Goal: Task Accomplishment & Management: Use online tool/utility

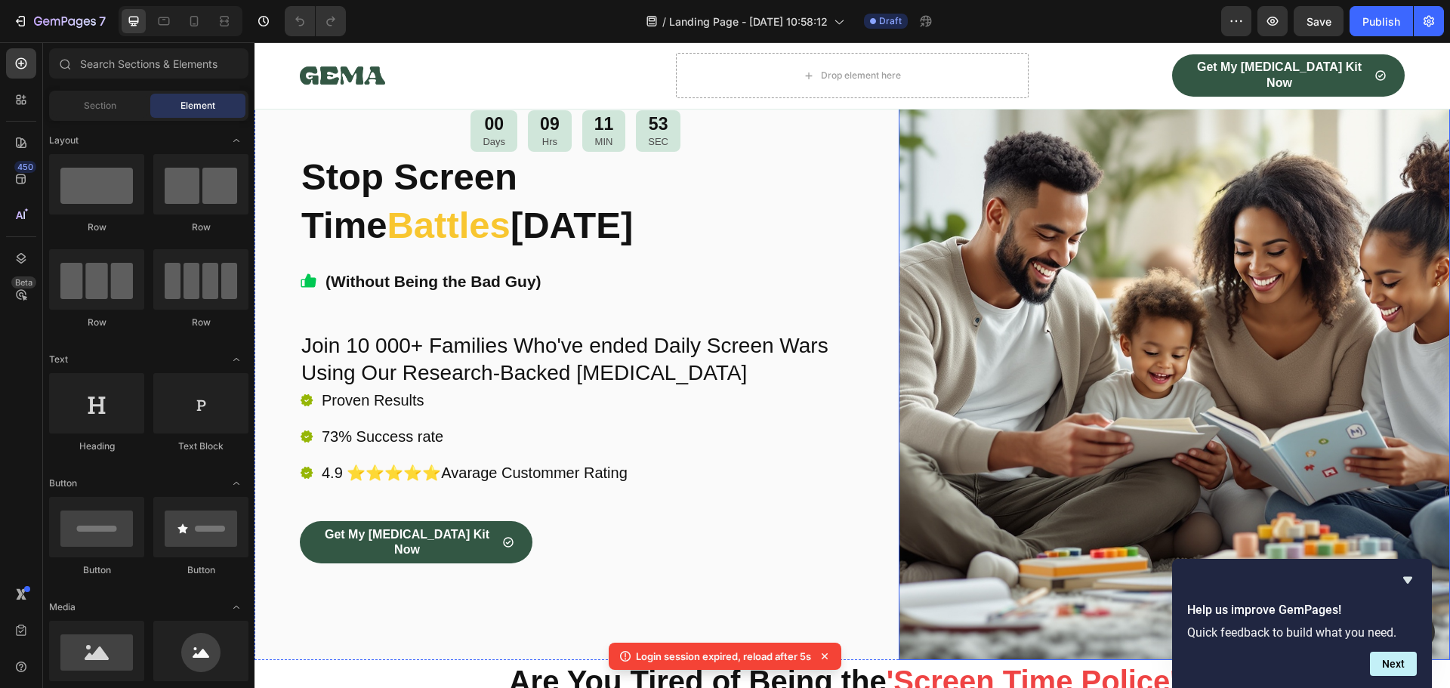
scroll to position [302, 0]
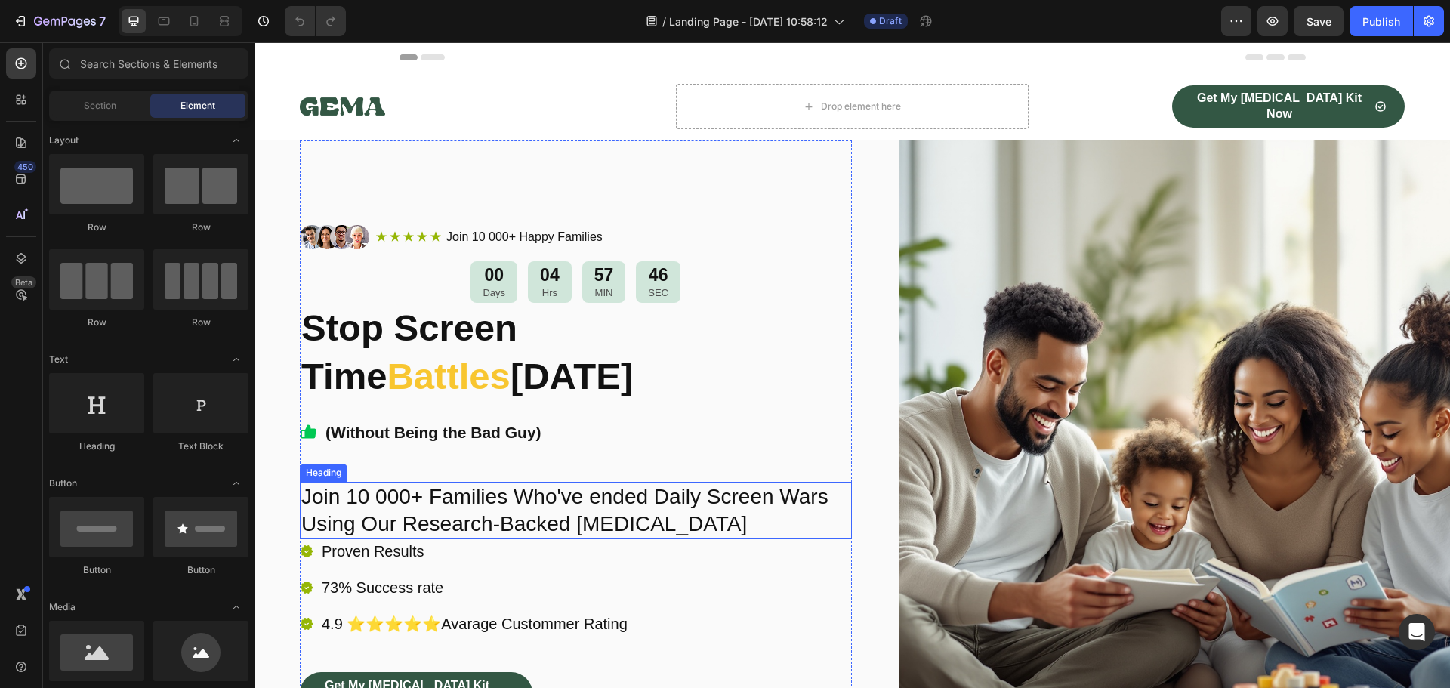
scroll to position [151, 0]
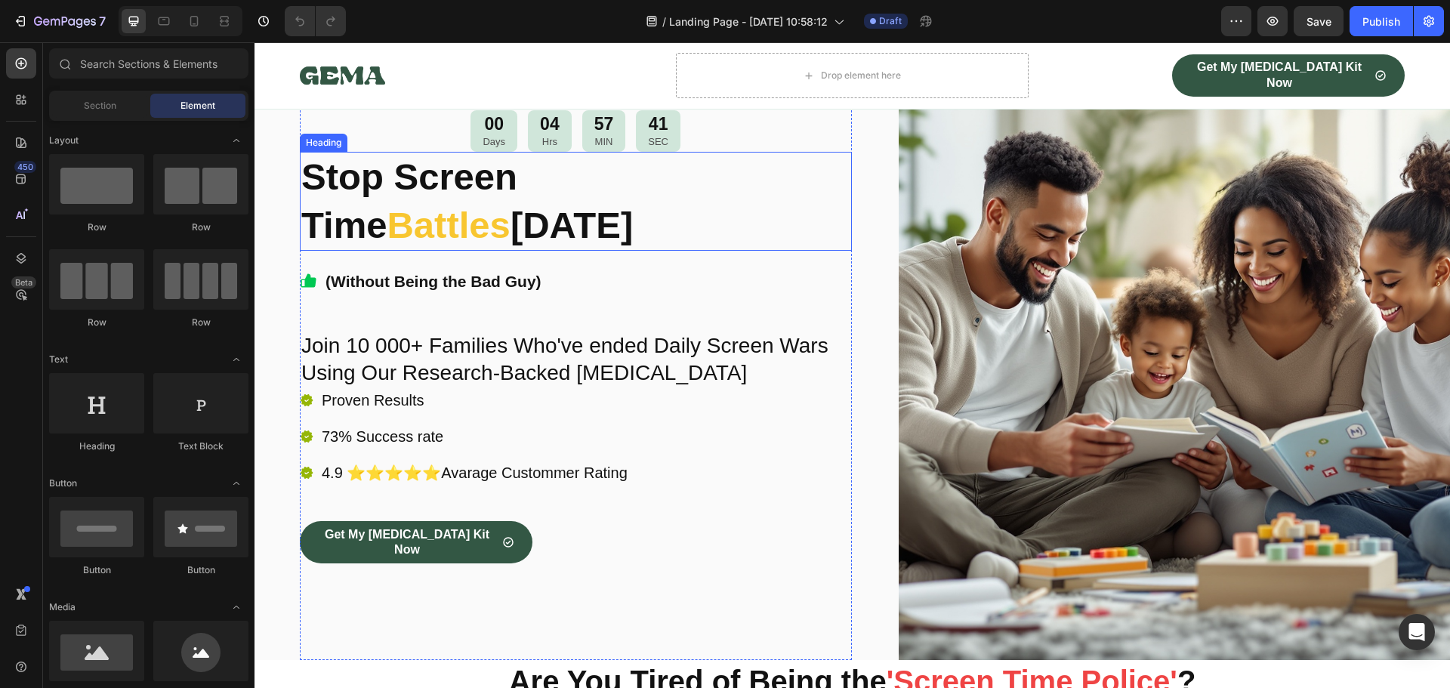
click at [633, 205] on strong "[DATE]" at bounding box center [571, 225] width 122 height 41
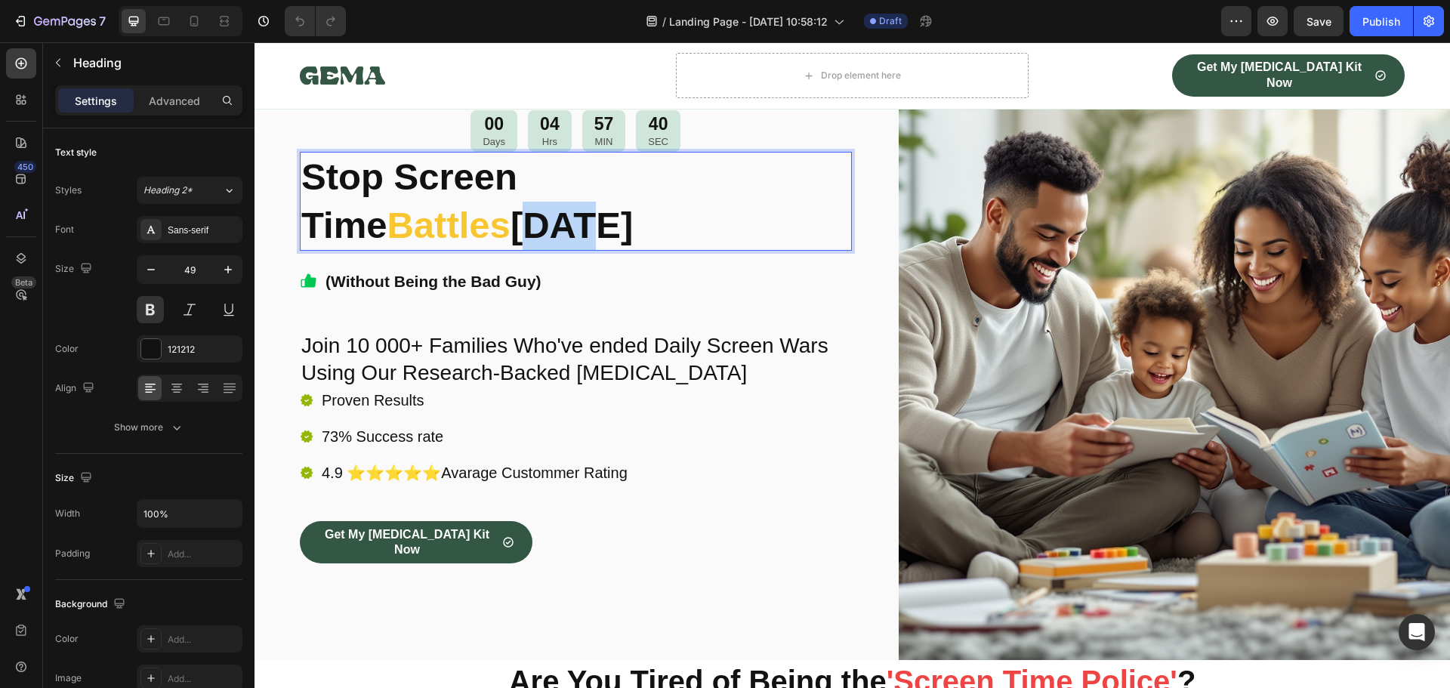
click at [633, 205] on strong "[DATE]" at bounding box center [571, 225] width 122 height 41
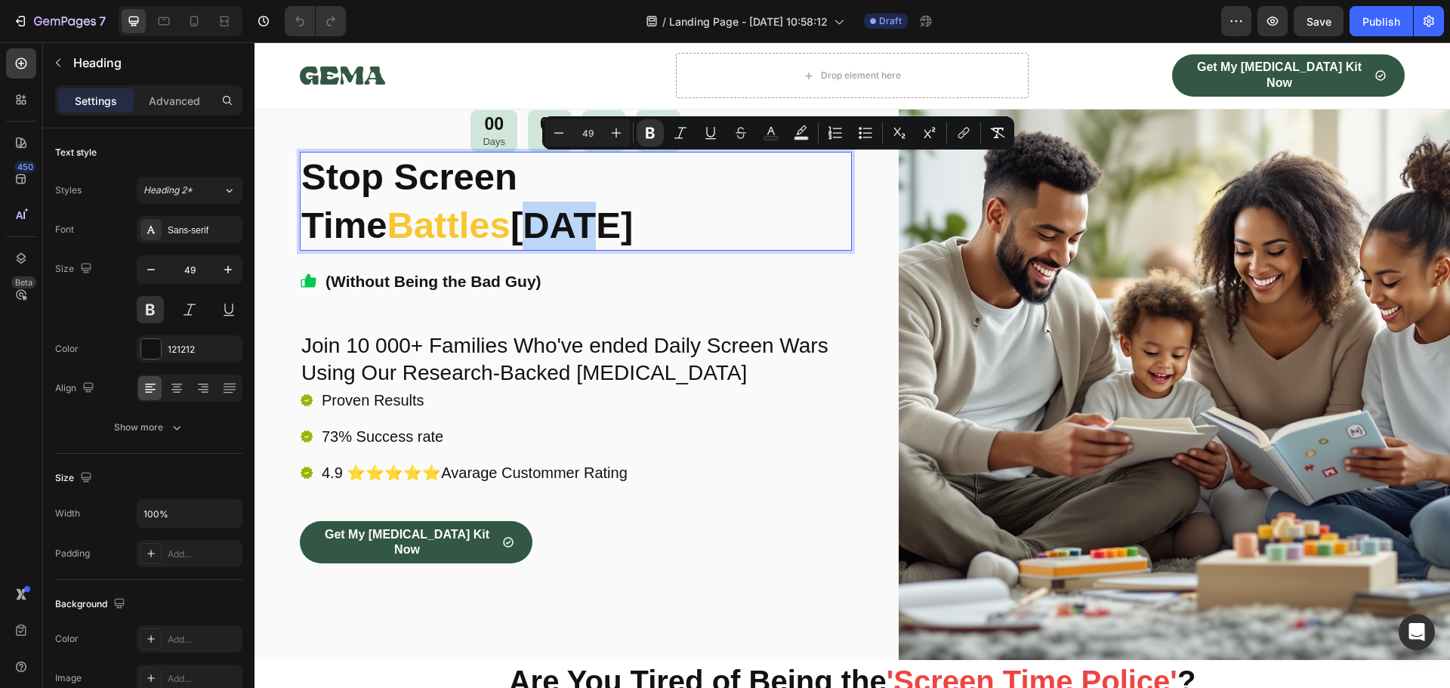
click at [633, 205] on strong "[DATE]" at bounding box center [571, 225] width 122 height 41
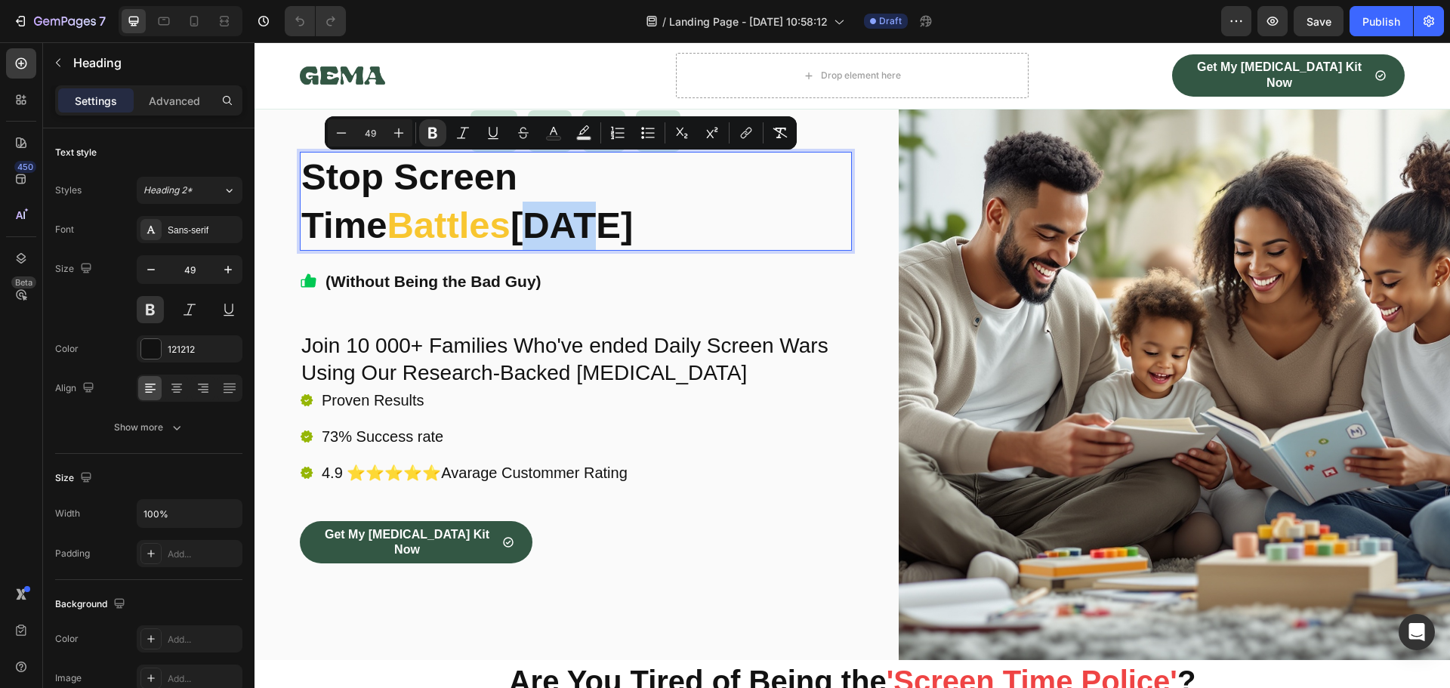
click at [633, 205] on strong "[DATE]" at bounding box center [571, 225] width 122 height 41
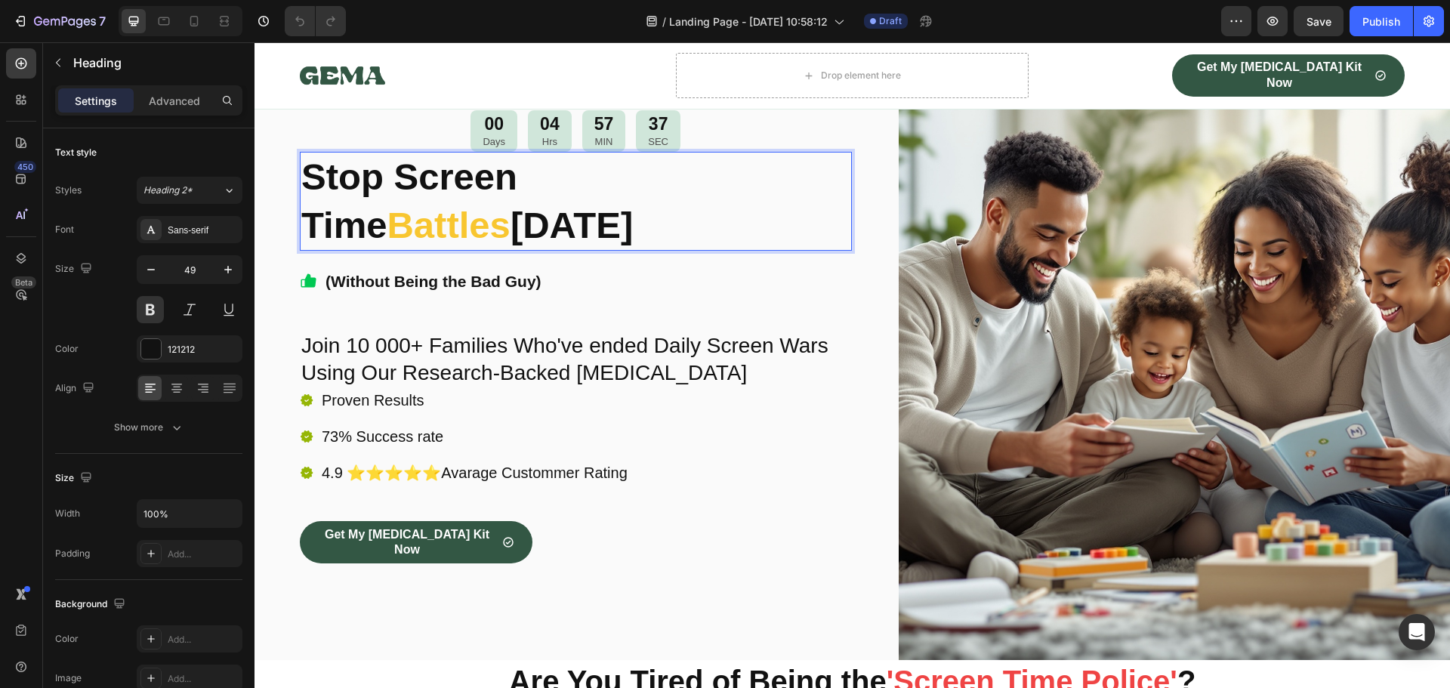
click at [633, 205] on strong "[DATE]" at bounding box center [571, 225] width 122 height 41
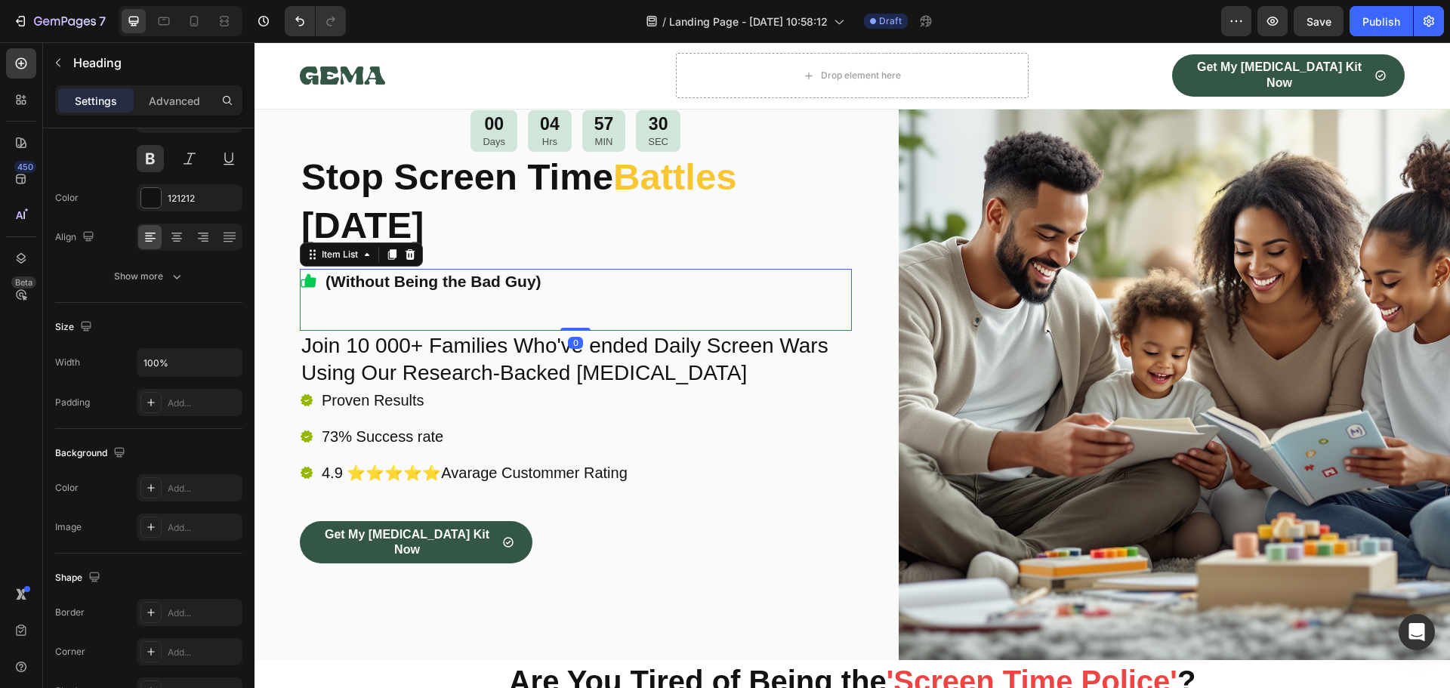
click at [330, 300] on div "(Without Being the Bad Guy)" at bounding box center [576, 299] width 552 height 61
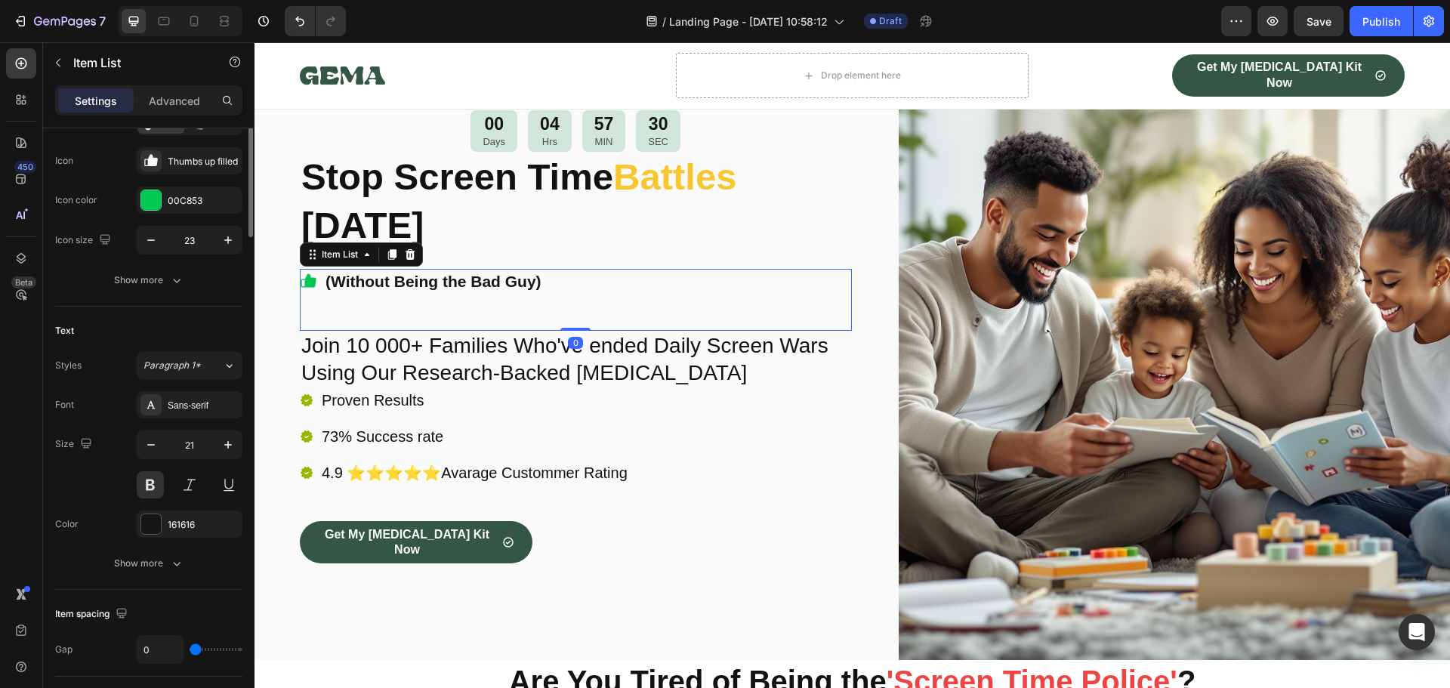
scroll to position [0, 0]
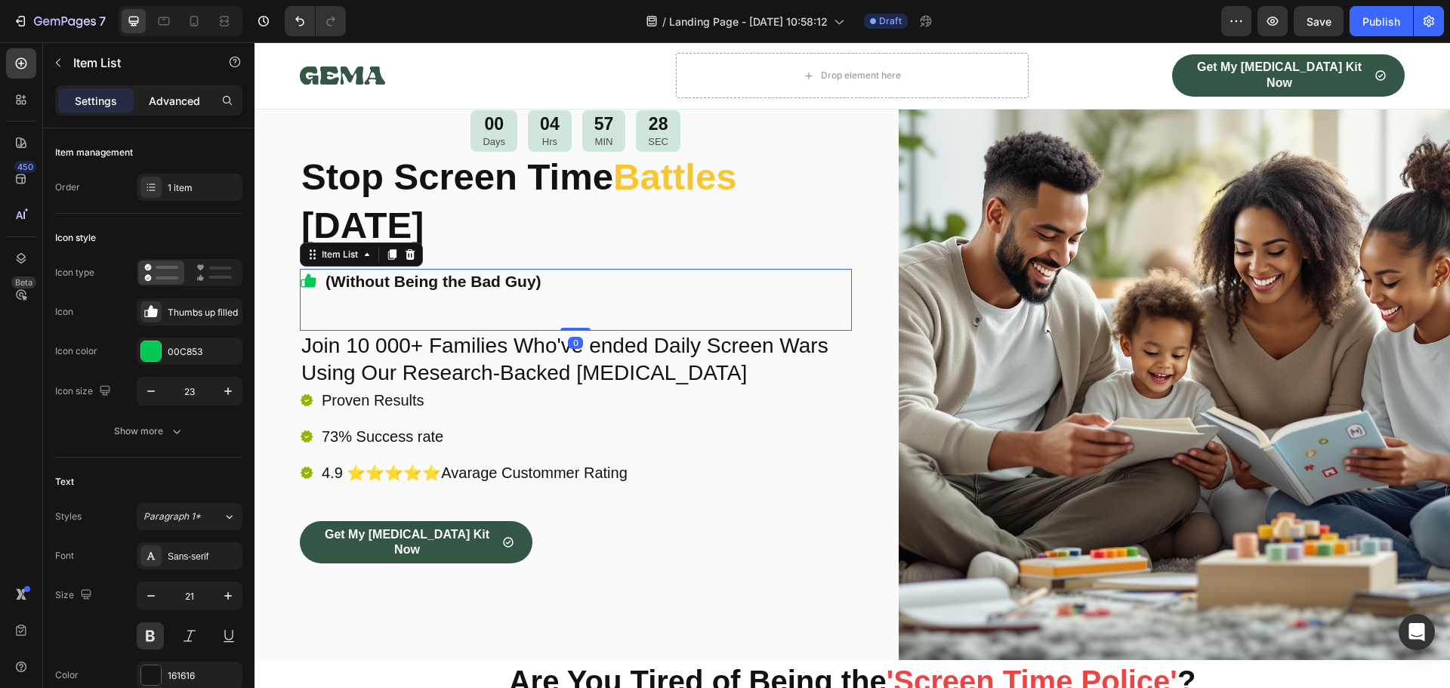
click at [178, 99] on p "Advanced" at bounding box center [174, 101] width 51 height 16
type input "100%"
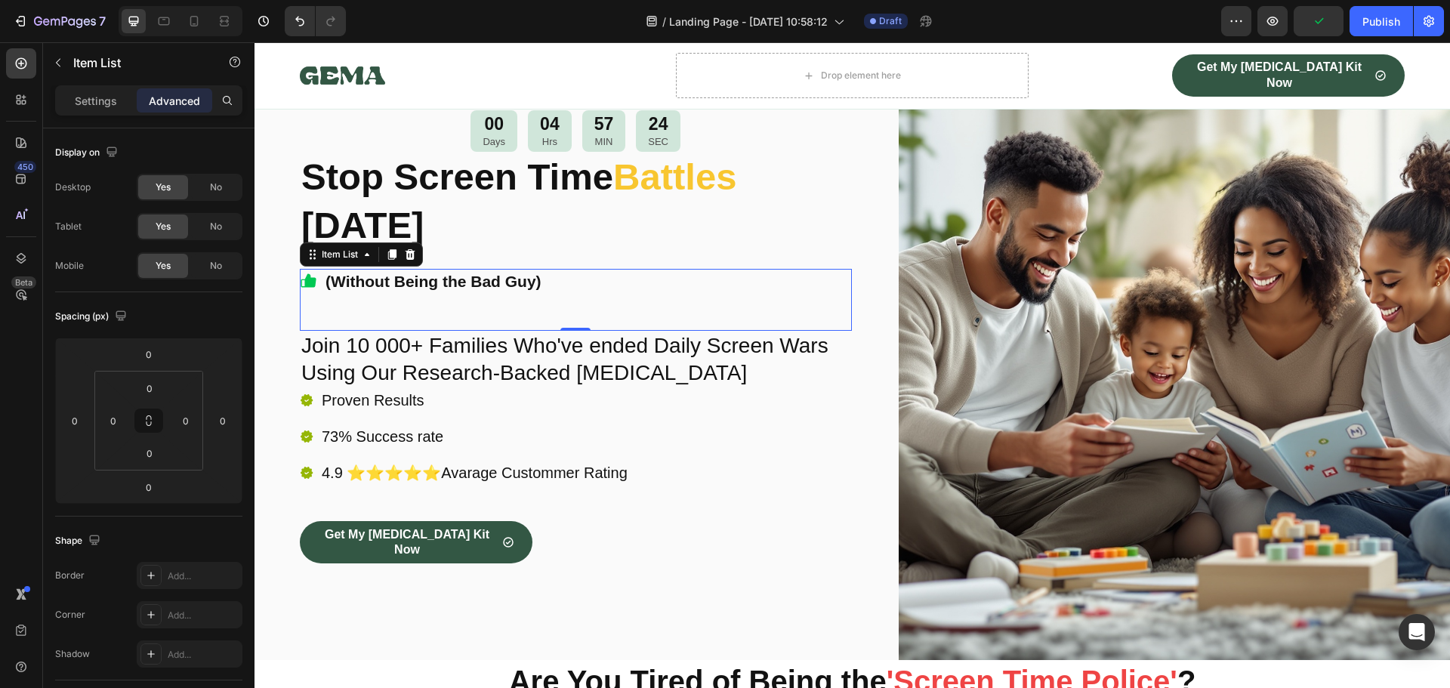
click at [405, 311] on div "(Without Being the Bad Guy)" at bounding box center [576, 299] width 552 height 61
click at [409, 316] on div "(Without Being the Bad Guy)" at bounding box center [576, 299] width 552 height 61
drag, startPoint x: 568, startPoint y: 325, endPoint x: 568, endPoint y: 311, distance: 14.3
click at [568, 311] on div "(Without Being the Bad Guy) Item List 0" at bounding box center [576, 299] width 552 height 61
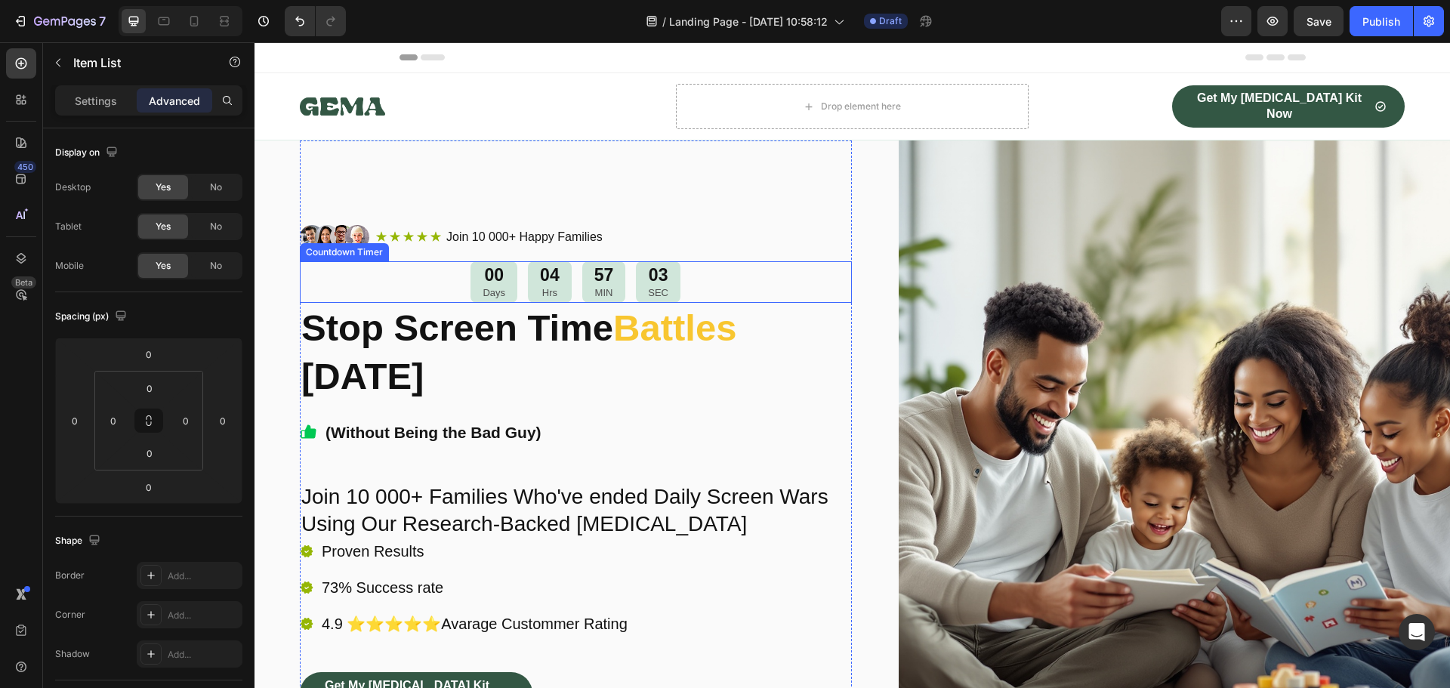
click at [440, 283] on div "00 Days 04 Hrs 57 MIN 03 SEC" at bounding box center [576, 282] width 552 height 42
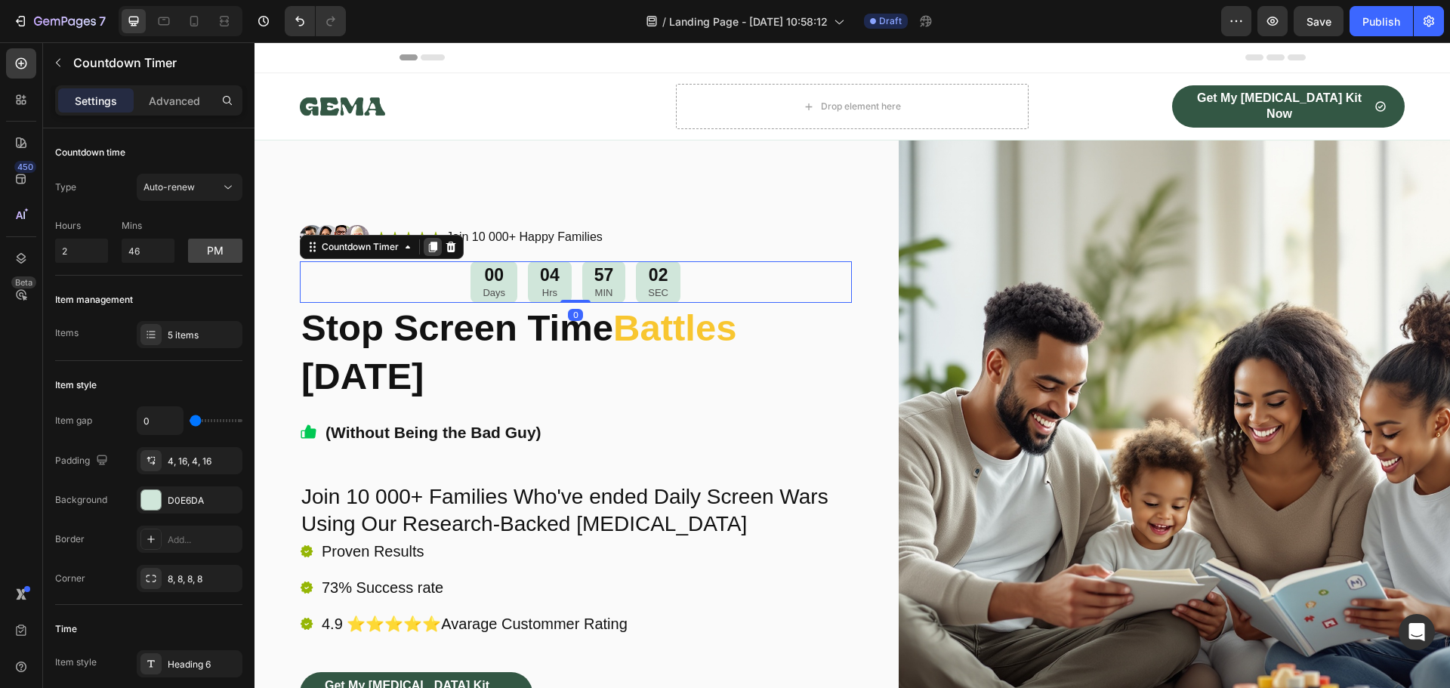
click at [436, 247] on icon at bounding box center [433, 247] width 8 height 11
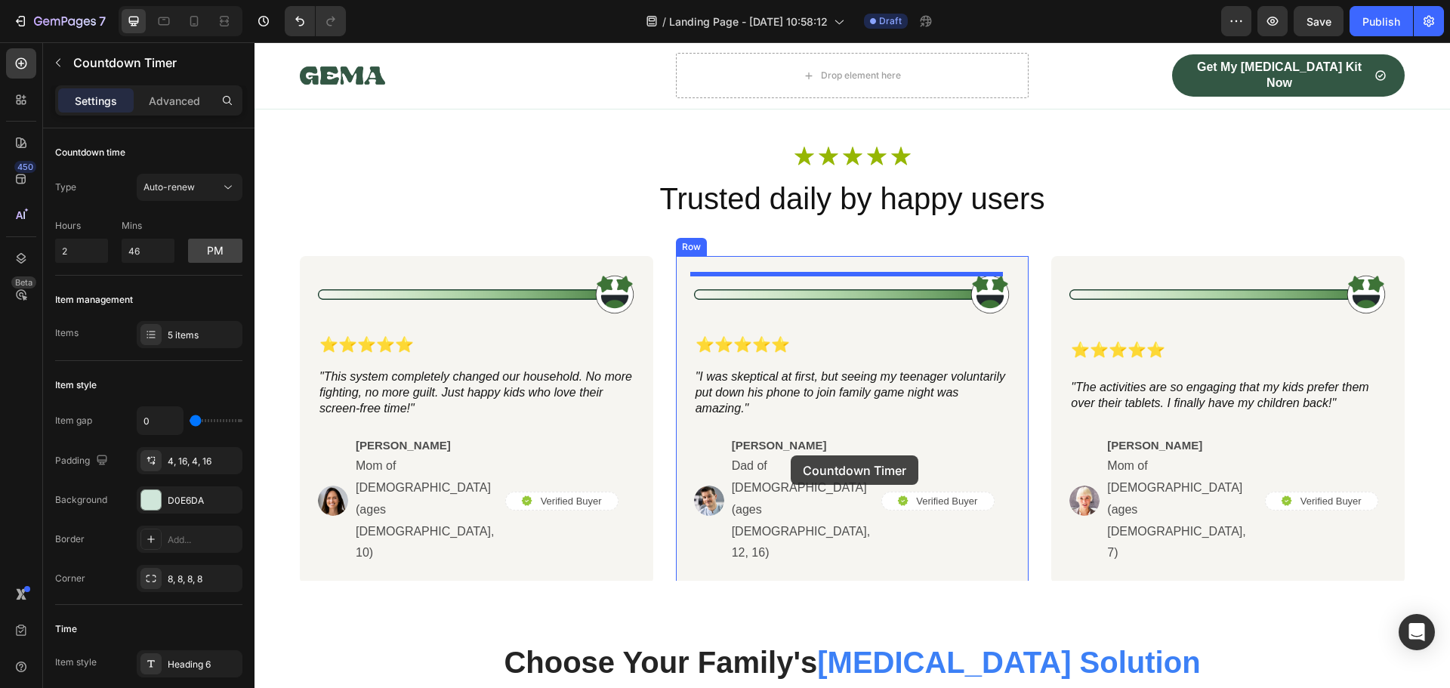
scroll to position [2544, 0]
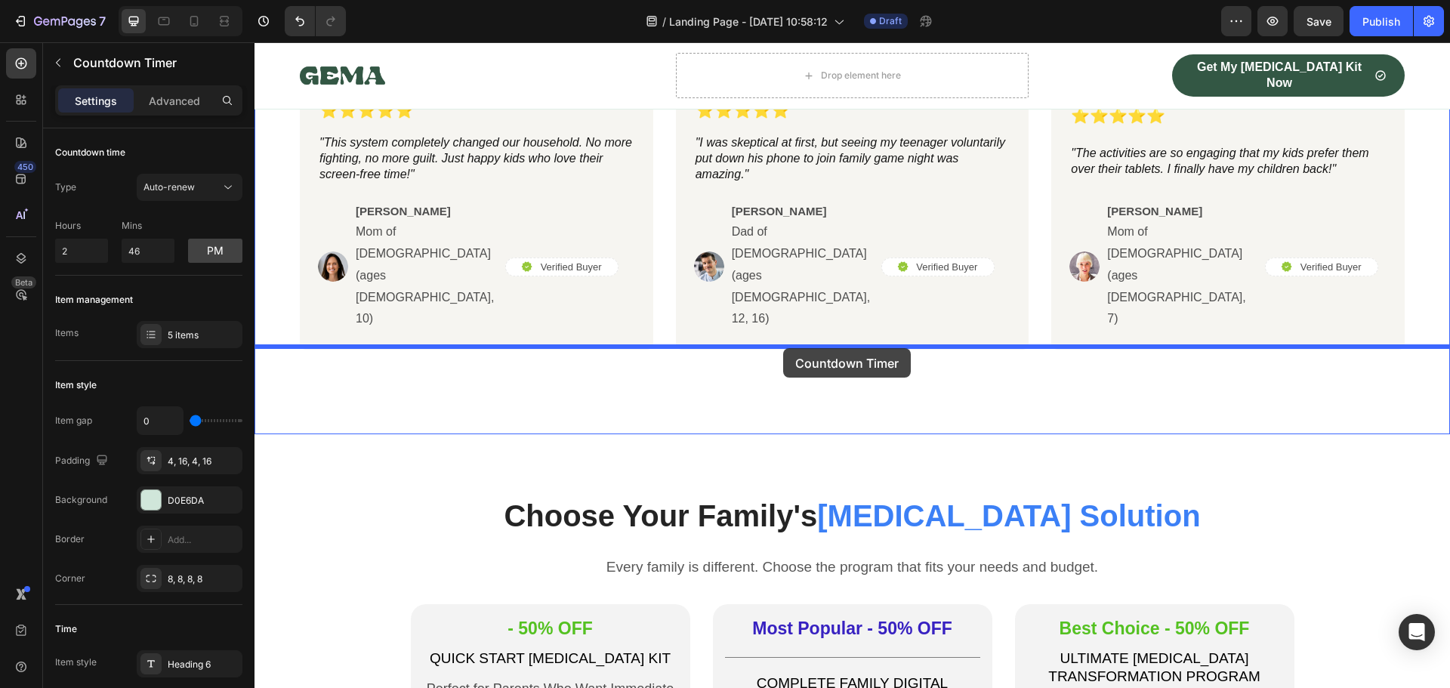
drag, startPoint x: 310, startPoint y: 291, endPoint x: 783, endPoint y: 348, distance: 476.8
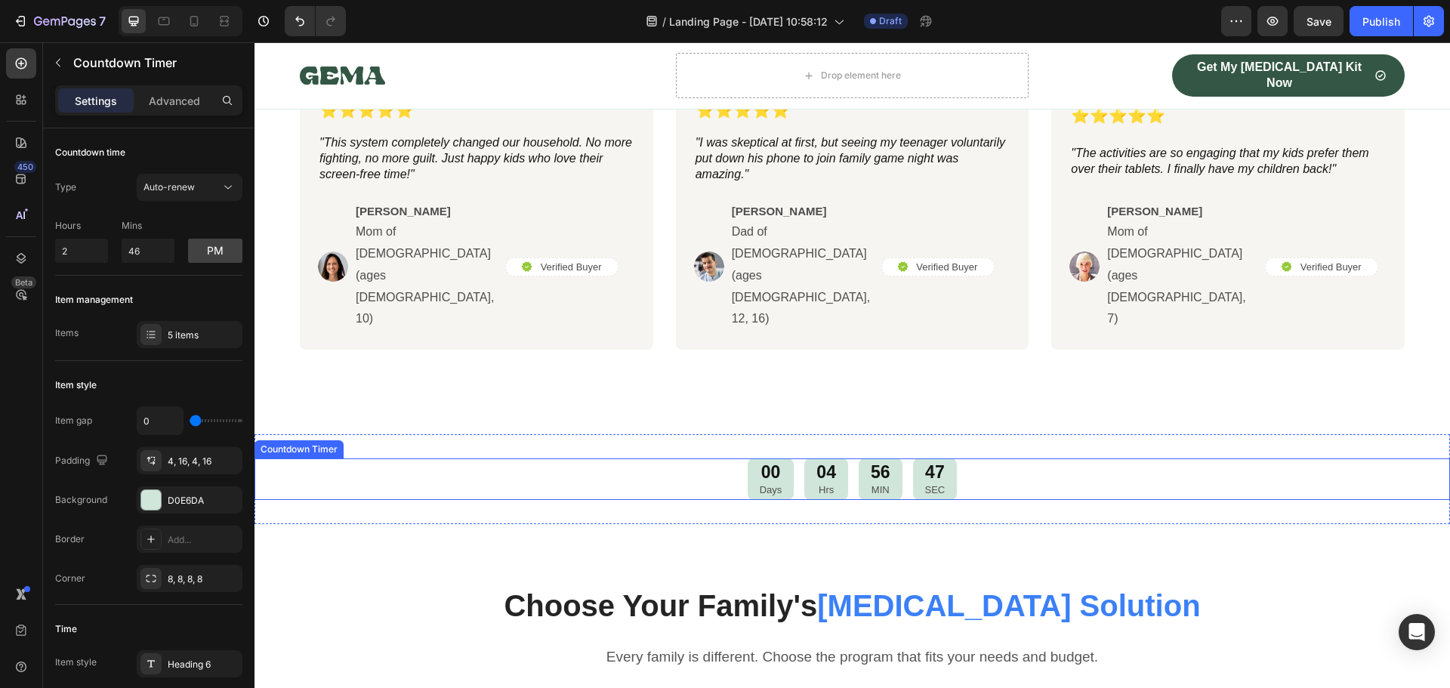
click at [732, 458] on div "00 Days 04 Hrs 56 MIN 47 SEC" at bounding box center [851, 479] width 1195 height 42
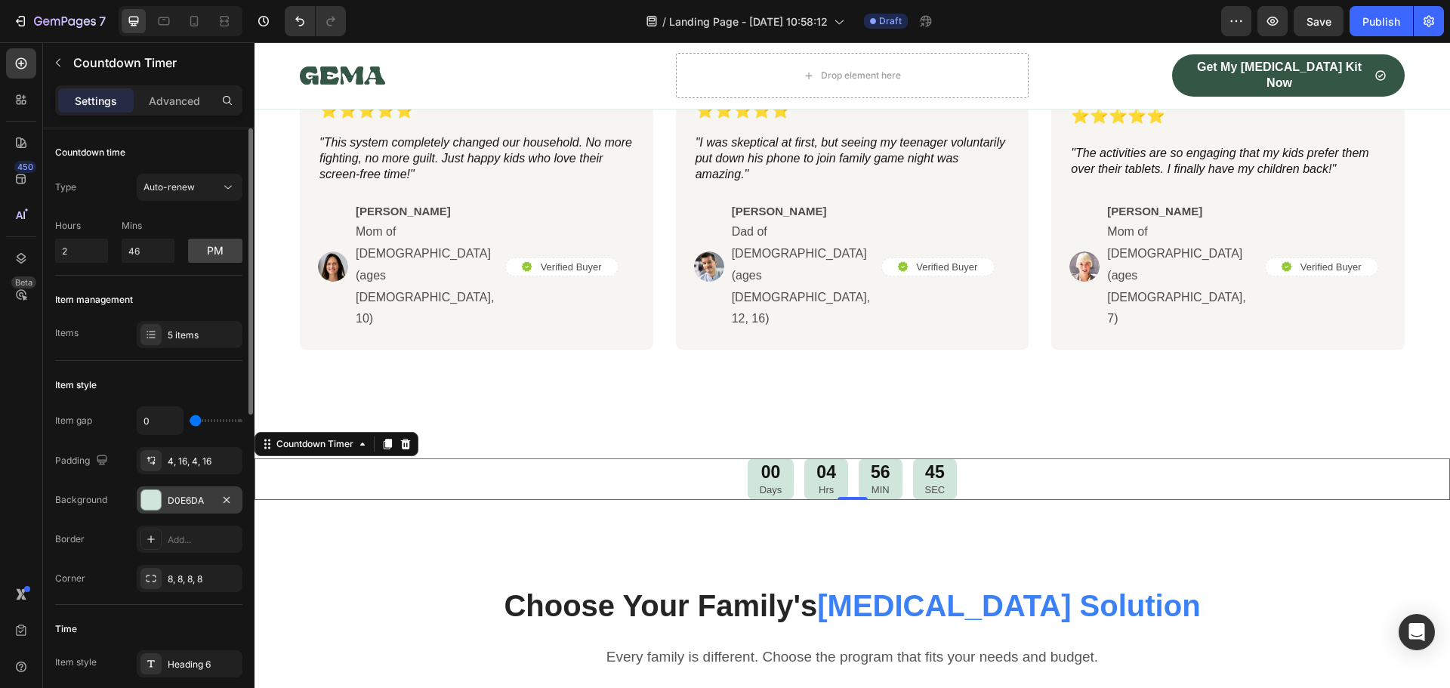
click at [152, 509] on div at bounding box center [151, 500] width 20 height 20
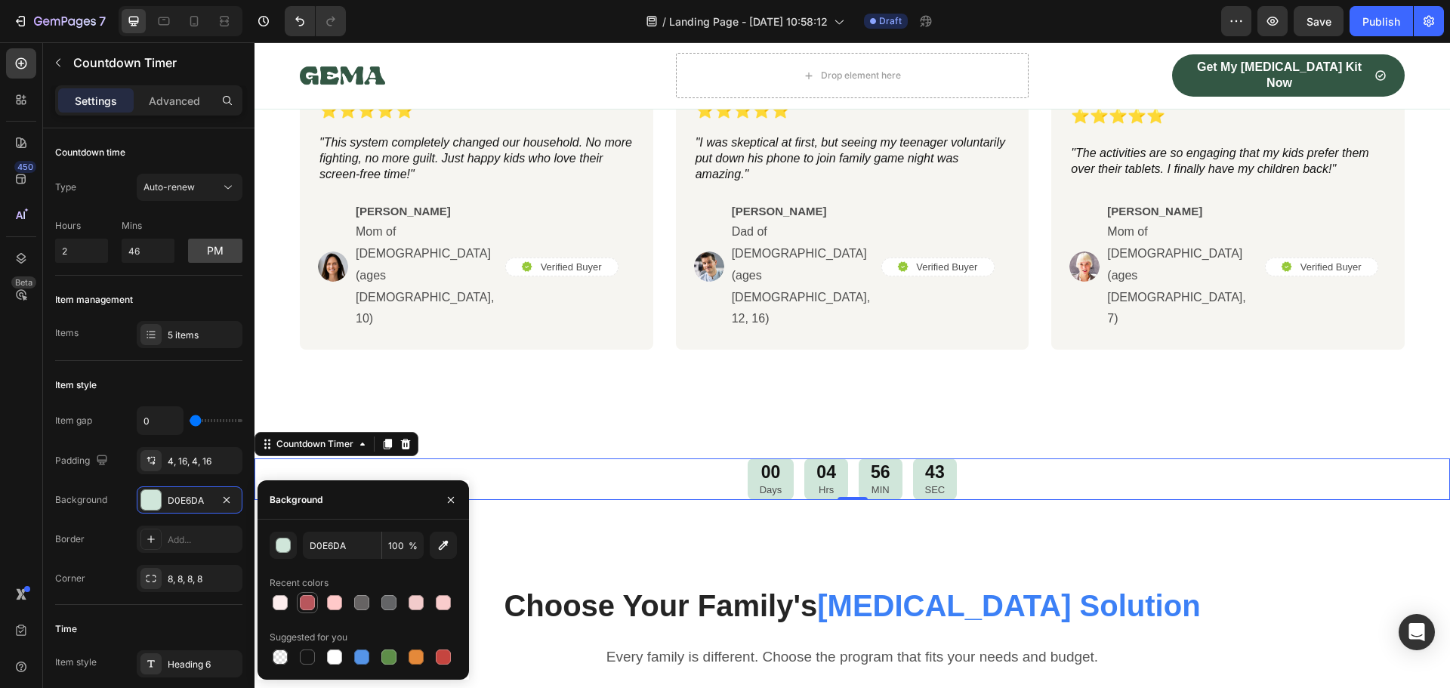
click at [303, 603] on div at bounding box center [307, 602] width 15 height 15
type input "B8565C"
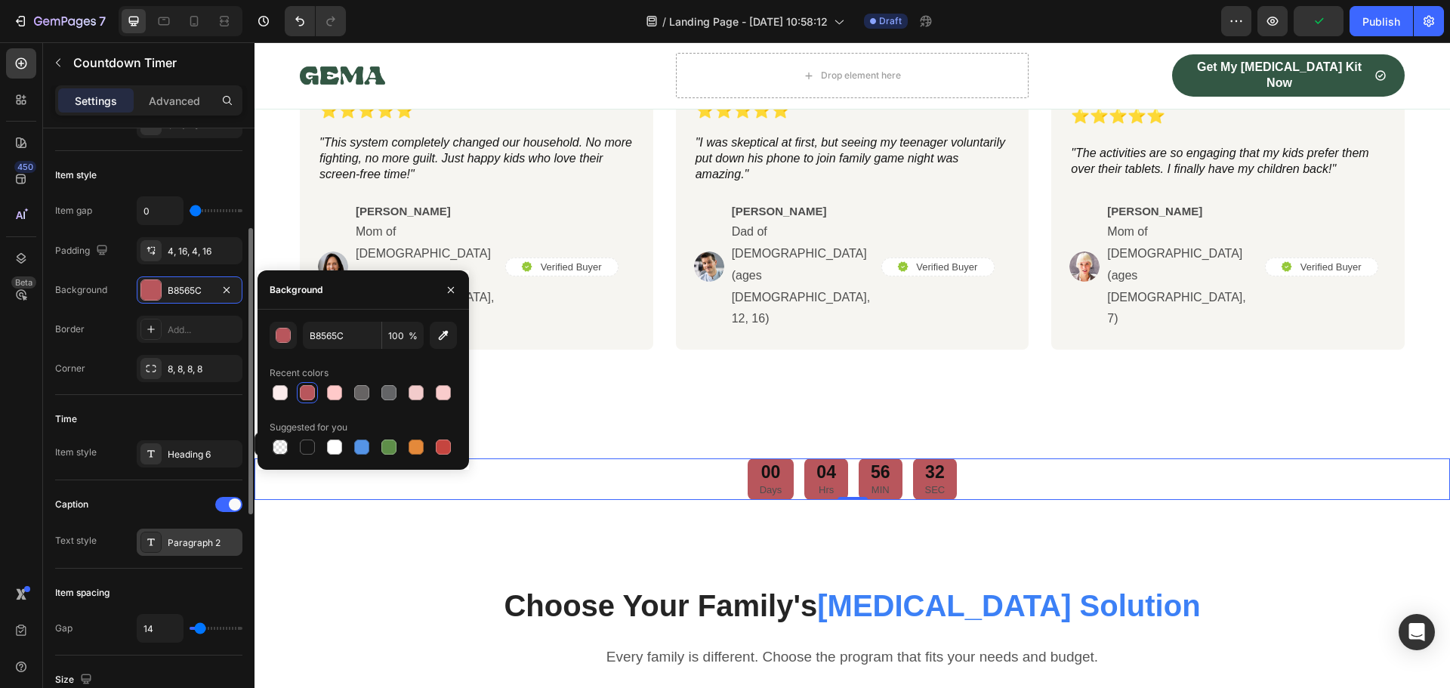
scroll to position [0, 0]
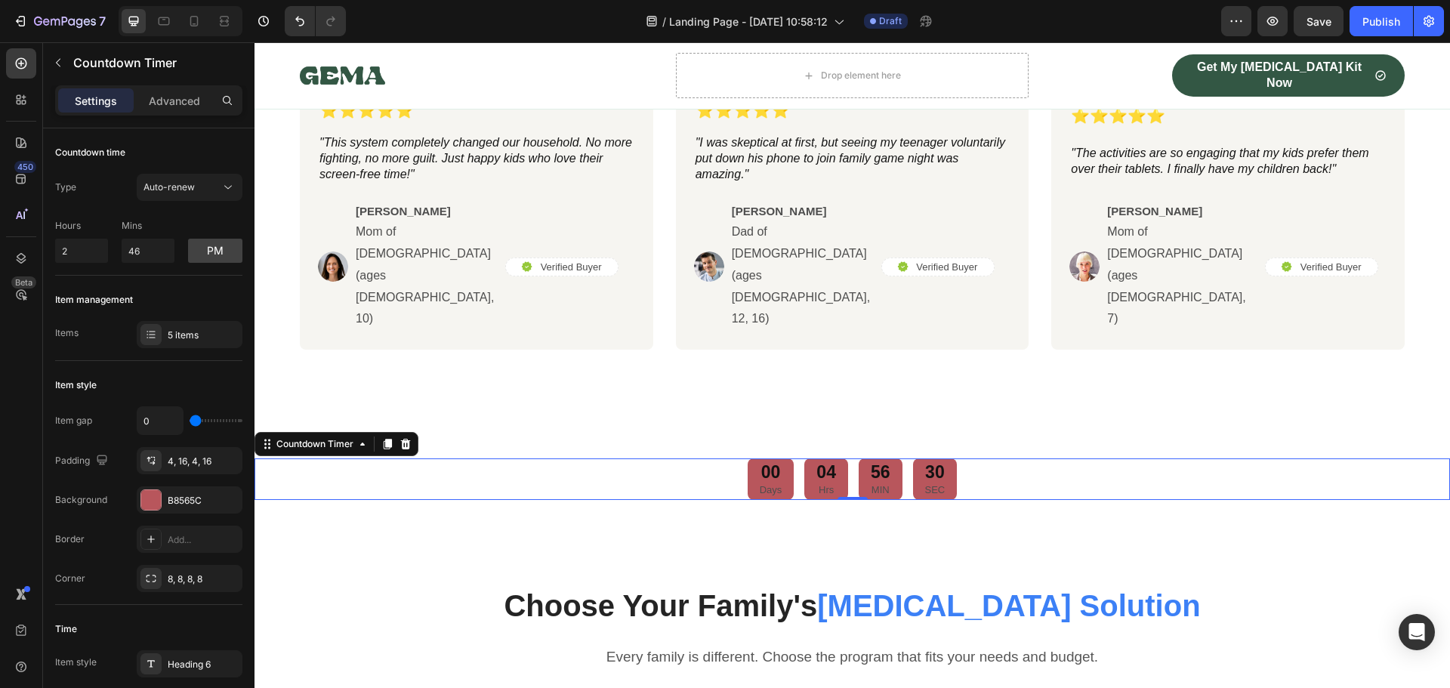
click at [761, 461] on div "00" at bounding box center [770, 472] width 23 height 23
click at [765, 461] on div "00" at bounding box center [770, 472] width 23 height 23
click at [179, 510] on div "B8565C" at bounding box center [190, 499] width 106 height 27
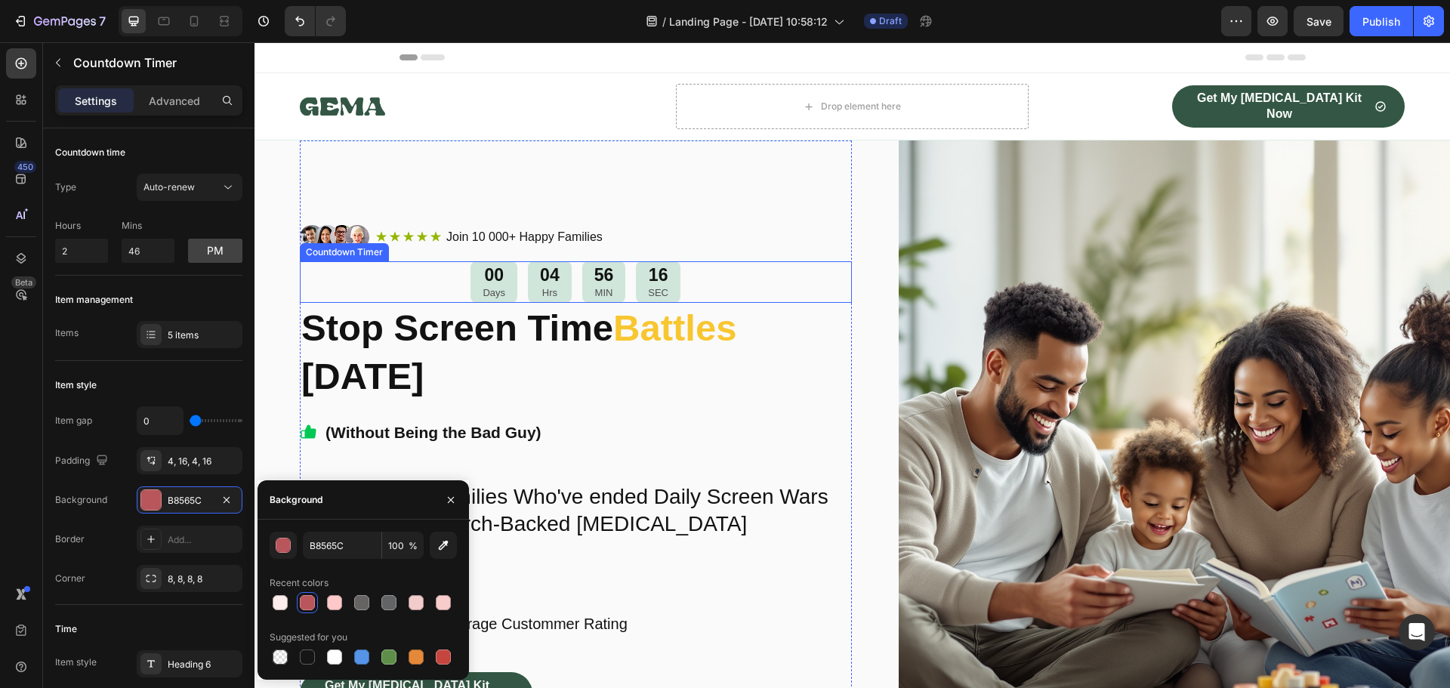
click at [499, 307] on strong "Stop Screen Time" at bounding box center [457, 327] width 312 height 41
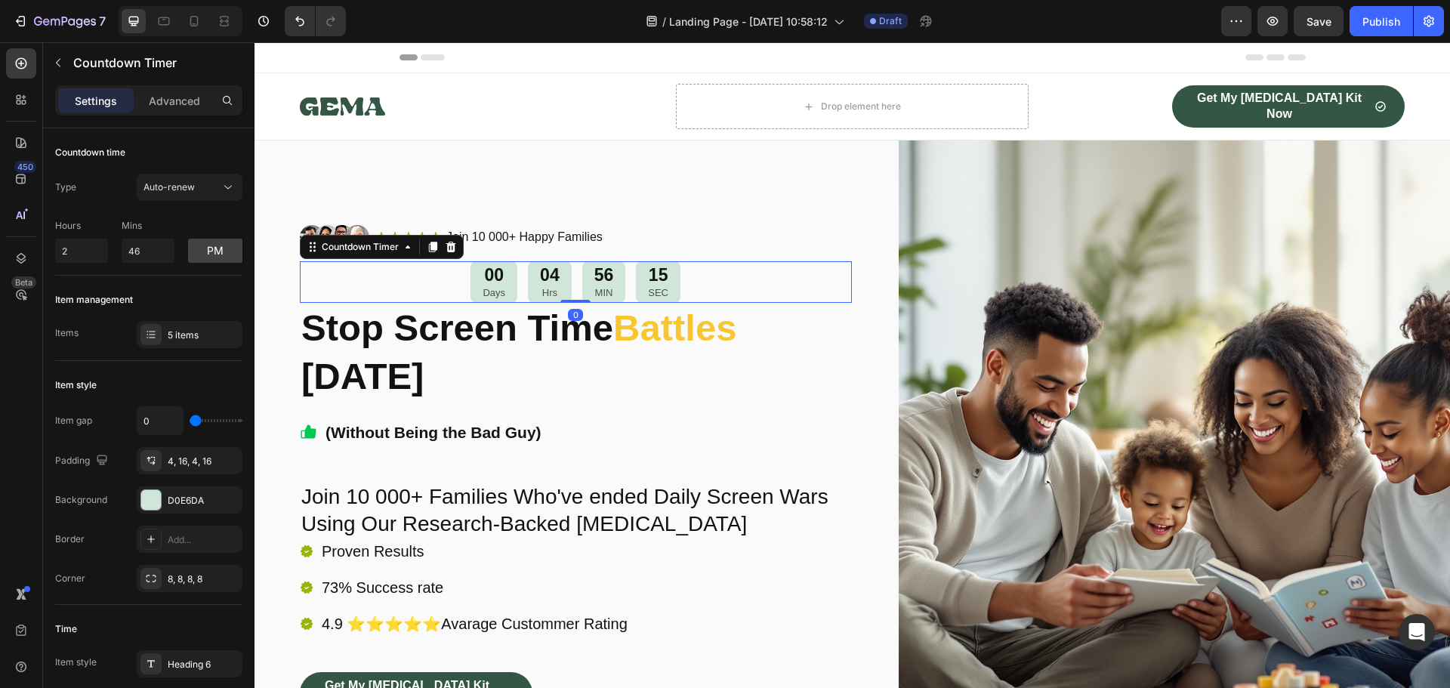
click at [501, 263] on div "00 Days" at bounding box center [493, 282] width 47 height 42
click at [196, 500] on div "D0E6DA" at bounding box center [190, 501] width 44 height 14
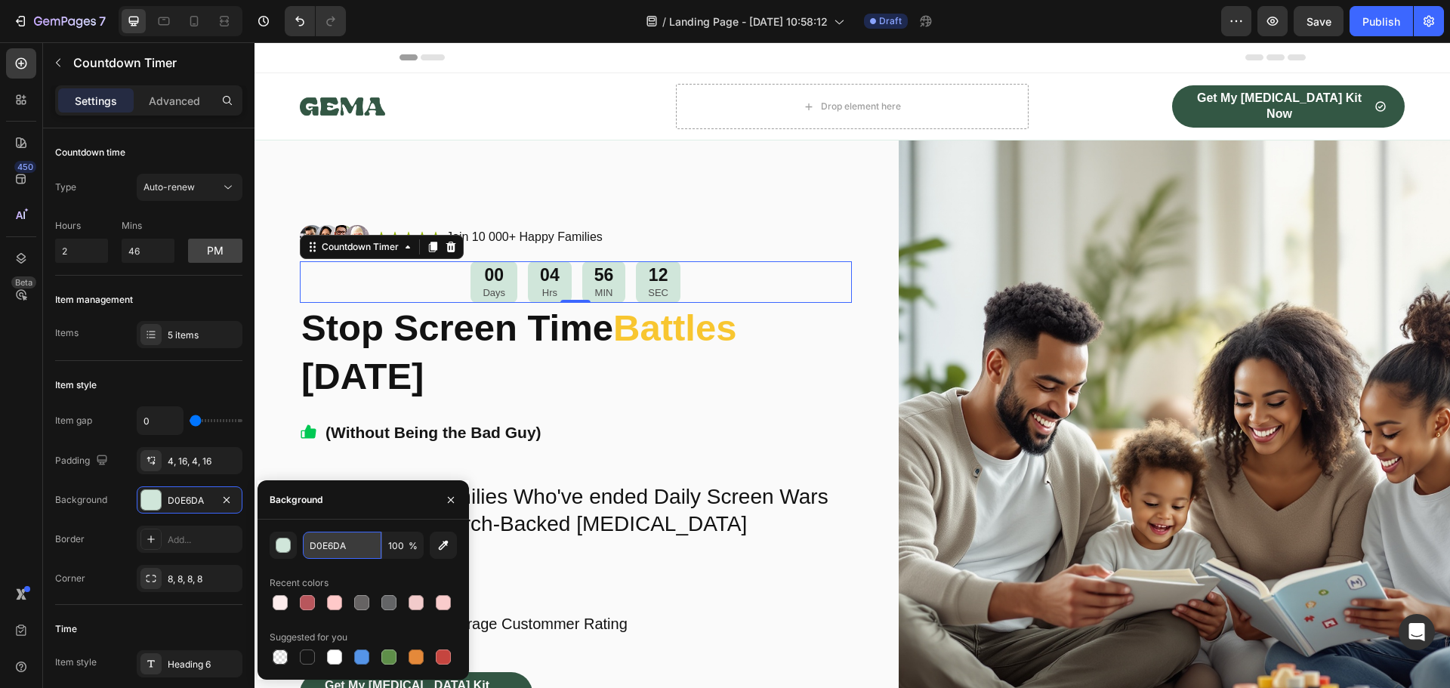
click at [325, 547] on input "D0E6DA" at bounding box center [342, 544] width 79 height 27
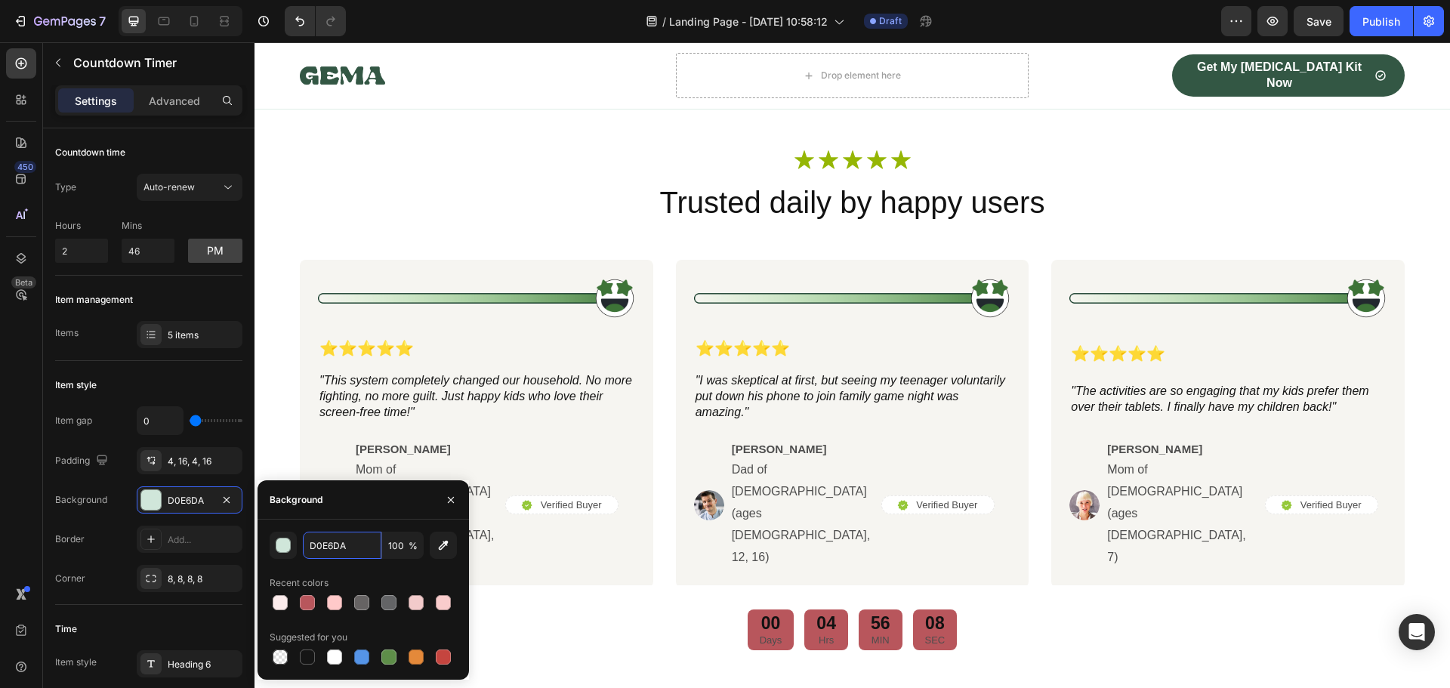
scroll to position [2416, 0]
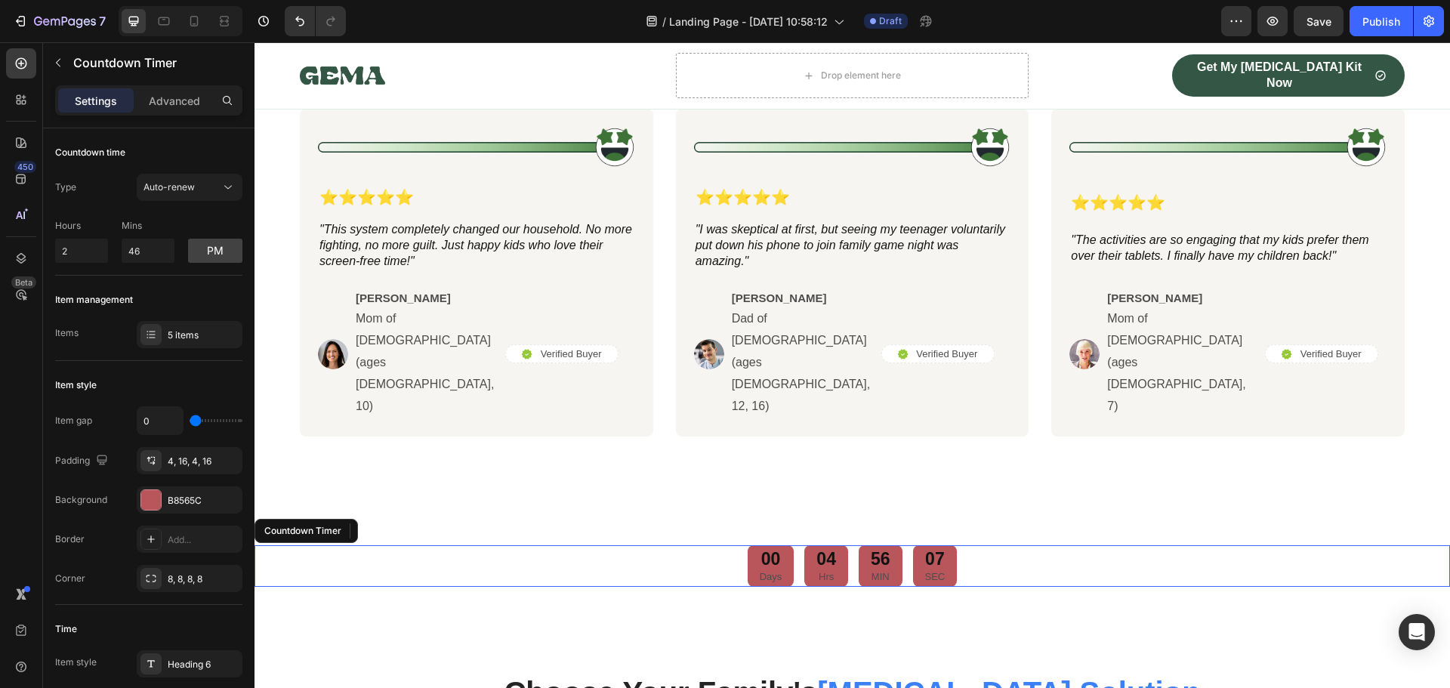
click at [781, 545] on div "00 Days" at bounding box center [770, 566] width 47 height 42
click at [194, 498] on div "B8565C" at bounding box center [190, 501] width 44 height 14
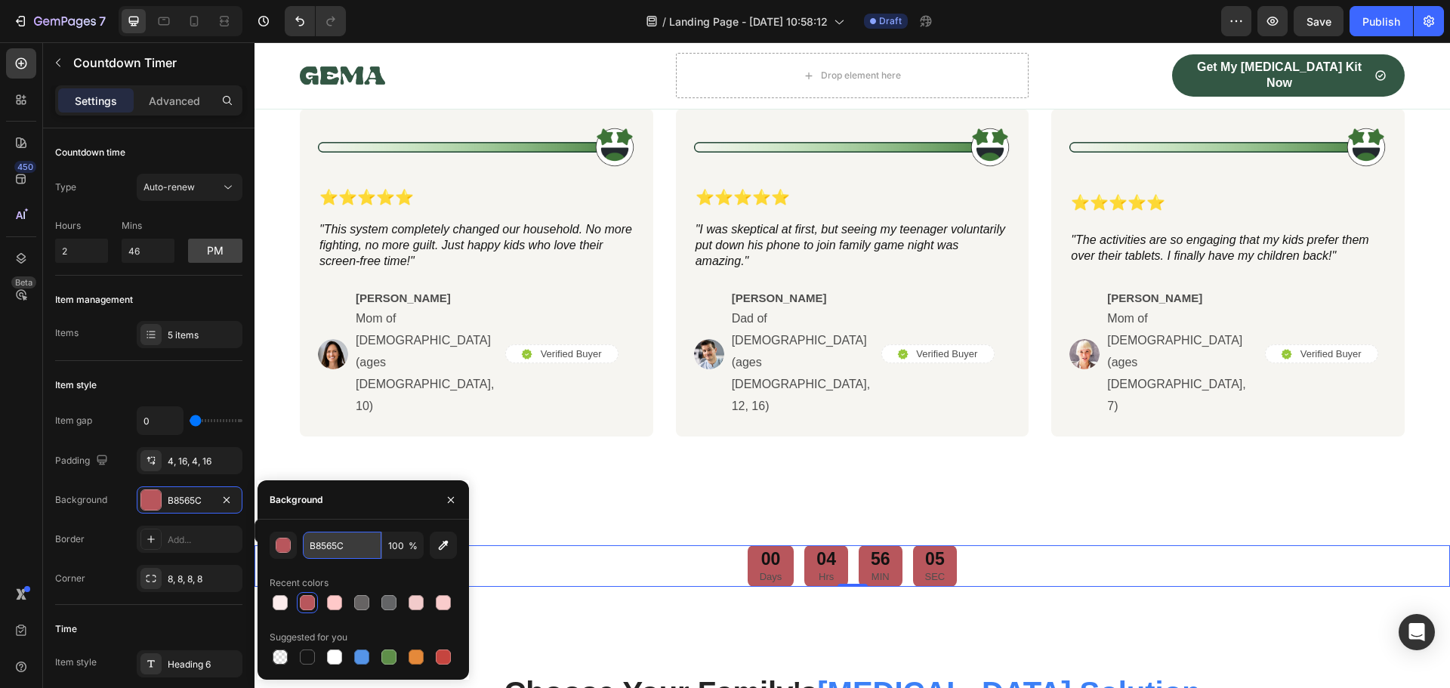
click at [318, 546] on input "B8565C" at bounding box center [342, 544] width 79 height 27
paste input "D0E6DA"
type input "D0E6DA"
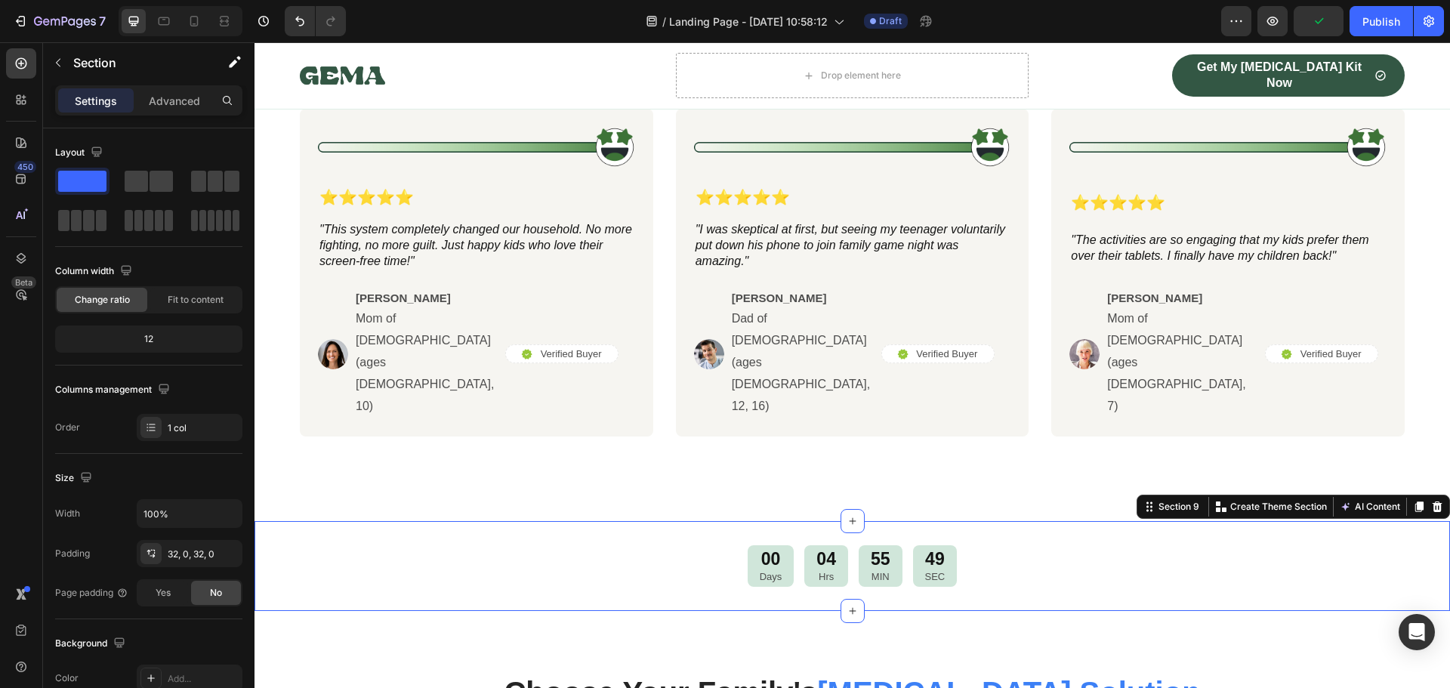
click at [683, 521] on div "00 Days 04 Hrs 55 MIN 49 SEC Countdown Timer Section 9 You can create reusable …" at bounding box center [851, 566] width 1195 height 90
click at [54, 64] on icon "button" at bounding box center [58, 63] width 12 height 12
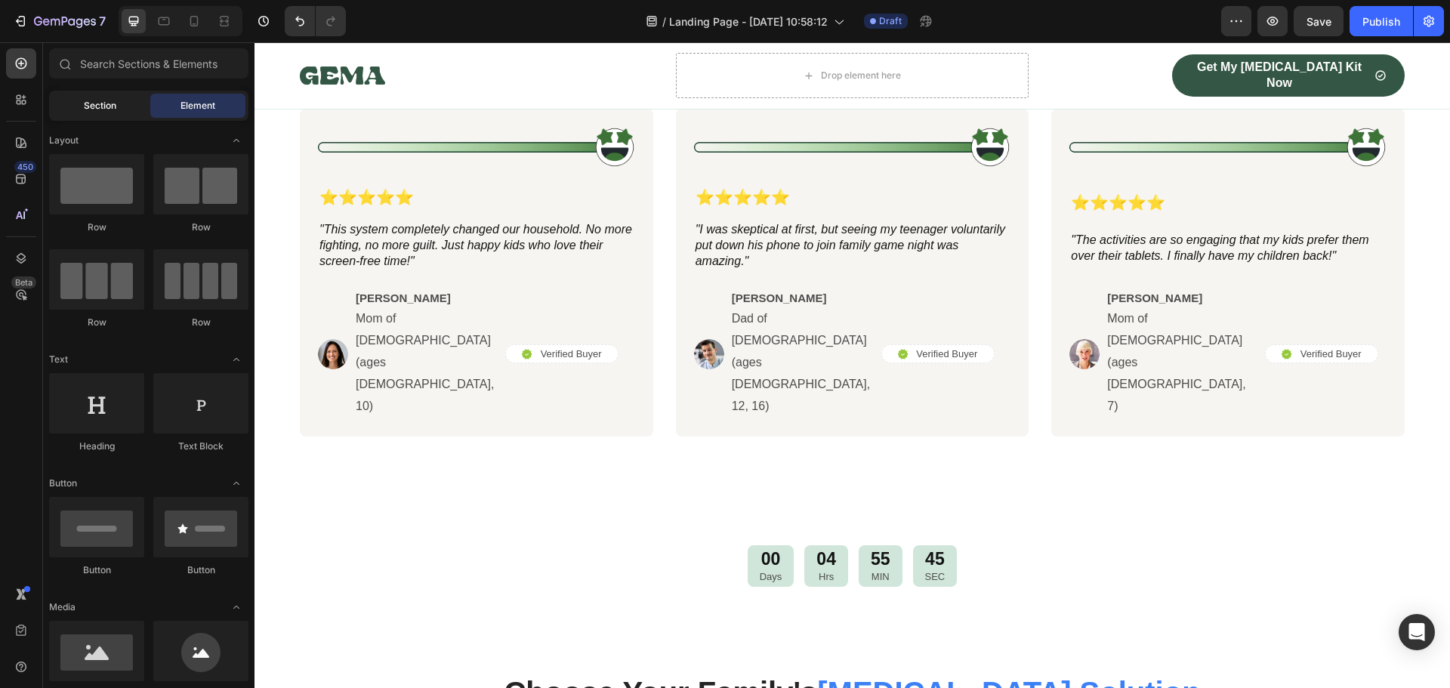
click at [74, 99] on div "Section" at bounding box center [99, 106] width 95 height 24
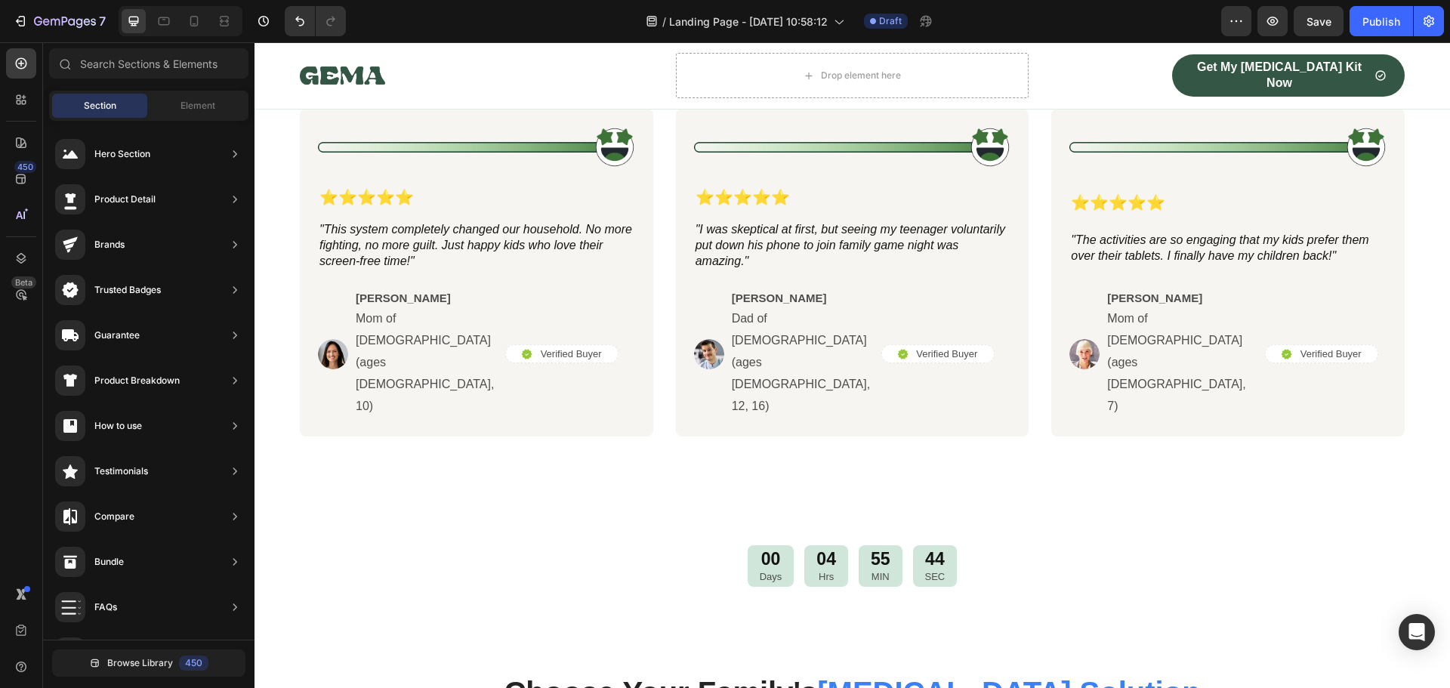
click at [78, 100] on div "Section" at bounding box center [99, 106] width 95 height 24
click at [21, 97] on icon at bounding box center [21, 99] width 15 height 15
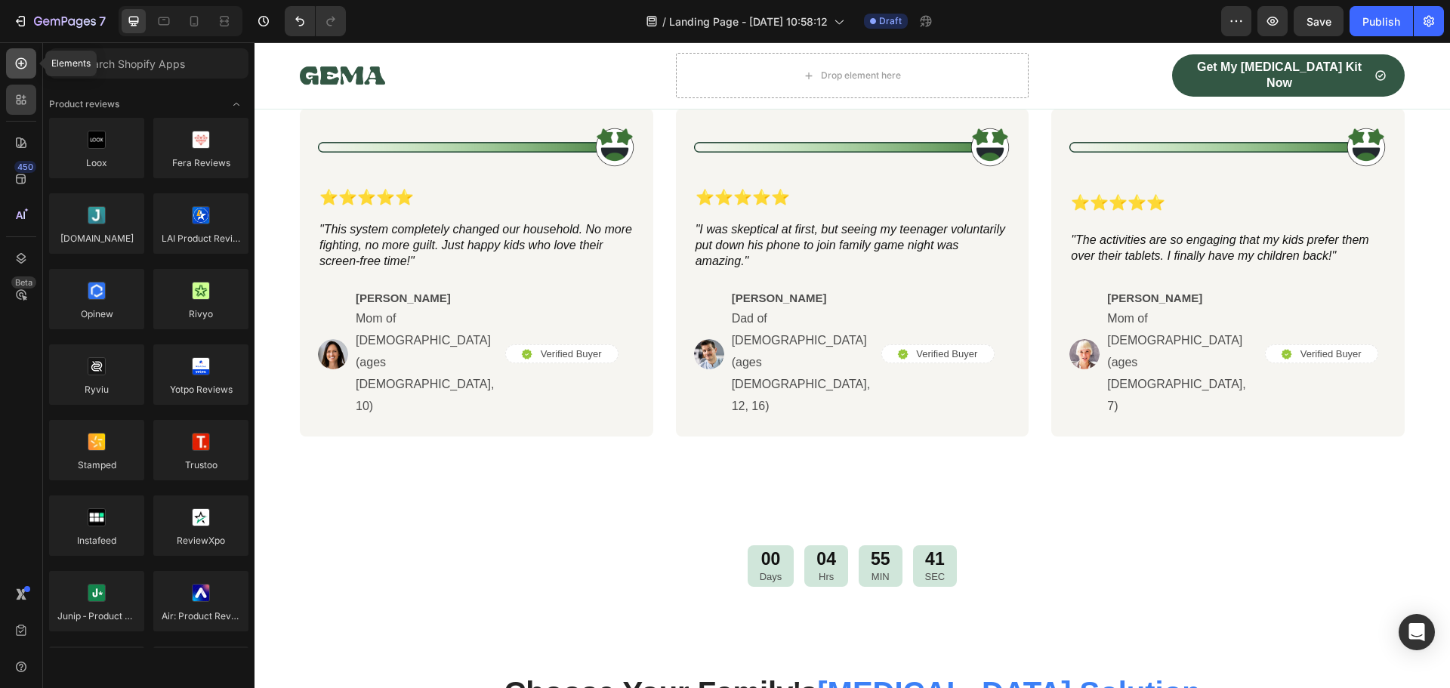
click at [20, 68] on icon at bounding box center [21, 63] width 11 height 11
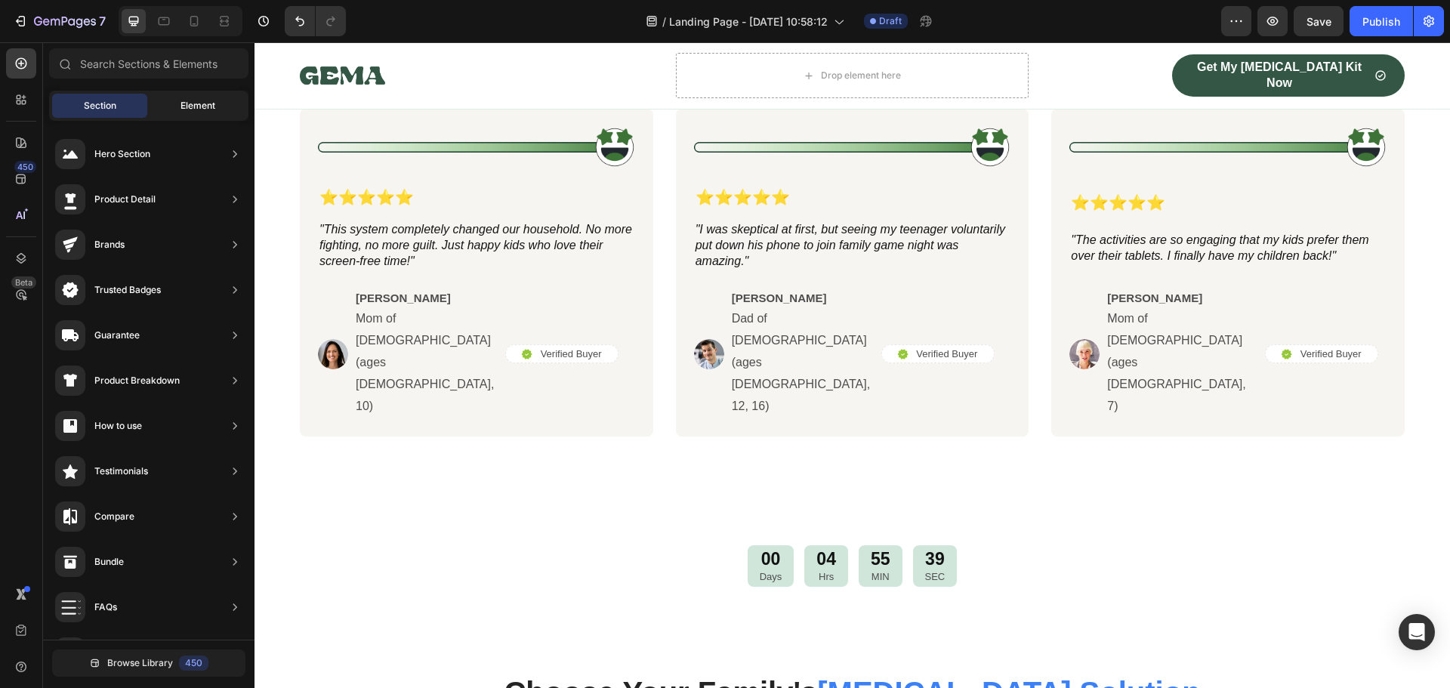
click at [193, 99] on span "Element" at bounding box center [197, 106] width 35 height 14
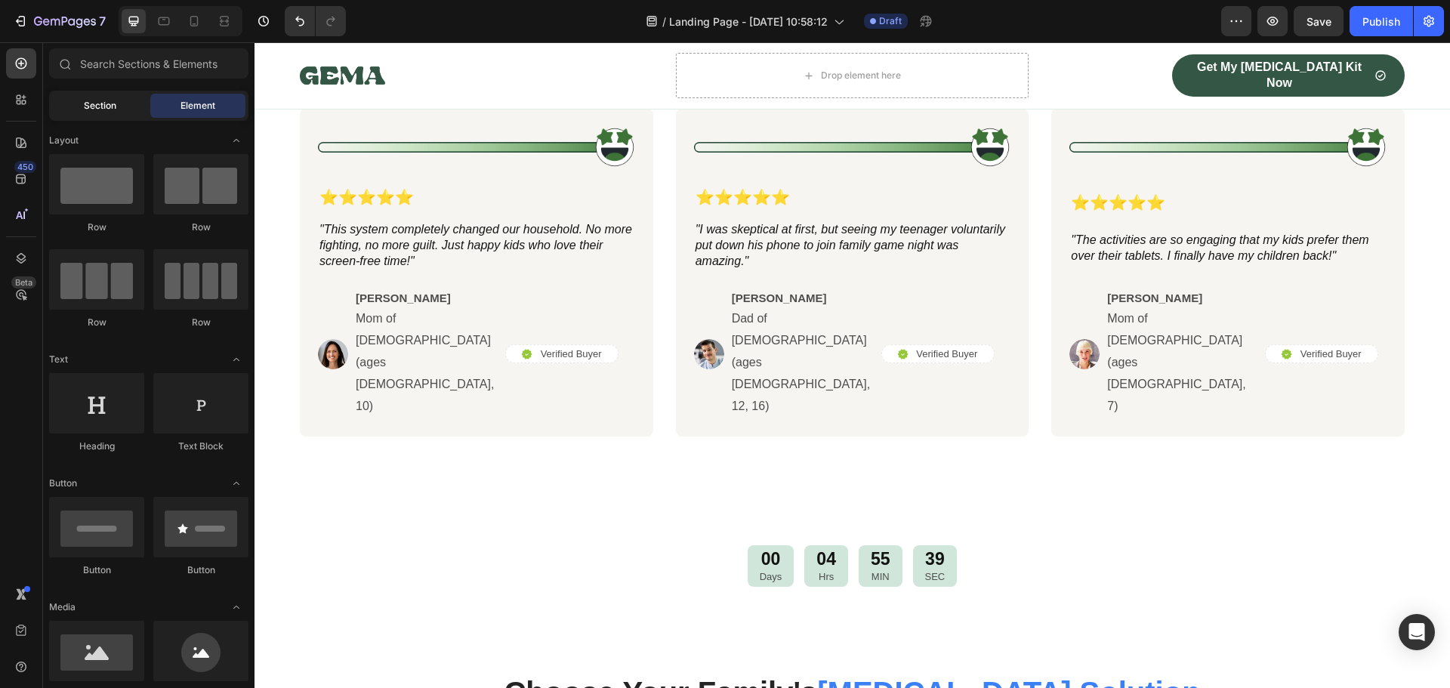
click at [105, 98] on div "Section" at bounding box center [99, 106] width 95 height 24
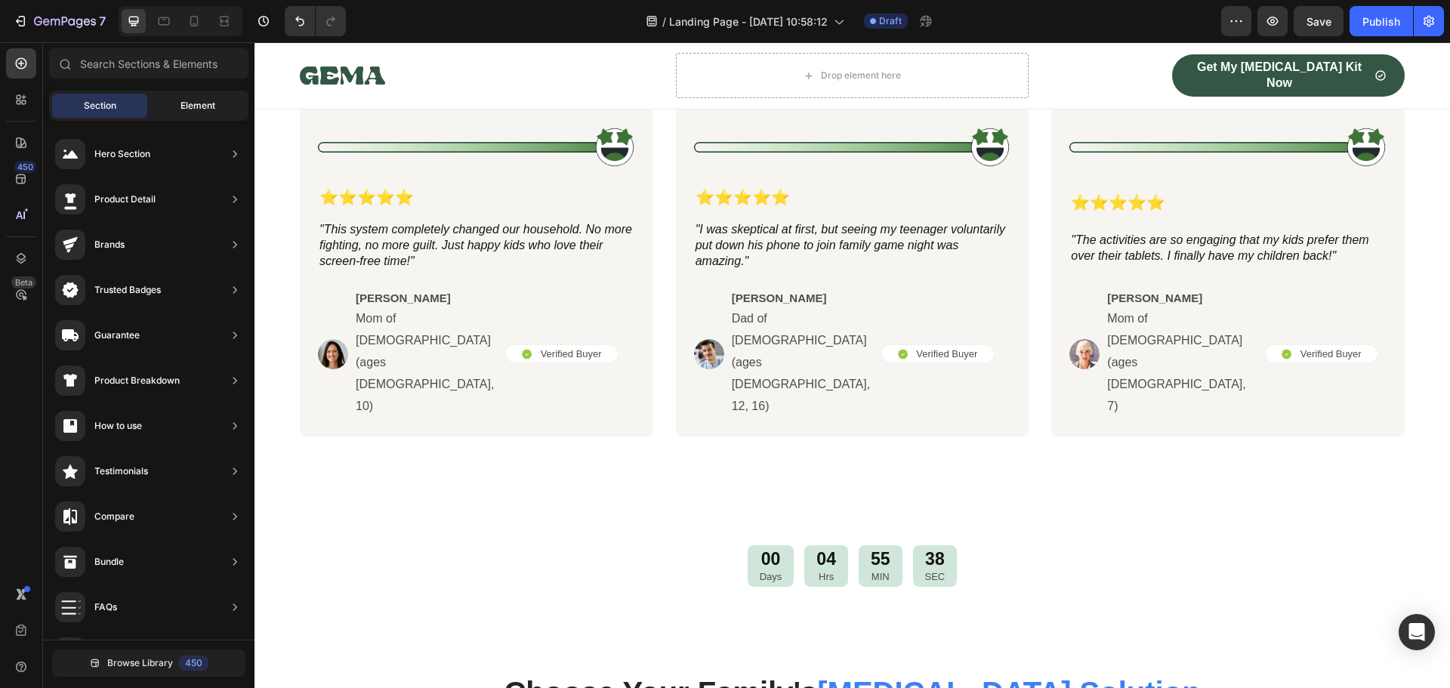
click at [207, 97] on div "Element" at bounding box center [197, 106] width 95 height 24
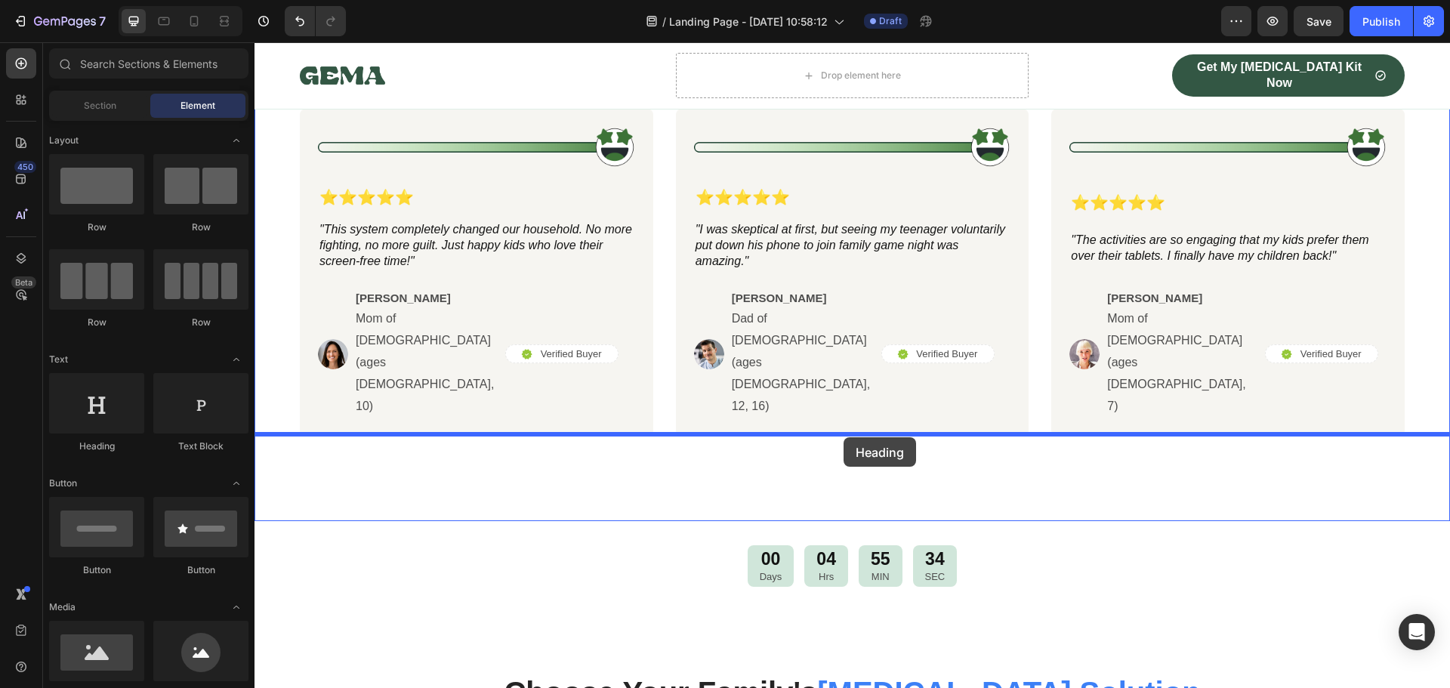
drag, startPoint x: 353, startPoint y: 463, endPoint x: 843, endPoint y: 437, distance: 491.4
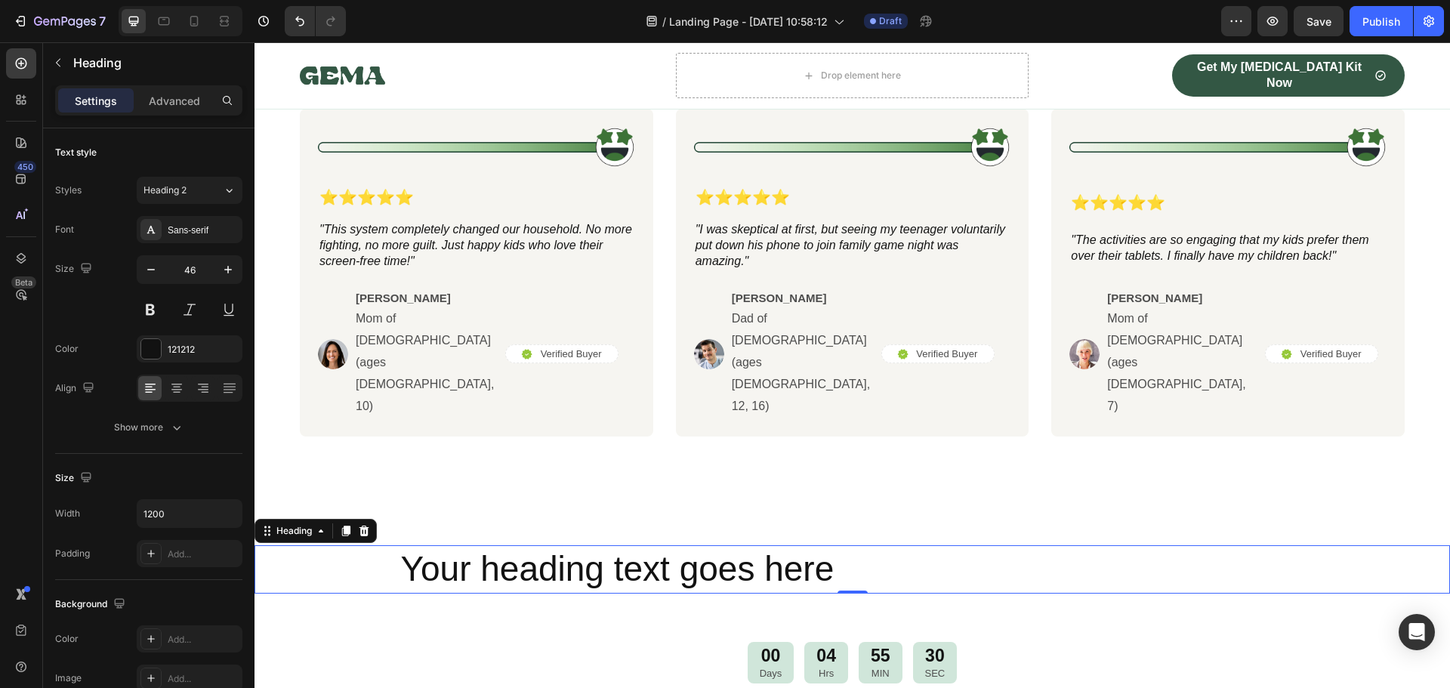
click at [658, 545] on h2 "Your heading text goes here" at bounding box center [852, 569] width 906 height 48
click at [658, 547] on p "Your heading text goes here" at bounding box center [852, 569] width 903 height 45
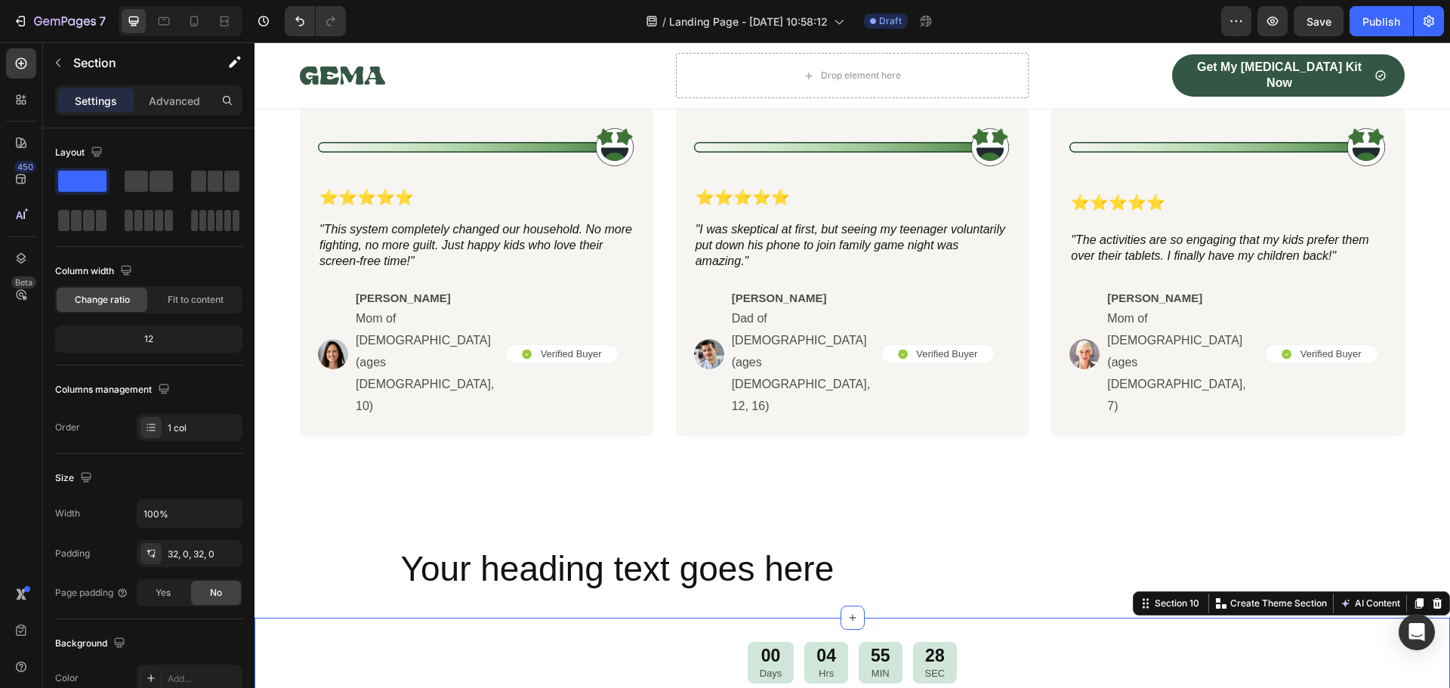
click at [368, 618] on div "00 Days 04 Hrs 55 MIN 28 SEC Countdown Timer Section 10 You can create reusable…" at bounding box center [851, 663] width 1195 height 90
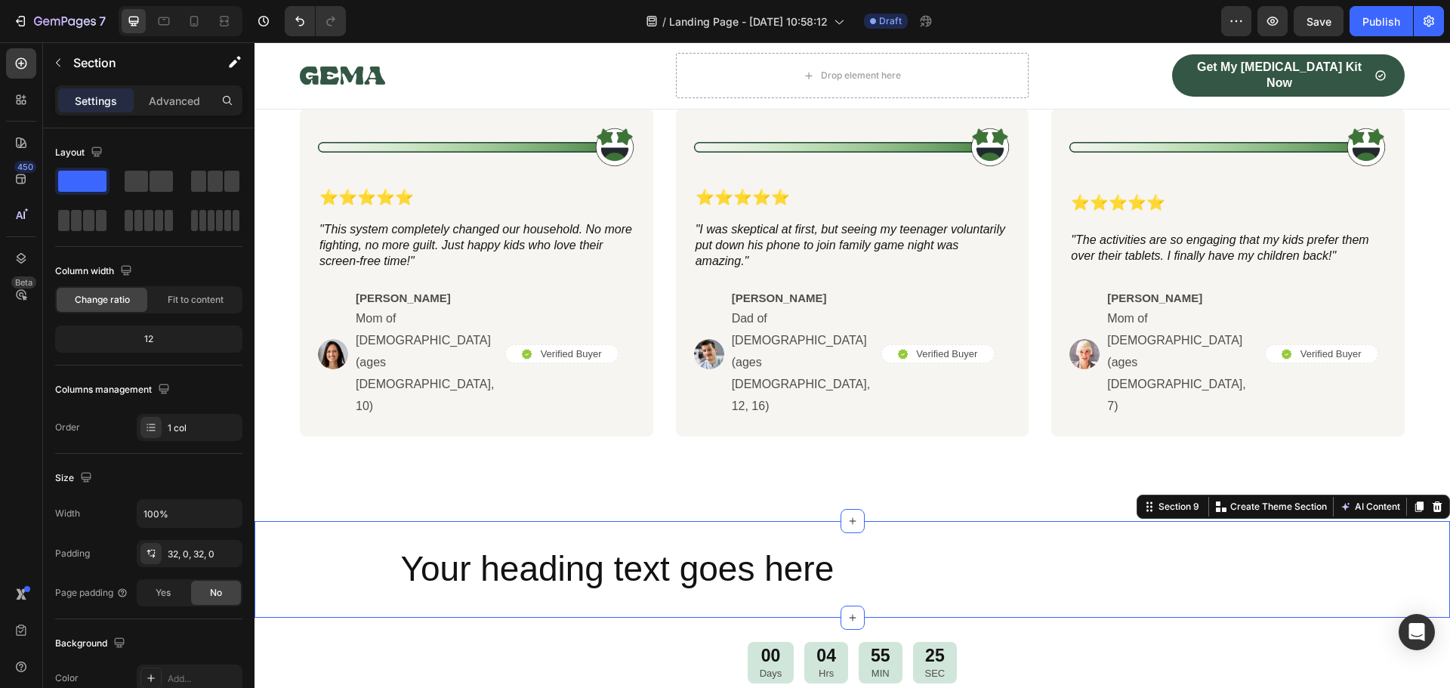
click at [344, 521] on div "Your heading text goes here Heading Section 9 You can create reusable sections …" at bounding box center [851, 569] width 1195 height 97
drag, startPoint x: 81, startPoint y: 180, endPoint x: 89, endPoint y: 195, distance: 17.2
click at [89, 195] on div at bounding box center [148, 201] width 187 height 66
click at [60, 66] on icon "button" at bounding box center [58, 63] width 12 height 12
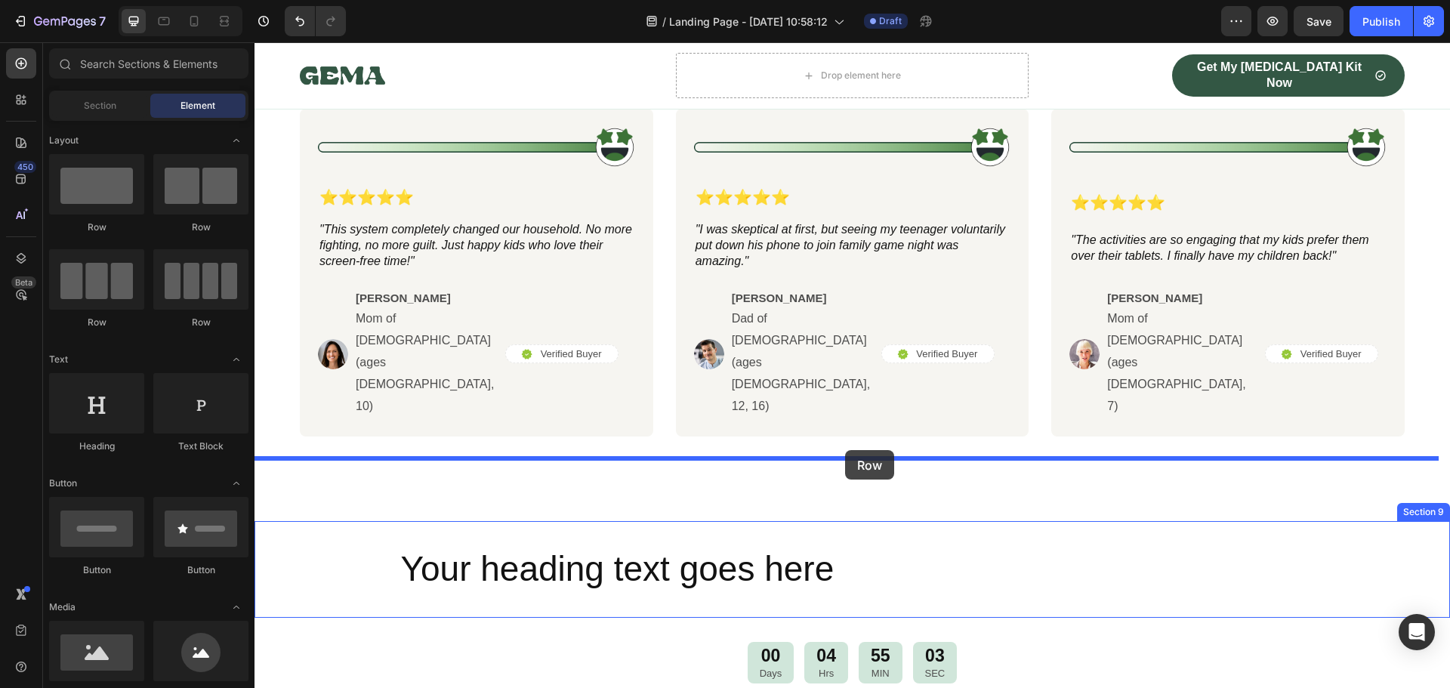
drag, startPoint x: 338, startPoint y: 229, endPoint x: 845, endPoint y: 450, distance: 552.8
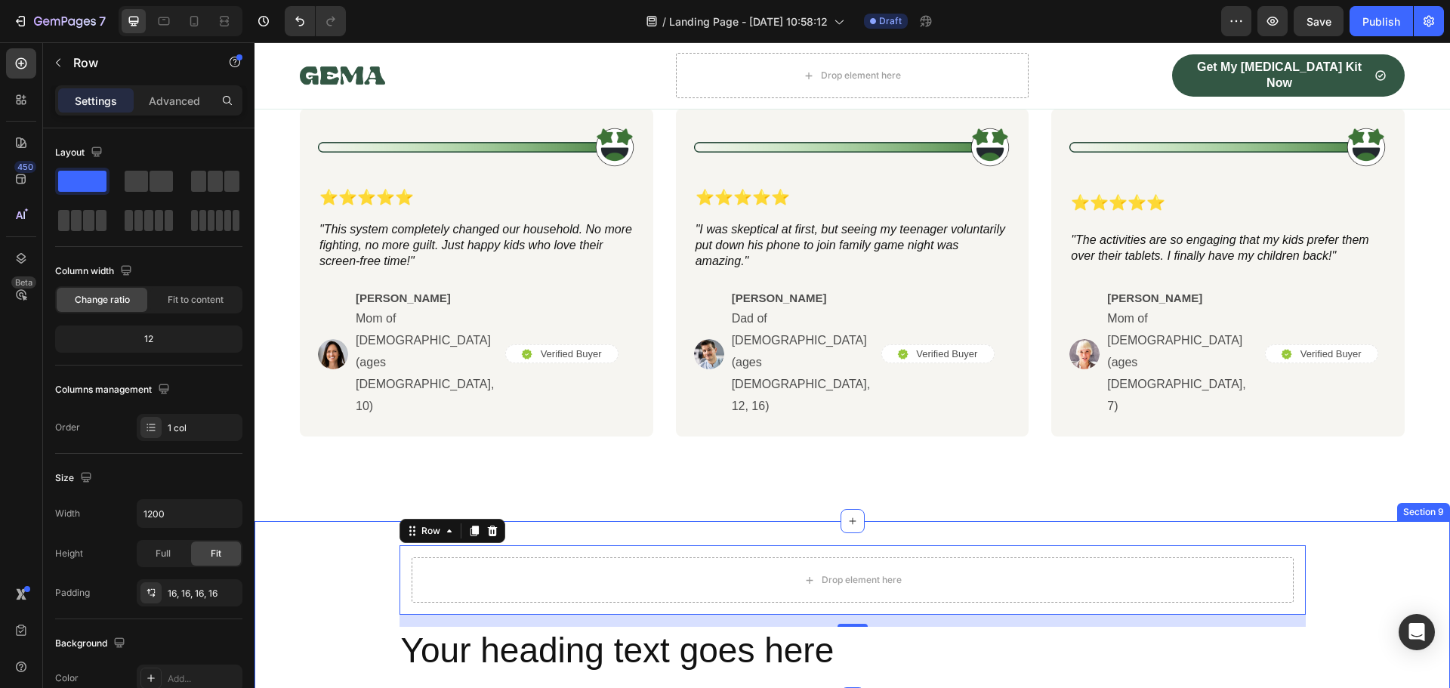
click at [385, 545] on div "Drop element here Row 16 Your heading text goes here Heading" at bounding box center [851, 610] width 1195 height 130
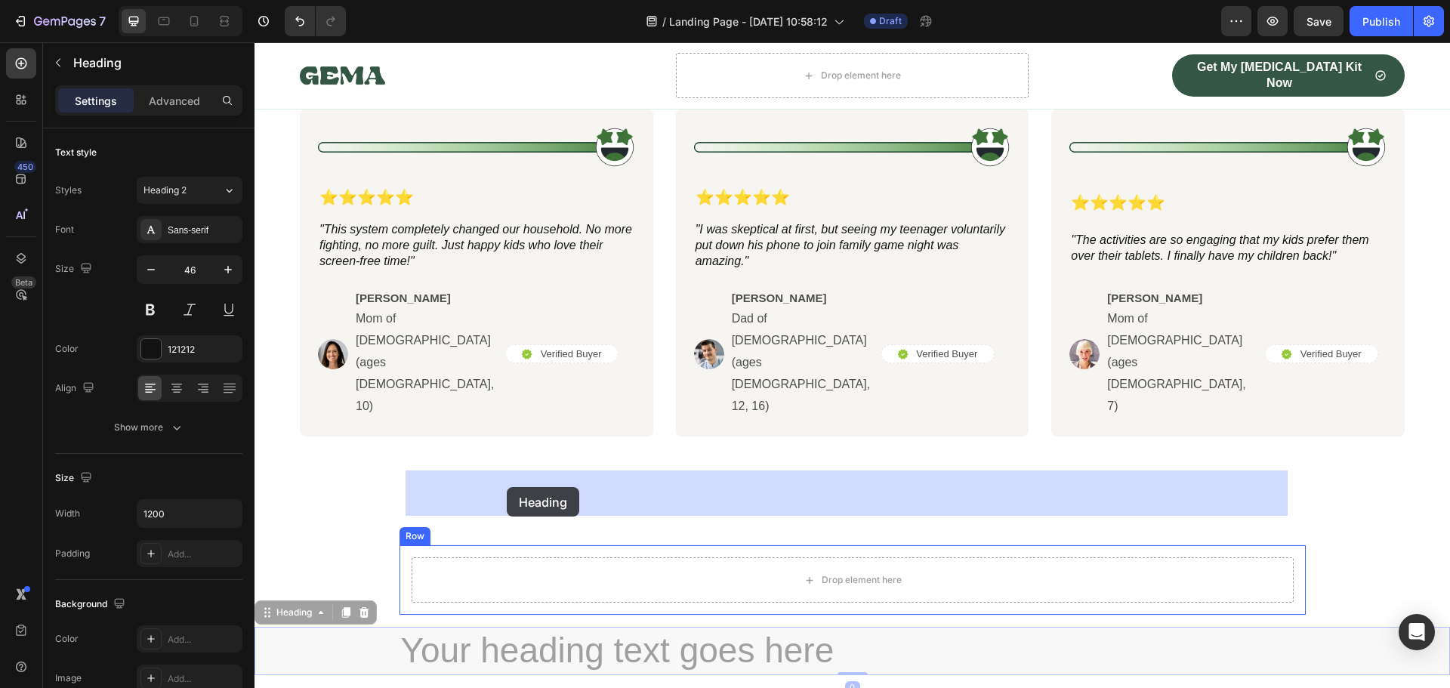
drag, startPoint x: 436, startPoint y: 562, endPoint x: 507, endPoint y: 491, distance: 99.8
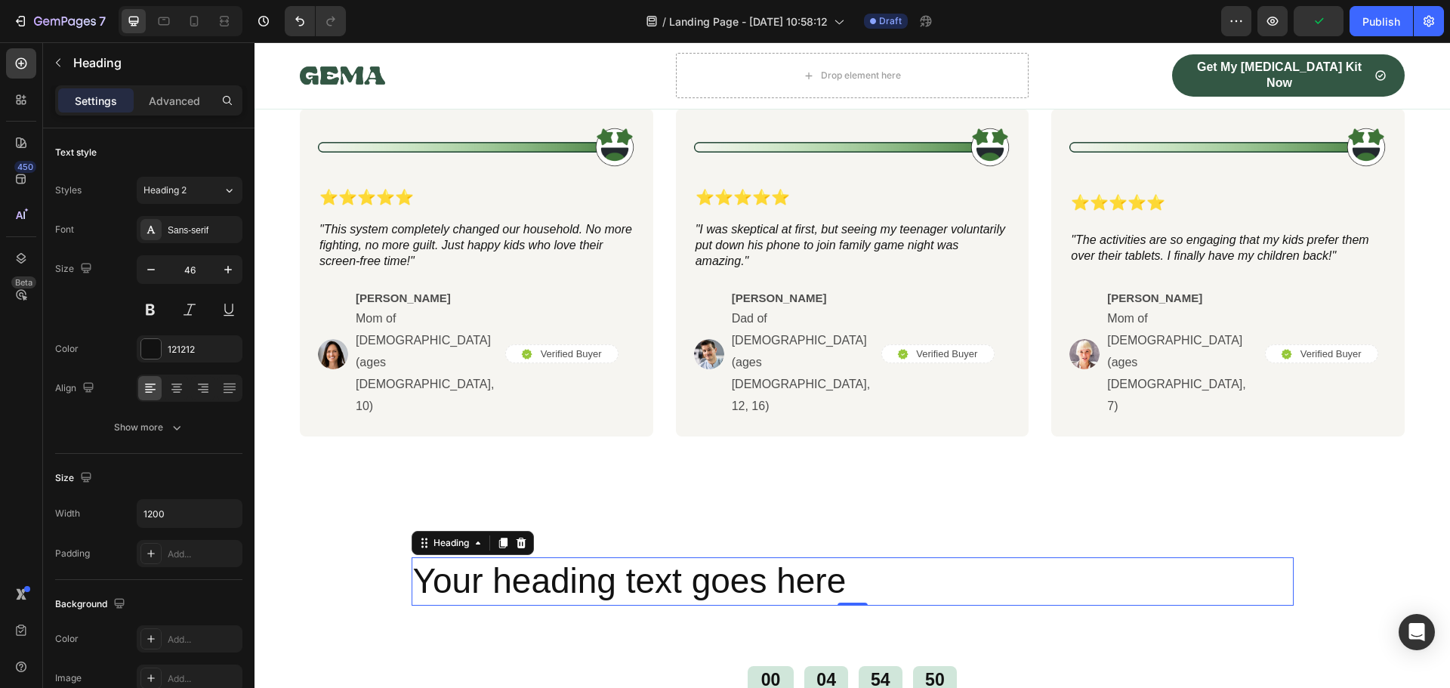
scroll to position [2567, 0]
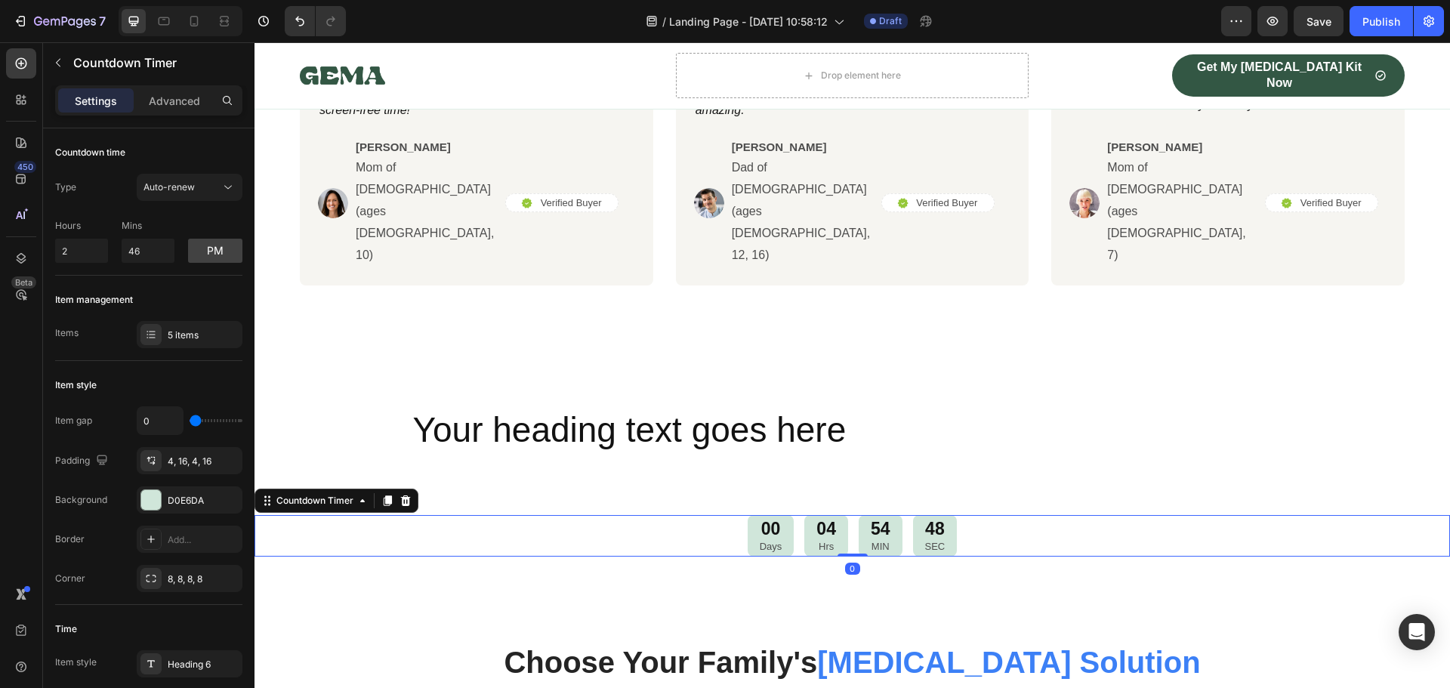
click at [992, 515] on div "00 Days 04 Hrs 54 MIN 48 SEC" at bounding box center [851, 536] width 1195 height 42
click at [406, 495] on icon at bounding box center [406, 500] width 10 height 11
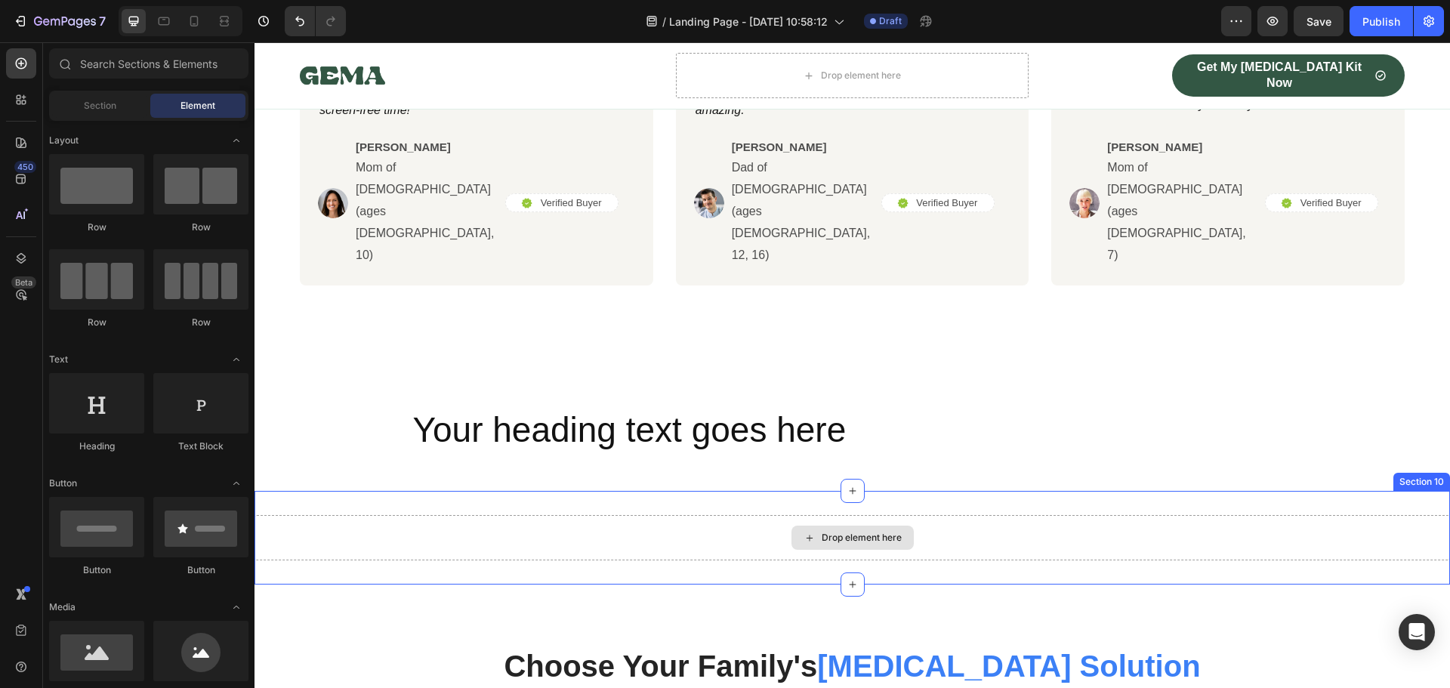
click at [613, 515] on div "Drop element here" at bounding box center [851, 537] width 1195 height 45
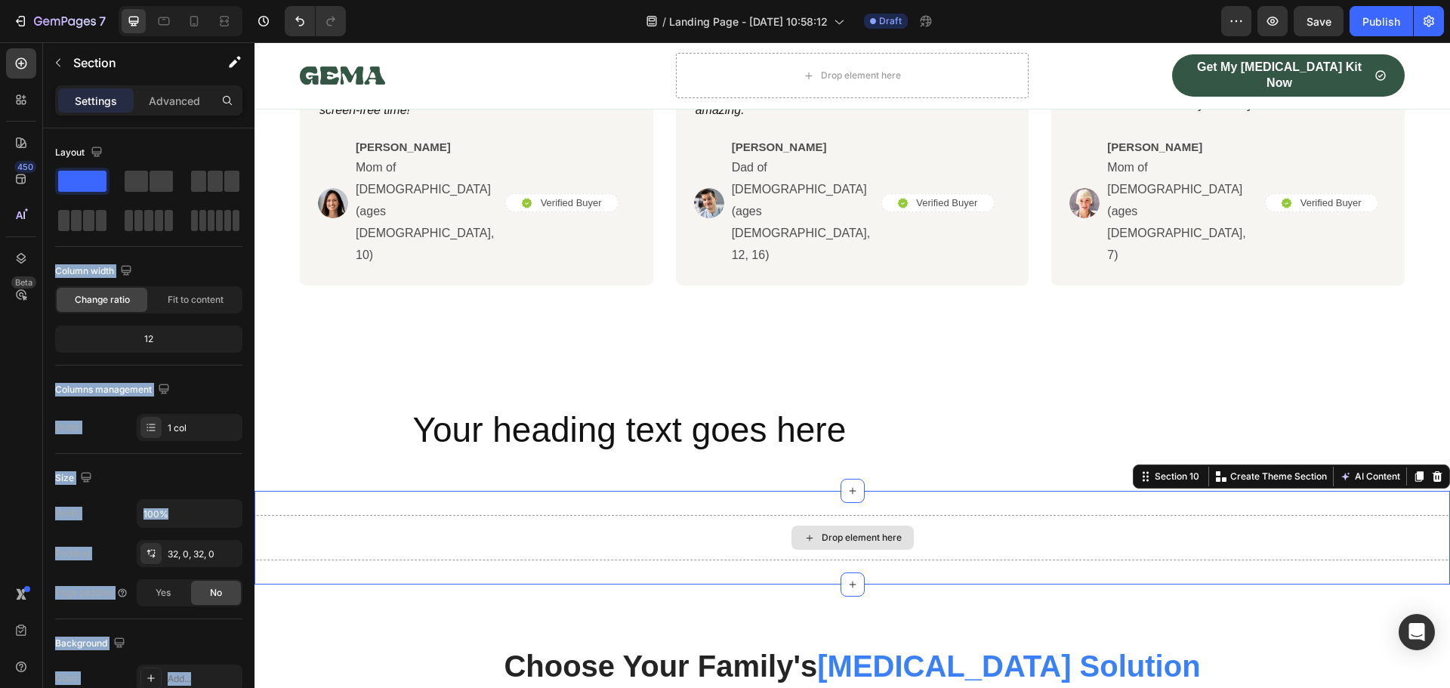
drag, startPoint x: 324, startPoint y: 218, endPoint x: 308, endPoint y: 405, distance: 187.1
click at [1433, 467] on div at bounding box center [1437, 476] width 18 height 18
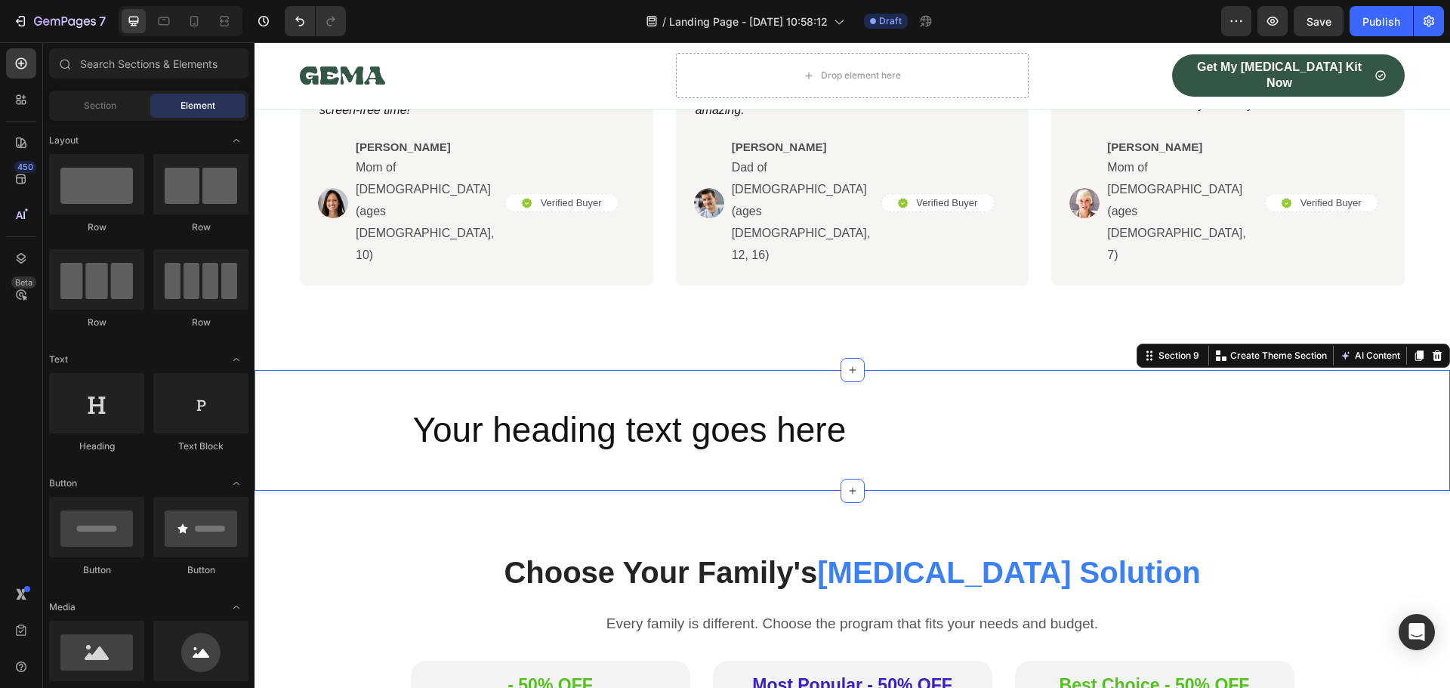
click at [1371, 370] on div "Your heading text goes here Heading Row Section 9 You can create reusable secti…" at bounding box center [851, 430] width 1195 height 121
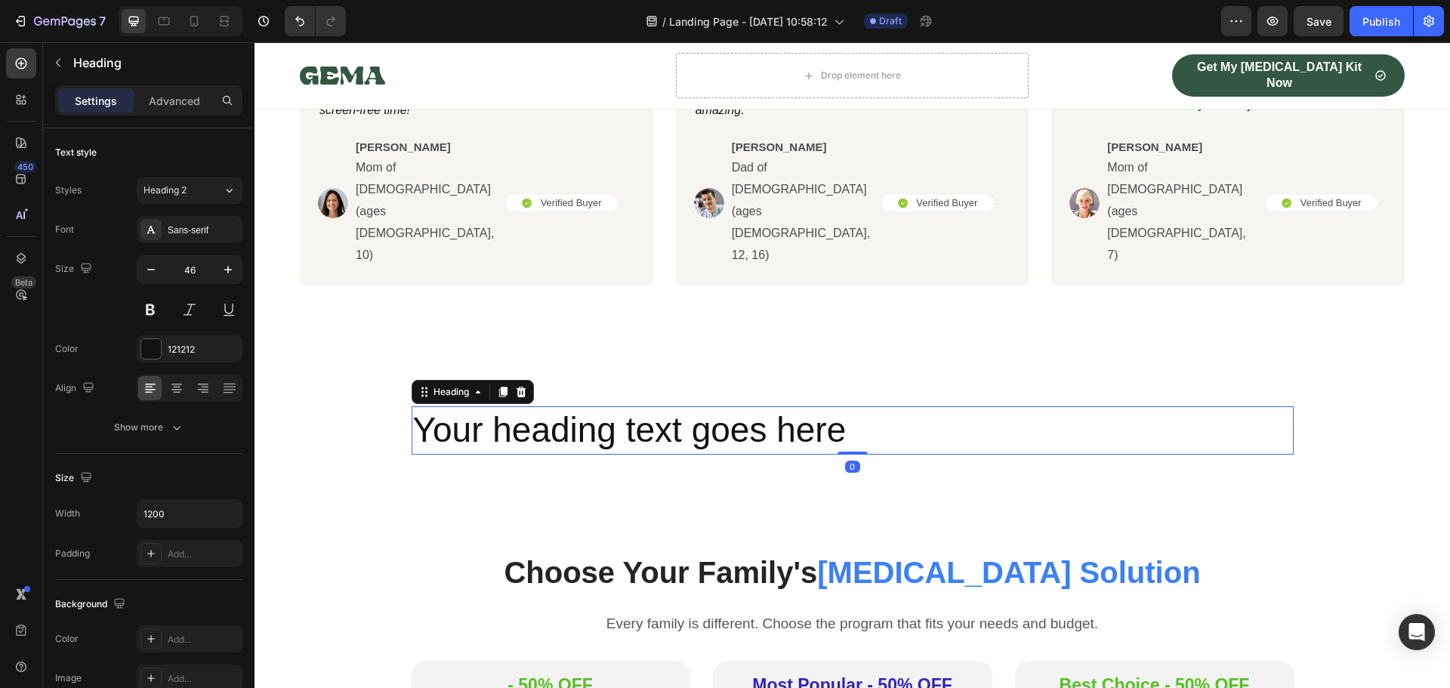
click at [954, 406] on h2 "Your heading text goes here" at bounding box center [852, 430] width 882 height 48
click at [515, 386] on icon at bounding box center [521, 392] width 12 height 12
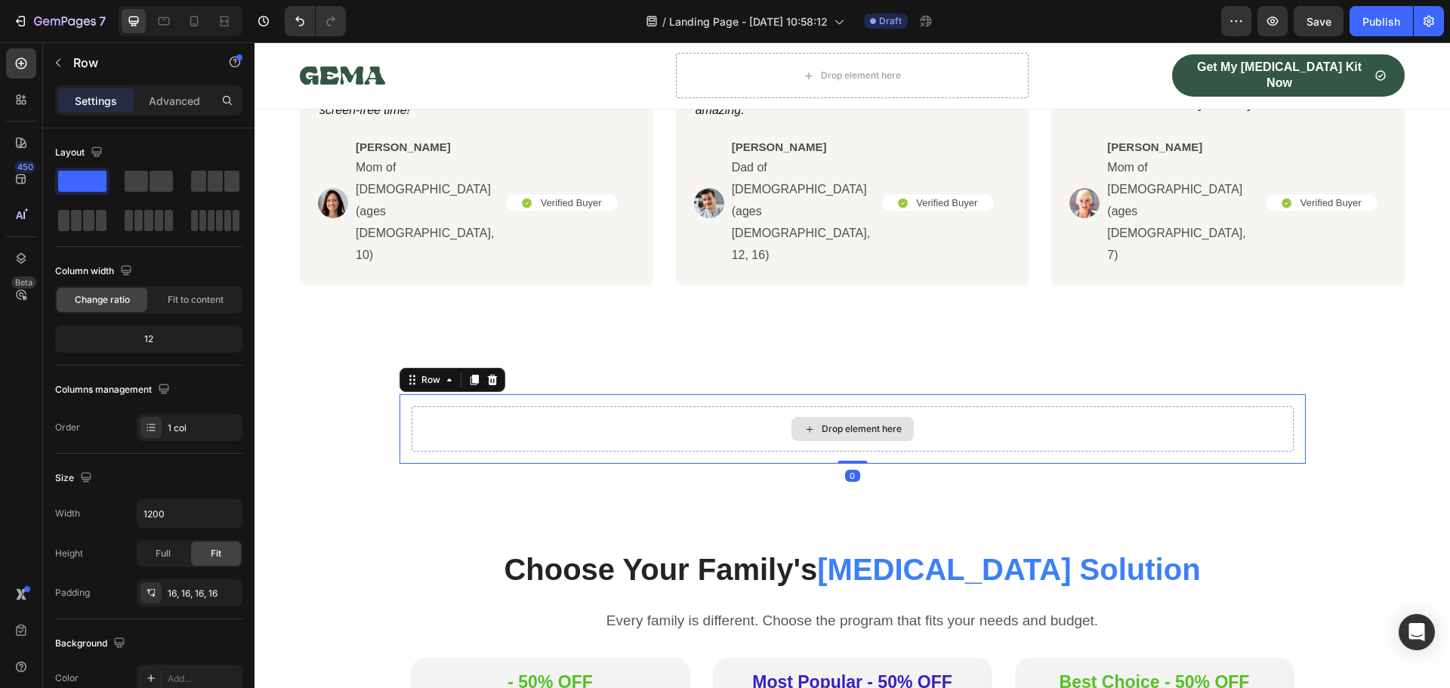
click at [879, 406] on div "Drop element here" at bounding box center [852, 428] width 882 height 45
click at [486, 374] on icon at bounding box center [492, 380] width 12 height 12
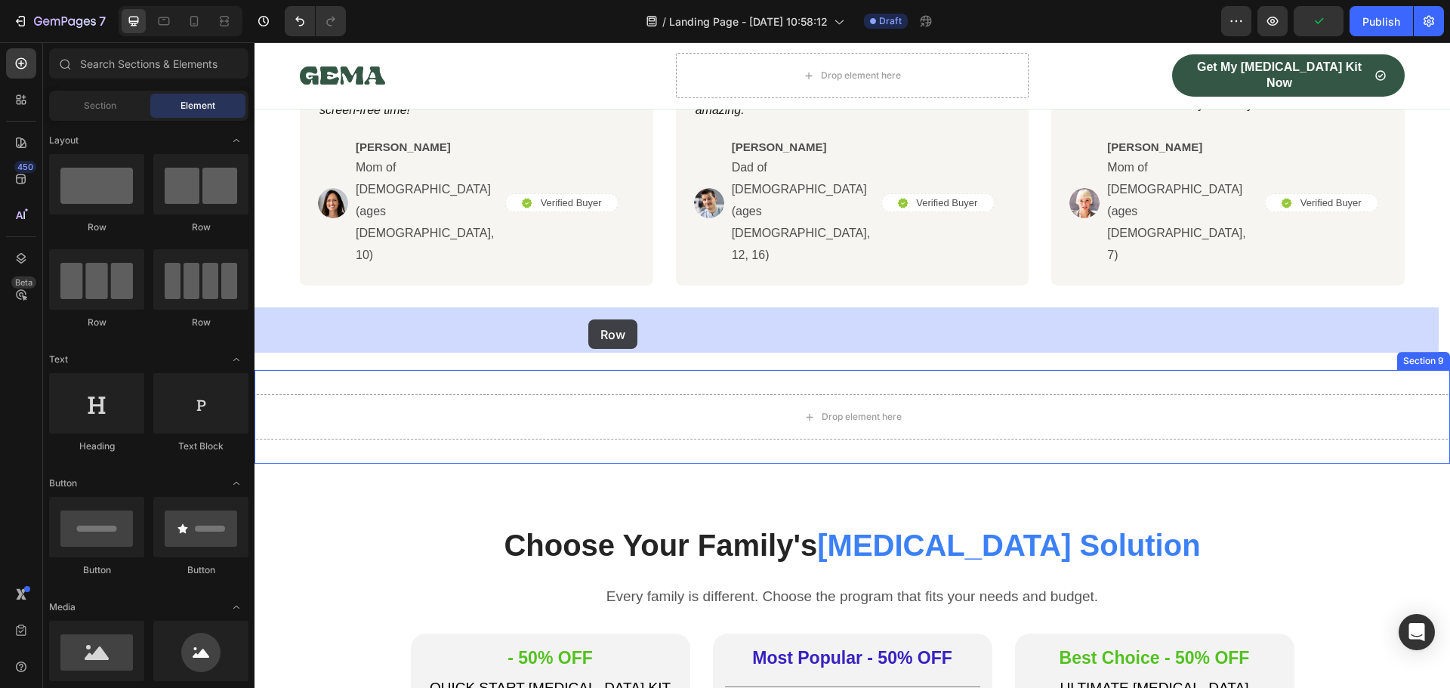
drag, startPoint x: 337, startPoint y: 238, endPoint x: 582, endPoint y: 327, distance: 260.3
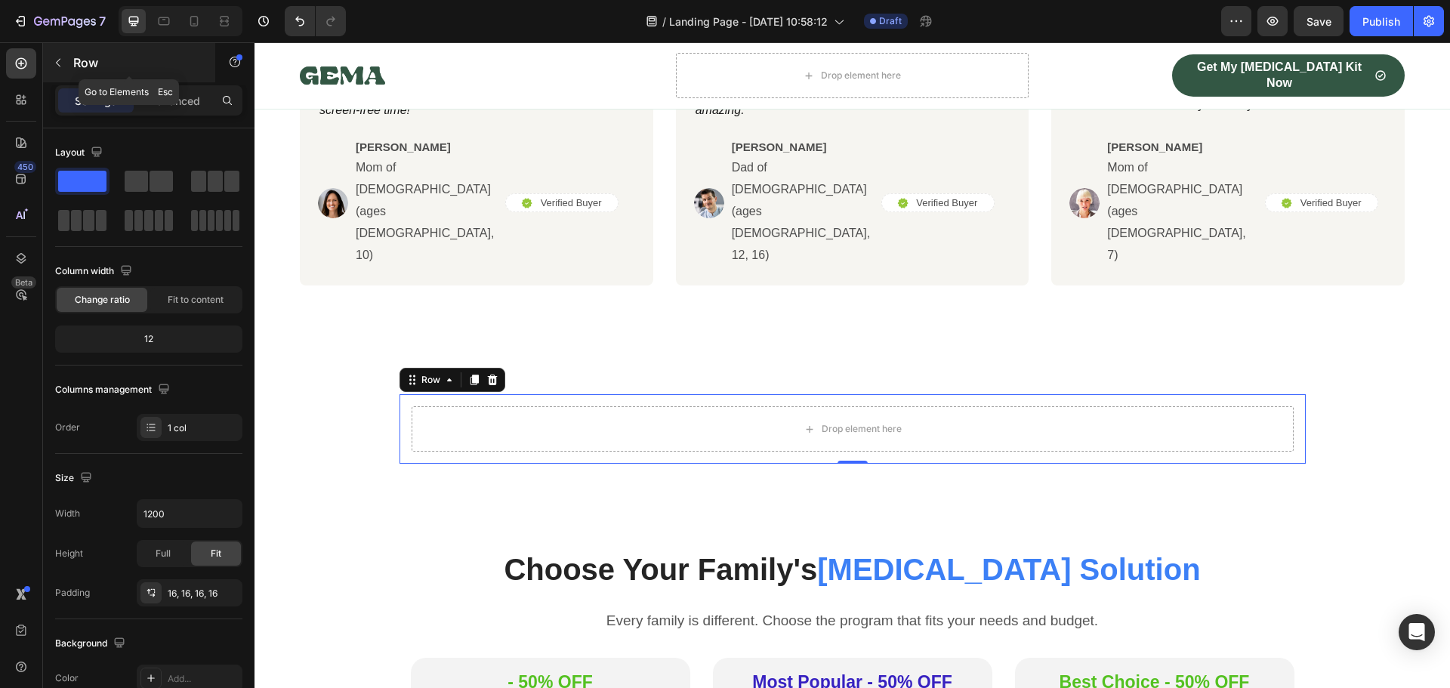
click at [62, 67] on icon "button" at bounding box center [58, 63] width 12 height 12
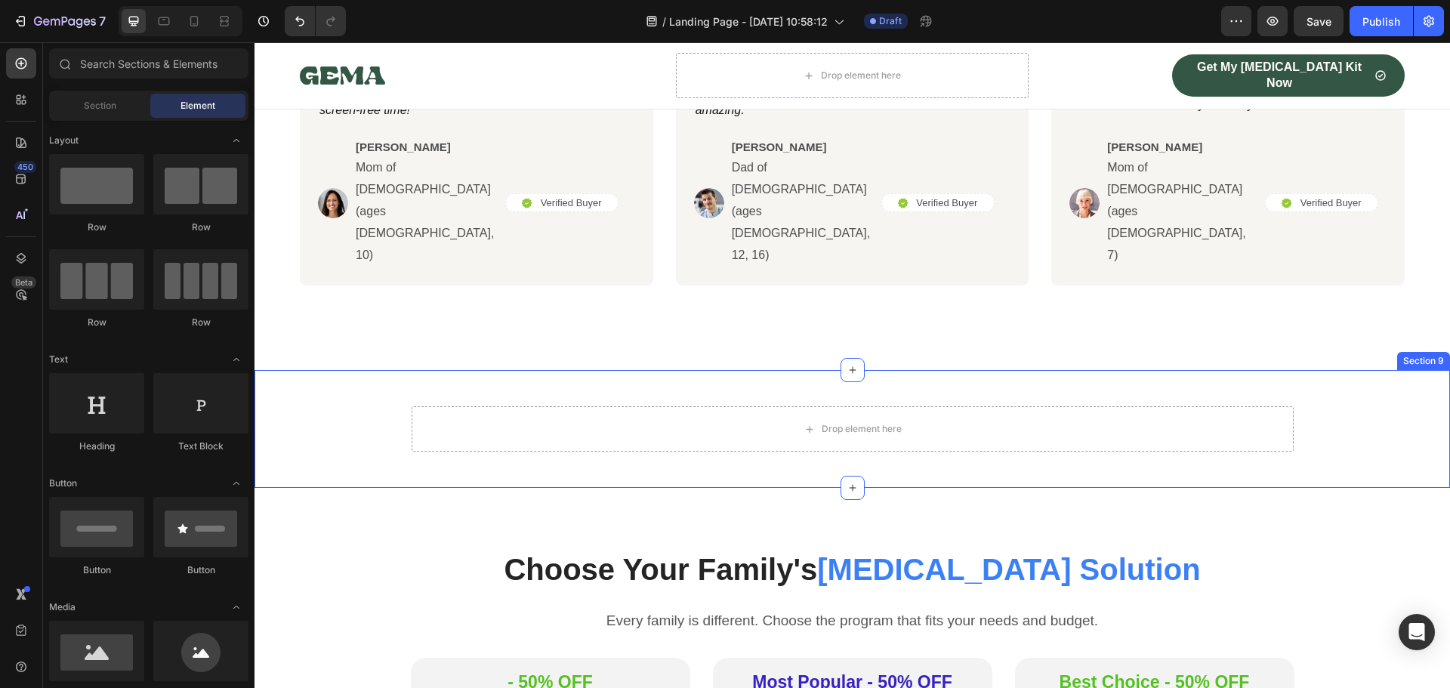
click at [353, 394] on div "Drop element here Row" at bounding box center [851, 428] width 1195 height 69
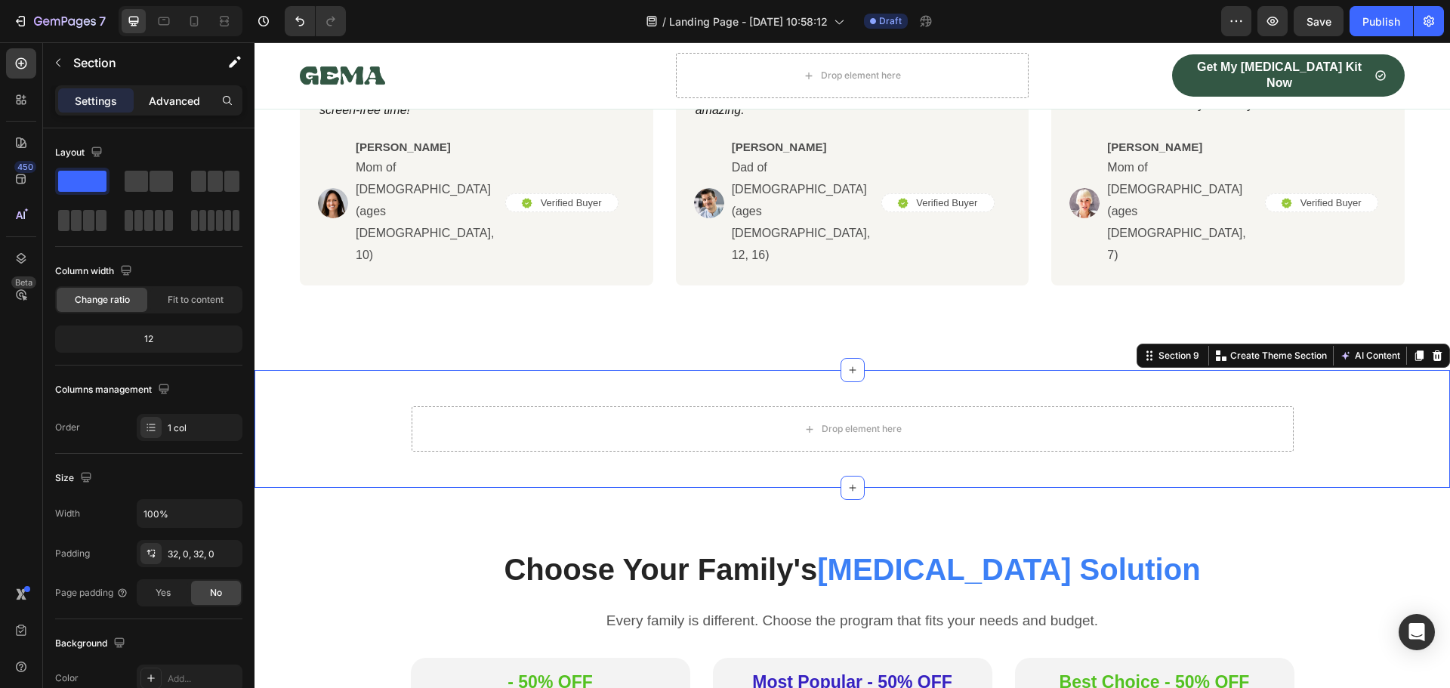
click at [171, 105] on p "Advanced" at bounding box center [174, 101] width 51 height 16
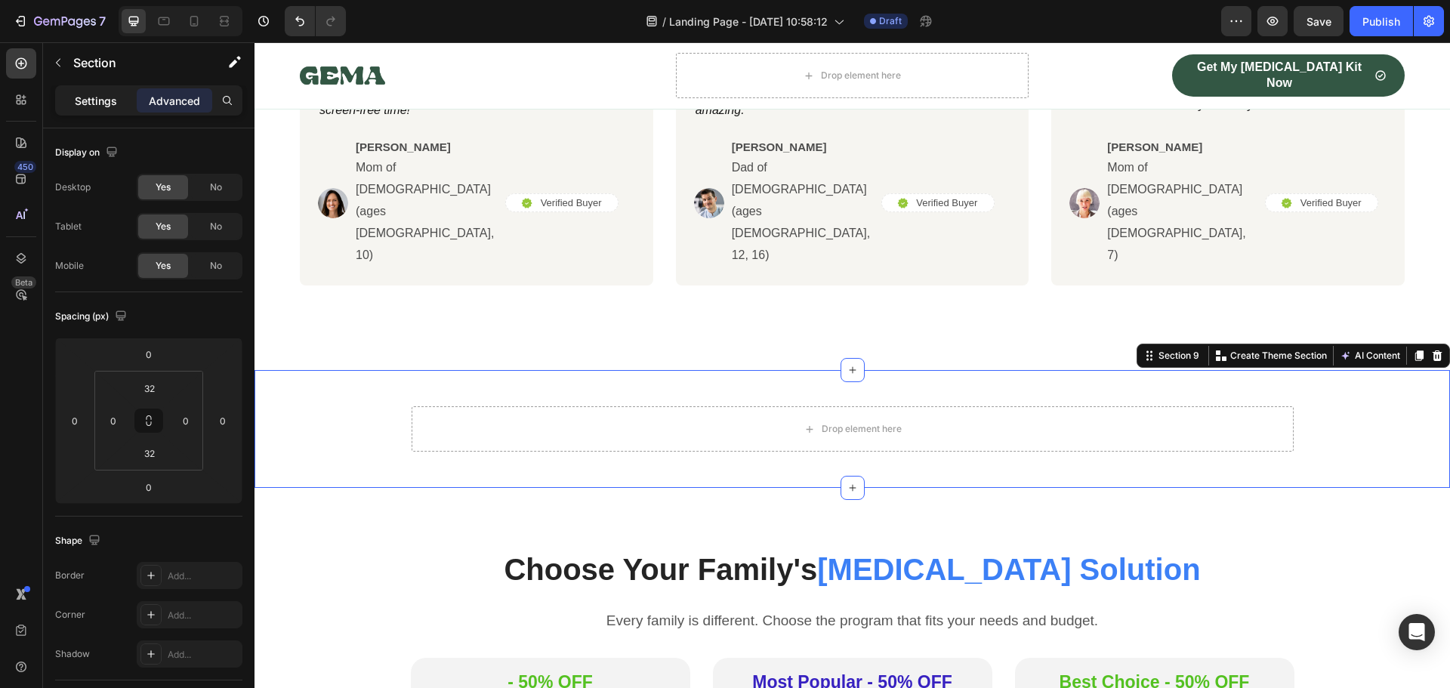
click at [91, 96] on p "Settings" at bounding box center [96, 101] width 42 height 16
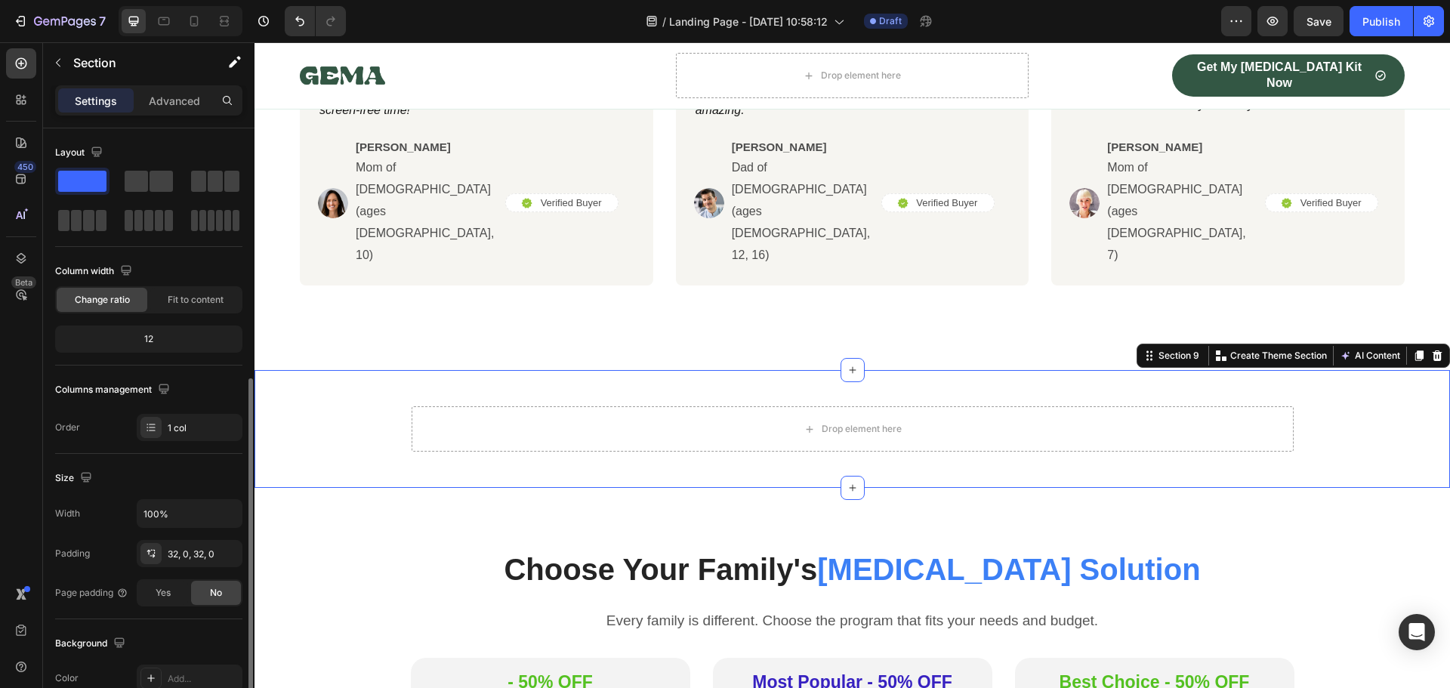
scroll to position [151, 0]
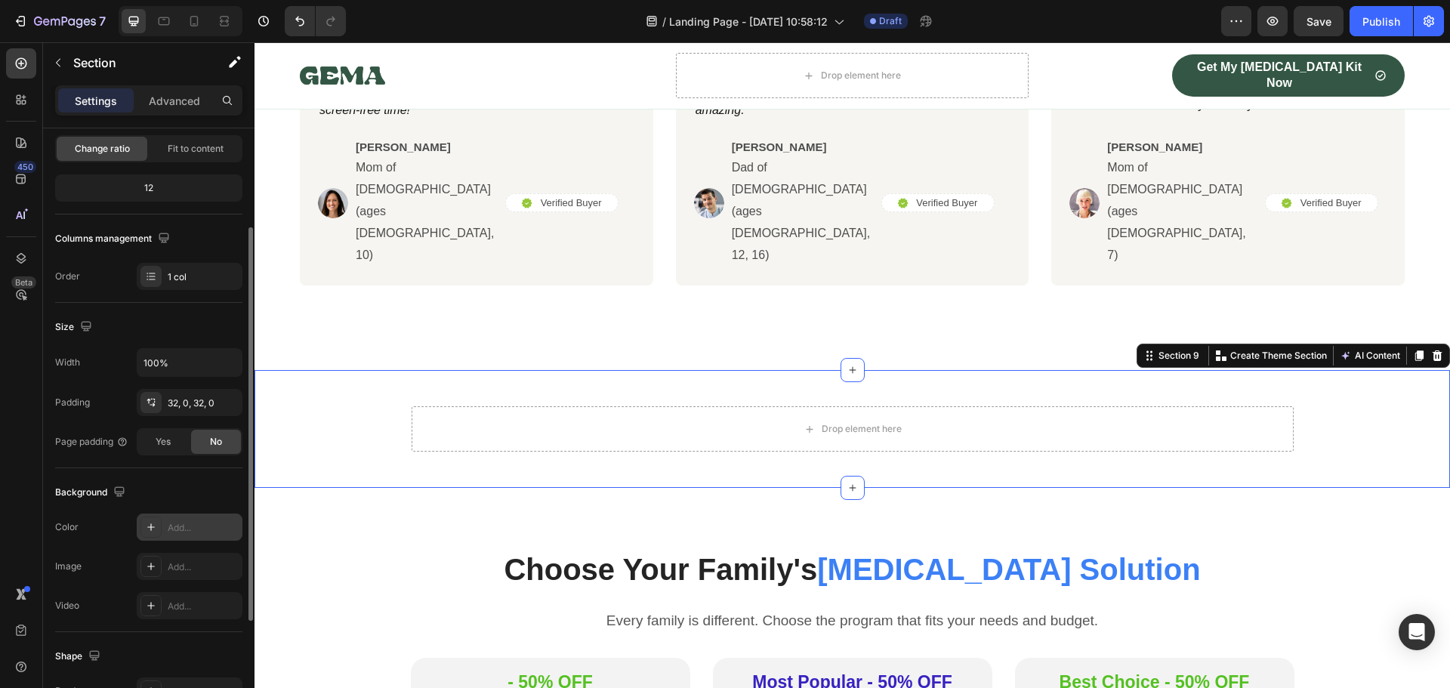
click at [165, 524] on div "Add..." at bounding box center [190, 526] width 106 height 27
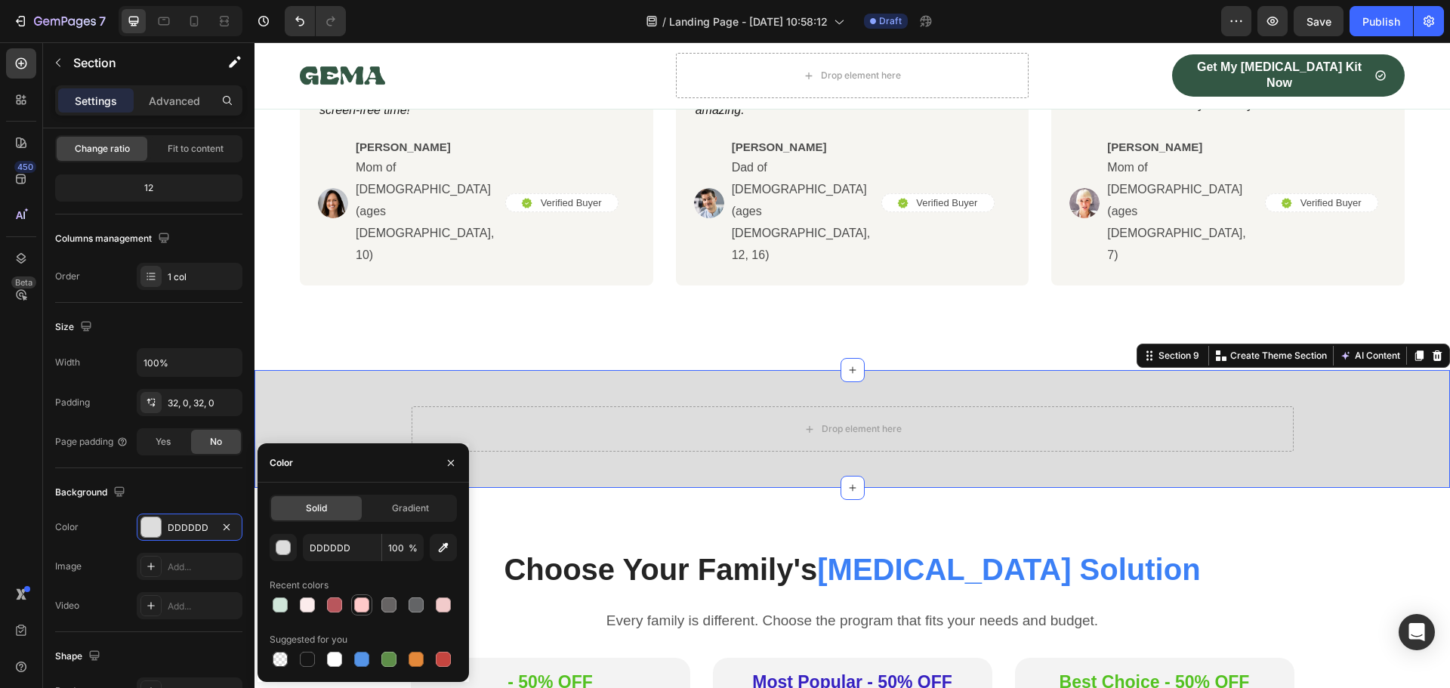
click at [359, 611] on div at bounding box center [361, 604] width 15 height 15
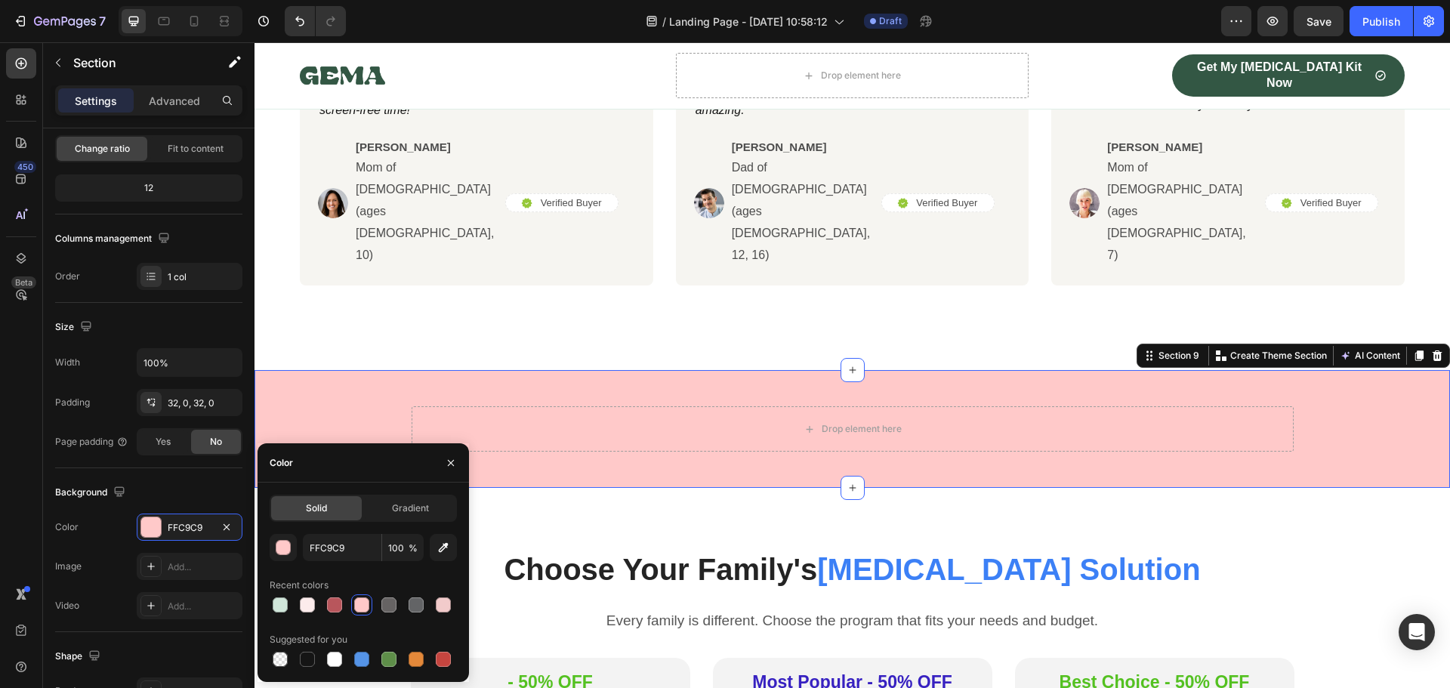
click at [288, 370] on div "Drop element here Row Section 9 You can create reusable sections Create Theme S…" at bounding box center [851, 429] width 1195 height 118
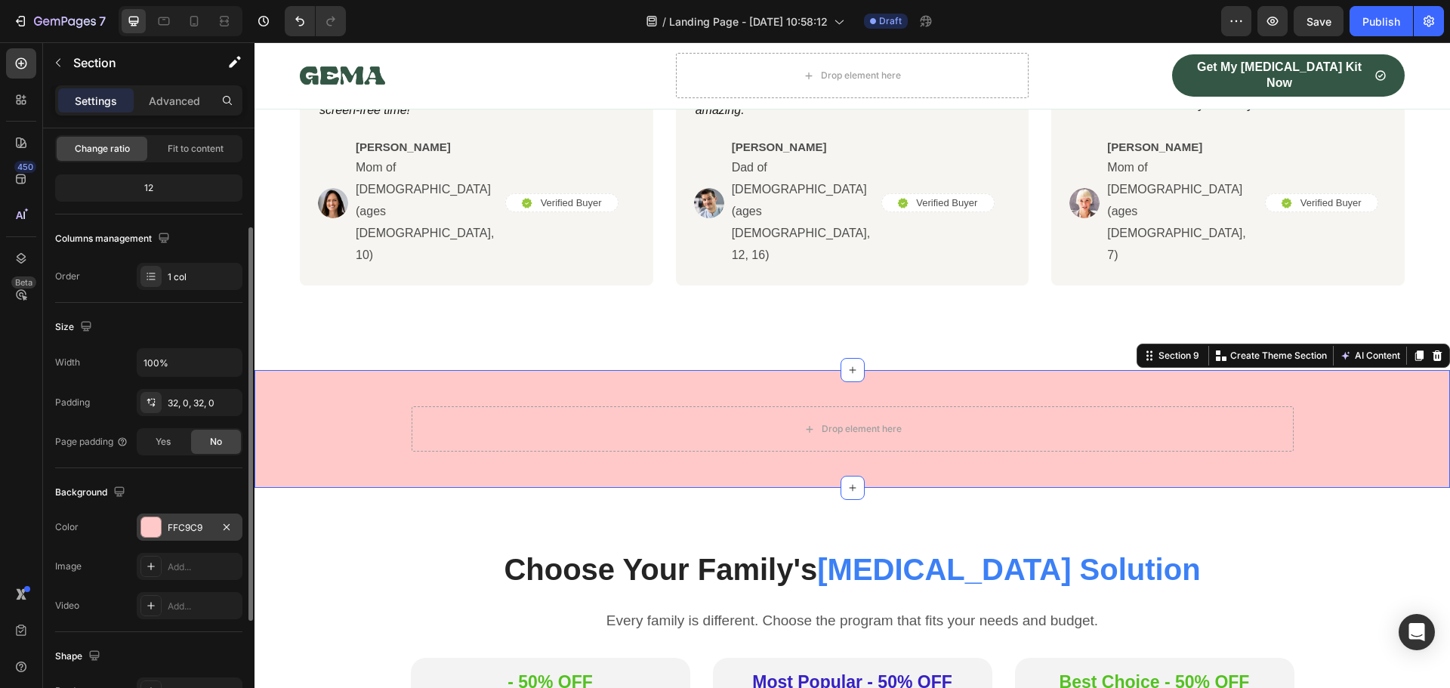
click at [180, 529] on div "FFC9C9" at bounding box center [190, 528] width 44 height 14
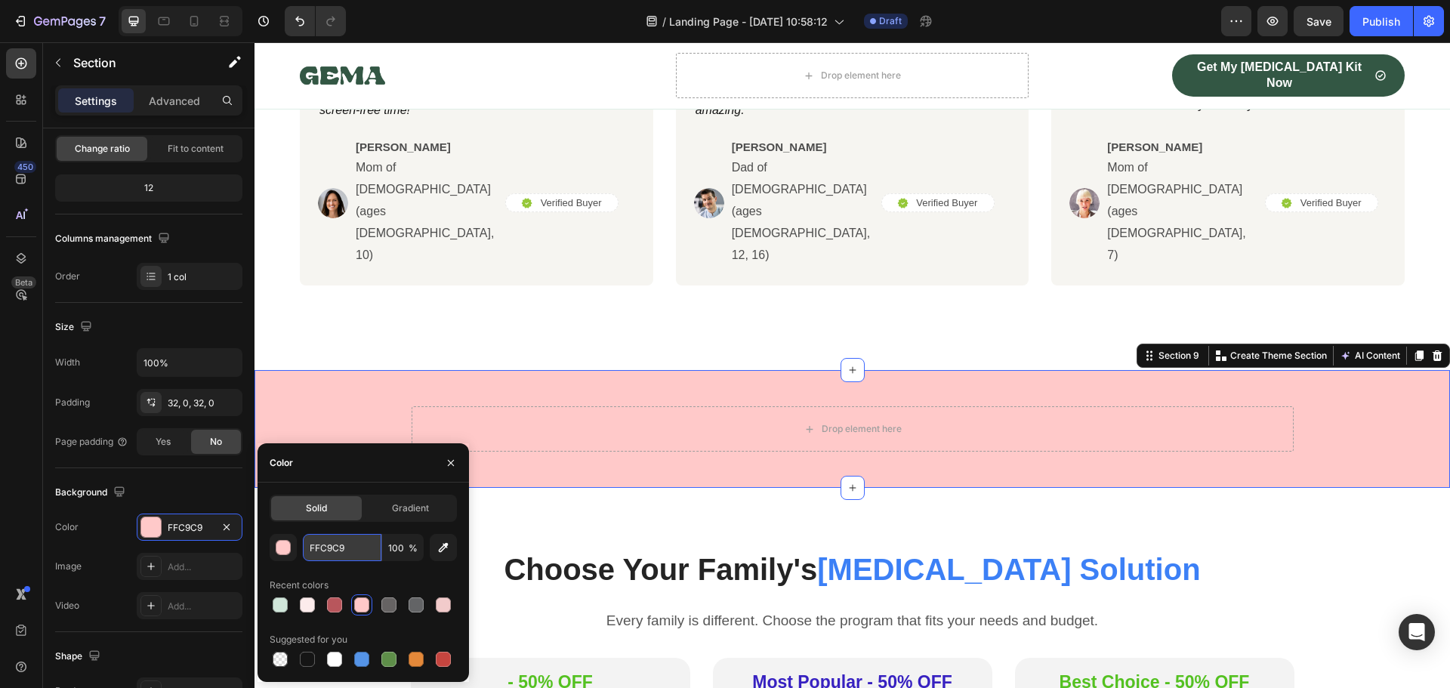
click at [331, 555] on input "FFC9C9" at bounding box center [342, 547] width 79 height 27
paste input "#fef6f4"
type input "#fef6f4"
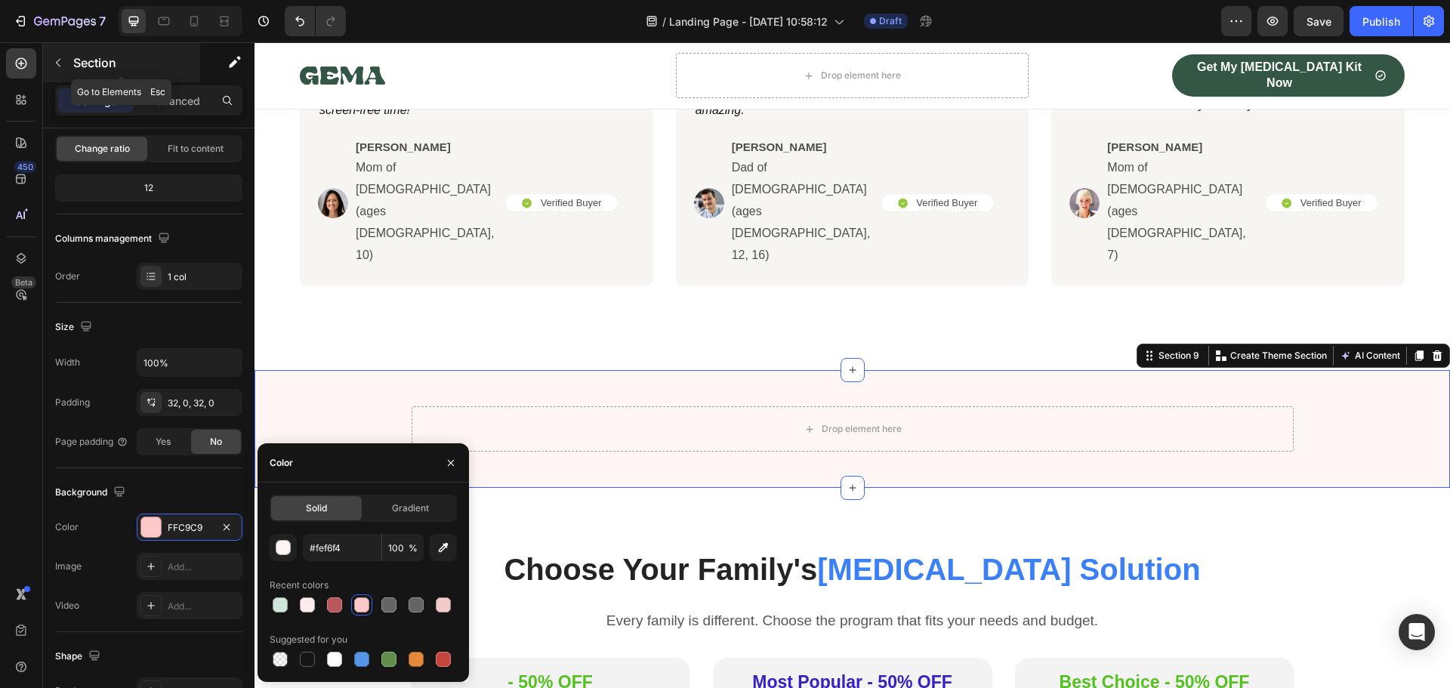
click at [54, 61] on icon "button" at bounding box center [58, 63] width 12 height 12
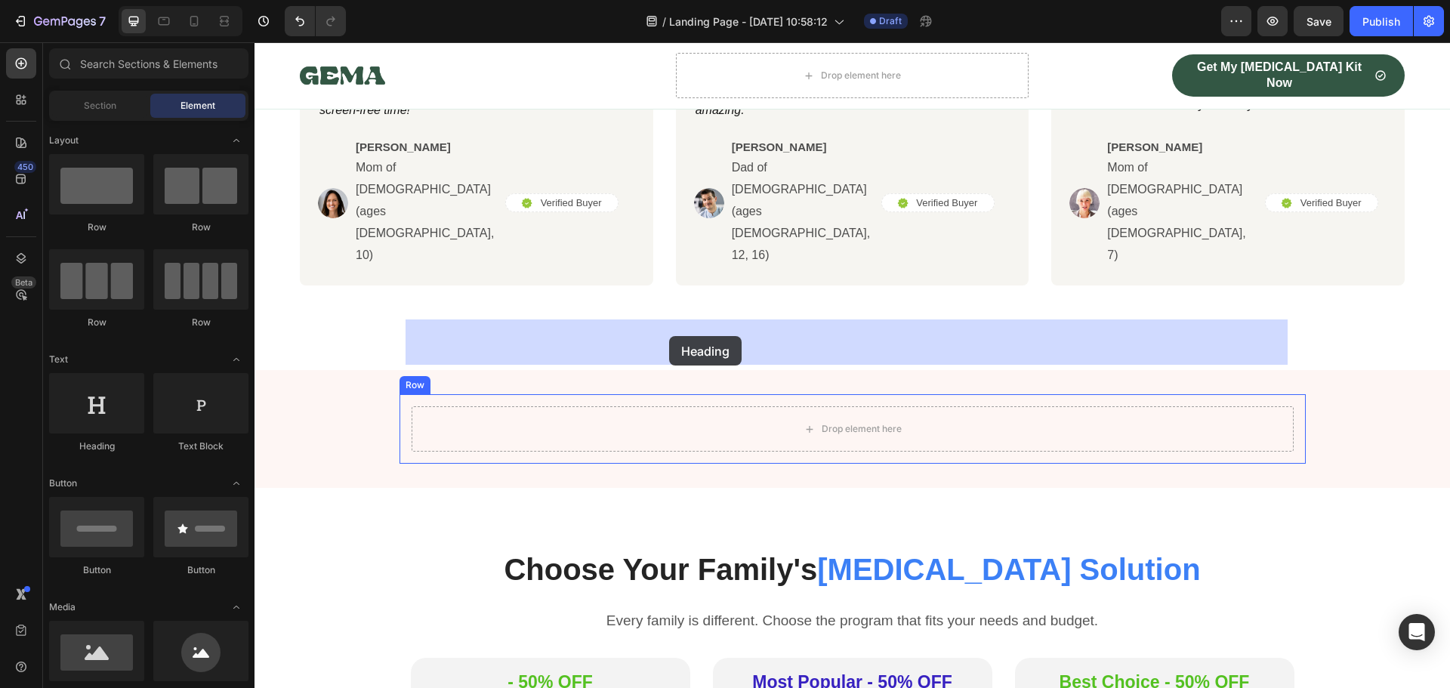
drag, startPoint x: 347, startPoint y: 456, endPoint x: 669, endPoint y: 336, distance: 344.0
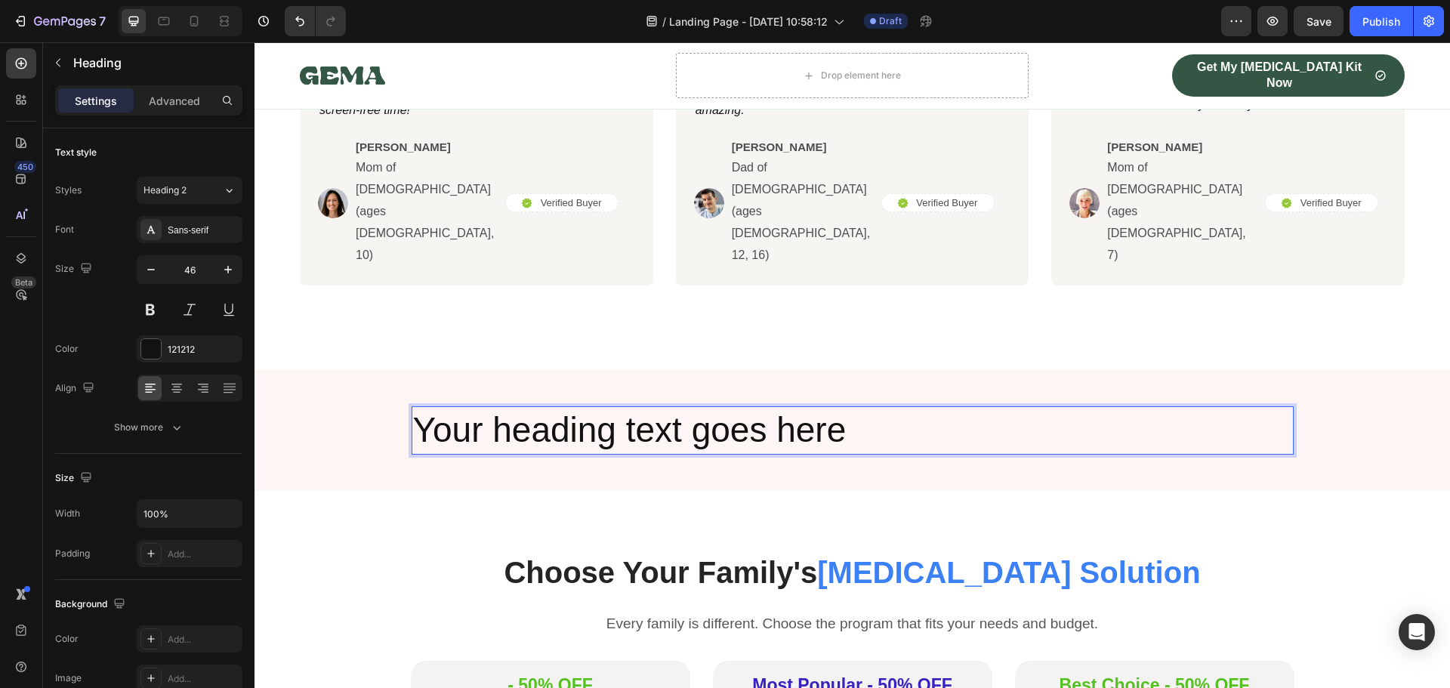
click at [651, 406] on h2 "Your heading text goes here" at bounding box center [852, 430] width 882 height 48
click at [651, 408] on p "Your heading text goes here" at bounding box center [852, 430] width 879 height 45
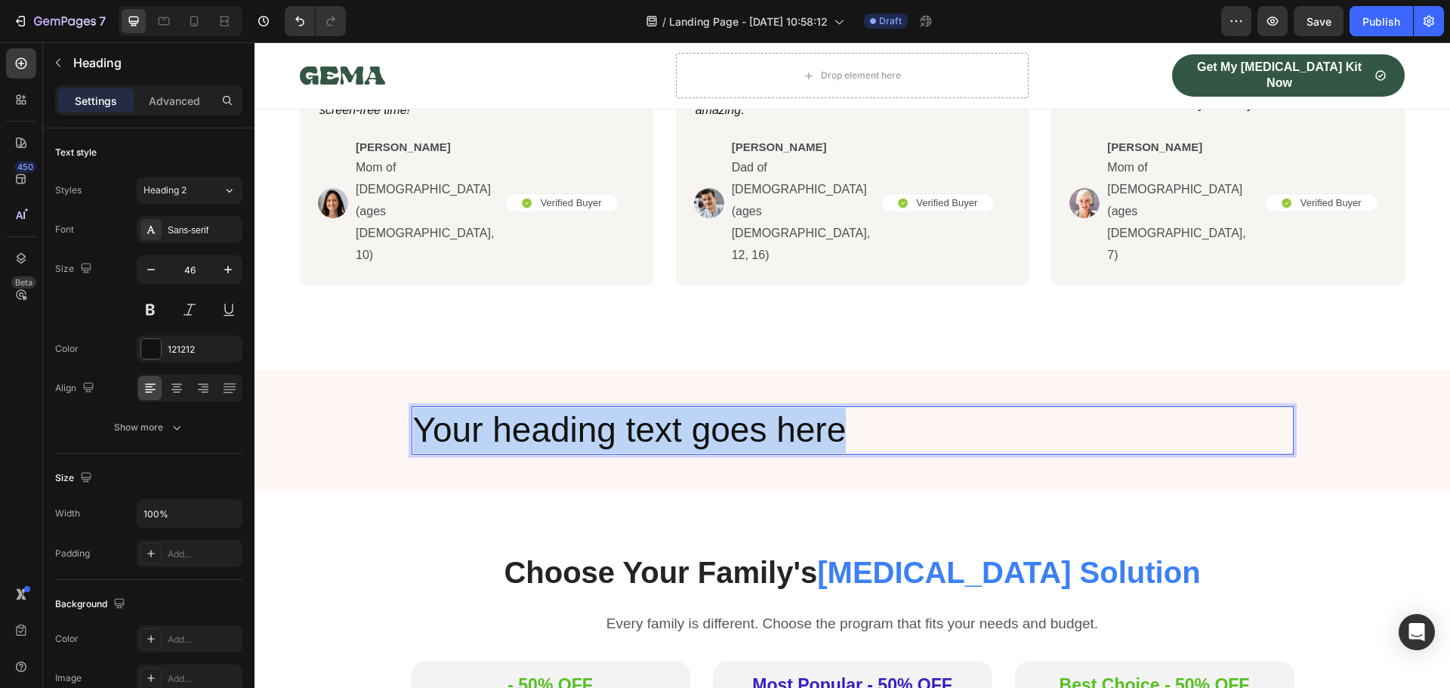
click at [651, 408] on p "Your heading text goes here" at bounding box center [852, 430] width 879 height 45
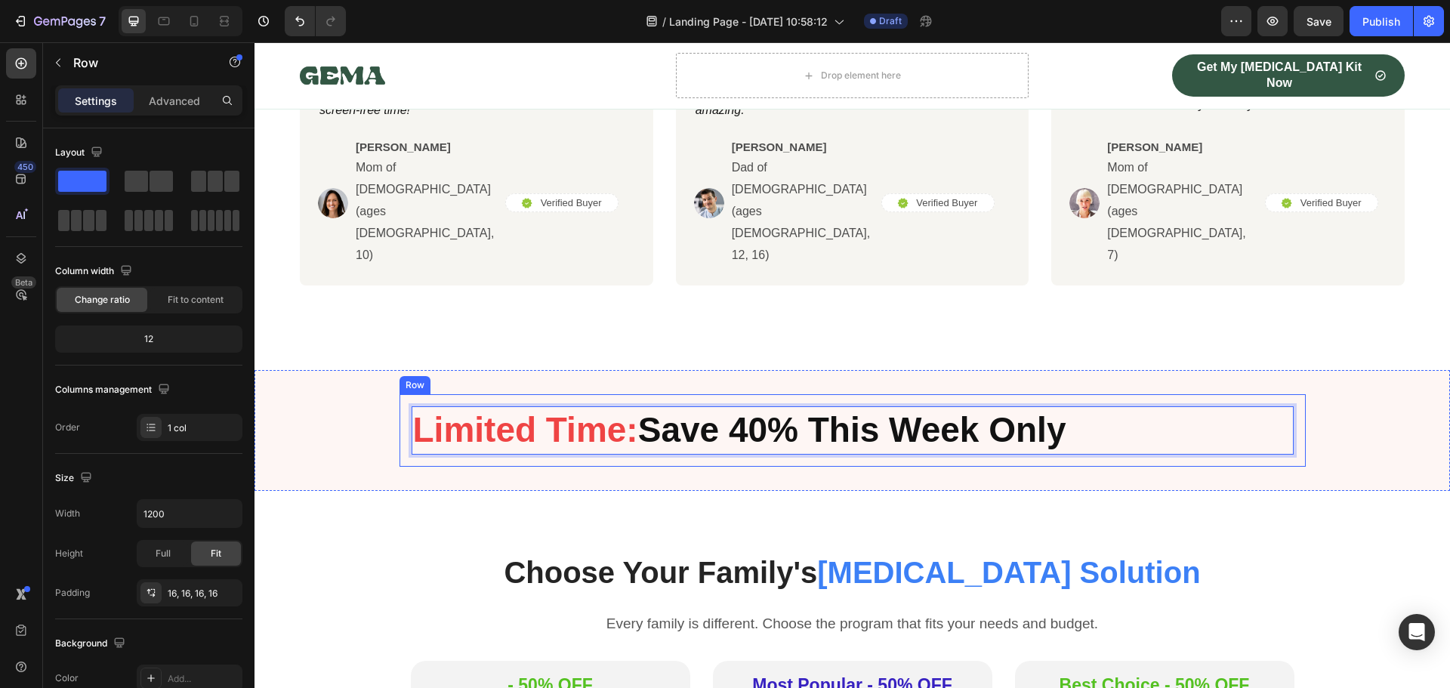
click at [448, 394] on div "Limited Time: Save 40% This Week Only Heading 0 Row" at bounding box center [852, 430] width 906 height 72
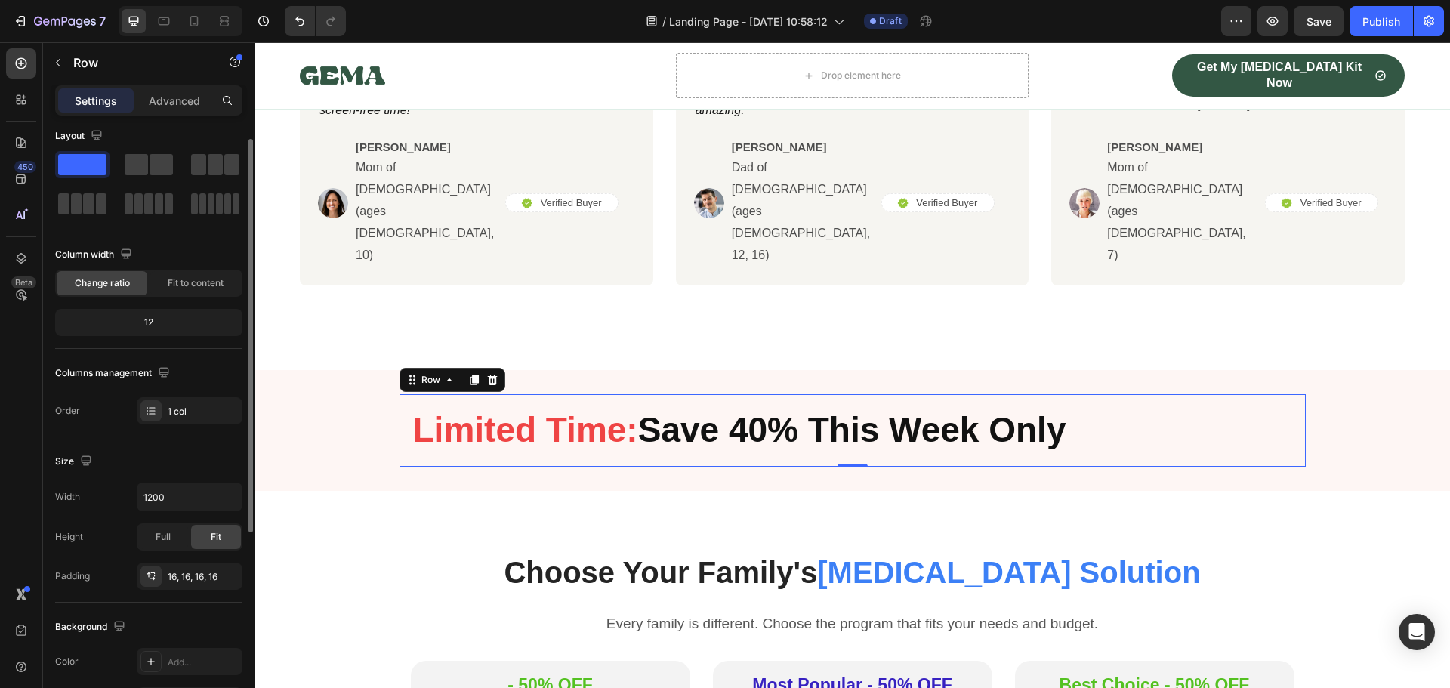
scroll to position [0, 0]
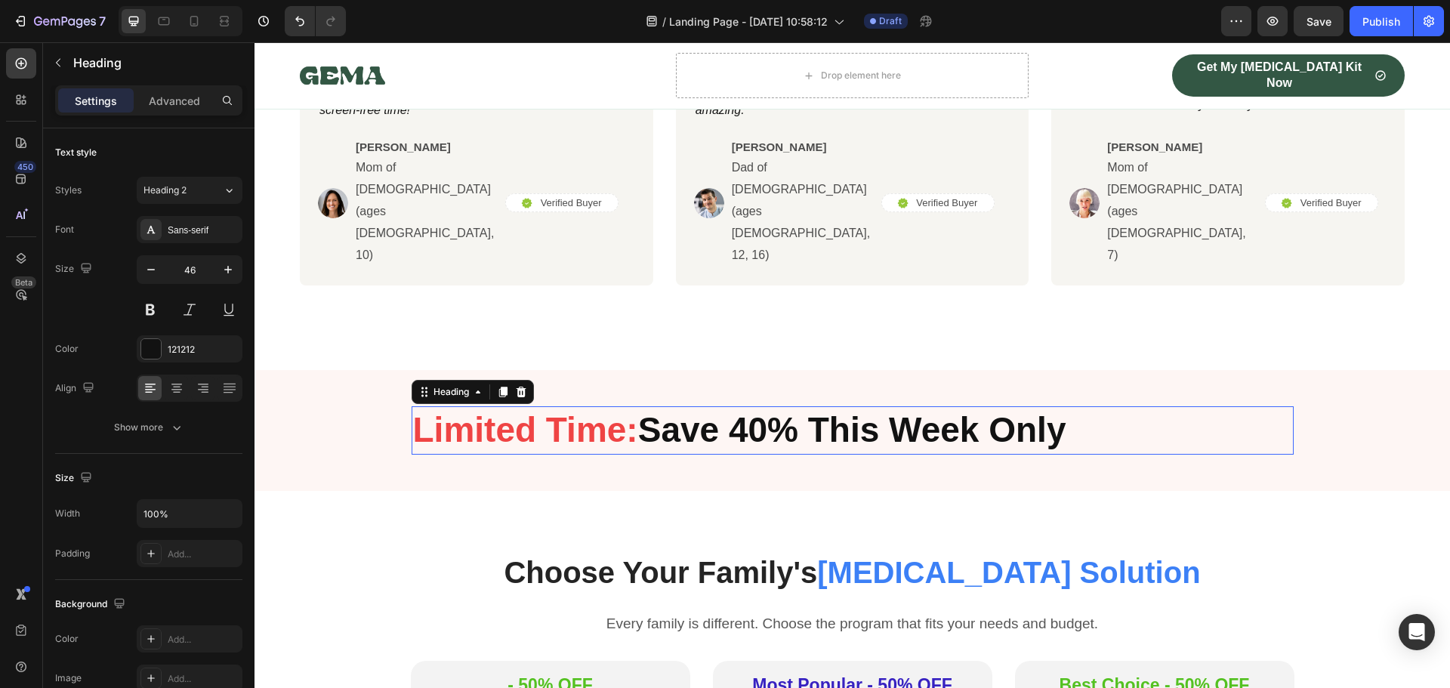
click at [529, 410] on strong "Limited Time:" at bounding box center [525, 429] width 225 height 39
click at [171, 389] on icon at bounding box center [176, 388] width 15 height 15
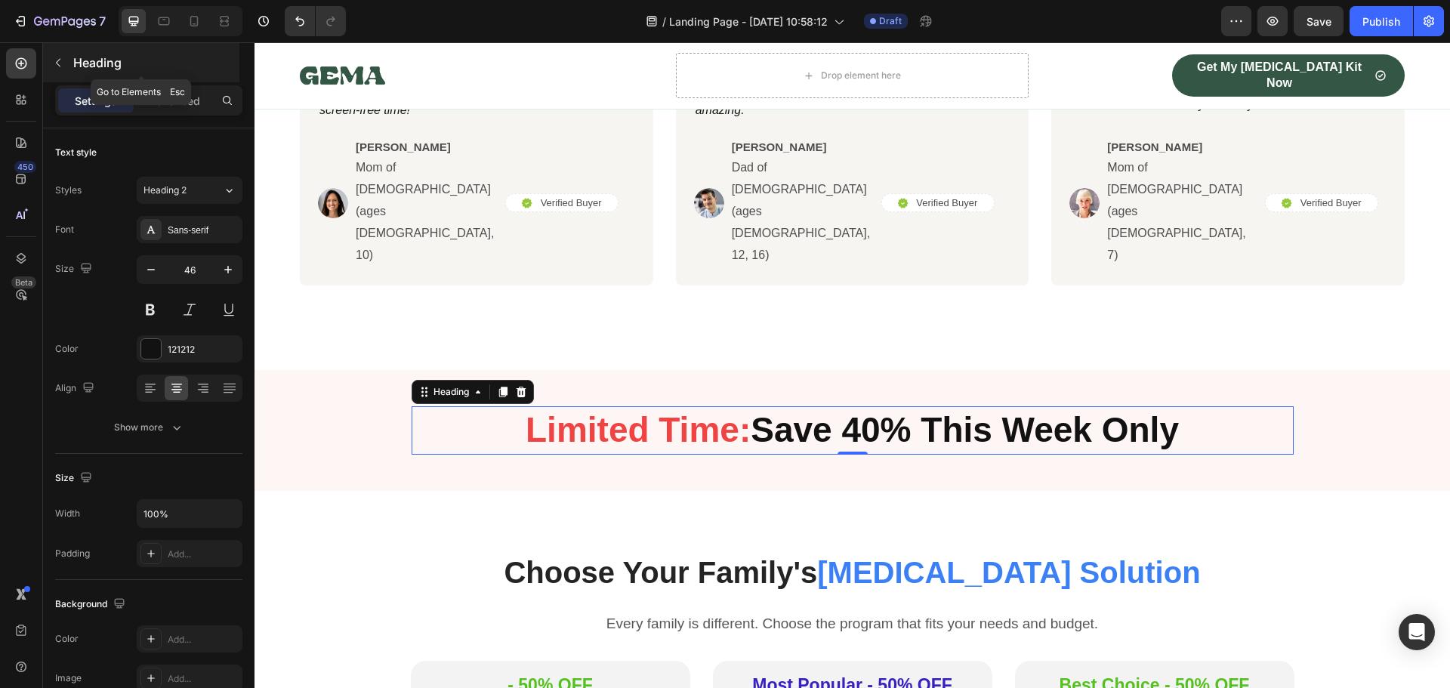
click at [55, 61] on icon "button" at bounding box center [58, 63] width 12 height 12
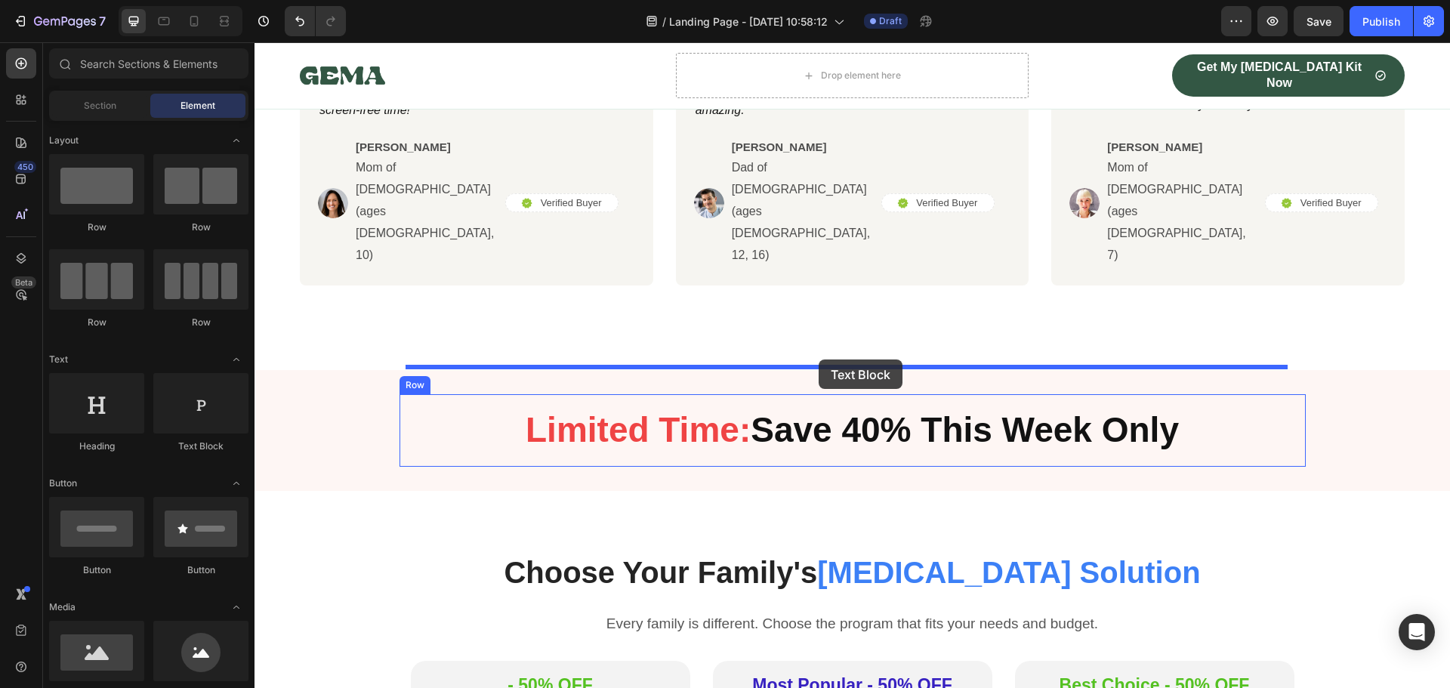
drag, startPoint x: 502, startPoint y: 429, endPoint x: 818, endPoint y: 359, distance: 323.9
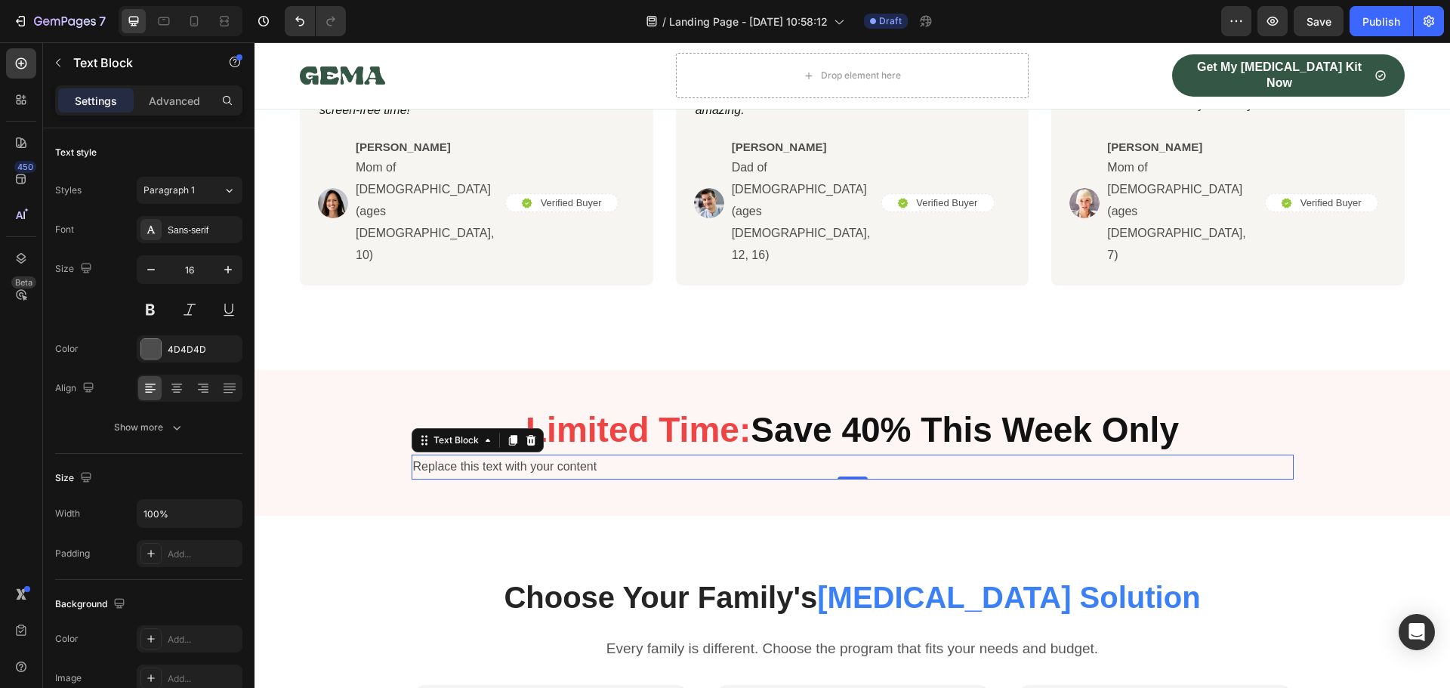
click at [723, 454] on div "Replace this text with your content" at bounding box center [852, 466] width 882 height 25
click at [724, 456] on p "Replace this text with your content" at bounding box center [852, 467] width 879 height 22
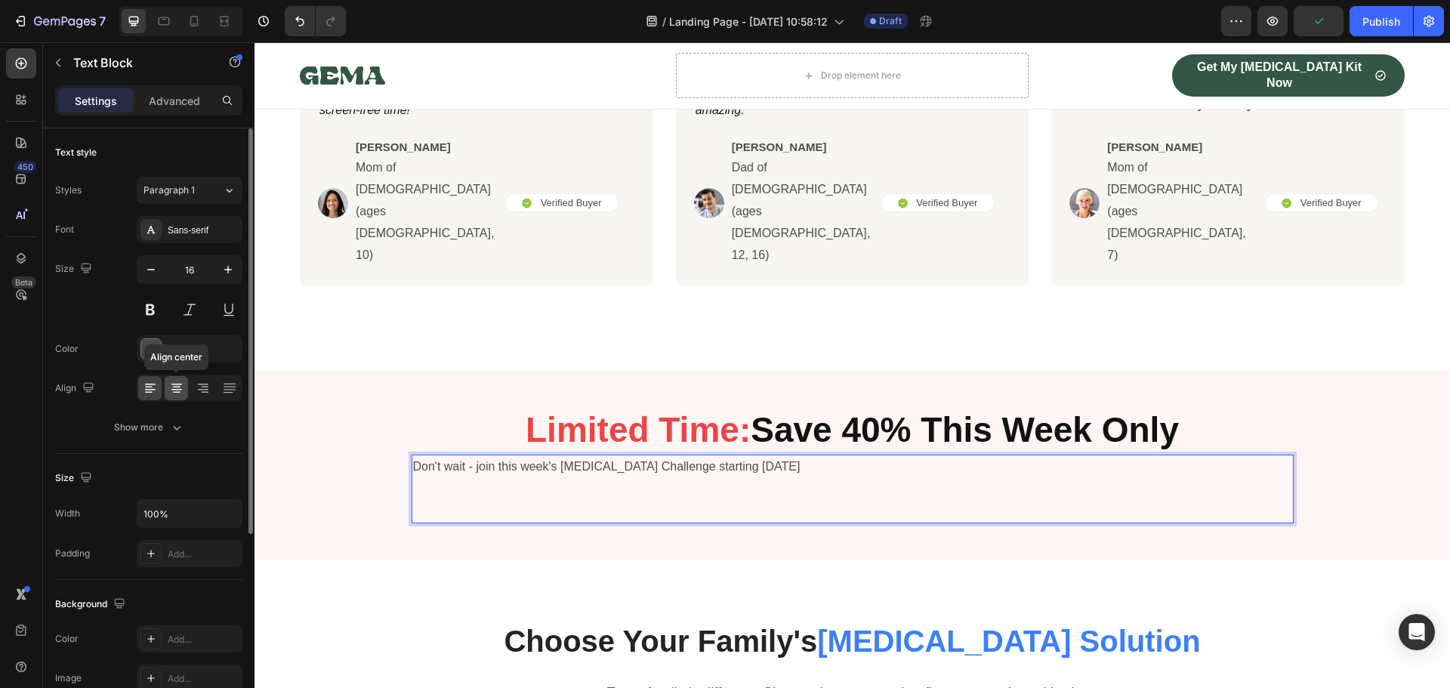
click at [169, 388] on icon at bounding box center [176, 388] width 15 height 15
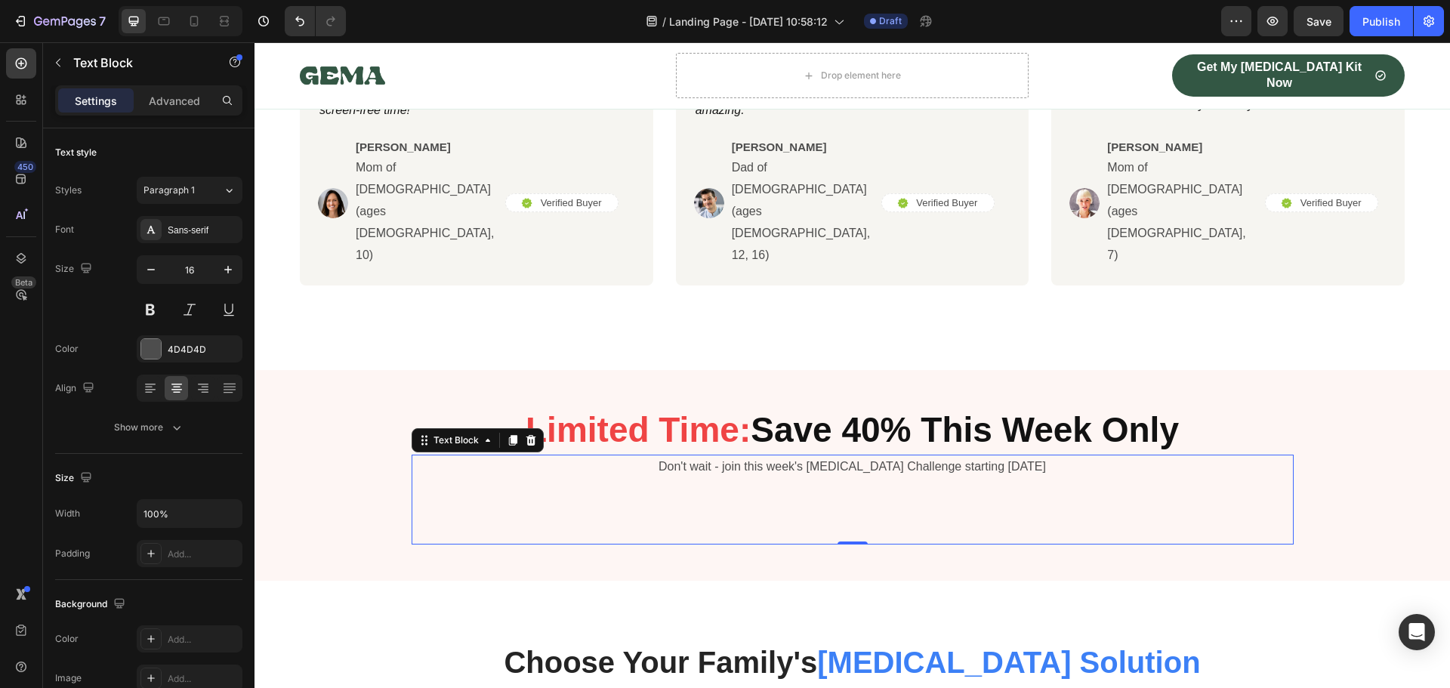
click at [1036, 456] on p "Don't wait - join this week's [MEDICAL_DATA] Challenge starting [DATE]" at bounding box center [852, 467] width 879 height 22
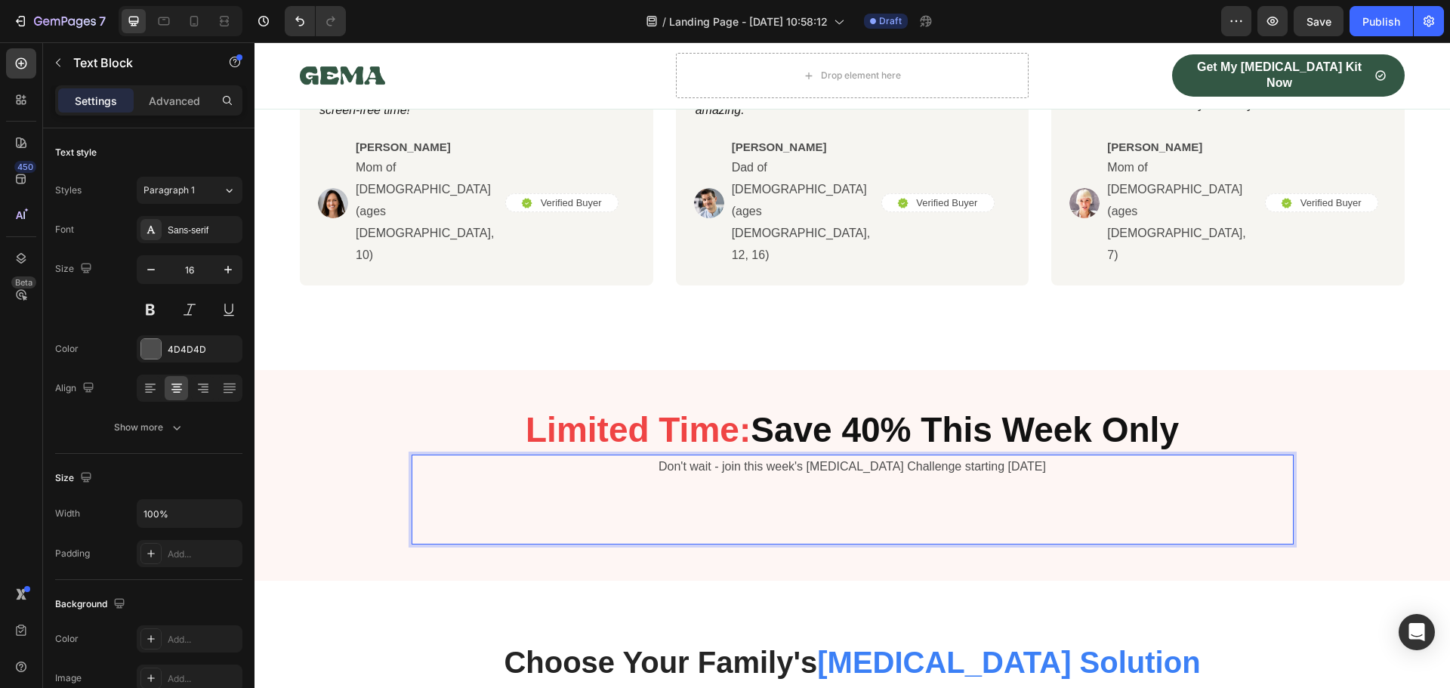
click at [1006, 478] on p "Rich Text Editor. Editing area: main" at bounding box center [852, 510] width 879 height 65
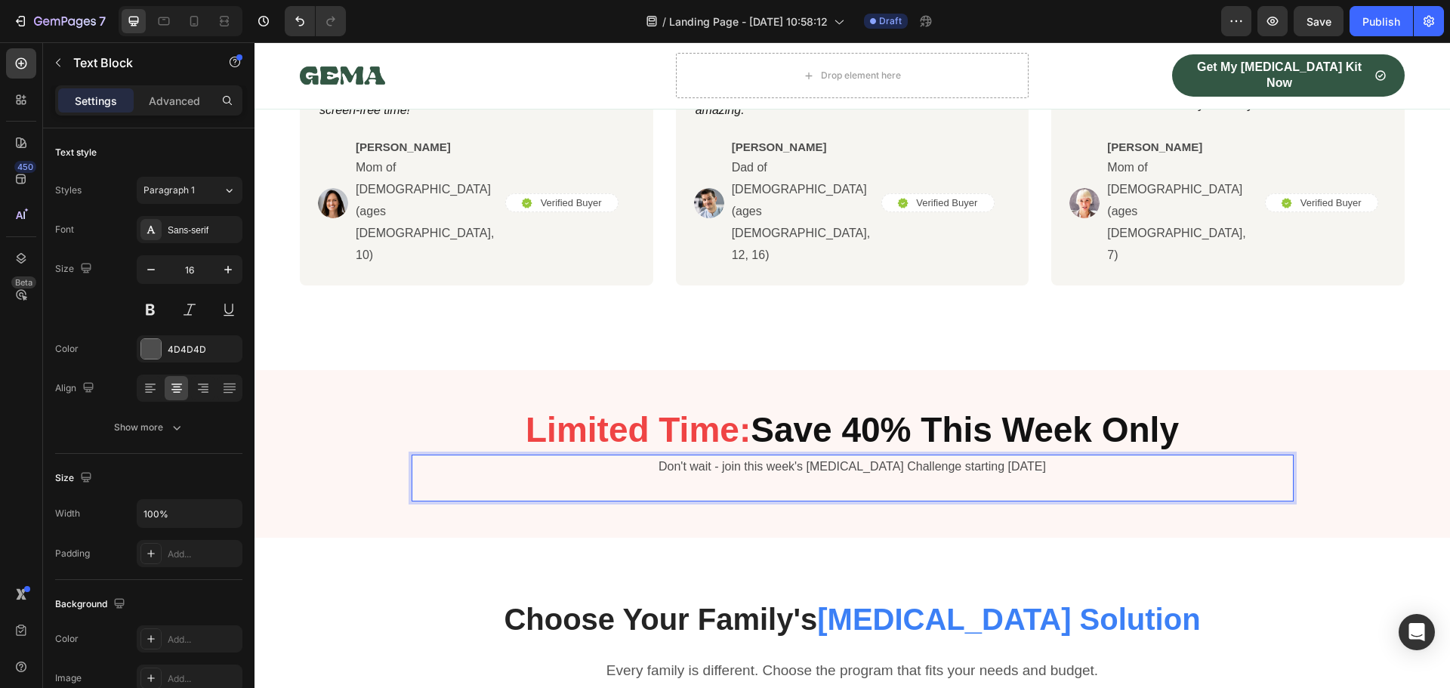
click at [935, 456] on p "Don't wait - join this week's [MEDICAL_DATA] Challenge starting [DATE]" at bounding box center [852, 478] width 879 height 44
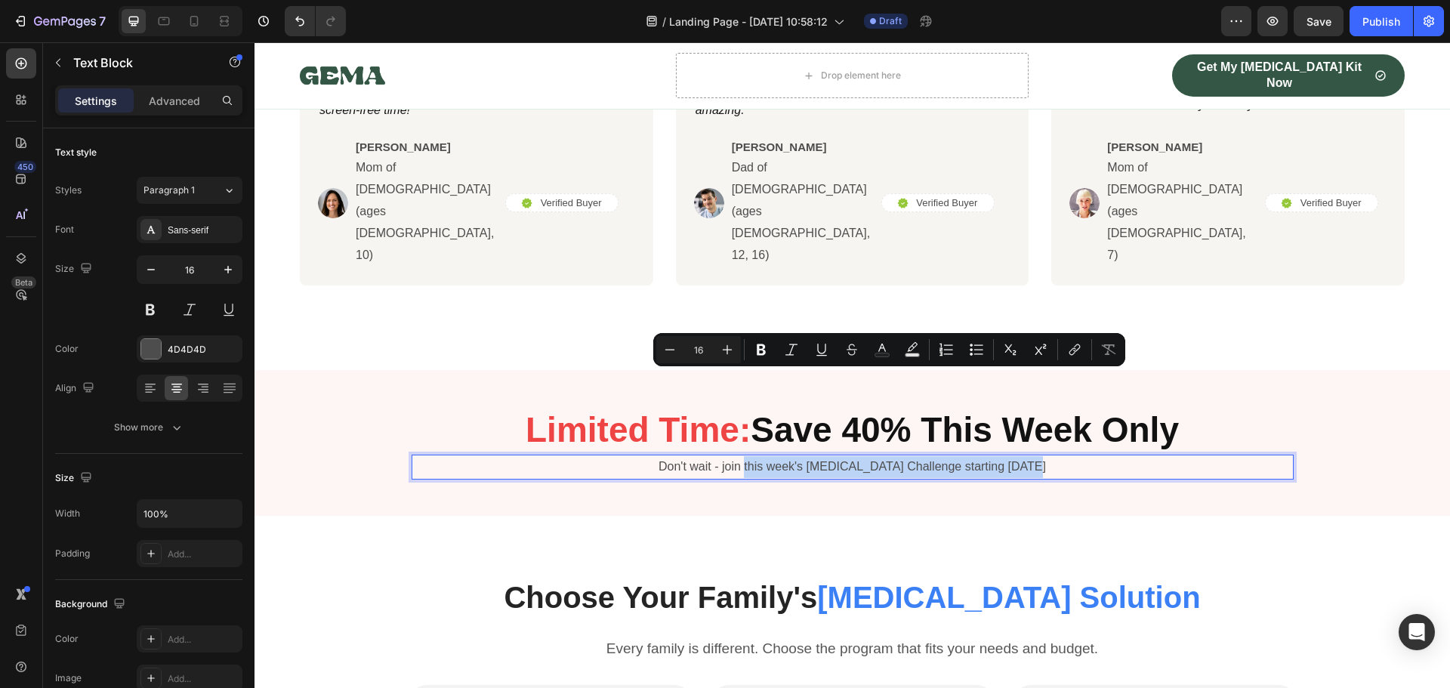
drag, startPoint x: 1037, startPoint y: 377, endPoint x: 752, endPoint y: 382, distance: 285.4
click at [752, 456] on p "Don't wait - join this week's [MEDICAL_DATA] Challenge starting [DATE]" at bounding box center [852, 467] width 879 height 22
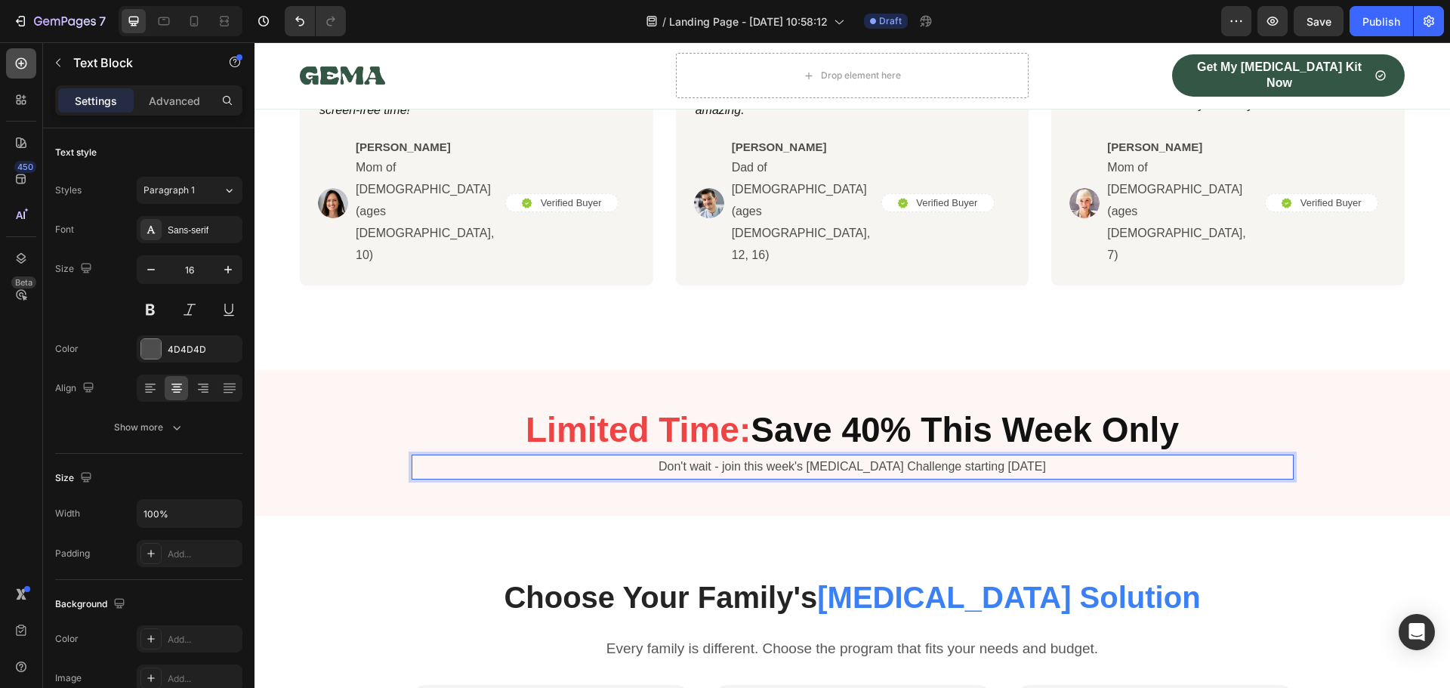
click at [20, 72] on div at bounding box center [21, 63] width 30 height 30
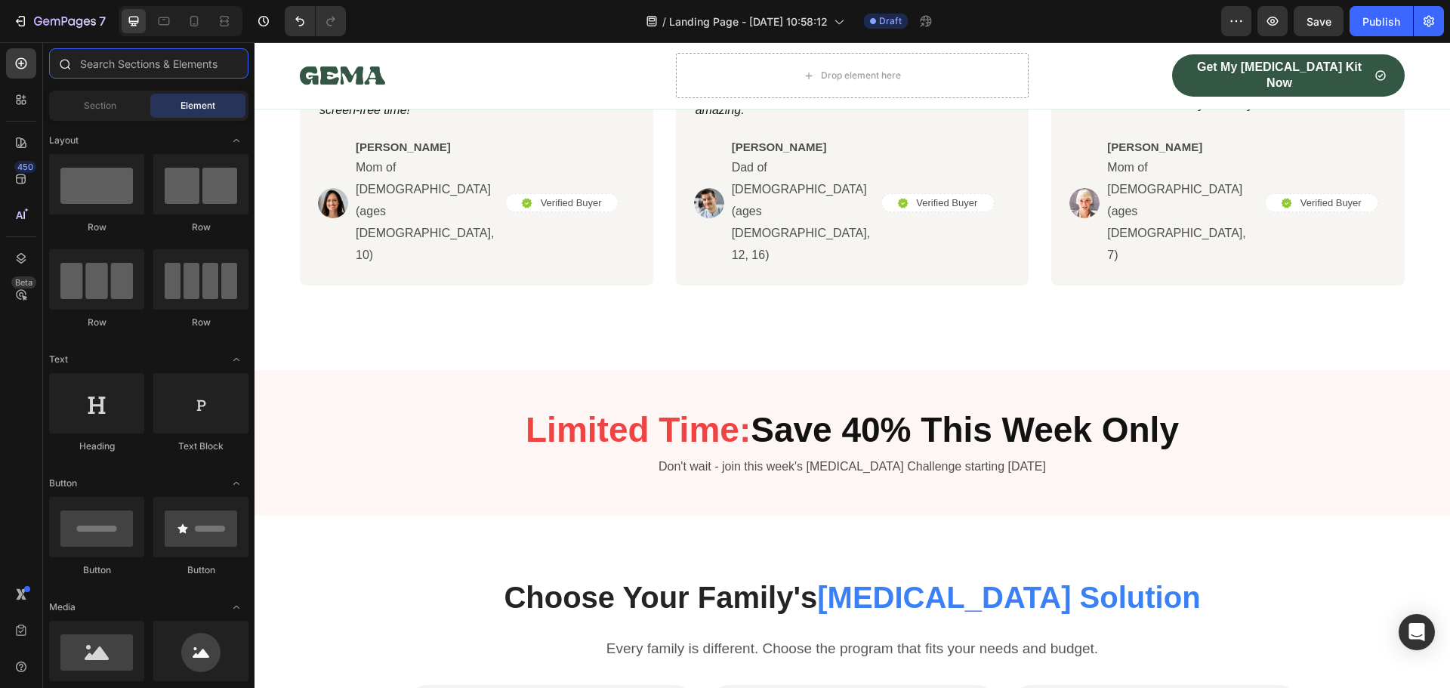
click at [104, 68] on input "text" at bounding box center [148, 63] width 199 height 30
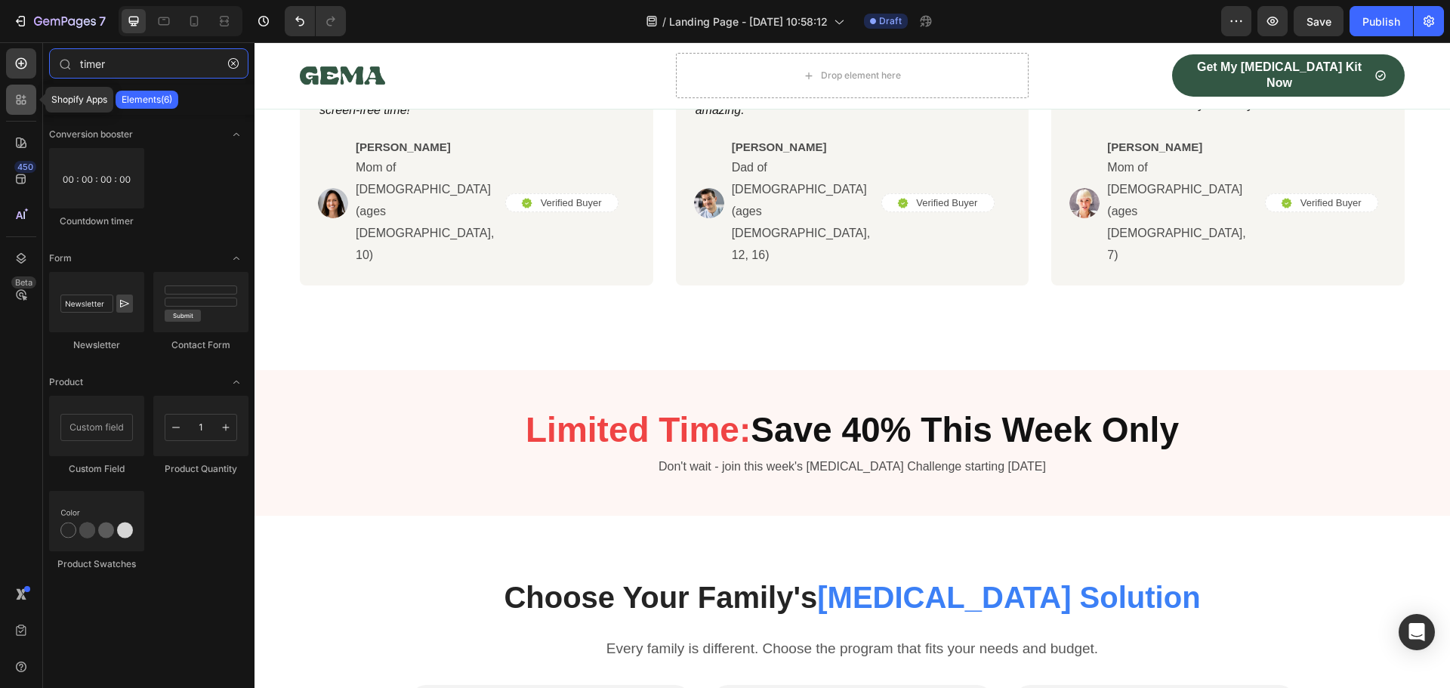
type input "timer"
click at [24, 103] on icon at bounding box center [21, 99] width 15 height 15
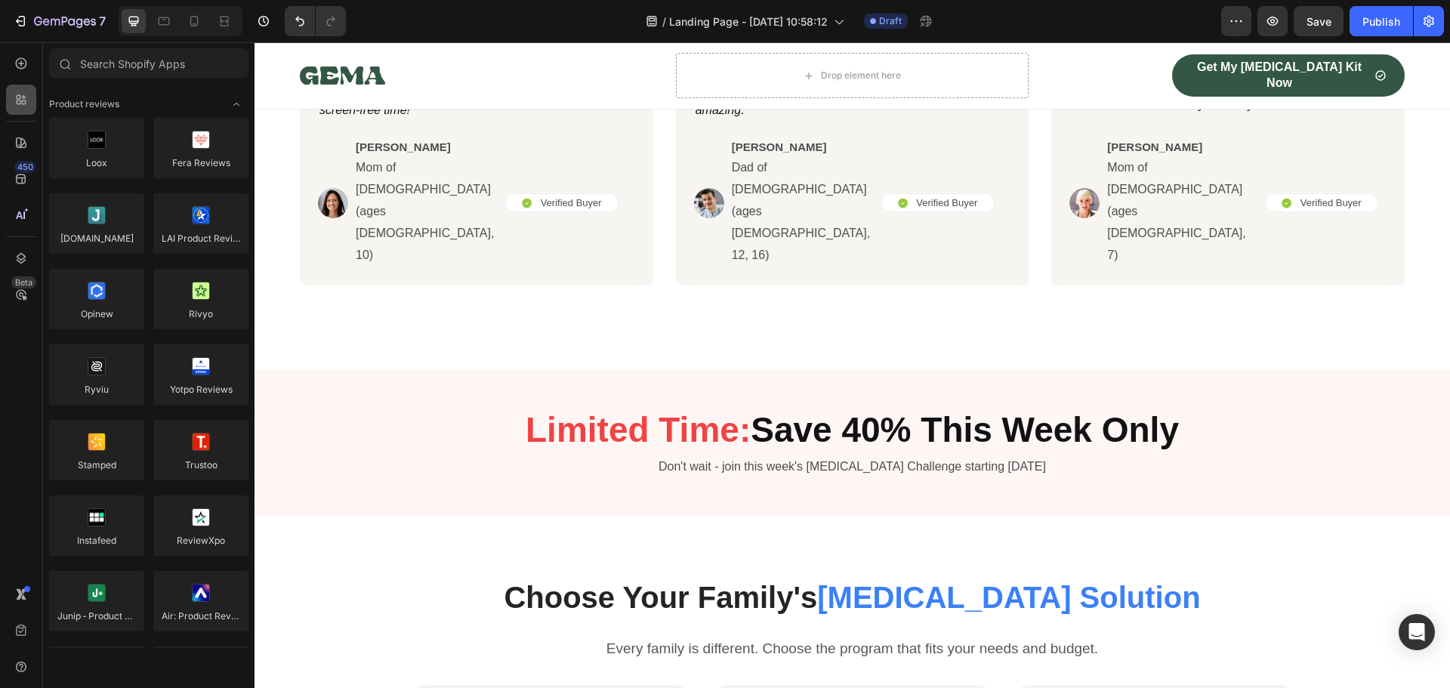
click at [27, 103] on icon at bounding box center [21, 99] width 15 height 15
click at [20, 185] on icon at bounding box center [21, 178] width 15 height 15
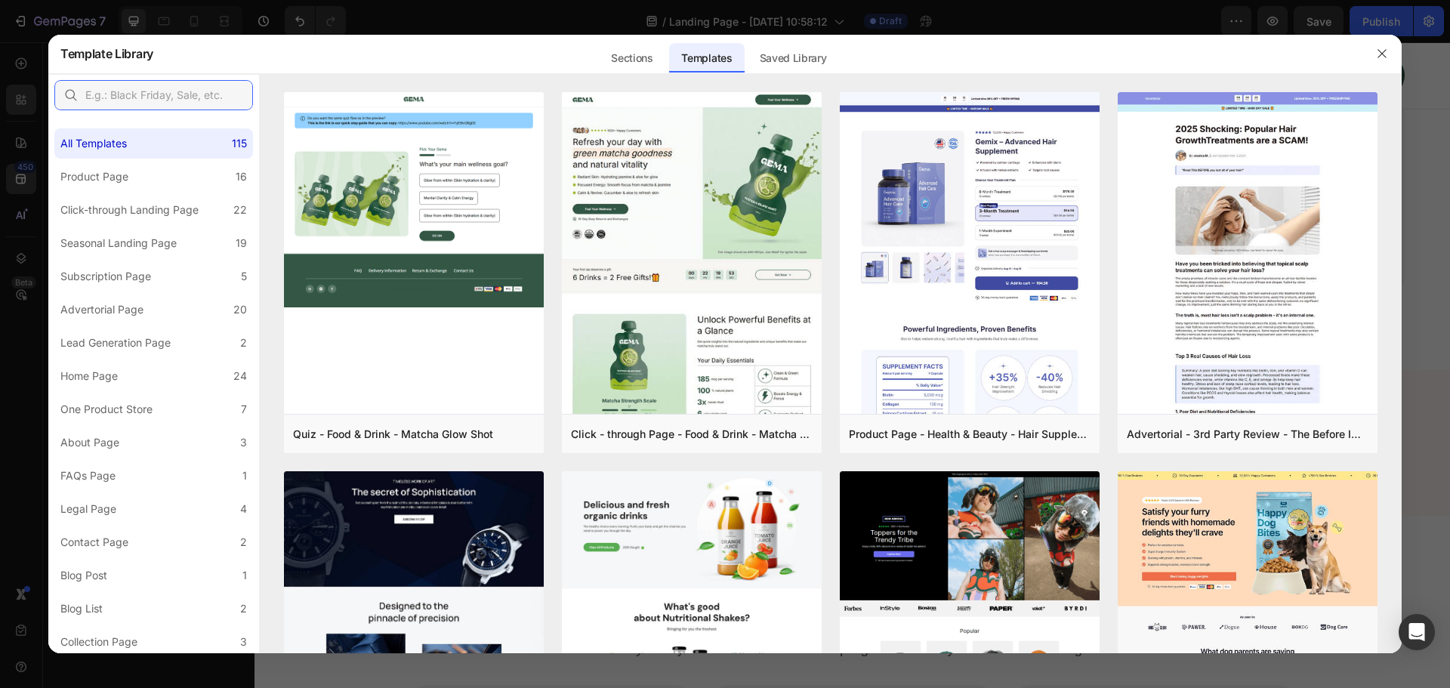
click at [92, 100] on input "text" at bounding box center [153, 95] width 199 height 30
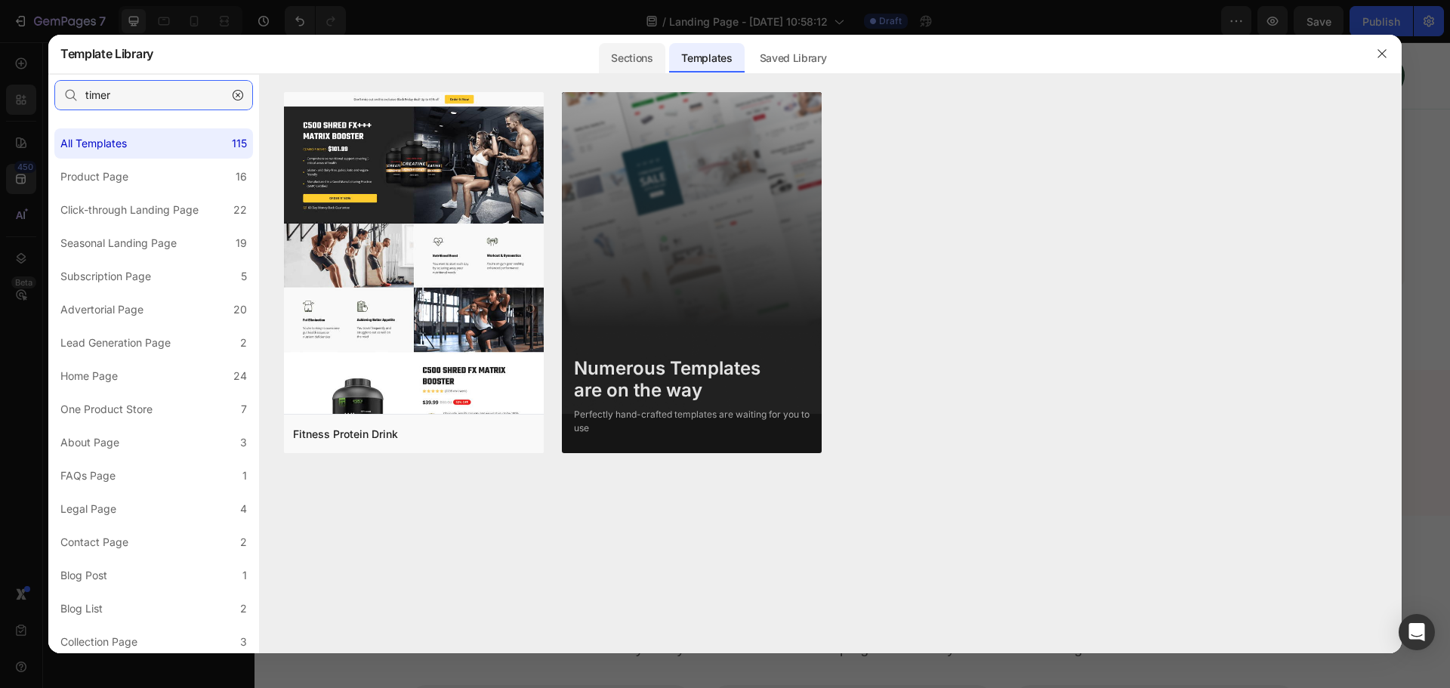
type input "timer"
click at [641, 58] on div "Sections" at bounding box center [632, 58] width 66 height 30
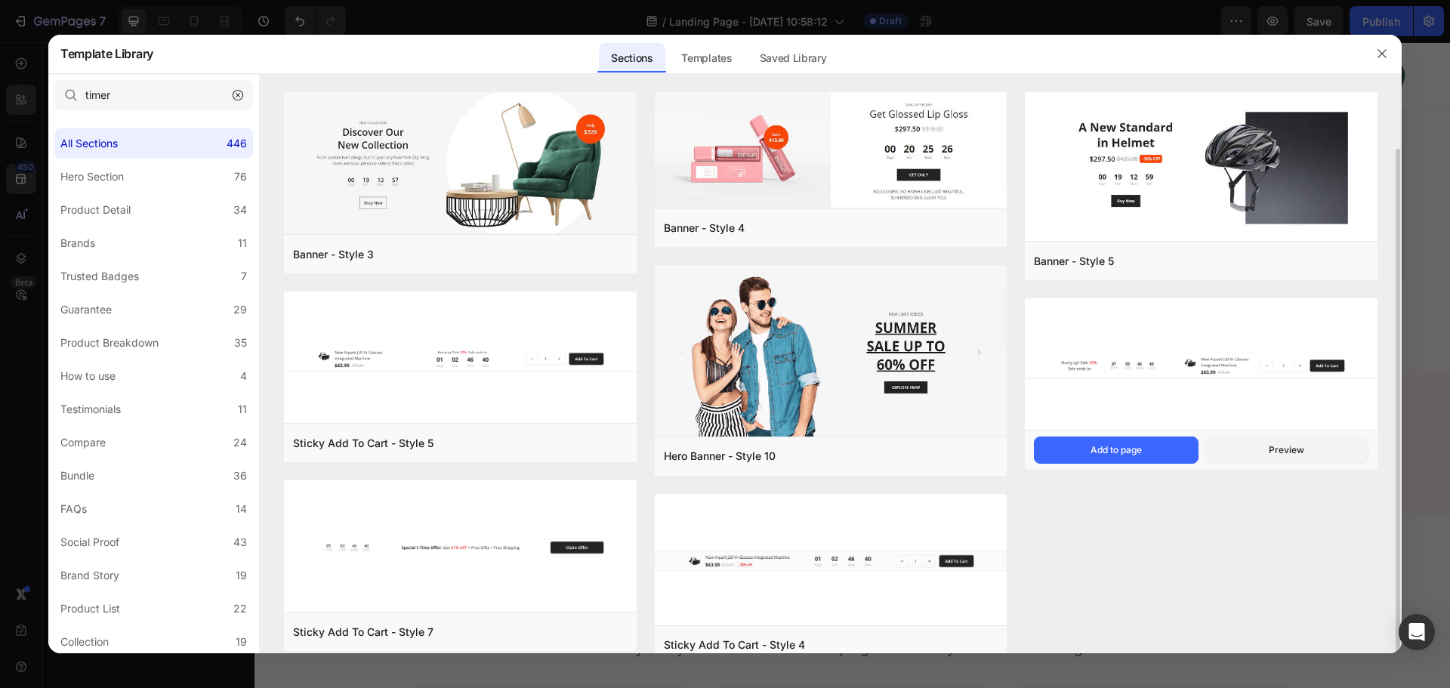
scroll to position [29, 0]
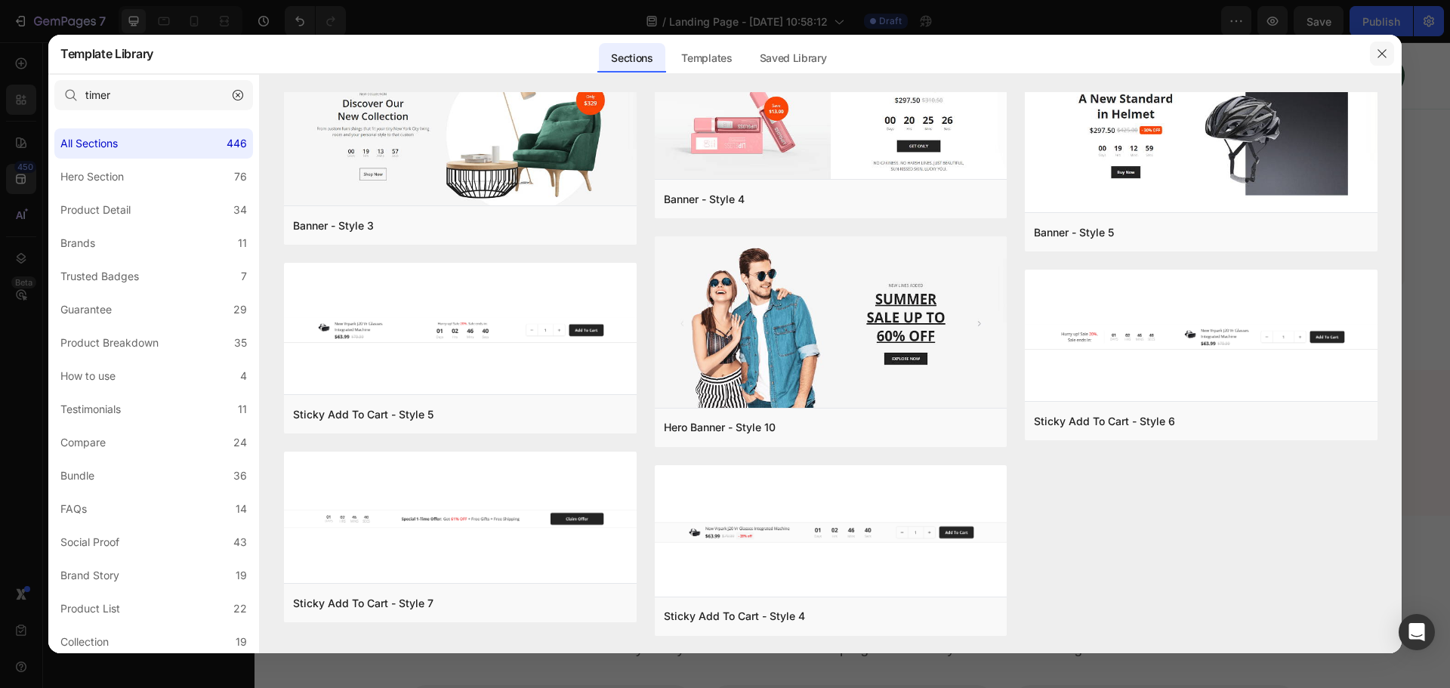
drag, startPoint x: 1379, startPoint y: 54, endPoint x: 1115, endPoint y: 15, distance: 266.4
click at [1379, 54] on icon "button" at bounding box center [1382, 54] width 12 height 12
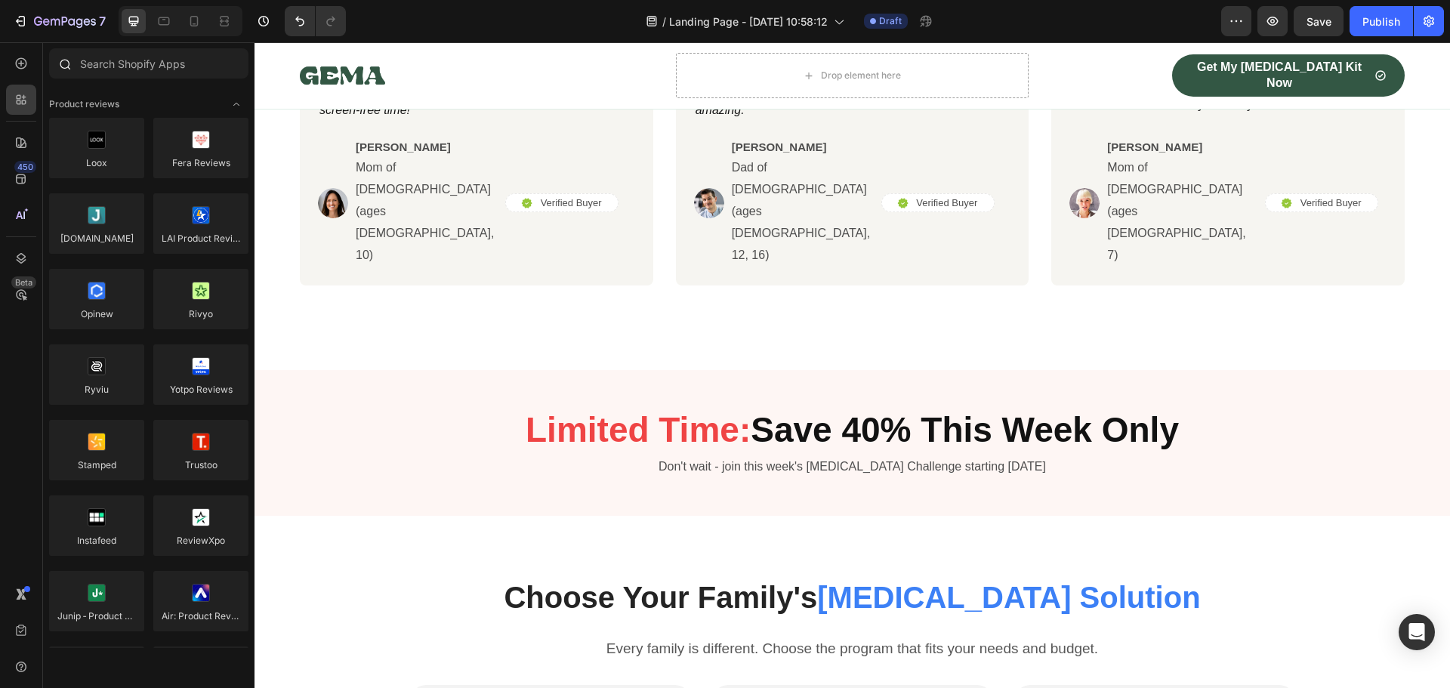
click at [62, 66] on icon at bounding box center [64, 63] width 12 height 12
click at [17, 72] on div at bounding box center [21, 63] width 30 height 30
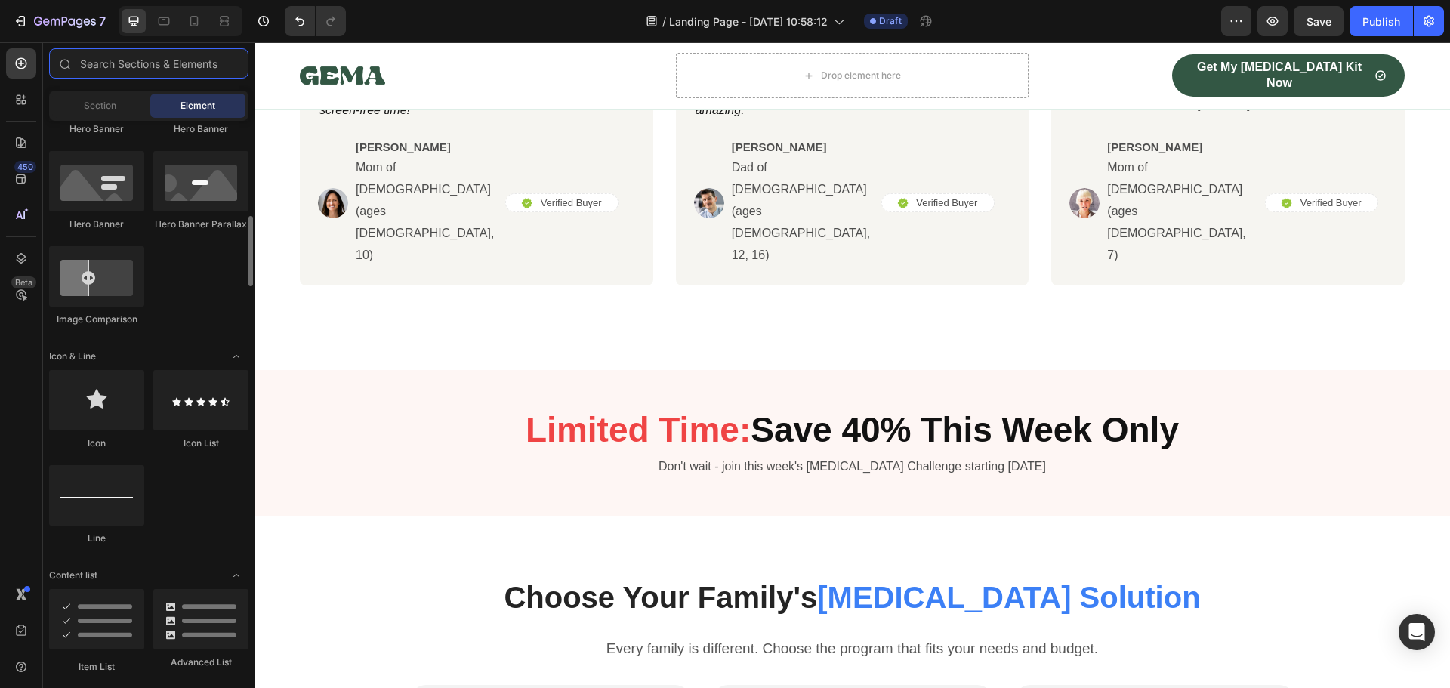
scroll to position [906, 0]
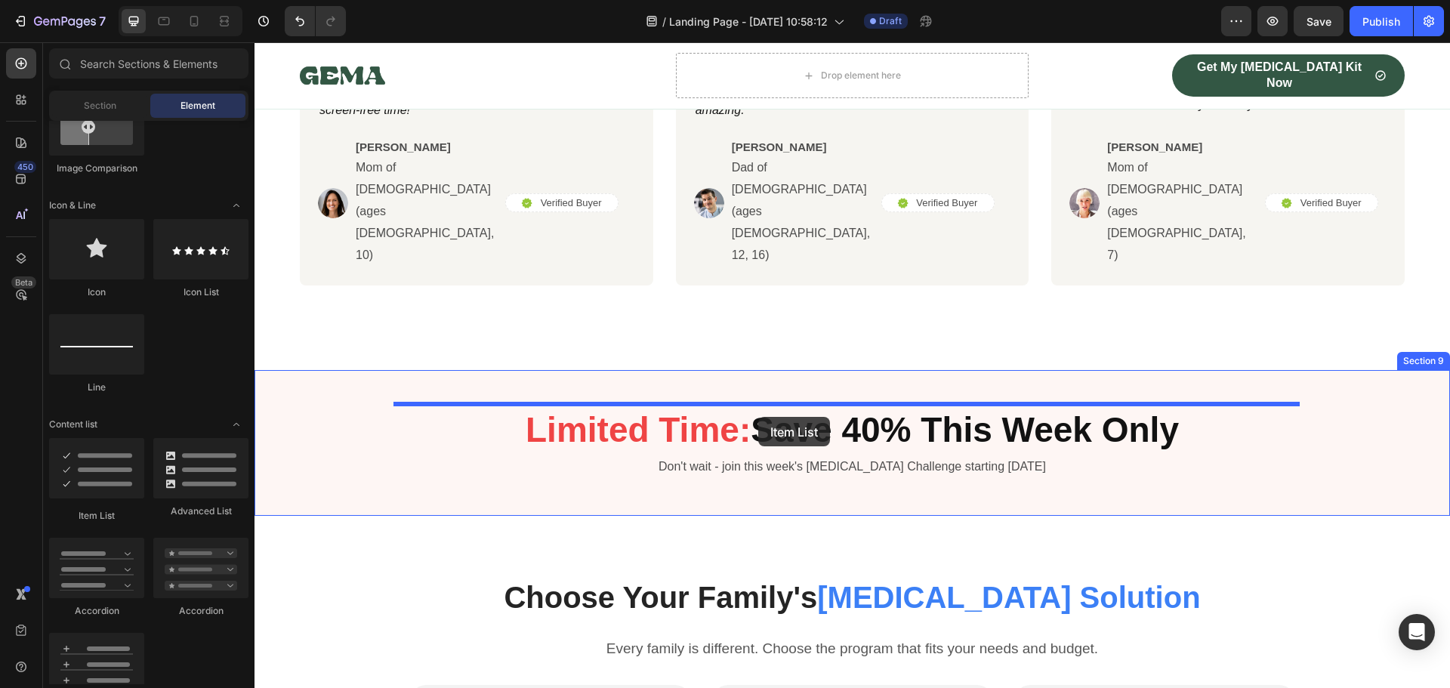
drag, startPoint x: 359, startPoint y: 501, endPoint x: 758, endPoint y: 417, distance: 408.2
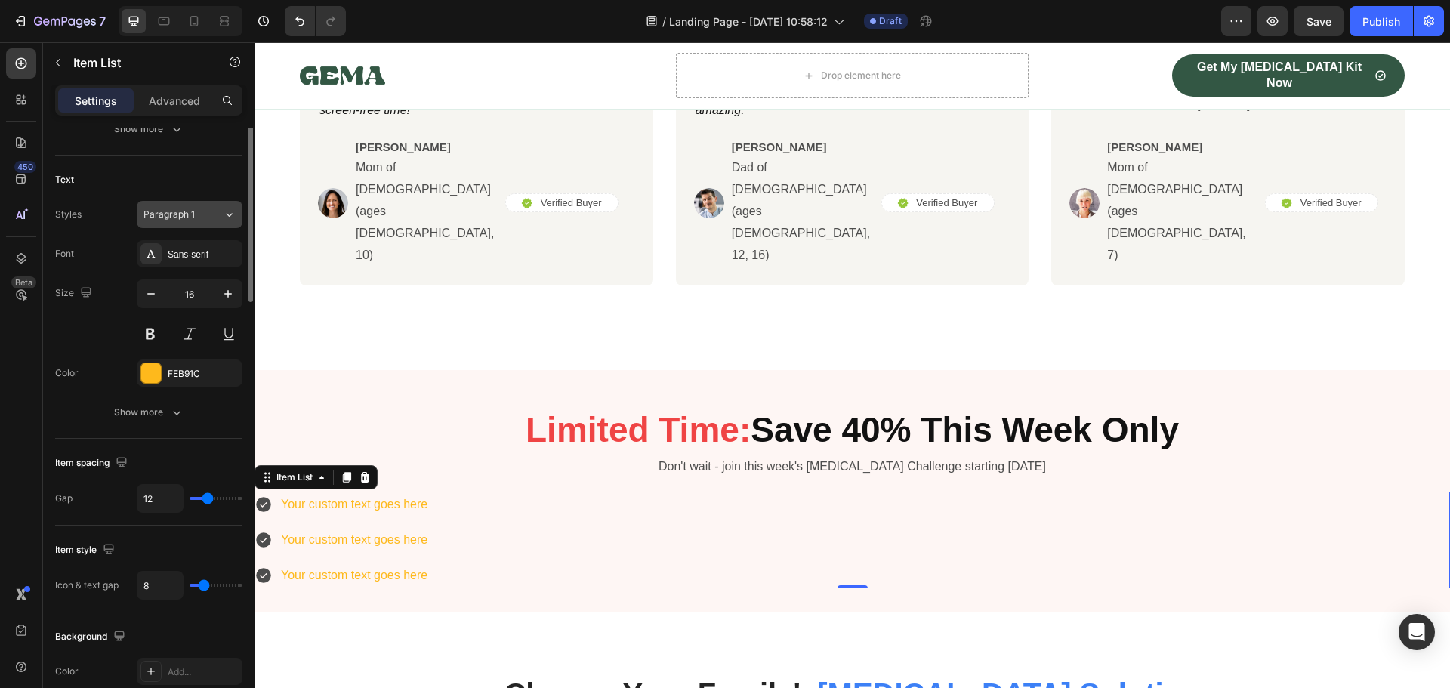
scroll to position [0, 0]
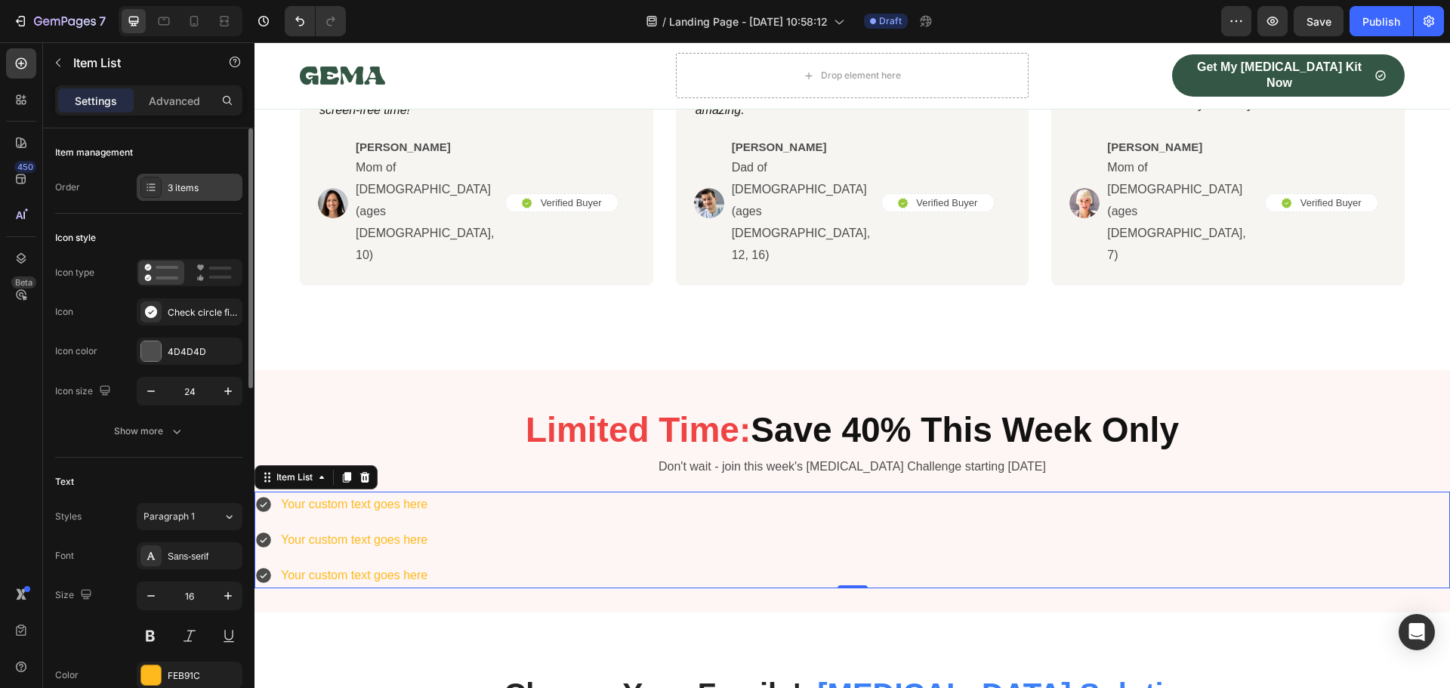
click at [208, 186] on div "3 items" at bounding box center [203, 188] width 71 height 14
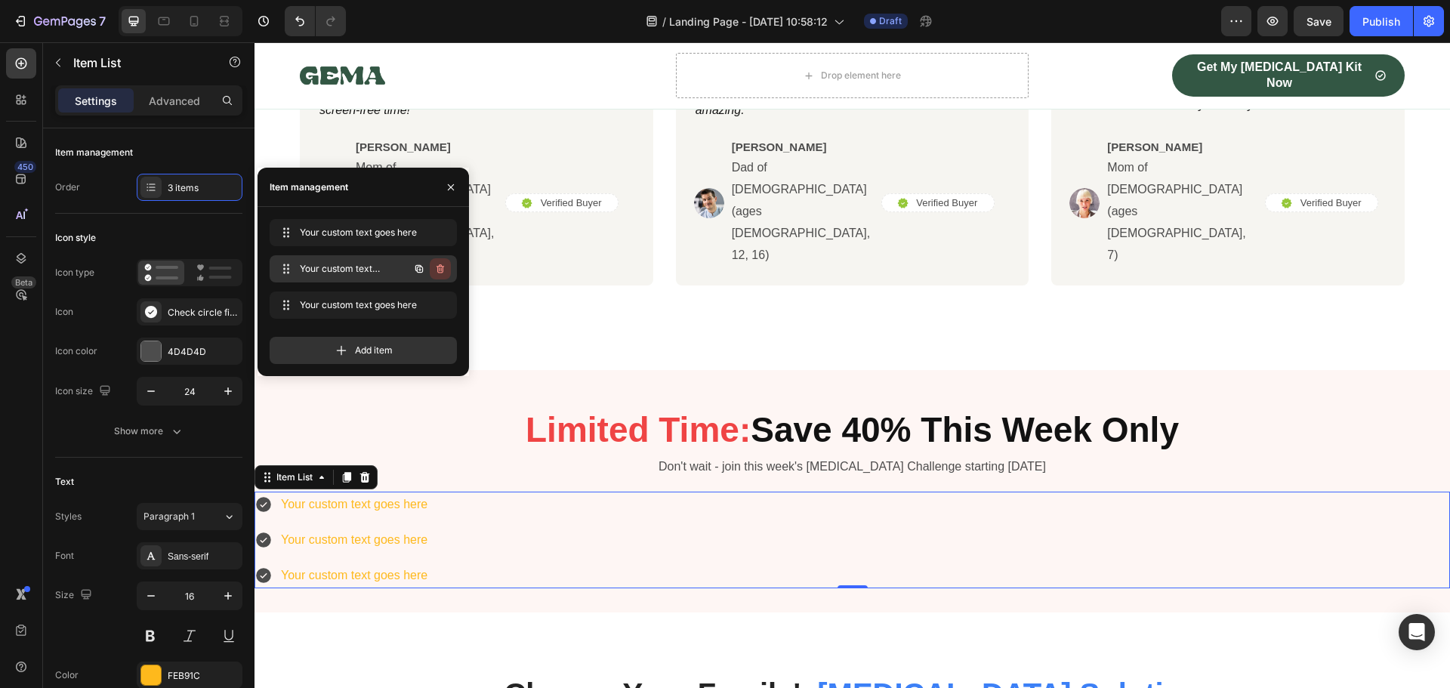
click at [442, 270] on icon "button" at bounding box center [440, 269] width 12 height 12
click at [442, 270] on div "Delete" at bounding box center [430, 269] width 28 height 14
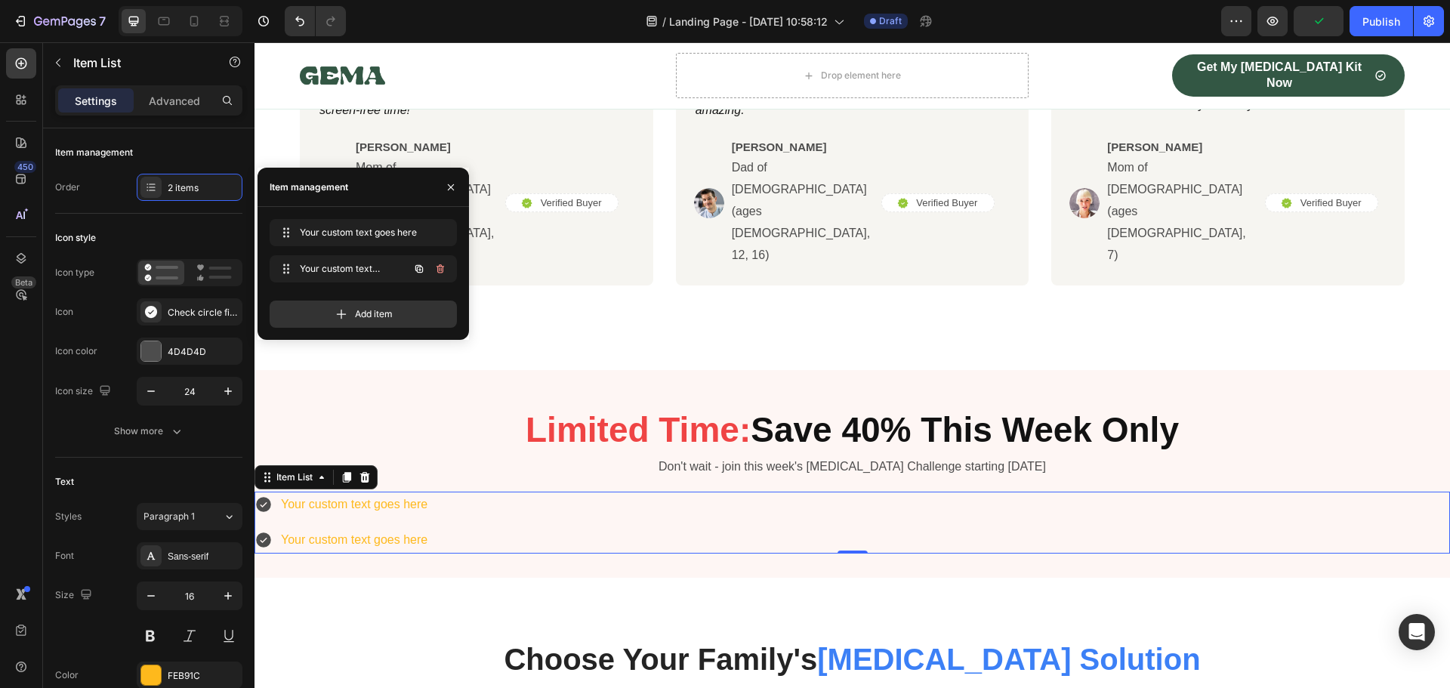
click at [442, 270] on icon "button" at bounding box center [440, 269] width 12 height 12
click at [442, 270] on div "Delete" at bounding box center [430, 269] width 28 height 14
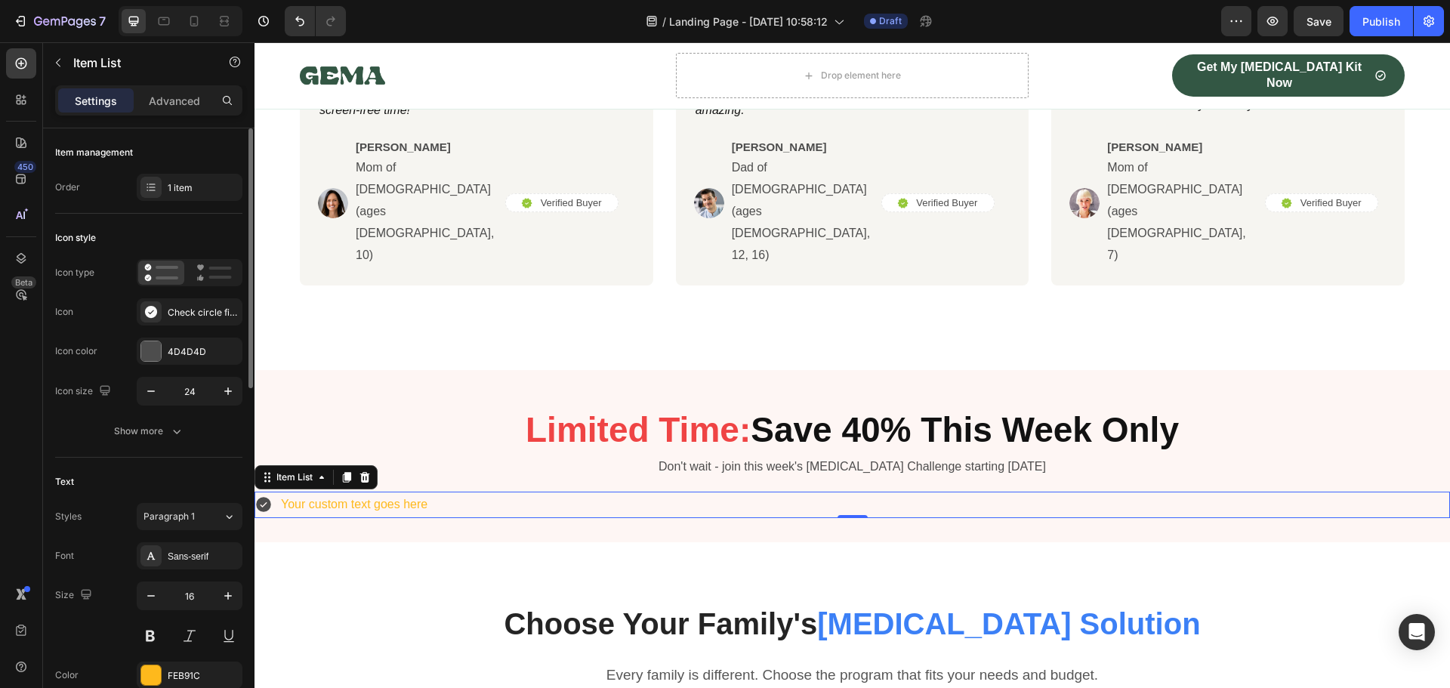
click at [191, 208] on div "Item management Order 1 item" at bounding box center [148, 170] width 187 height 85
click at [173, 425] on icon "button" at bounding box center [176, 431] width 15 height 15
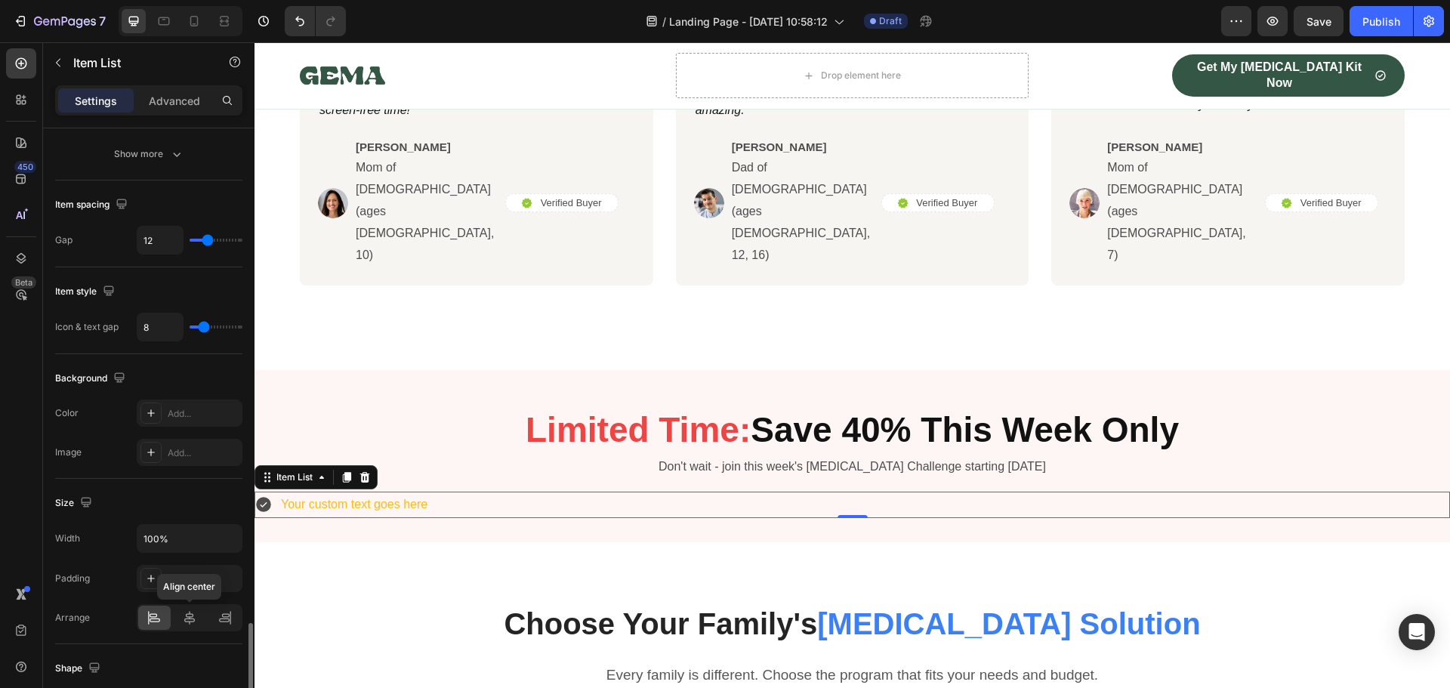
scroll to position [906, 0]
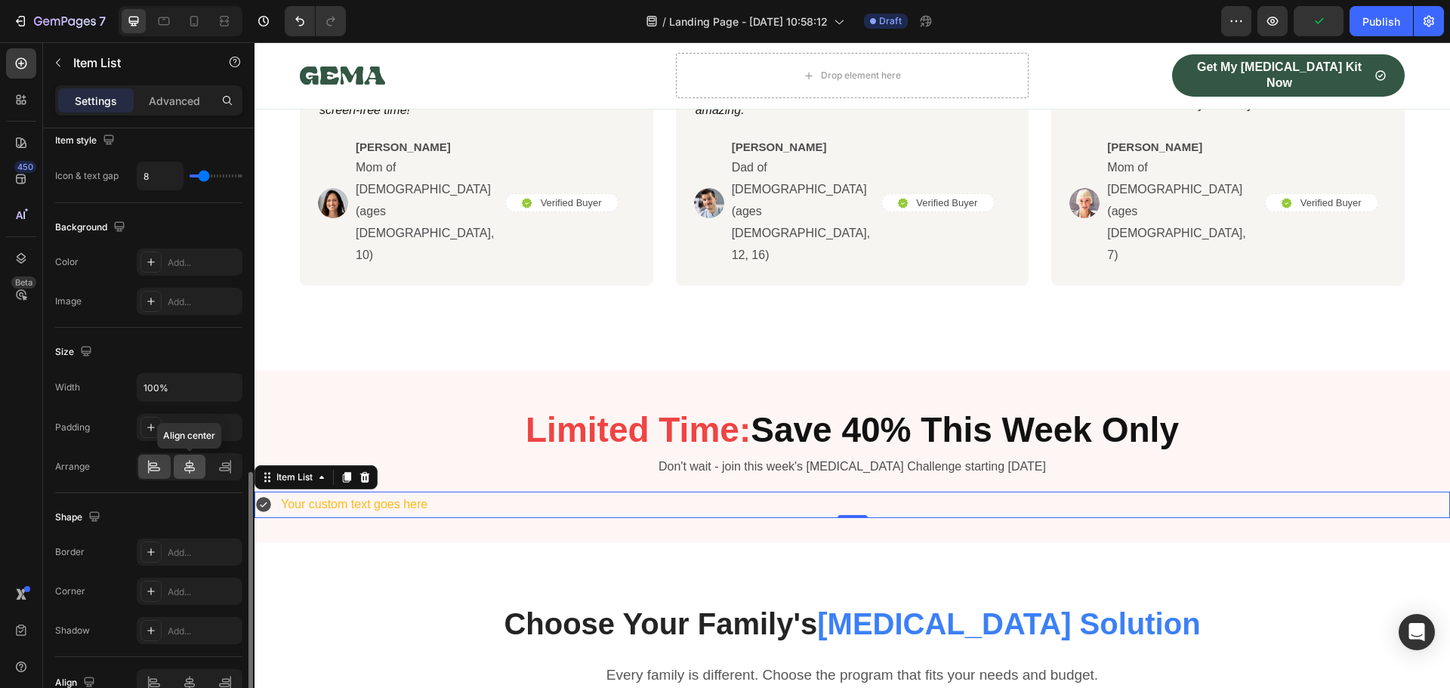
click at [186, 469] on icon at bounding box center [189, 466] width 15 height 15
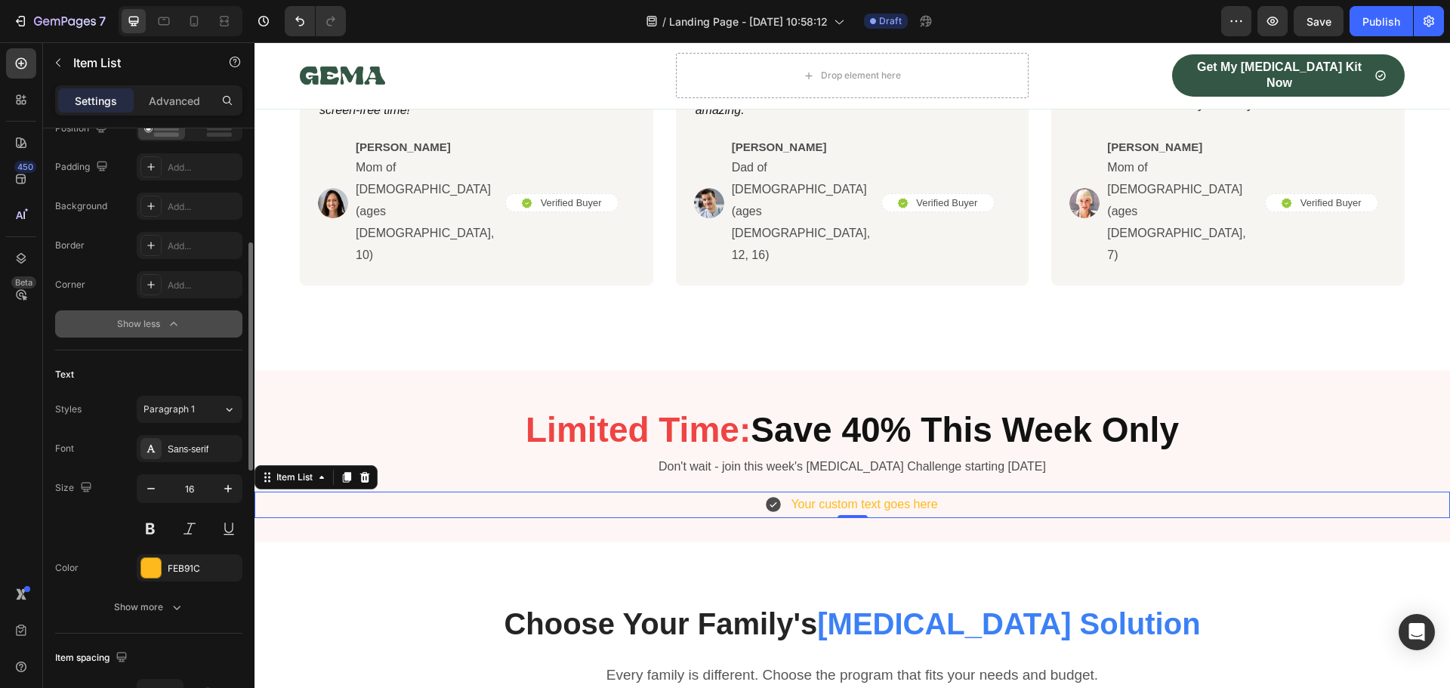
scroll to position [0, 0]
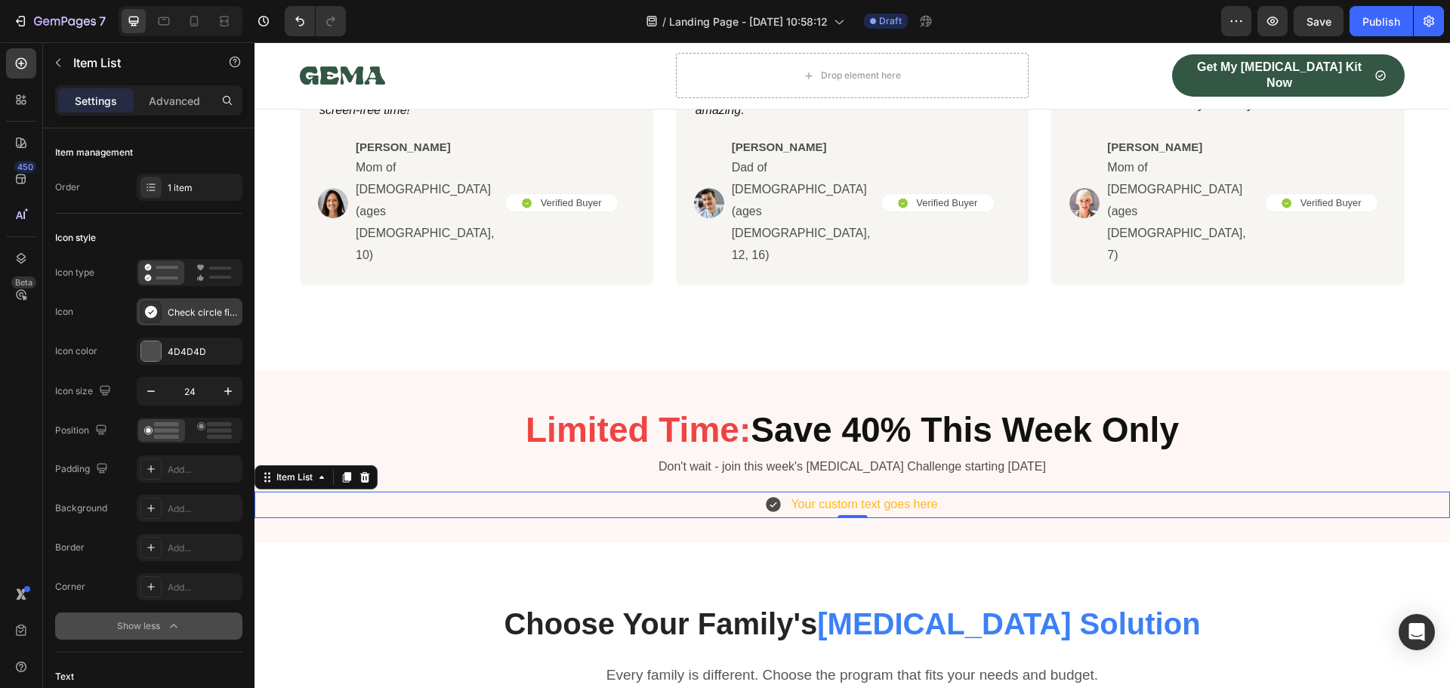
click at [149, 314] on icon at bounding box center [151, 312] width 12 height 12
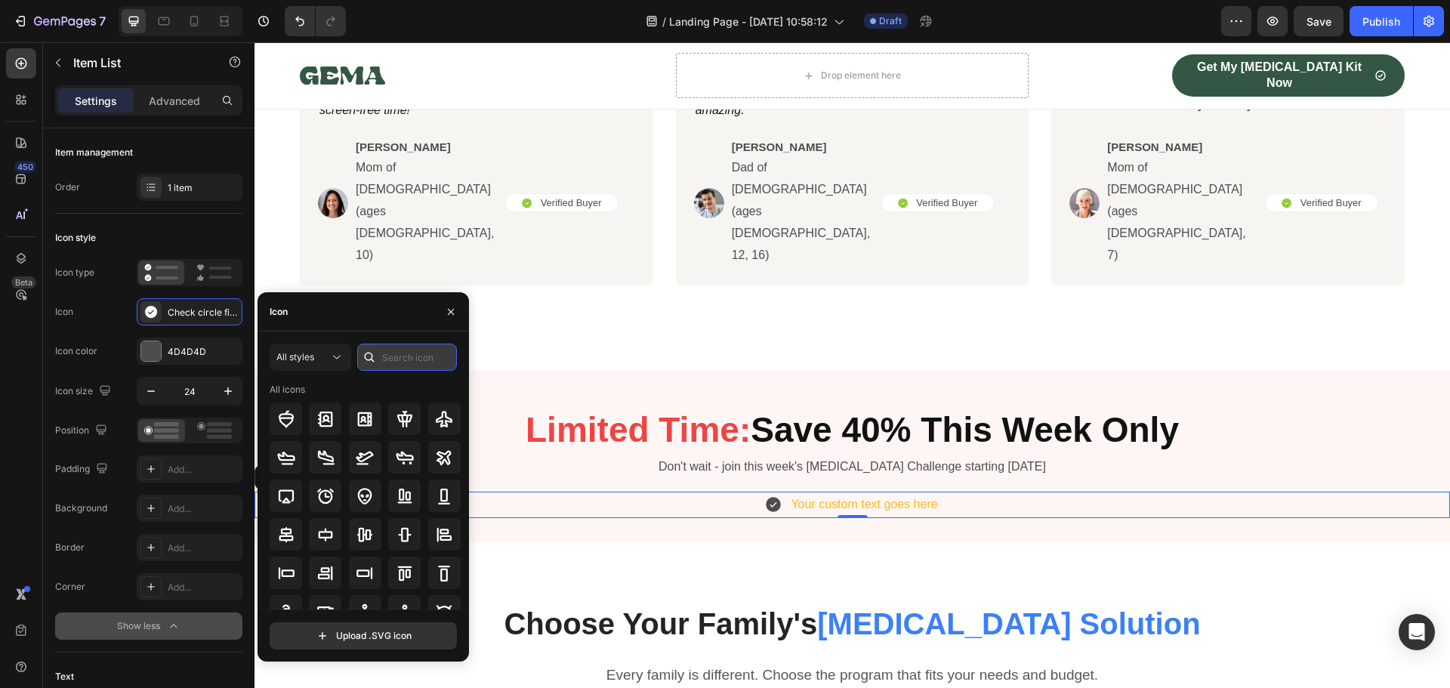
click at [383, 358] on input "text" at bounding box center [407, 357] width 100 height 27
type input "time"
click at [288, 422] on icon at bounding box center [286, 419] width 18 height 18
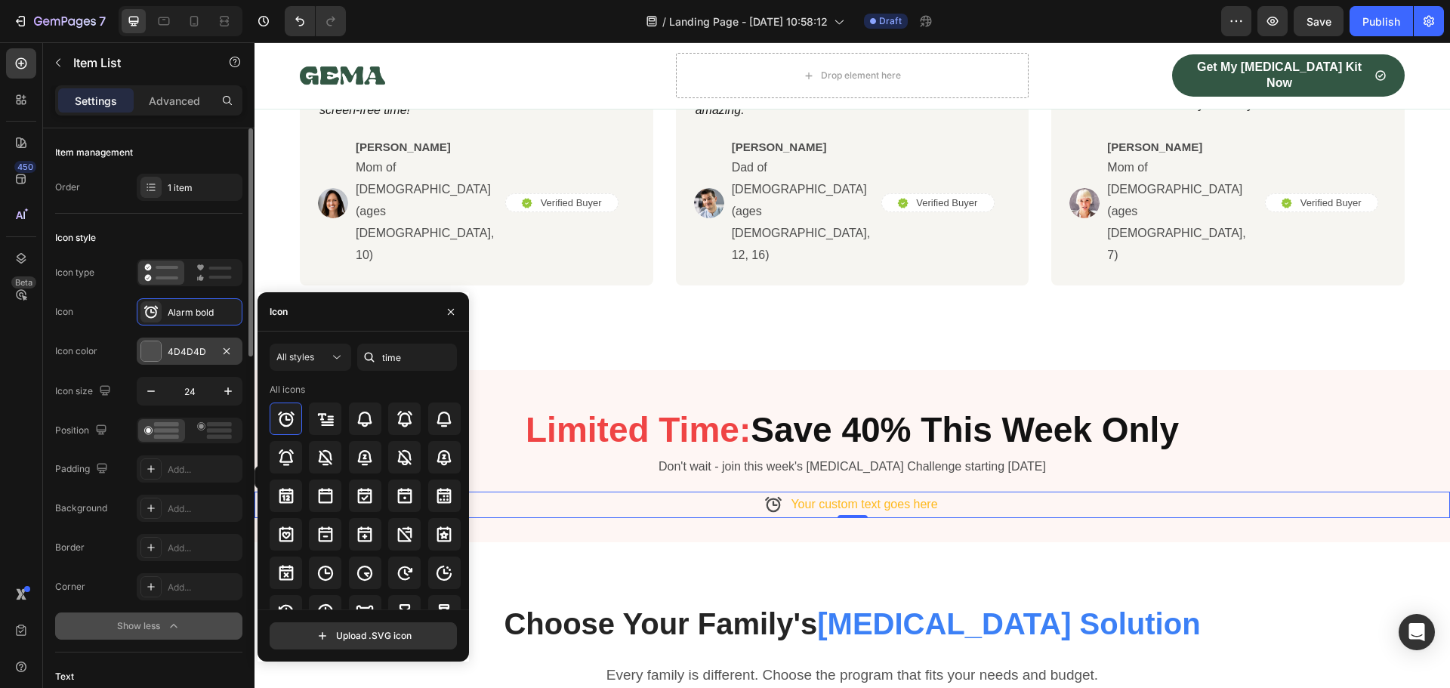
click at [154, 347] on div at bounding box center [151, 351] width 20 height 20
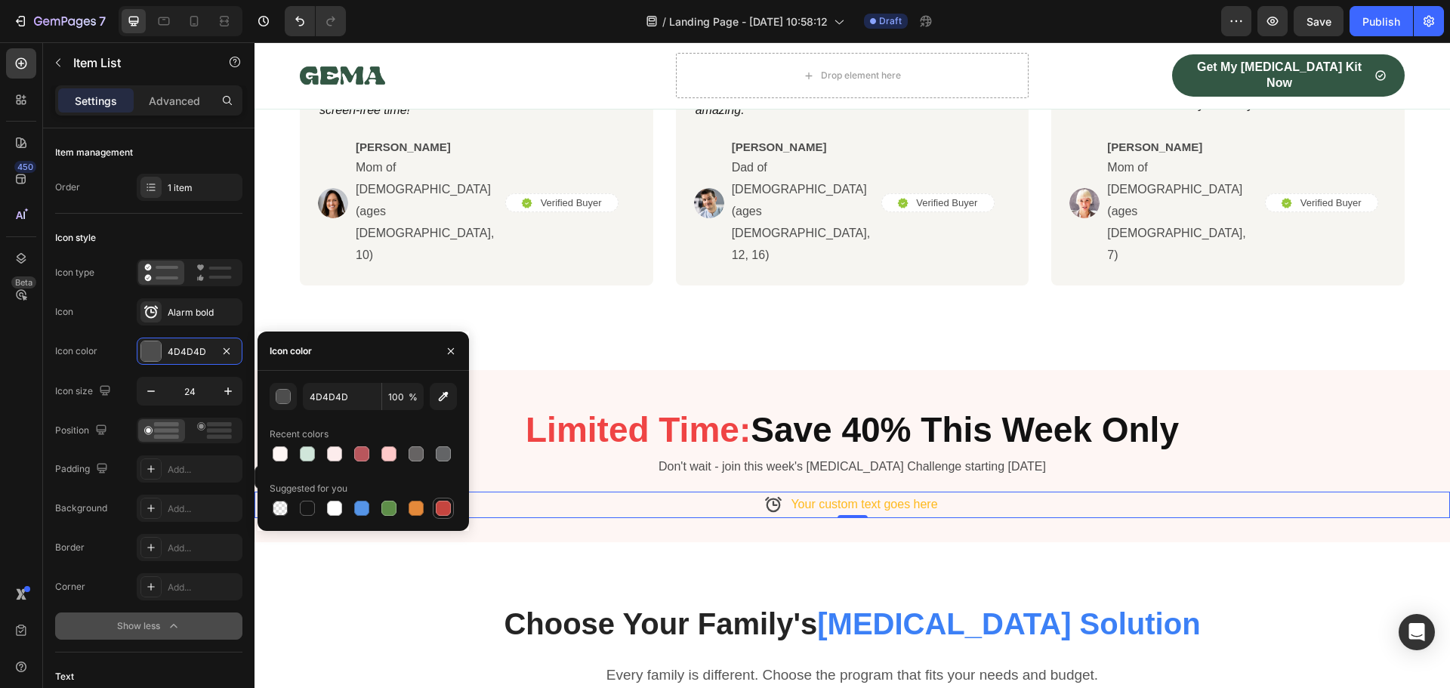
click at [443, 510] on div at bounding box center [443, 508] width 15 height 15
type input "C5453F"
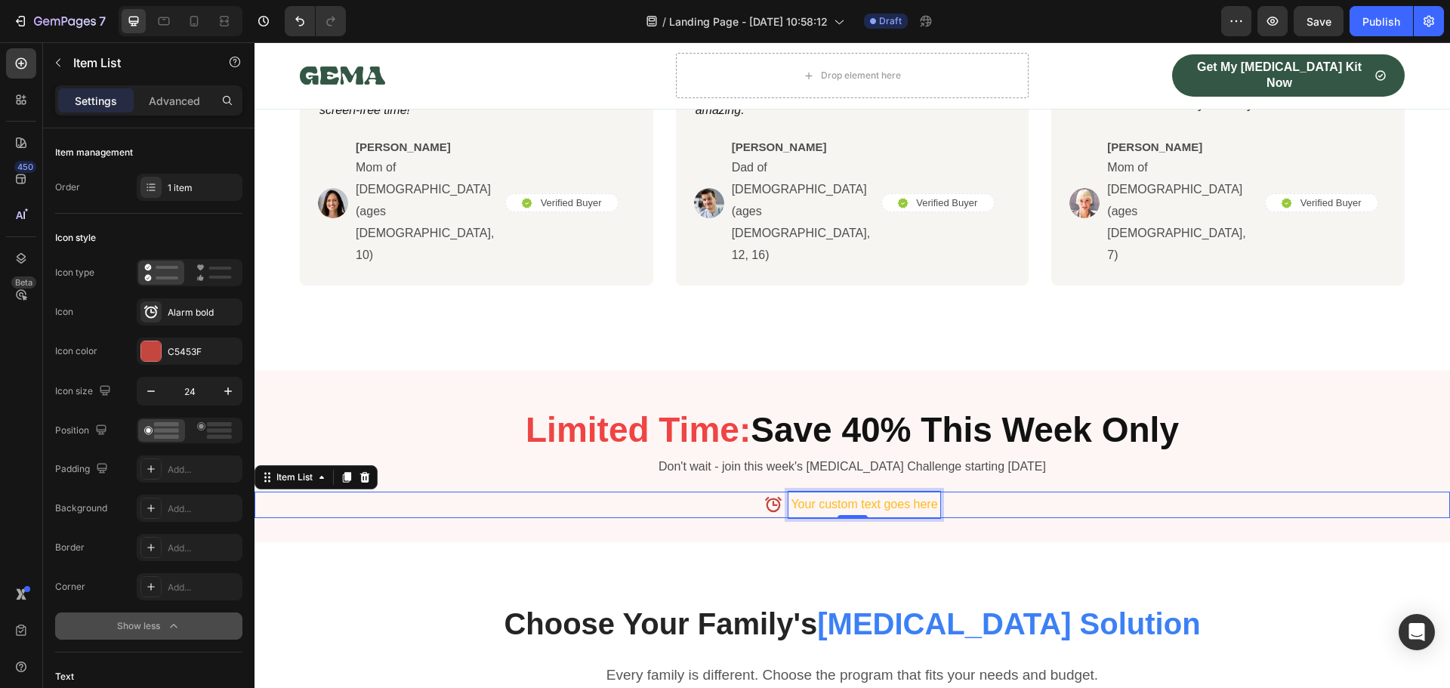
click at [856, 491] on div "Your custom text goes here" at bounding box center [863, 504] width 151 height 26
click at [856, 494] on p "Your custom text goes here" at bounding box center [863, 505] width 146 height 22
click at [867, 498] on strong "Sale Ends In:" at bounding box center [863, 504] width 75 height 13
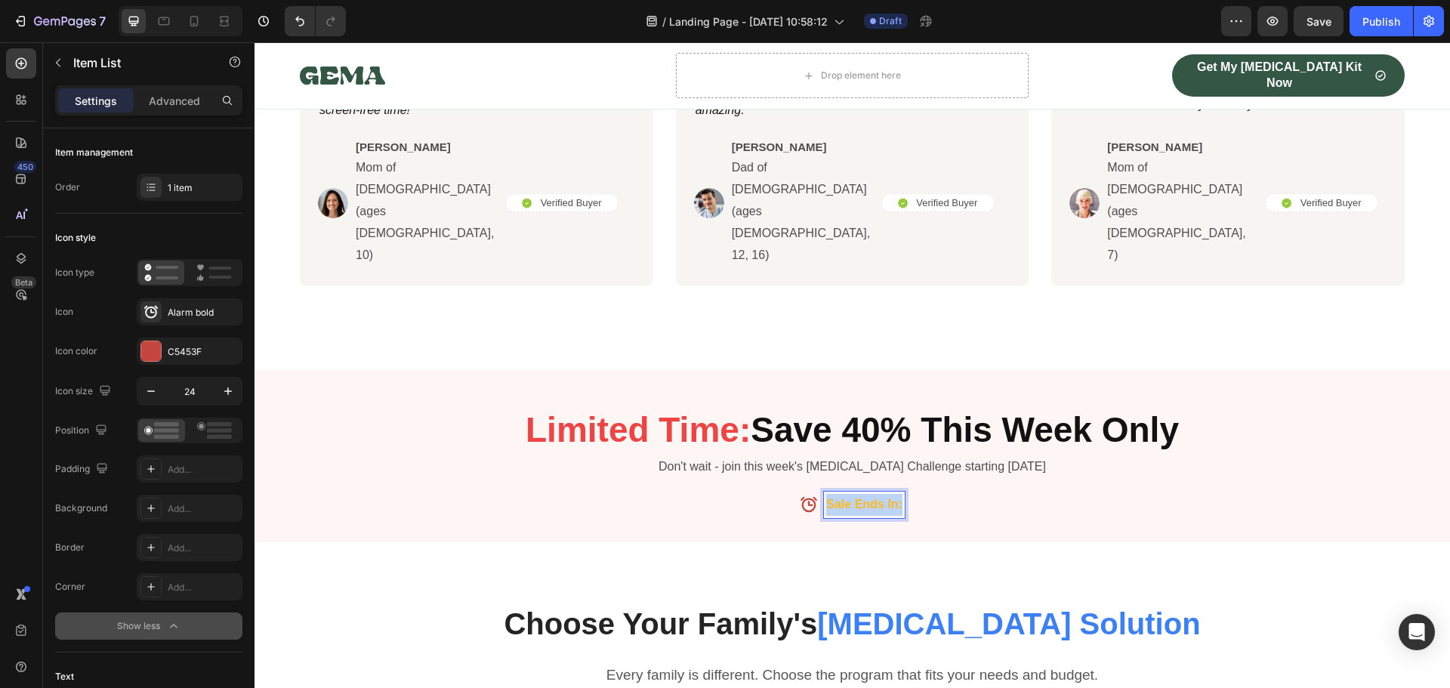
click at [867, 498] on strong "Sale Ends In:" at bounding box center [863, 504] width 75 height 13
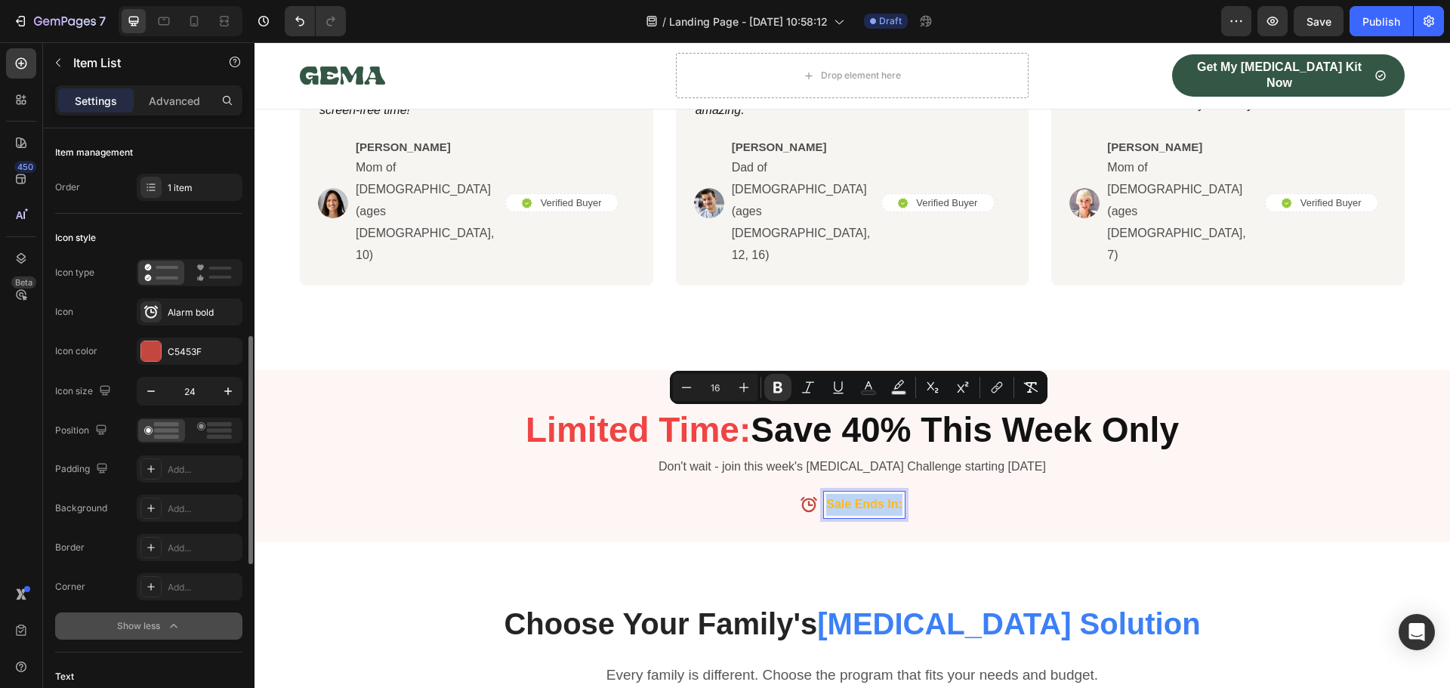
scroll to position [302, 0]
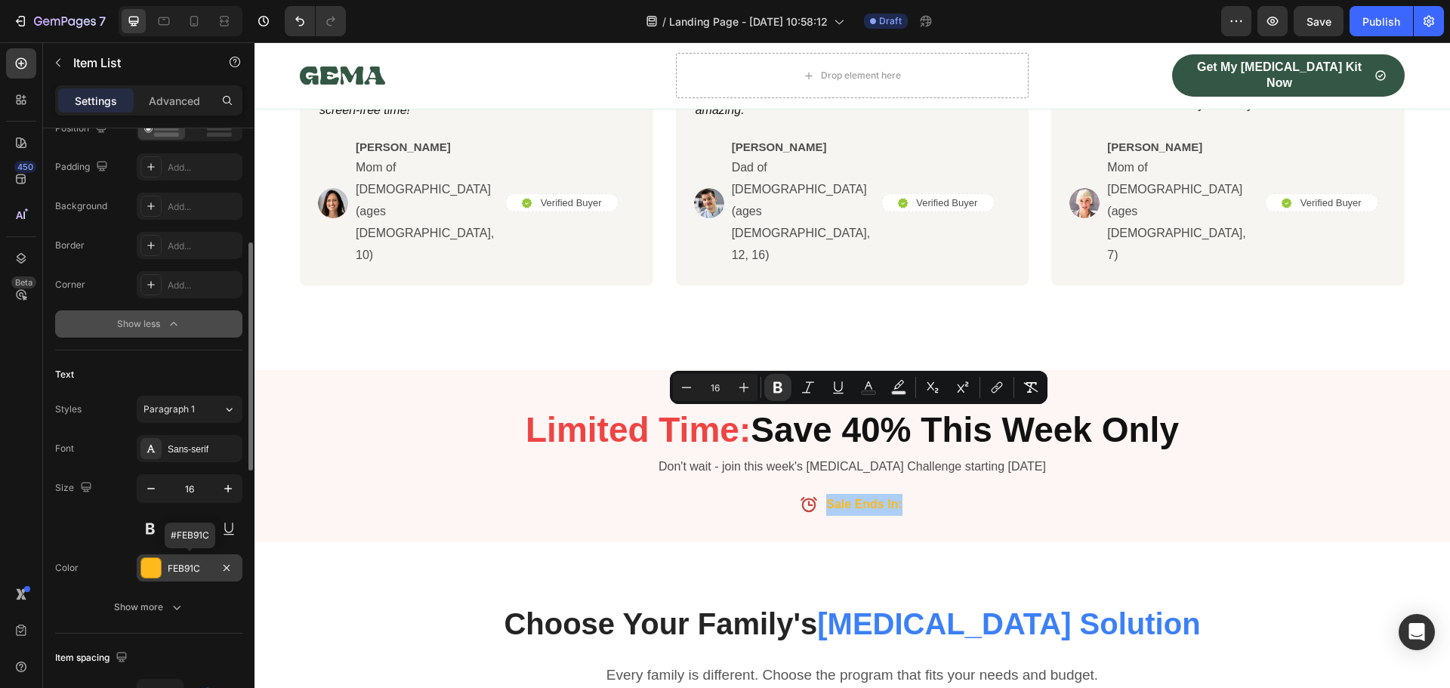
click at [180, 566] on div "FEB91C" at bounding box center [190, 569] width 44 height 14
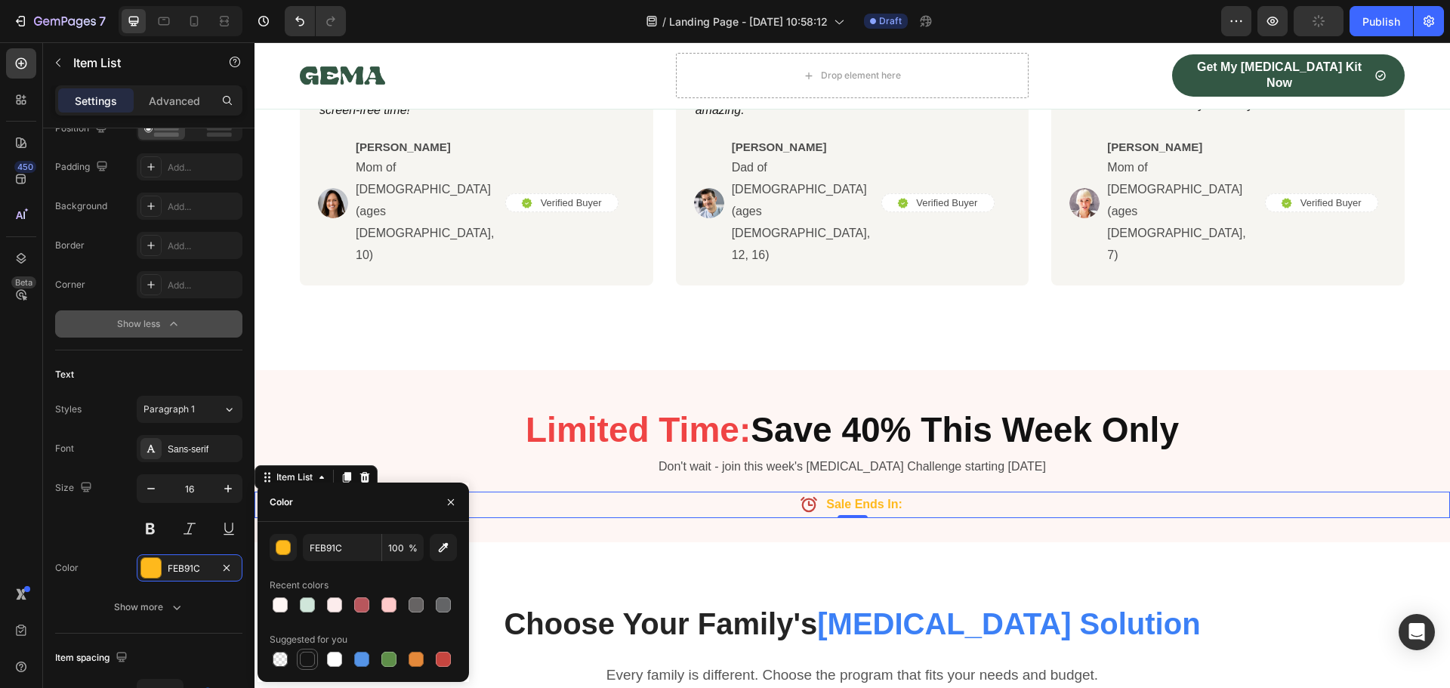
click at [306, 655] on div at bounding box center [307, 659] width 15 height 15
type input "151515"
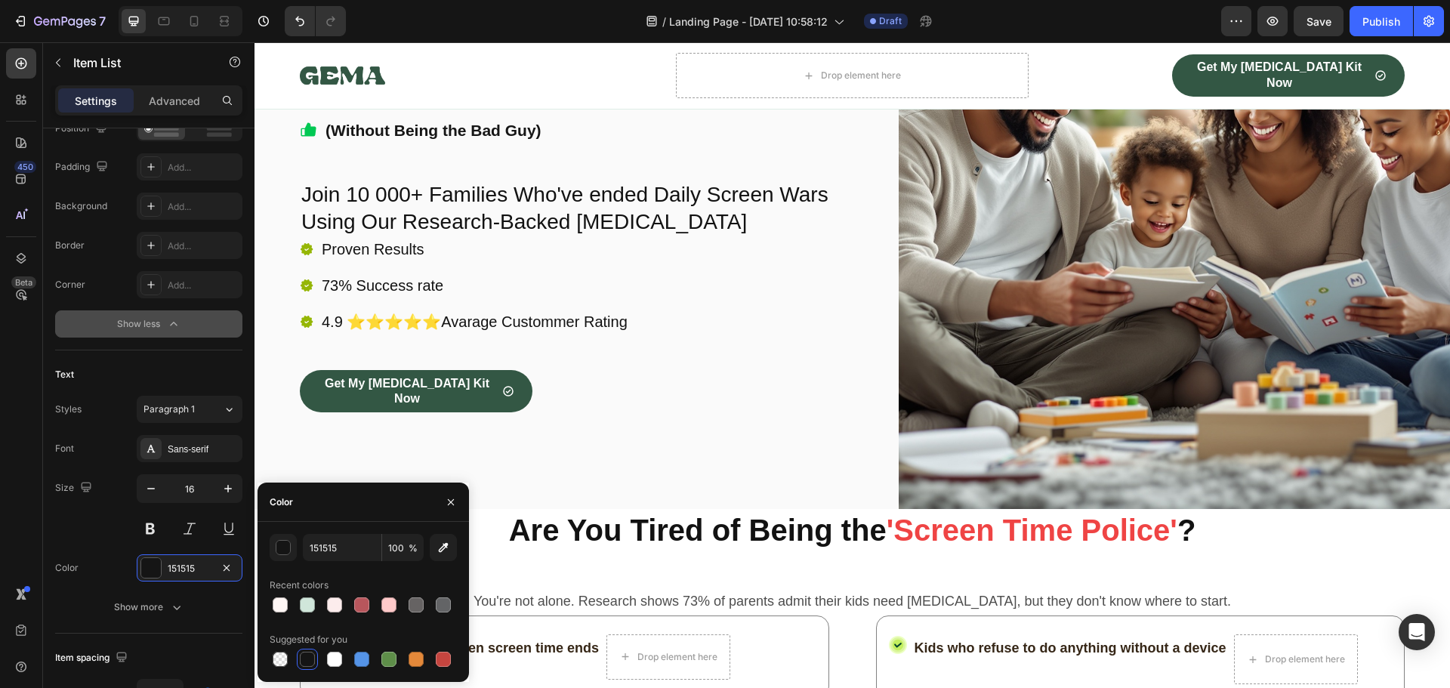
scroll to position [0, 0]
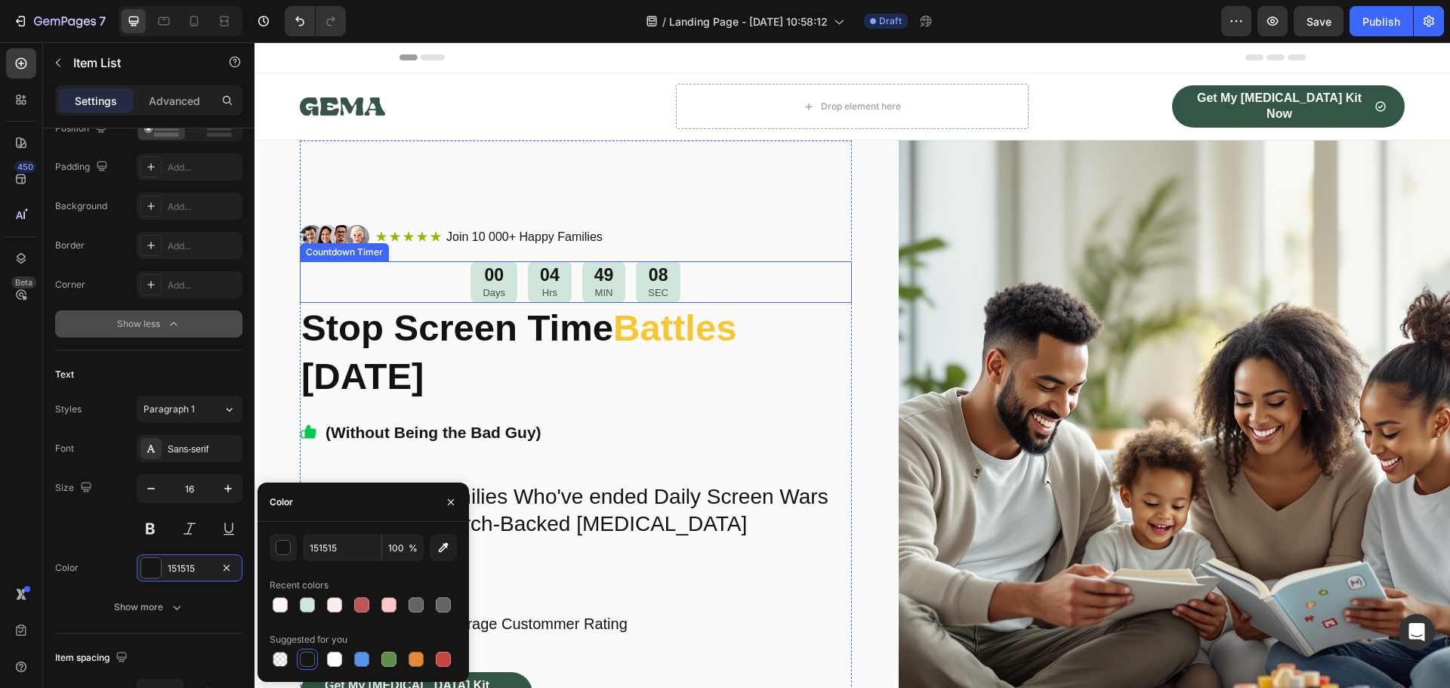
click at [560, 285] on div "04 Hrs" at bounding box center [550, 282] width 44 height 42
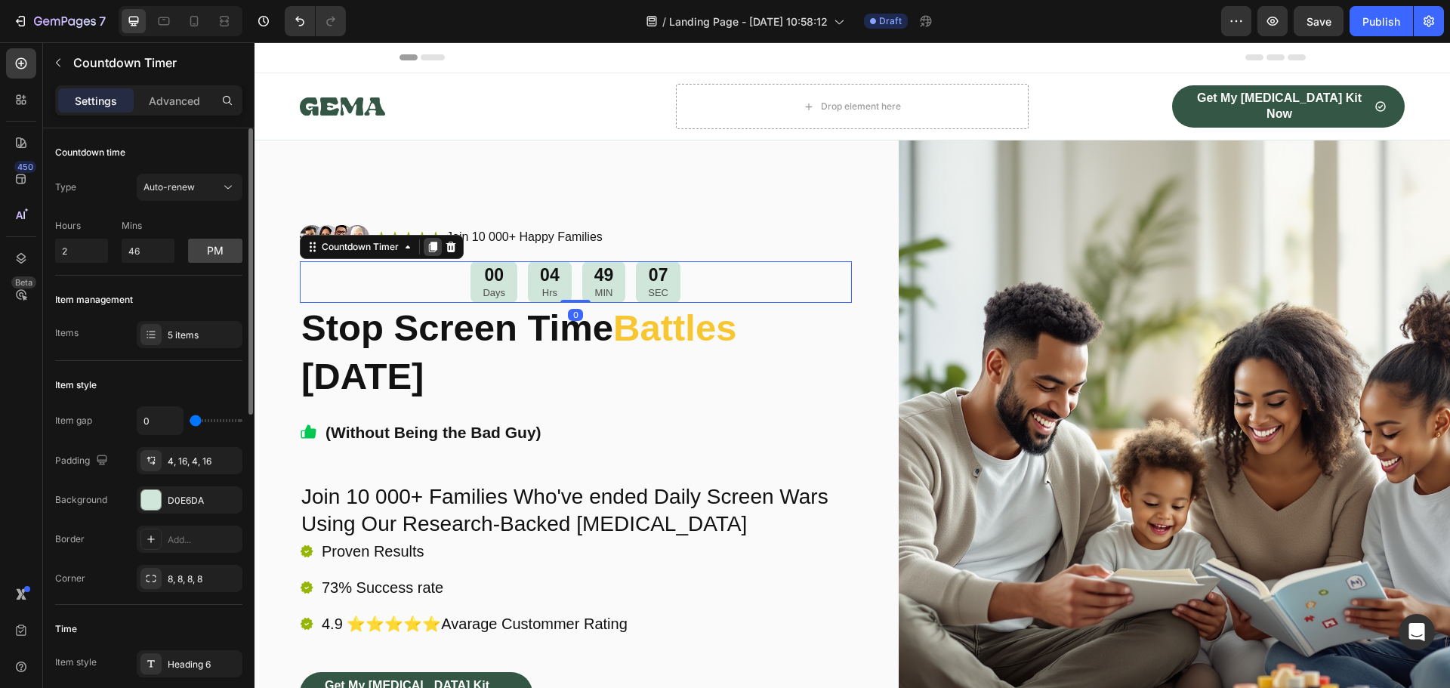
click at [431, 250] on icon at bounding box center [433, 247] width 8 height 11
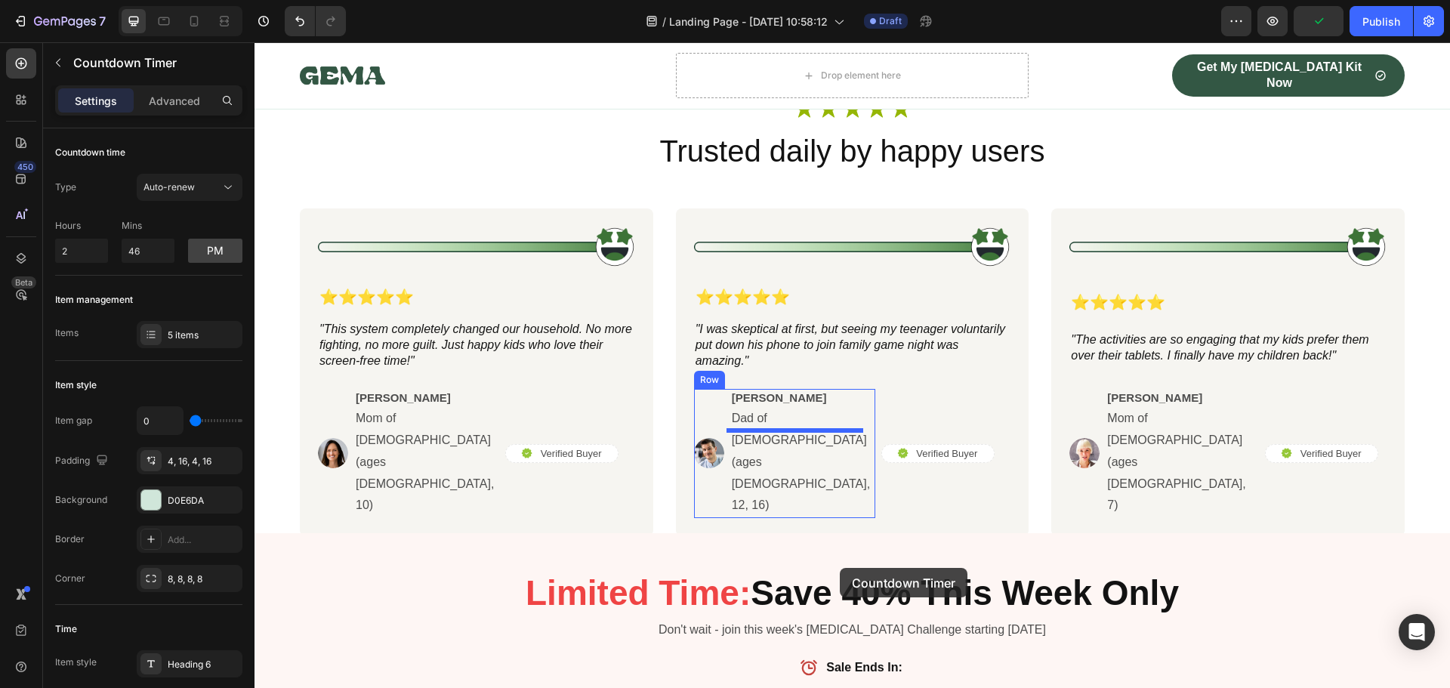
scroll to position [2592, 0]
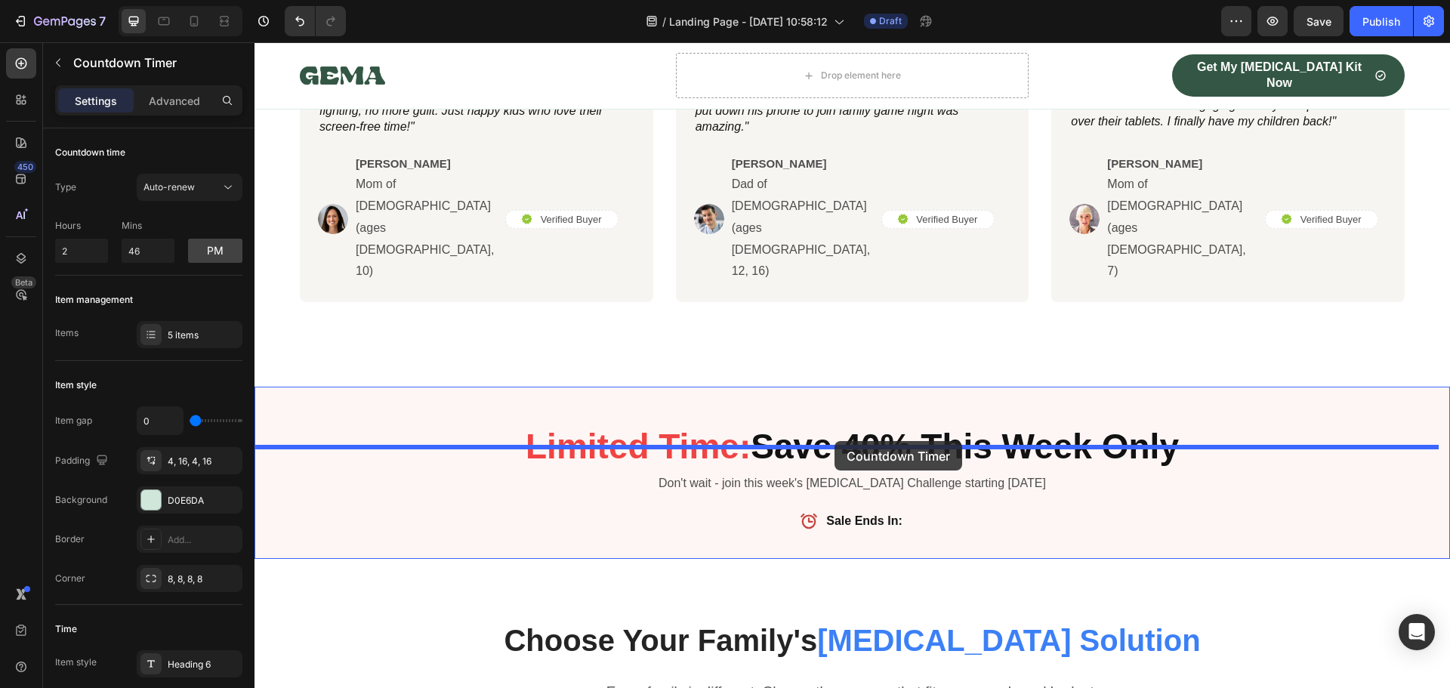
drag, startPoint x: 313, startPoint y: 296, endPoint x: 834, endPoint y: 441, distance: 540.7
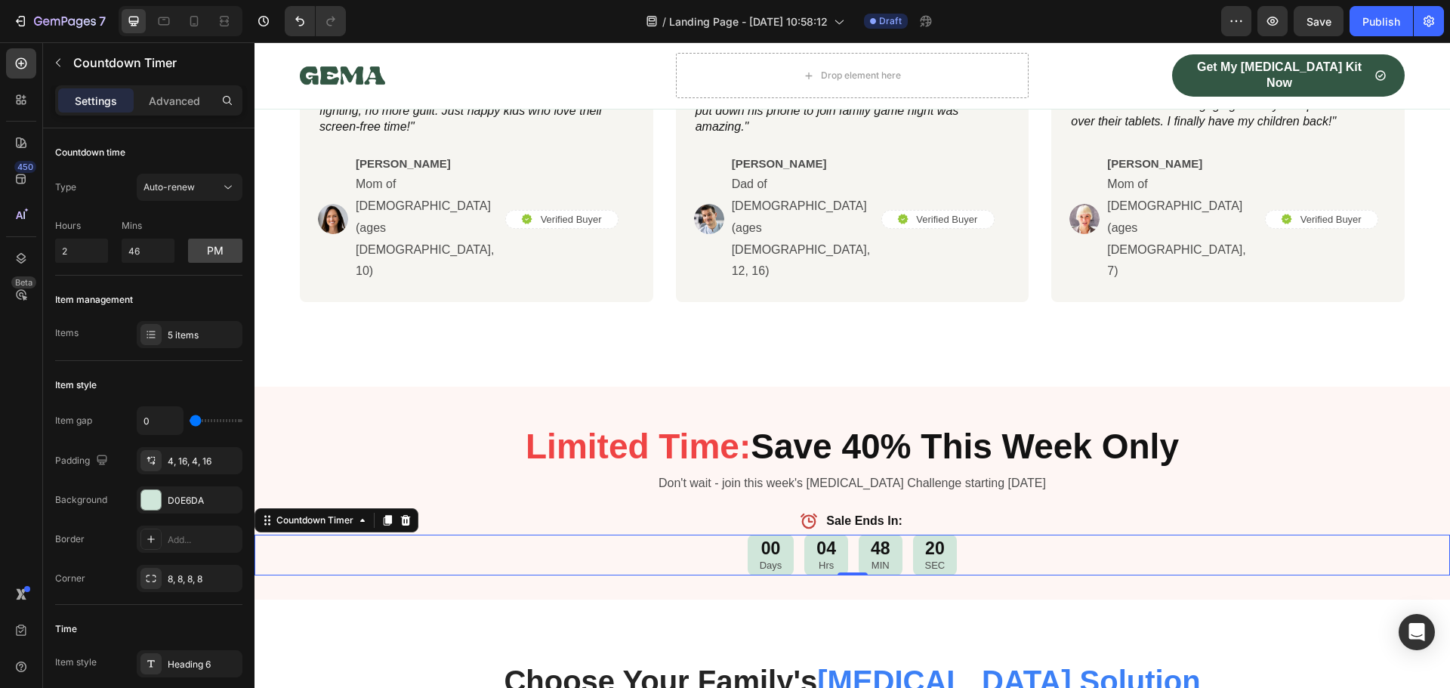
click at [42, 61] on div "450 Beta" at bounding box center [21, 364] width 43 height 645
click at [61, 60] on icon "button" at bounding box center [58, 63] width 12 height 12
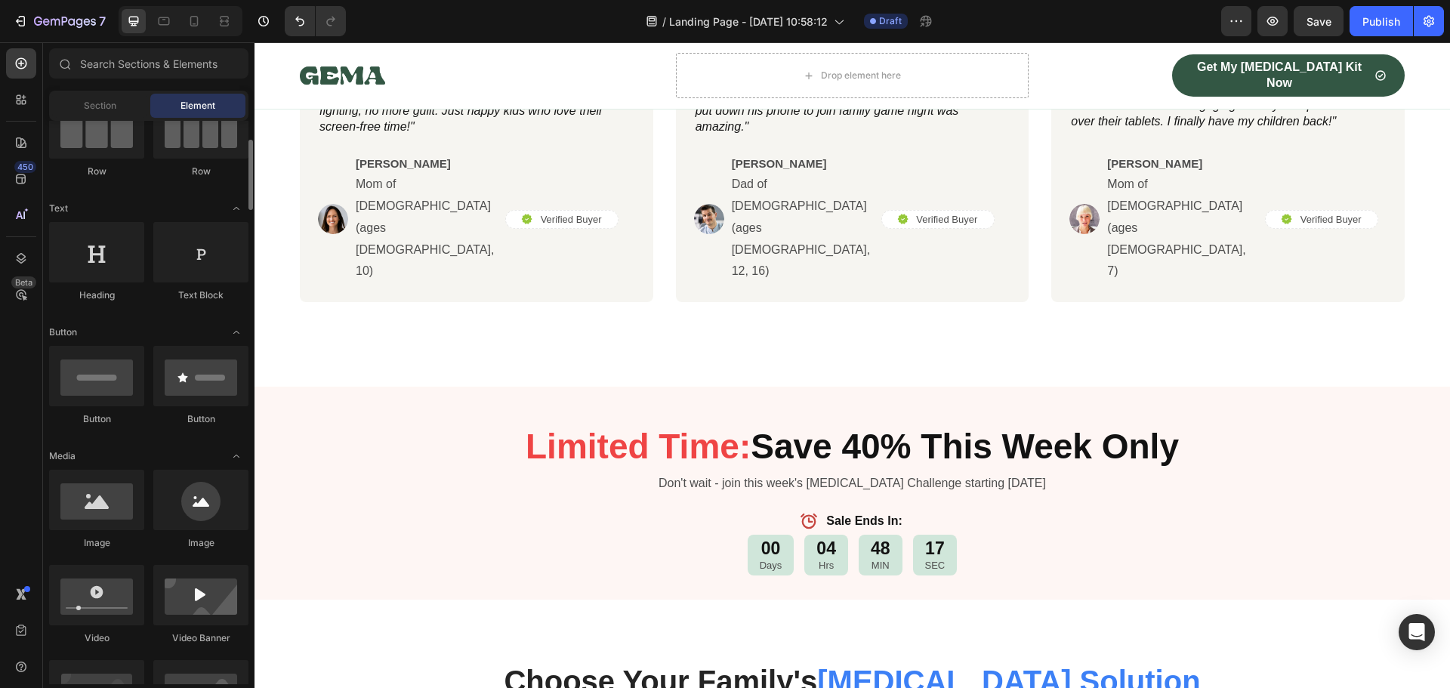
scroll to position [0, 0]
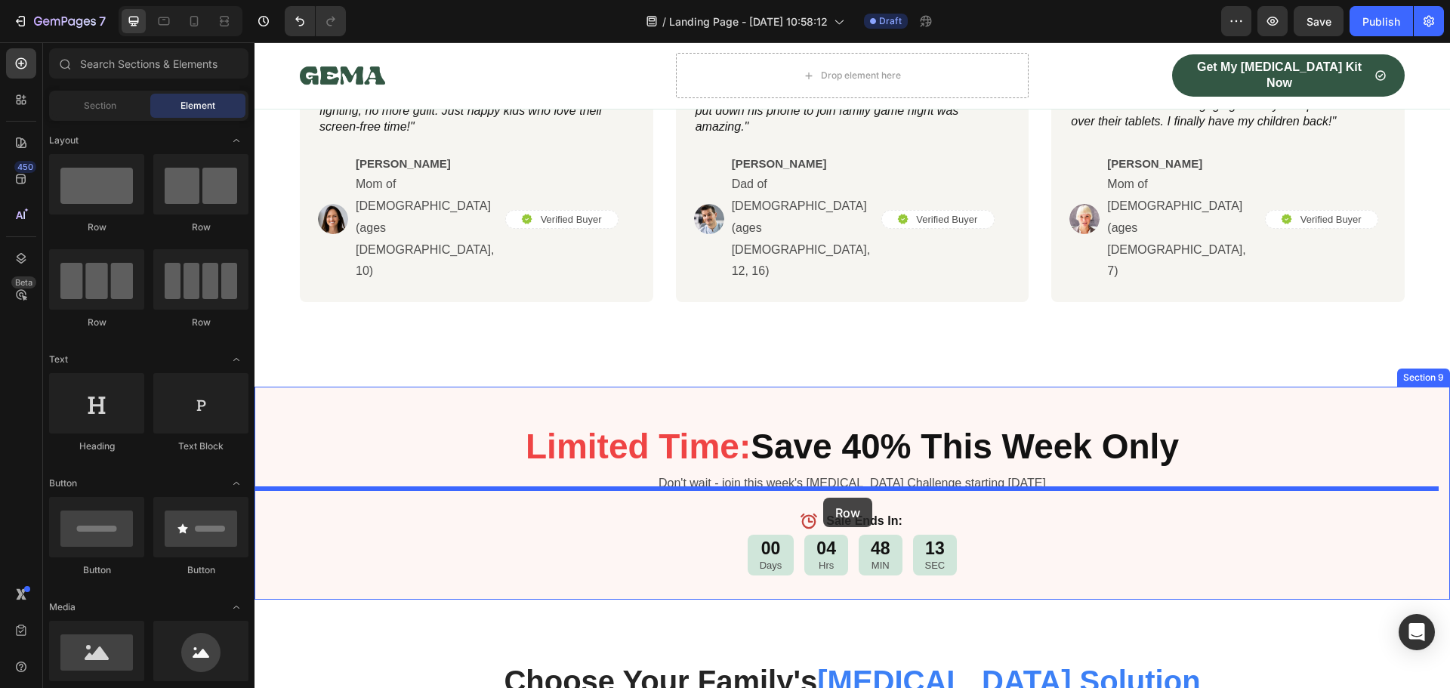
drag, startPoint x: 353, startPoint y: 343, endPoint x: 823, endPoint y: 498, distance: 494.4
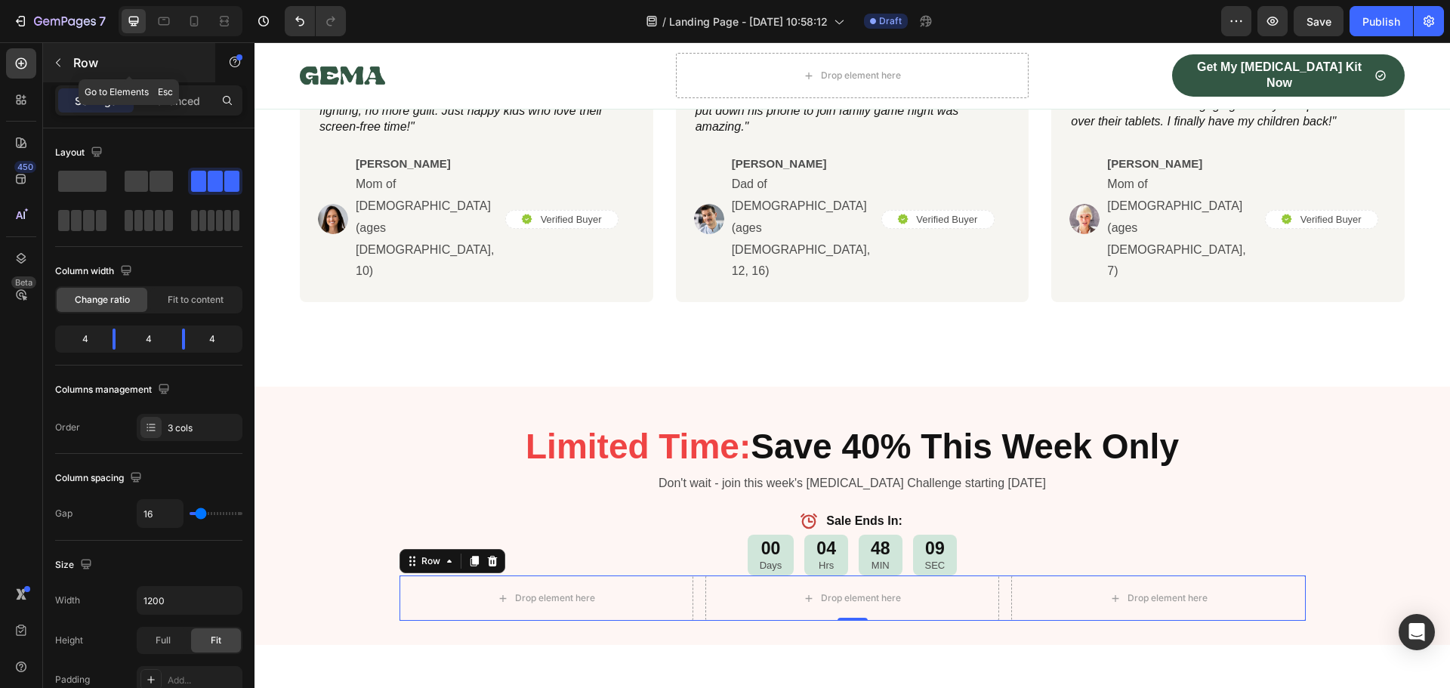
click at [60, 65] on icon "button" at bounding box center [58, 63] width 12 height 12
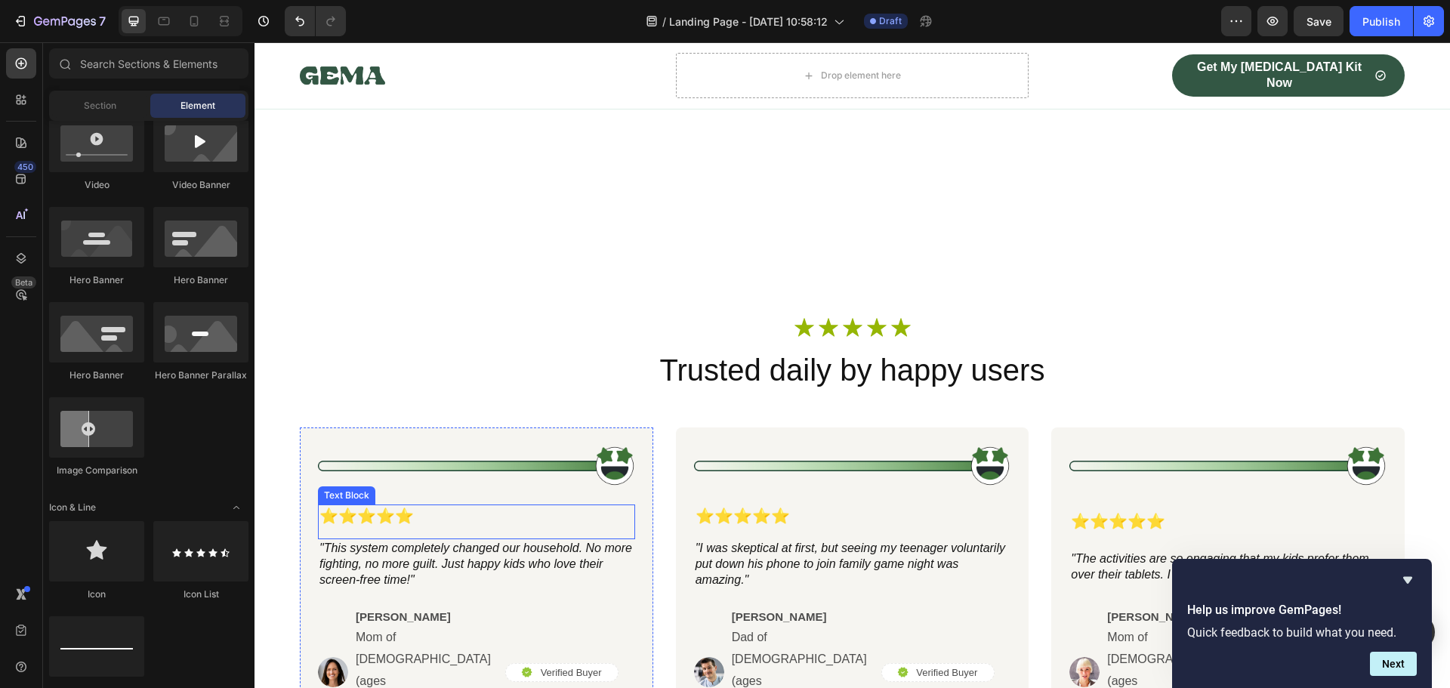
scroll to position [2592, 0]
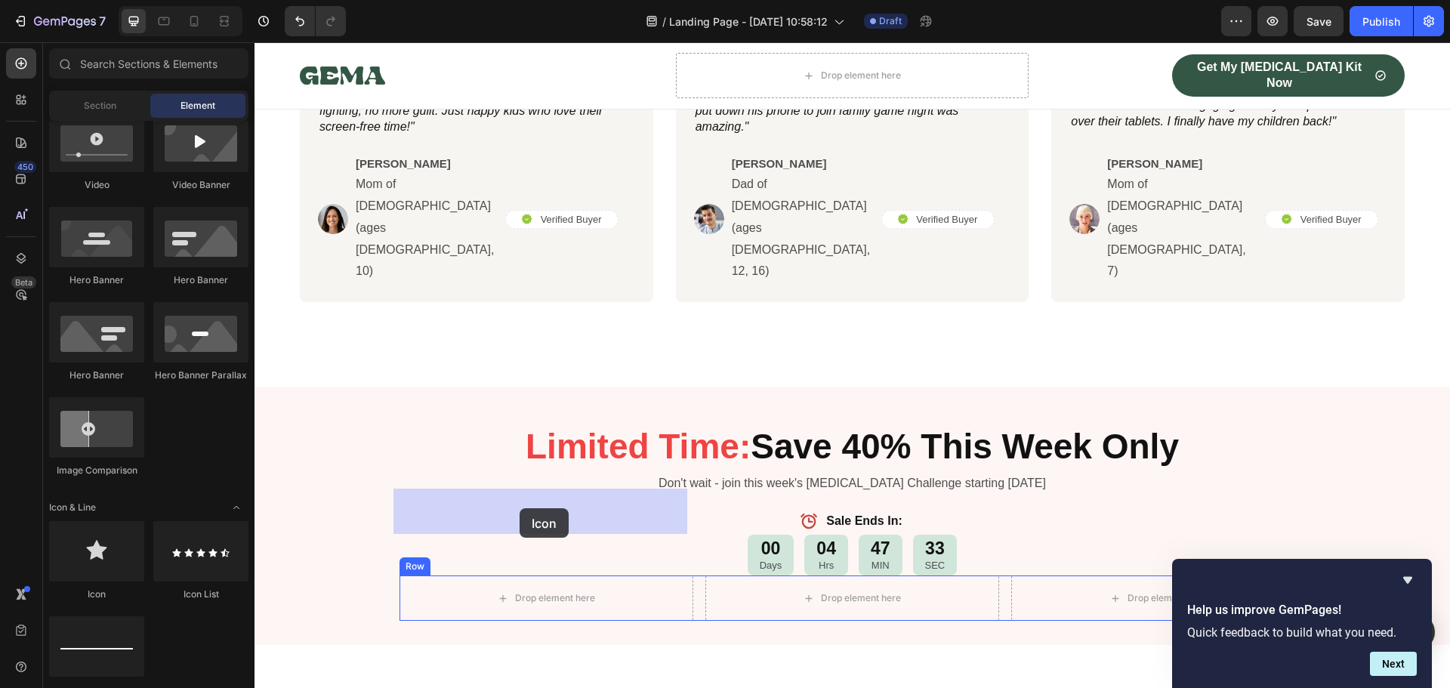
drag, startPoint x: 343, startPoint y: 597, endPoint x: 519, endPoint y: 508, distance: 197.9
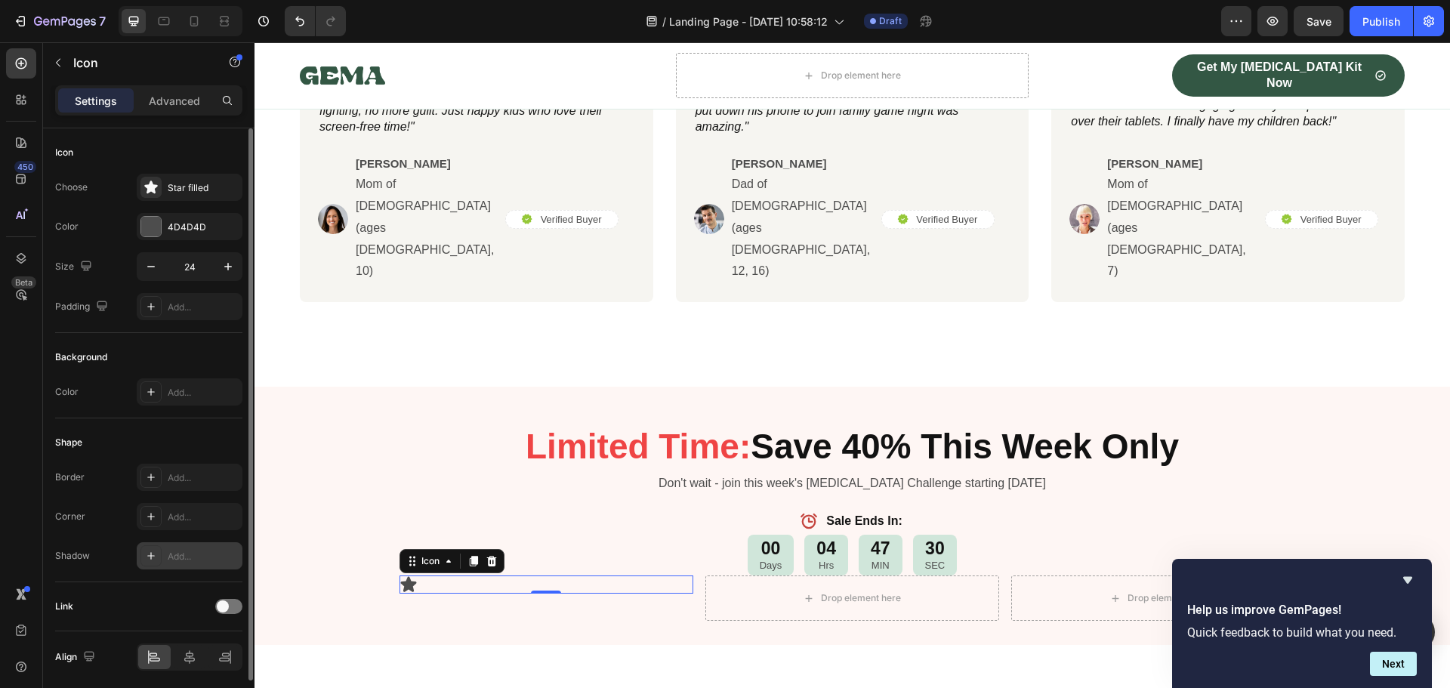
scroll to position [55, 0]
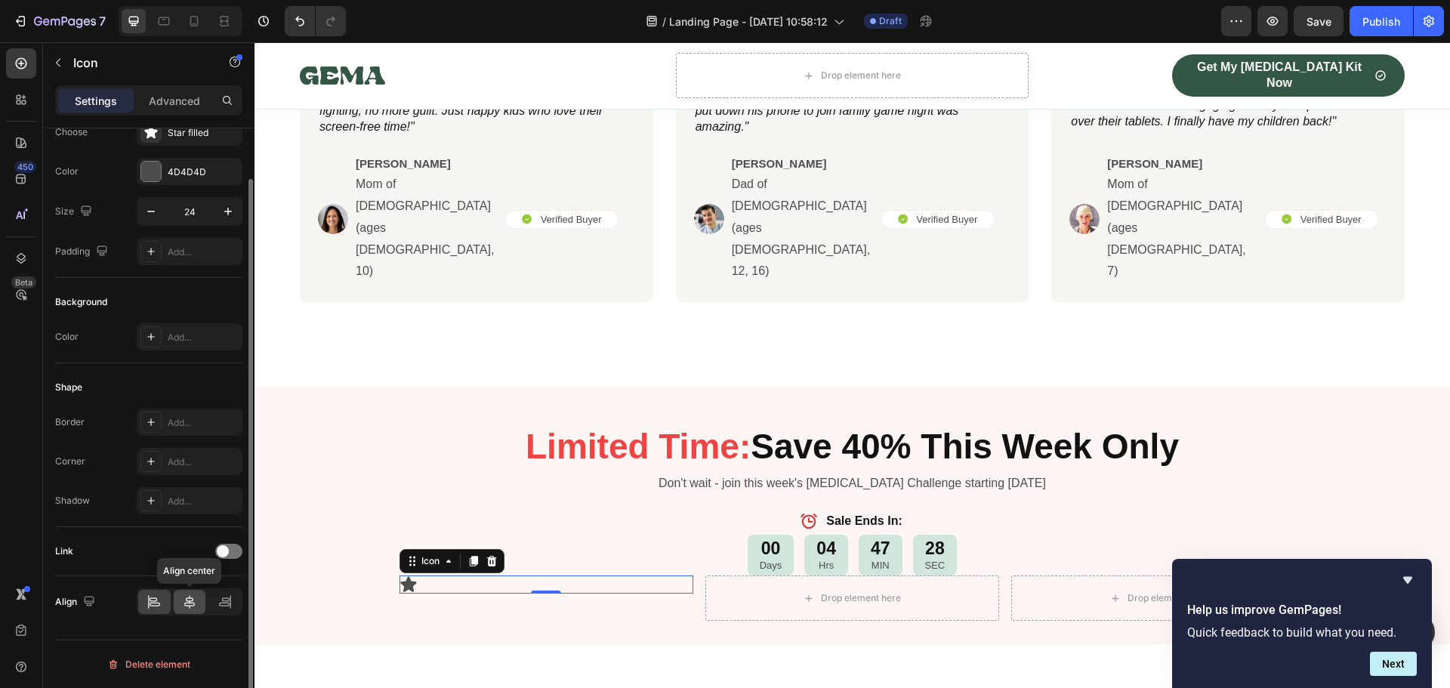
click at [188, 599] on icon at bounding box center [189, 601] width 15 height 15
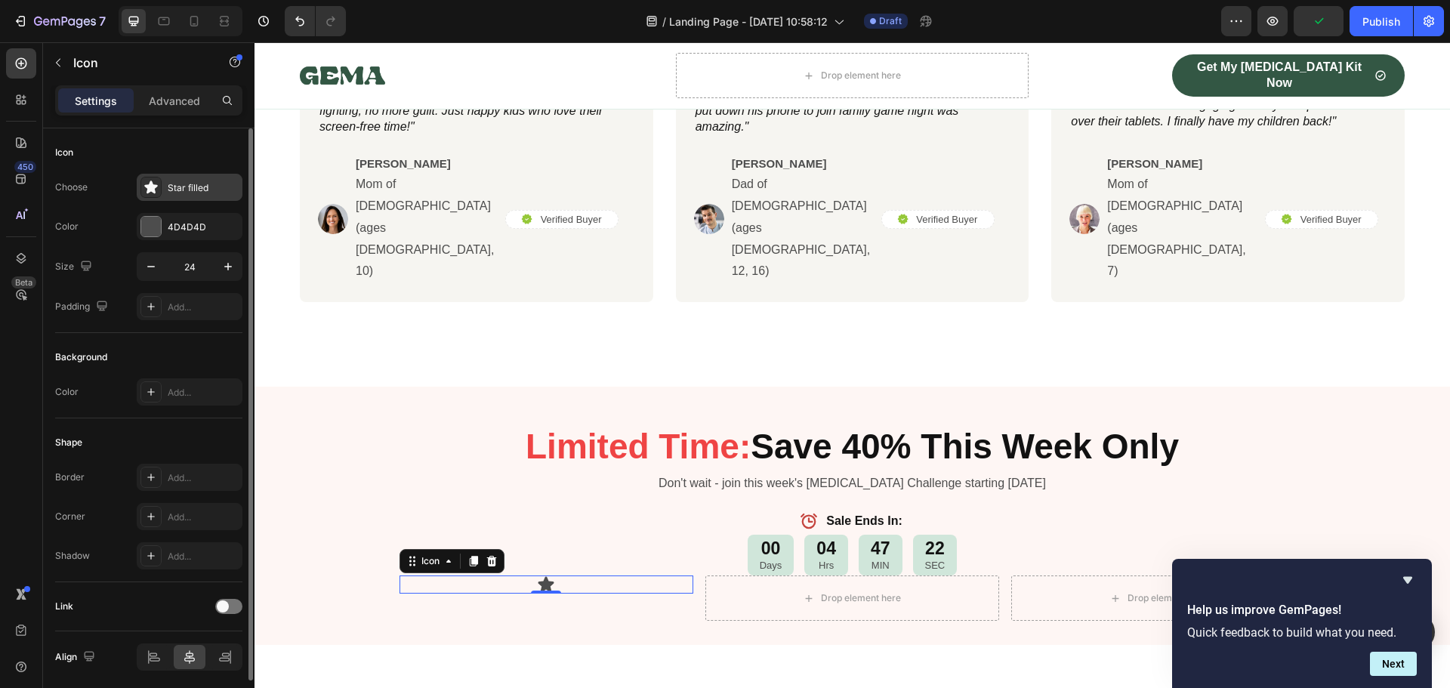
click at [186, 186] on div "Star filled" at bounding box center [203, 188] width 71 height 14
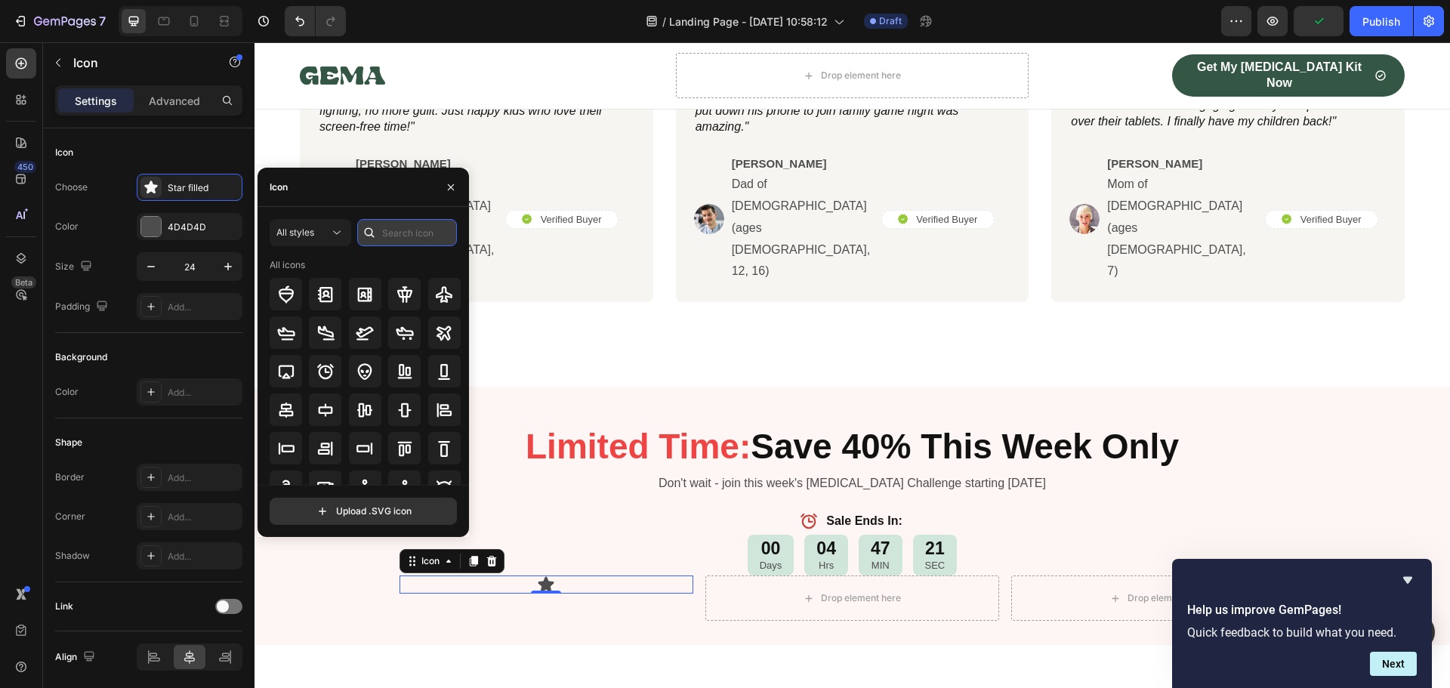
click at [389, 236] on input "text" at bounding box center [407, 232] width 100 height 27
type input "calendar"
click at [282, 299] on icon at bounding box center [286, 294] width 18 height 18
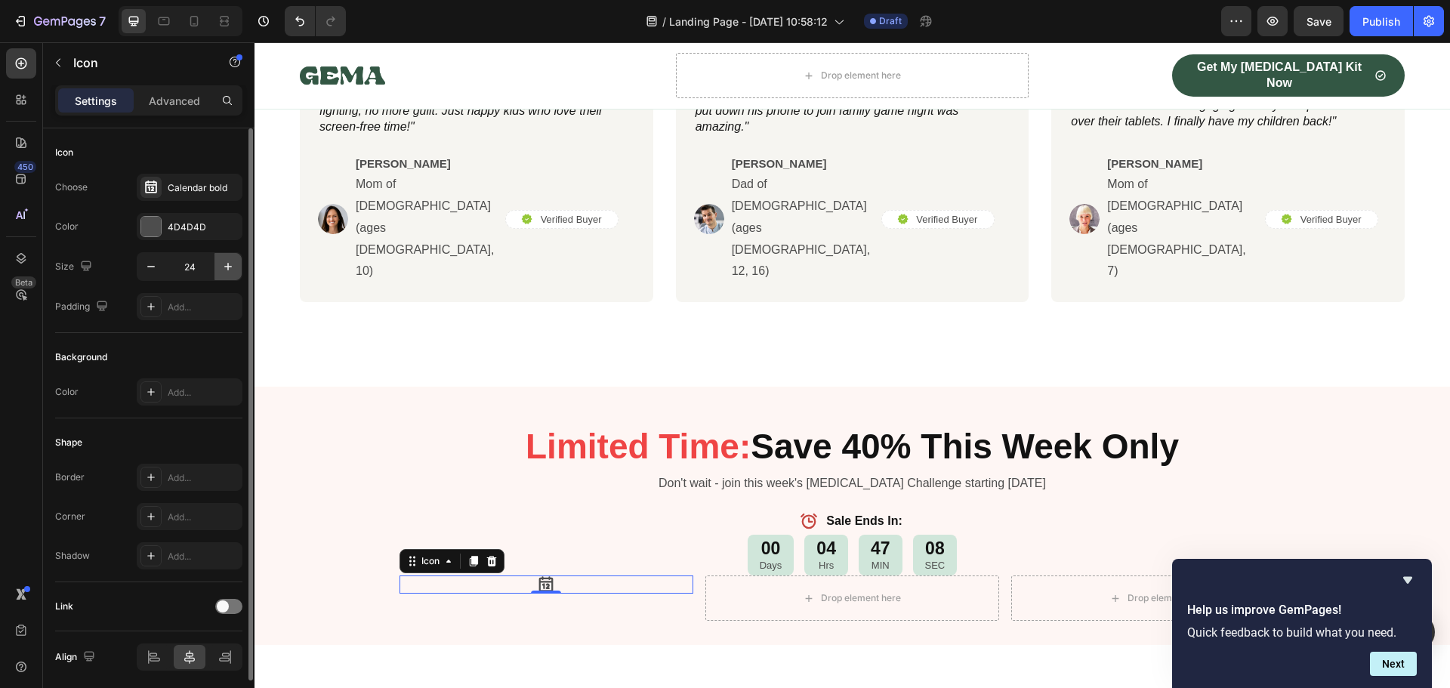
click at [226, 263] on icon "button" at bounding box center [227, 266] width 15 height 15
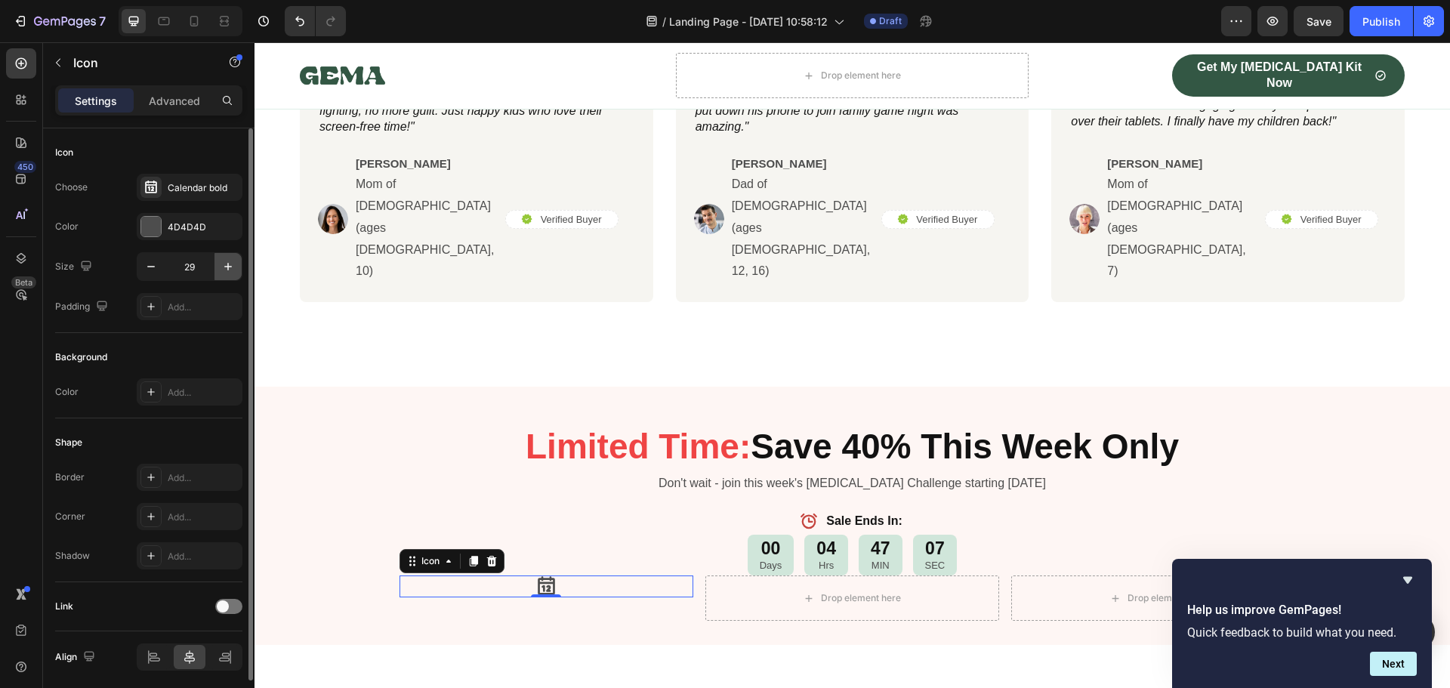
click at [226, 263] on icon "button" at bounding box center [227, 266] width 15 height 15
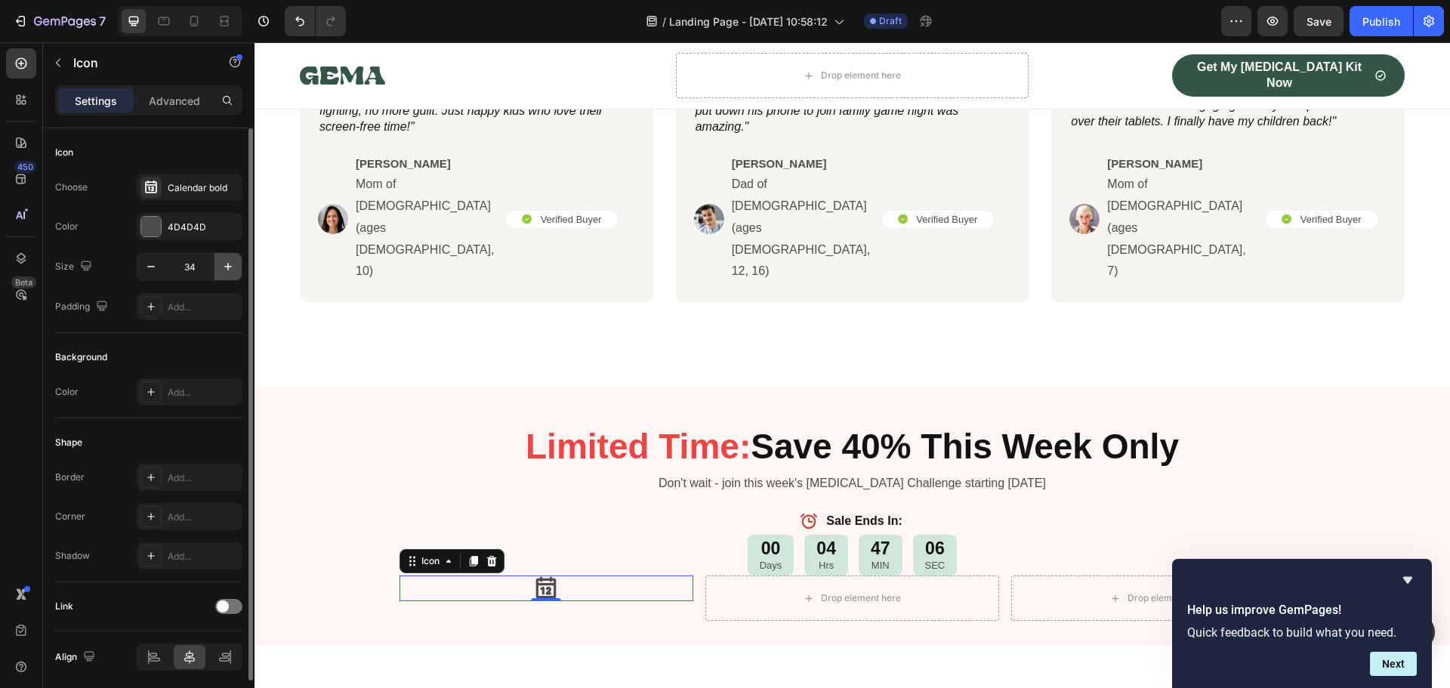
click at [226, 263] on icon "button" at bounding box center [227, 266] width 15 height 15
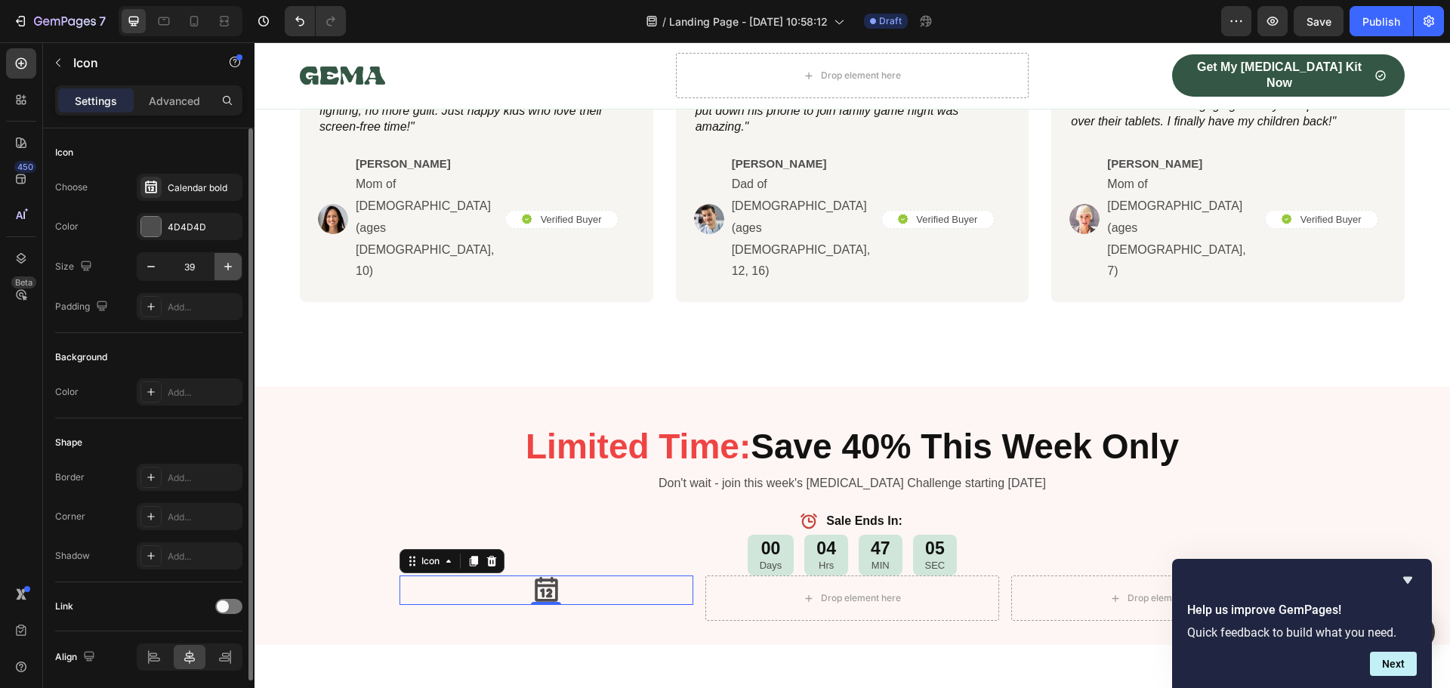
click at [226, 263] on icon "button" at bounding box center [227, 266] width 15 height 15
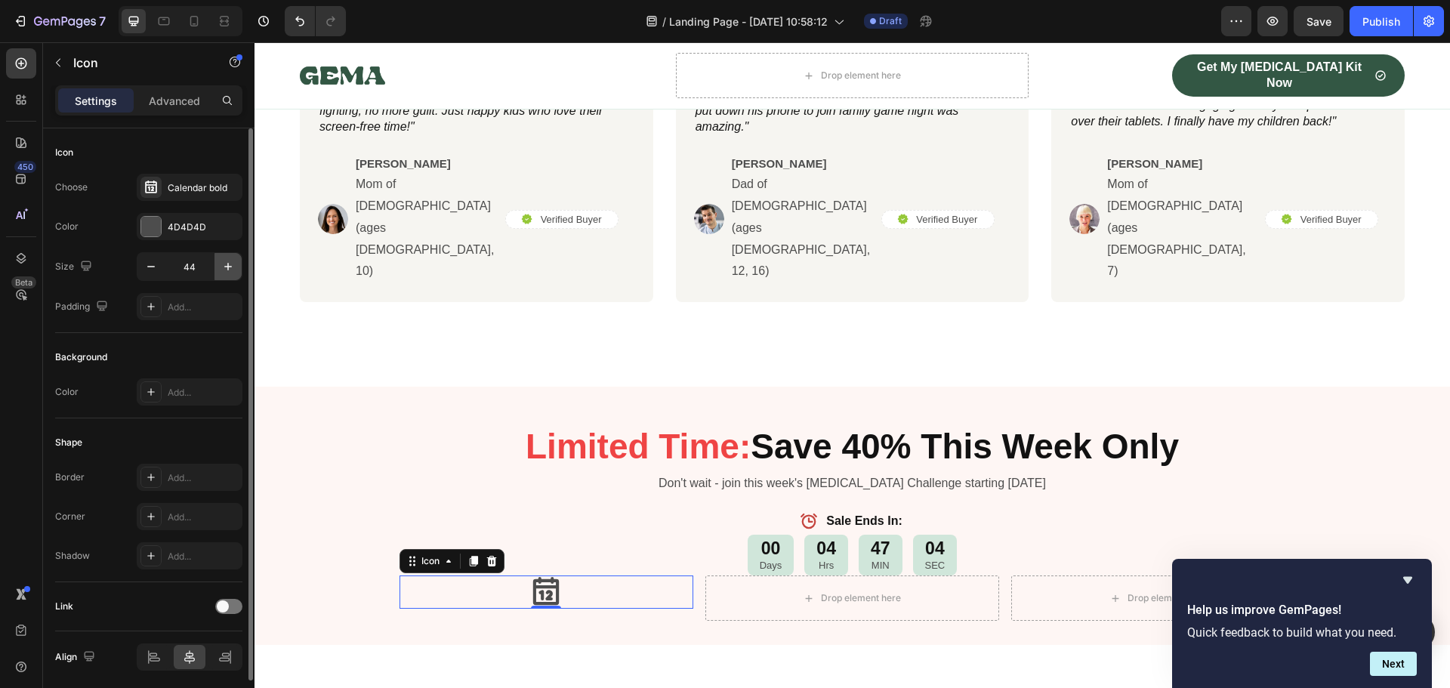
click at [226, 263] on icon "button" at bounding box center [227, 266] width 15 height 15
type input "45"
click at [155, 231] on div at bounding box center [151, 227] width 20 height 20
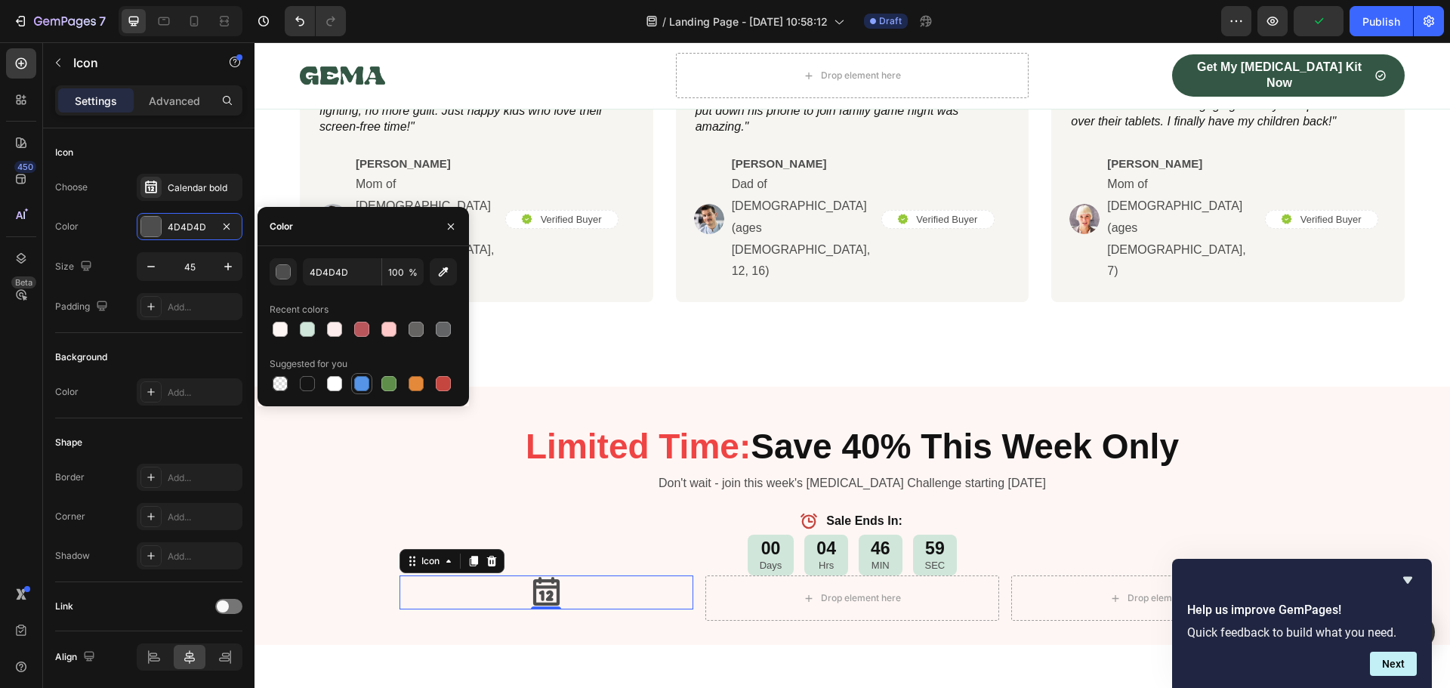
click at [361, 384] on div at bounding box center [361, 383] width 15 height 15
type input "5594E7"
click at [442, 575] on div "Icon 0" at bounding box center [546, 592] width 294 height 34
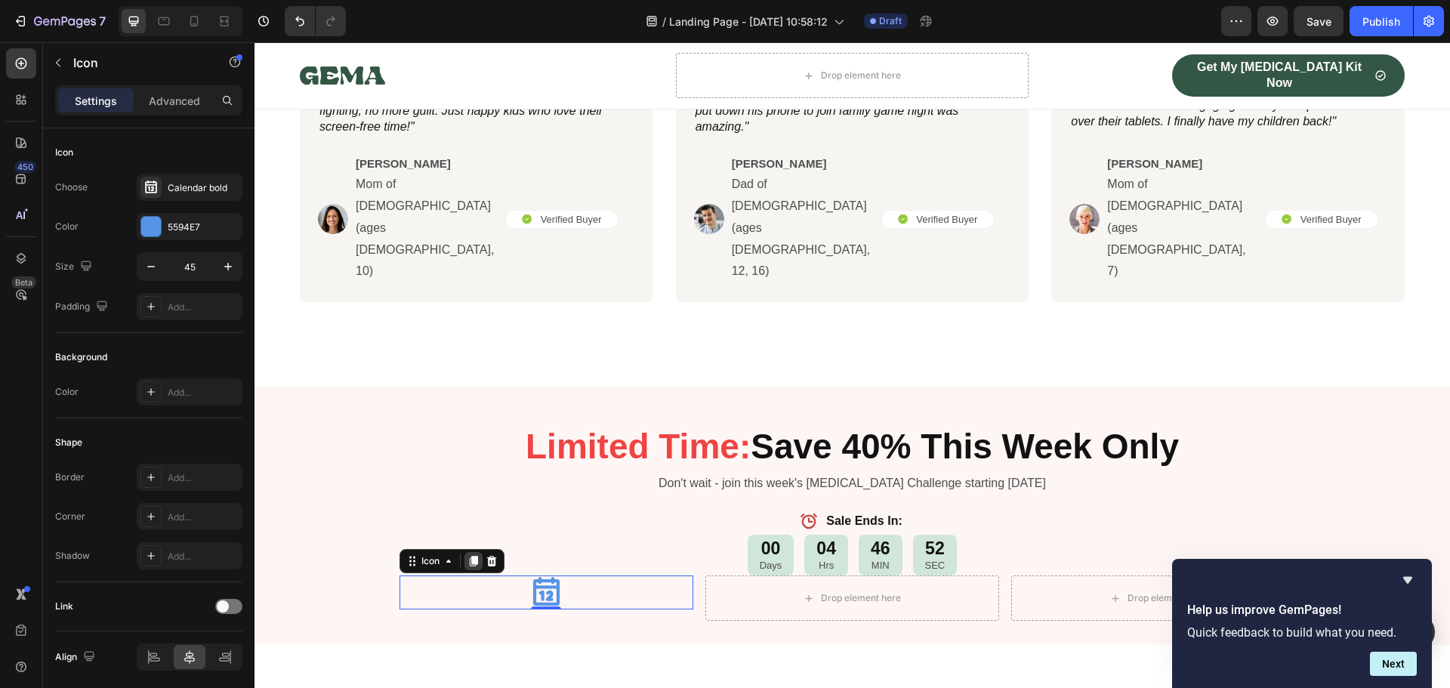
click at [467, 555] on icon at bounding box center [473, 561] width 12 height 12
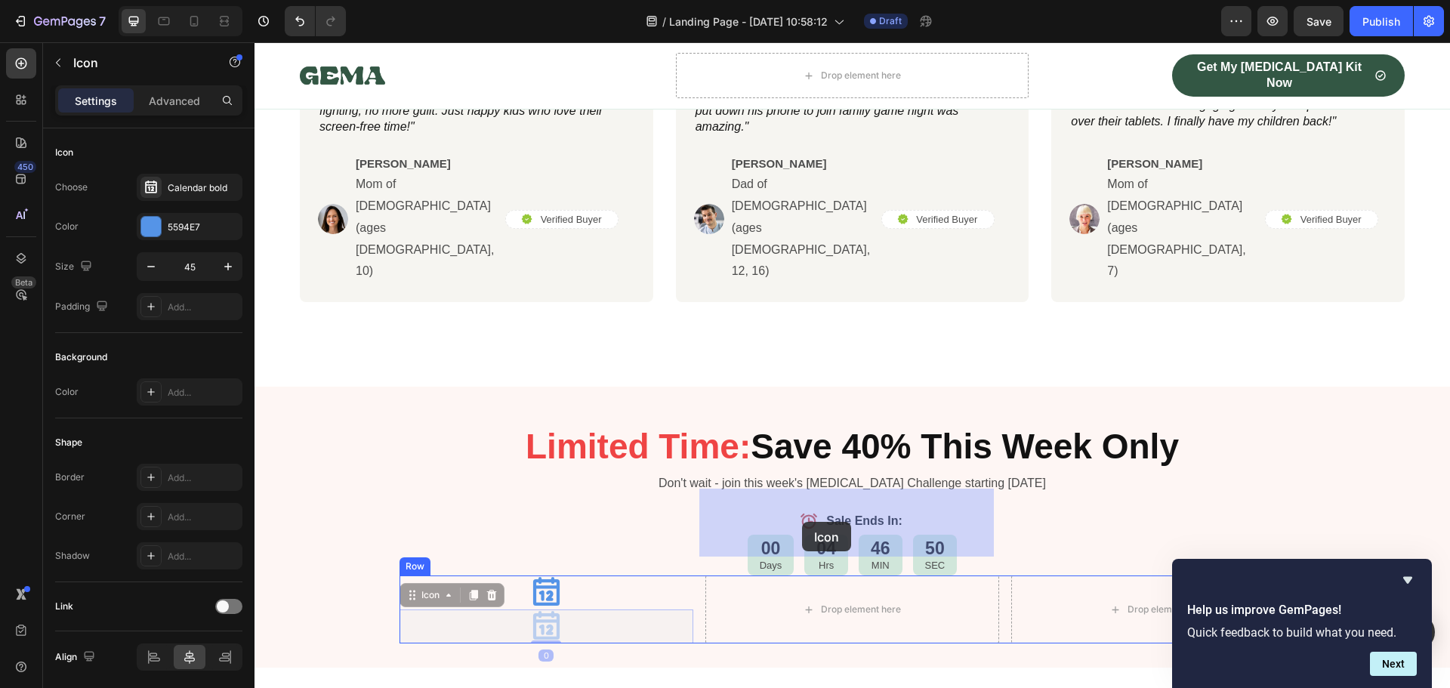
drag, startPoint x: 404, startPoint y: 513, endPoint x: 802, endPoint y: 522, distance: 398.0
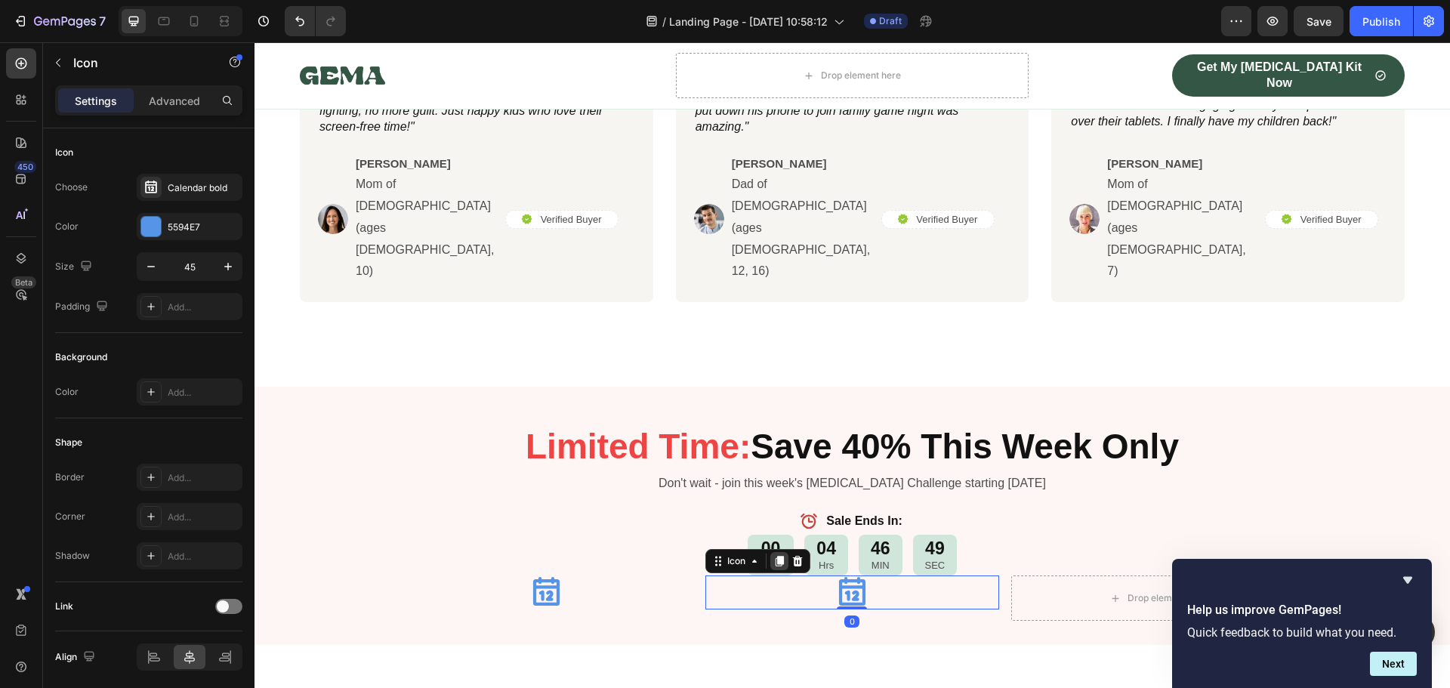
click at [775, 556] on icon at bounding box center [779, 561] width 8 height 11
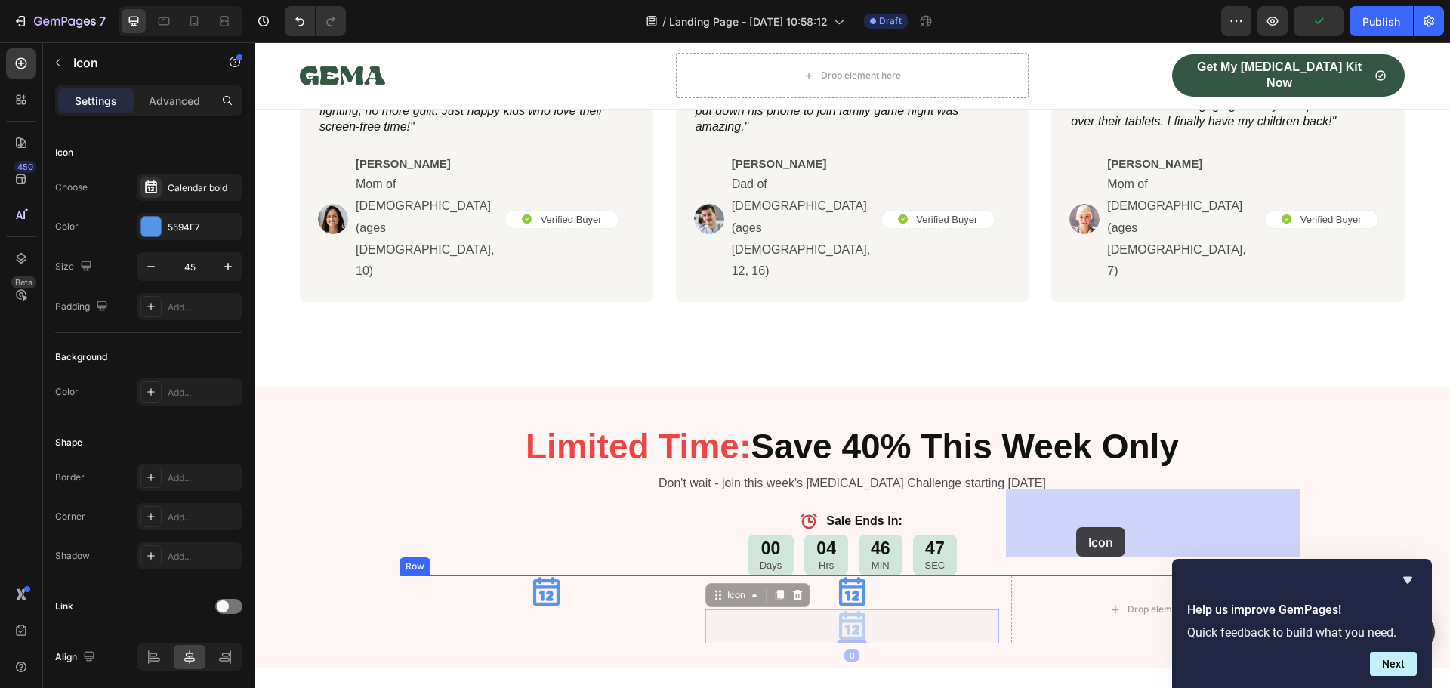
drag, startPoint x: 713, startPoint y: 513, endPoint x: 1082, endPoint y: 519, distance: 369.2
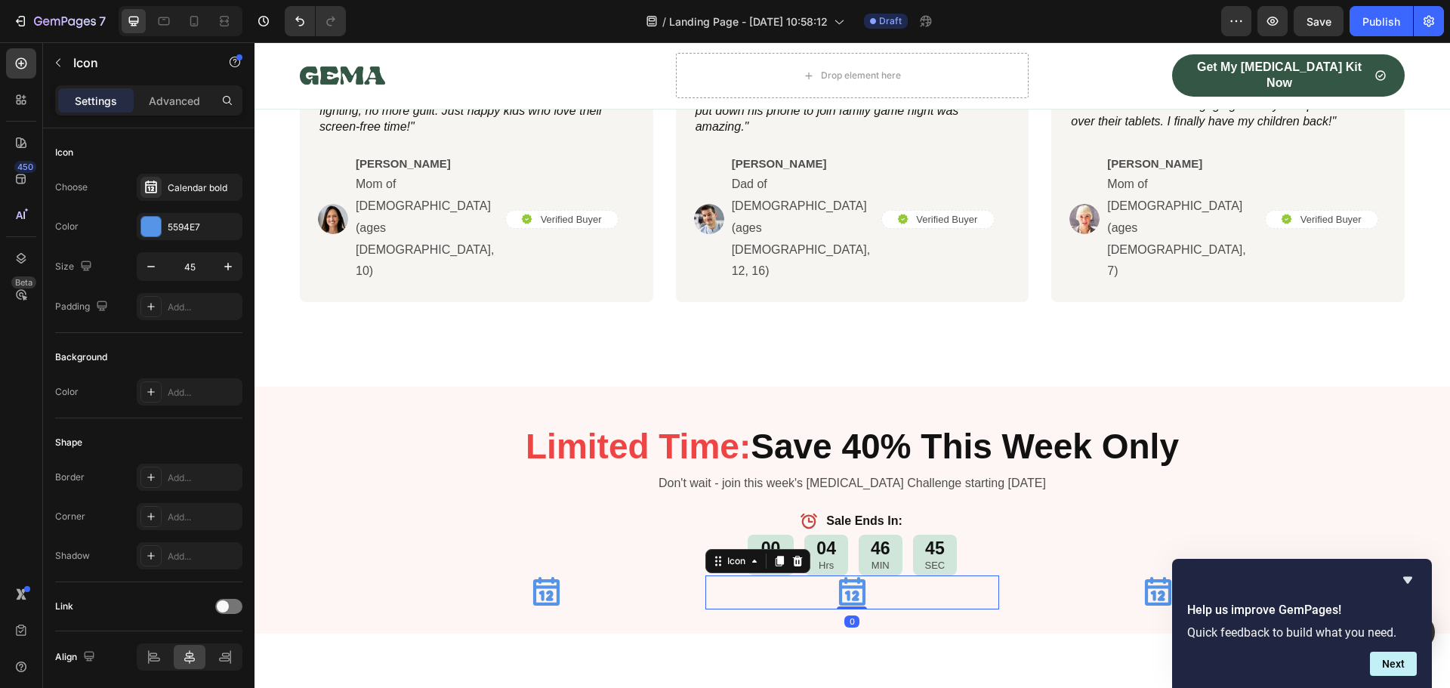
click at [843, 577] on icon at bounding box center [852, 591] width 26 height 29
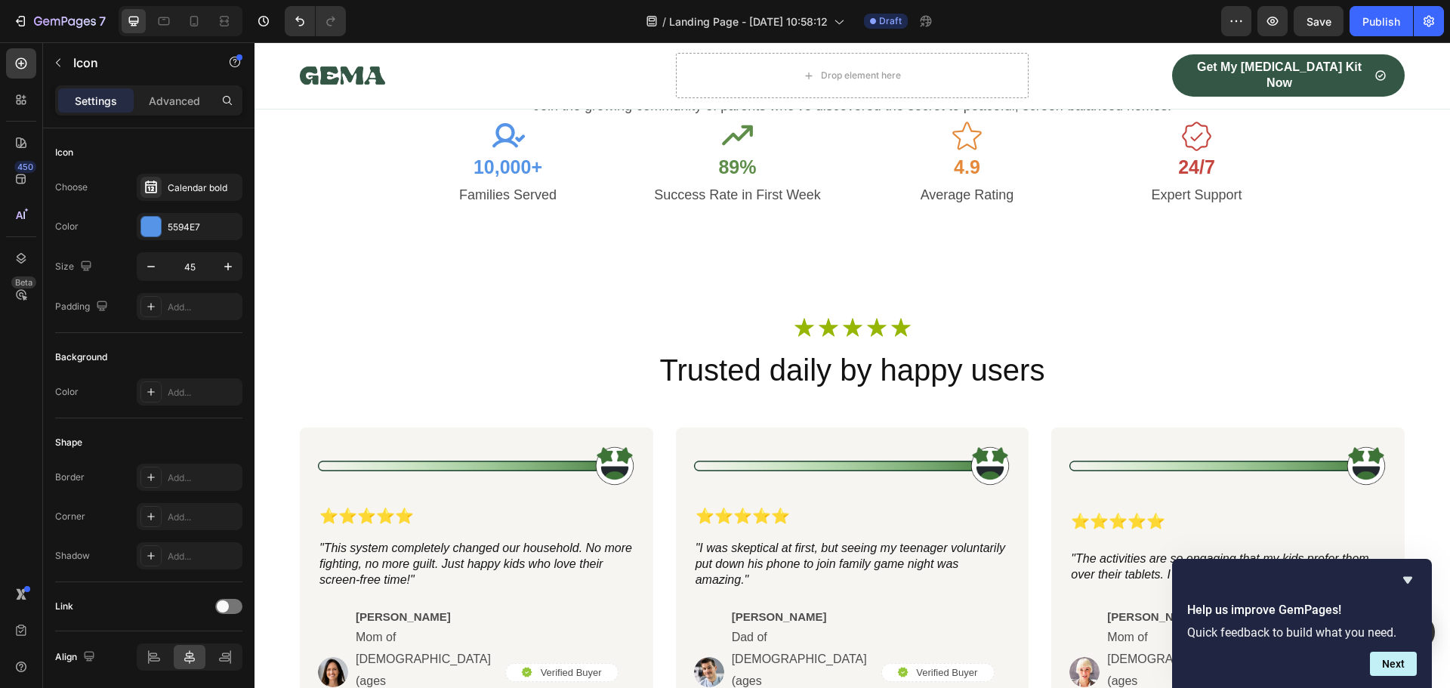
scroll to position [1988, 0]
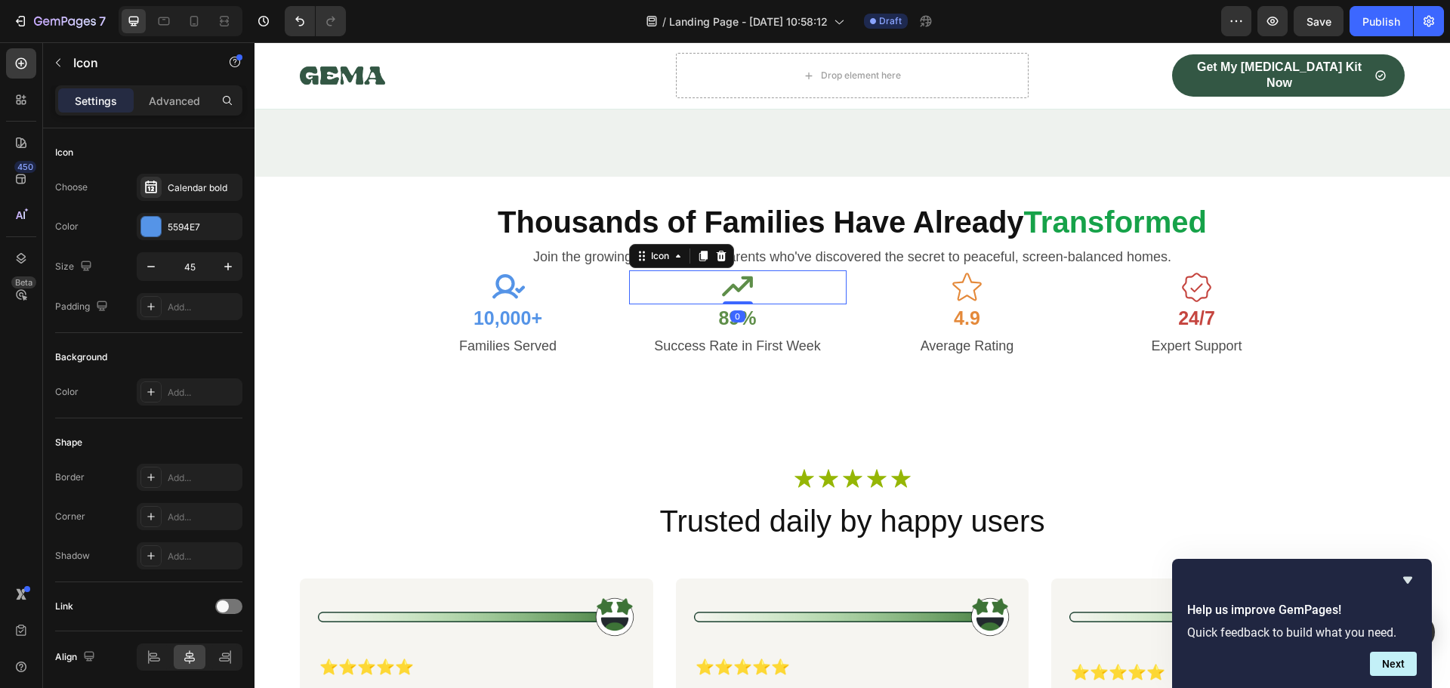
click at [736, 284] on icon at bounding box center [737, 287] width 34 height 34
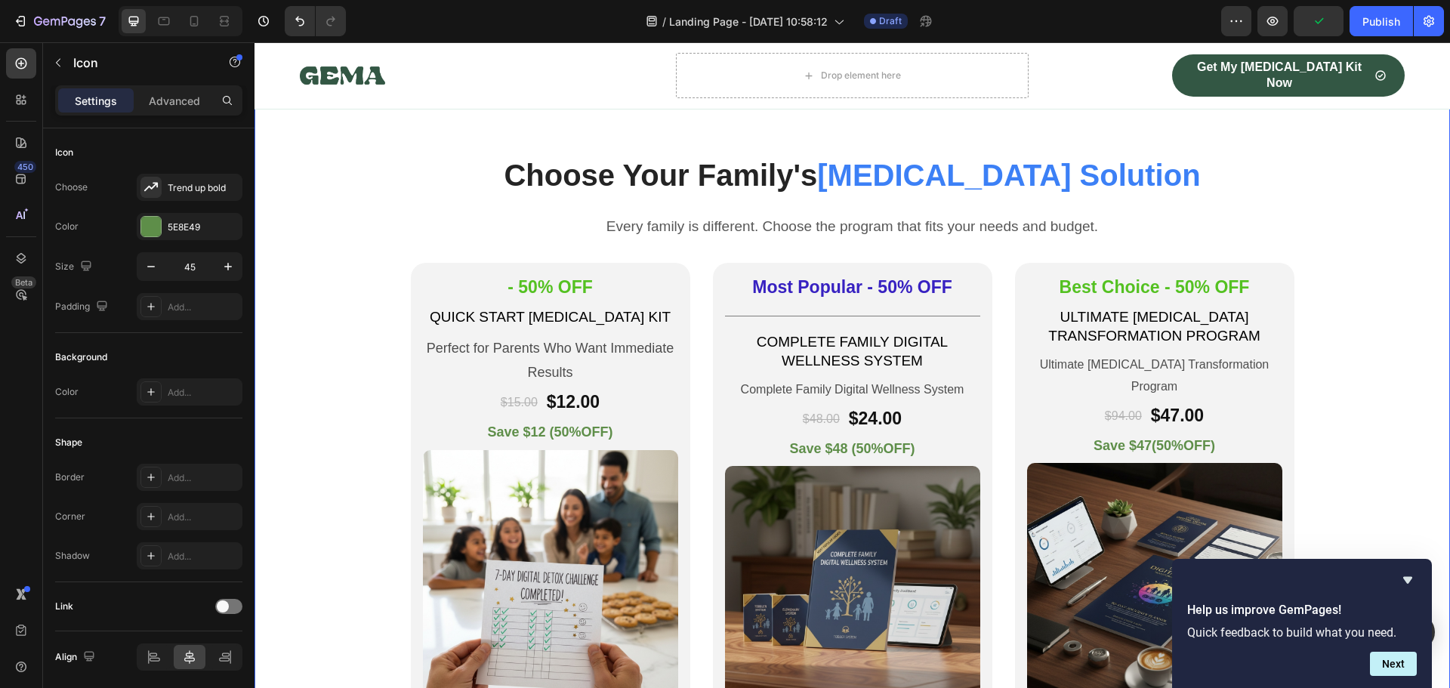
scroll to position [2743, 0]
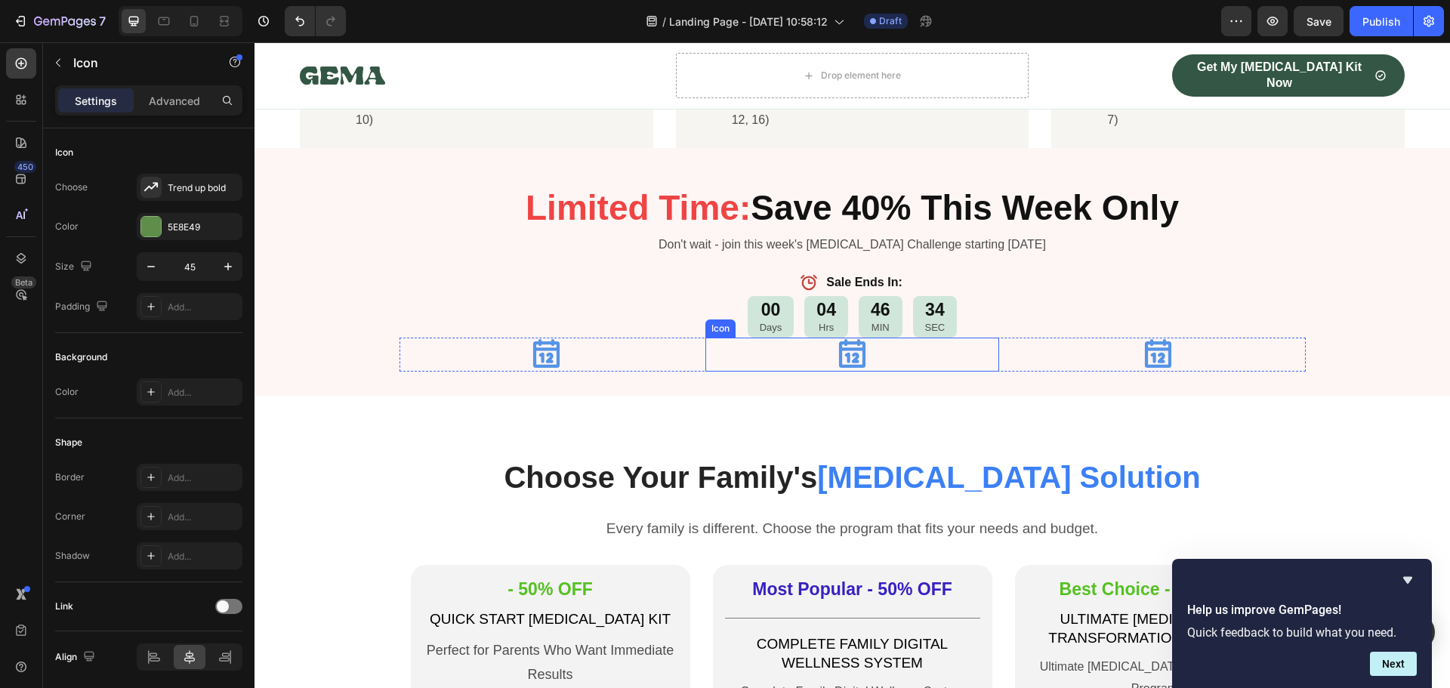
click at [852, 352] on icon at bounding box center [852, 354] width 34 height 34
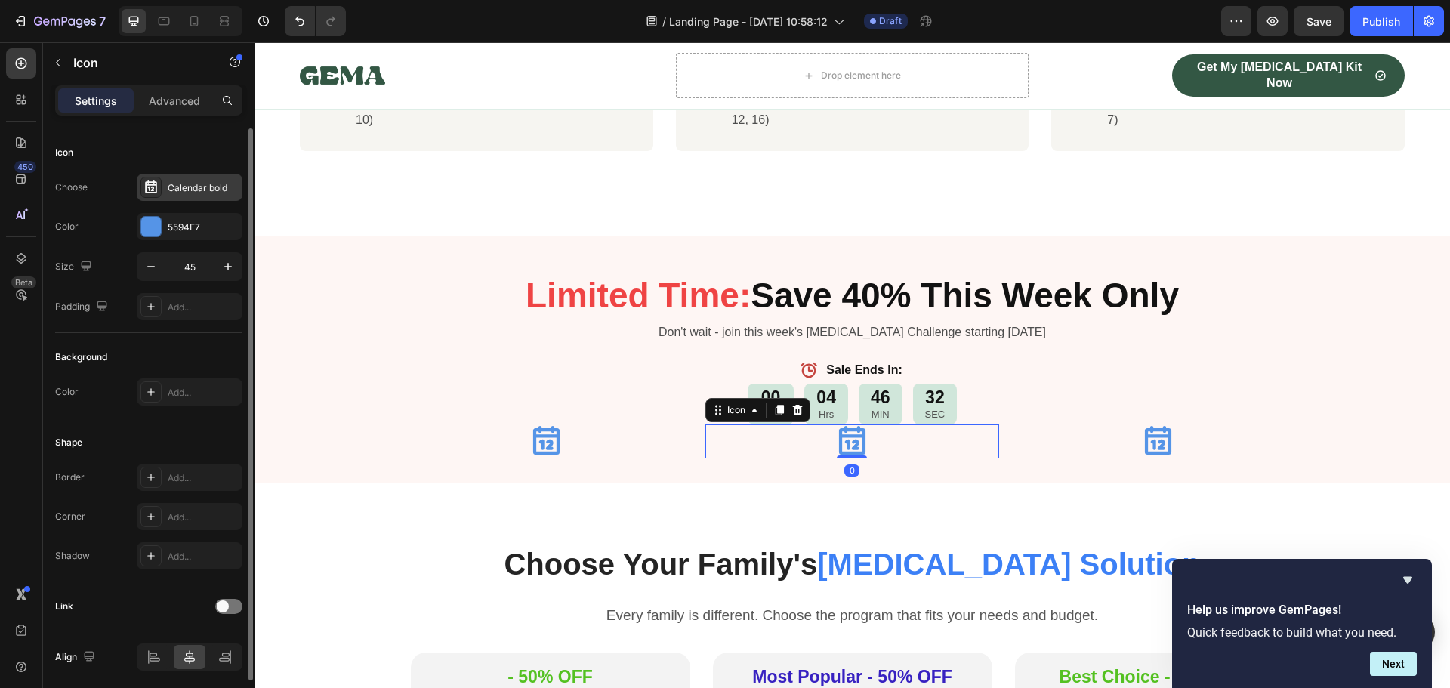
click at [193, 195] on div "Calendar bold" at bounding box center [190, 187] width 106 height 27
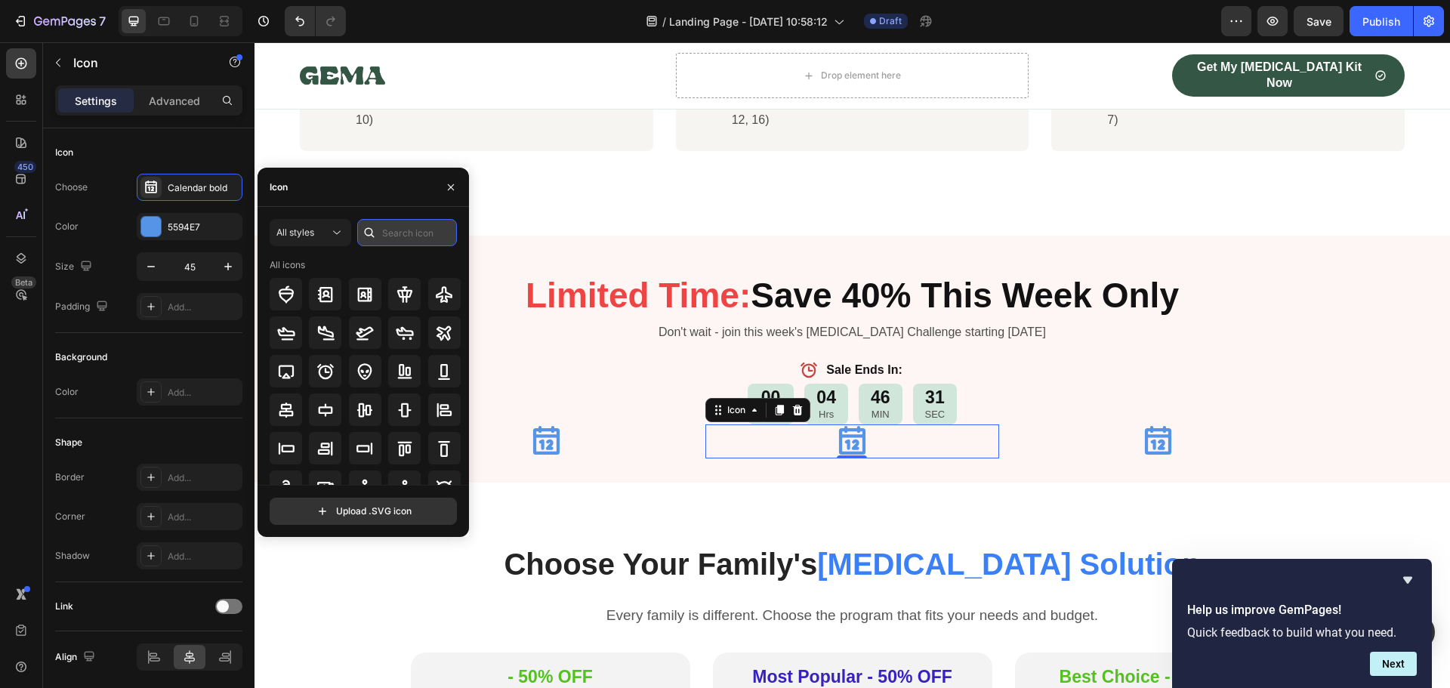
click at [407, 224] on input "text" at bounding box center [407, 232] width 100 height 27
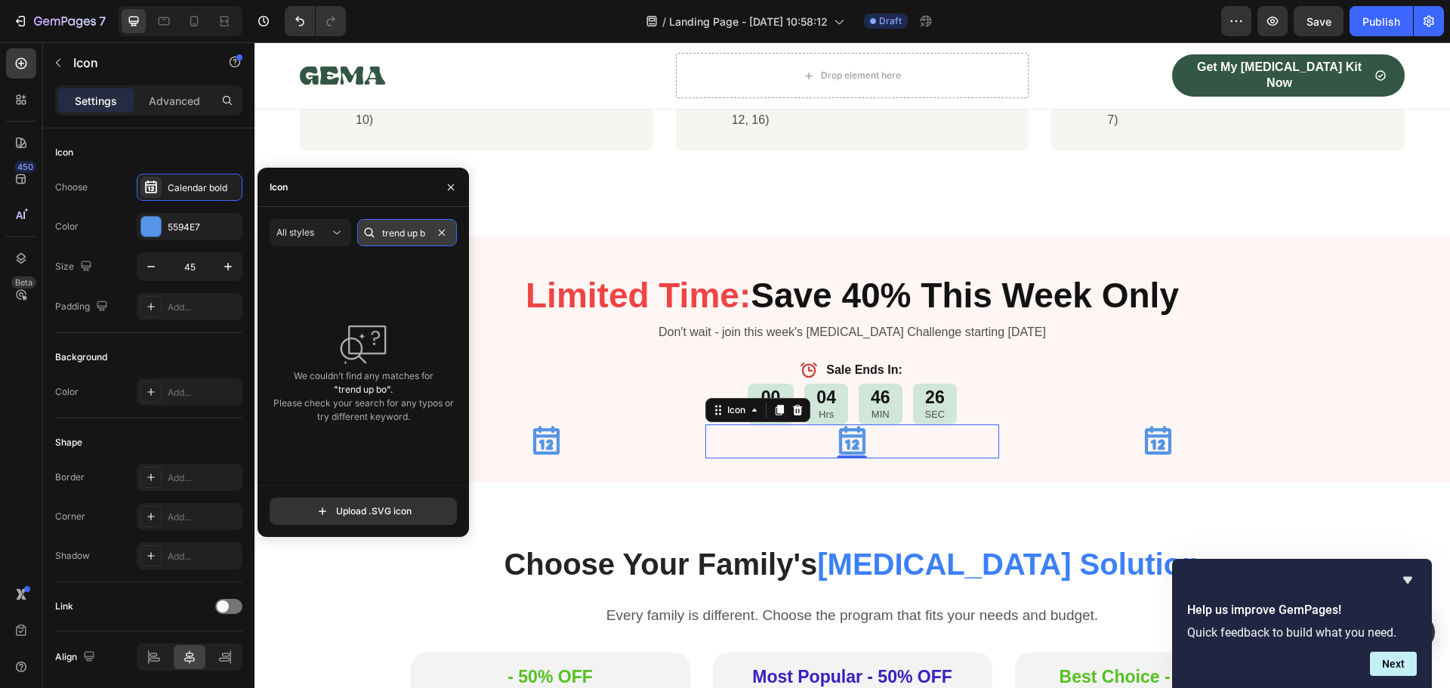
scroll to position [0, 0]
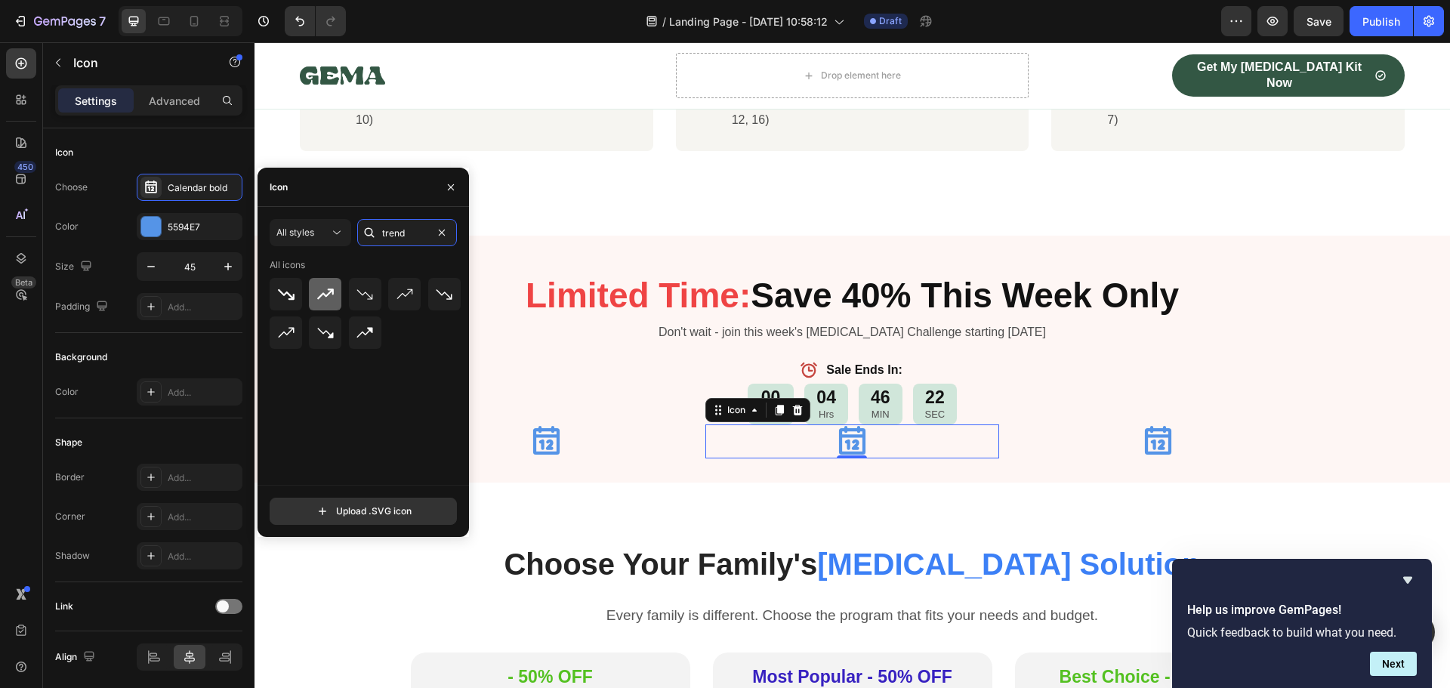
type input "trend"
click at [331, 291] on icon at bounding box center [325, 293] width 17 height 11
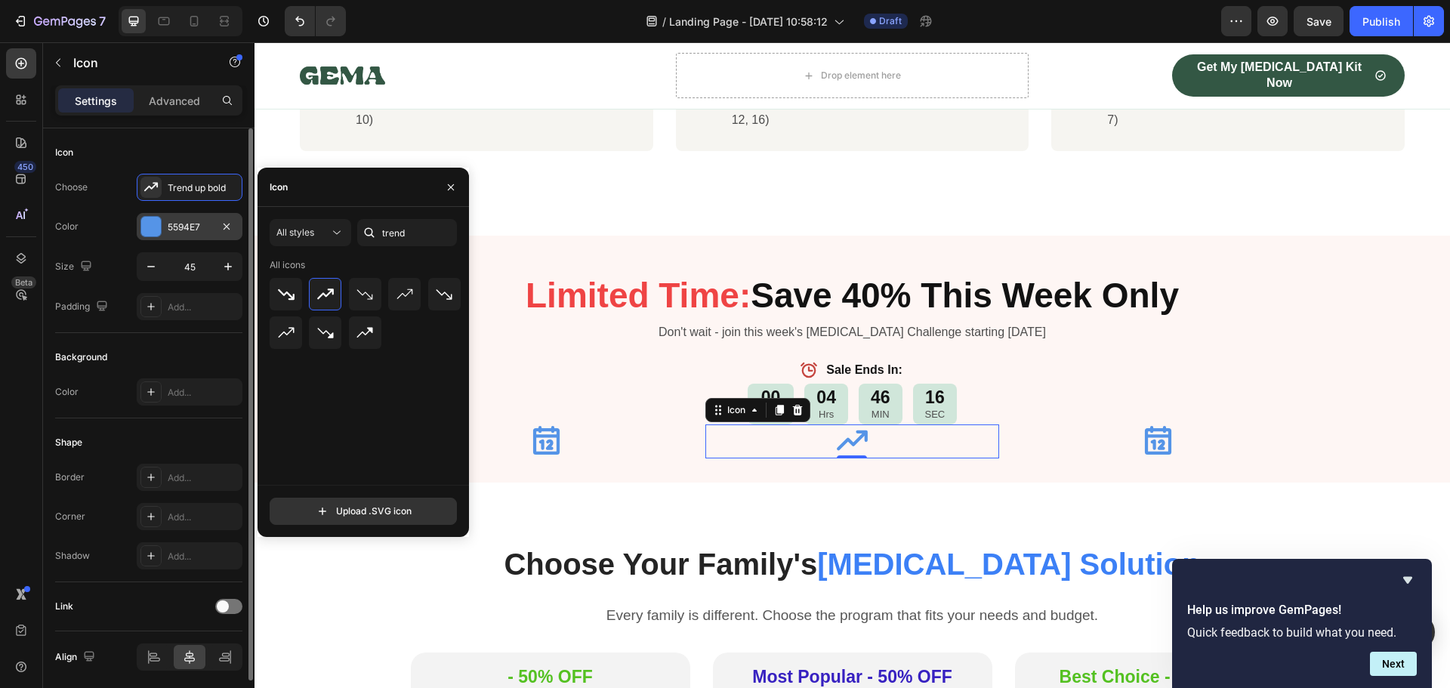
click at [155, 217] on div at bounding box center [151, 227] width 20 height 20
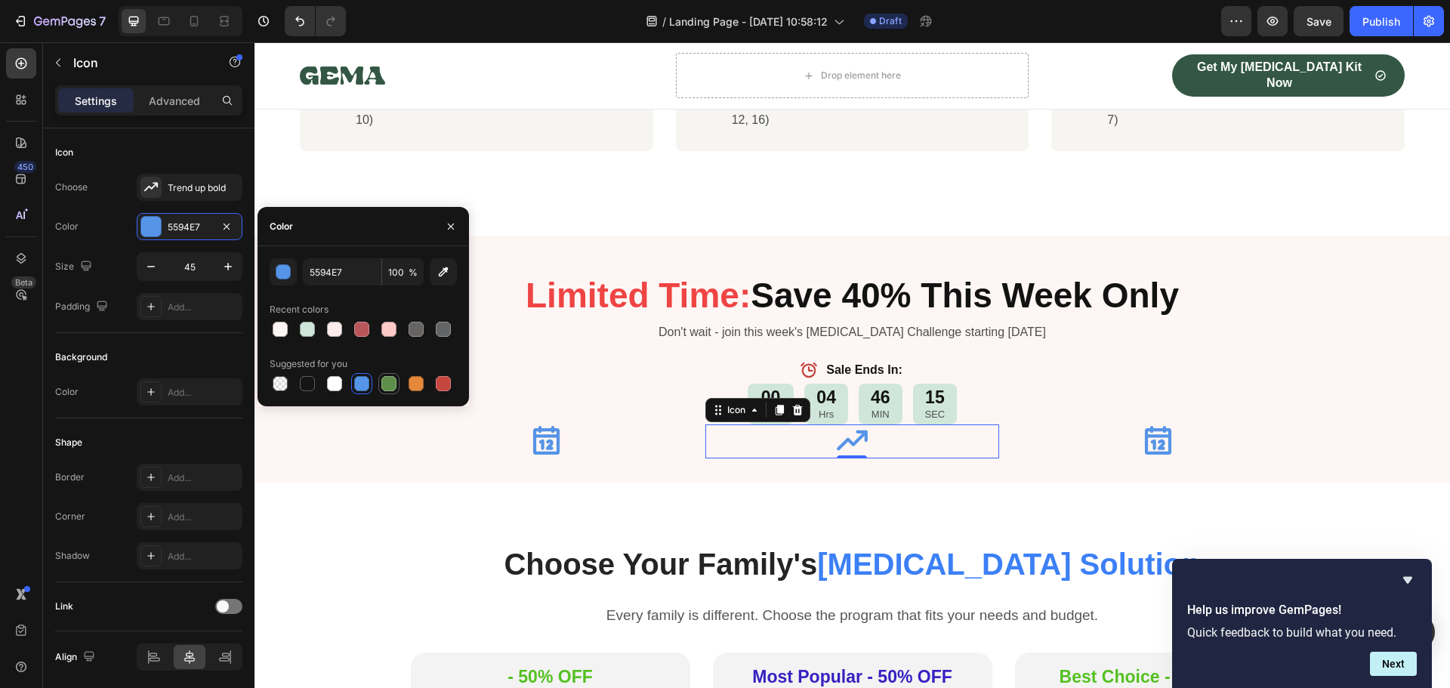
click at [390, 386] on div at bounding box center [388, 383] width 15 height 15
type input "5E8E49"
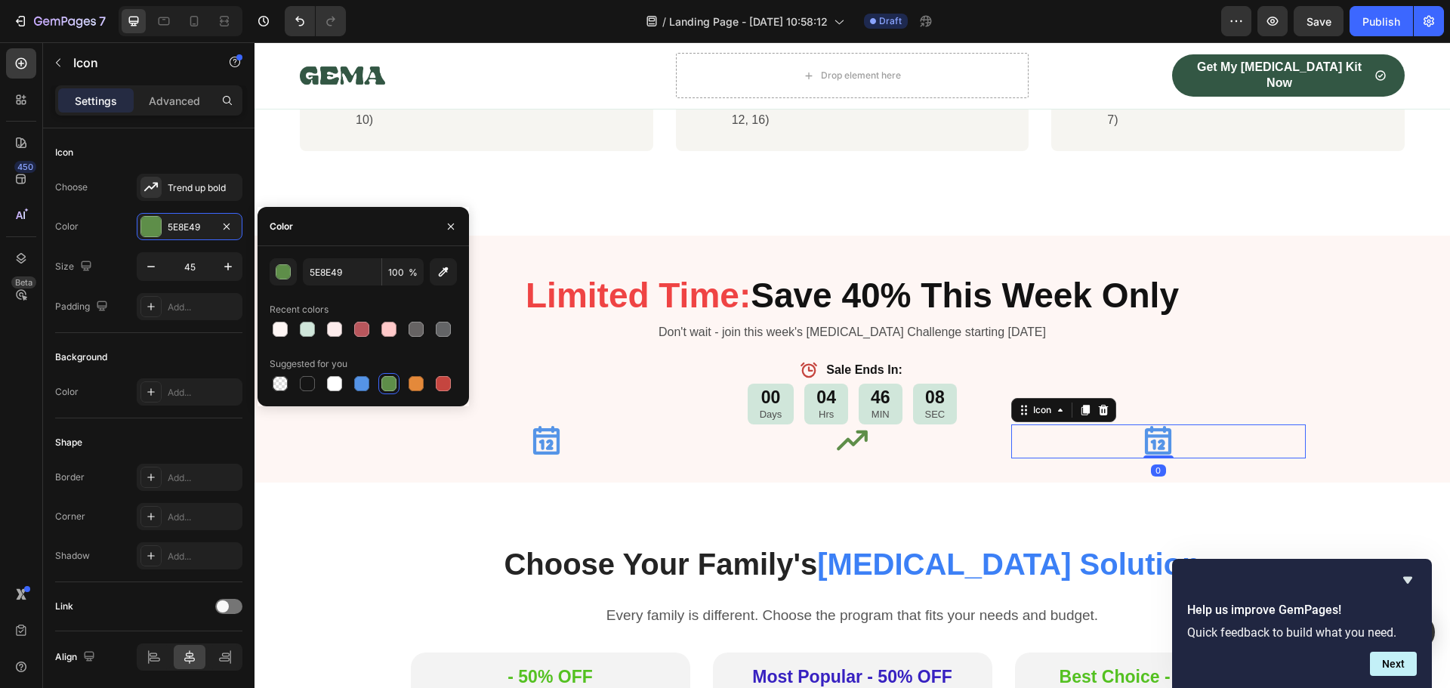
click at [1147, 426] on icon at bounding box center [1158, 440] width 26 height 29
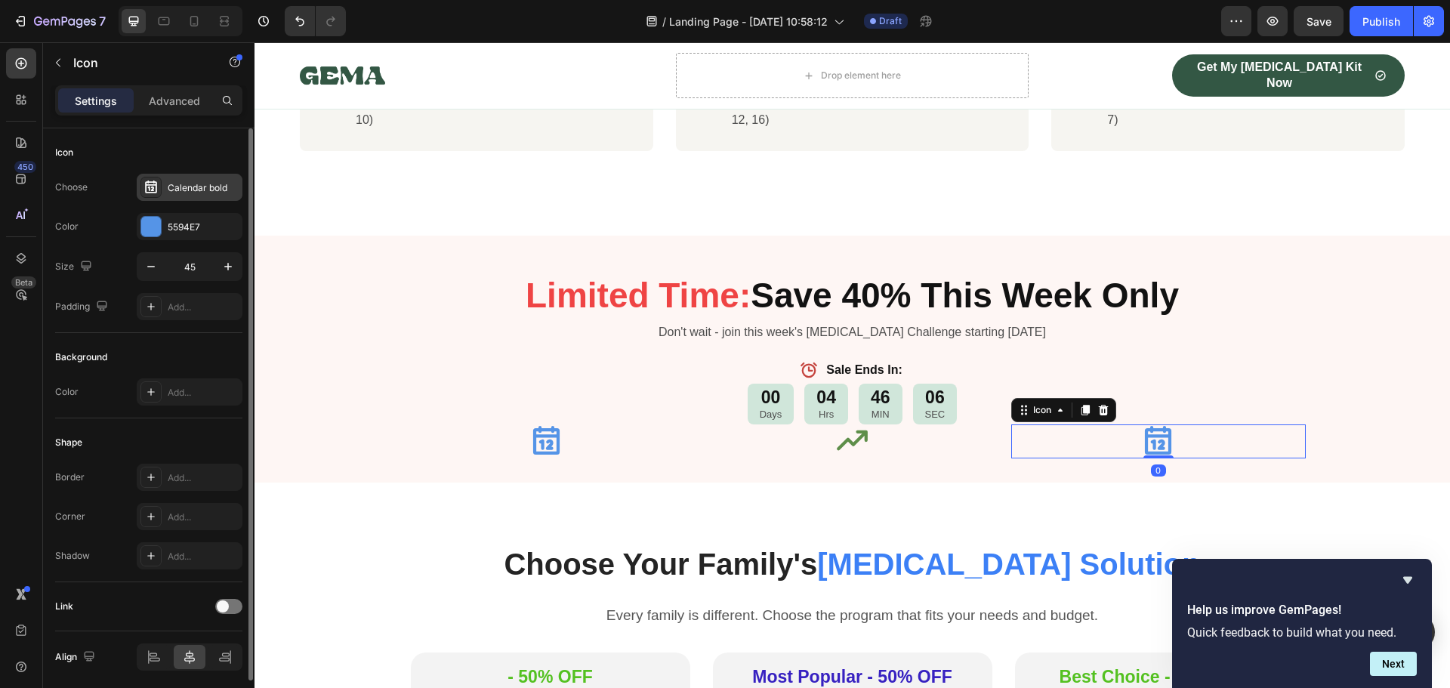
click at [196, 188] on div "Calendar bold" at bounding box center [203, 188] width 71 height 14
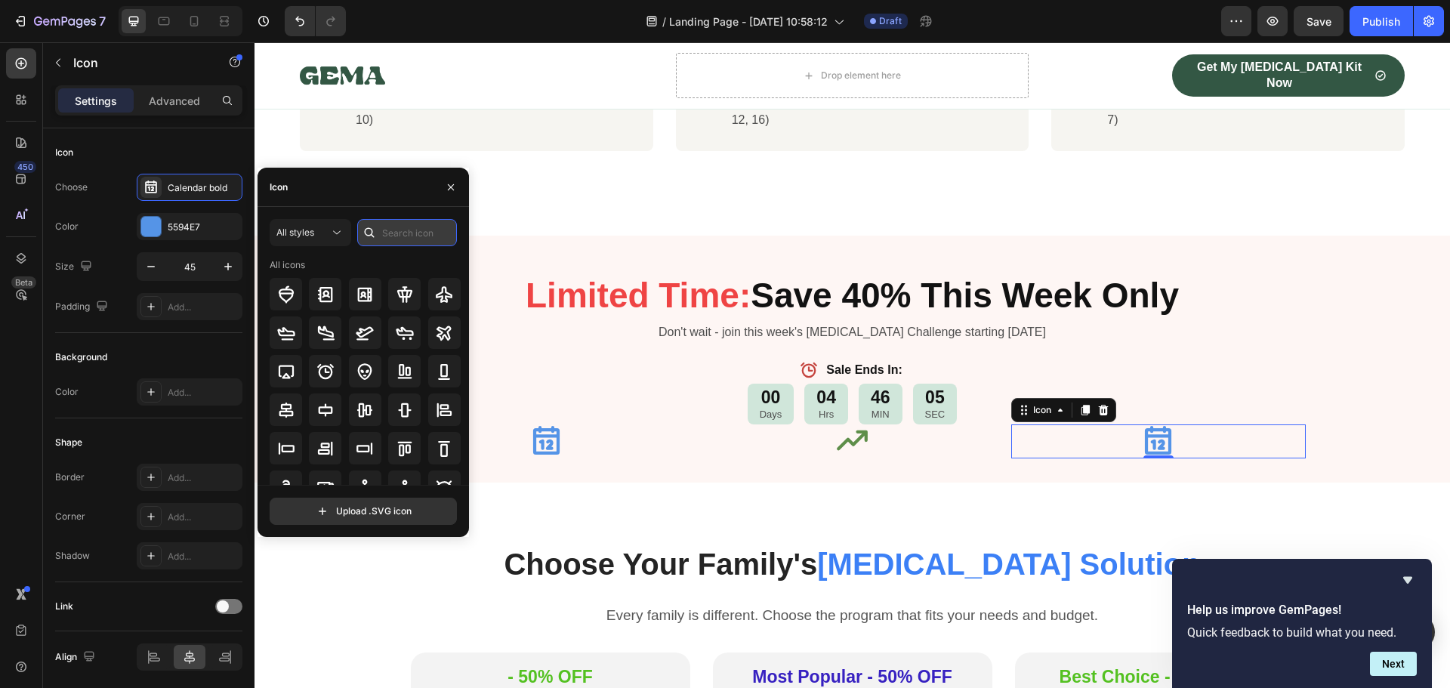
click at [386, 230] on input "text" at bounding box center [407, 232] width 100 height 27
type input "clock"
click at [290, 297] on icon at bounding box center [286, 294] width 18 height 18
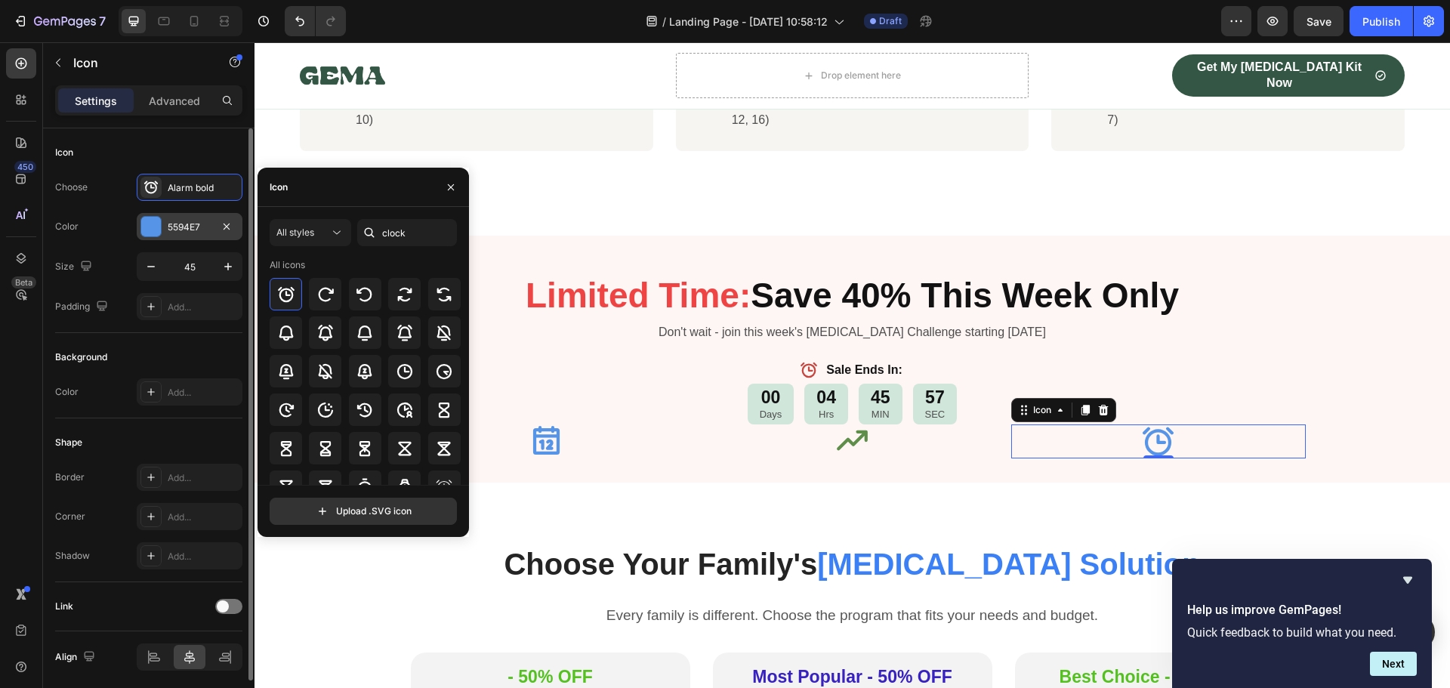
click at [187, 230] on div "5594E7" at bounding box center [190, 227] width 44 height 14
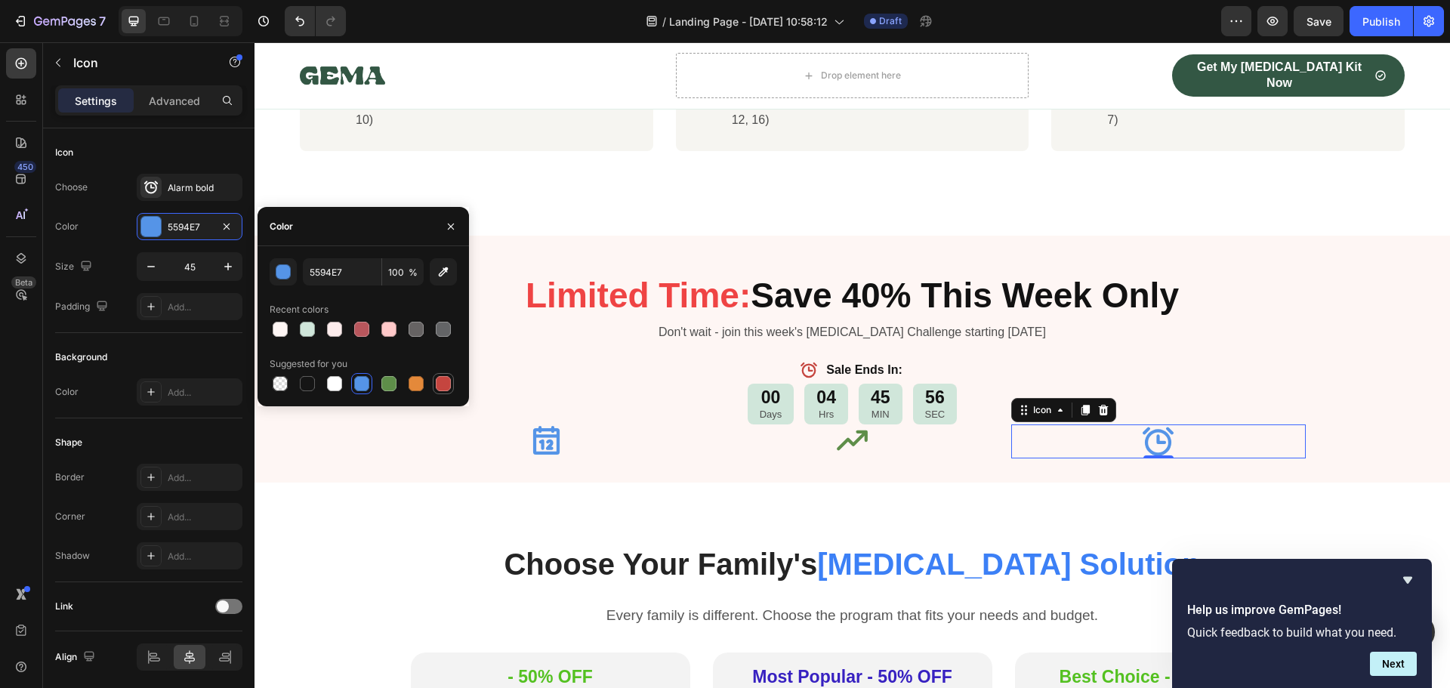
click at [446, 380] on div at bounding box center [443, 383] width 15 height 15
type input "C5453F"
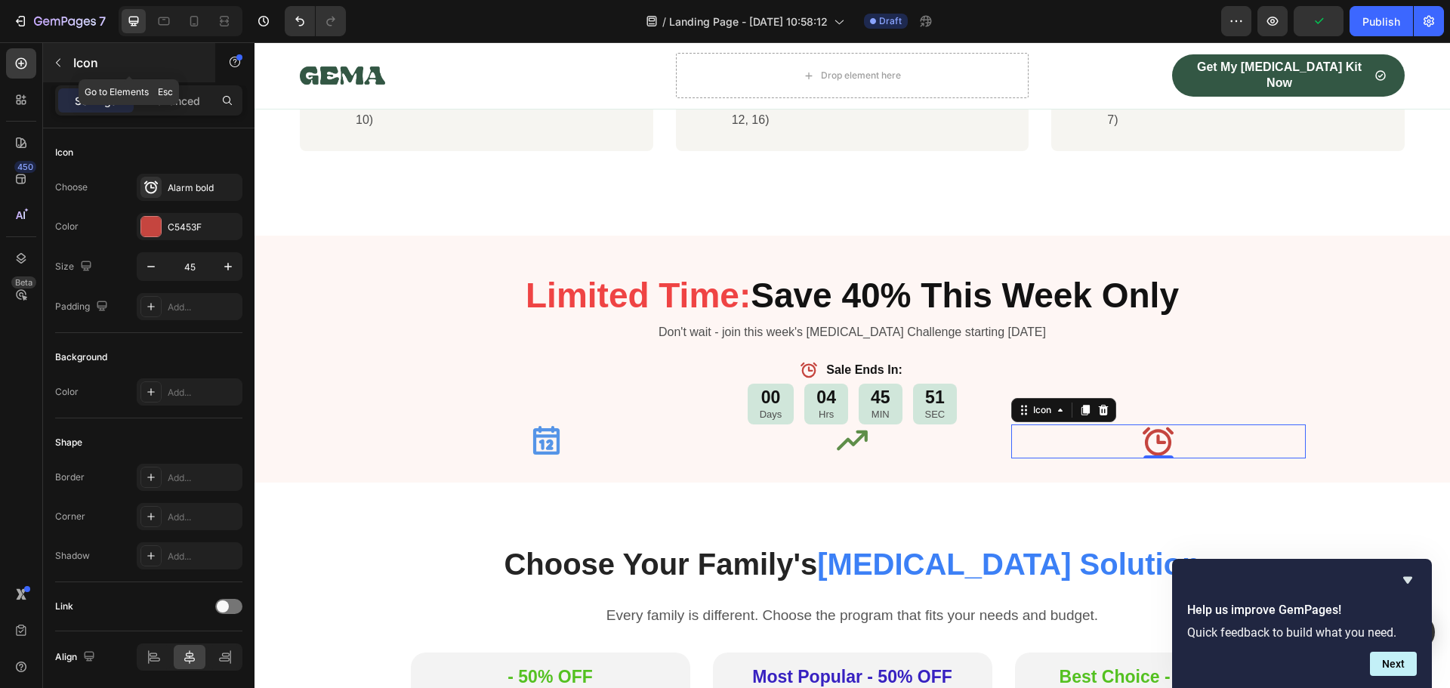
click at [61, 69] on button "button" at bounding box center [58, 63] width 24 height 24
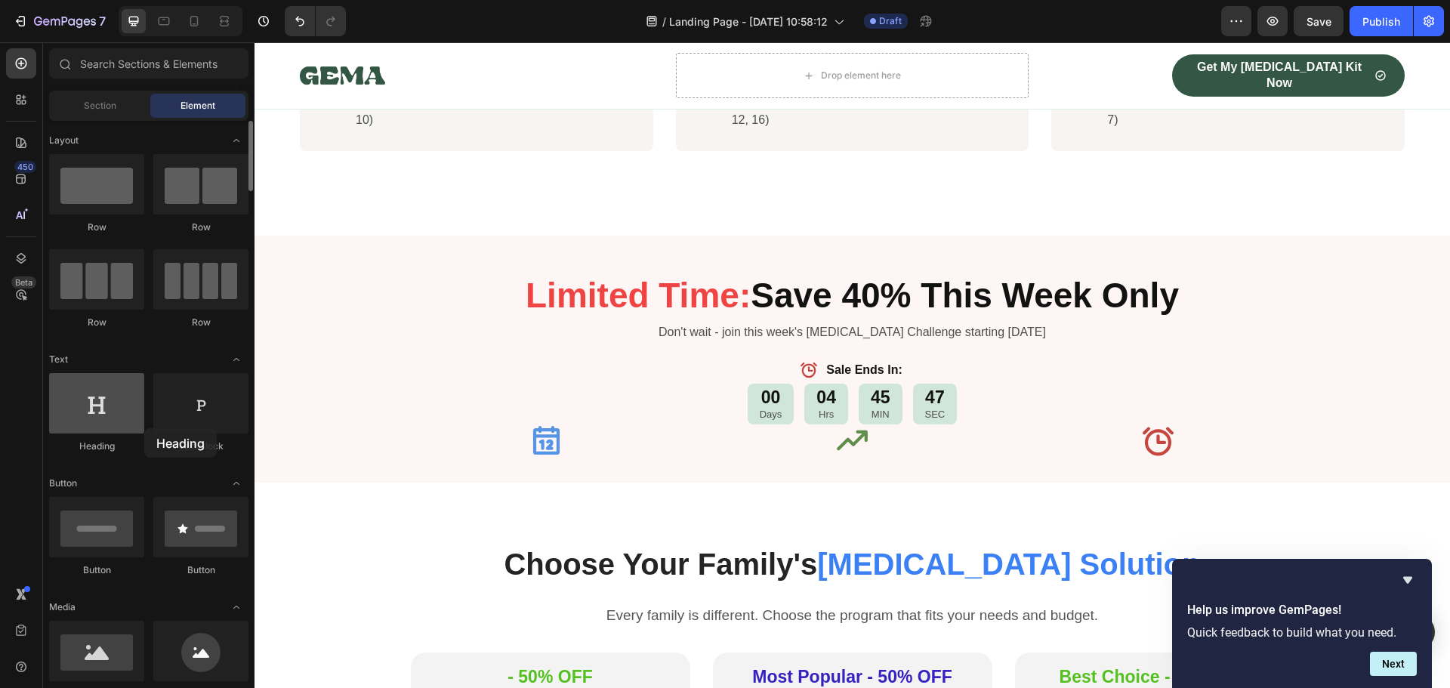
drag, startPoint x: 103, startPoint y: 428, endPoint x: 126, endPoint y: 427, distance: 22.7
click at [140, 428] on div at bounding box center [96, 403] width 95 height 60
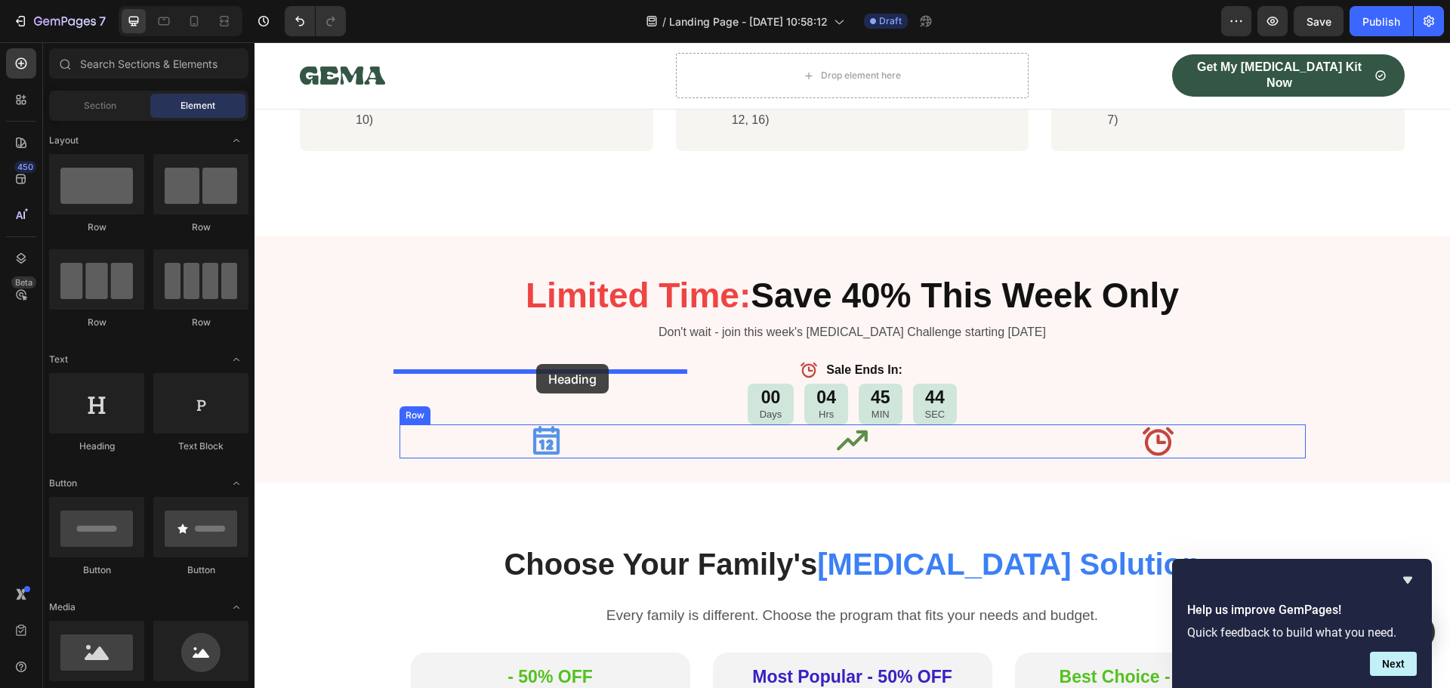
drag, startPoint x: 360, startPoint y: 461, endPoint x: 536, endPoint y: 364, distance: 201.1
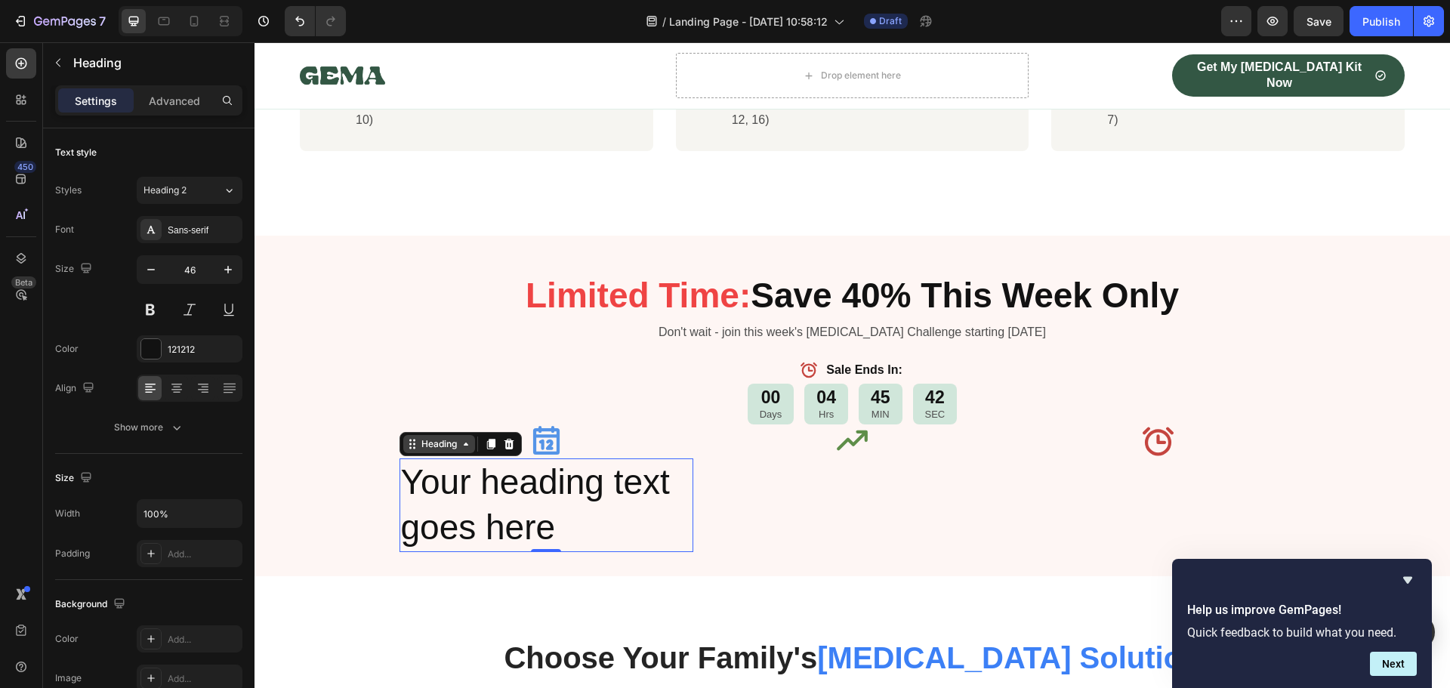
click at [408, 438] on icon at bounding box center [412, 444] width 12 height 12
click at [490, 438] on icon at bounding box center [491, 444] width 12 height 12
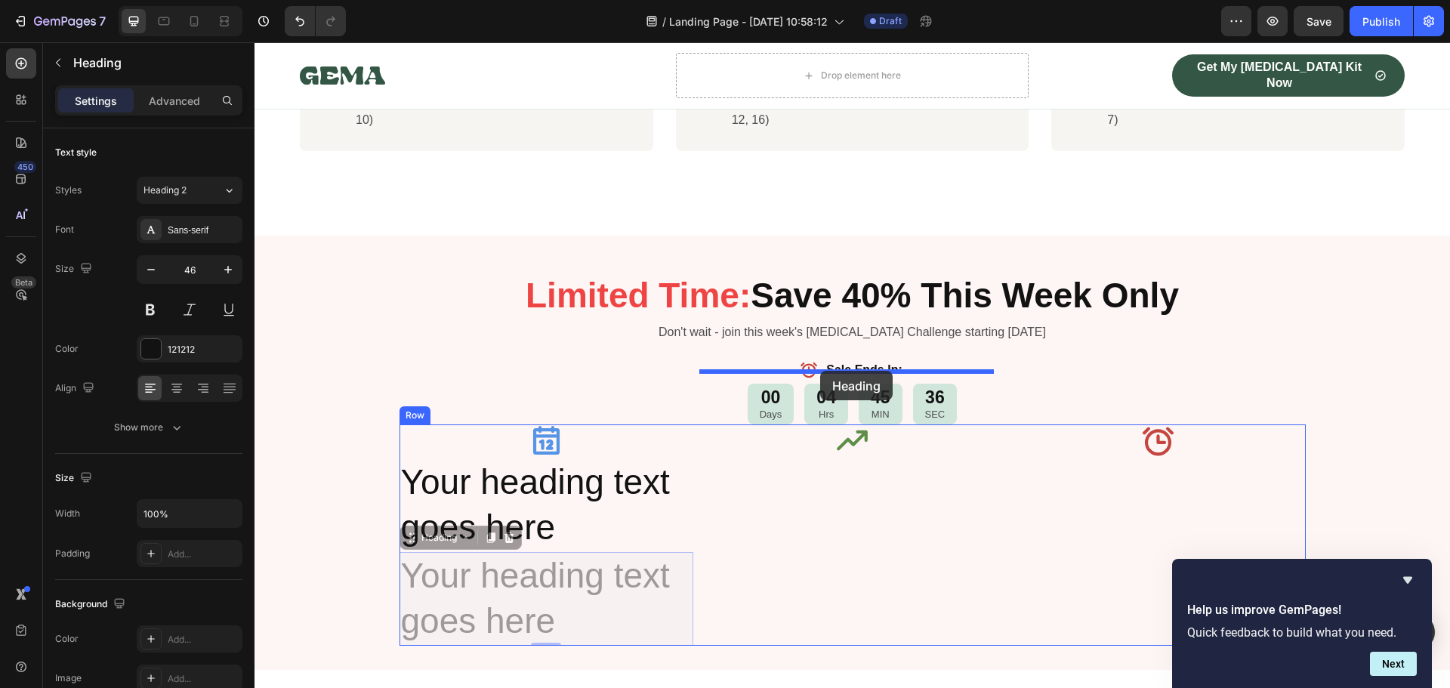
drag, startPoint x: 405, startPoint y: 456, endPoint x: 820, endPoint y: 371, distance: 423.2
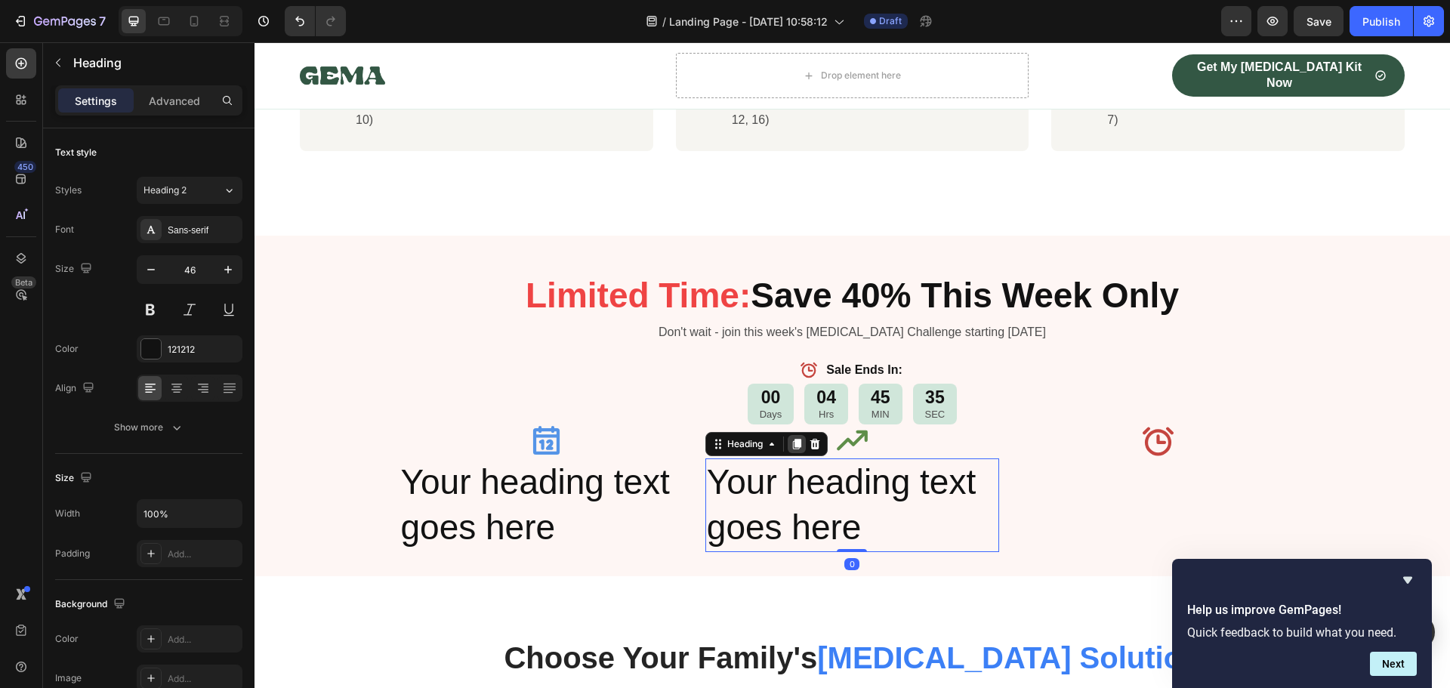
click at [793, 439] on icon at bounding box center [797, 444] width 8 height 11
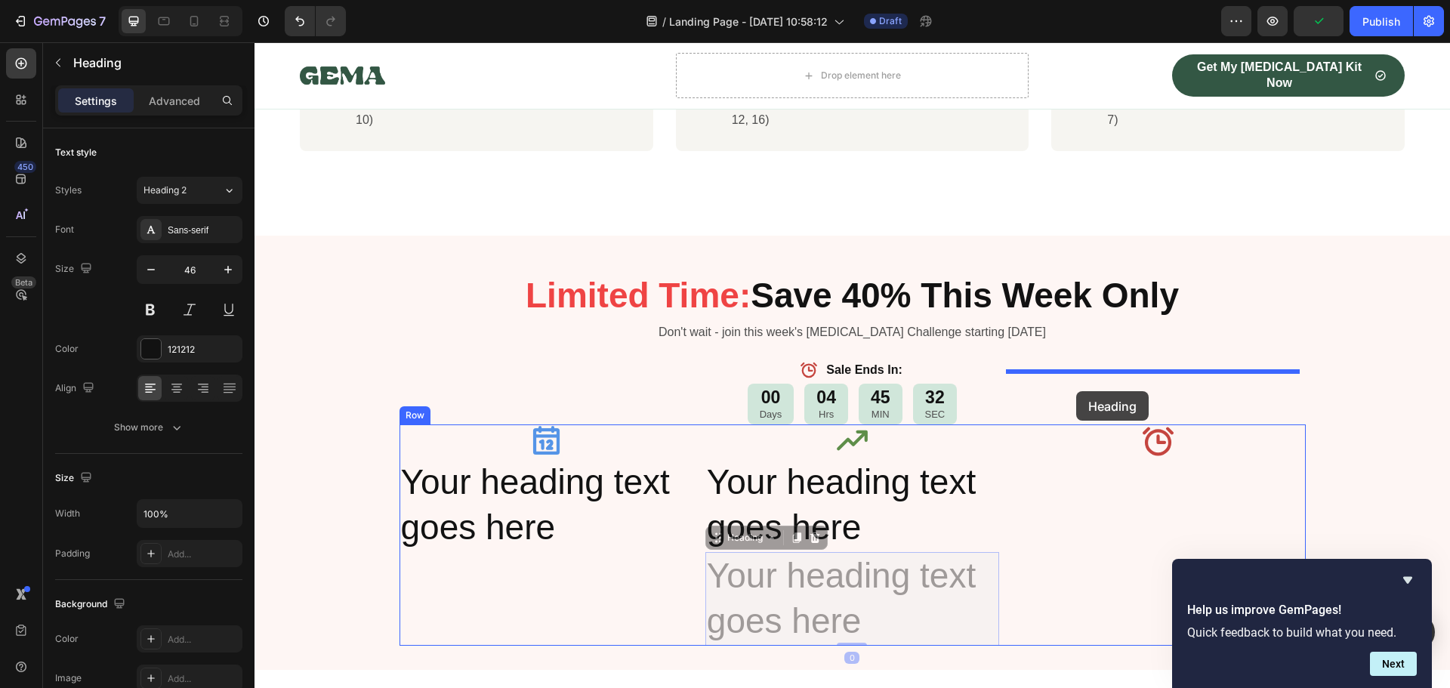
drag, startPoint x: 708, startPoint y: 452, endPoint x: 1080, endPoint y: 387, distance: 377.1
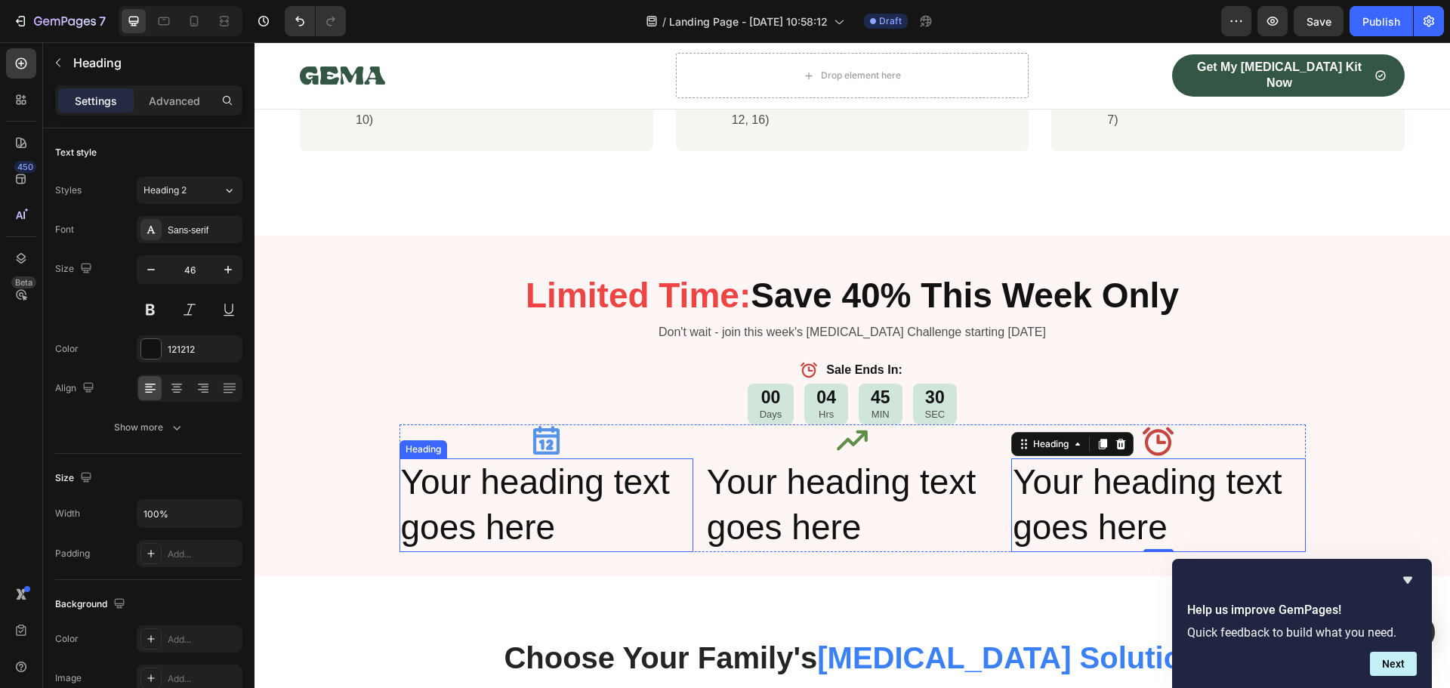
click at [486, 458] on h2 "Your heading text goes here" at bounding box center [546, 505] width 294 height 94
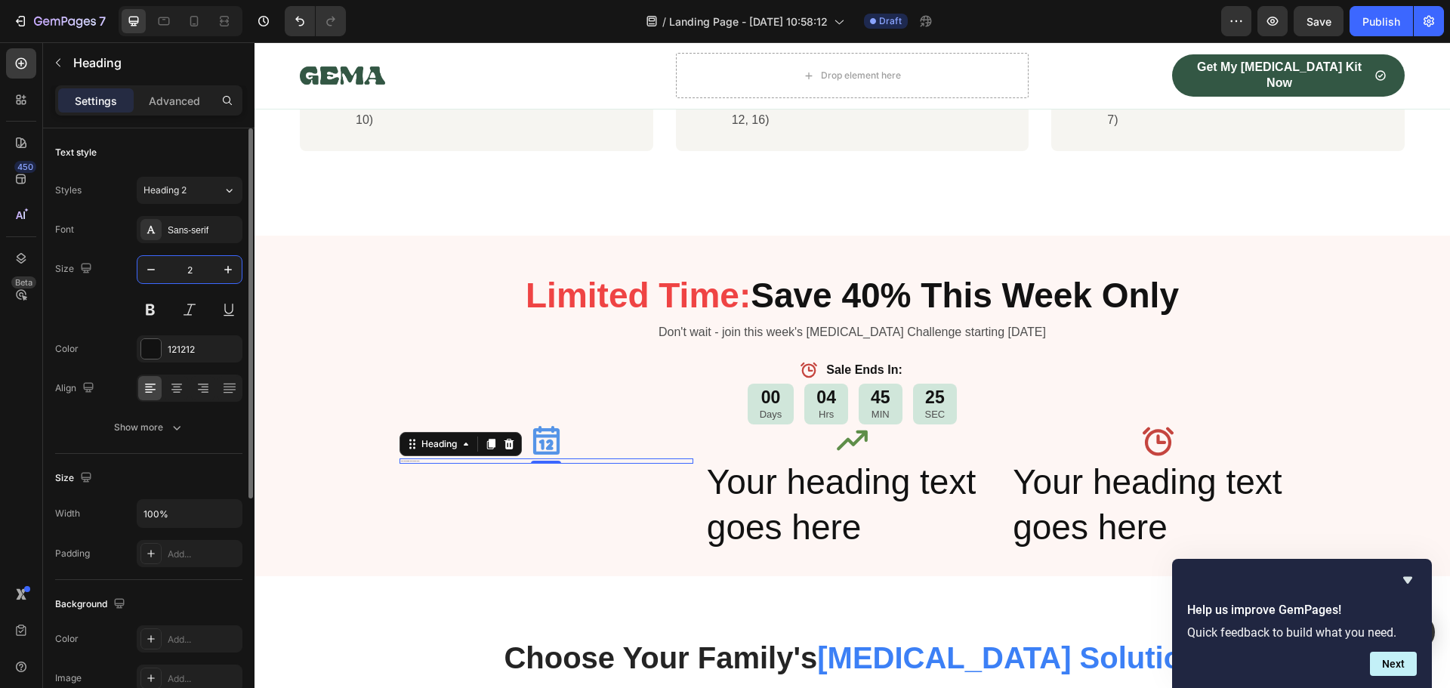
type input "25"
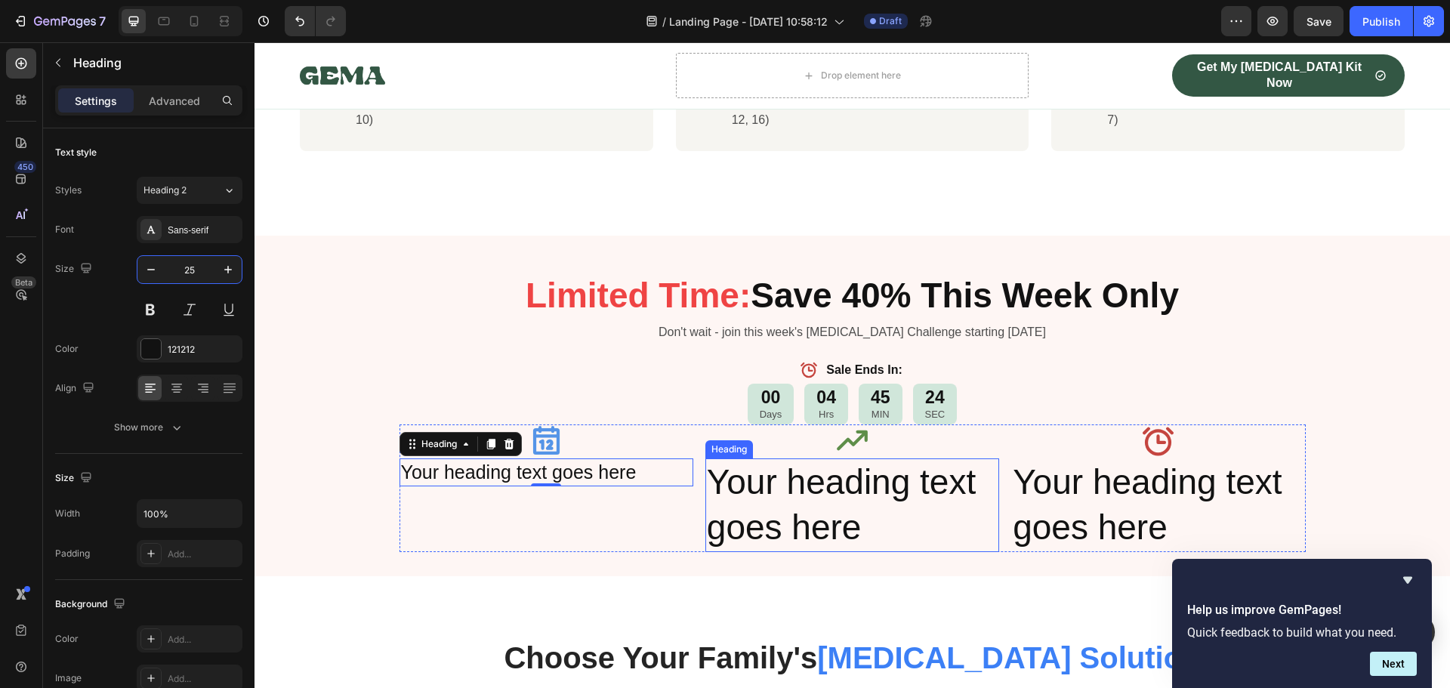
click at [836, 458] on h2 "Your heading text goes here" at bounding box center [852, 505] width 294 height 94
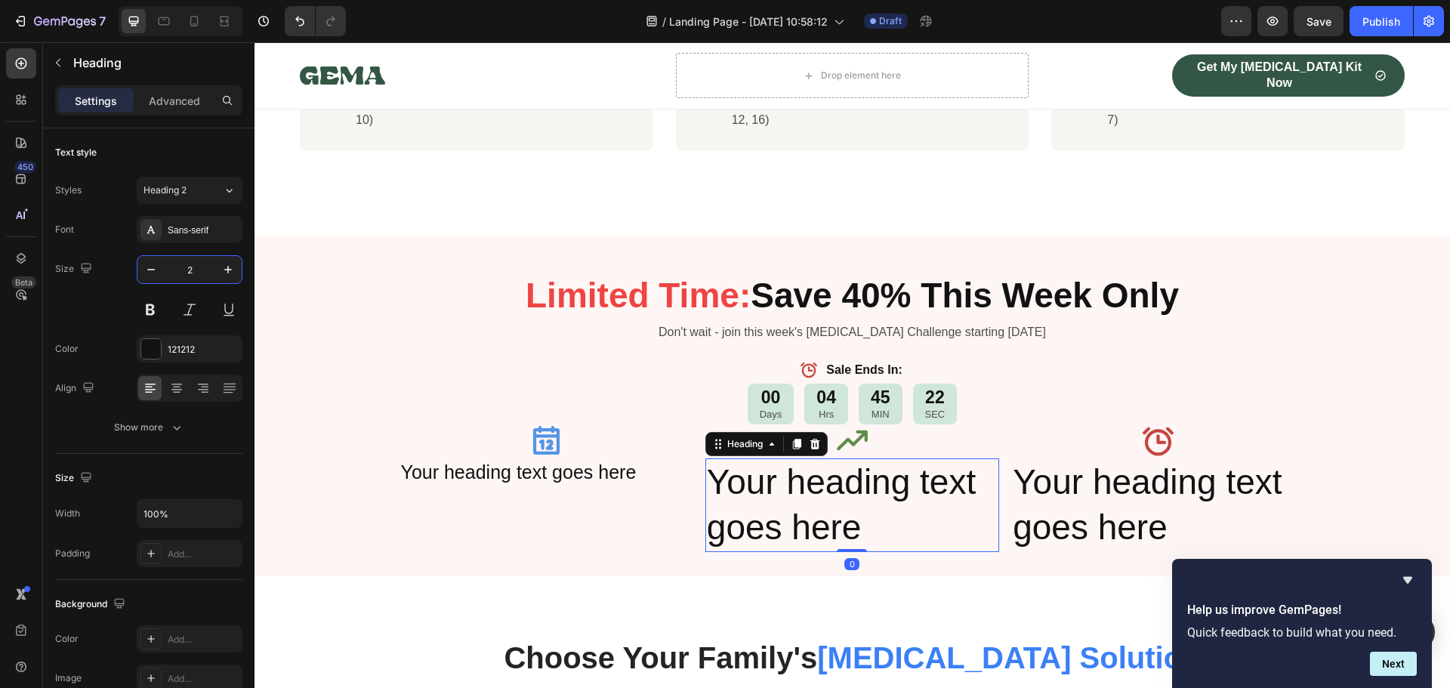
type input "25"
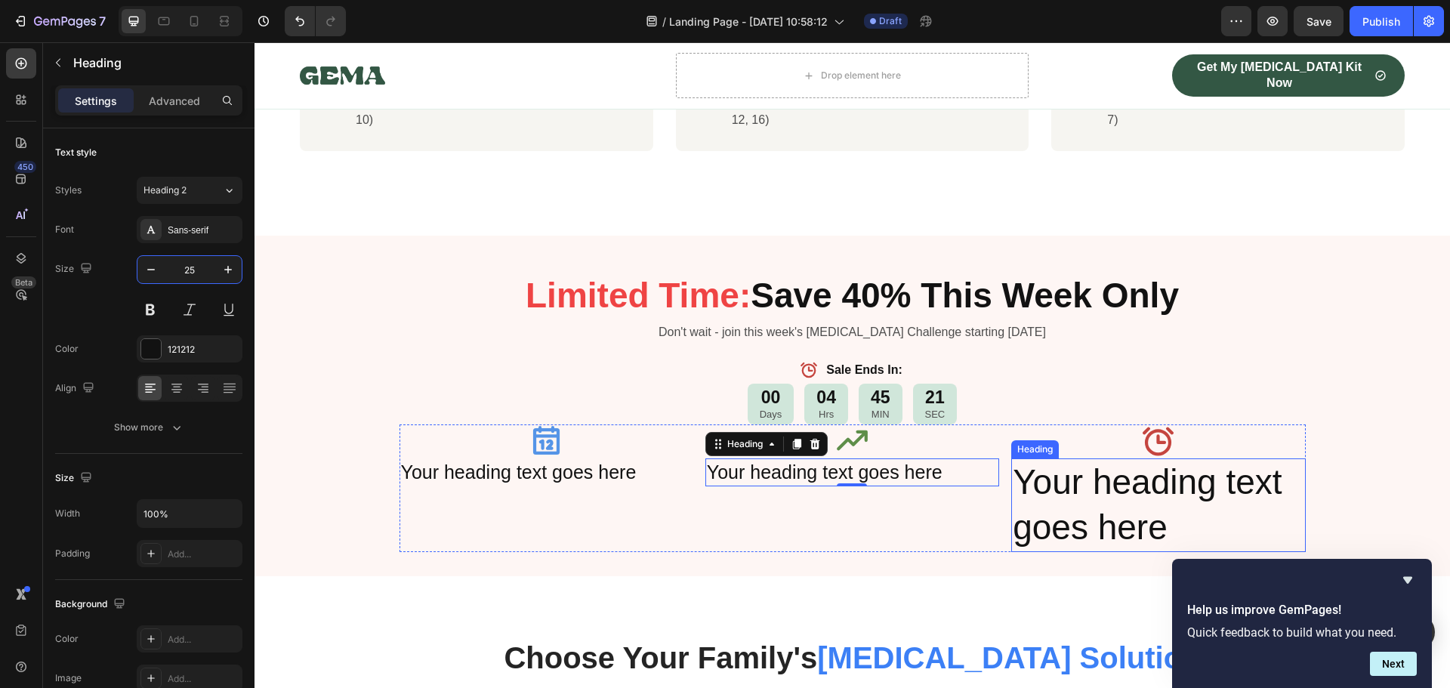
click at [1034, 458] on h2 "Your heading text goes here" at bounding box center [1158, 505] width 294 height 94
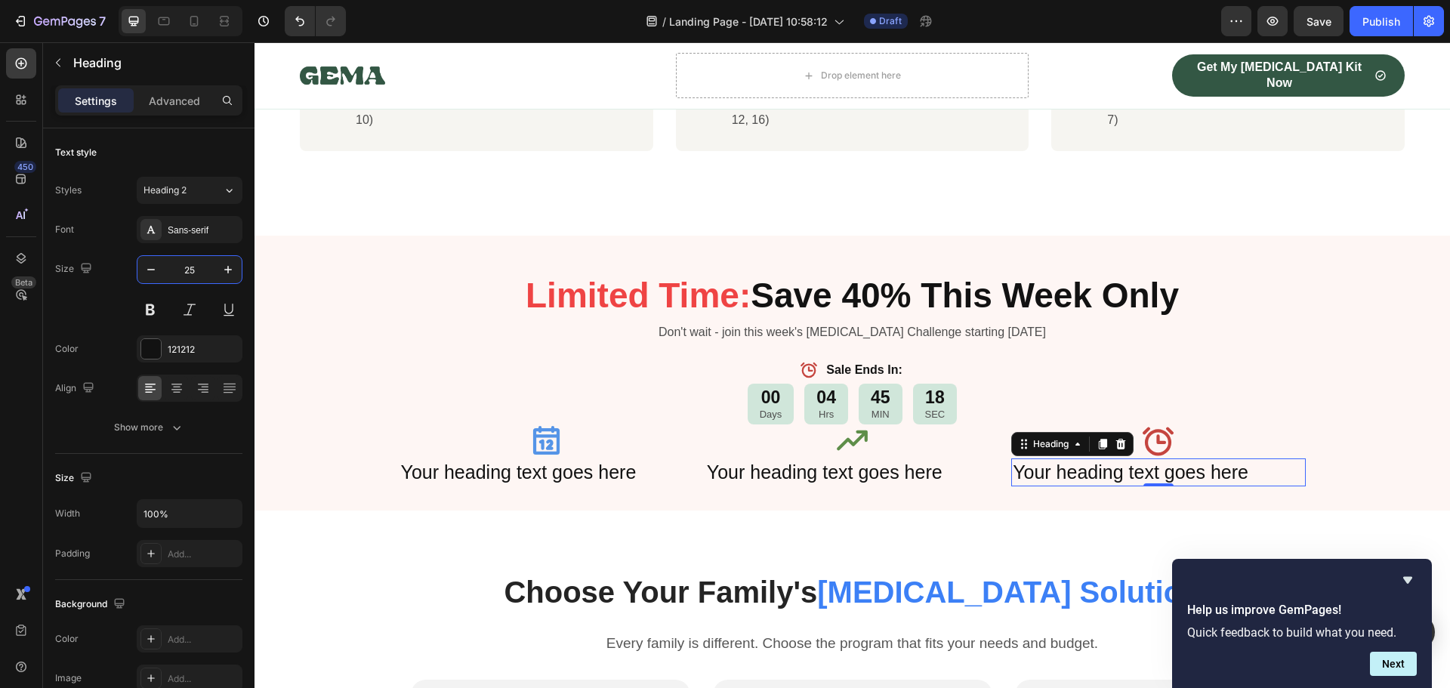
type input "25"
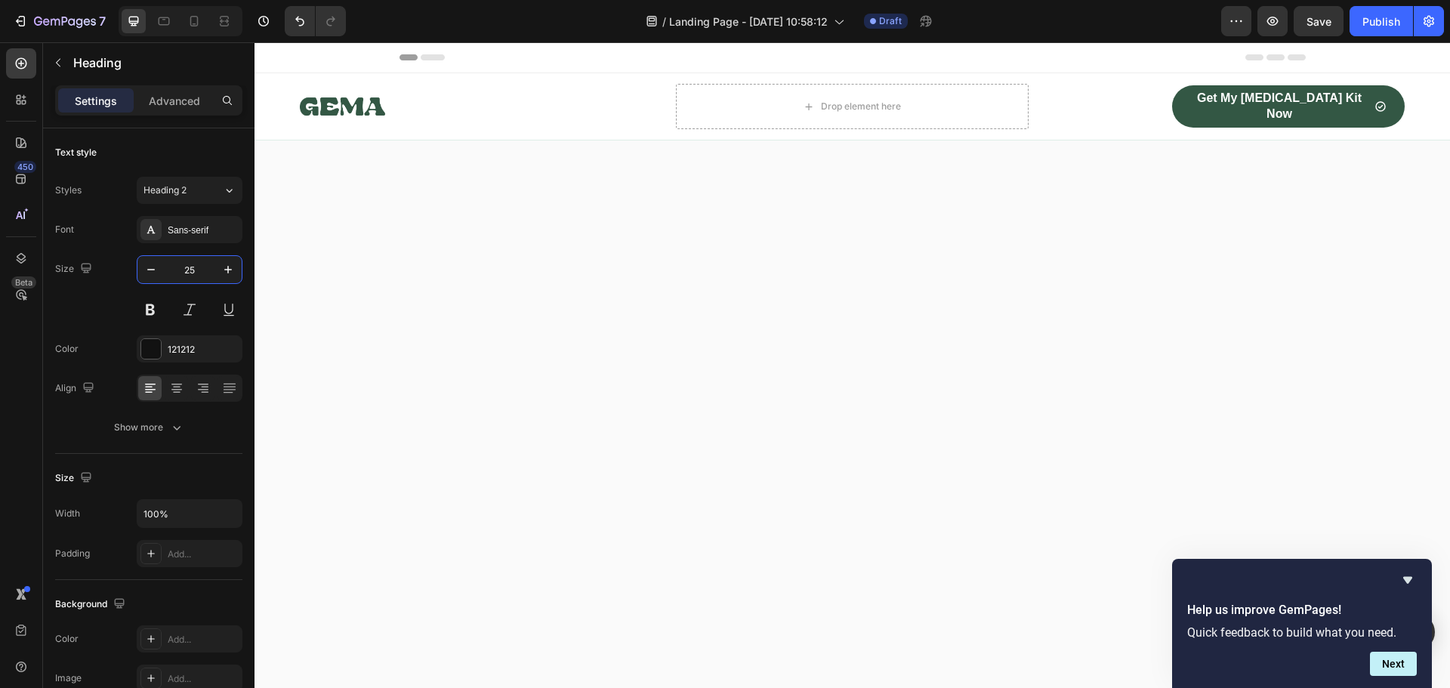
scroll to position [2743, 0]
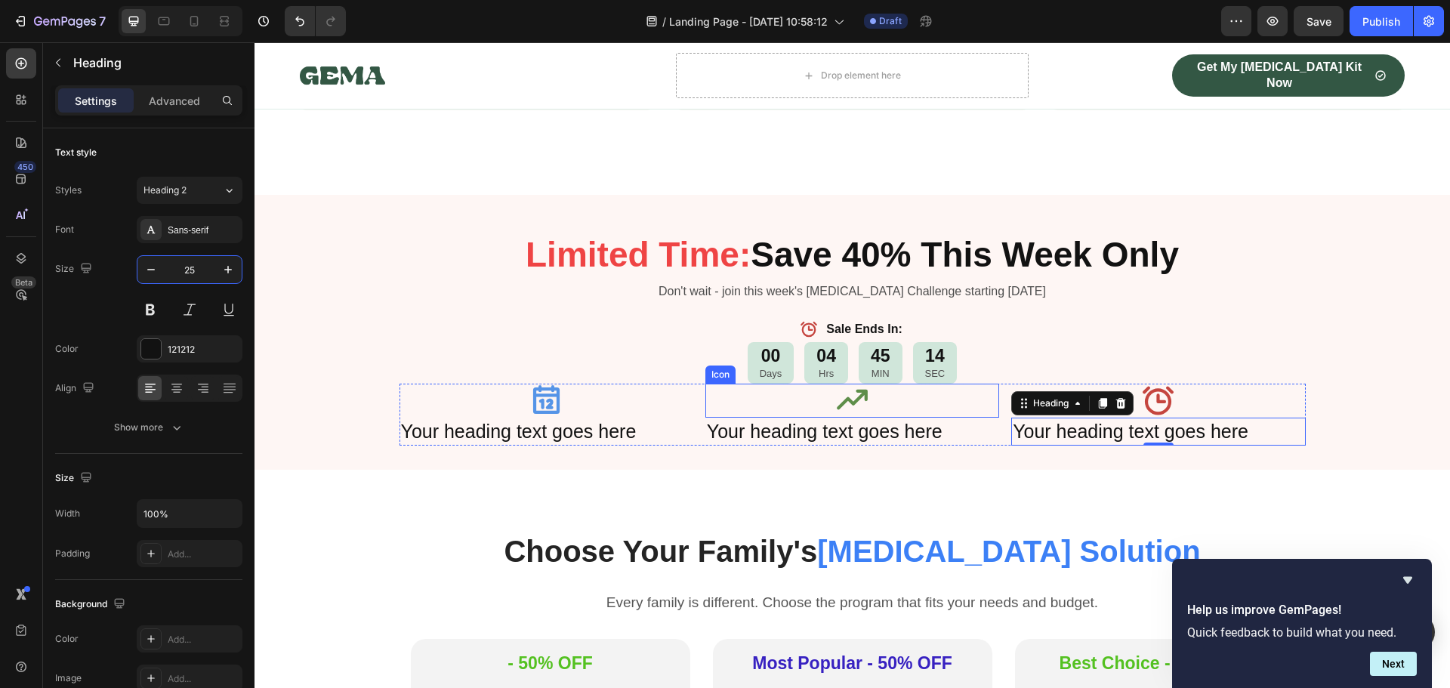
click at [590, 417] on h2 "Your heading text goes here" at bounding box center [546, 431] width 294 height 28
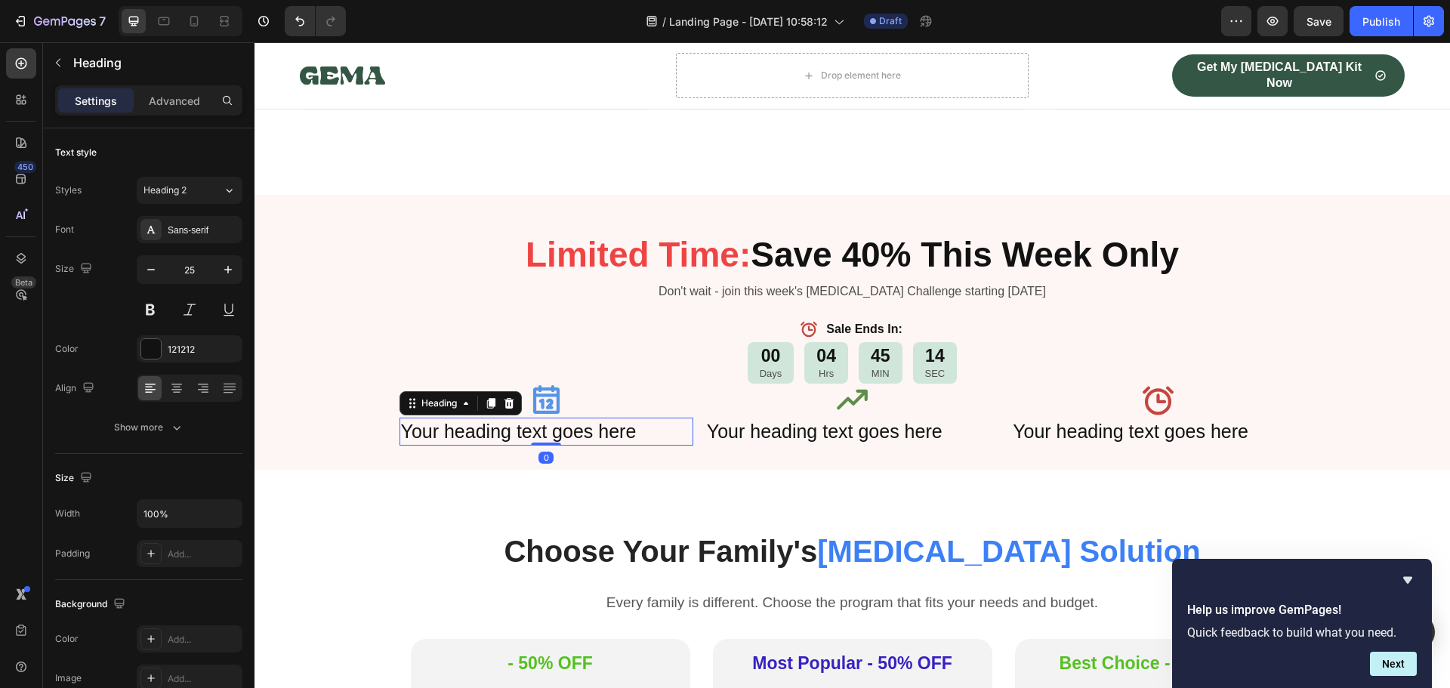
click at [590, 417] on h2 "Your heading text goes here" at bounding box center [546, 431] width 294 height 28
click at [590, 419] on p "Your heading text goes here" at bounding box center [546, 431] width 291 height 25
drag, startPoint x: 324, startPoint y: 340, endPoint x: 177, endPoint y: 390, distance: 154.7
click at [177, 390] on icon at bounding box center [176, 388] width 15 height 15
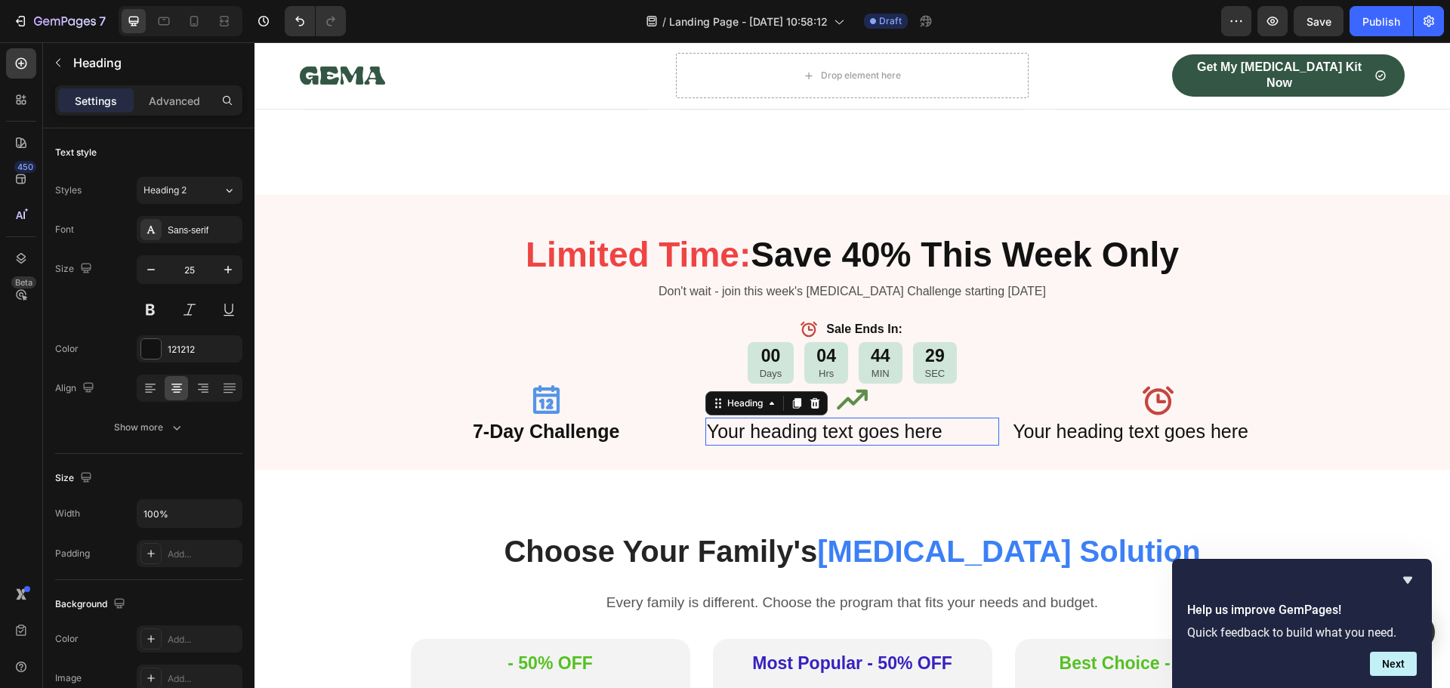
click at [828, 417] on h2 "Your heading text goes here" at bounding box center [852, 431] width 294 height 28
click at [831, 417] on h2 "Your heading text goes here" at bounding box center [852, 431] width 294 height 28
click at [831, 419] on p "Your heading text goes here" at bounding box center [852, 431] width 291 height 25
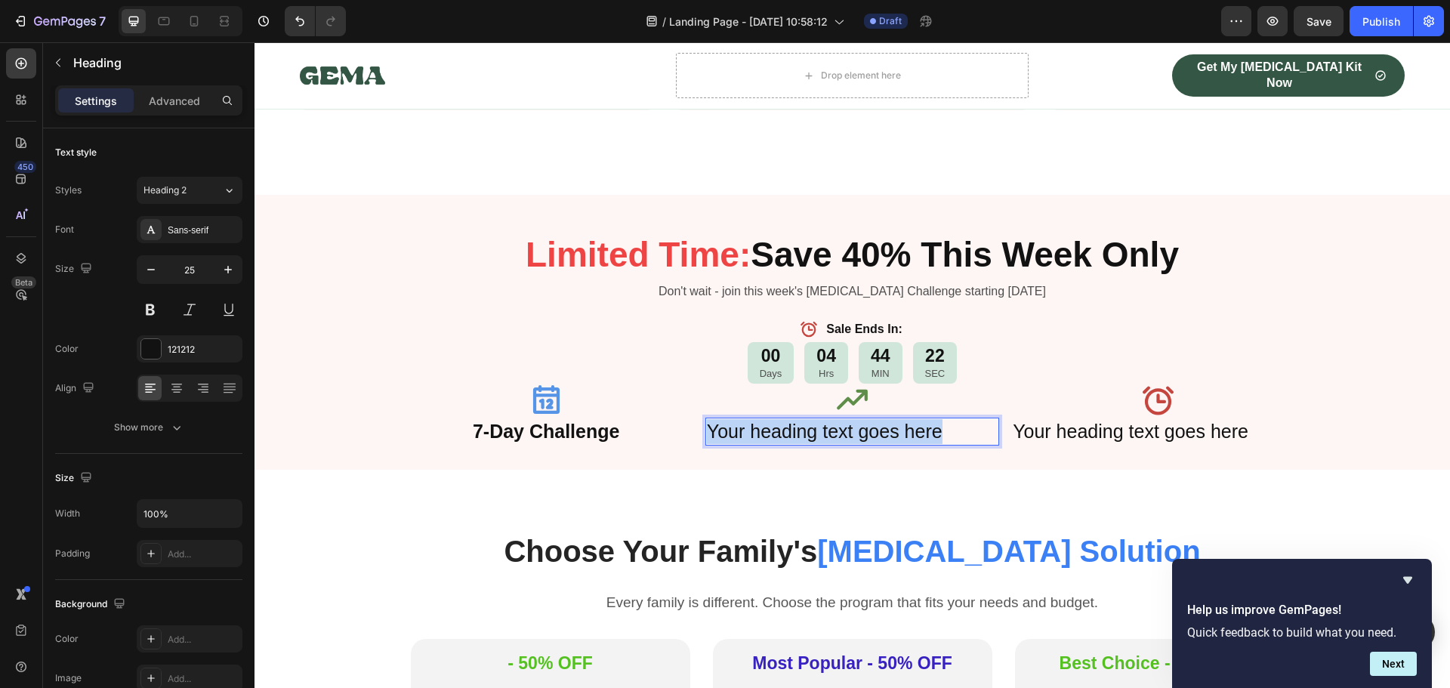
click at [831, 419] on p "Your heading text goes here" at bounding box center [852, 431] width 291 height 25
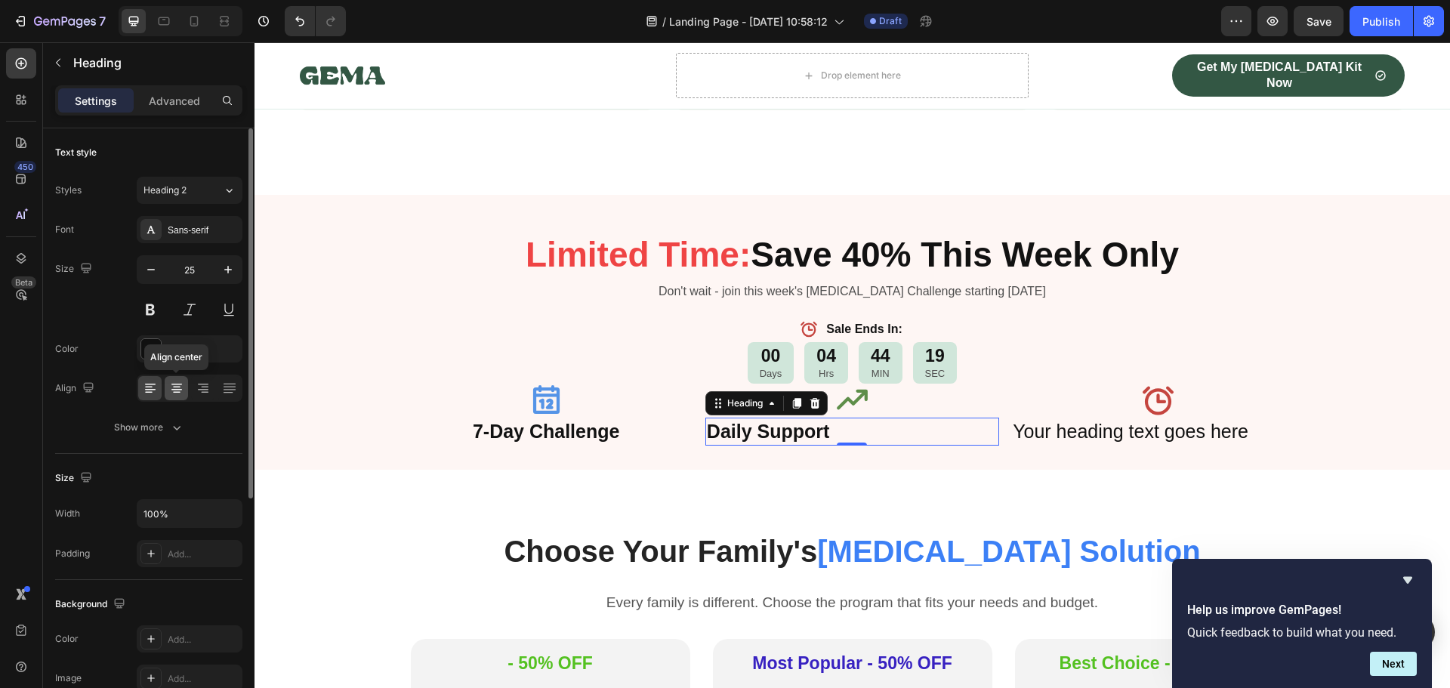
click at [174, 389] on icon at bounding box center [176, 390] width 11 height 2
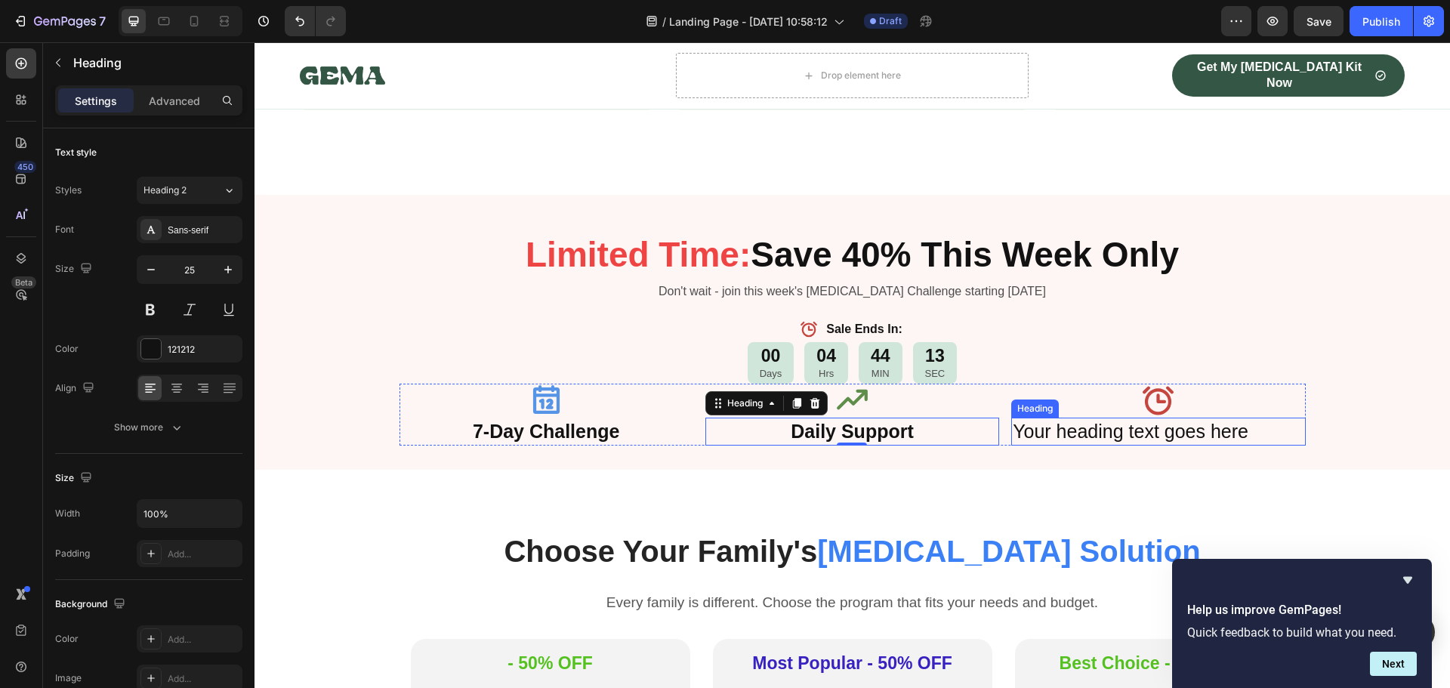
click at [1142, 417] on h2 "Your heading text goes here" at bounding box center [1158, 431] width 294 height 28
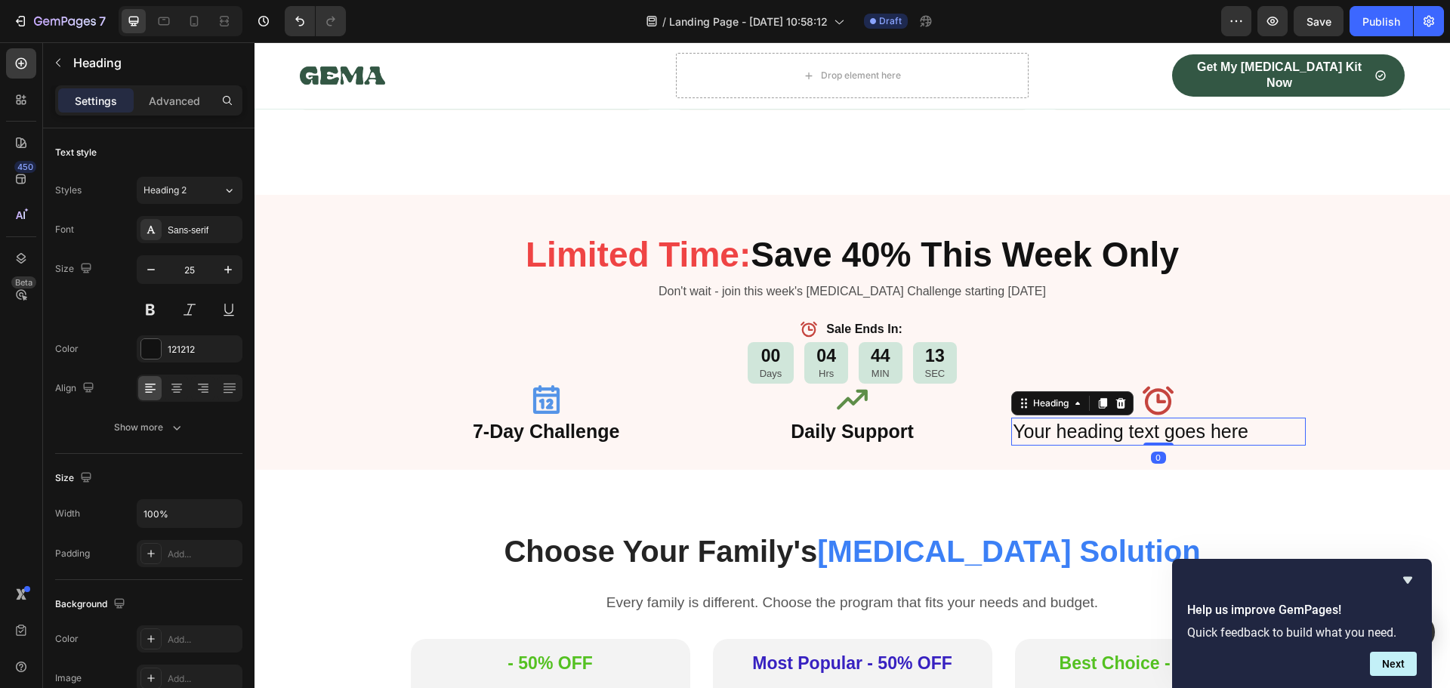
click at [1142, 417] on h2 "Your heading text goes here" at bounding box center [1158, 431] width 294 height 28
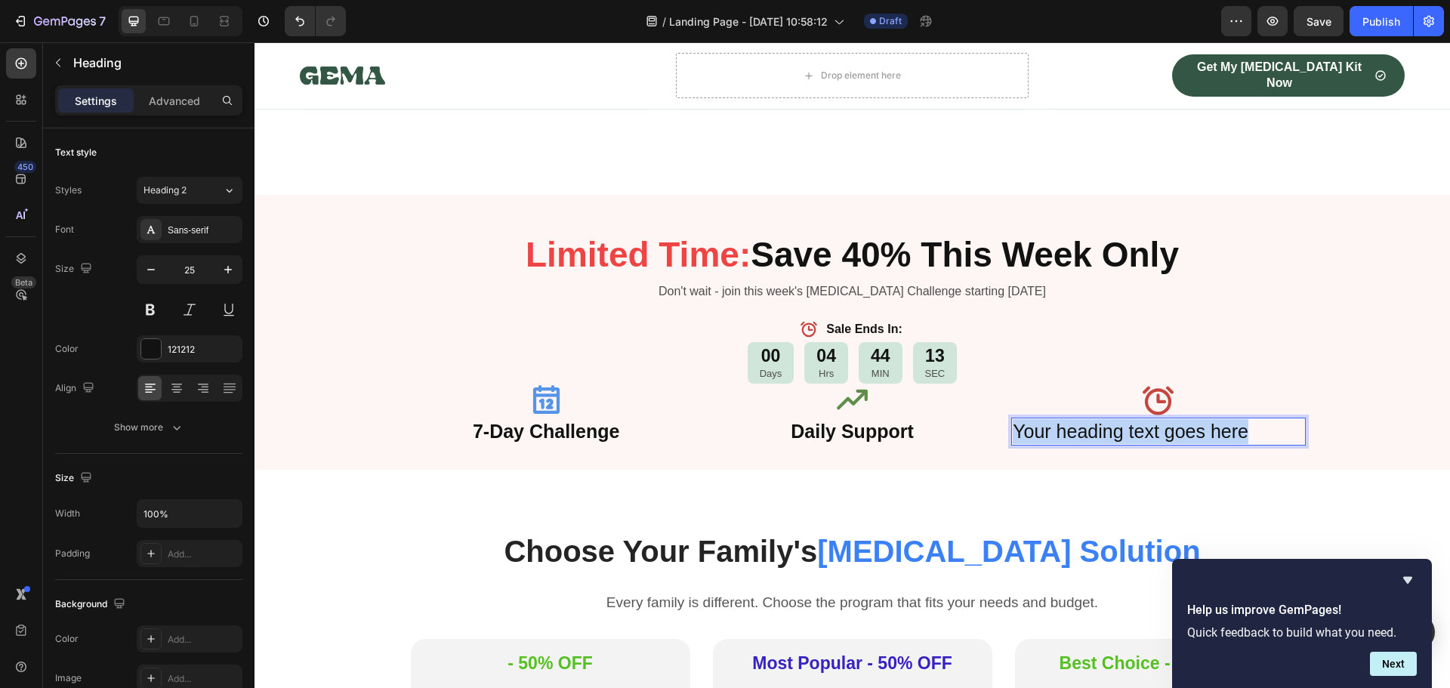
click at [1142, 419] on p "Your heading text goes here" at bounding box center [1157, 431] width 291 height 25
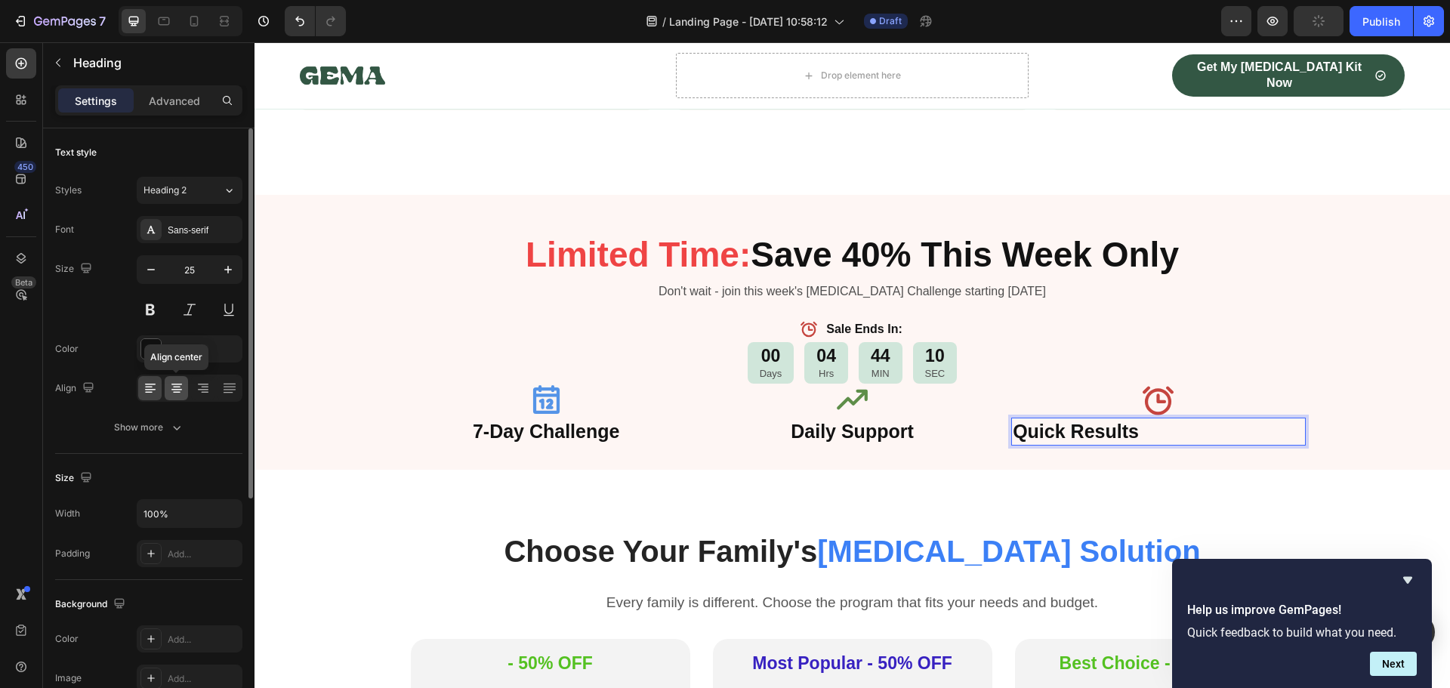
click at [174, 393] on icon at bounding box center [177, 393] width 8 height 2
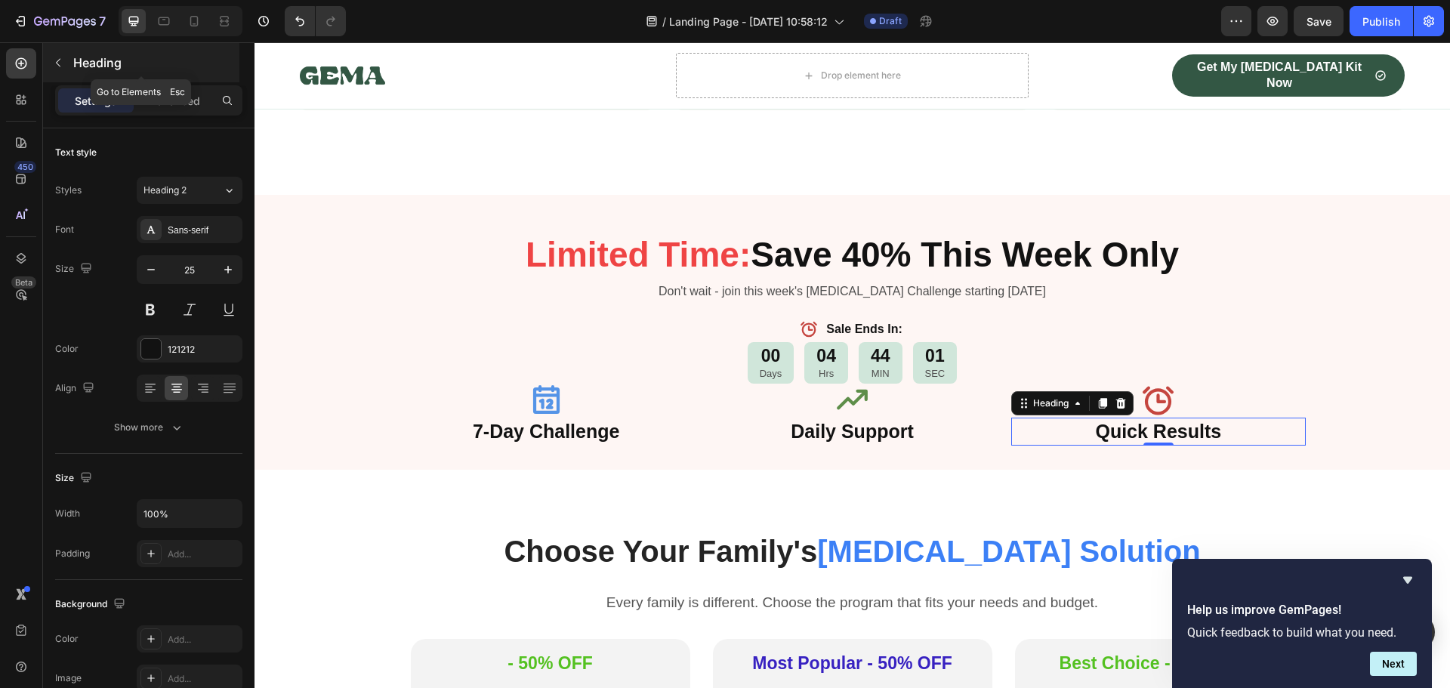
click at [57, 68] on icon "button" at bounding box center [58, 63] width 12 height 12
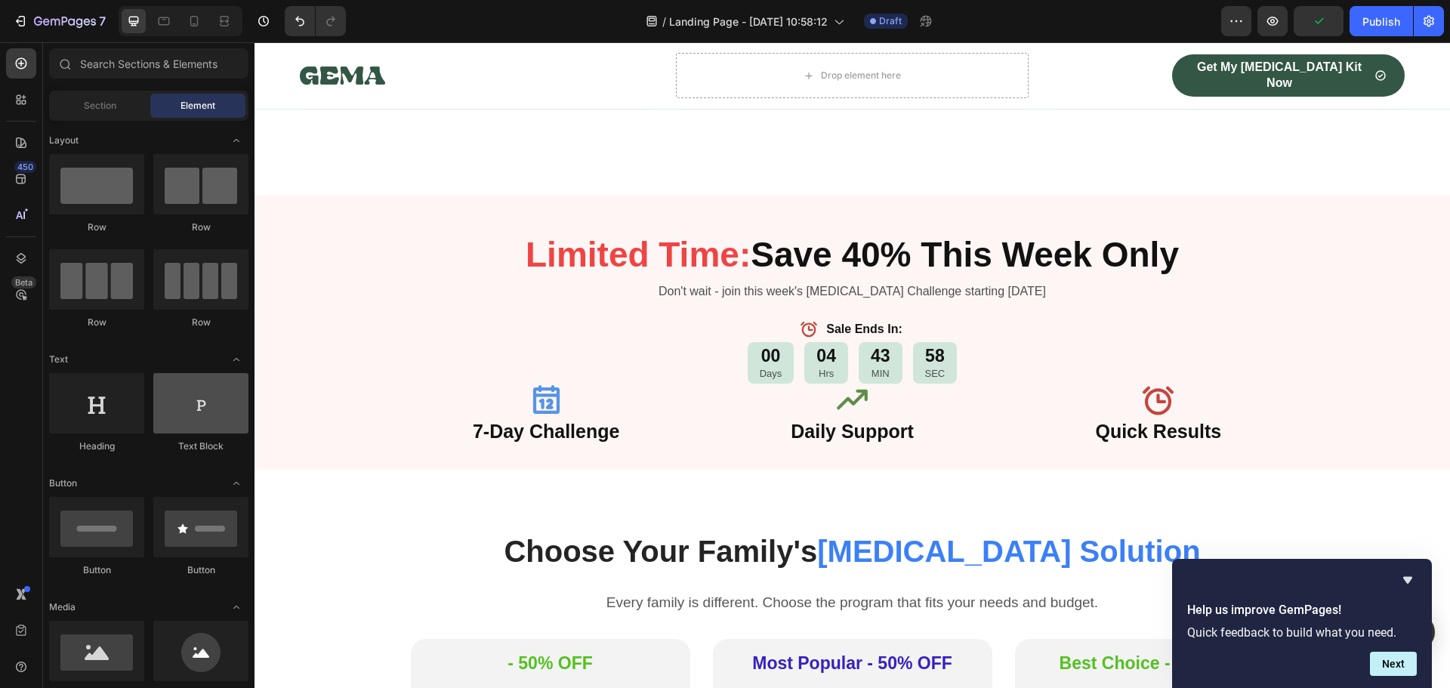
click at [207, 419] on div at bounding box center [200, 403] width 95 height 60
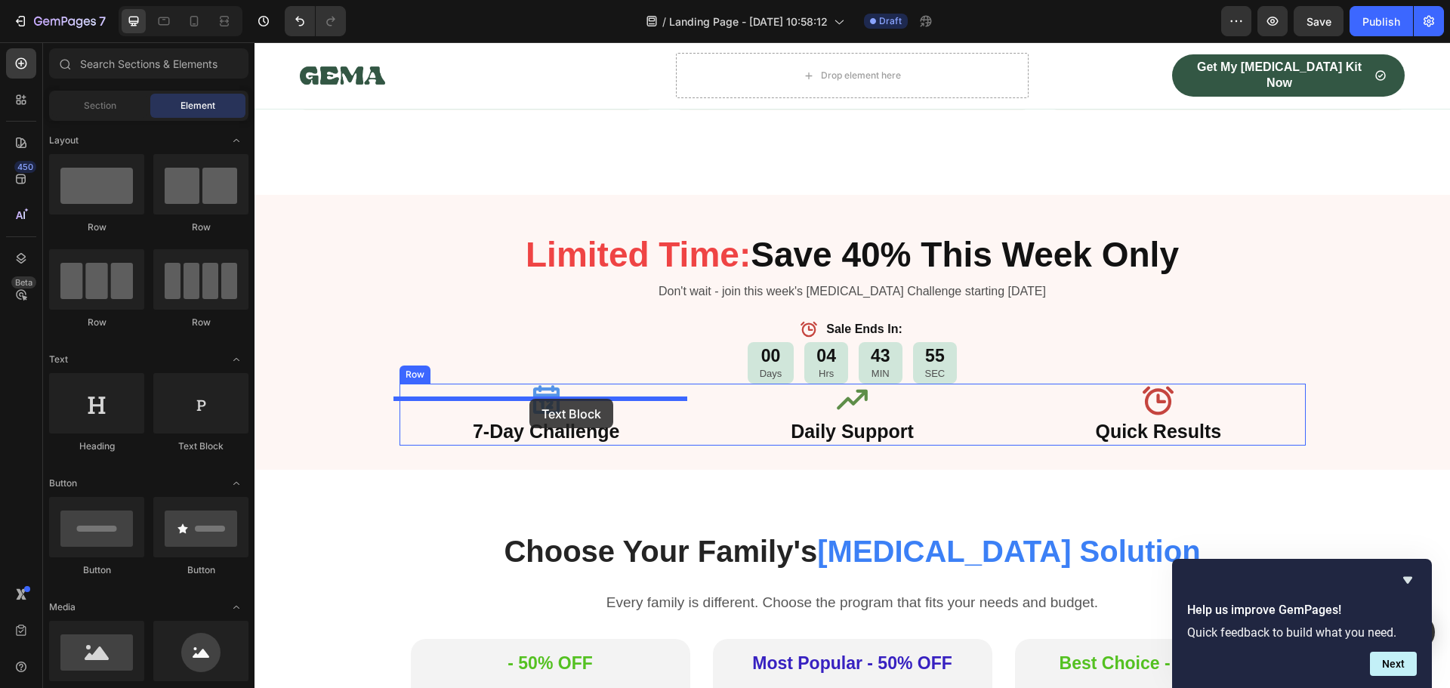
drag, startPoint x: 460, startPoint y: 456, endPoint x: 529, endPoint y: 399, distance: 90.1
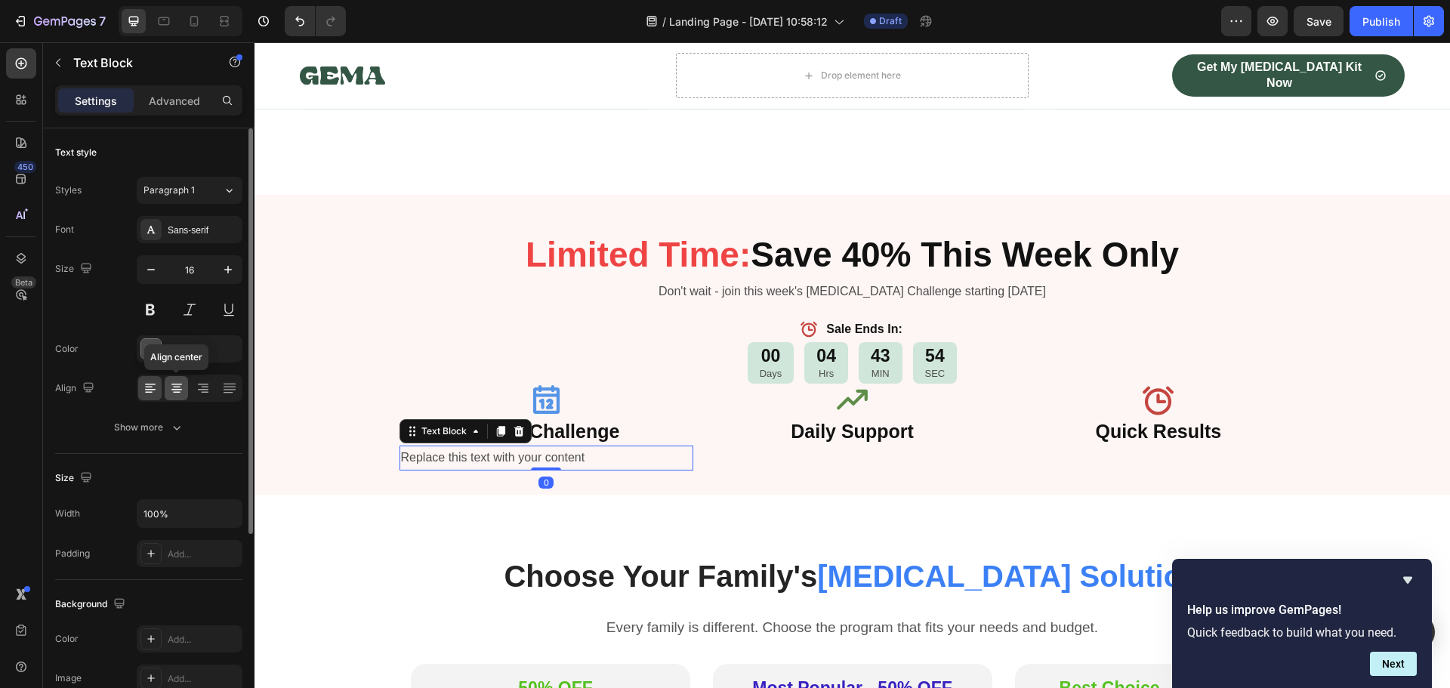
click at [170, 387] on icon at bounding box center [176, 388] width 15 height 15
click at [496, 426] on icon at bounding box center [500, 431] width 8 height 11
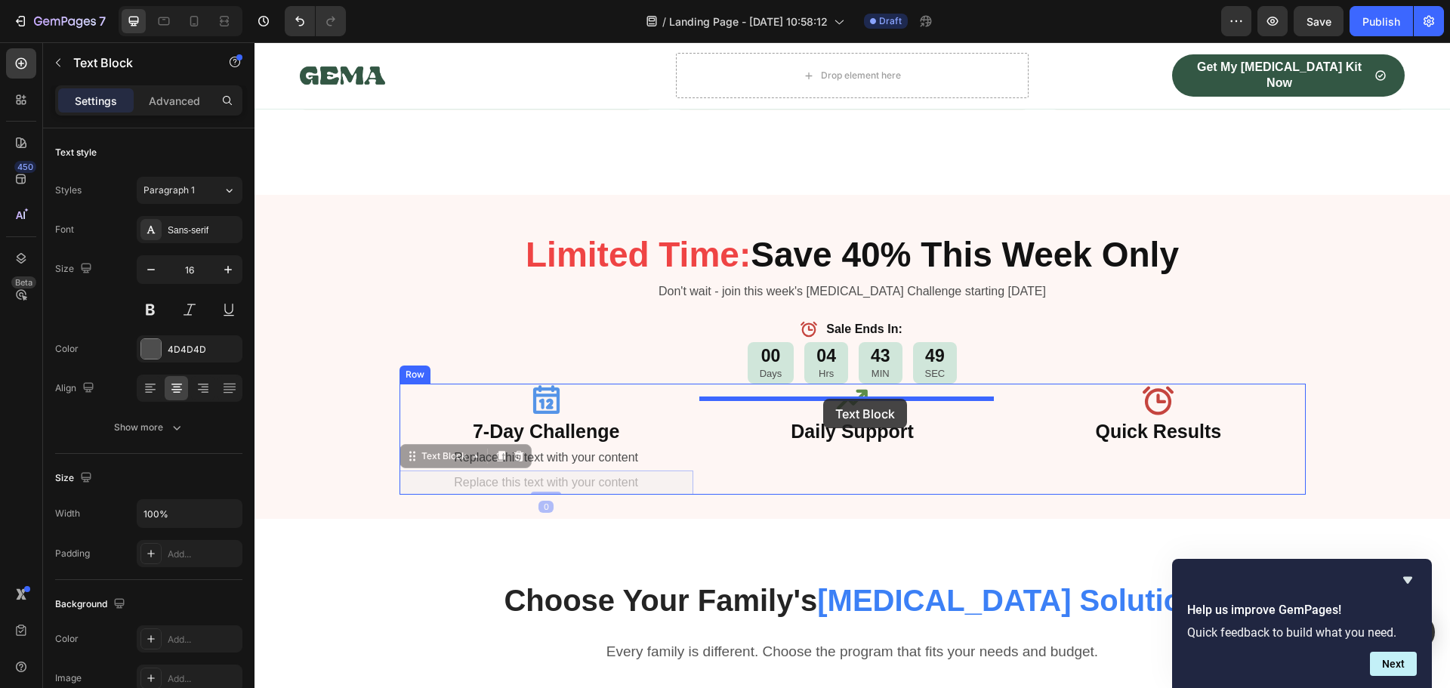
drag, startPoint x: 404, startPoint y: 414, endPoint x: 823, endPoint y: 399, distance: 419.3
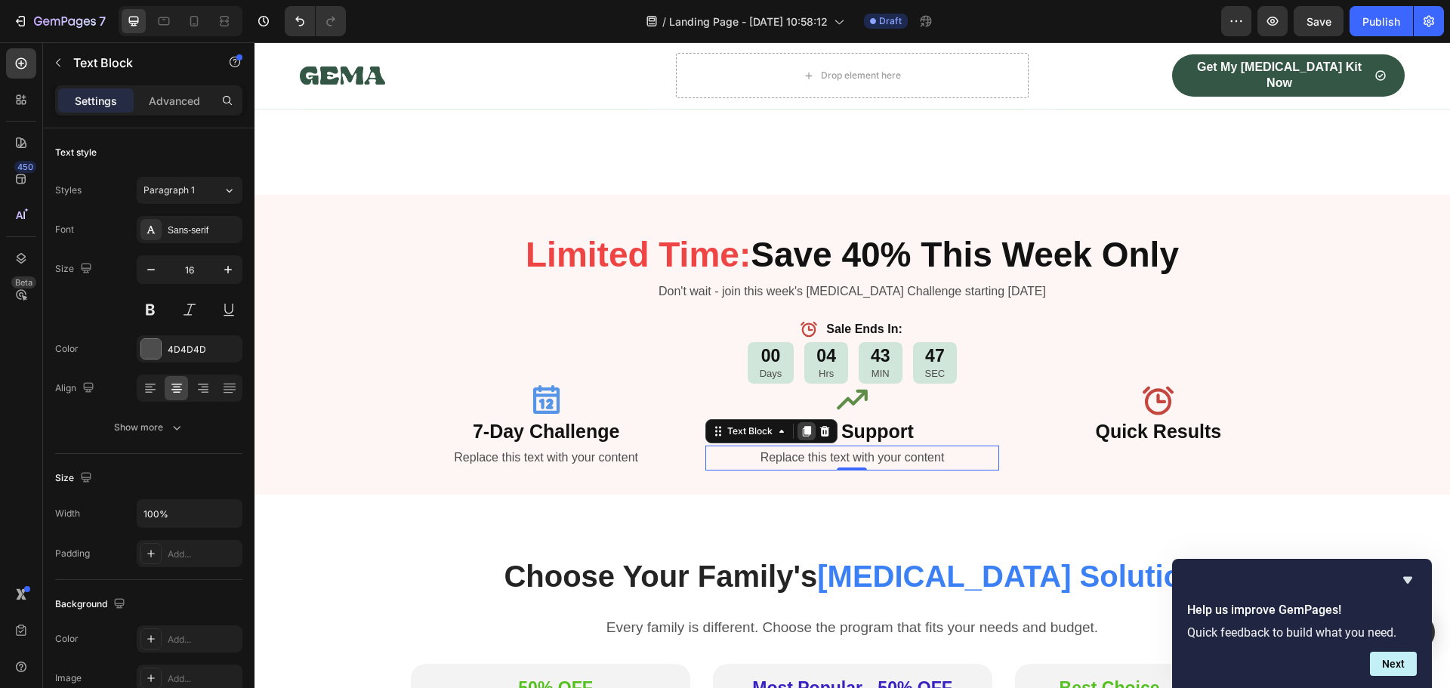
click at [803, 426] on icon at bounding box center [807, 431] width 8 height 11
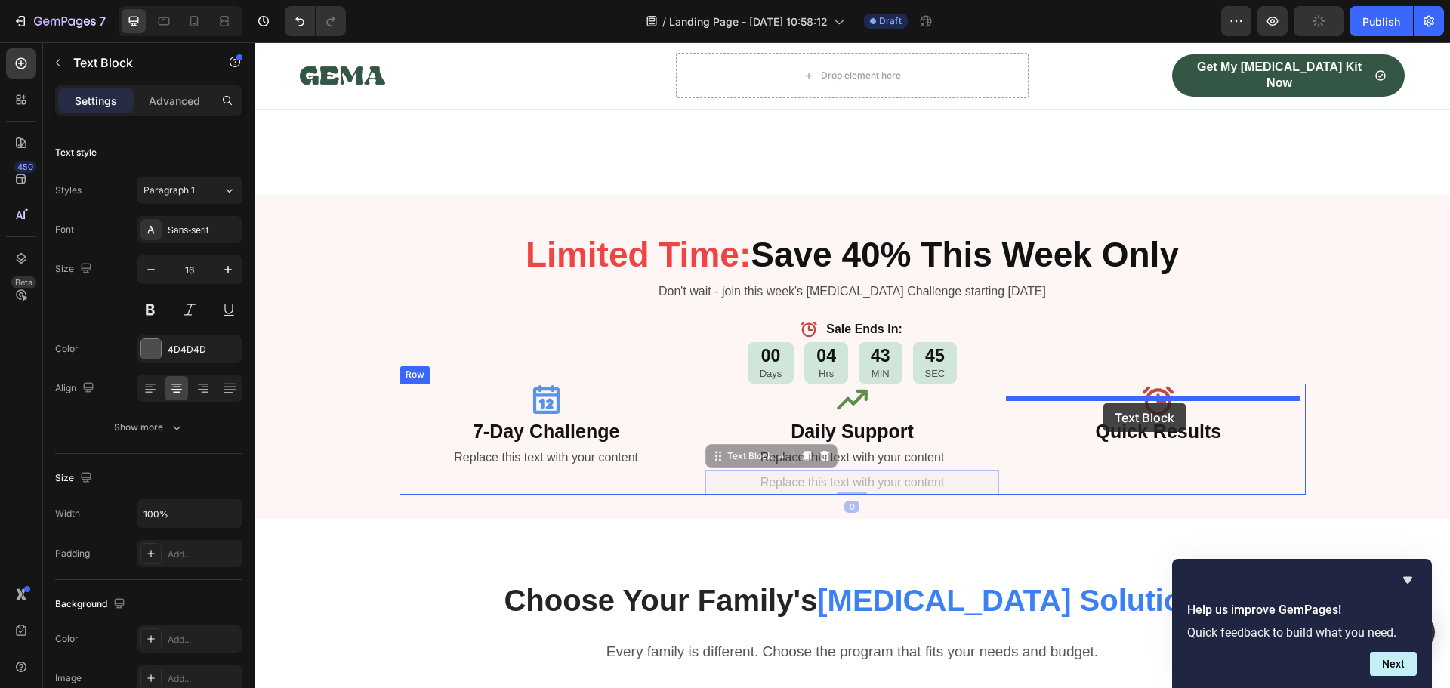
drag, startPoint x: 752, startPoint y: 410, endPoint x: 1102, endPoint y: 402, distance: 350.4
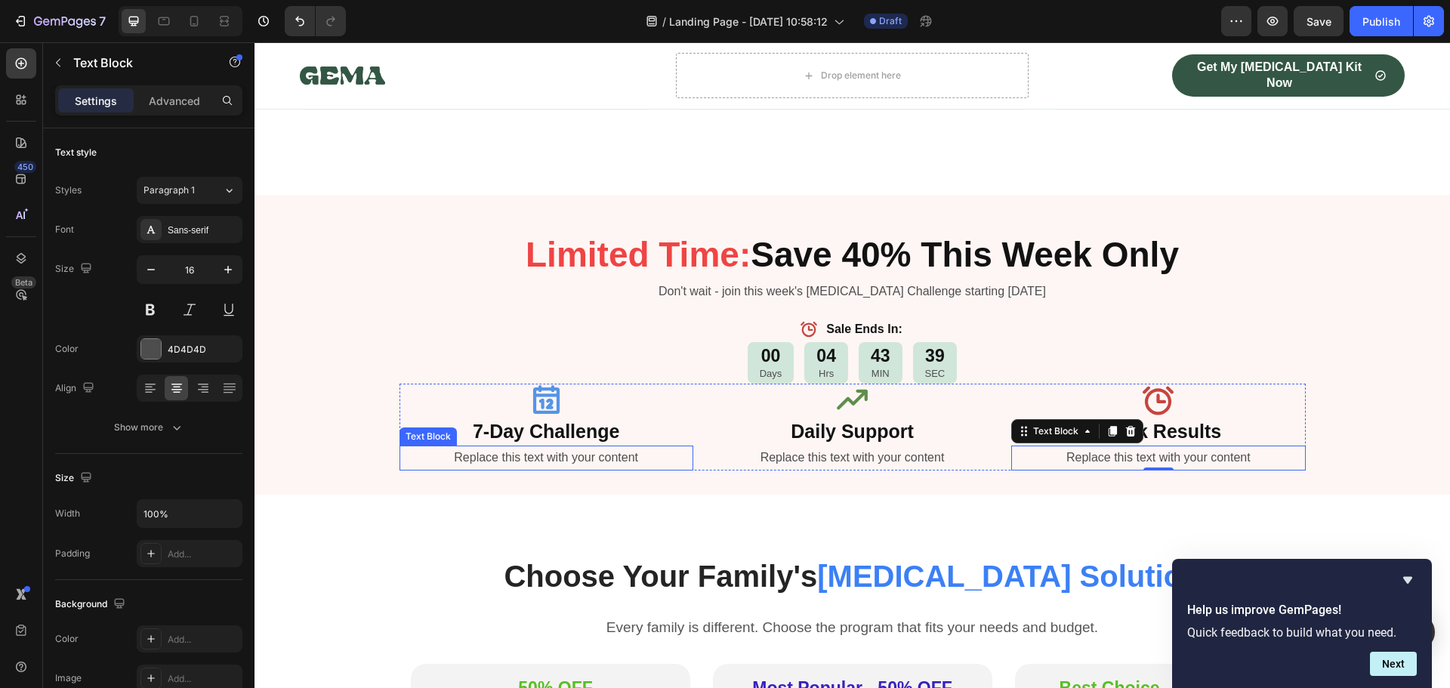
click at [572, 445] on div "Replace this text with your content" at bounding box center [546, 457] width 294 height 25
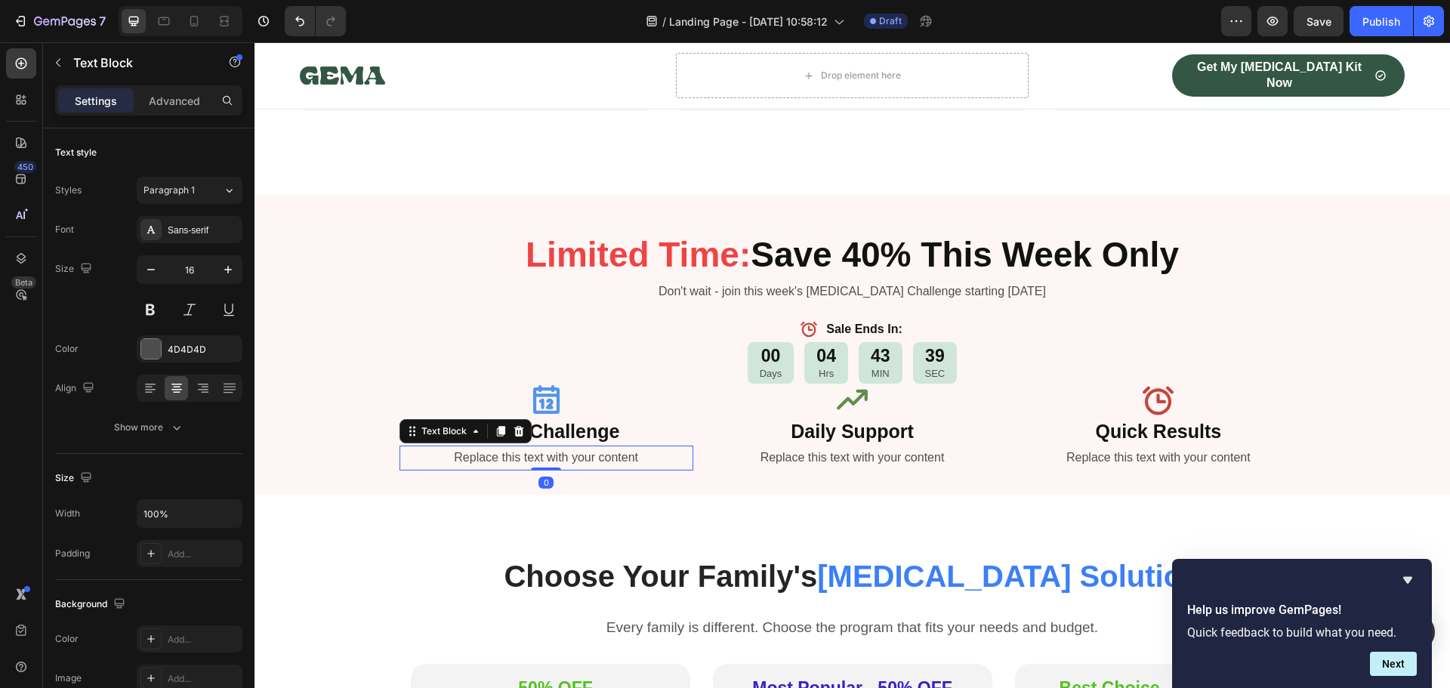
click at [572, 445] on div "Replace this text with your content" at bounding box center [546, 457] width 294 height 25
click at [572, 447] on p "Replace this text with your content" at bounding box center [546, 458] width 291 height 22
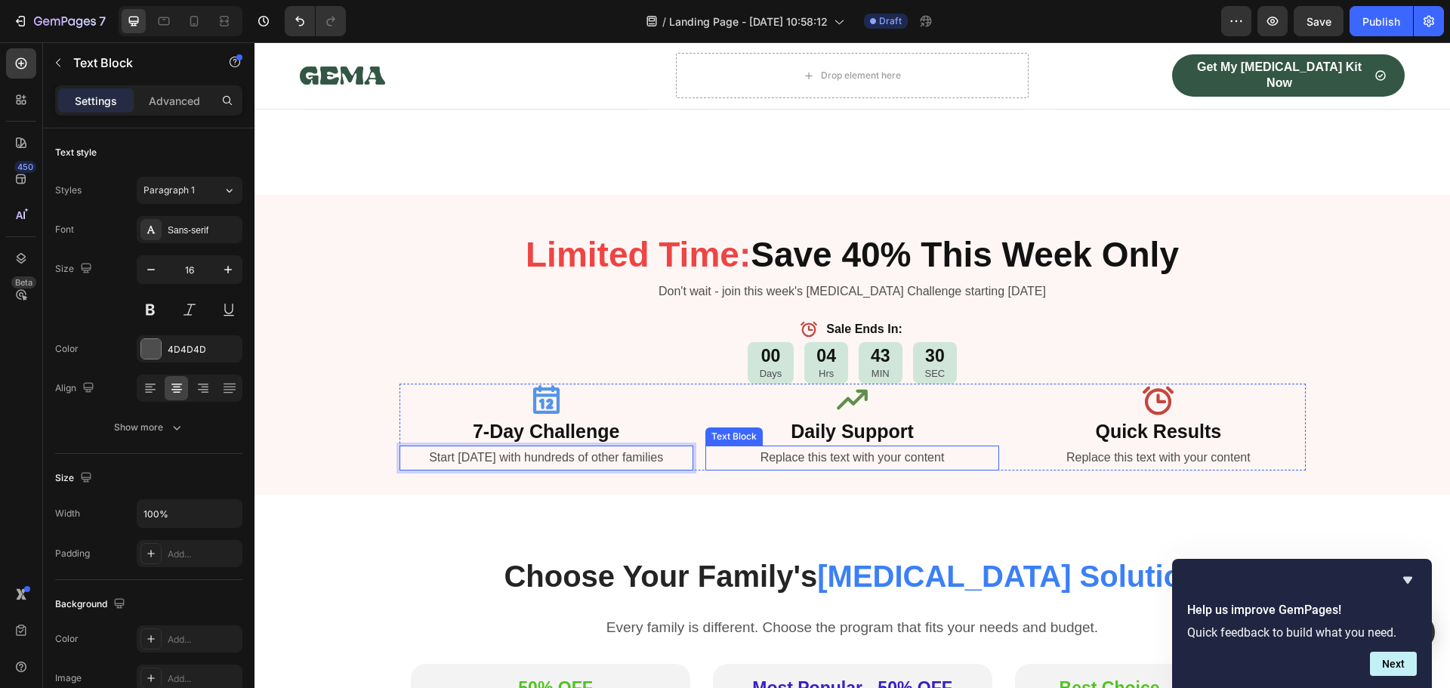
click at [837, 445] on div "Replace this text with your content" at bounding box center [852, 457] width 294 height 25
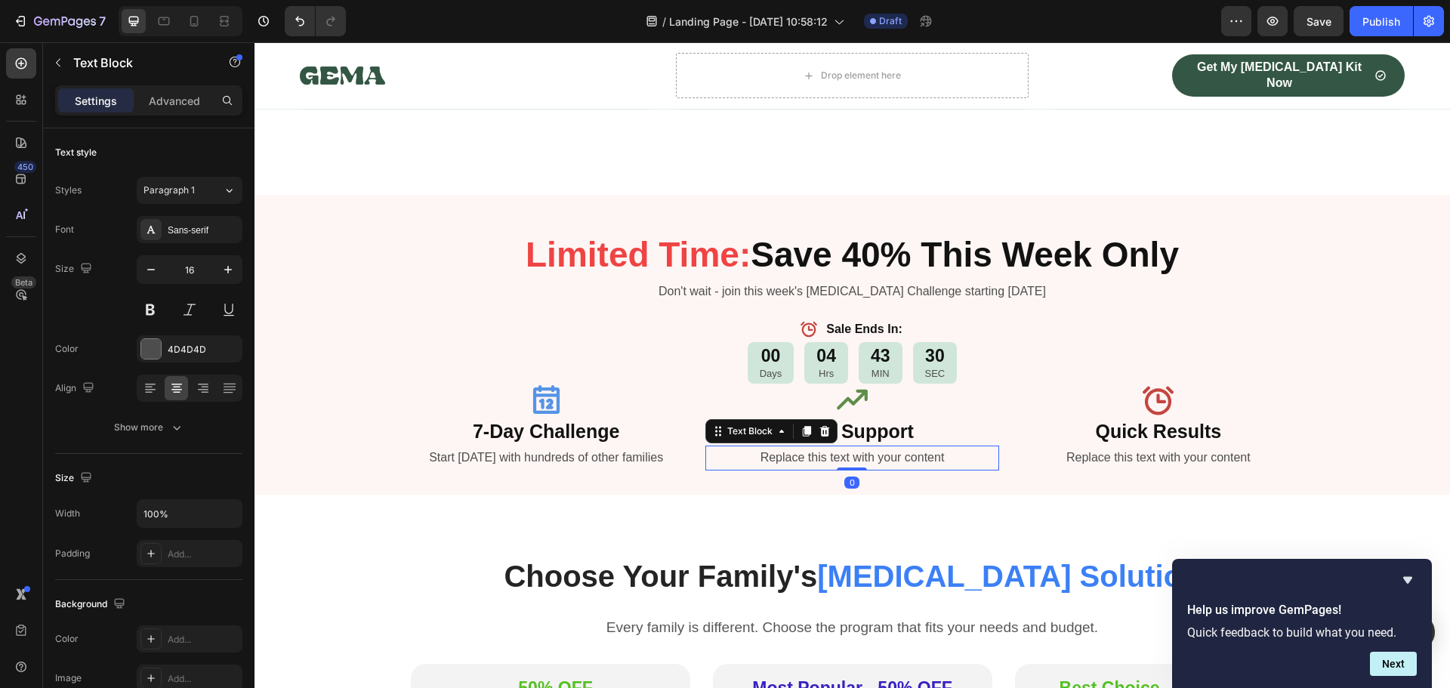
click at [837, 445] on div "Replace this text with your content" at bounding box center [852, 457] width 294 height 25
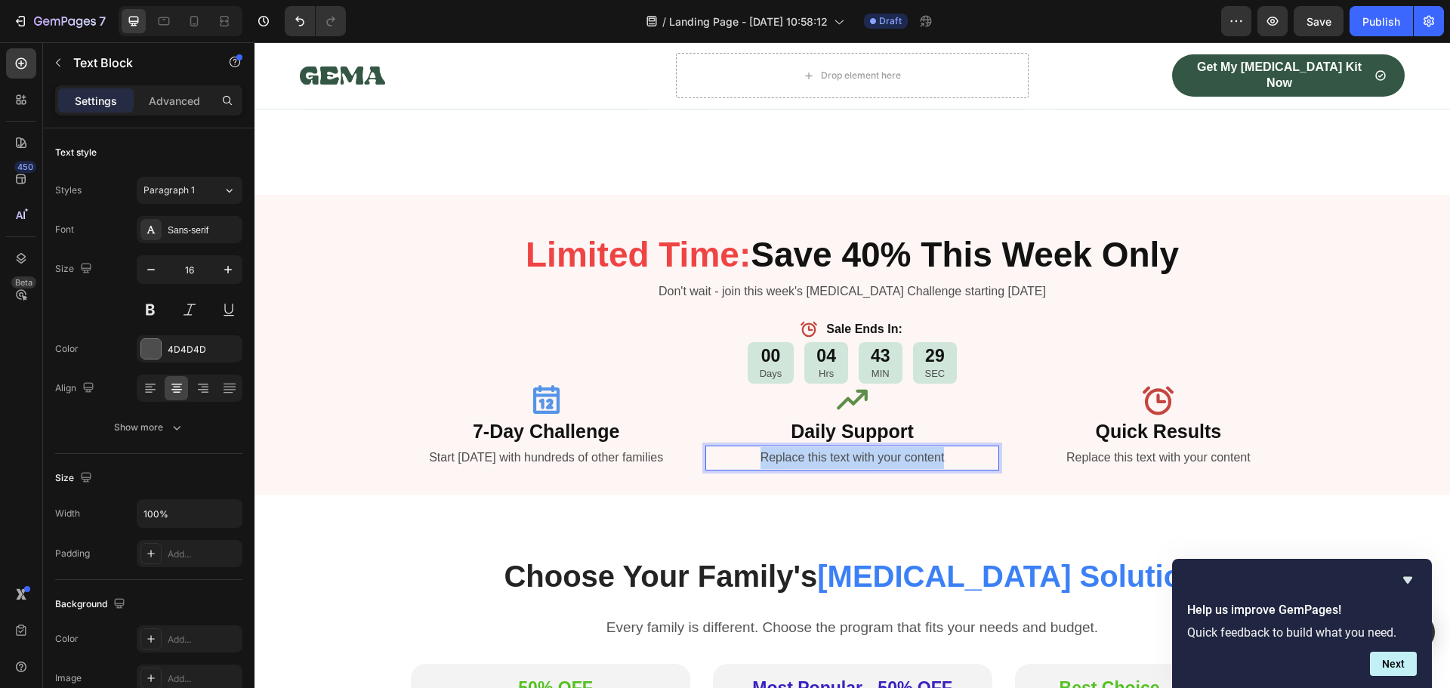
click at [837, 447] on p "Replace this text with your content" at bounding box center [852, 458] width 291 height 22
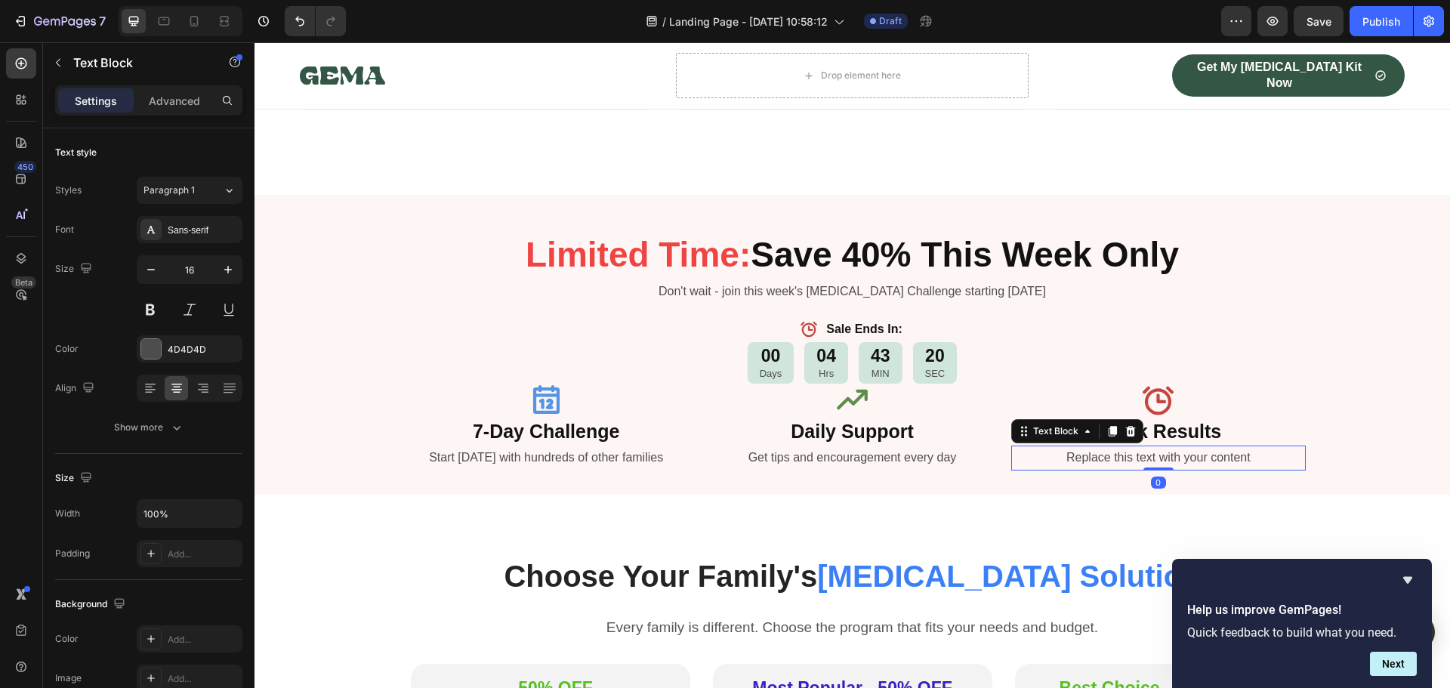
click at [1130, 445] on div "Replace this text with your content" at bounding box center [1158, 457] width 294 height 25
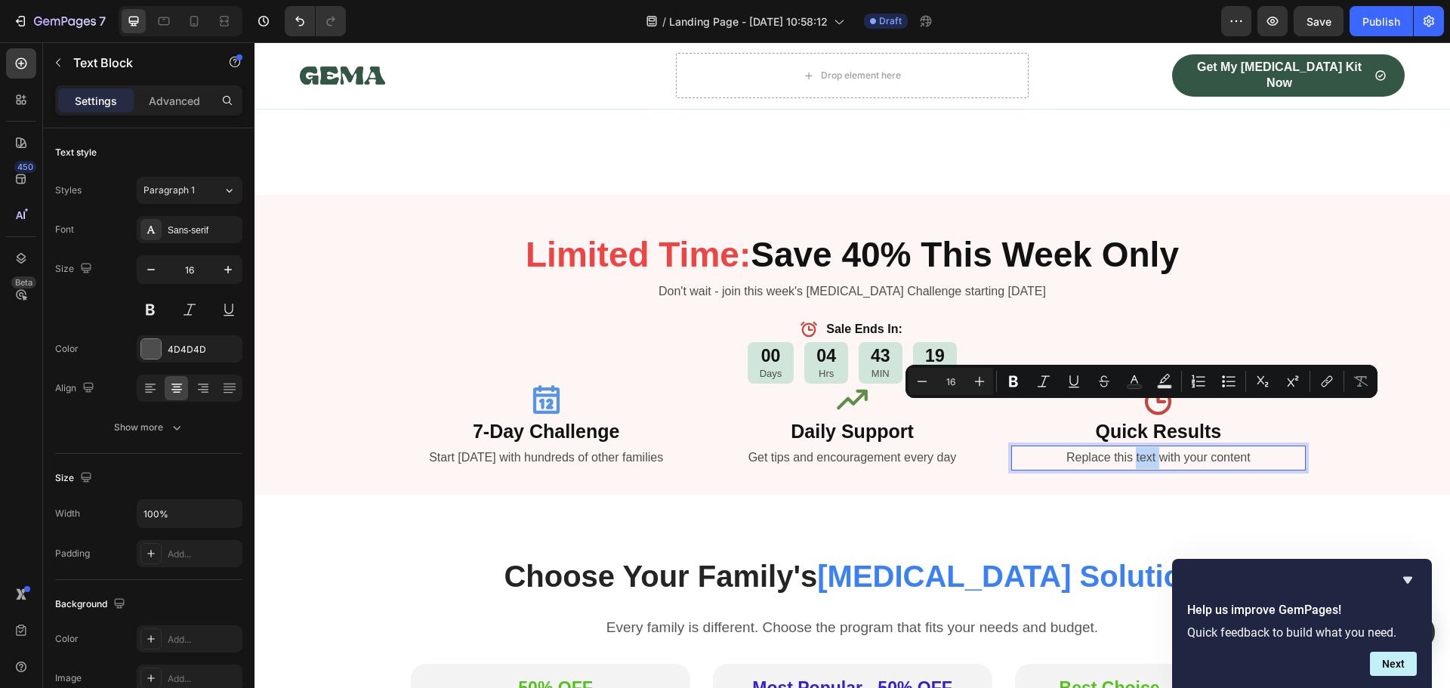
click at [1129, 447] on p "Replace this text with your content" at bounding box center [1157, 458] width 291 height 22
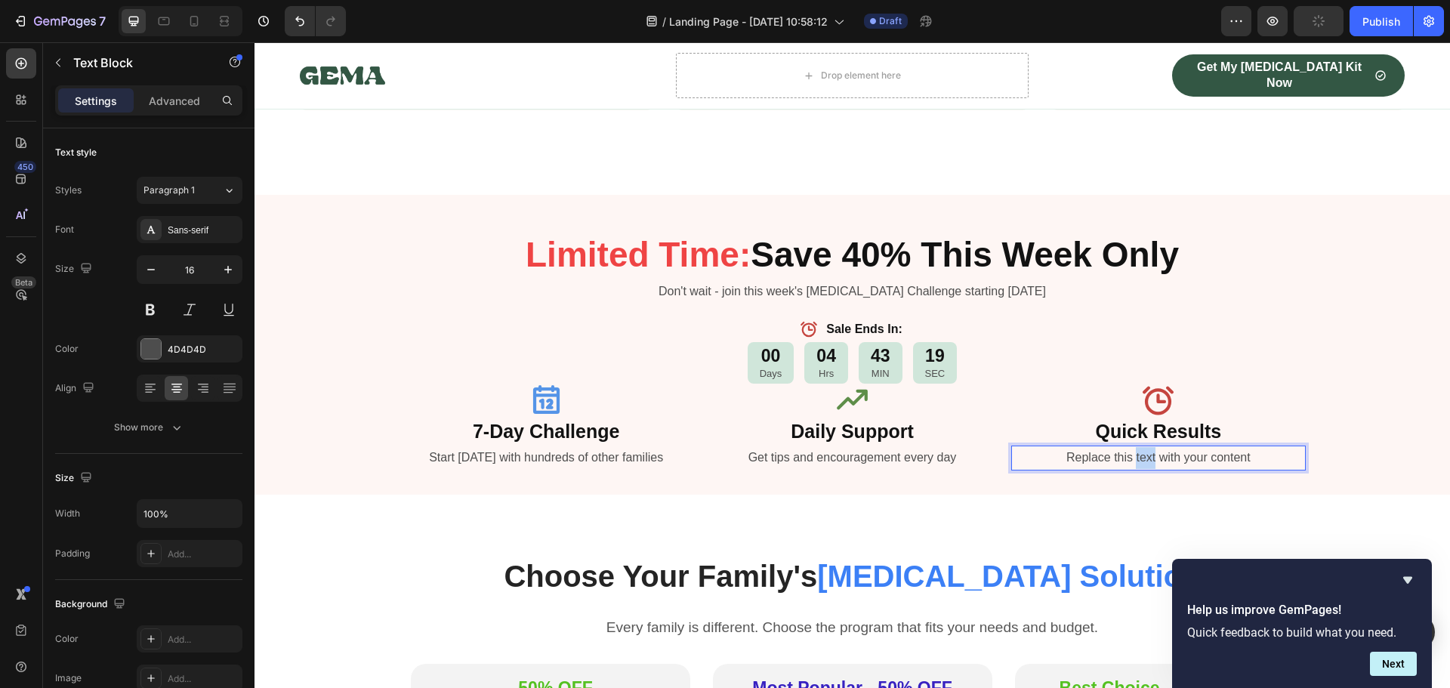
click at [1129, 447] on p "Replace this text with your content" at bounding box center [1157, 458] width 291 height 22
click at [414, 399] on div "Heading" at bounding box center [423, 408] width 48 height 18
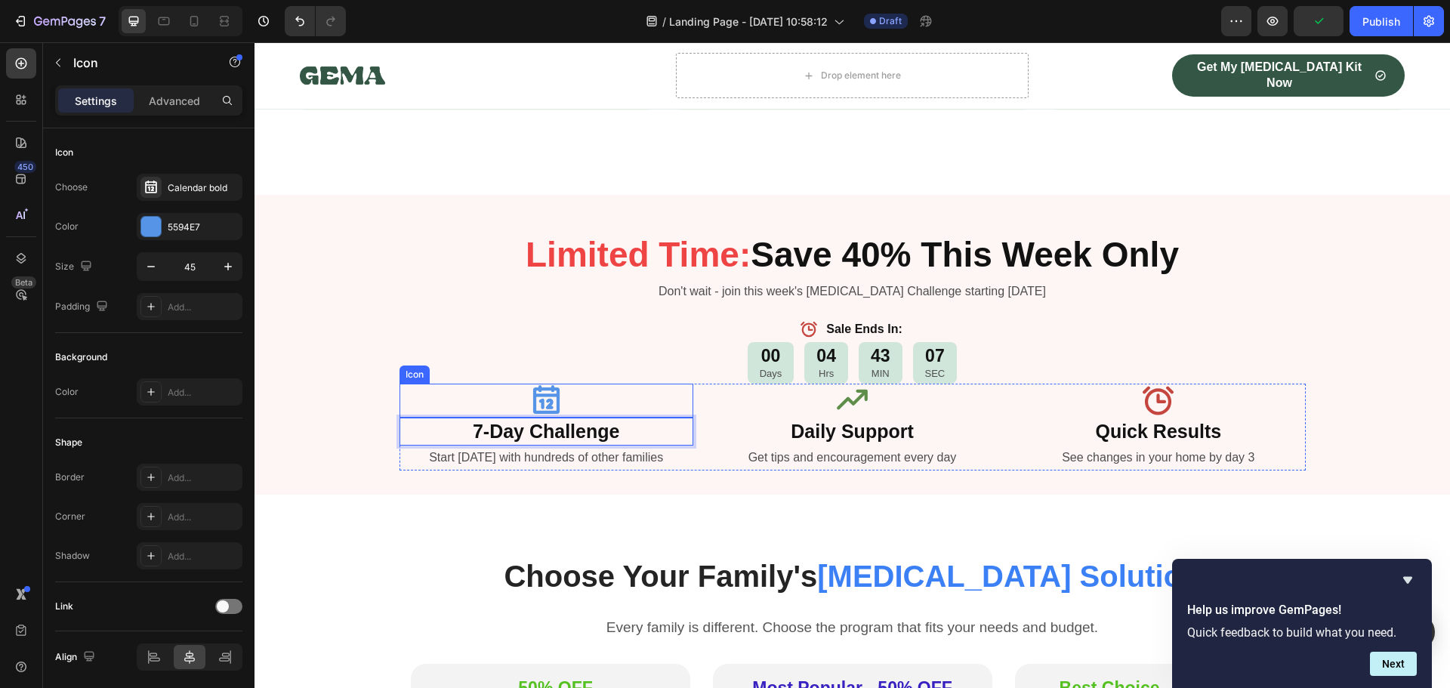
click at [444, 384] on div "Icon" at bounding box center [546, 401] width 294 height 34
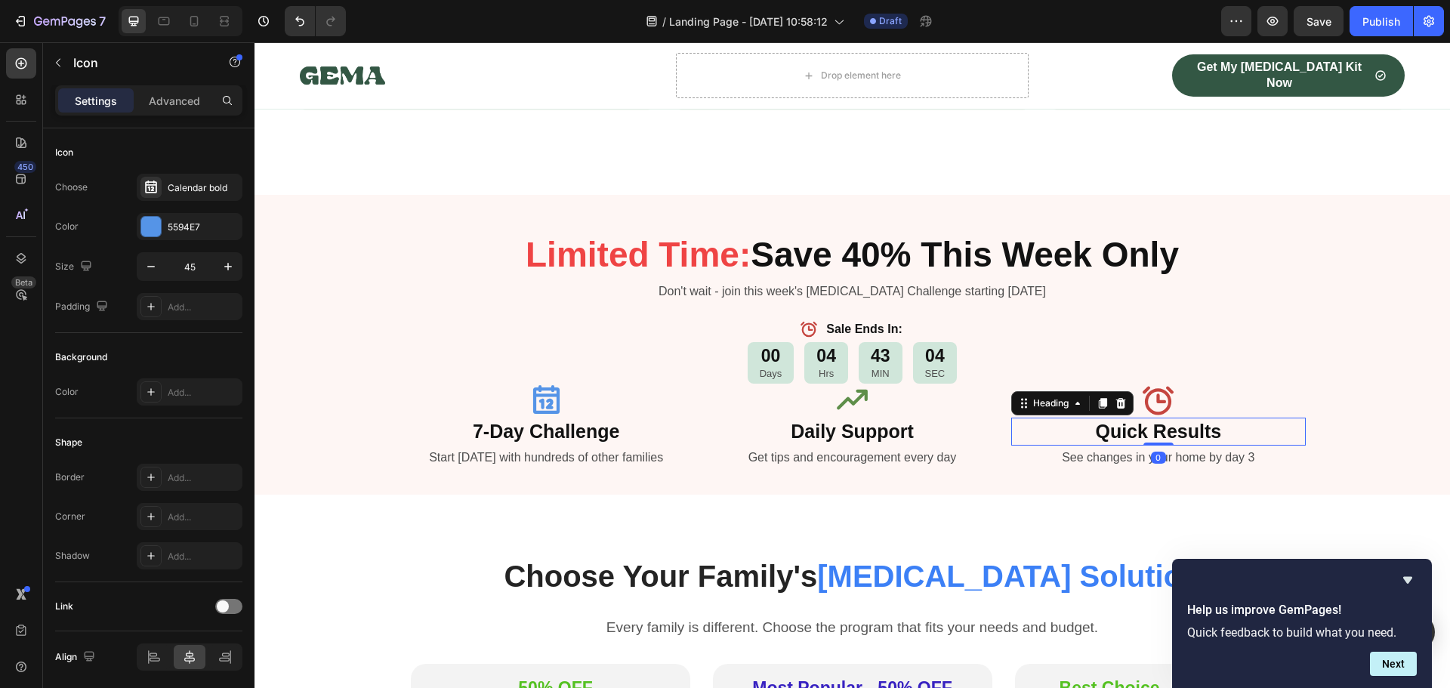
click at [1289, 419] on p "⁠⁠⁠⁠⁠⁠⁠ Quick Results" at bounding box center [1157, 431] width 291 height 25
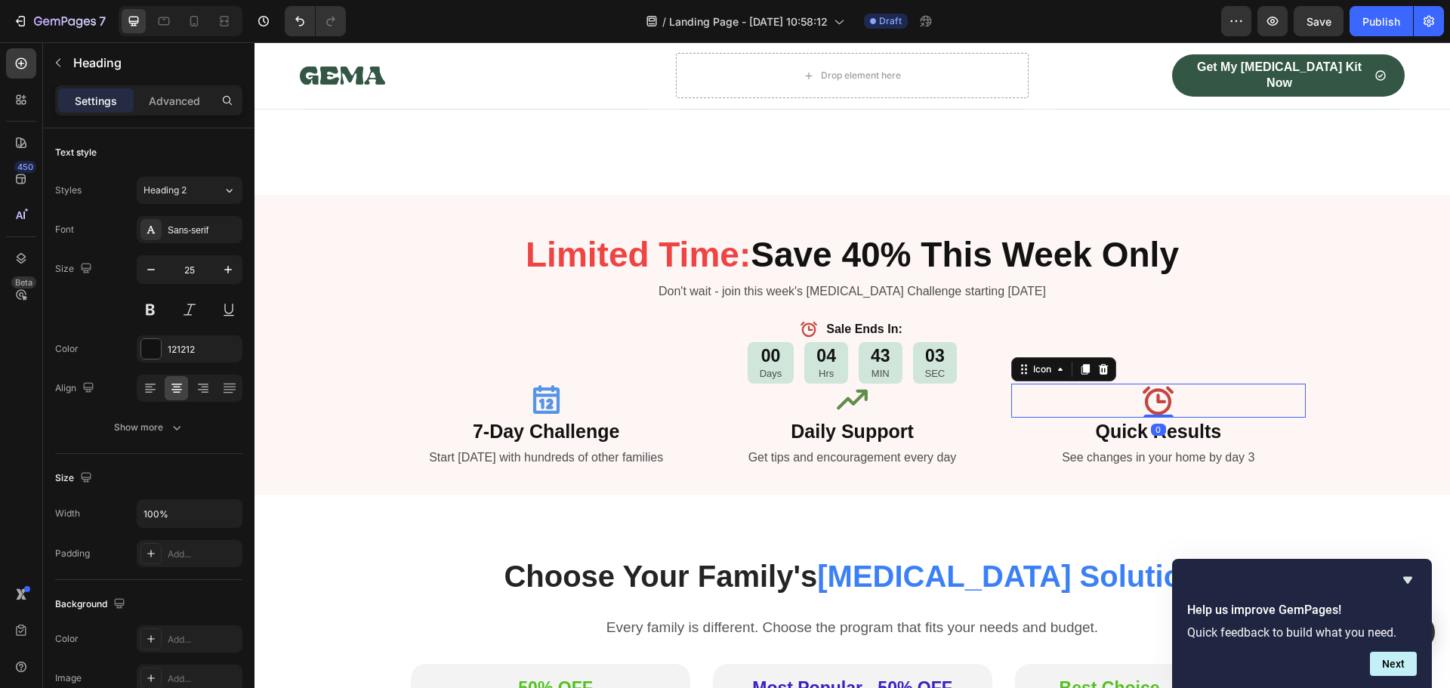
click at [1283, 384] on div "Icon 0" at bounding box center [1158, 401] width 294 height 34
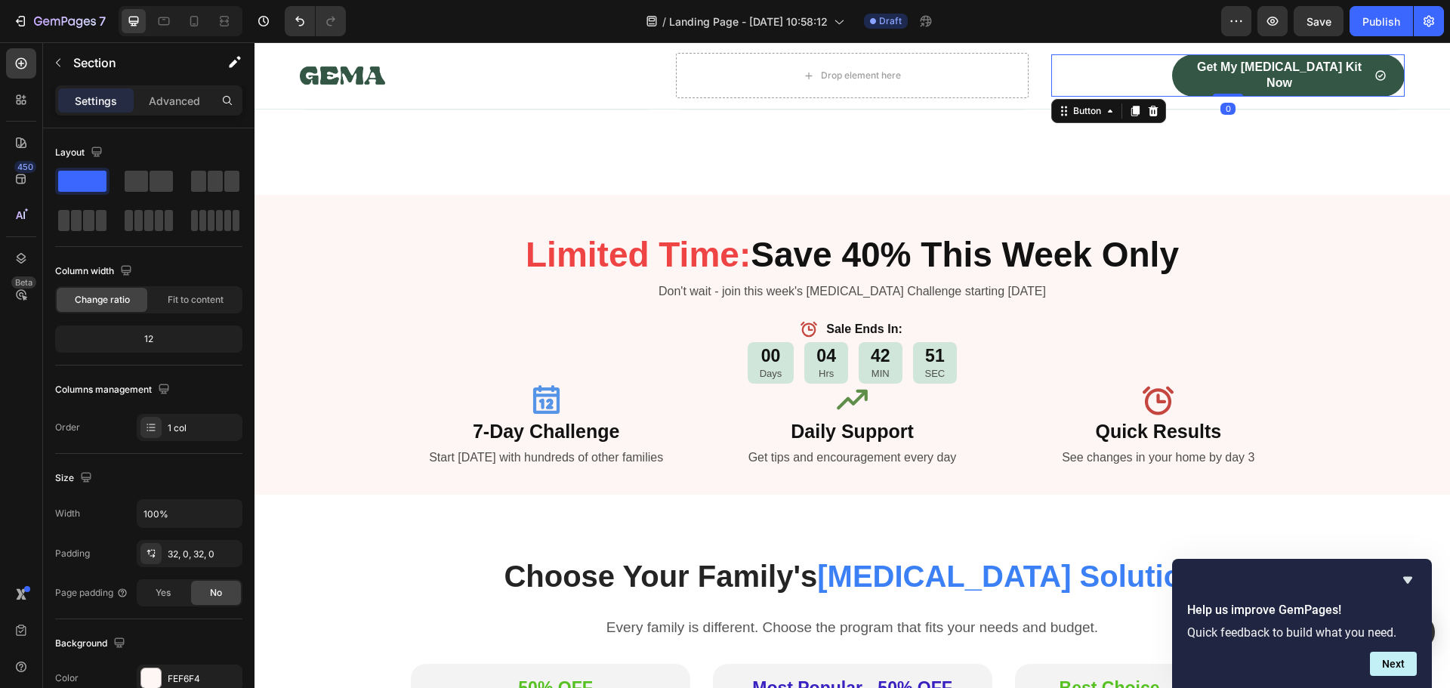
click at [1147, 72] on div "Get My [MEDICAL_DATA] Kit Now Button 0" at bounding box center [1227, 75] width 353 height 42
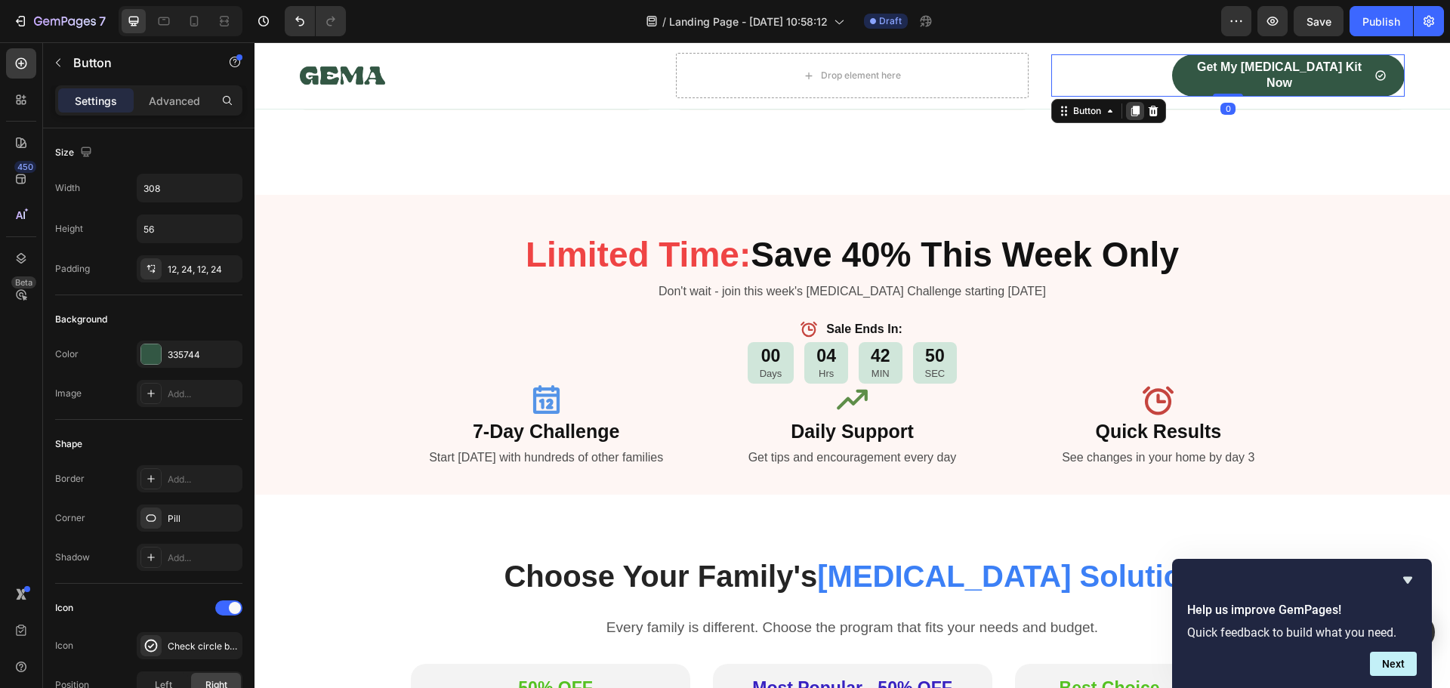
click at [1131, 111] on icon at bounding box center [1135, 111] width 8 height 11
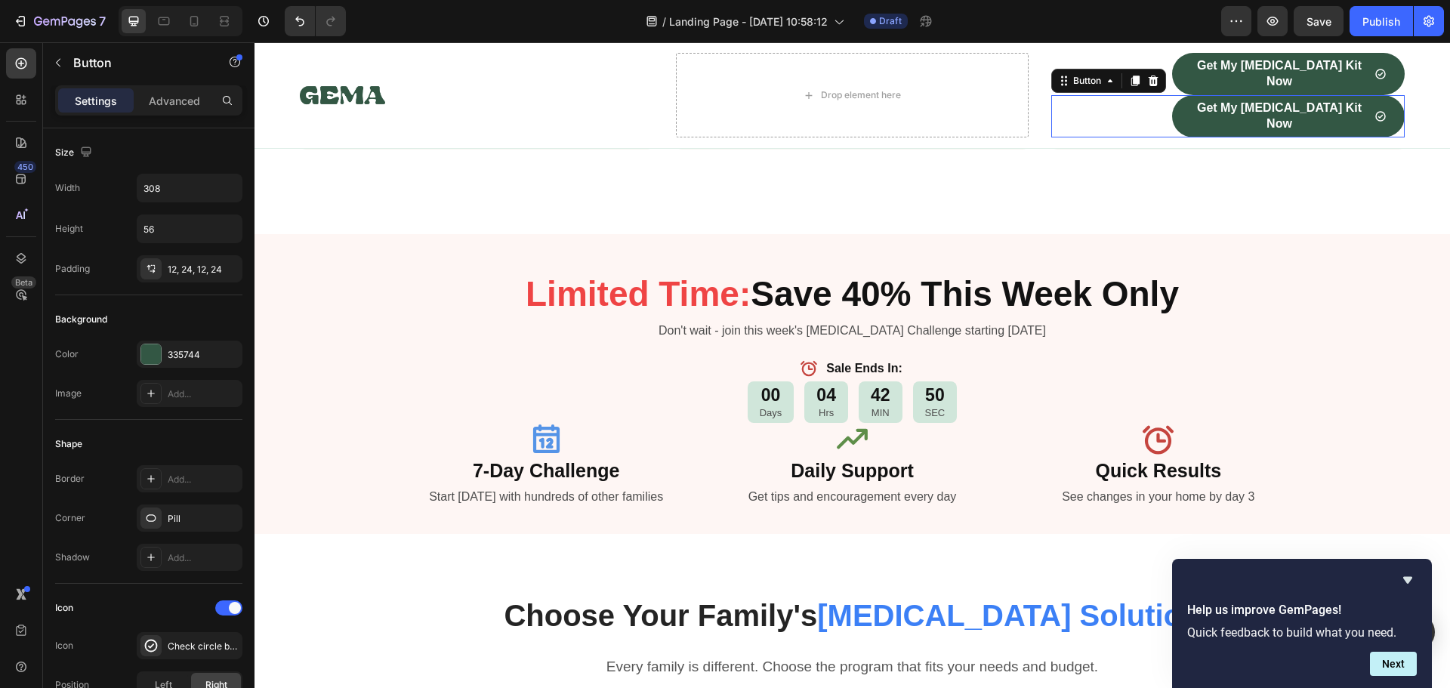
scroll to position [2782, 0]
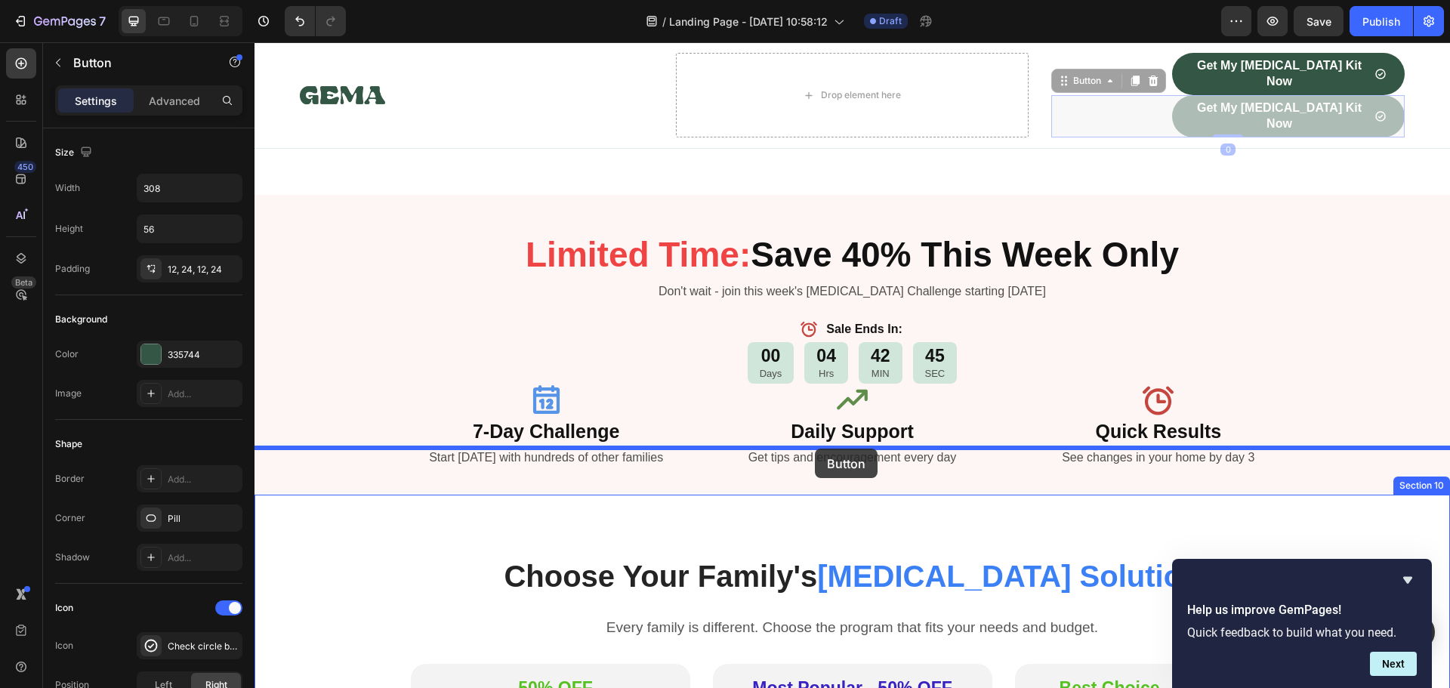
drag, startPoint x: 1058, startPoint y: 83, endPoint x: 815, endPoint y: 450, distance: 440.1
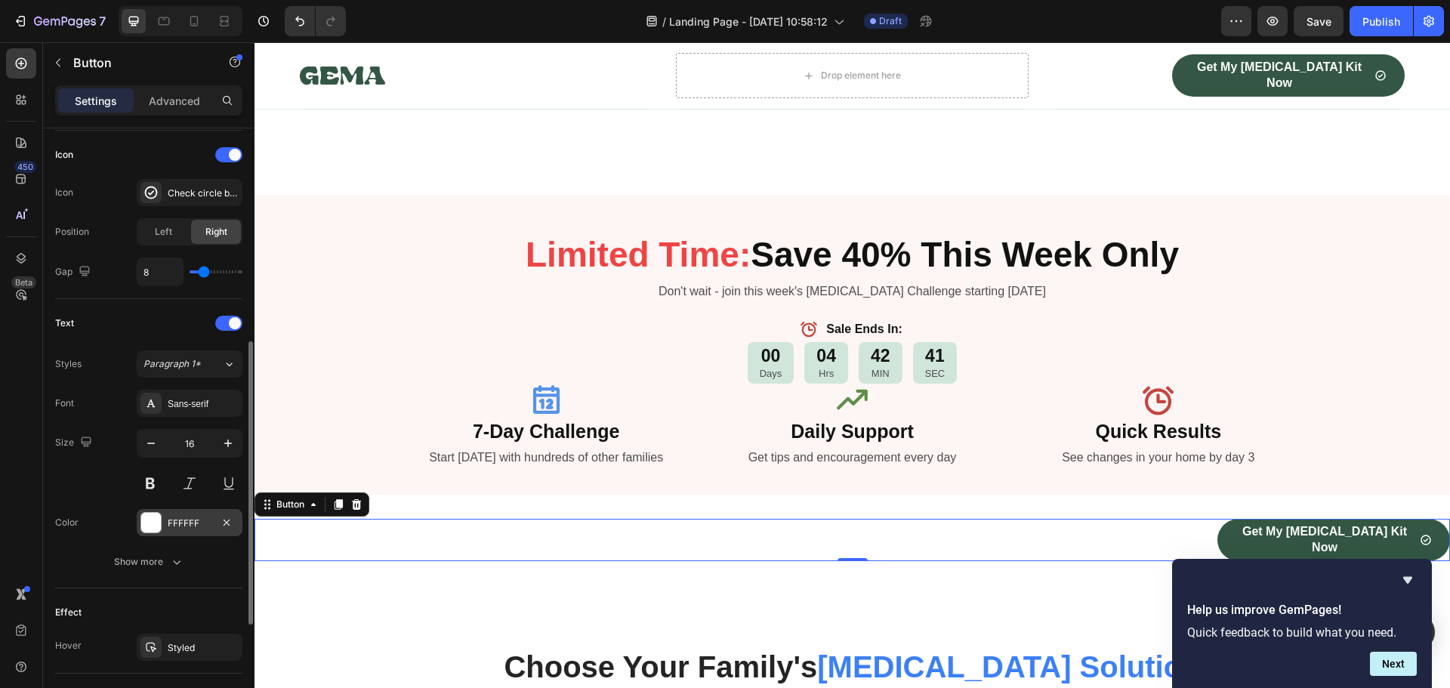
scroll to position [678, 0]
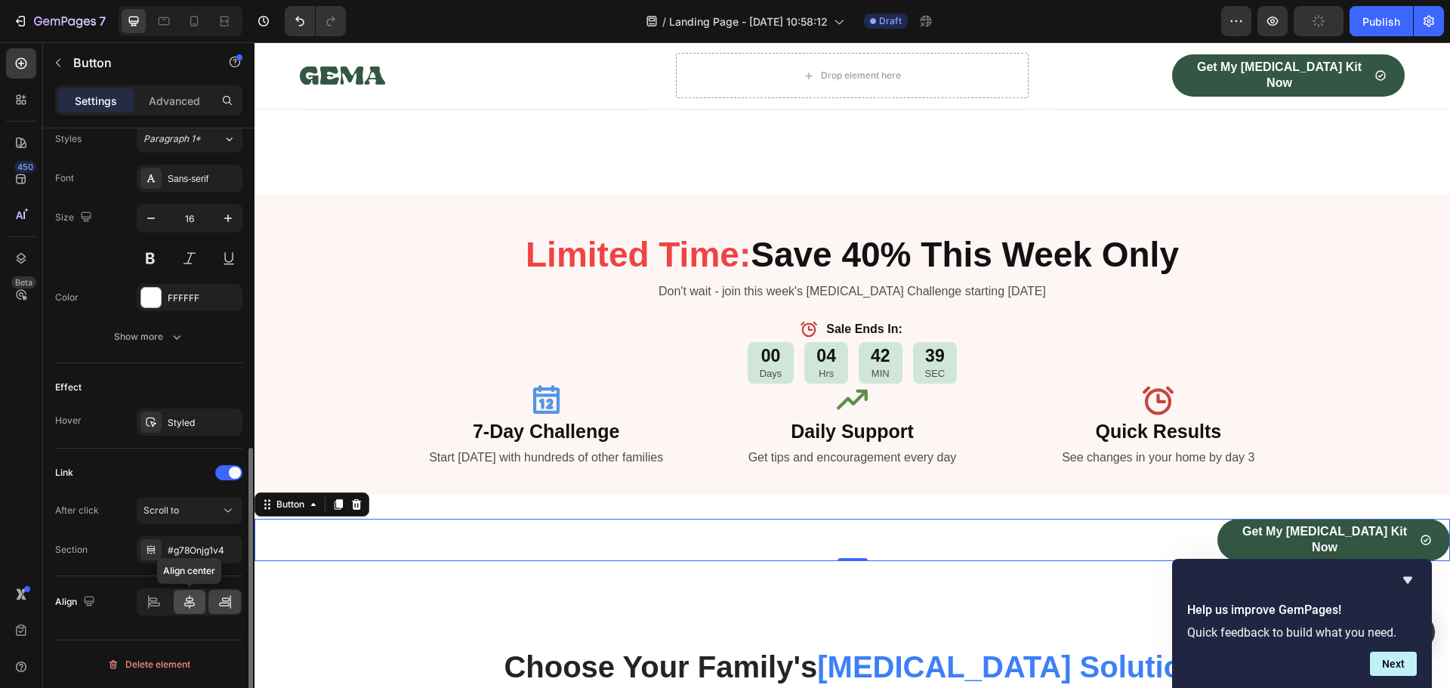
click at [181, 604] on div at bounding box center [190, 602] width 32 height 24
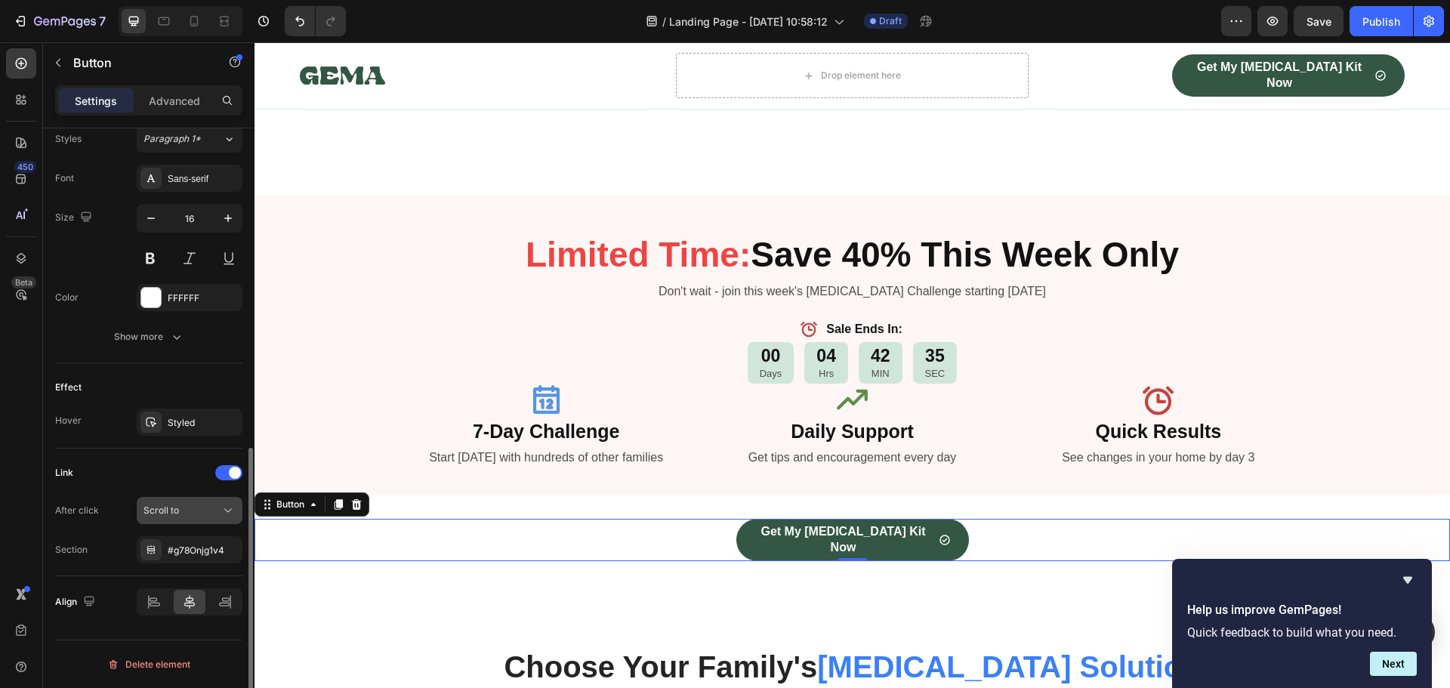
click at [196, 516] on div "Scroll to" at bounding box center [181, 511] width 77 height 14
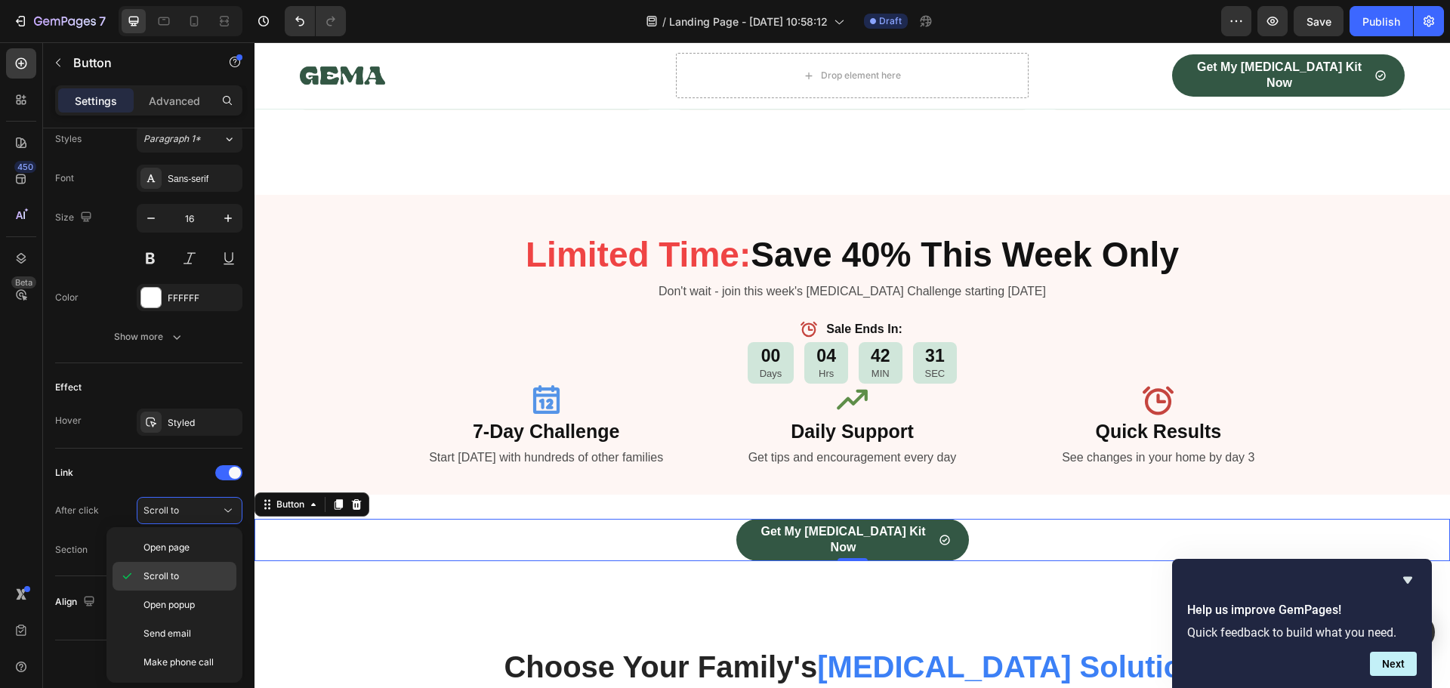
click at [193, 578] on p "Scroll to" at bounding box center [186, 576] width 86 height 14
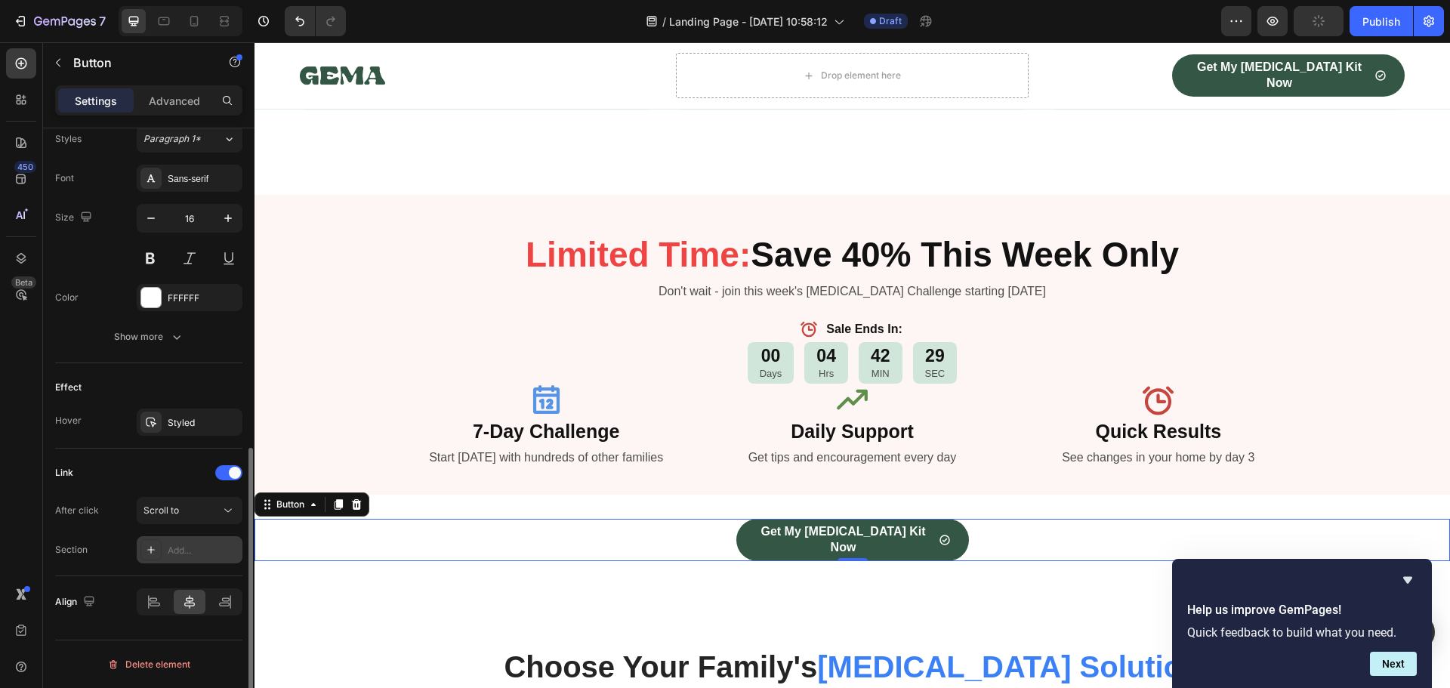
click at [199, 546] on div "Add..." at bounding box center [203, 551] width 71 height 14
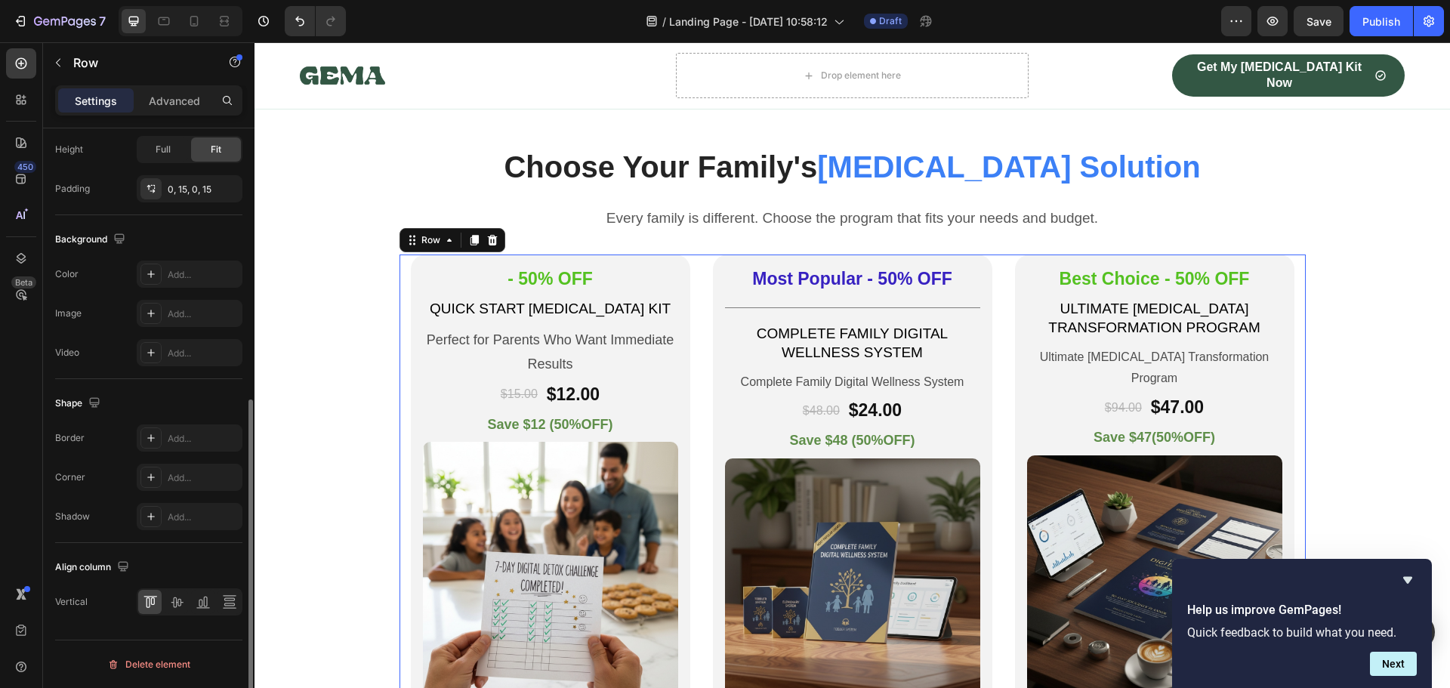
scroll to position [0, 0]
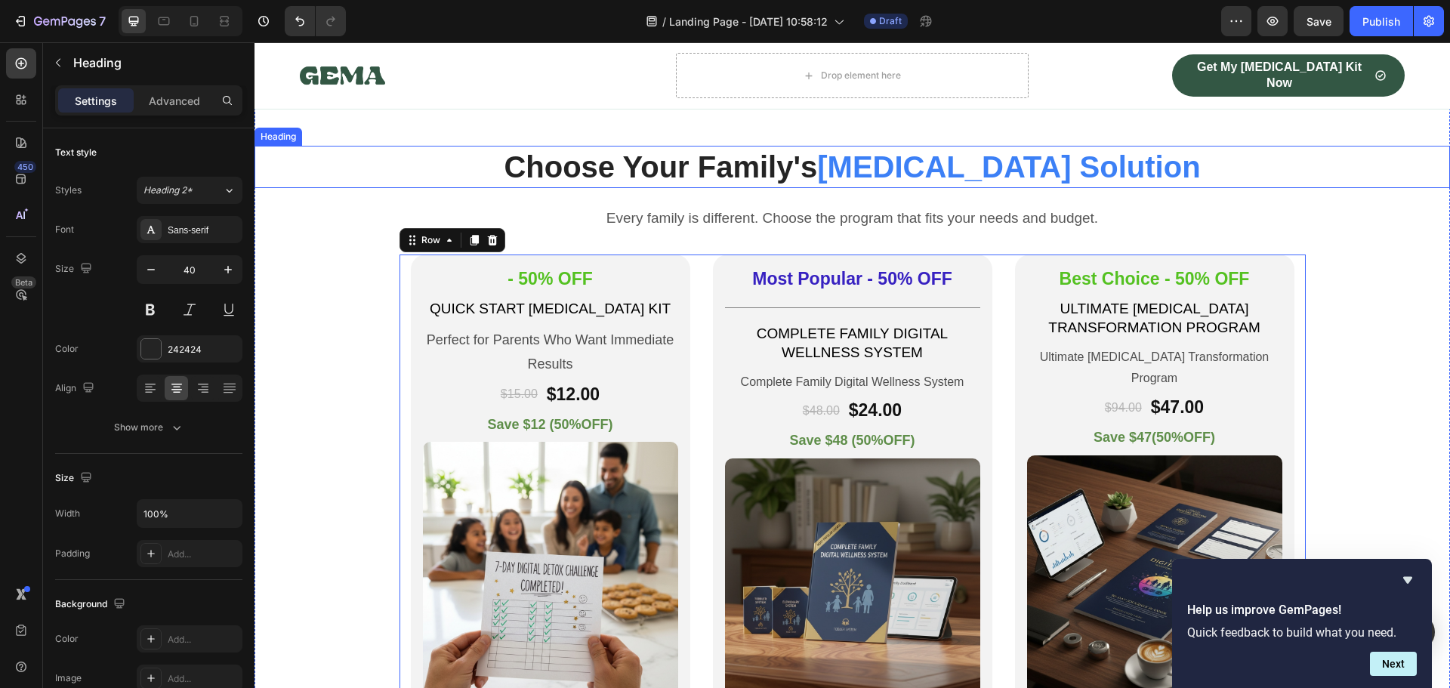
click at [1315, 186] on h2 "Choose Your Family's [MEDICAL_DATA] Solution" at bounding box center [851, 167] width 1195 height 42
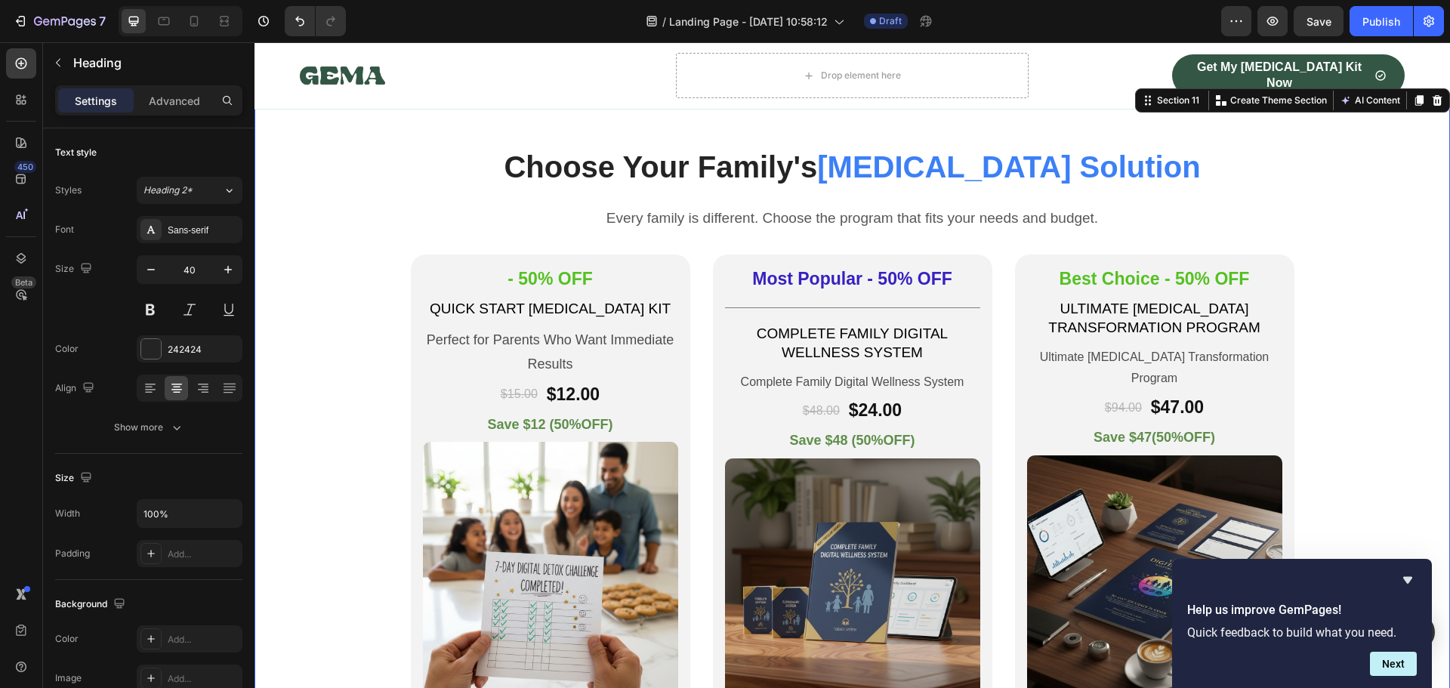
click at [1370, 133] on div "Choose Your Family's [MEDICAL_DATA] Solution Heading Every family is different.…" at bounding box center [851, 662] width 1195 height 1154
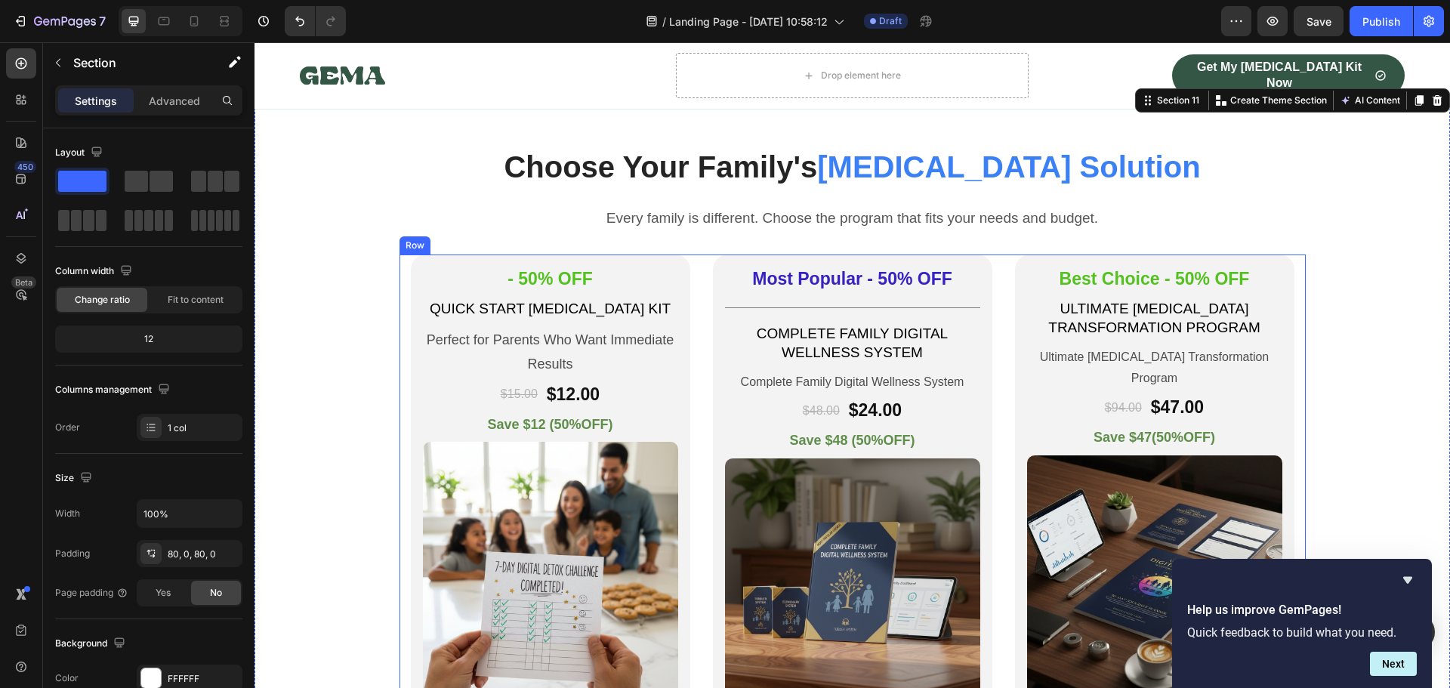
scroll to position [2894, 0]
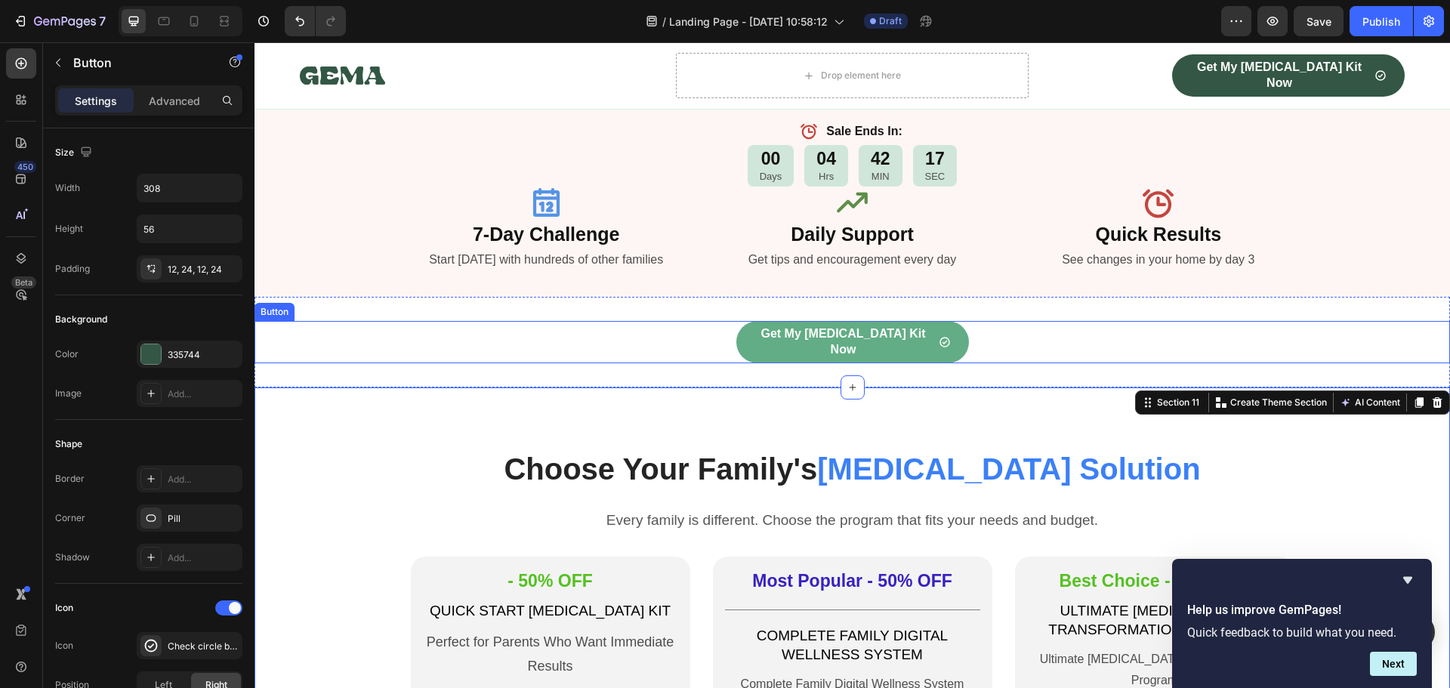
click at [849, 351] on button "Get My [MEDICAL_DATA] Kit Now" at bounding box center [852, 342] width 233 height 42
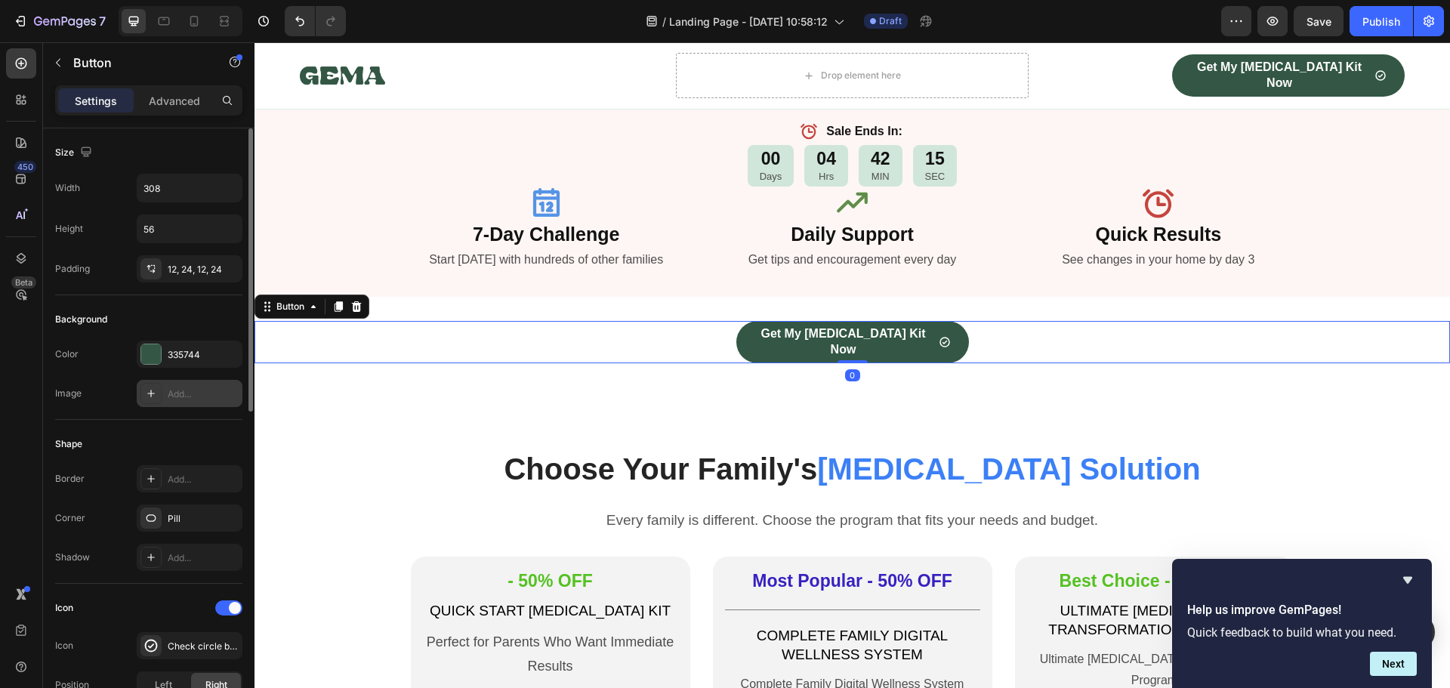
click at [218, 391] on div "Add..." at bounding box center [203, 394] width 71 height 14
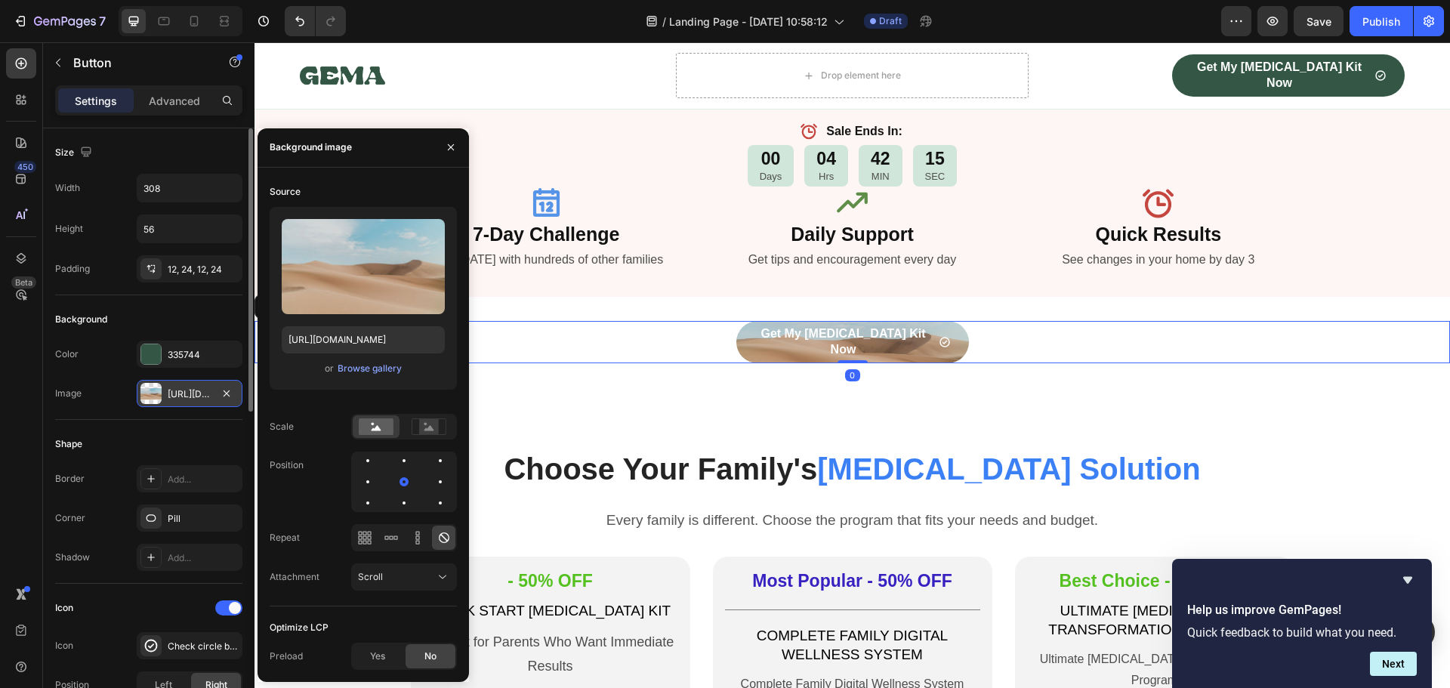
click at [207, 397] on div "[URL][DOMAIN_NAME]" at bounding box center [190, 394] width 44 height 14
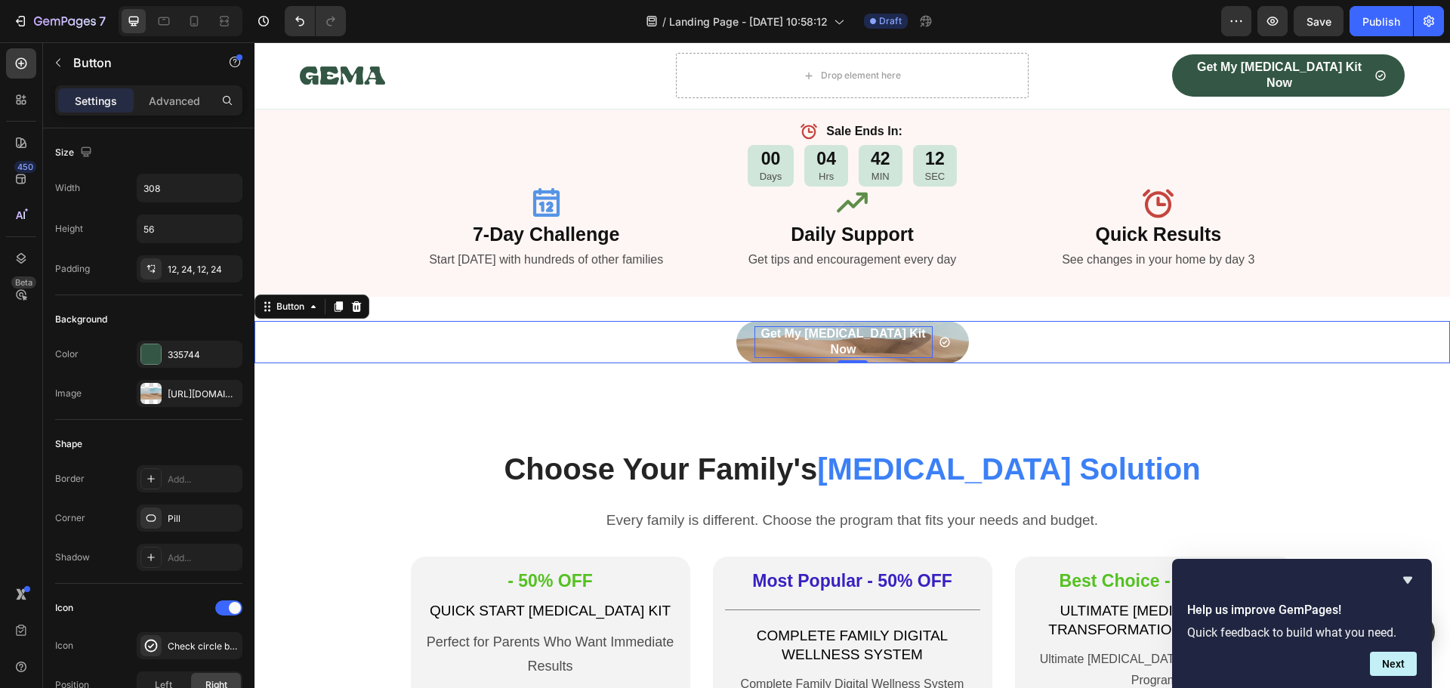
click at [754, 339] on p "Get My [MEDICAL_DATA] Kit Now" at bounding box center [843, 342] width 178 height 32
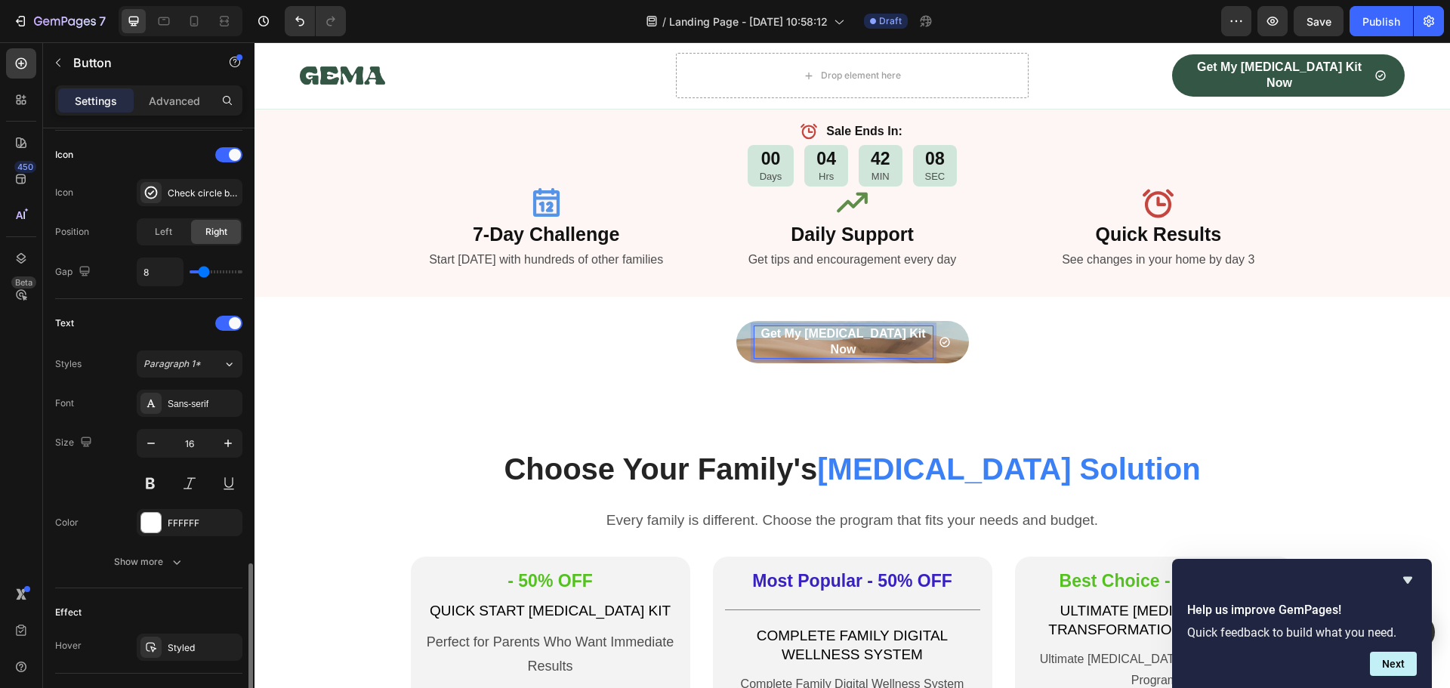
scroll to position [604, 0]
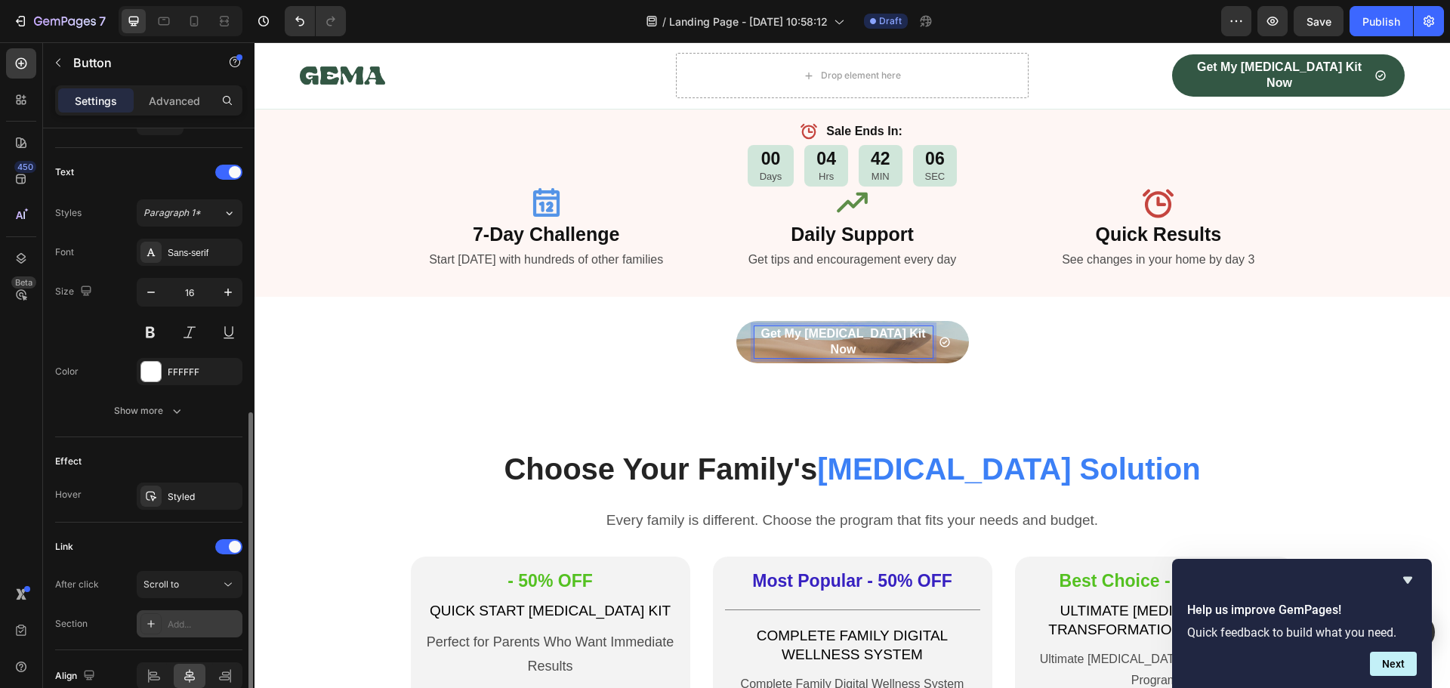
click at [174, 618] on div "Add..." at bounding box center [203, 625] width 71 height 14
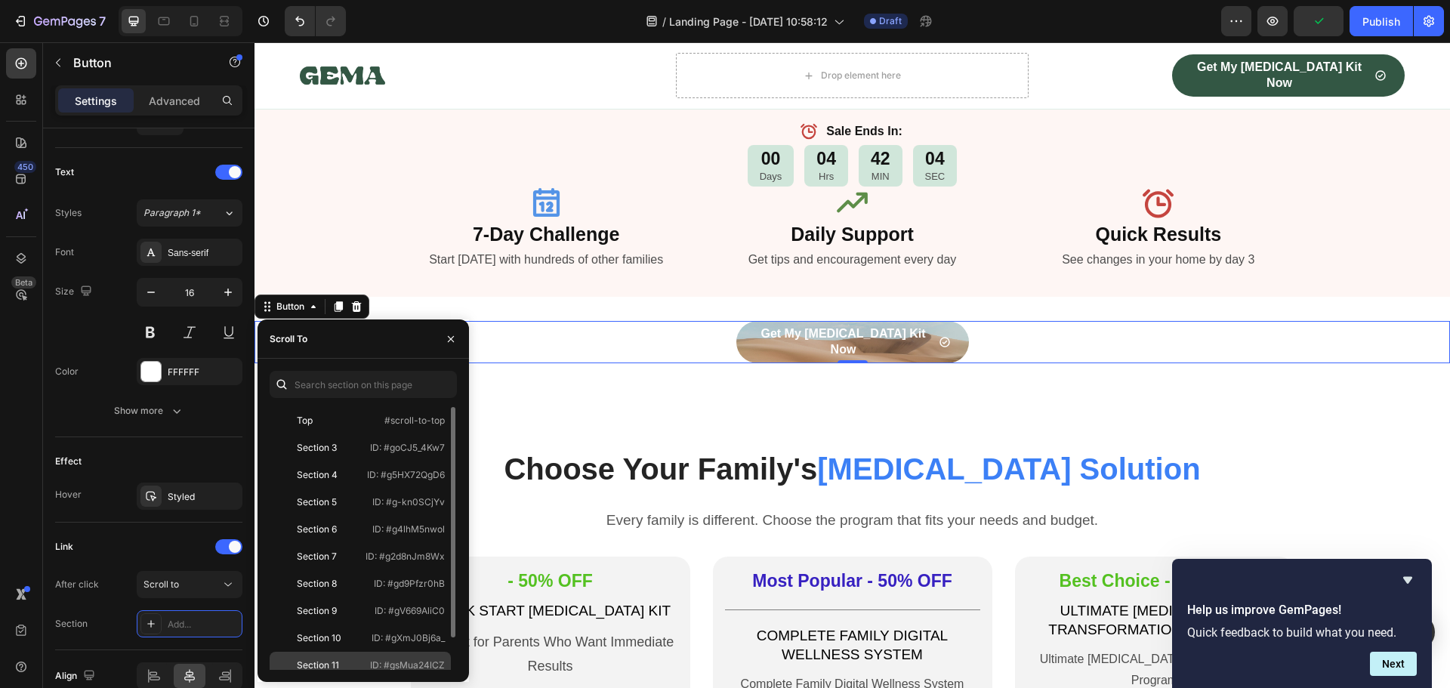
click at [327, 656] on div "Section 11 ID: #gsMua24lCZ" at bounding box center [360, 665] width 181 height 27
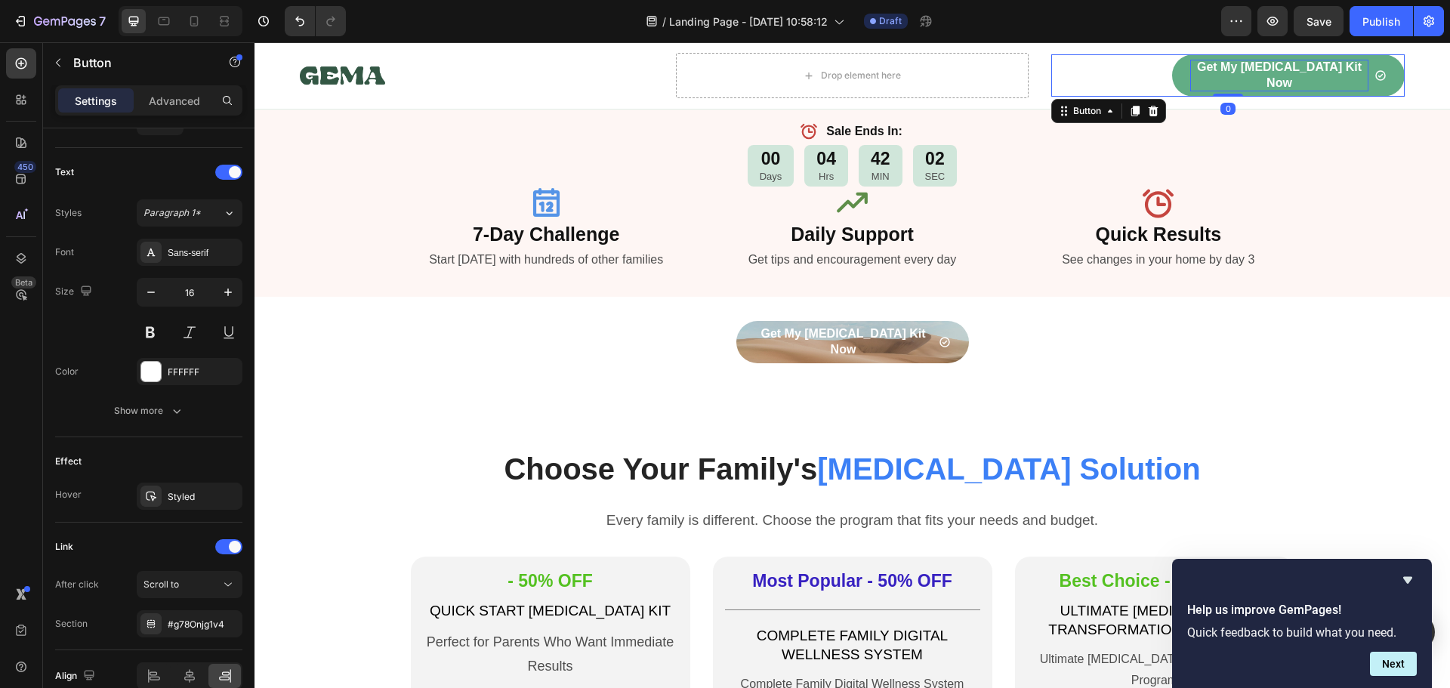
click at [1252, 75] on p "Get My [MEDICAL_DATA] Kit Now" at bounding box center [1279, 76] width 178 height 32
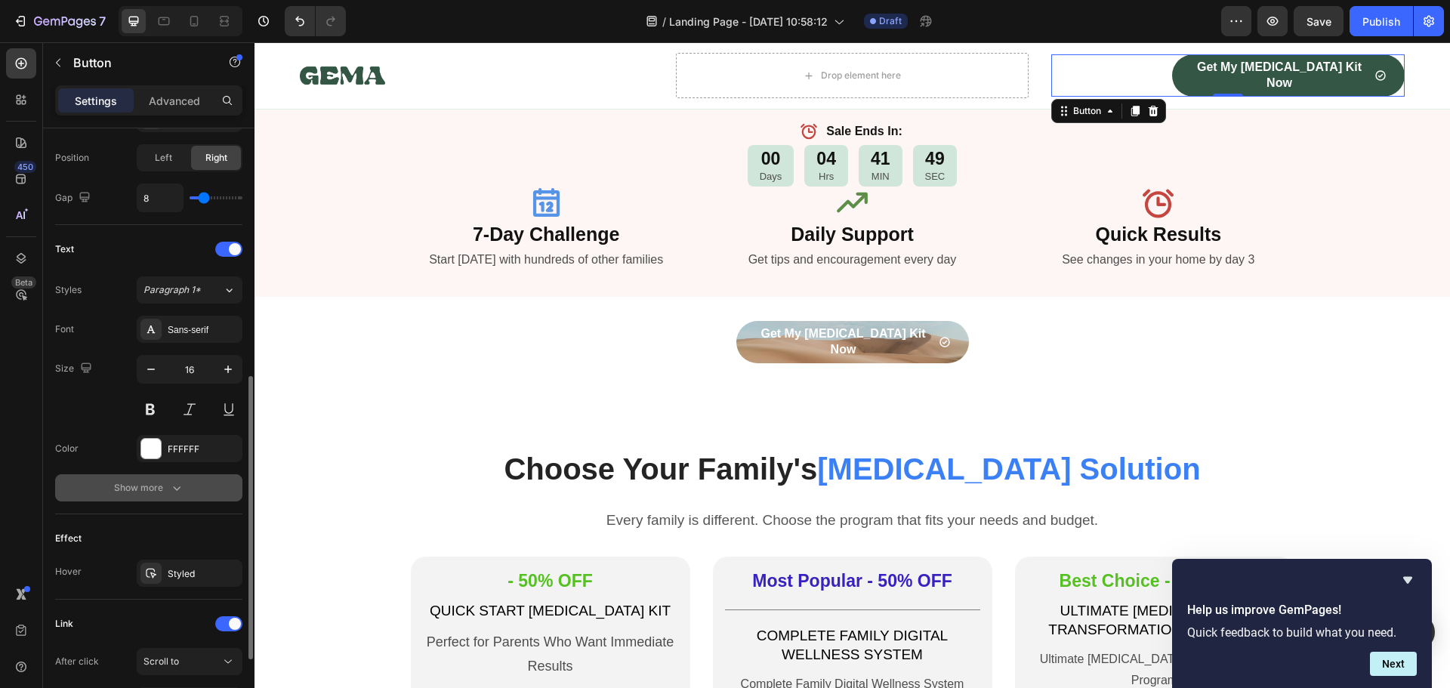
scroll to position [678, 0]
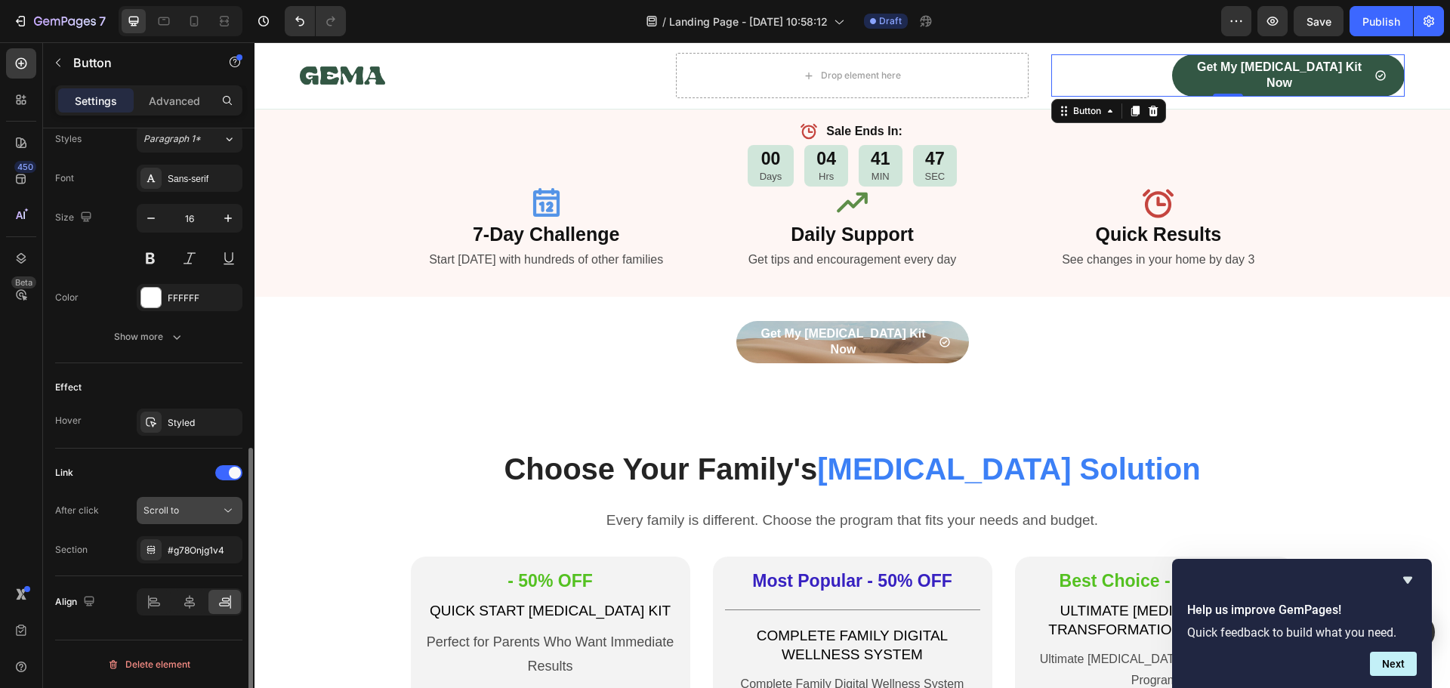
click at [226, 516] on icon at bounding box center [227, 510] width 15 height 15
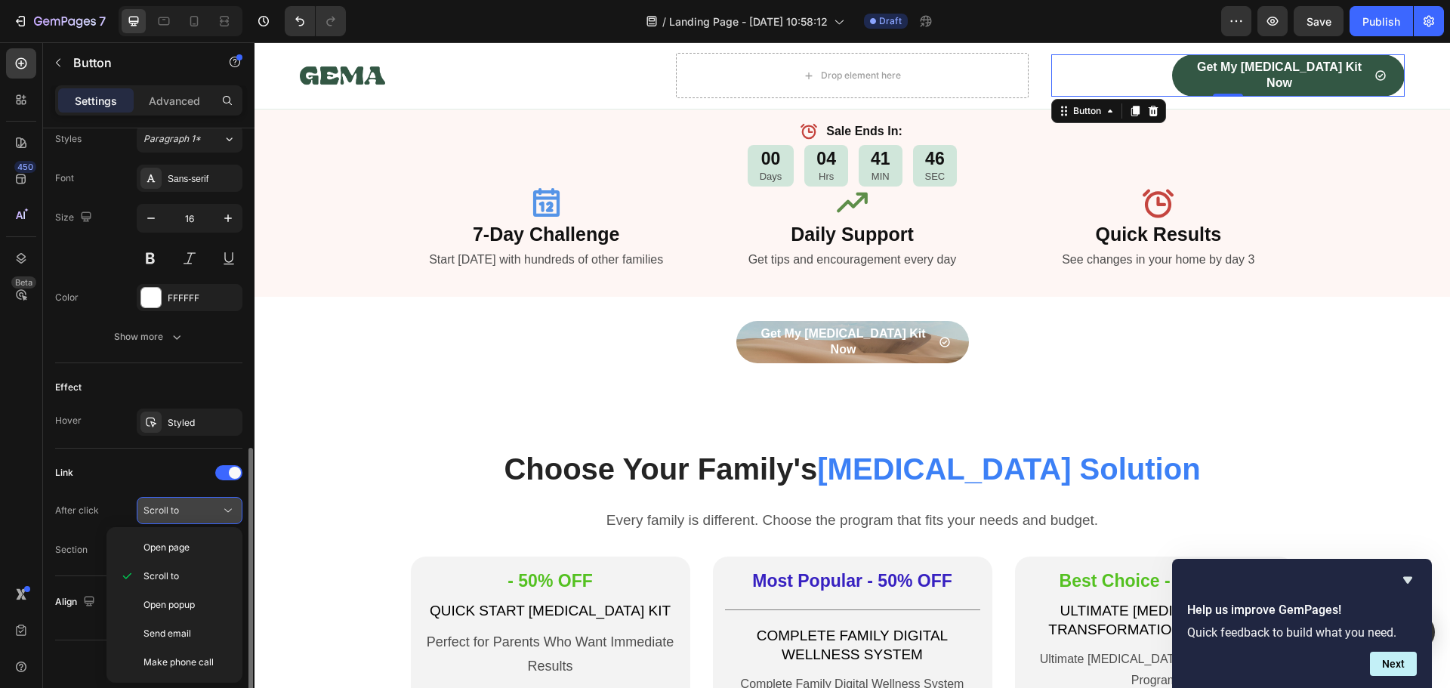
click at [226, 516] on icon at bounding box center [227, 510] width 15 height 15
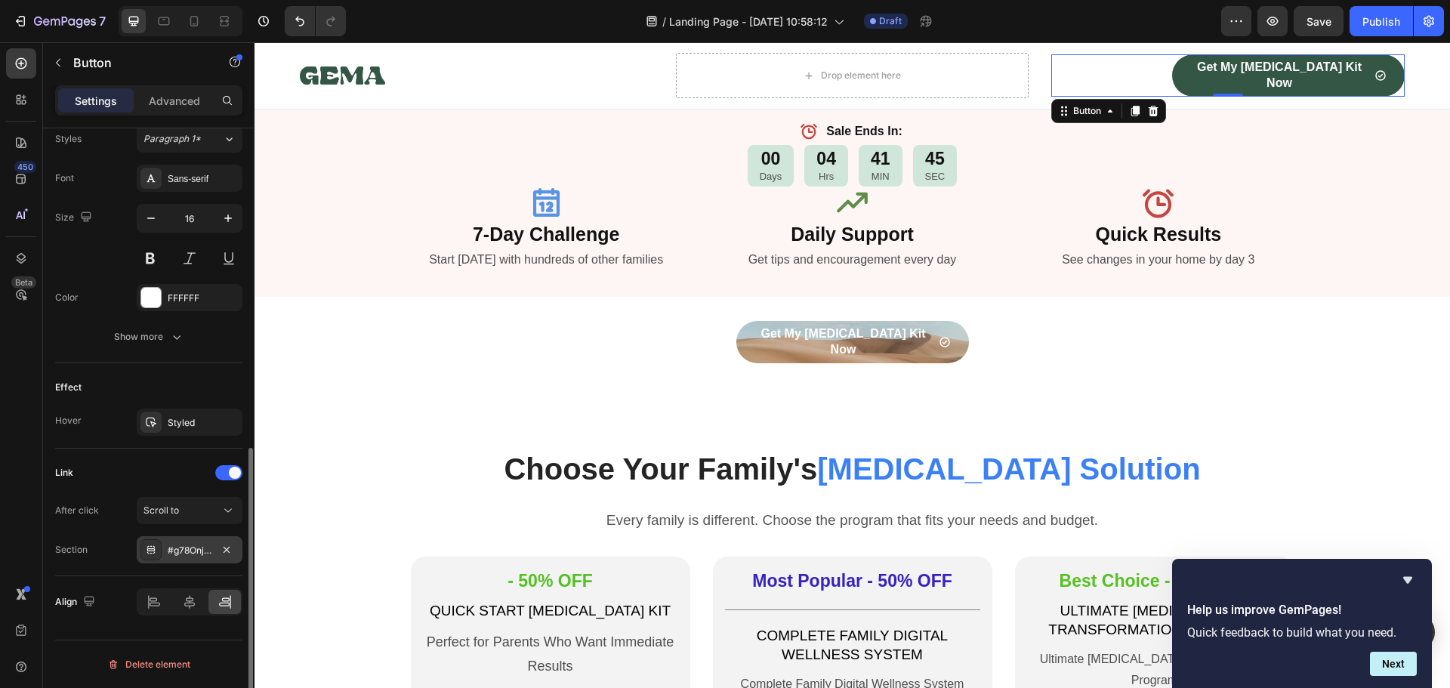
click at [217, 558] on div at bounding box center [226, 550] width 18 height 18
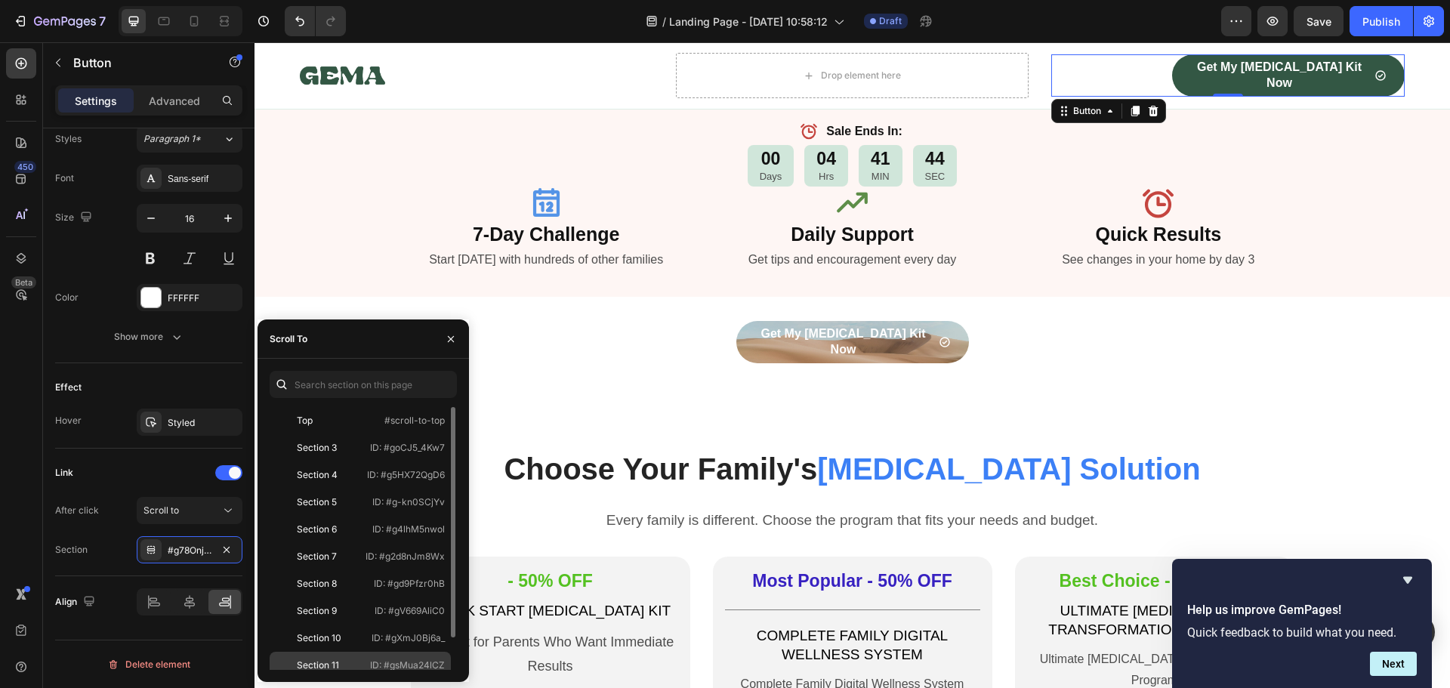
click at [334, 659] on div "Section 11" at bounding box center [318, 665] width 42 height 14
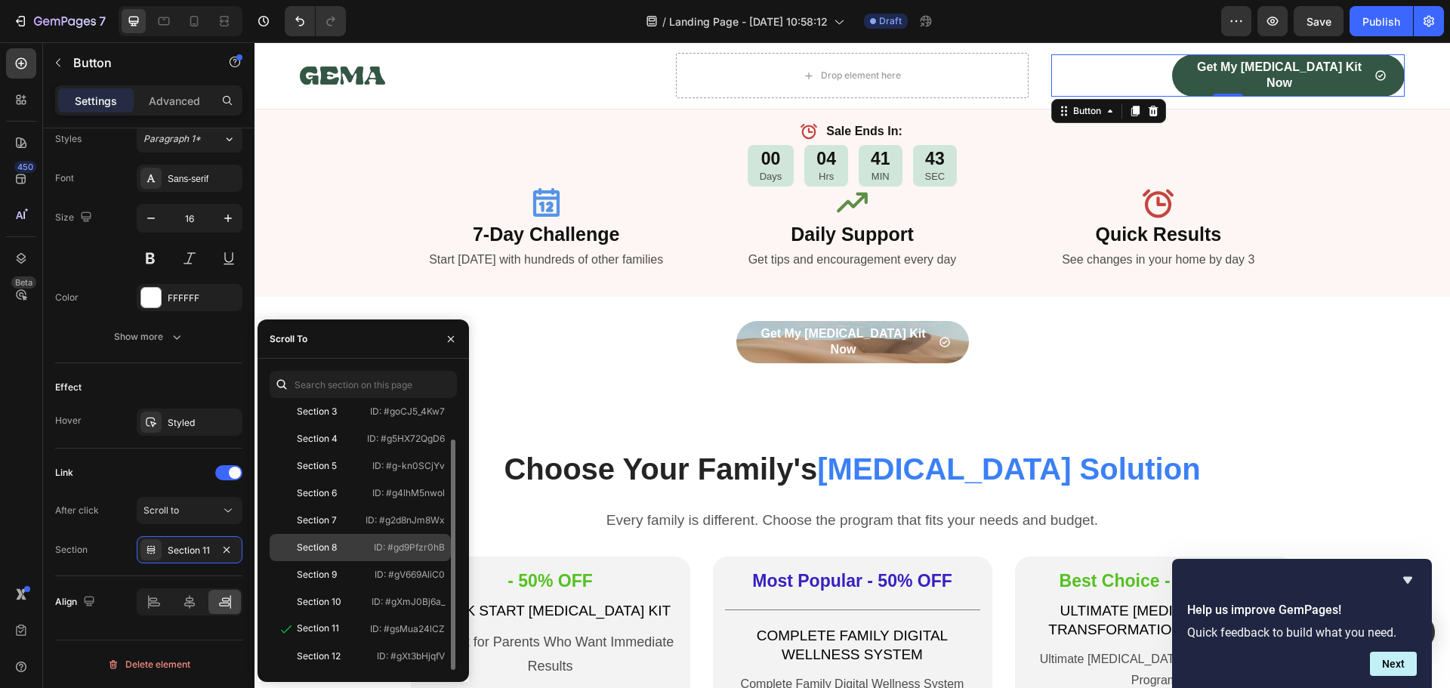
scroll to position [3045, 0]
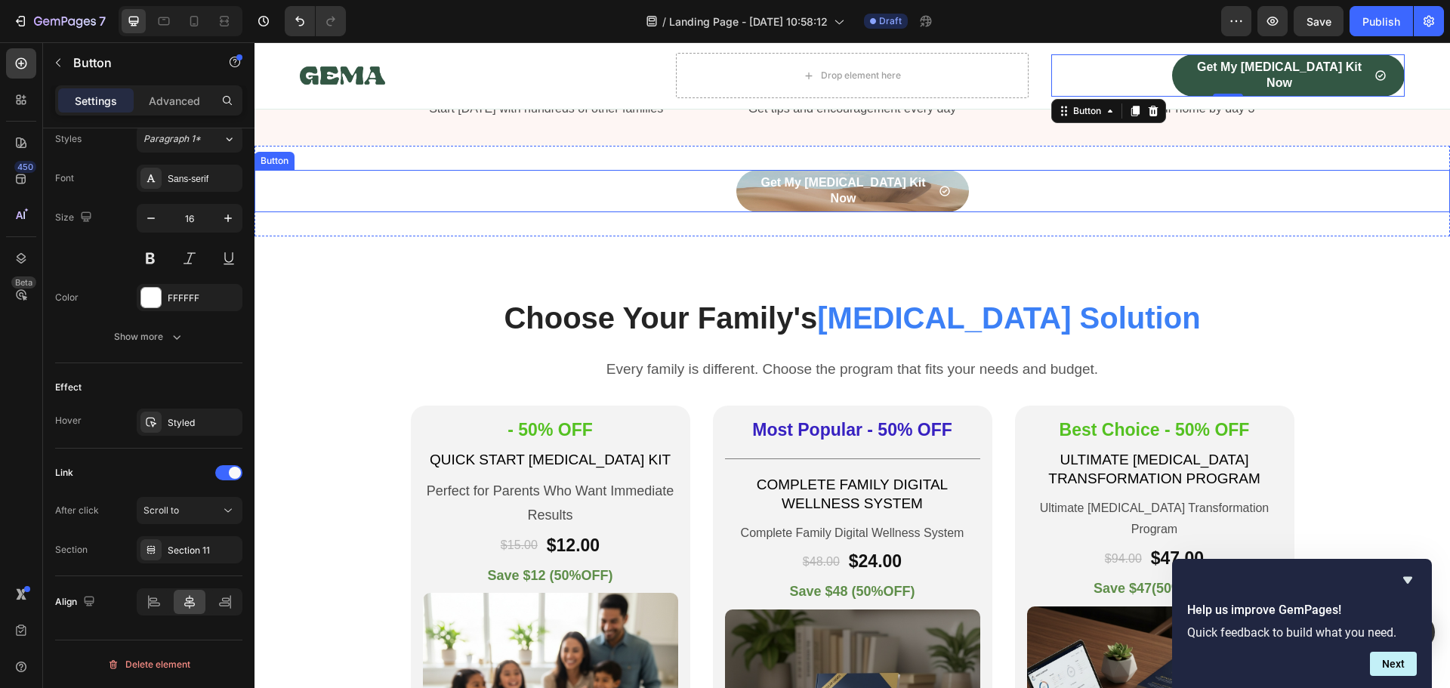
click at [546, 196] on div "Get My [MEDICAL_DATA] Kit Now Button" at bounding box center [851, 191] width 1195 height 42
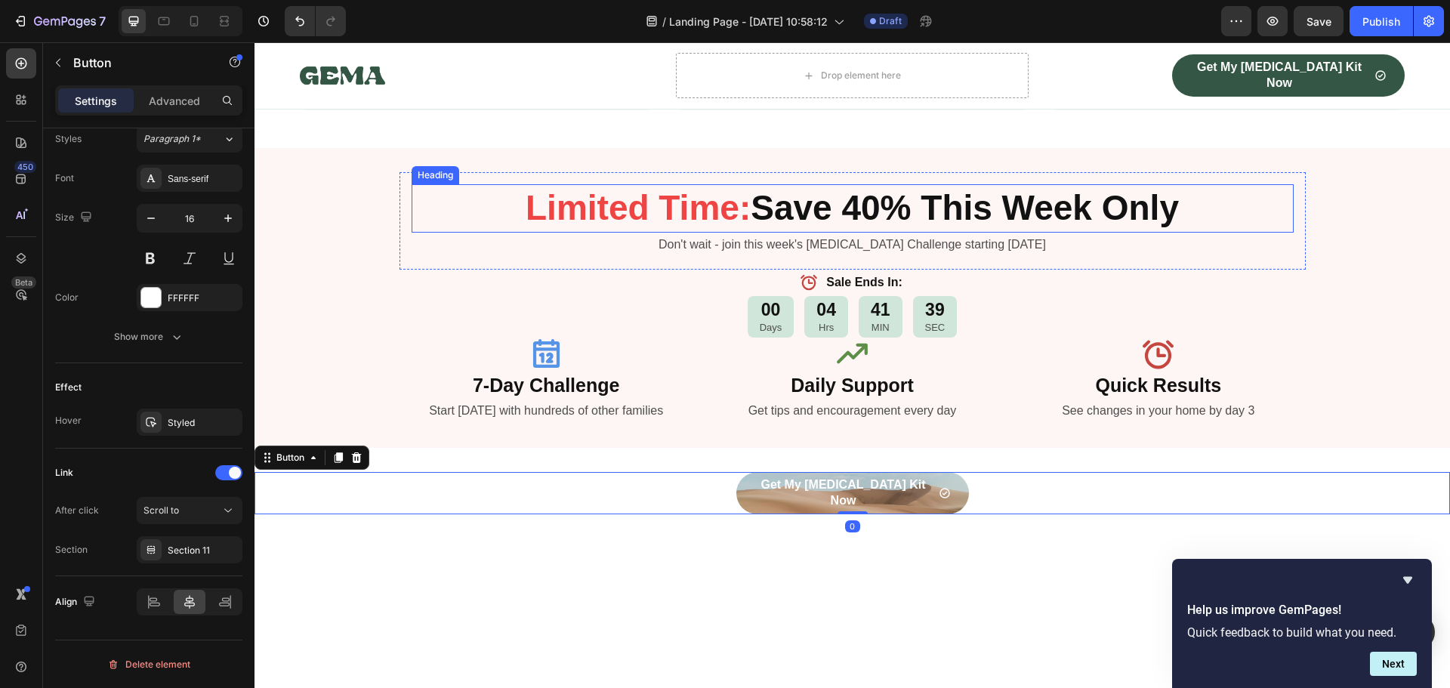
scroll to position [2592, 0]
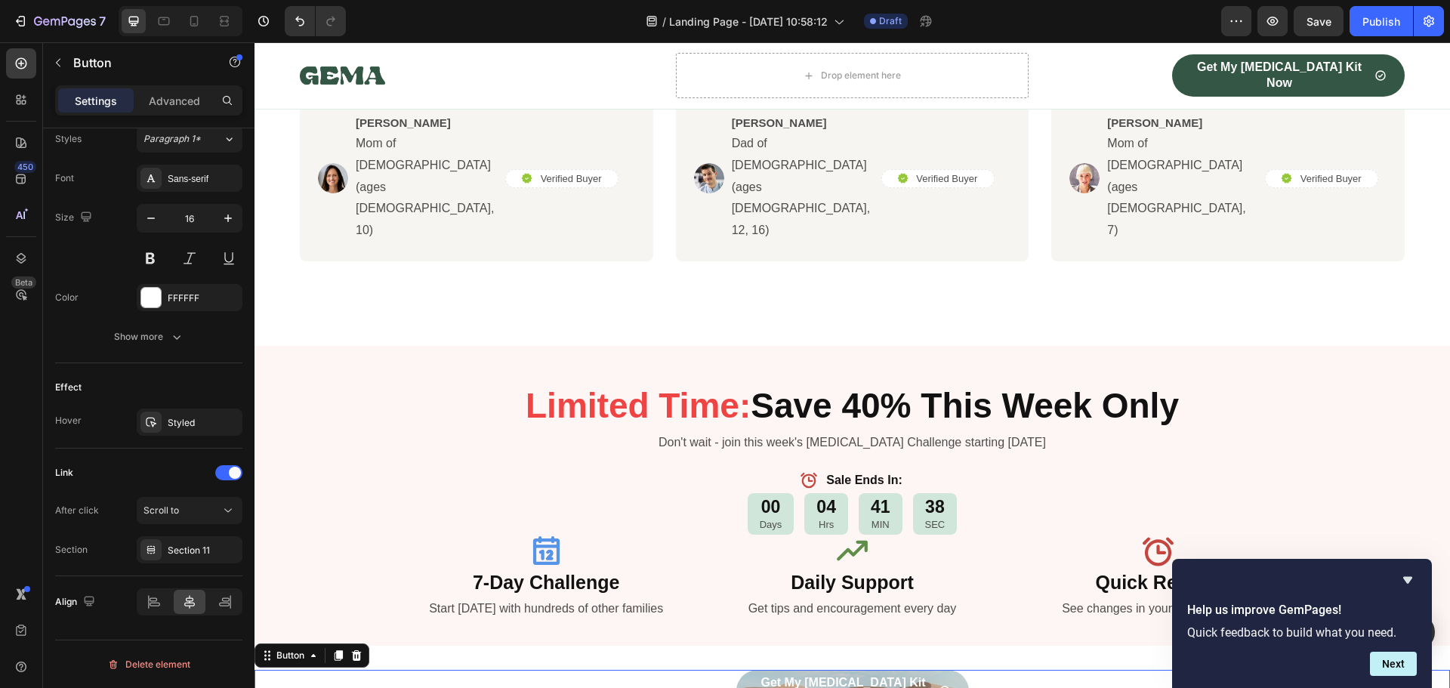
click at [737, 670] on link "Get My [MEDICAL_DATA] Kit Now" at bounding box center [852, 691] width 233 height 42
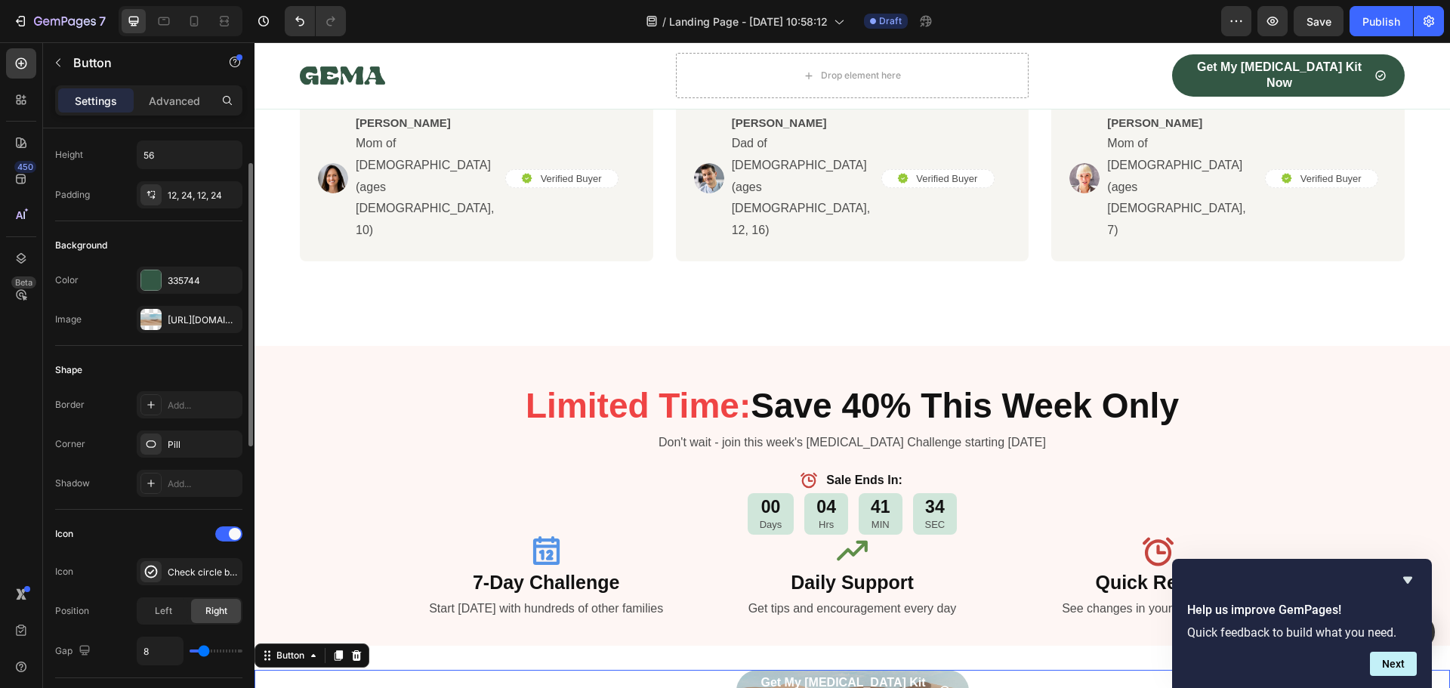
scroll to position [0, 0]
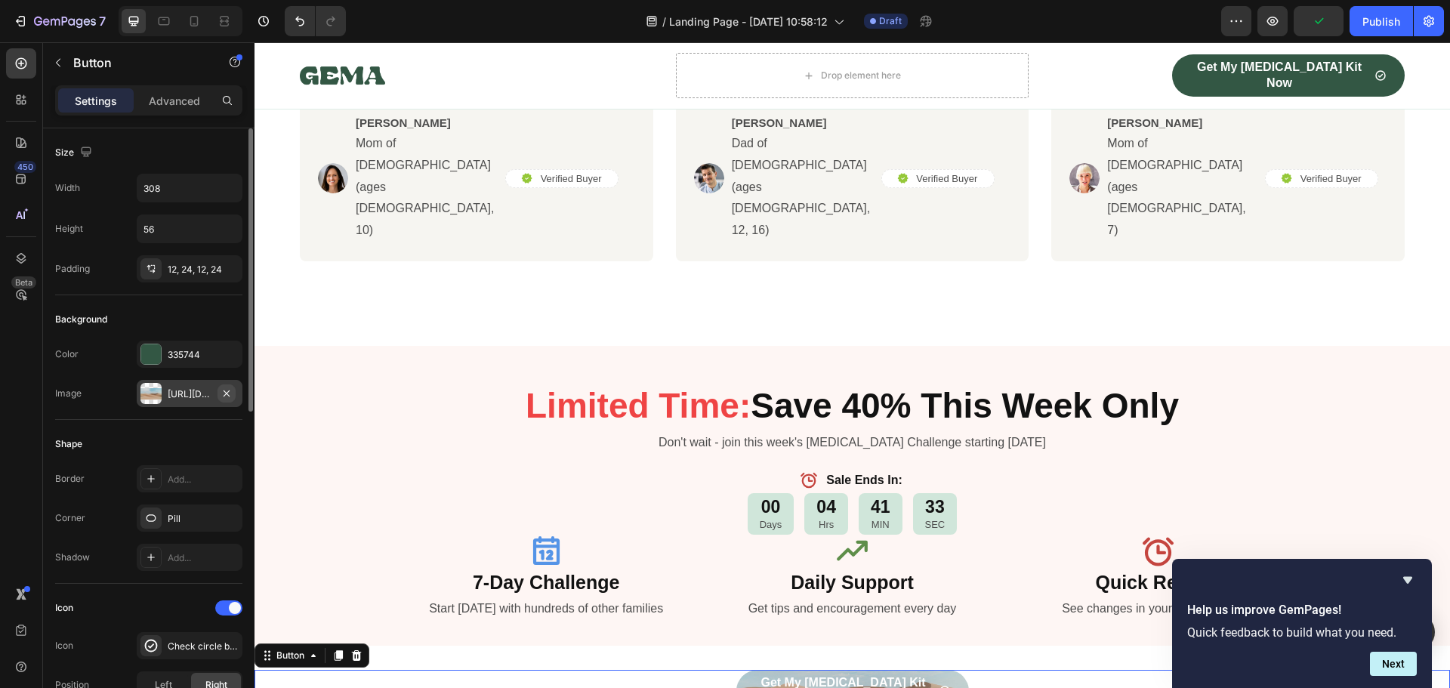
click at [227, 393] on icon "button" at bounding box center [226, 393] width 6 height 6
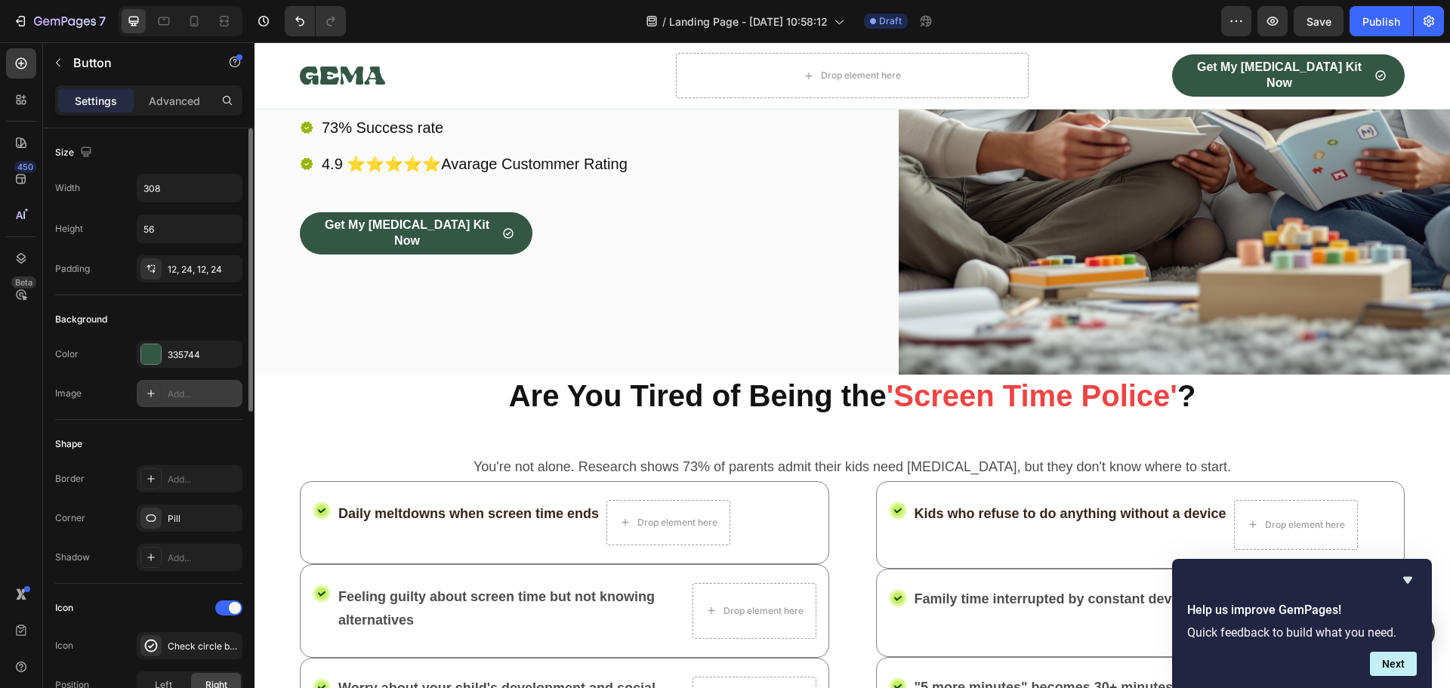
scroll to position [327, 0]
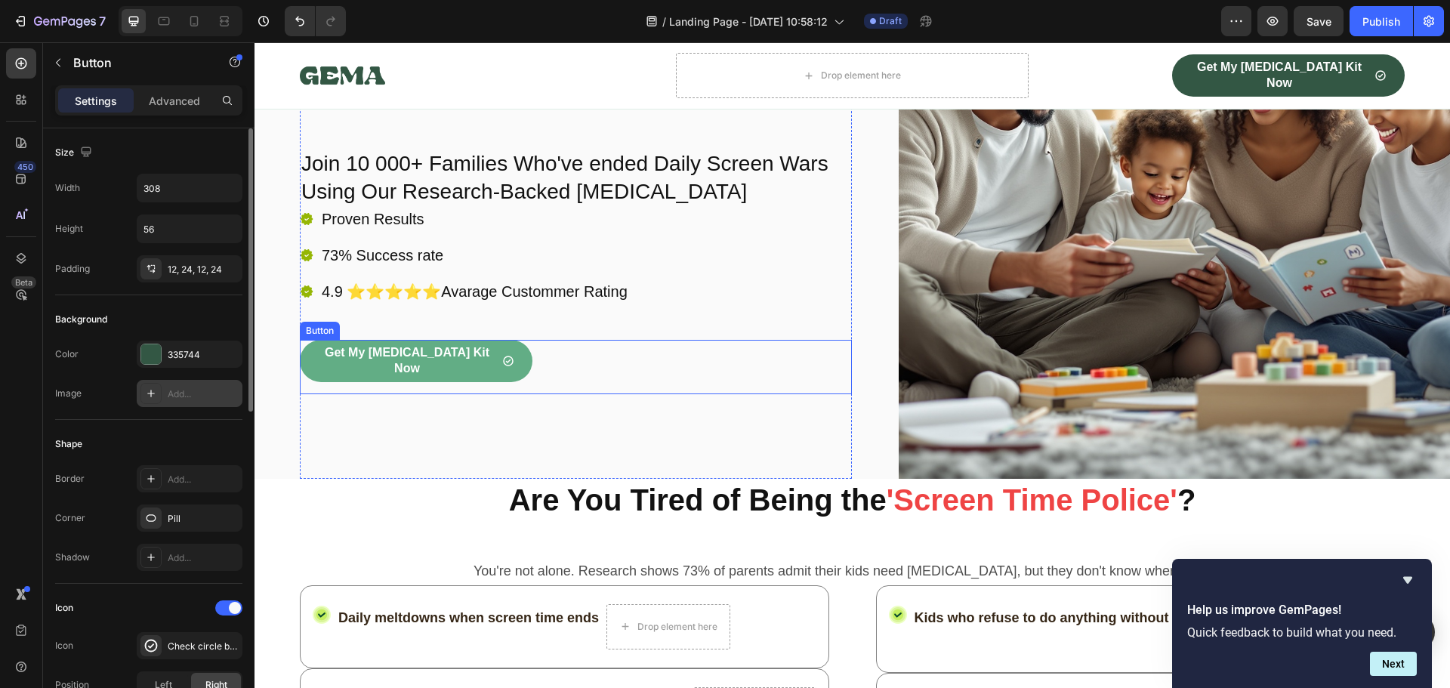
click at [508, 378] on link "Get My [MEDICAL_DATA] Kit Now" at bounding box center [416, 361] width 233 height 42
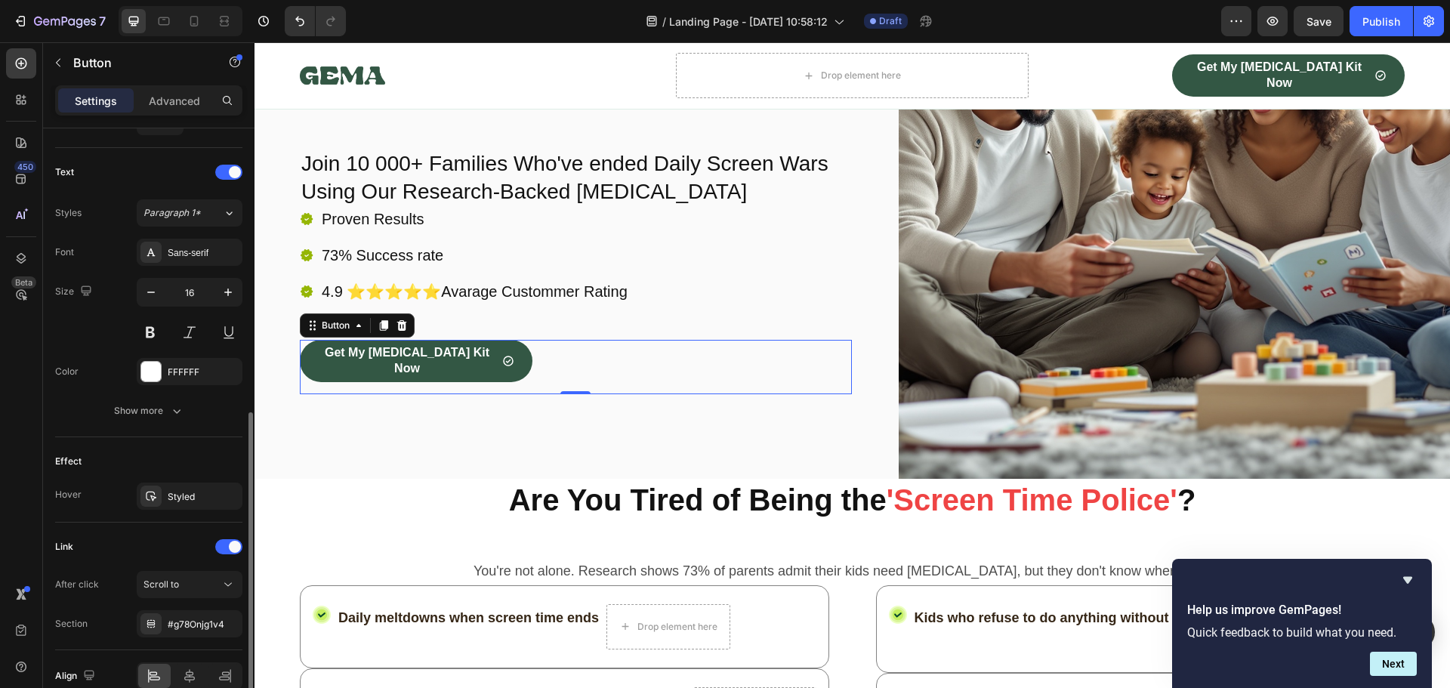
scroll to position [678, 0]
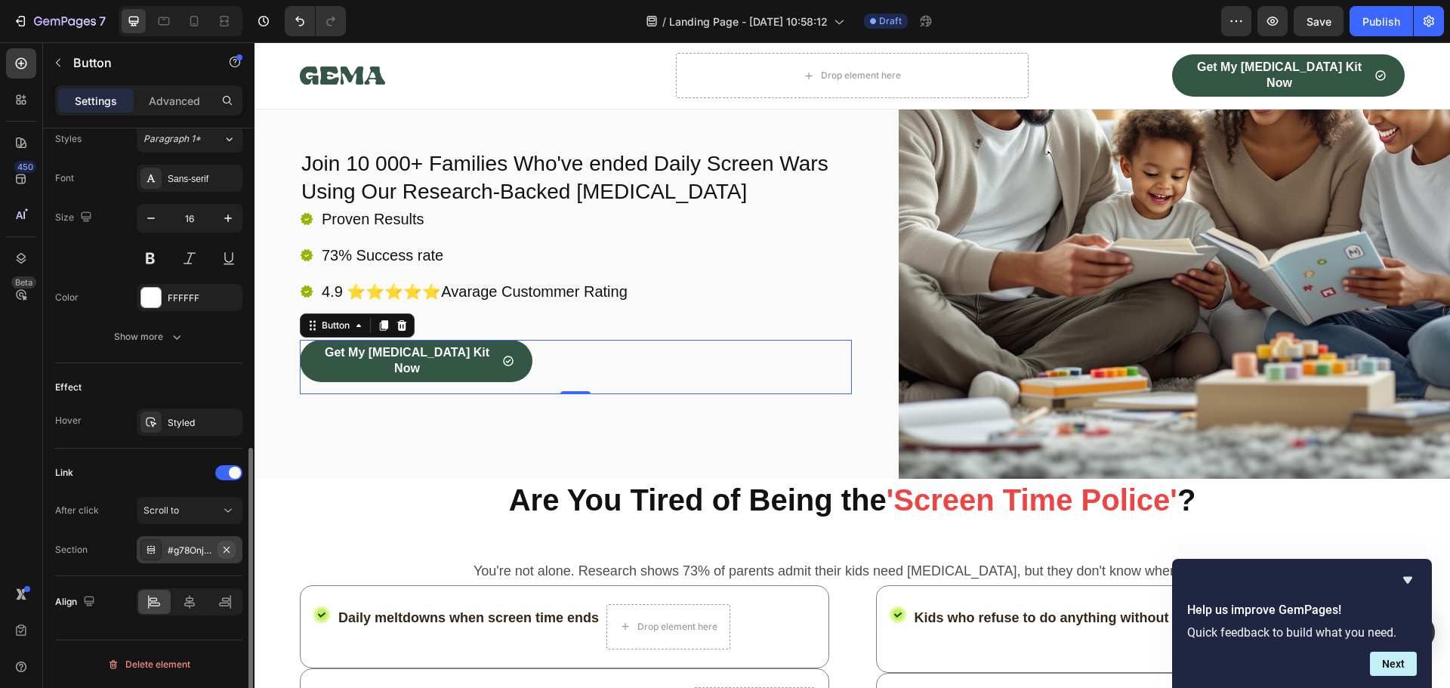
click at [227, 550] on icon "button" at bounding box center [226, 549] width 6 height 6
click at [203, 551] on div "Add..." at bounding box center [203, 551] width 71 height 14
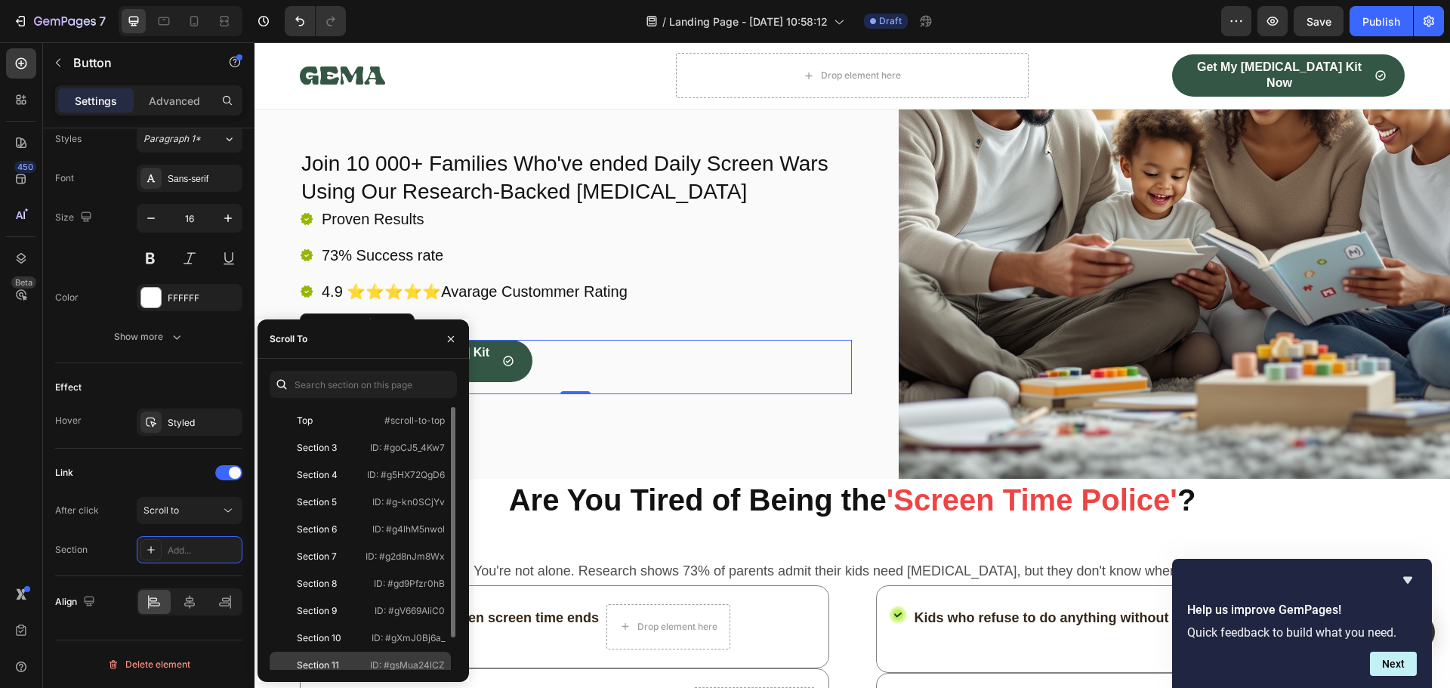
click at [338, 664] on div "Section 11" at bounding box center [318, 665] width 42 height 14
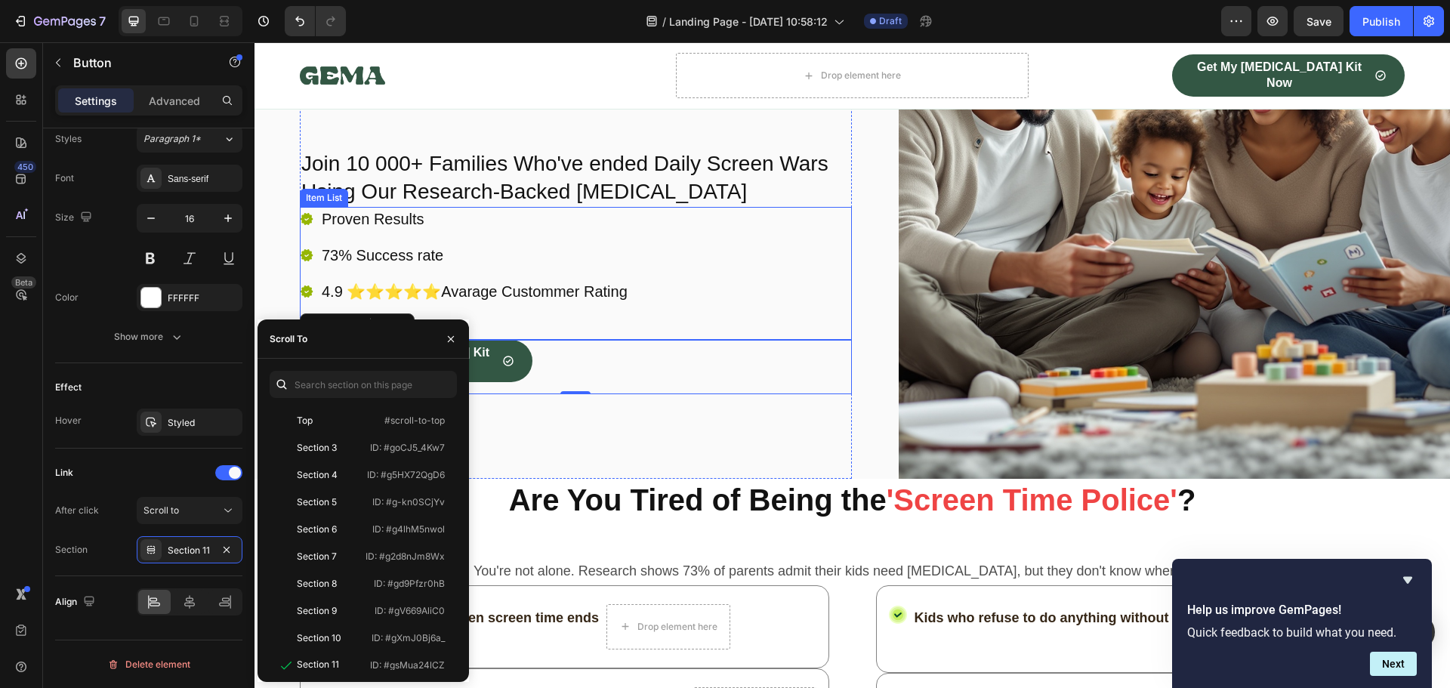
click at [734, 273] on div "Proven Results 73% Success rate 4.9 ⭐⭐⭐⭐⭐Avarage Custommer Rating" at bounding box center [576, 273] width 552 height 133
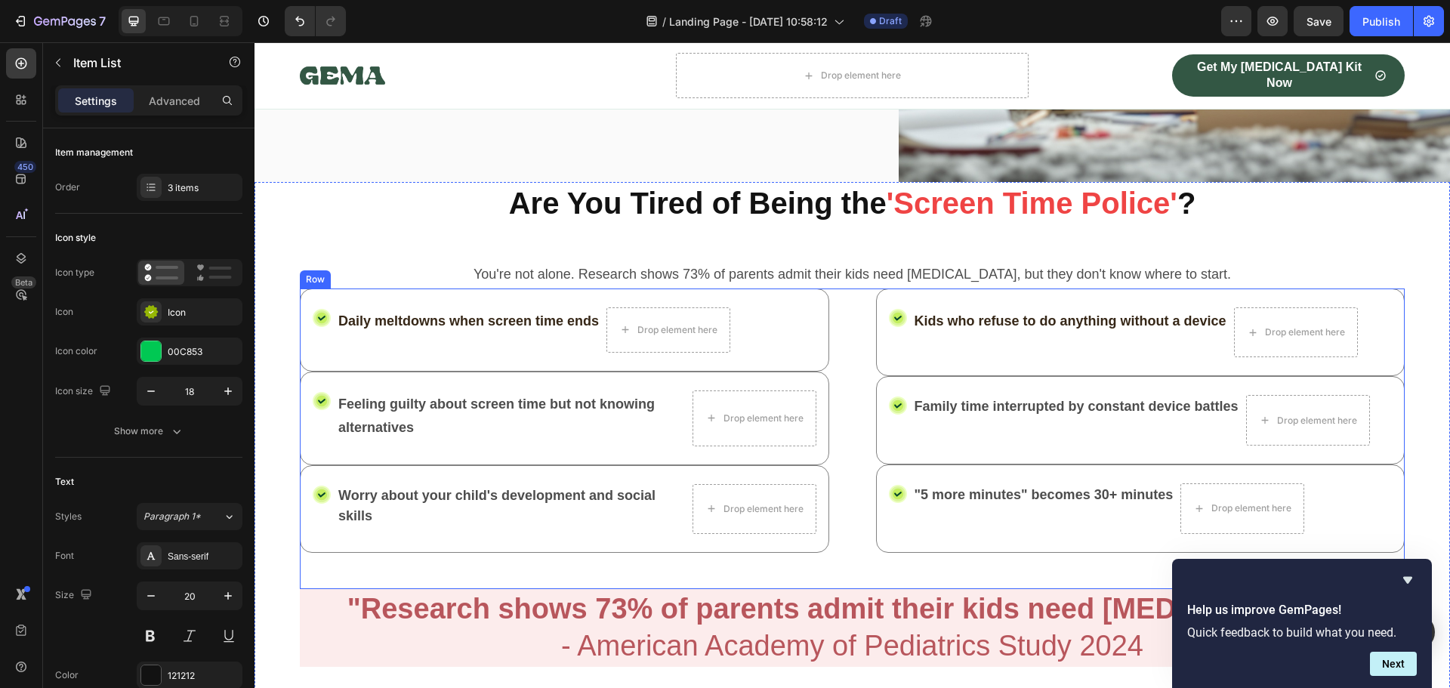
scroll to position [327, 0]
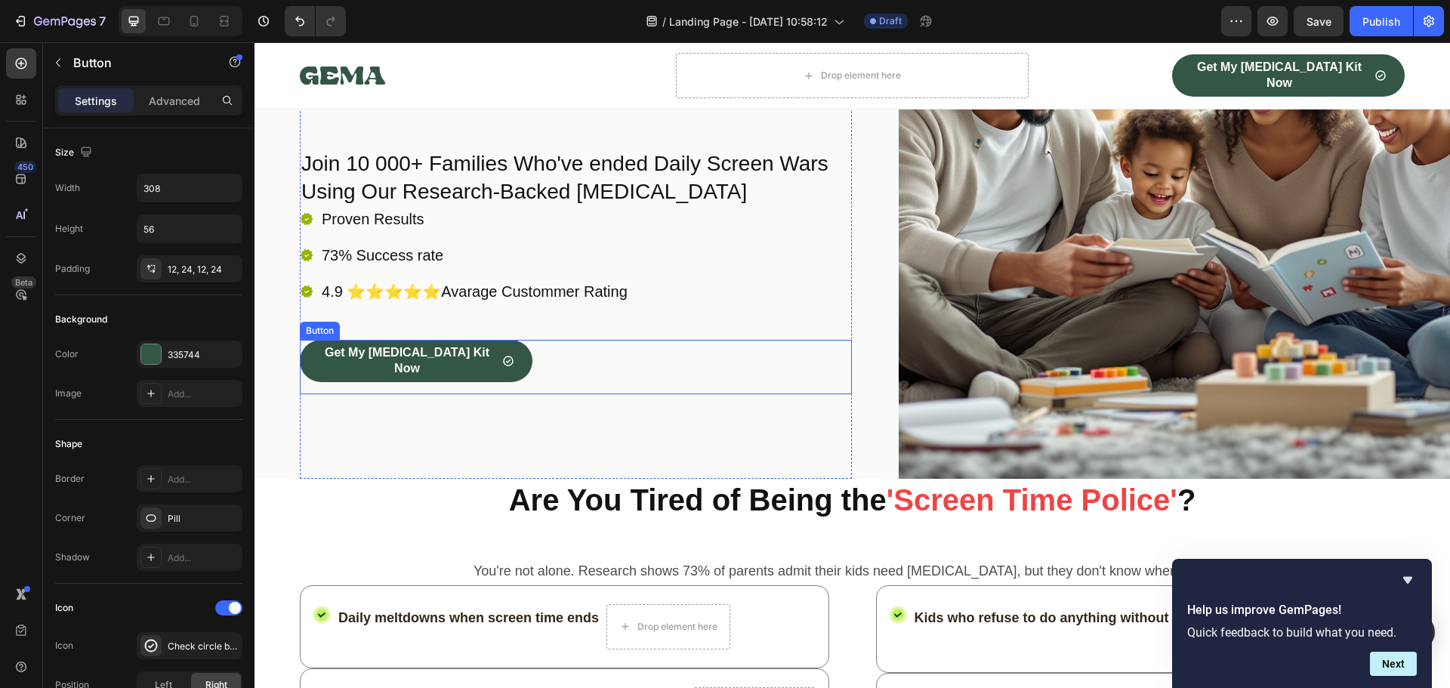
click at [562, 371] on div "Get My [MEDICAL_DATA] Kit Now Button" at bounding box center [576, 367] width 552 height 54
click at [382, 326] on icon at bounding box center [384, 325] width 8 height 11
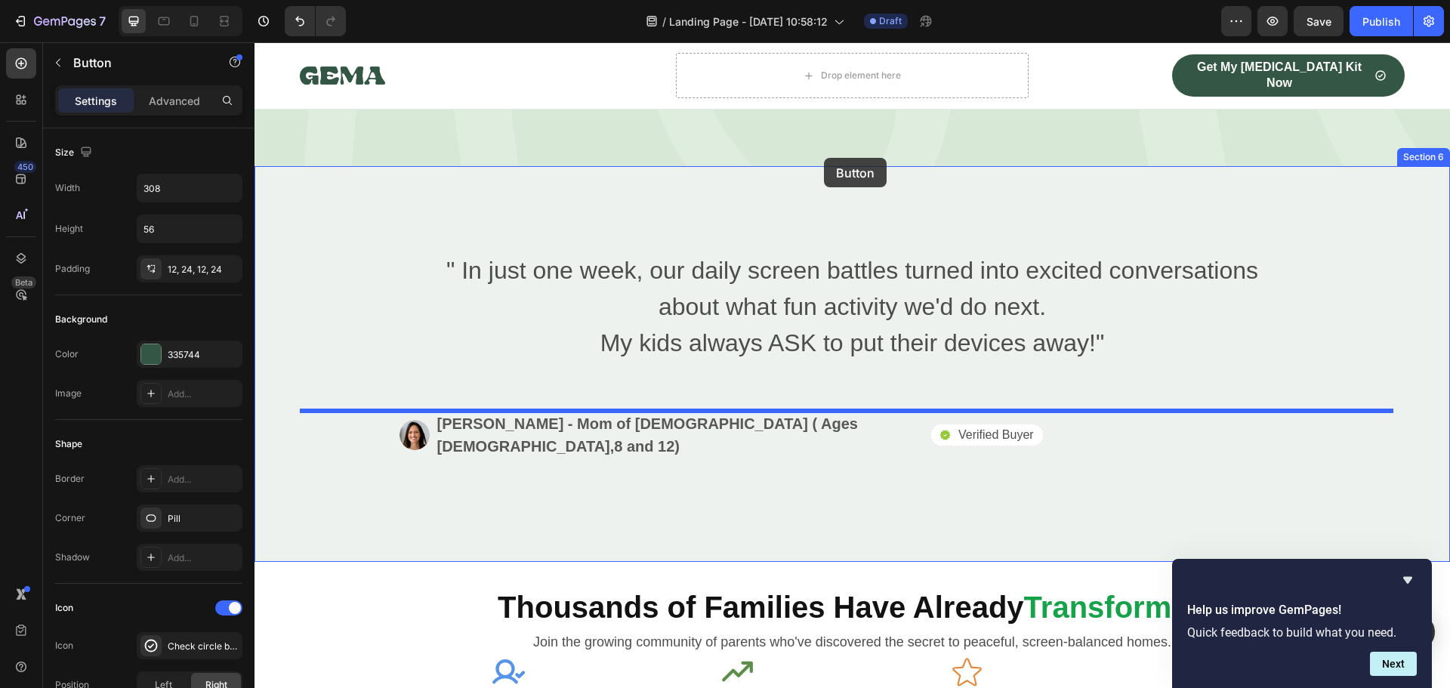
scroll to position [1401, 0]
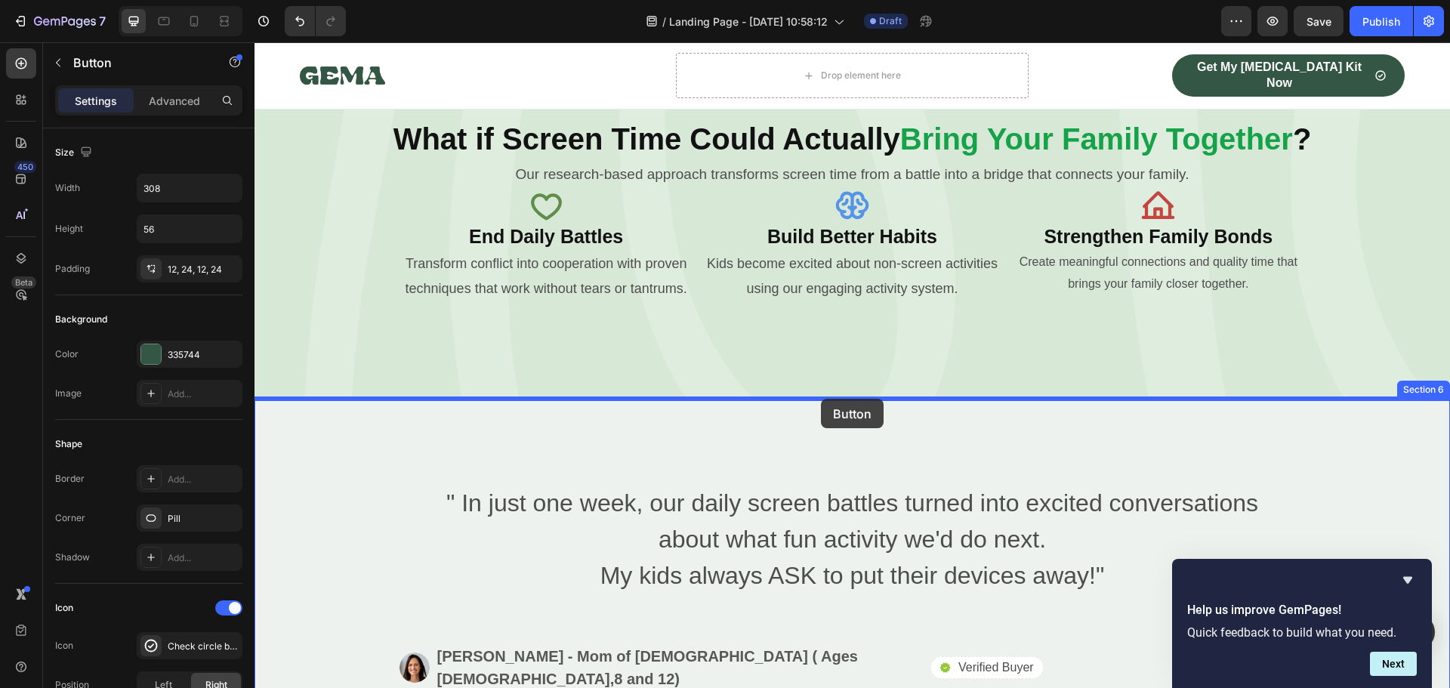
drag, startPoint x: 310, startPoint y: 387, endPoint x: 822, endPoint y: 399, distance: 512.0
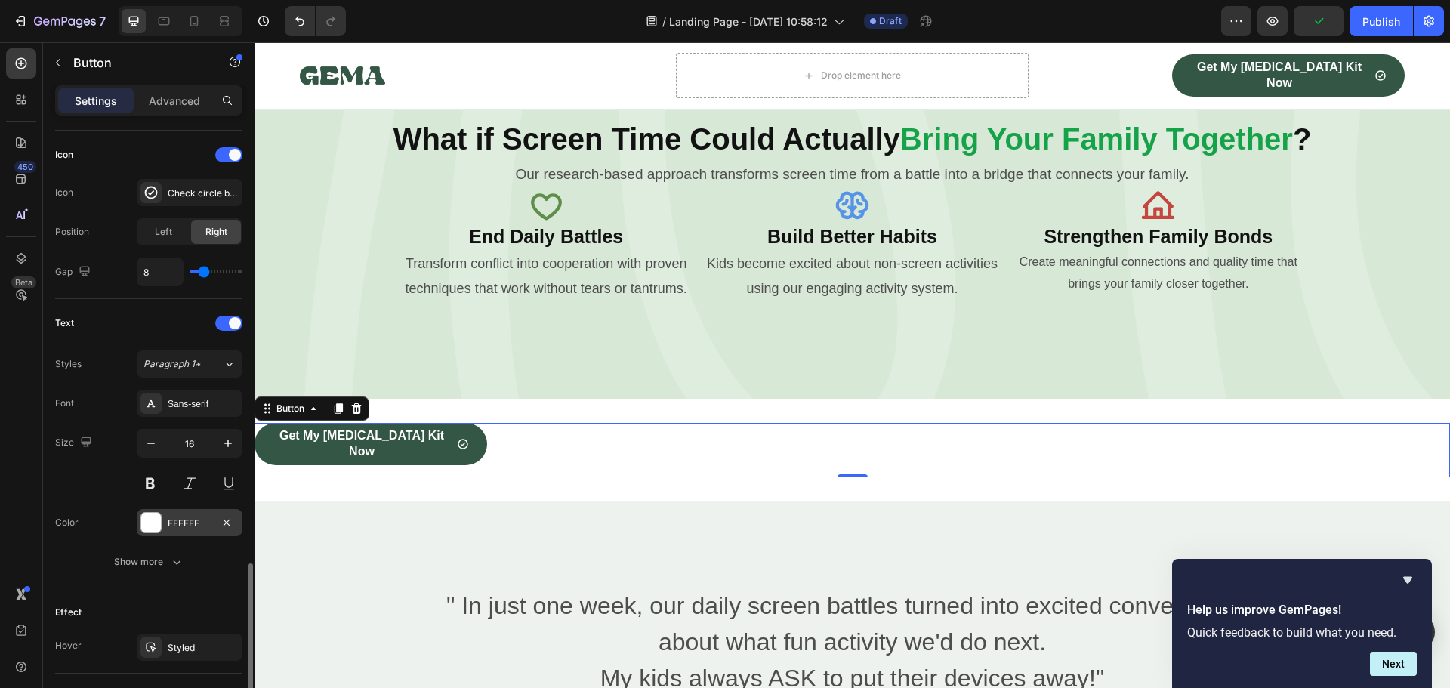
scroll to position [678, 0]
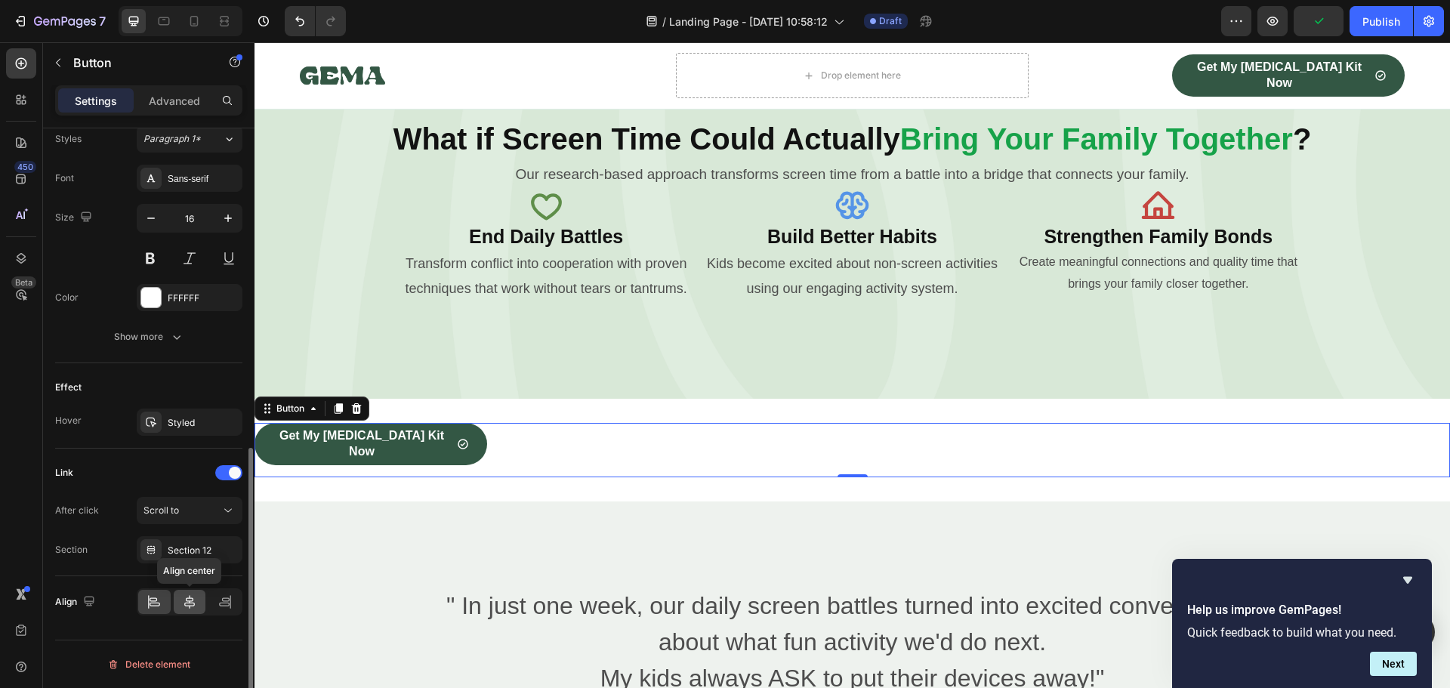
click at [187, 599] on icon at bounding box center [189, 601] width 15 height 15
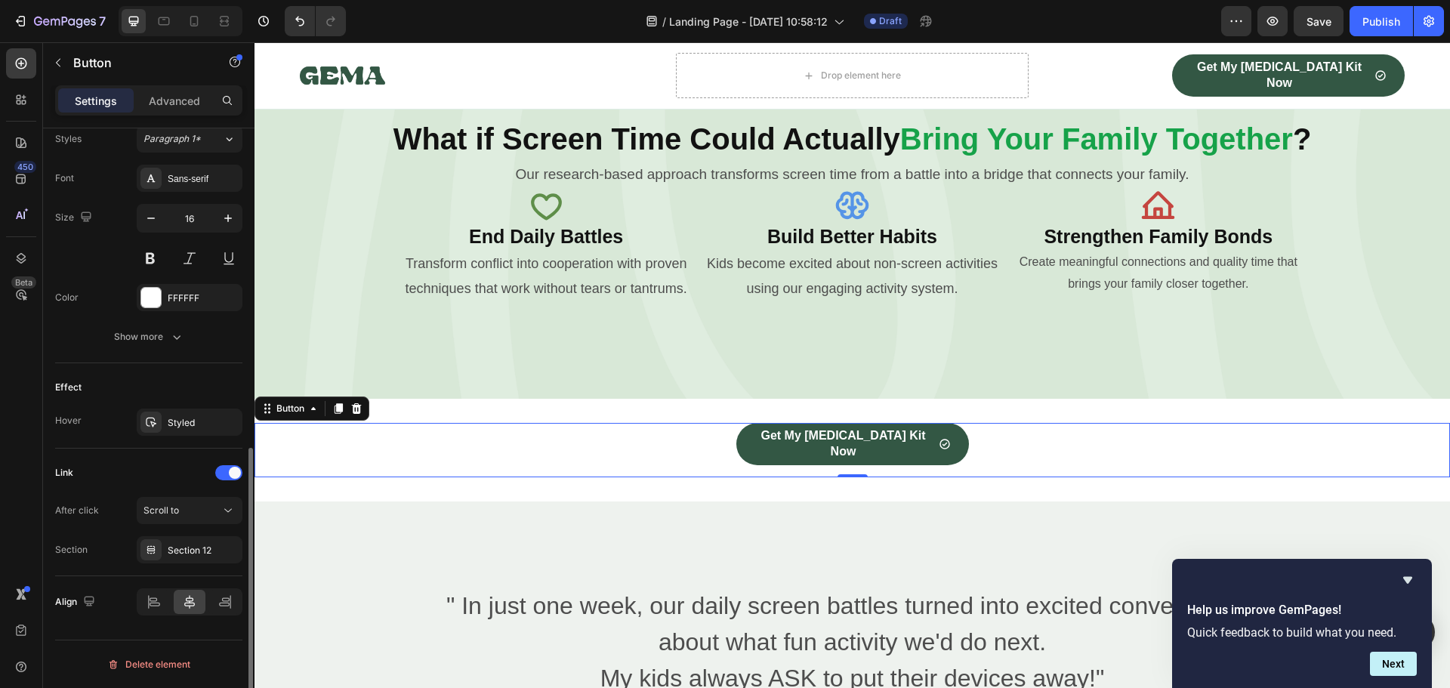
scroll to position [527, 0]
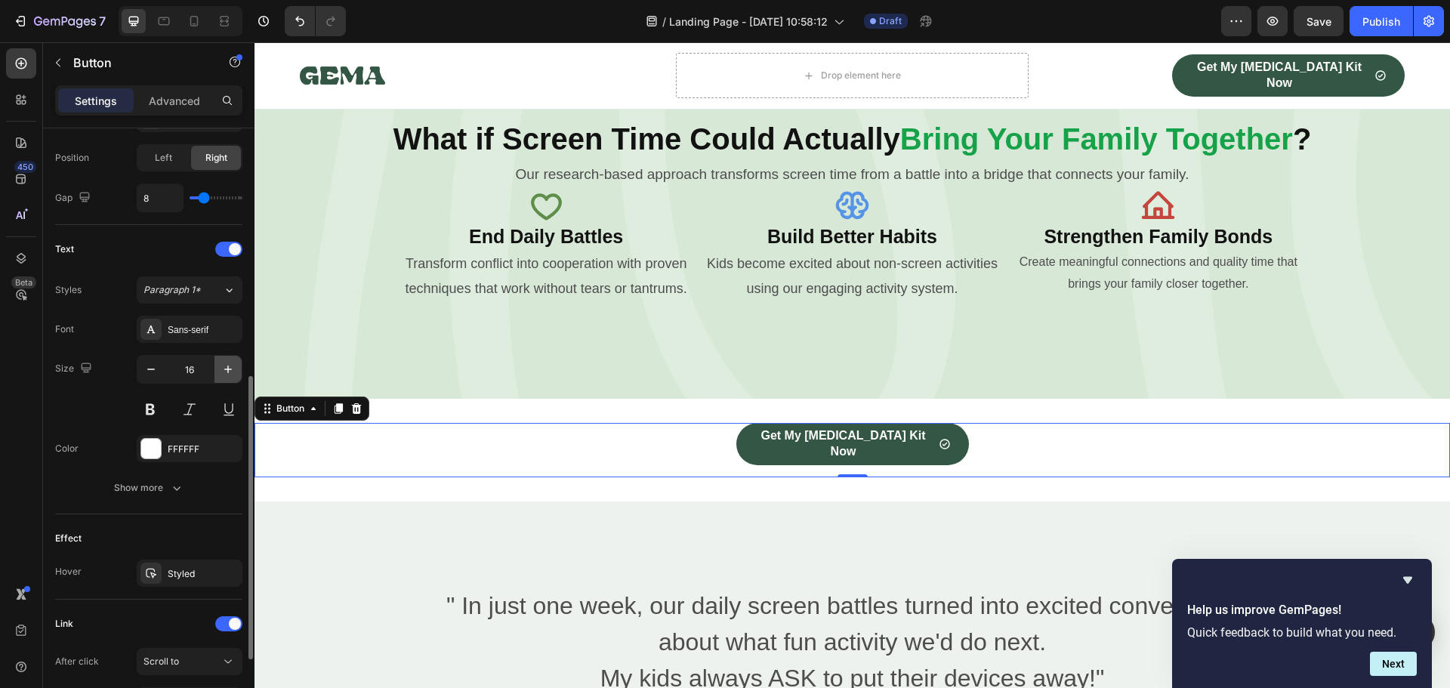
click at [228, 368] on icon "button" at bounding box center [228, 369] width 8 height 8
click at [146, 366] on icon "button" at bounding box center [150, 369] width 15 height 15
type input "16"
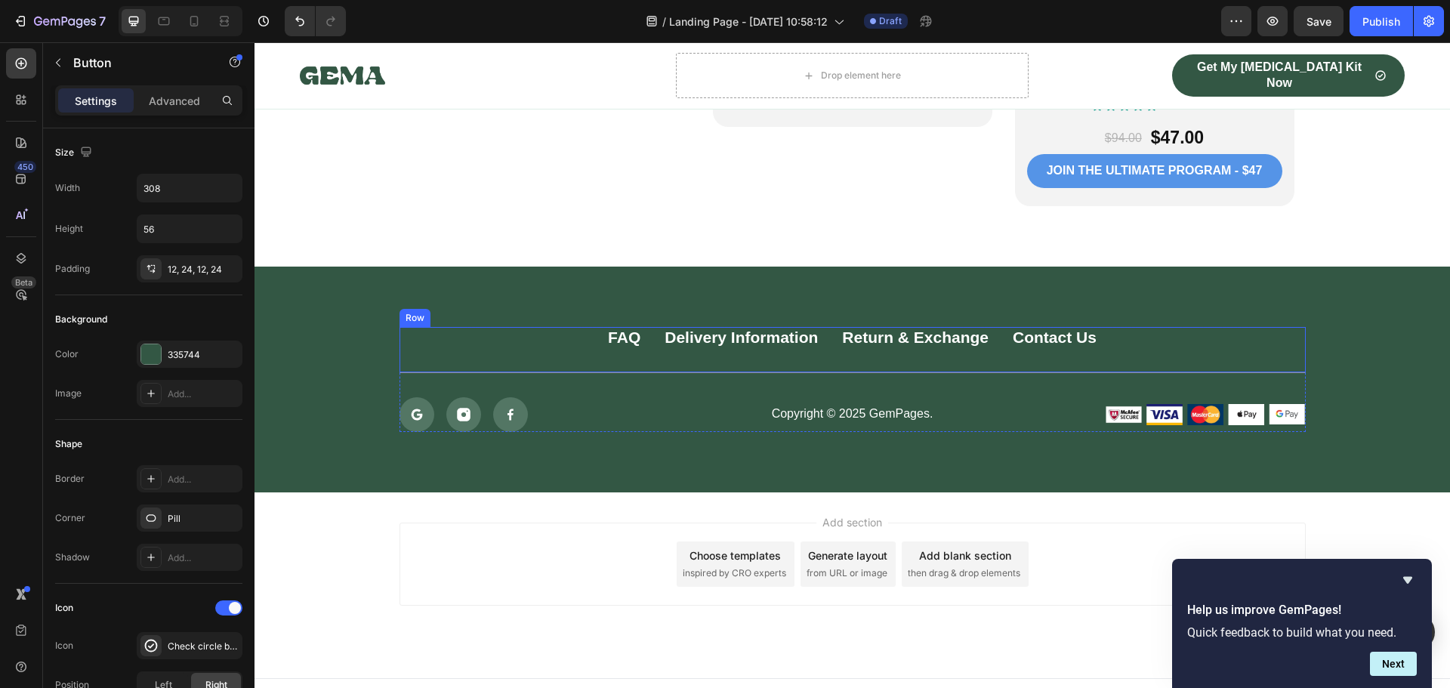
scroll to position [4078, 0]
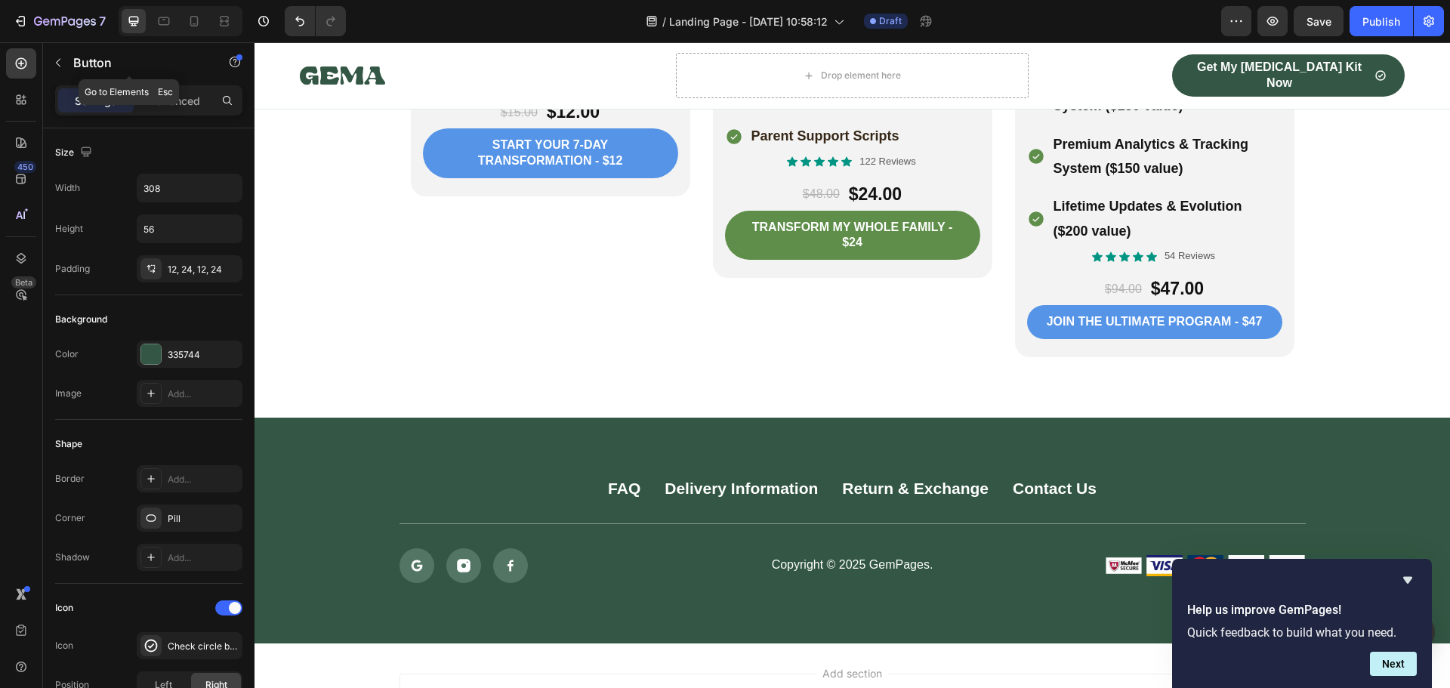
click at [51, 65] on button "button" at bounding box center [58, 63] width 24 height 24
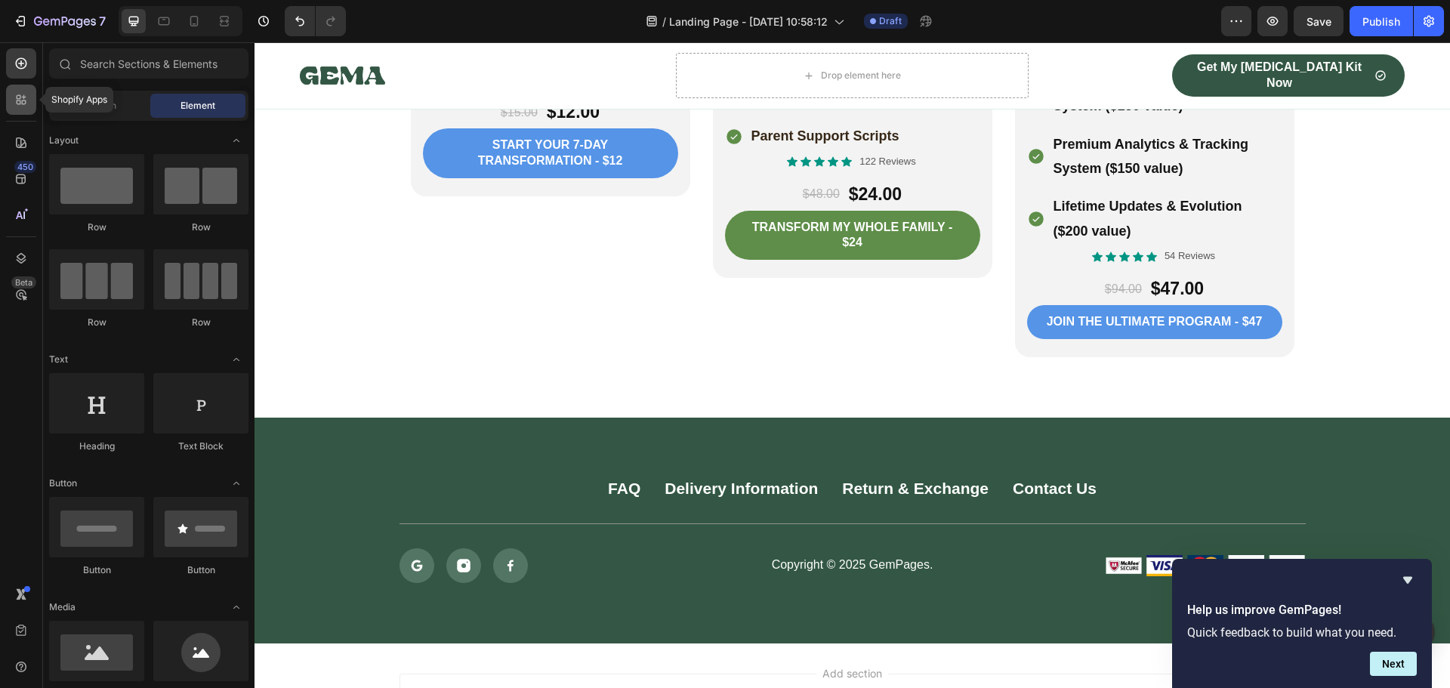
click at [17, 103] on icon at bounding box center [19, 102] width 5 height 5
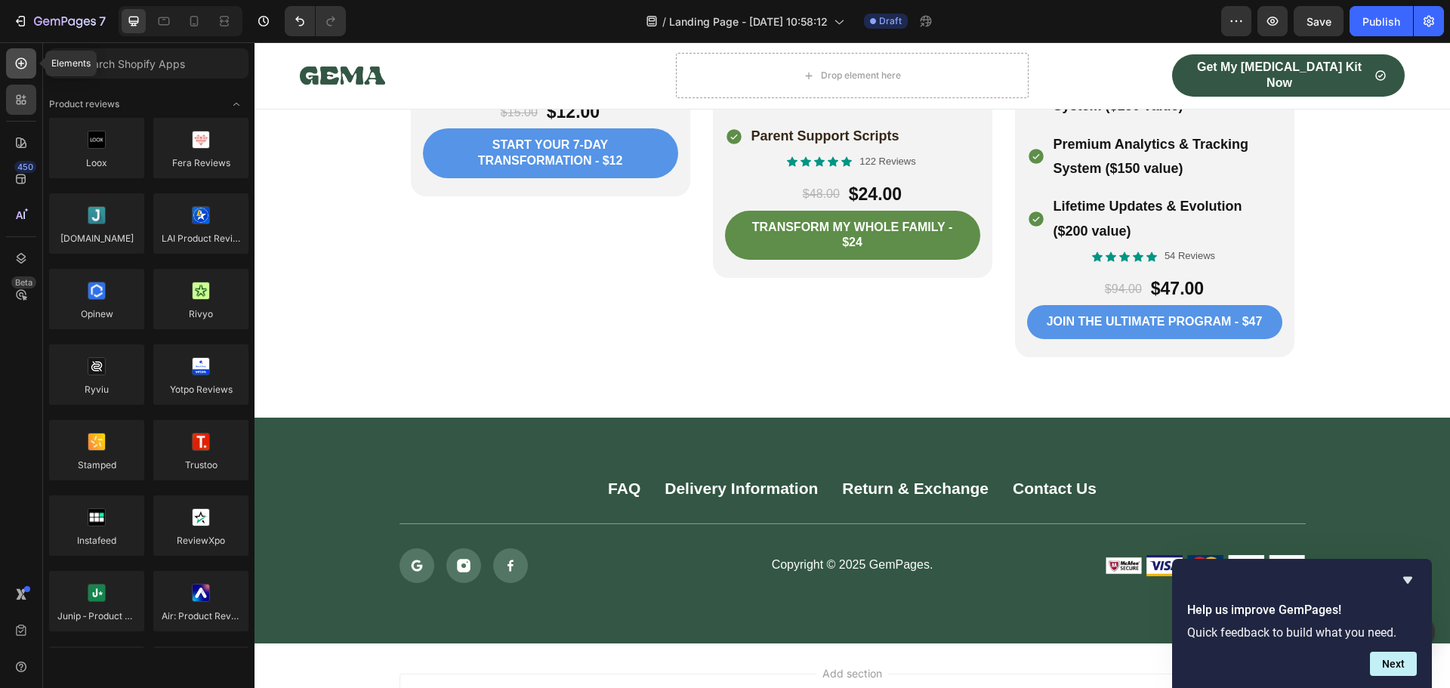
click at [22, 67] on icon at bounding box center [21, 63] width 15 height 15
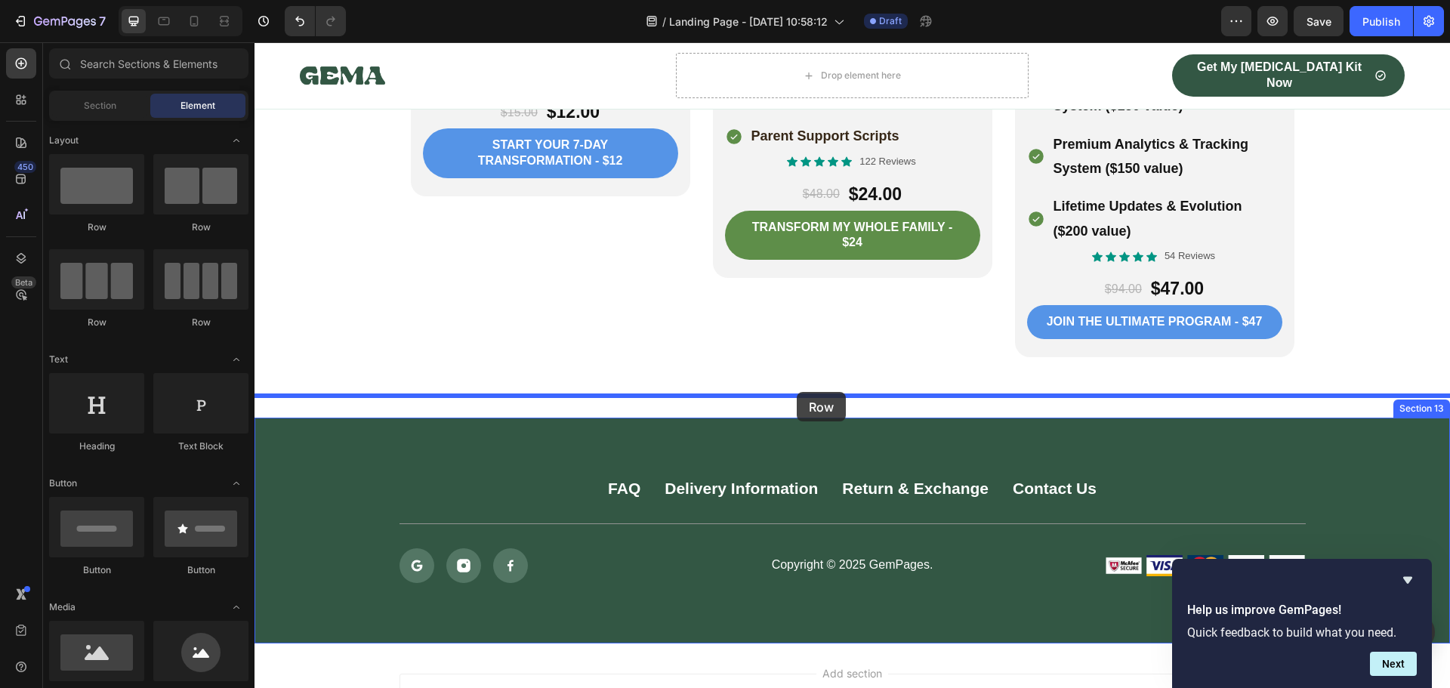
drag, startPoint x: 341, startPoint y: 226, endPoint x: 796, endPoint y: 392, distance: 484.3
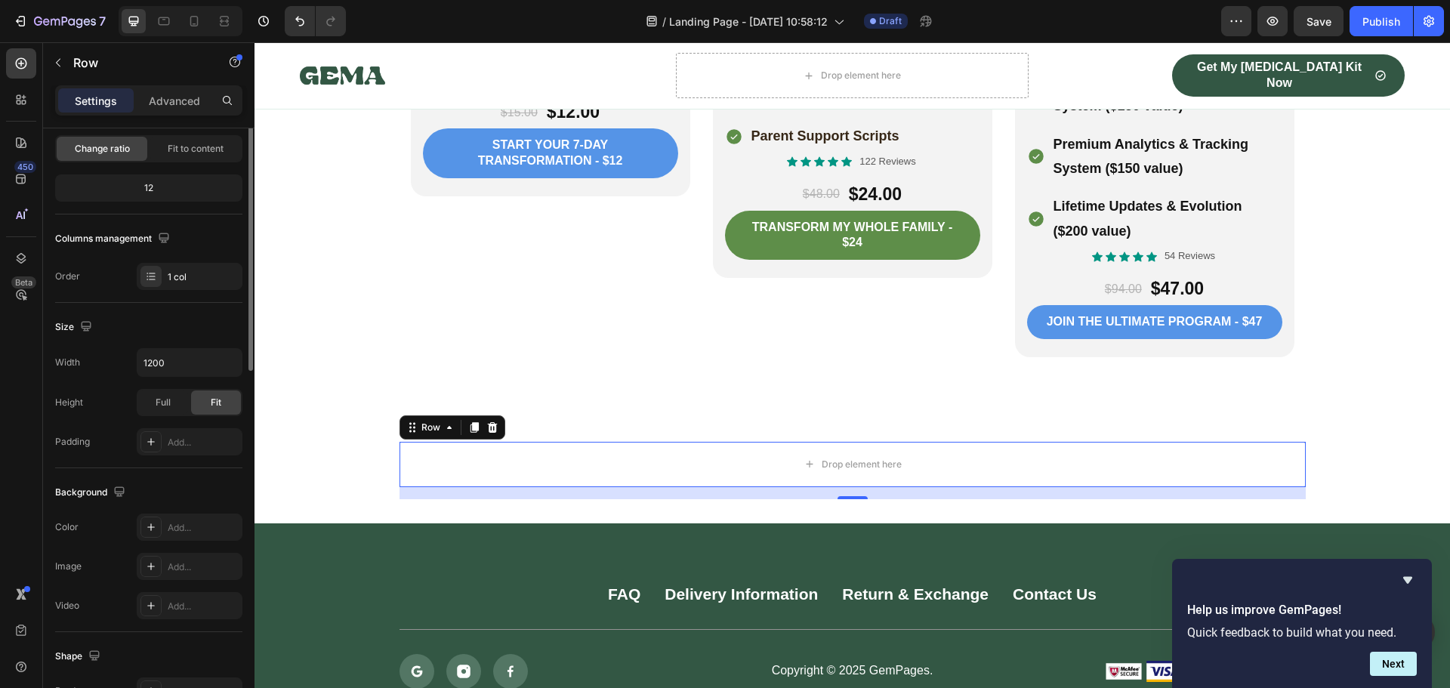
scroll to position [0, 0]
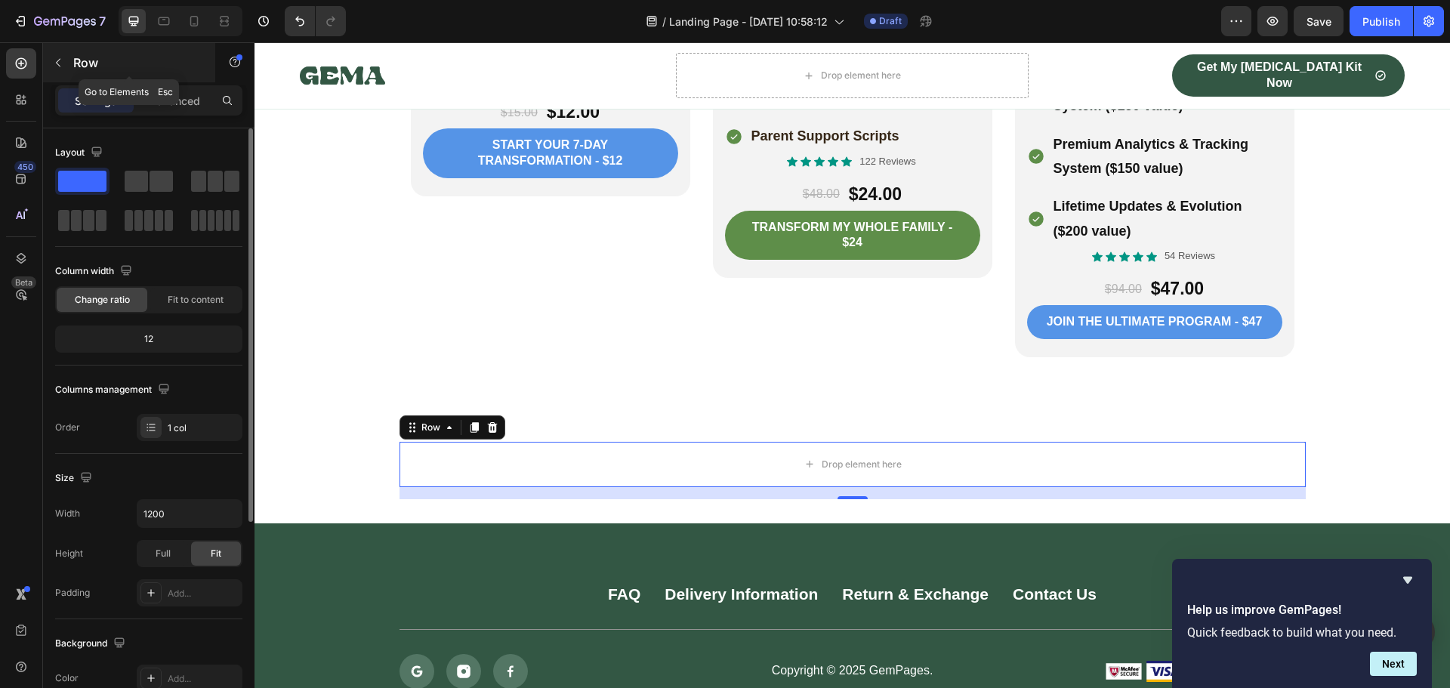
click at [54, 60] on icon "button" at bounding box center [58, 63] width 12 height 12
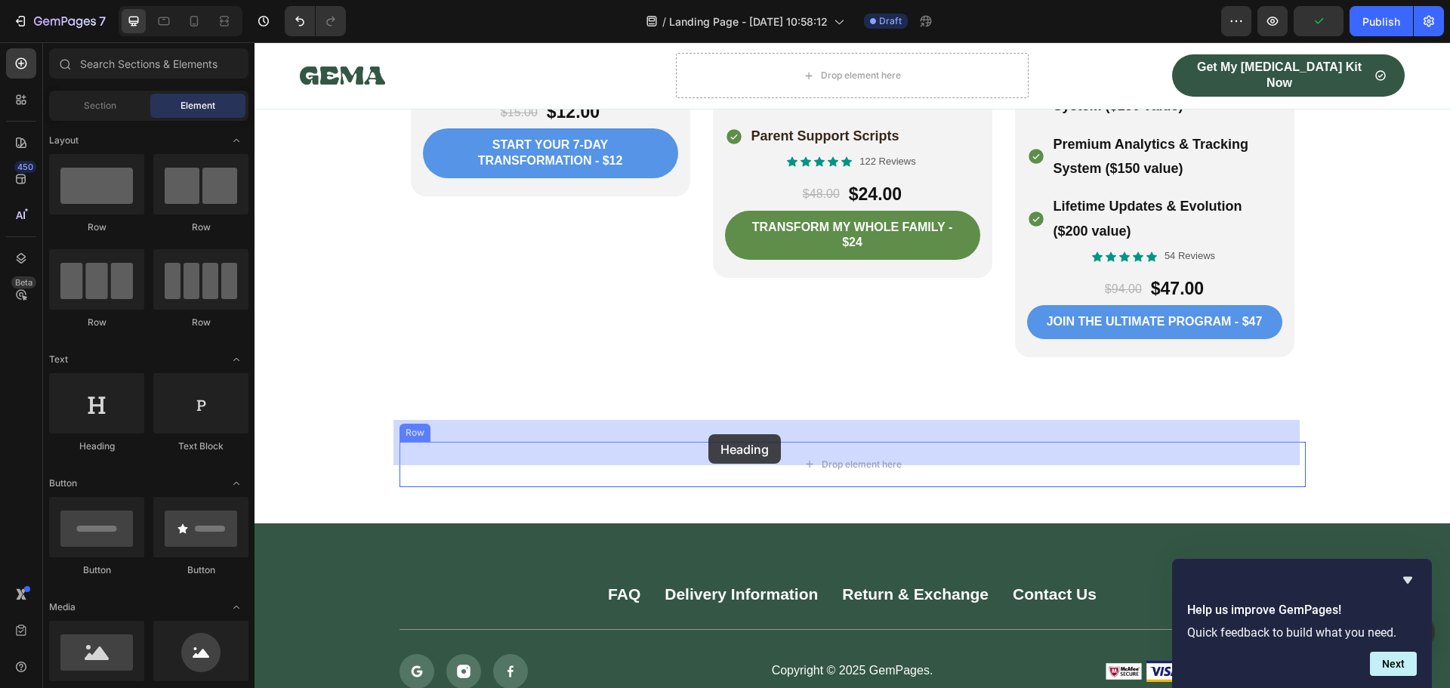
drag, startPoint x: 341, startPoint y: 439, endPoint x: 708, endPoint y: 434, distance: 366.9
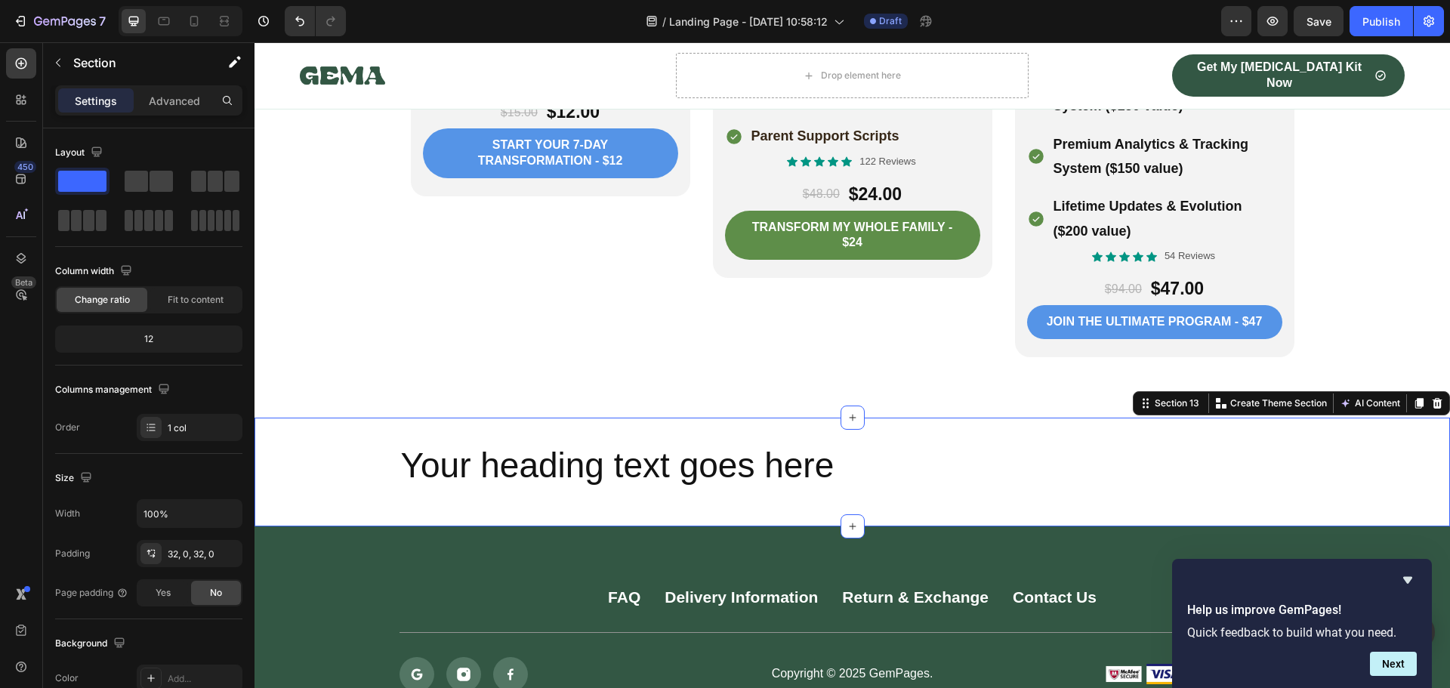
click at [289, 442] on div "Your heading text goes here Heading Row" at bounding box center [851, 472] width 1195 height 60
click at [189, 105] on p "Advanced" at bounding box center [174, 101] width 51 height 16
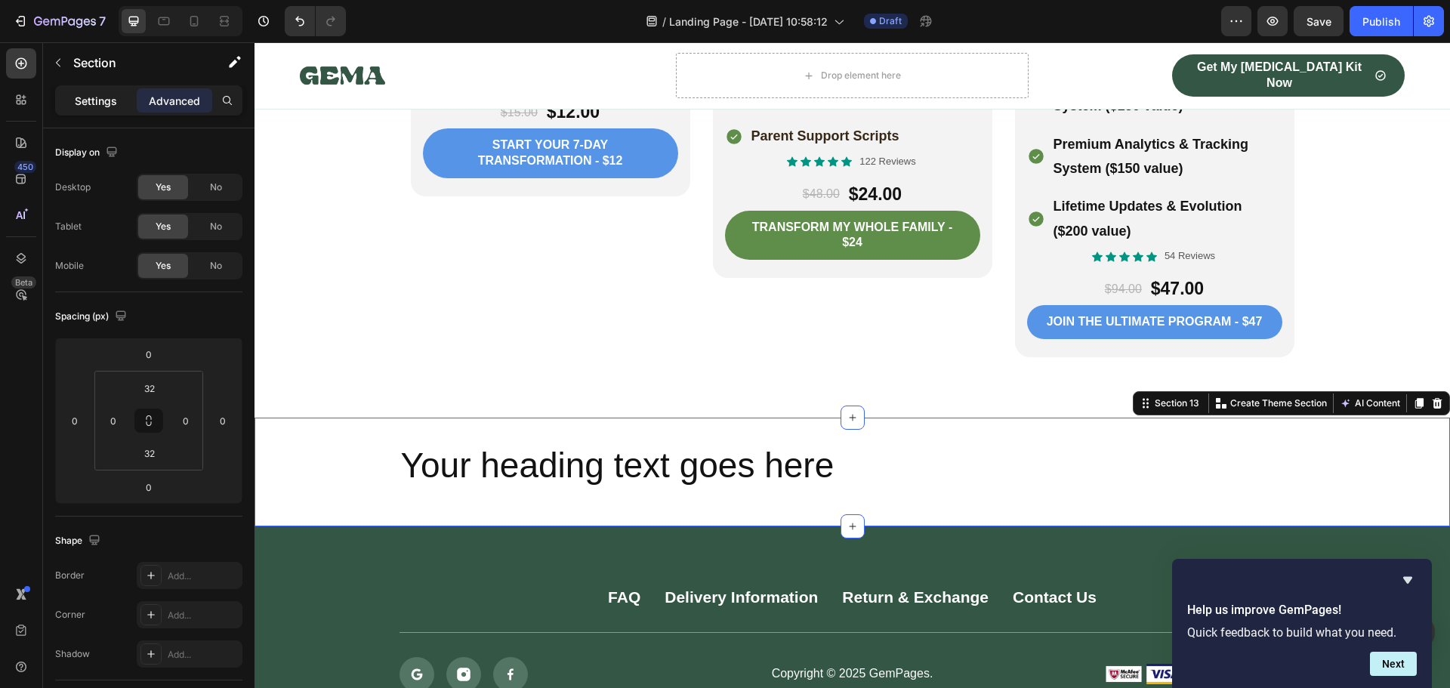
click at [88, 100] on p "Settings" at bounding box center [96, 101] width 42 height 16
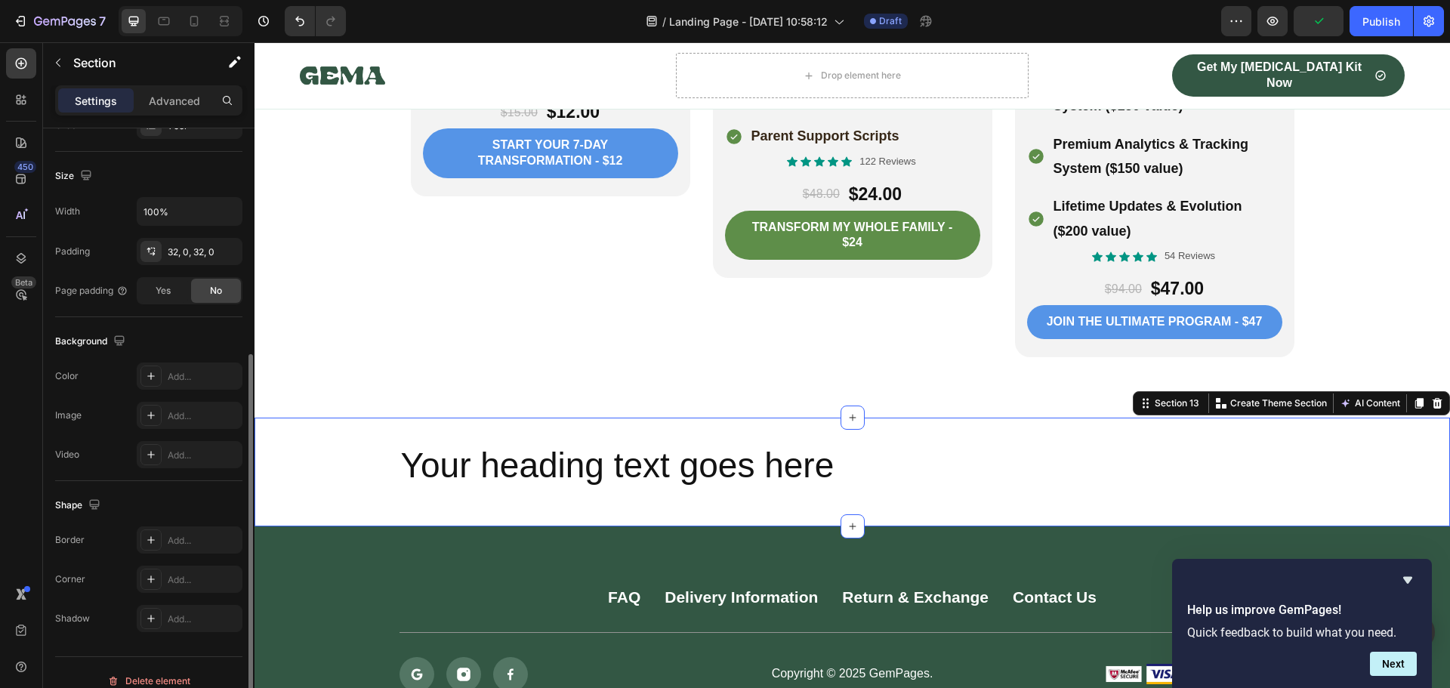
scroll to position [319, 0]
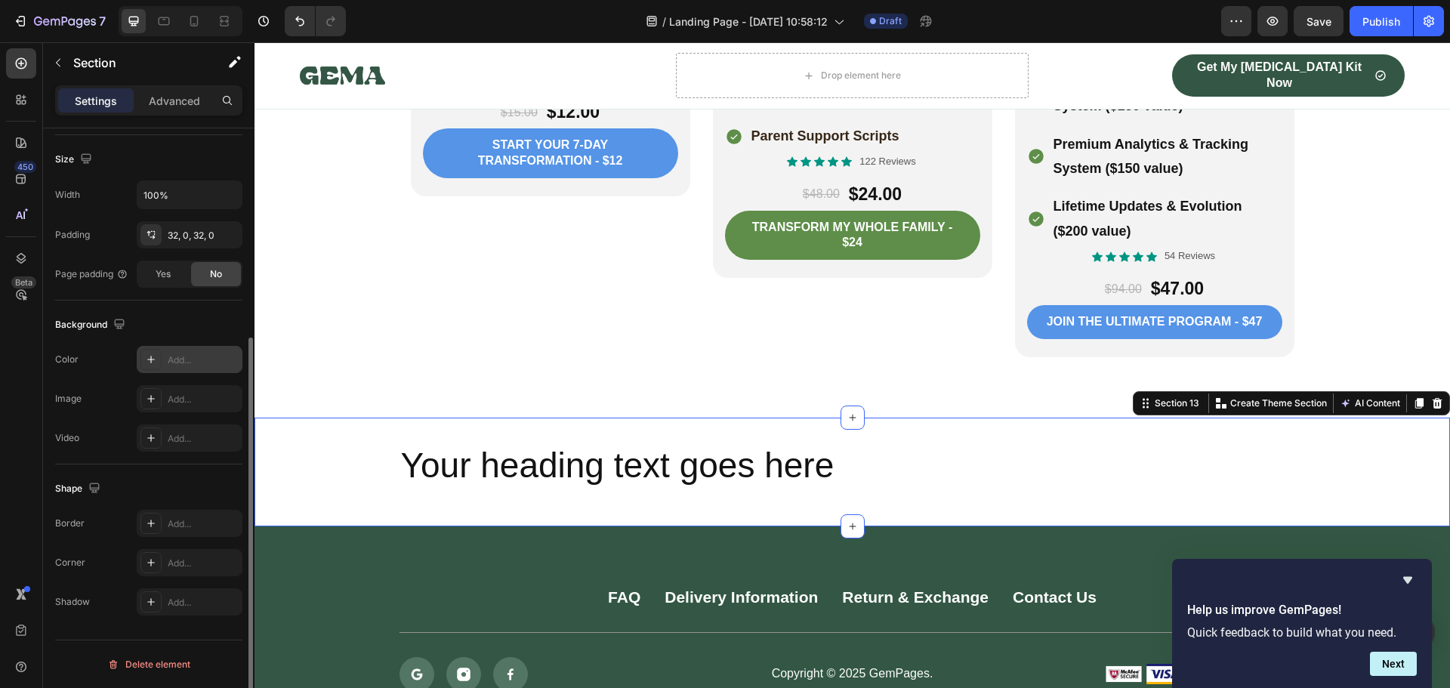
click at [177, 359] on div "Add..." at bounding box center [203, 360] width 71 height 14
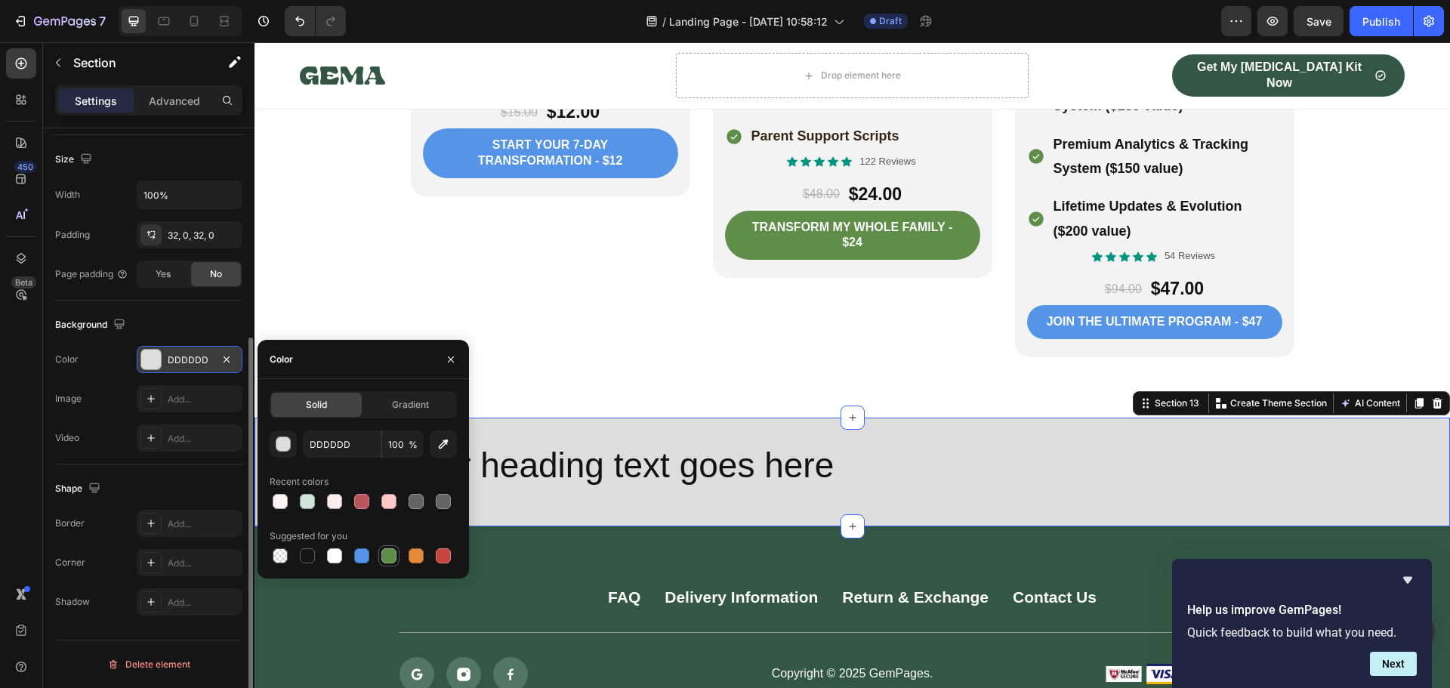
click at [383, 558] on div at bounding box center [388, 555] width 15 height 15
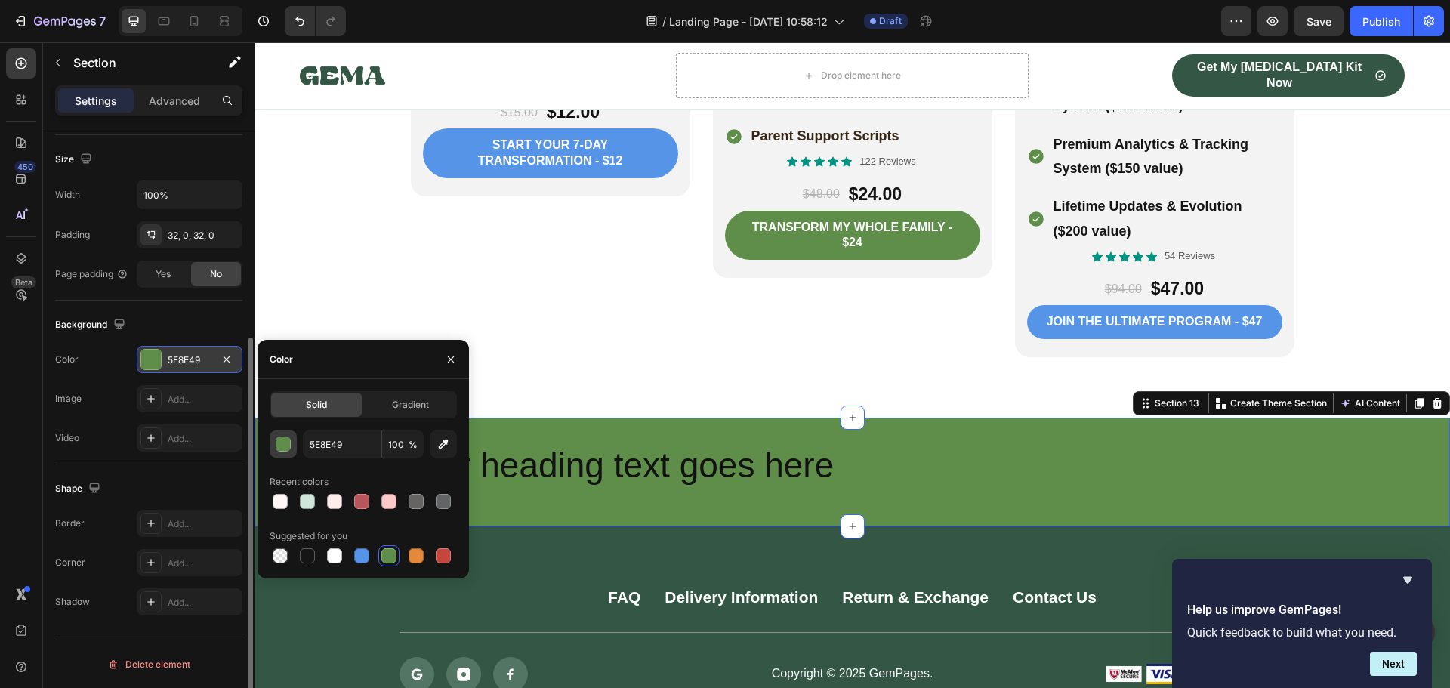
click at [282, 444] on div "button" at bounding box center [283, 444] width 15 height 15
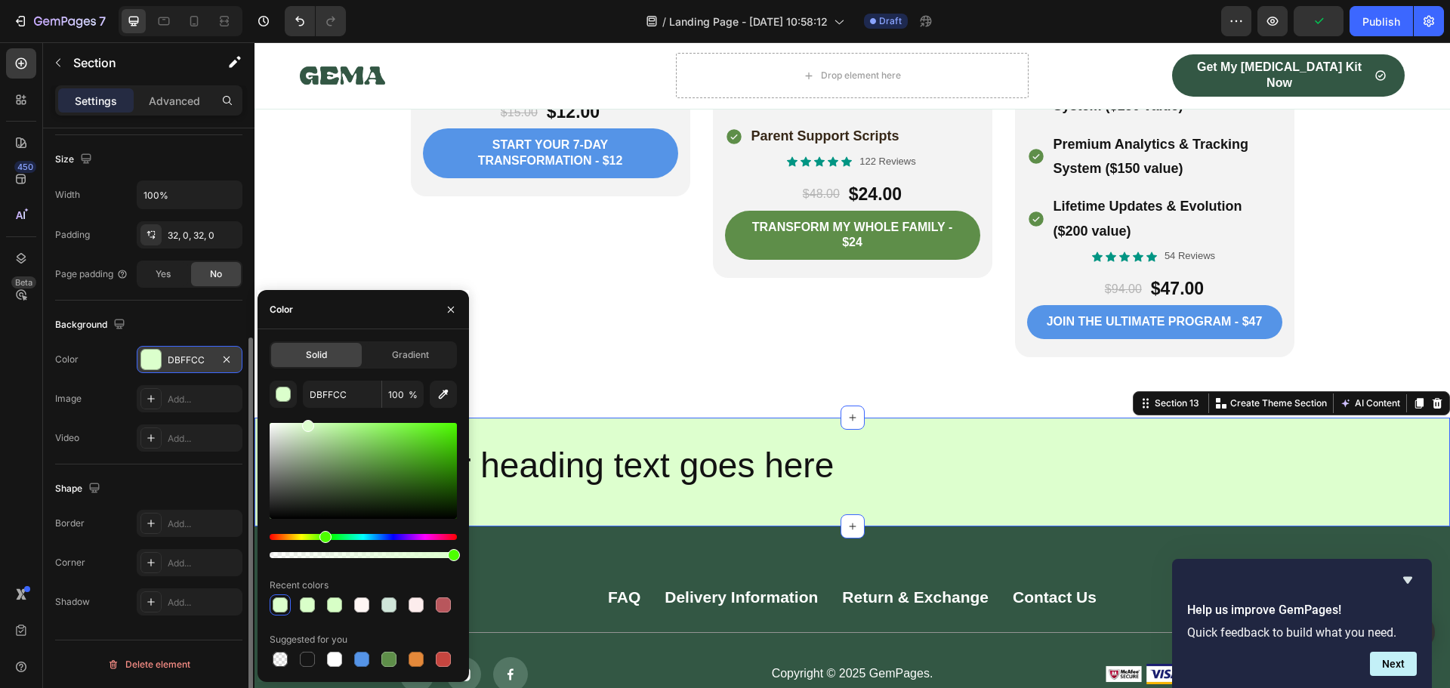
type input "DDFFCE"
drag, startPoint x: 325, startPoint y: 445, endPoint x: 307, endPoint y: 420, distance: 31.3
click at [307, 423] on div at bounding box center [363, 471] width 187 height 96
click at [623, 451] on h2 "Your heading text goes here" at bounding box center [852, 466] width 906 height 48
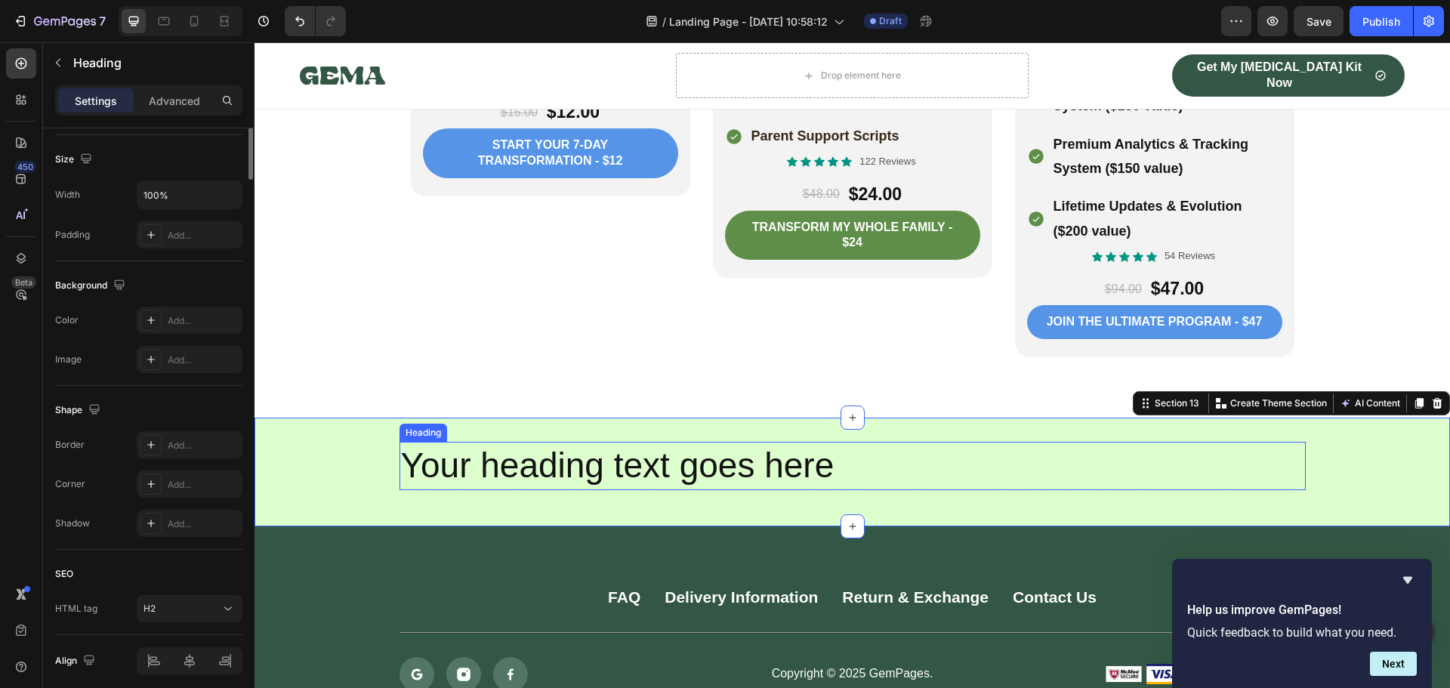
scroll to position [0, 0]
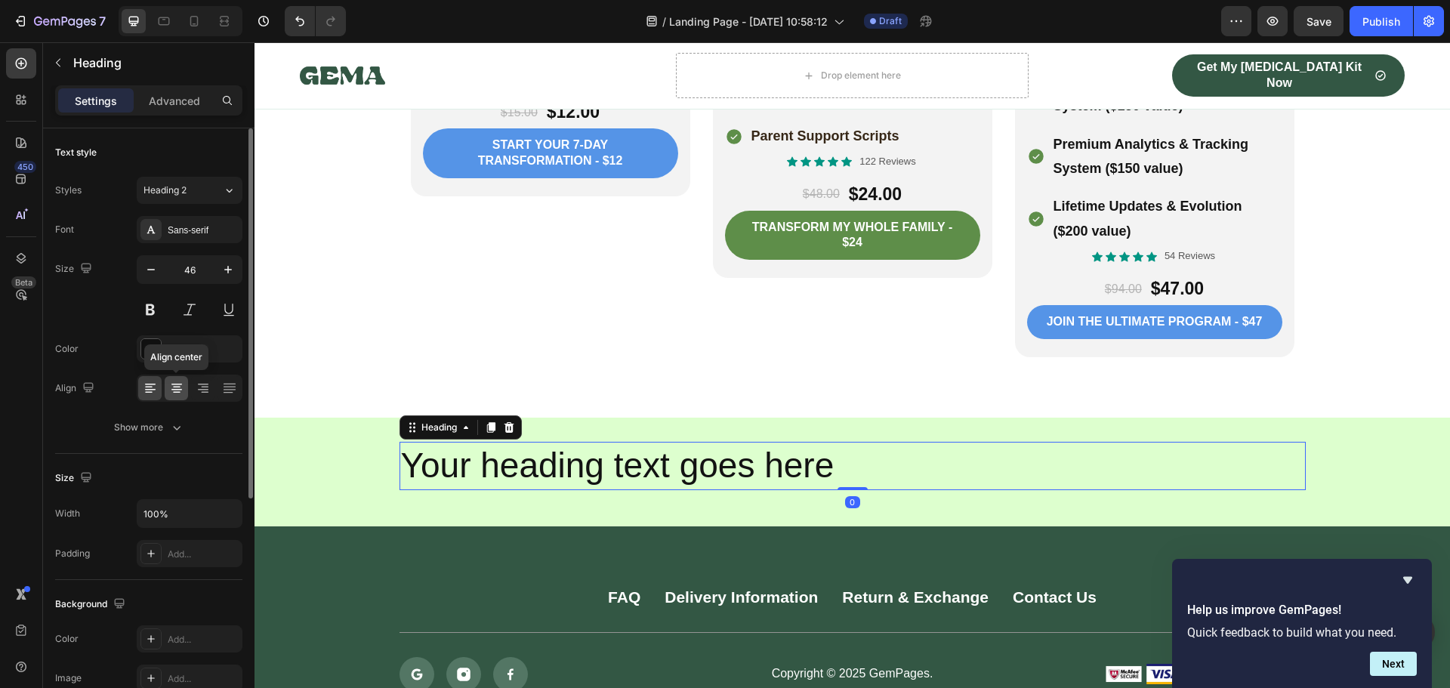
click at [173, 387] on icon at bounding box center [176, 388] width 15 height 15
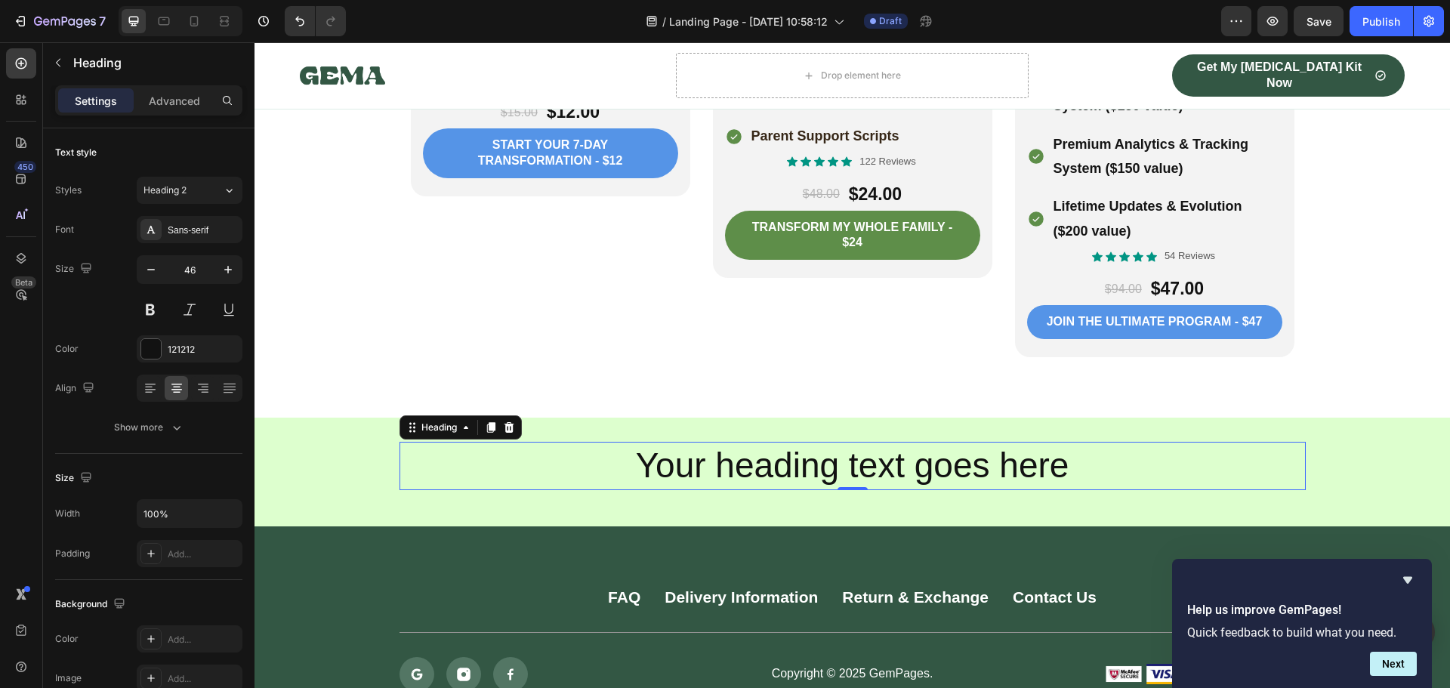
click at [827, 447] on h2 "Your heading text goes here" at bounding box center [852, 466] width 906 height 48
click at [827, 447] on p "Your heading text goes here" at bounding box center [852, 465] width 903 height 45
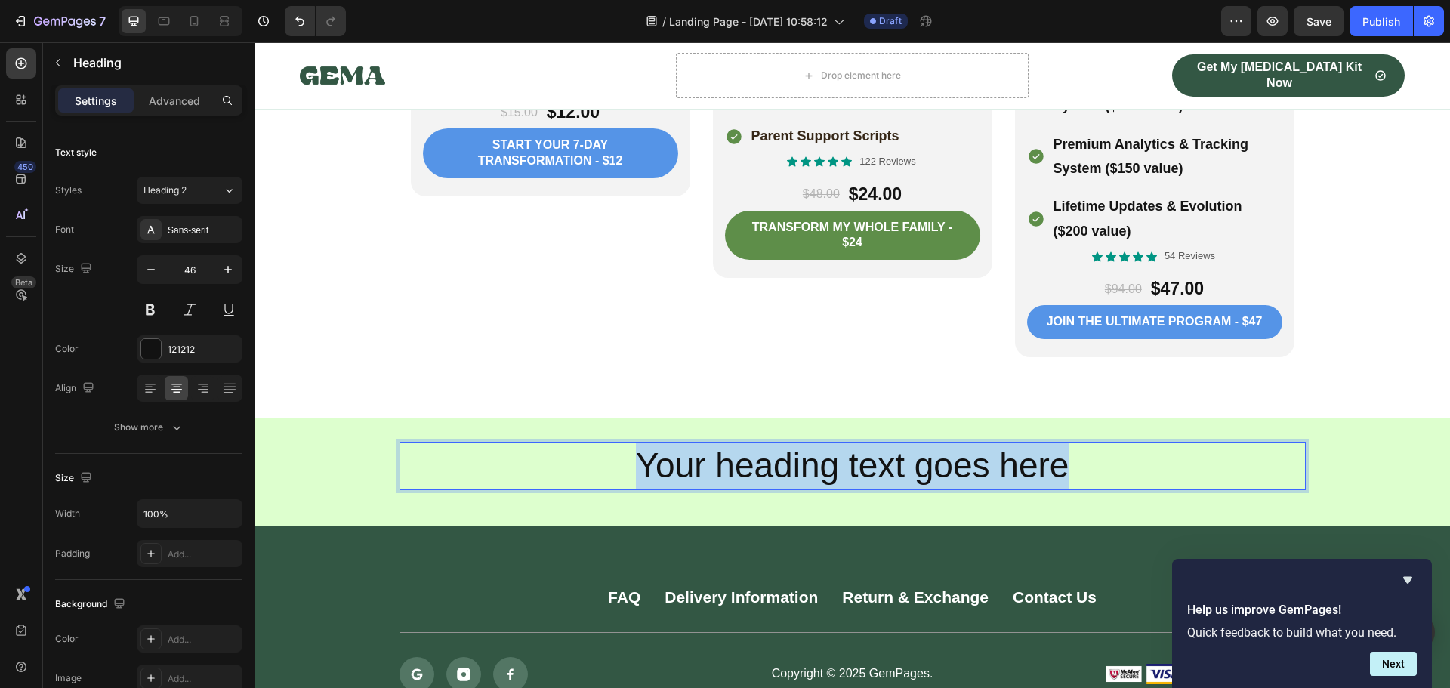
click at [827, 447] on p "Your heading text goes here" at bounding box center [852, 465] width 903 height 45
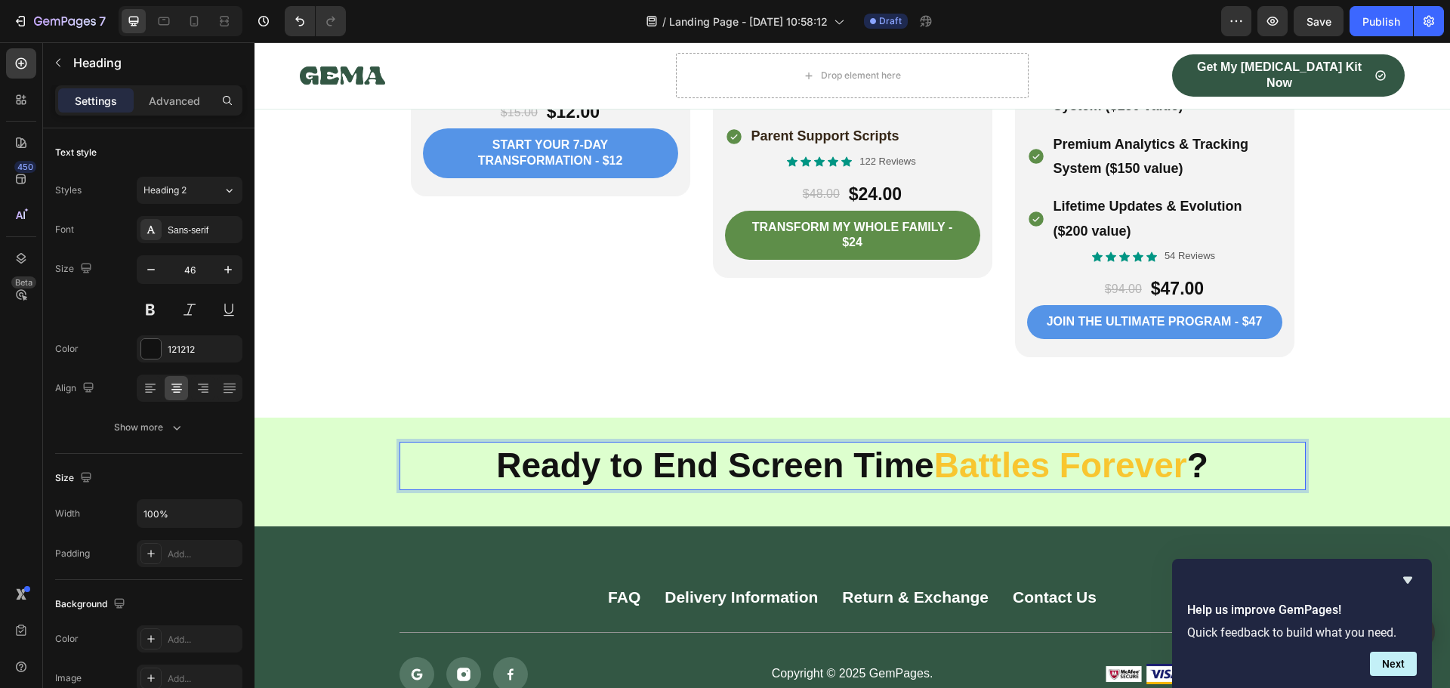
click at [920, 445] on strong "Ready to End Screen Time" at bounding box center [714, 464] width 437 height 39
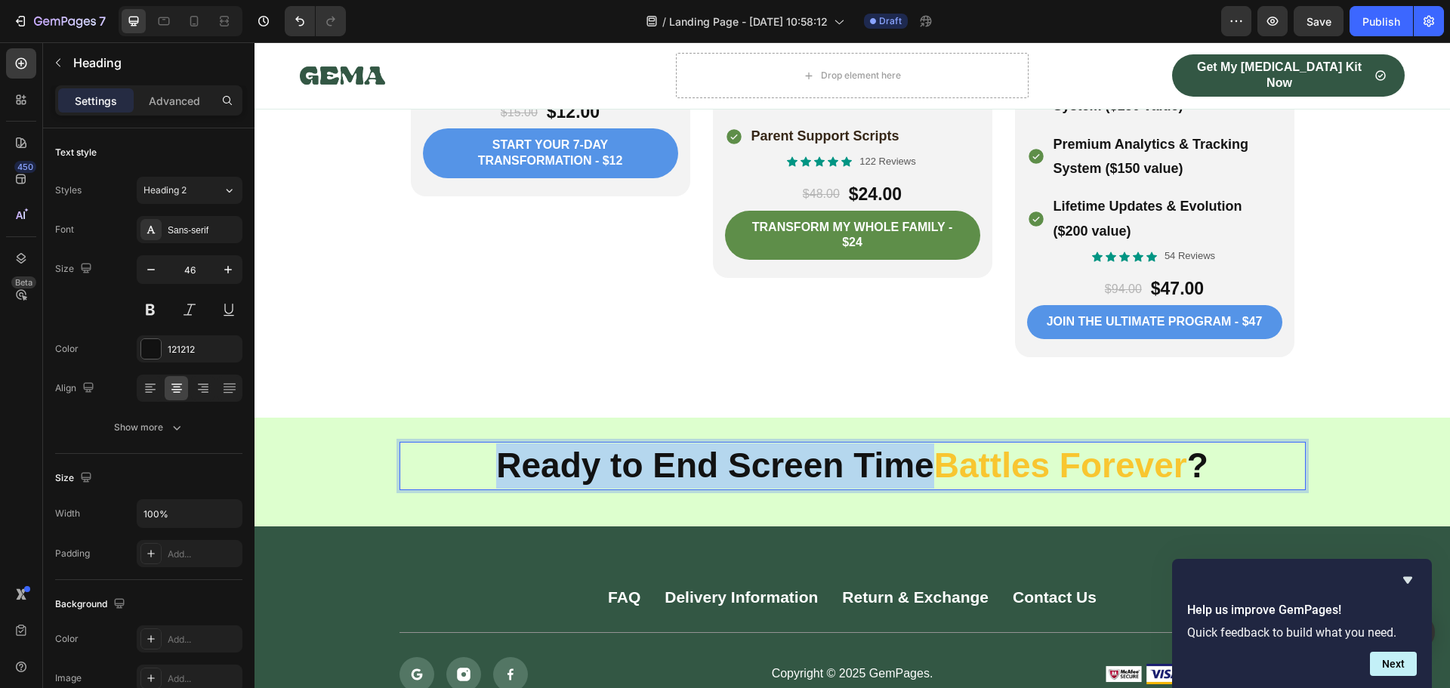
drag, startPoint x: 920, startPoint y: 441, endPoint x: 490, endPoint y: 428, distance: 429.8
click at [496, 445] on strong "Ready to End Screen Time" at bounding box center [714, 464] width 437 height 39
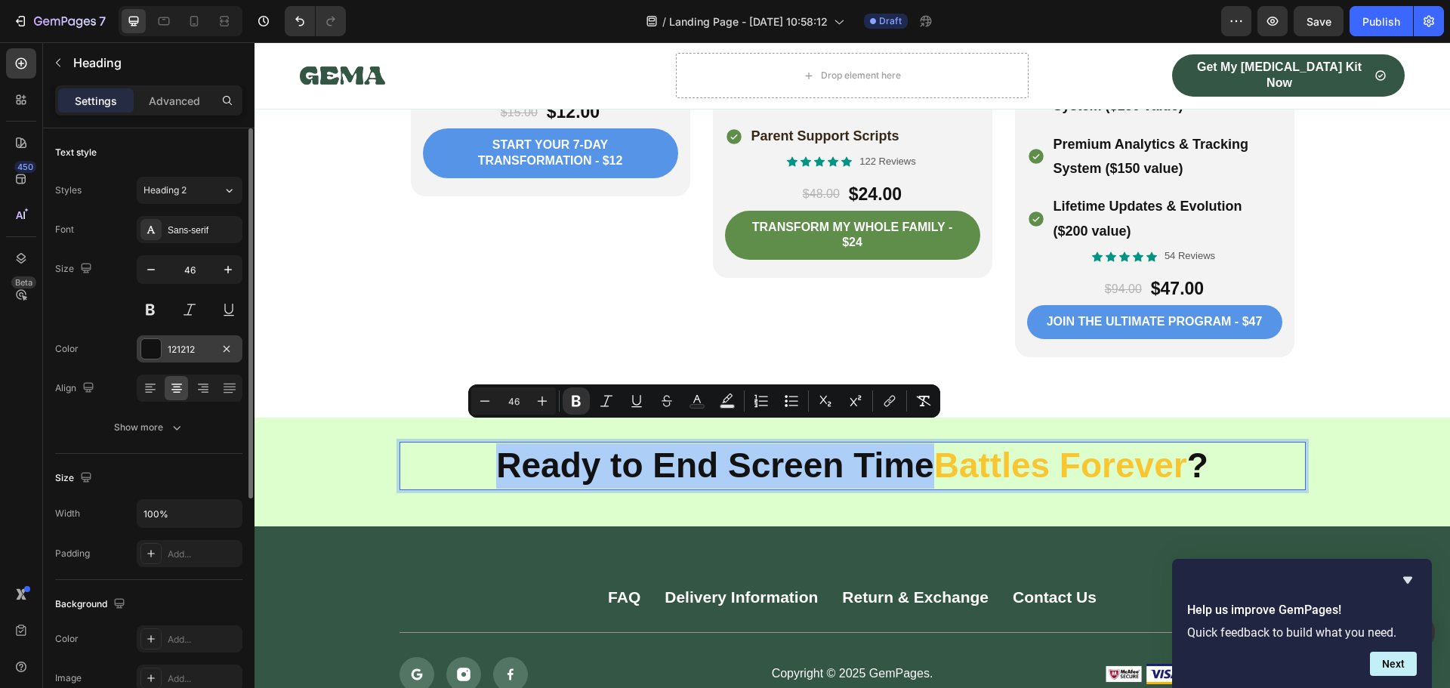
click at [151, 347] on div at bounding box center [151, 349] width 20 height 20
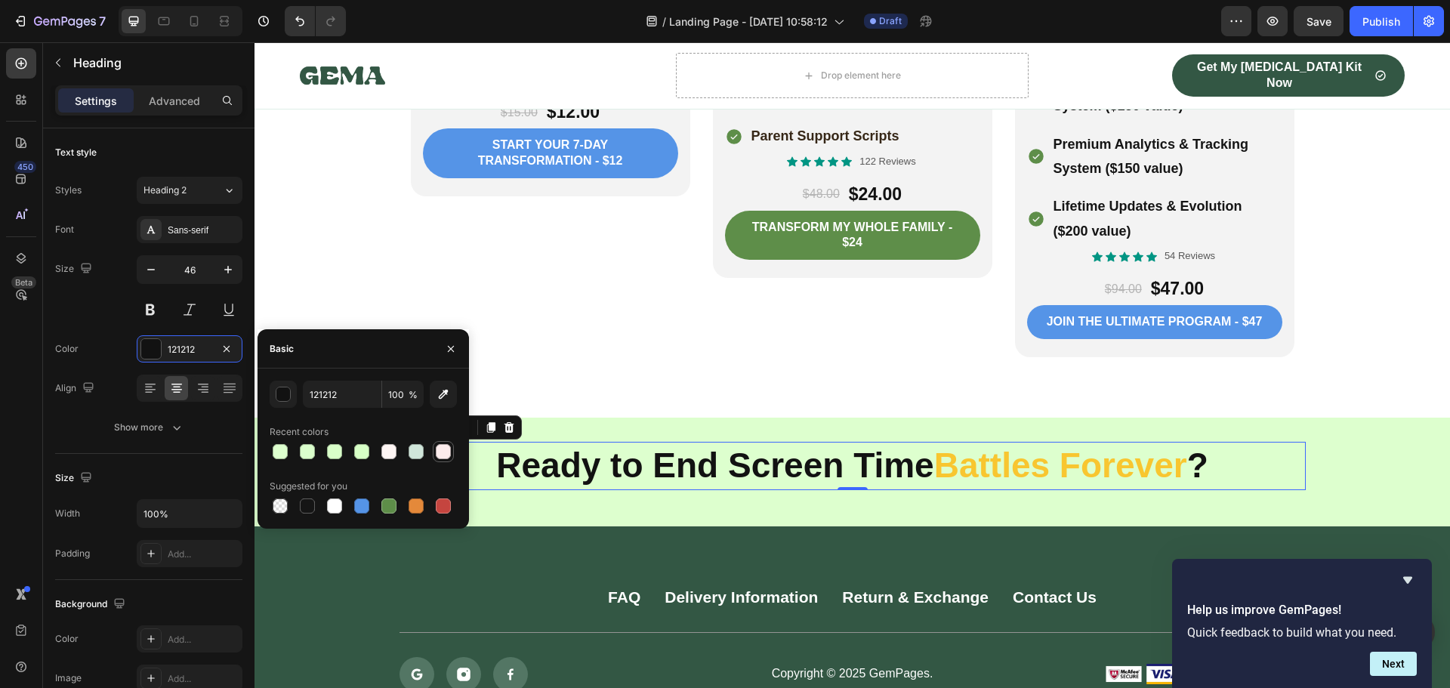
click at [438, 452] on div at bounding box center [443, 451] width 15 height 15
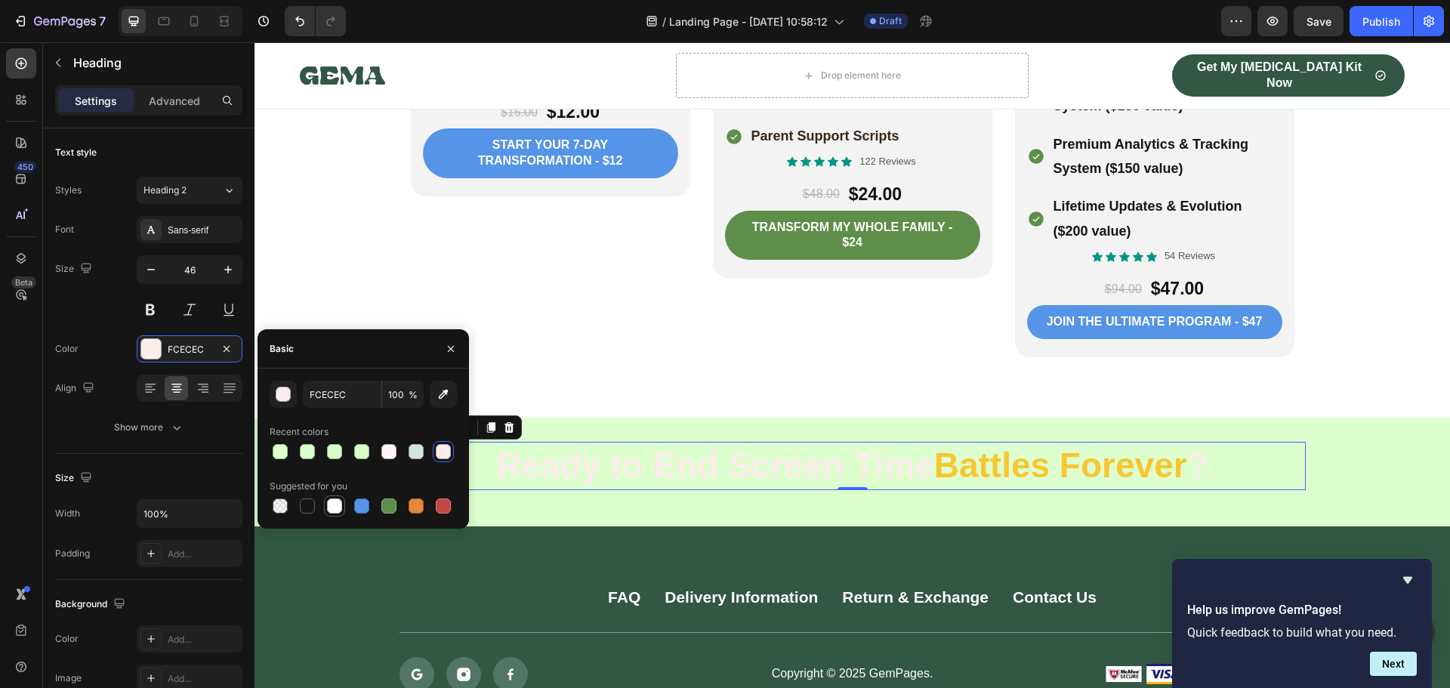
click at [335, 504] on div at bounding box center [334, 505] width 15 height 15
type input "FFFFFF"
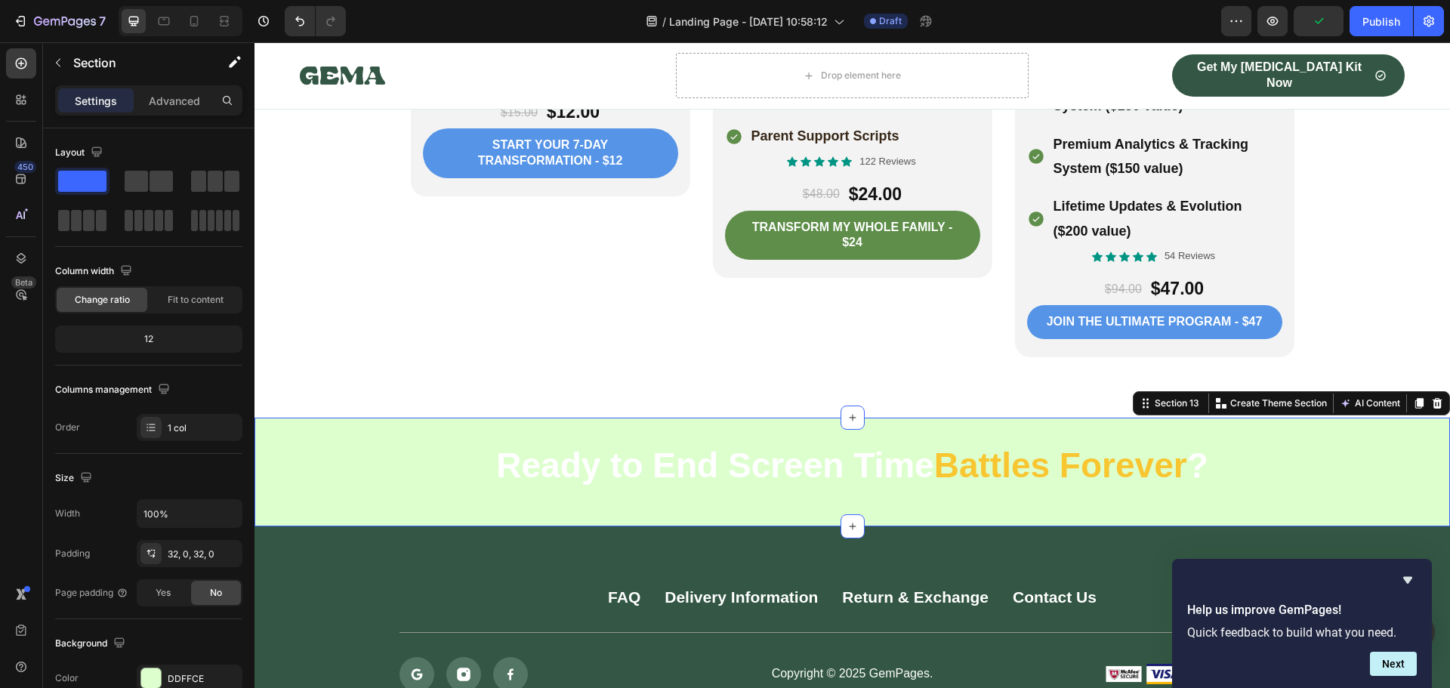
click at [701, 494] on div "⁠⁠⁠⁠⁠⁠⁠ Ready to End Screen Time Battles Forever ? Heading Row Section 13 You c…" at bounding box center [851, 471] width 1195 height 109
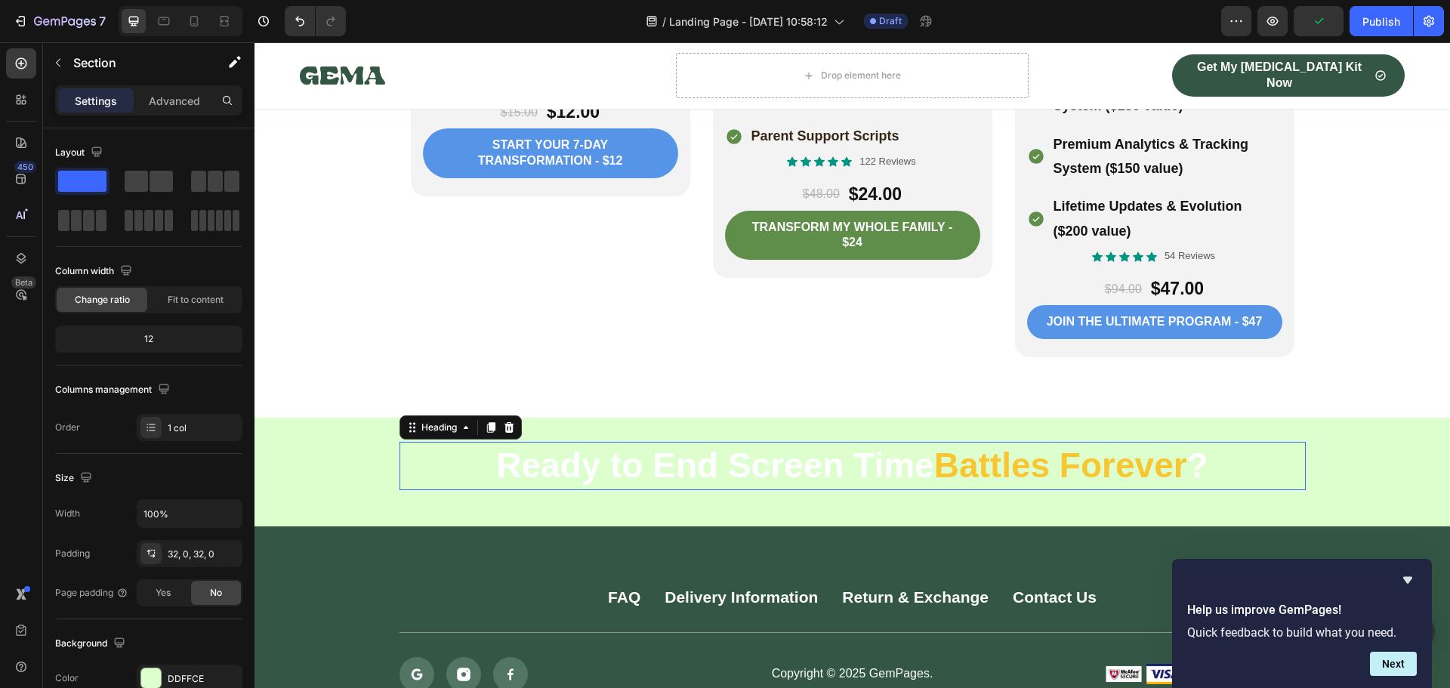
click at [678, 445] on strong "Ready to End Screen Time" at bounding box center [714, 464] width 437 height 39
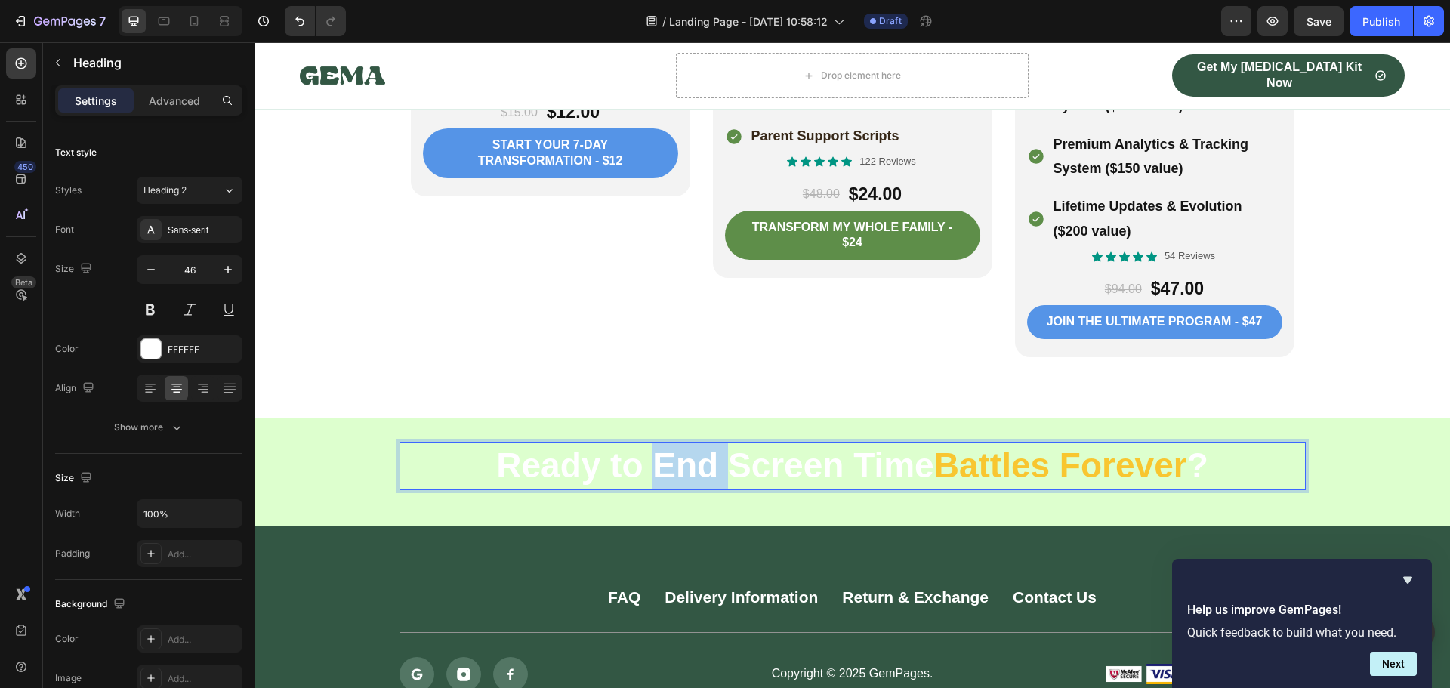
click at [678, 445] on strong "Ready to End Screen Time" at bounding box center [714, 464] width 437 height 39
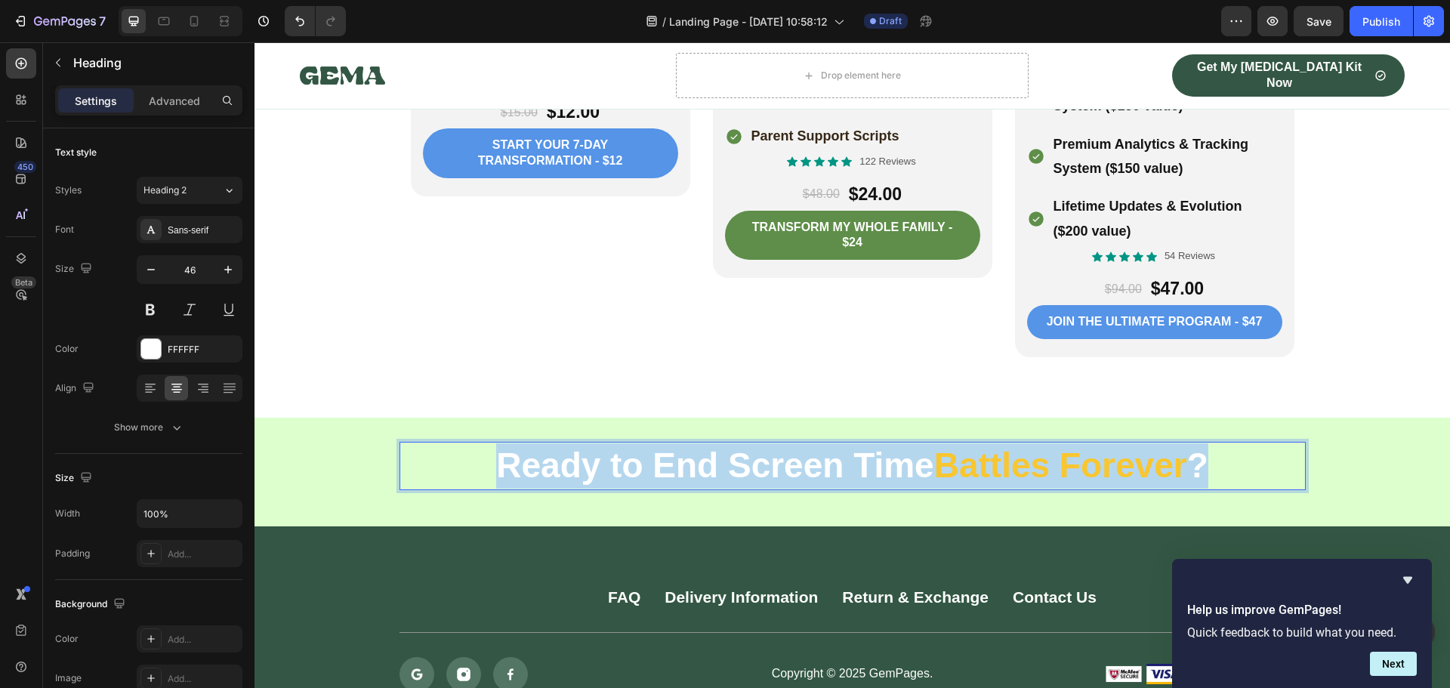
click at [678, 445] on strong "Ready to End Screen Time" at bounding box center [714, 464] width 437 height 39
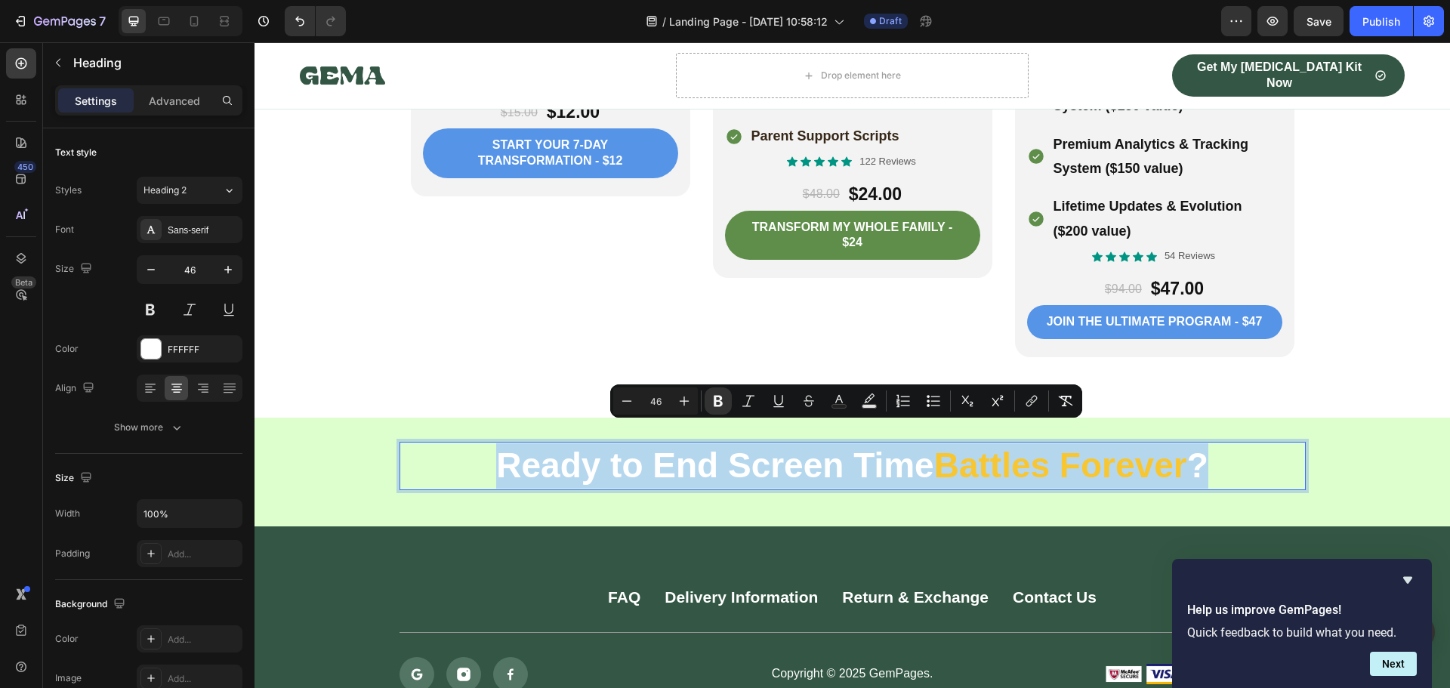
click at [658, 447] on strong "Ready to End Screen Time" at bounding box center [714, 464] width 437 height 39
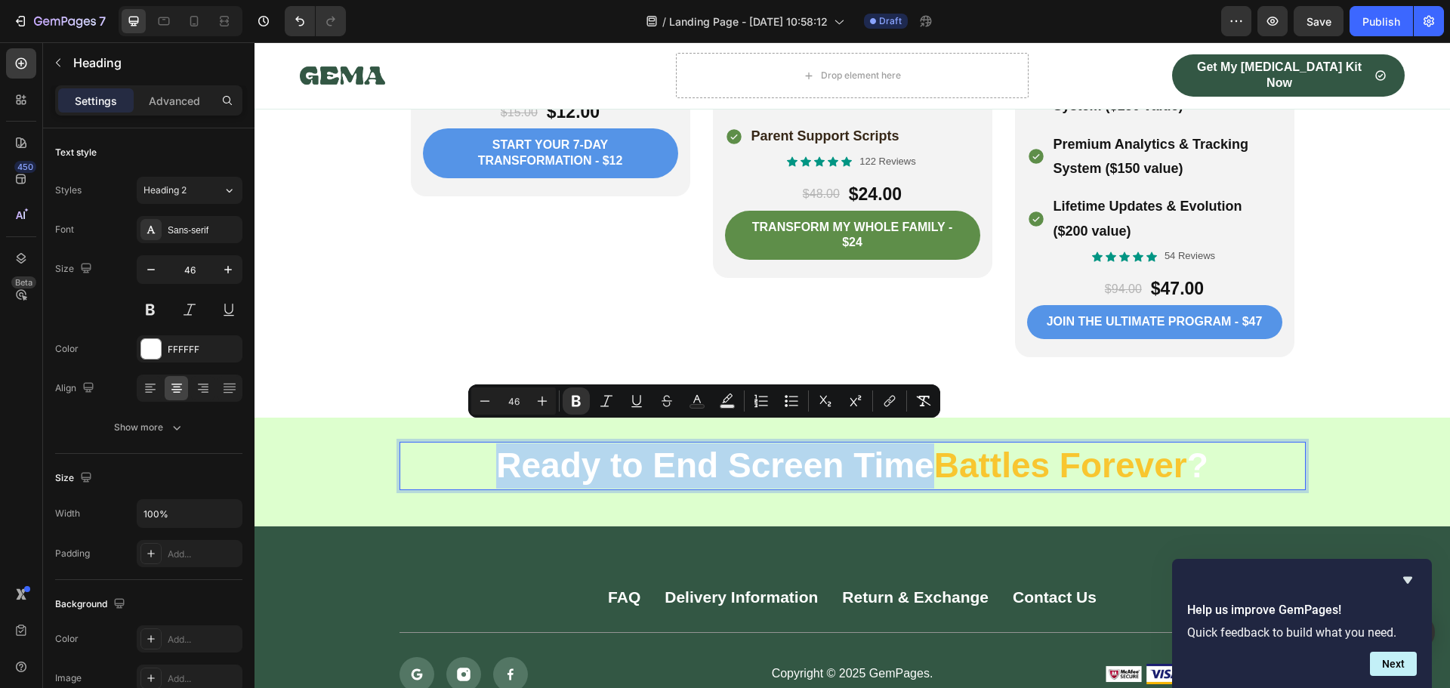
drag, startPoint x: 925, startPoint y: 450, endPoint x: 491, endPoint y: 458, distance: 433.4
click at [496, 458] on strong "Ready to End Screen Time" at bounding box center [714, 464] width 437 height 39
click at [179, 350] on div "FFFFFF" at bounding box center [190, 350] width 44 height 14
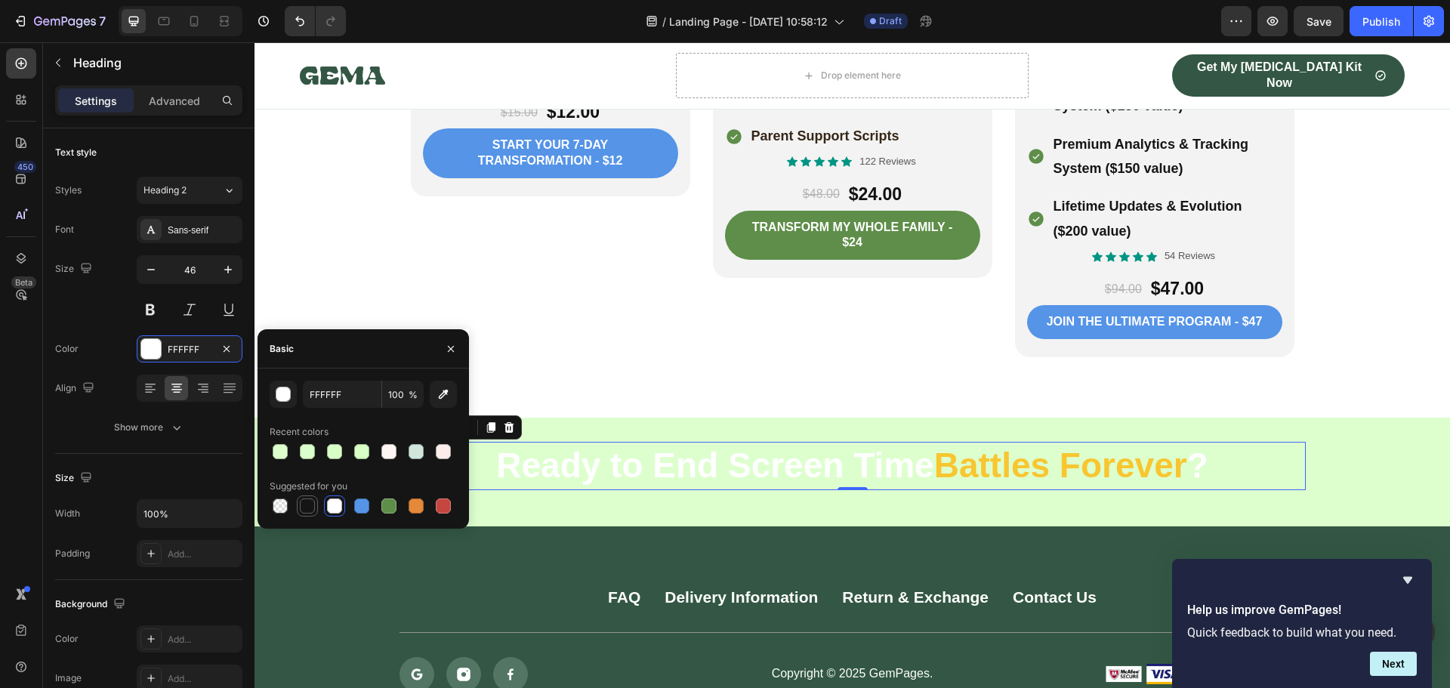
click at [307, 509] on div at bounding box center [307, 505] width 15 height 15
type input "151515"
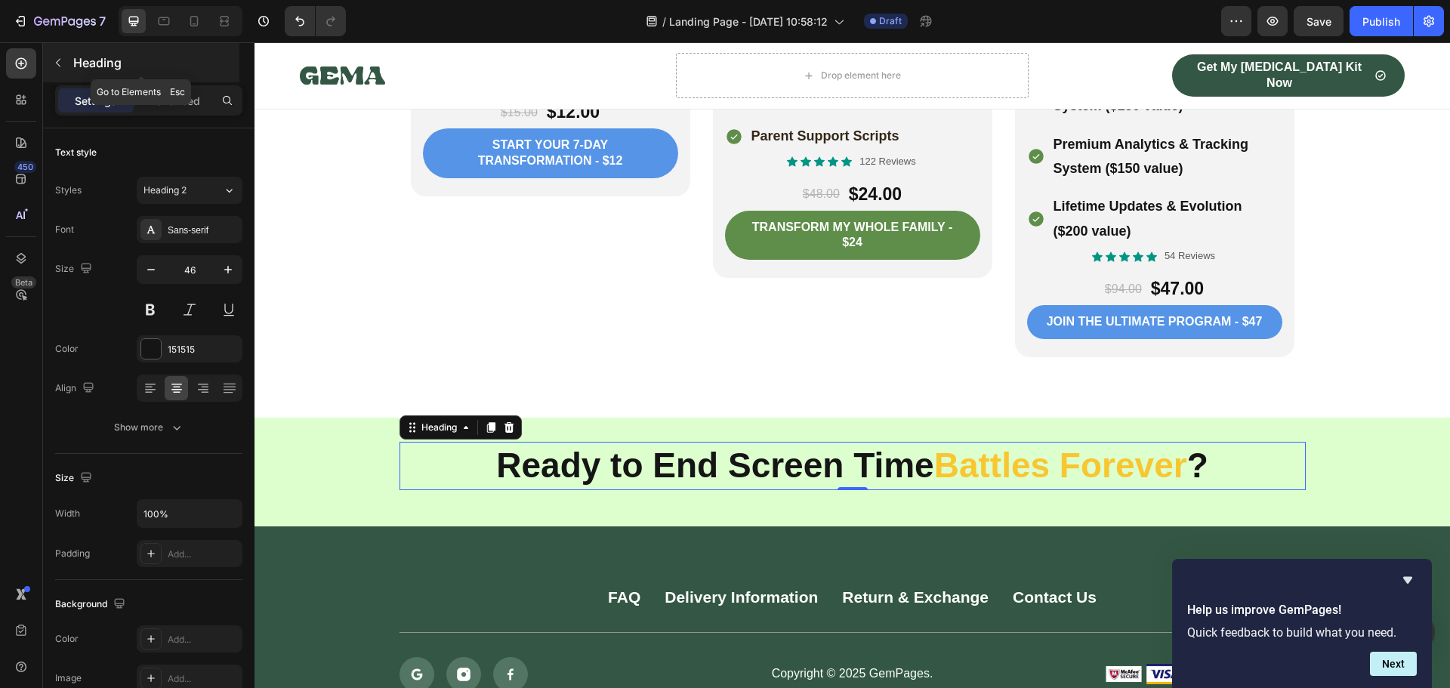
click at [55, 60] on icon "button" at bounding box center [58, 63] width 12 height 12
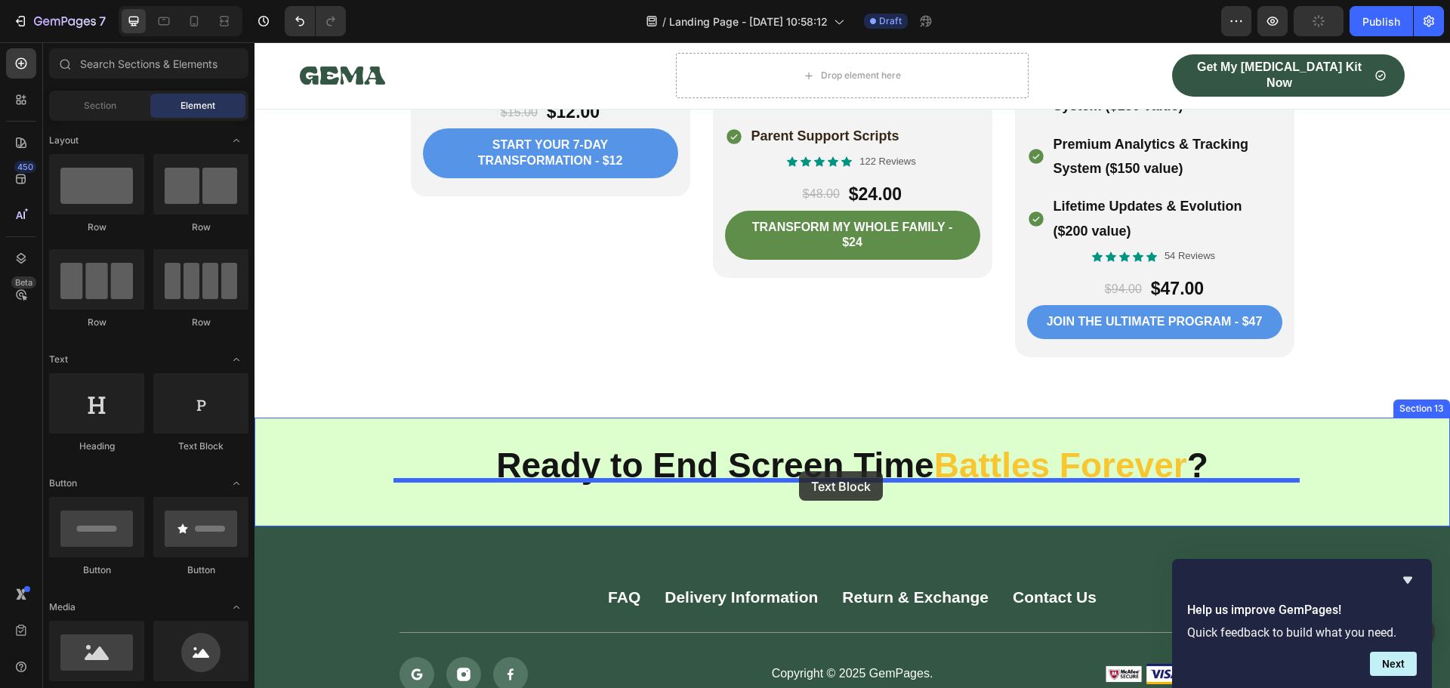
drag, startPoint x: 442, startPoint y: 467, endPoint x: 799, endPoint y: 471, distance: 357.1
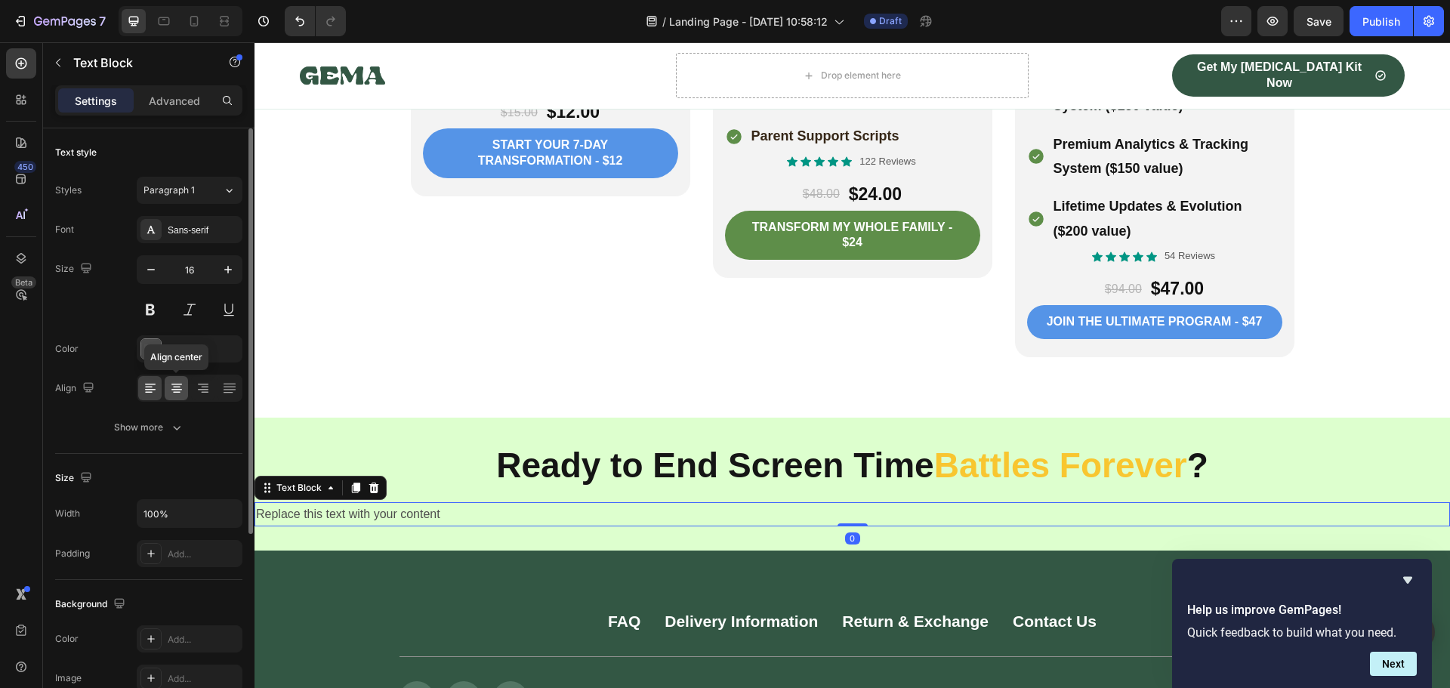
click at [173, 391] on icon at bounding box center [176, 388] width 15 height 15
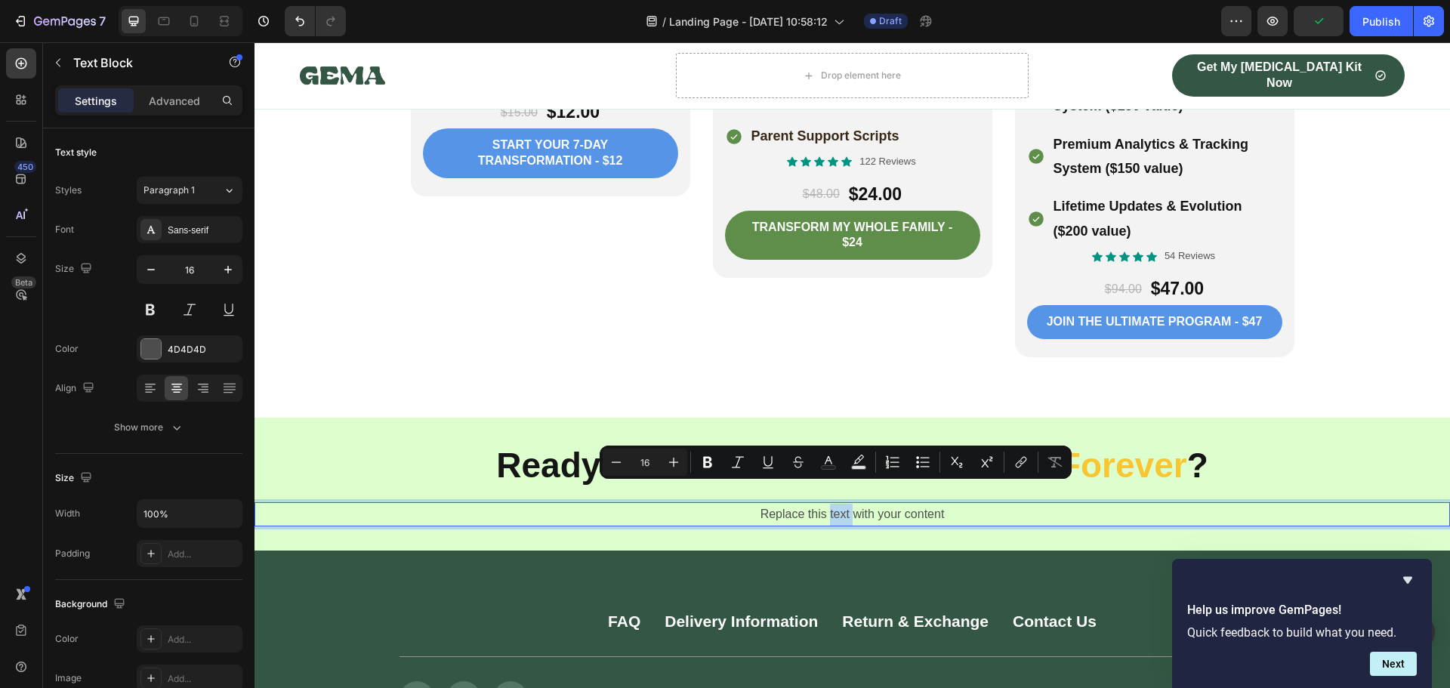
click at [836, 504] on p "Replace this text with your content" at bounding box center [852, 515] width 1192 height 22
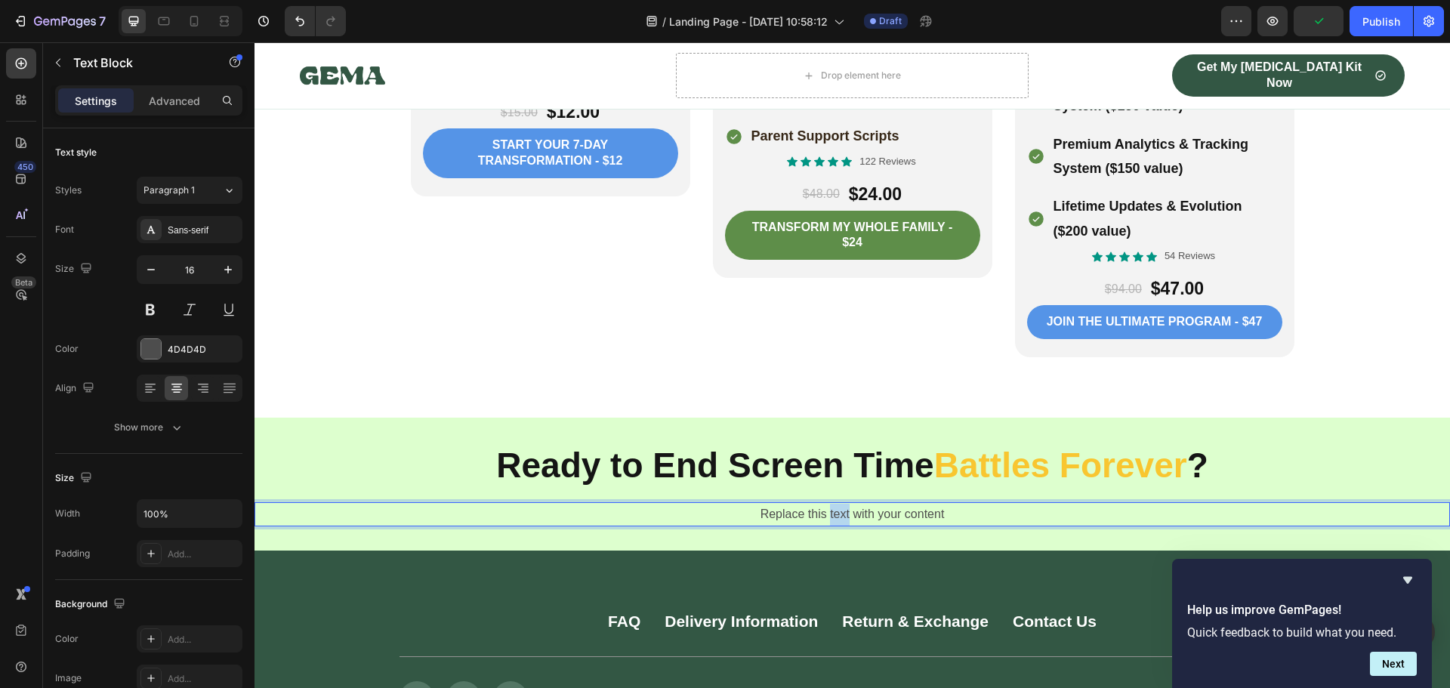
click at [836, 504] on p "Replace this text with your content" at bounding box center [852, 515] width 1192 height 22
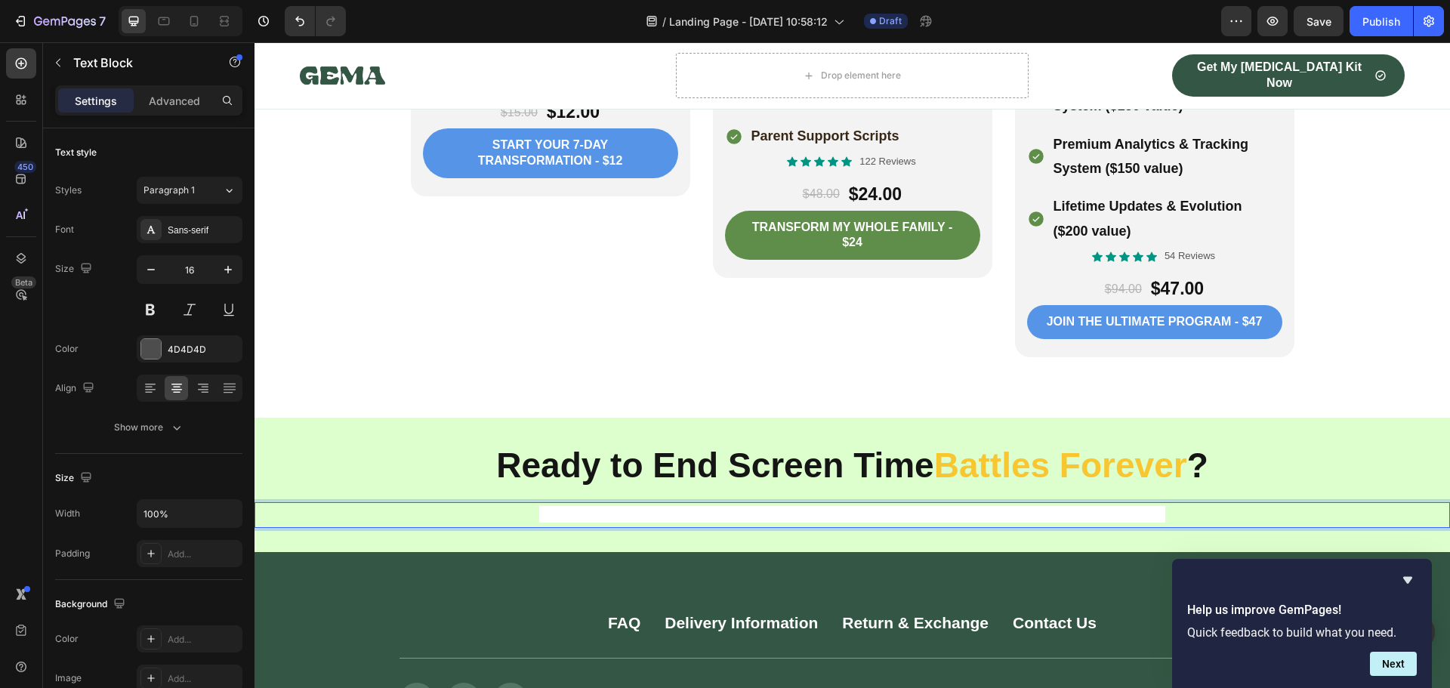
click at [695, 506] on span "Join thousands of families who've already transformed their homes from conflict…" at bounding box center [852, 514] width 626 height 17
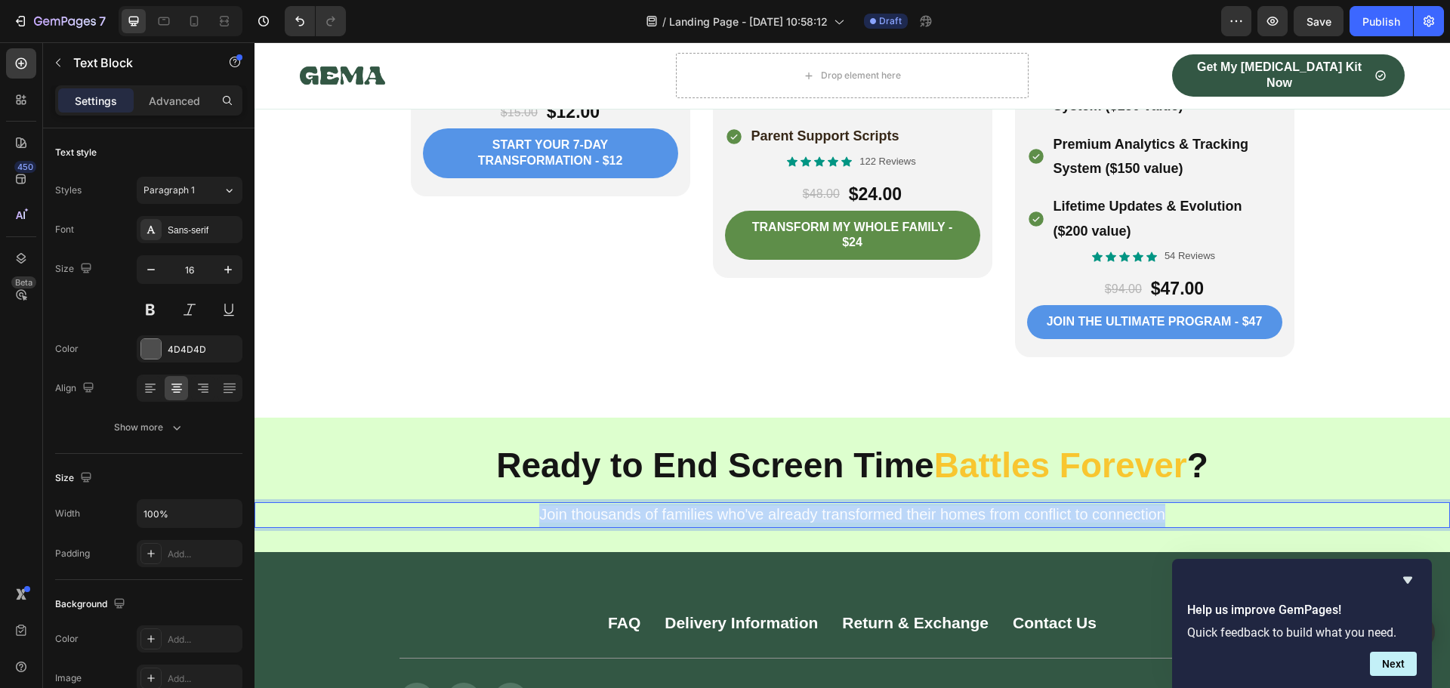
click at [695, 506] on span "Join thousands of families who've already transformed their homes from conflict…" at bounding box center [852, 514] width 626 height 17
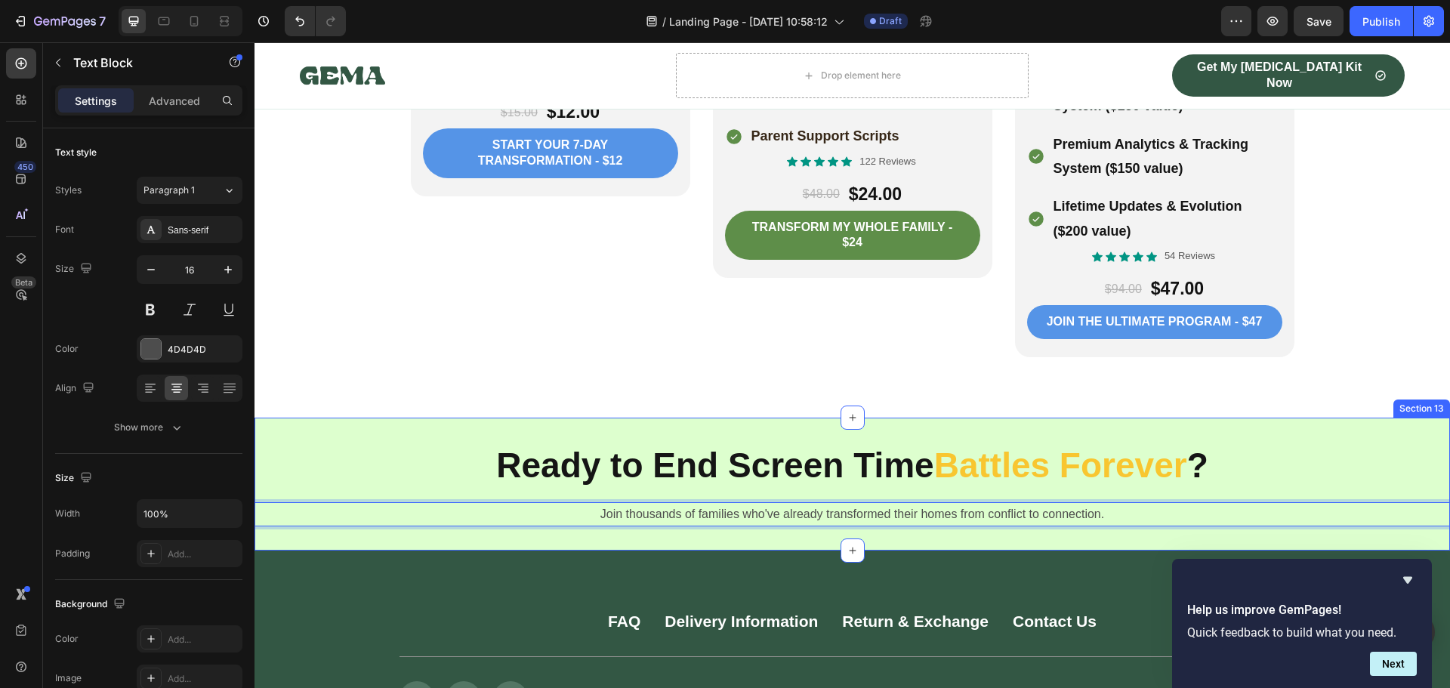
click at [349, 417] on div "⁠⁠⁠⁠⁠⁠⁠ Ready to End Screen Time Battles Forever ? Heading Row Join thousands o…" at bounding box center [851, 484] width 1195 height 134
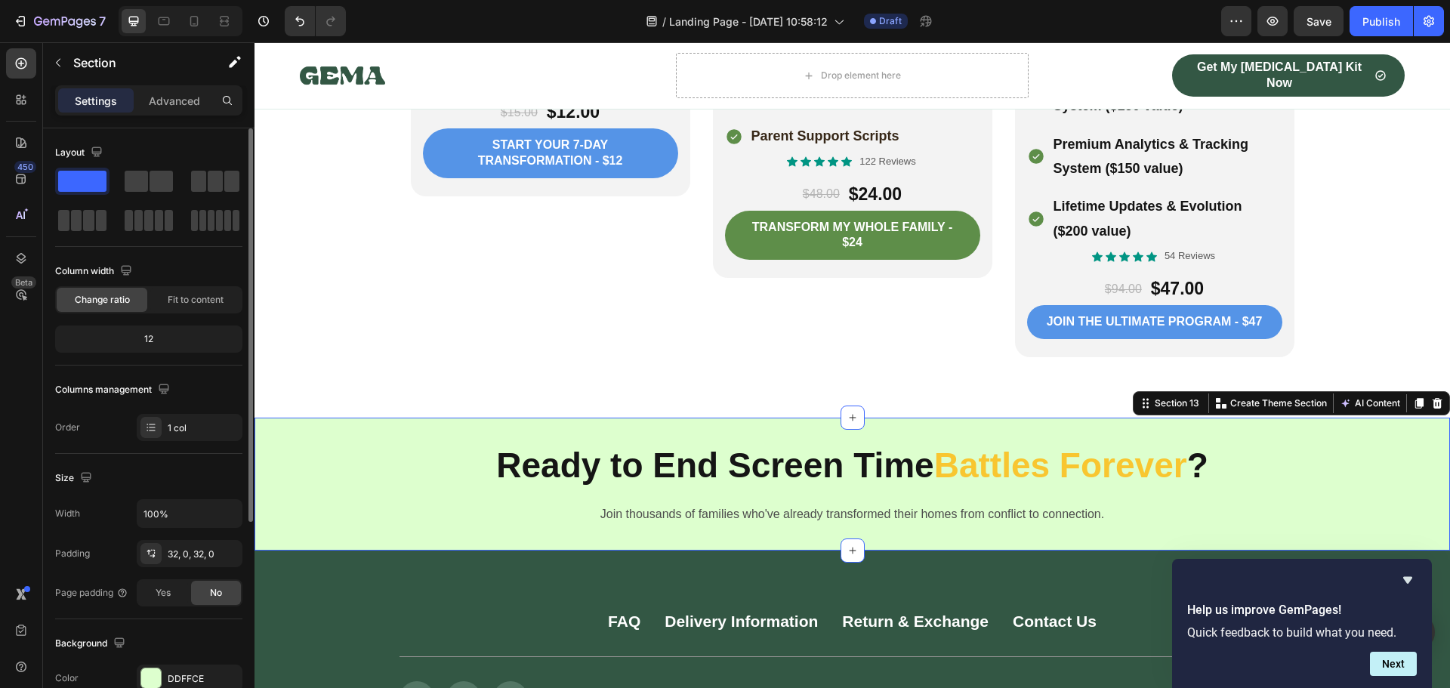
scroll to position [151, 0]
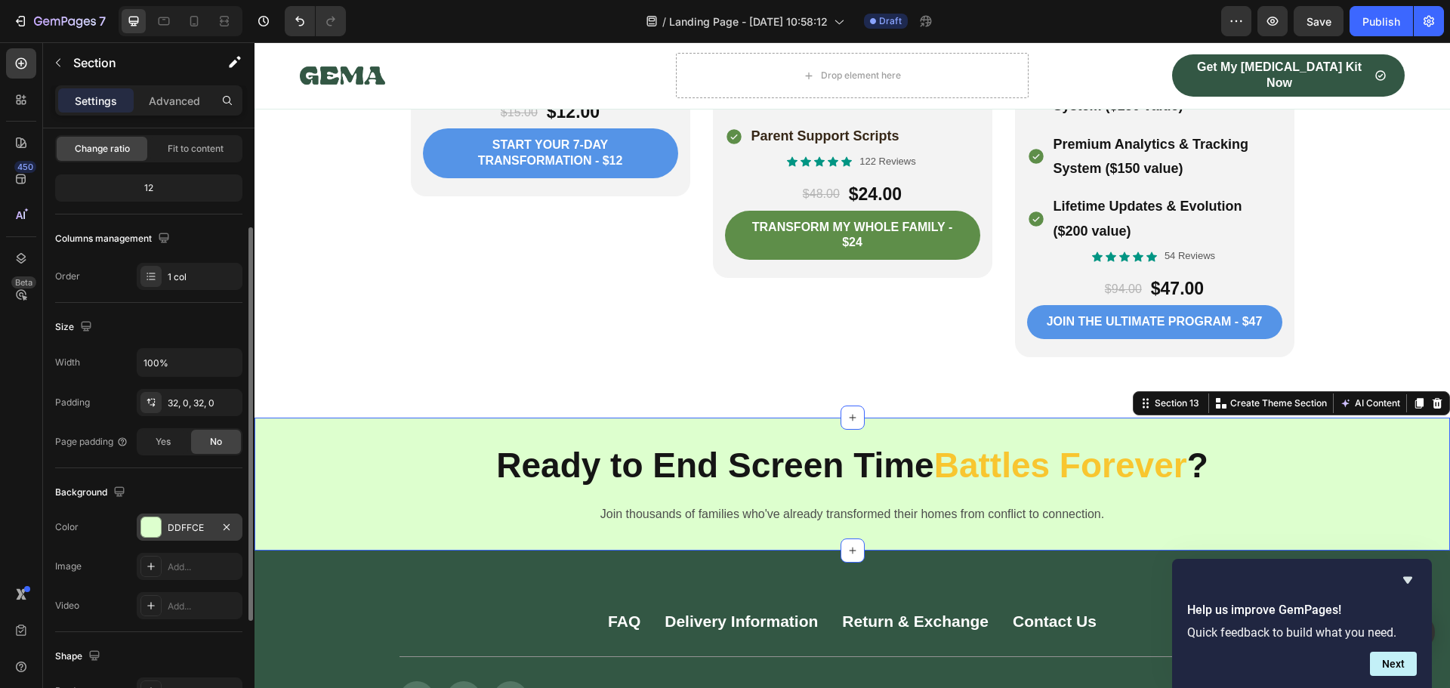
click at [158, 528] on div at bounding box center [151, 527] width 20 height 20
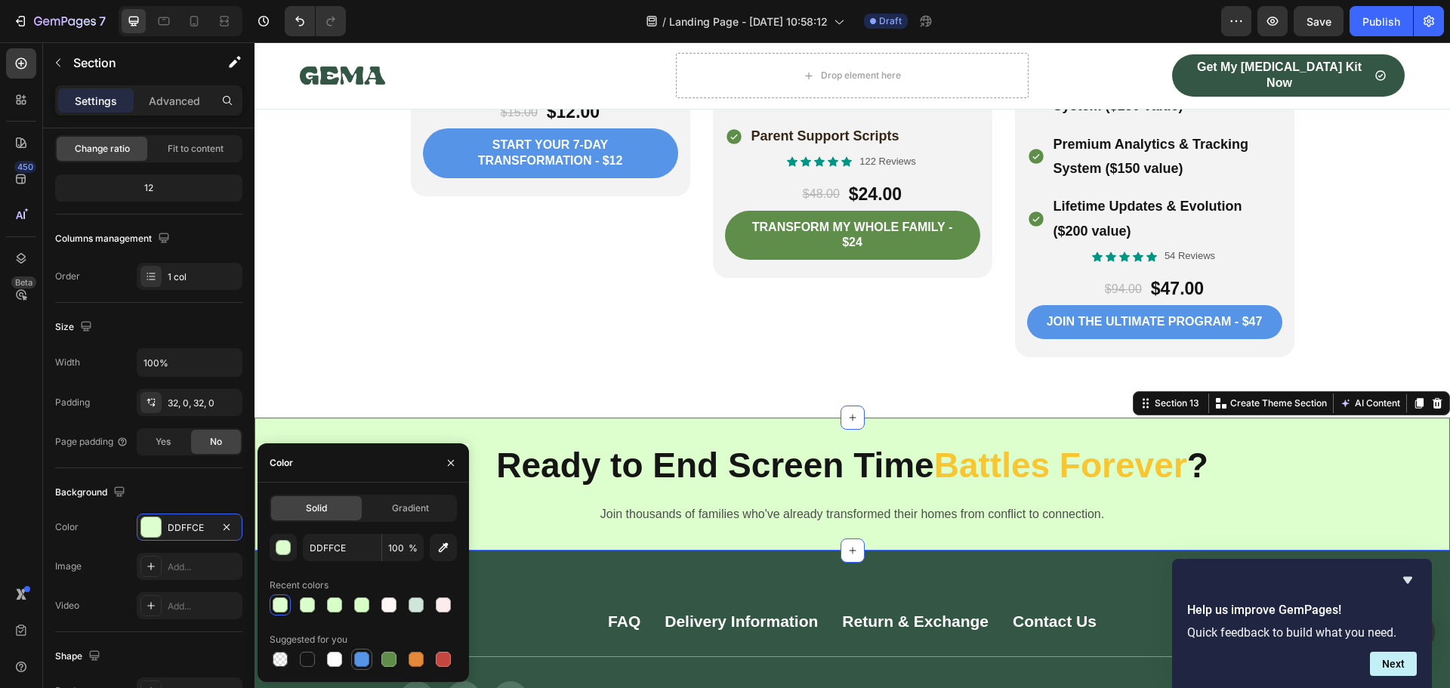
click at [357, 664] on div at bounding box center [361, 659] width 15 height 15
type input "5594E7"
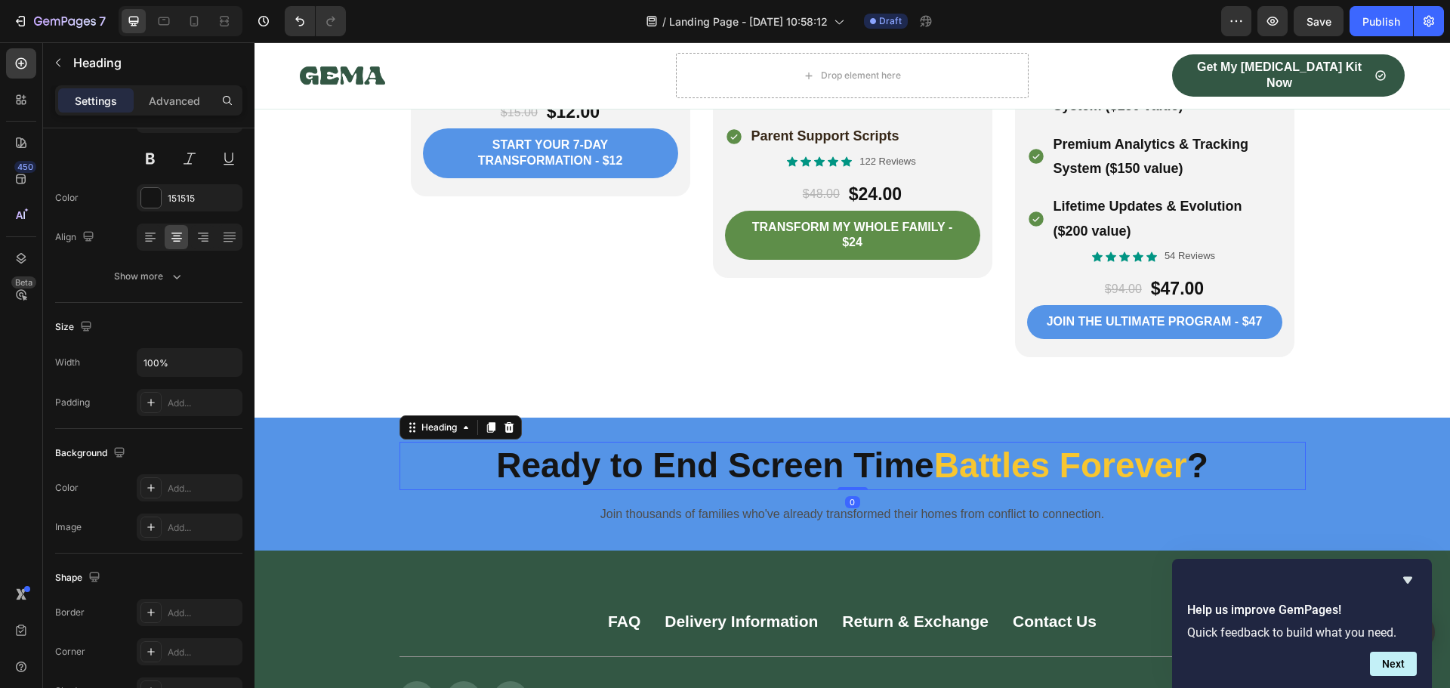
click at [550, 445] on strong "Ready to End Screen Time" at bounding box center [714, 464] width 437 height 39
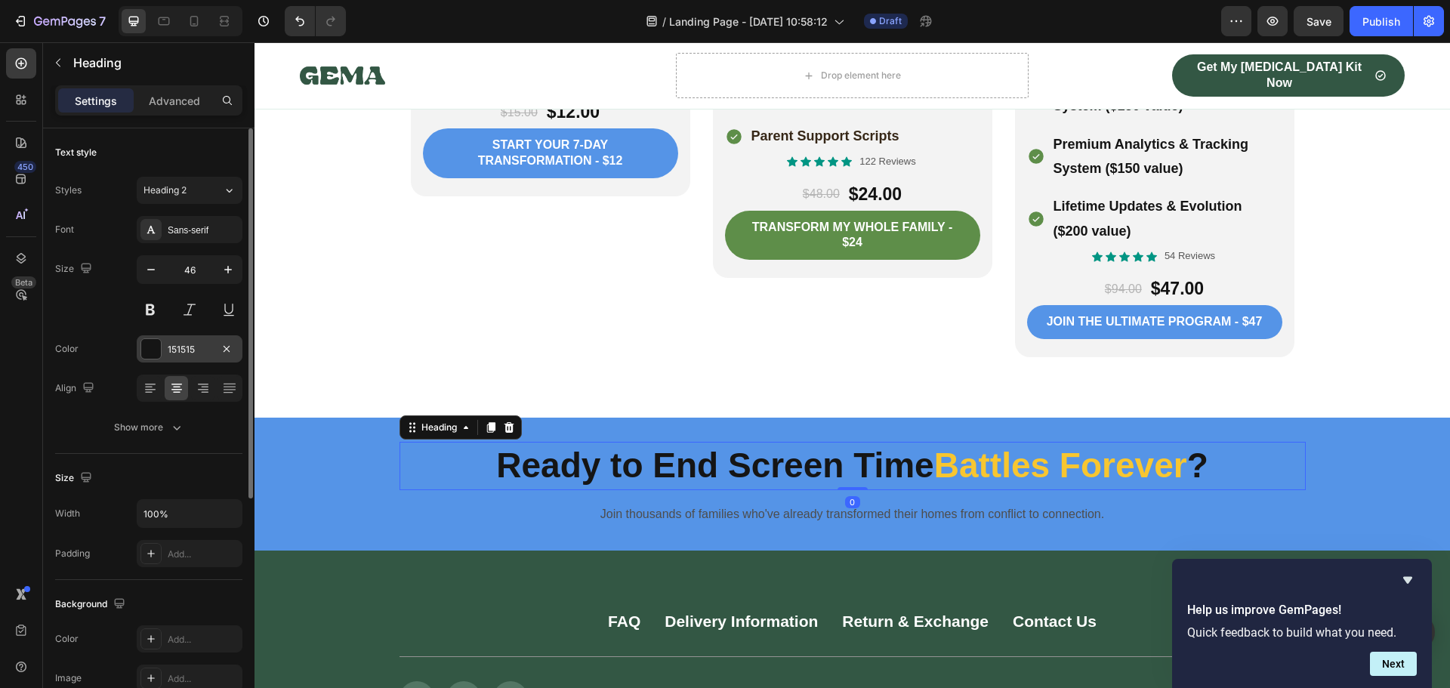
click at [165, 350] on div "151515" at bounding box center [190, 348] width 106 height 27
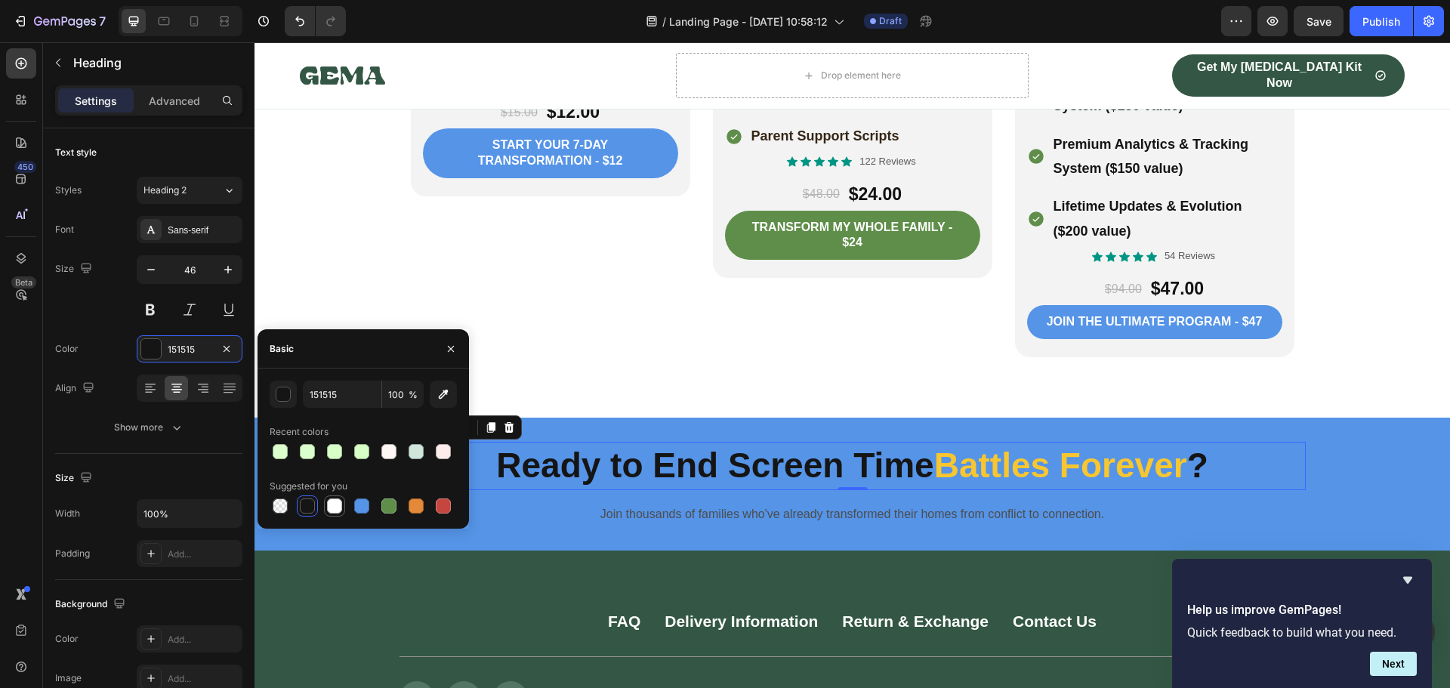
click at [332, 508] on div at bounding box center [334, 505] width 15 height 15
type input "FFFFFF"
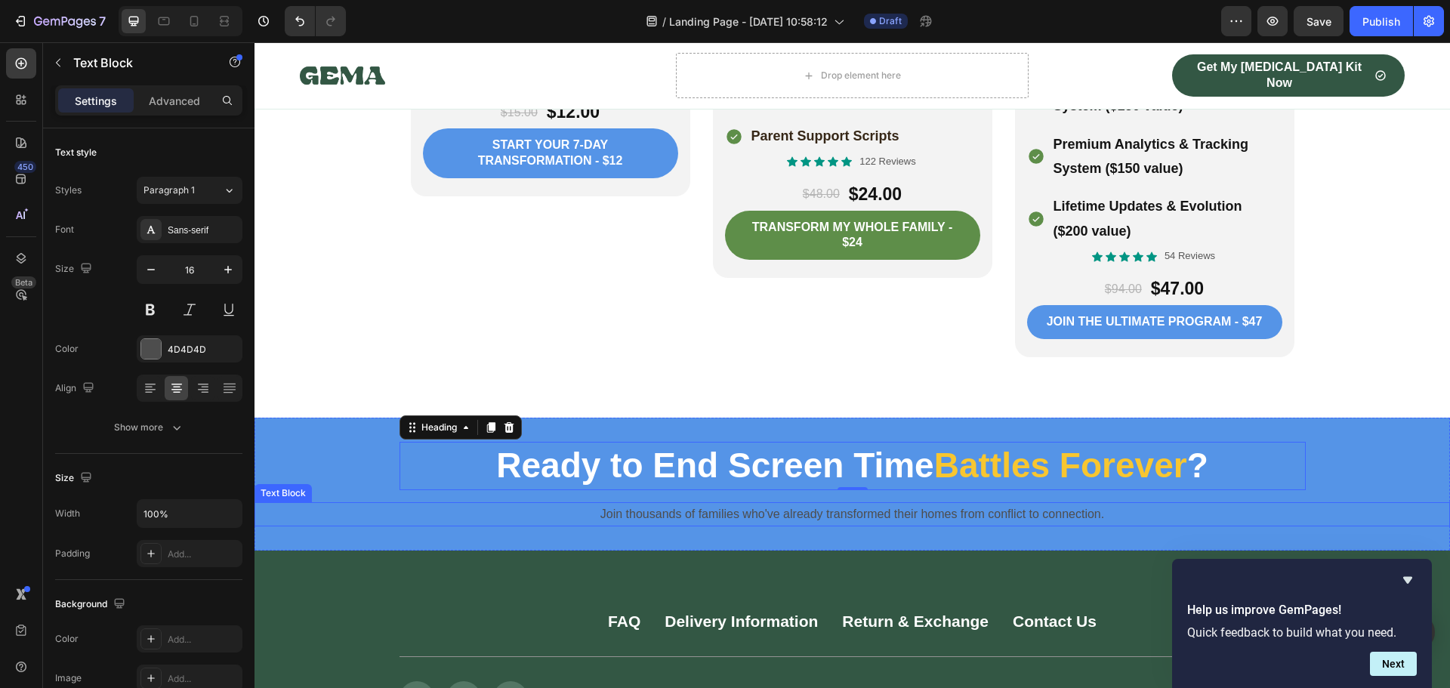
click at [689, 504] on p "Join thousands of families who've already transformed their homes from conflict…" at bounding box center [852, 515] width 1192 height 22
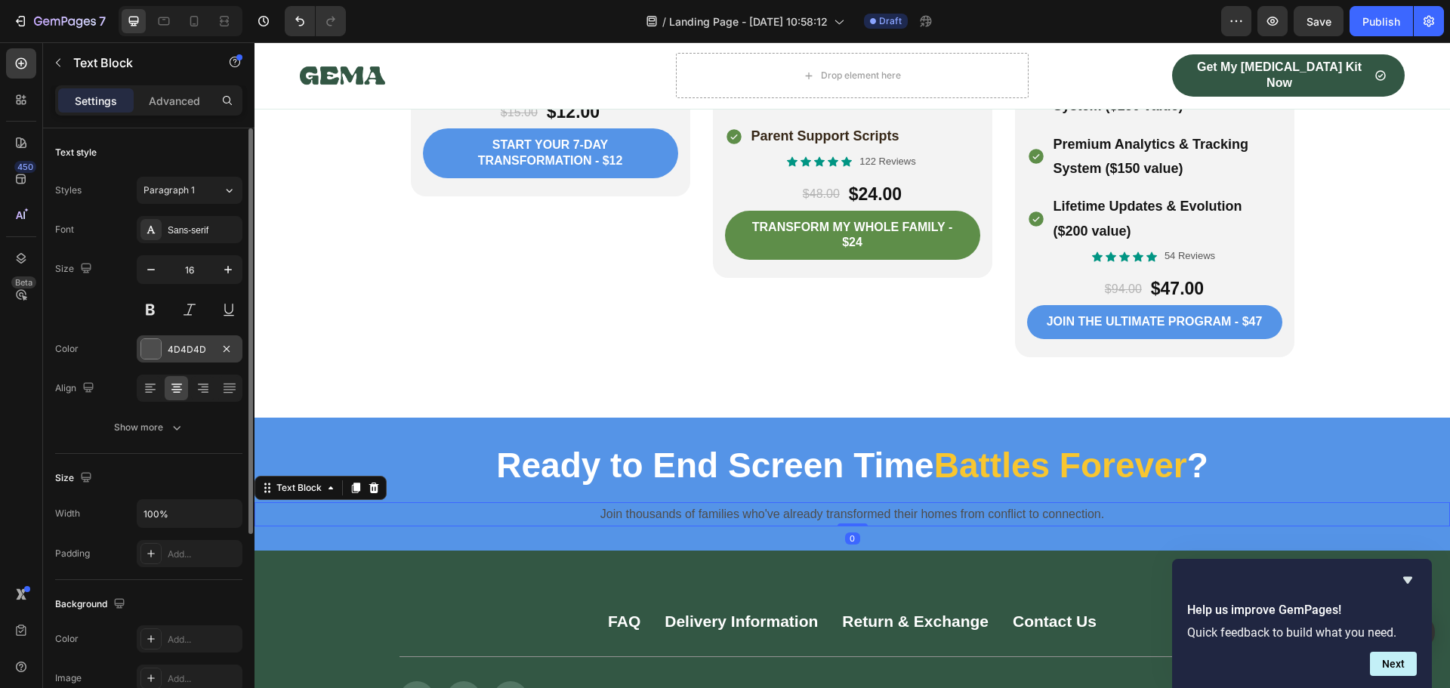
click at [156, 350] on div at bounding box center [151, 349] width 20 height 20
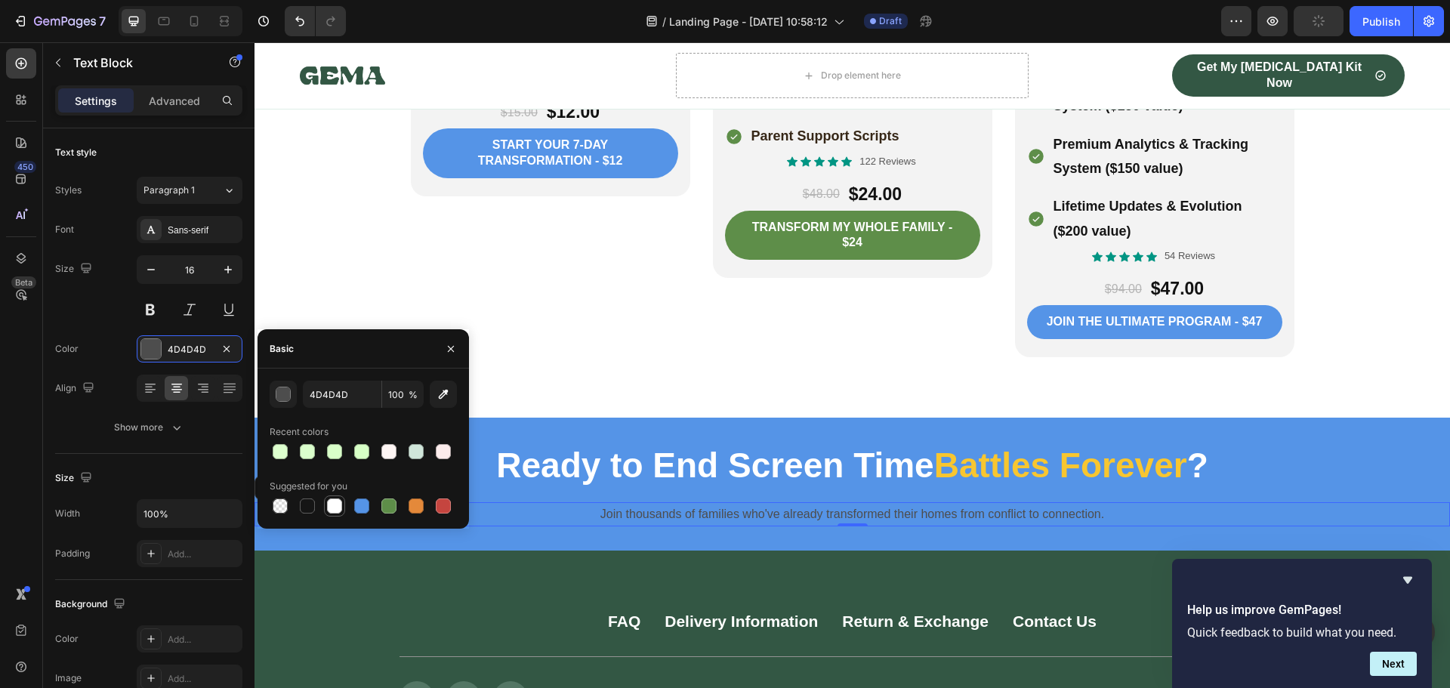
click at [334, 506] on div at bounding box center [334, 505] width 15 height 15
type input "FFFFFF"
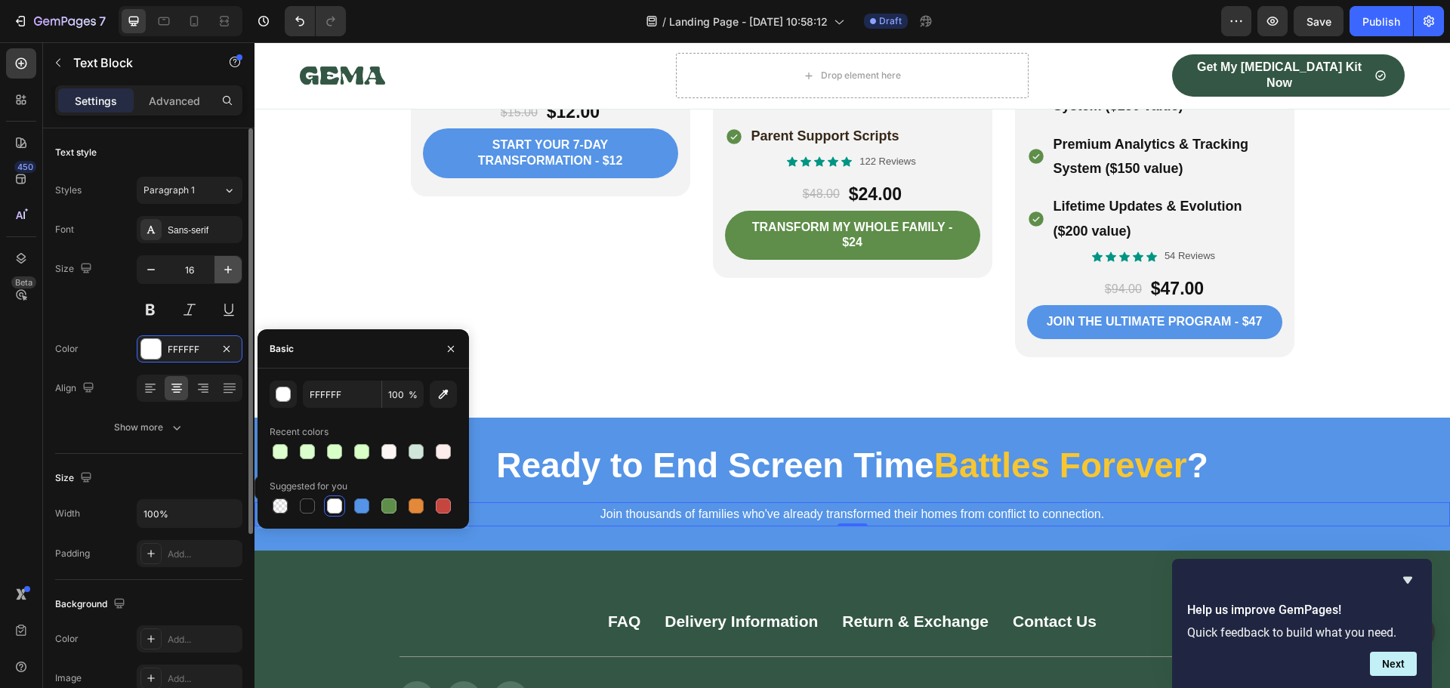
click at [226, 267] on icon "button" at bounding box center [227, 269] width 15 height 15
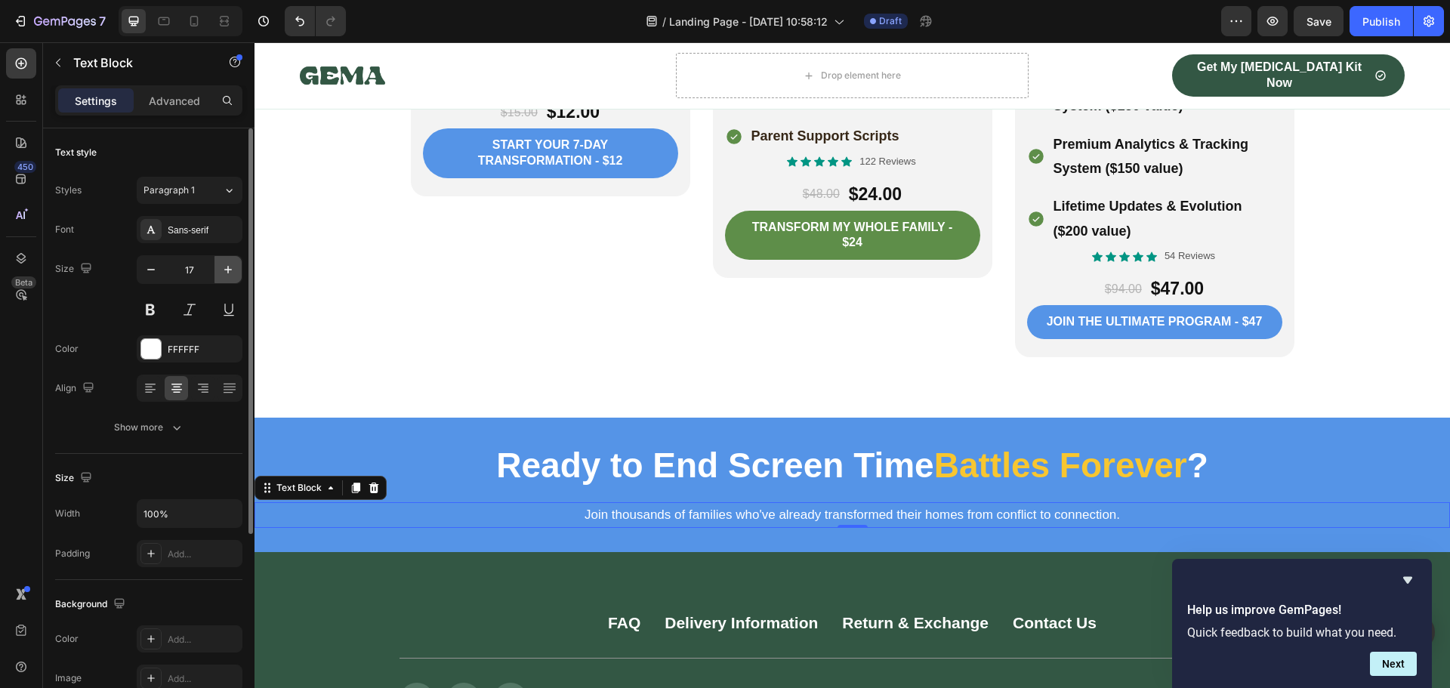
click at [226, 267] on icon "button" at bounding box center [227, 269] width 15 height 15
type input "18"
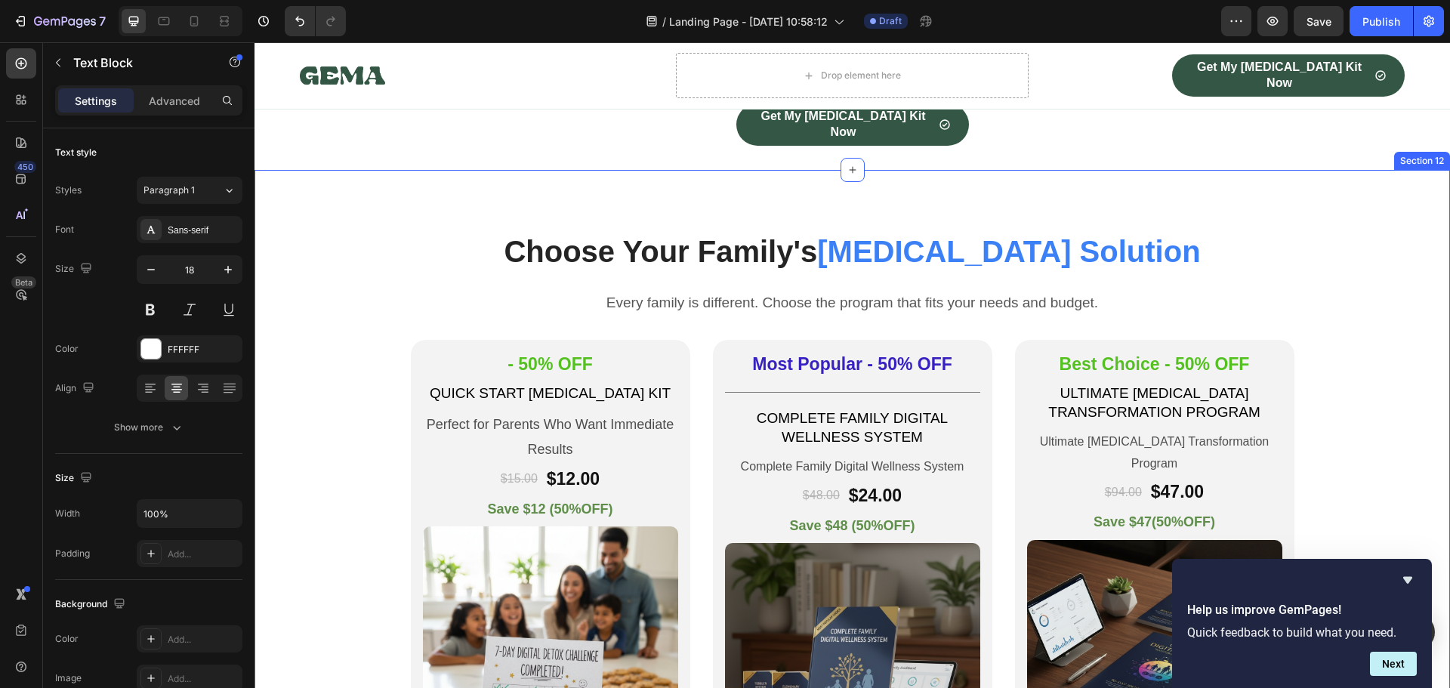
scroll to position [3021, 0]
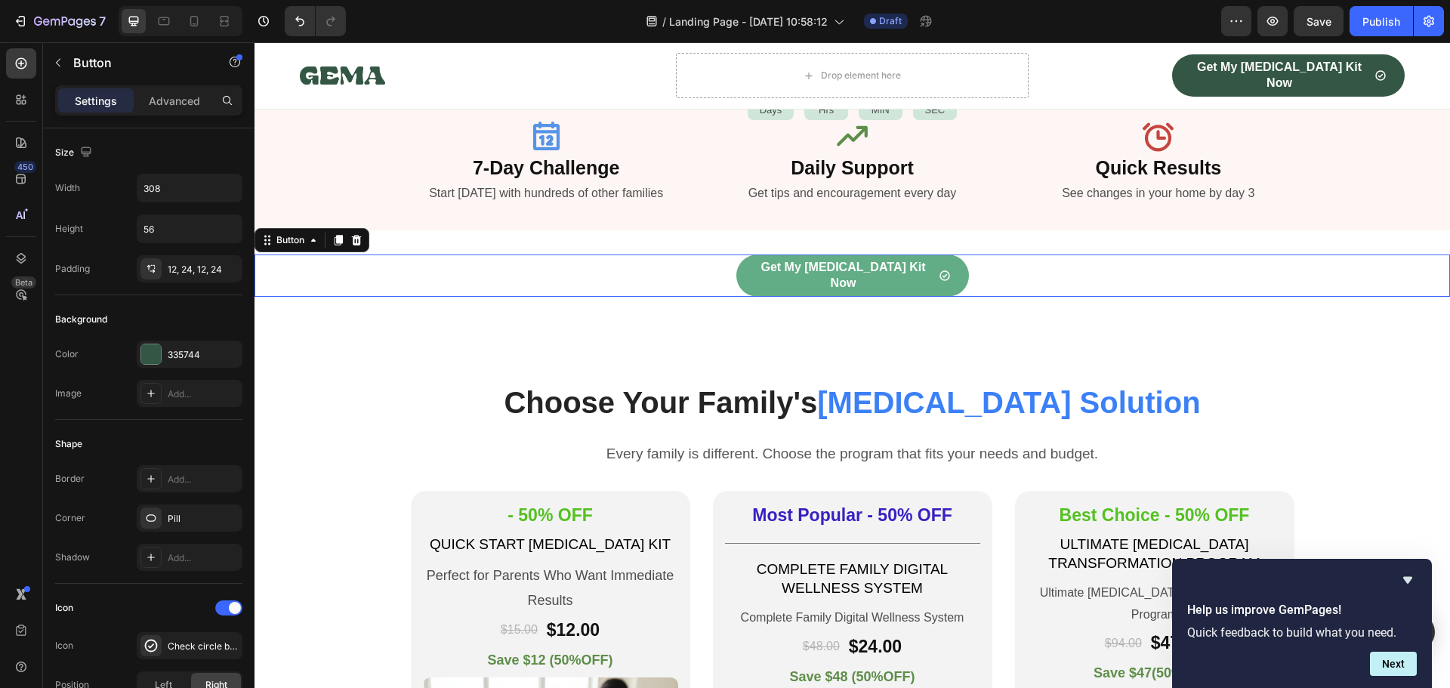
click at [738, 276] on link "Get My [MEDICAL_DATA] Kit Now" at bounding box center [852, 275] width 233 height 42
drag, startPoint x: 336, startPoint y: 239, endPoint x: 358, endPoint y: 244, distance: 22.4
click at [337, 239] on icon at bounding box center [338, 240] width 12 height 12
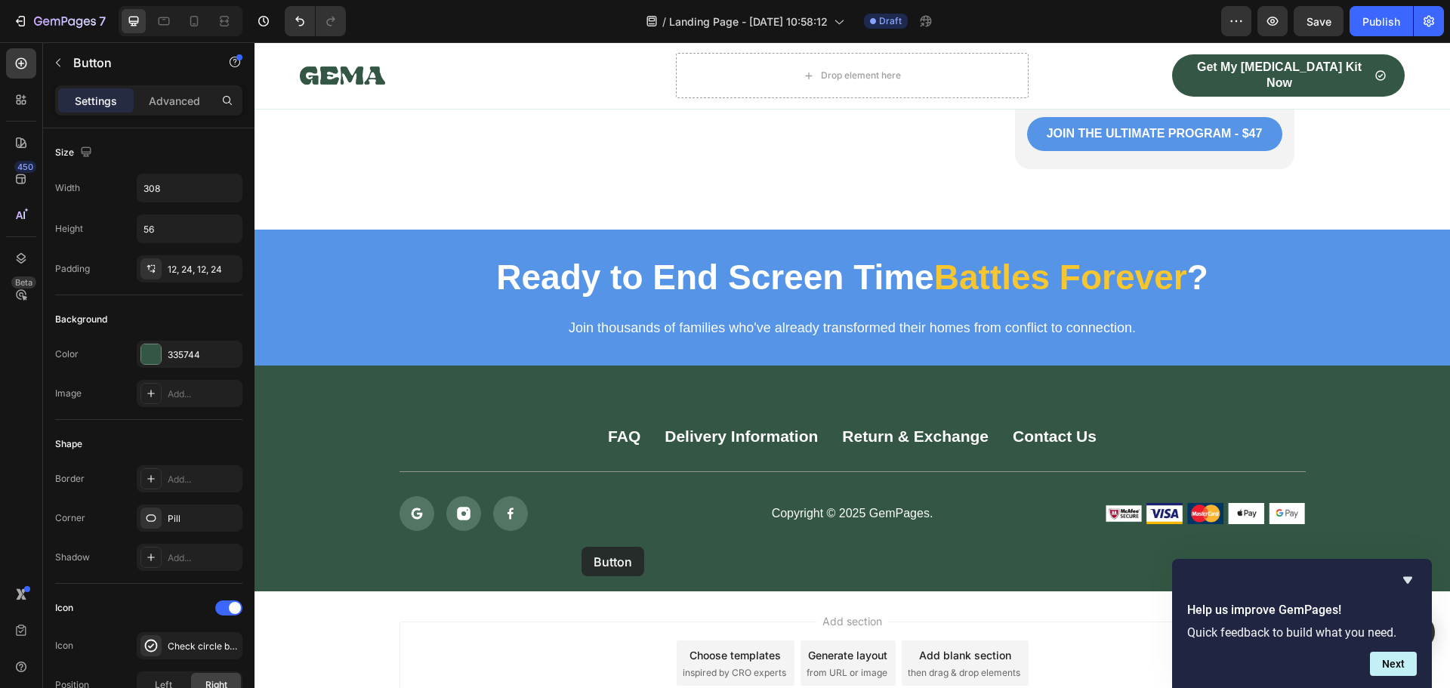
scroll to position [4407, 0]
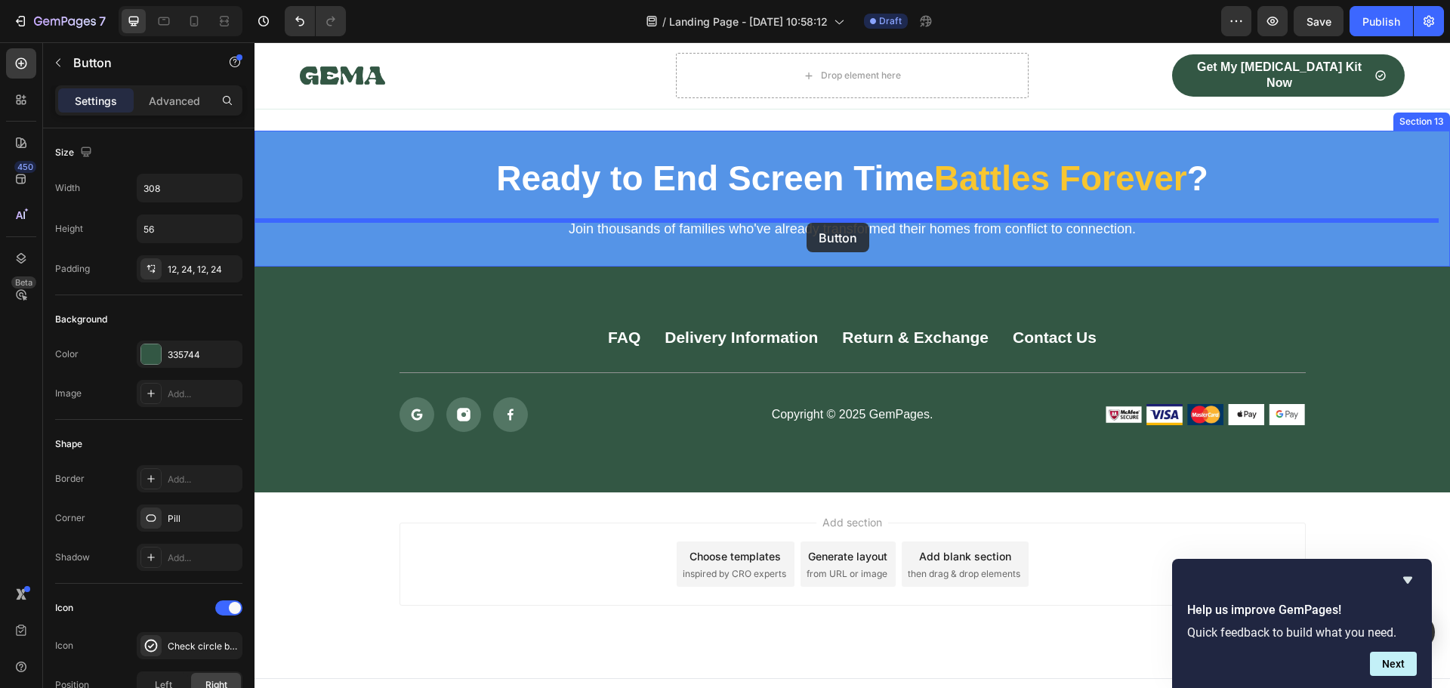
drag, startPoint x: 266, startPoint y: 285, endPoint x: 806, endPoint y: 223, distance: 544.2
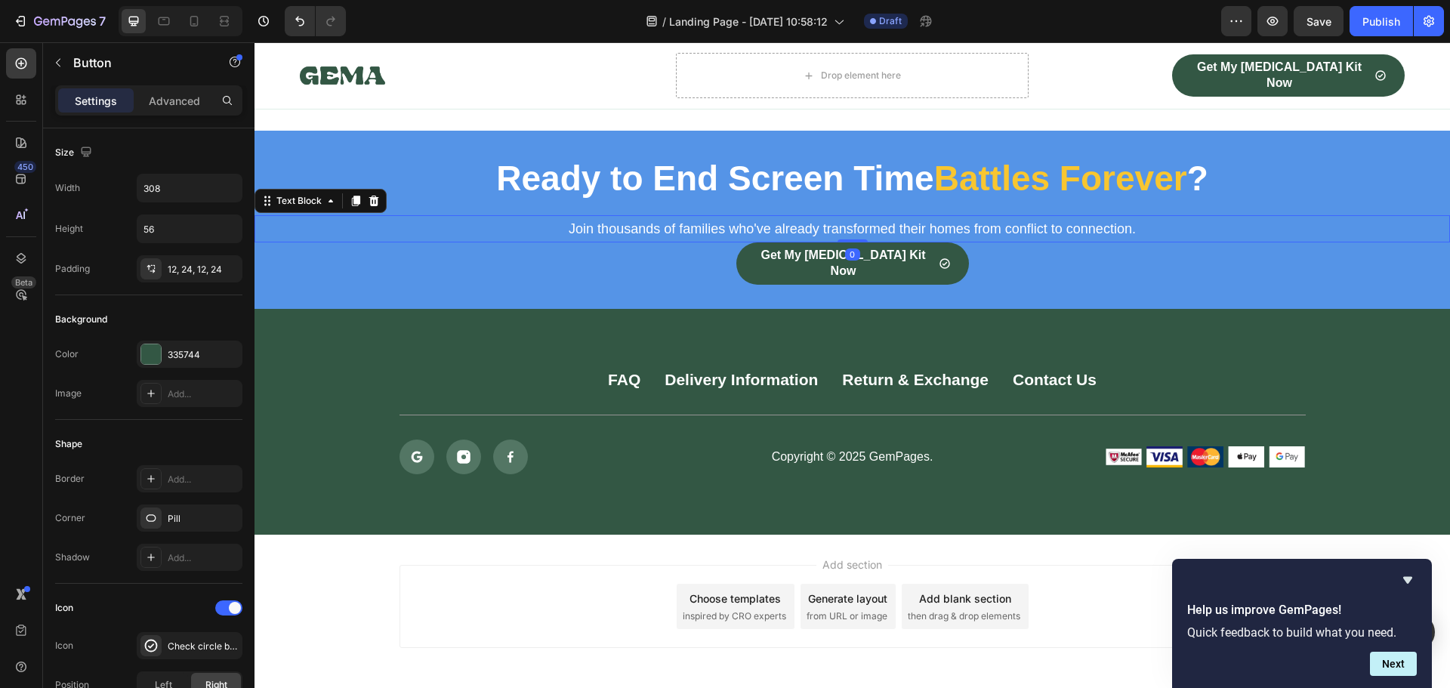
click at [669, 217] on p "Join thousands of families who've already transformed their homes from conflict…" at bounding box center [852, 229] width 1192 height 24
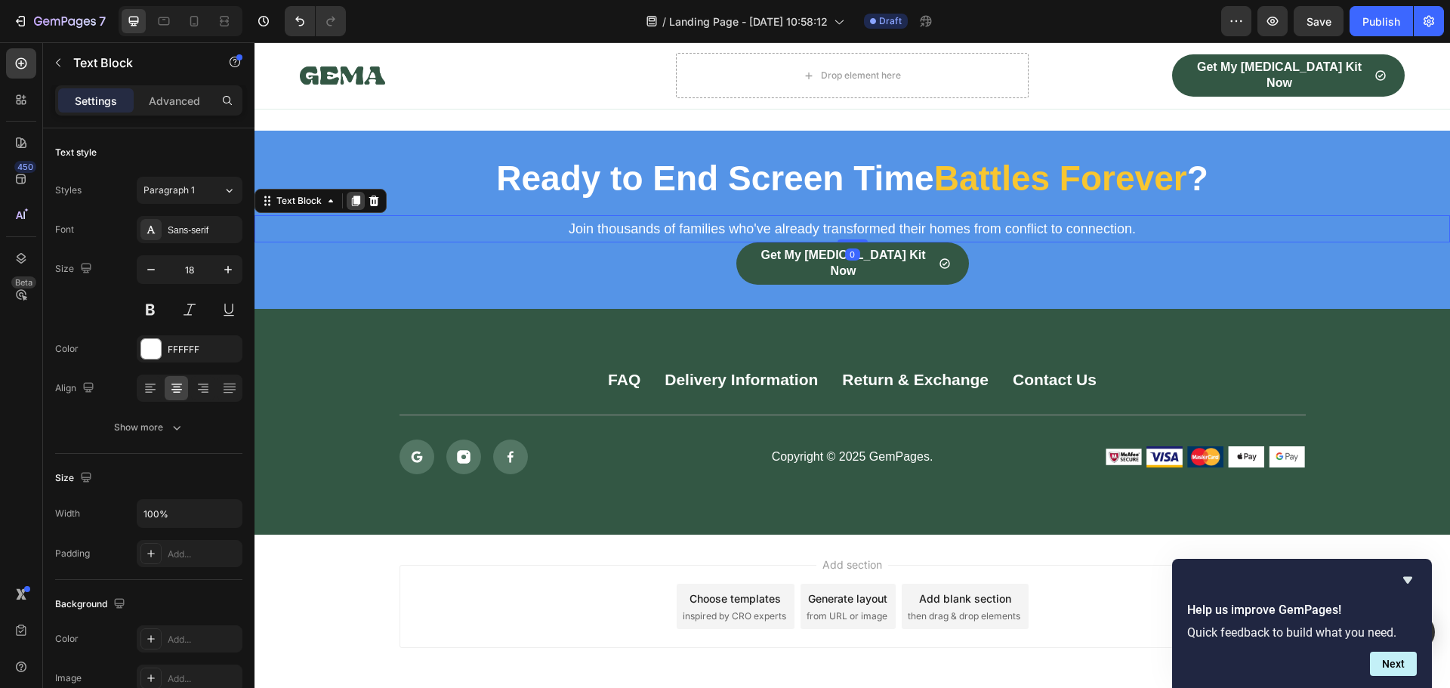
click at [353, 195] on icon at bounding box center [356, 201] width 12 height 12
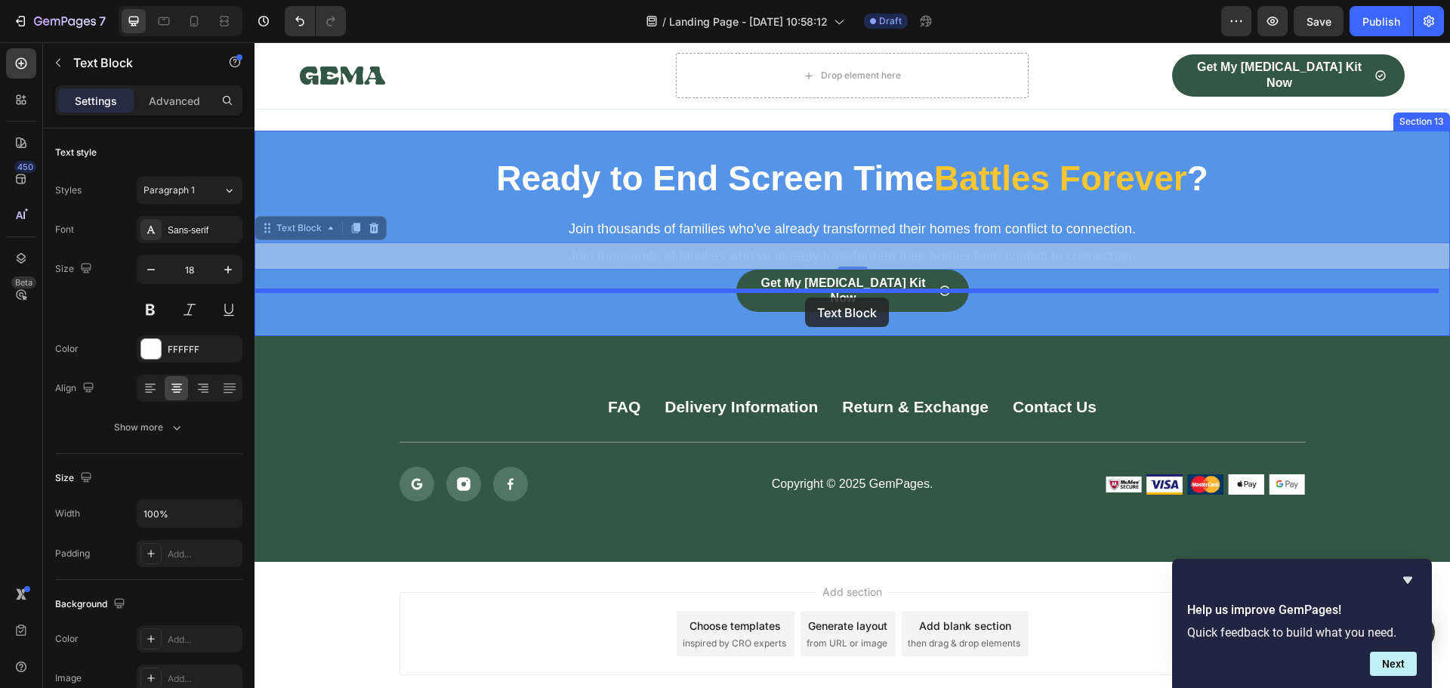
drag, startPoint x: 270, startPoint y: 212, endPoint x: 805, endPoint y: 297, distance: 542.0
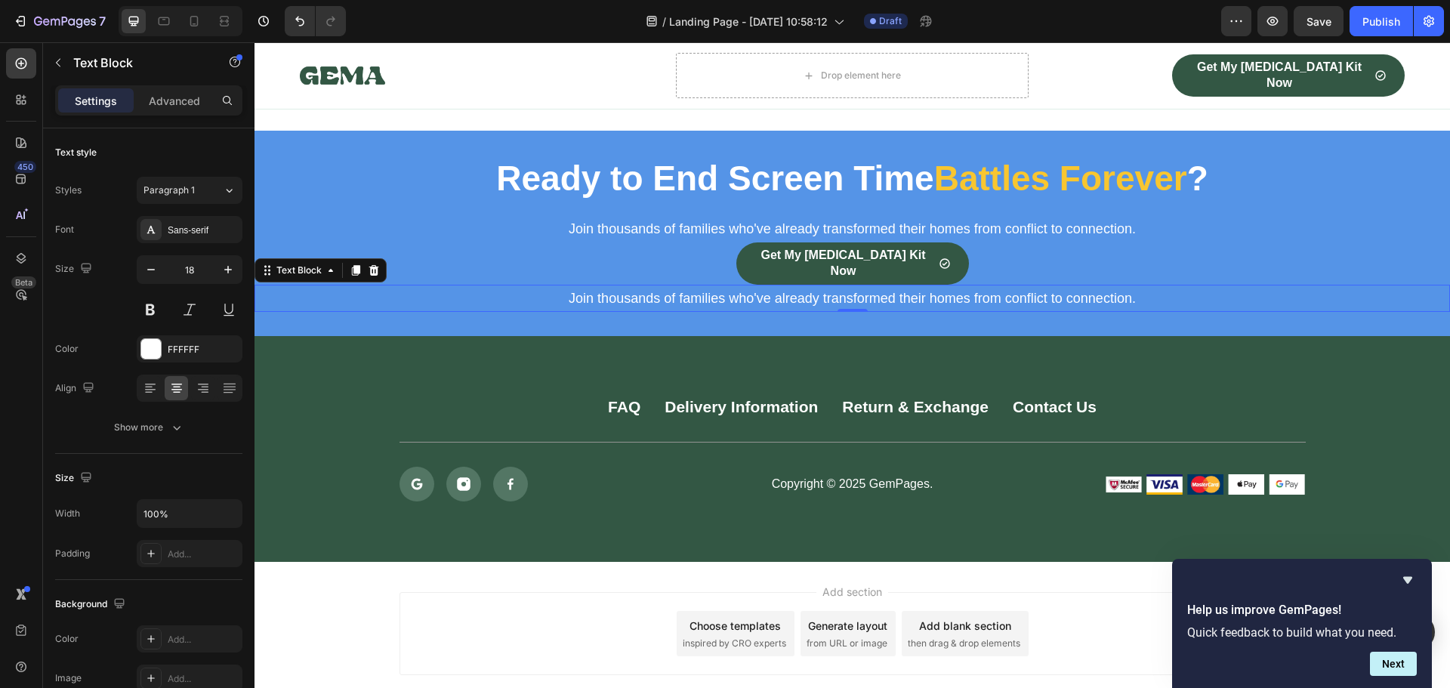
click at [768, 286] on p "Join thousands of families who've already transformed their homes from conflict…" at bounding box center [852, 298] width 1192 height 24
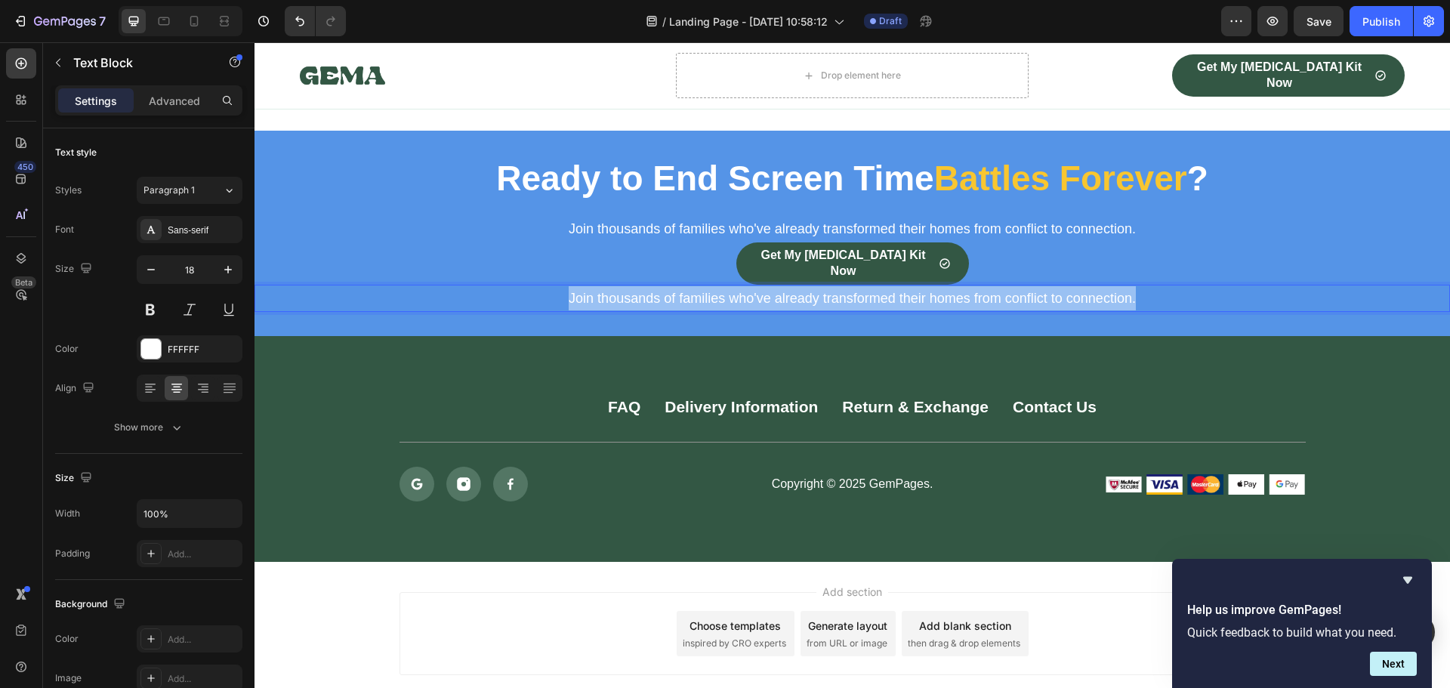
click at [768, 286] on p "Join thousands of families who've already transformed their homes from conflict…" at bounding box center [852, 298] width 1192 height 24
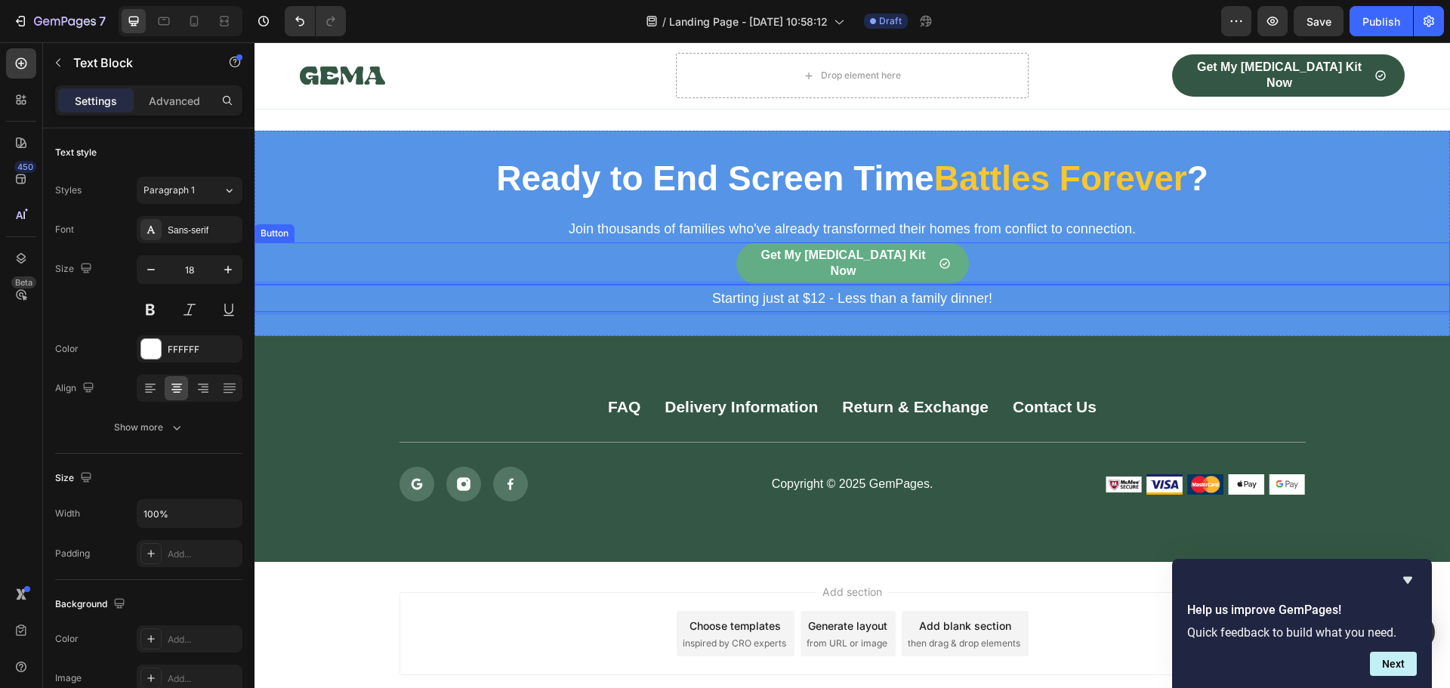
click at [747, 242] on link "Get My [MEDICAL_DATA] Kit Now" at bounding box center [852, 263] width 233 height 42
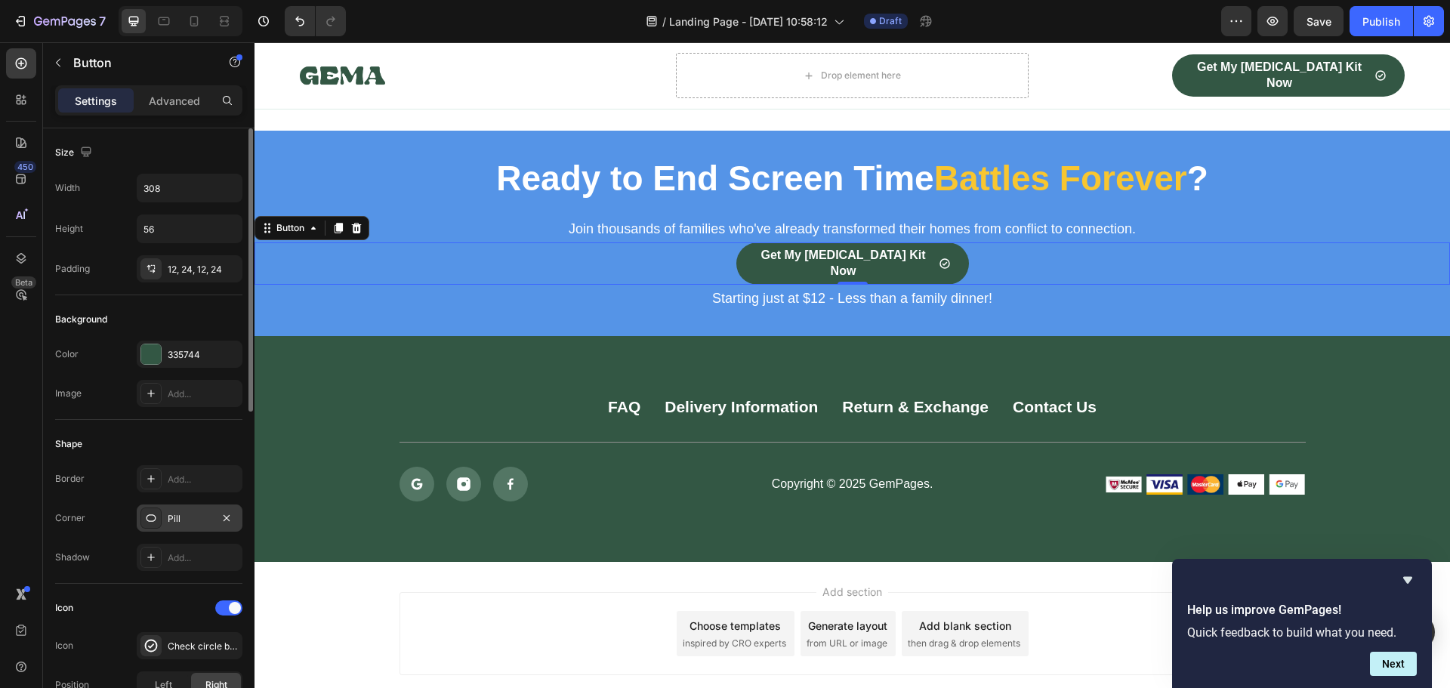
click at [174, 522] on div "Pill" at bounding box center [190, 519] width 44 height 14
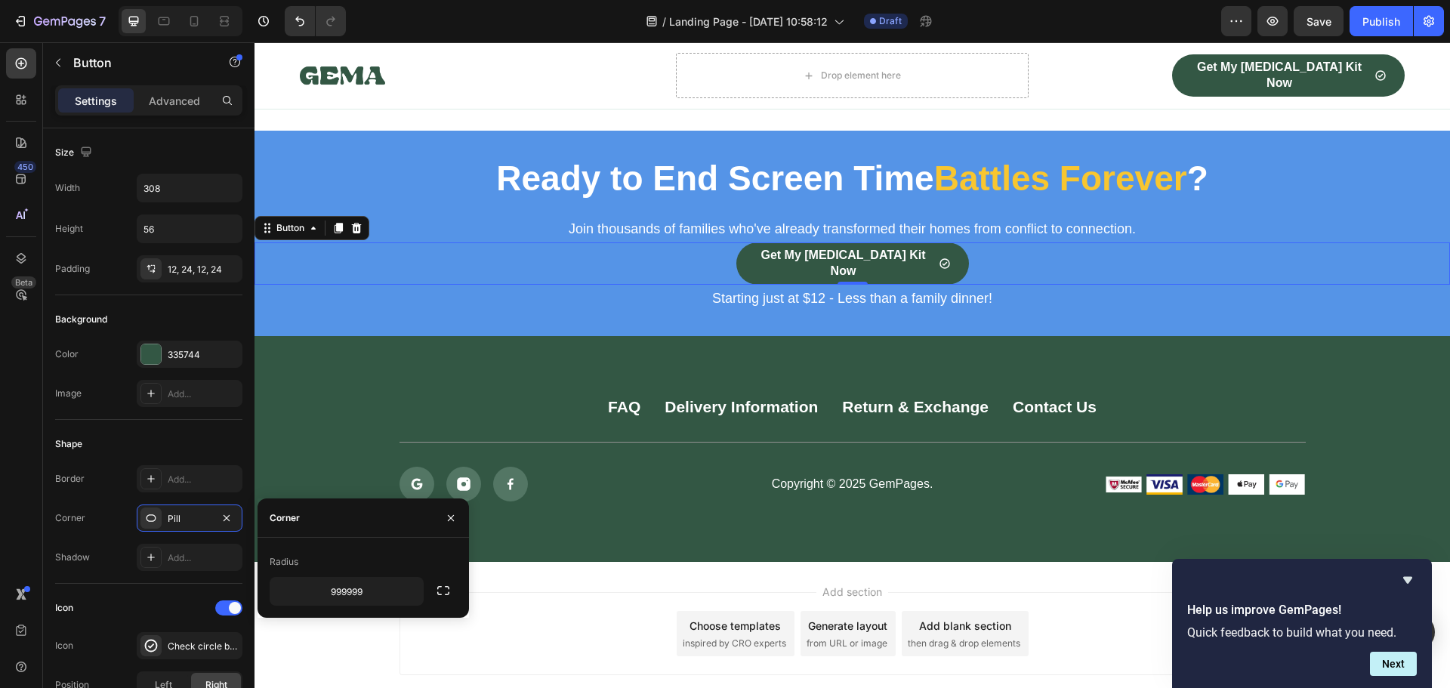
click at [376, 558] on div "Radius" at bounding box center [363, 562] width 187 height 24
click at [411, 590] on icon "button" at bounding box center [409, 591] width 15 height 15
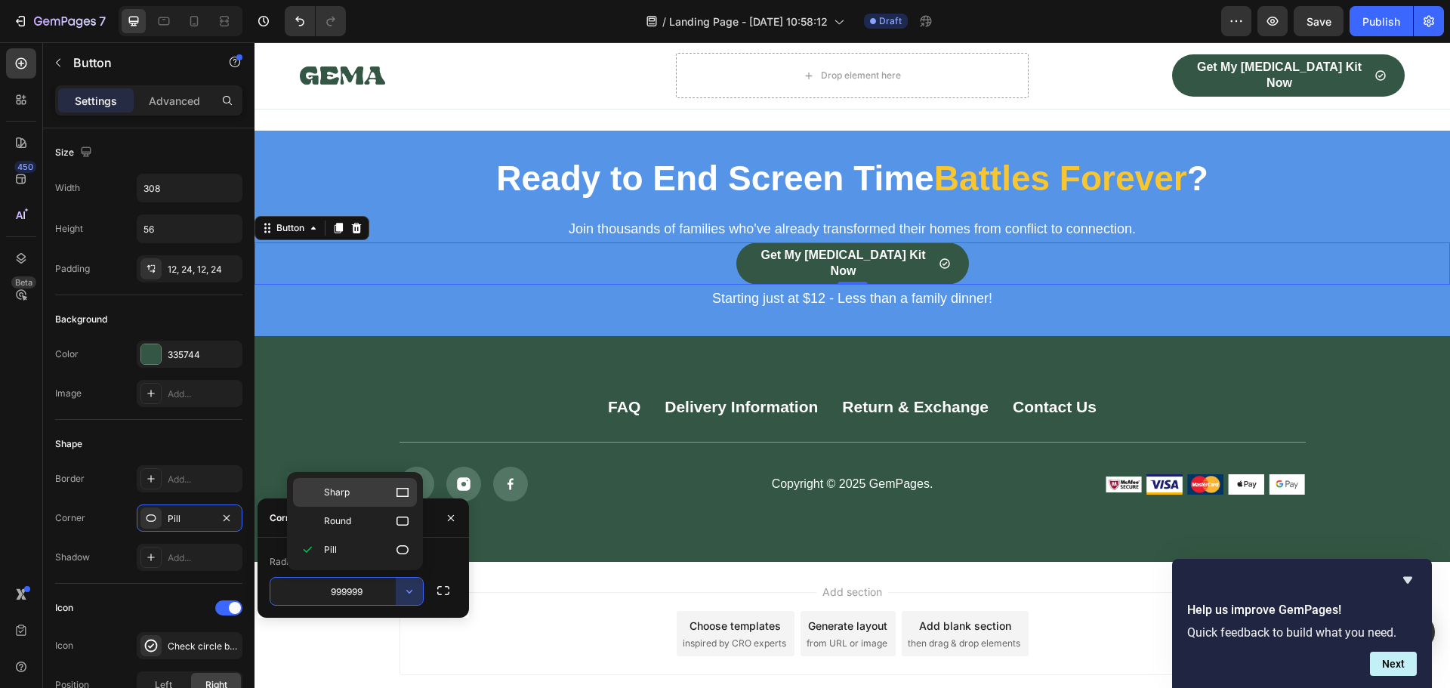
click at [396, 487] on icon at bounding box center [402, 492] width 15 height 15
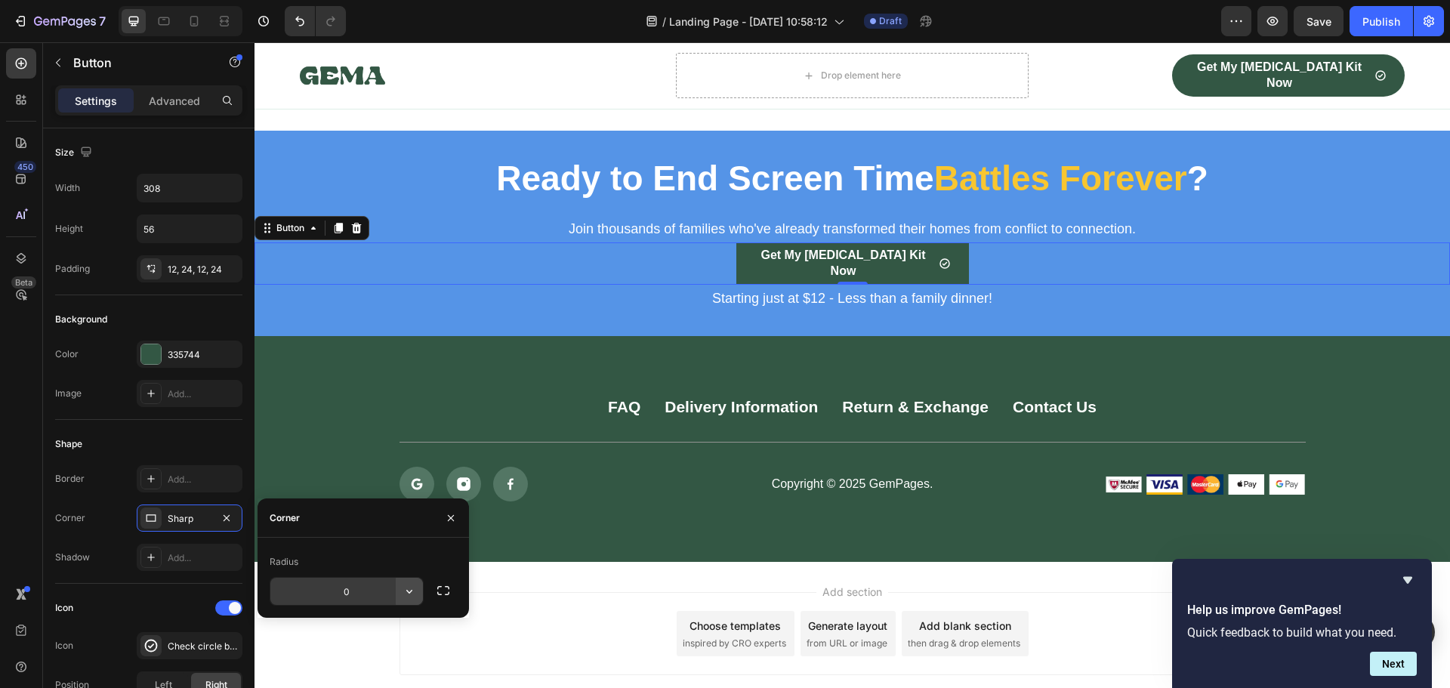
click at [414, 593] on icon "button" at bounding box center [409, 591] width 15 height 15
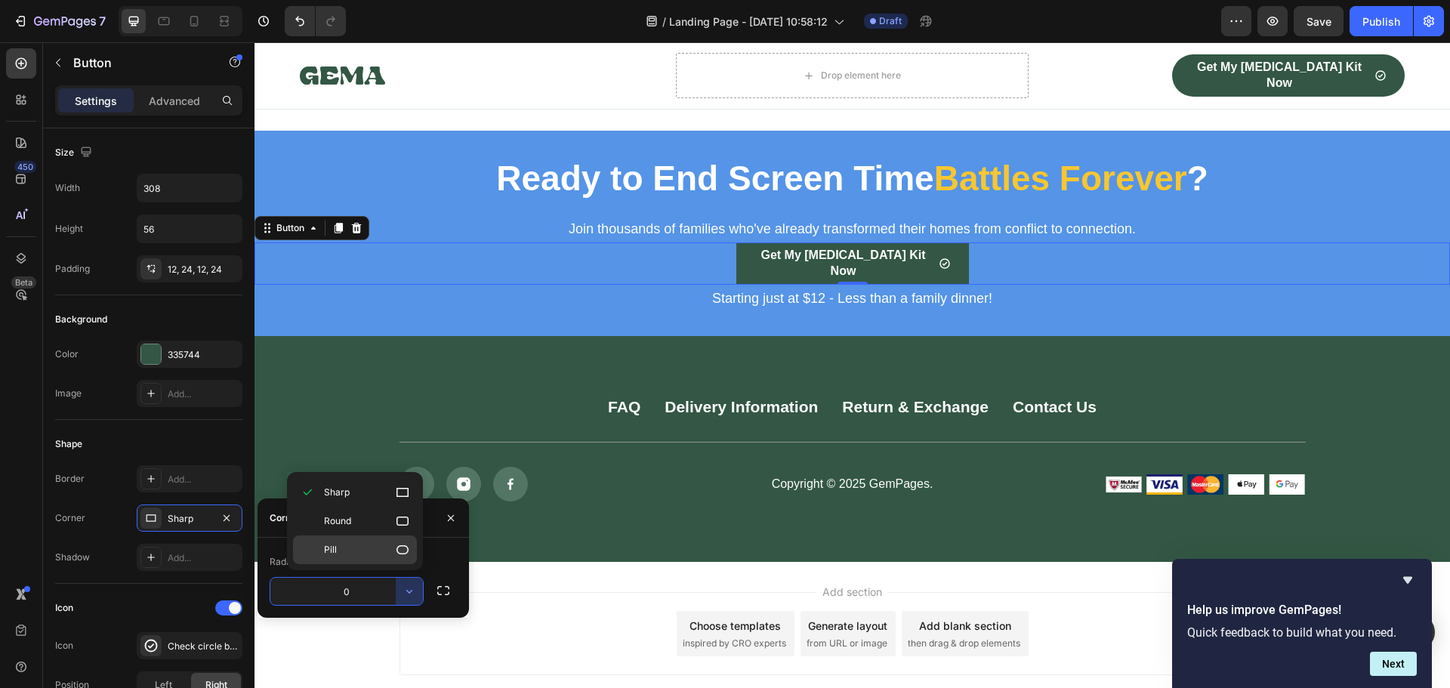
click at [398, 548] on icon at bounding box center [402, 549] width 15 height 15
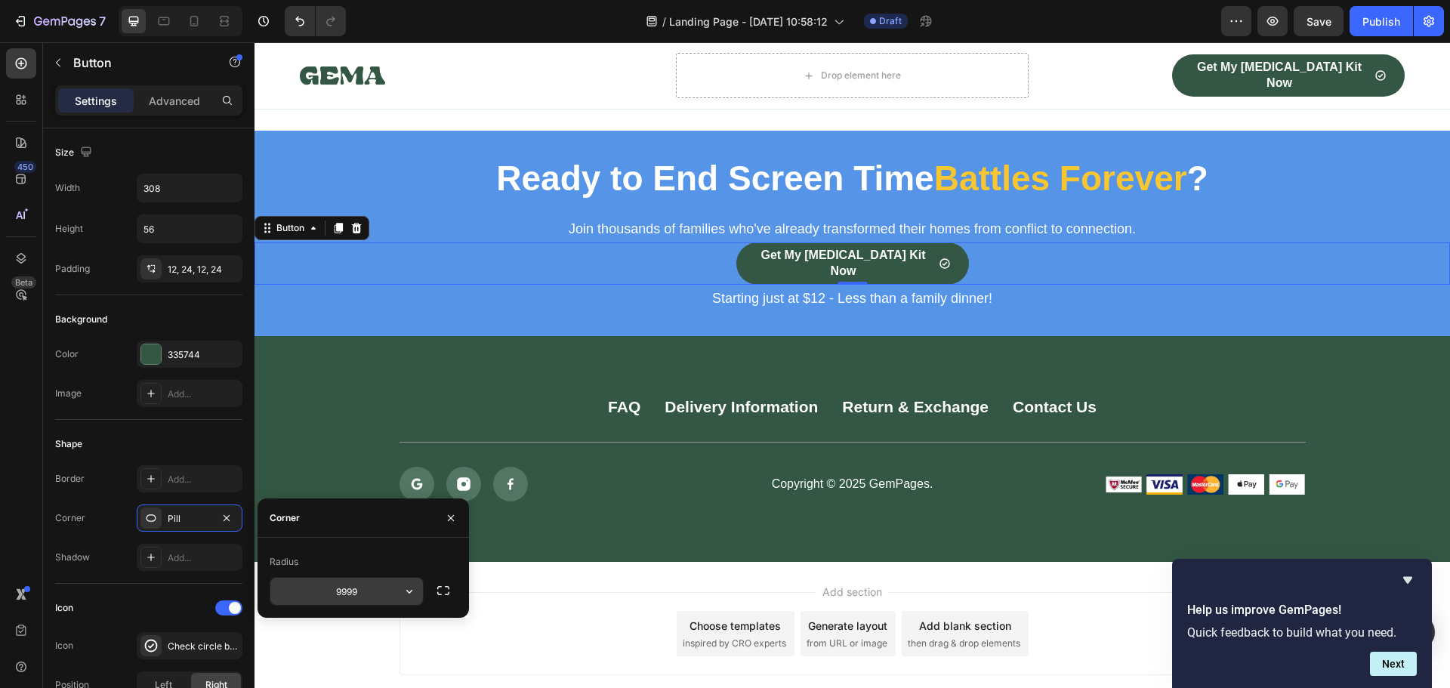
click at [373, 595] on input "9999" at bounding box center [346, 591] width 153 height 27
type input "99999"
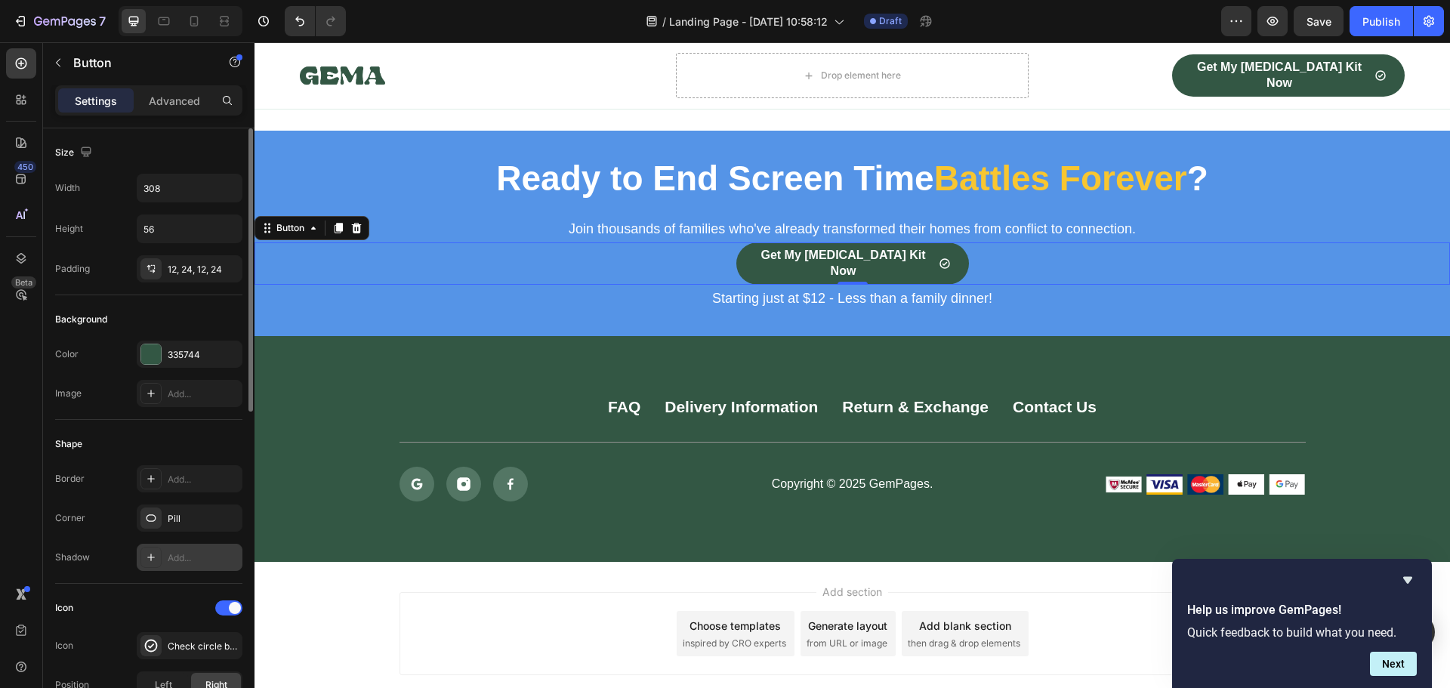
click at [195, 556] on div "Add..." at bounding box center [203, 558] width 71 height 14
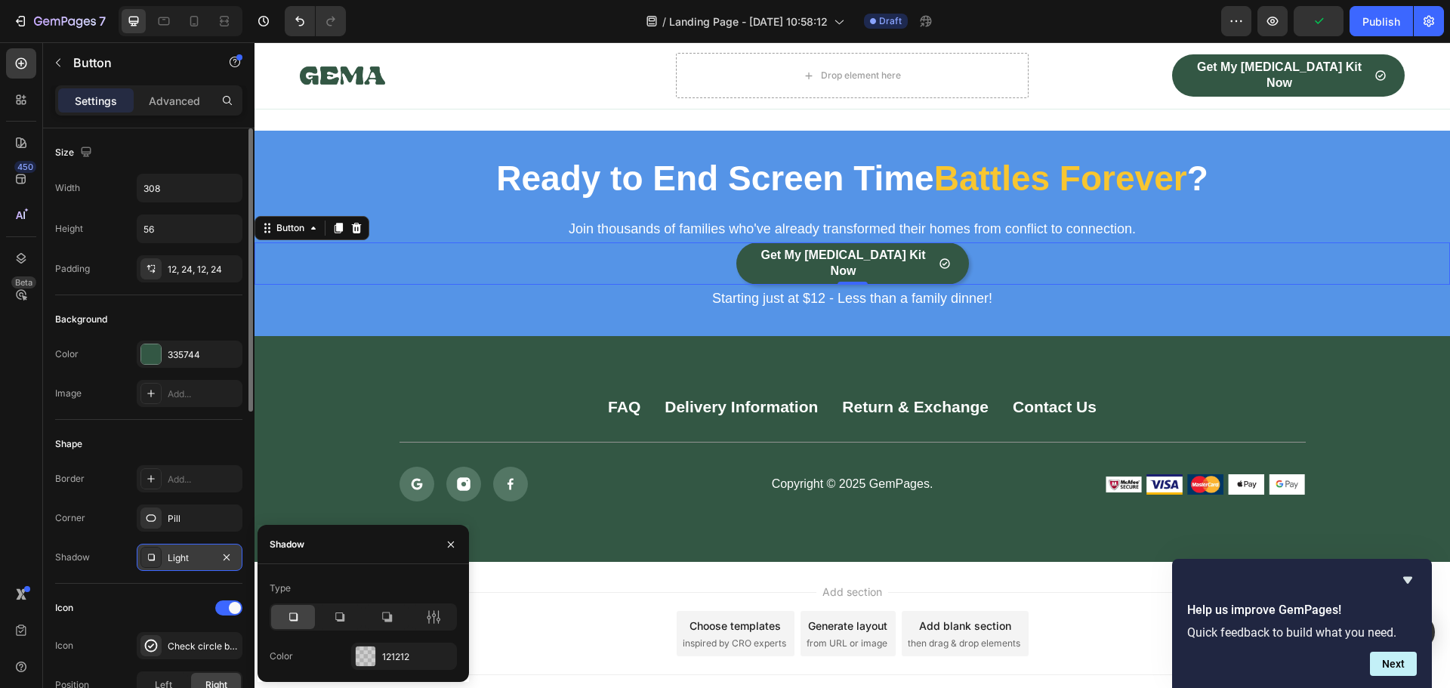
click at [300, 622] on icon at bounding box center [292, 616] width 15 height 15
click at [296, 618] on icon at bounding box center [292, 616] width 15 height 15
click at [409, 658] on div "121212" at bounding box center [404, 657] width 44 height 14
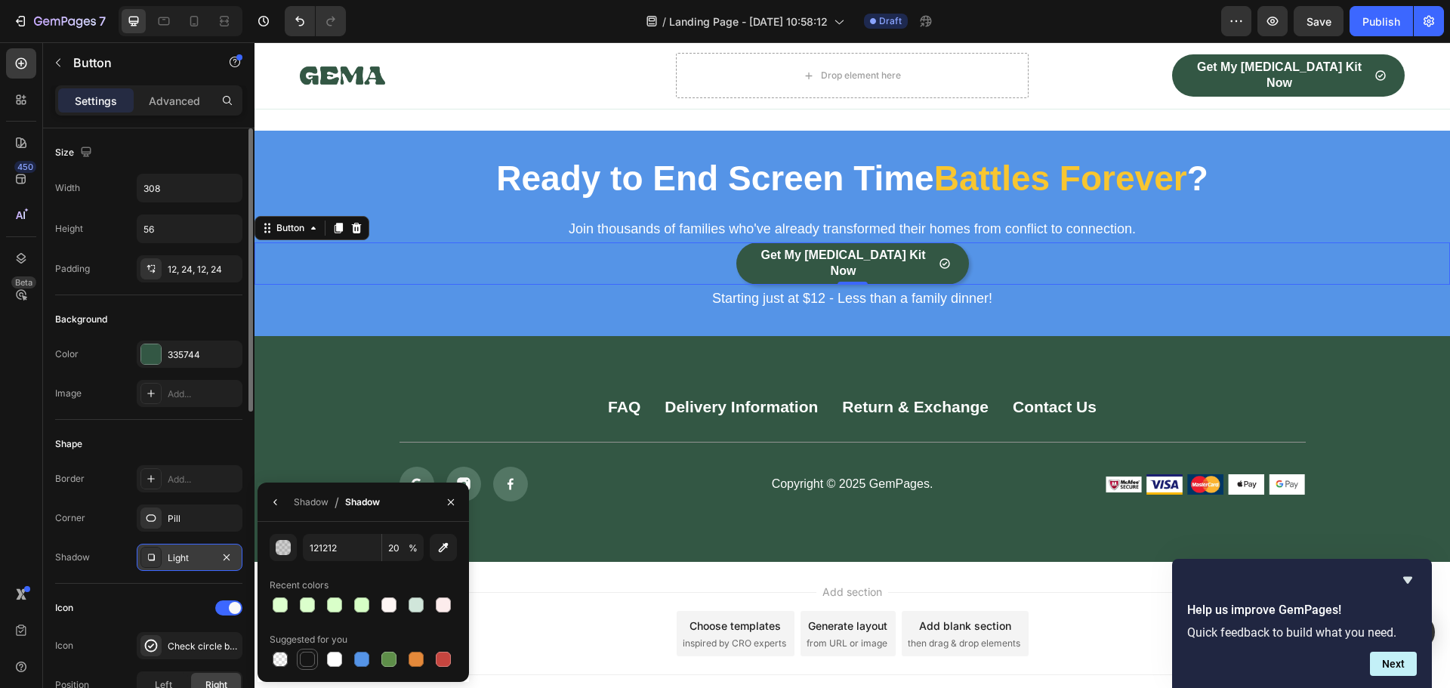
click at [310, 660] on div at bounding box center [307, 659] width 15 height 15
type input "151515"
click at [407, 546] on input "100" at bounding box center [403, 547] width 42 height 27
type input "50"
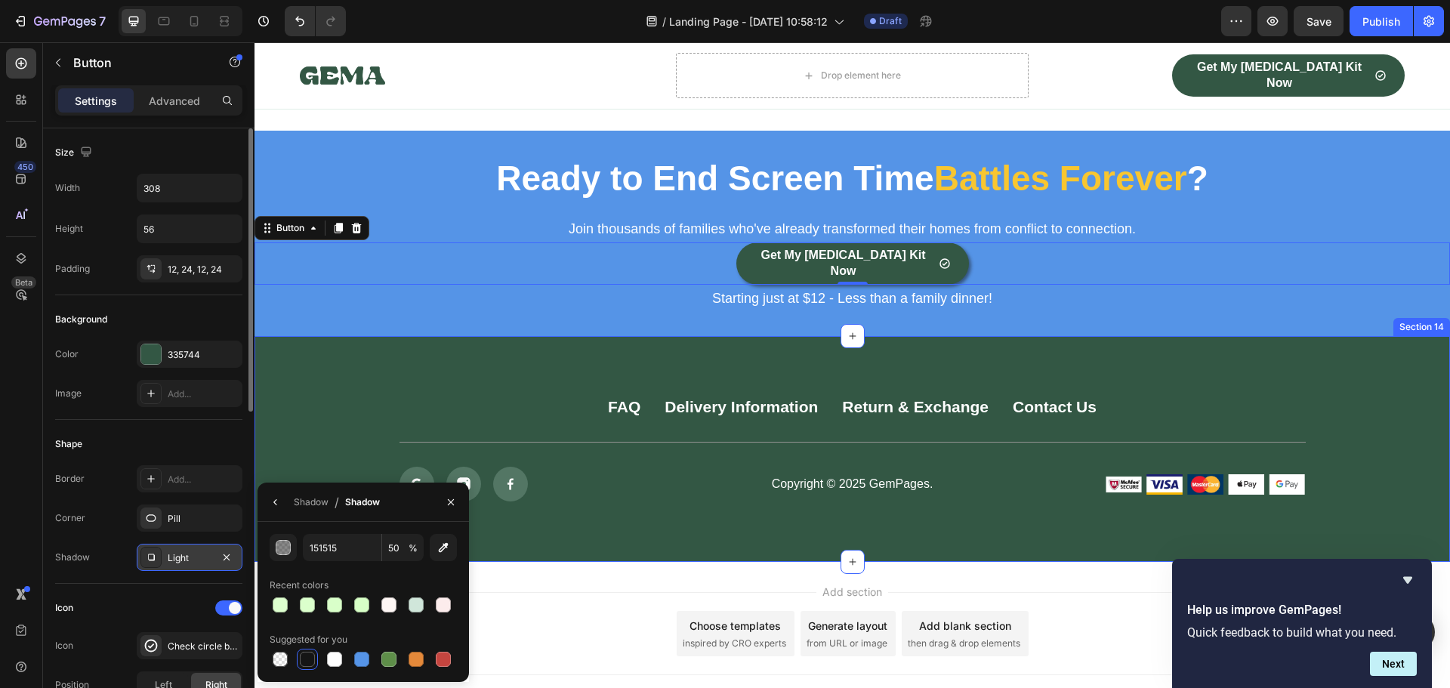
click at [310, 400] on div "FAQ Button Delivery Information Button Return & Exchange Button Contact Us Butt…" at bounding box center [852, 448] width 1165 height 105
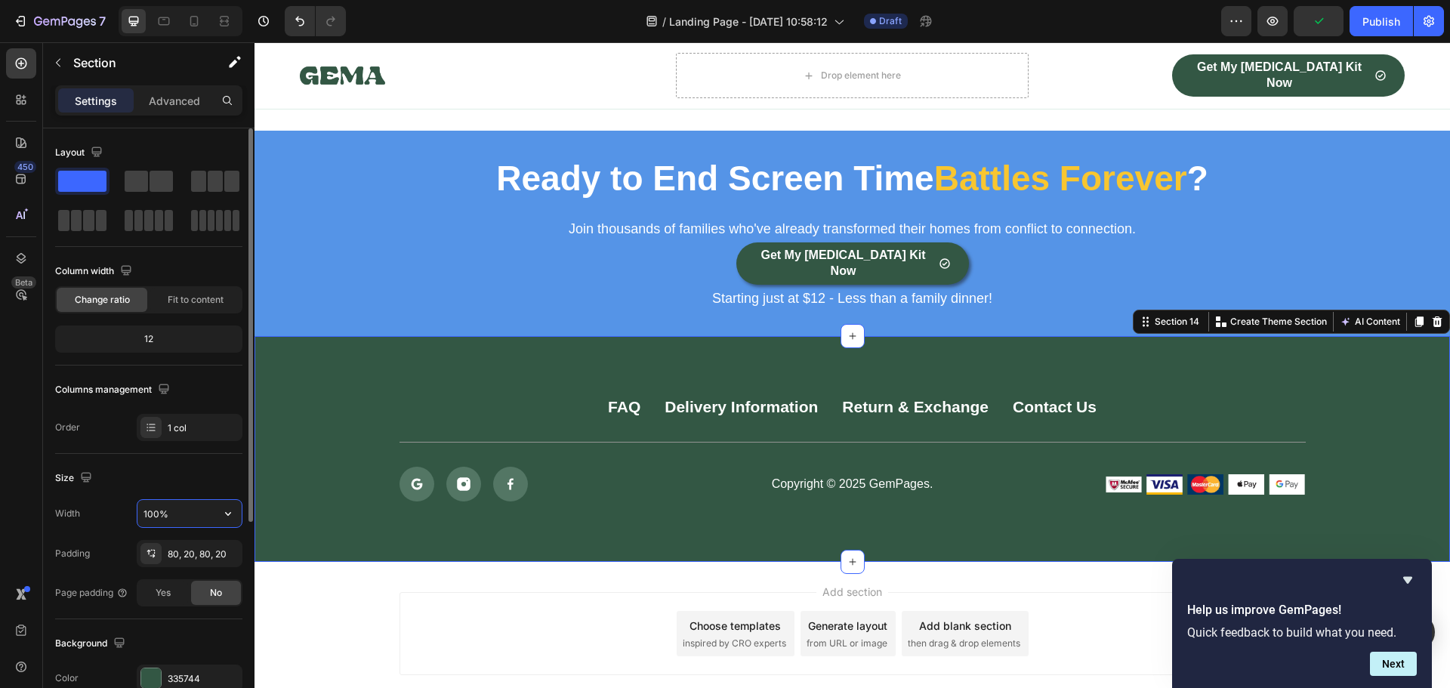
click at [186, 517] on input "100%" at bounding box center [189, 513] width 104 height 27
click at [232, 515] on icon "button" at bounding box center [227, 513] width 15 height 15
click at [159, 578] on span "Default" at bounding box center [158, 581] width 31 height 14
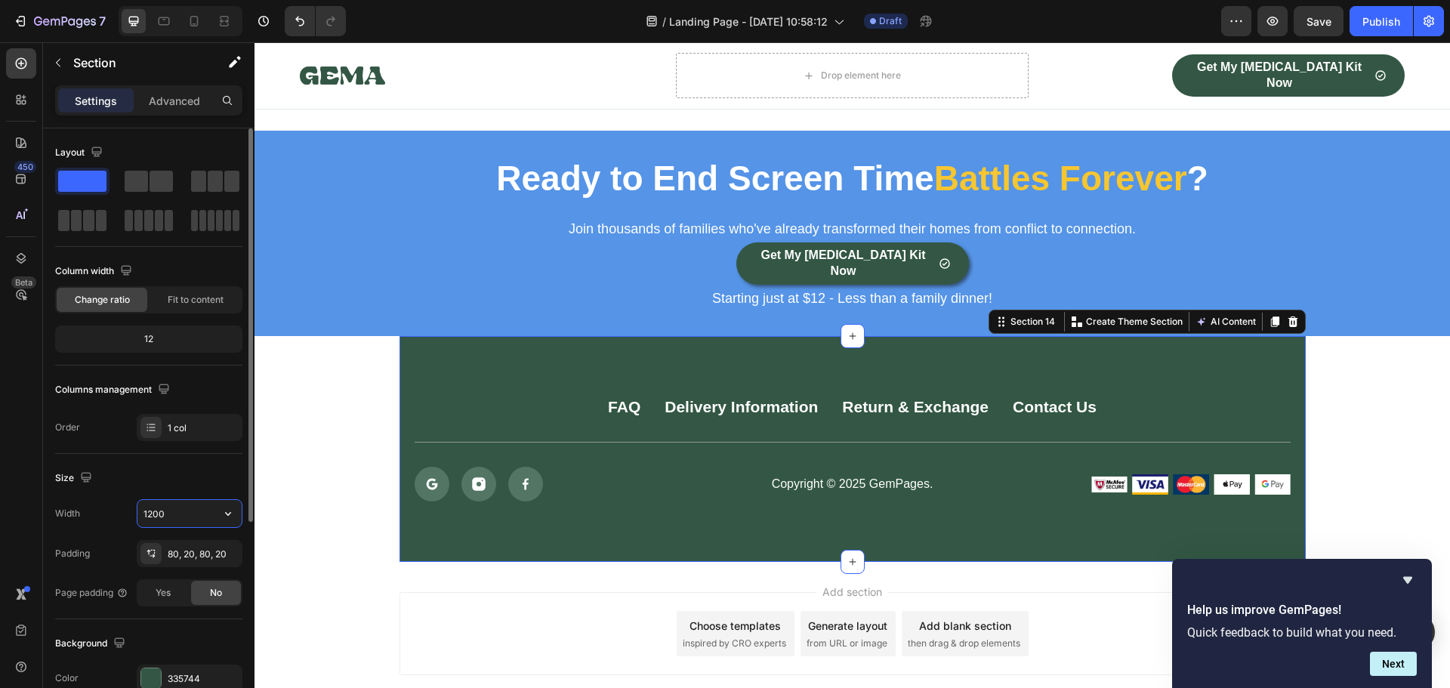
click at [198, 518] on input "1200" at bounding box center [189, 513] width 104 height 27
click at [227, 515] on icon "button" at bounding box center [227, 513] width 15 height 15
click at [168, 552] on p "Full 100%" at bounding box center [186, 552] width 86 height 14
type input "100%"
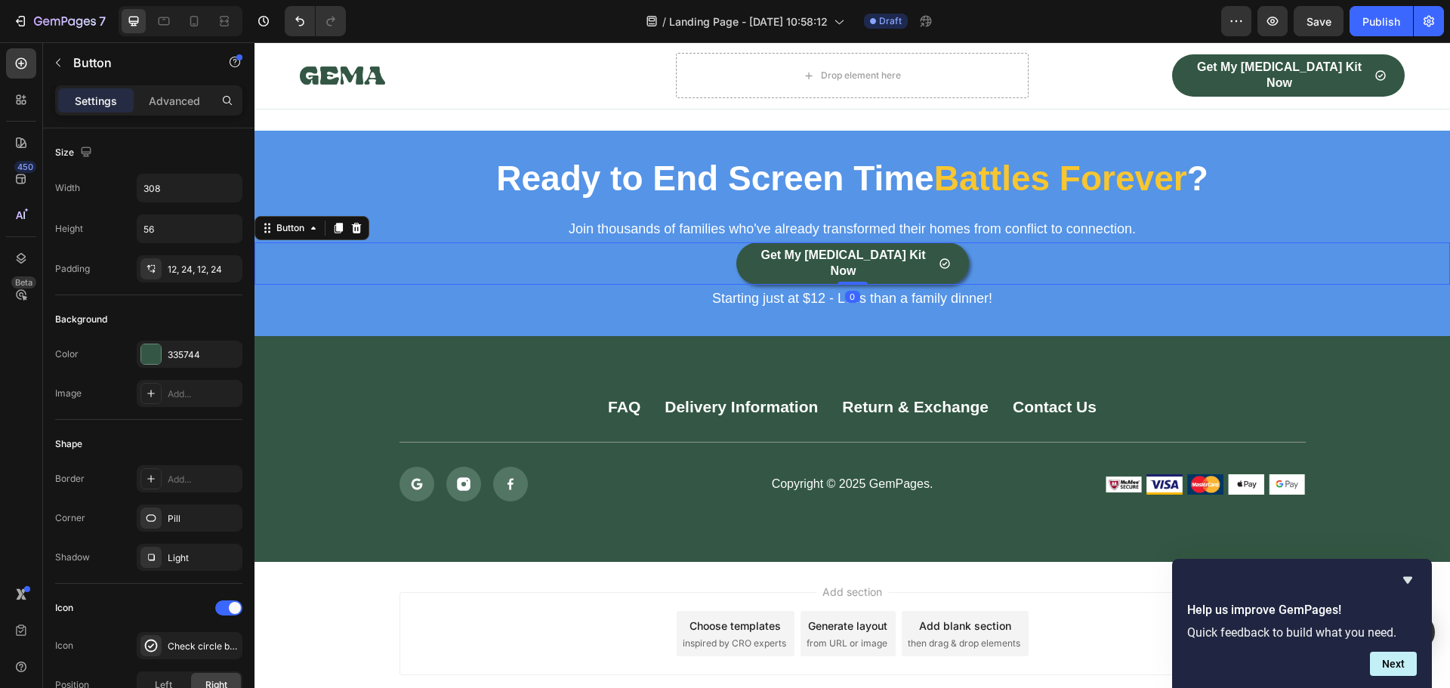
click at [585, 242] on div "Get My [MEDICAL_DATA] Kit Now Button 0" at bounding box center [851, 263] width 1195 height 42
click at [753, 242] on link "Get My [MEDICAL_DATA] Kit Now" at bounding box center [852, 263] width 233 height 42
click at [196, 554] on div "Light" at bounding box center [190, 558] width 44 height 14
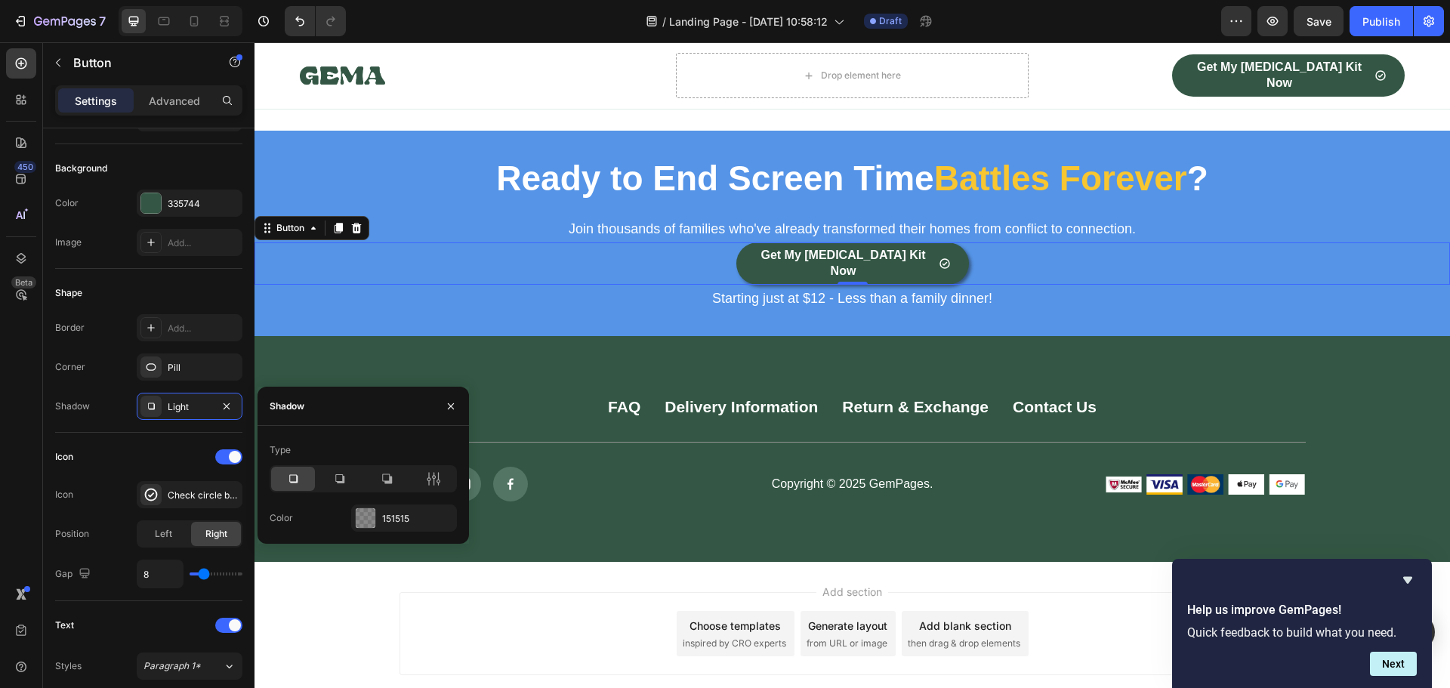
scroll to position [302, 0]
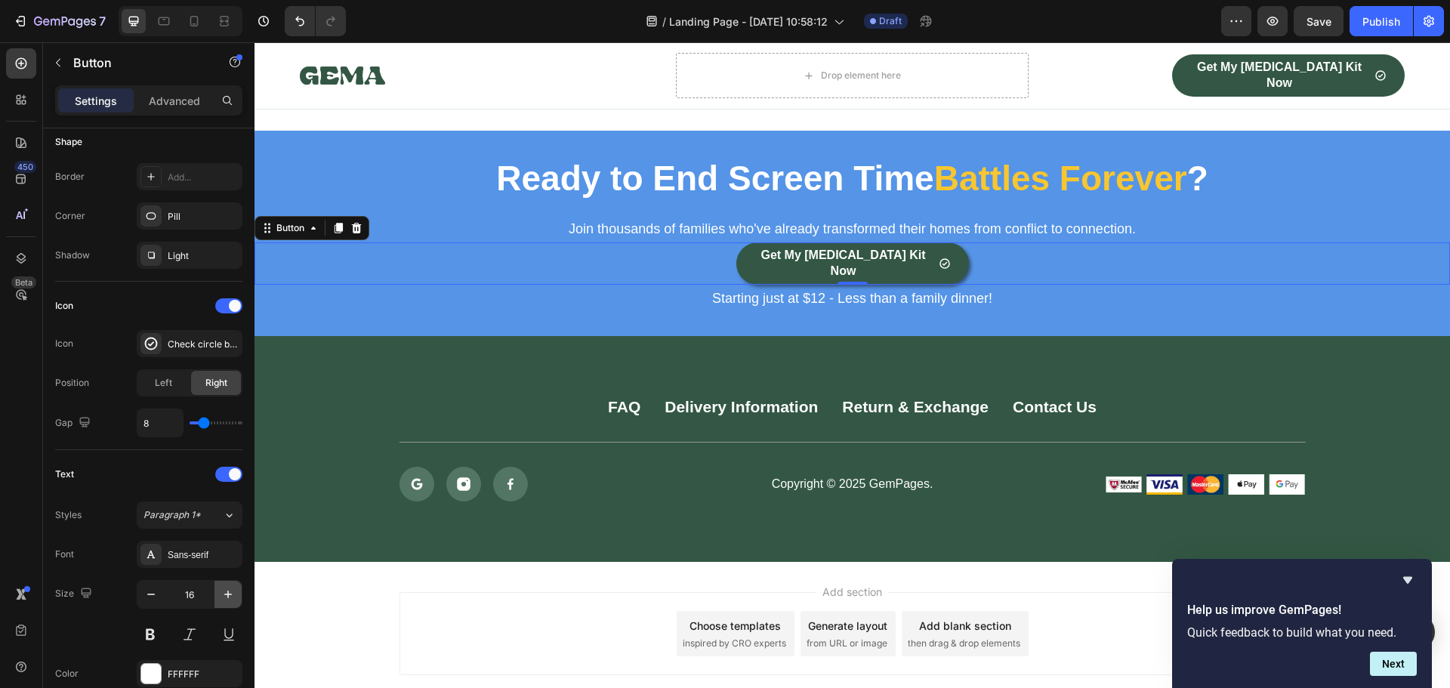
click at [229, 595] on icon "button" at bounding box center [227, 594] width 15 height 15
type input "17"
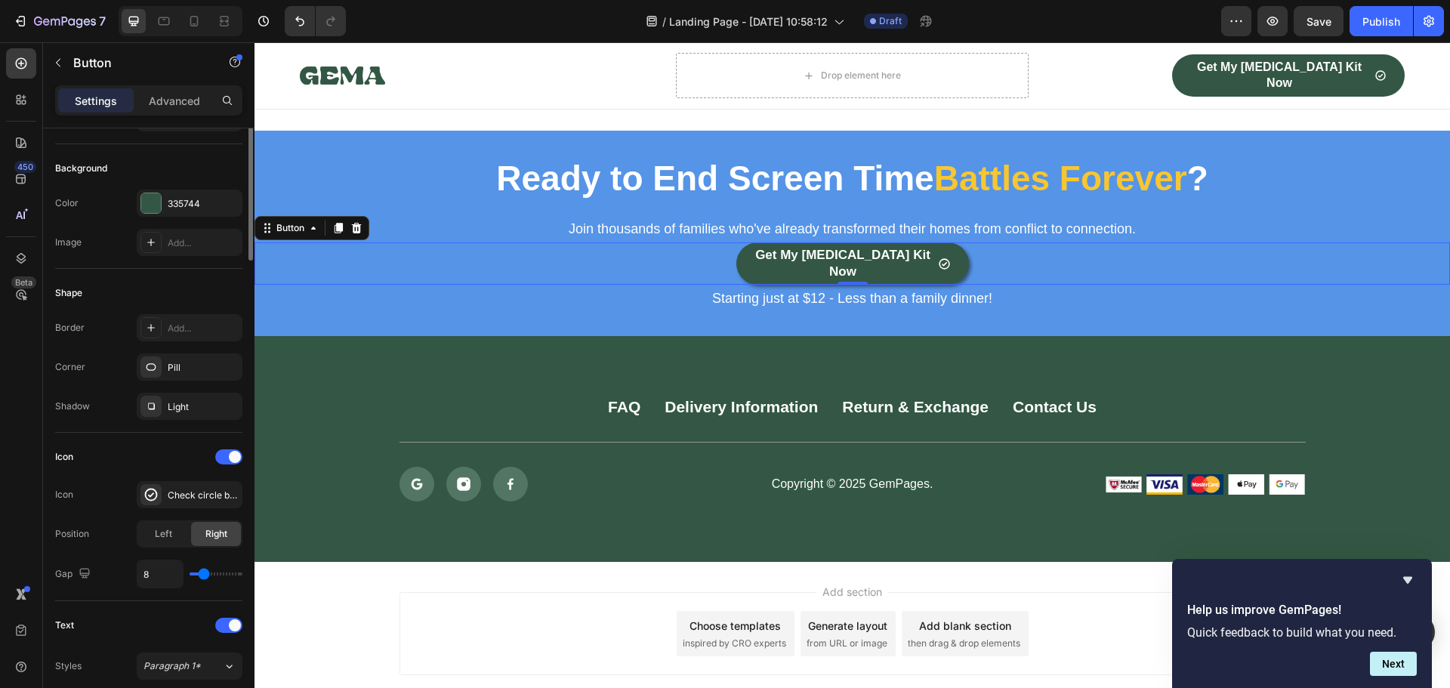
scroll to position [0, 0]
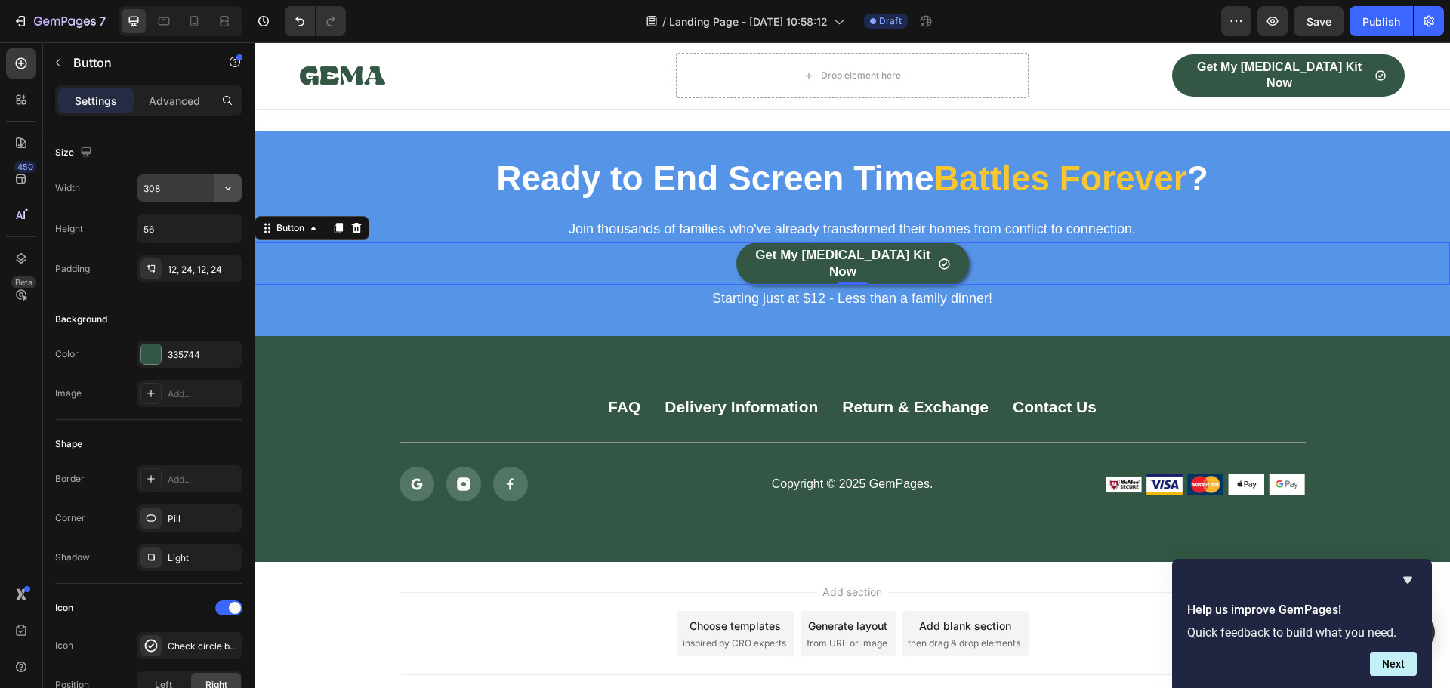
click at [229, 188] on icon "button" at bounding box center [227, 187] width 15 height 15
click at [192, 254] on p "Full 100%" at bounding box center [186, 255] width 86 height 14
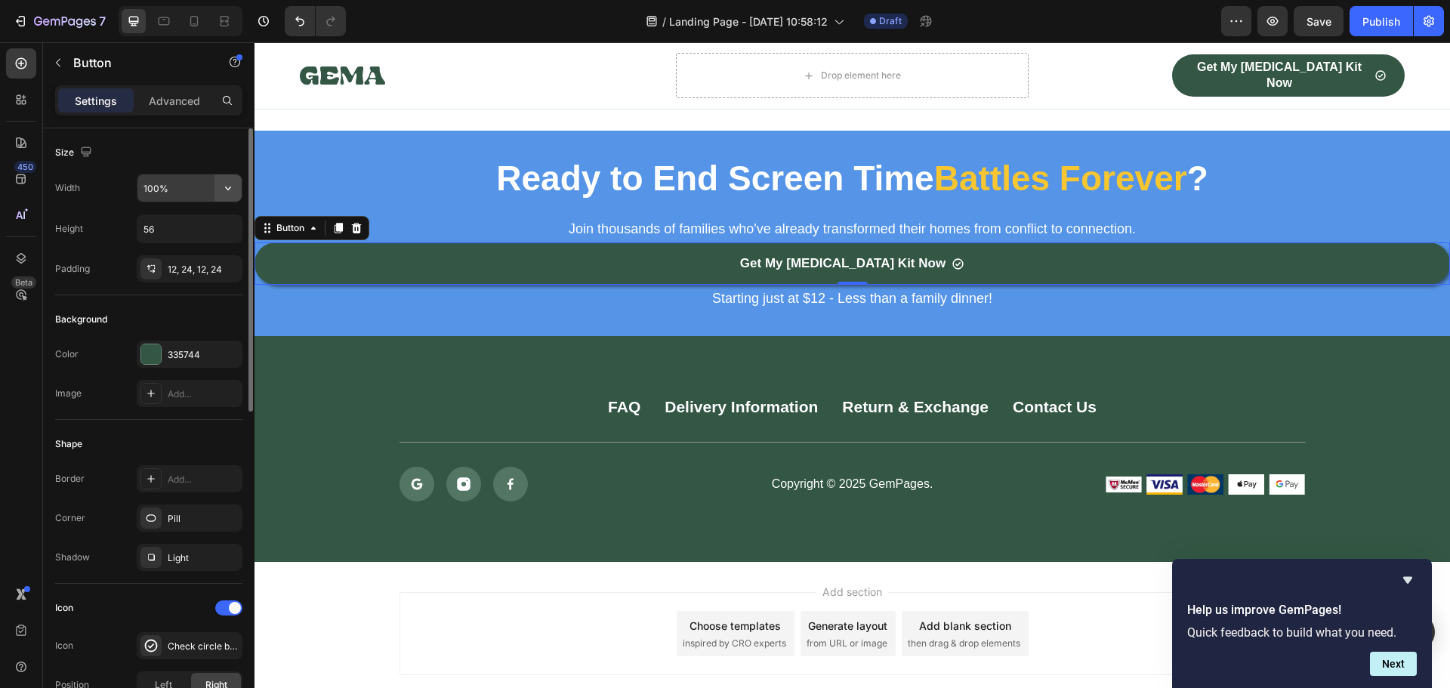
click at [227, 189] on icon "button" at bounding box center [228, 188] width 6 height 4
click at [176, 230] on span "Fit content" at bounding box center [165, 227] width 45 height 14
type input "Auto"
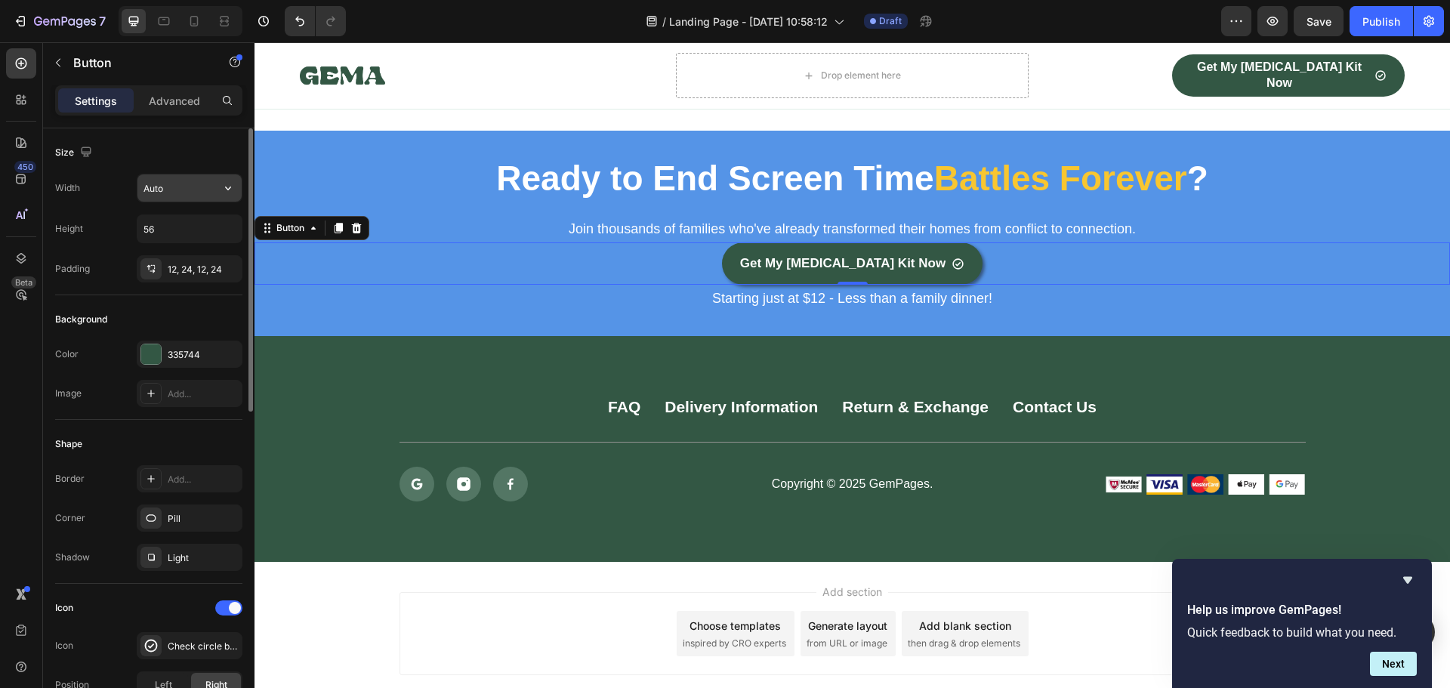
click at [202, 185] on input "Auto" at bounding box center [189, 187] width 104 height 27
click at [229, 189] on icon "button" at bounding box center [228, 188] width 6 height 4
click at [223, 227] on span "Auto" at bounding box center [219, 227] width 20 height 14
click at [223, 227] on icon "button" at bounding box center [227, 228] width 15 height 15
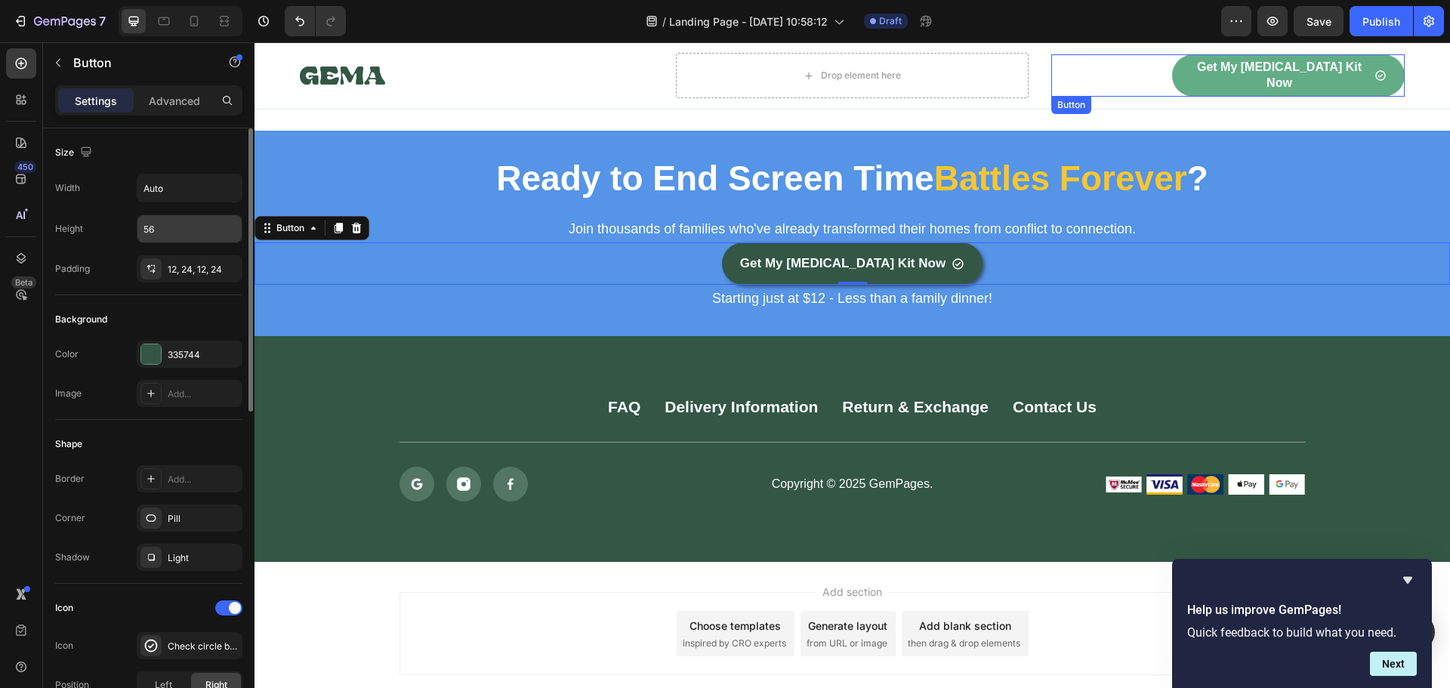
click at [1183, 84] on link "Get My [MEDICAL_DATA] Kit Now" at bounding box center [1288, 75] width 233 height 42
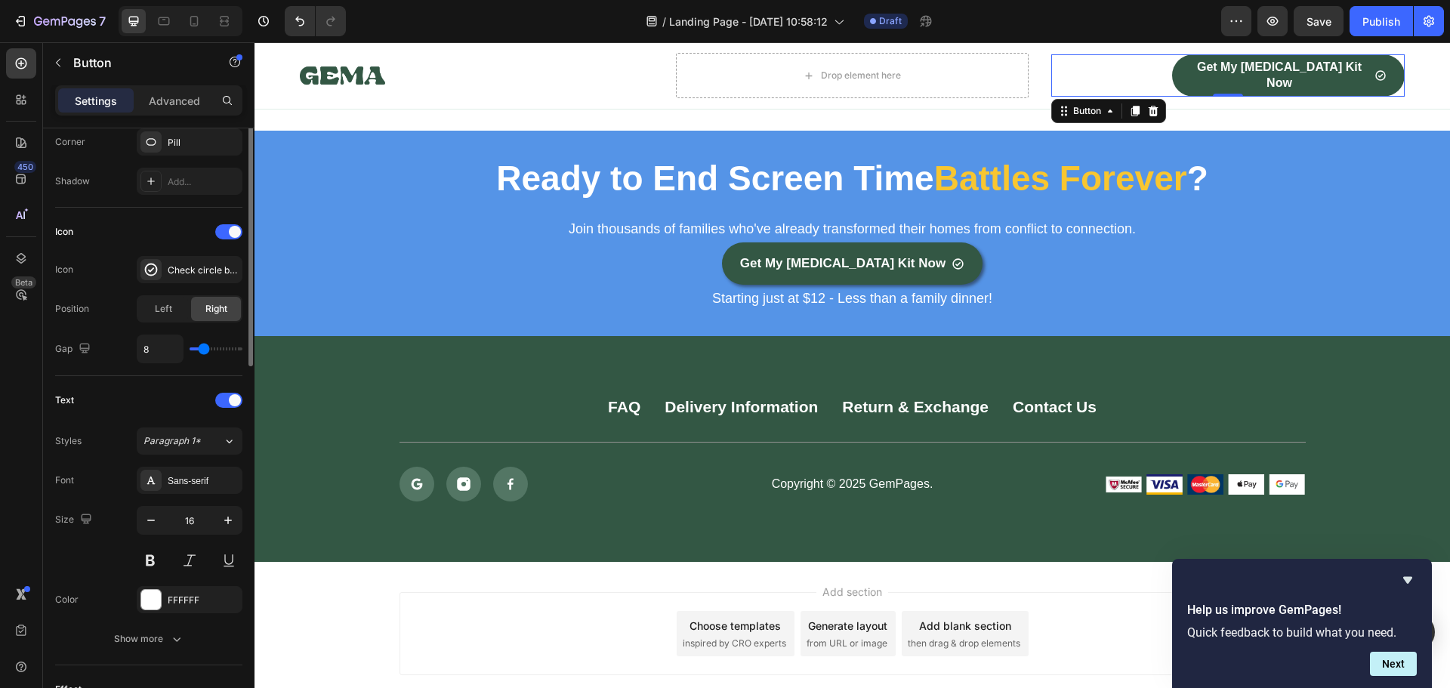
scroll to position [225, 0]
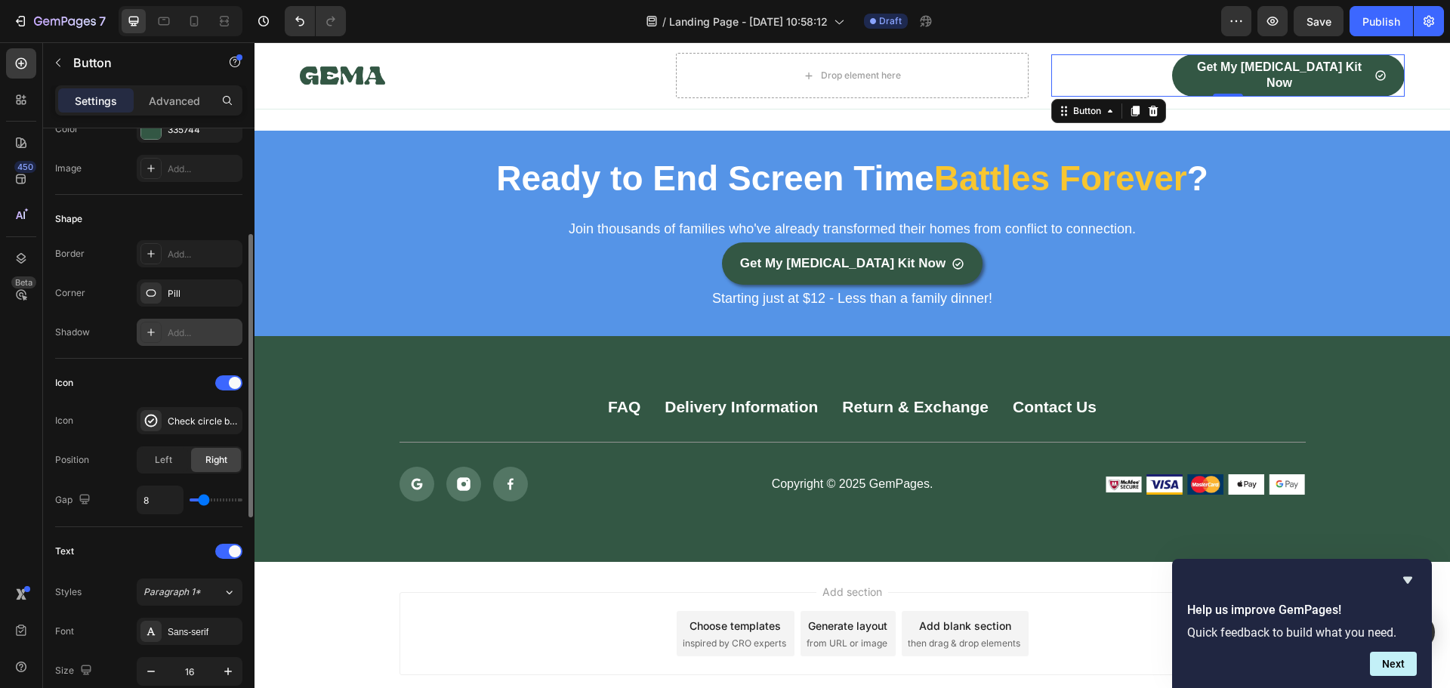
click at [178, 337] on div "Add..." at bounding box center [203, 333] width 71 height 14
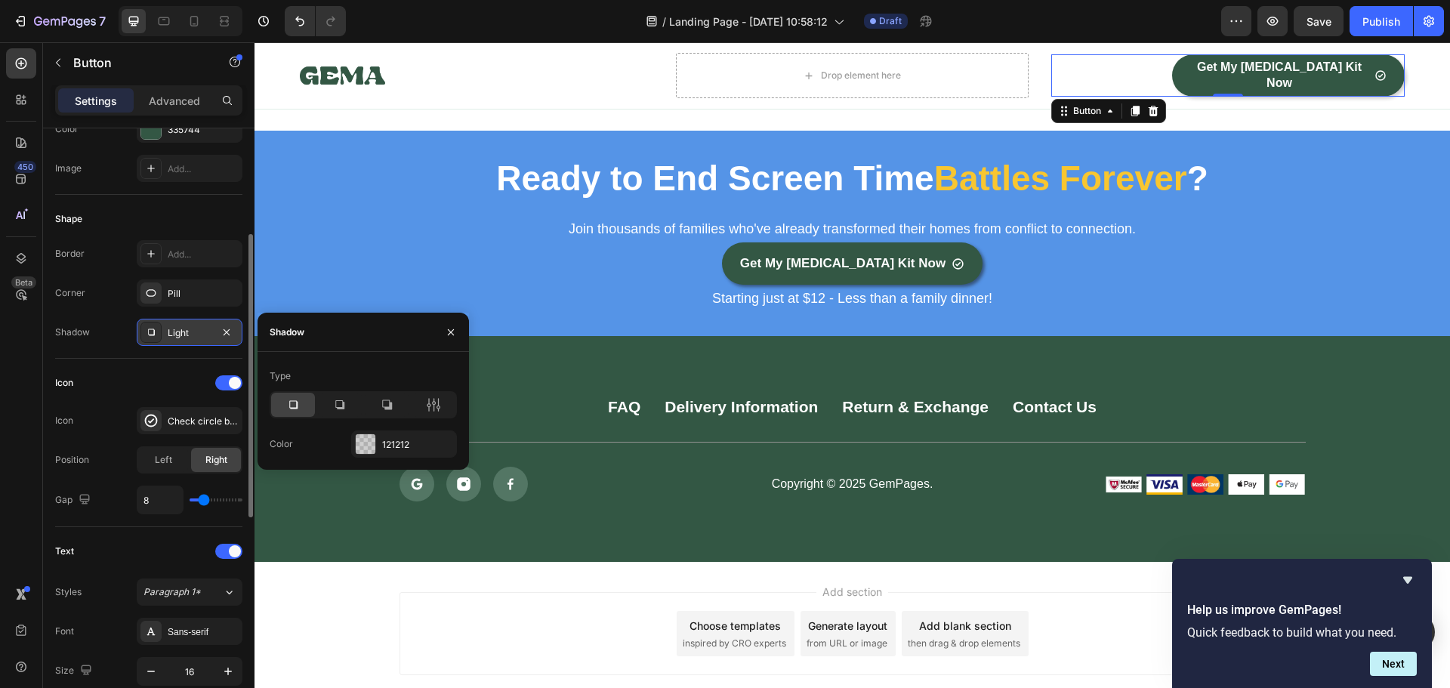
click at [298, 404] on icon at bounding box center [292, 404] width 15 height 15
click at [380, 442] on div "121212" at bounding box center [404, 443] width 106 height 27
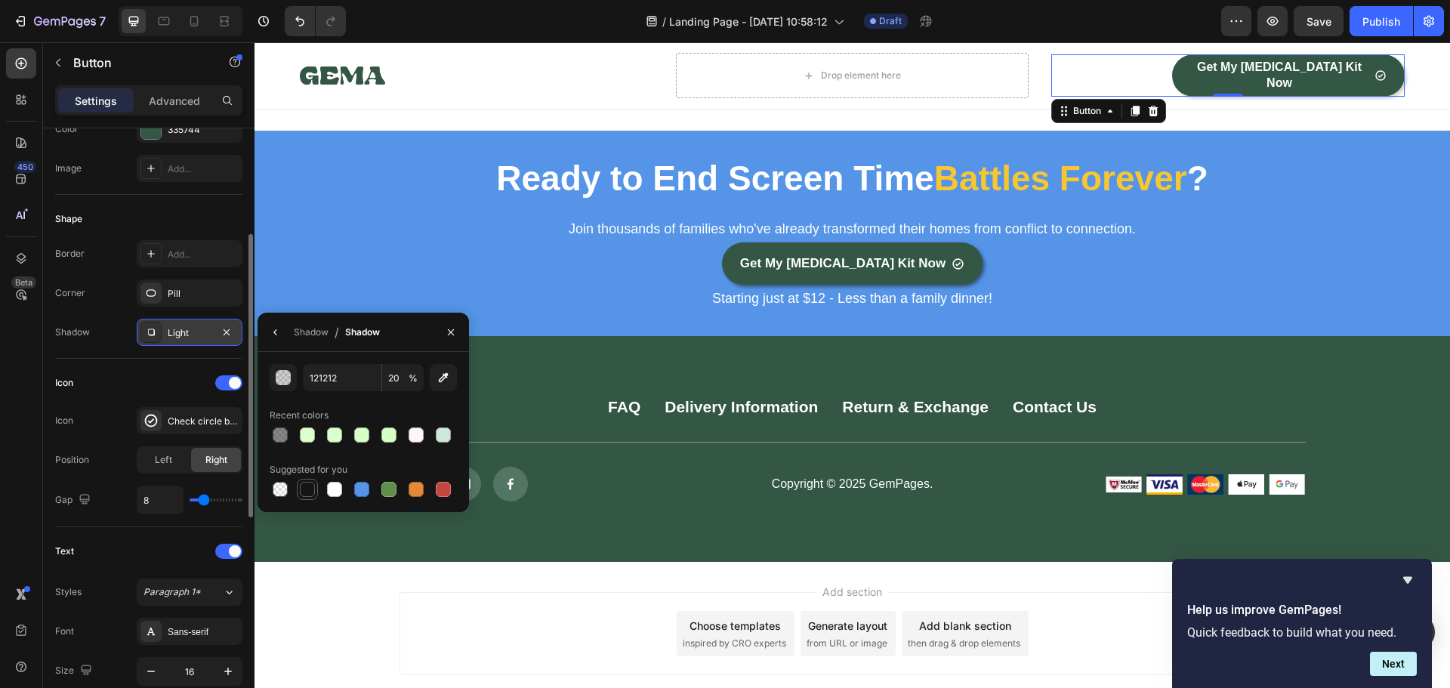
click at [301, 487] on div at bounding box center [307, 489] width 15 height 15
type input "151515"
click at [396, 380] on input "100" at bounding box center [403, 377] width 42 height 27
type input "50"
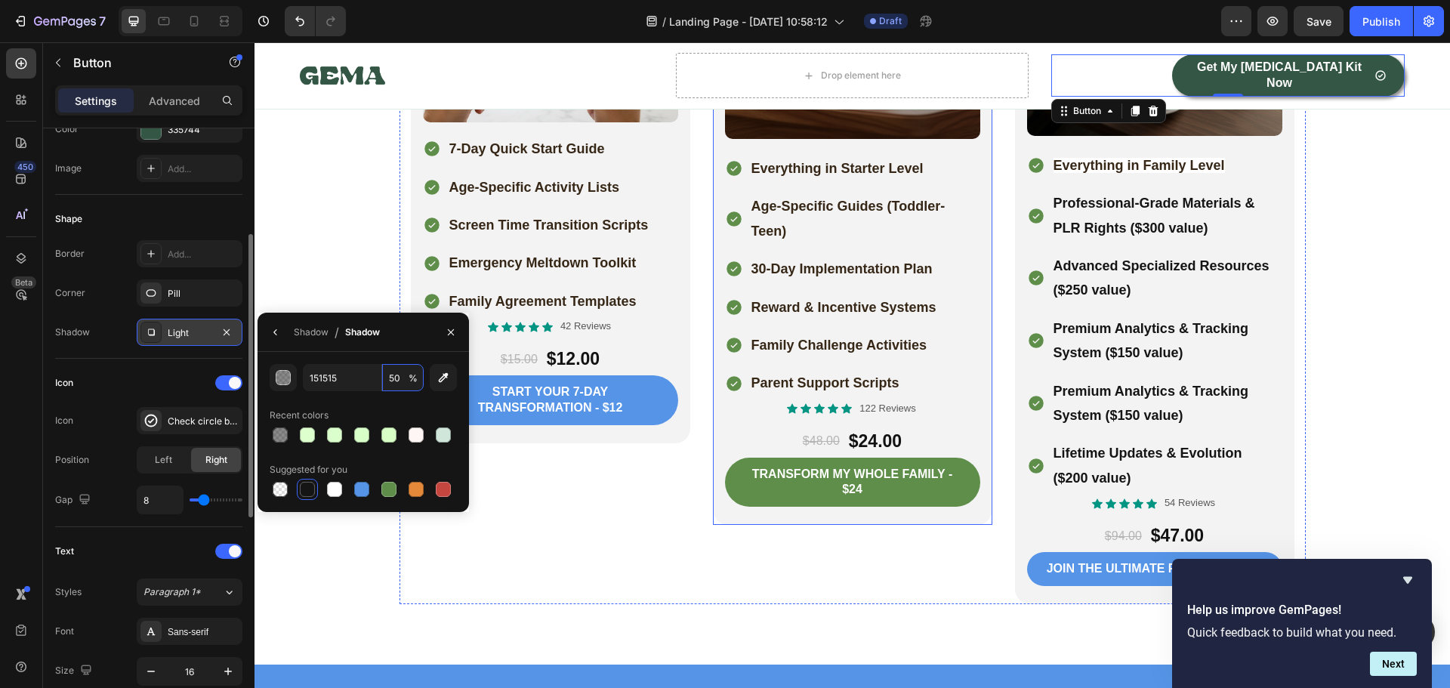
scroll to position [4025, 0]
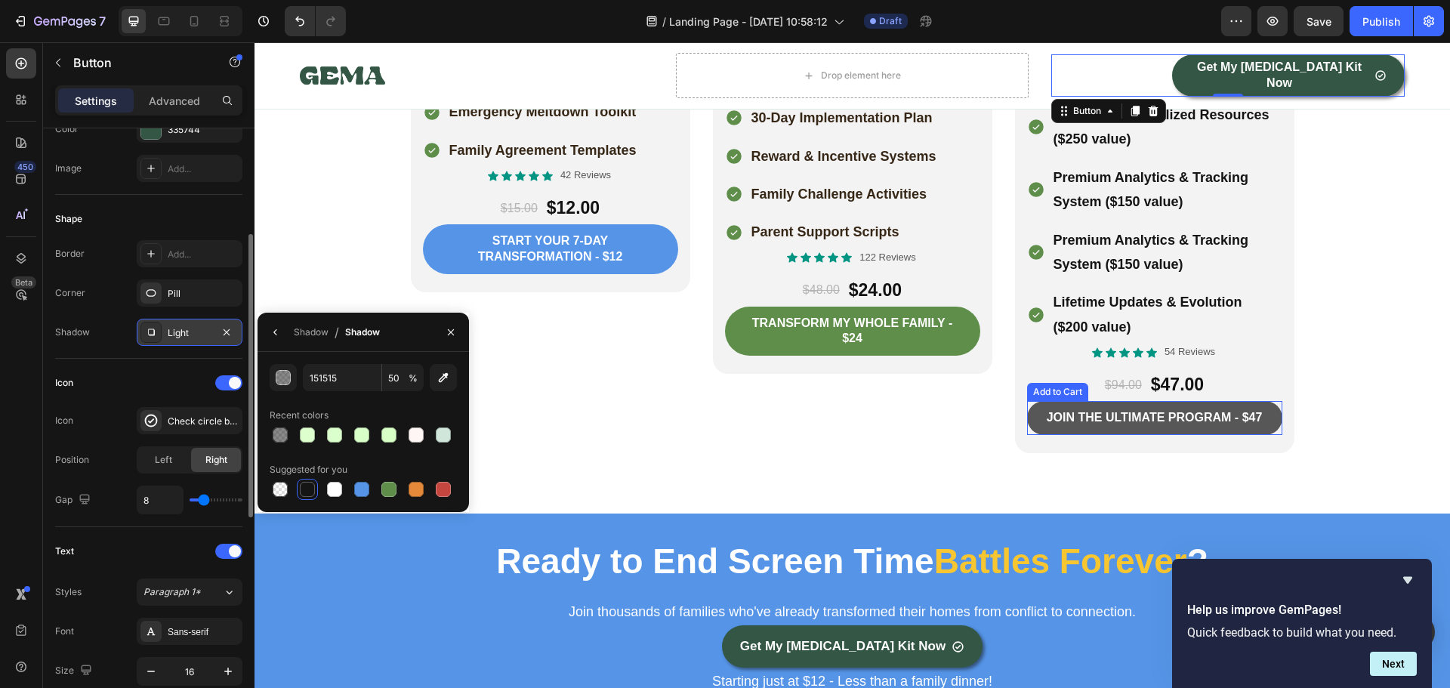
click at [1031, 401] on button "Join the ultimate program - $47" at bounding box center [1154, 418] width 255 height 34
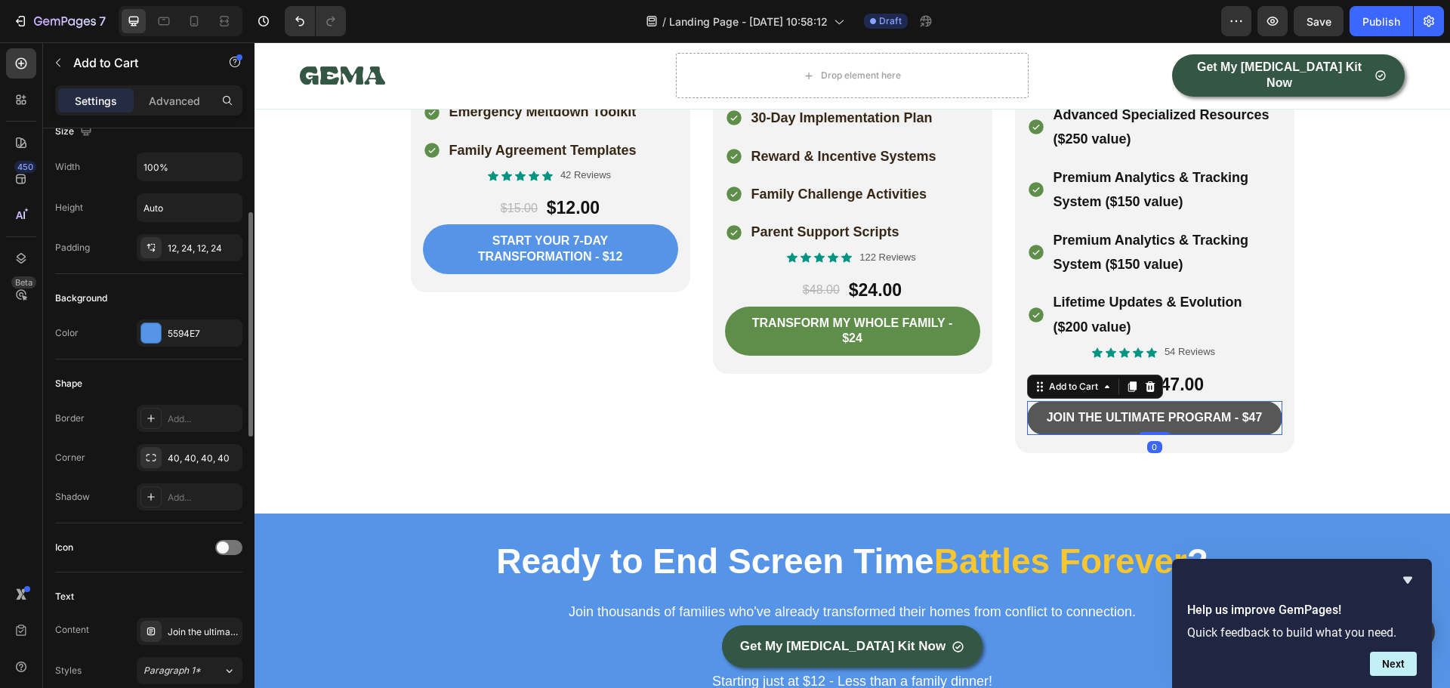
scroll to position [0, 0]
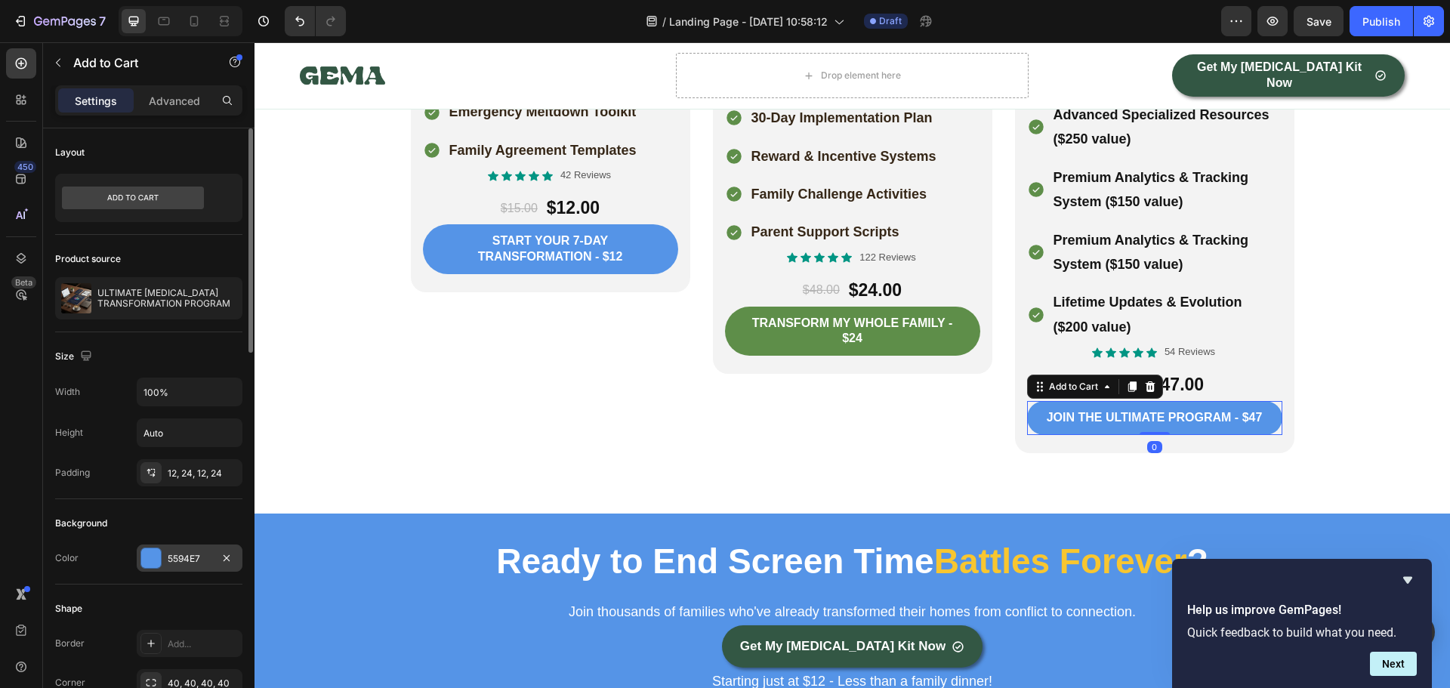
click at [147, 554] on div at bounding box center [151, 558] width 20 height 20
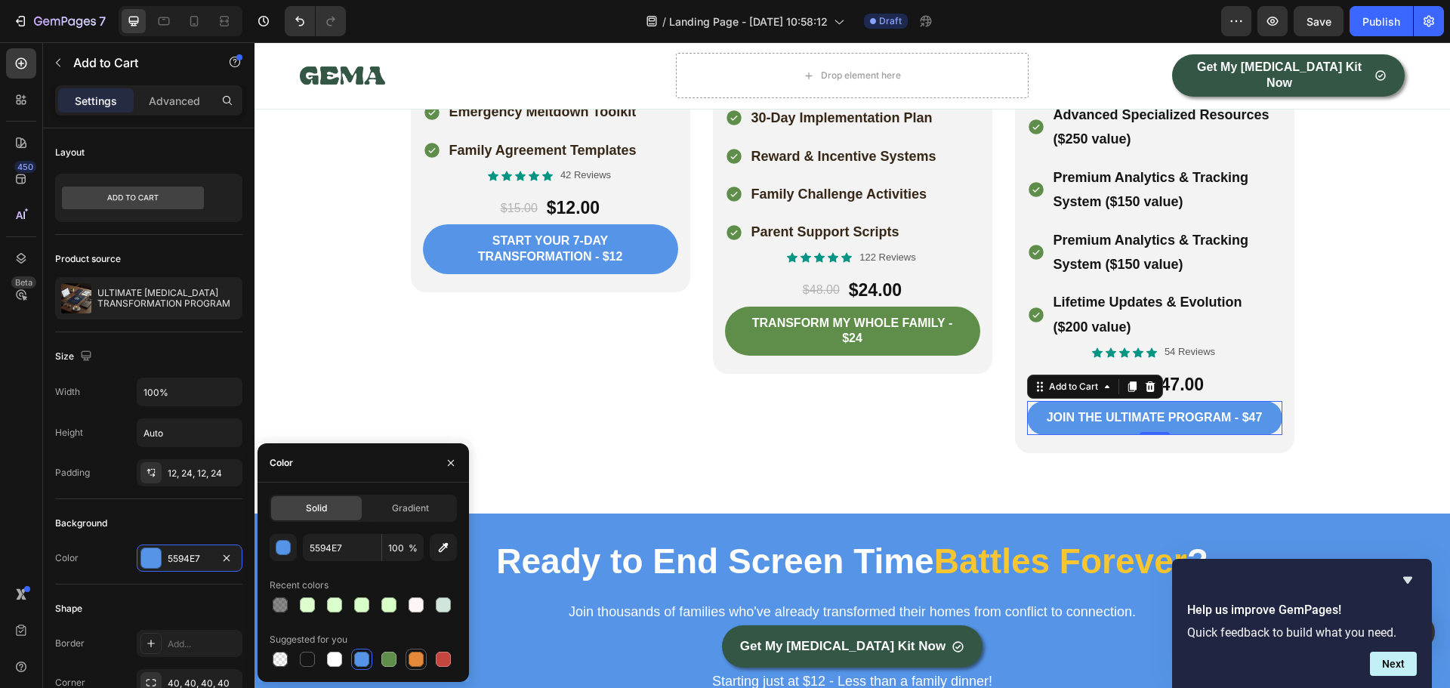
click at [422, 655] on div at bounding box center [415, 659] width 15 height 15
type input "E4893A"
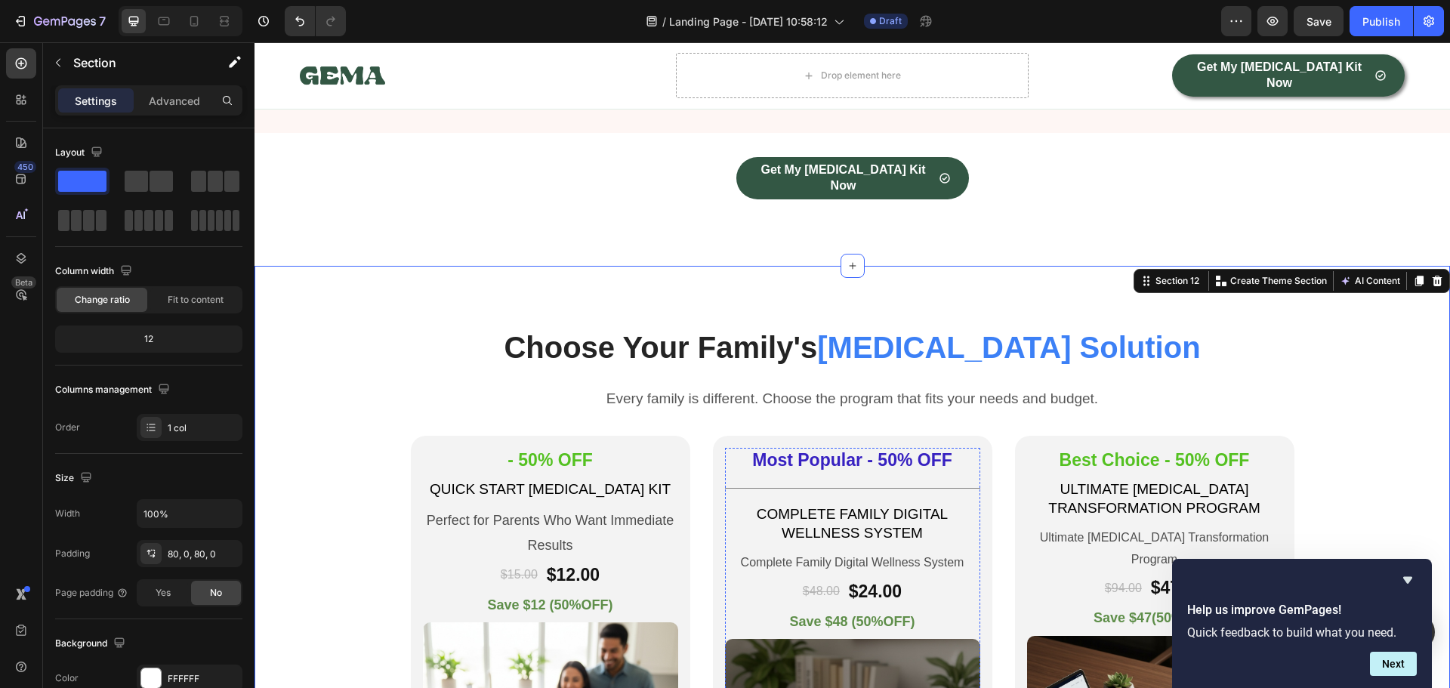
scroll to position [2968, 0]
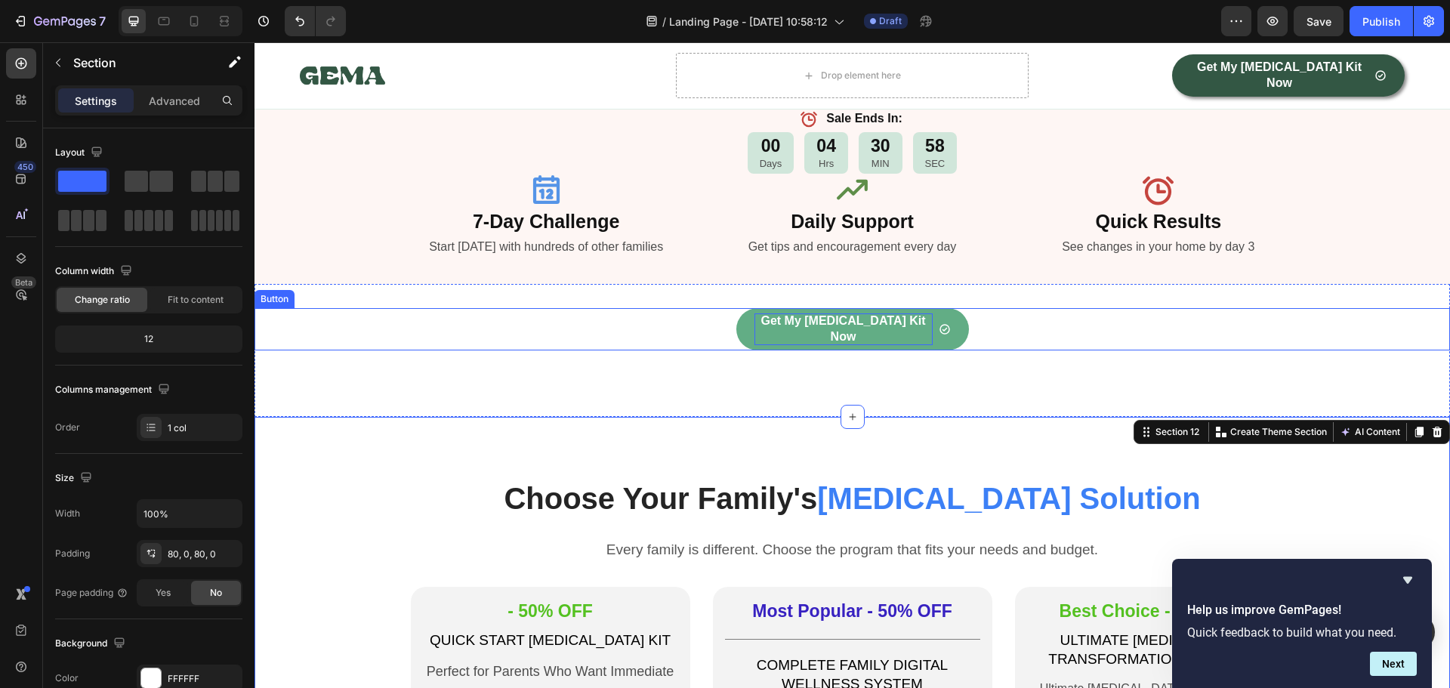
click at [759, 322] on p "Get My [MEDICAL_DATA] Kit Now" at bounding box center [843, 329] width 178 height 32
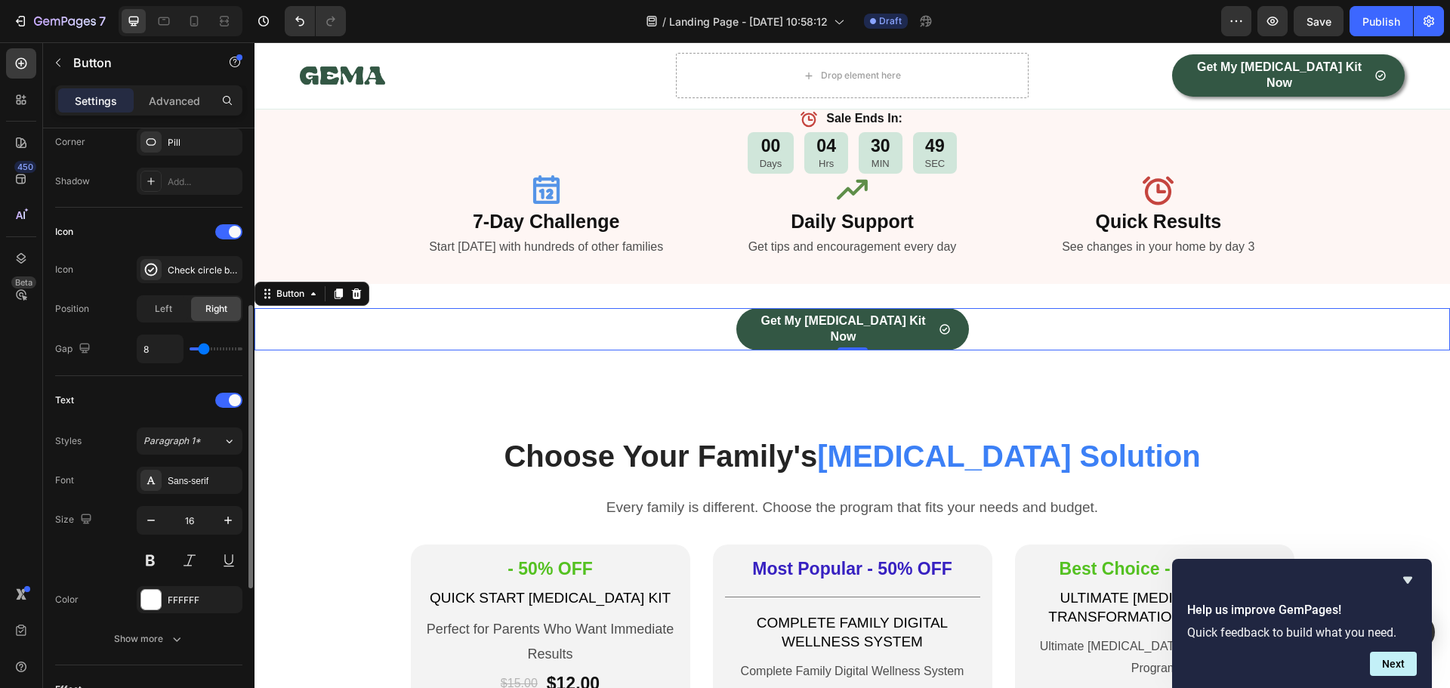
scroll to position [225, 0]
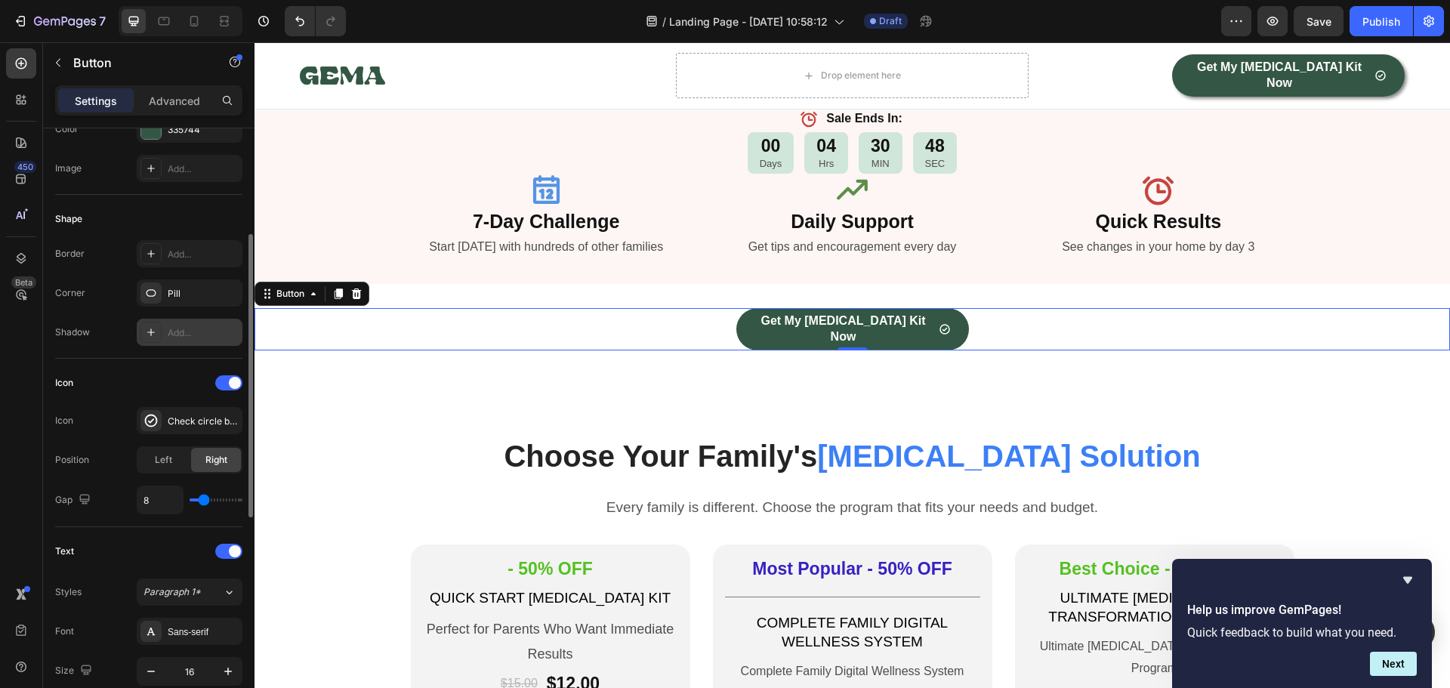
click at [182, 337] on div "Add..." at bounding box center [203, 333] width 71 height 14
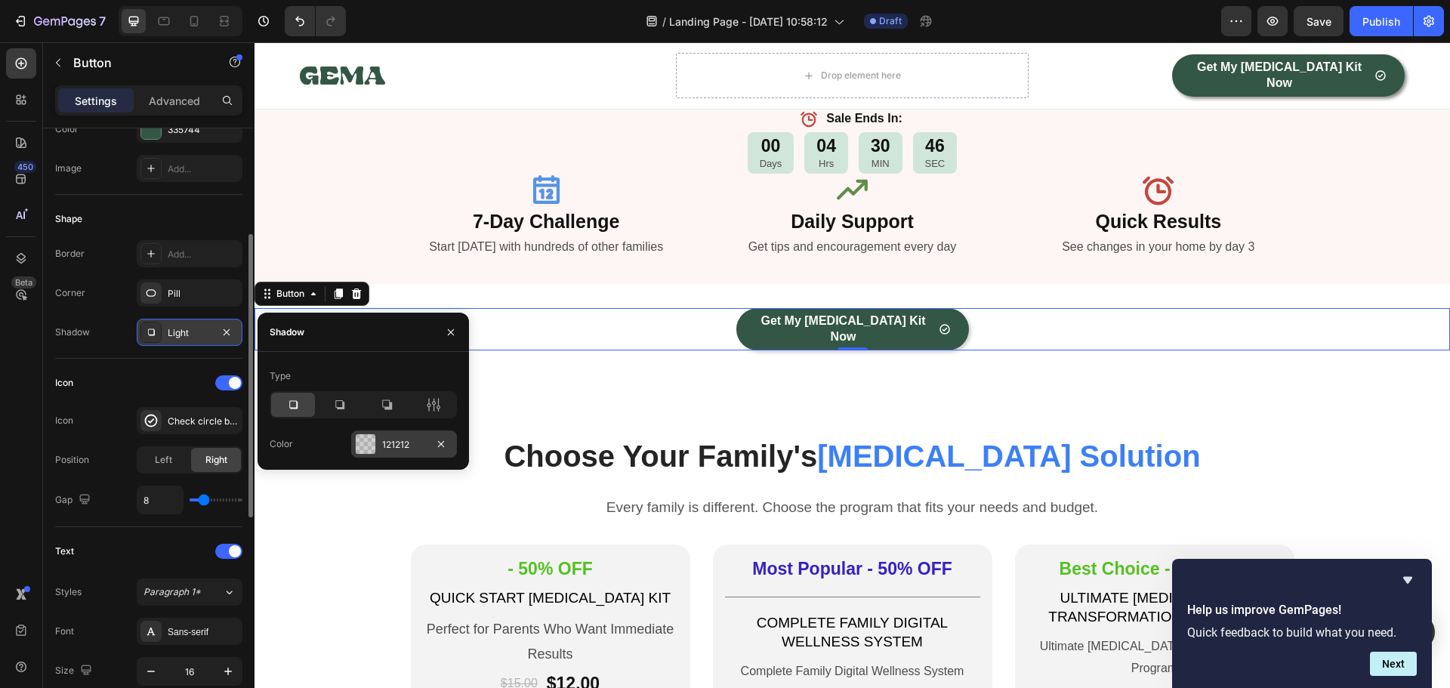
click at [379, 448] on div "121212" at bounding box center [404, 443] width 106 height 27
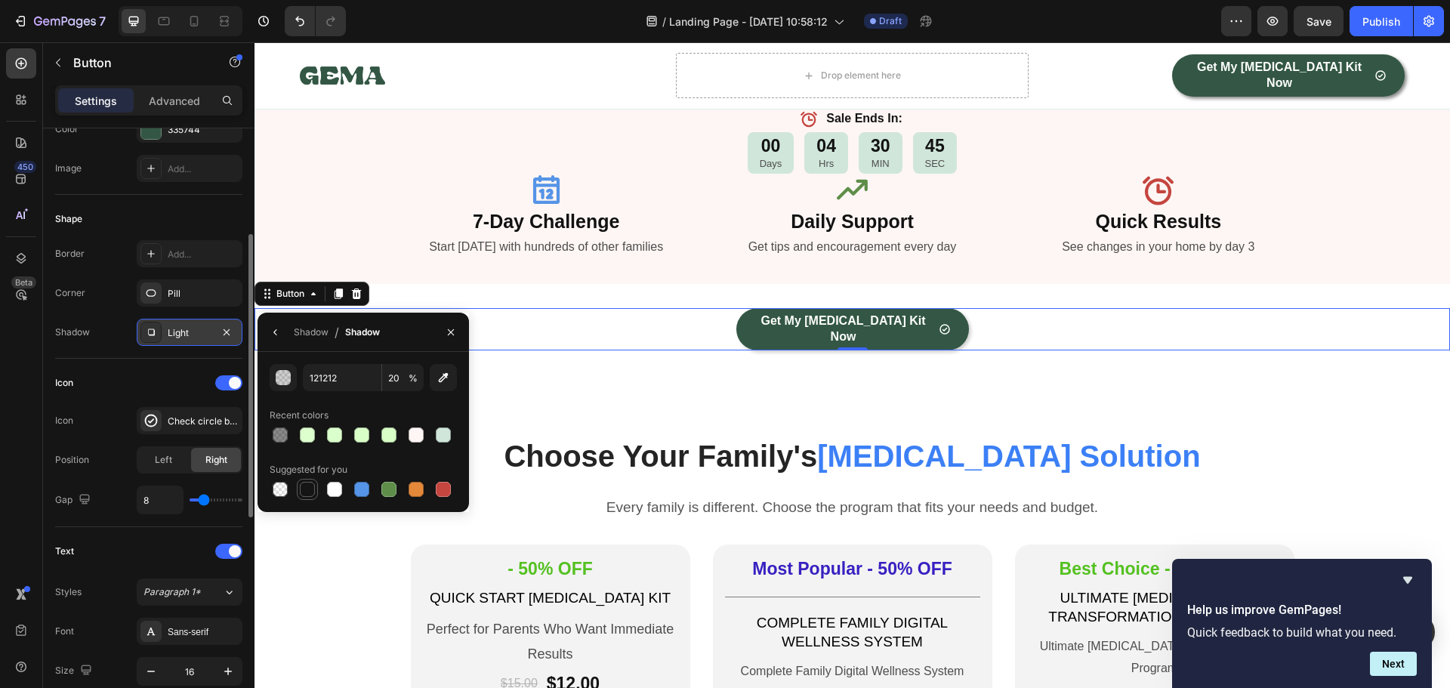
drag, startPoint x: 310, startPoint y: 489, endPoint x: 327, endPoint y: 476, distance: 21.5
click at [311, 489] on div at bounding box center [307, 489] width 15 height 15
type input "151515"
click at [393, 382] on input "100" at bounding box center [403, 377] width 42 height 27
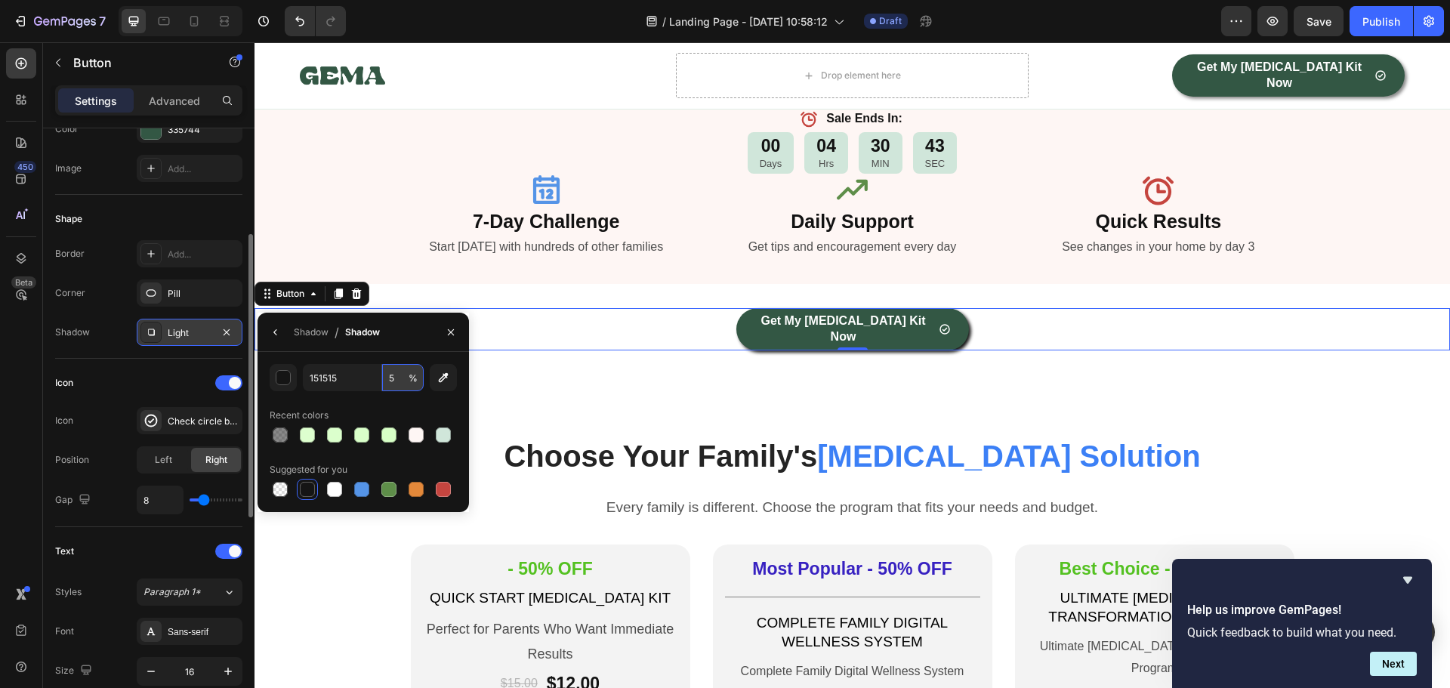
type input "50"
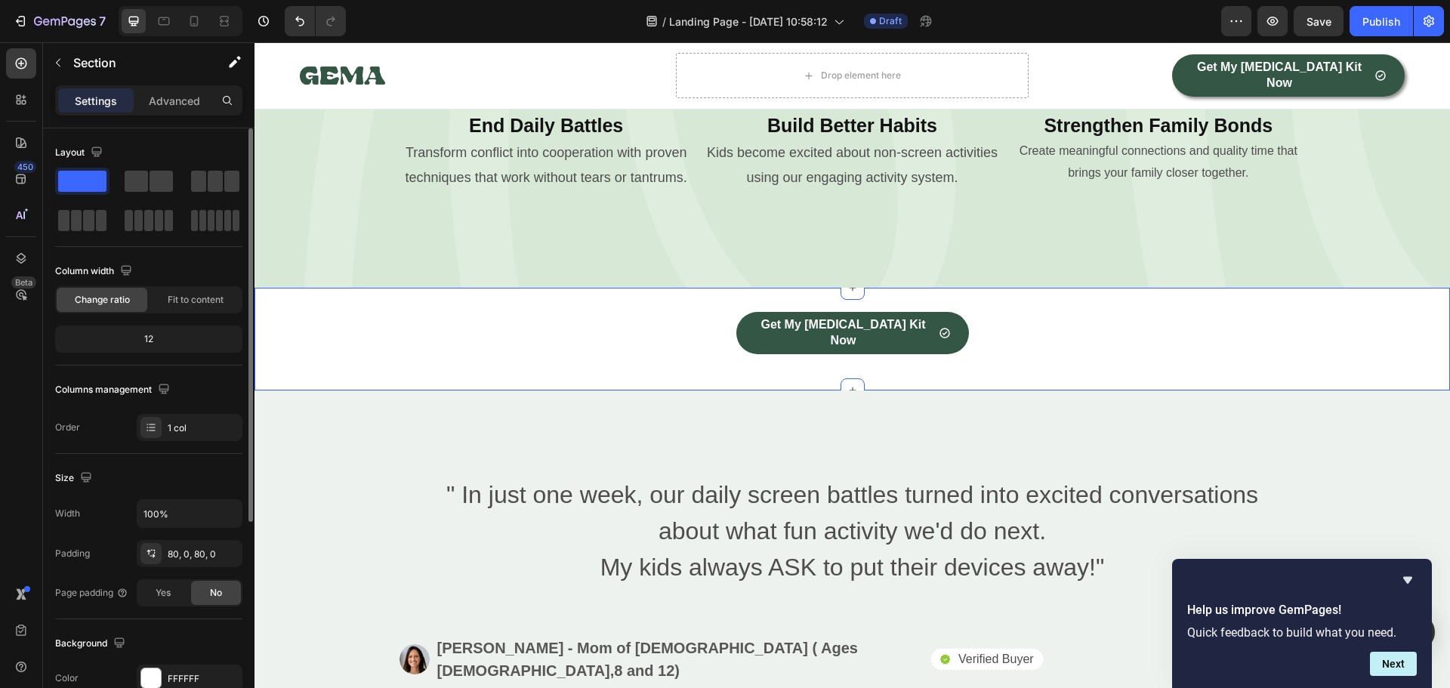
scroll to position [1307, 0]
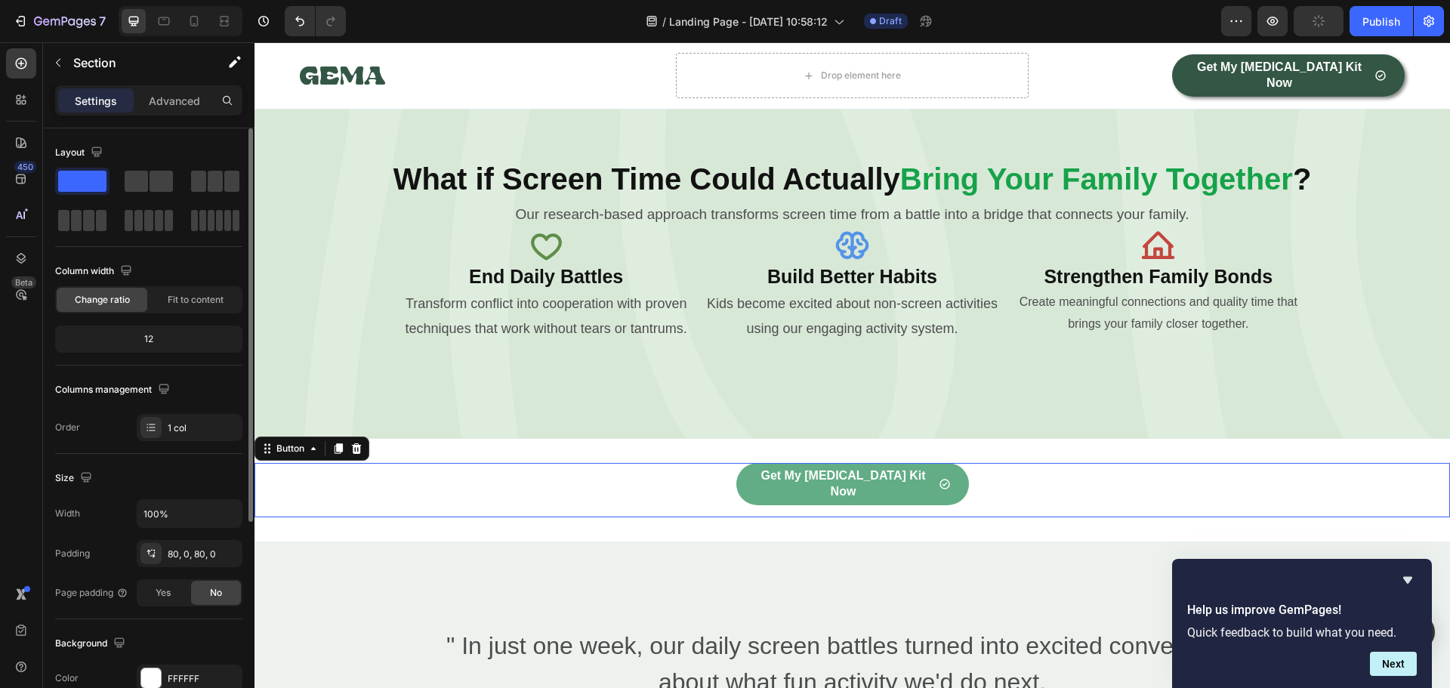
click at [874, 470] on link "Get My [MEDICAL_DATA] Kit Now" at bounding box center [852, 484] width 233 height 42
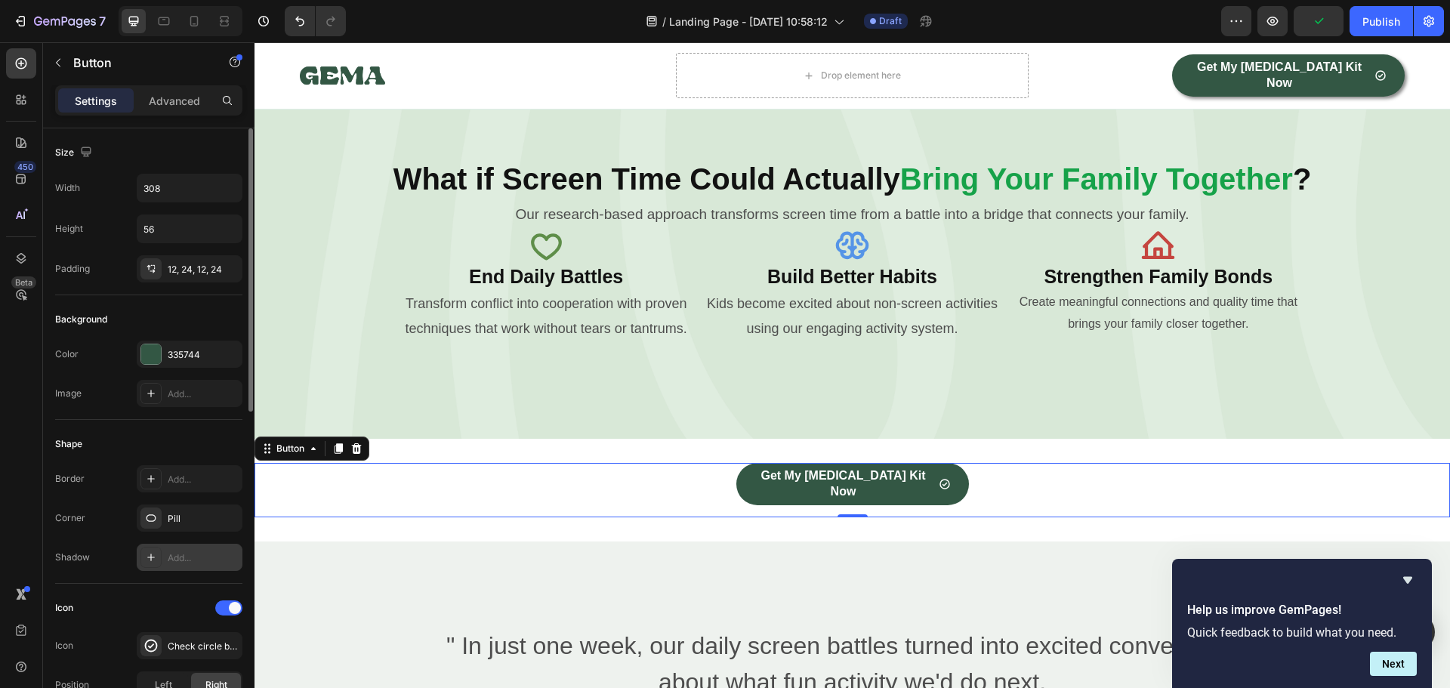
click at [178, 554] on div "Add..." at bounding box center [203, 558] width 71 height 14
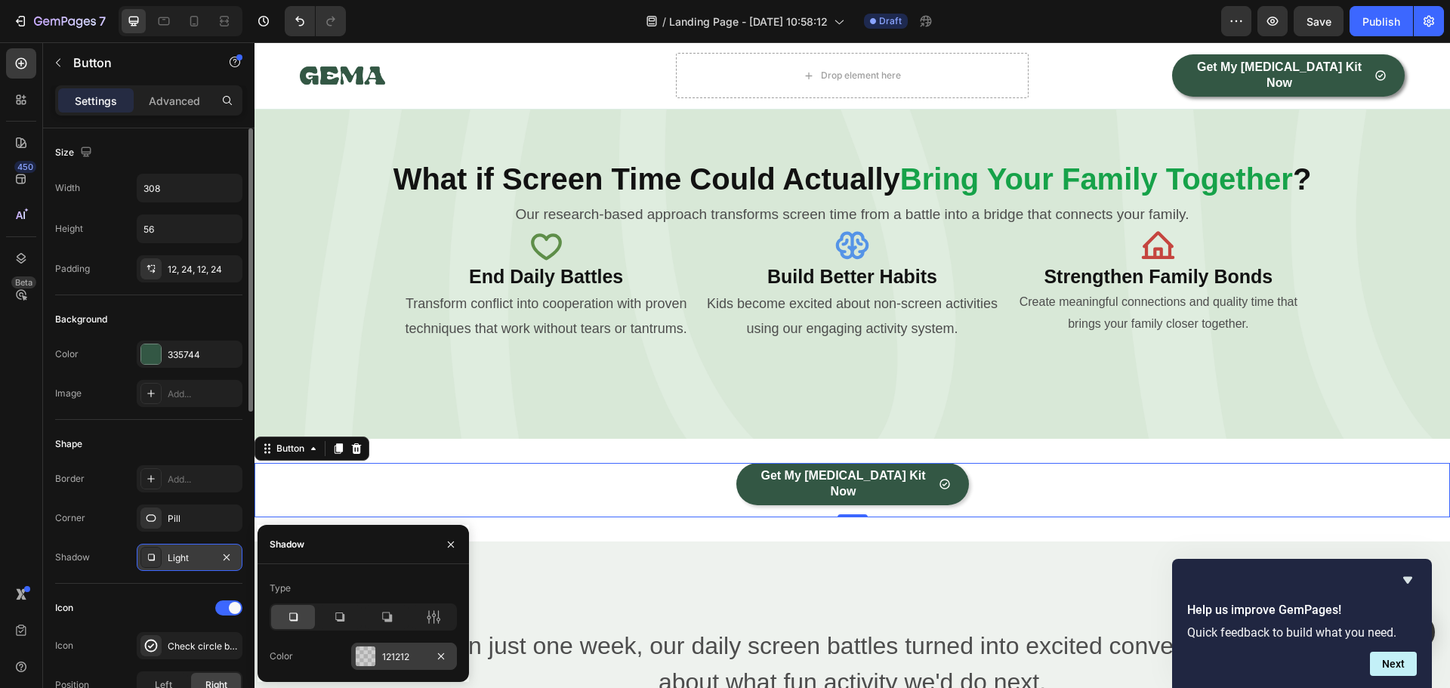
click at [373, 655] on div at bounding box center [366, 656] width 20 height 20
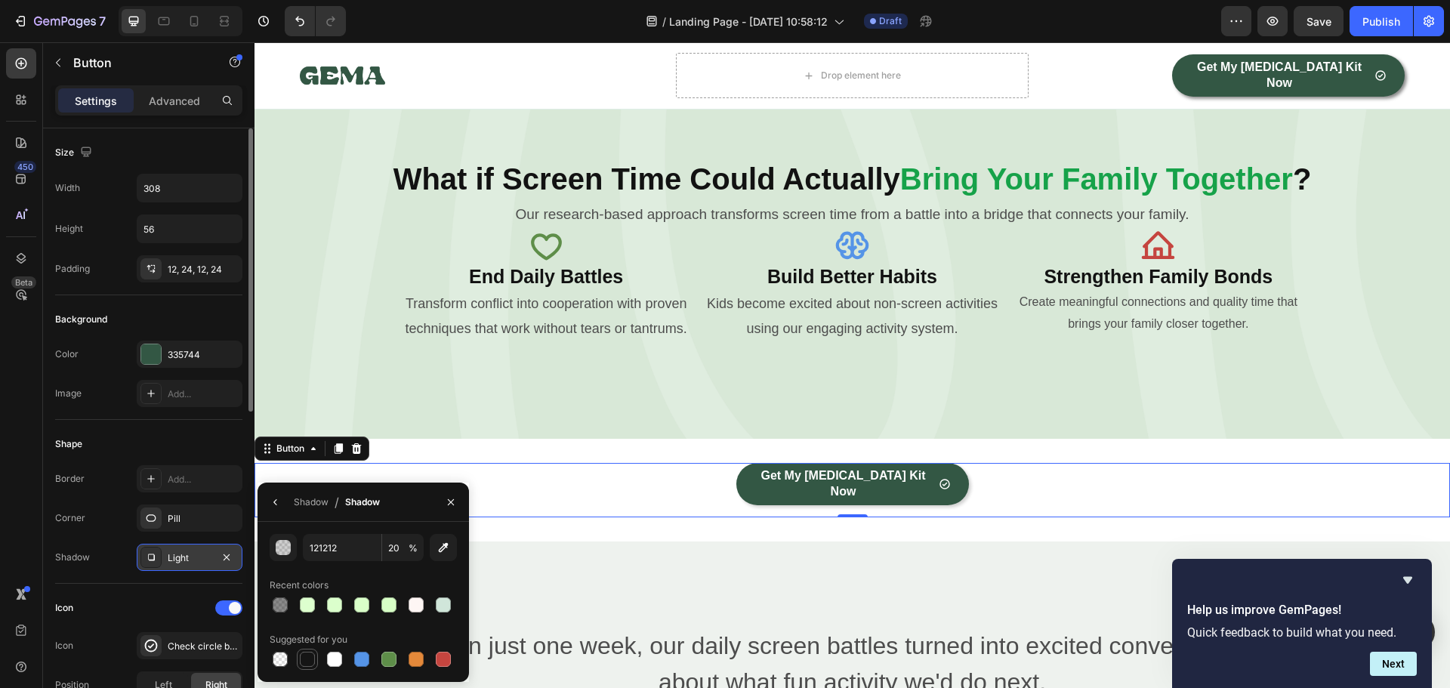
click at [308, 652] on div at bounding box center [307, 659] width 15 height 15
type input "151515"
click at [395, 547] on input "100" at bounding box center [403, 547] width 42 height 27
type input "50"
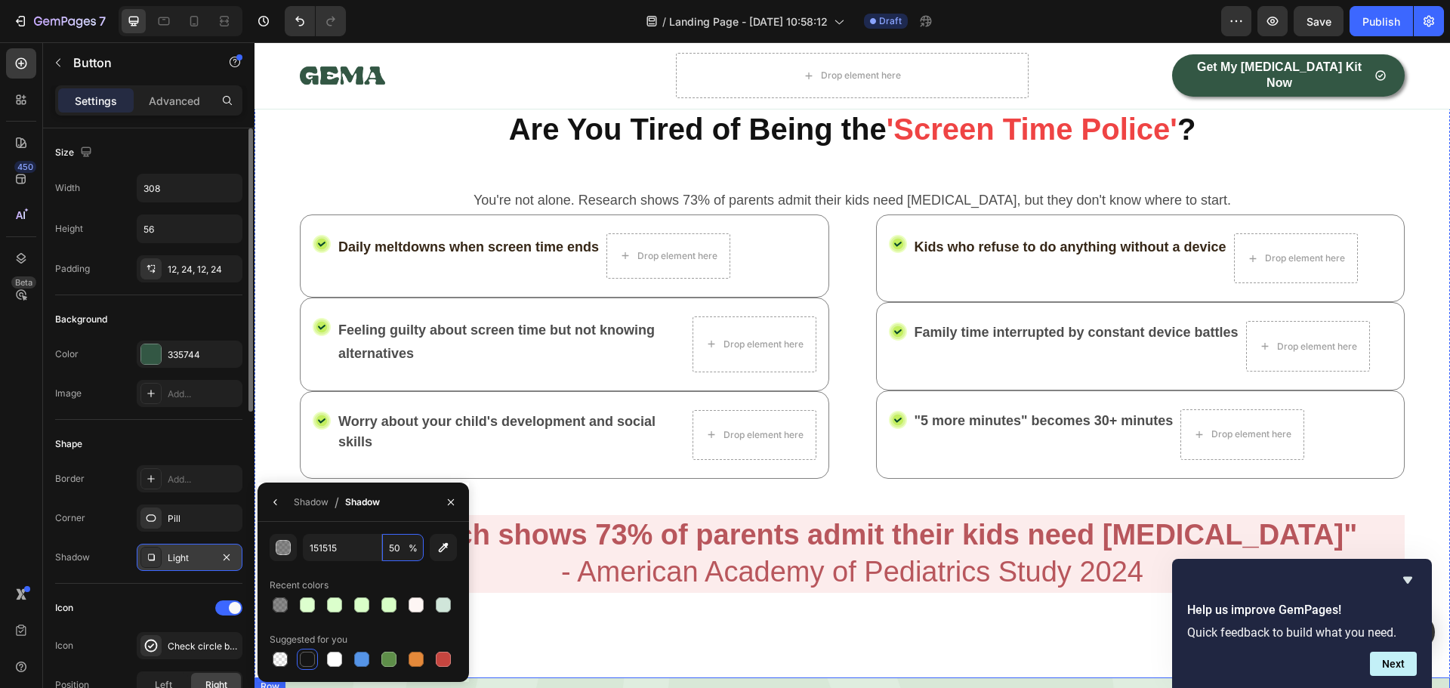
scroll to position [401, 0]
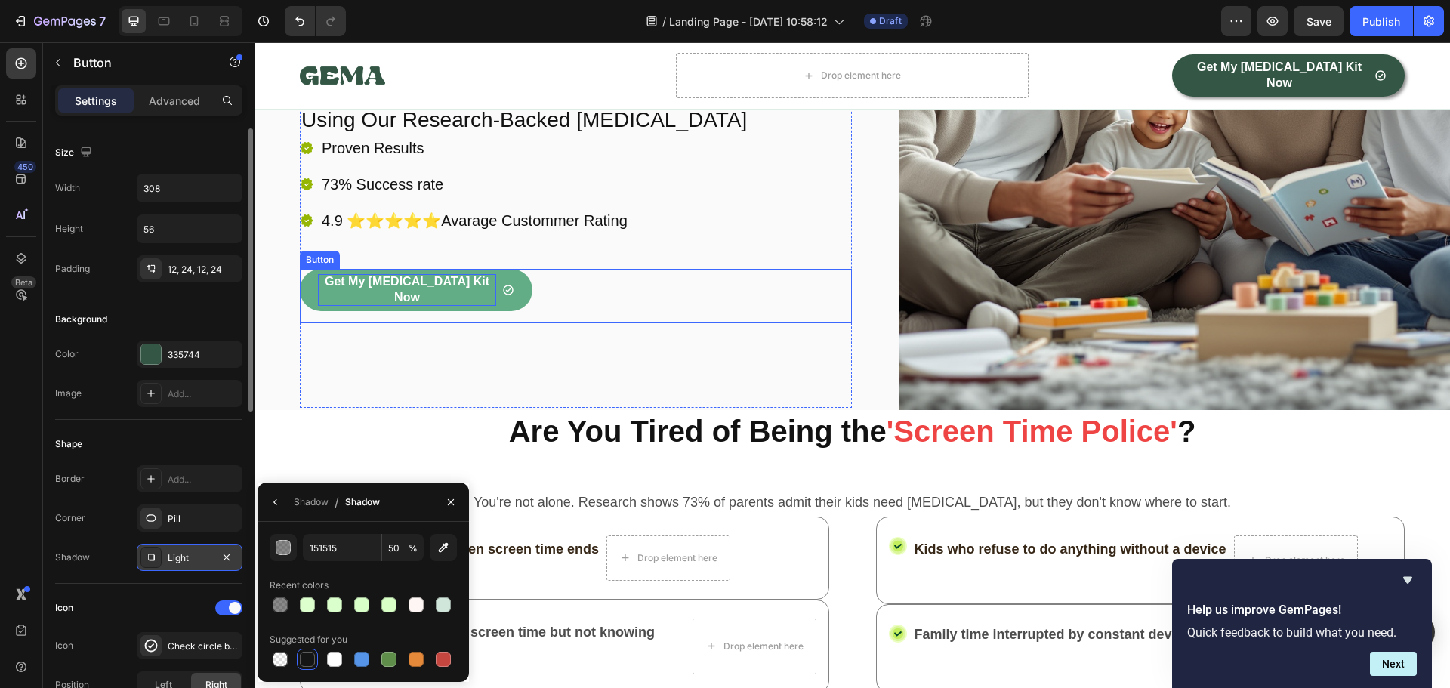
click at [419, 287] on p "Get My [MEDICAL_DATA] Kit Now" at bounding box center [407, 290] width 178 height 32
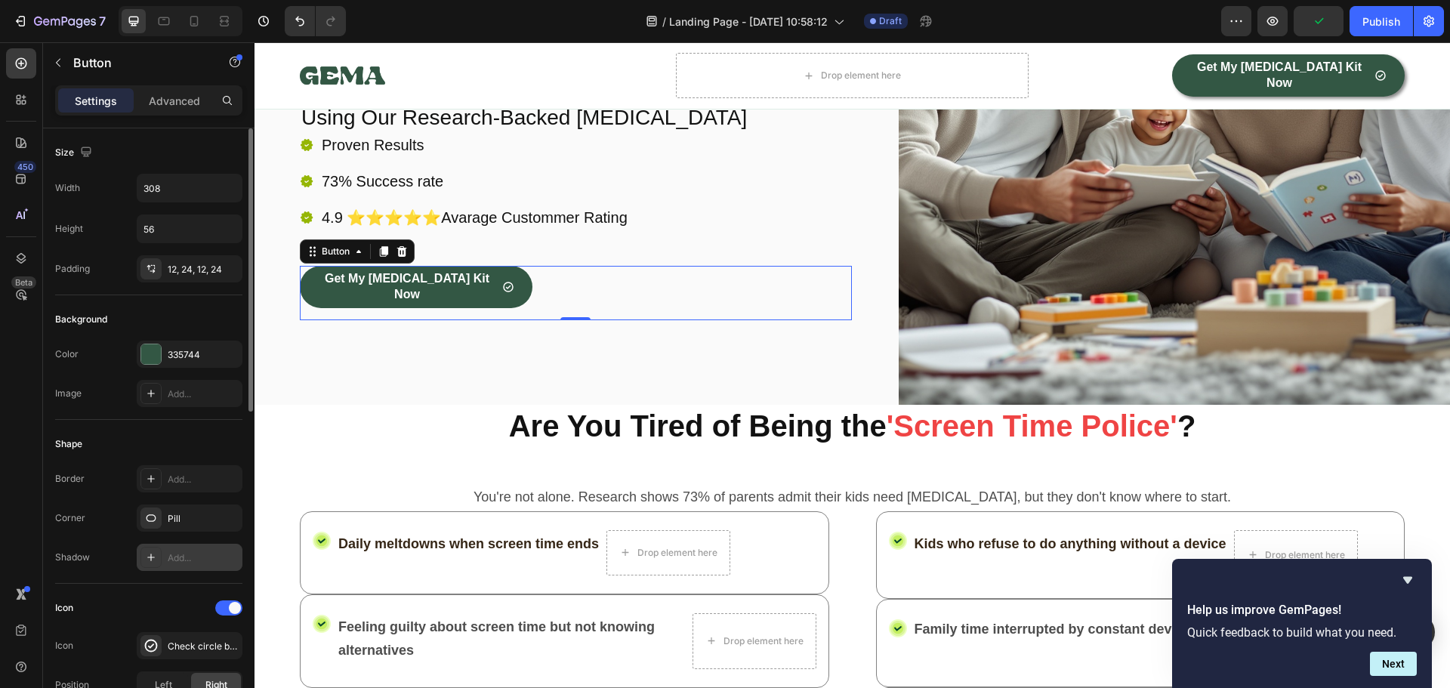
click at [173, 561] on div "Add..." at bounding box center [203, 558] width 71 height 14
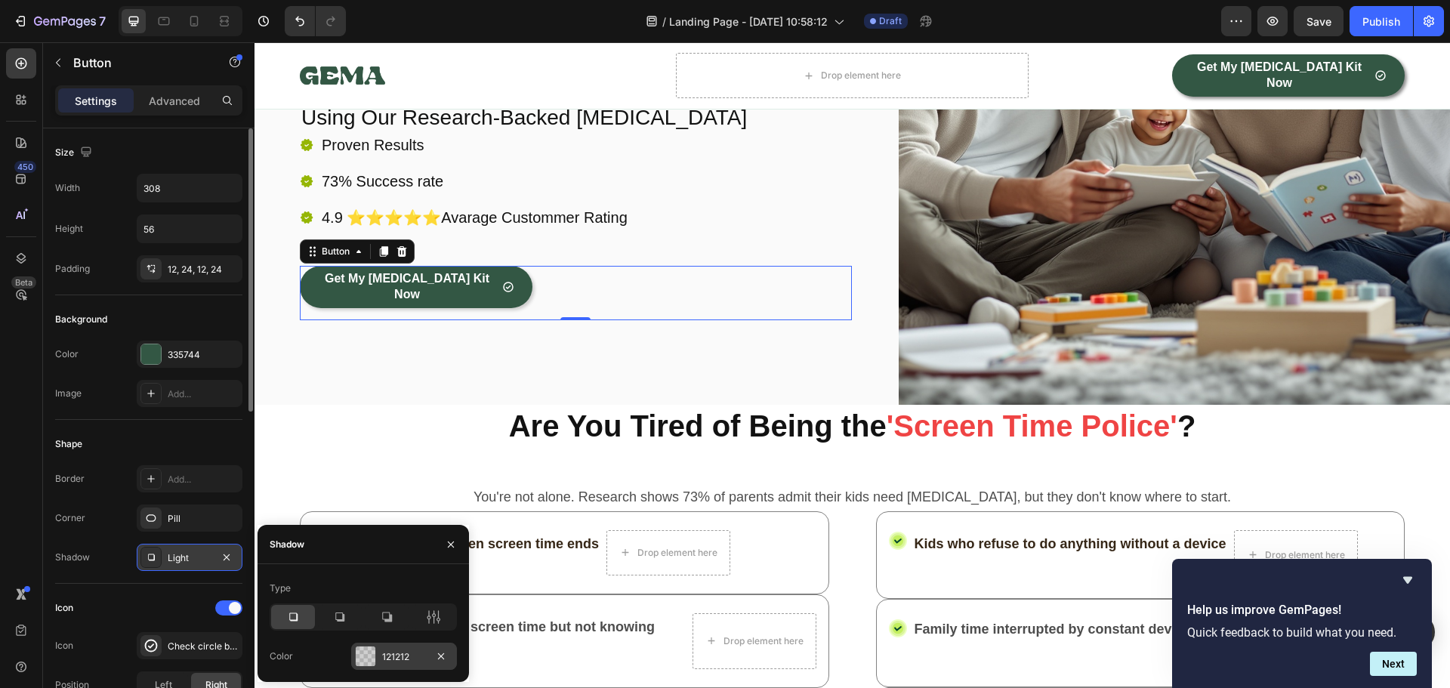
click at [372, 646] on div "Type Color 121212" at bounding box center [362, 623] width 211 height 94
click at [369, 655] on div at bounding box center [366, 656] width 20 height 20
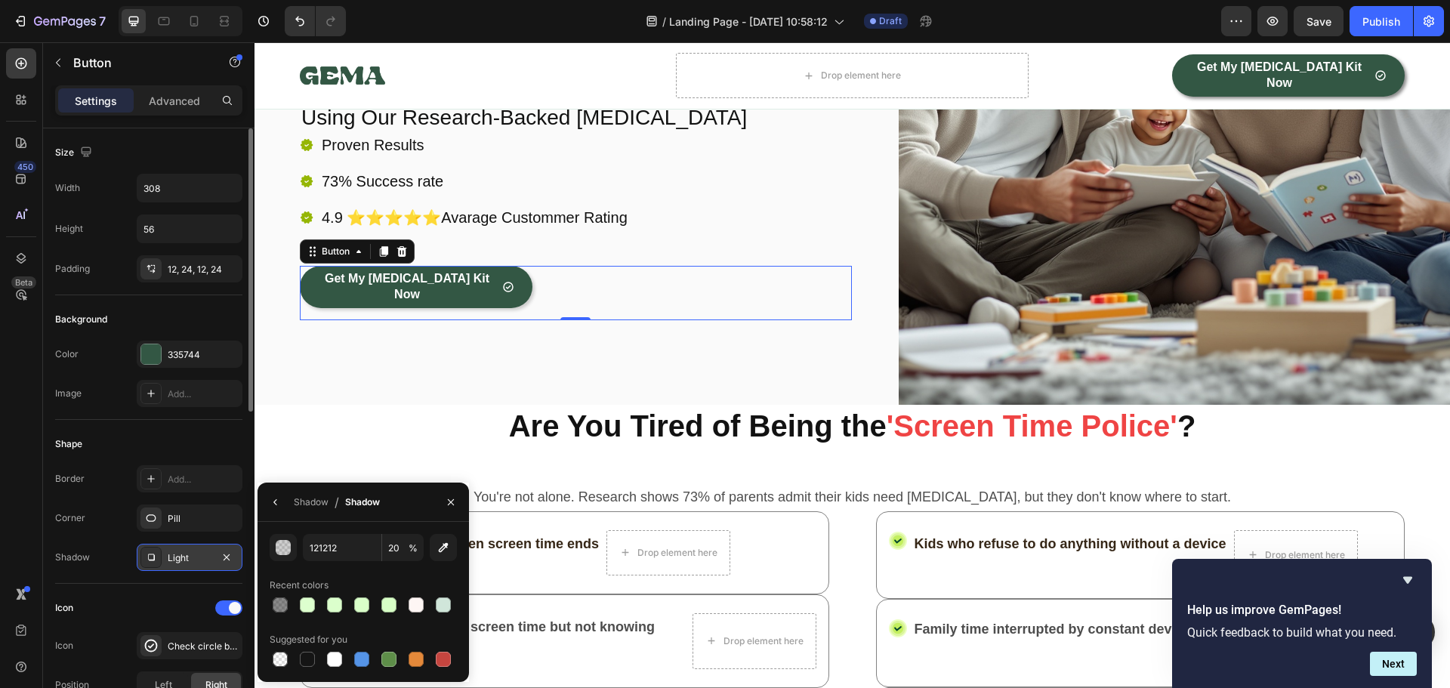
click at [311, 654] on div at bounding box center [307, 659] width 15 height 15
type input "151515"
click at [397, 549] on input "100" at bounding box center [403, 547] width 42 height 27
type input "50"
click at [534, 373] on div "Image Icon Icon Icon Icon Icon Icon List Join 10 000+ Happy Families Text Block…" at bounding box center [576, 72] width 552 height 665
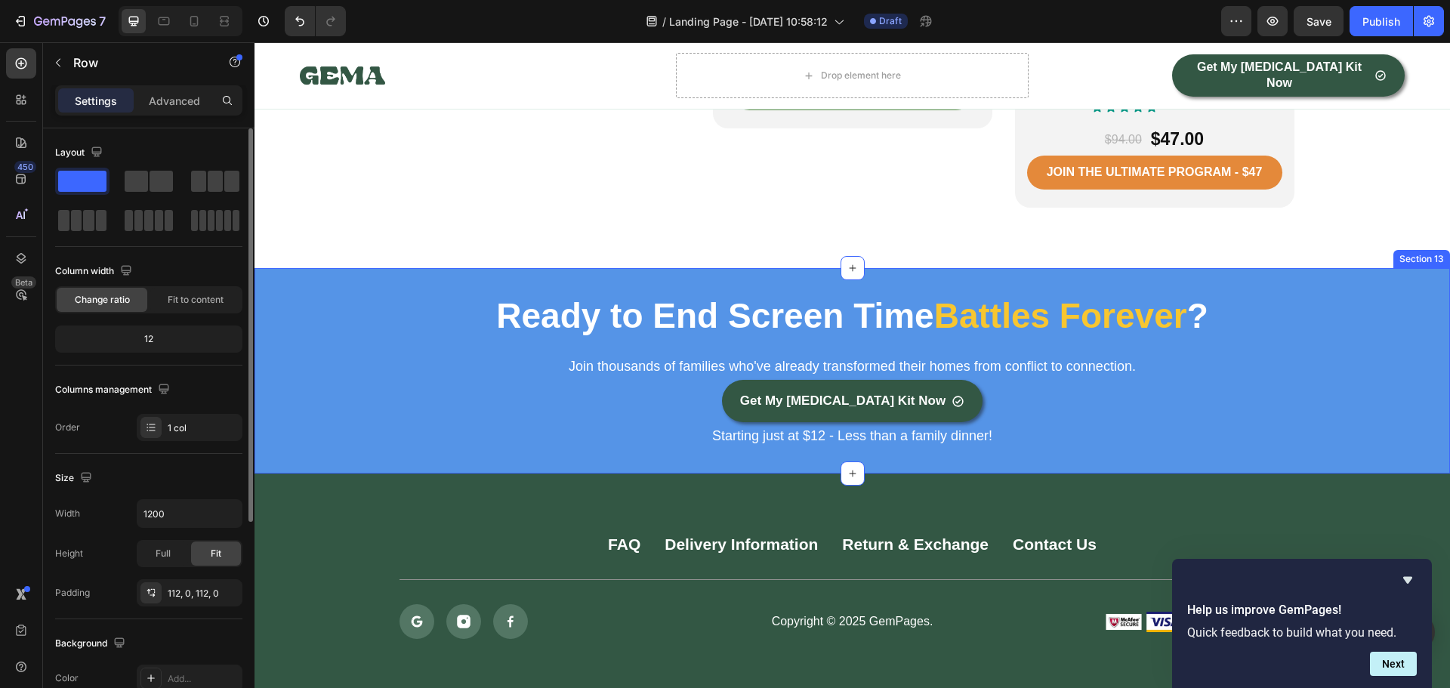
scroll to position [4379, 0]
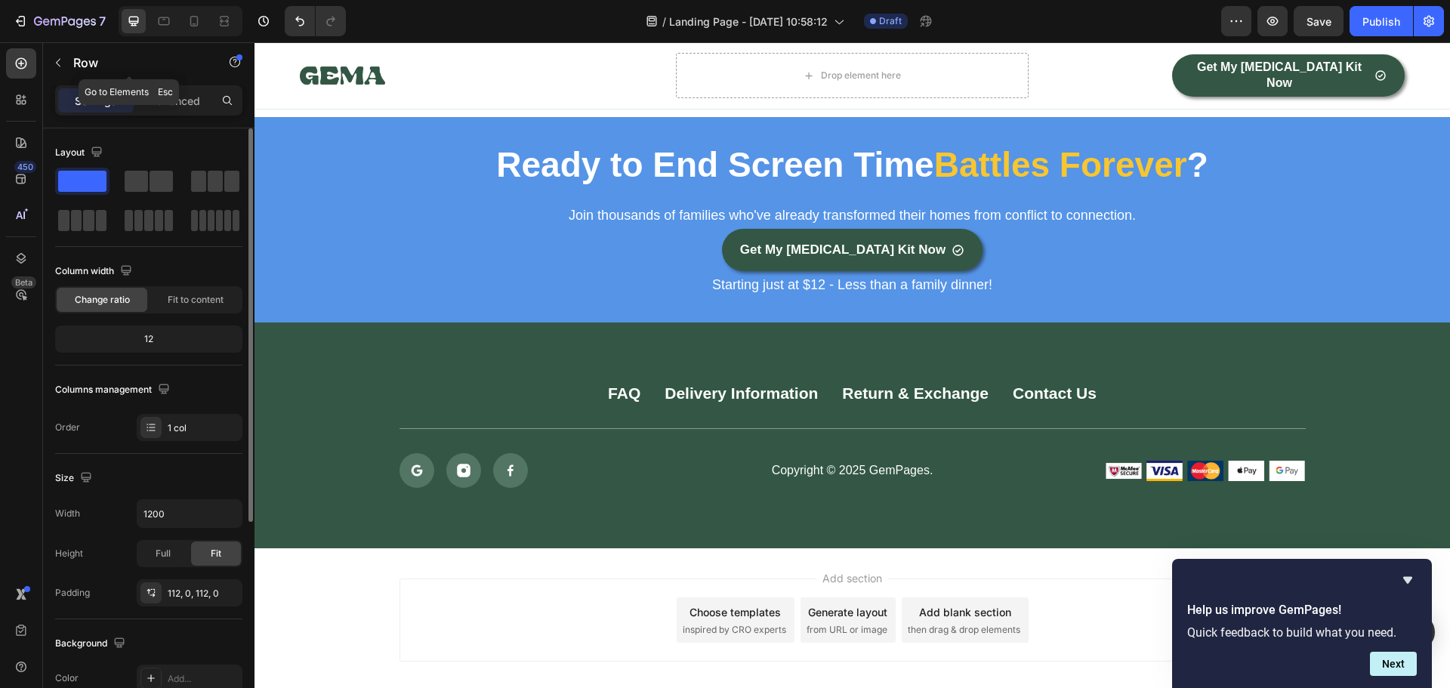
click at [59, 63] on icon "button" at bounding box center [58, 63] width 12 height 12
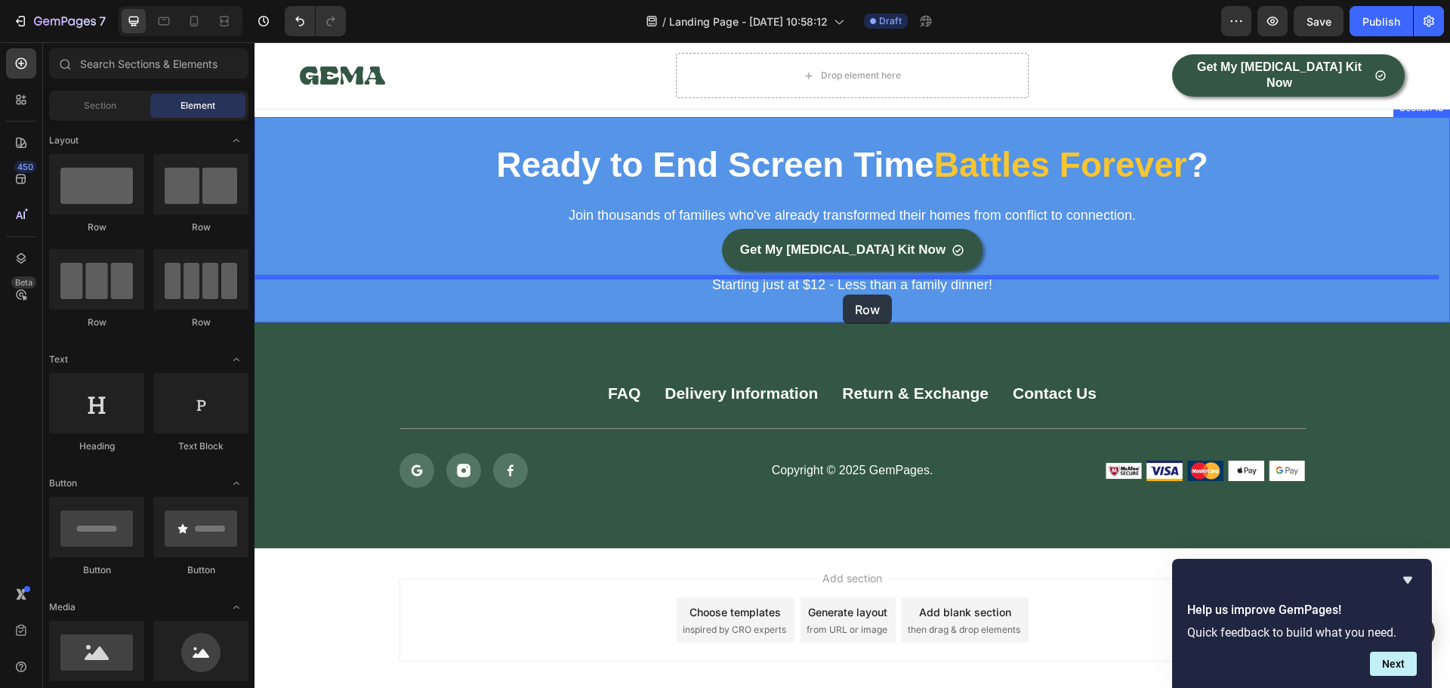
drag, startPoint x: 340, startPoint y: 230, endPoint x: 843, endPoint y: 294, distance: 506.2
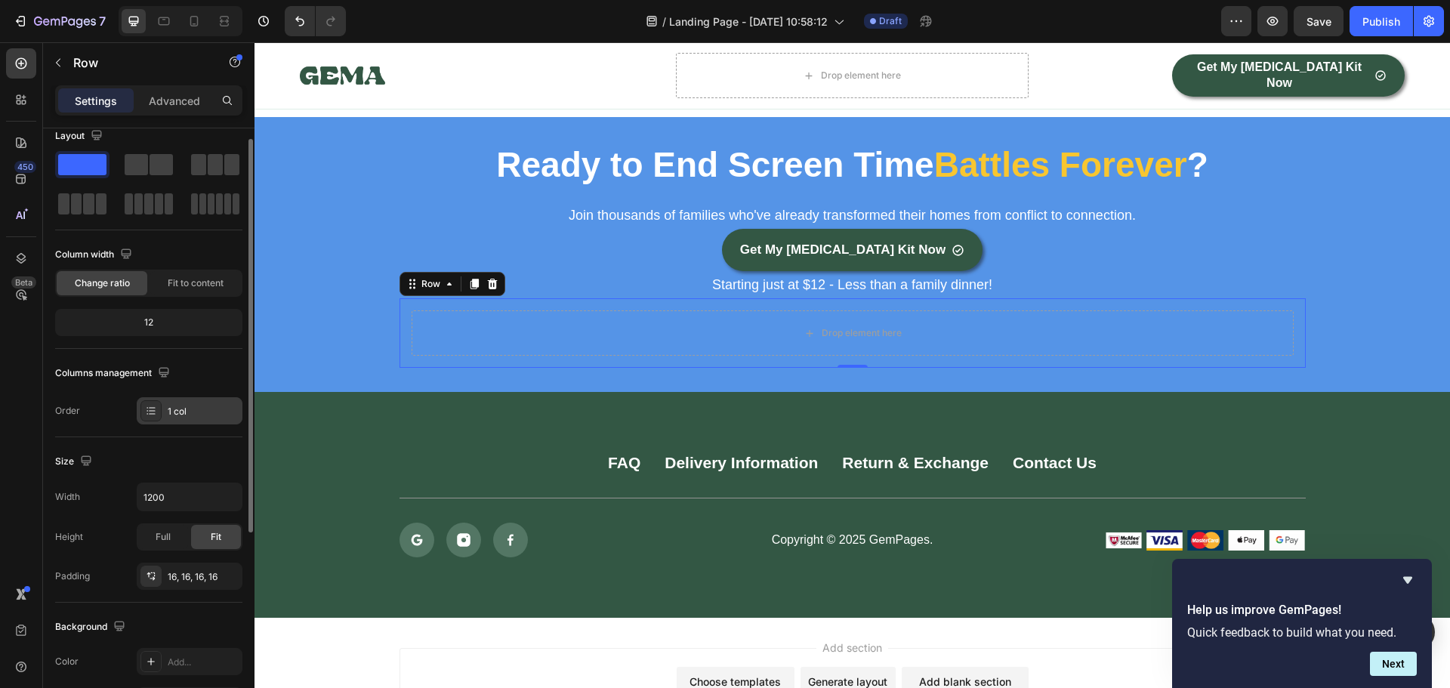
scroll to position [0, 0]
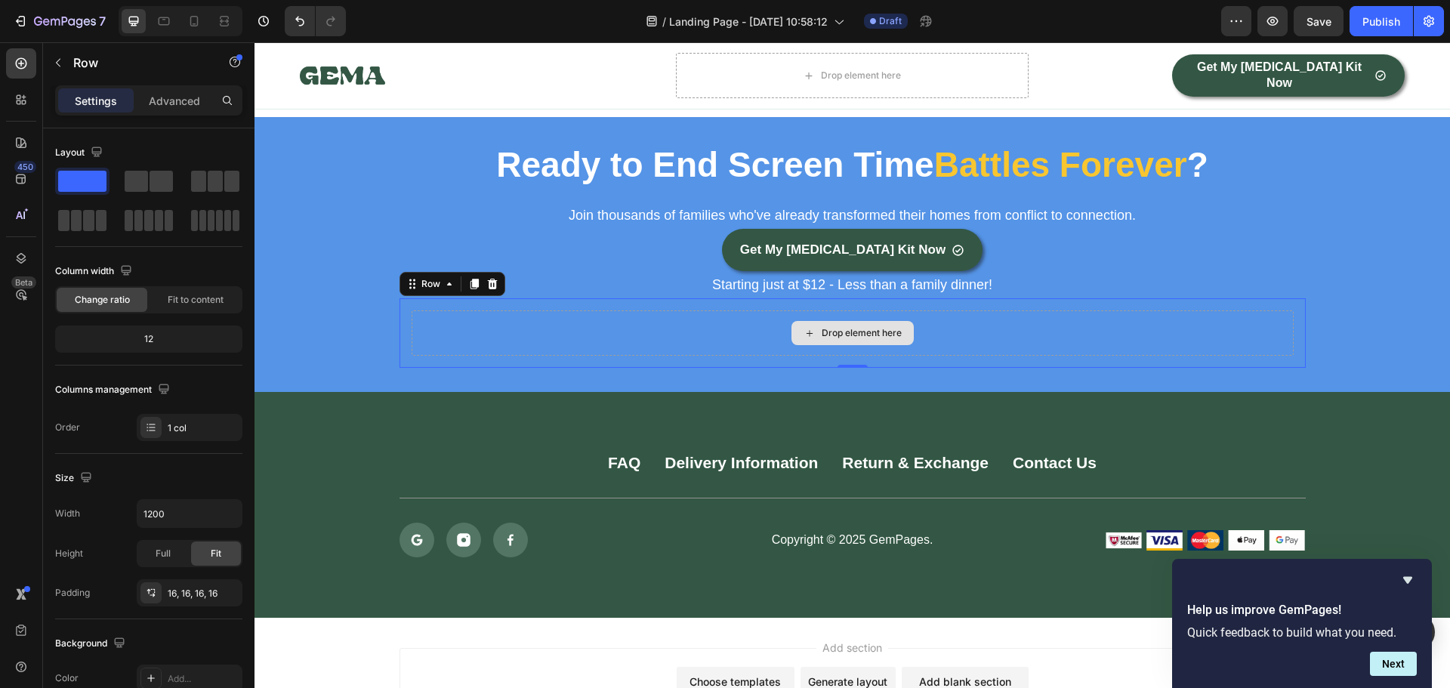
click at [515, 310] on div "Drop element here" at bounding box center [852, 332] width 882 height 45
click at [82, 183] on span at bounding box center [82, 181] width 48 height 21
click at [175, 101] on p "Advanced" at bounding box center [174, 101] width 51 height 16
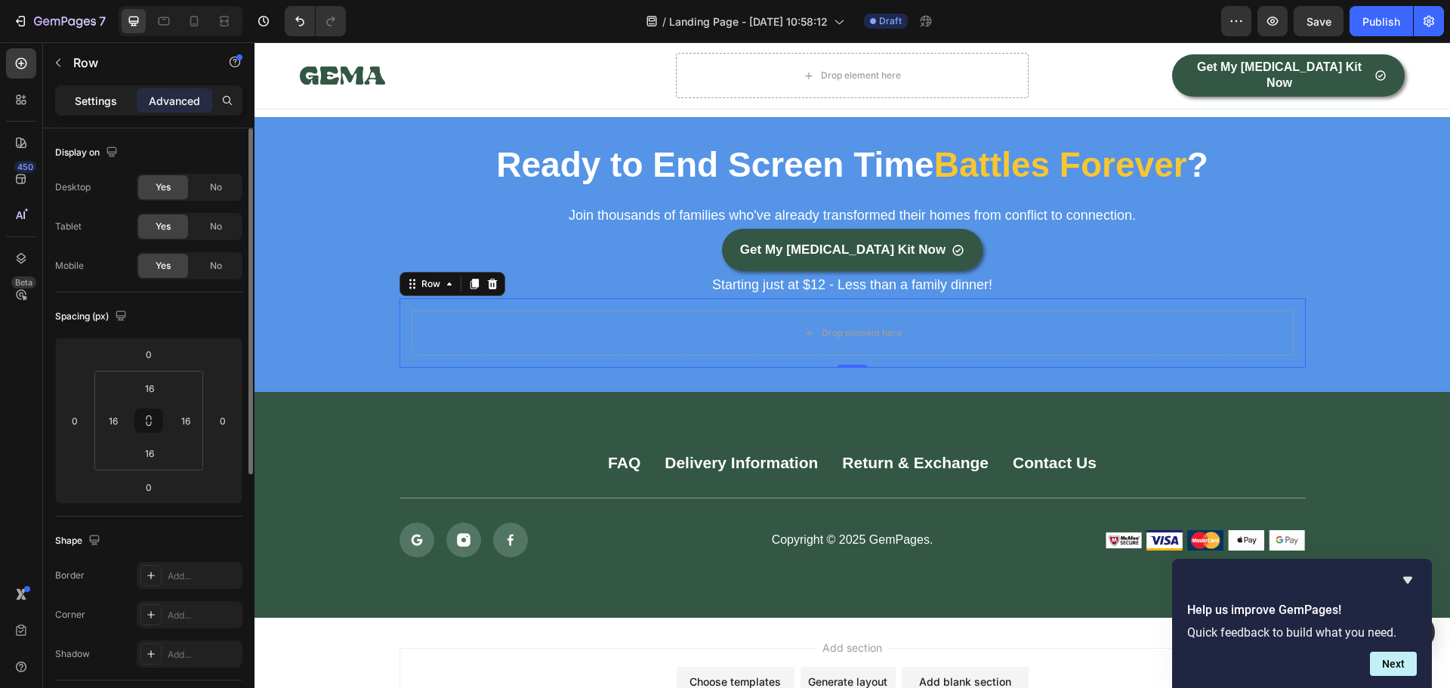
click at [106, 100] on p "Settings" at bounding box center [96, 101] width 42 height 16
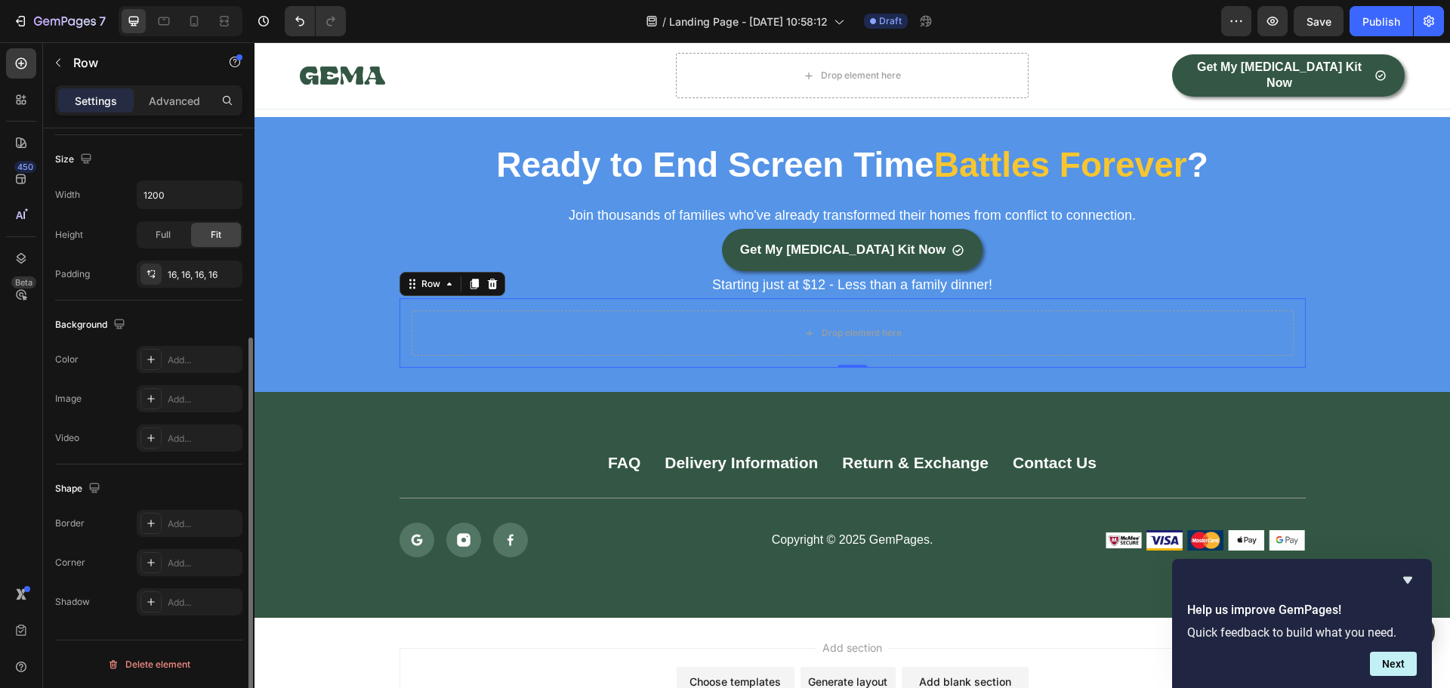
scroll to position [168, 0]
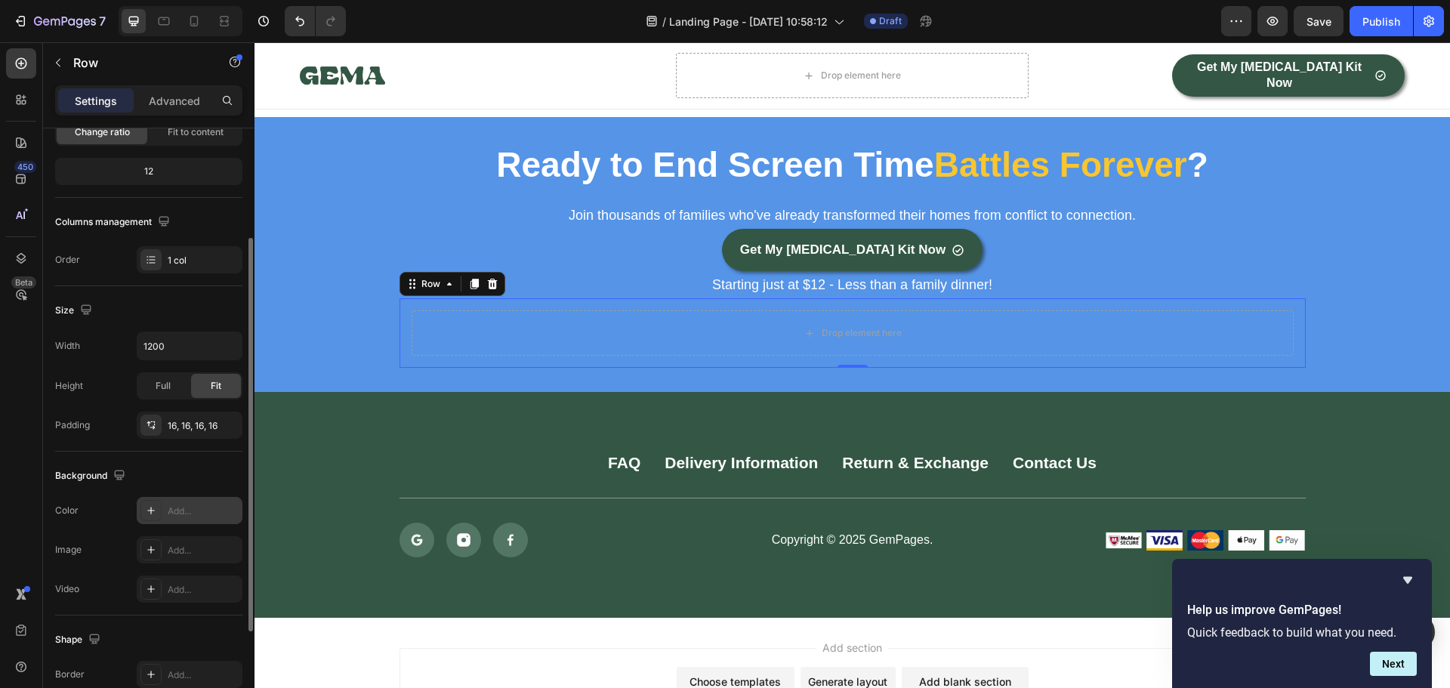
click at [165, 509] on div "Add..." at bounding box center [190, 510] width 106 height 27
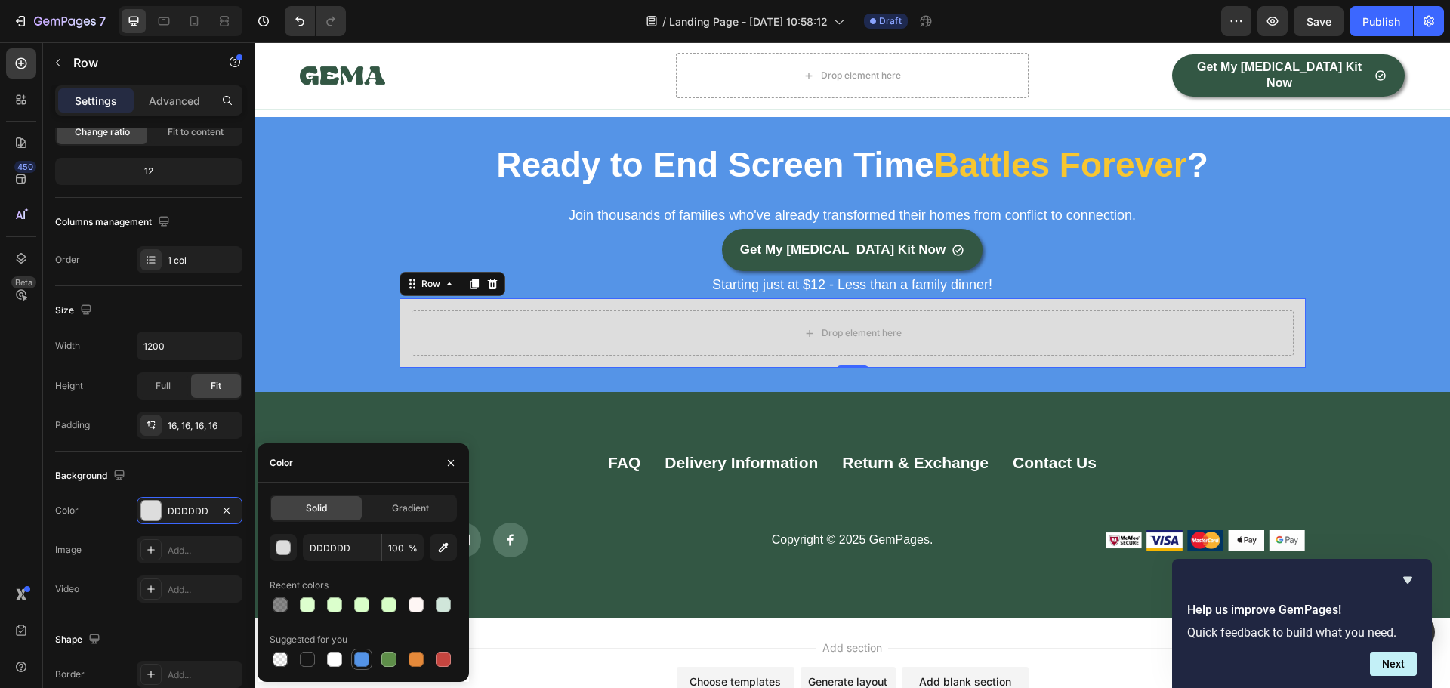
click at [363, 660] on div at bounding box center [361, 659] width 15 height 15
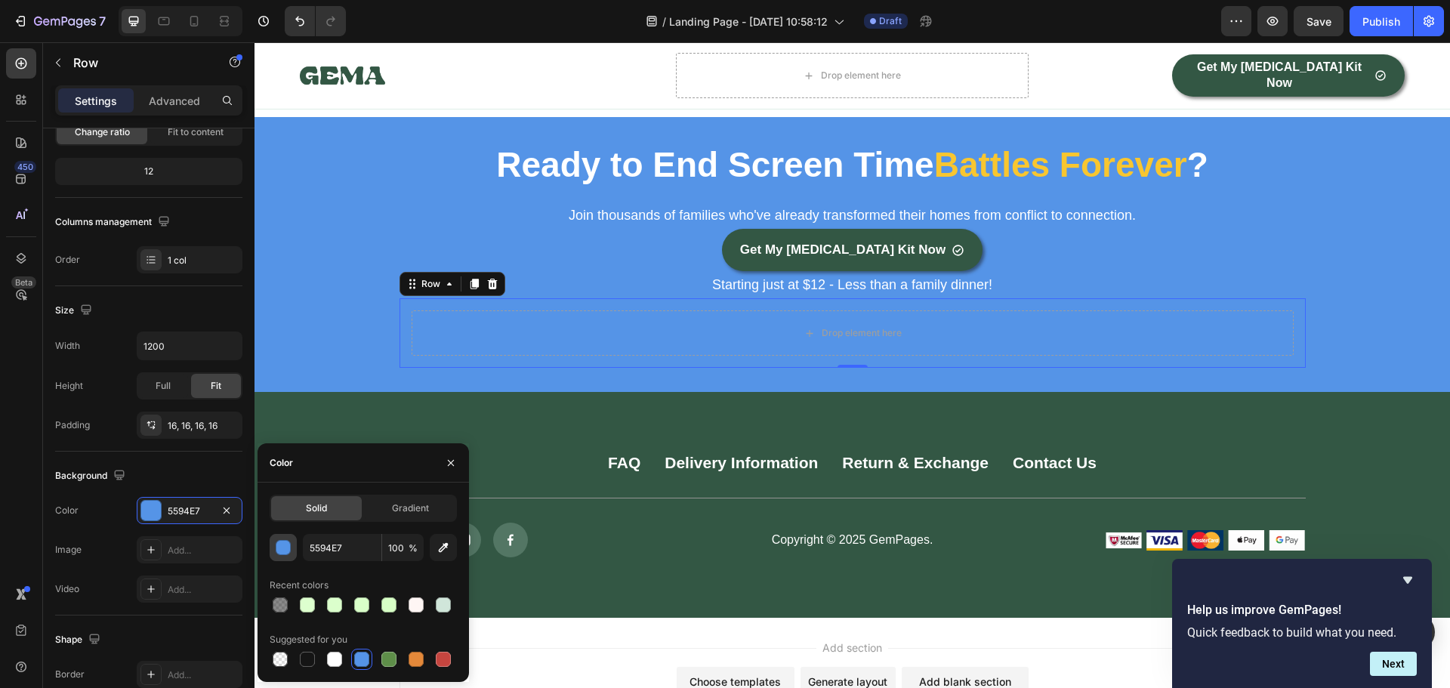
click at [287, 552] on div "button" at bounding box center [283, 548] width 15 height 15
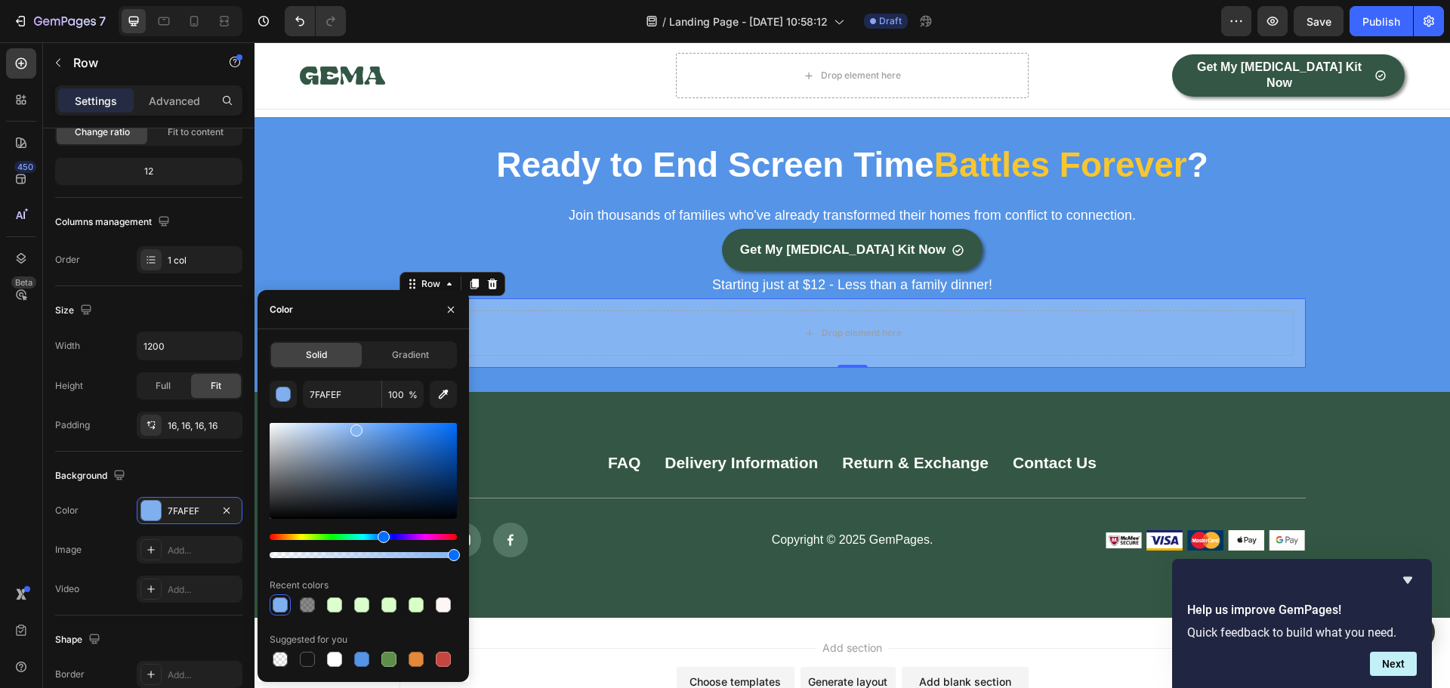
type input "85B4F2"
drag, startPoint x: 384, startPoint y: 438, endPoint x: 355, endPoint y: 427, distance: 30.6
click at [355, 427] on div at bounding box center [363, 471] width 187 height 96
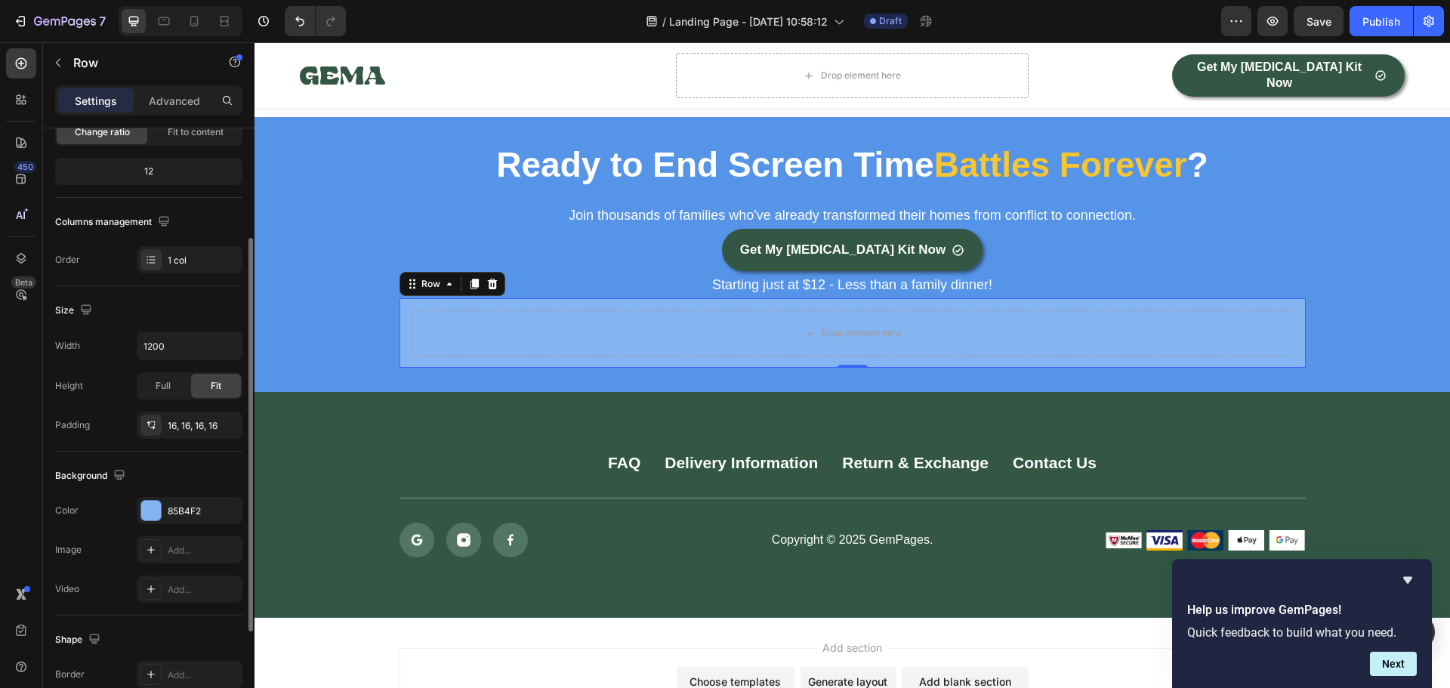
click at [179, 465] on div "Background" at bounding box center [148, 476] width 187 height 24
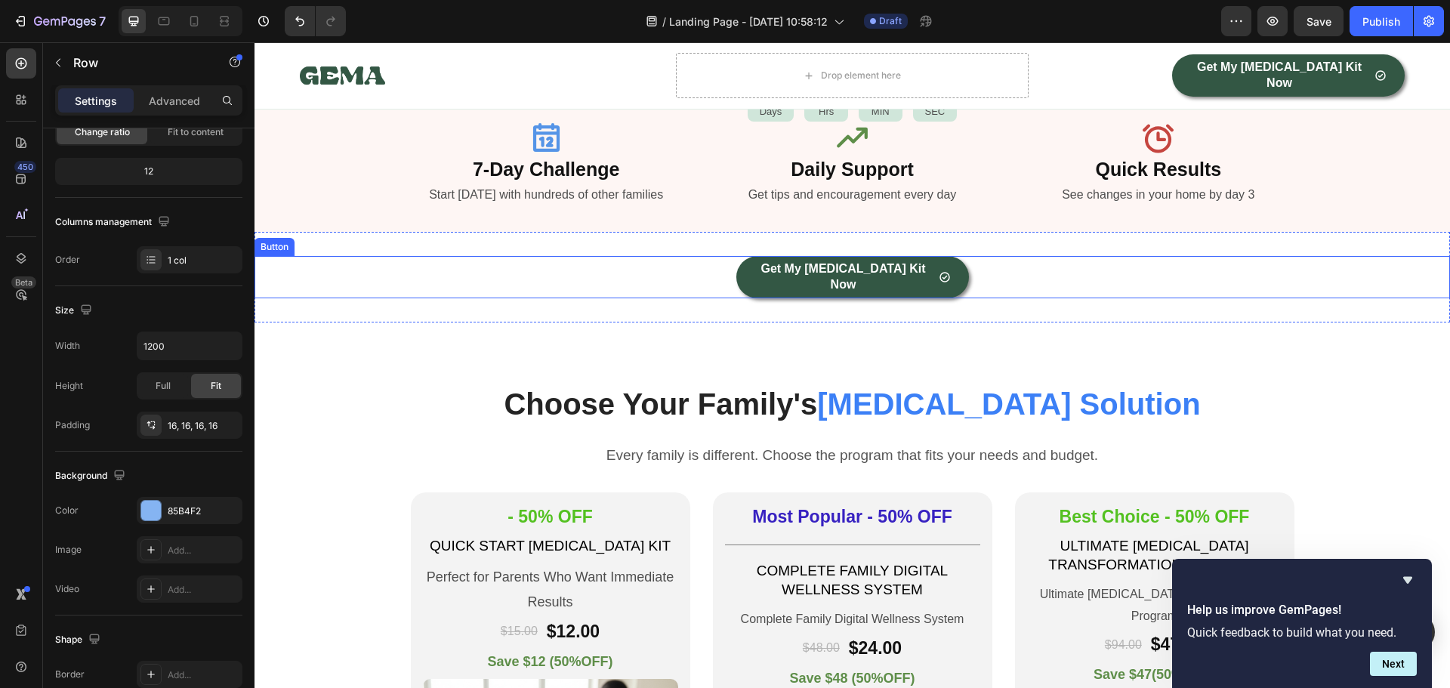
scroll to position [2869, 0]
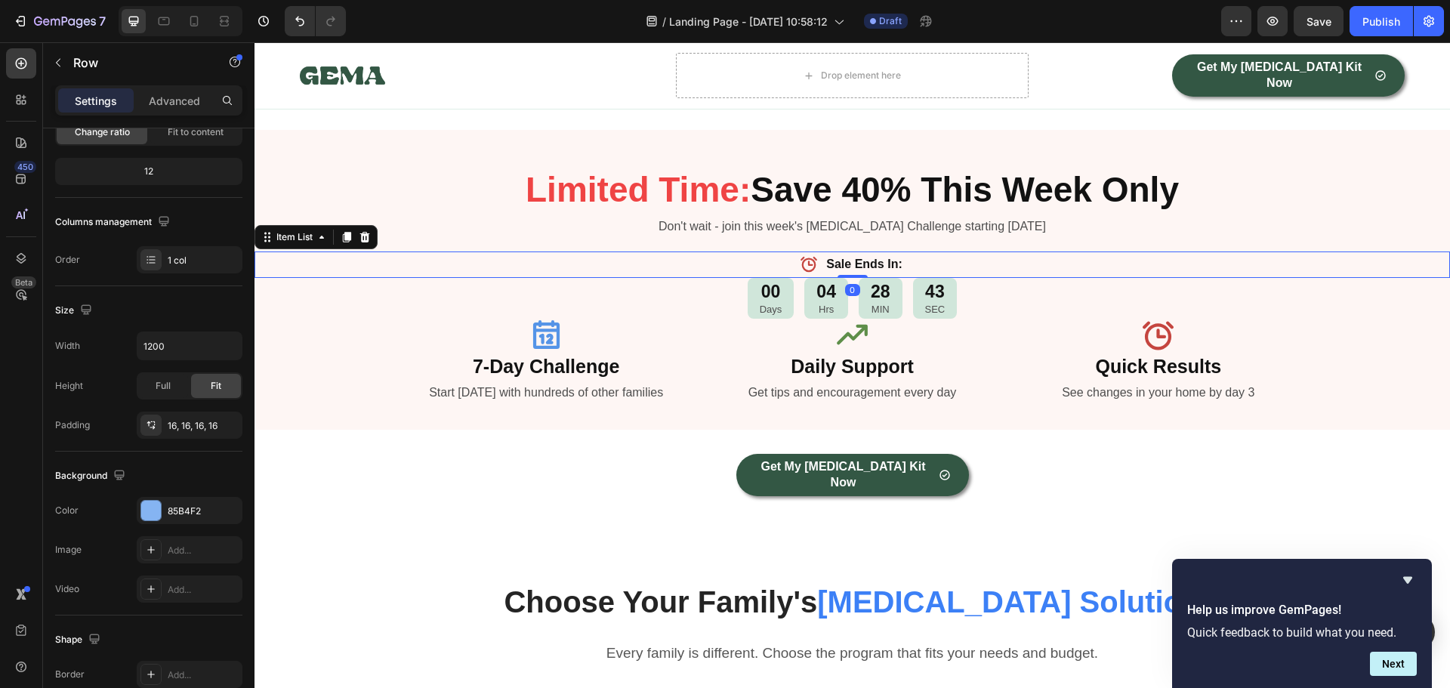
click at [769, 251] on div "Sale Ends In:" at bounding box center [851, 264] width 1195 height 26
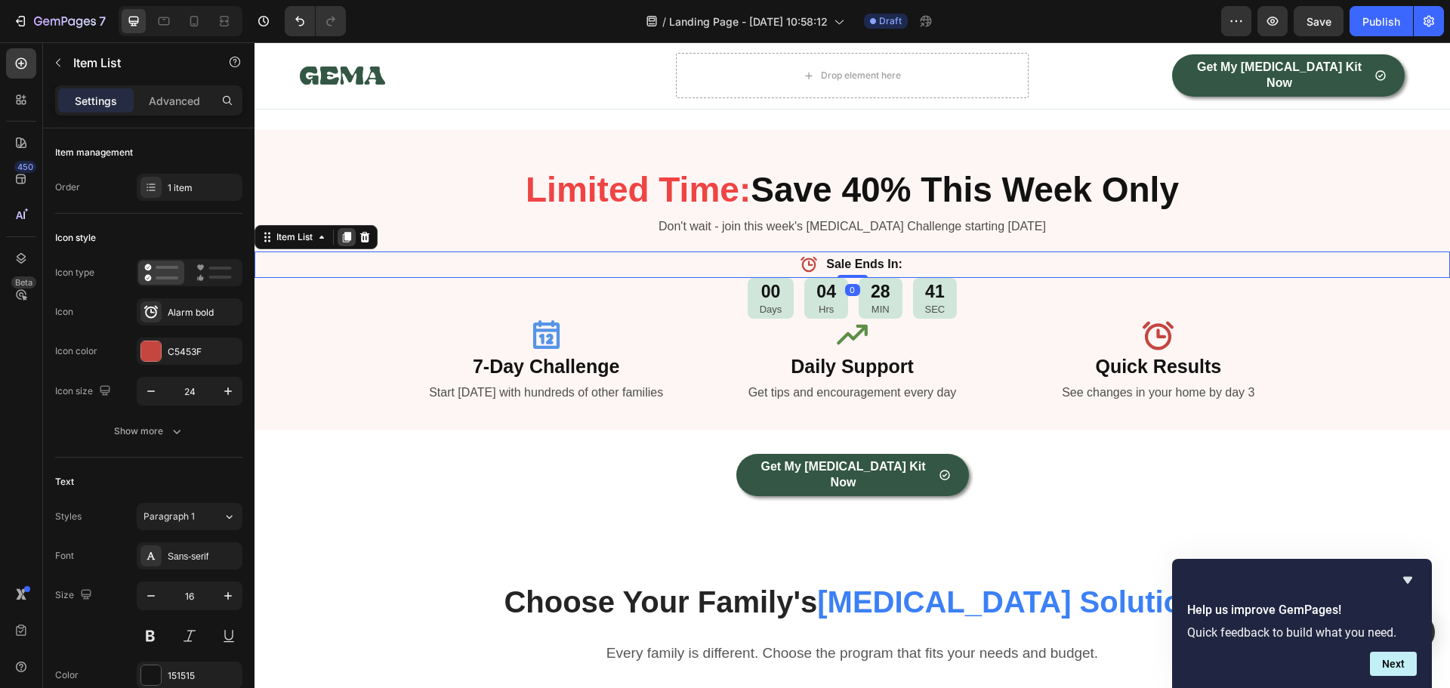
click at [343, 231] on icon at bounding box center [346, 237] width 12 height 12
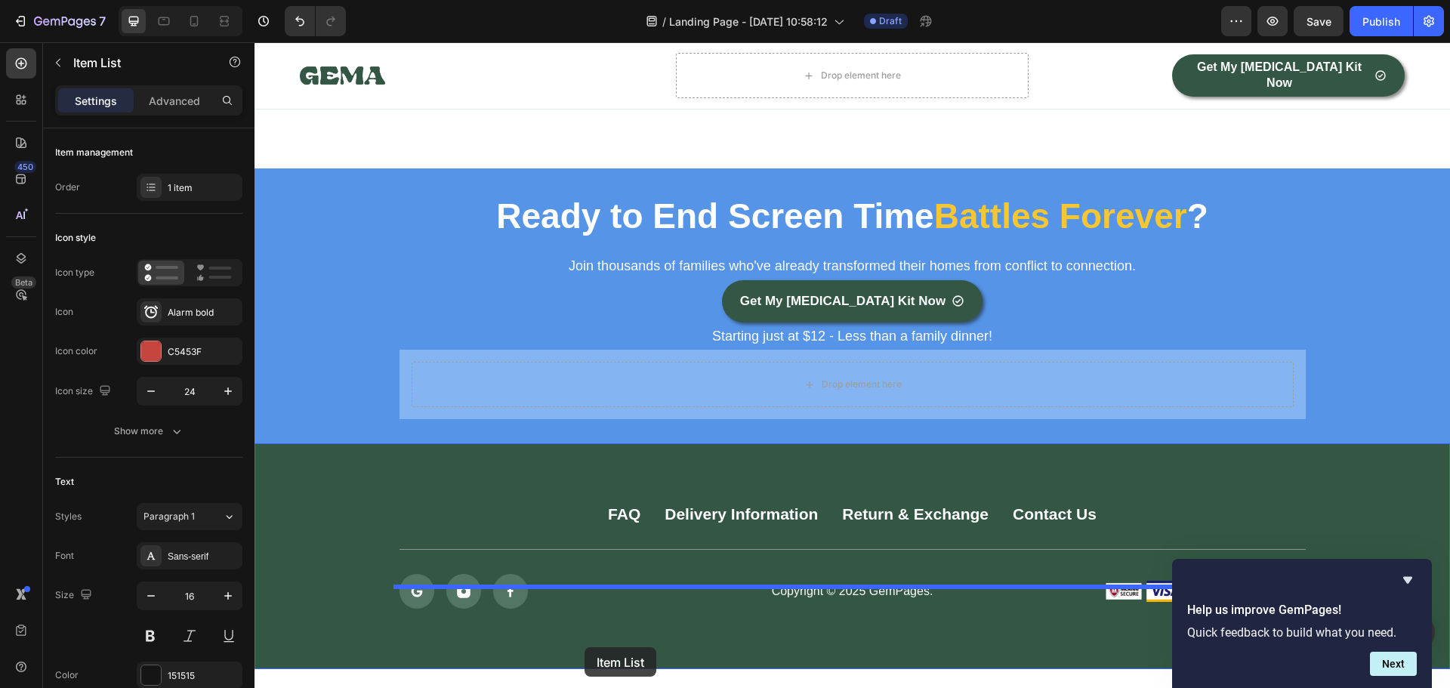
scroll to position [4531, 0]
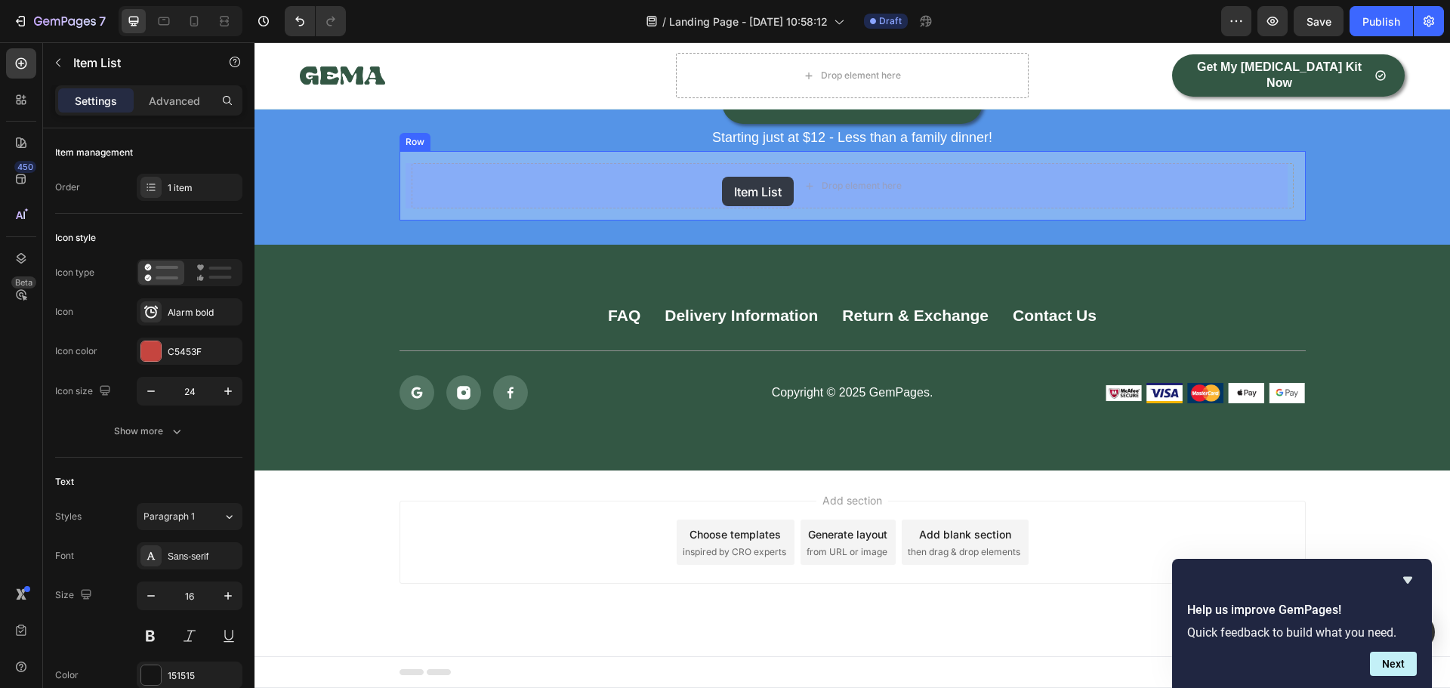
drag, startPoint x: 269, startPoint y: 219, endPoint x: 722, endPoint y: 177, distance: 454.9
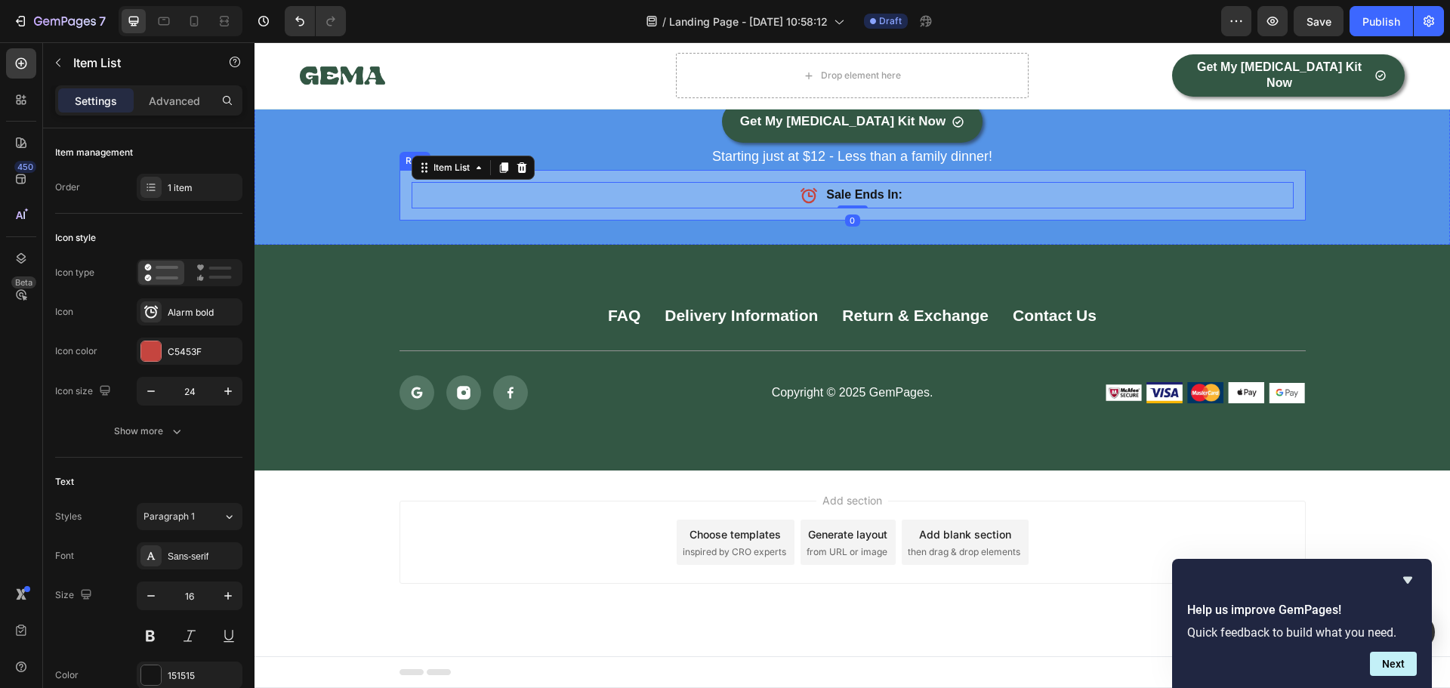
scroll to position [4512, 0]
click at [805, 192] on icon at bounding box center [809, 195] width 18 height 18
click at [156, 353] on div at bounding box center [151, 351] width 20 height 20
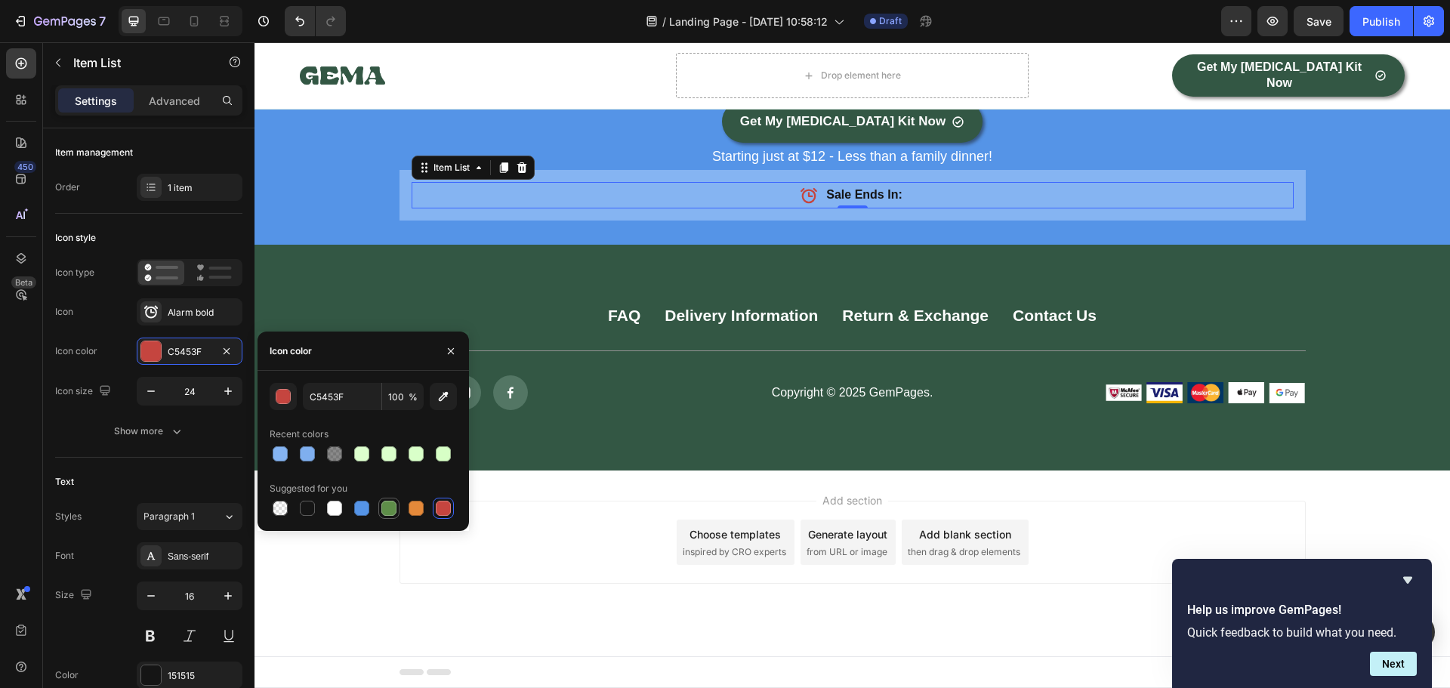
click at [392, 512] on div at bounding box center [388, 508] width 15 height 15
click at [408, 513] on div at bounding box center [415, 508] width 15 height 15
click at [803, 191] on icon at bounding box center [809, 195] width 18 height 18
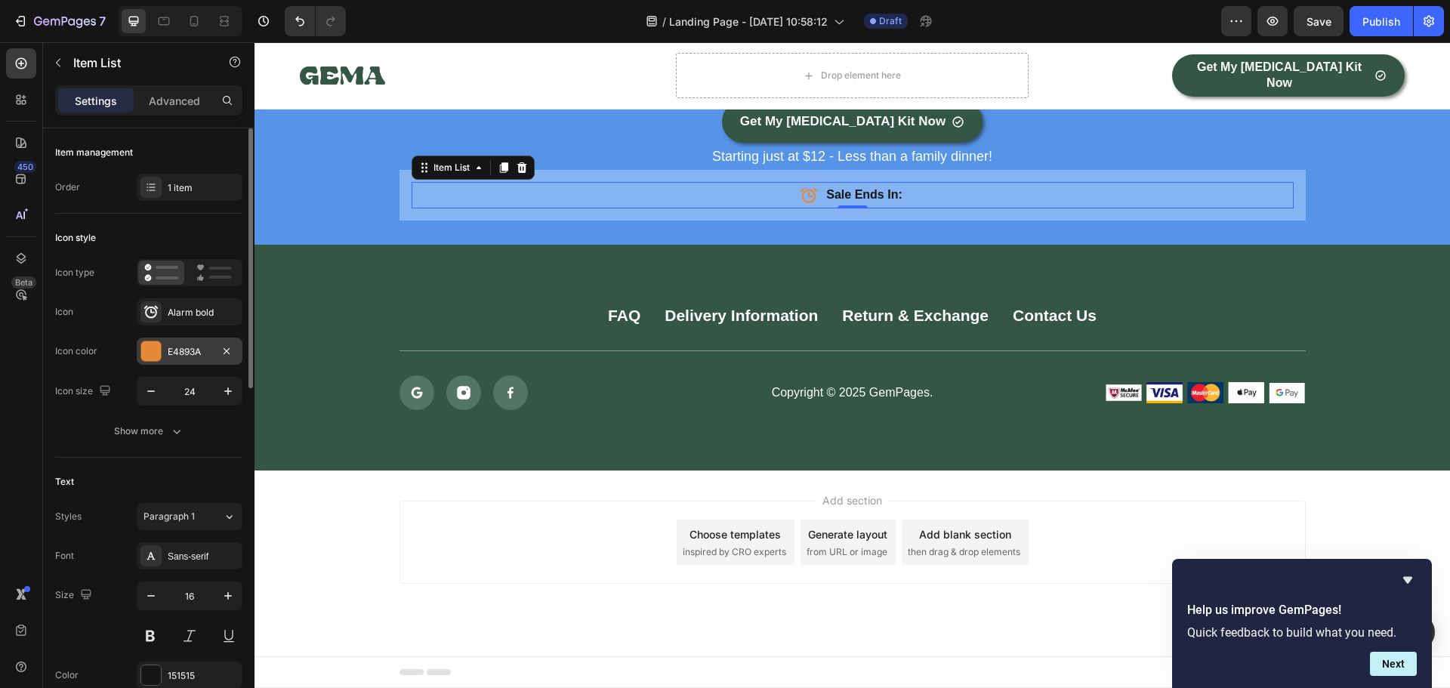
click at [154, 350] on div at bounding box center [151, 351] width 20 height 20
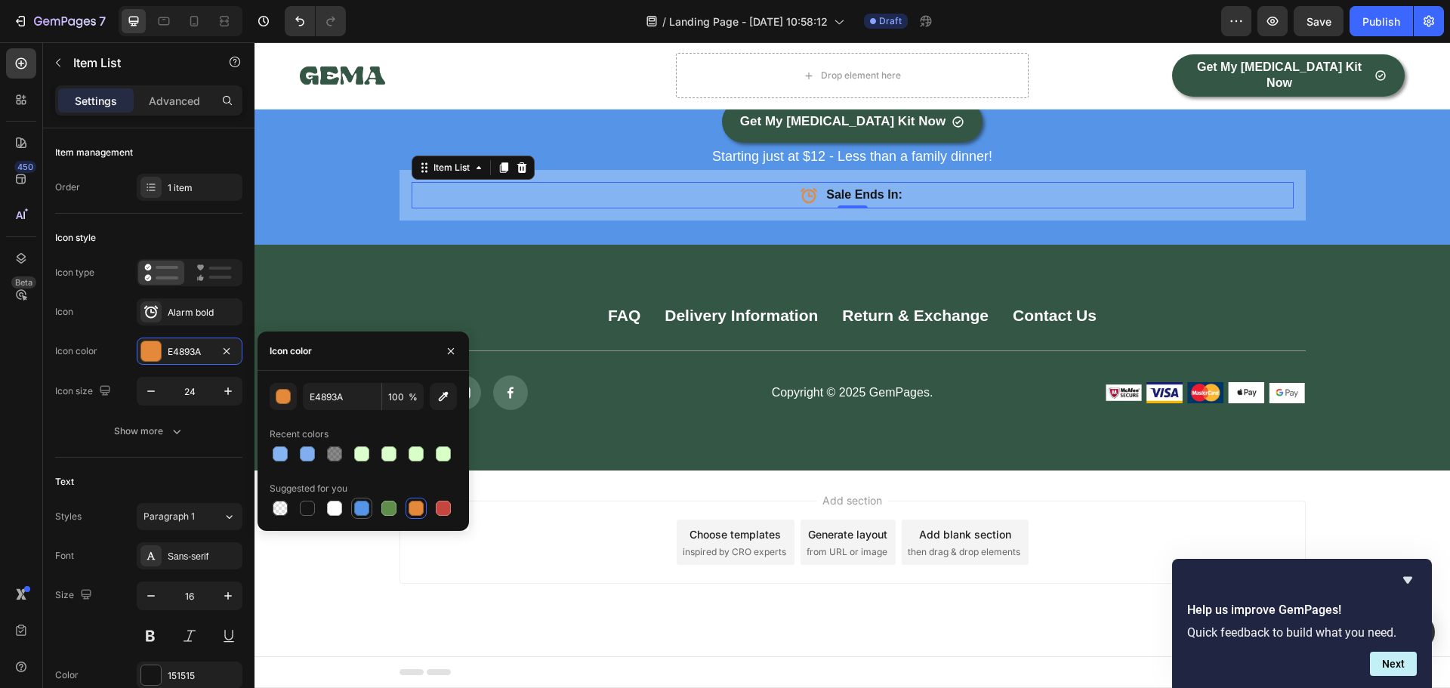
click at [356, 505] on div at bounding box center [361, 508] width 15 height 15
click at [288, 394] on div "button" at bounding box center [283, 397] width 15 height 15
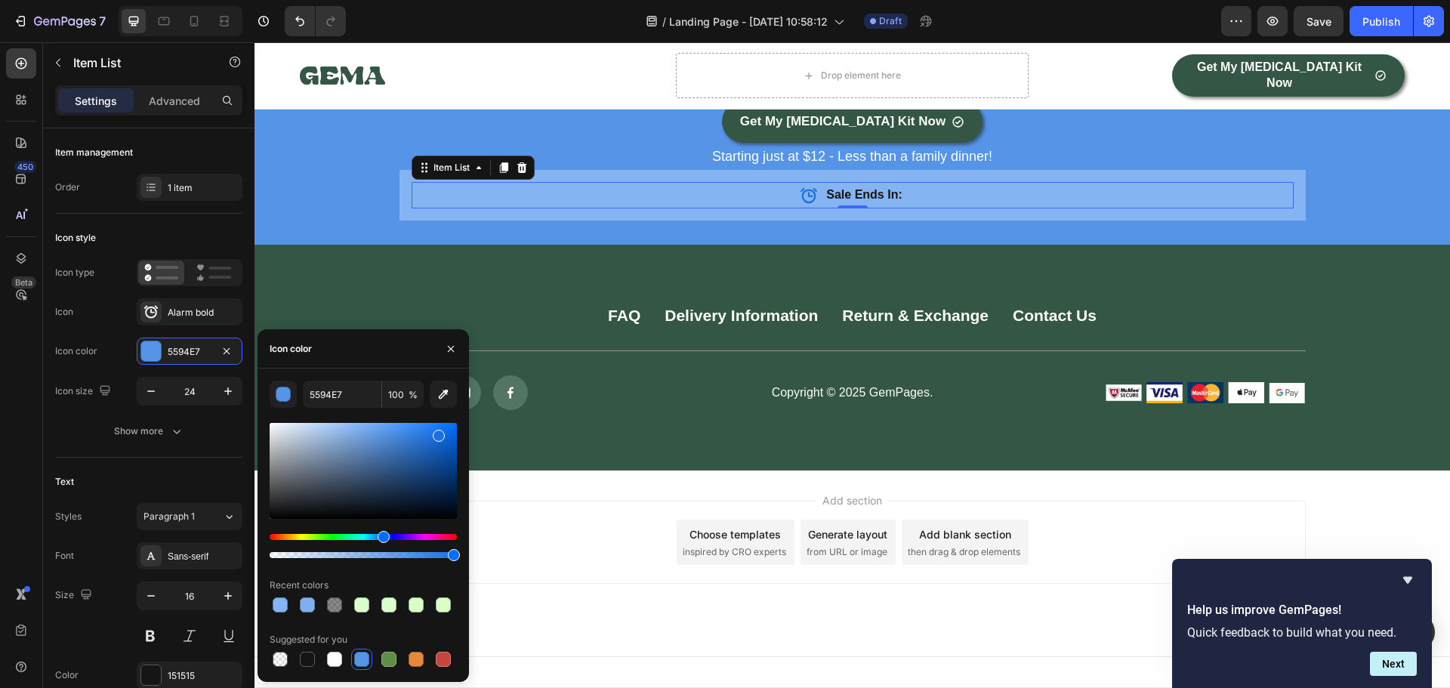
drag, startPoint x: 399, startPoint y: 437, endPoint x: 438, endPoint y: 433, distance: 38.8
click at [438, 433] on div at bounding box center [363, 471] width 187 height 96
type input "1870E2"
click at [844, 189] on strong "Sale Ends In:" at bounding box center [863, 194] width 75 height 13
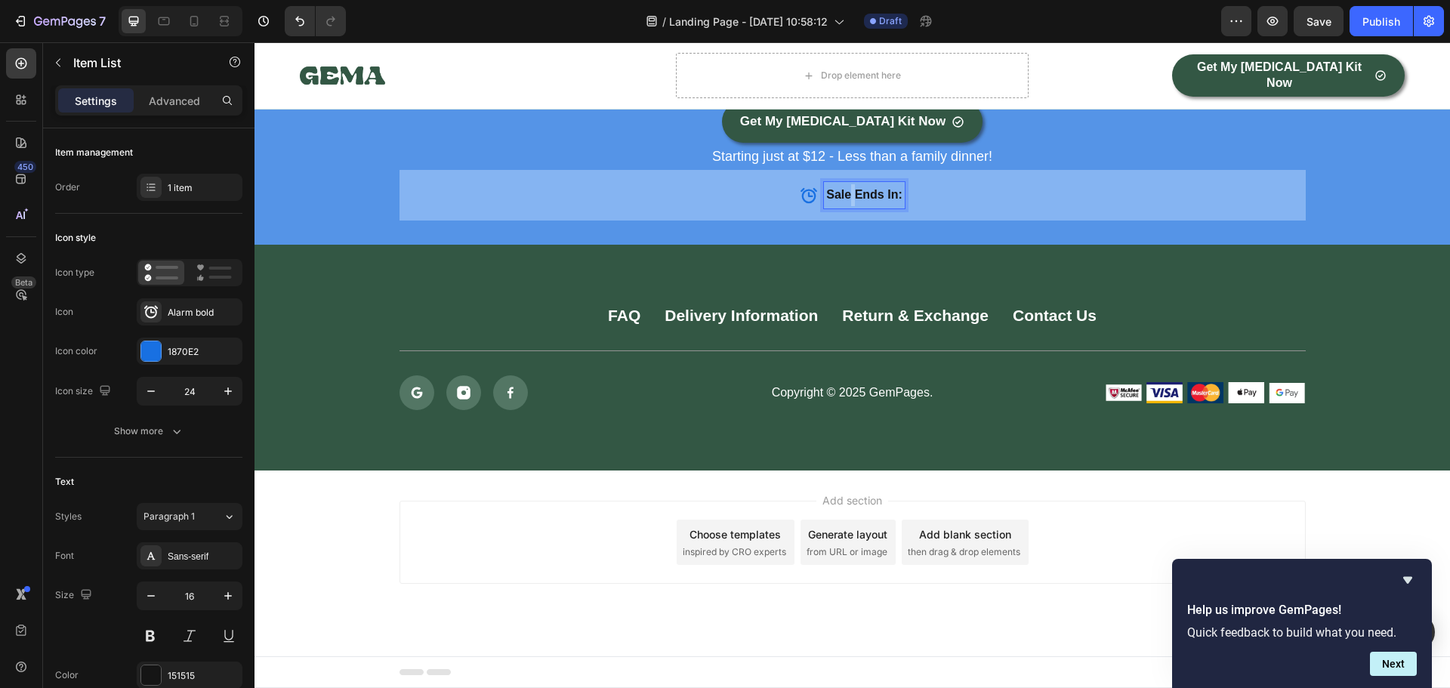
click at [844, 189] on strong "Sale Ends In:" at bounding box center [863, 194] width 75 height 13
click at [846, 196] on strong "Instant Access & Support" at bounding box center [863, 194] width 146 height 13
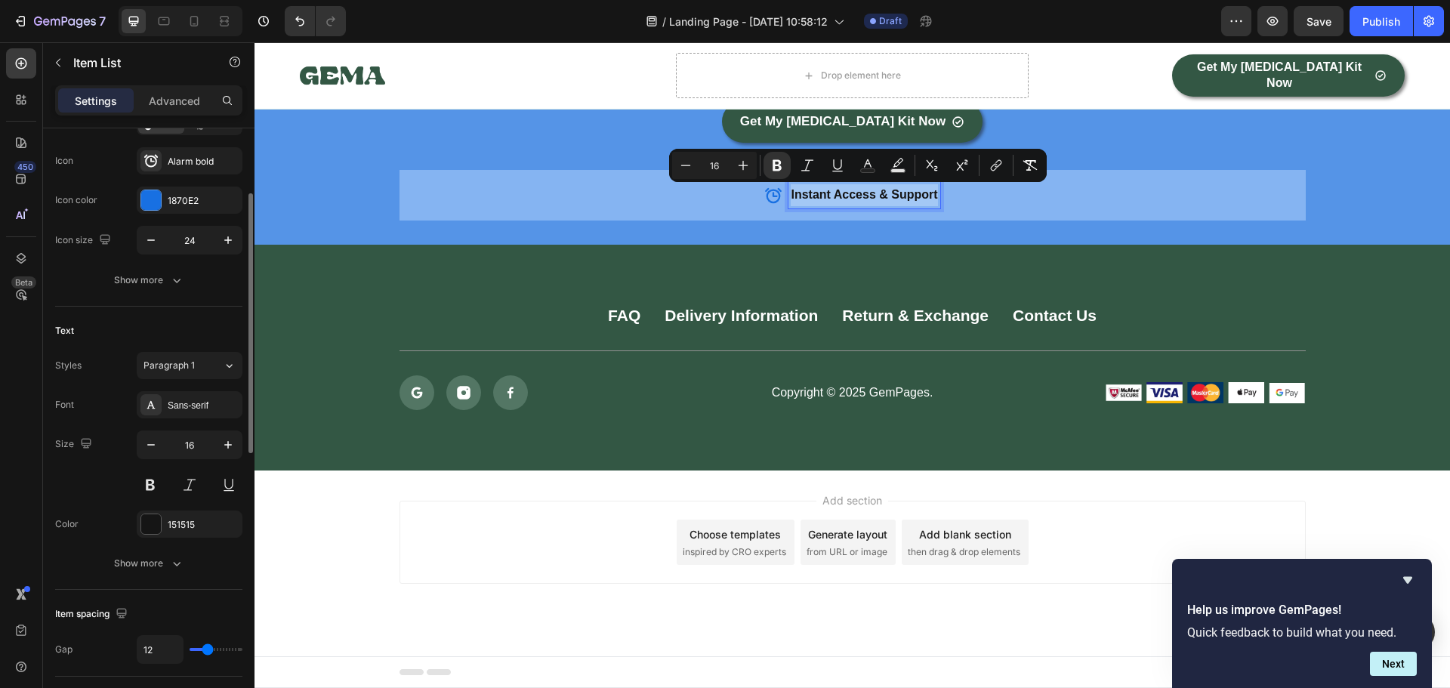
scroll to position [302, 0]
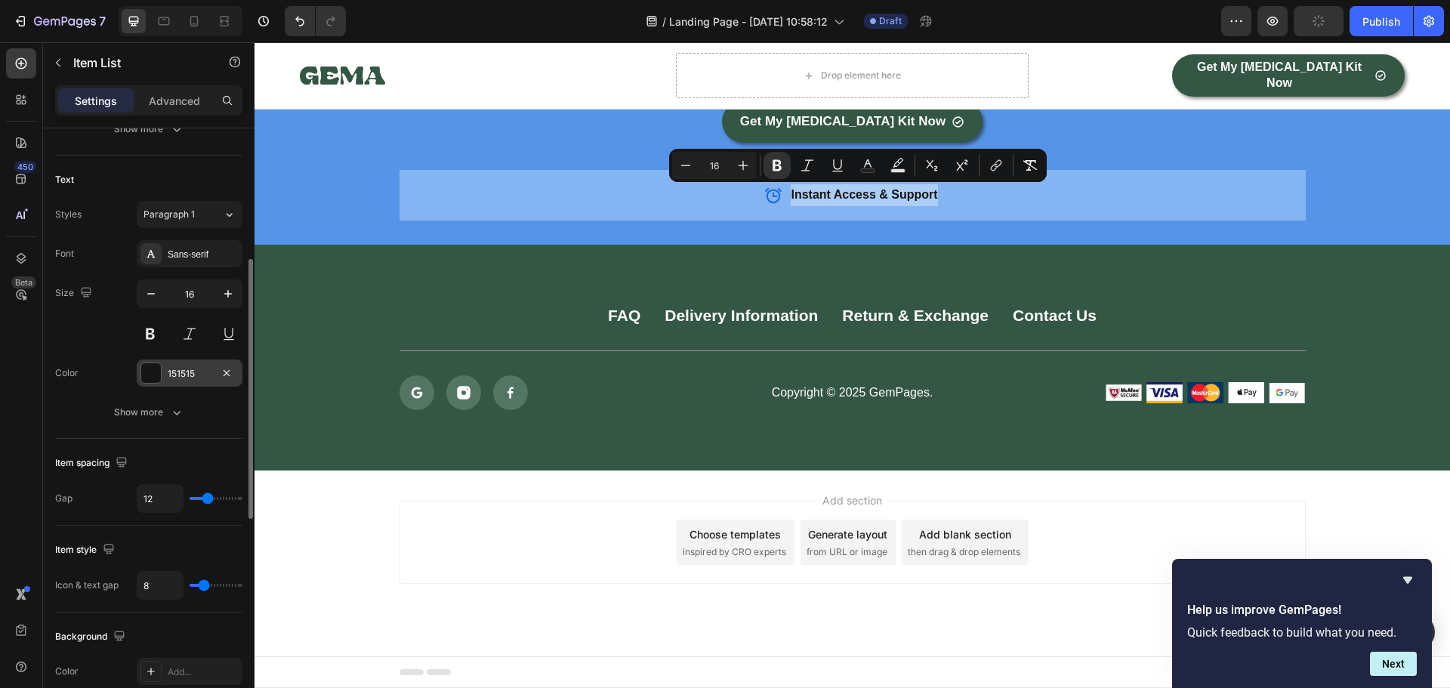
click at [156, 377] on div at bounding box center [151, 373] width 20 height 20
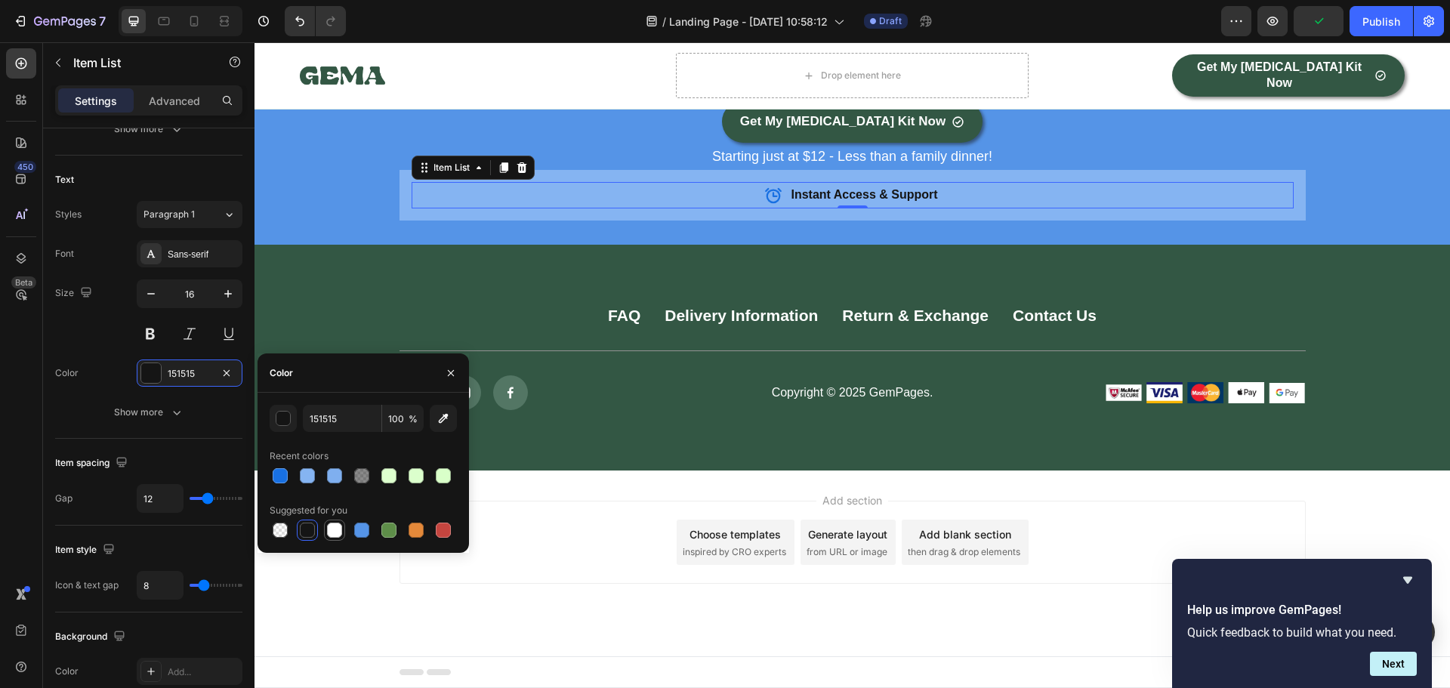
click at [333, 529] on div at bounding box center [334, 529] width 15 height 15
type input "FFFFFF"
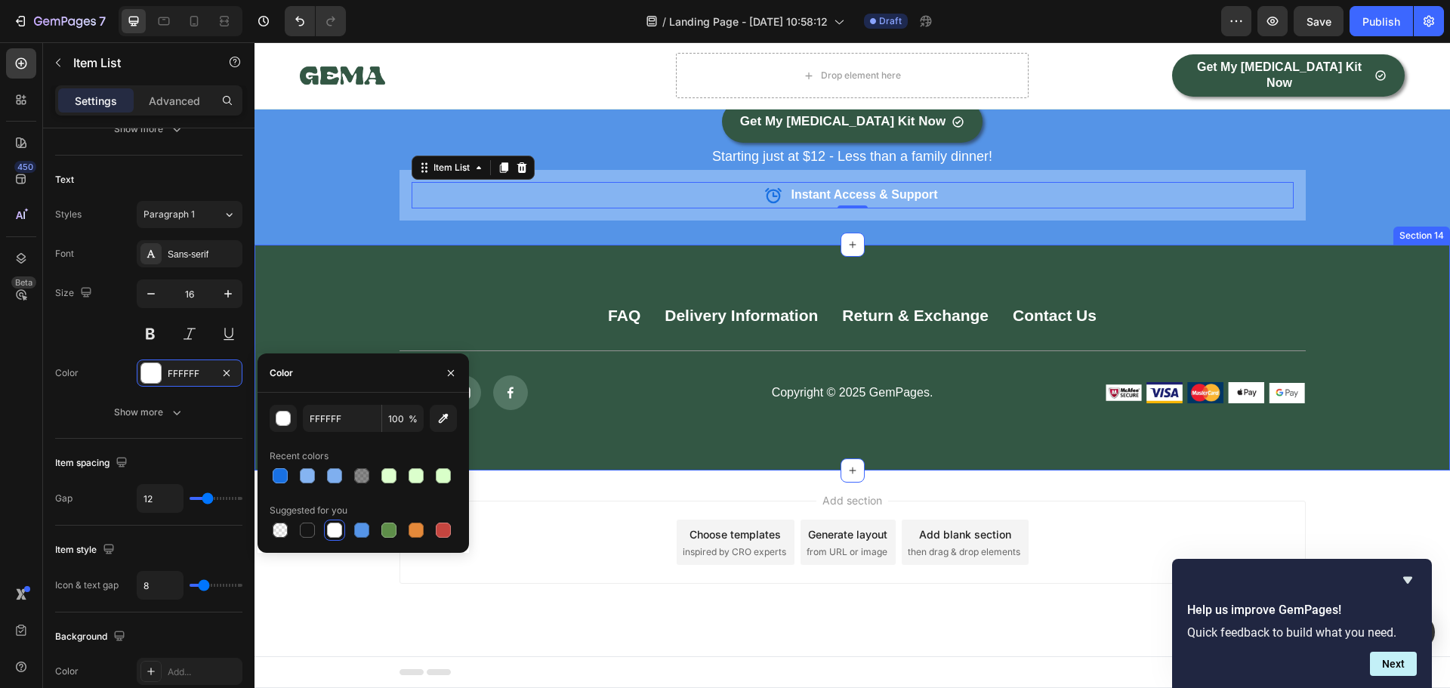
scroll to position [4210, 0]
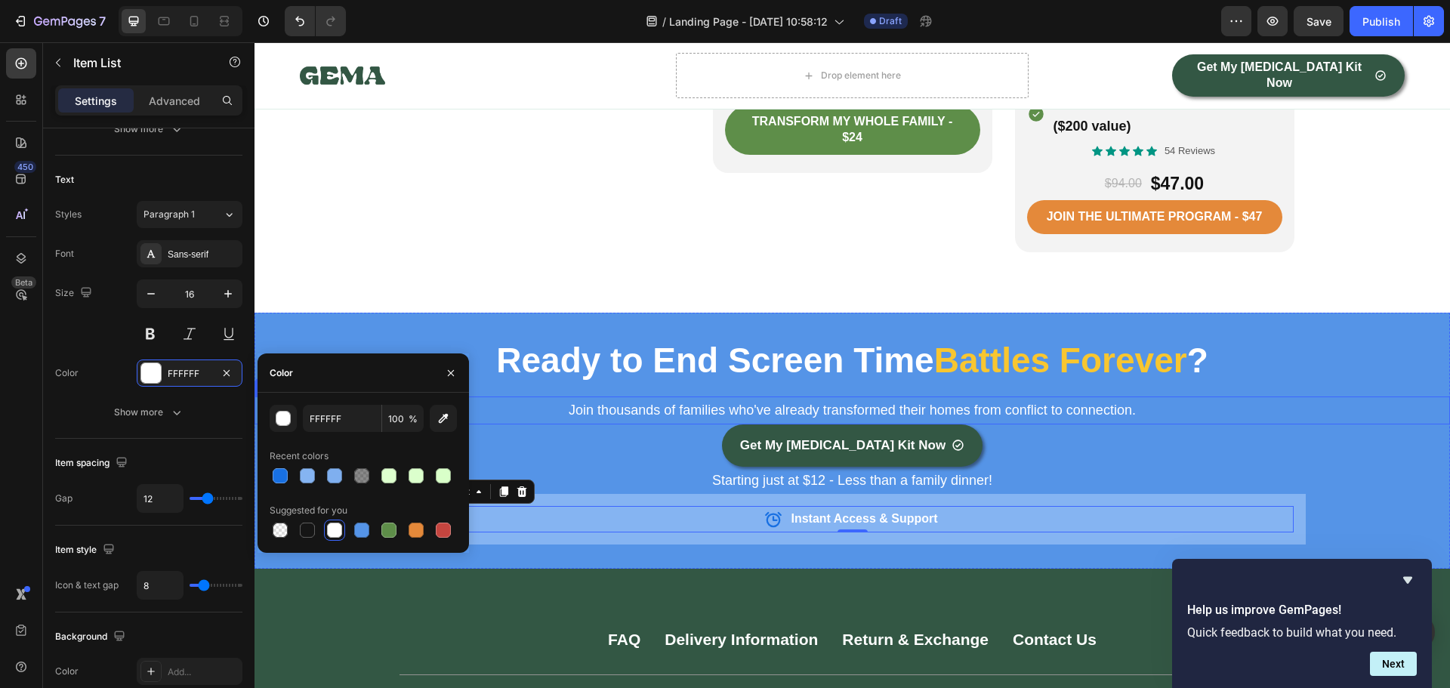
drag, startPoint x: 801, startPoint y: 389, endPoint x: 788, endPoint y: 389, distance: 12.8
click at [801, 398] on p "Join thousands of families who've already transformed their homes from conflict…" at bounding box center [852, 410] width 1192 height 24
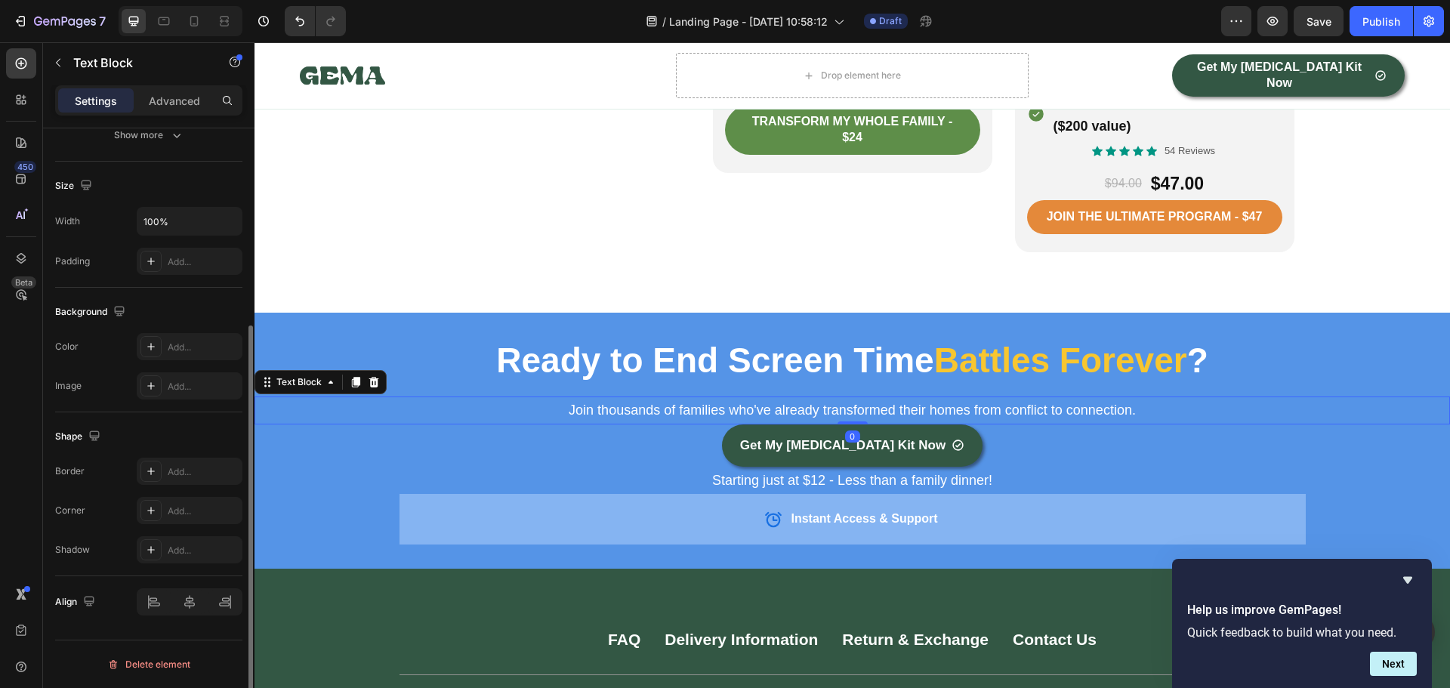
scroll to position [0, 0]
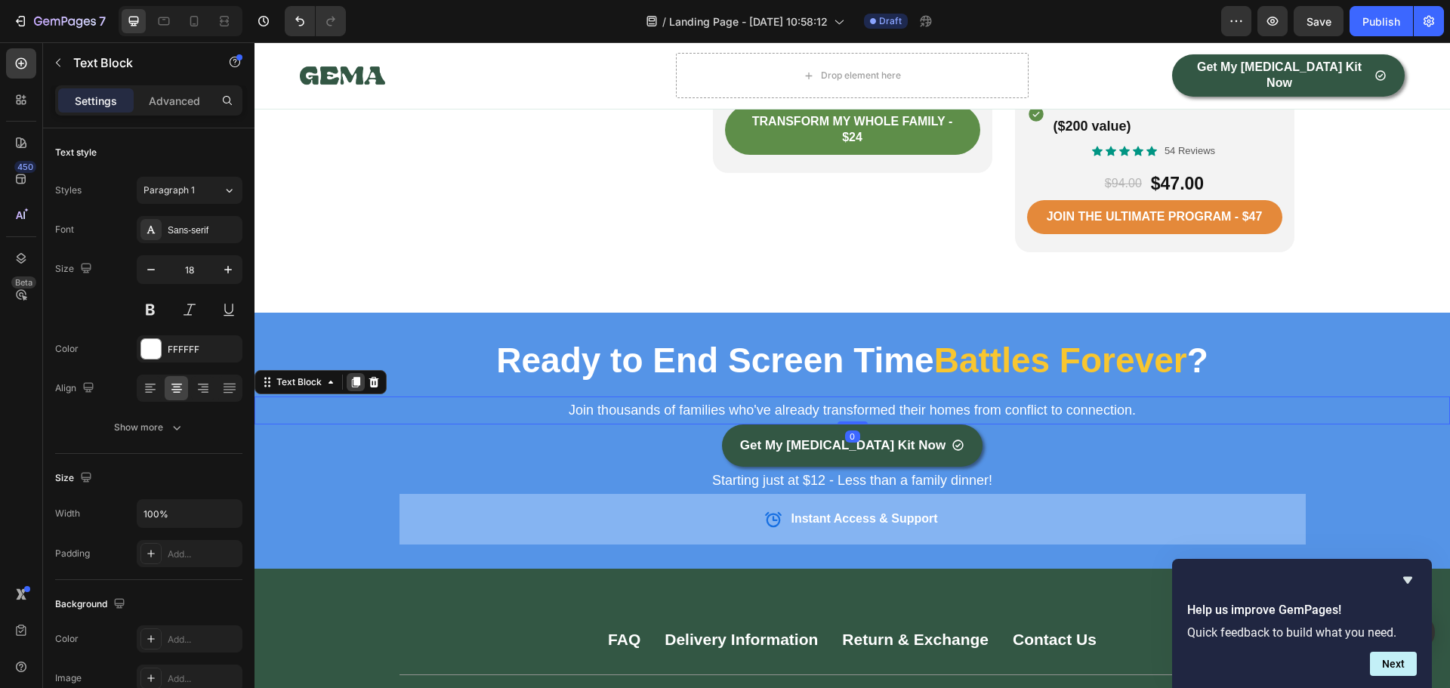
click at [359, 377] on icon at bounding box center [356, 382] width 8 height 11
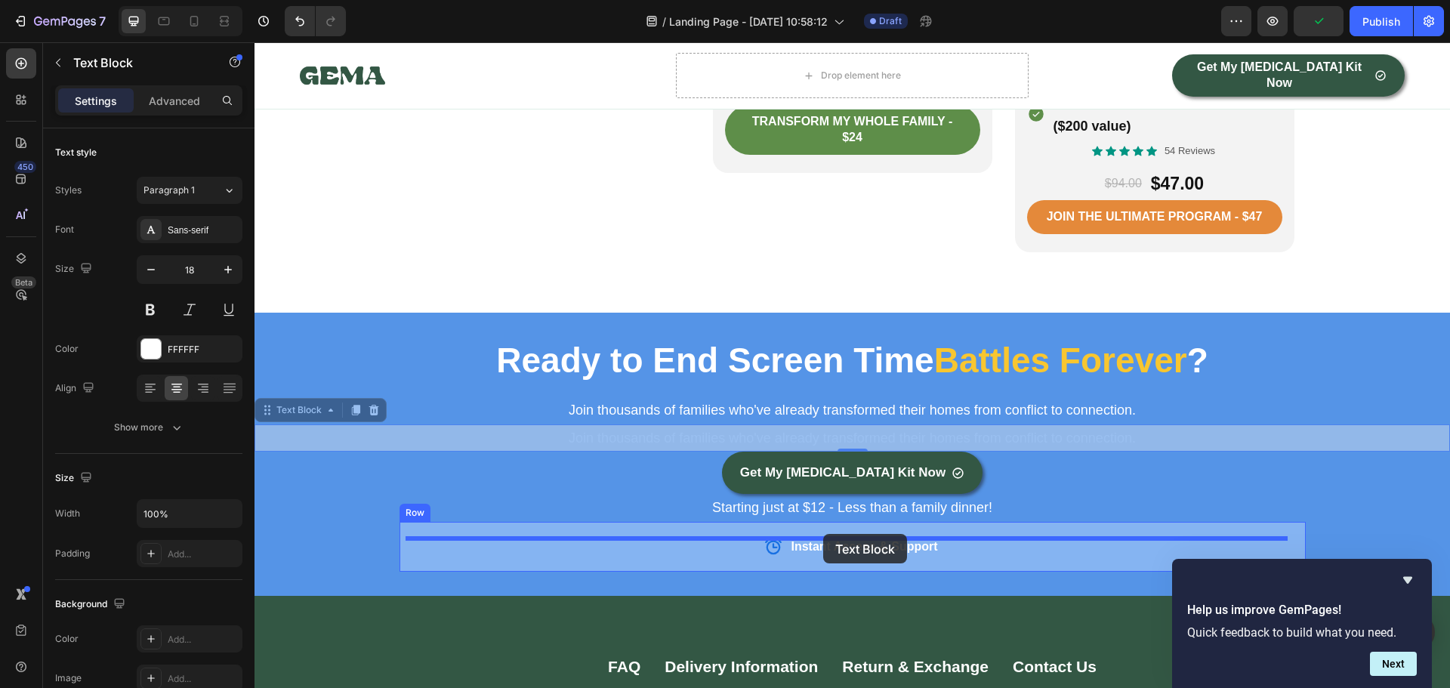
drag, startPoint x: 264, startPoint y: 390, endPoint x: 823, endPoint y: 532, distance: 576.4
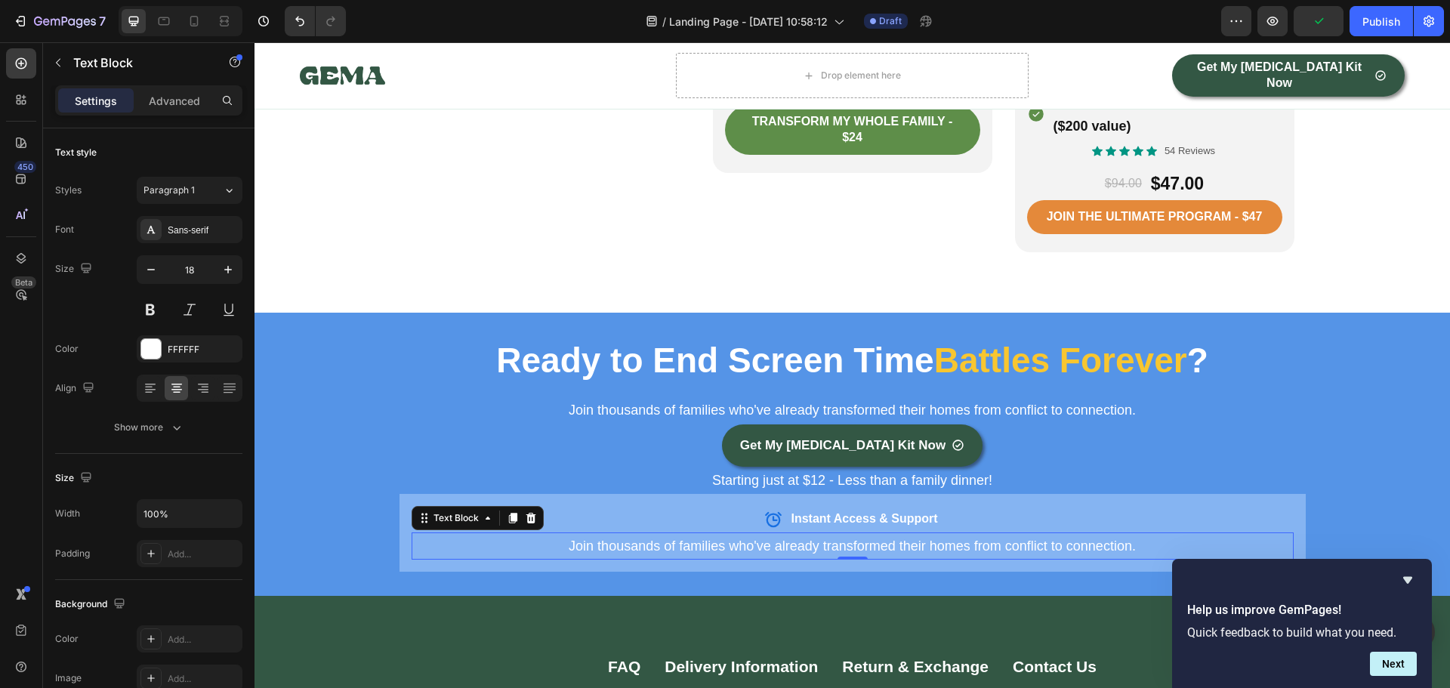
click at [803, 534] on p "Join thousands of families who've already transformed their homes from conflict…" at bounding box center [852, 546] width 879 height 24
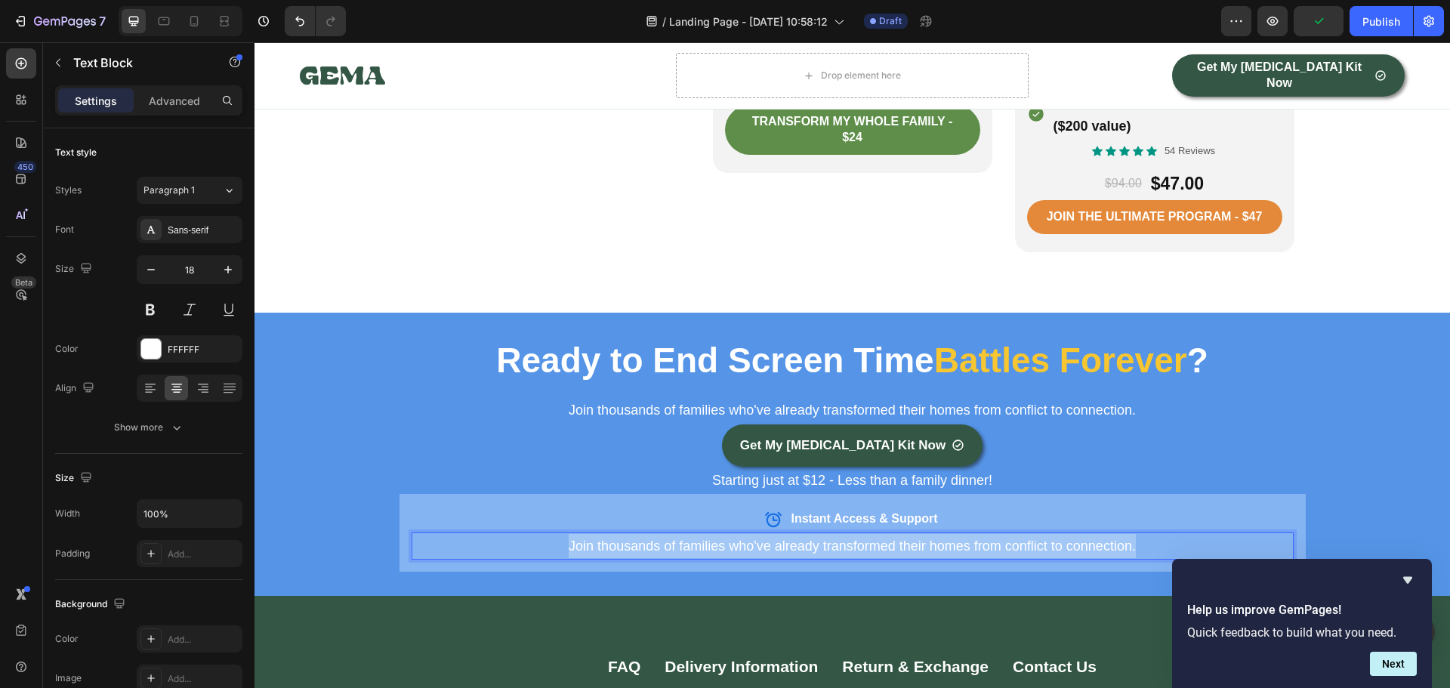
click at [803, 534] on p "Join thousands of families who've already transformed their homes from conflict…" at bounding box center [852, 546] width 879 height 24
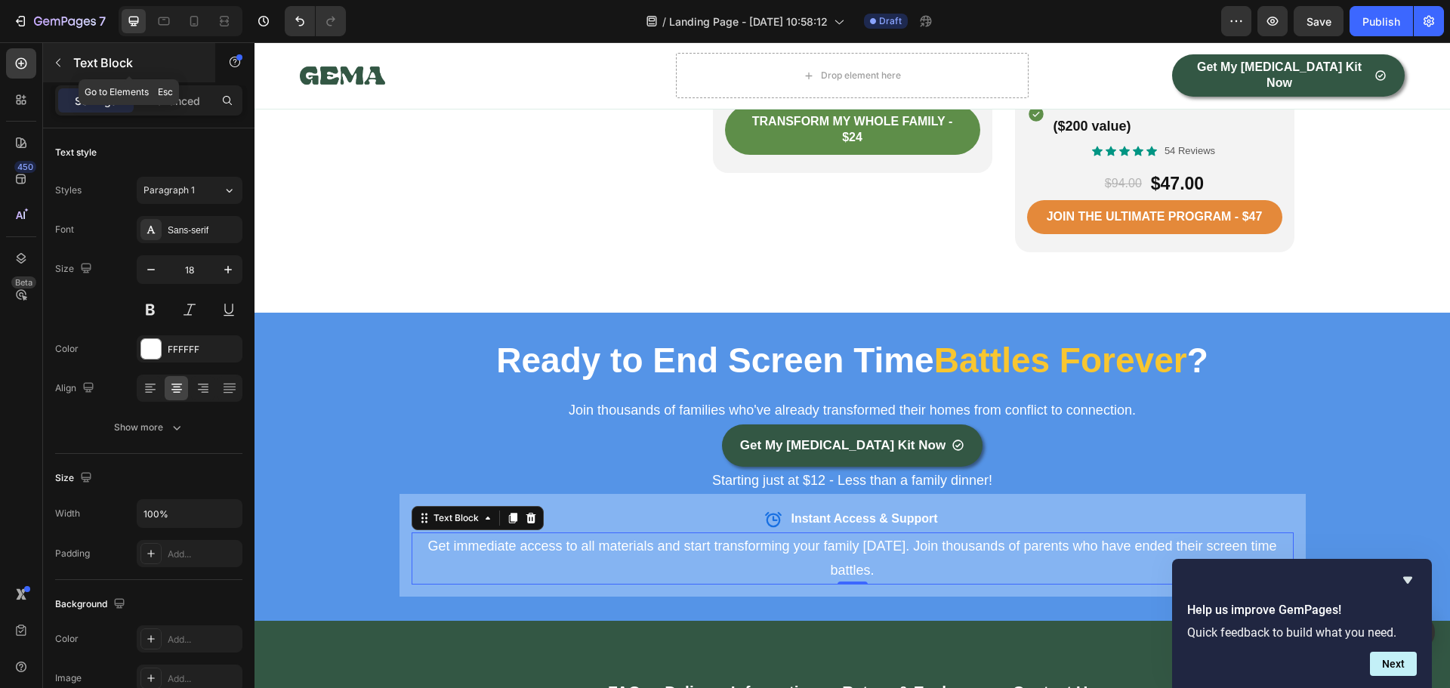
click at [63, 61] on icon "button" at bounding box center [58, 63] width 12 height 12
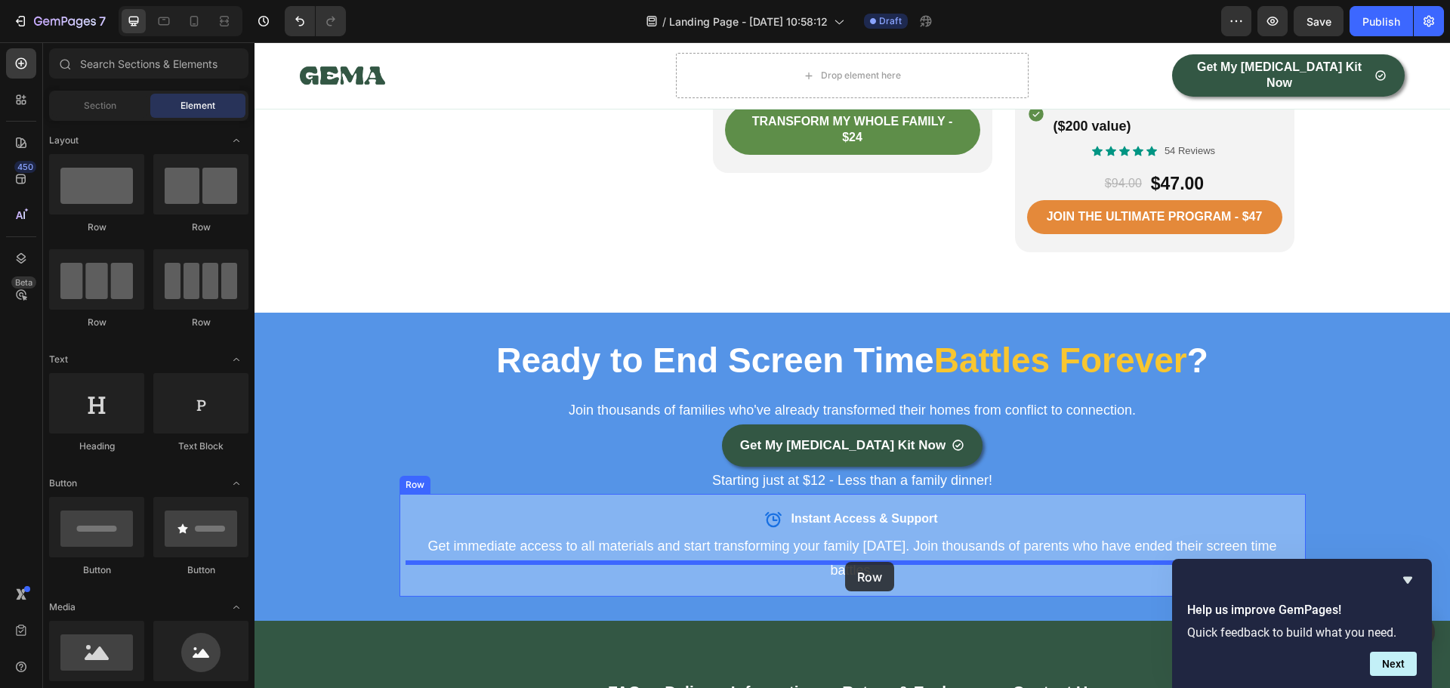
drag, startPoint x: 365, startPoint y: 321, endPoint x: 845, endPoint y: 562, distance: 537.2
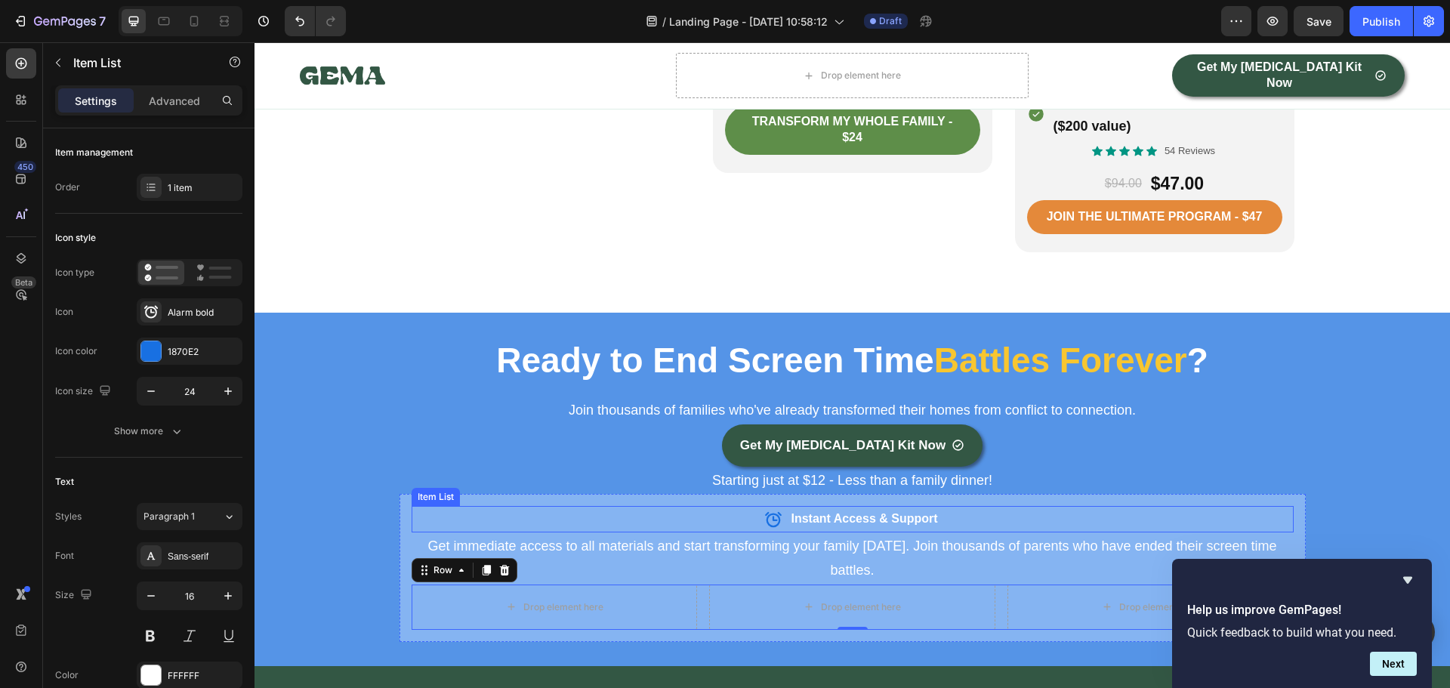
click at [718, 506] on div "Instant Access & Support" at bounding box center [852, 519] width 882 height 26
click at [499, 486] on icon at bounding box center [503, 491] width 8 height 11
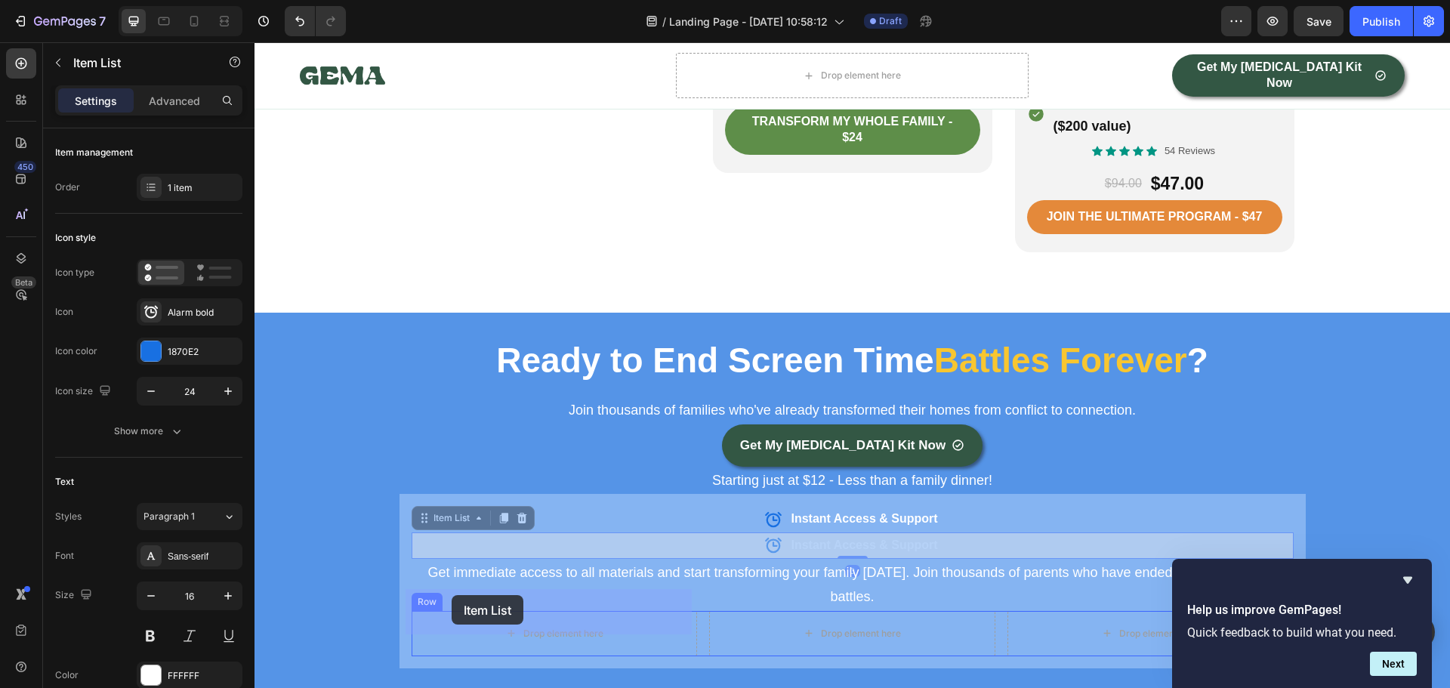
drag, startPoint x: 417, startPoint y: 498, endPoint x: 451, endPoint y: 595, distance: 103.4
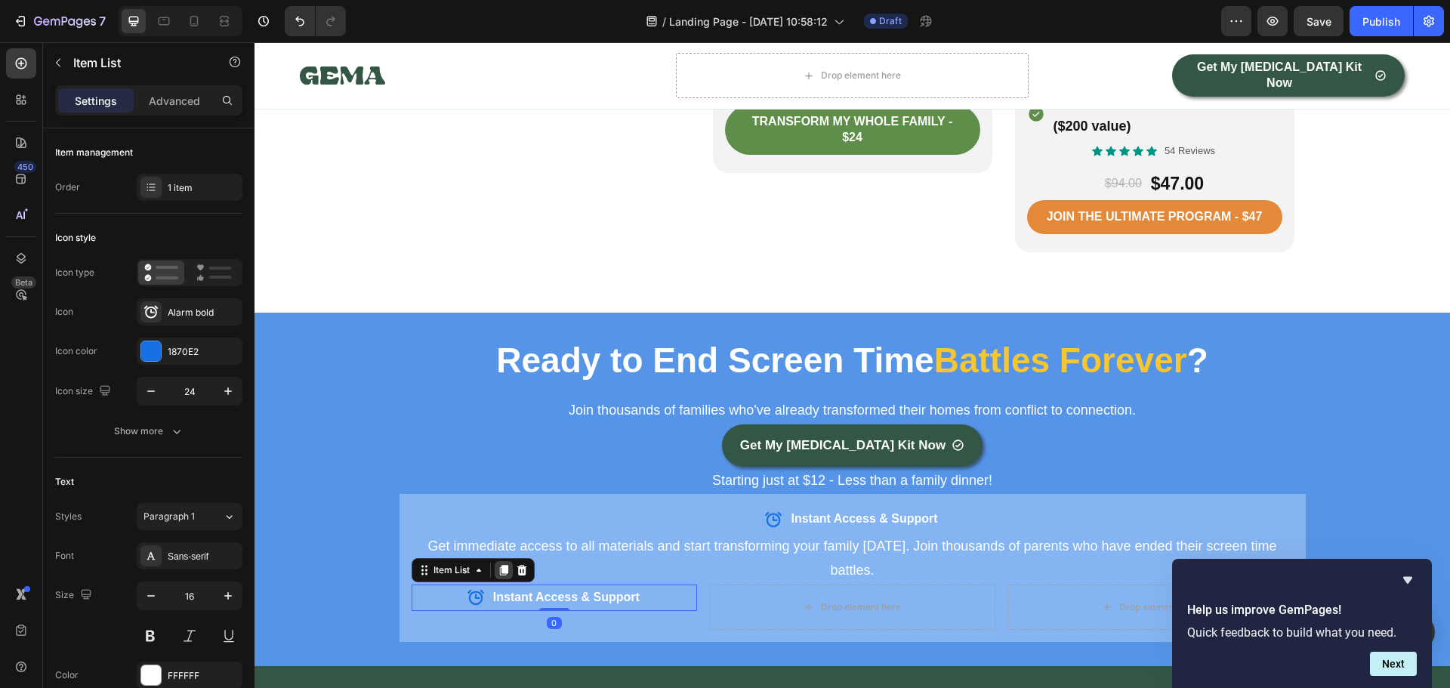
click at [499, 565] on icon at bounding box center [503, 570] width 8 height 11
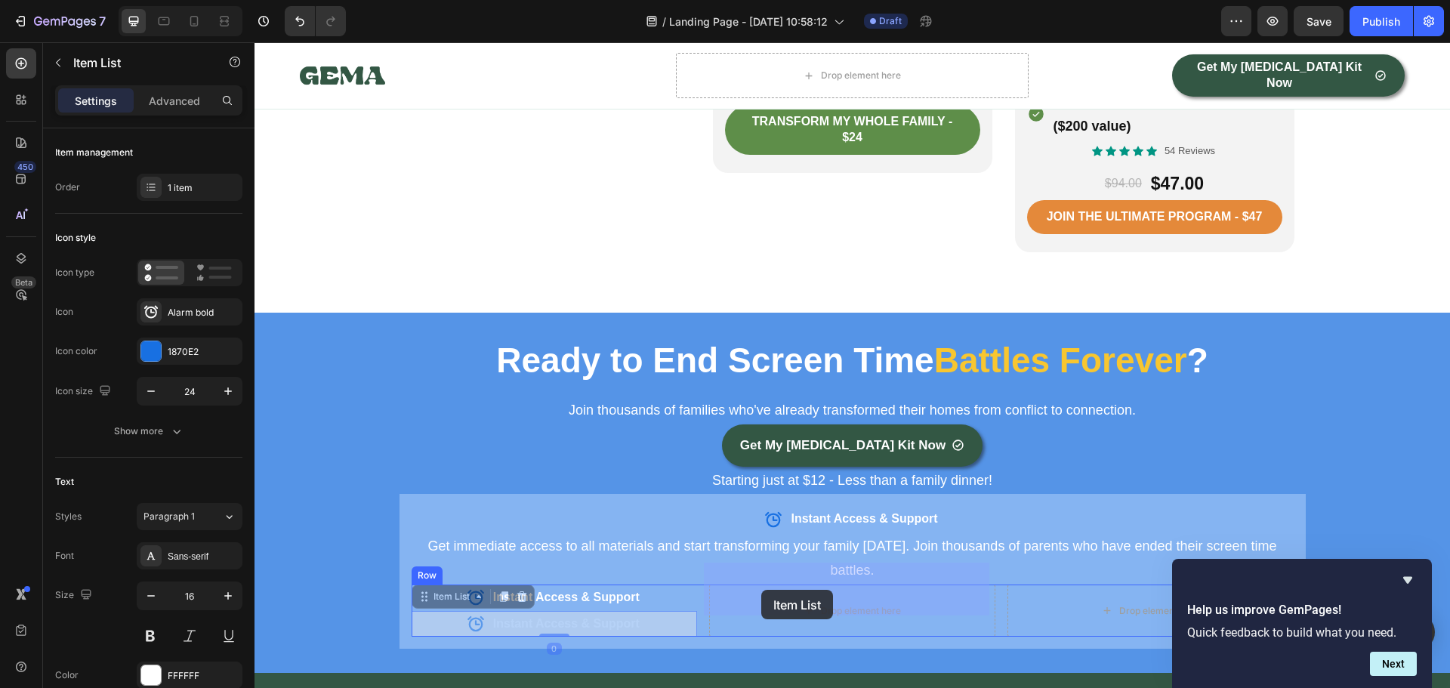
drag, startPoint x: 418, startPoint y: 581, endPoint x: 761, endPoint y: 590, distance: 342.9
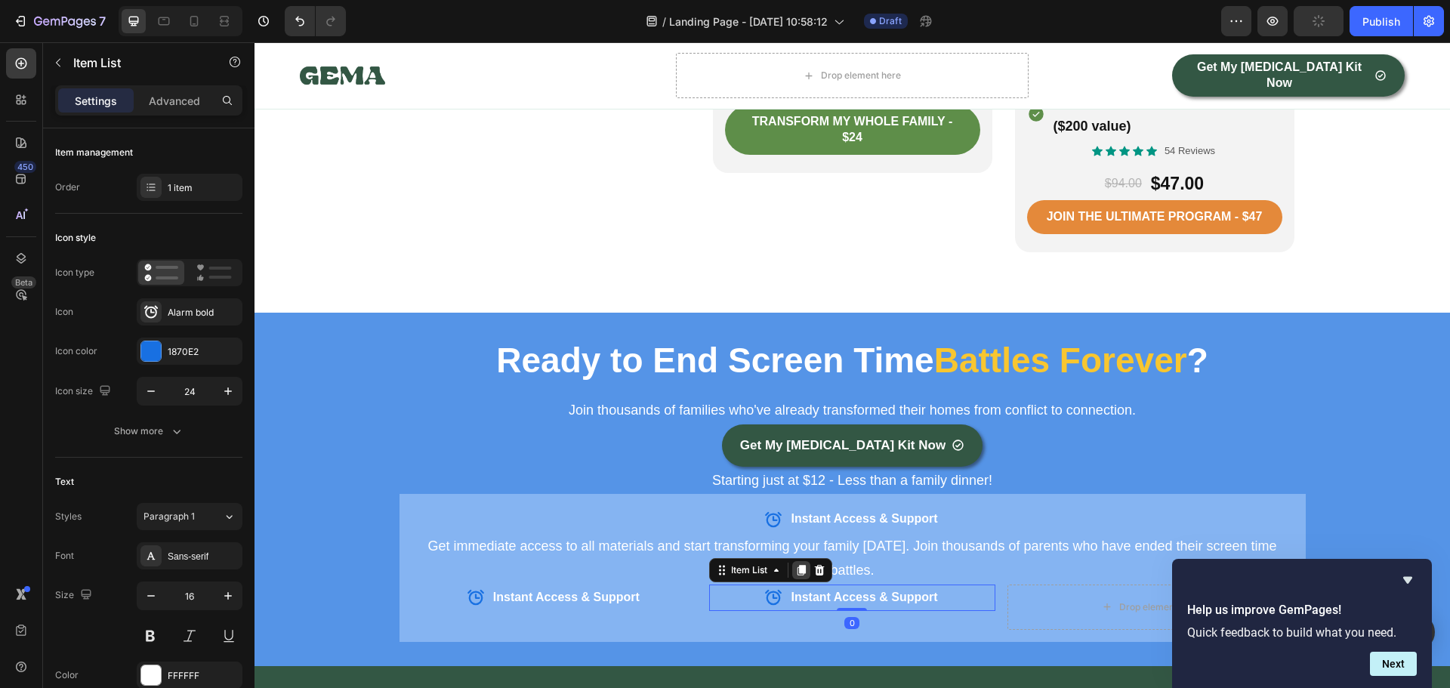
click at [797, 565] on icon at bounding box center [801, 570] width 8 height 11
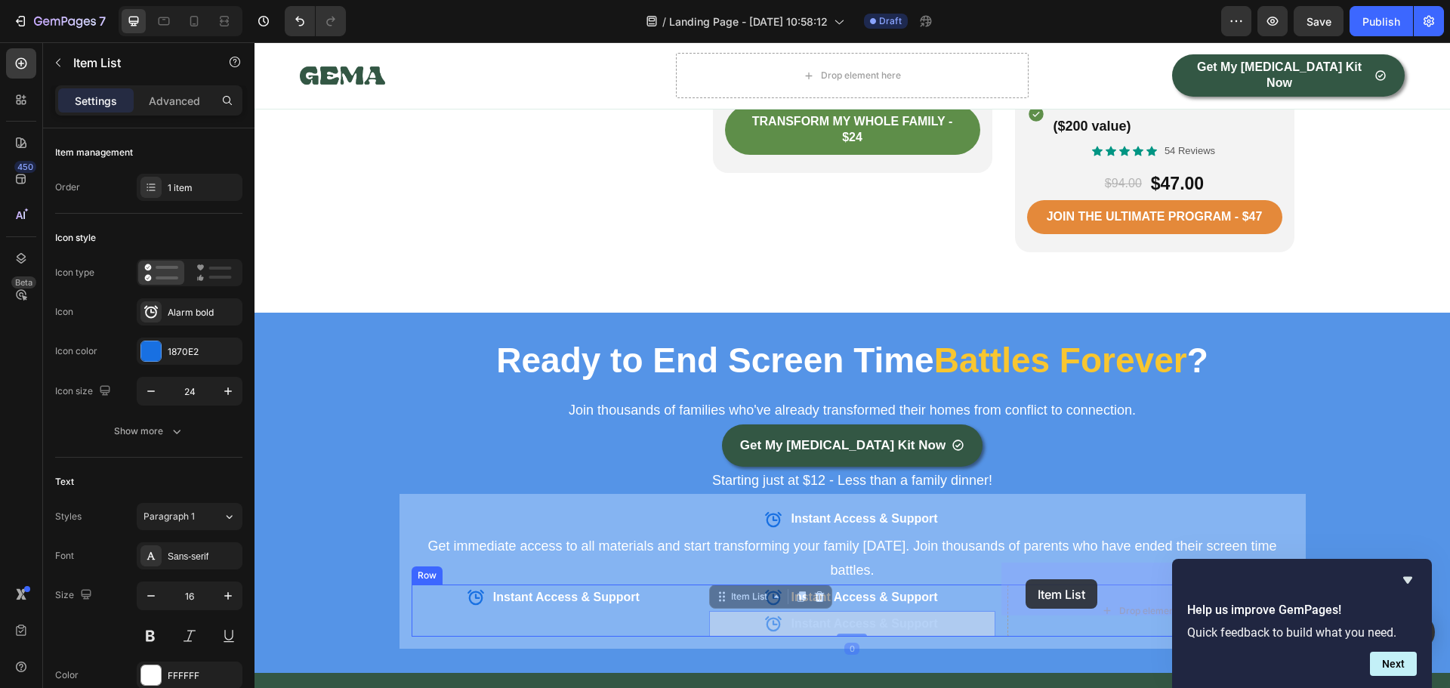
drag, startPoint x: 718, startPoint y: 578, endPoint x: 1025, endPoint y: 579, distance: 307.3
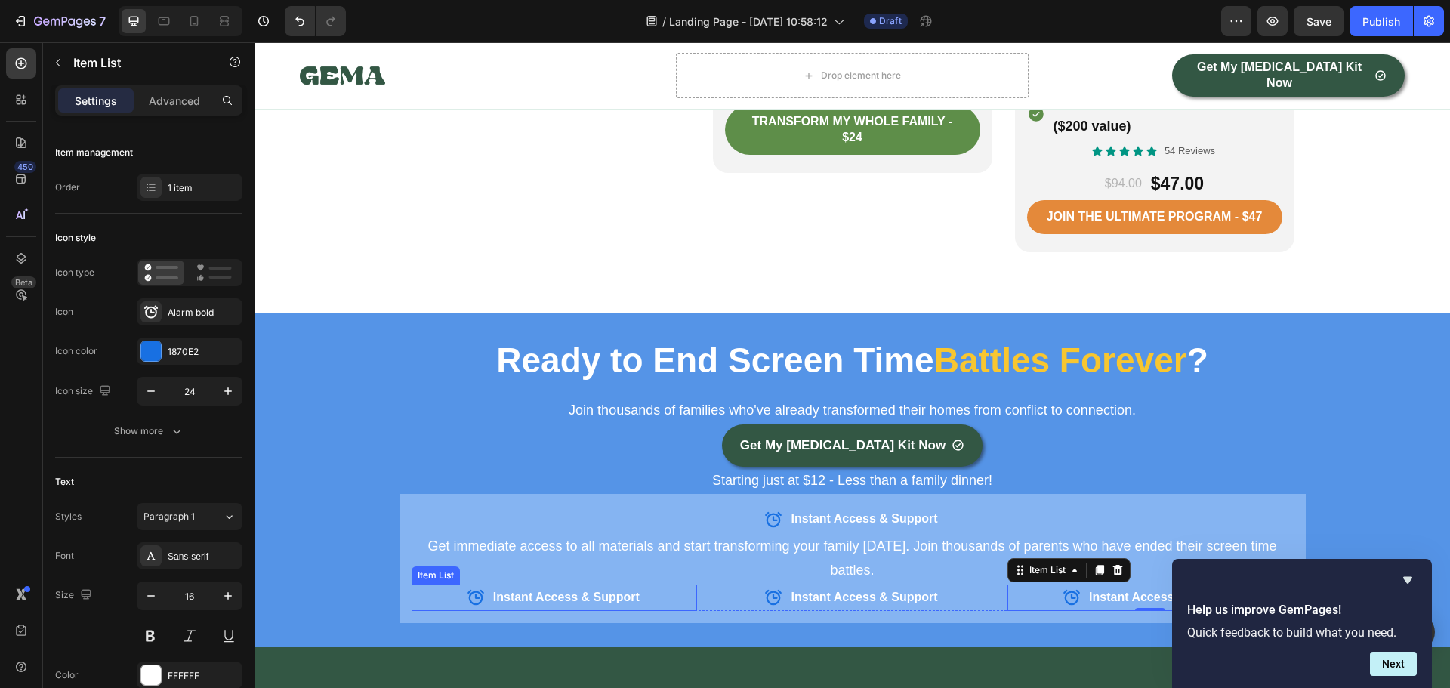
click at [467, 590] on icon at bounding box center [475, 597] width 17 height 15
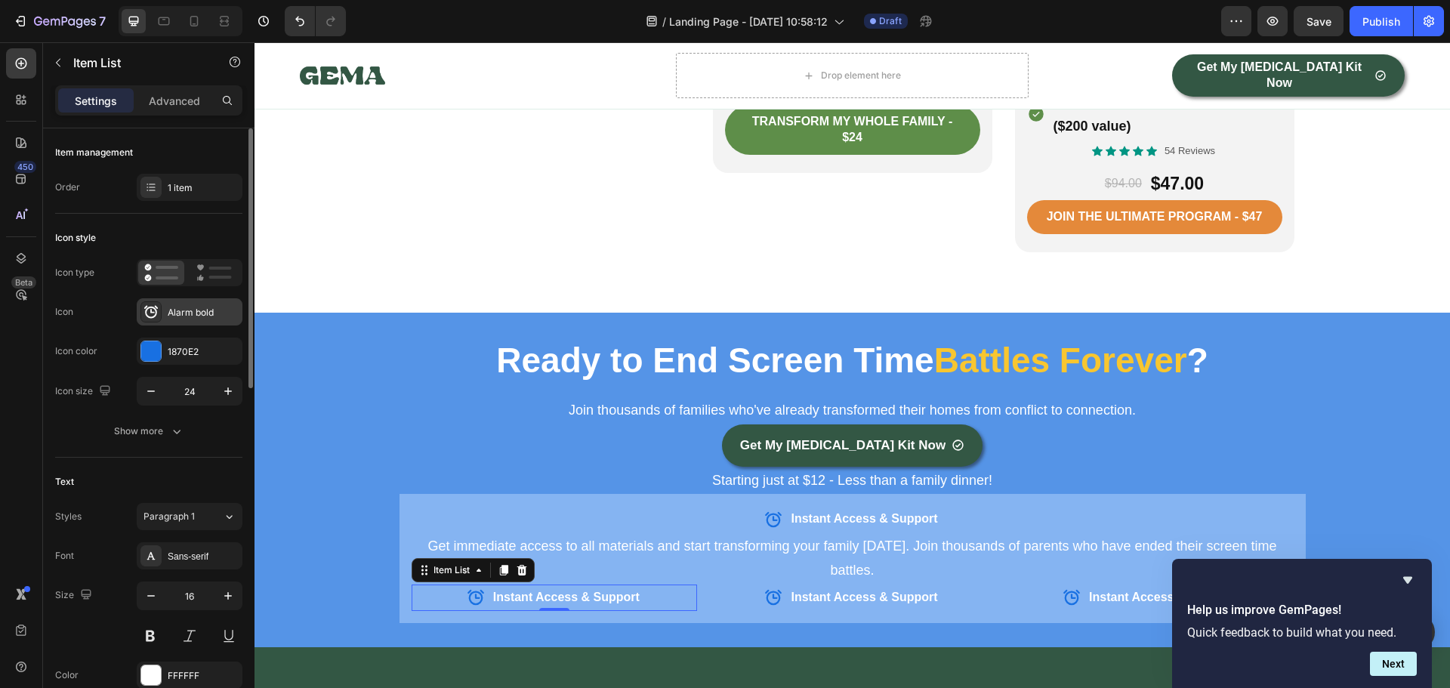
click at [162, 314] on div "Alarm bold" at bounding box center [190, 311] width 106 height 27
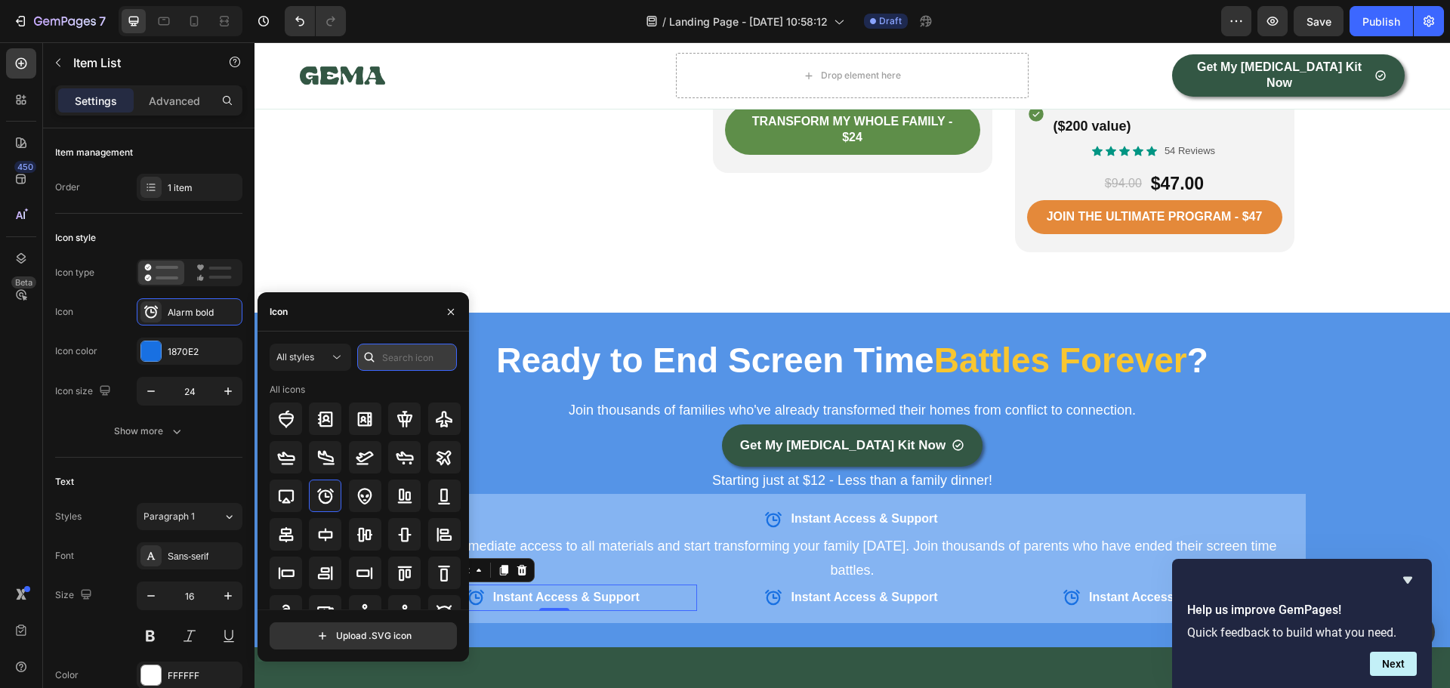
click at [399, 359] on input "text" at bounding box center [407, 357] width 100 height 27
type input "check"
click at [439, 421] on icon at bounding box center [443, 418] width 15 height 15
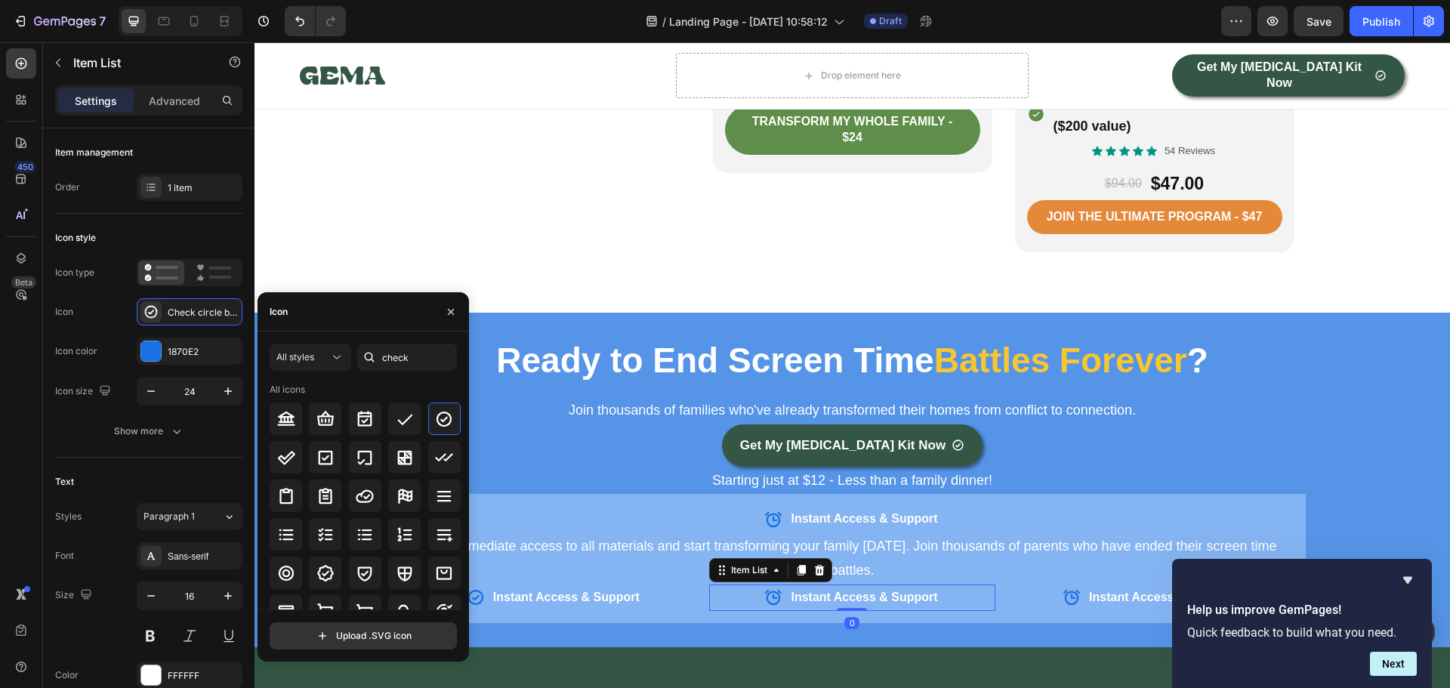
click at [766, 588] on icon at bounding box center [773, 597] width 18 height 18
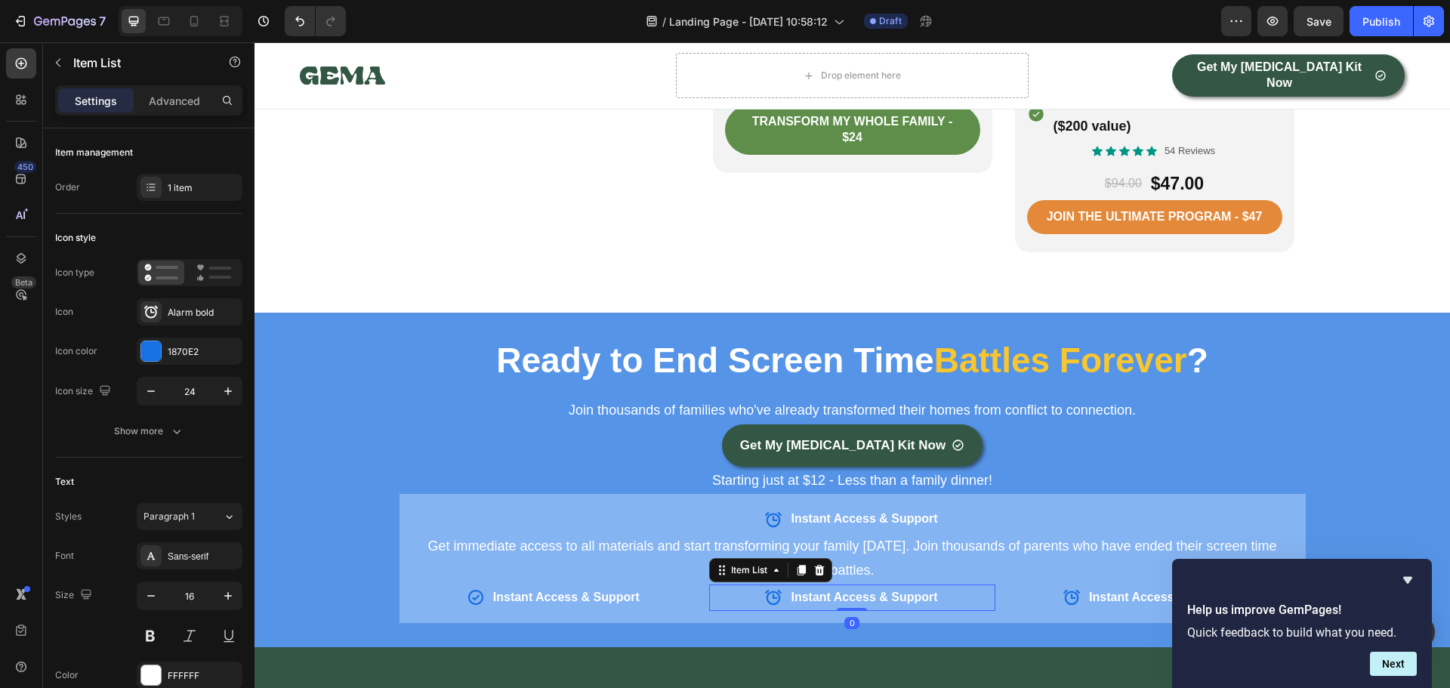
click at [766, 588] on icon at bounding box center [773, 597] width 18 height 18
click at [189, 311] on div "Alarm bold" at bounding box center [203, 313] width 71 height 14
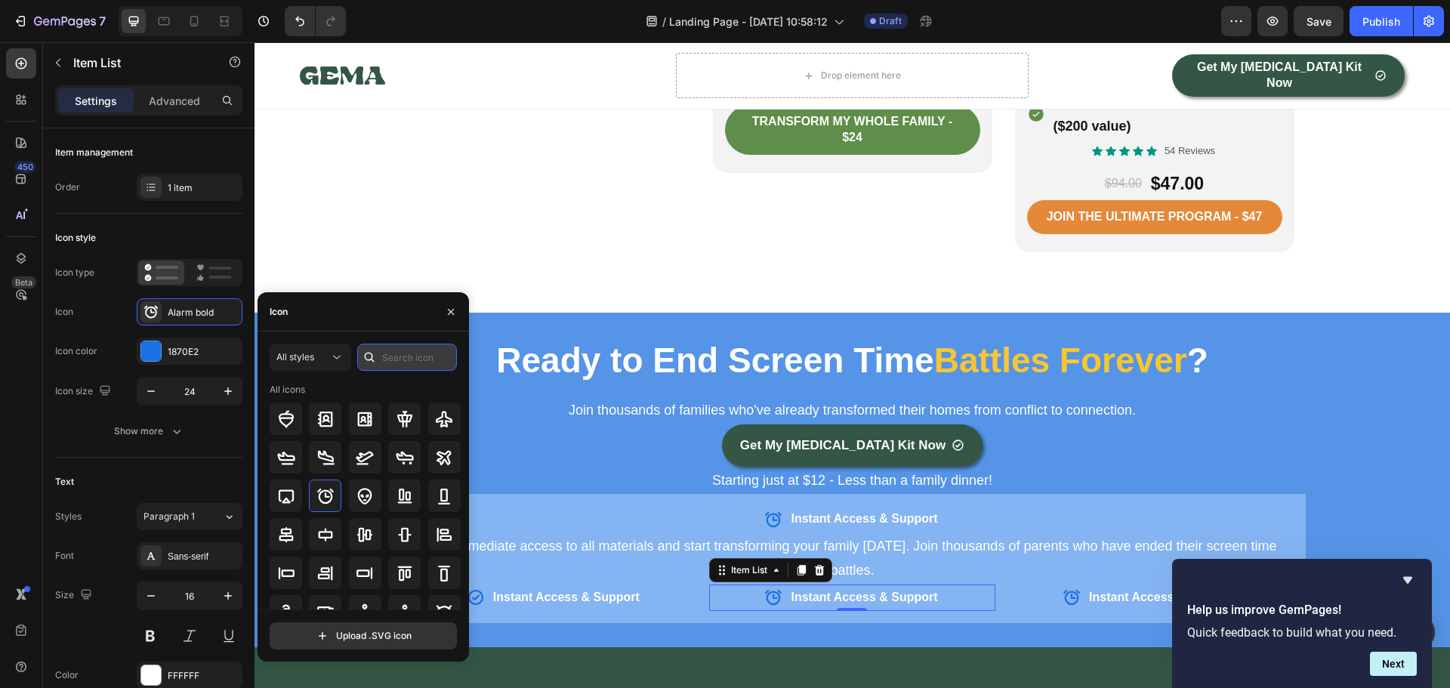
click at [417, 360] on input "text" at bounding box center [407, 357] width 100 height 27
type input "check"
click at [443, 419] on icon at bounding box center [444, 419] width 18 height 18
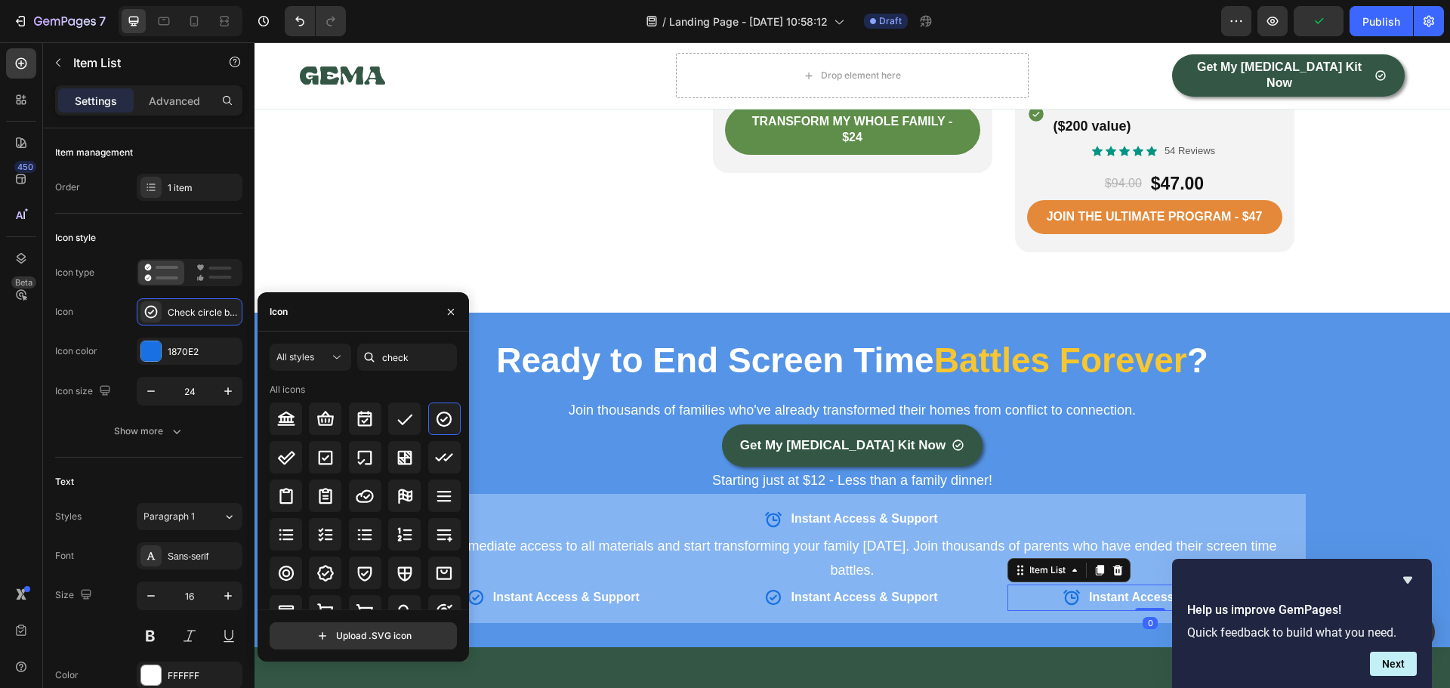
click at [1064, 588] on icon at bounding box center [1071, 597] width 18 height 18
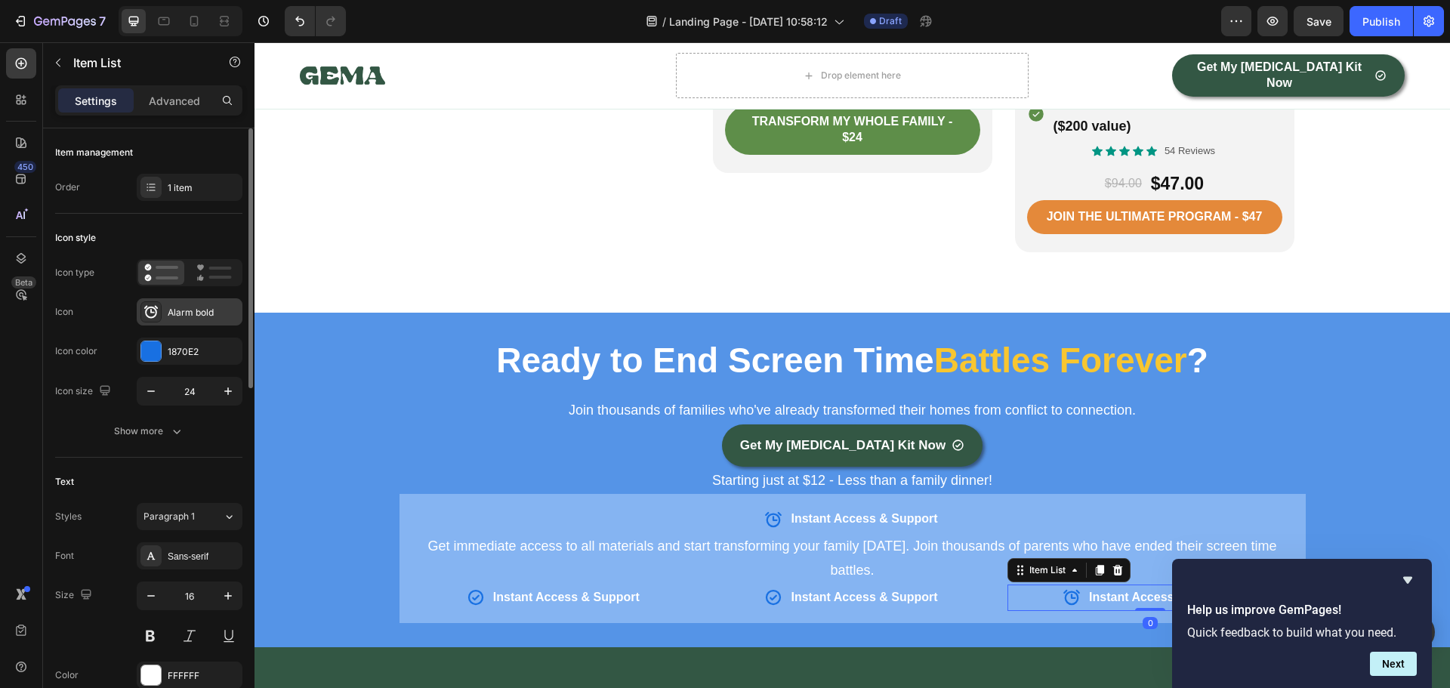
click at [210, 314] on div "Alarm bold" at bounding box center [203, 313] width 71 height 14
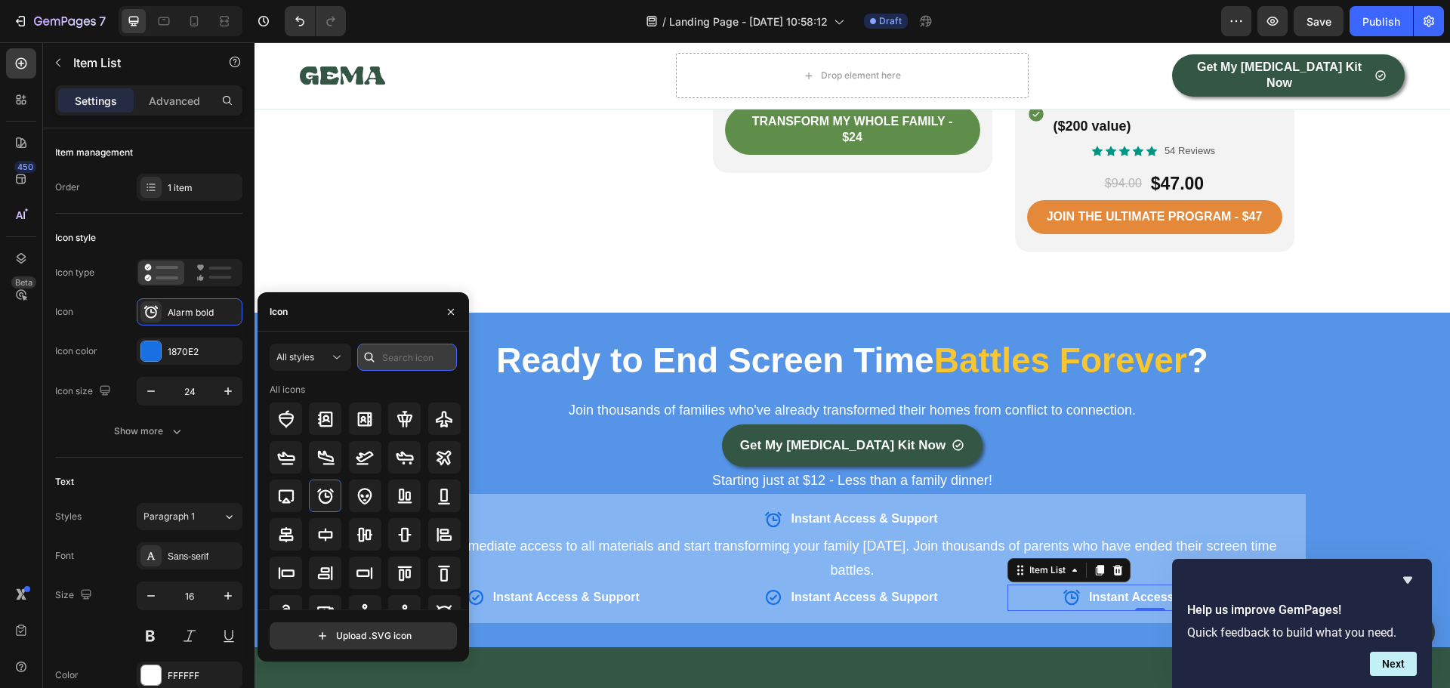
click at [407, 365] on input "text" at bounding box center [407, 357] width 100 height 27
type input "check"
click at [438, 419] on icon at bounding box center [443, 418] width 15 height 15
drag, startPoint x: 605, startPoint y: 578, endPoint x: 596, endPoint y: 575, distance: 8.6
click at [605, 590] on strong "Instant Access & Support" at bounding box center [566, 596] width 146 height 13
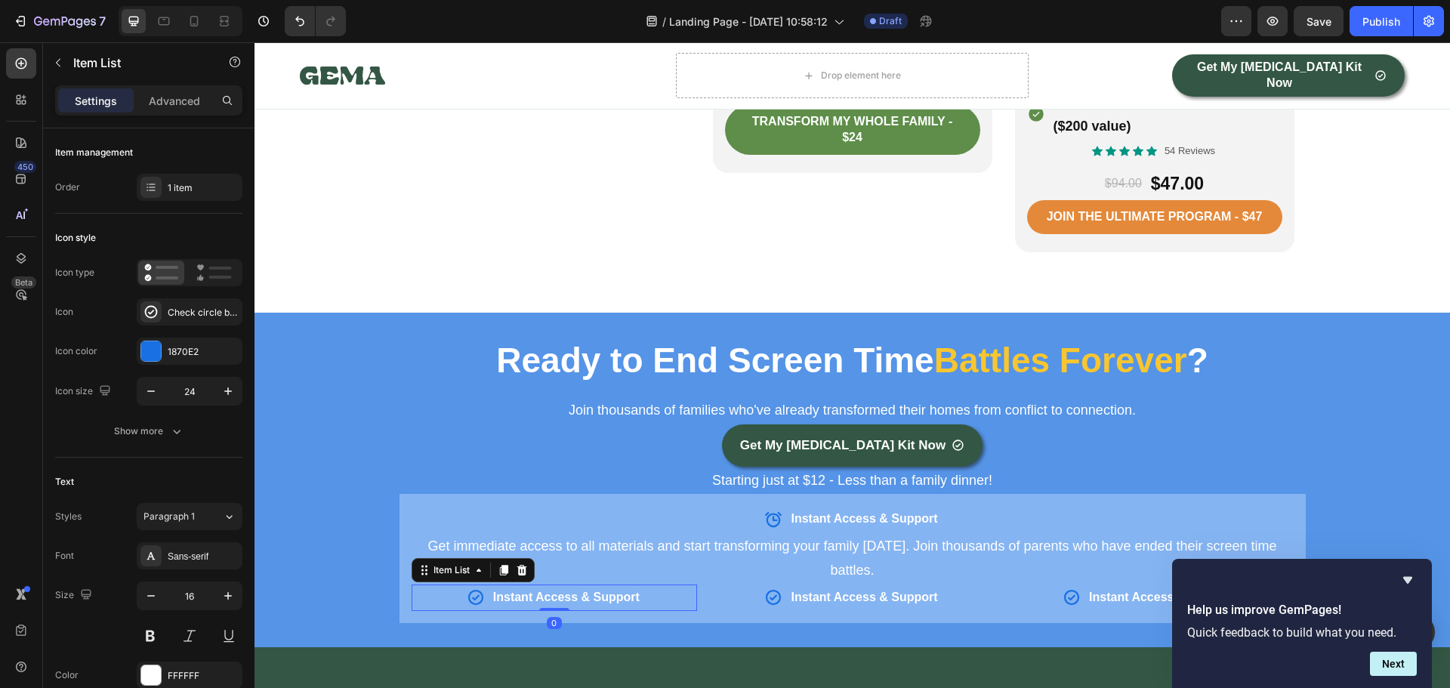
click at [593, 590] on strong "Instant Access & Support" at bounding box center [566, 596] width 146 height 13
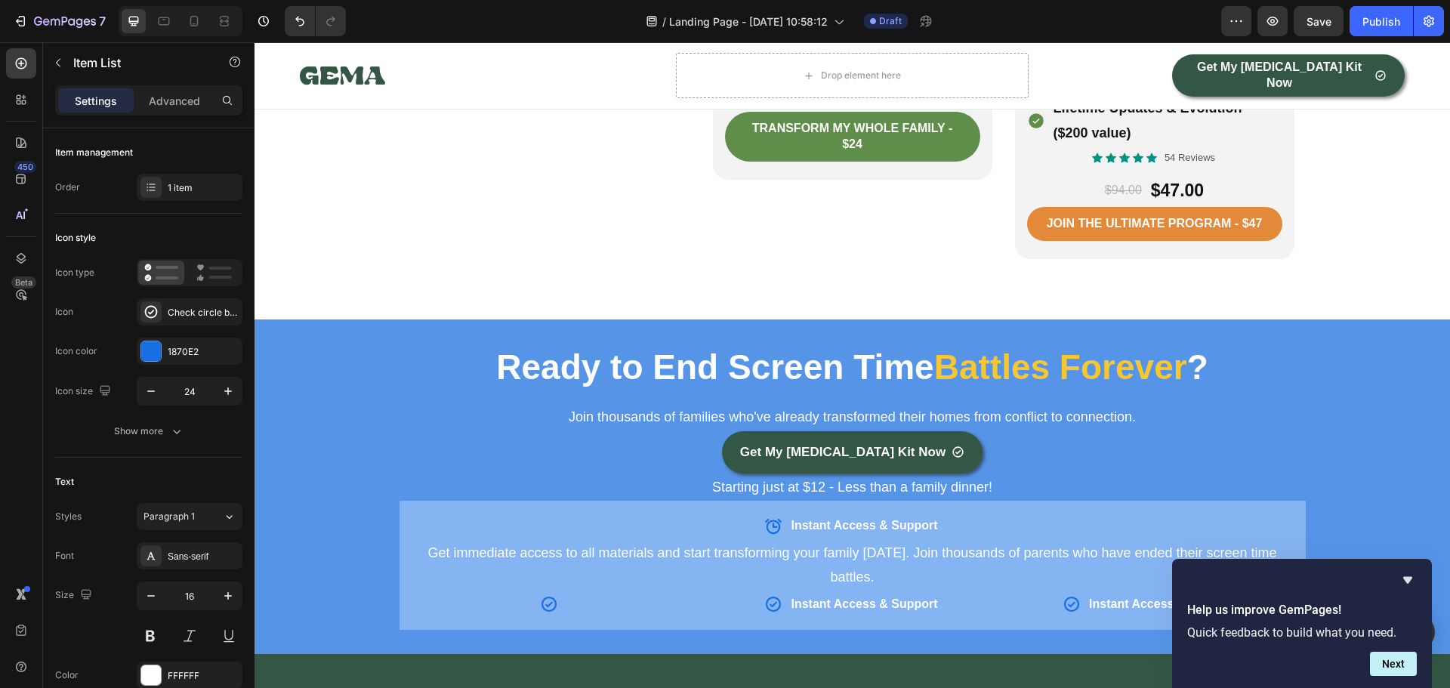
click at [593, 591] on div at bounding box center [554, 604] width 286 height 26
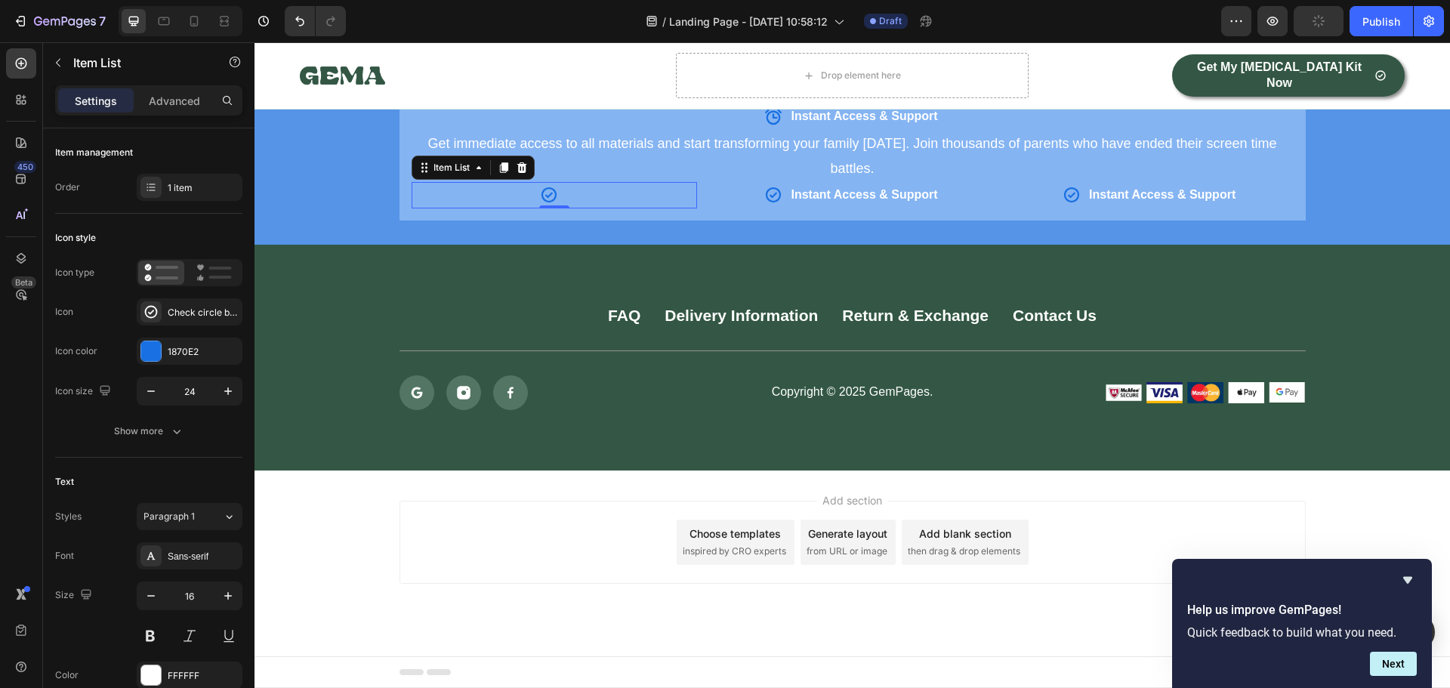
click at [564, 191] on div "Rich Text Editor. Editing area: main" at bounding box center [566, 195] width 5 height 26
click at [554, 193] on p "Instant Download" at bounding box center [566, 195] width 94 height 22
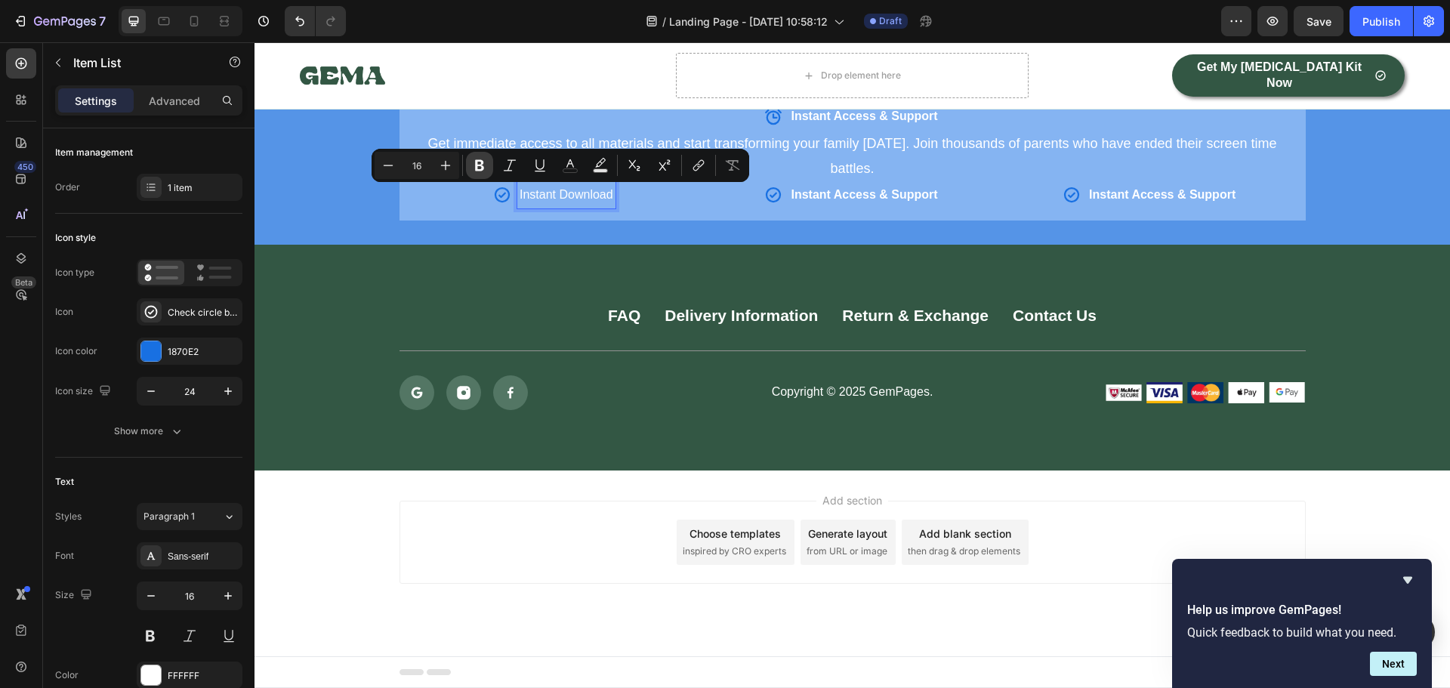
click at [482, 162] on icon "Editor contextual toolbar" at bounding box center [479, 165] width 9 height 11
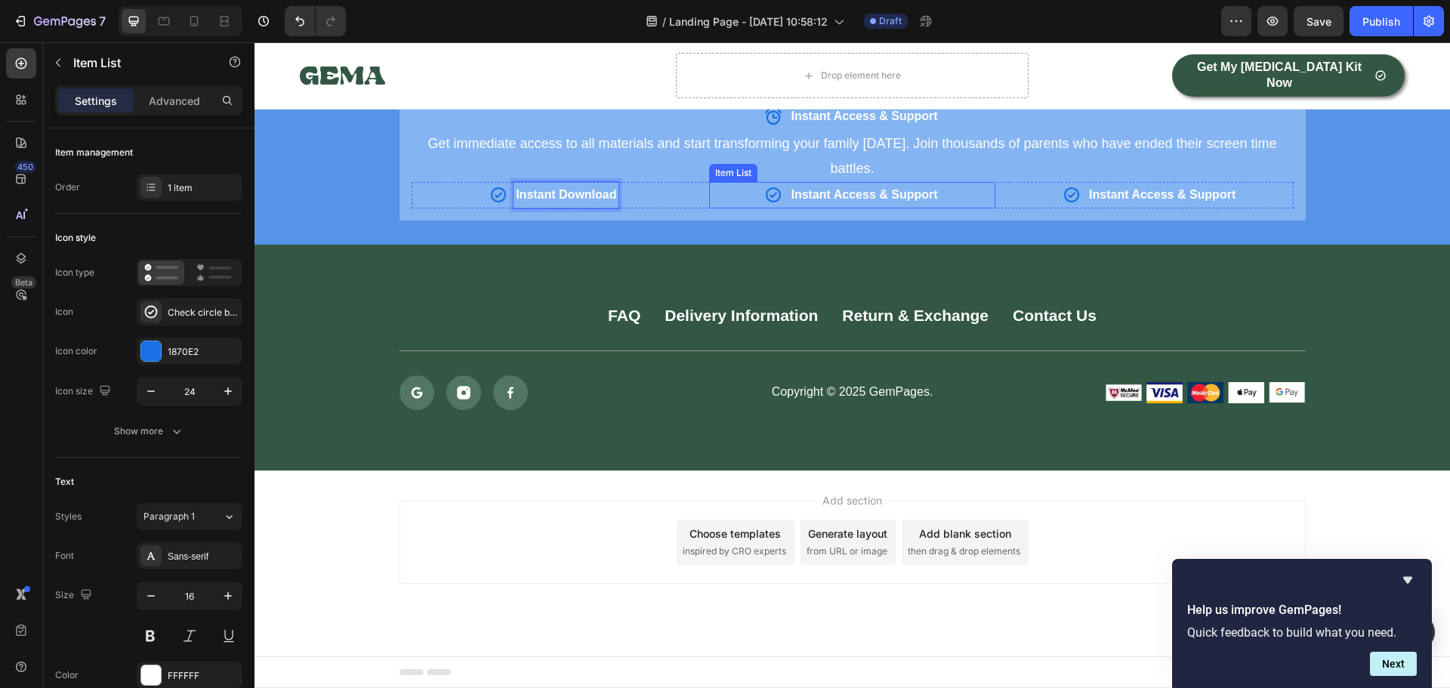
click at [836, 200] on strong "Instant Access & Support" at bounding box center [863, 194] width 146 height 13
click at [1140, 196] on strong "Instant Access & Support" at bounding box center [1162, 194] width 146 height 13
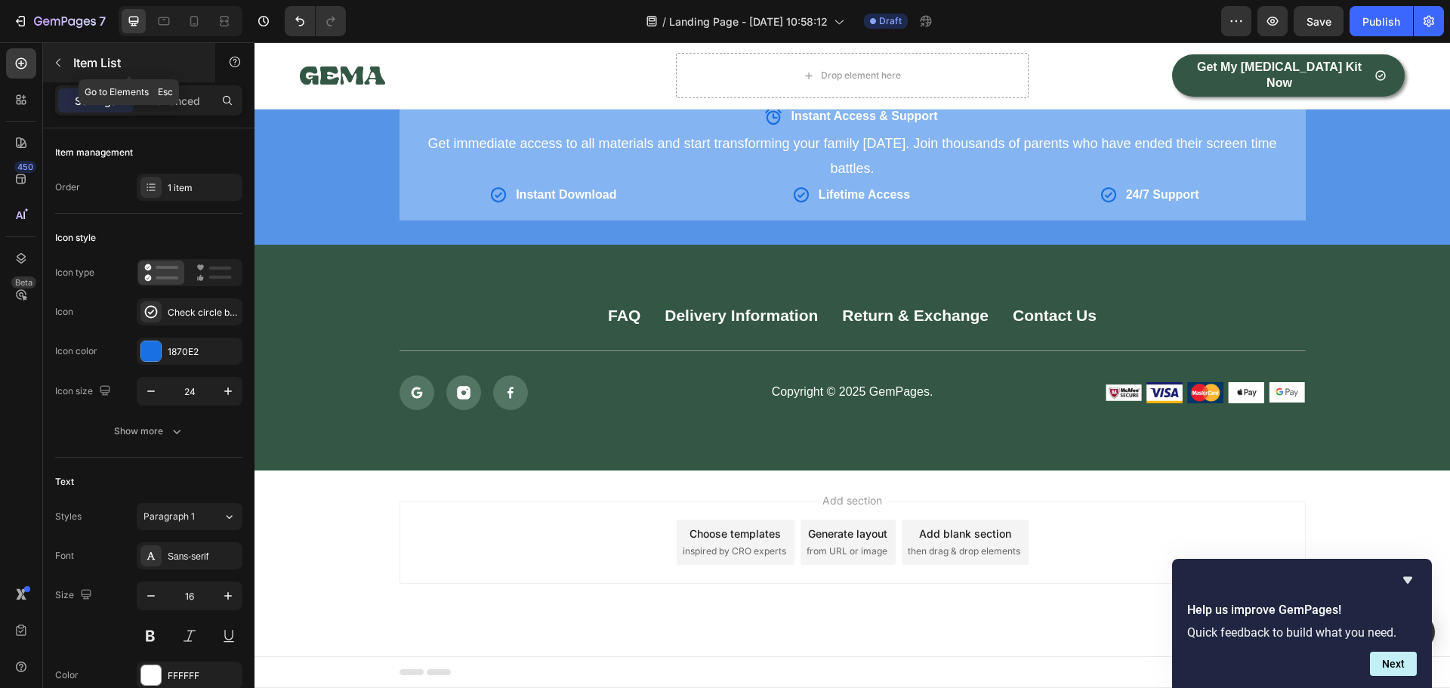
click at [64, 58] on button "button" at bounding box center [58, 63] width 24 height 24
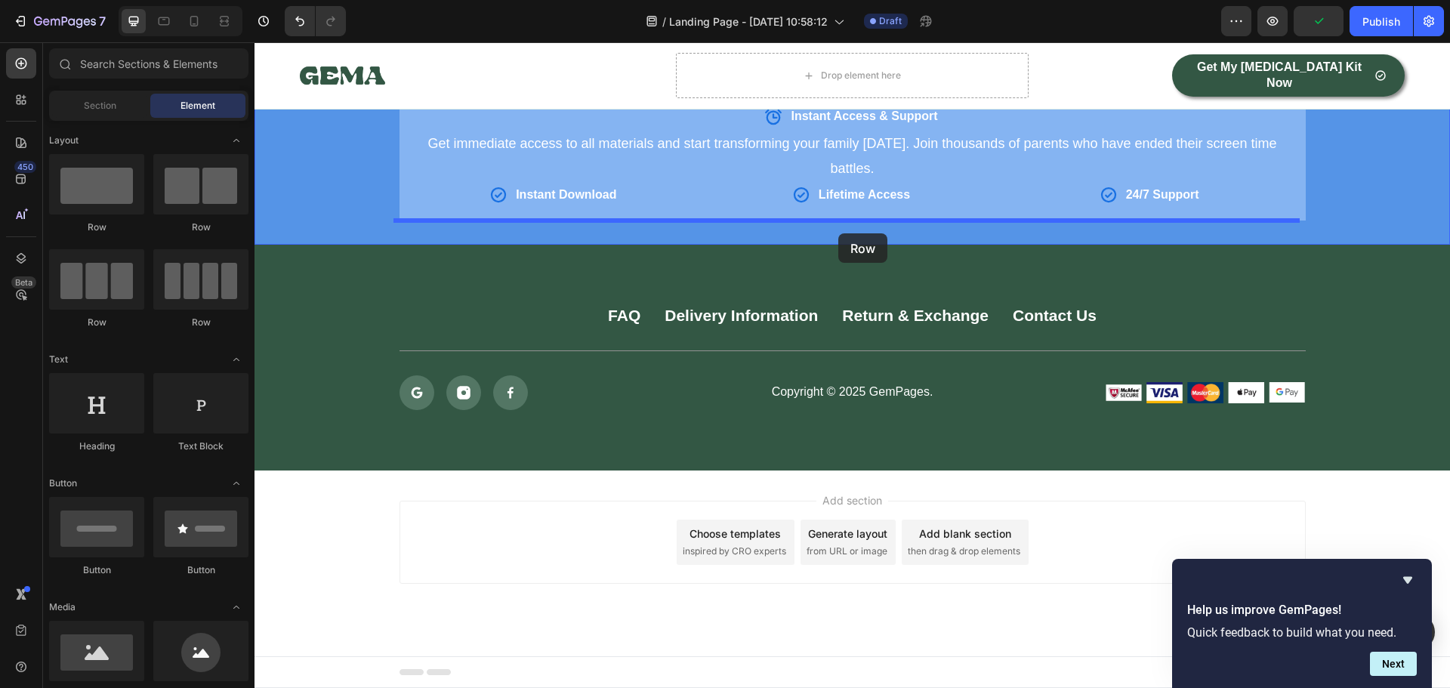
drag, startPoint x: 354, startPoint y: 226, endPoint x: 838, endPoint y: 233, distance: 484.0
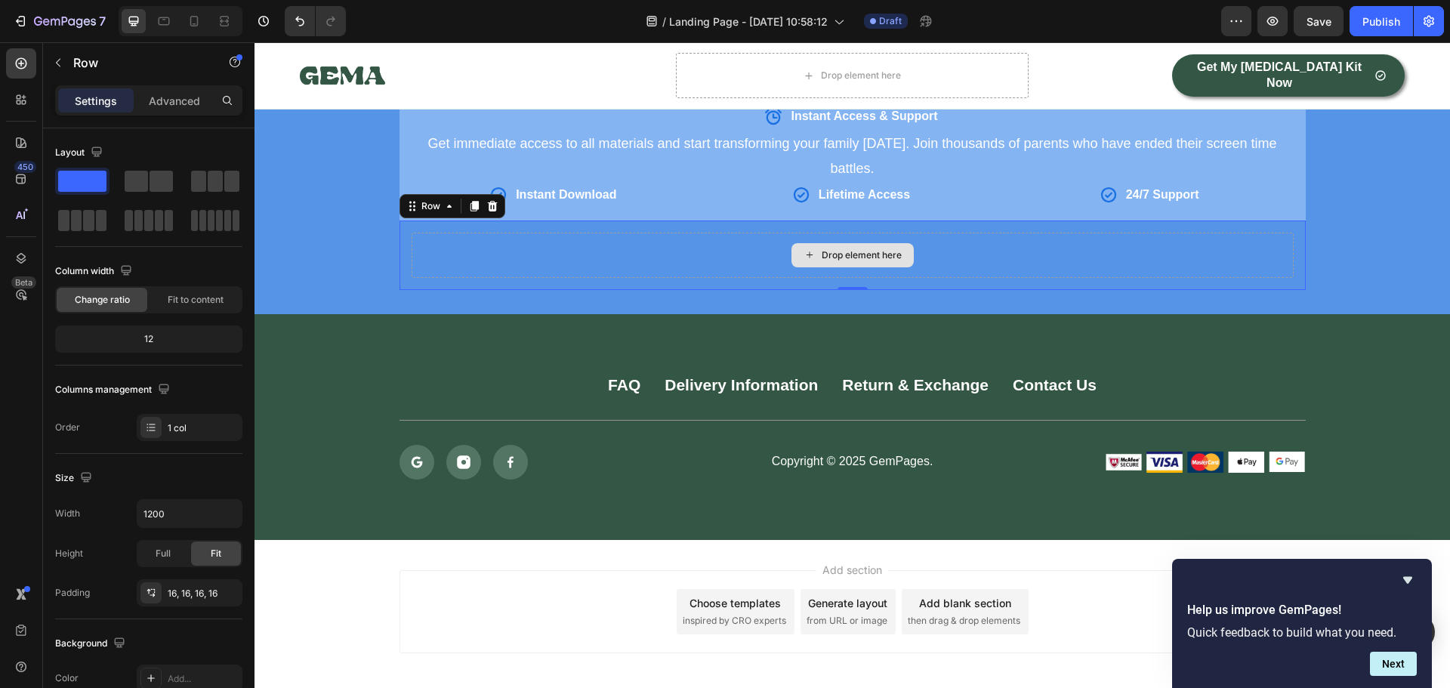
click at [752, 250] on div "Drop element here" at bounding box center [852, 255] width 882 height 45
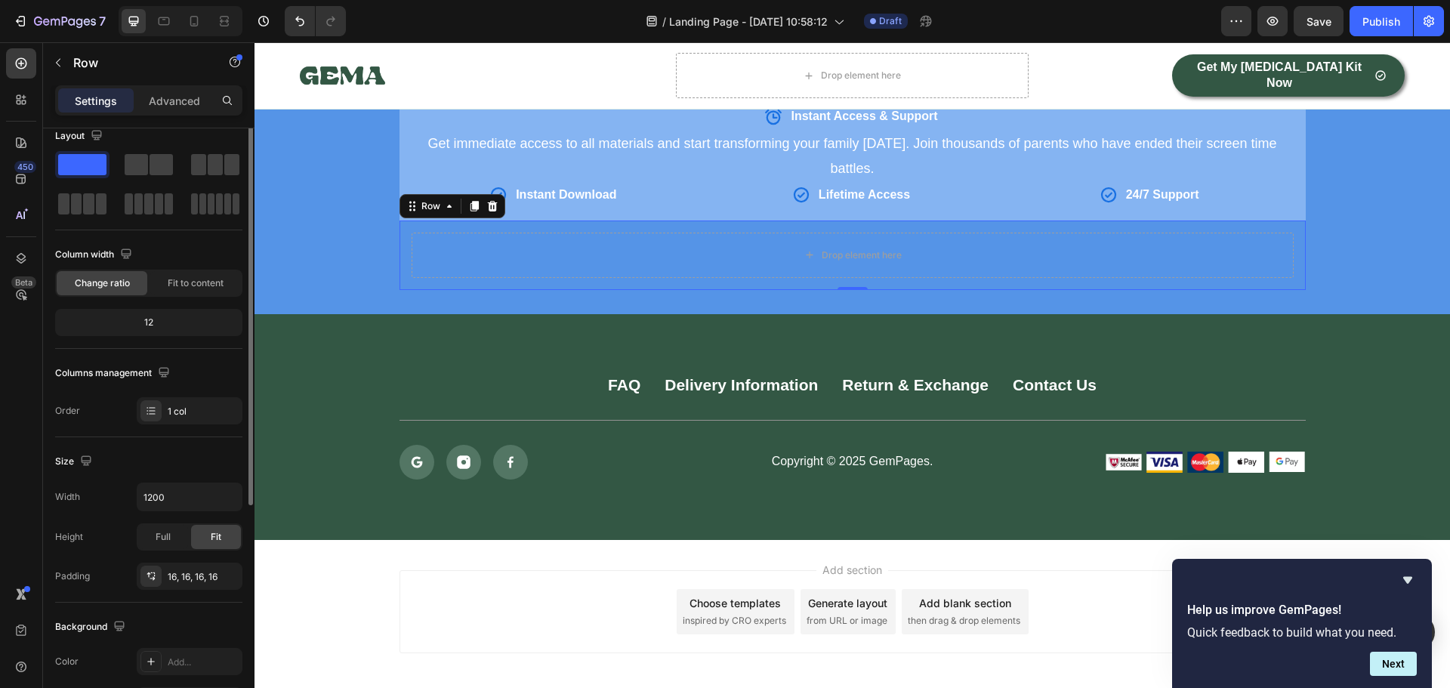
scroll to position [0, 0]
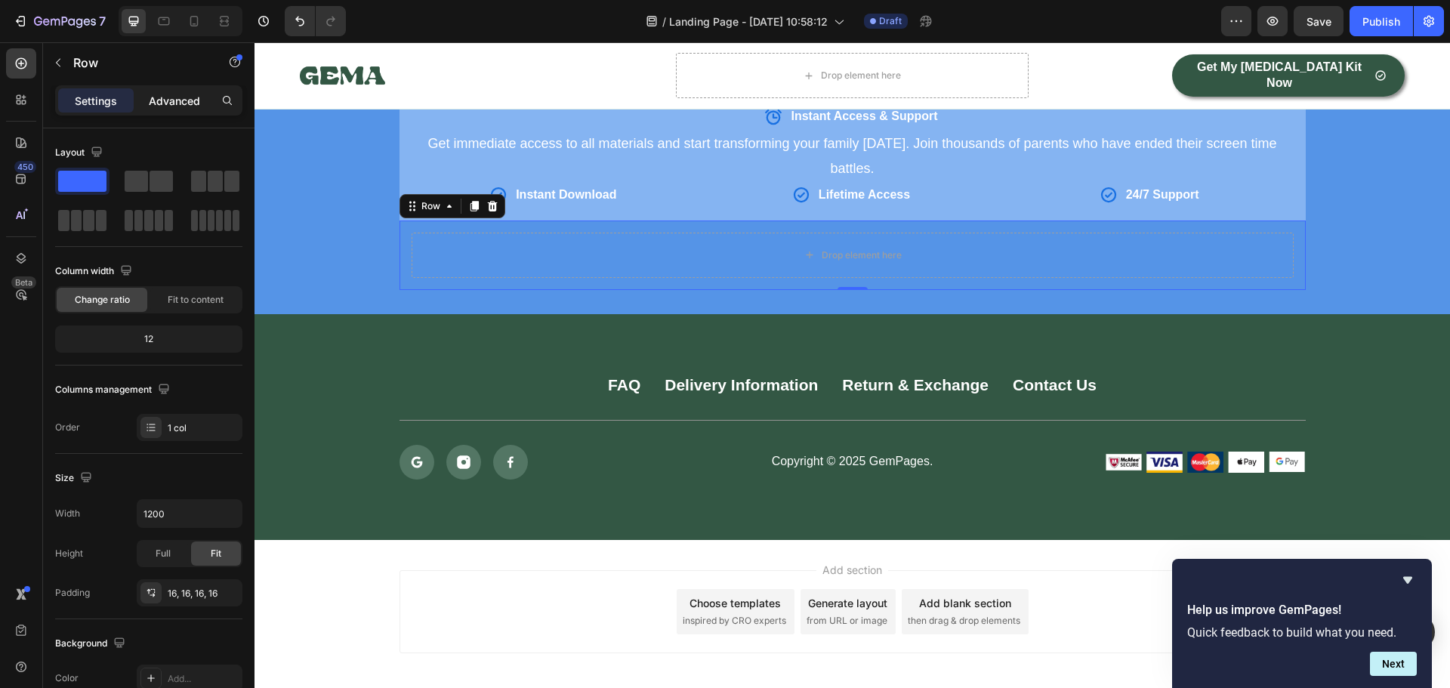
click at [194, 97] on p "Advanced" at bounding box center [174, 101] width 51 height 16
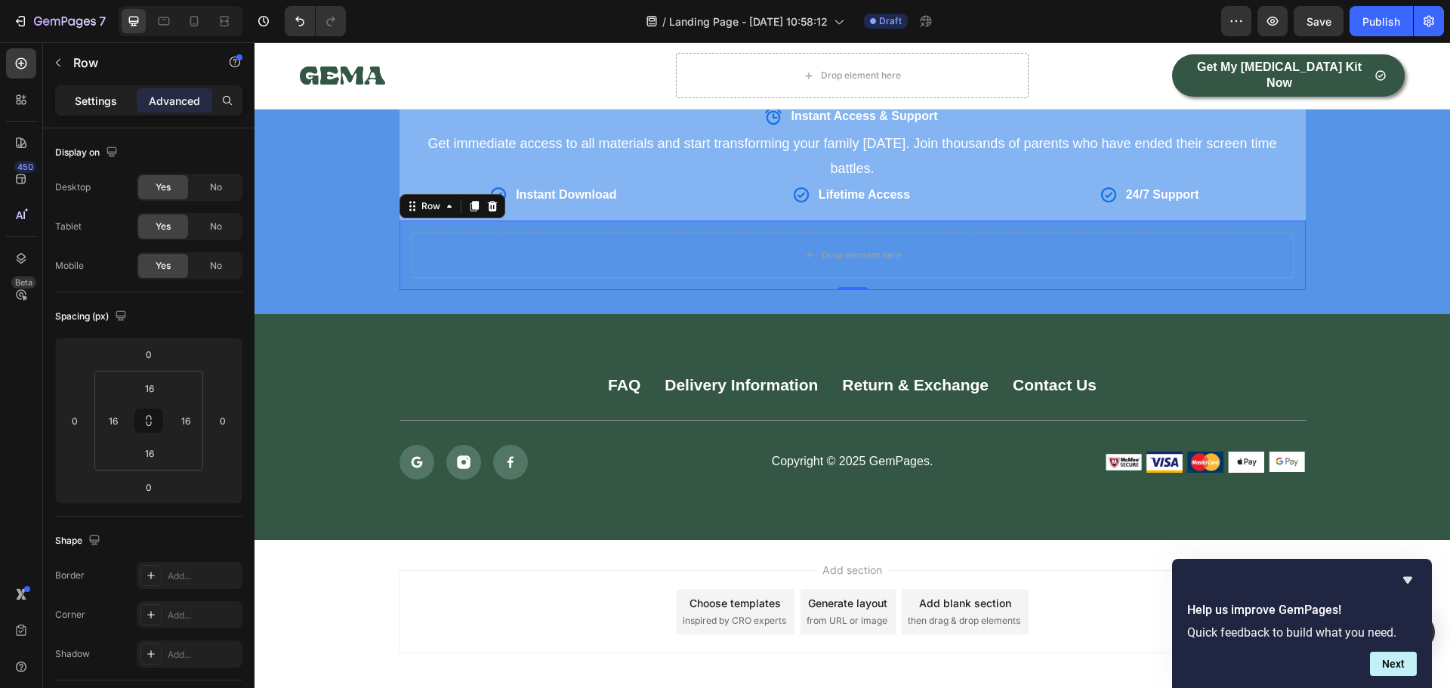
click at [90, 103] on p "Settings" at bounding box center [96, 101] width 42 height 16
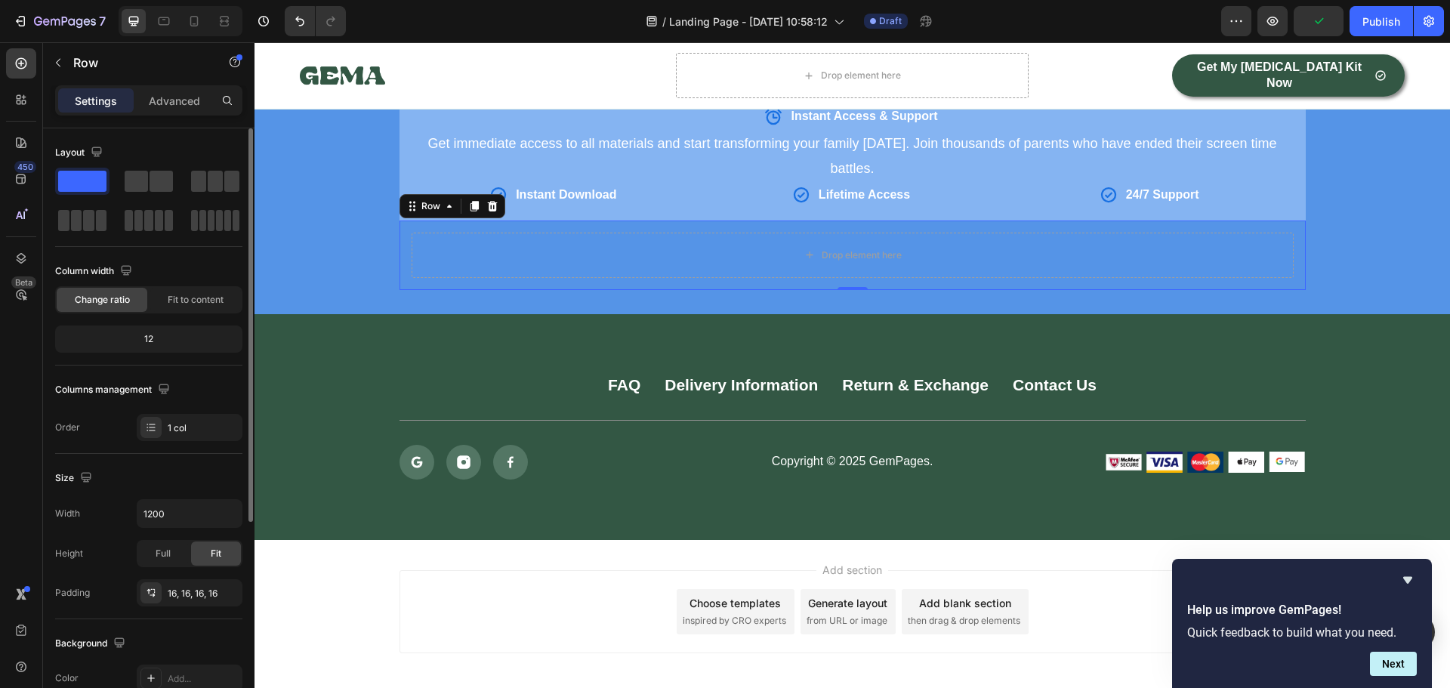
click at [88, 182] on span at bounding box center [82, 181] width 48 height 21
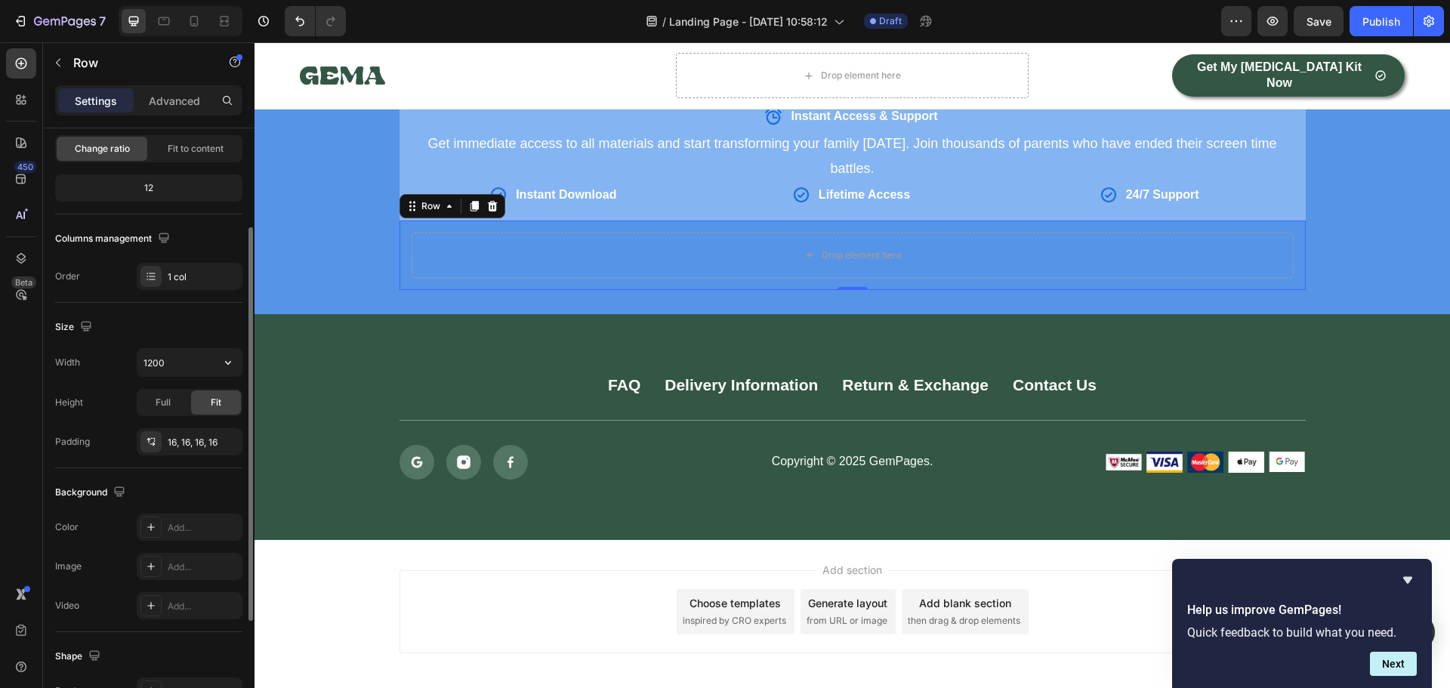
scroll to position [302, 0]
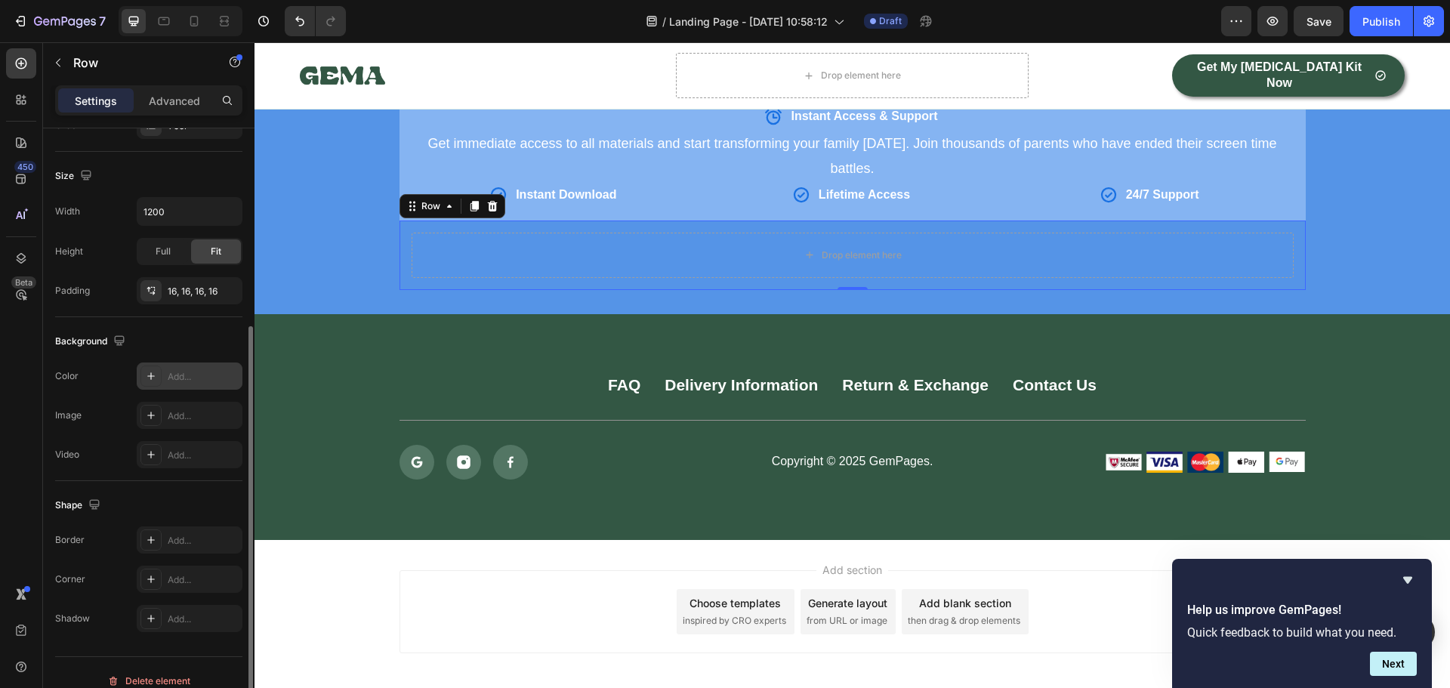
click at [168, 380] on div "Add..." at bounding box center [203, 377] width 71 height 14
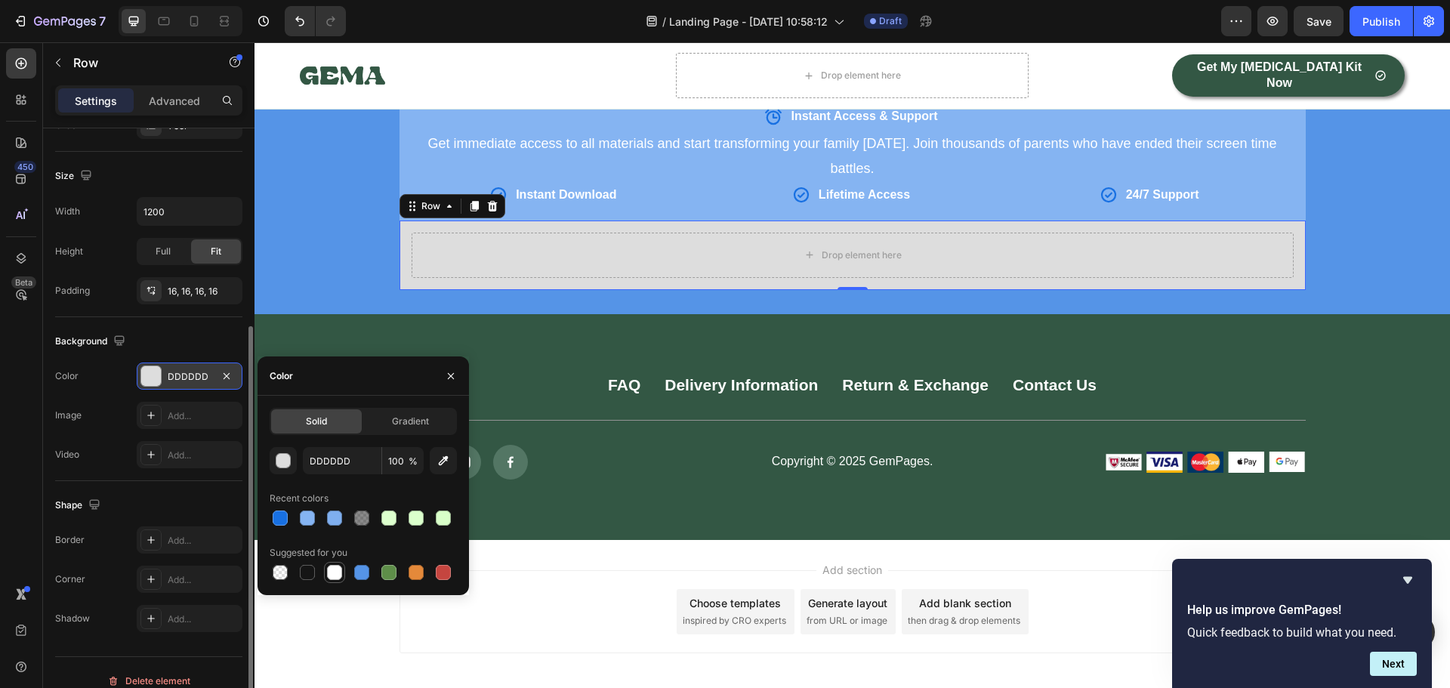
click at [334, 571] on div at bounding box center [334, 572] width 15 height 15
type input "FFFFFF"
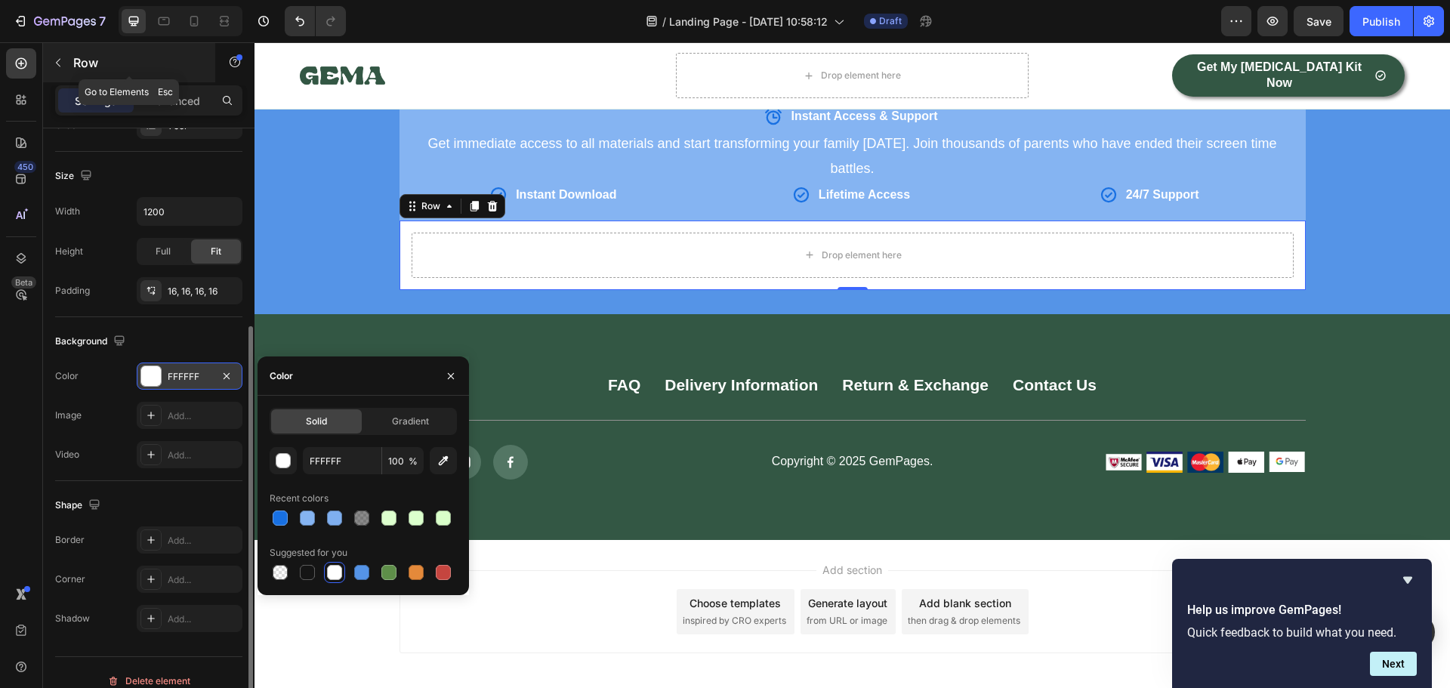
click at [65, 59] on button "button" at bounding box center [58, 63] width 24 height 24
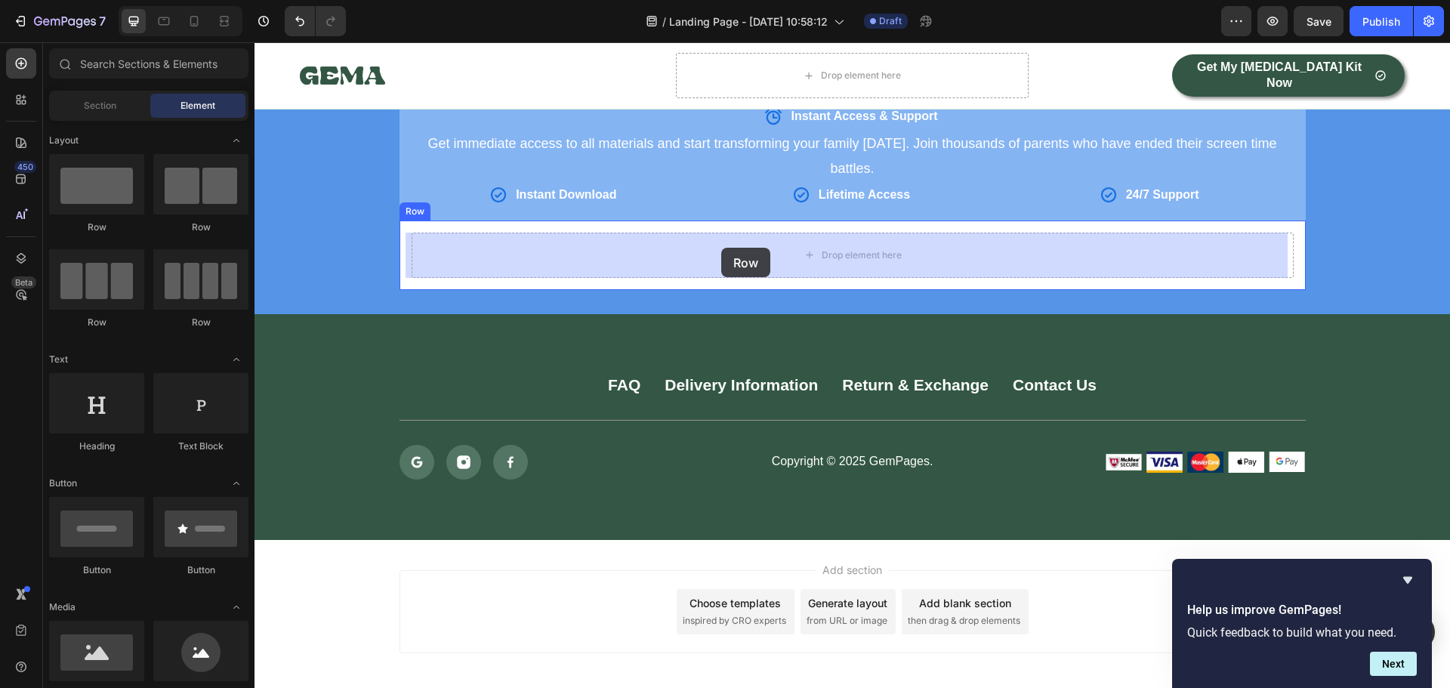
drag, startPoint x: 344, startPoint y: 239, endPoint x: 721, endPoint y: 248, distance: 377.6
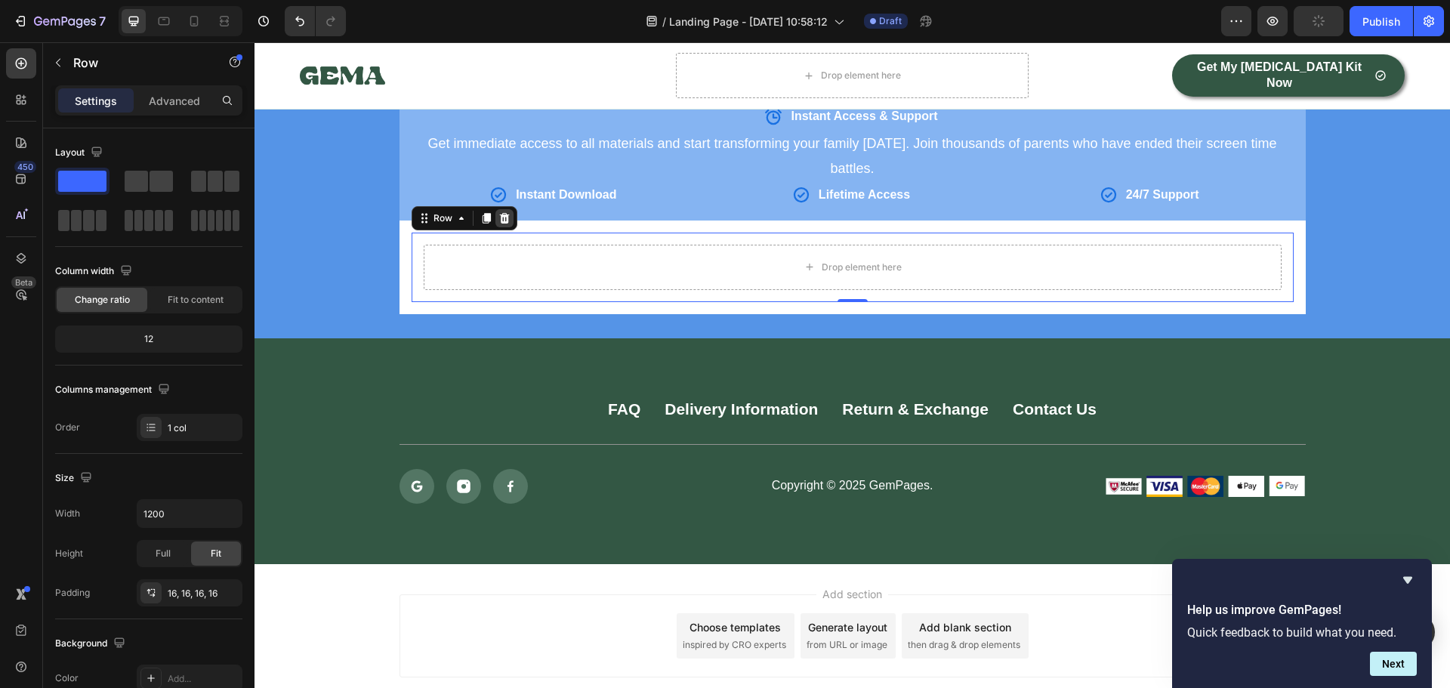
click at [495, 224] on div at bounding box center [504, 218] width 18 height 18
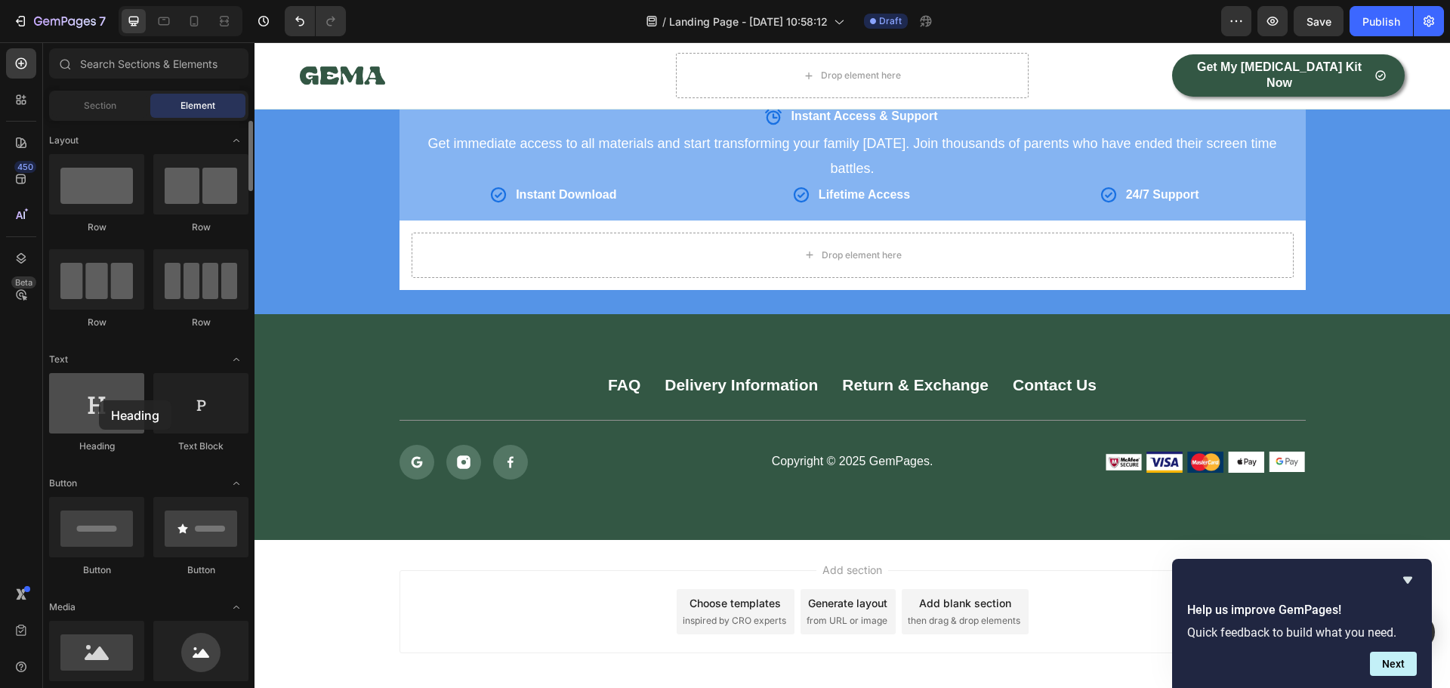
drag, startPoint x: 97, startPoint y: 421, endPoint x: 99, endPoint y: 400, distance: 21.3
click at [99, 400] on div at bounding box center [96, 403] width 95 height 60
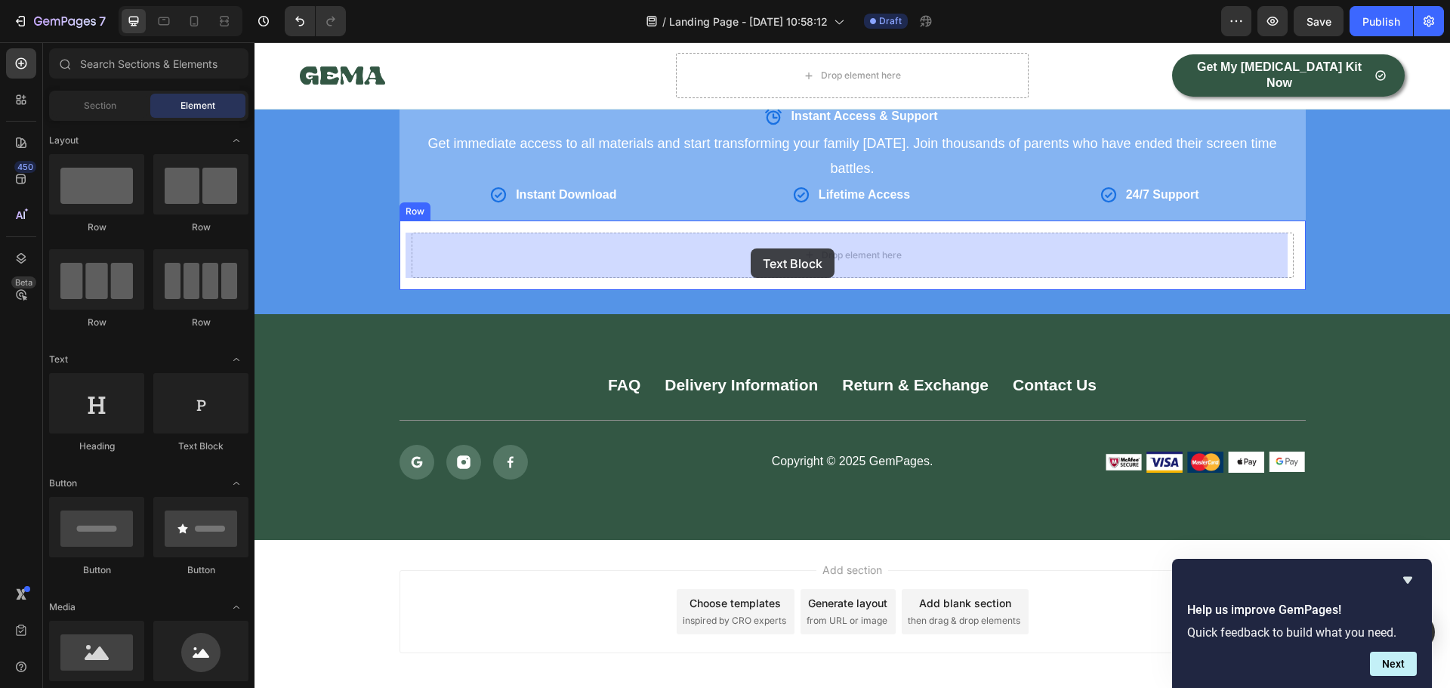
drag, startPoint x: 446, startPoint y: 457, endPoint x: 750, endPoint y: 248, distance: 368.8
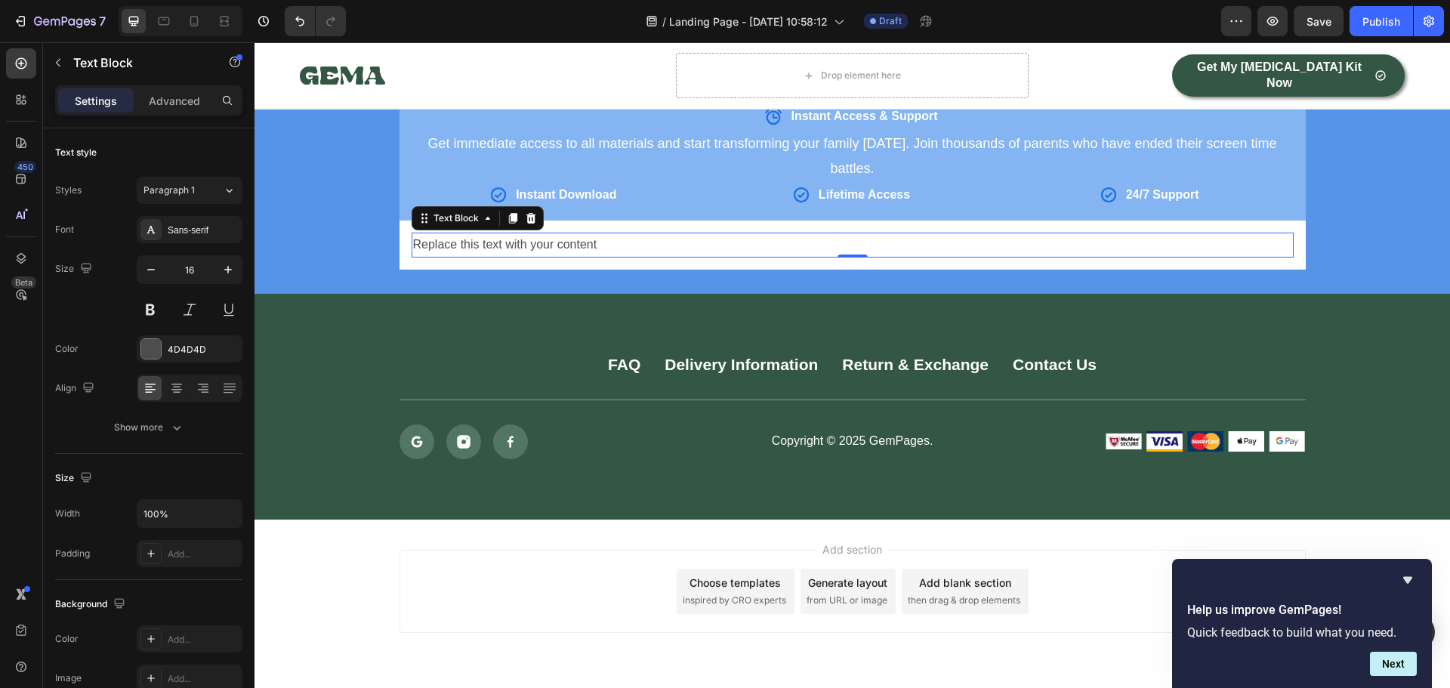
click at [790, 243] on div "Replace this text with your content" at bounding box center [852, 245] width 882 height 25
click at [790, 243] on p "Replace this text with your content" at bounding box center [852, 245] width 879 height 22
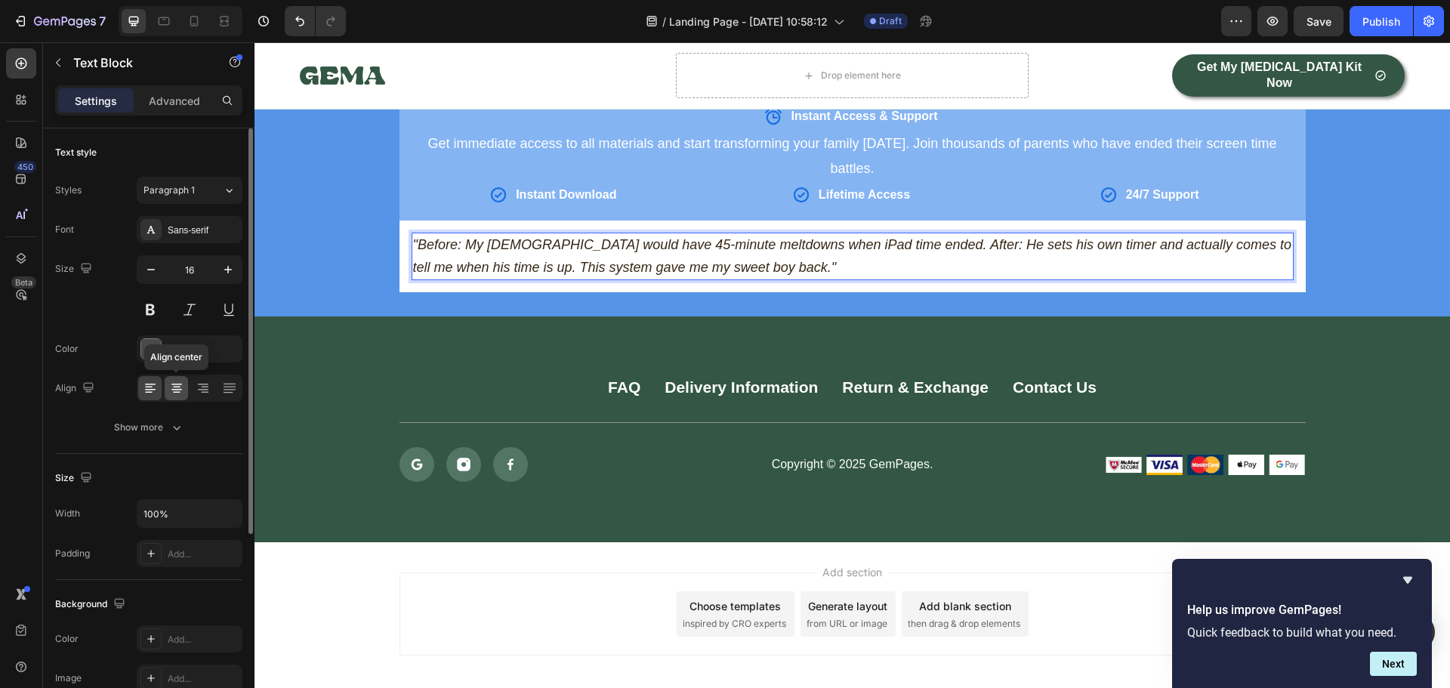
click at [183, 387] on icon at bounding box center [176, 388] width 15 height 15
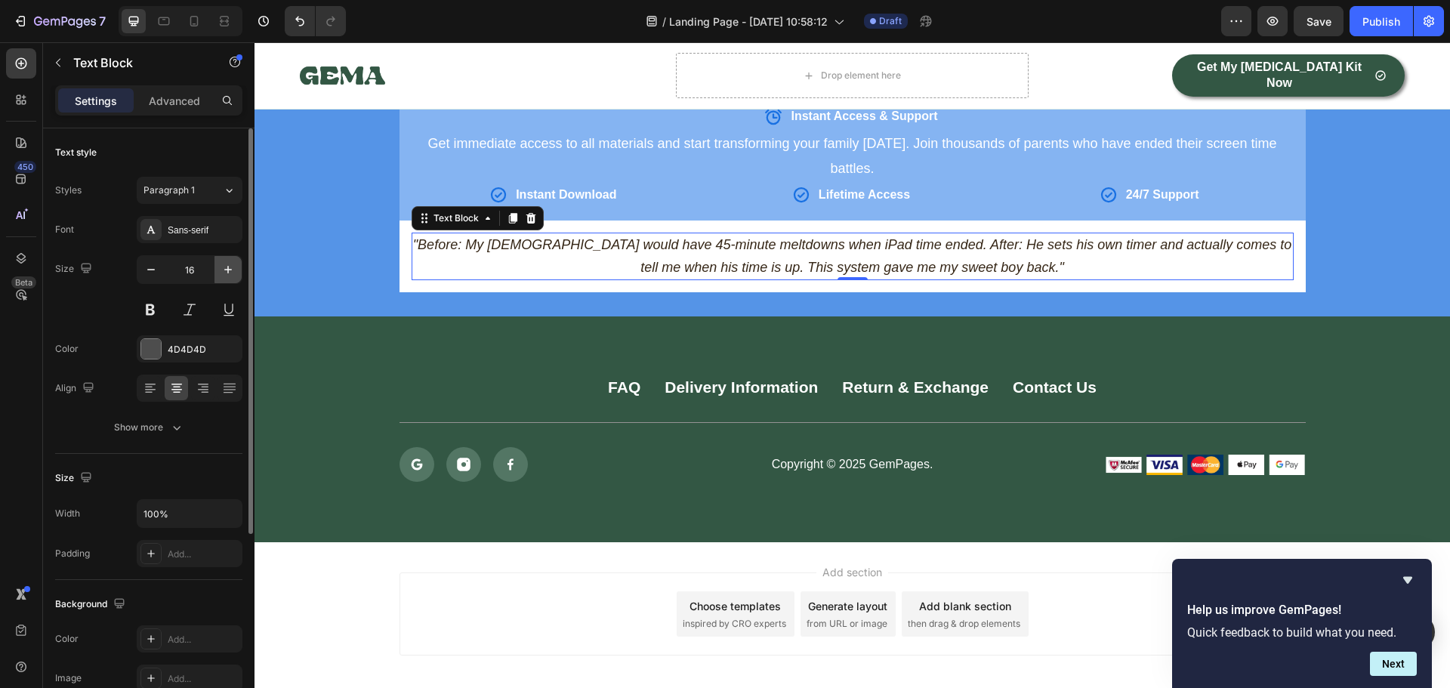
click at [231, 264] on icon "button" at bounding box center [227, 269] width 15 height 15
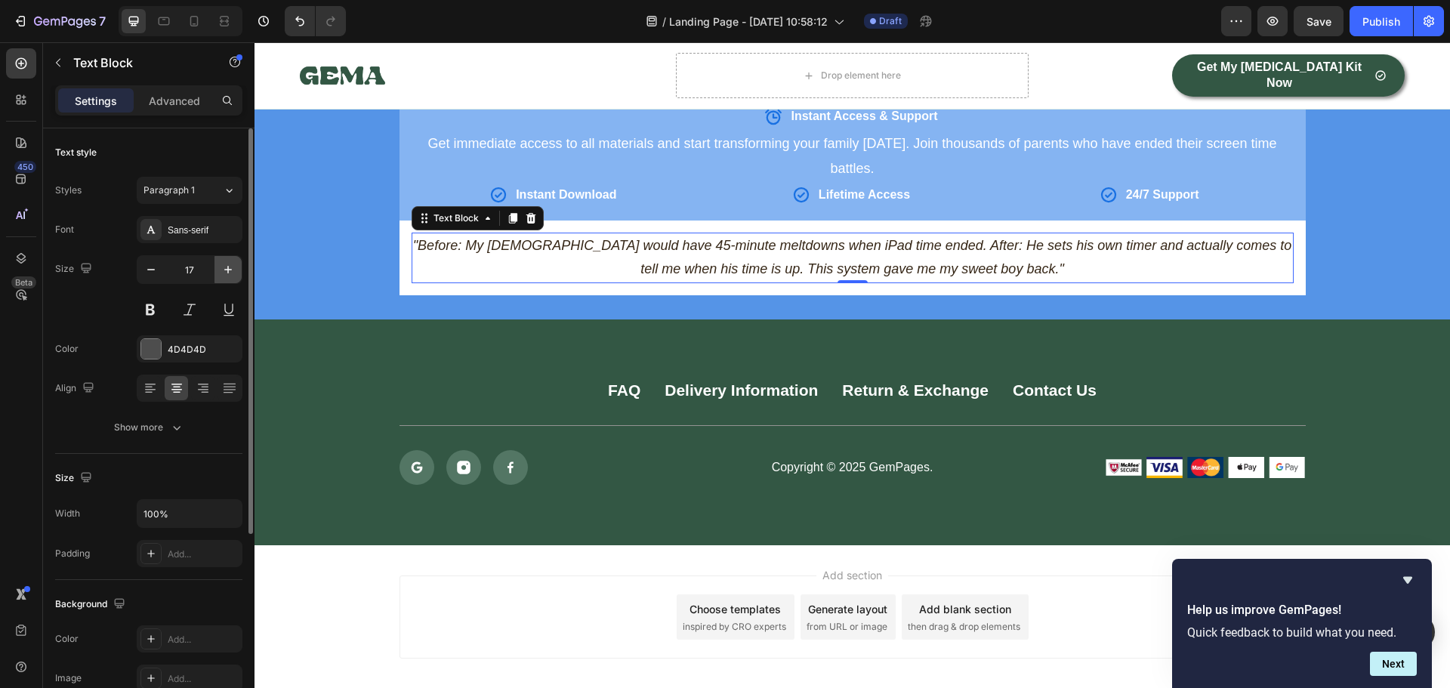
click at [231, 264] on icon "button" at bounding box center [227, 269] width 15 height 15
type input "18"
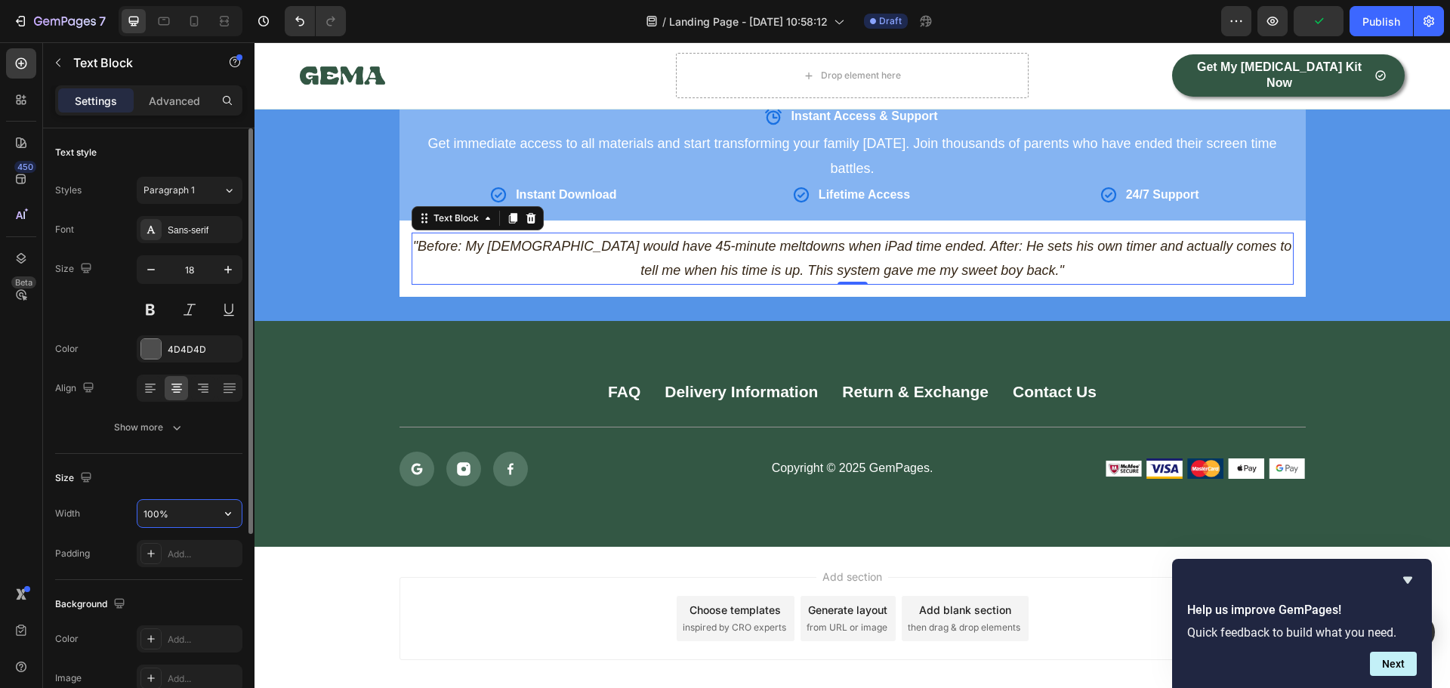
click at [185, 511] on input "100%" at bounding box center [189, 513] width 104 height 27
click at [226, 513] on icon "button" at bounding box center [228, 514] width 6 height 4
click at [180, 510] on input "100%" at bounding box center [189, 513] width 104 height 27
click at [182, 513] on input "100%" at bounding box center [189, 513] width 104 height 27
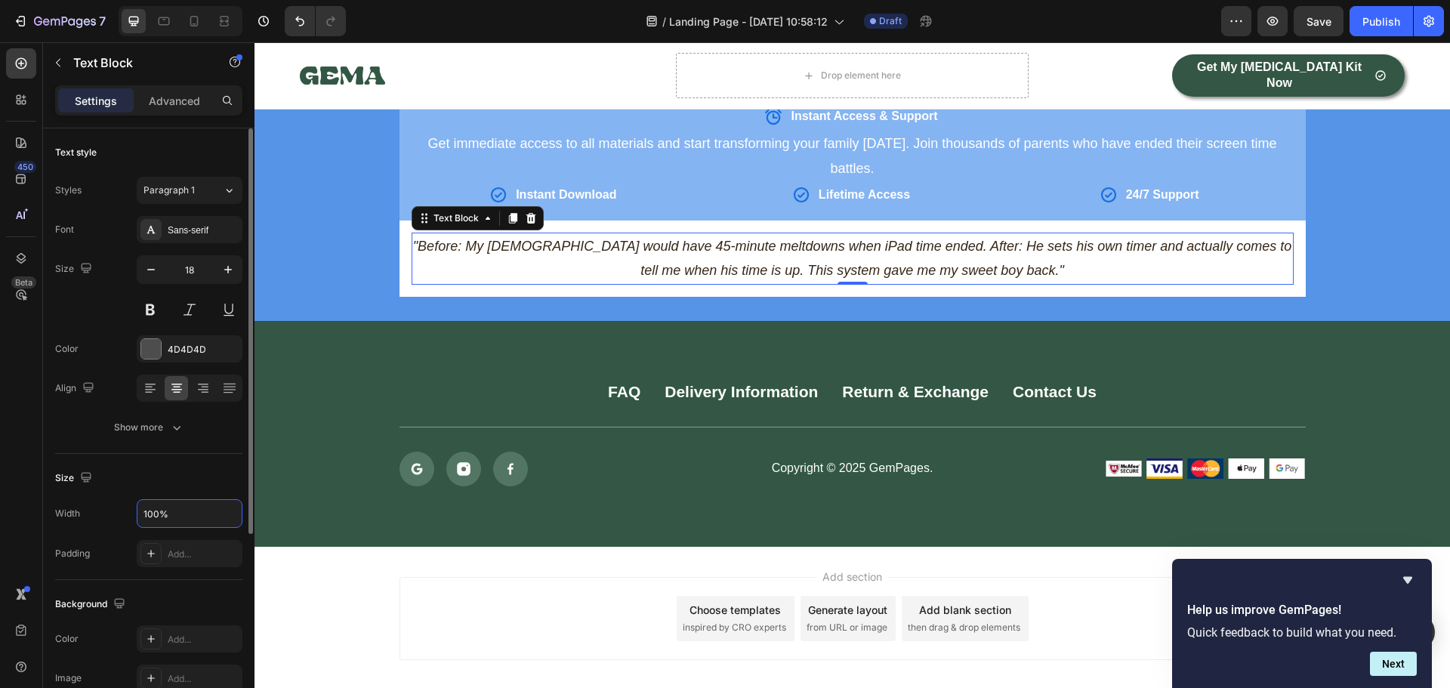
drag, startPoint x: 160, startPoint y: 518, endPoint x: 128, endPoint y: 524, distance: 32.3
click at [128, 524] on div "Width 100%" at bounding box center [148, 513] width 187 height 29
drag, startPoint x: 153, startPoint y: 517, endPoint x: 132, endPoint y: 522, distance: 20.9
click at [132, 522] on div "Width 80%" at bounding box center [148, 513] width 187 height 29
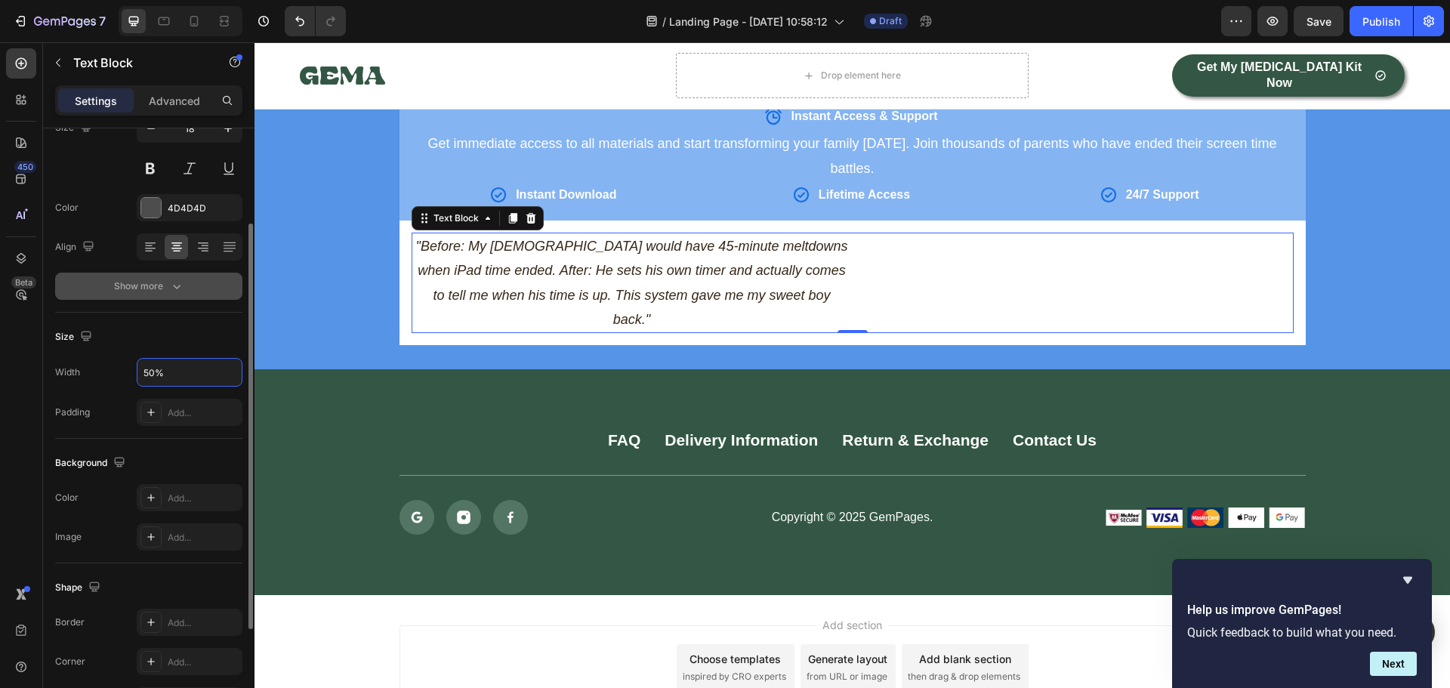
scroll to position [0, 0]
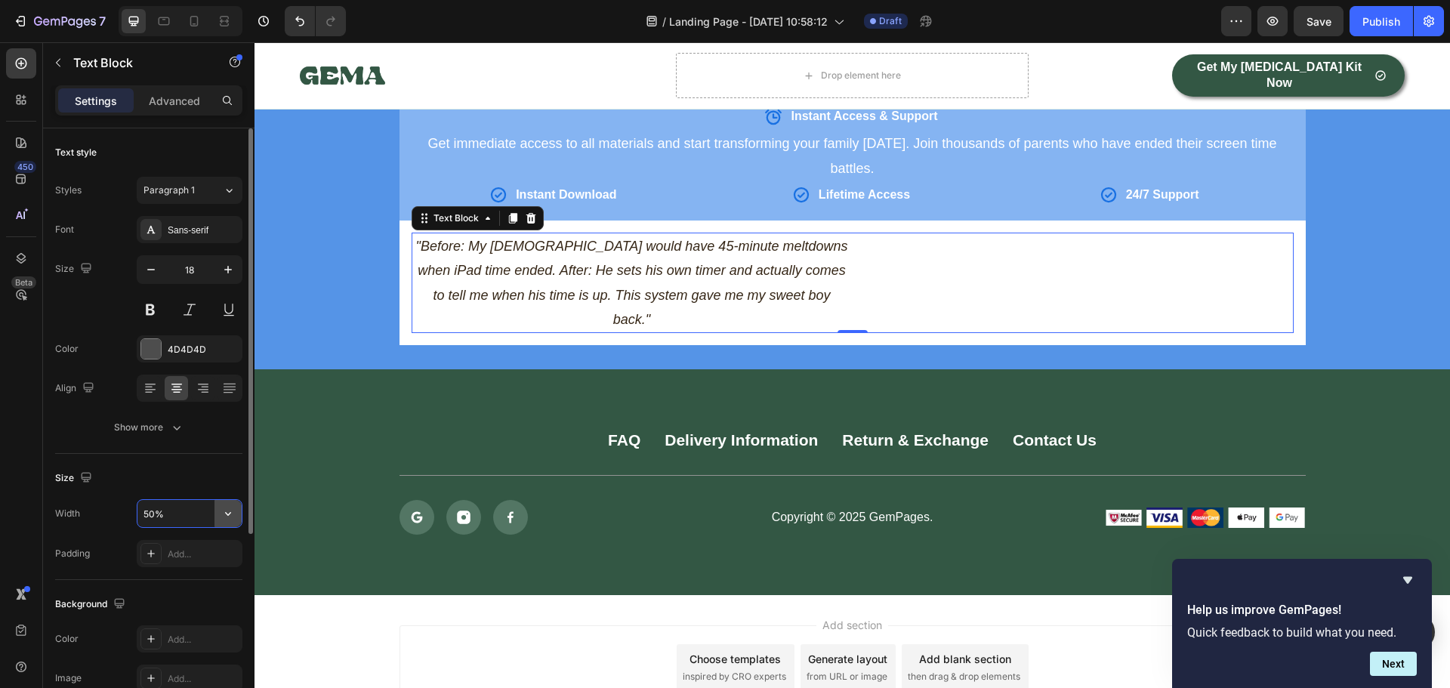
click at [233, 516] on icon "button" at bounding box center [227, 513] width 15 height 15
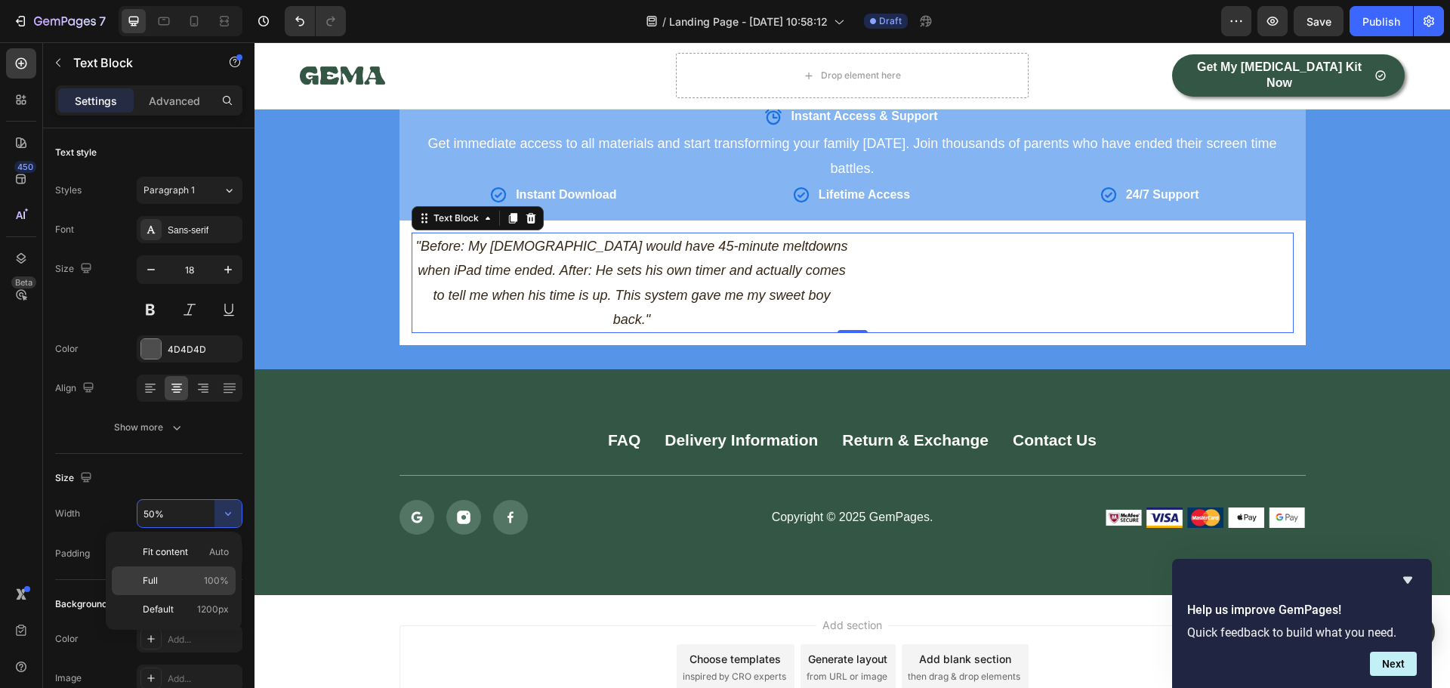
click at [167, 578] on p "Full 100%" at bounding box center [186, 581] width 86 height 14
type input "100%"
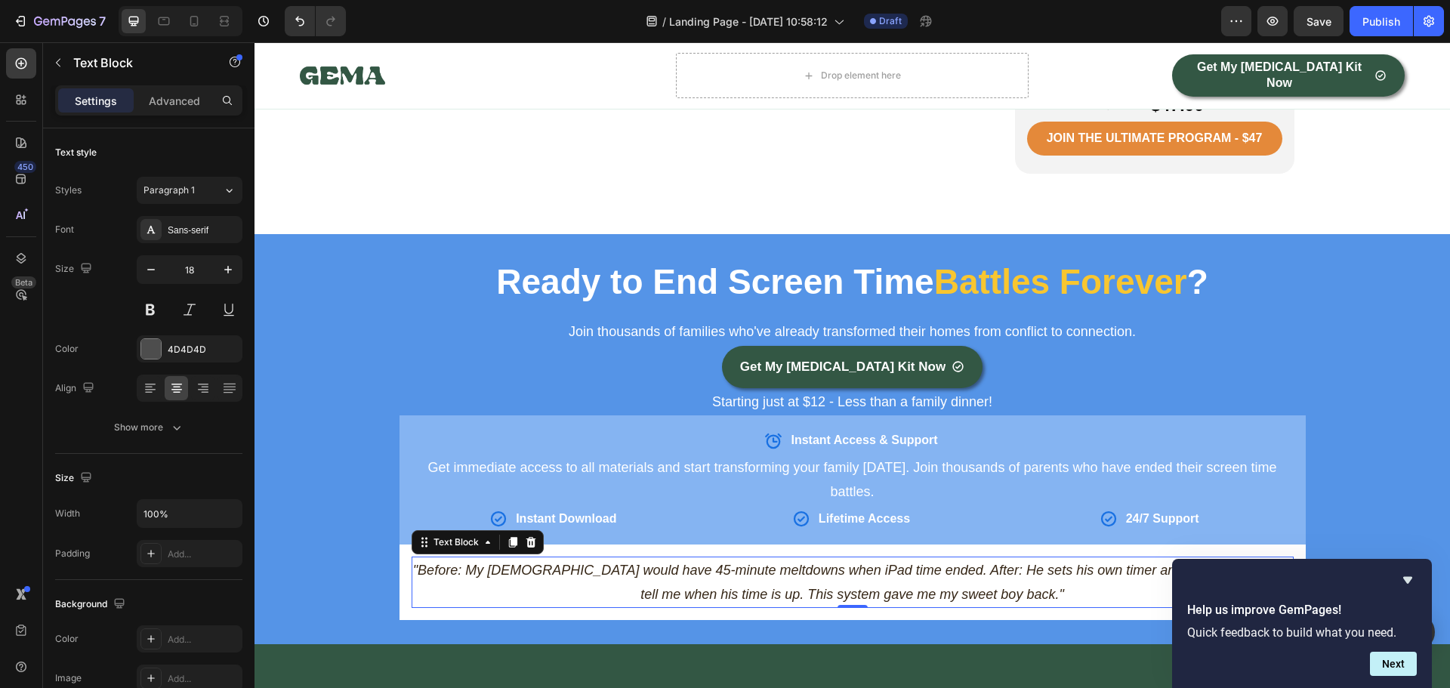
scroll to position [4439, 0]
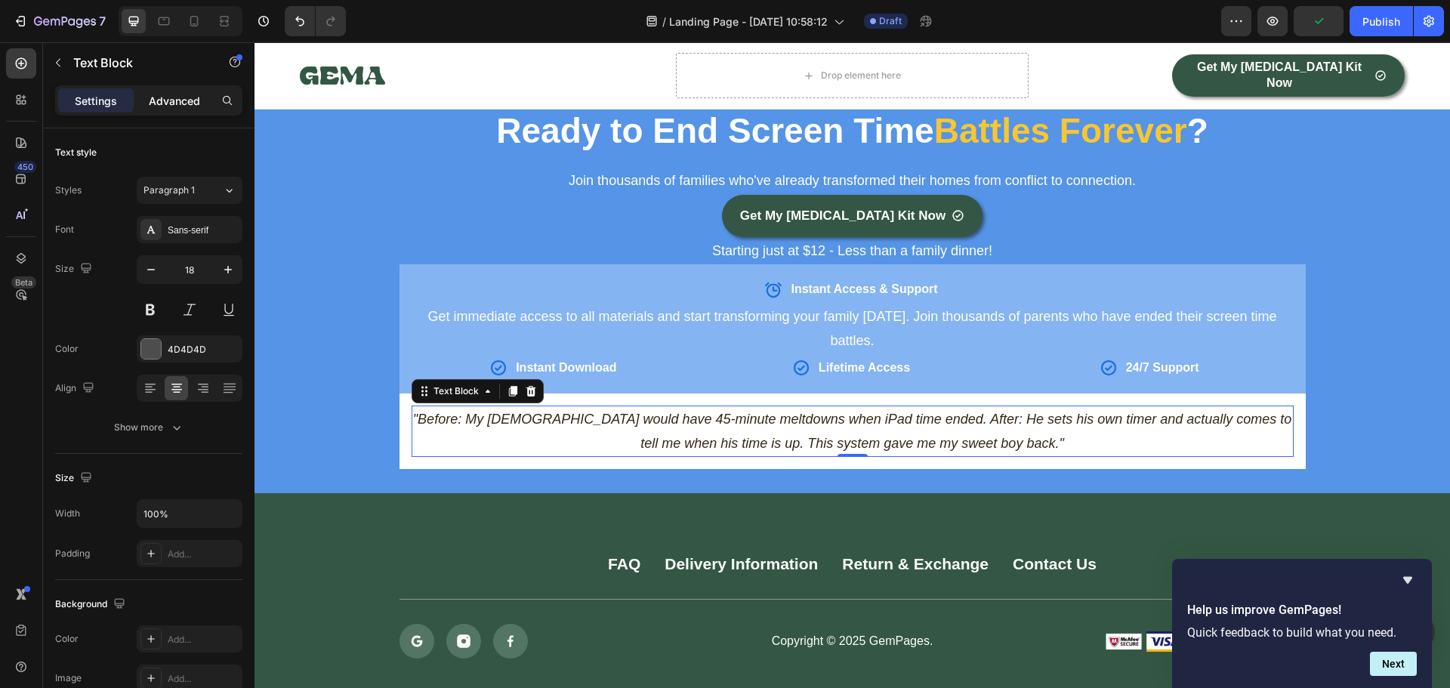
click at [180, 100] on p "Advanced" at bounding box center [174, 101] width 51 height 16
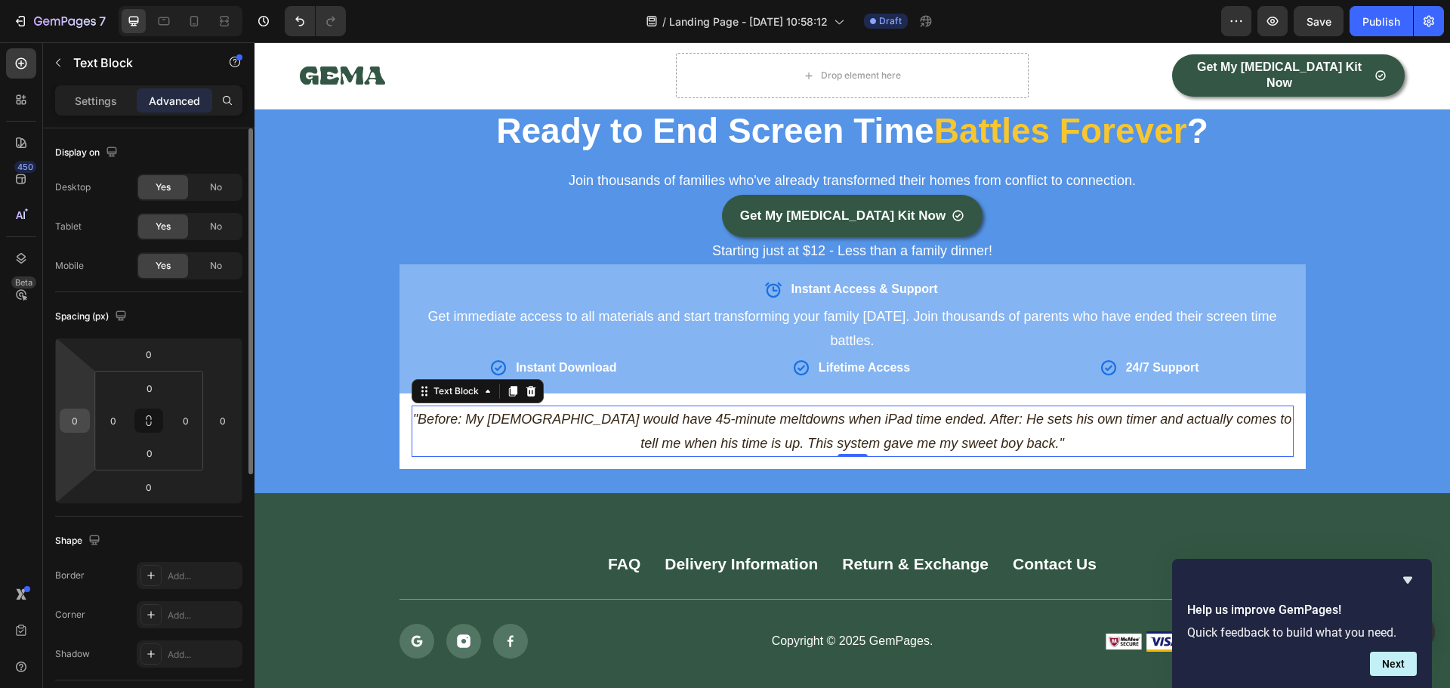
click at [79, 424] on input "0" at bounding box center [74, 420] width 23 height 23
type input "5"
type input "0"
click at [154, 576] on icon at bounding box center [151, 575] width 12 height 12
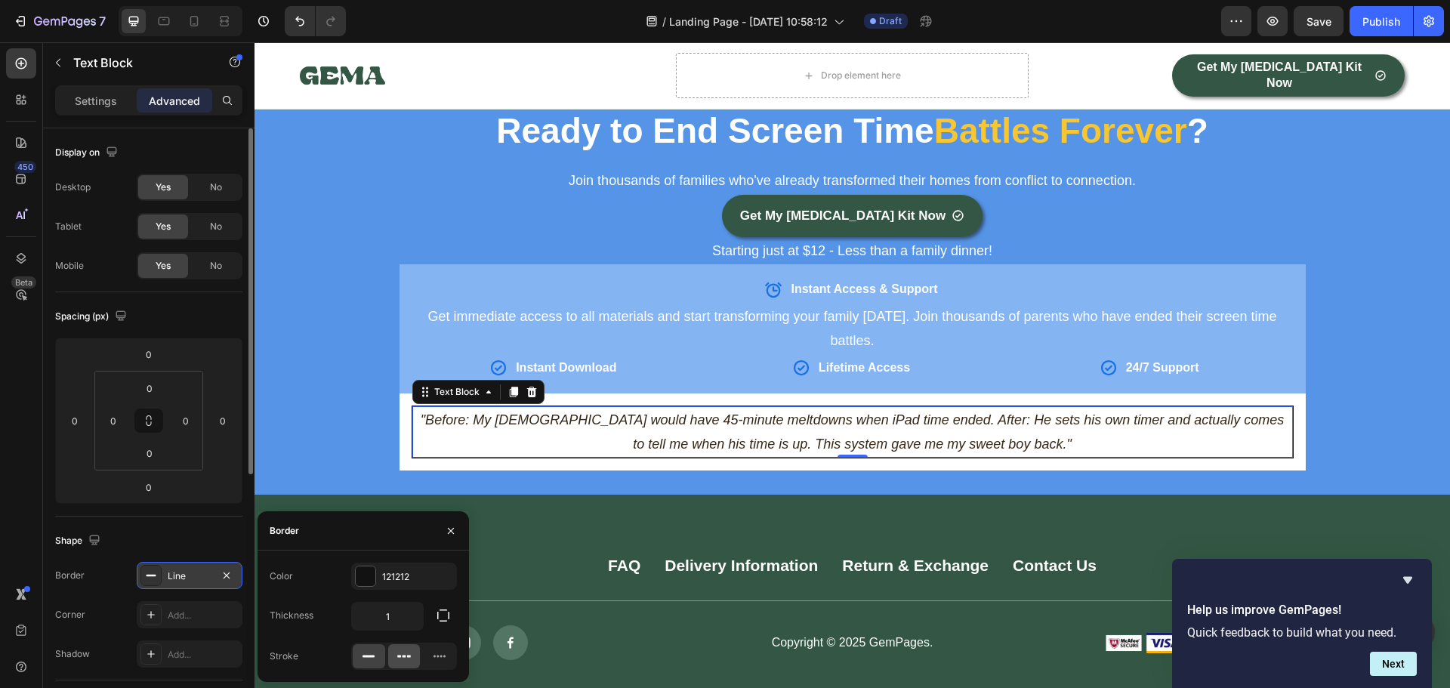
click at [401, 661] on icon at bounding box center [403, 656] width 15 height 15
click at [372, 655] on rect at bounding box center [368, 656] width 12 height 2
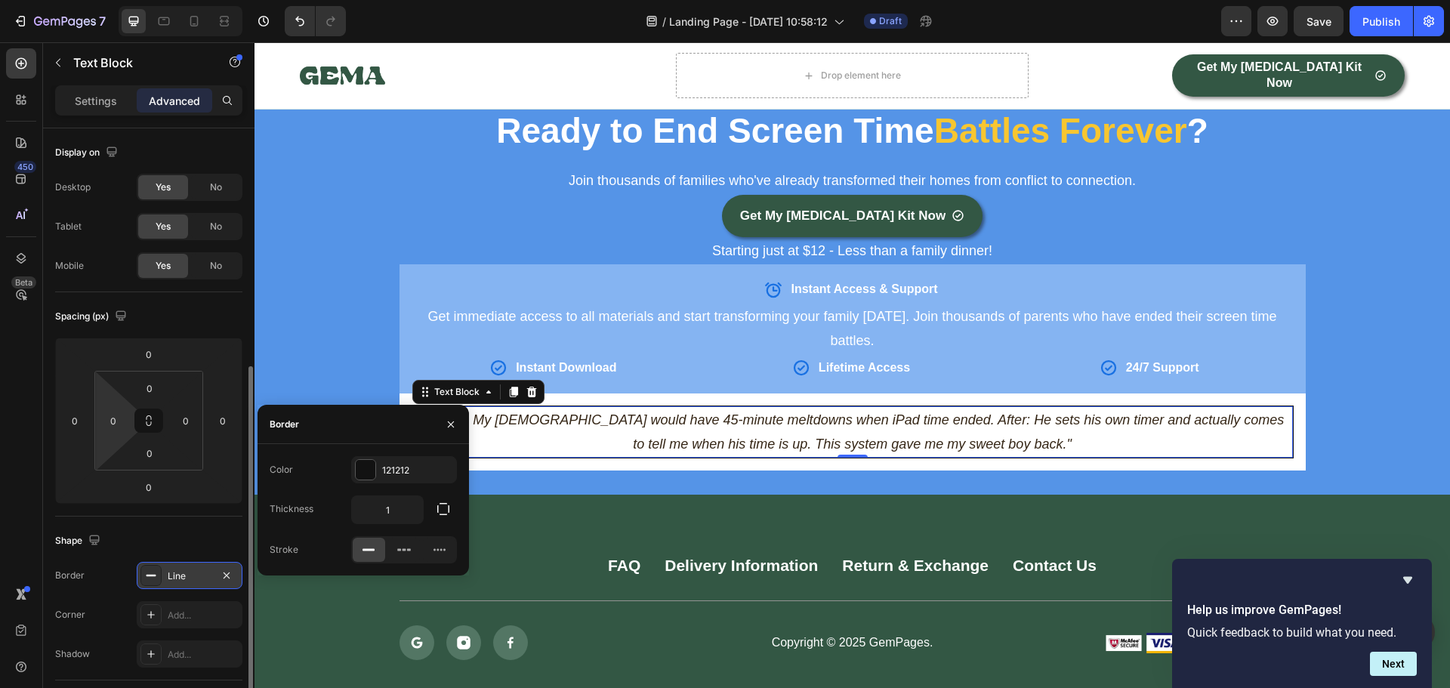
scroll to position [302, 0]
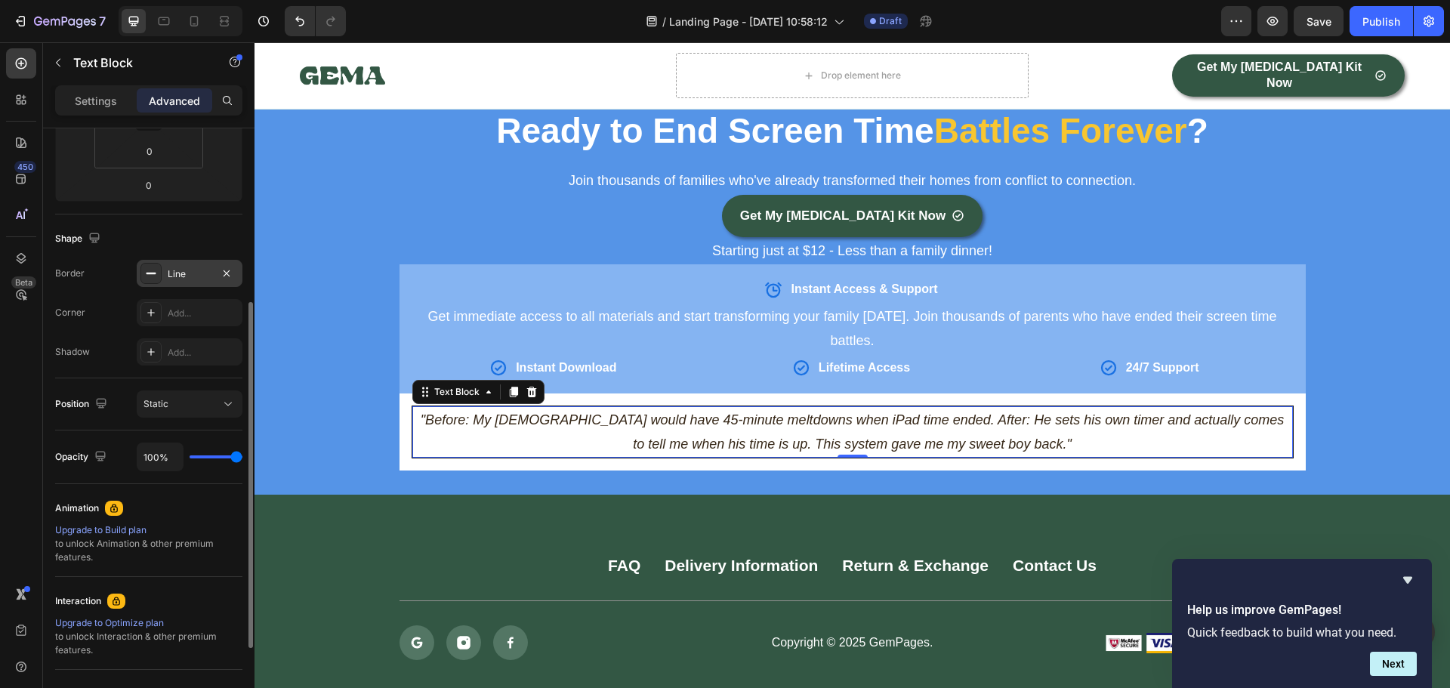
type input "81%"
type input "81"
type input "54%"
type input "54"
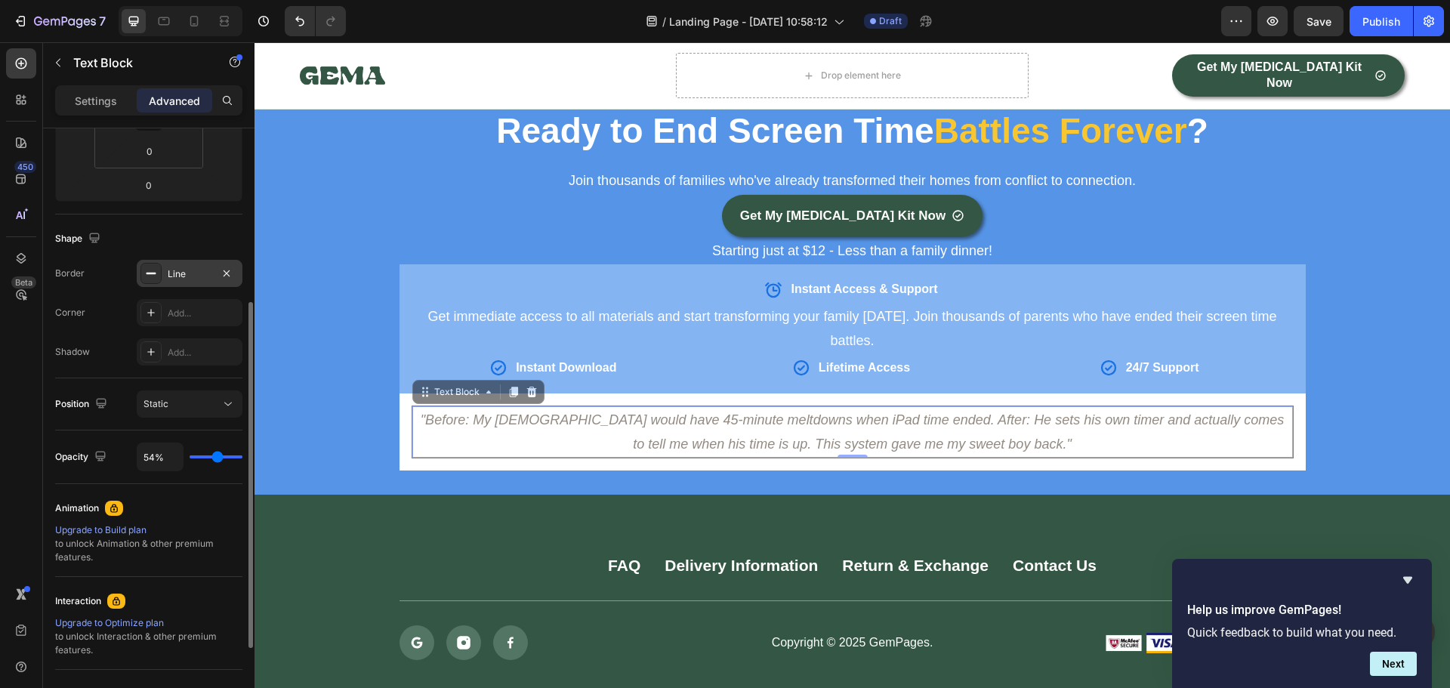
type input "52%"
type input "52"
type input "50%"
type input "50"
type input "48%"
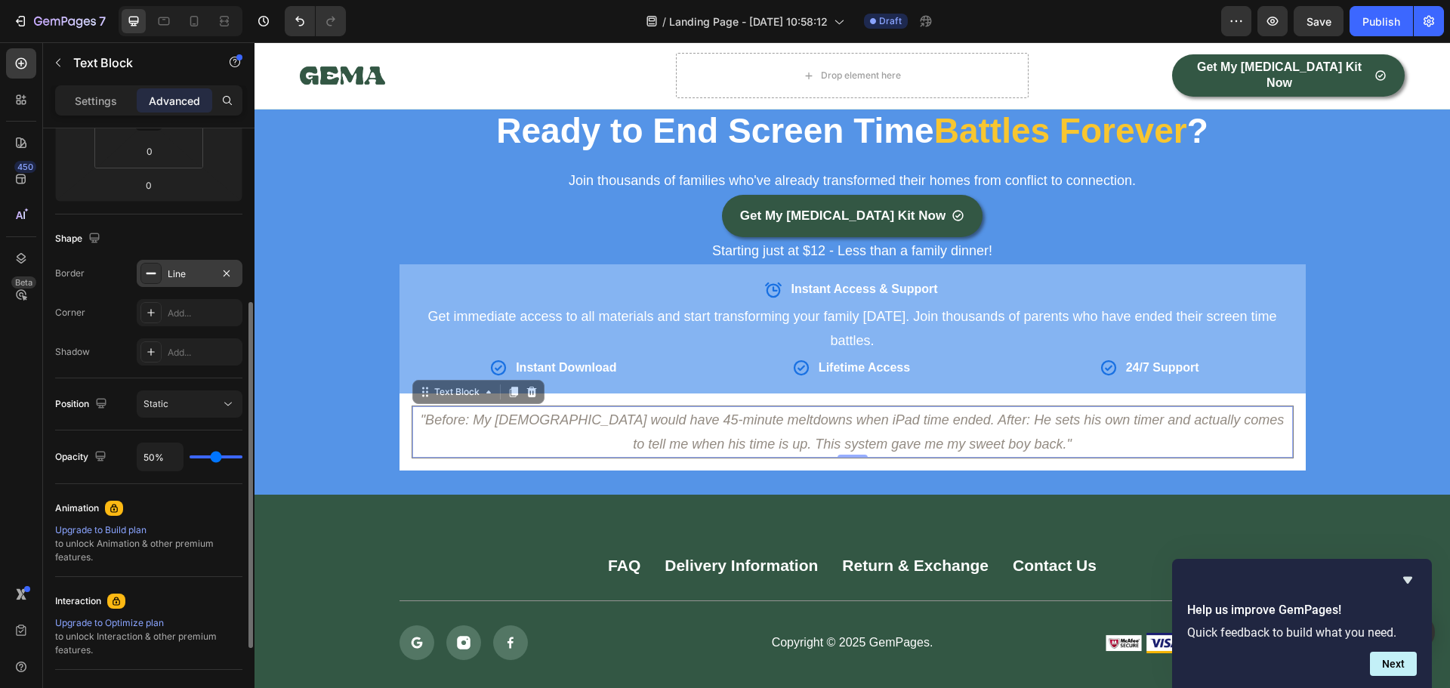
type input "48"
type input "44%"
type input "44"
type input "43%"
type input "43"
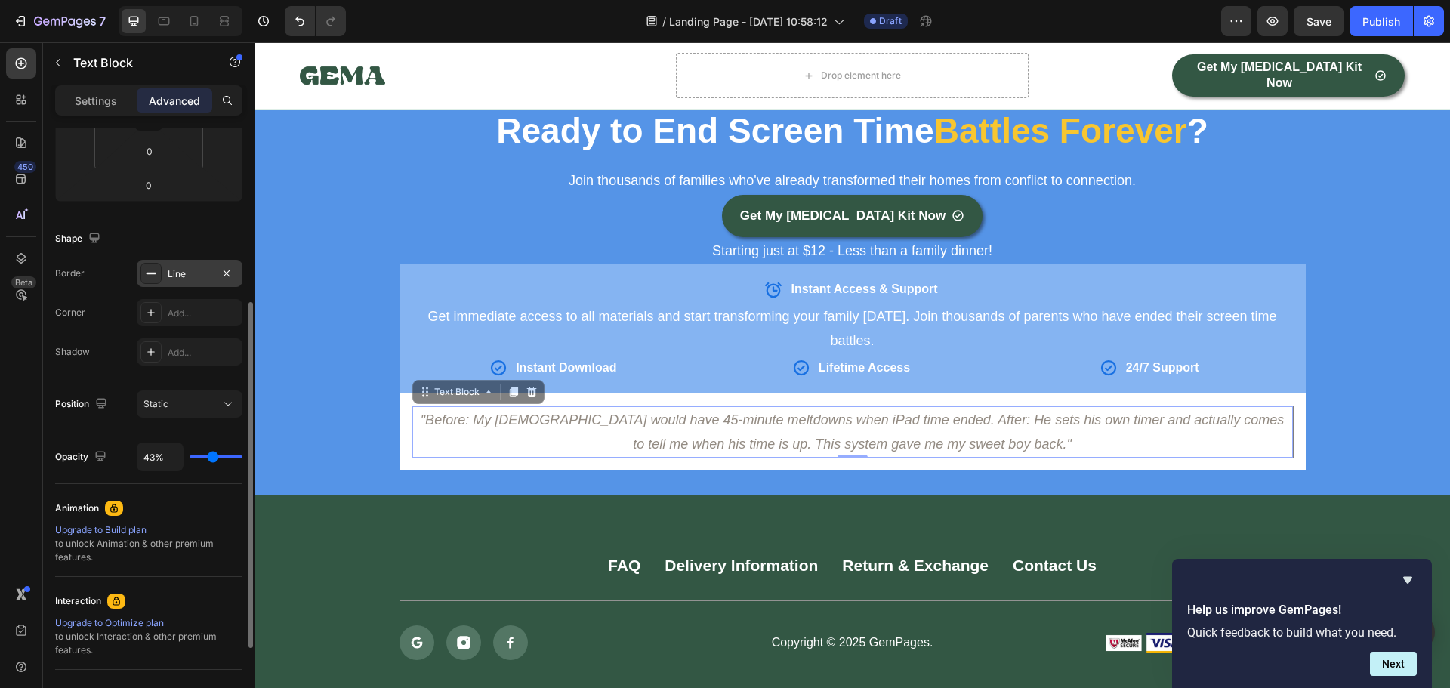
type input "41%"
type input "41"
type input "39%"
type input "39"
type input "37%"
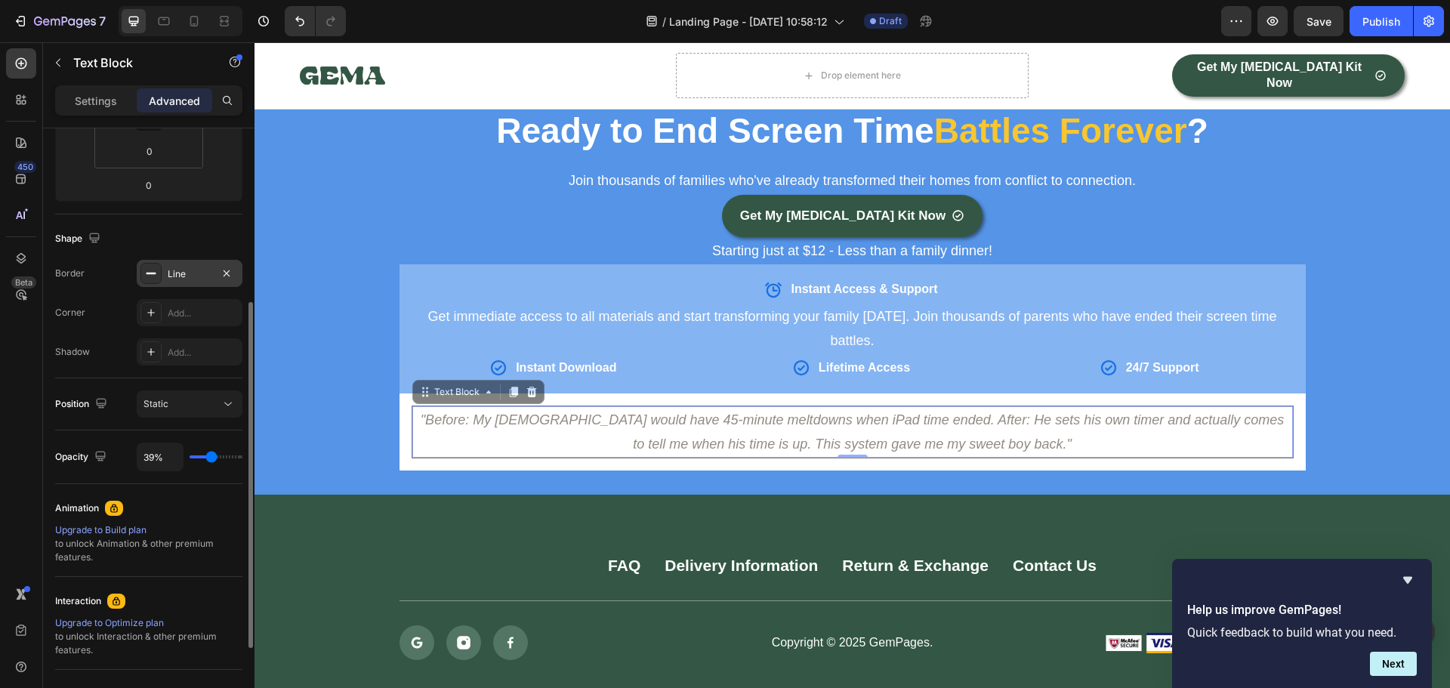
type input "37"
type input "31%"
type input "31"
type input "30%"
type input "30"
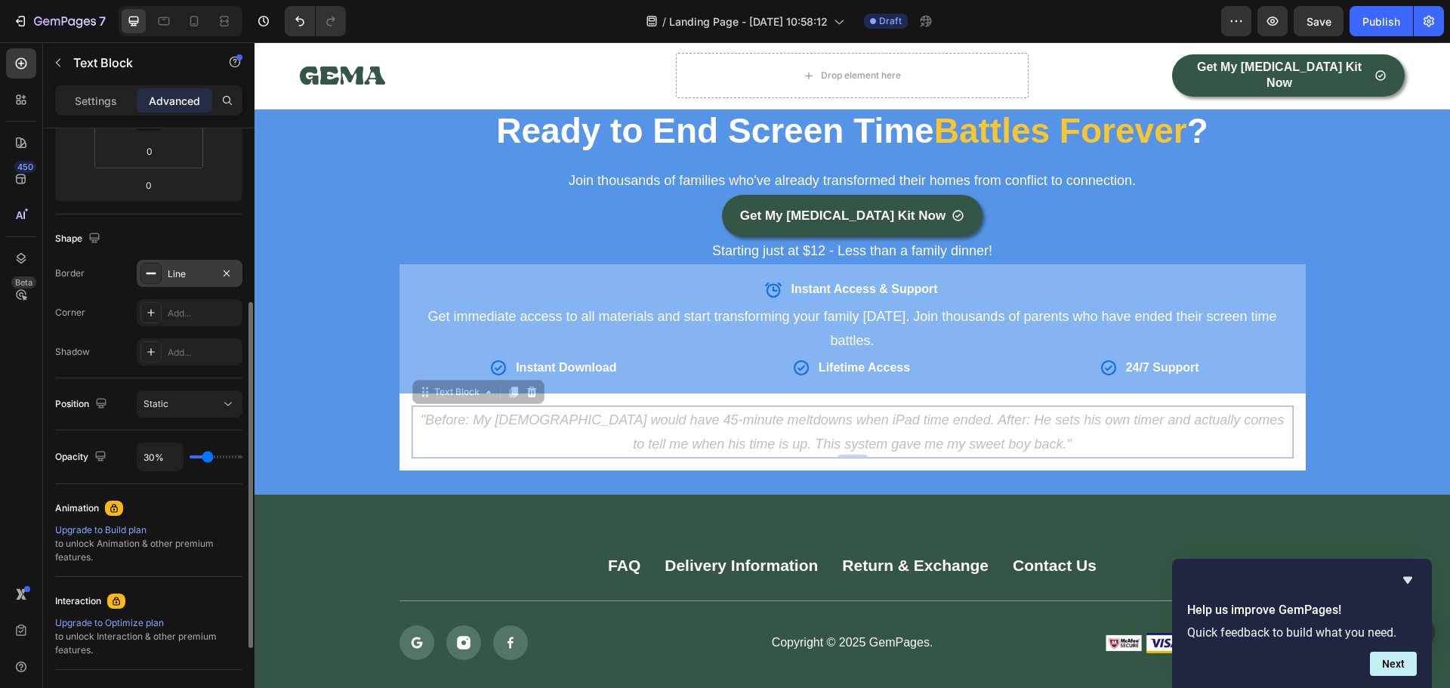
type input "31%"
type input "31"
type input "33%"
type input "33"
type input "35%"
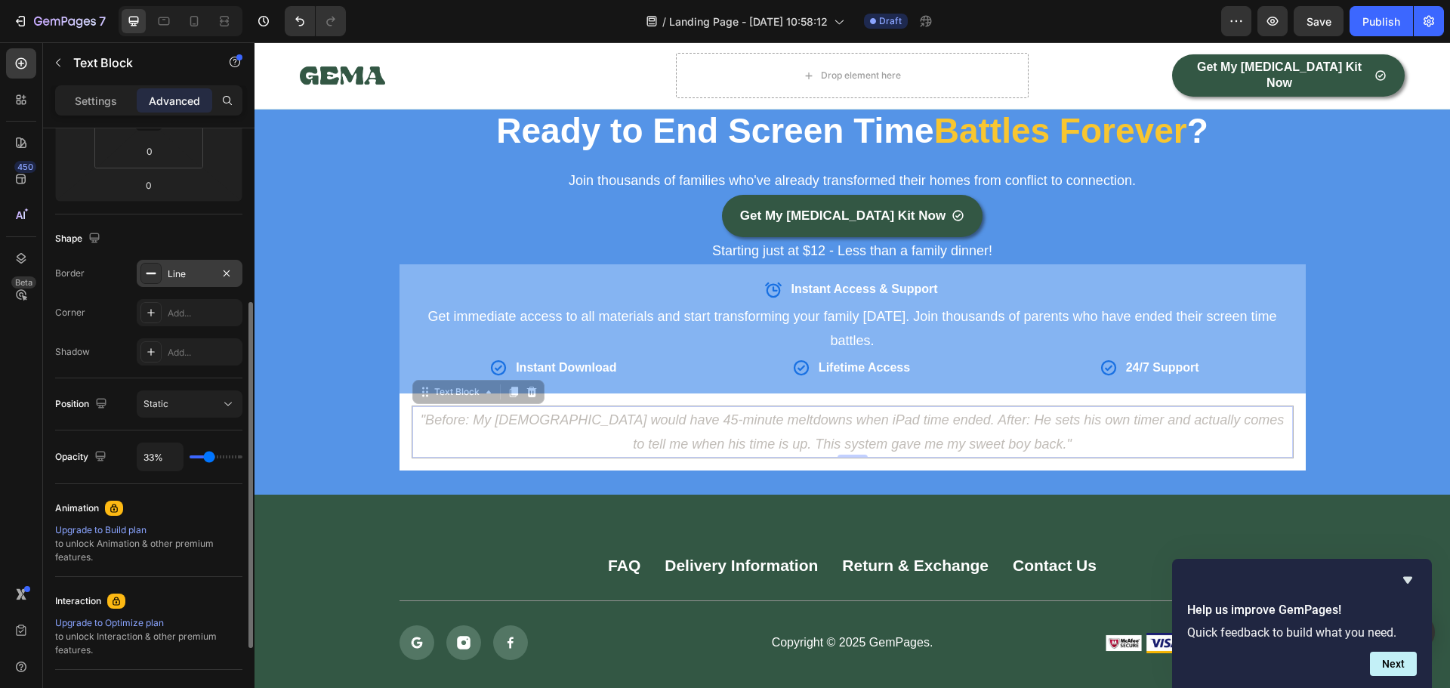
type input "35"
type input "39%"
type input "39"
type input "43%"
type input "43"
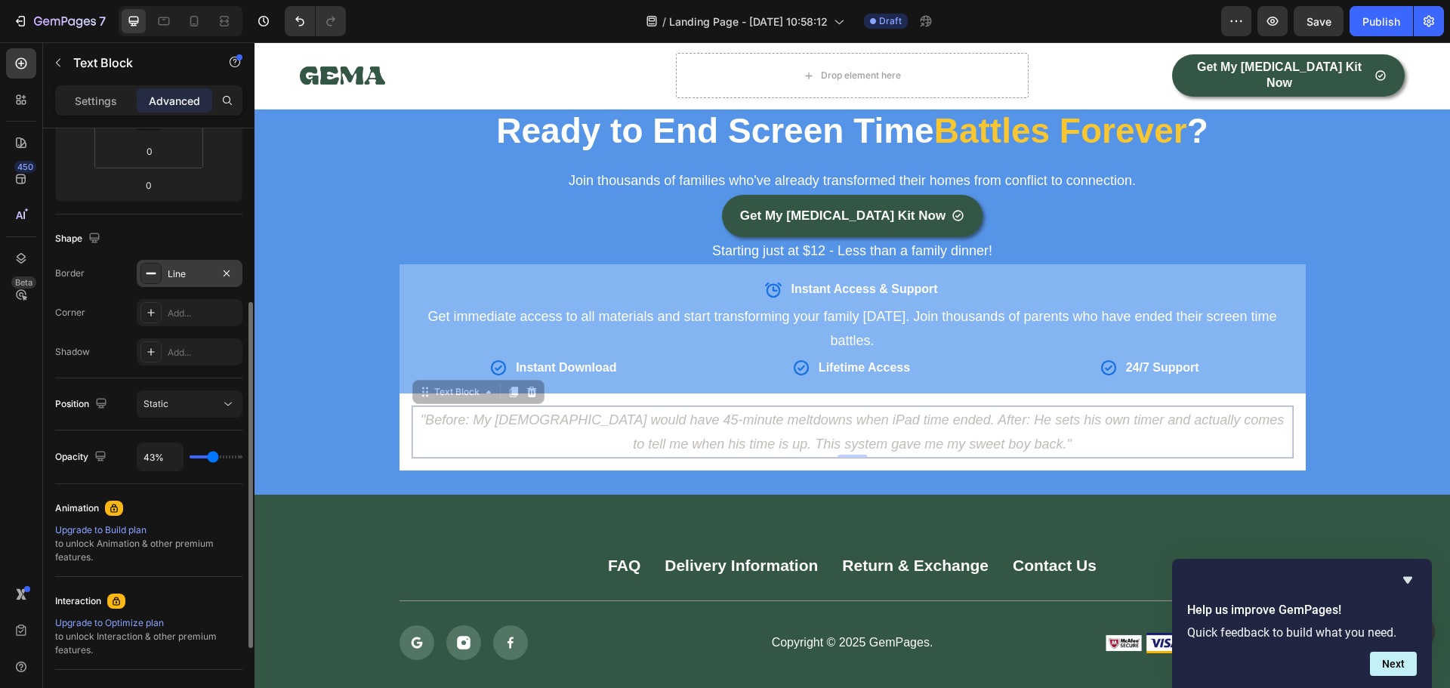
type input "44%"
type input "44"
type input "46%"
type input "46"
type input "50%"
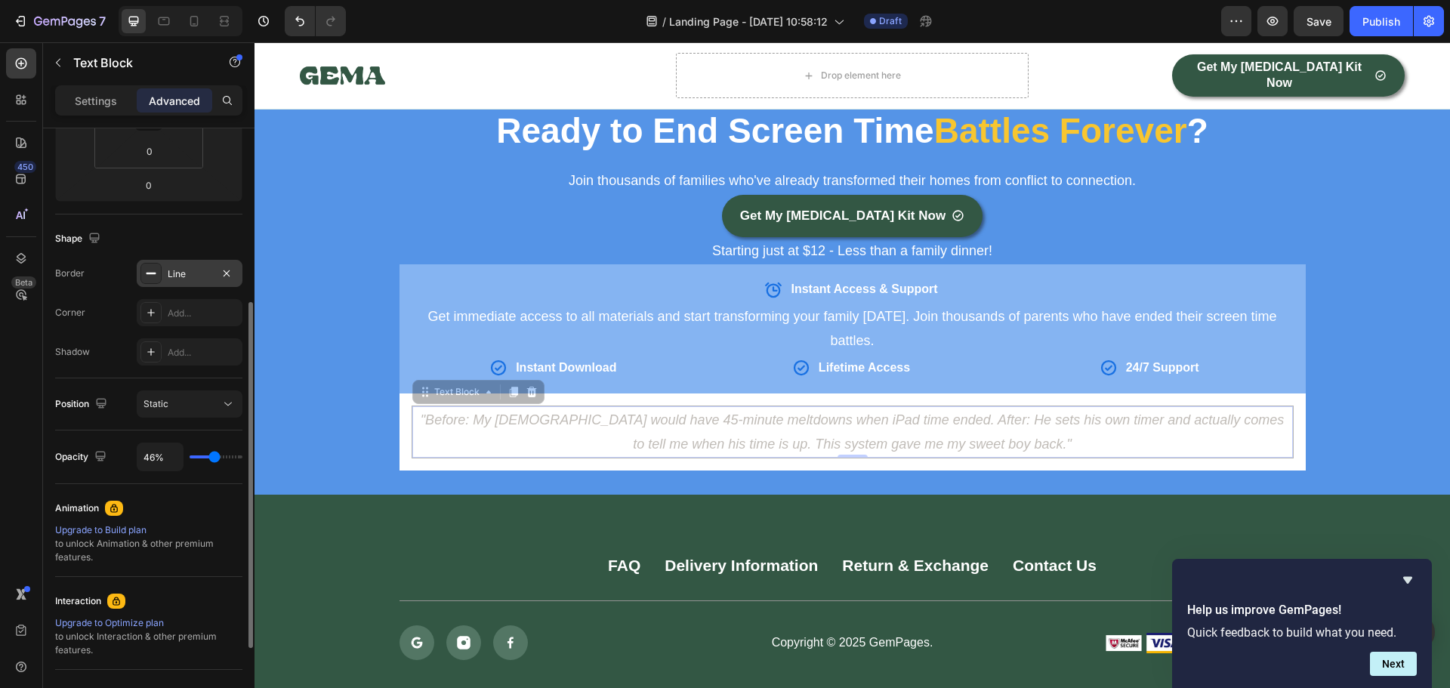
type input "50"
type input "52%"
type input "52"
type input "56%"
type input "56"
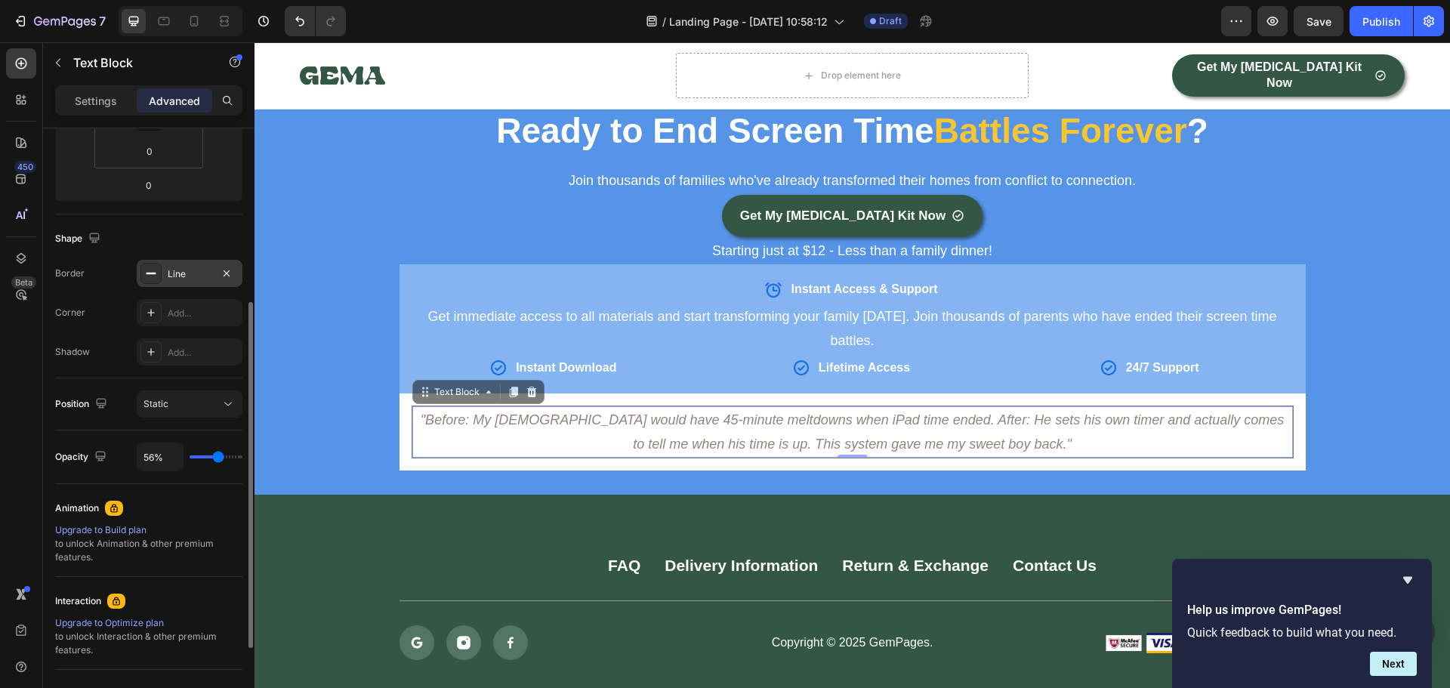
type input "57%"
type input "57"
type input "59%"
type input "59"
type input "61%"
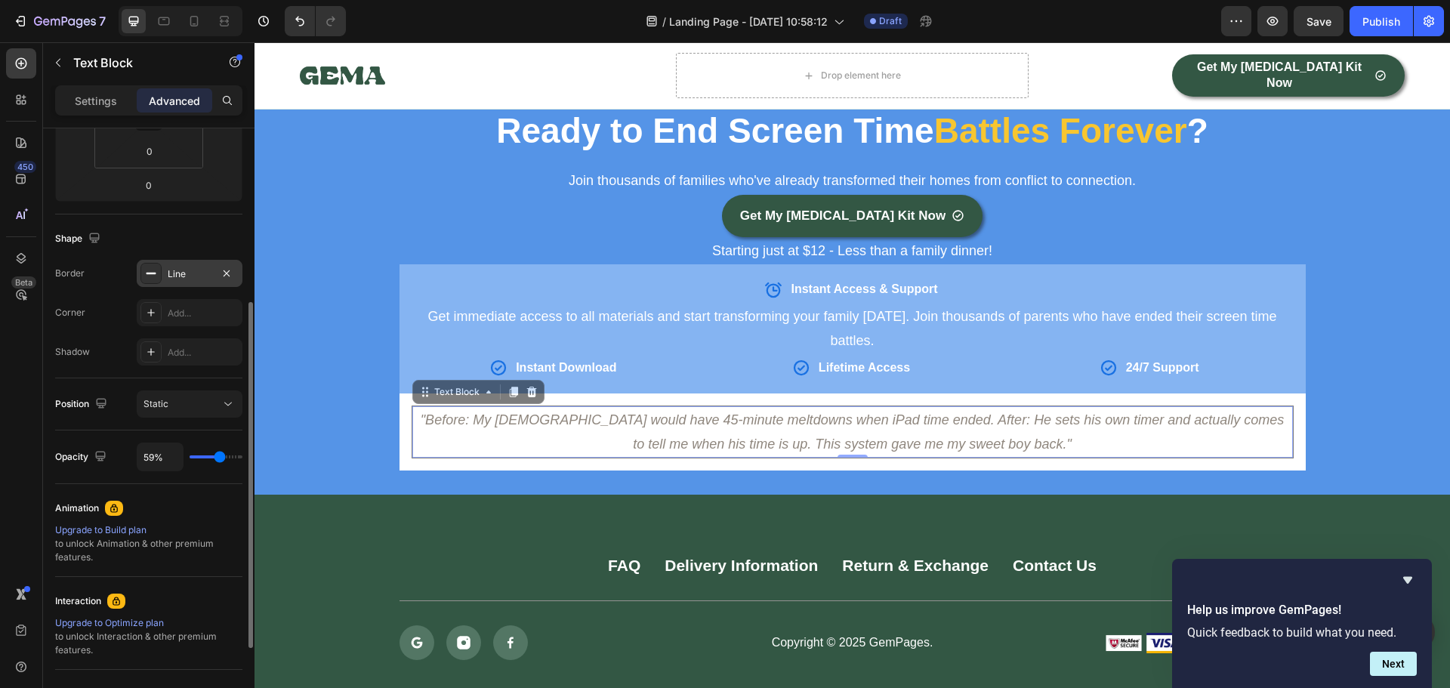
type input "61"
type input "63%"
type input "63"
type input "65%"
type input "65"
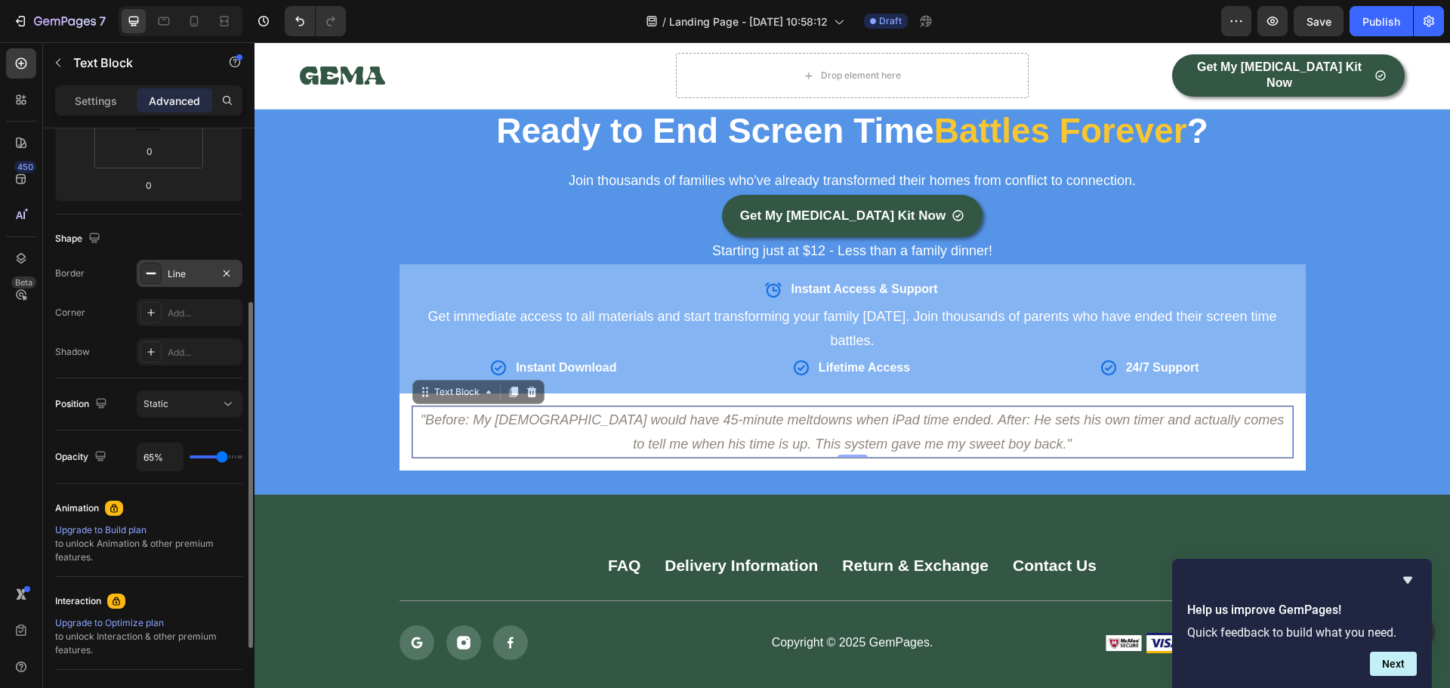
type input "67%"
type input "67"
type input "69%"
type input "69"
type input "70%"
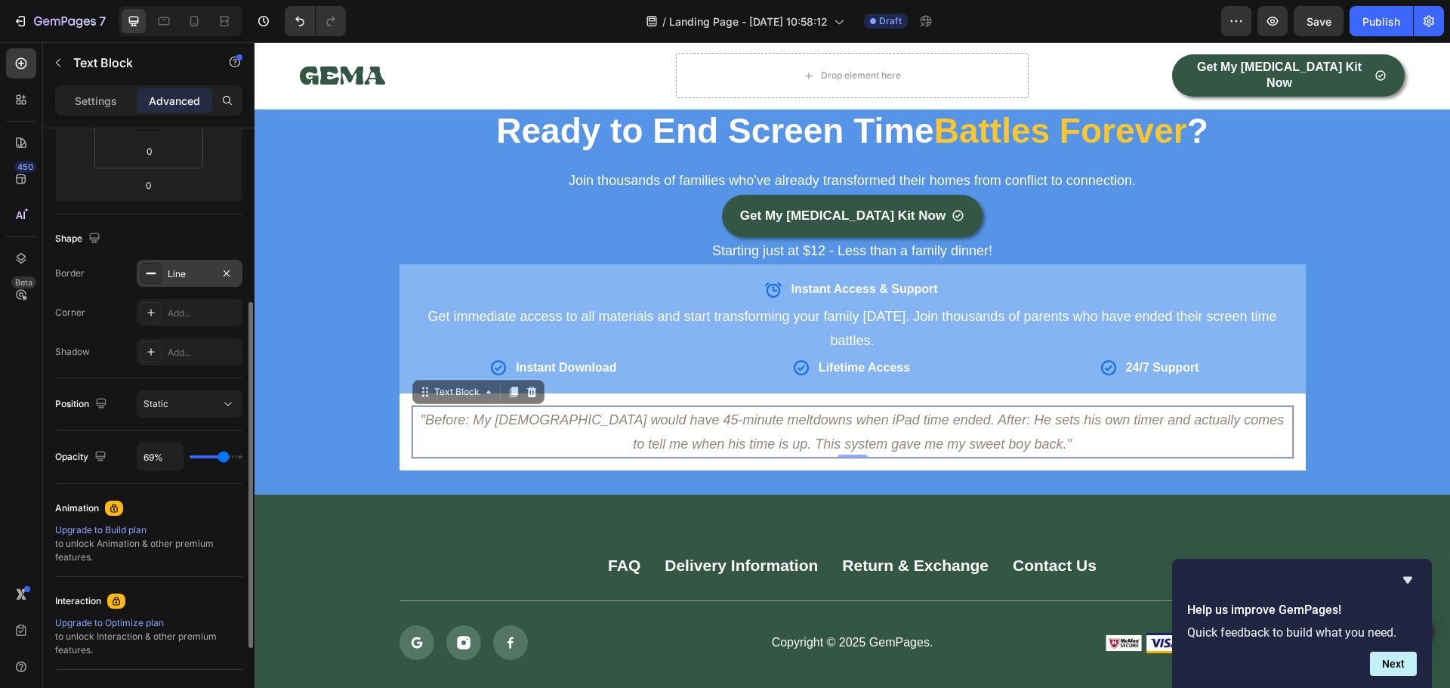
type input "70"
type input "72%"
type input "72"
type input "74%"
type input "74"
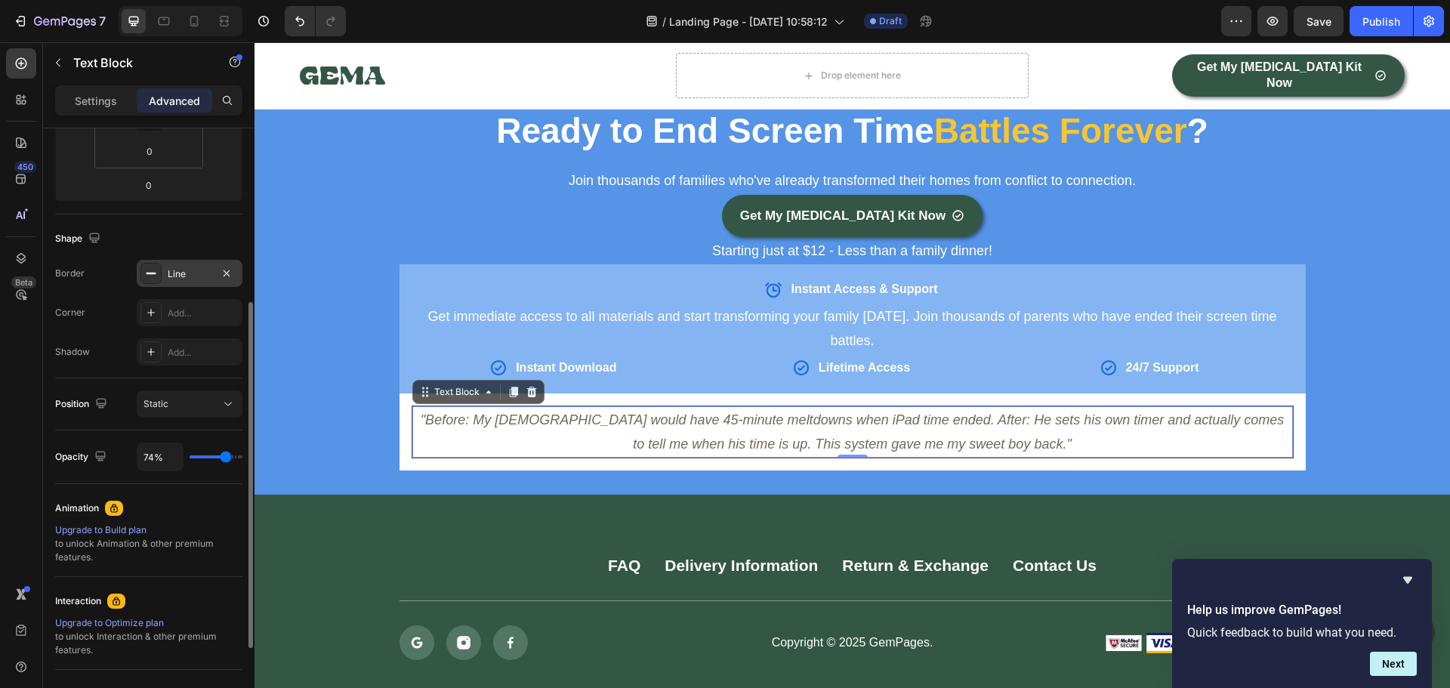
type input "76%"
type input "76"
type input "78%"
type input "78"
type input "81%"
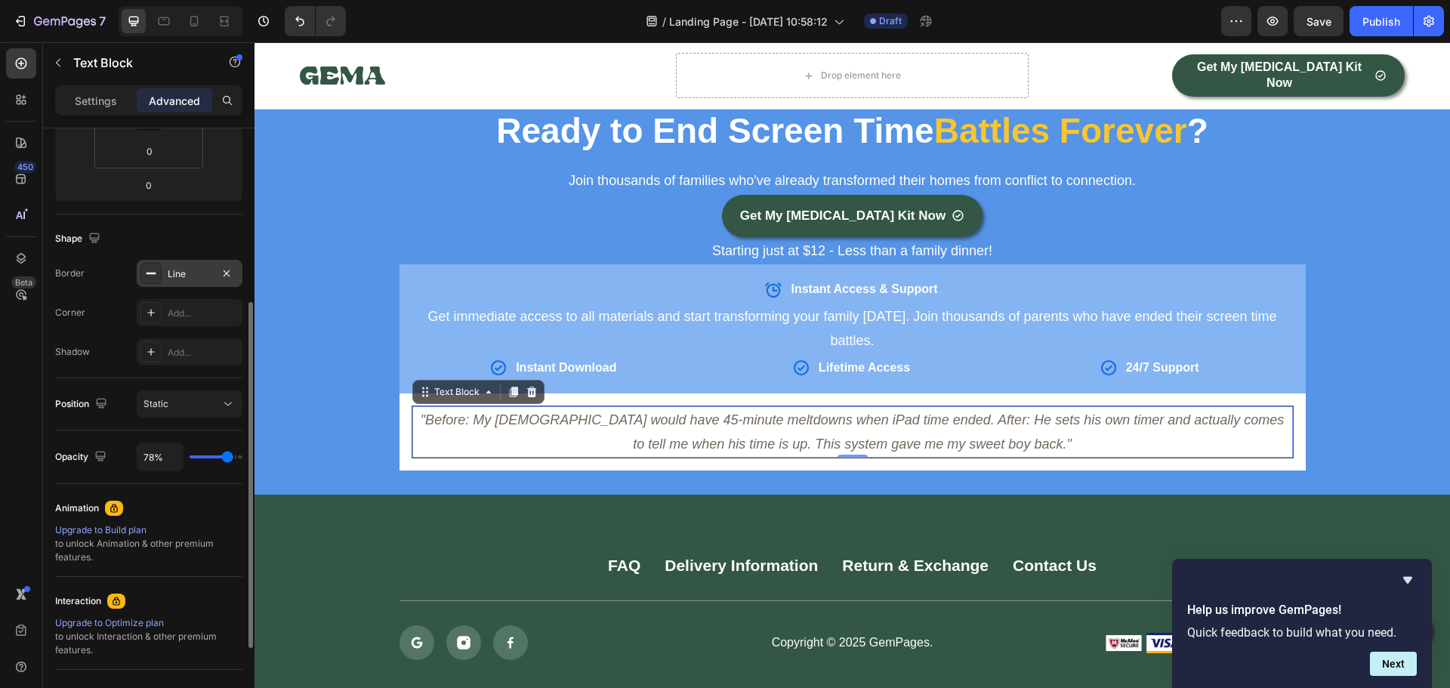
type input "81"
type input "83%"
type input "83"
type input "87%"
type input "87"
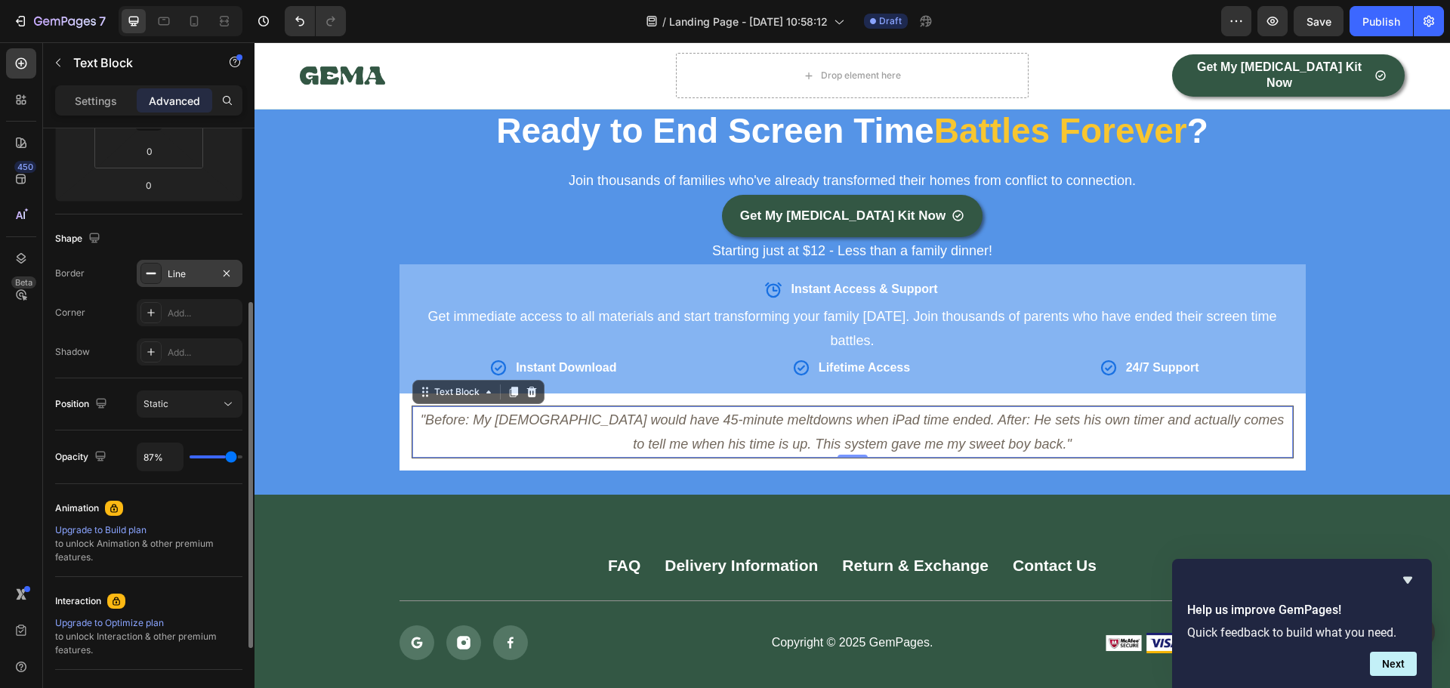
type input "91%"
type input "91"
type input "93%"
type input "93"
type input "96%"
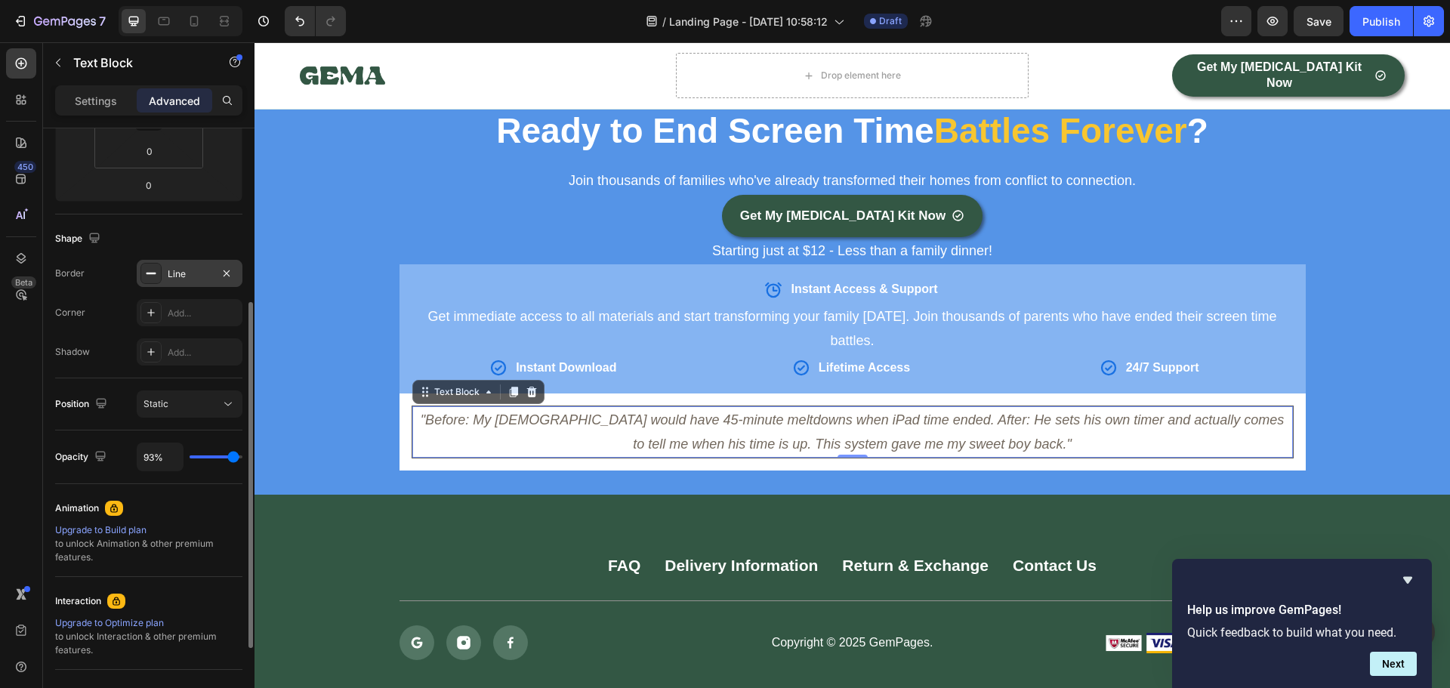
type input "96"
type input "98%"
type input "98"
type input "100%"
type input "100"
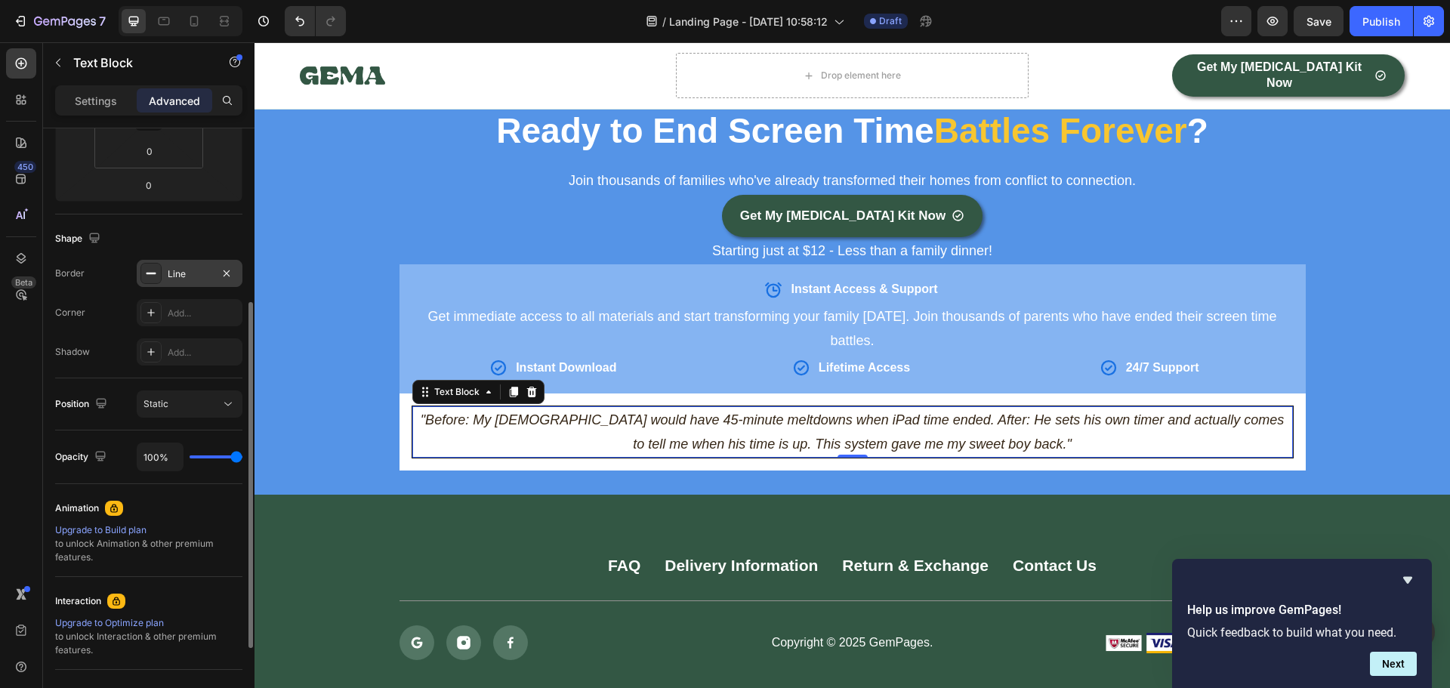
drag, startPoint x: 232, startPoint y: 455, endPoint x: 243, endPoint y: 458, distance: 11.7
click at [242, 458] on input "range" at bounding box center [215, 456] width 53 height 3
click at [112, 102] on p "Settings" at bounding box center [96, 101] width 42 height 16
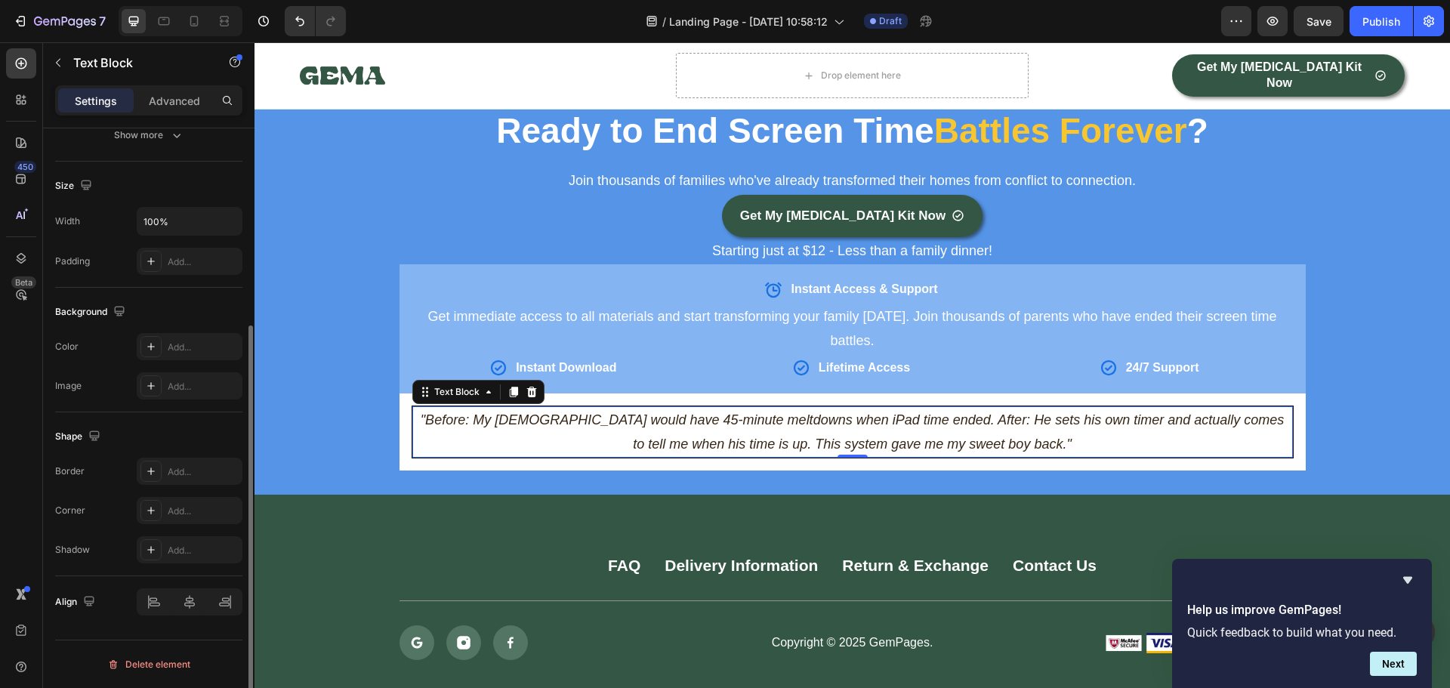
scroll to position [292, 0]
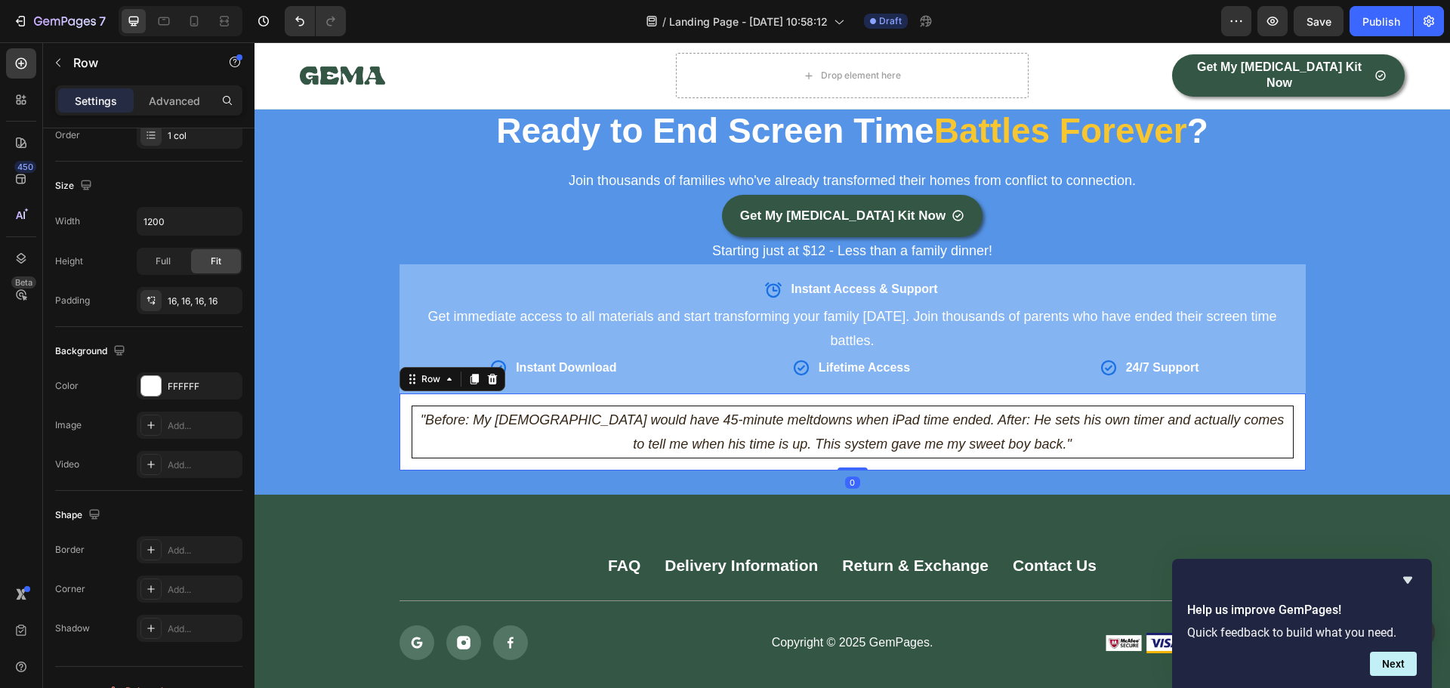
click at [399, 393] on div ""Before: My [DEMOGRAPHIC_DATA] would have 45-minute meltdowns when iPad time en…" at bounding box center [852, 432] width 906 height 78
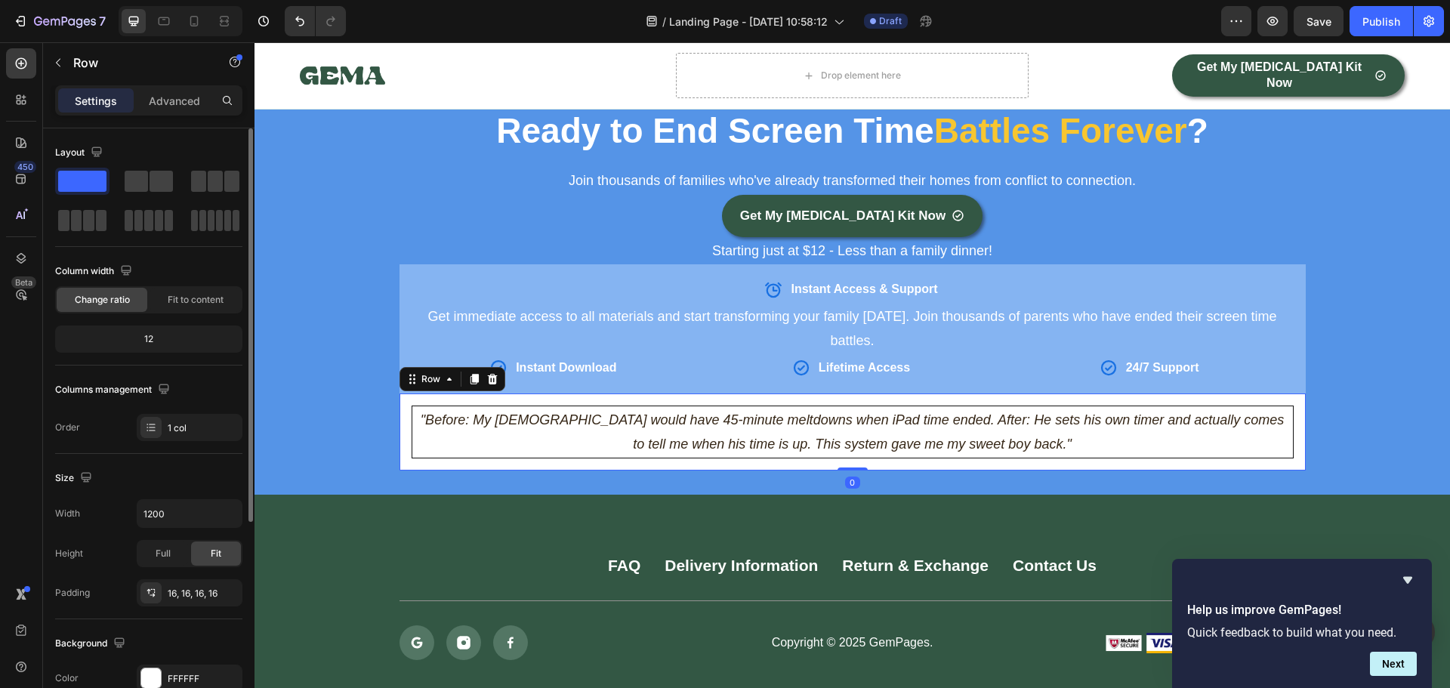
click at [402, 393] on div ""Before: My [DEMOGRAPHIC_DATA] would have 45-minute meltdowns when iPad time en…" at bounding box center [852, 432] width 906 height 78
click at [232, 512] on icon "button" at bounding box center [227, 513] width 15 height 15
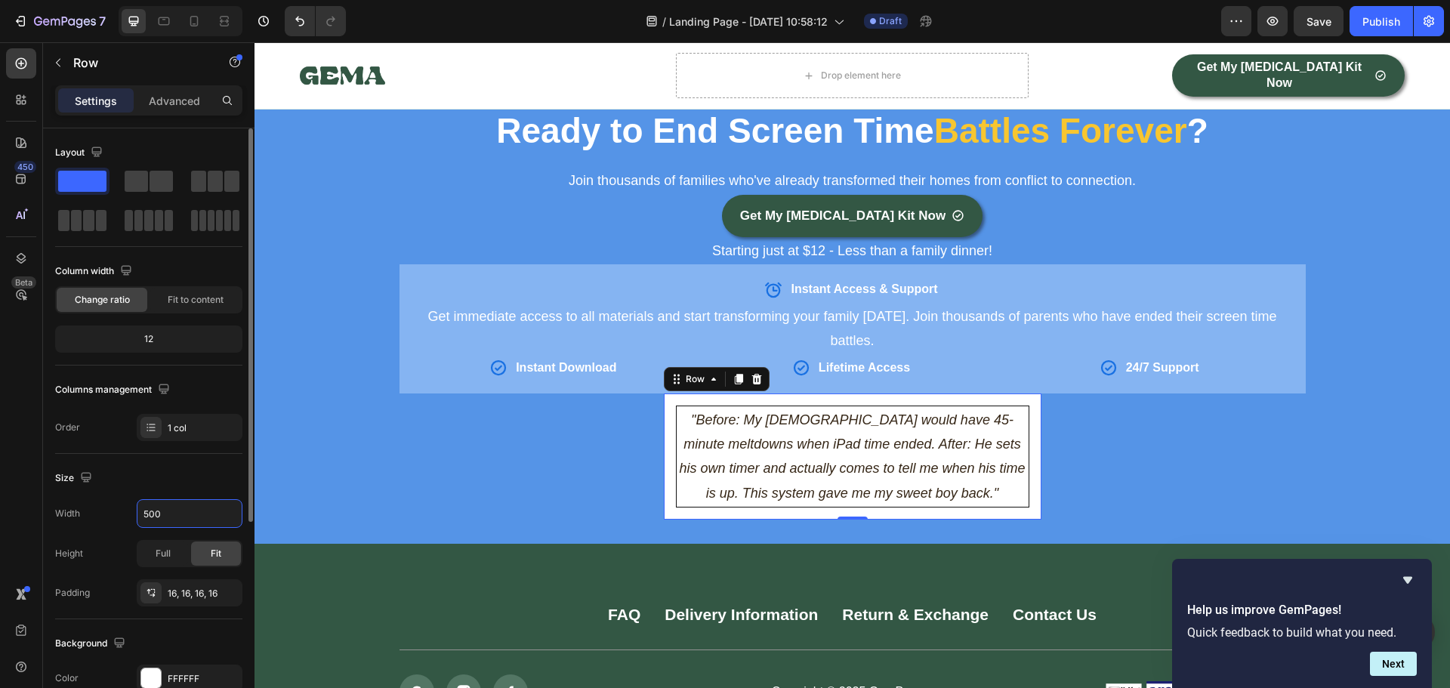
drag, startPoint x: 166, startPoint y: 513, endPoint x: 135, endPoint y: 515, distance: 31.0
click at [135, 515] on div "Width 500" at bounding box center [148, 513] width 187 height 29
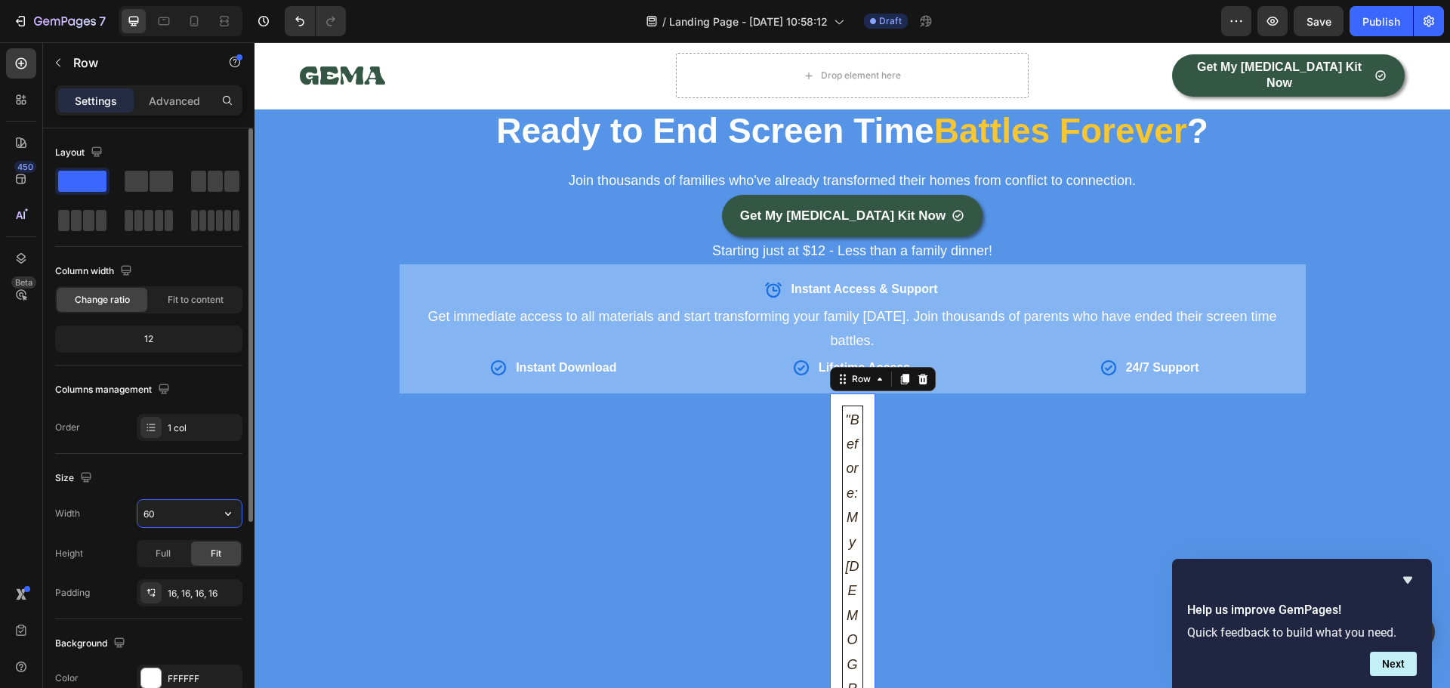
type input "600"
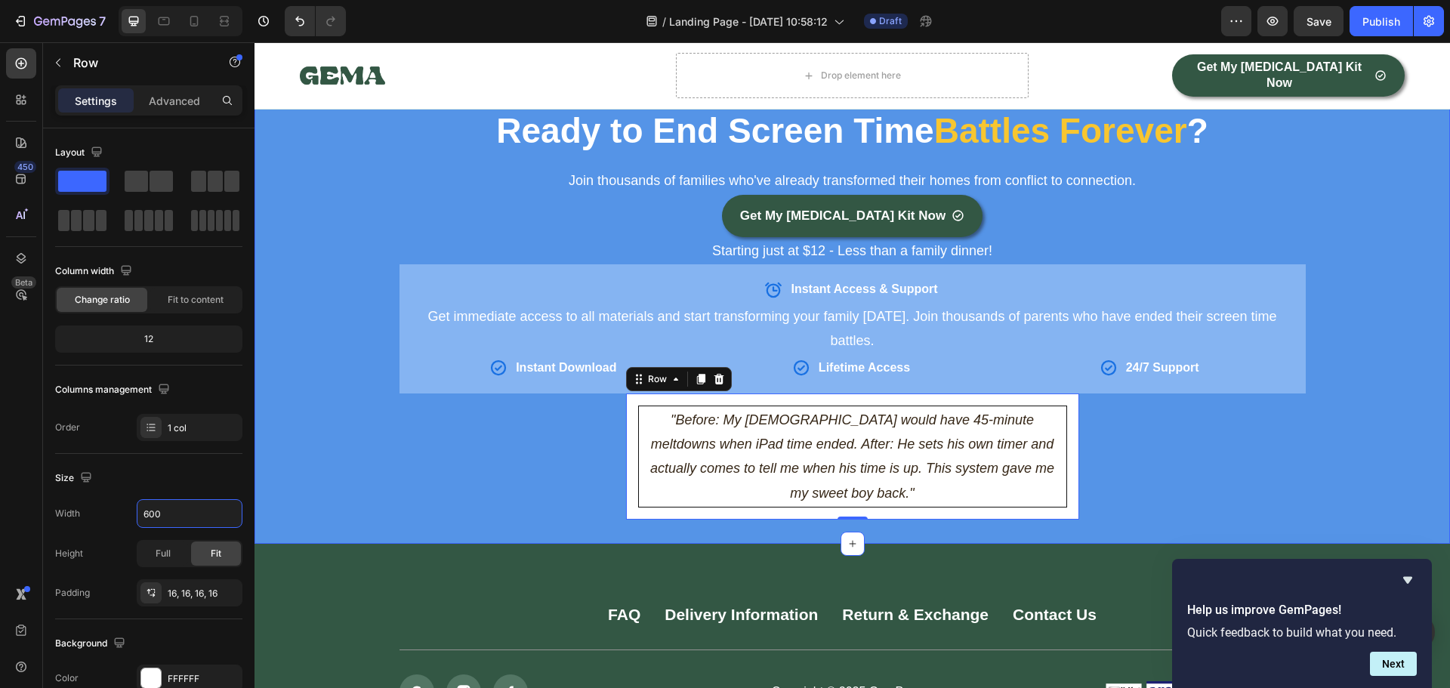
click at [429, 441] on div "Ready to End Screen Time Battles Forever ? Heading Row Join thousands of famili…" at bounding box center [851, 313] width 1195 height 413
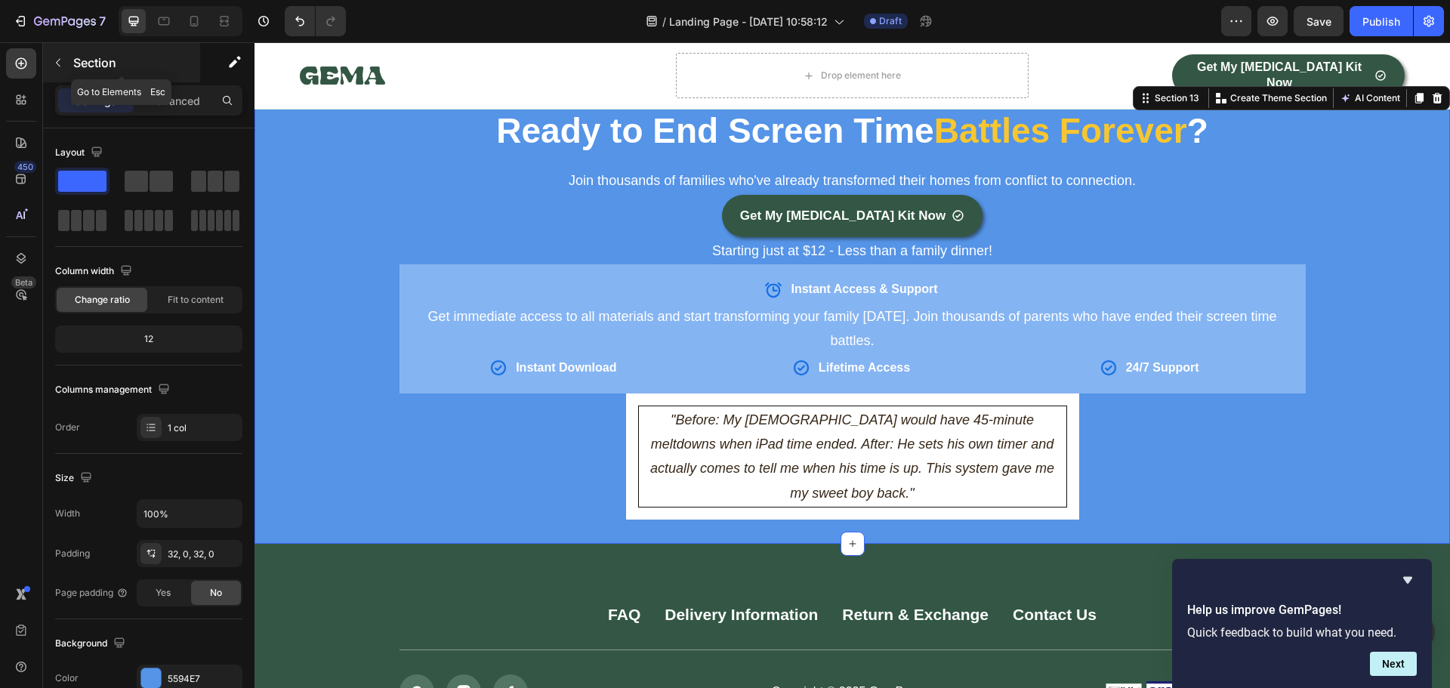
click at [56, 63] on icon "button" at bounding box center [58, 63] width 12 height 12
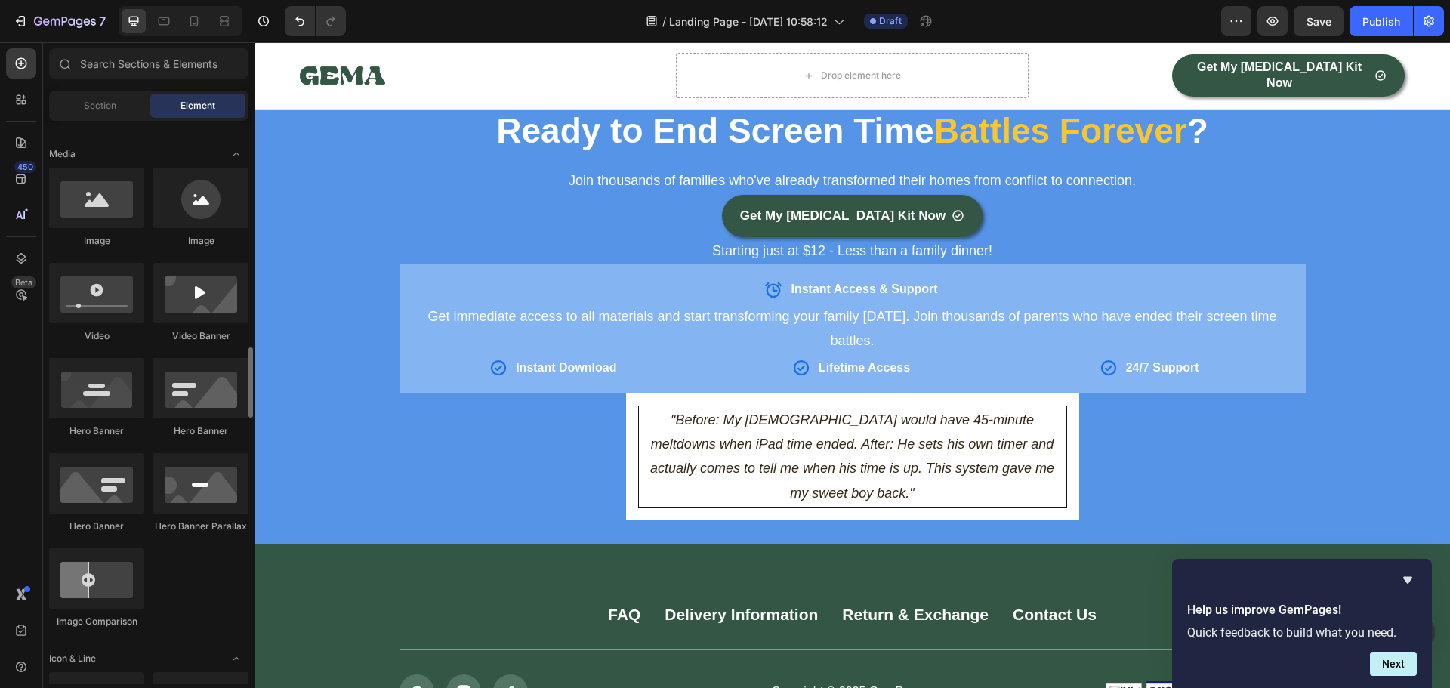
scroll to position [604, 0]
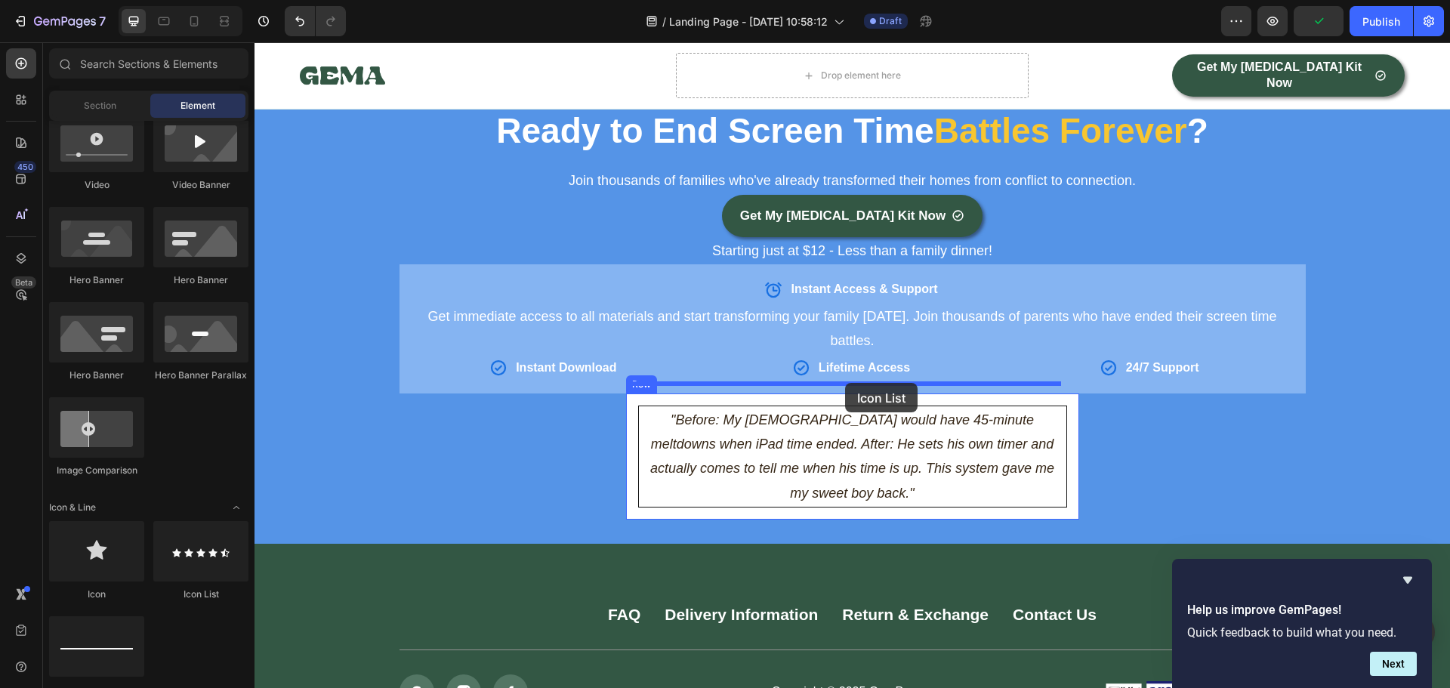
drag, startPoint x: 451, startPoint y: 600, endPoint x: 845, endPoint y: 383, distance: 449.4
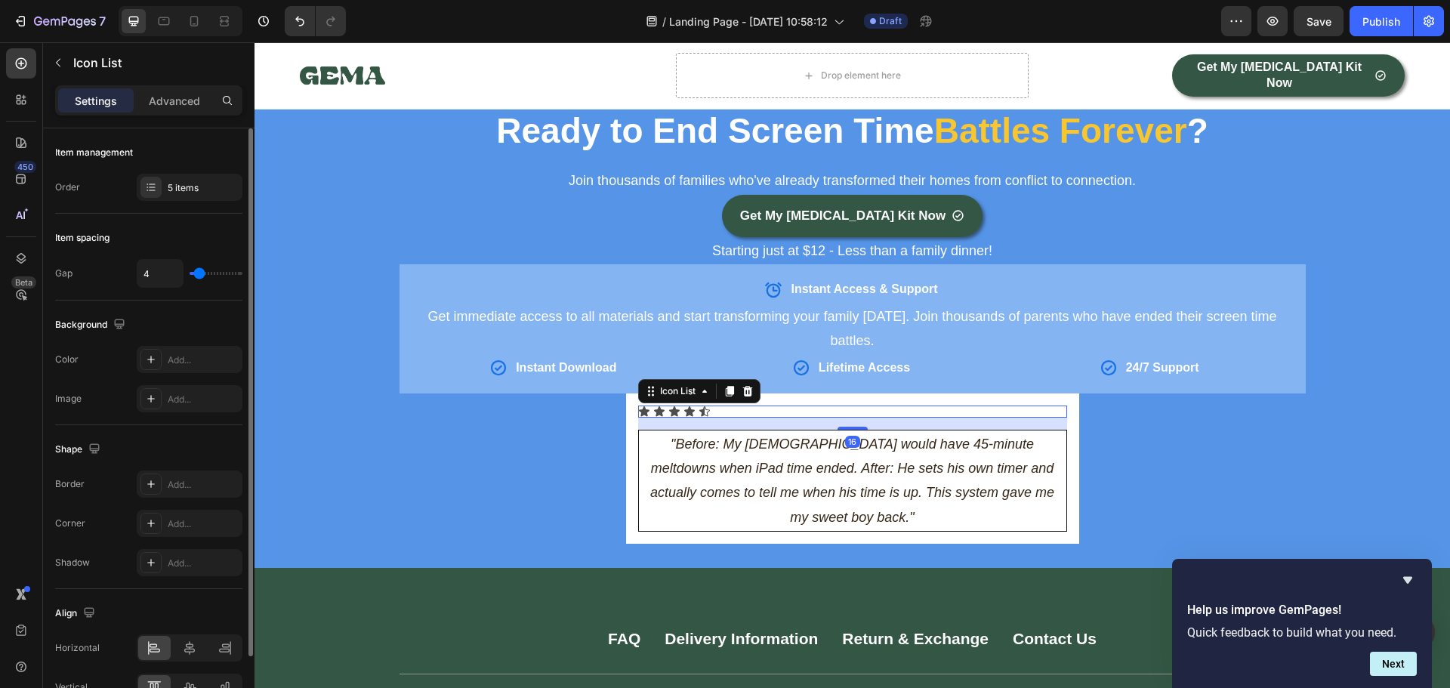
scroll to position [85, 0]
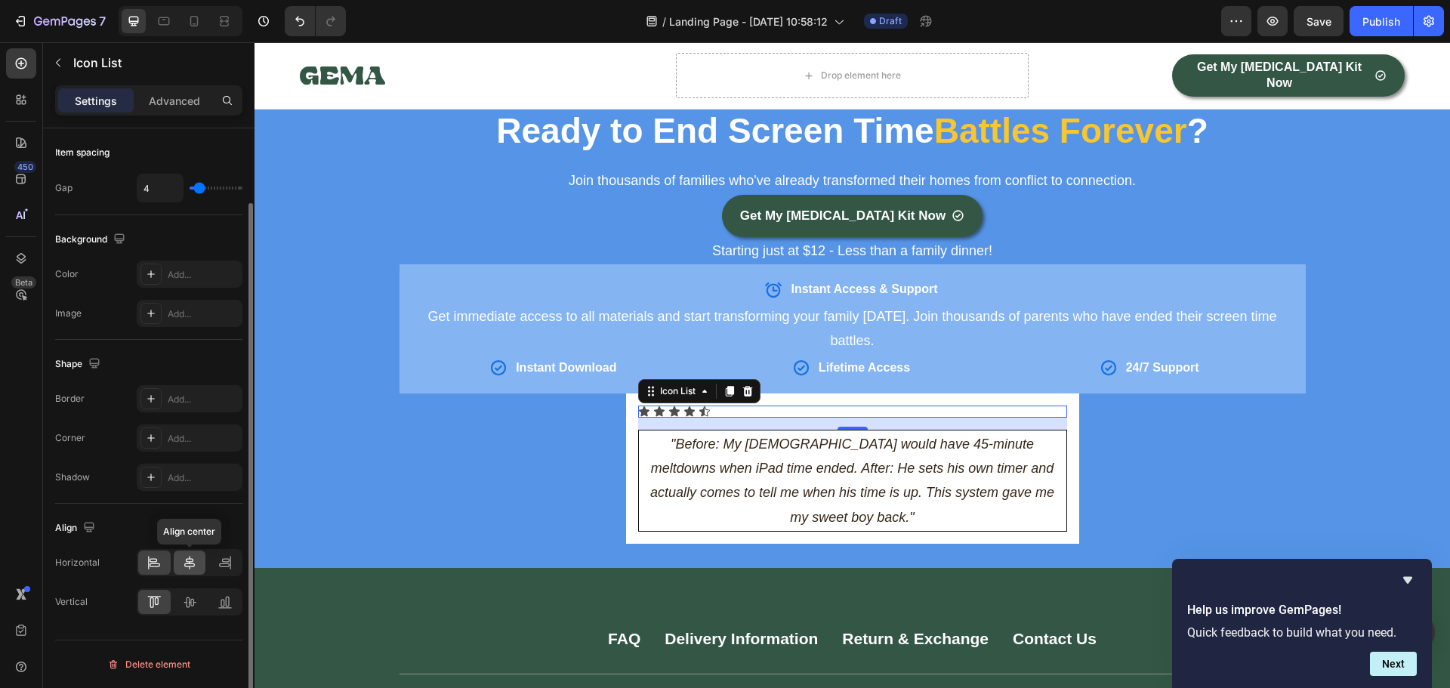
click at [184, 560] on icon at bounding box center [189, 562] width 15 height 15
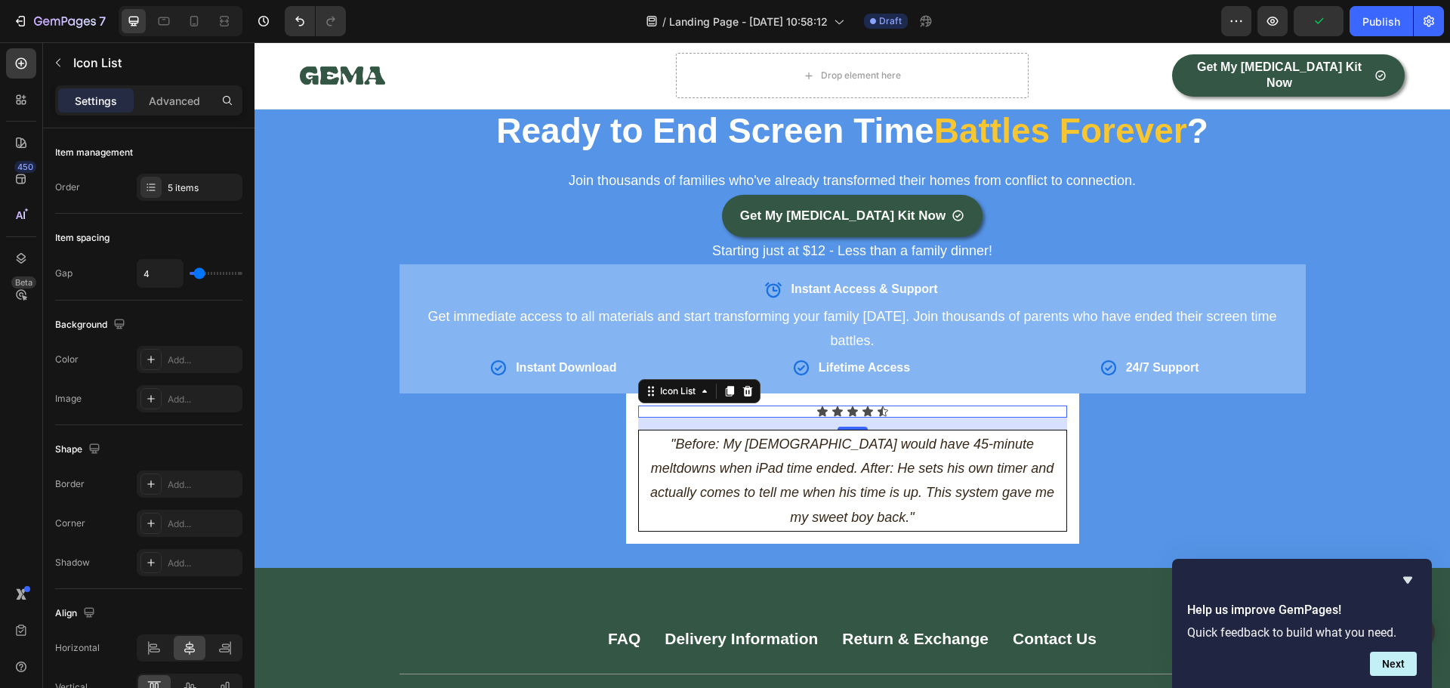
click at [855, 405] on div "Icon Icon Icon Icon Icon" at bounding box center [852, 411] width 429 height 12
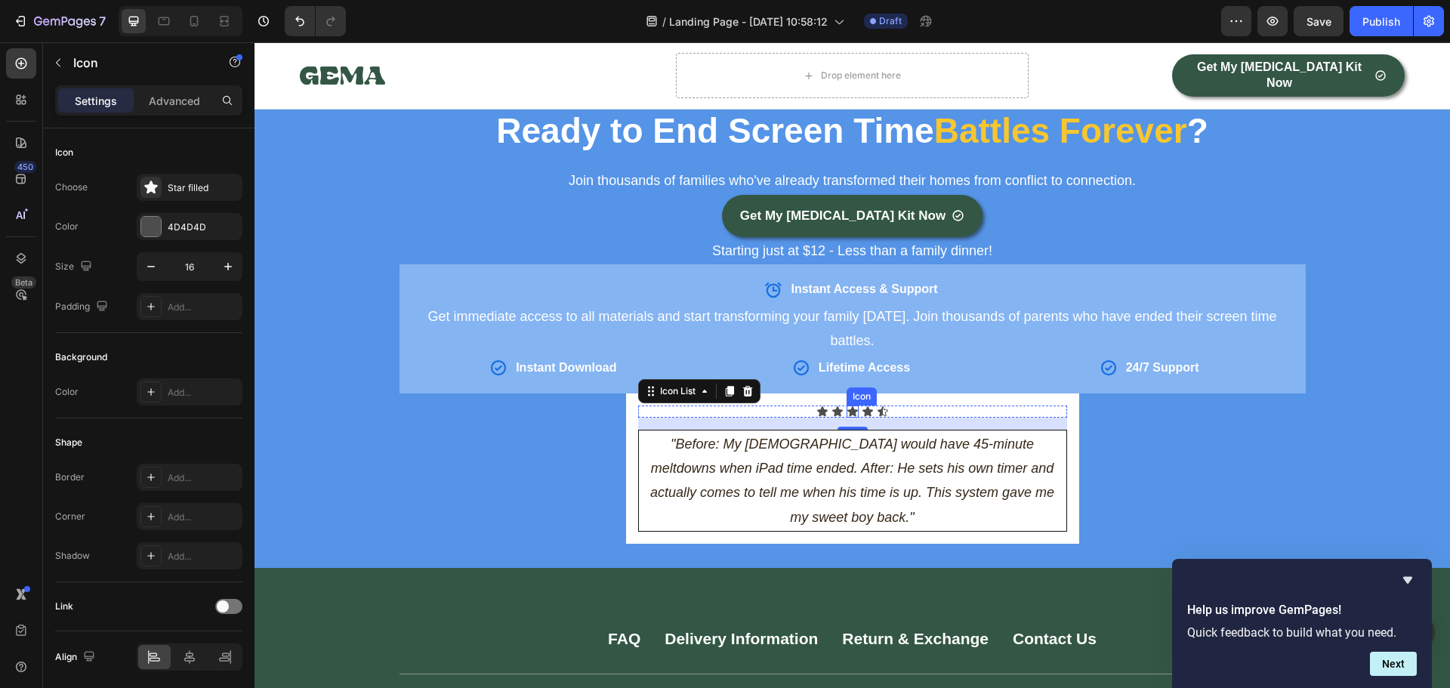
click at [846, 405] on icon at bounding box center [852, 411] width 12 height 12
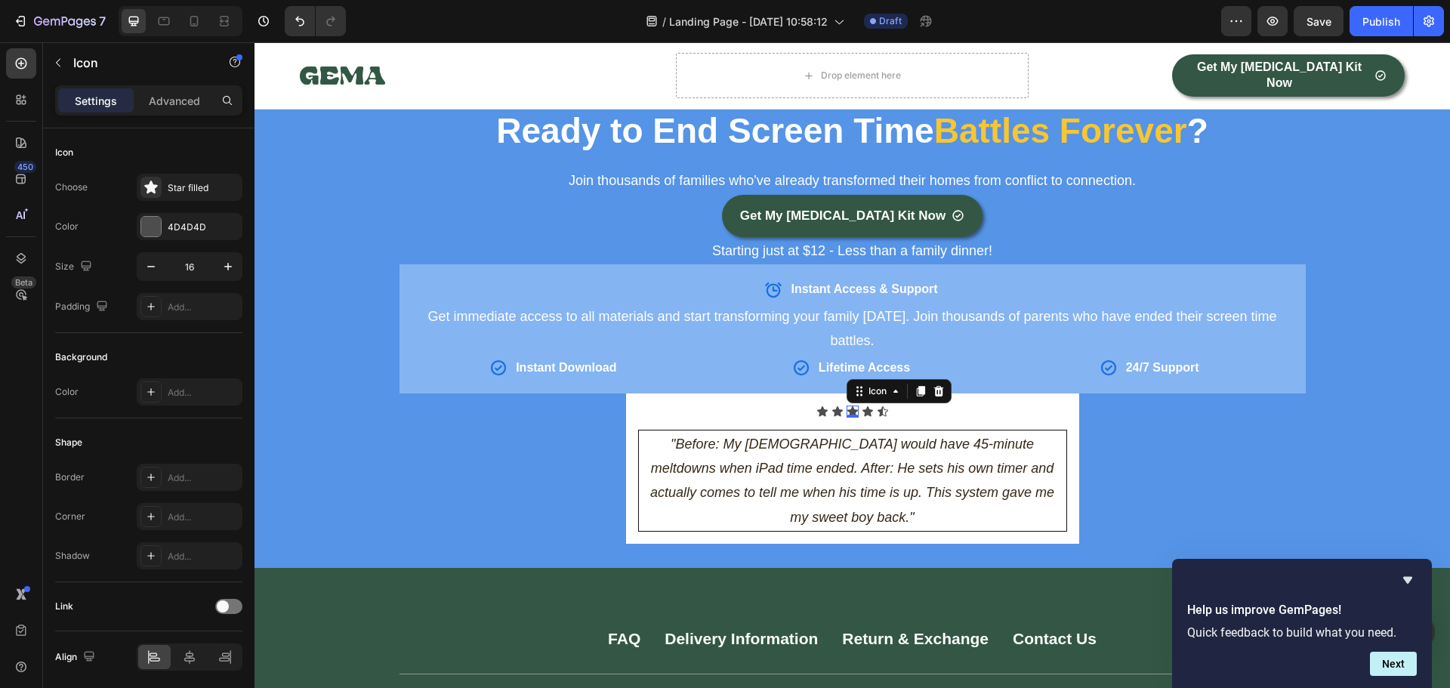
click at [846, 405] on icon at bounding box center [852, 411] width 12 height 12
click at [823, 405] on div "Icon Icon Icon 0 Icon Icon" at bounding box center [852, 411] width 429 height 12
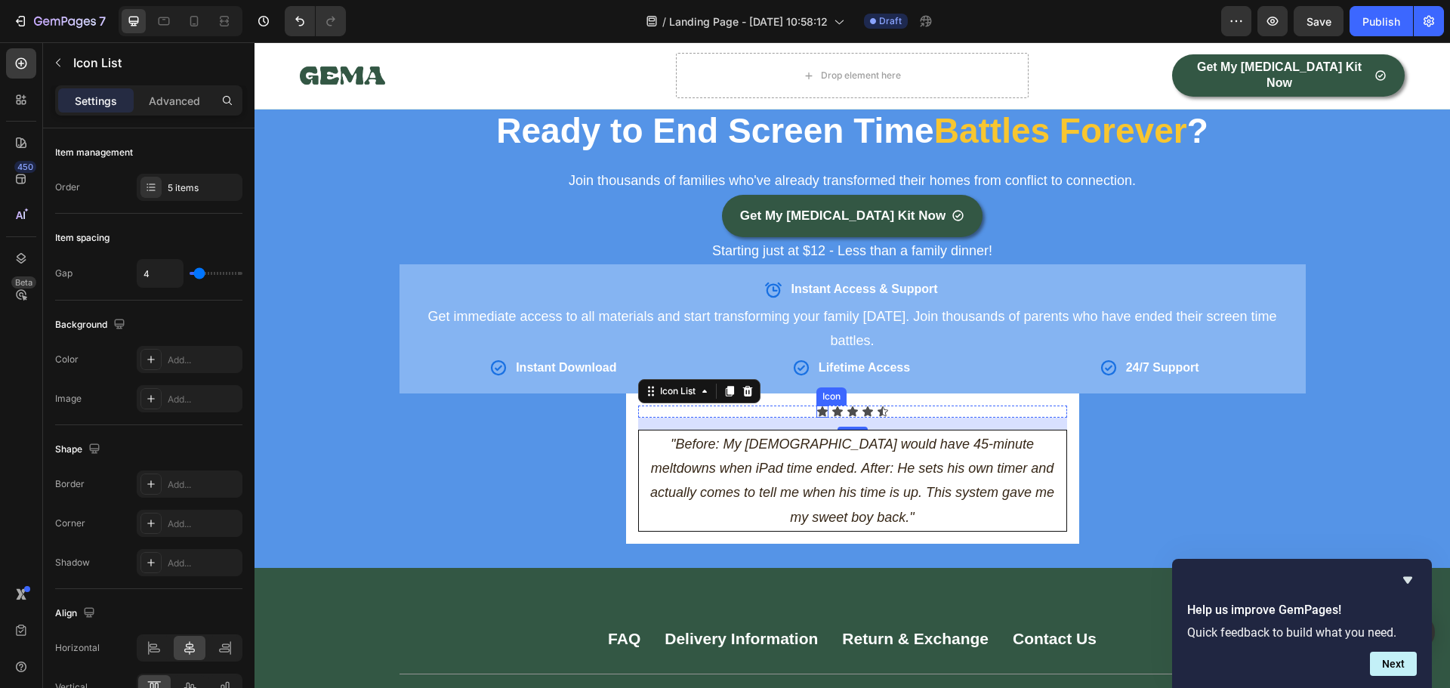
click at [816, 405] on div "Icon" at bounding box center [822, 411] width 12 height 12
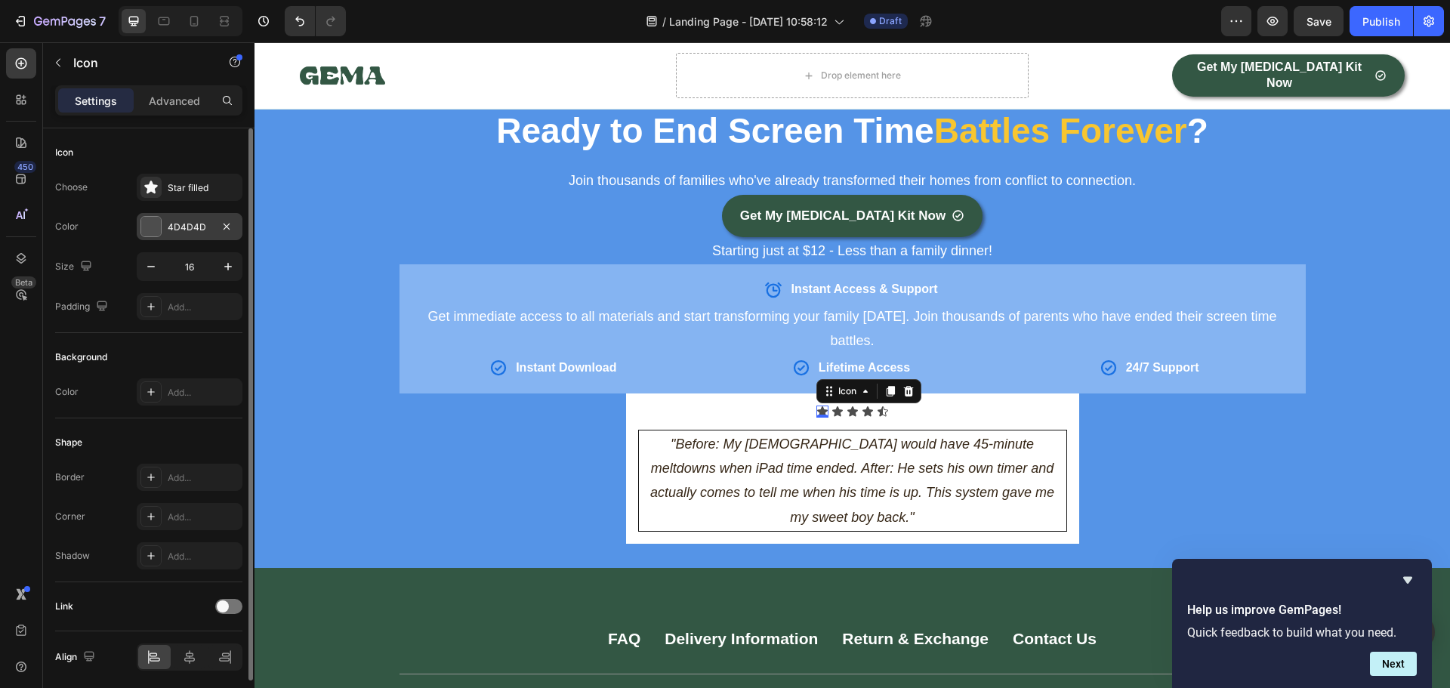
click at [153, 229] on div at bounding box center [151, 227] width 20 height 20
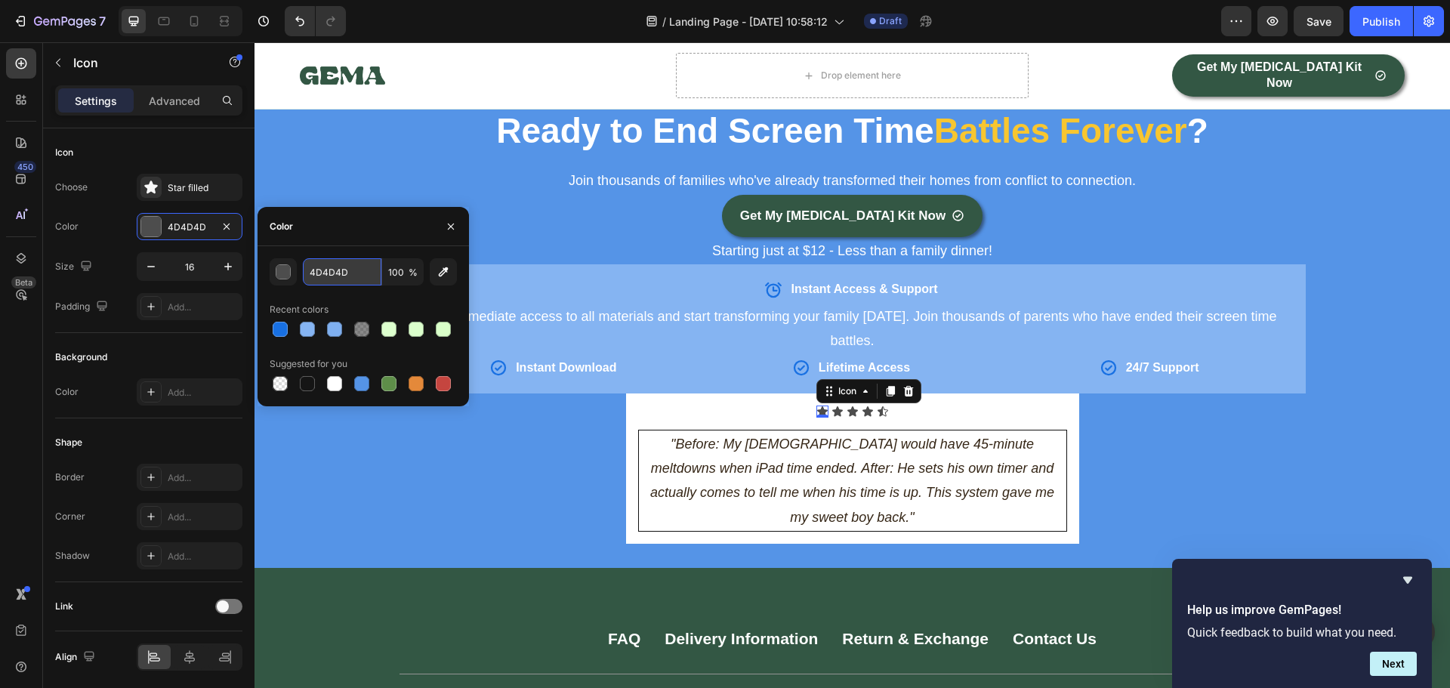
click at [329, 278] on input "4D4D4D" at bounding box center [342, 271] width 79 height 27
paste input "#f2bf02"
type input "#f2bf02"
click at [226, 270] on icon "button" at bounding box center [227, 266] width 15 height 15
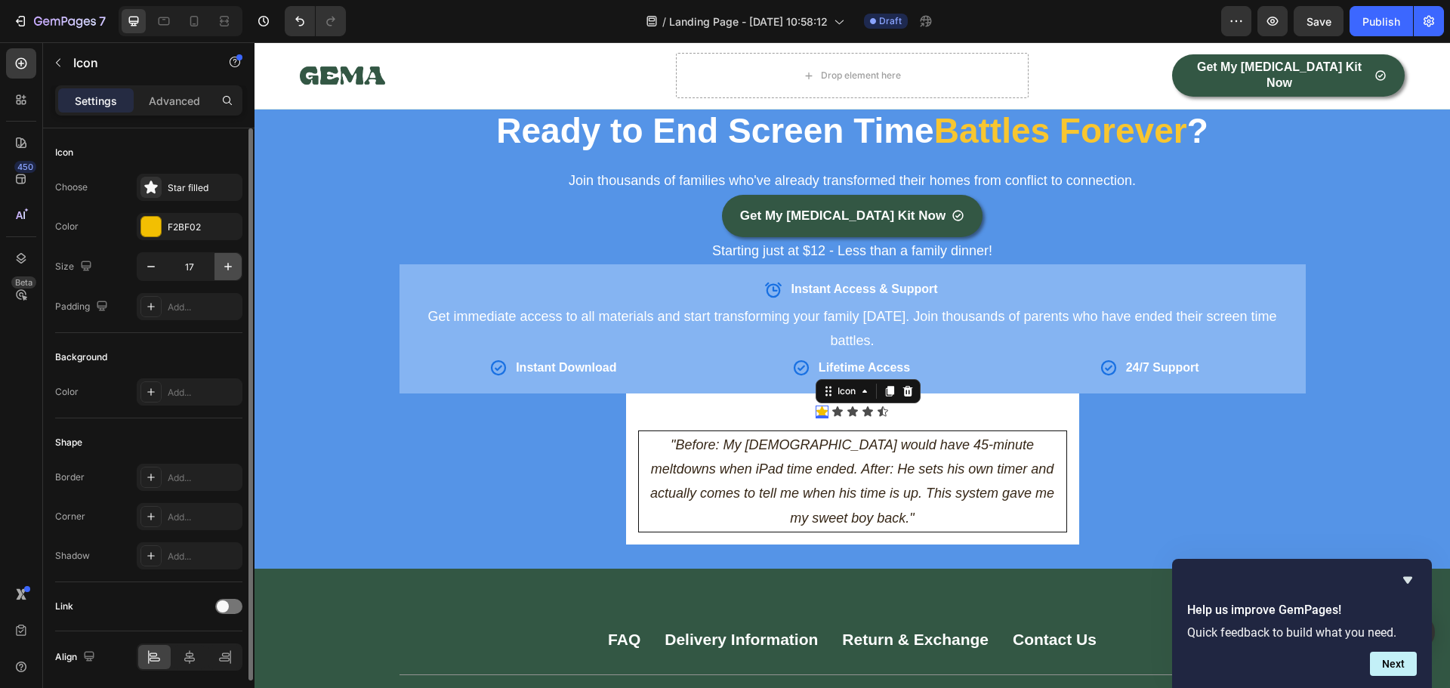
click at [226, 270] on icon "button" at bounding box center [227, 266] width 15 height 15
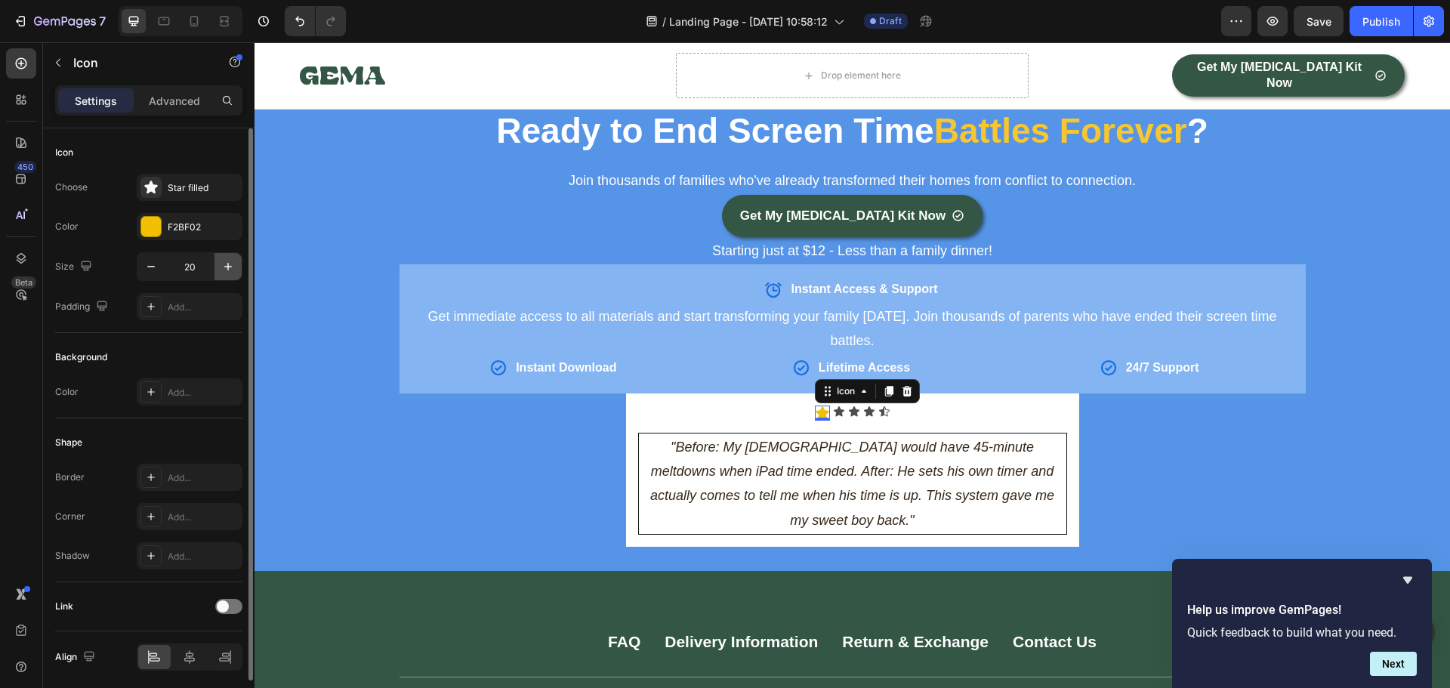
click at [226, 270] on icon "button" at bounding box center [227, 266] width 15 height 15
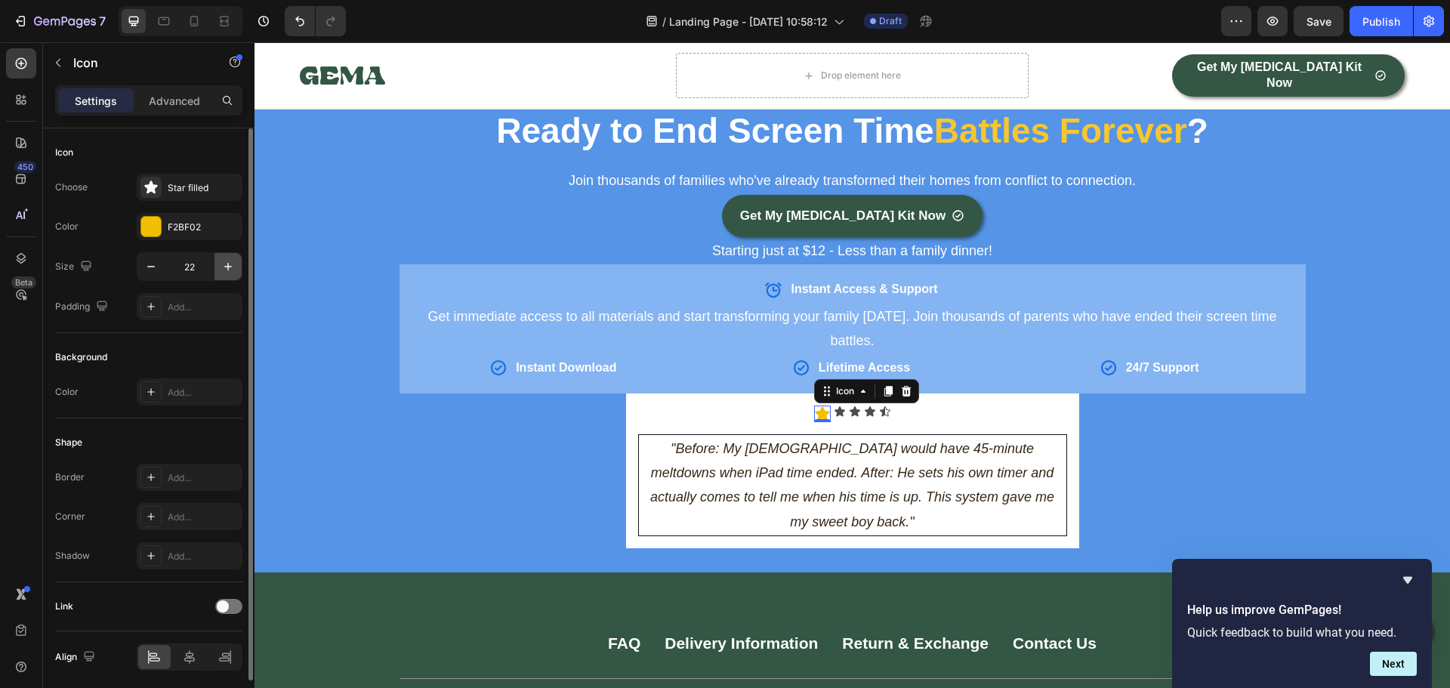
click at [226, 270] on icon "button" at bounding box center [227, 266] width 15 height 15
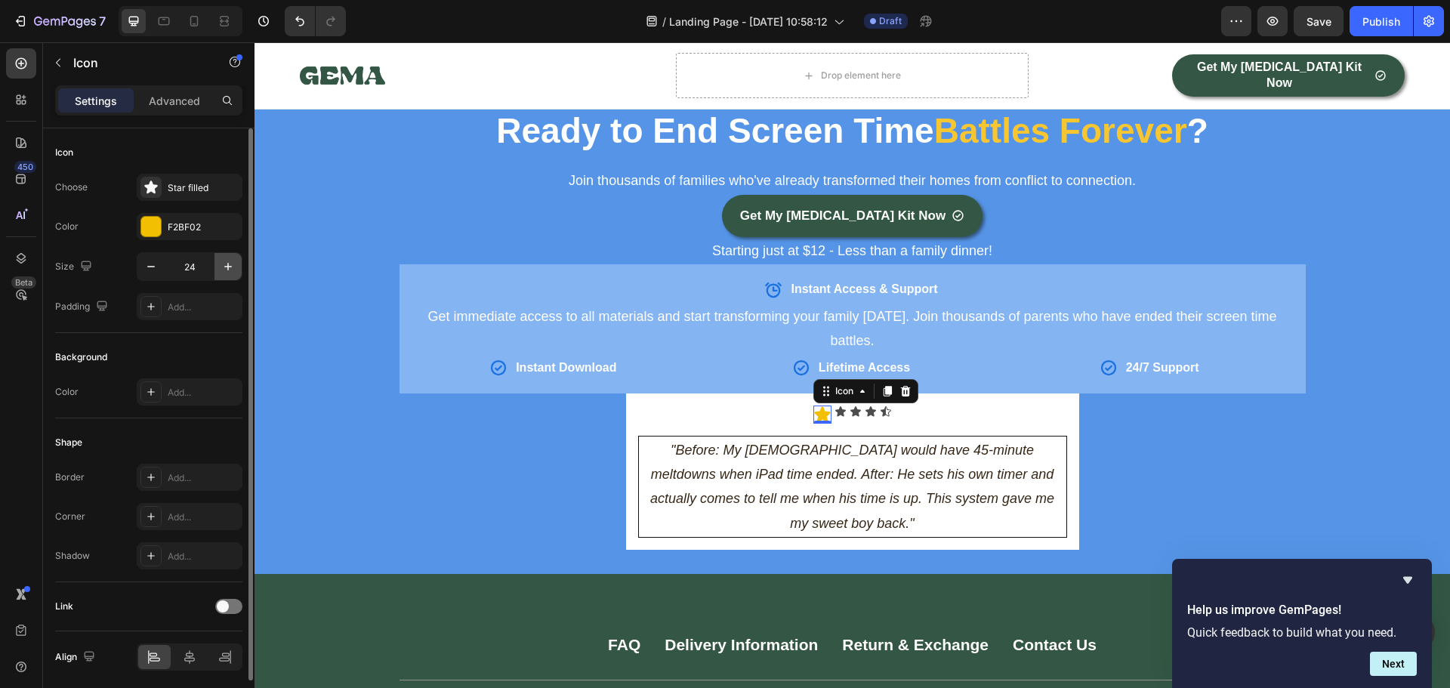
click at [226, 270] on icon "button" at bounding box center [227, 266] width 15 height 15
type input "25"
click at [835, 405] on div "Icon" at bounding box center [840, 411] width 12 height 12
type input "25"
click at [168, 189] on div "Star filled" at bounding box center [203, 188] width 71 height 14
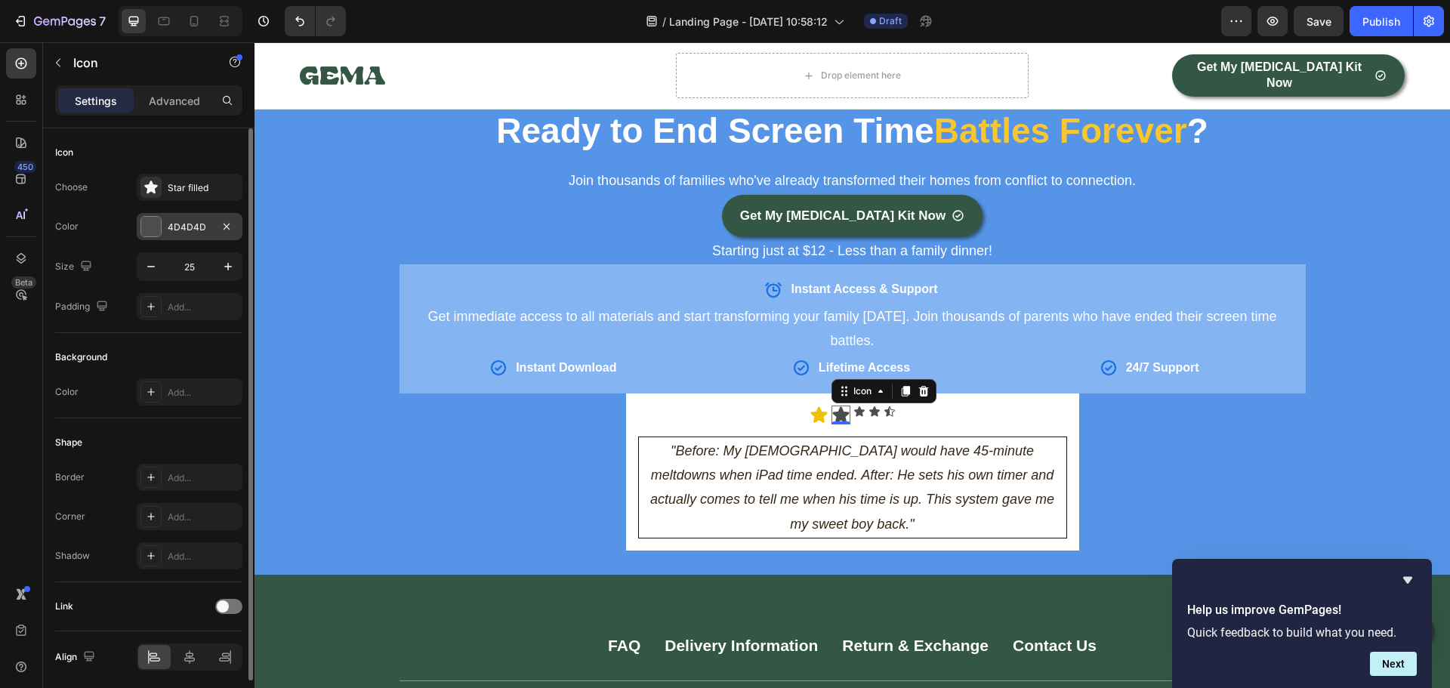
click at [181, 220] on div "4D4D4D" at bounding box center [190, 227] width 44 height 14
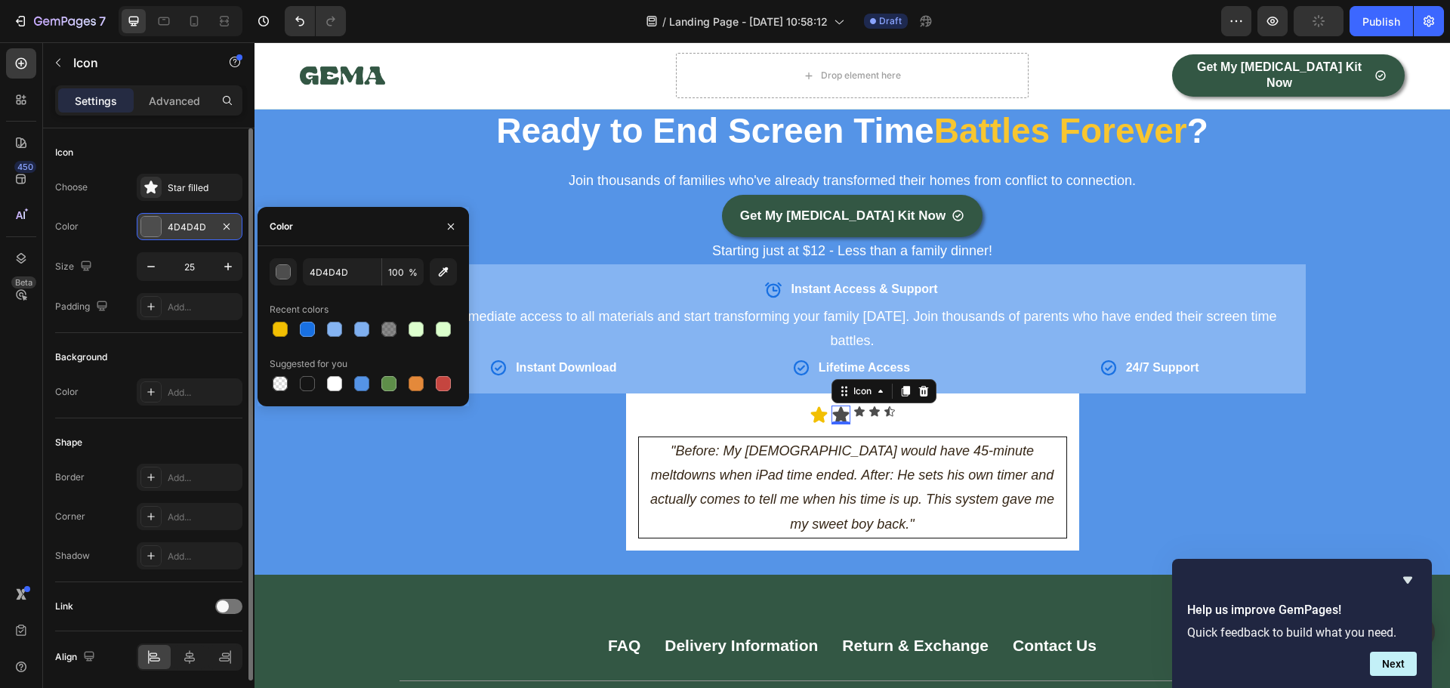
click at [181, 220] on div "4D4D4D" at bounding box center [190, 227] width 44 height 14
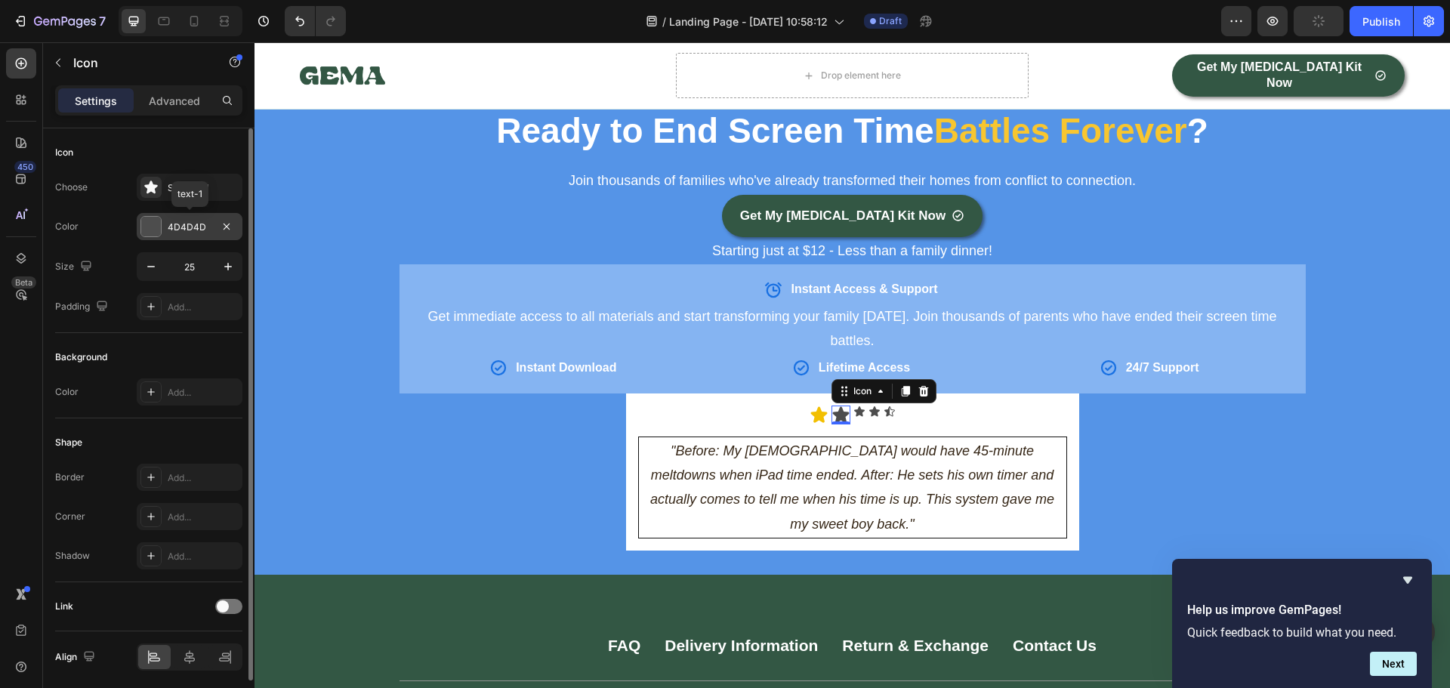
click at [181, 220] on div "4D4D4D" at bounding box center [190, 227] width 44 height 14
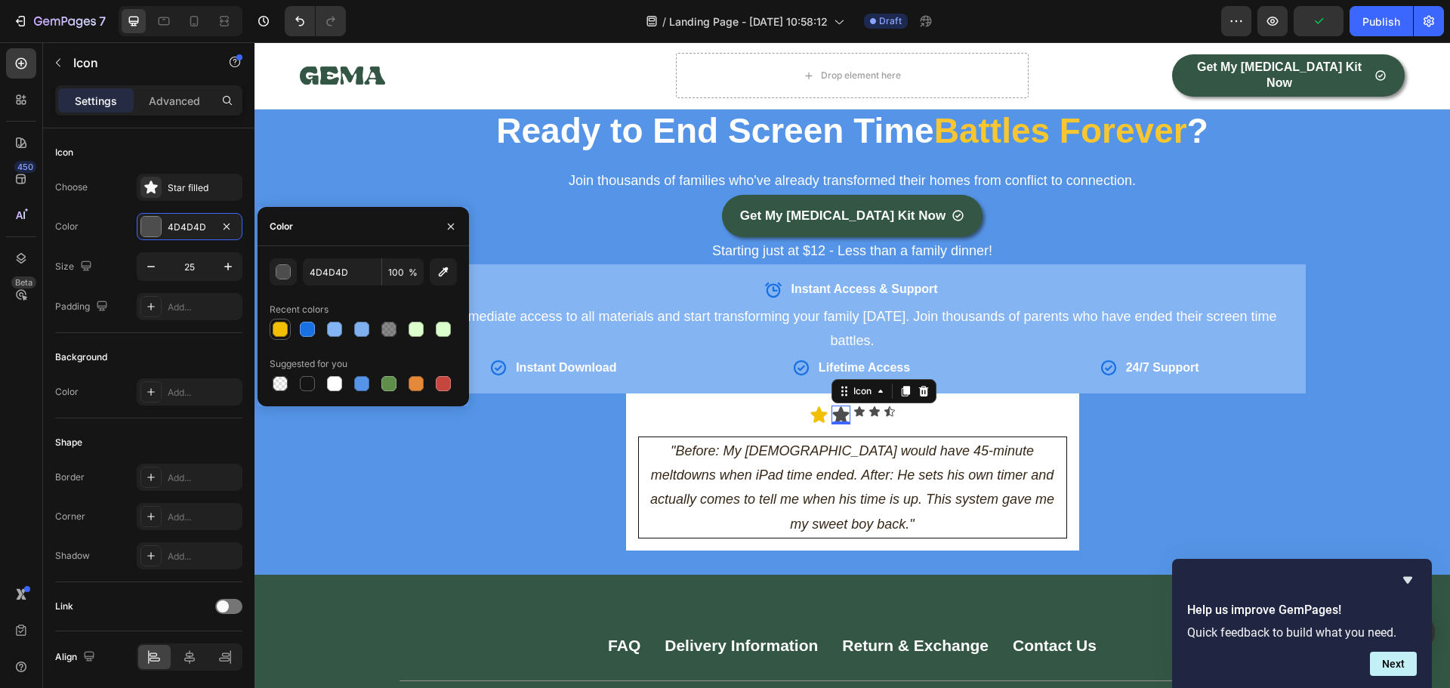
click at [279, 331] on div at bounding box center [280, 329] width 15 height 15
type input "F2BF02"
click at [846, 405] on div "Icon Icon 0 Icon Icon Icon" at bounding box center [852, 414] width 429 height 19
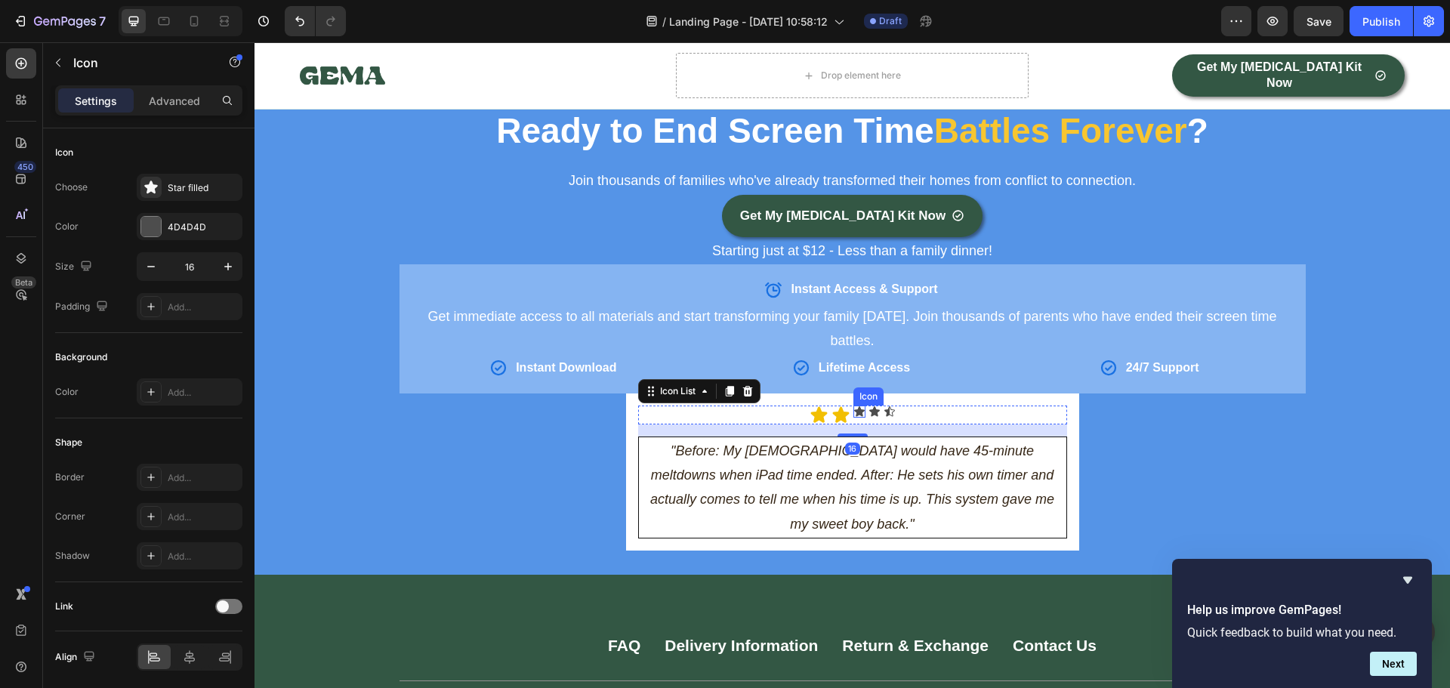
click at [853, 405] on div "Icon" at bounding box center [859, 411] width 12 height 12
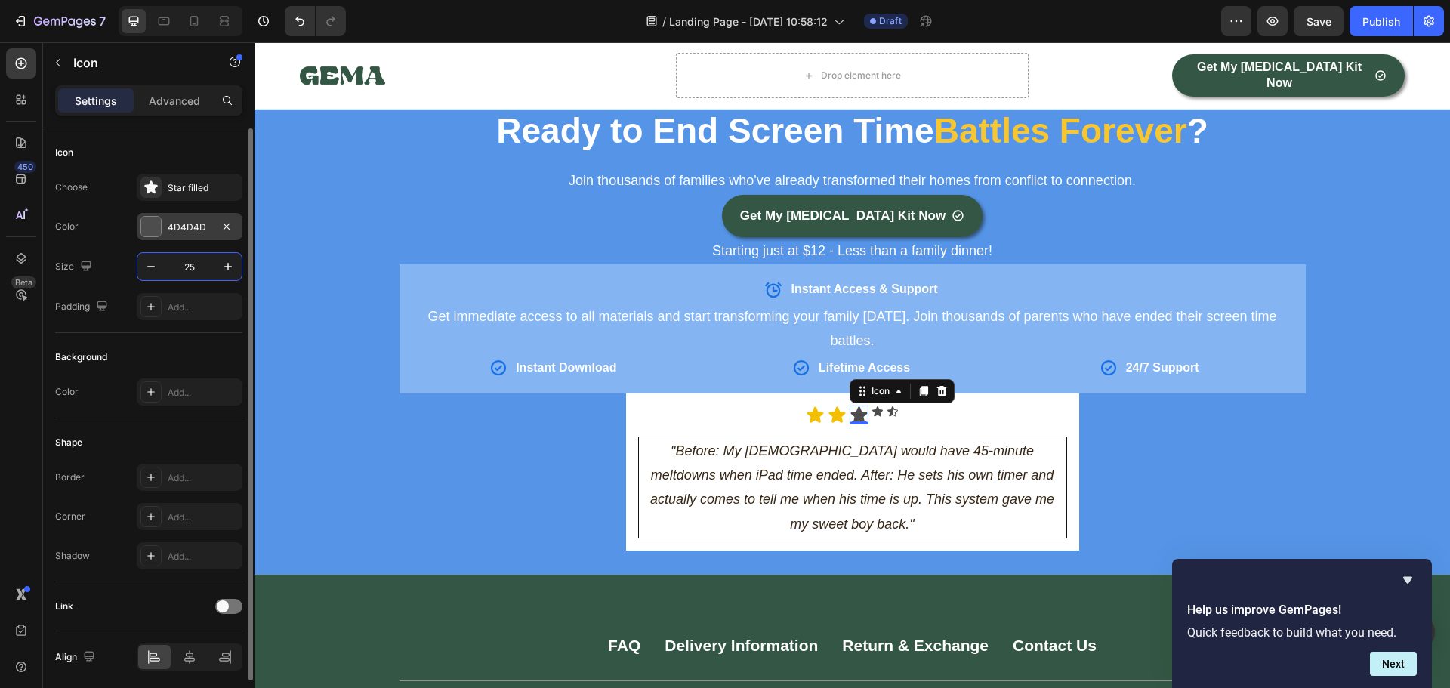
type input "25"
click at [193, 231] on div "4D4D4D" at bounding box center [190, 227] width 44 height 14
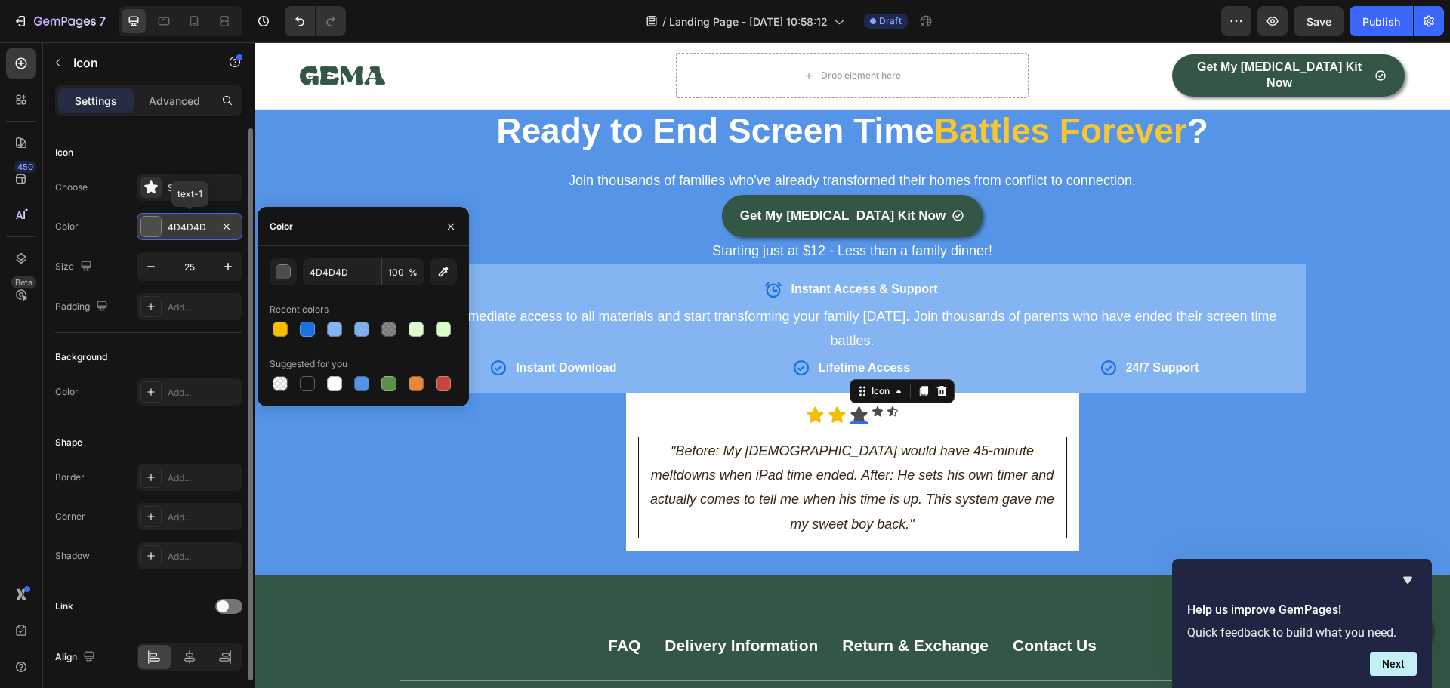
click at [193, 231] on div "4D4D4D" at bounding box center [190, 227] width 44 height 14
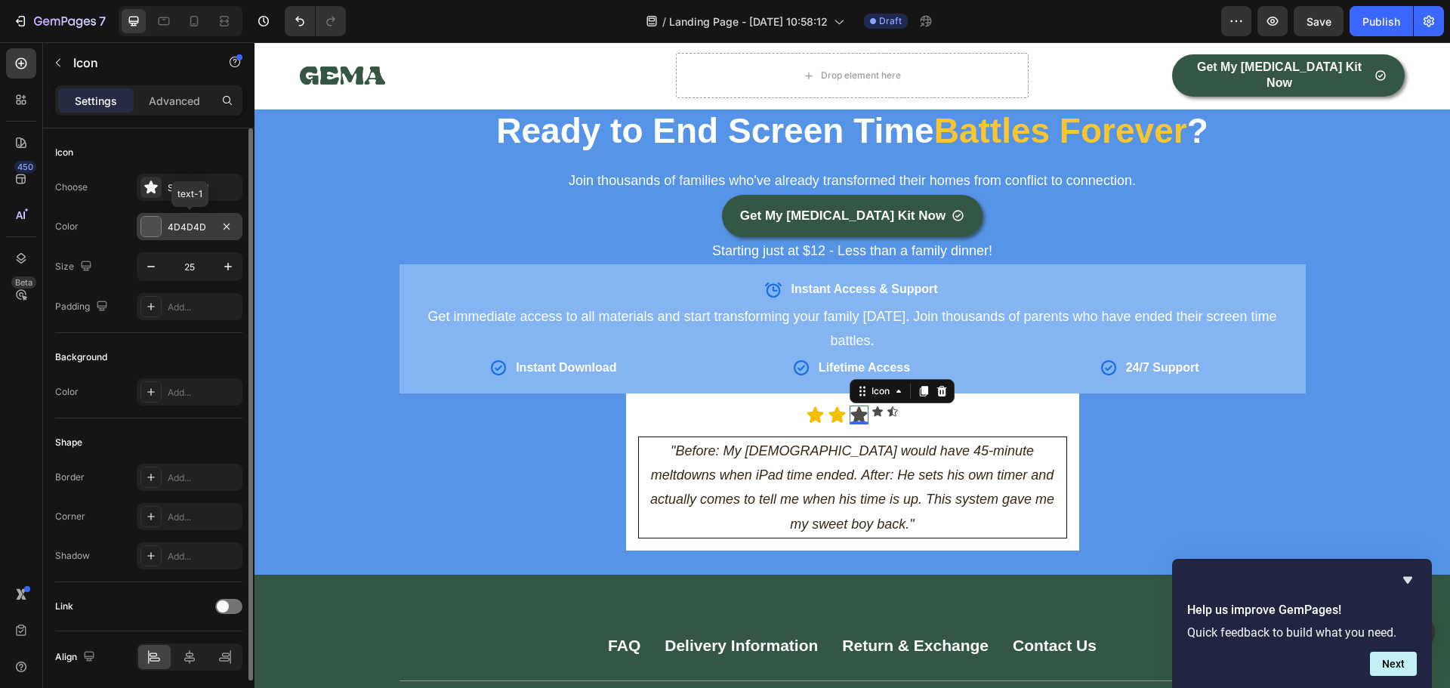
click at [186, 220] on div "4D4D4D" at bounding box center [190, 227] width 44 height 14
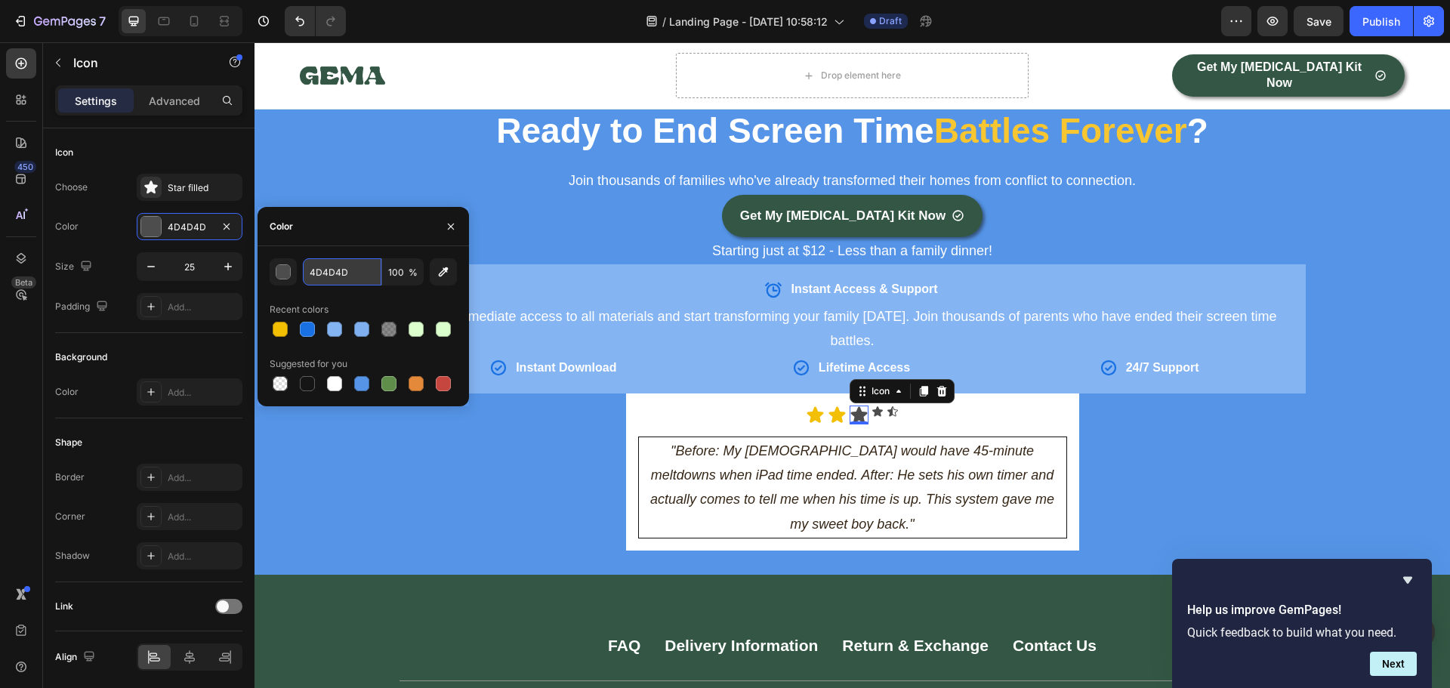
click at [333, 277] on input "4D4D4D" at bounding box center [342, 271] width 79 height 27
paste input "#f2bf02"
type input "#f2bf02"
click at [874, 406] on icon at bounding box center [877, 411] width 11 height 10
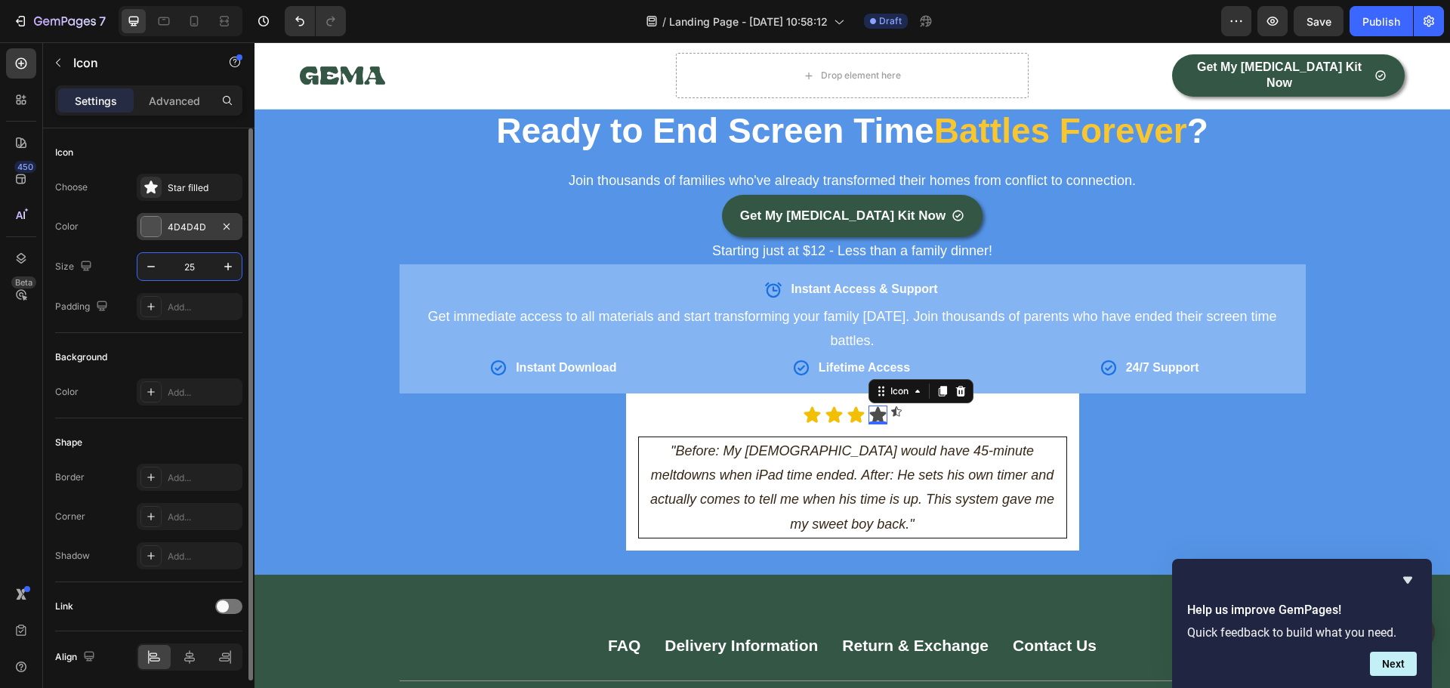
type input "25"
click at [196, 224] on div "4D4D4D" at bounding box center [190, 227] width 44 height 14
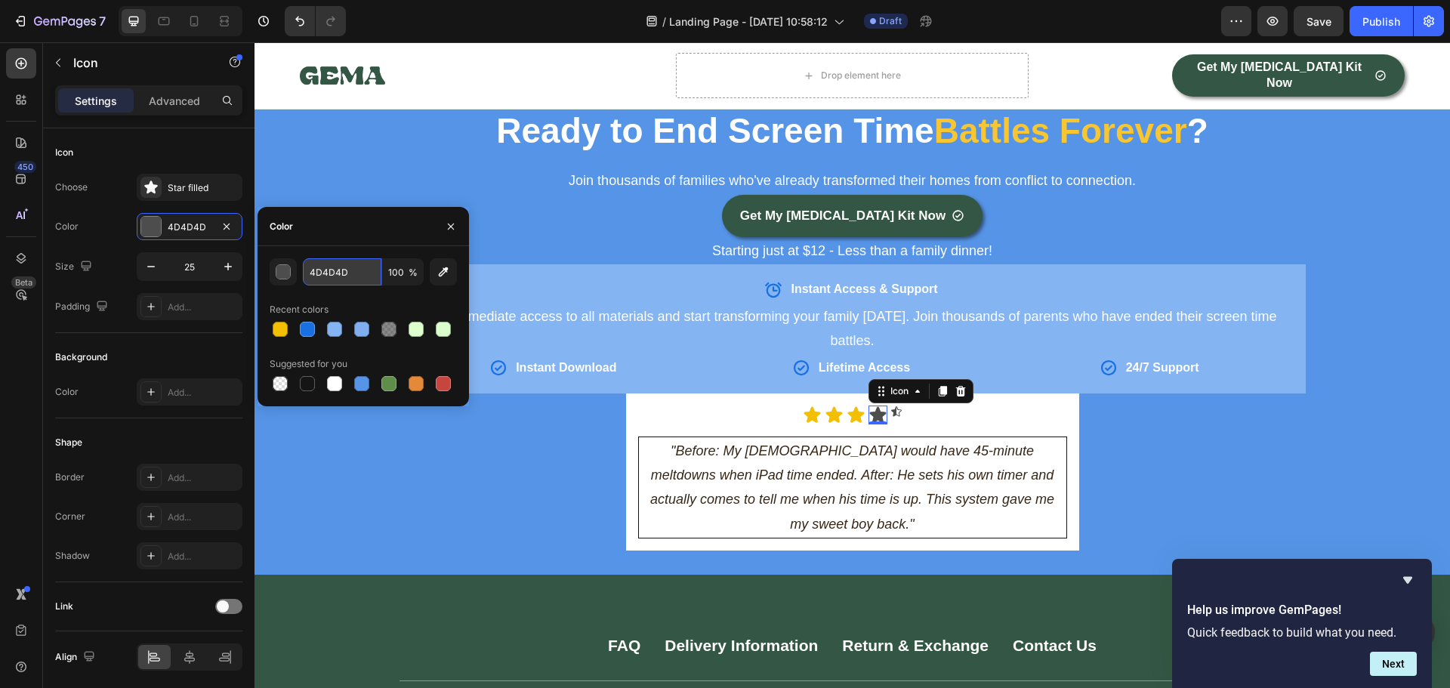
click at [336, 272] on input "4D4D4D" at bounding box center [342, 271] width 79 height 27
paste input "#f2bf02"
type input "#f2bf02"
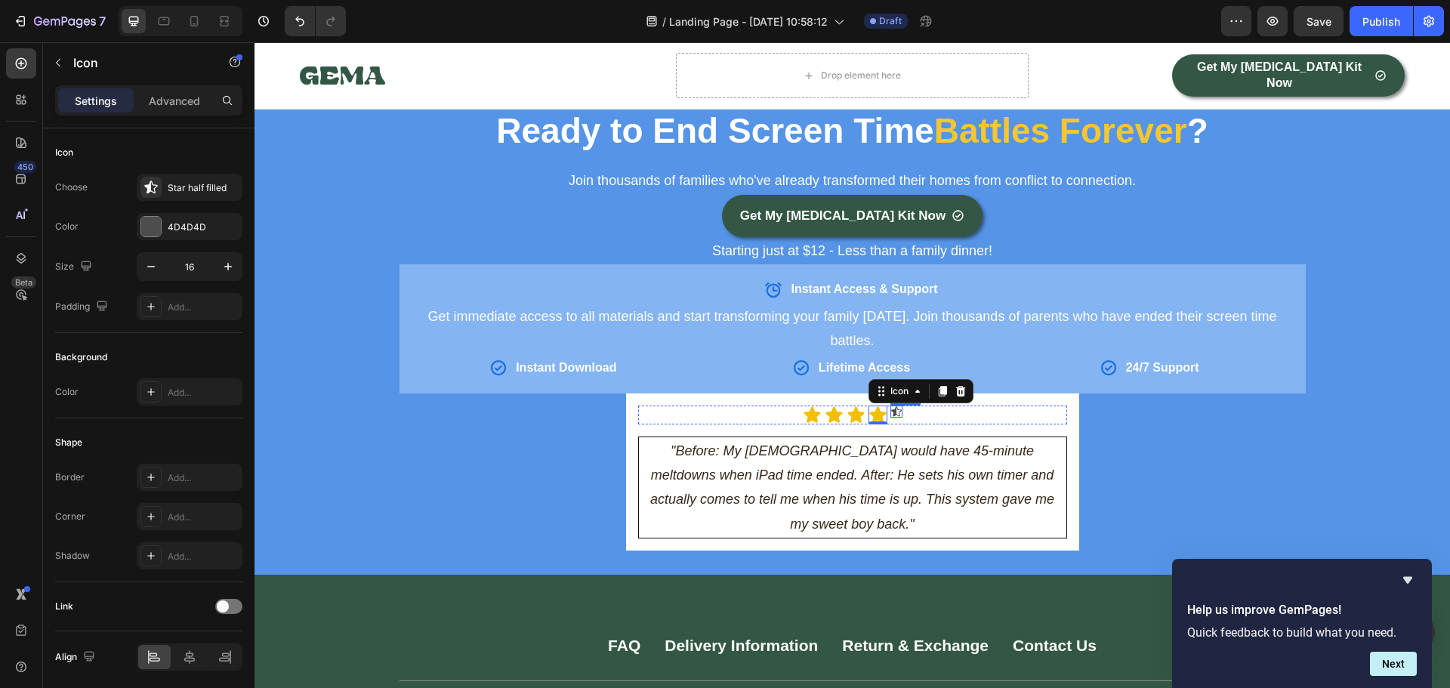
click at [894, 405] on div "Icon" at bounding box center [896, 411] width 12 height 12
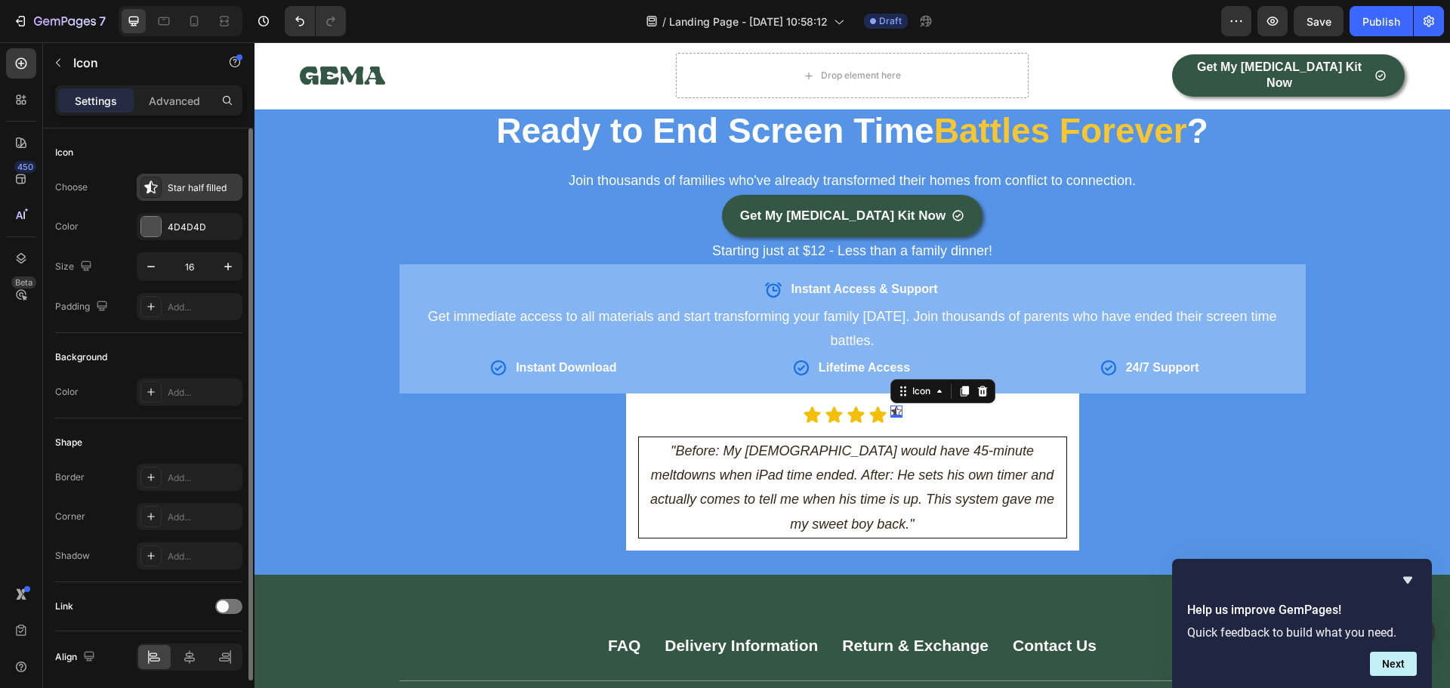
click at [193, 187] on div "Star half filled" at bounding box center [203, 188] width 71 height 14
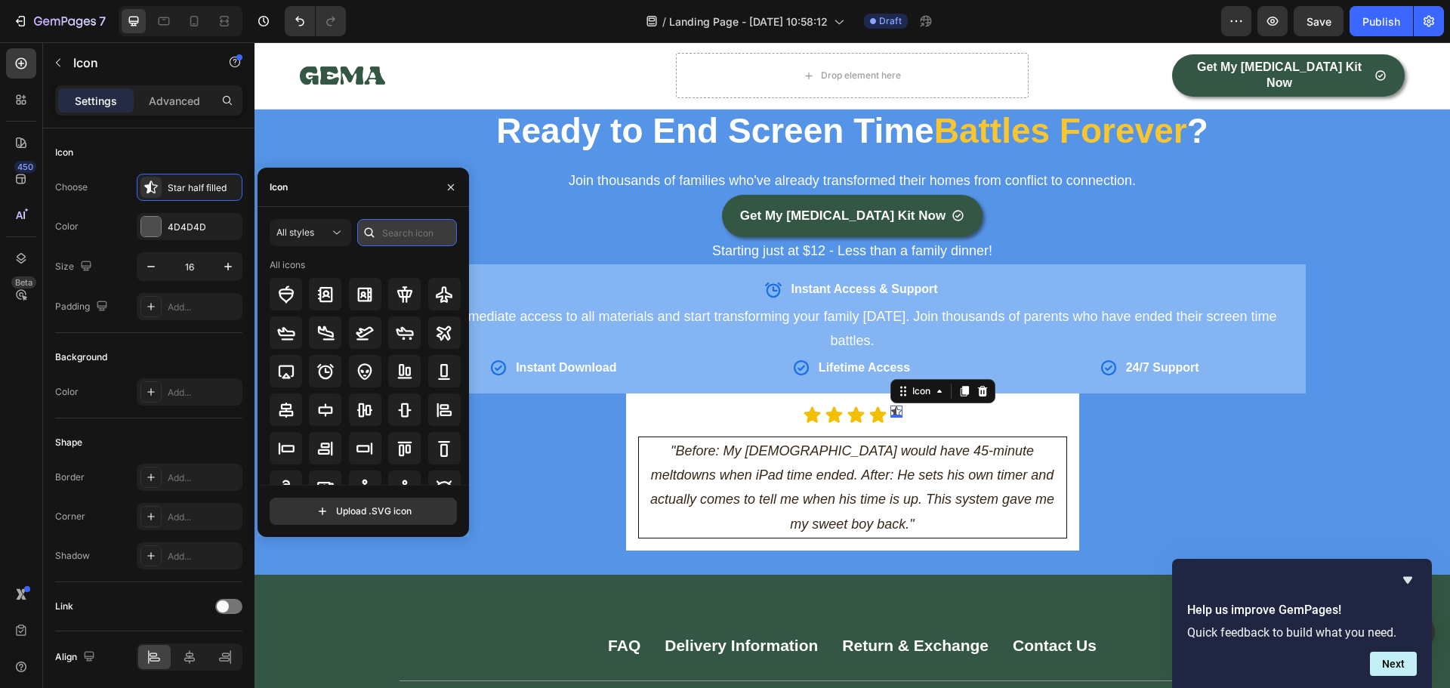
click at [403, 234] on input "text" at bounding box center [407, 232] width 100 height 27
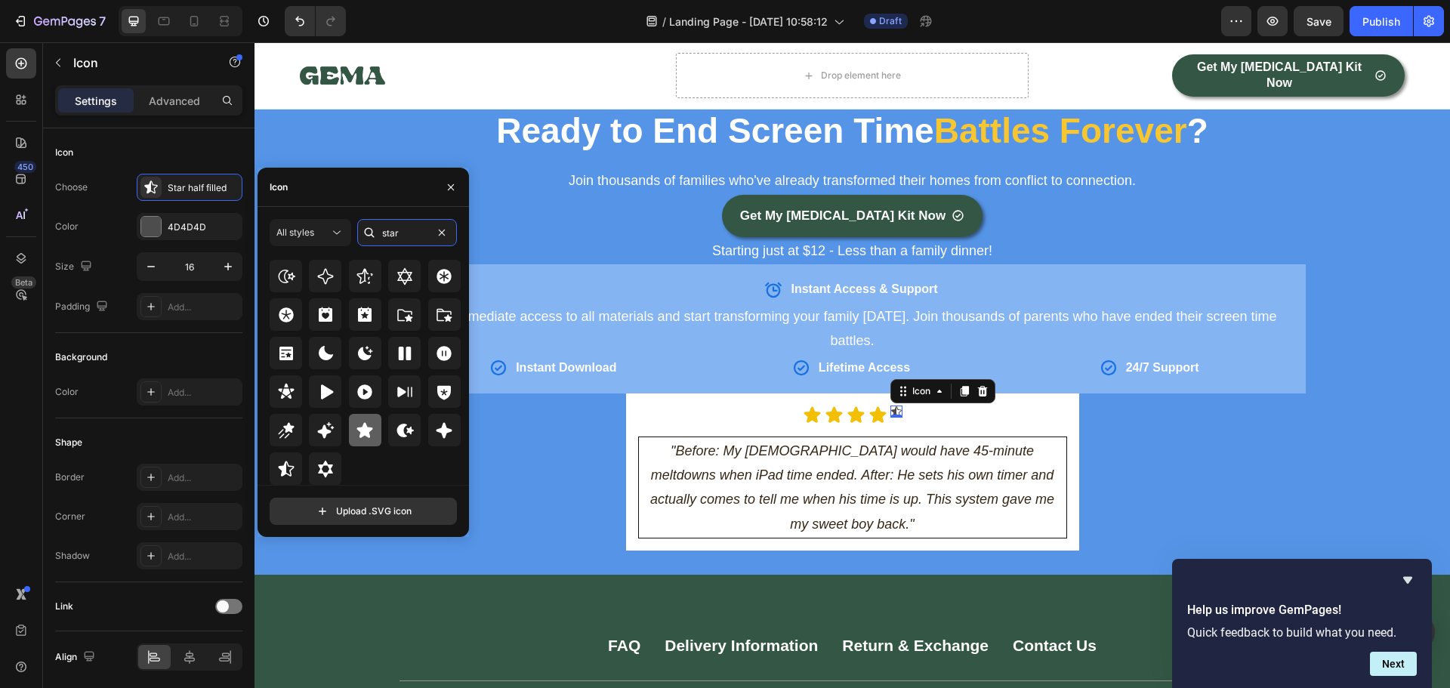
type input "star"
click at [363, 421] on icon at bounding box center [365, 430] width 18 height 18
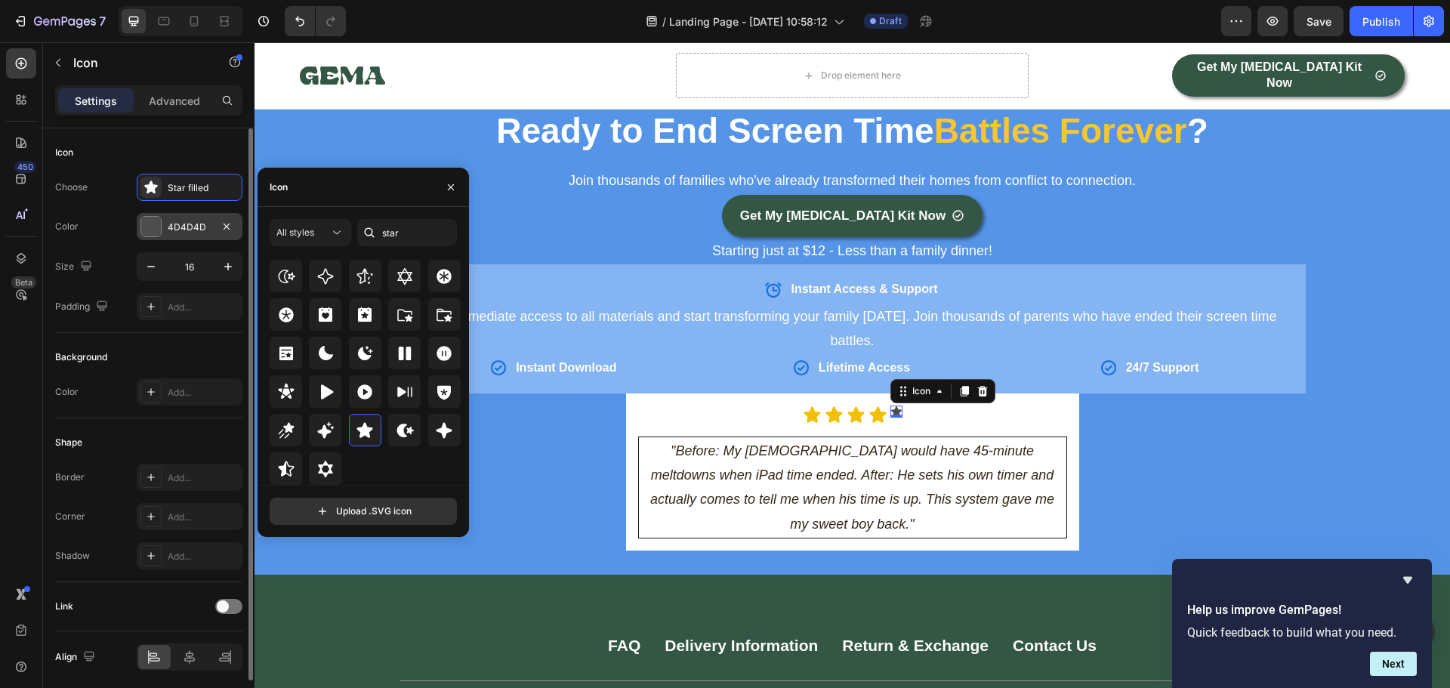
click at [189, 226] on div "4D4D4D" at bounding box center [190, 227] width 44 height 14
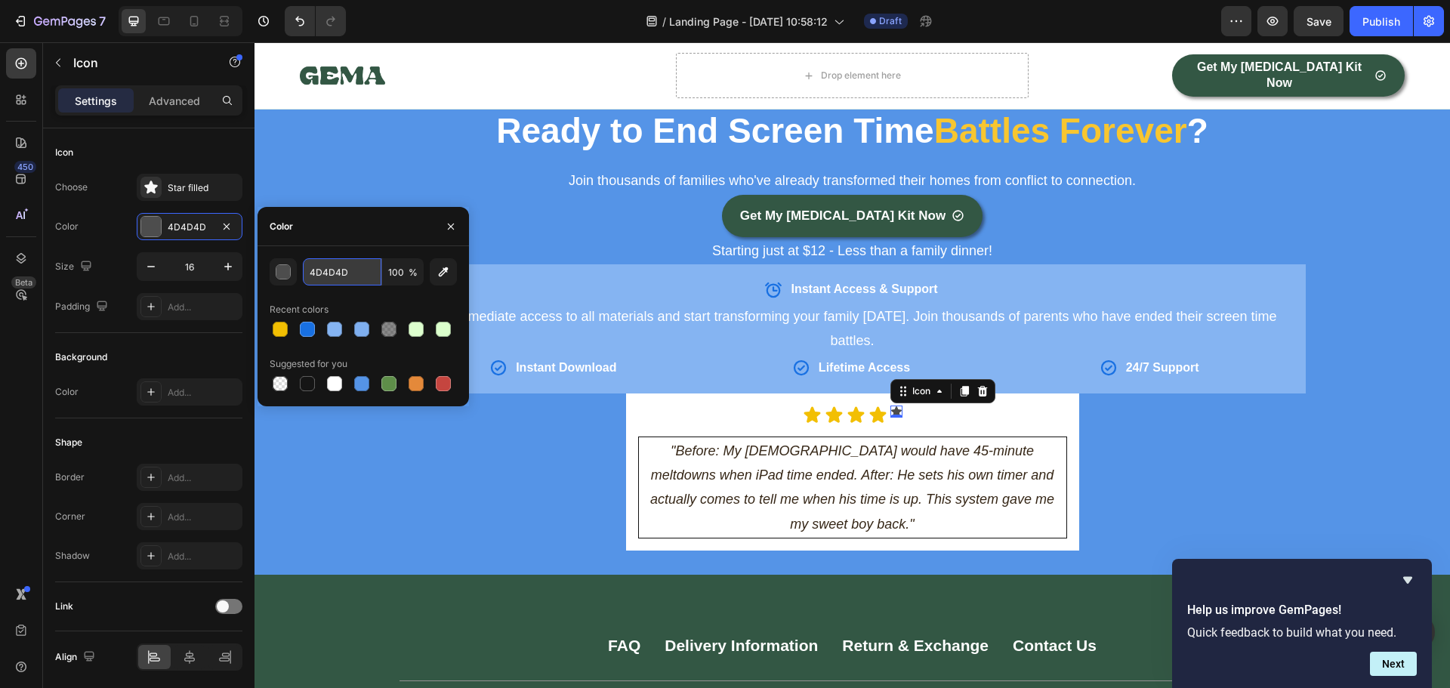
click at [325, 269] on input "4D4D4D" at bounding box center [342, 271] width 79 height 27
click at [278, 327] on div at bounding box center [280, 329] width 15 height 15
type input "F2BF02"
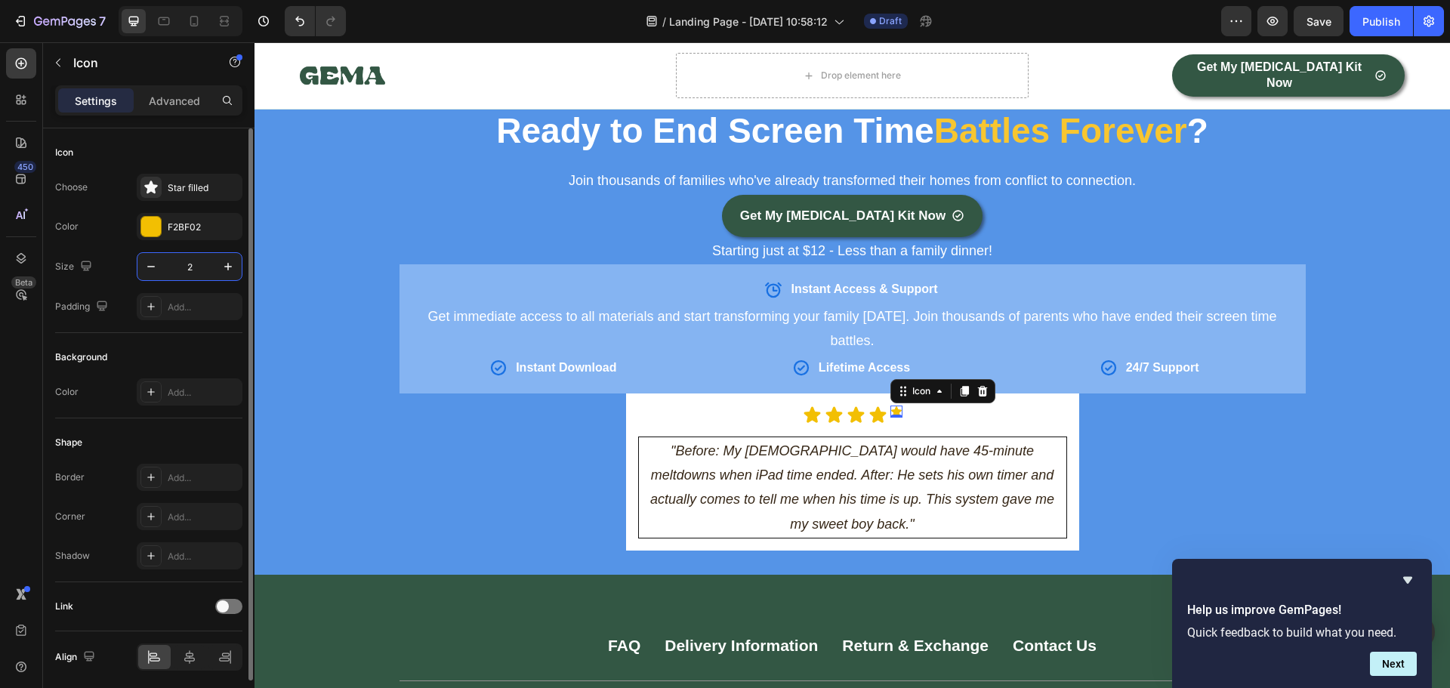
type input "25"
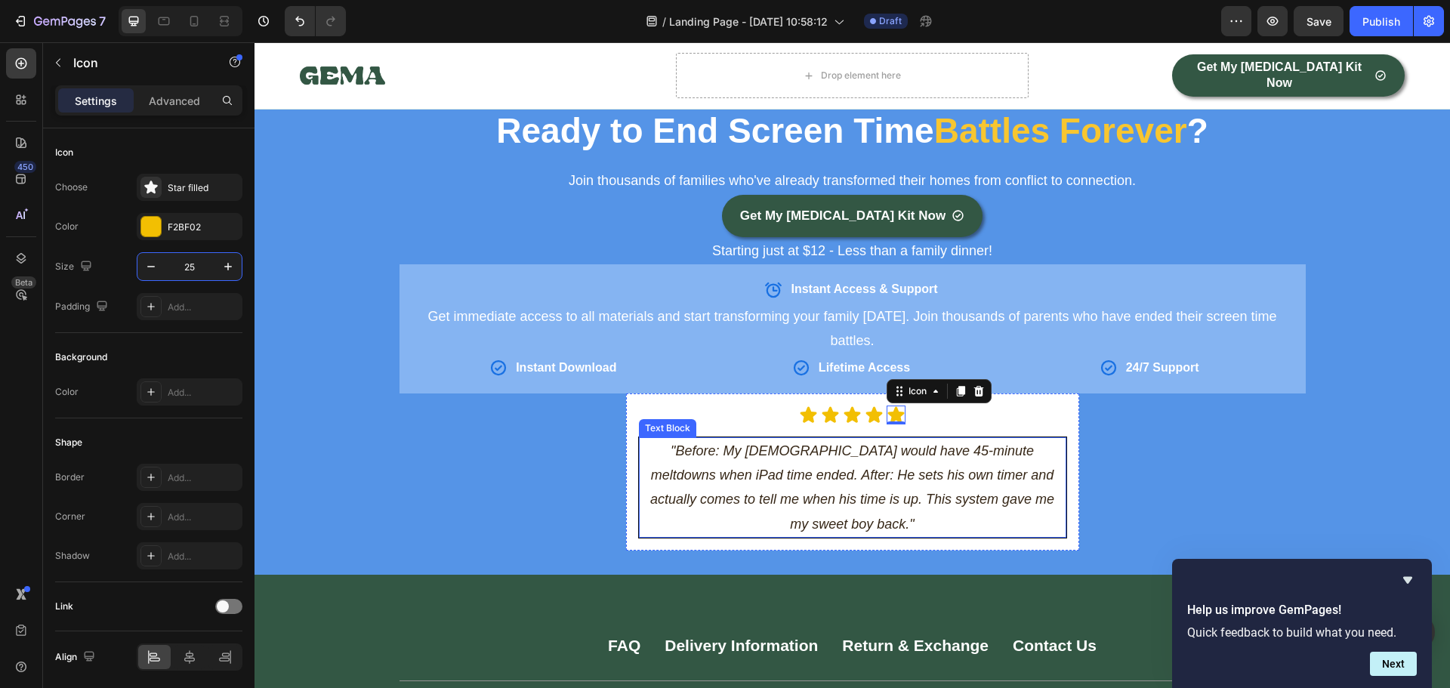
click at [801, 465] on p ""Before: My [DEMOGRAPHIC_DATA] would have 45-minute meltdowns when iPad time en…" at bounding box center [852, 488] width 424 height 98
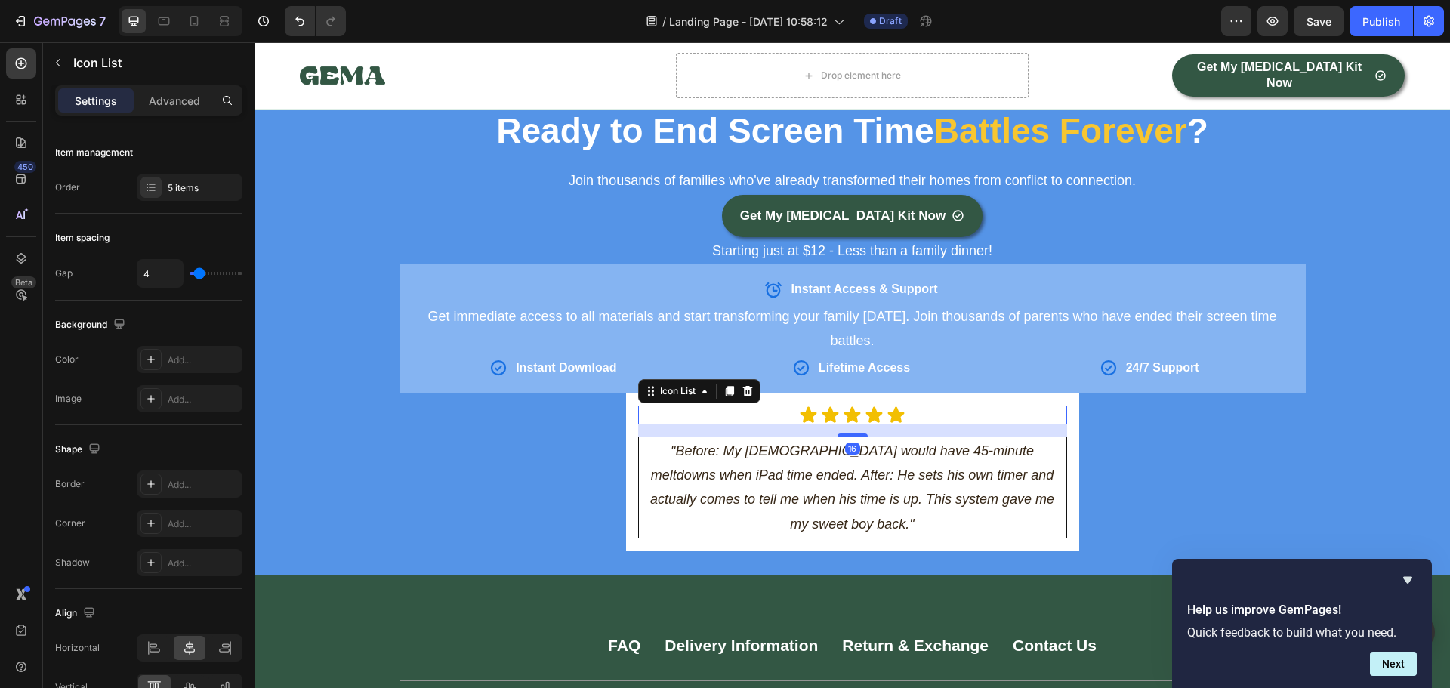
click at [735, 405] on div "Icon Icon Icon Icon Icon" at bounding box center [852, 414] width 429 height 19
click at [179, 102] on p "Advanced" at bounding box center [174, 101] width 51 height 16
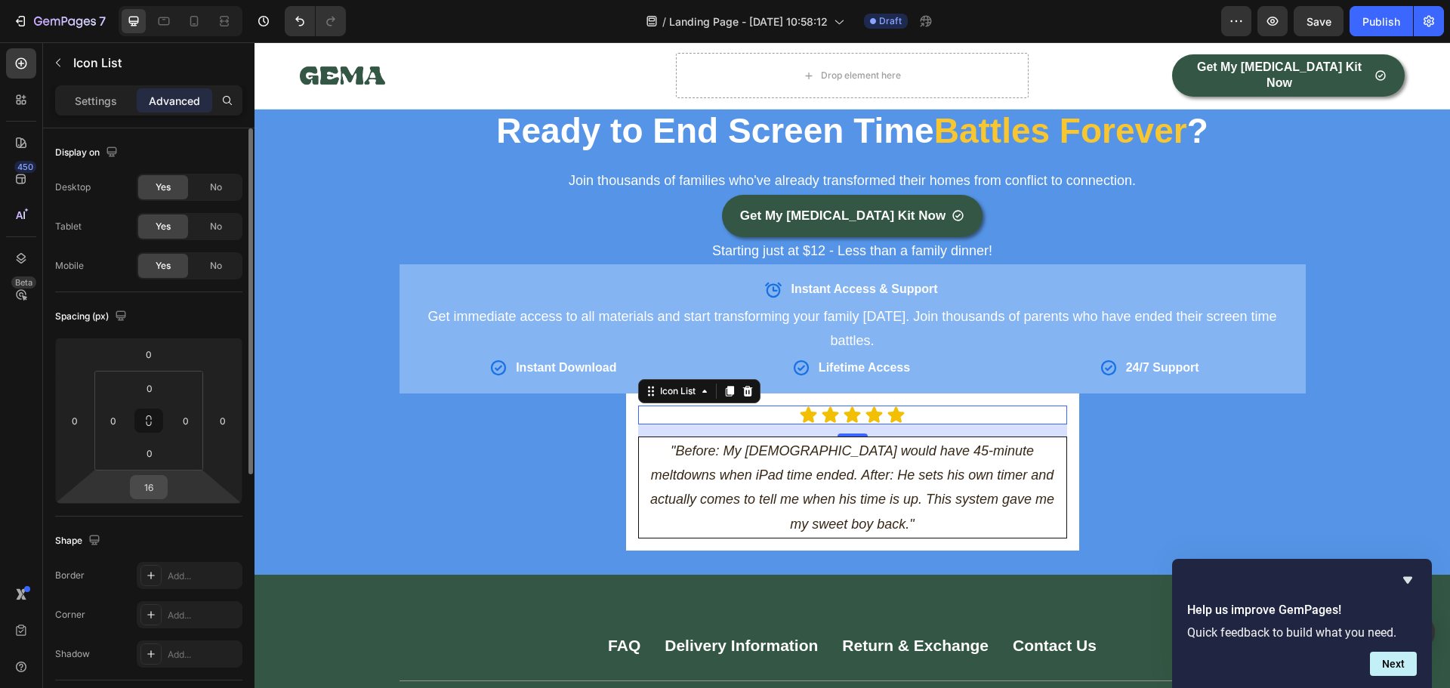
click at [155, 497] on input "16" at bounding box center [149, 487] width 30 height 23
type input "0"
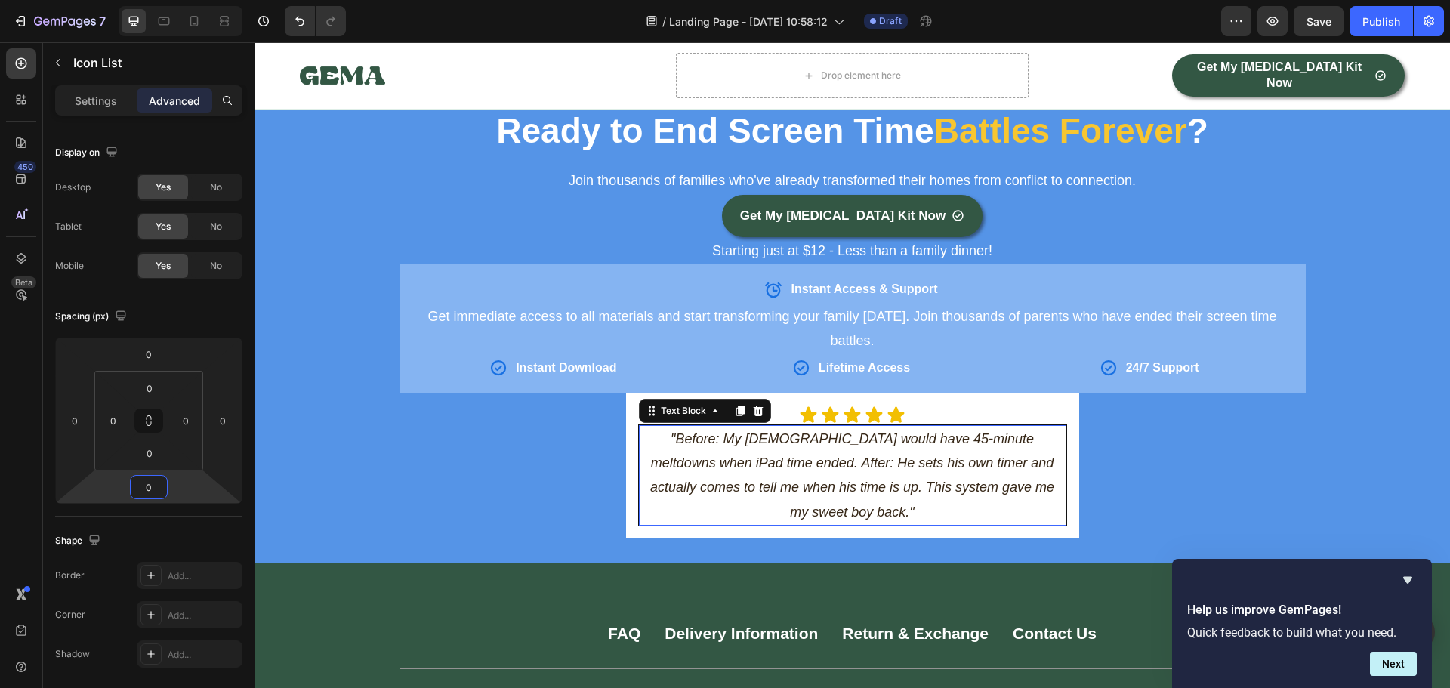
click at [916, 479] on div ""Before: My [DEMOGRAPHIC_DATA] would have 45-minute meltdowns when iPad time en…" at bounding box center [852, 475] width 427 height 101
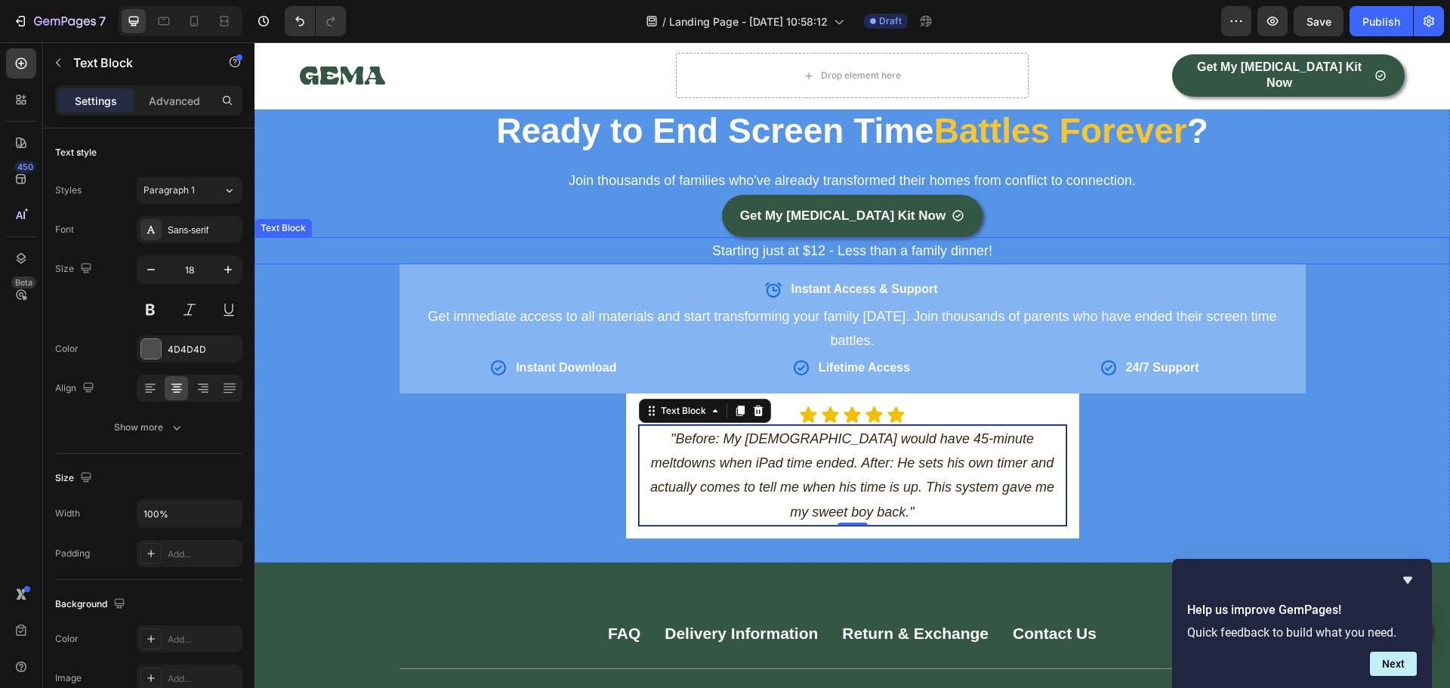
click at [841, 239] on p "Starting just at $12 - Less than a family dinner!" at bounding box center [852, 251] width 1192 height 24
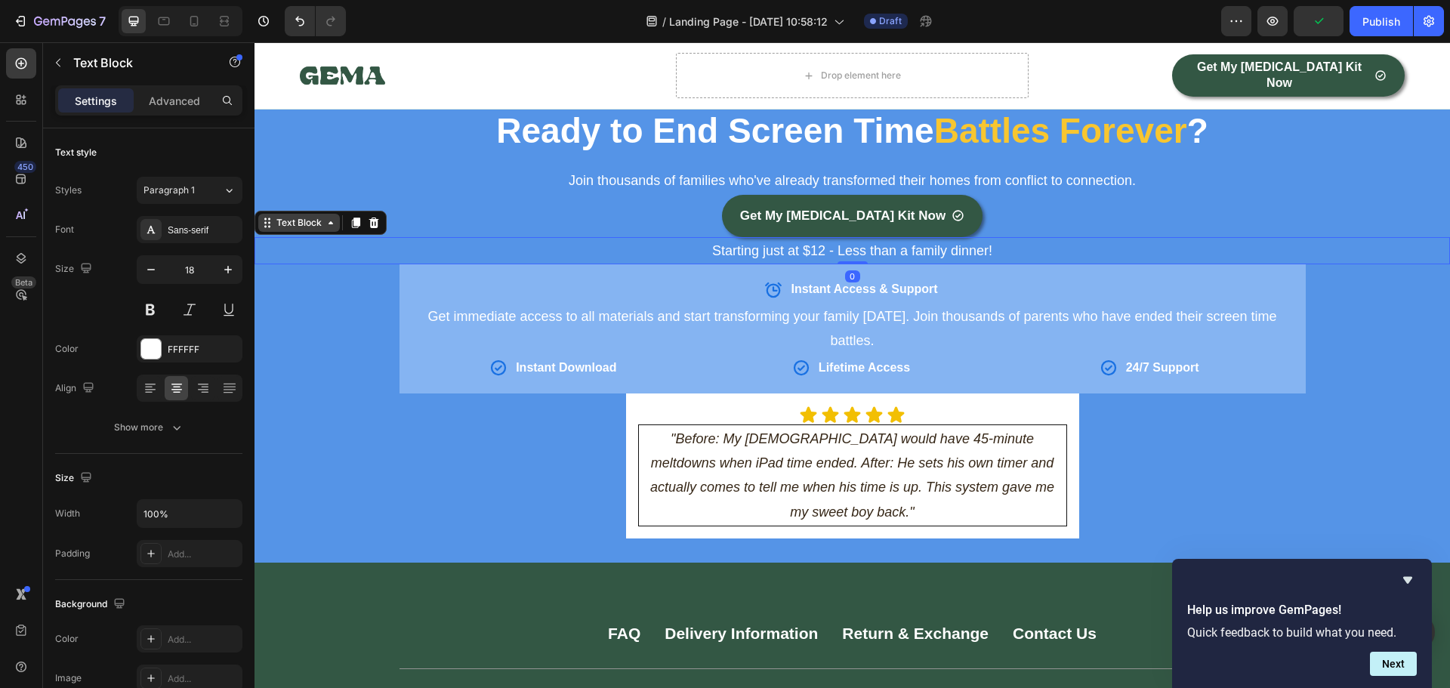
click at [267, 217] on icon at bounding box center [267, 223] width 12 height 12
click at [356, 217] on icon at bounding box center [356, 222] width 8 height 11
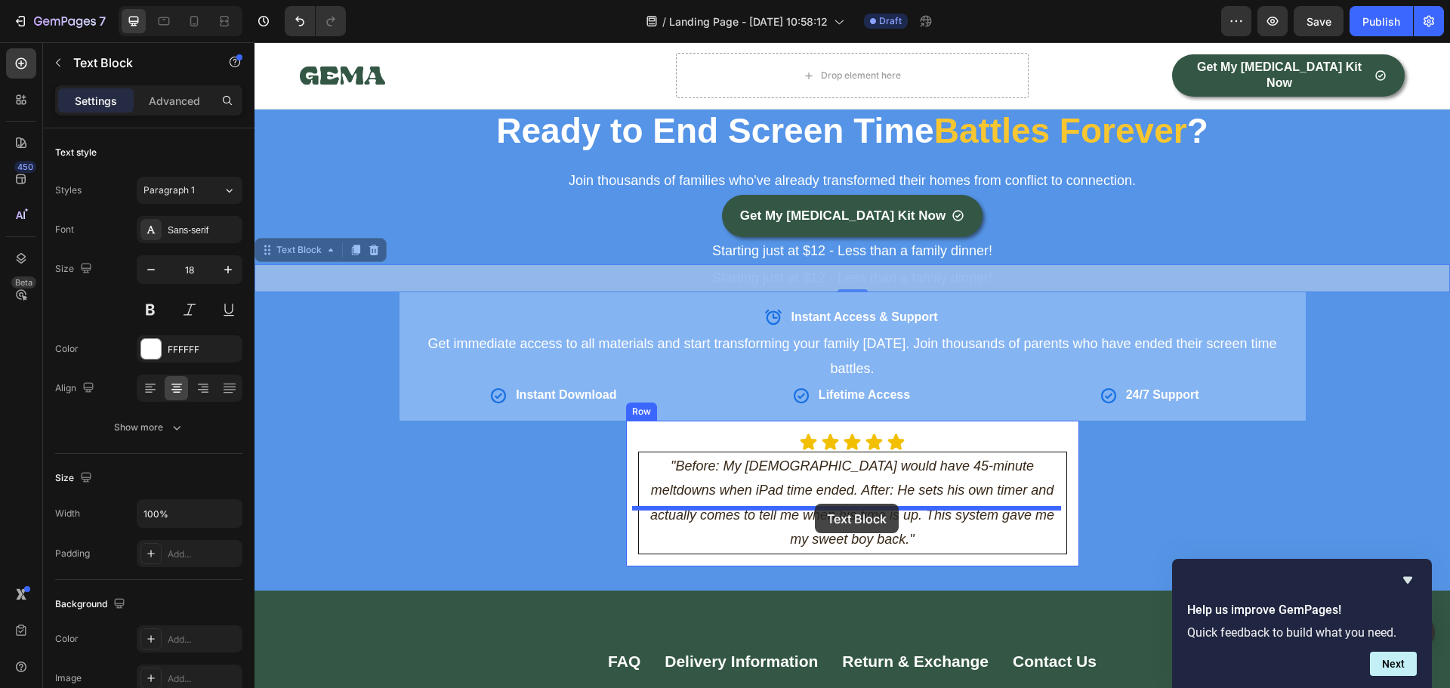
drag, startPoint x: 265, startPoint y: 230, endPoint x: 815, endPoint y: 504, distance: 614.1
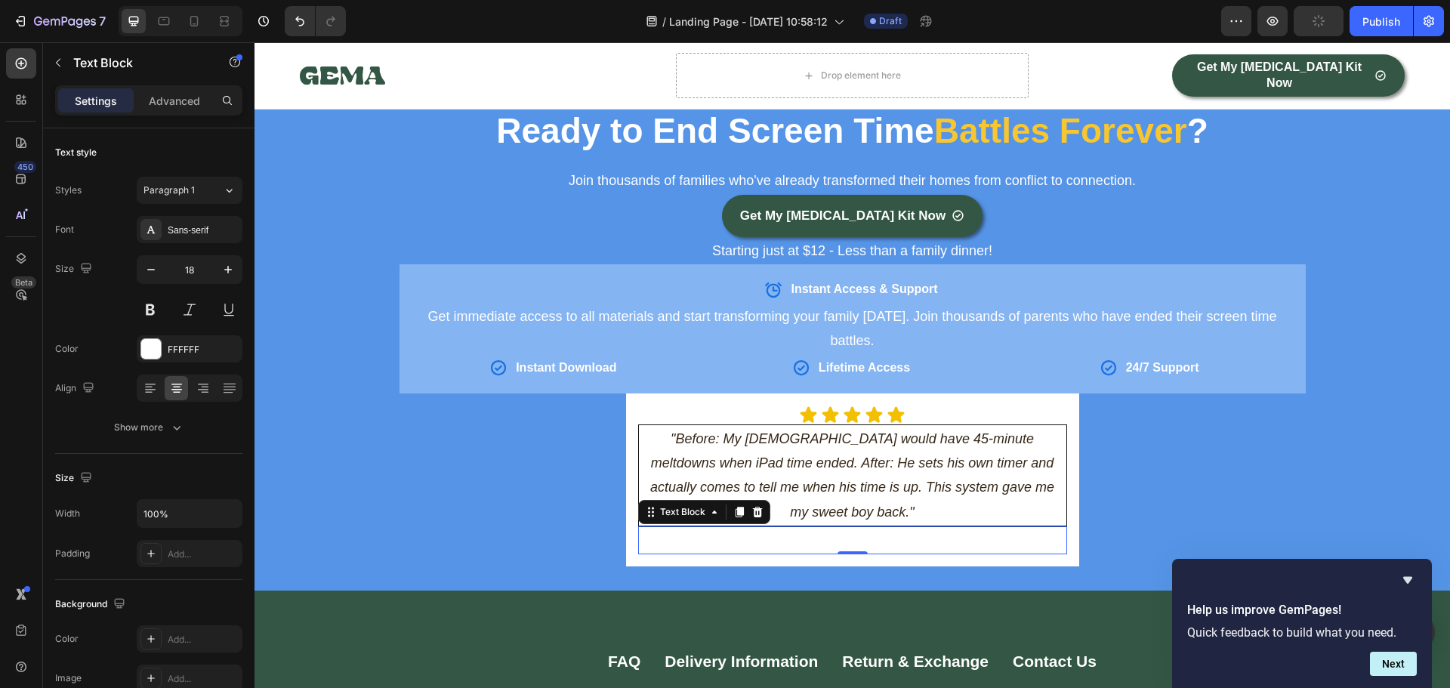
click at [847, 528] on p "Starting just at $12 - Less than a family dinner!" at bounding box center [852, 540] width 426 height 24
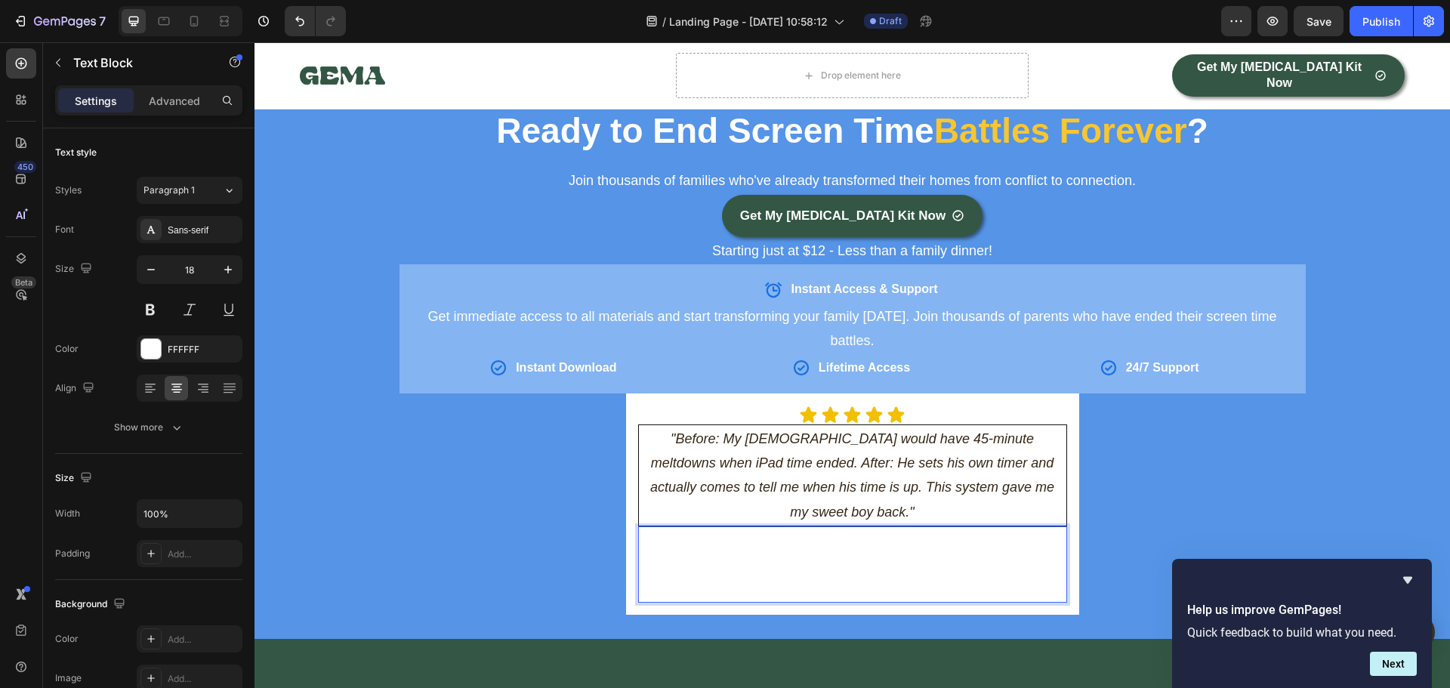
click at [815, 553] on p "than a family dinner!" at bounding box center [852, 577] width 426 height 49
click at [815, 553] on p "⁠⁠⁠⁠⁠⁠⁠ than a family dinner!" at bounding box center [852, 577] width 426 height 49
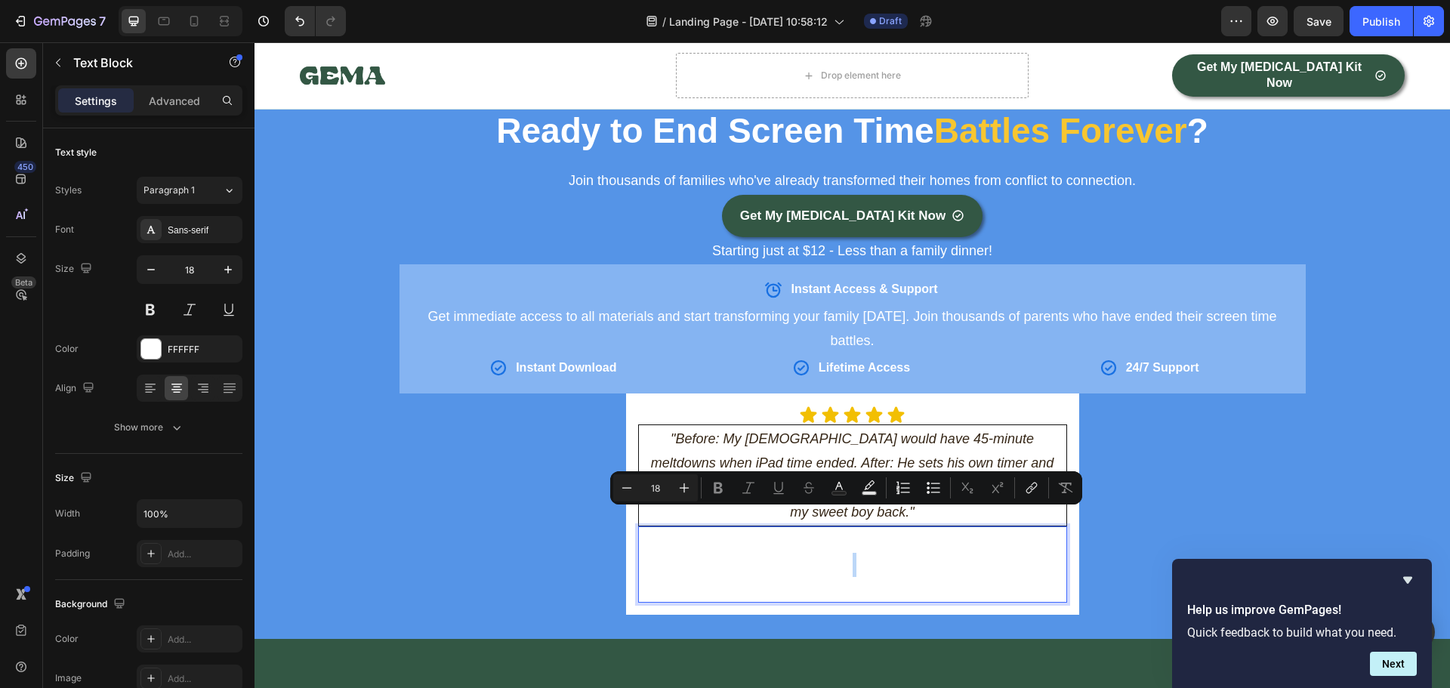
click at [815, 553] on p "than a family dinner!" at bounding box center [852, 577] width 426 height 49
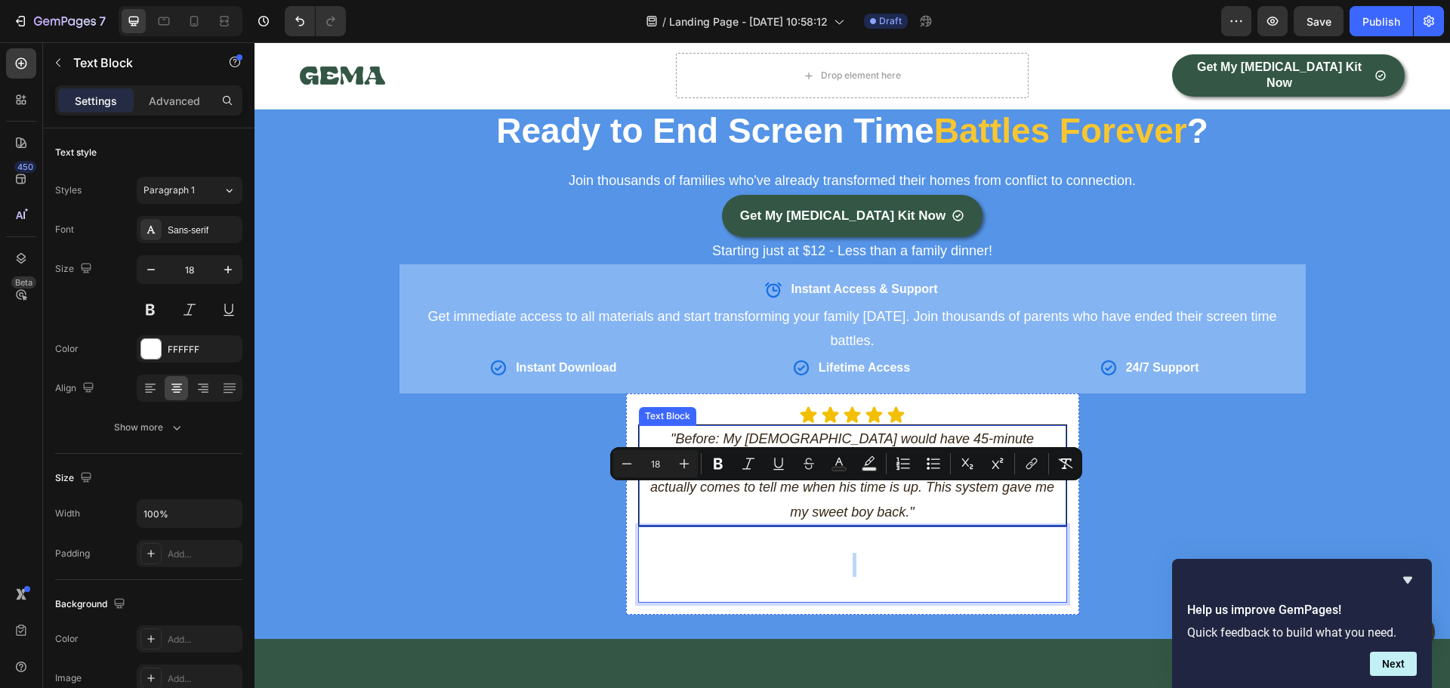
drag, startPoint x: 979, startPoint y: 545, endPoint x: 915, endPoint y: 514, distance: 71.2
click at [663, 472] on div "Icon Icon Icon Icon Icon Icon List "Before: My [DEMOGRAPHIC_DATA] would have 45…" at bounding box center [852, 504] width 429 height 198
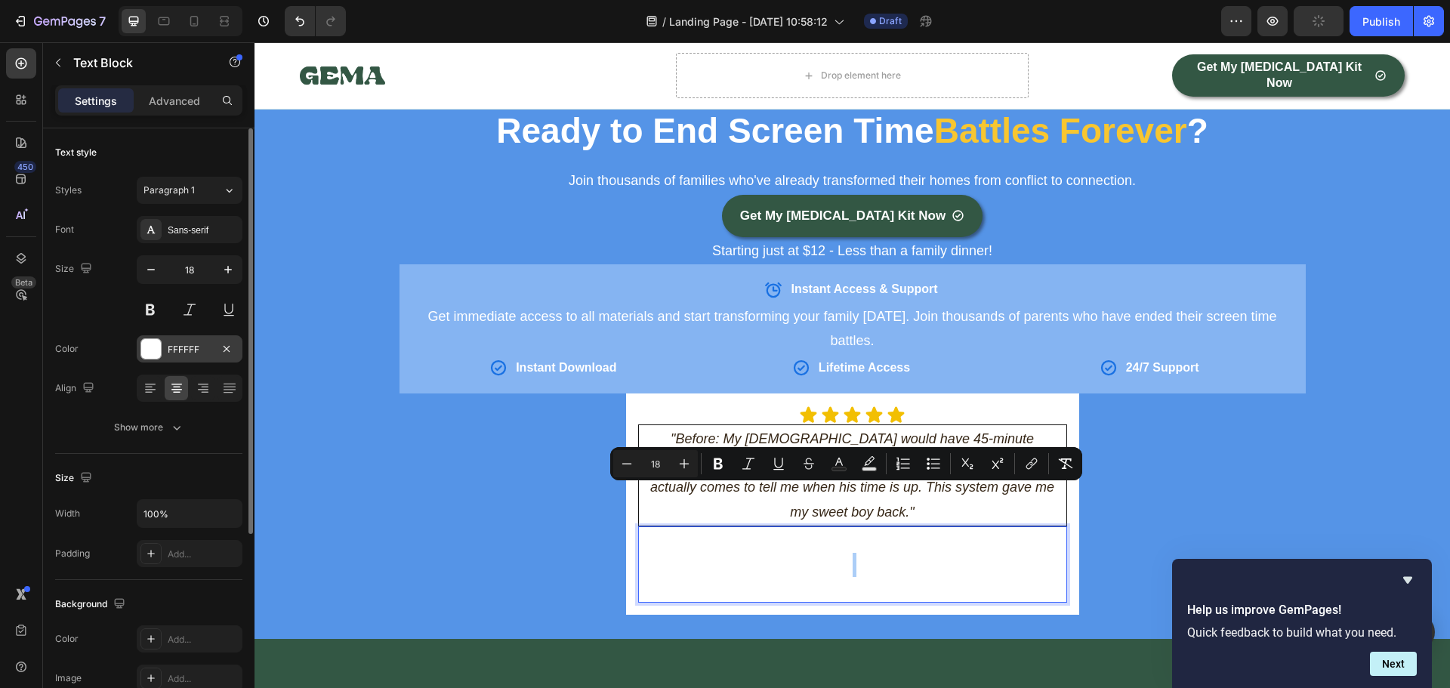
click at [177, 351] on div "FFFFFF" at bounding box center [190, 350] width 44 height 14
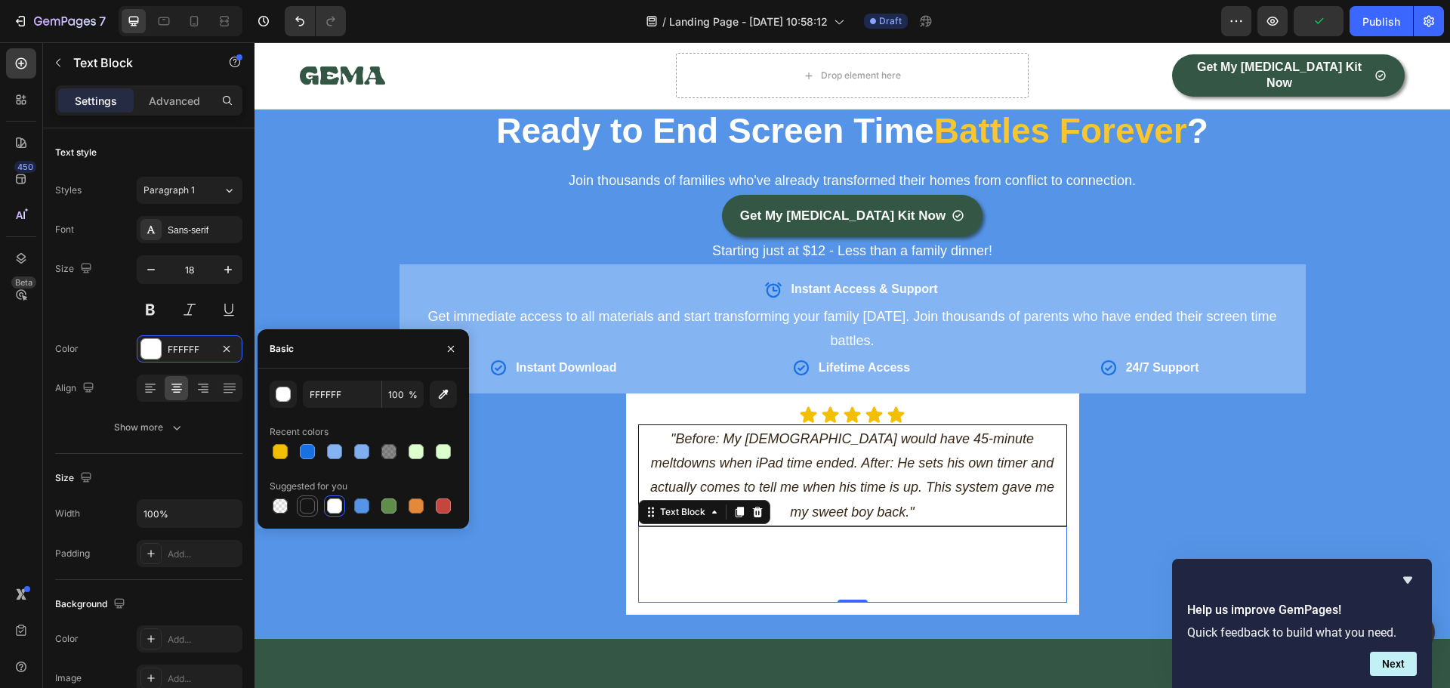
click at [308, 508] on div at bounding box center [307, 505] width 15 height 15
type input "151515"
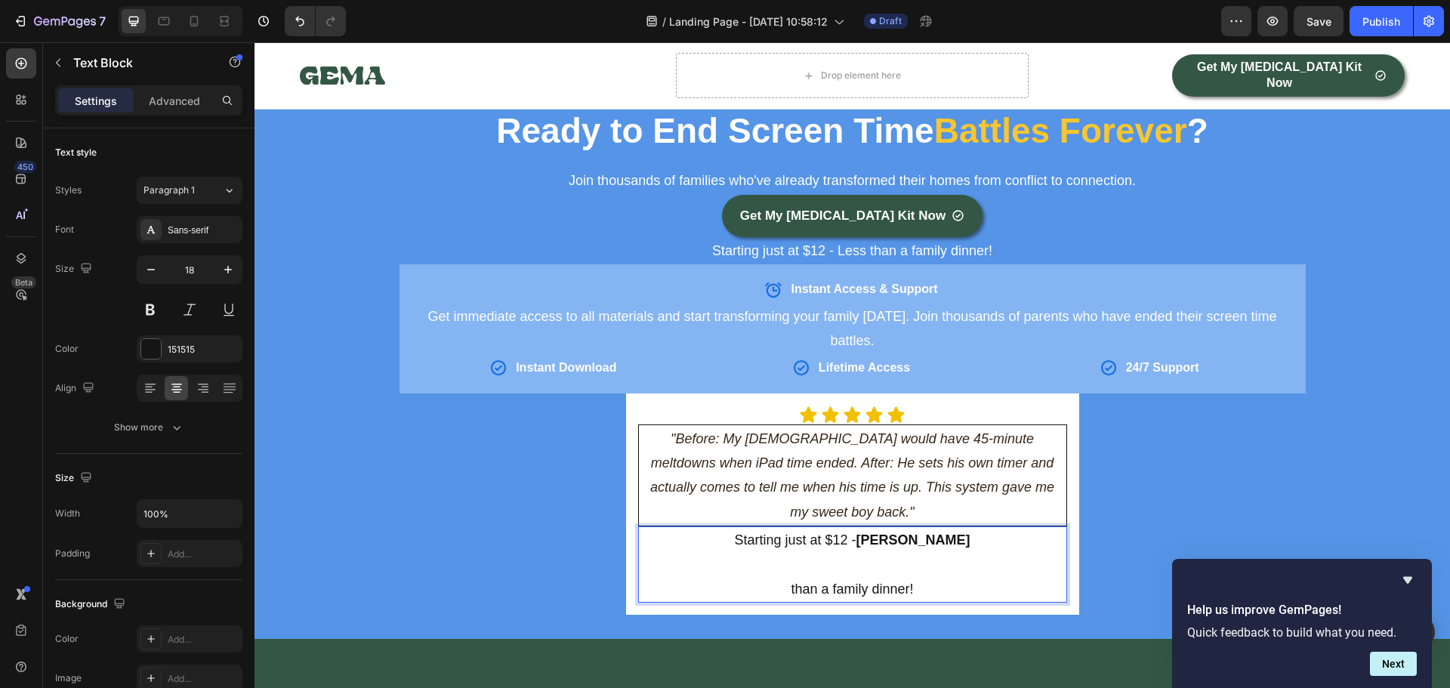
drag, startPoint x: 920, startPoint y: 539, endPoint x: 778, endPoint y: 538, distance: 141.9
click at [778, 553] on p "than a family dinner!" at bounding box center [852, 577] width 426 height 49
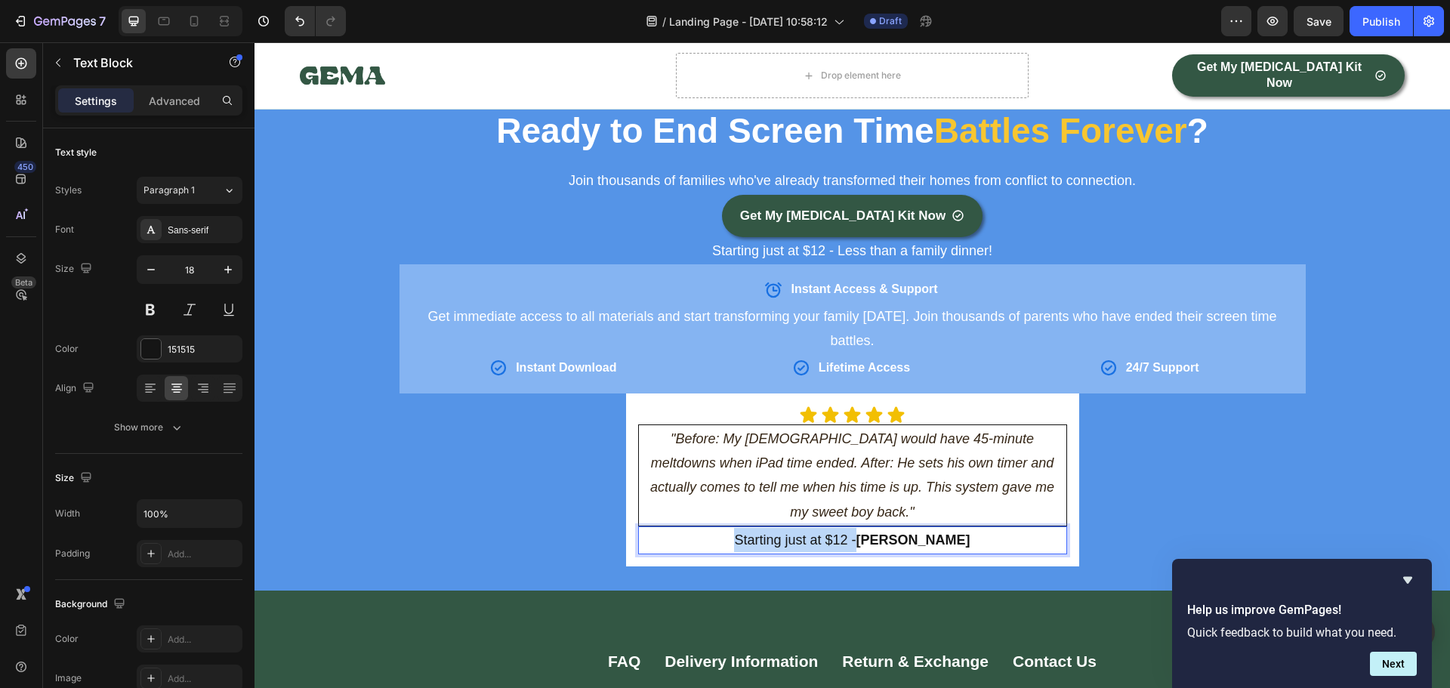
drag, startPoint x: 873, startPoint y: 496, endPoint x: 742, endPoint y: 504, distance: 131.6
click at [742, 528] on p "Starting just at $12 - [PERSON_NAME]" at bounding box center [852, 540] width 426 height 24
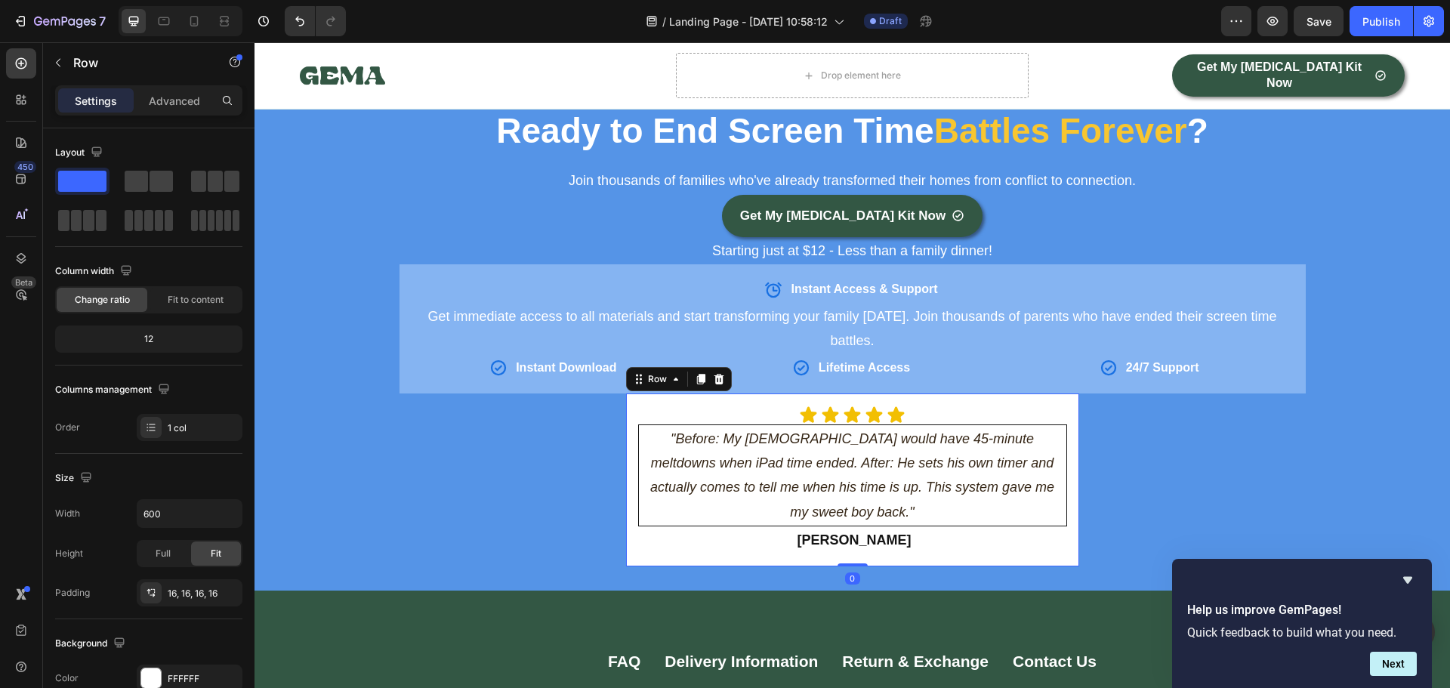
click at [924, 516] on div "Icon Icon Icon Icon Icon Icon List "Before: My [DEMOGRAPHIC_DATA] would have 45…" at bounding box center [852, 479] width 453 height 173
click at [855, 532] on strong "[PERSON_NAME]" at bounding box center [854, 539] width 114 height 15
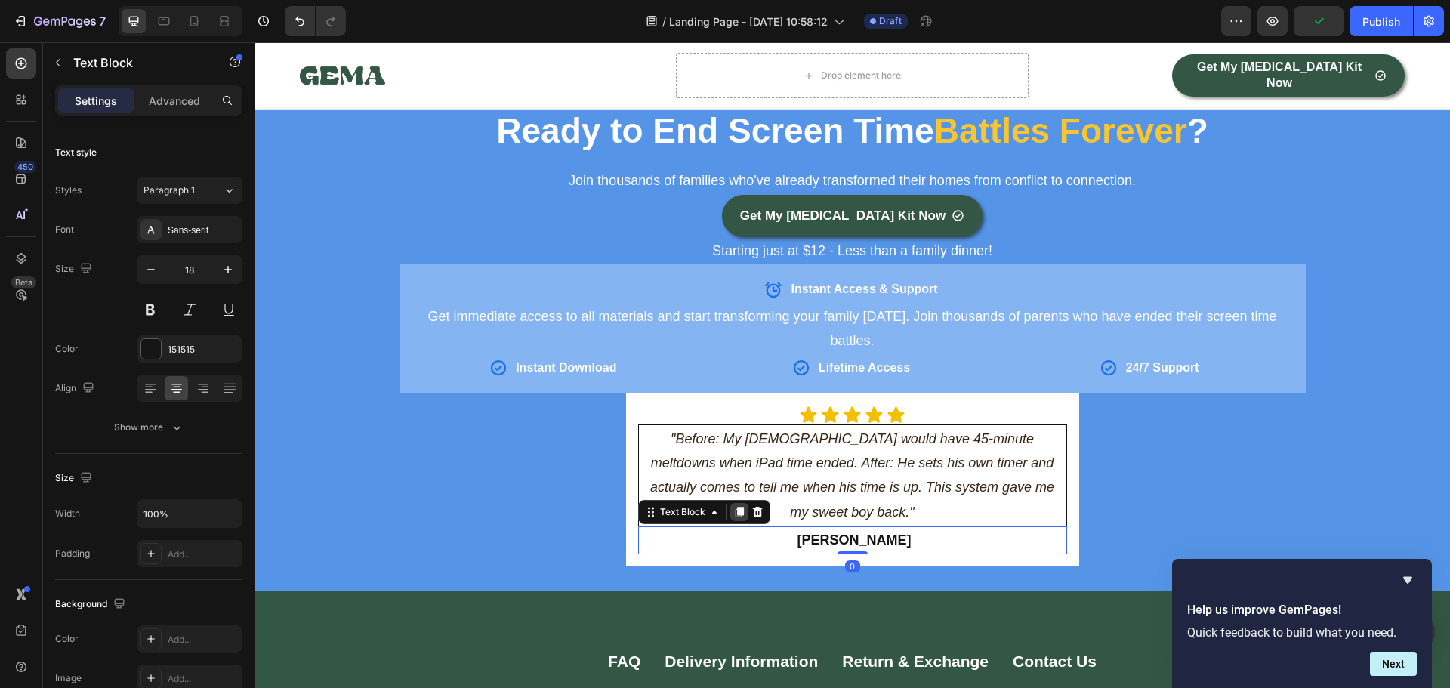
click at [733, 506] on icon at bounding box center [739, 512] width 12 height 12
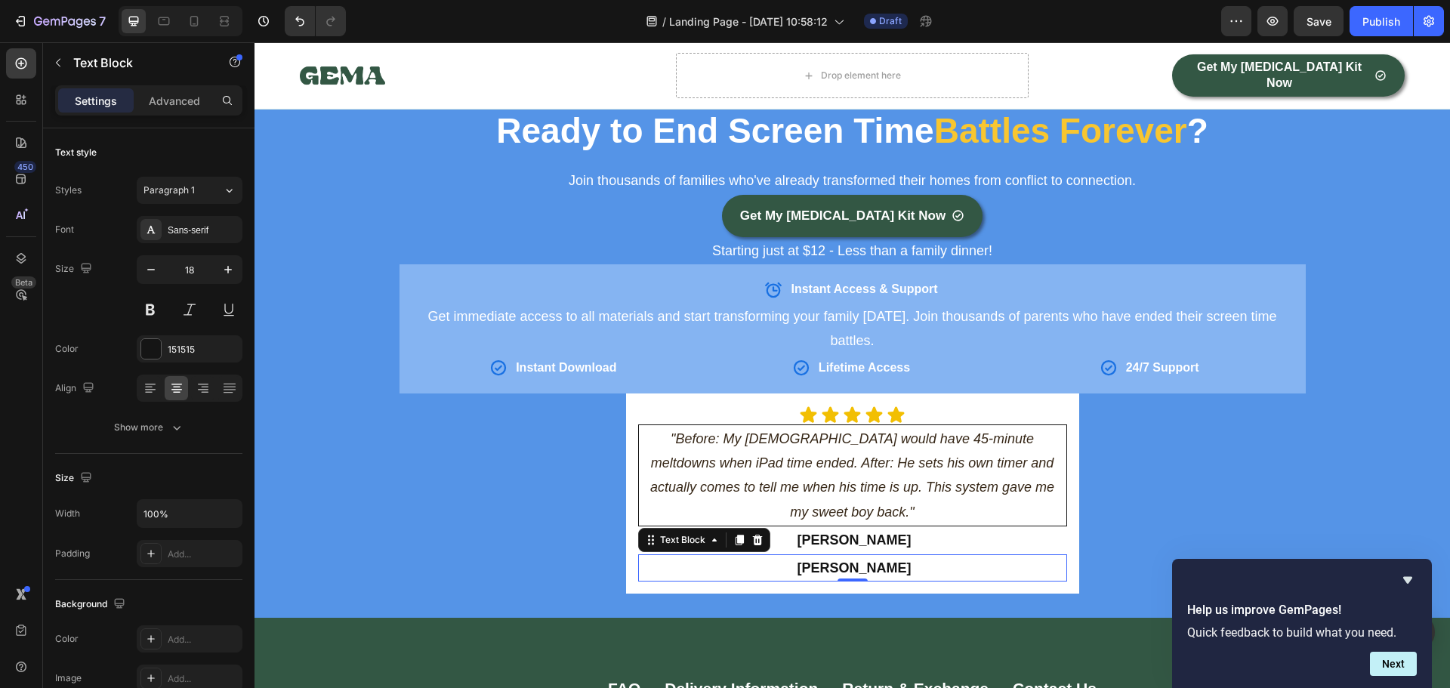
click at [836, 560] on strong "[PERSON_NAME]" at bounding box center [854, 567] width 114 height 15
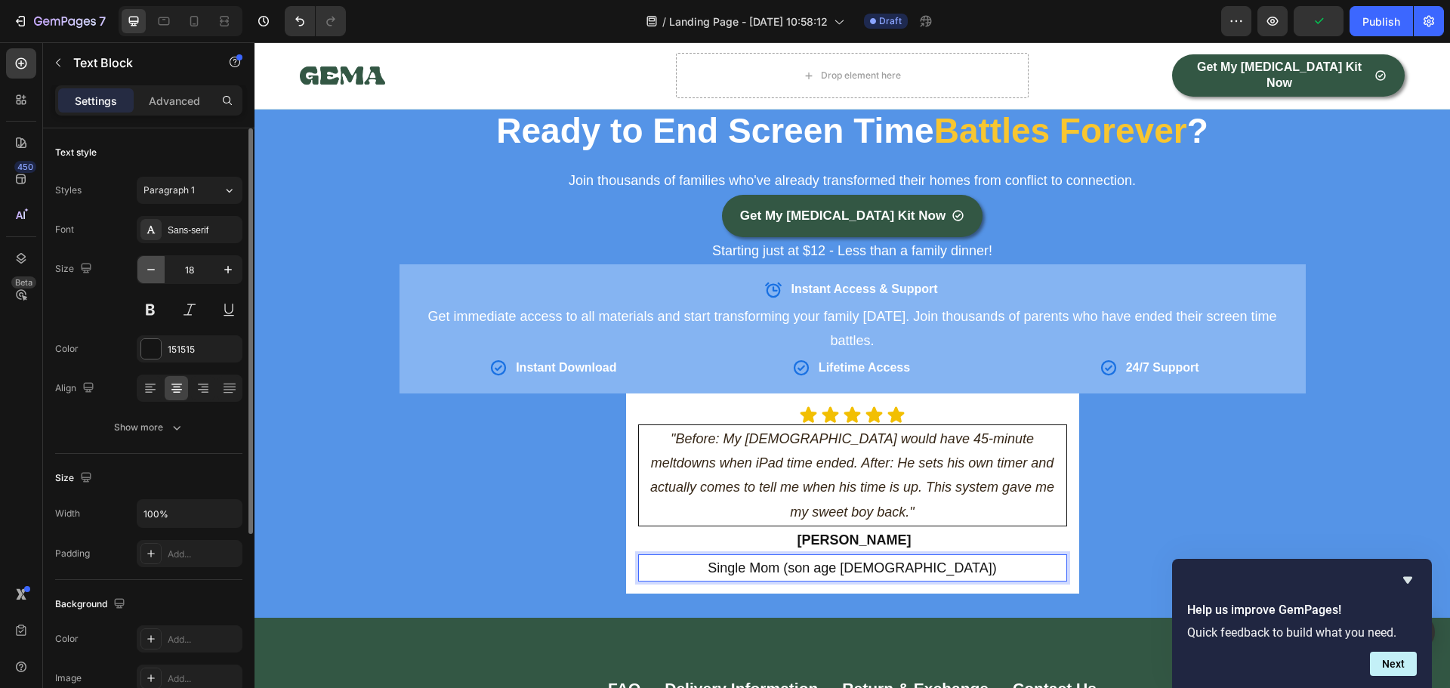
click at [154, 269] on icon "button" at bounding box center [150, 269] width 15 height 15
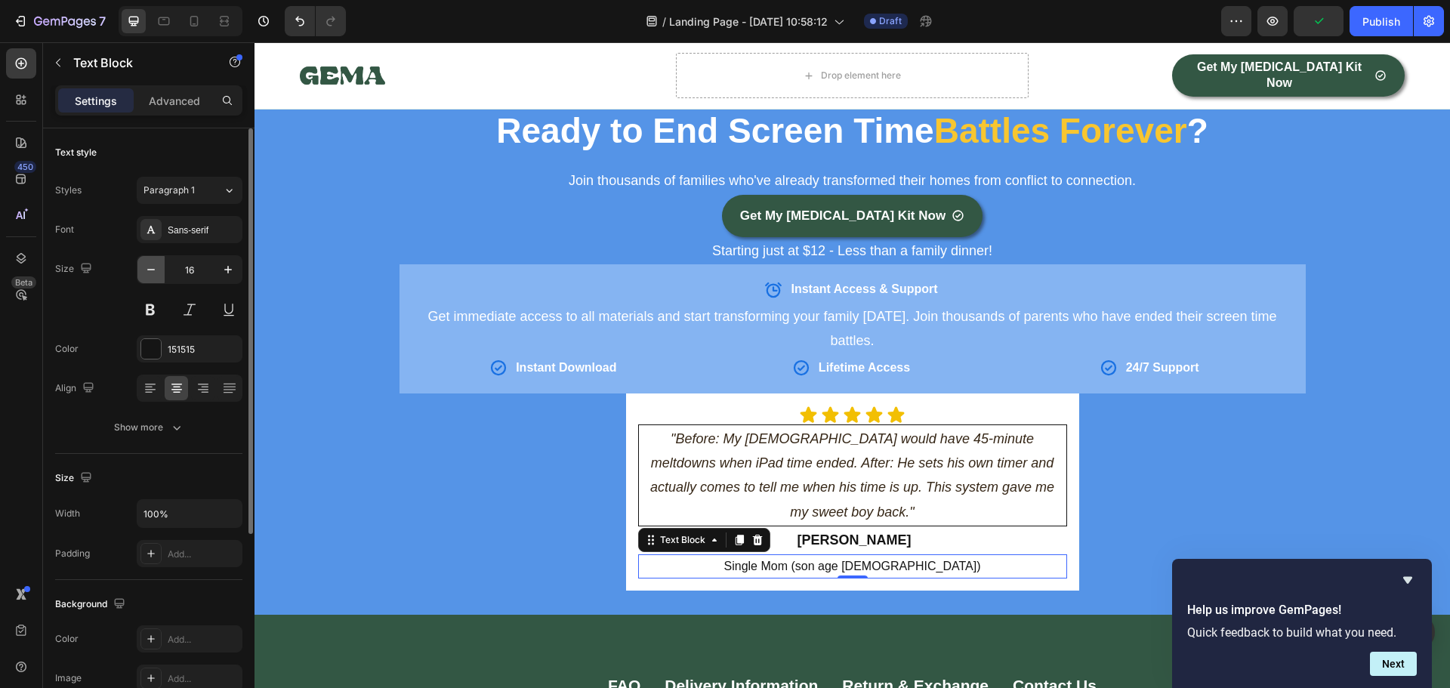
click at [154, 269] on icon "button" at bounding box center [150, 269] width 15 height 15
type input "15"
click at [735, 535] on icon at bounding box center [739, 540] width 8 height 11
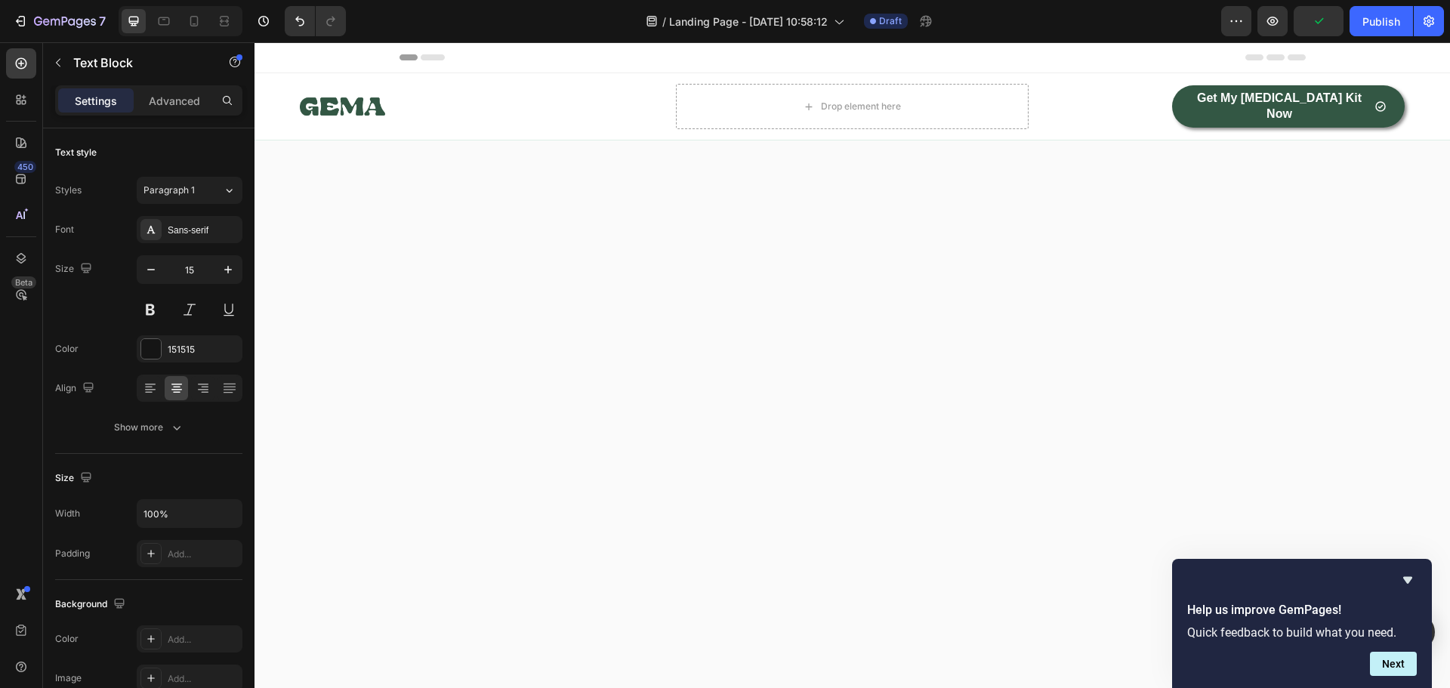
scroll to position [4439, 0]
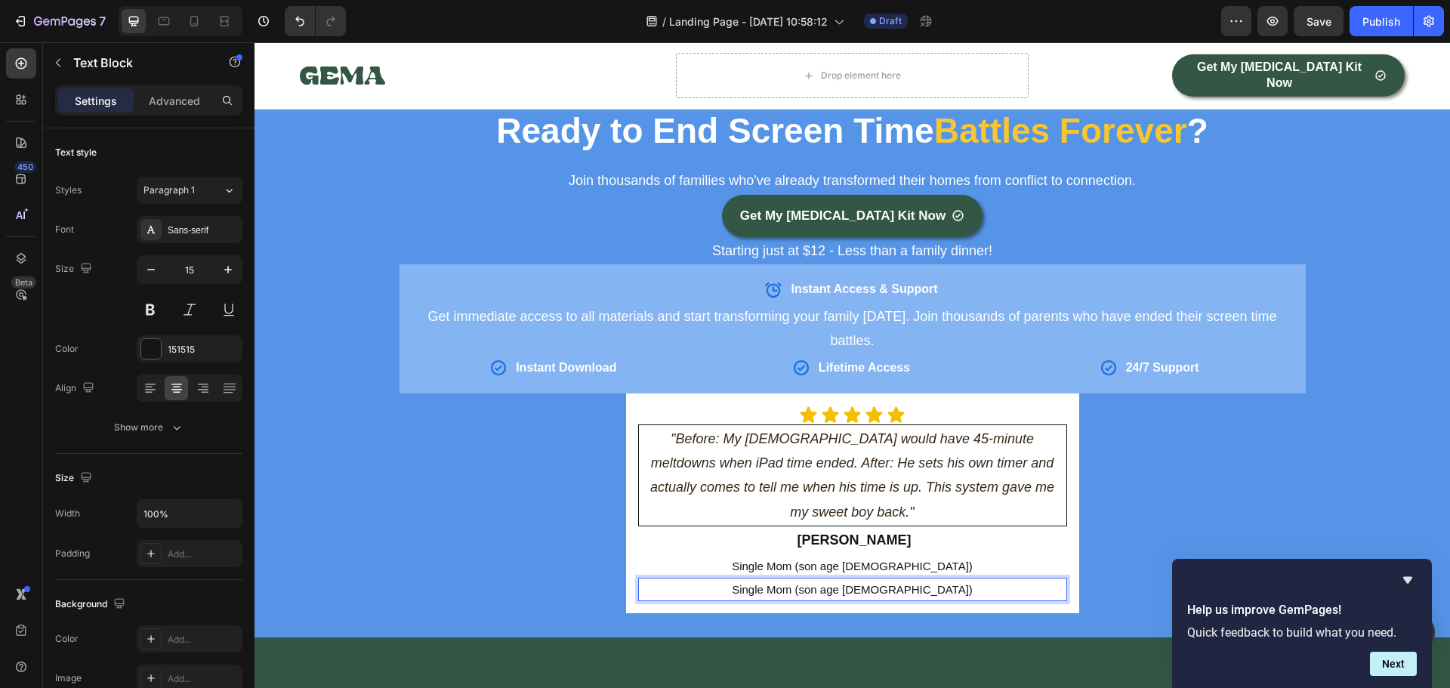
click at [824, 579] on p "Single Mom (son age [DEMOGRAPHIC_DATA])" at bounding box center [852, 589] width 426 height 20
click at [171, 350] on div "151515" at bounding box center [190, 350] width 44 height 14
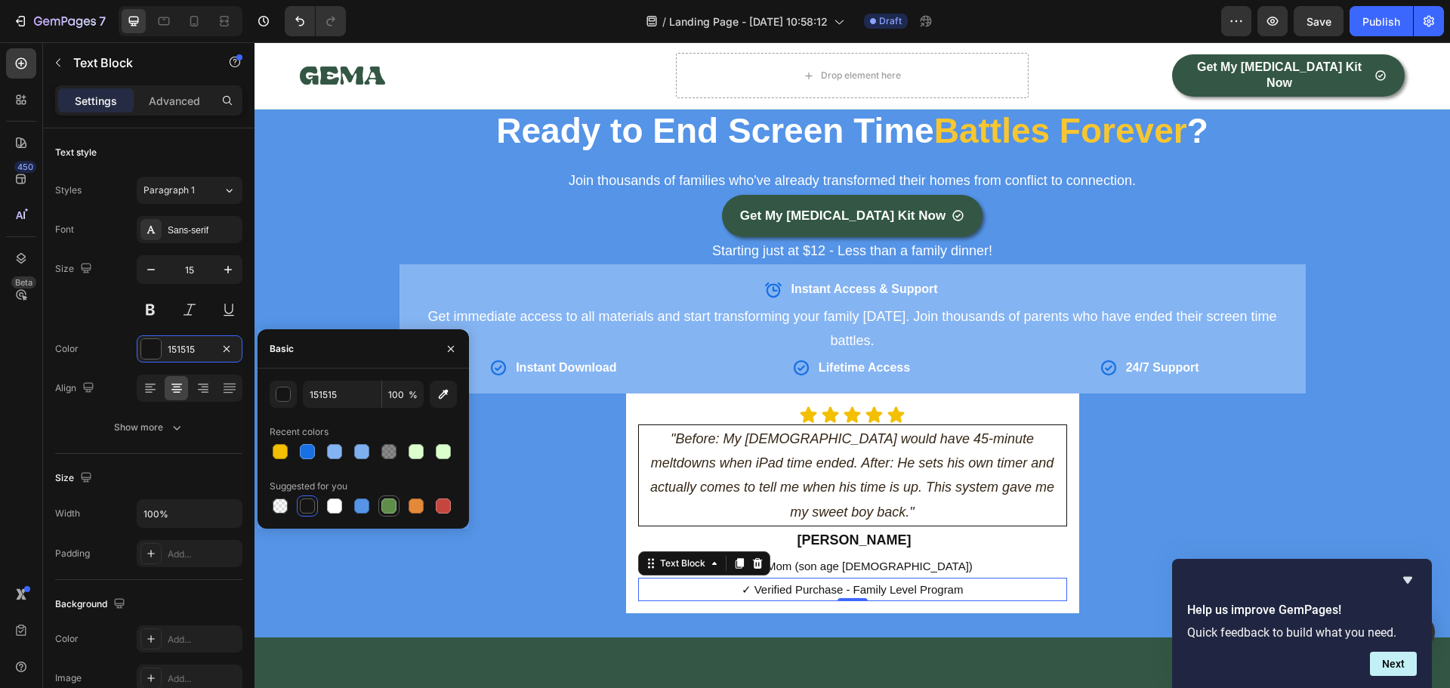
click at [389, 504] on div at bounding box center [388, 505] width 15 height 15
type input "5E8E49"
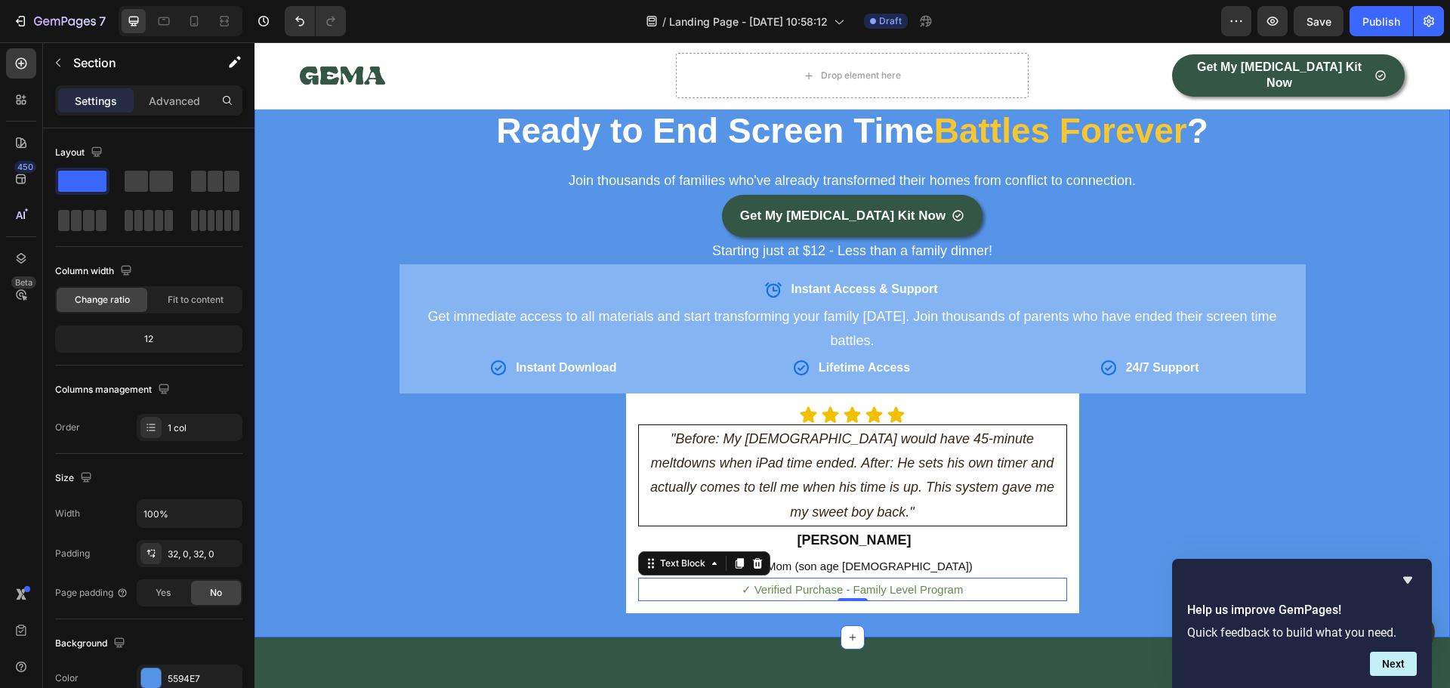
click at [510, 559] on div "Ready to End Screen Time Battles Forever ? Heading Row Join thousands of famili…" at bounding box center [851, 360] width 1195 height 506
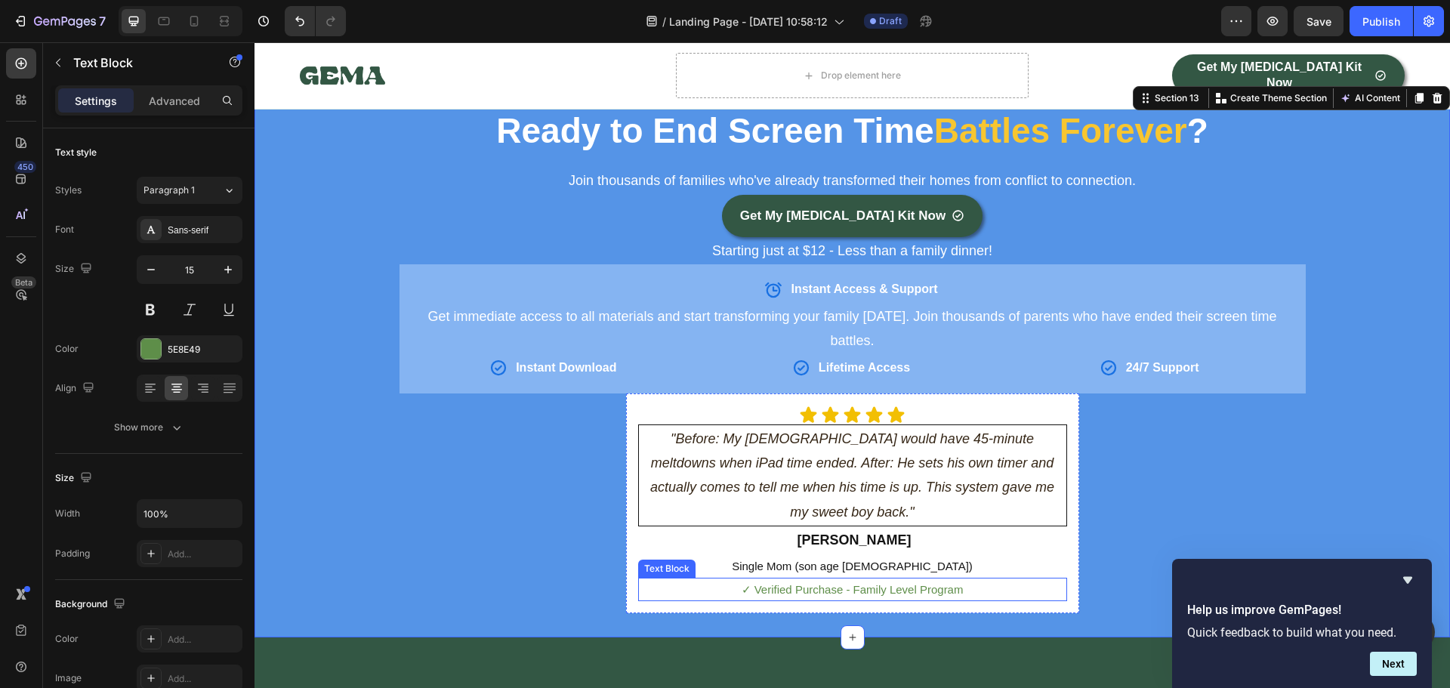
click at [832, 579] on p "✓ Verified Purchase - Family Level Program" at bounding box center [852, 589] width 426 height 20
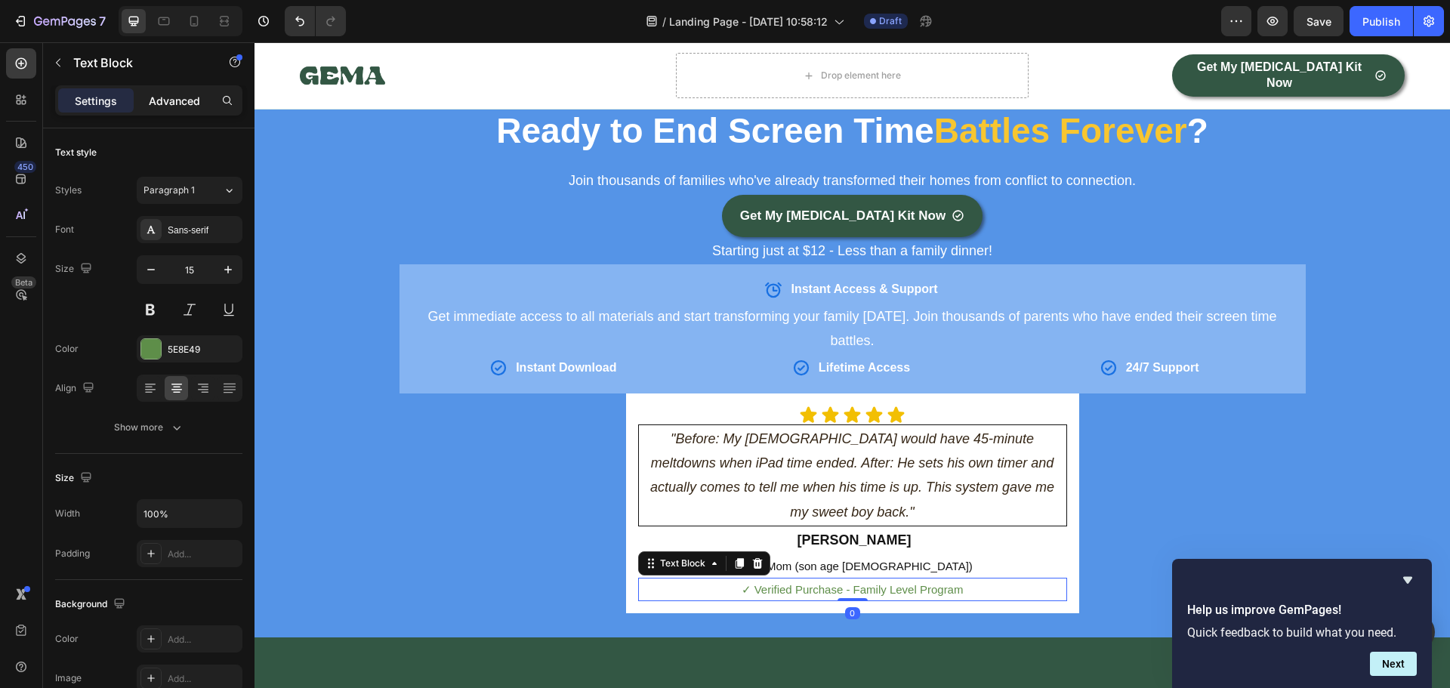
click at [178, 96] on p "Advanced" at bounding box center [174, 101] width 51 height 16
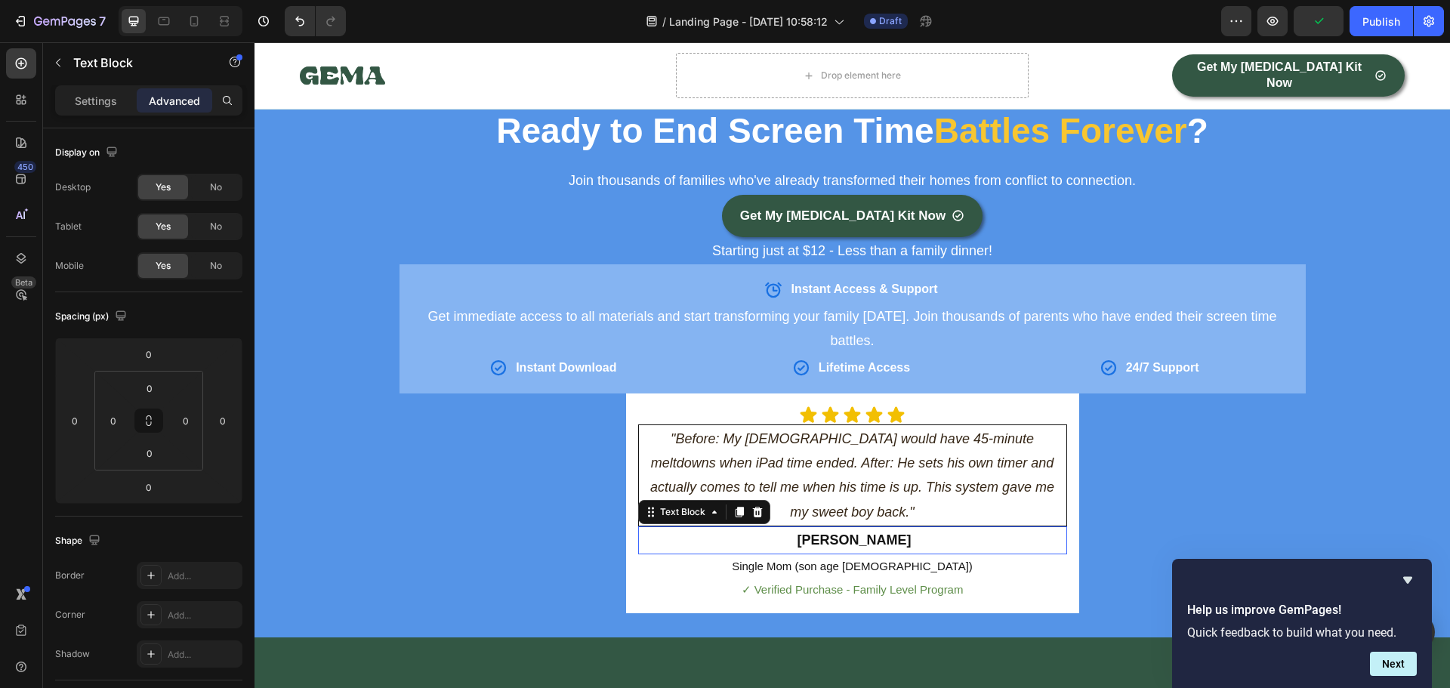
click at [848, 532] on strong "[PERSON_NAME]" at bounding box center [854, 539] width 114 height 15
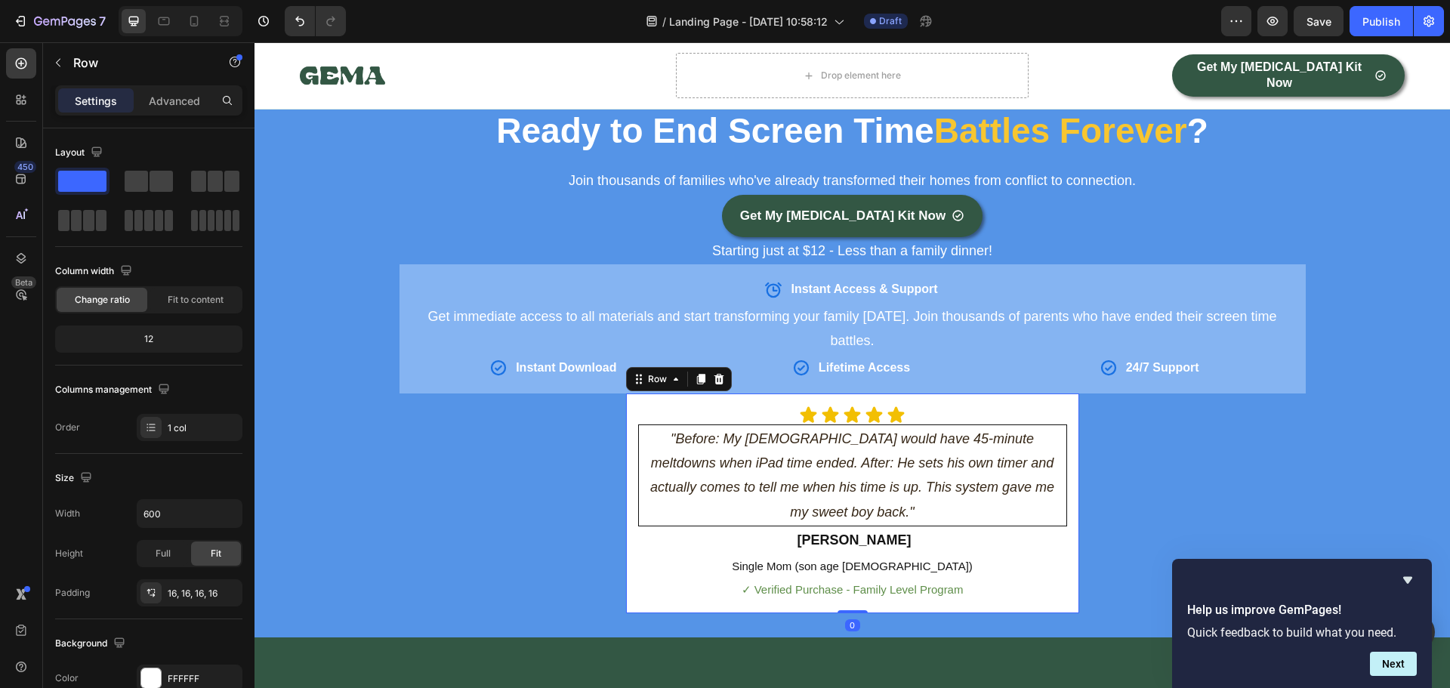
click at [627, 393] on div "Icon Icon Icon Icon Icon Icon List "Before: My 8-year-old would have 45-minute …" at bounding box center [852, 503] width 453 height 220
click at [174, 105] on p "Advanced" at bounding box center [174, 101] width 51 height 16
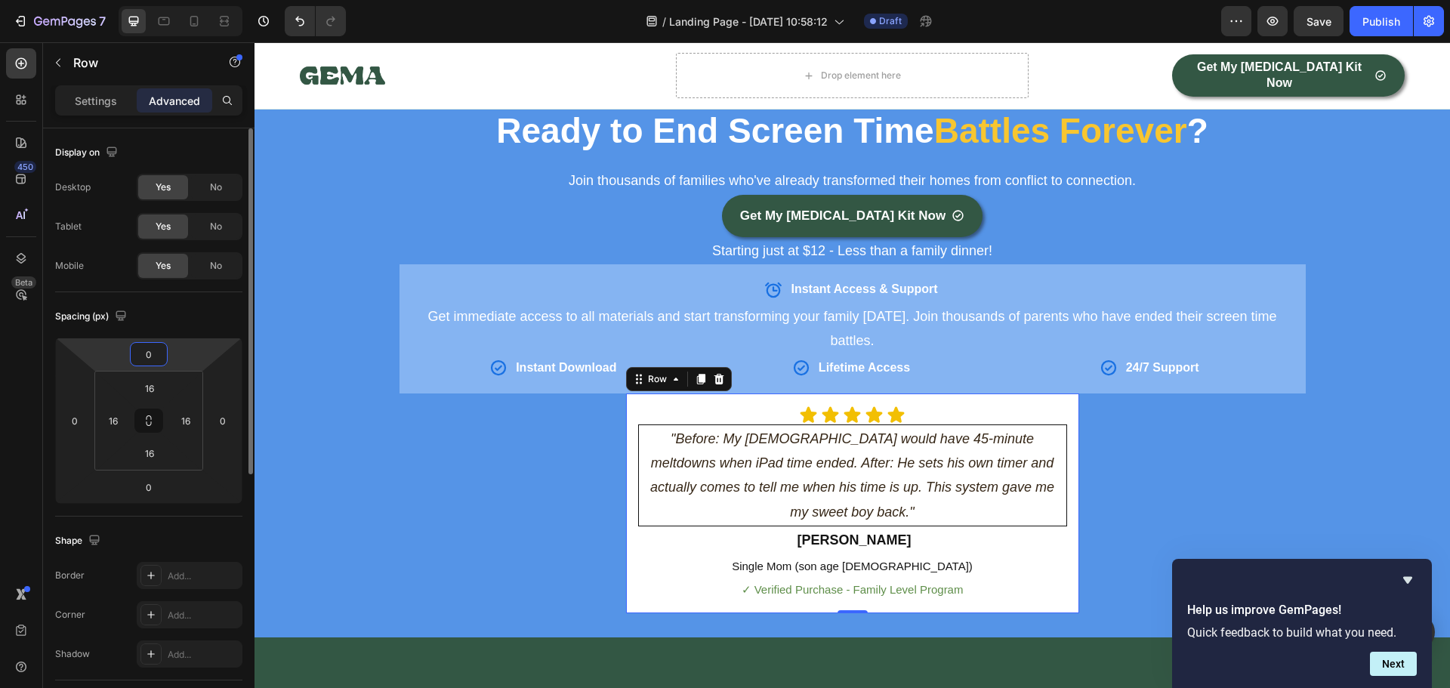
drag, startPoint x: 154, startPoint y: 359, endPoint x: 140, endPoint y: 362, distance: 13.8
click at [140, 362] on input "0" at bounding box center [149, 354] width 30 height 23
type input "20"
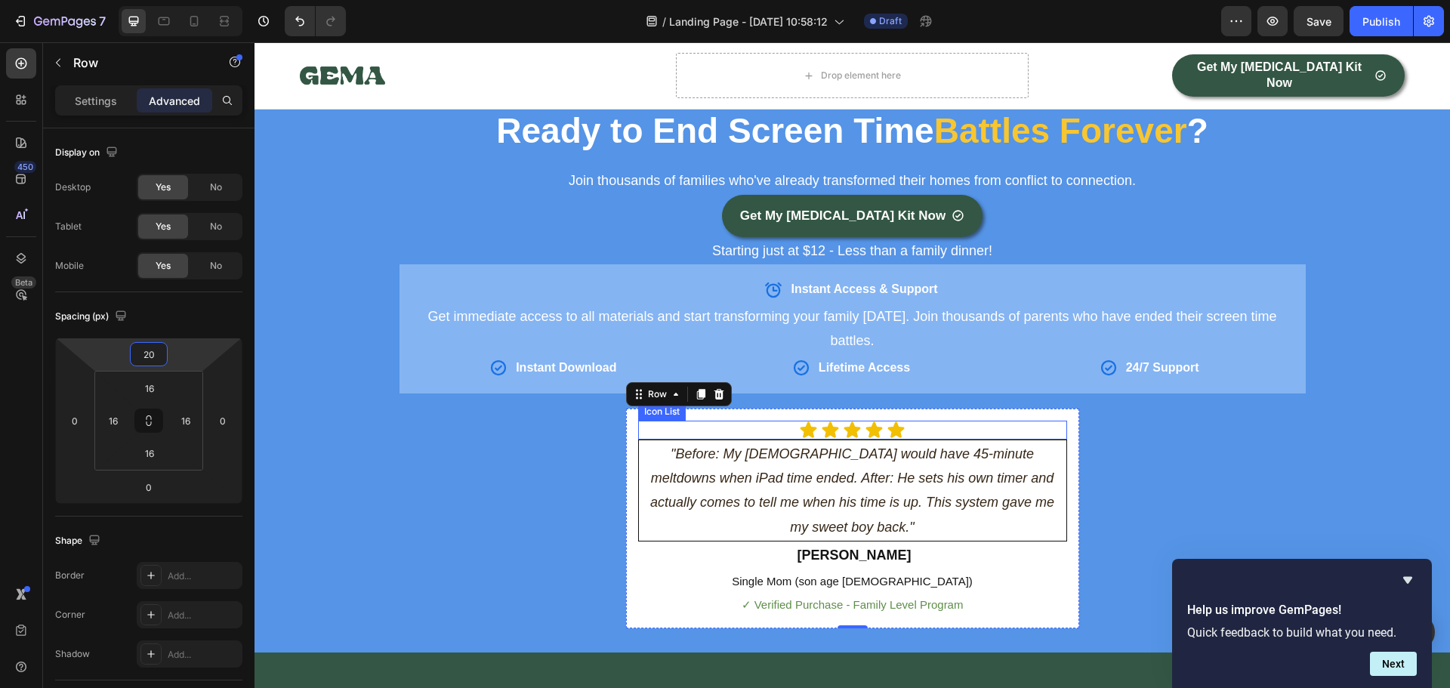
click at [638, 421] on div "Icon Icon Icon Icon Icon" at bounding box center [852, 430] width 429 height 19
click at [626, 408] on div "Icon Icon Icon Icon Icon Icon List "Before: My 8-year-old would have 45-minute …" at bounding box center [852, 518] width 453 height 220
click at [97, 97] on p "Settings" at bounding box center [96, 101] width 42 height 16
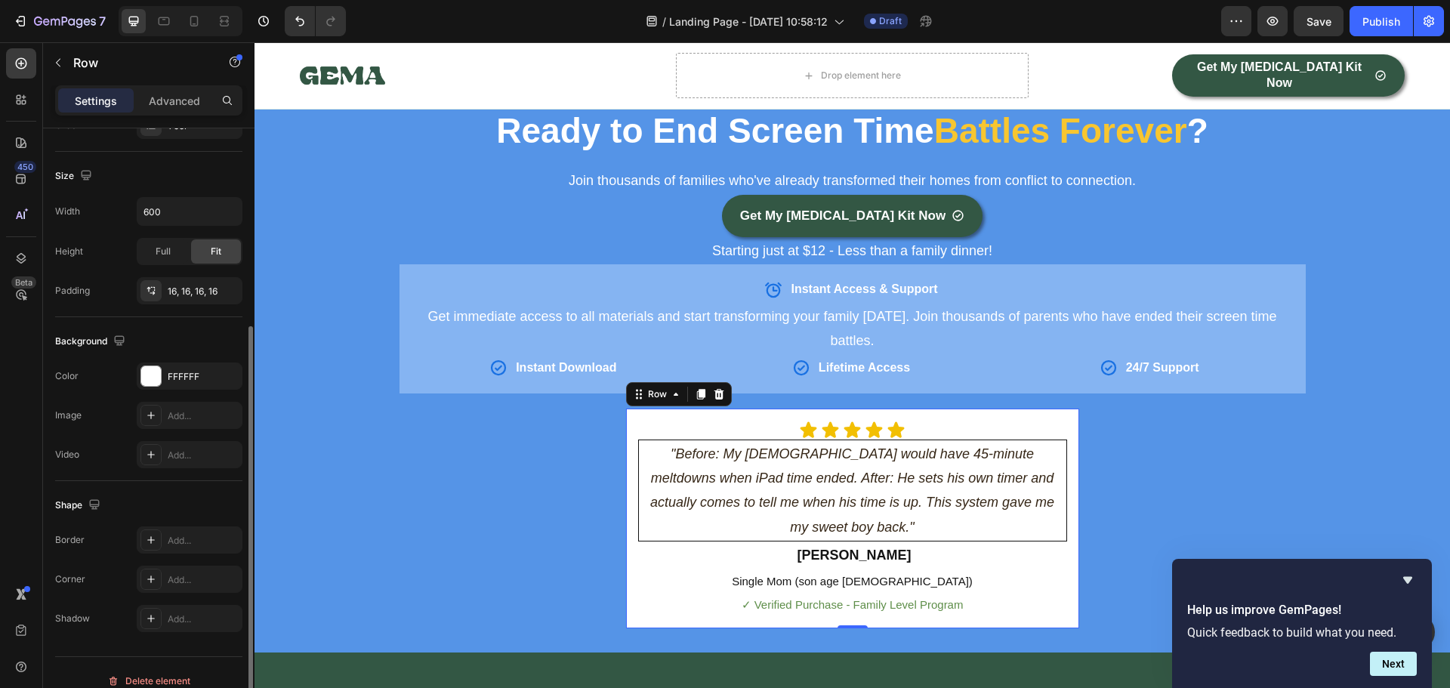
scroll to position [319, 0]
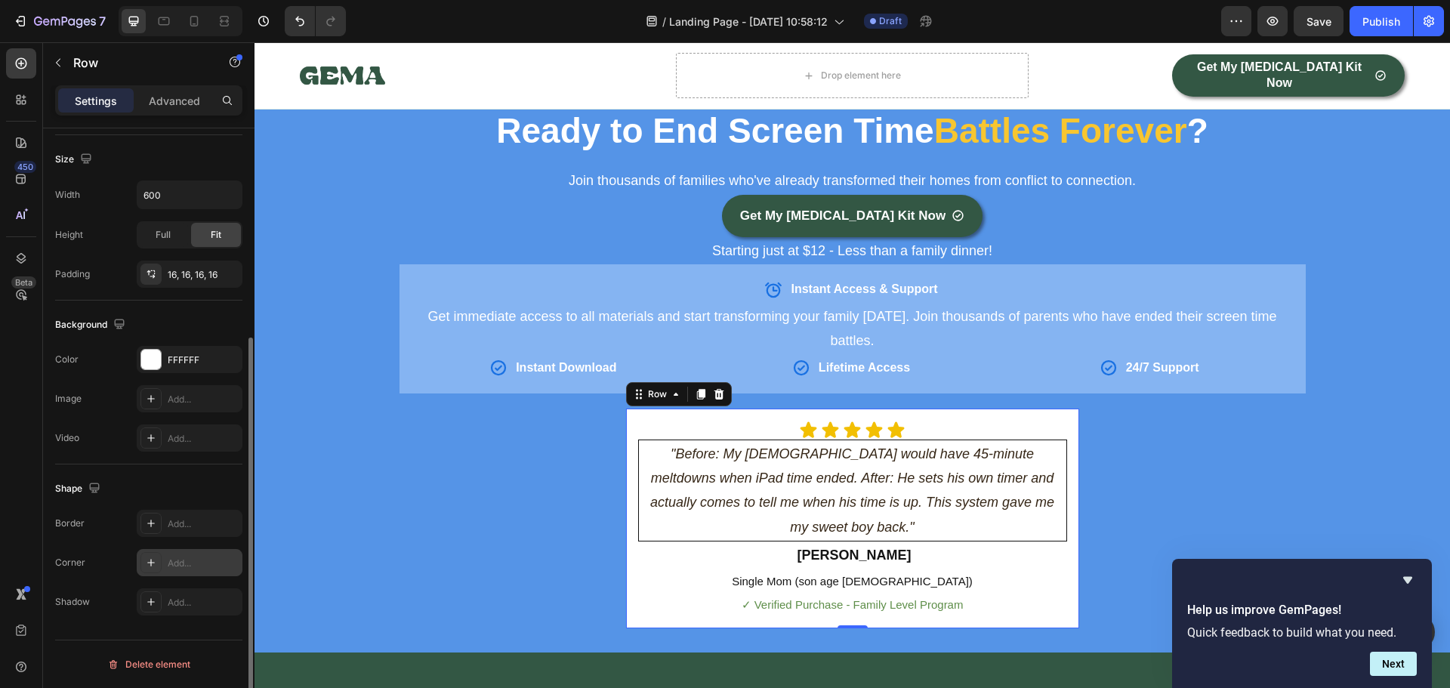
click at [177, 562] on div "Add..." at bounding box center [203, 563] width 71 height 14
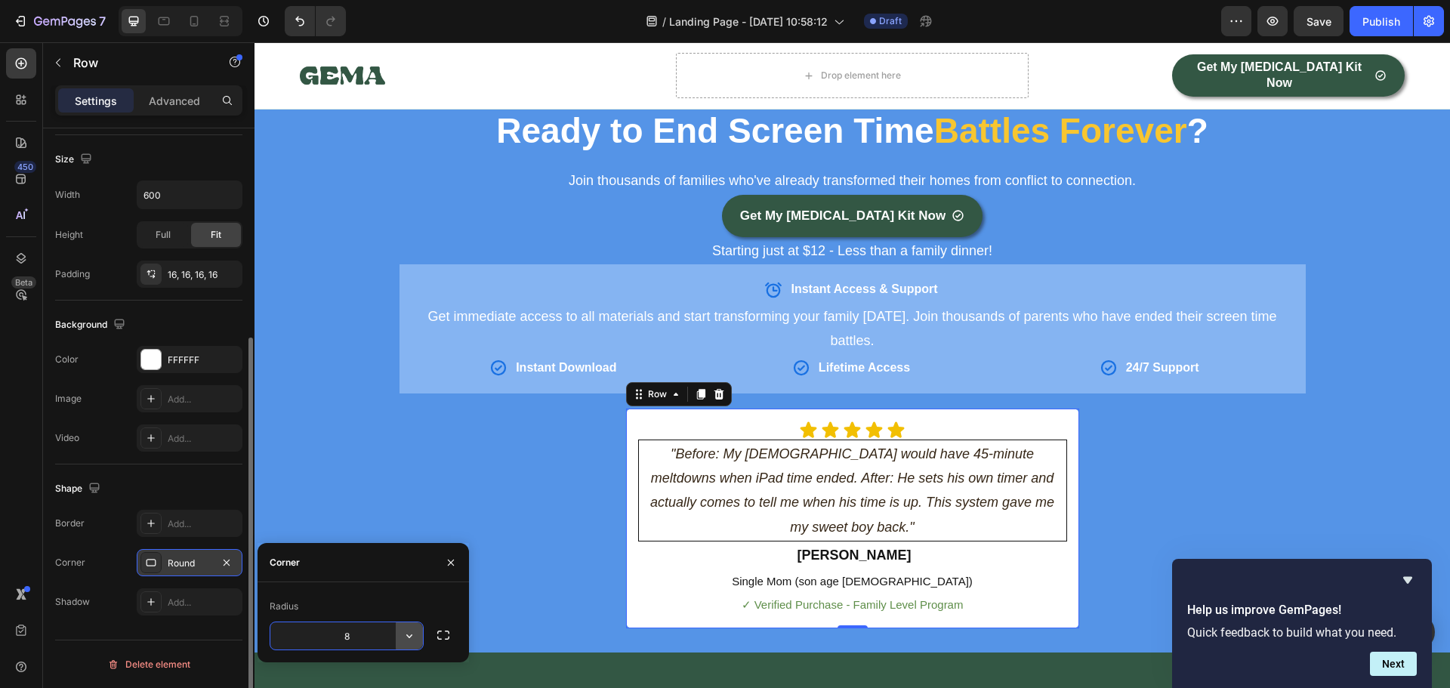
click at [408, 636] on icon "button" at bounding box center [409, 635] width 15 height 15
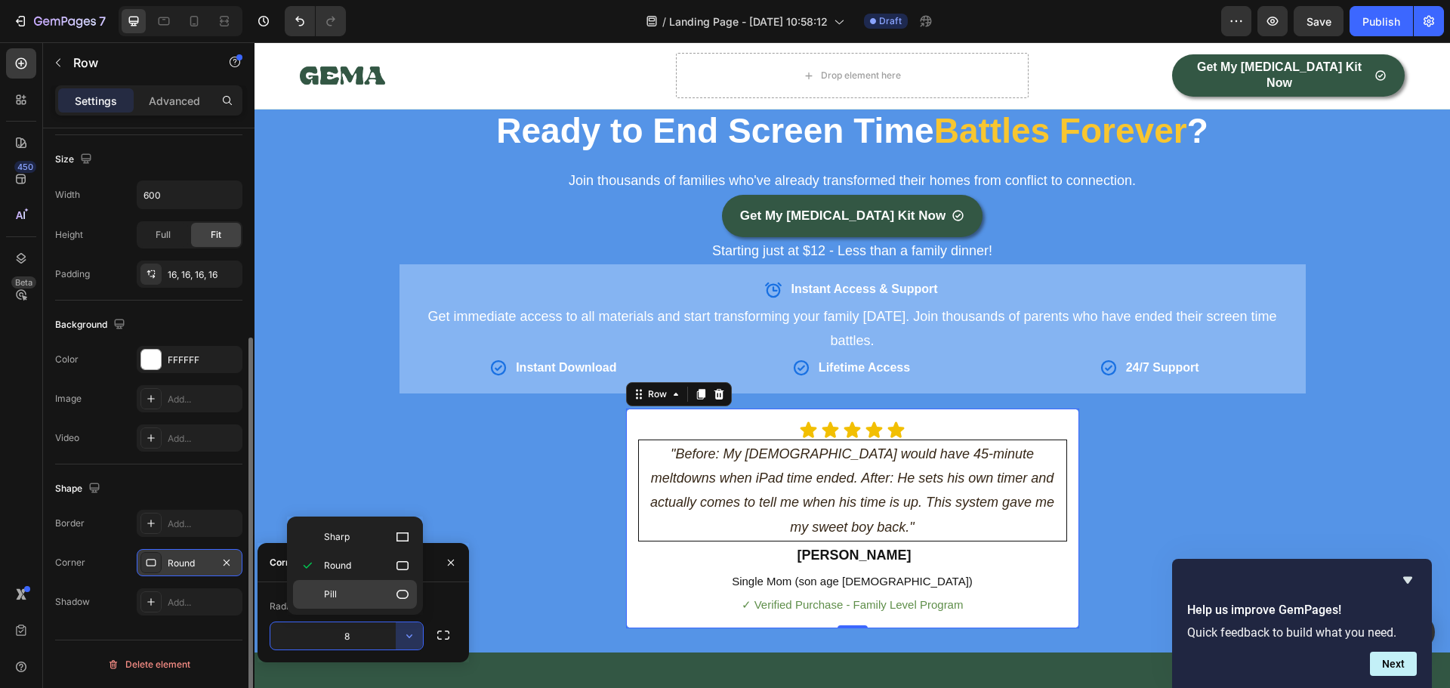
click at [401, 590] on icon at bounding box center [402, 594] width 12 height 9
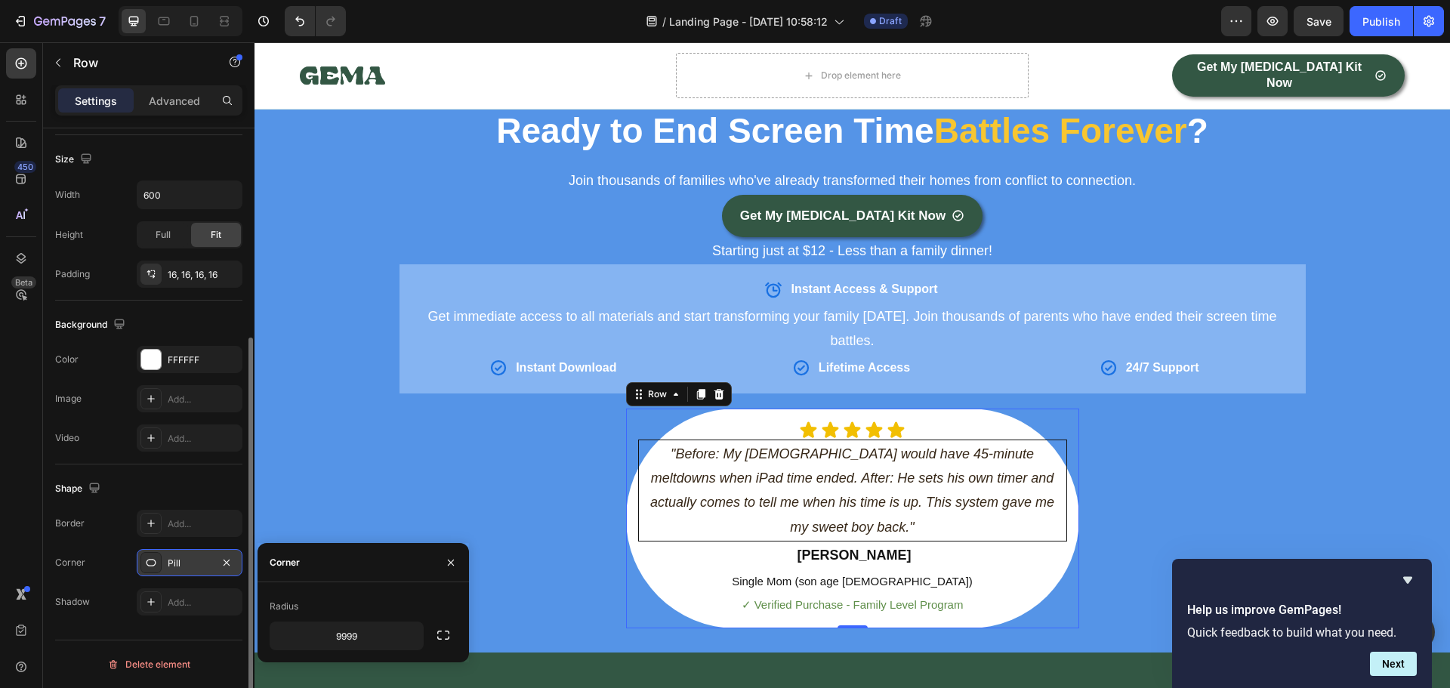
click at [393, 570] on div "Corner" at bounding box center [362, 562] width 211 height 39
drag, startPoint x: 433, startPoint y: 567, endPoint x: 342, endPoint y: 562, distance: 91.5
click at [419, 567] on div "Corner" at bounding box center [362, 562] width 211 height 39
click at [183, 554] on div "Pill" at bounding box center [190, 562] width 106 height 27
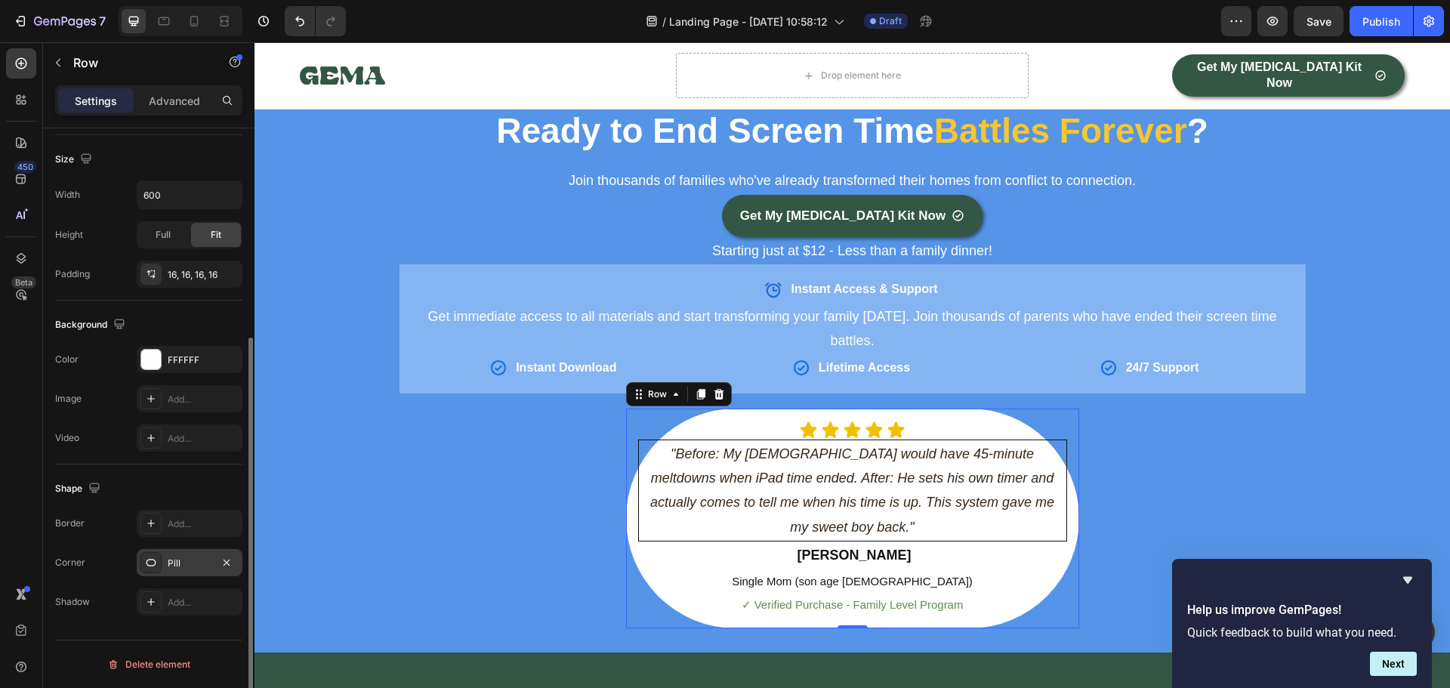
click at [190, 562] on div "Pill" at bounding box center [190, 563] width 44 height 14
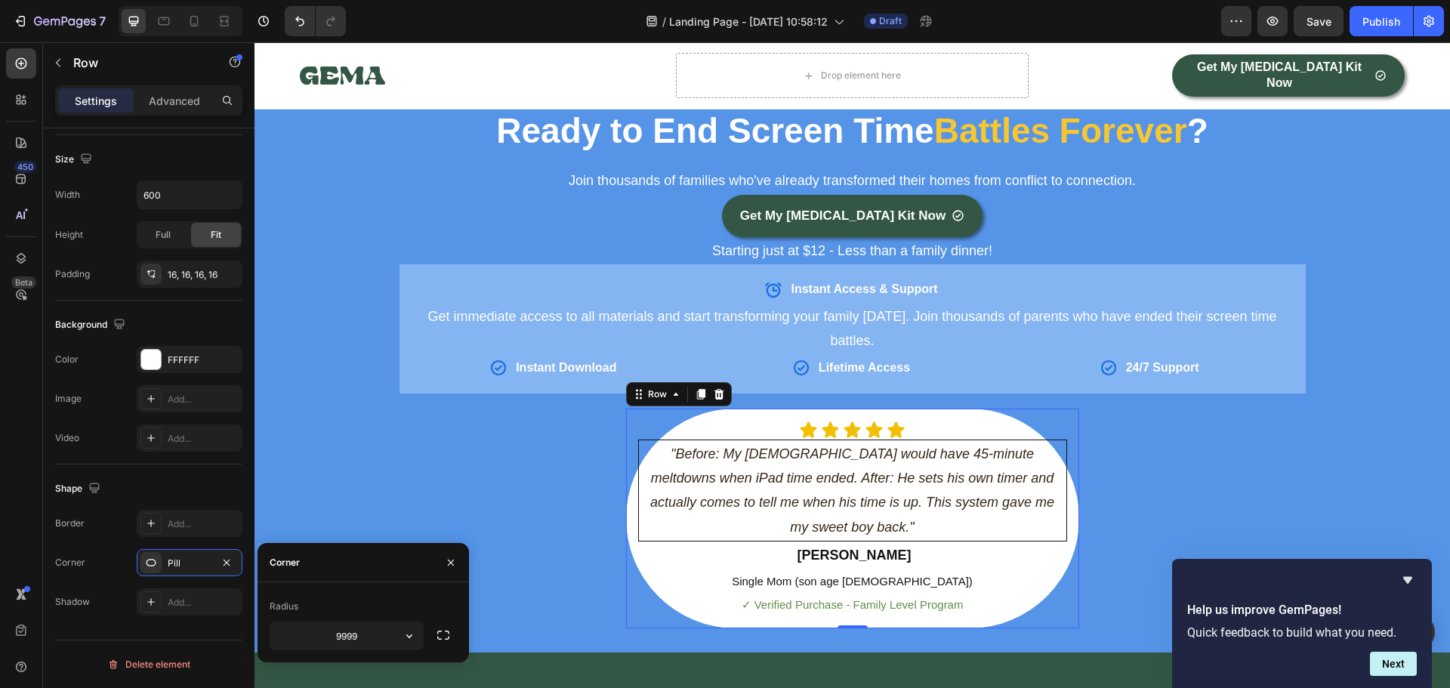
click at [353, 597] on div "Radius" at bounding box center [363, 606] width 187 height 24
click at [303, 553] on div "Corner" at bounding box center [281, 562] width 48 height 39
drag, startPoint x: 282, startPoint y: 565, endPoint x: 368, endPoint y: 567, distance: 85.3
click at [284, 565] on div "Corner" at bounding box center [285, 563] width 30 height 14
click at [448, 560] on icon "button" at bounding box center [451, 562] width 12 height 12
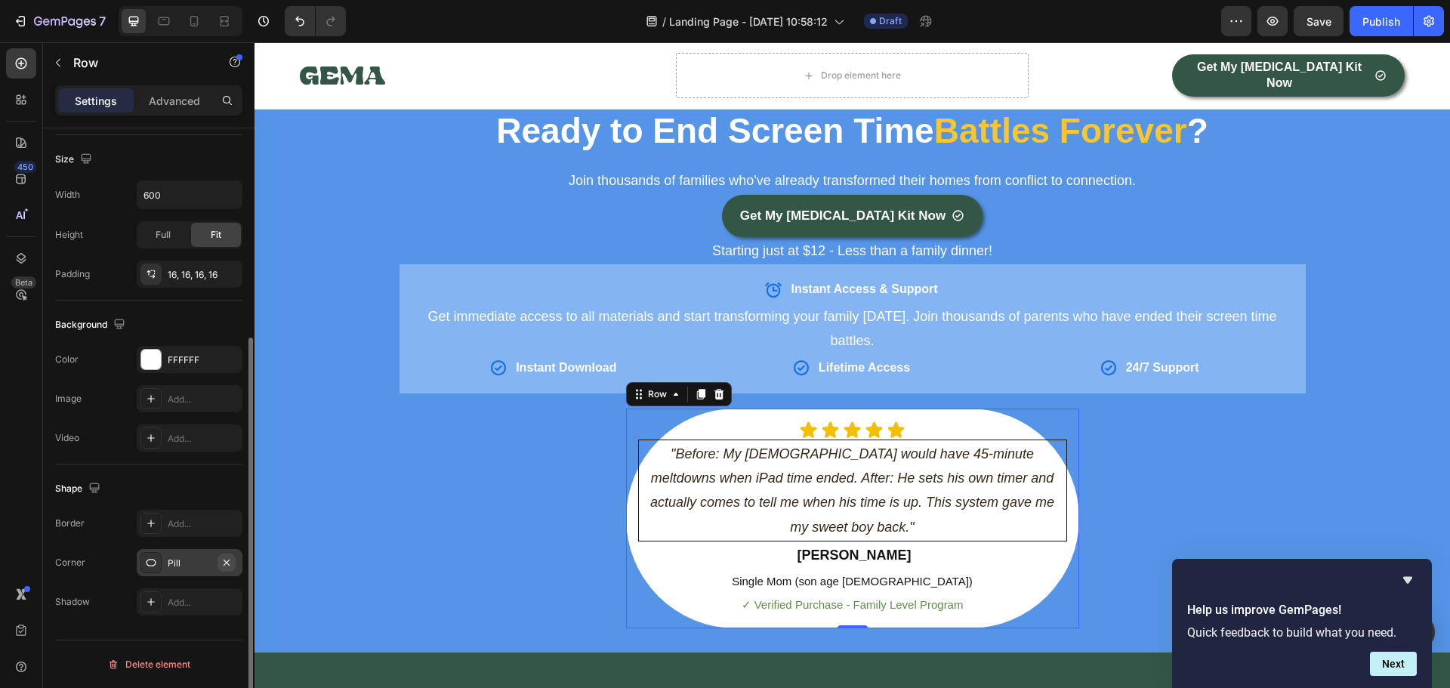
click at [231, 559] on icon "button" at bounding box center [226, 562] width 12 height 12
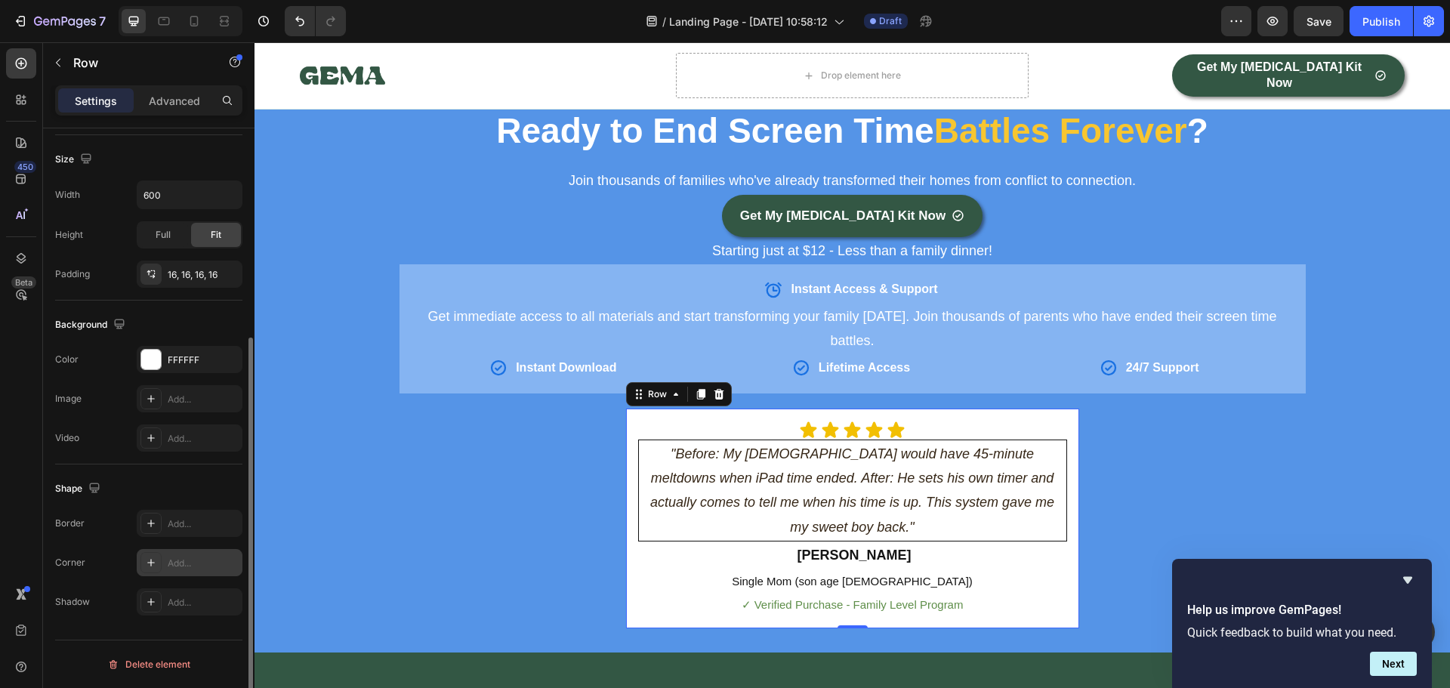
click at [199, 561] on div "Add..." at bounding box center [203, 563] width 71 height 14
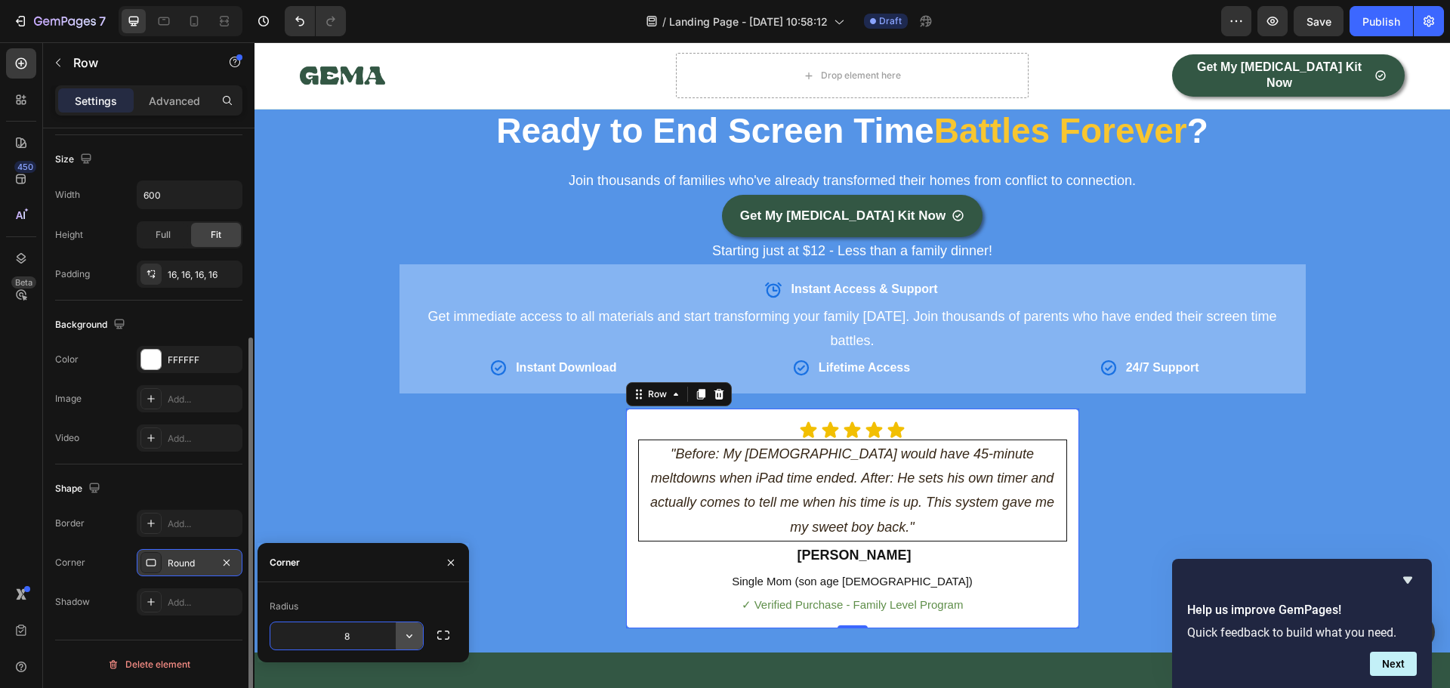
click at [409, 633] on icon "button" at bounding box center [409, 635] width 15 height 15
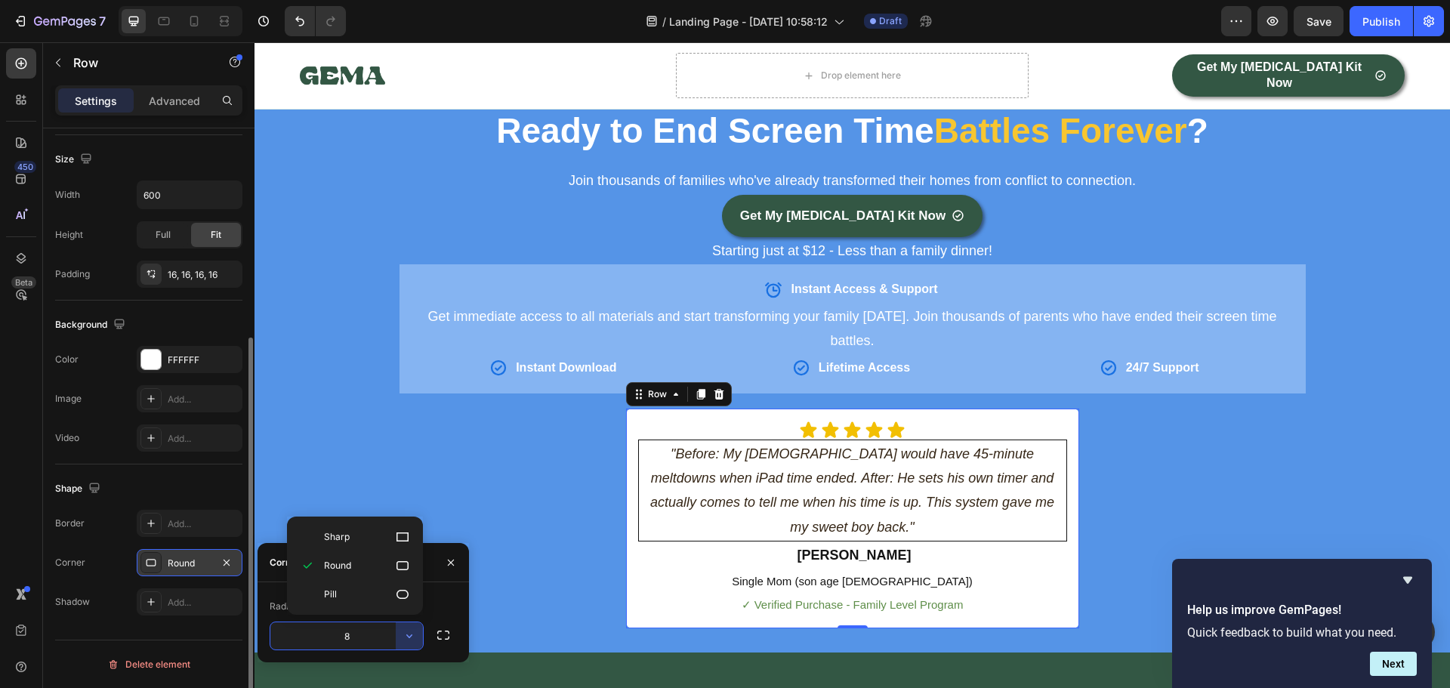
click at [361, 628] on input "8" at bounding box center [346, 635] width 153 height 27
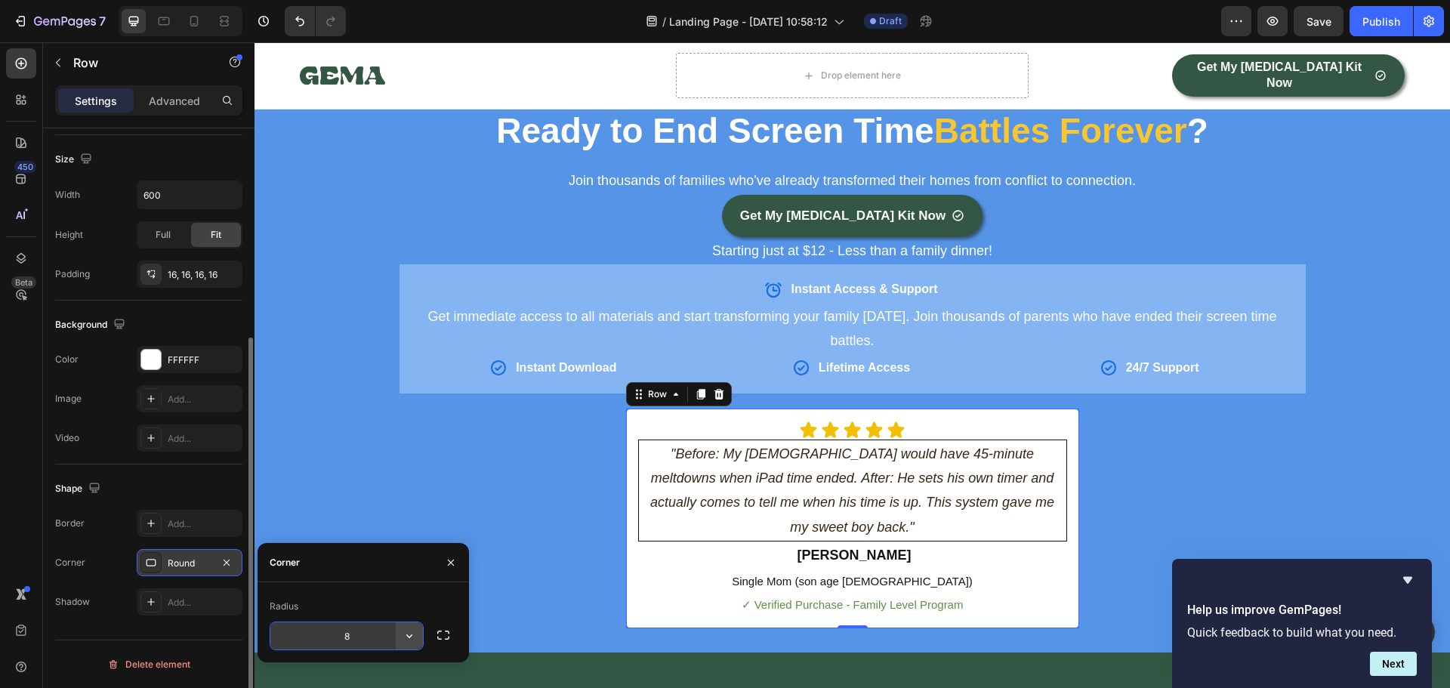
click at [408, 634] on icon "button" at bounding box center [409, 635] width 15 height 15
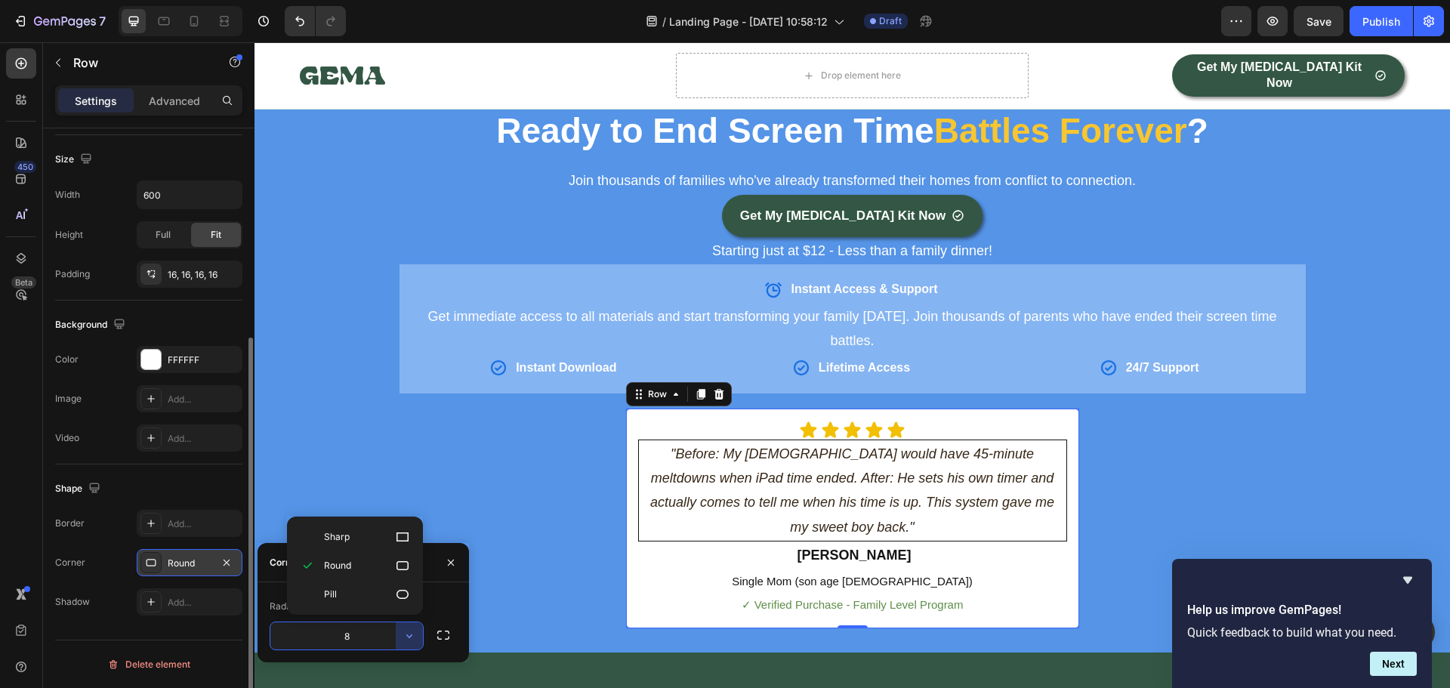
drag, startPoint x: 376, startPoint y: 631, endPoint x: 362, endPoint y: 641, distance: 17.4
click at [375, 633] on input "8" at bounding box center [346, 635] width 153 height 27
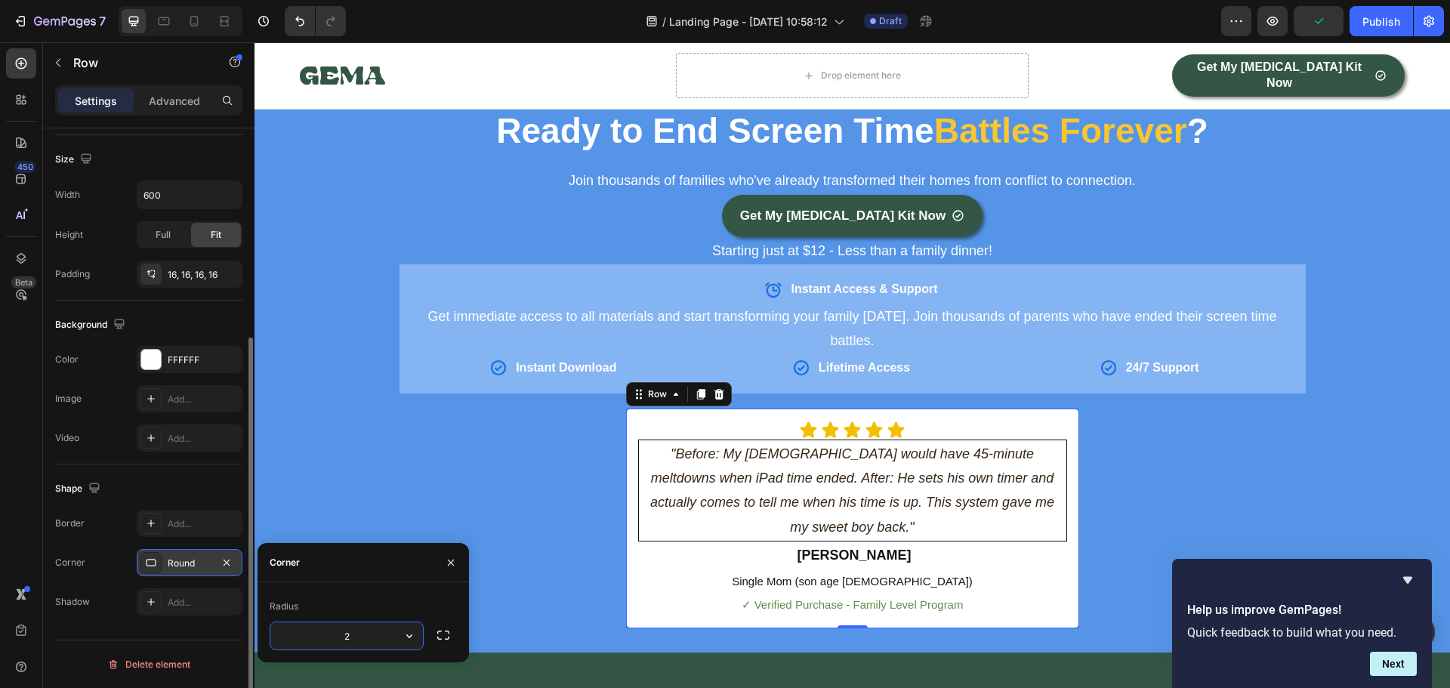
type input "20"
click at [1101, 508] on div "Ready to End Screen Time Battles Forever ? Heading Row Join thousands of famili…" at bounding box center [851, 367] width 1195 height 521
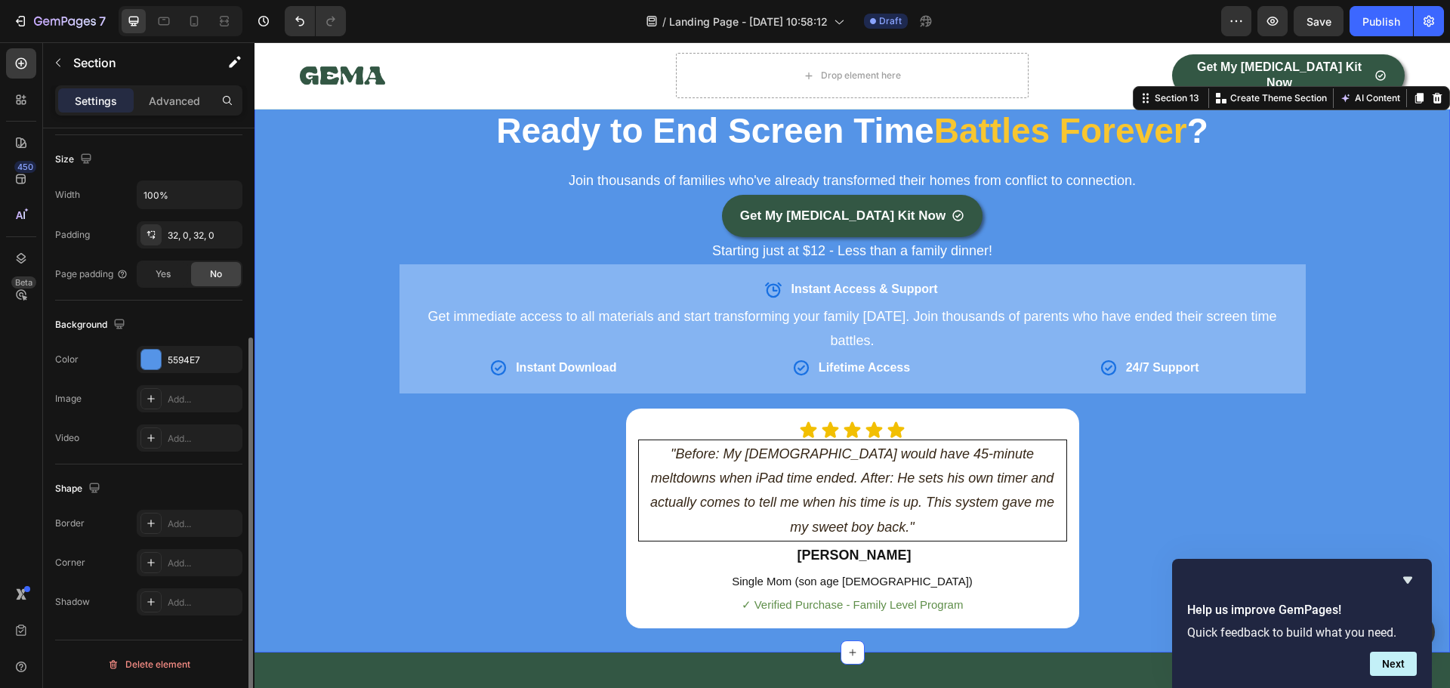
scroll to position [0, 0]
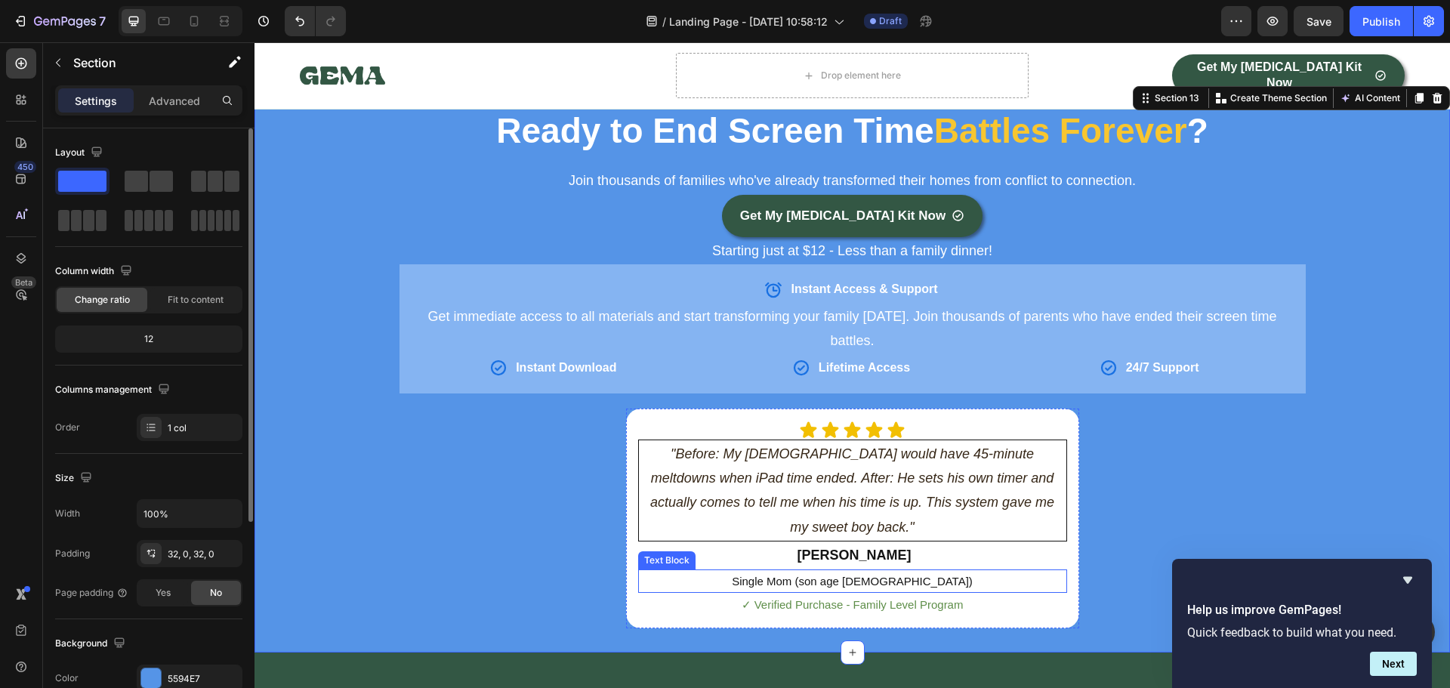
click at [819, 571] on p "Single Mom (son age [DEMOGRAPHIC_DATA])" at bounding box center [852, 581] width 426 height 20
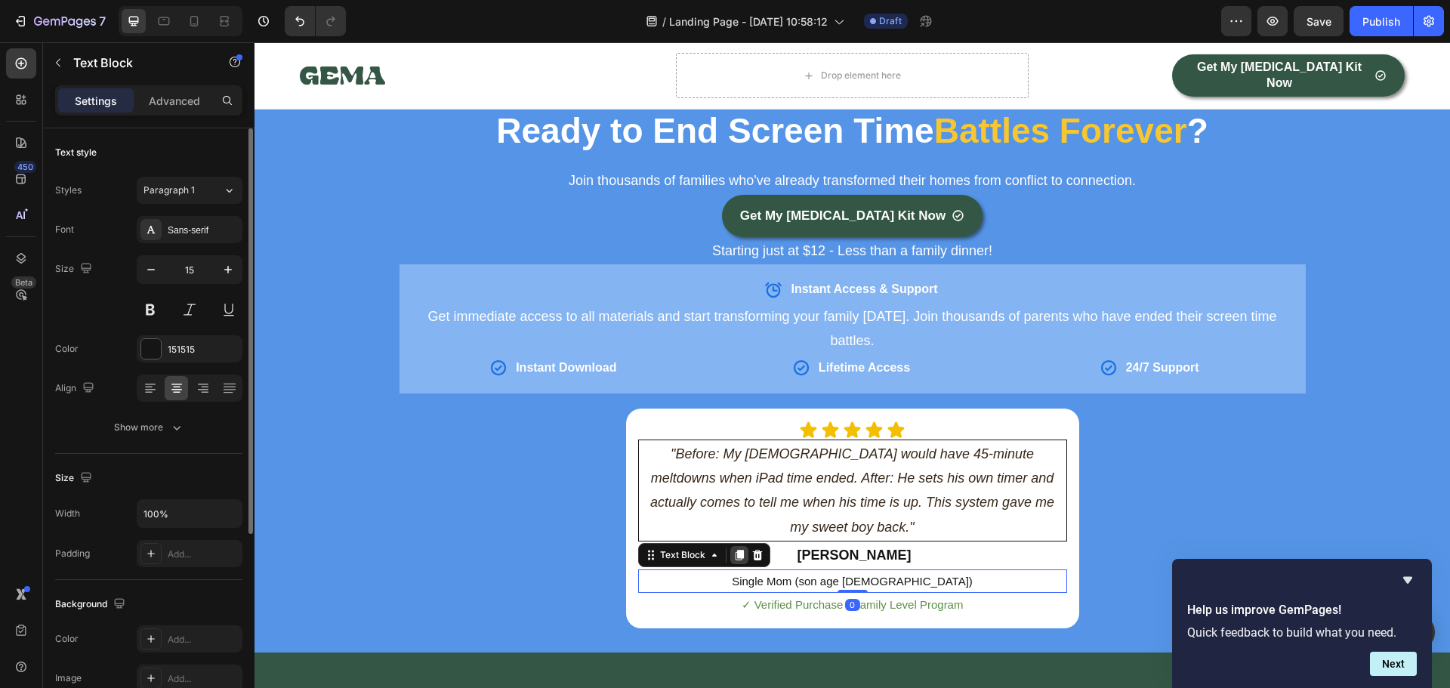
click at [733, 549] on icon at bounding box center [739, 555] width 12 height 12
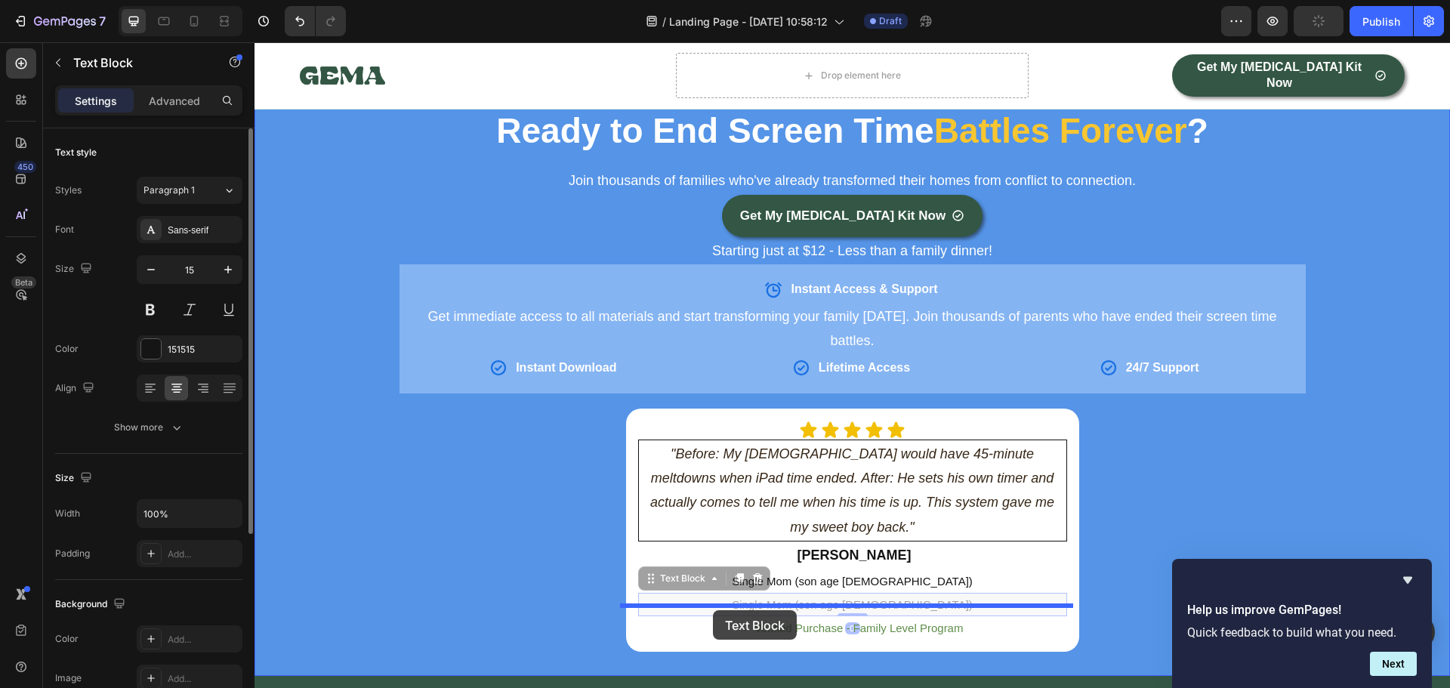
drag, startPoint x: 646, startPoint y: 535, endPoint x: 713, endPoint y: 610, distance: 100.0
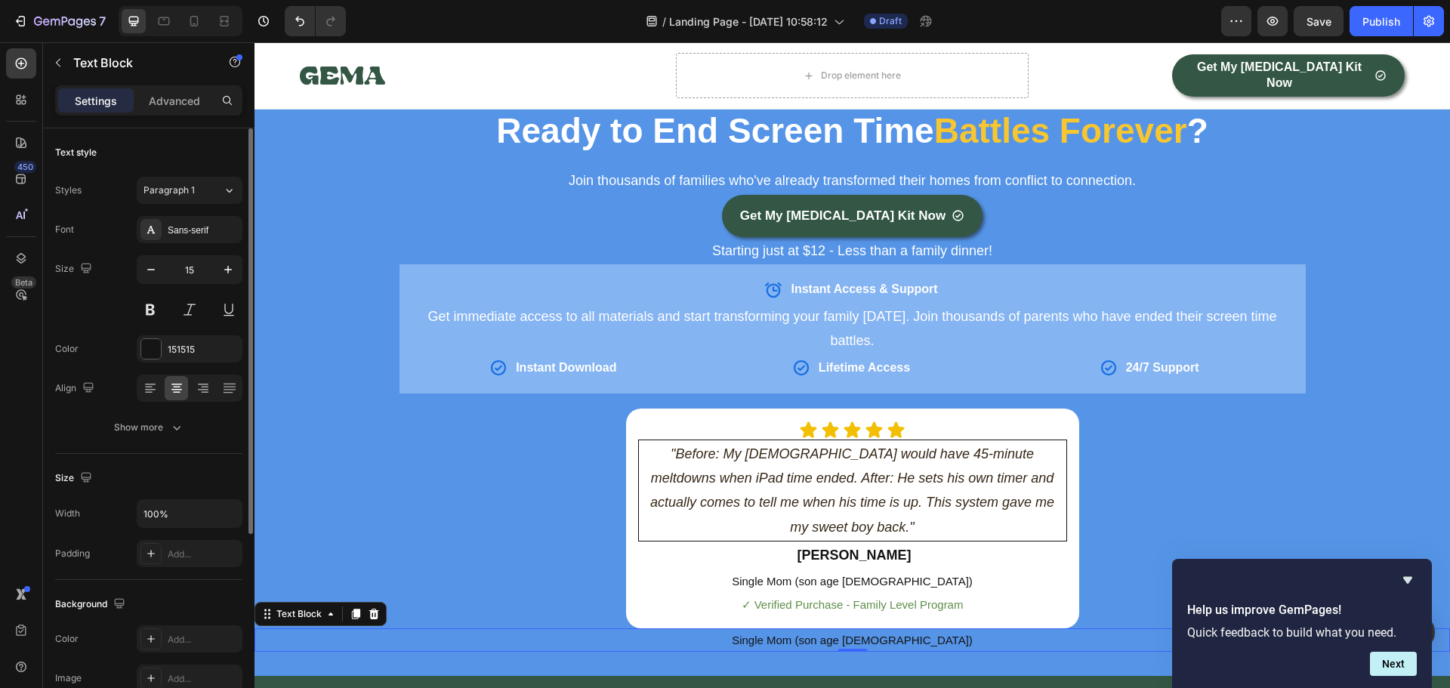
click at [810, 630] on p "Single Mom (son age [DEMOGRAPHIC_DATA])" at bounding box center [852, 640] width 1192 height 20
click at [1008, 630] on p "✨ Join 10,000+ families who've ended their screen time battles" at bounding box center [852, 640] width 1192 height 21
click at [801, 630] on p "Join 10 000+ families who ended their screen time battles" at bounding box center [852, 640] width 1192 height 20
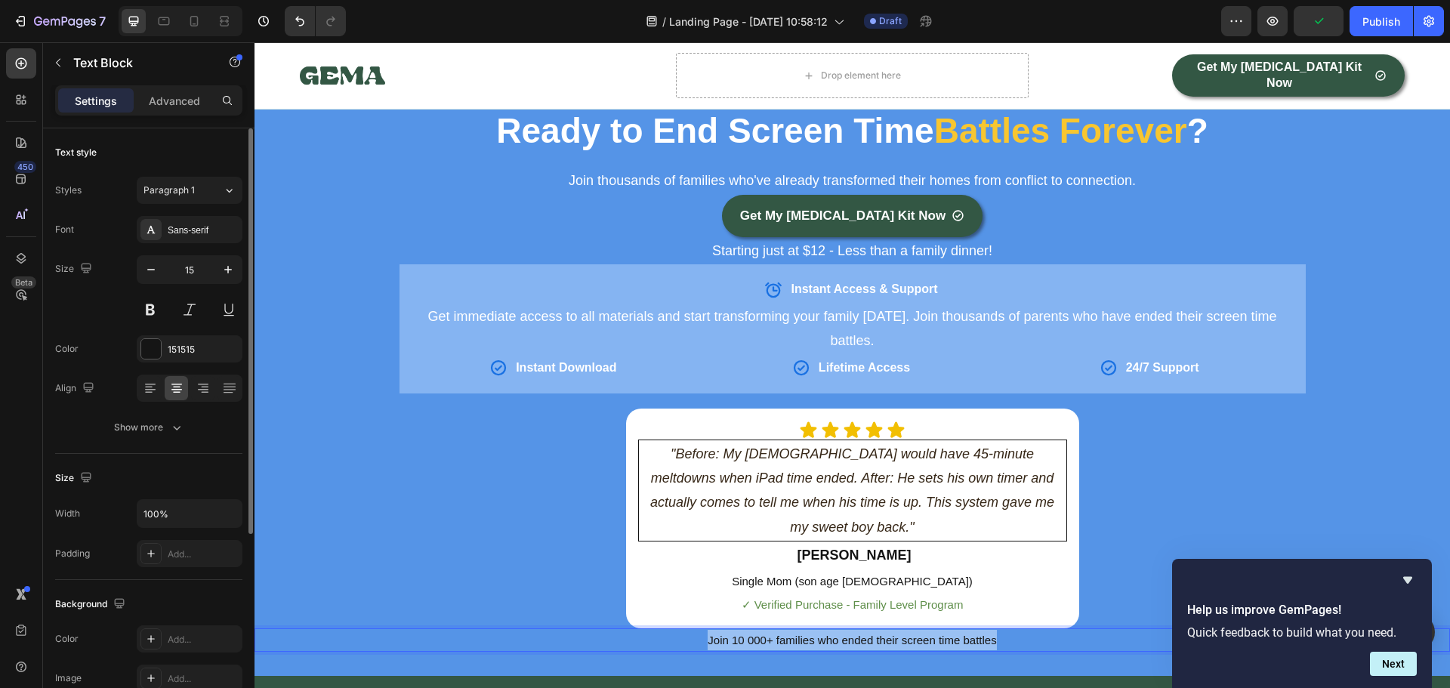
click at [801, 630] on p "Join 10 000+ families who ended their screen time battles" at bounding box center [852, 640] width 1192 height 20
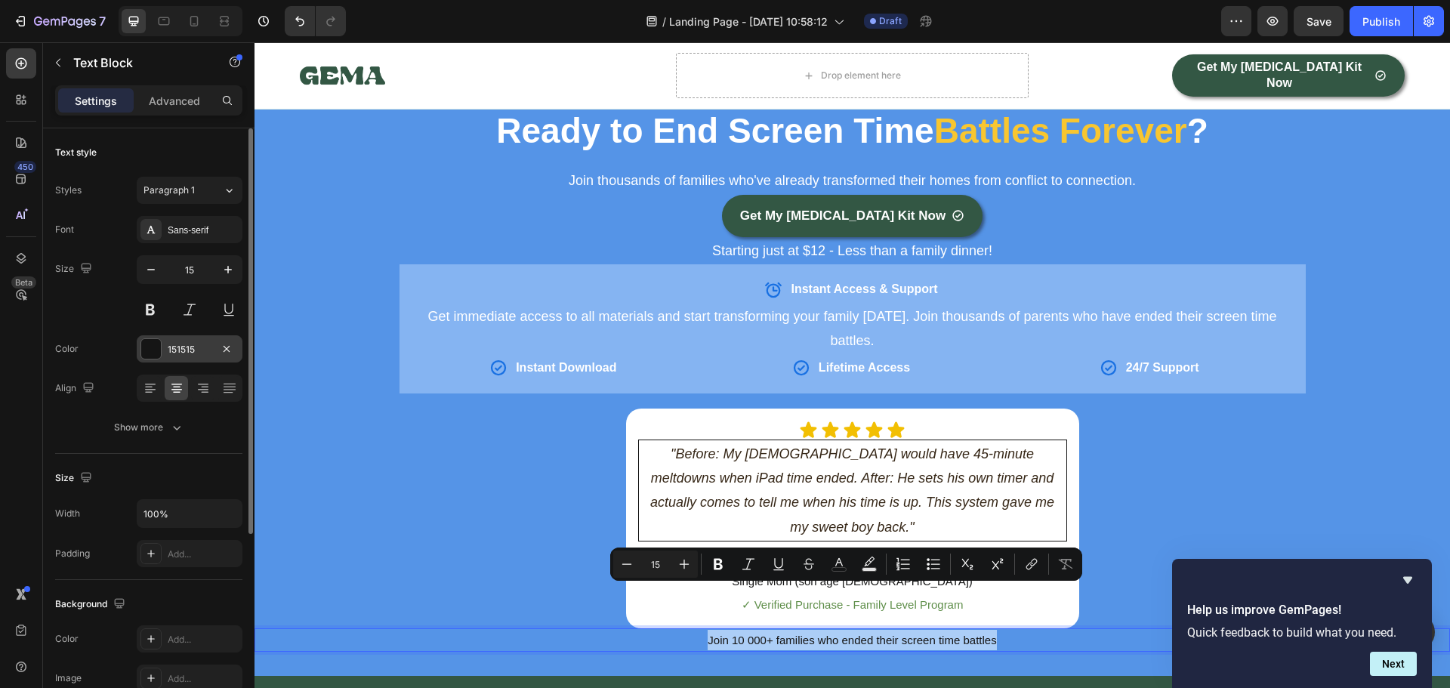
click at [149, 350] on div at bounding box center [151, 349] width 20 height 20
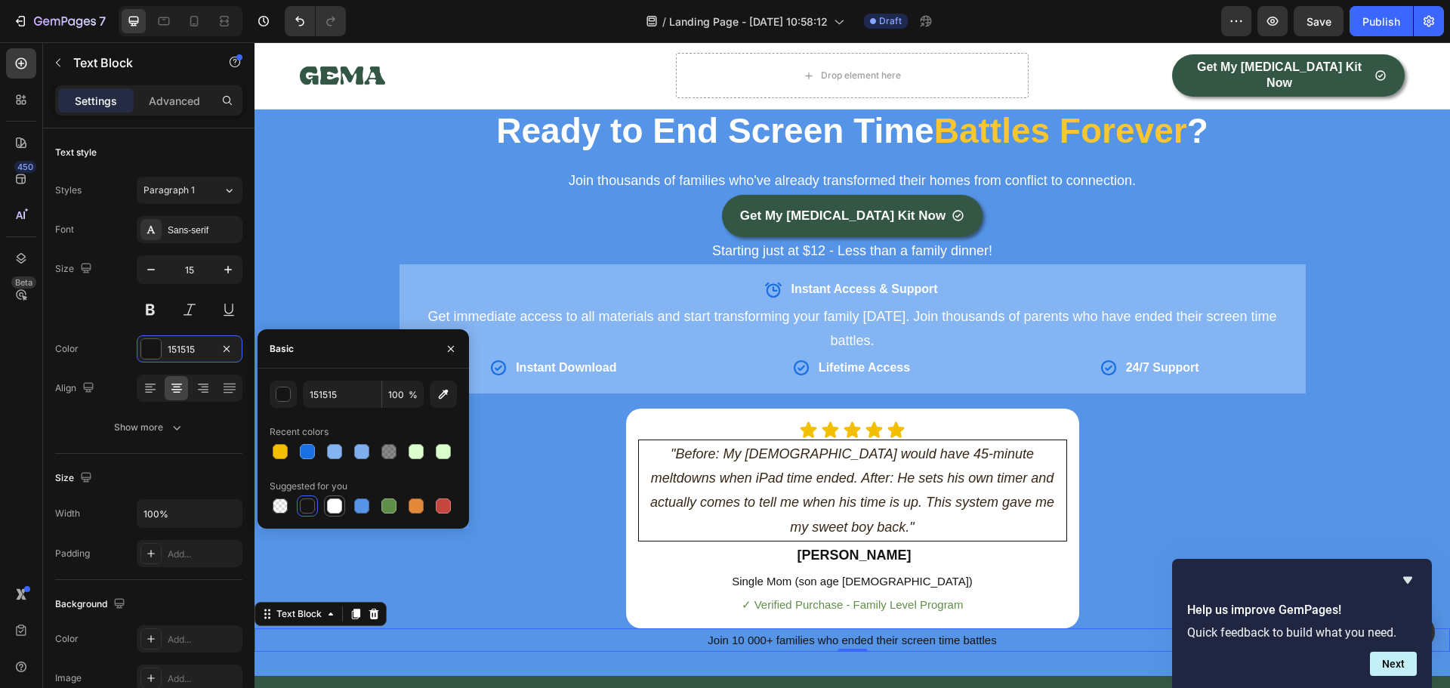
click at [334, 505] on div at bounding box center [334, 505] width 15 height 15
type input "FFFFFF"
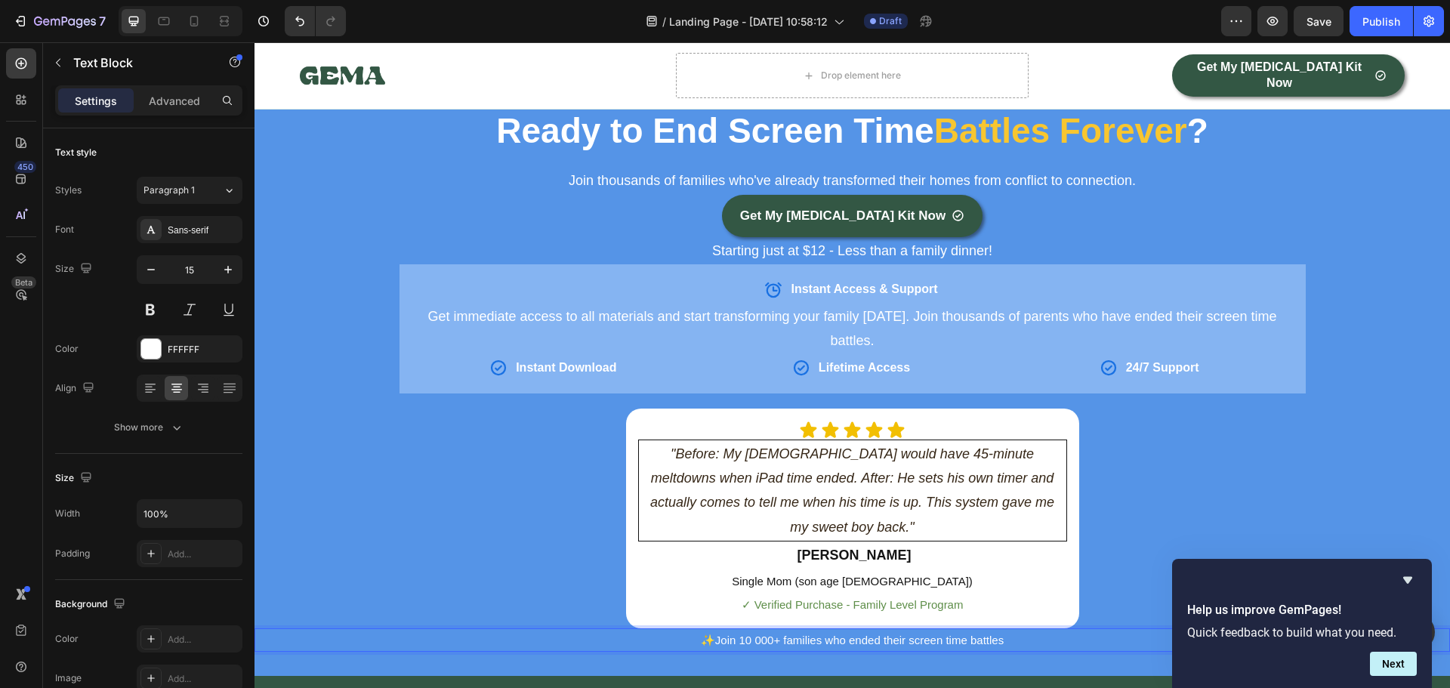
click at [1006, 630] on p "✨Join 10 000+ families who ended their screen time battles" at bounding box center [852, 640] width 1192 height 20
click at [1166, 452] on div "Ready to End Screen Time Battles Forever ? Heading Row Join thousands of famili…" at bounding box center [851, 379] width 1195 height 544
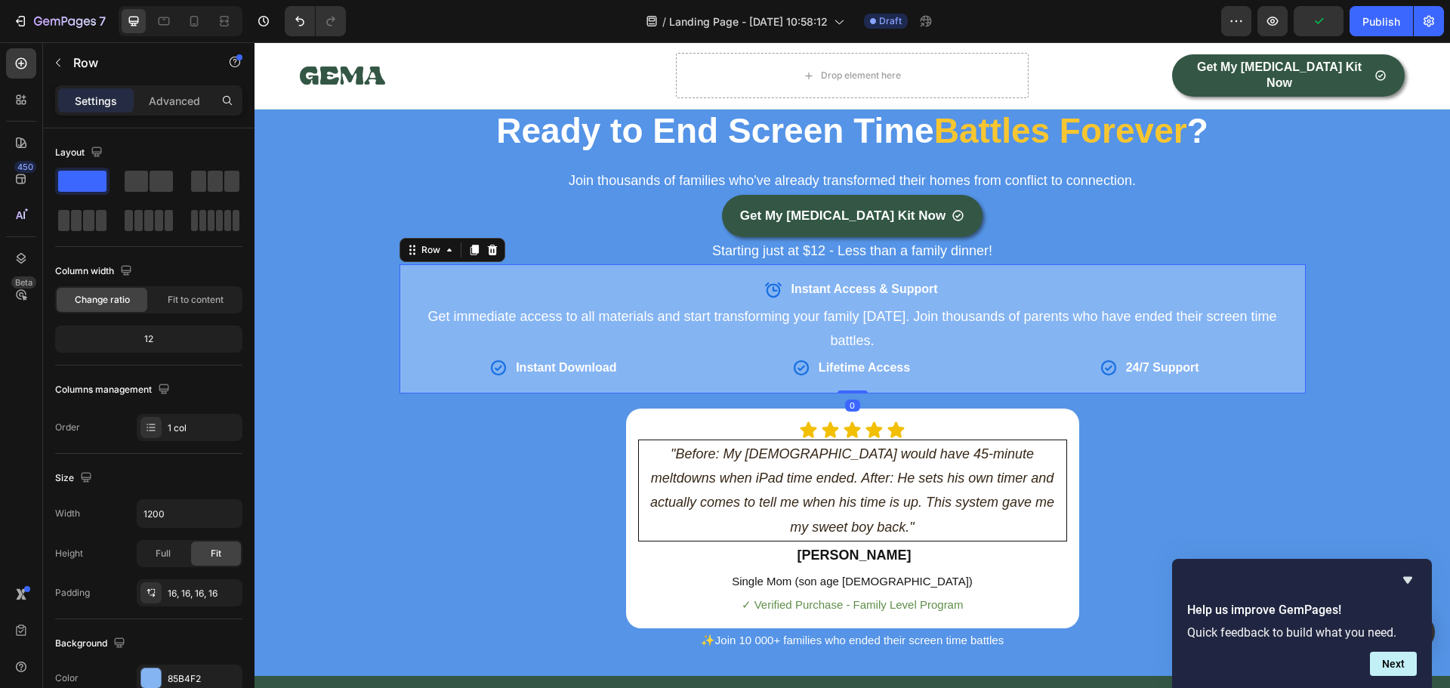
click at [399, 264] on div "Instant Access & Support Item List Get immediate access to all materials and st…" at bounding box center [852, 328] width 906 height 128
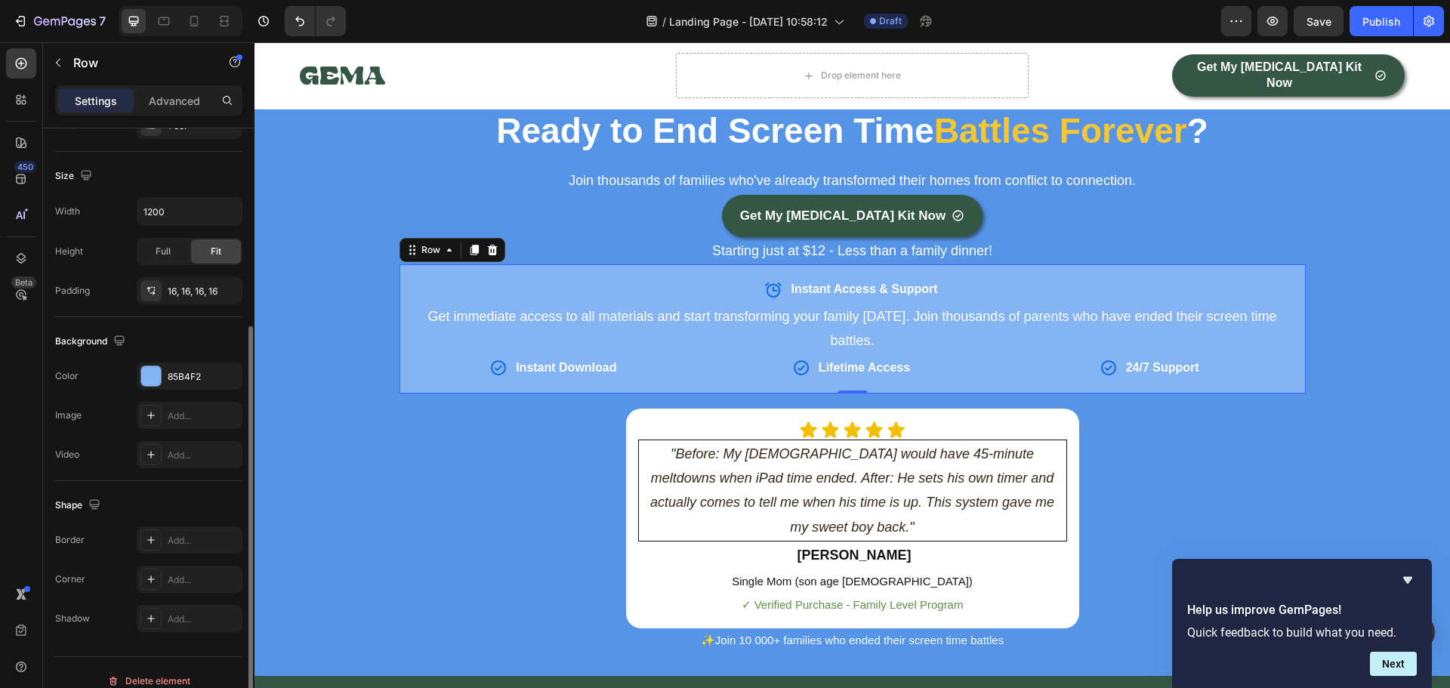
scroll to position [319, 0]
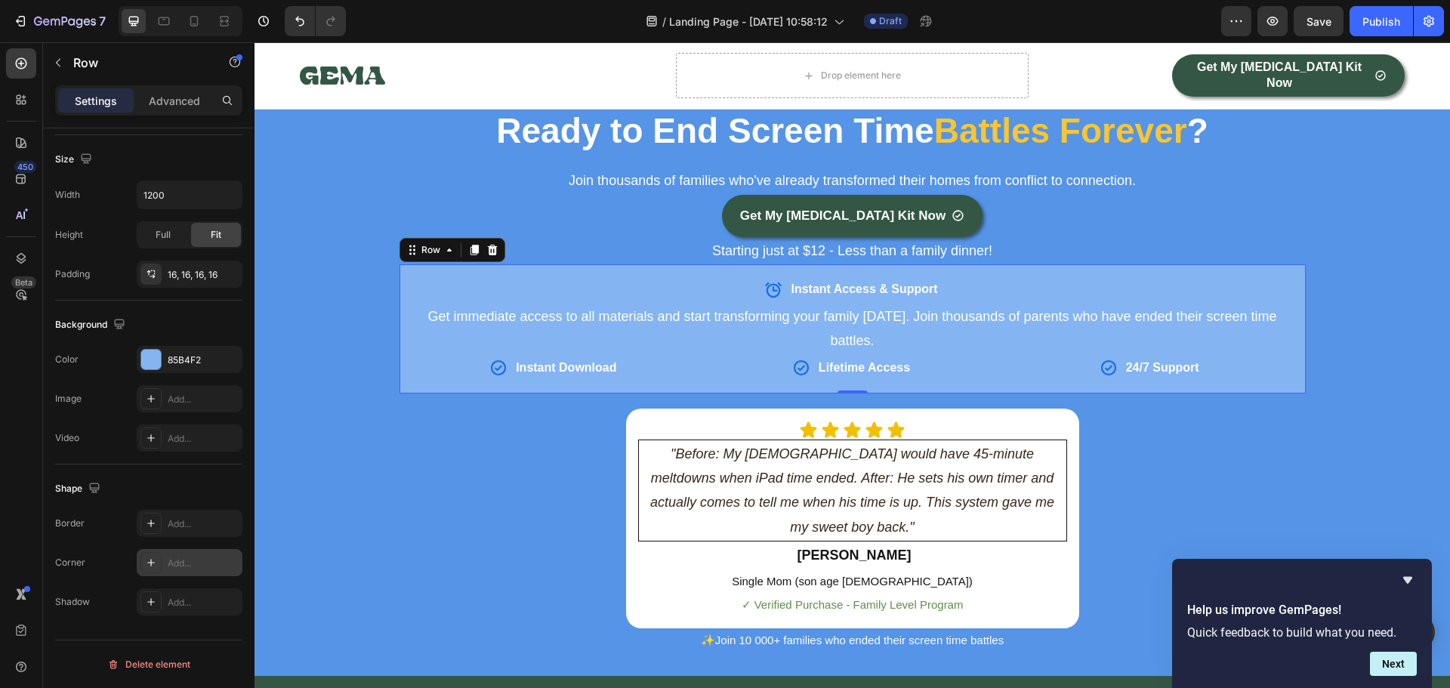
click at [205, 553] on div "Add..." at bounding box center [190, 562] width 106 height 27
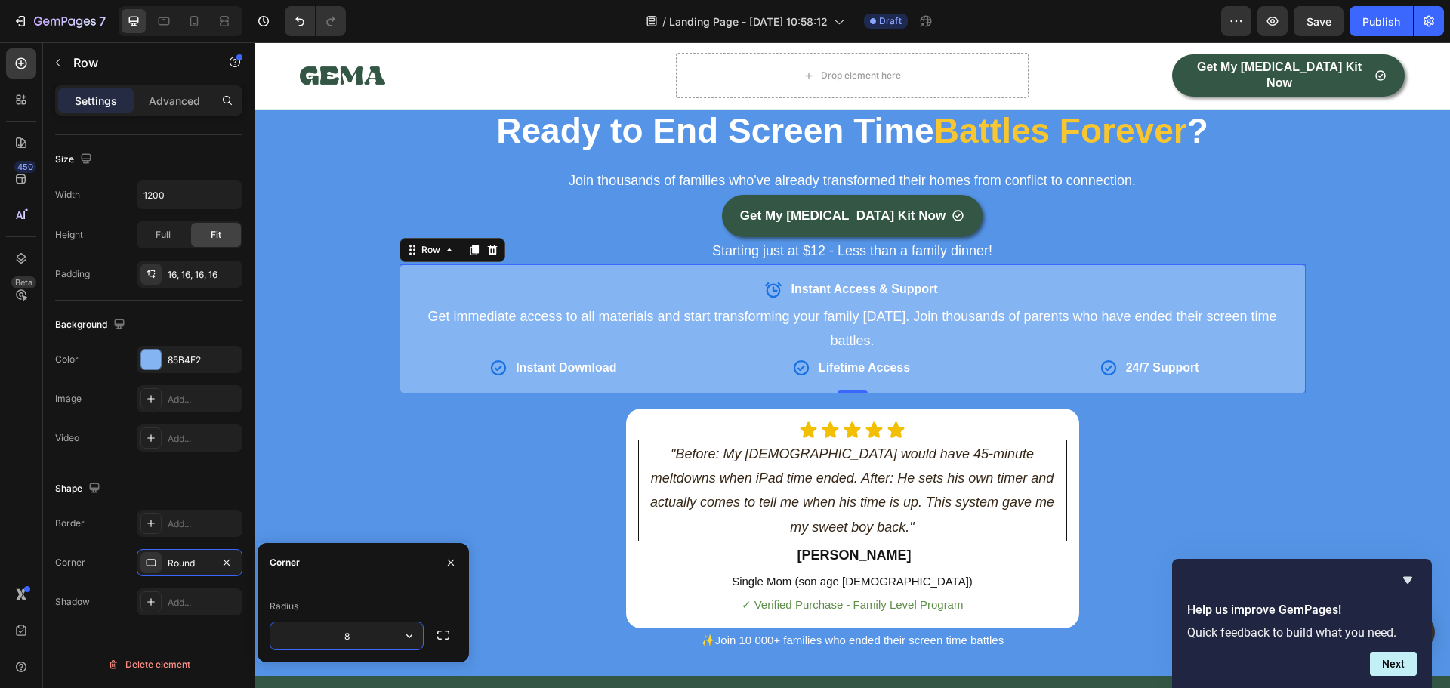
click at [367, 637] on input "8" at bounding box center [346, 635] width 153 height 27
click at [413, 629] on icon "button" at bounding box center [409, 635] width 15 height 15
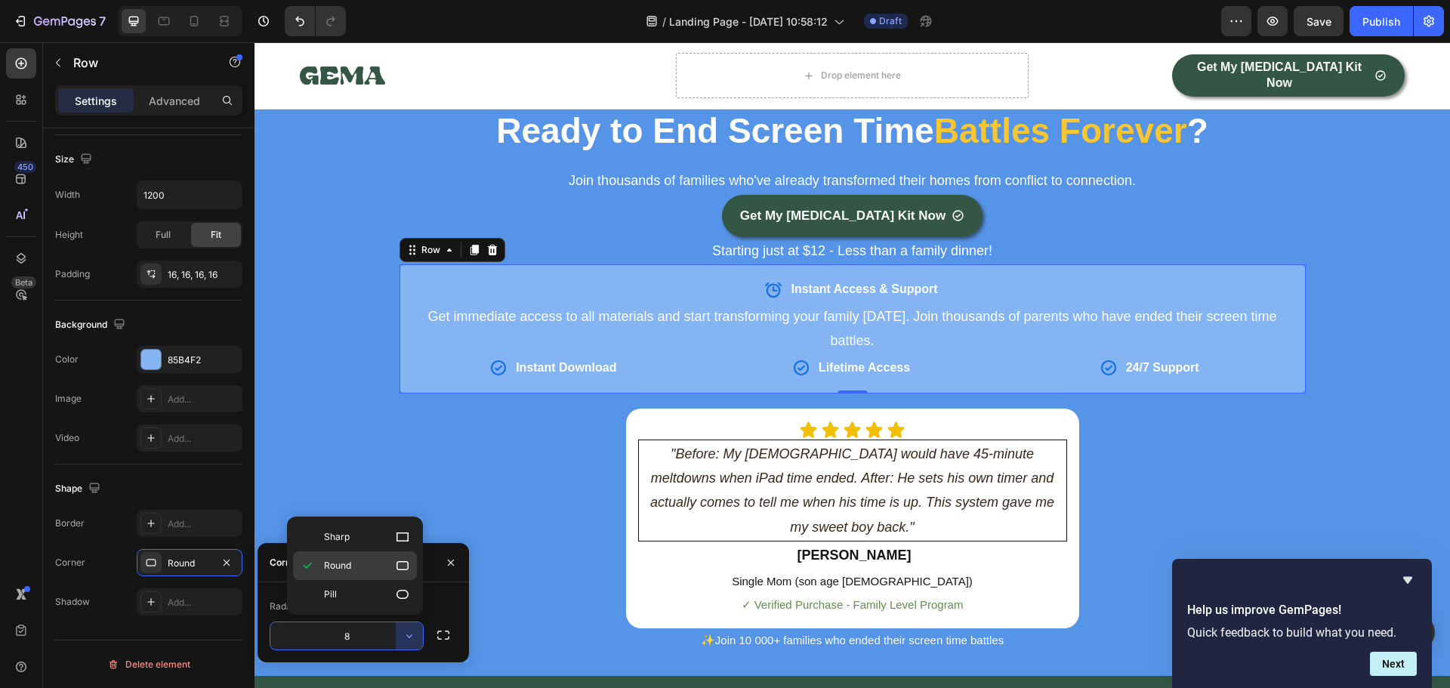
click at [406, 562] on icon at bounding box center [402, 565] width 12 height 9
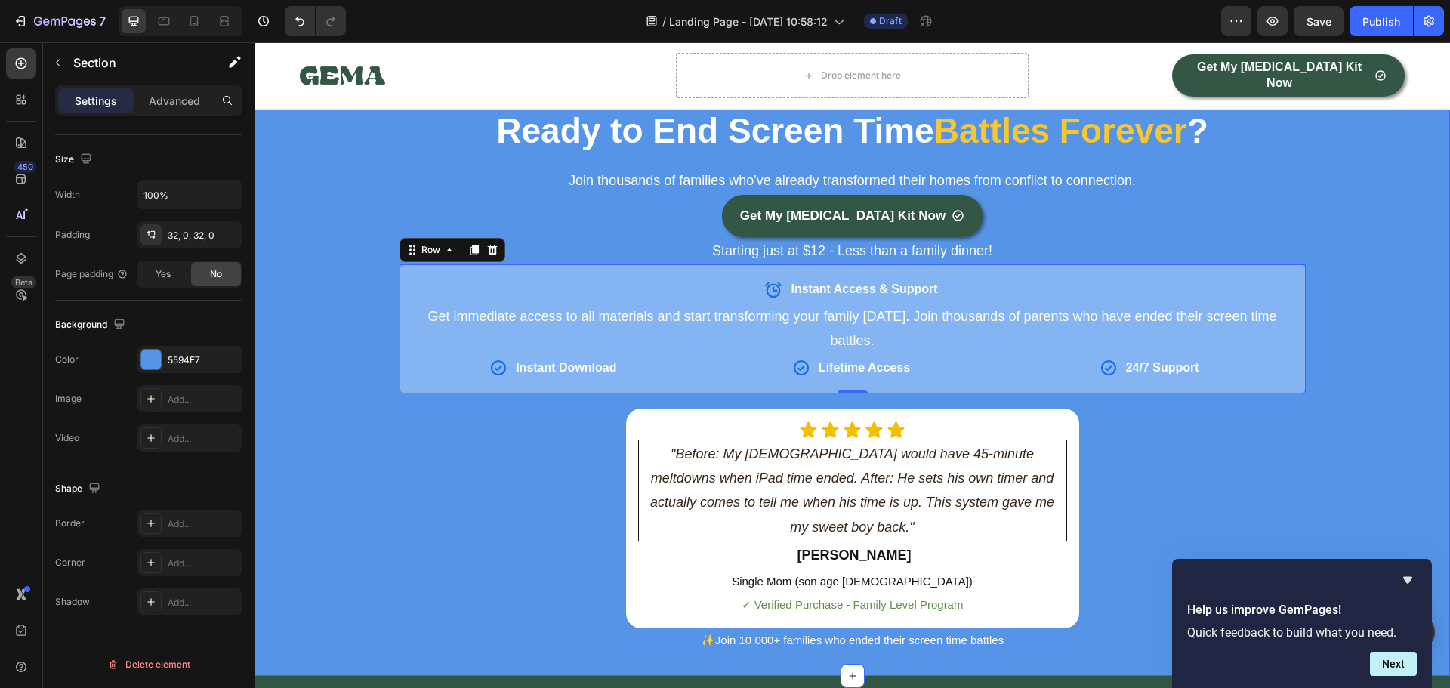
click at [451, 440] on div "Ready to End Screen Time Battles Forever ? Heading Row Join thousands of famili…" at bounding box center [851, 379] width 1195 height 544
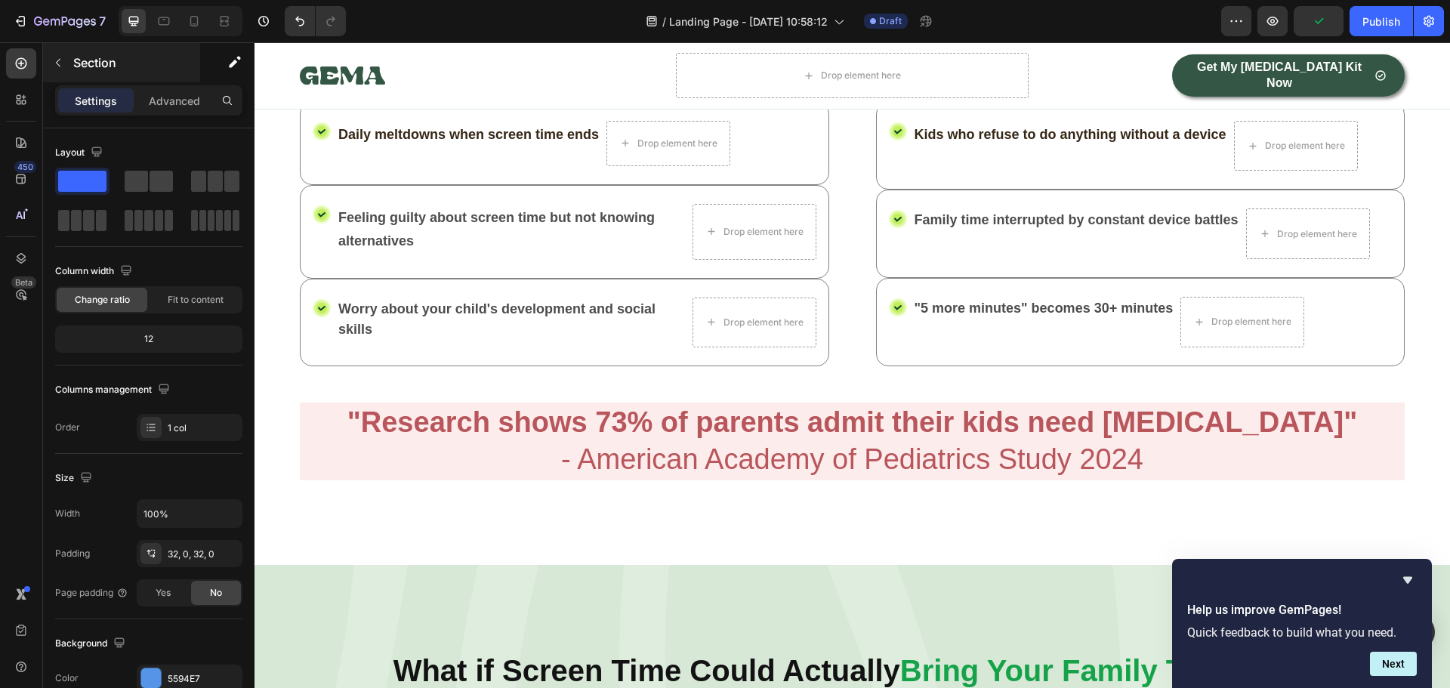
scroll to position [513, 0]
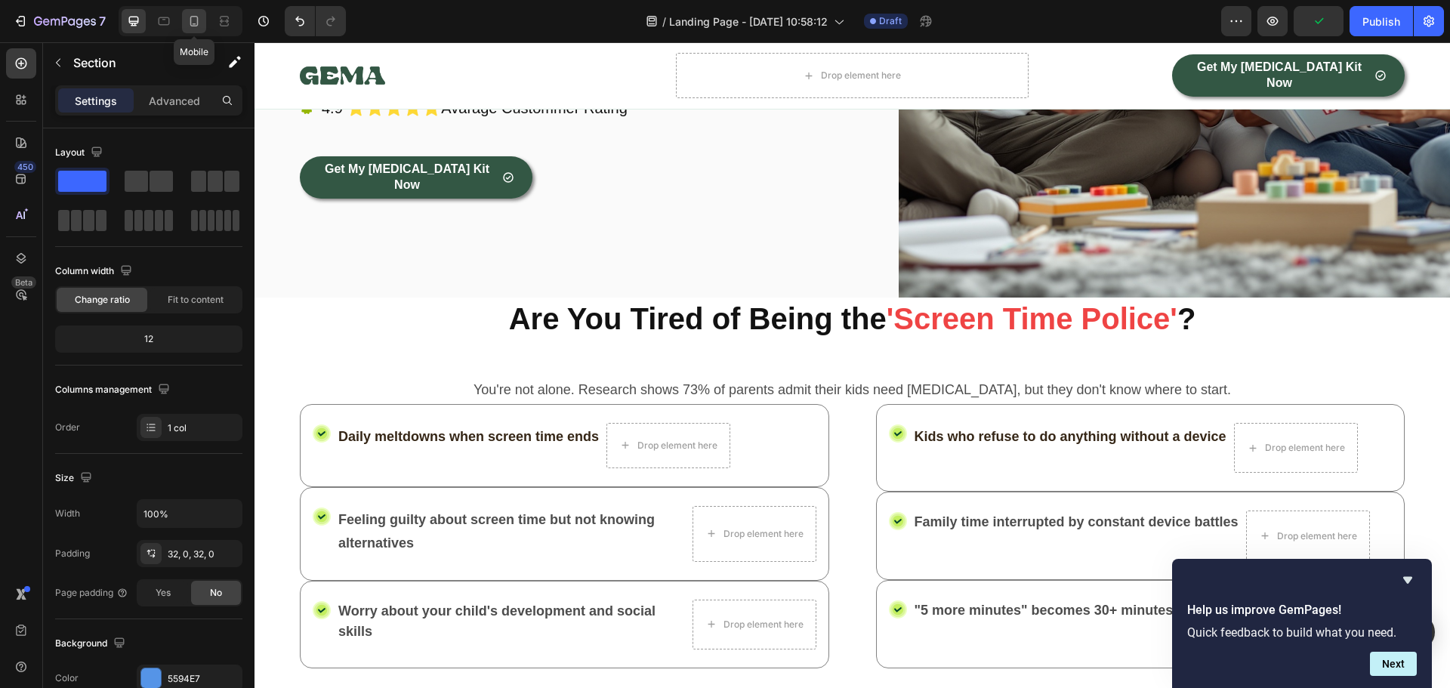
click at [190, 23] on icon at bounding box center [193, 21] width 15 height 15
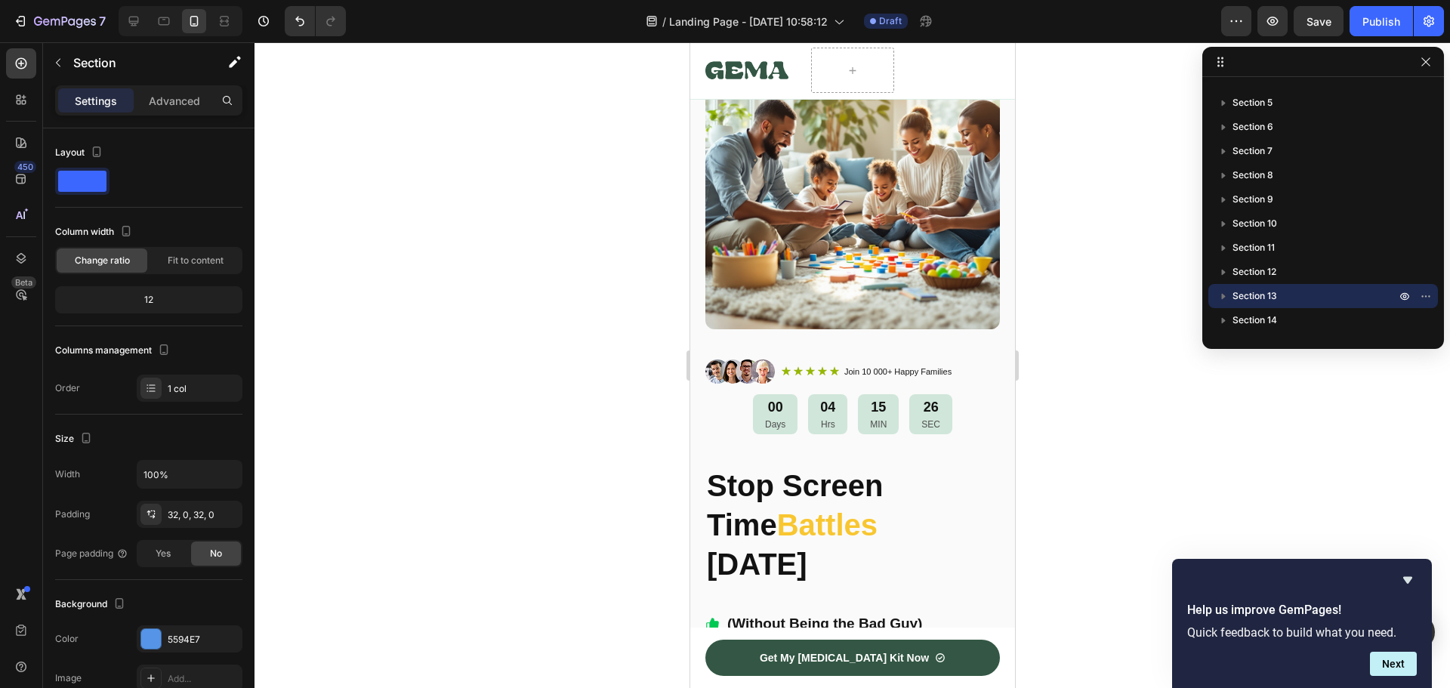
scroll to position [262, 0]
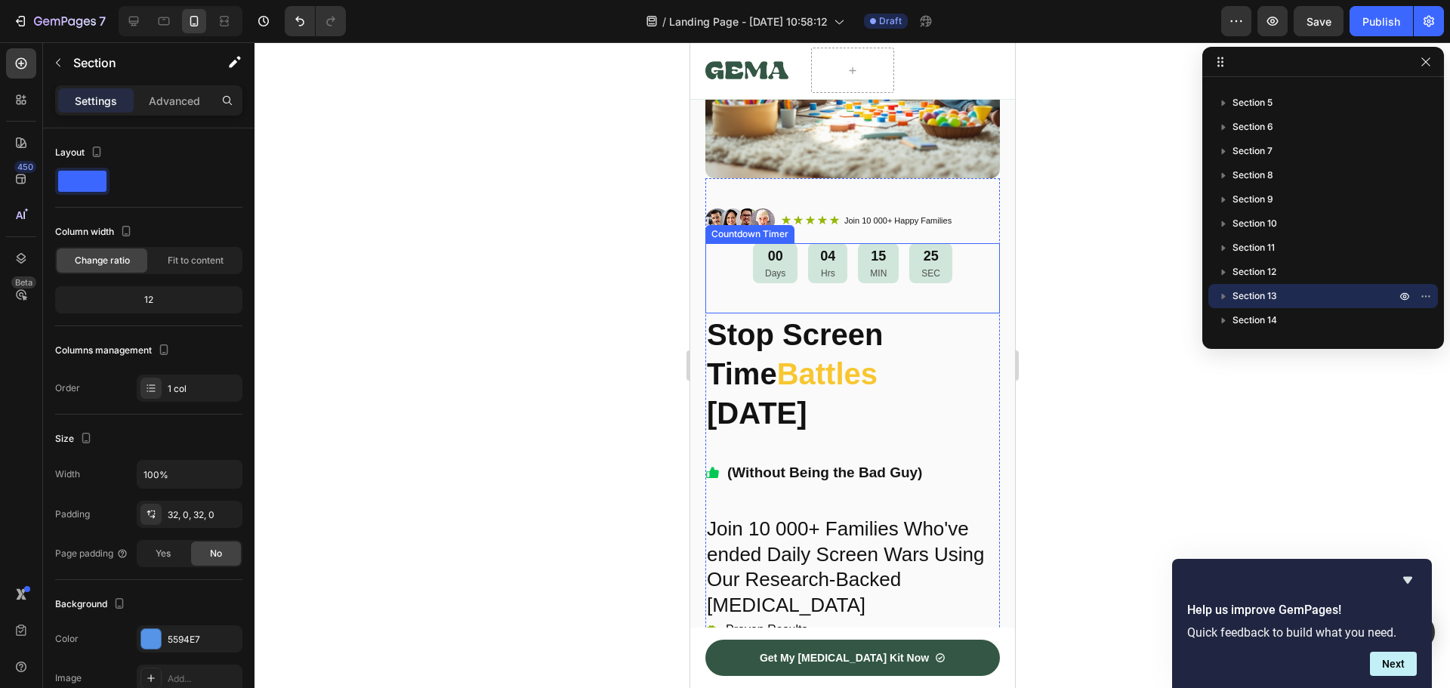
click at [738, 248] on div "00 Days 04 Hrs 15 MIN 25 SEC" at bounding box center [851, 263] width 294 height 40
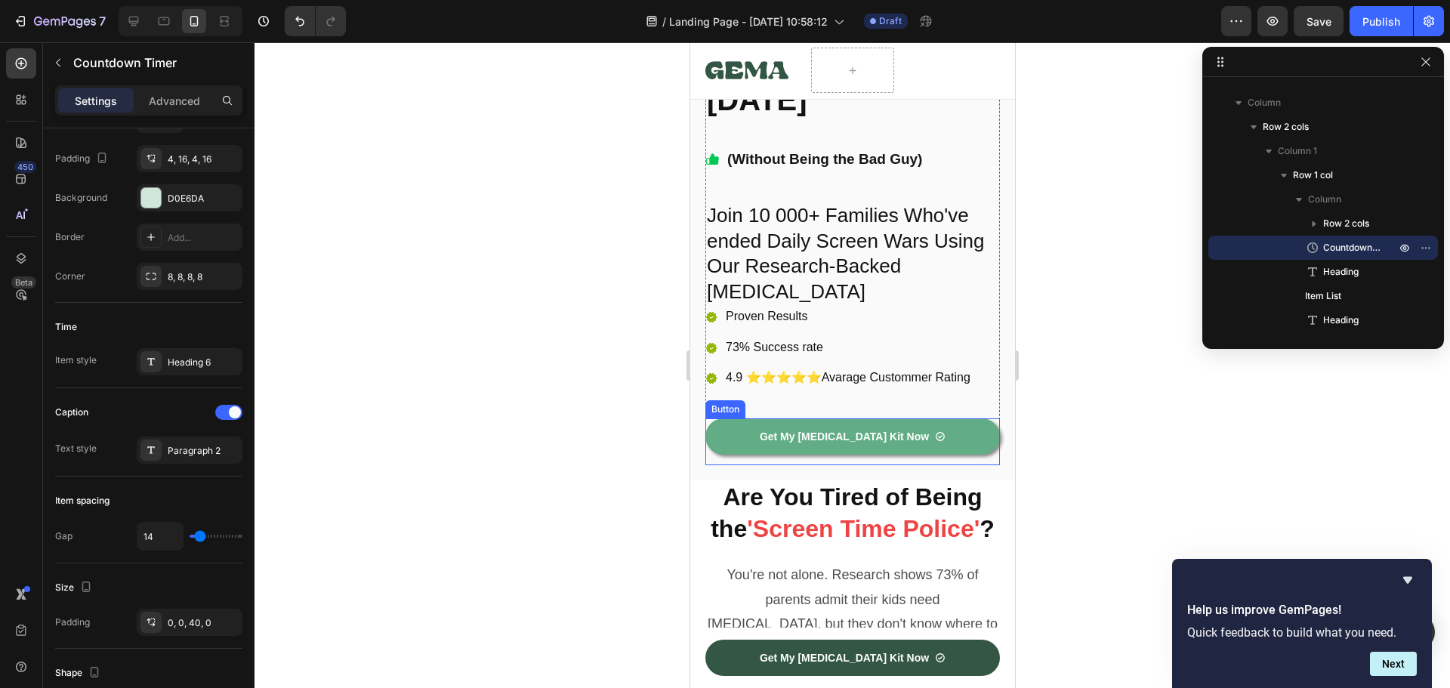
scroll to position [413, 0]
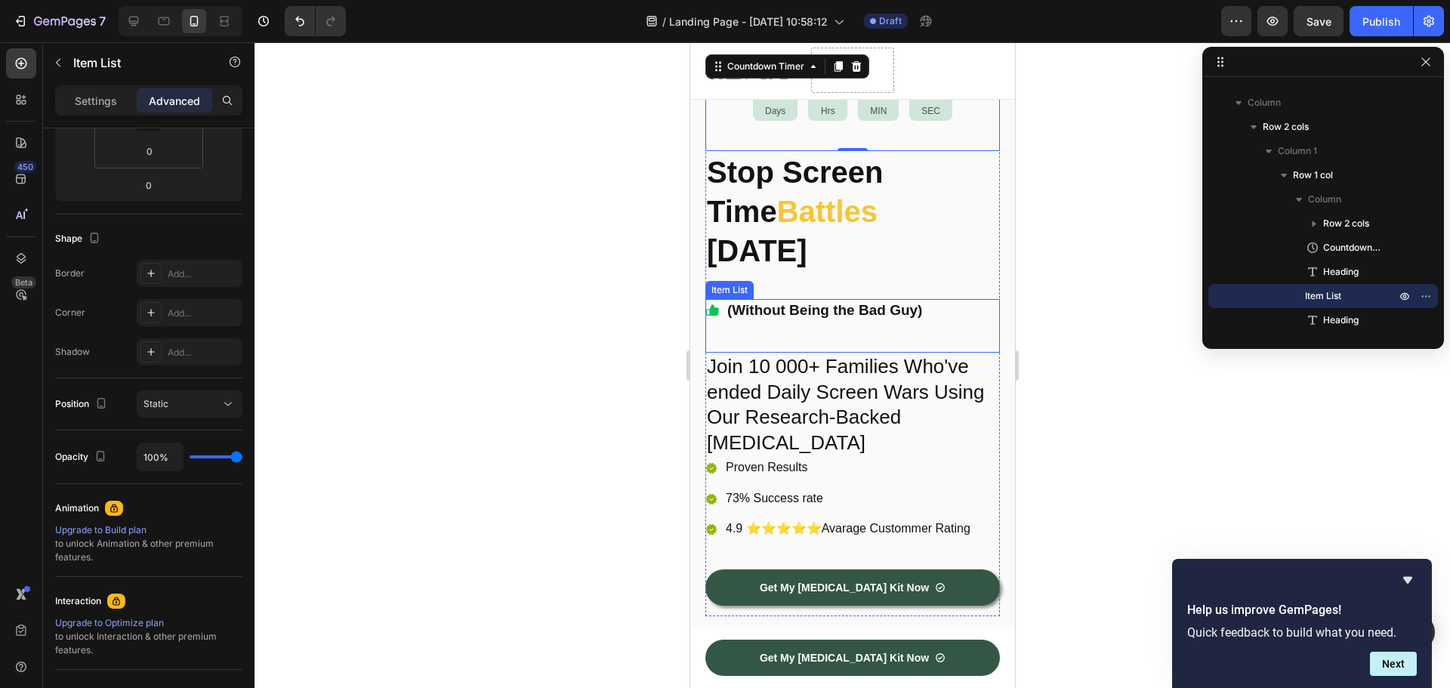
click at [714, 330] on div "(Without Being the Bad Guy)" at bounding box center [851, 326] width 294 height 54
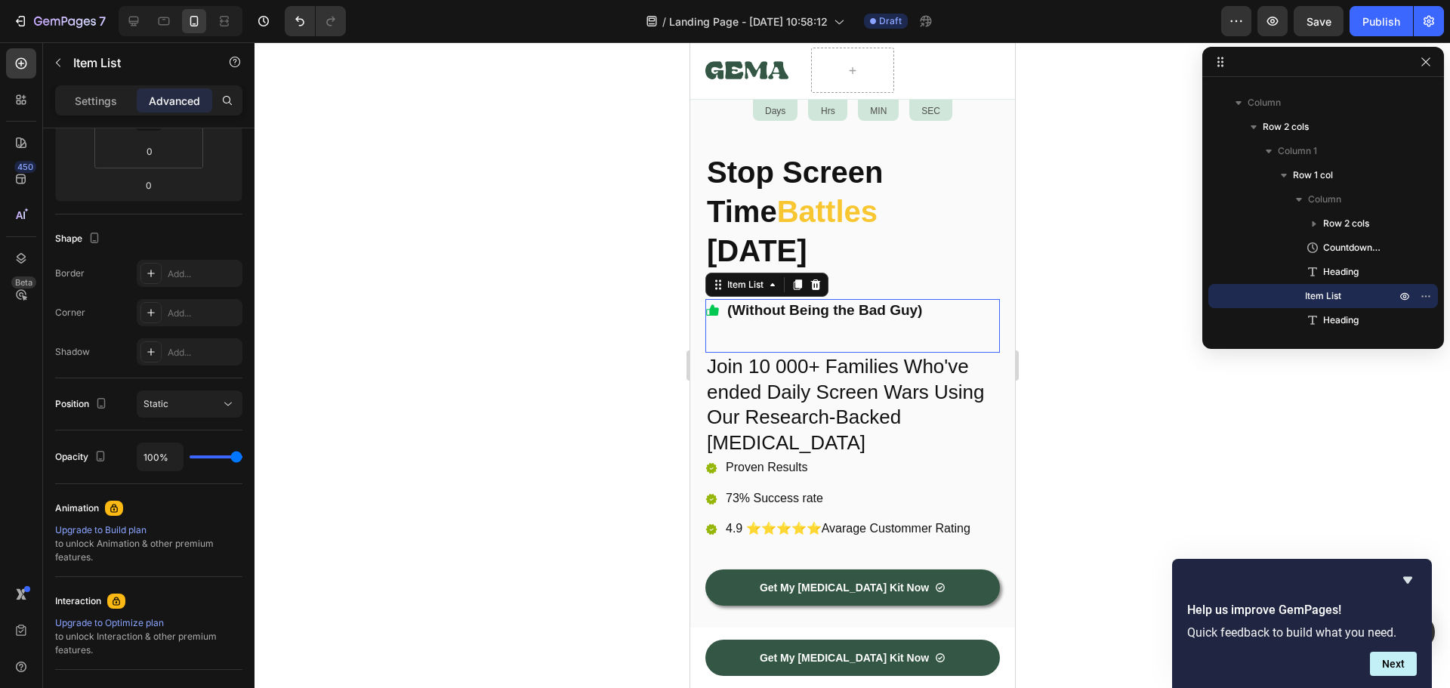
scroll to position [0, 0]
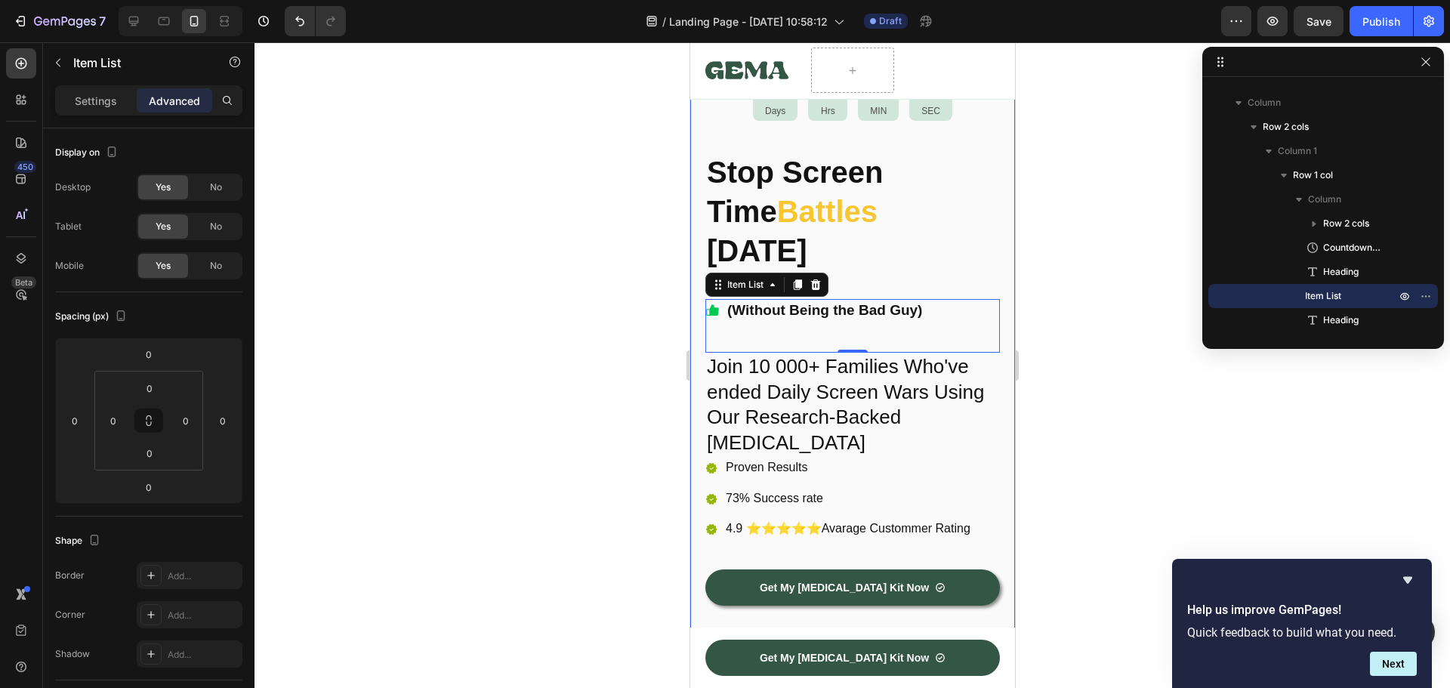
click at [171, 94] on p "Advanced" at bounding box center [174, 101] width 51 height 16
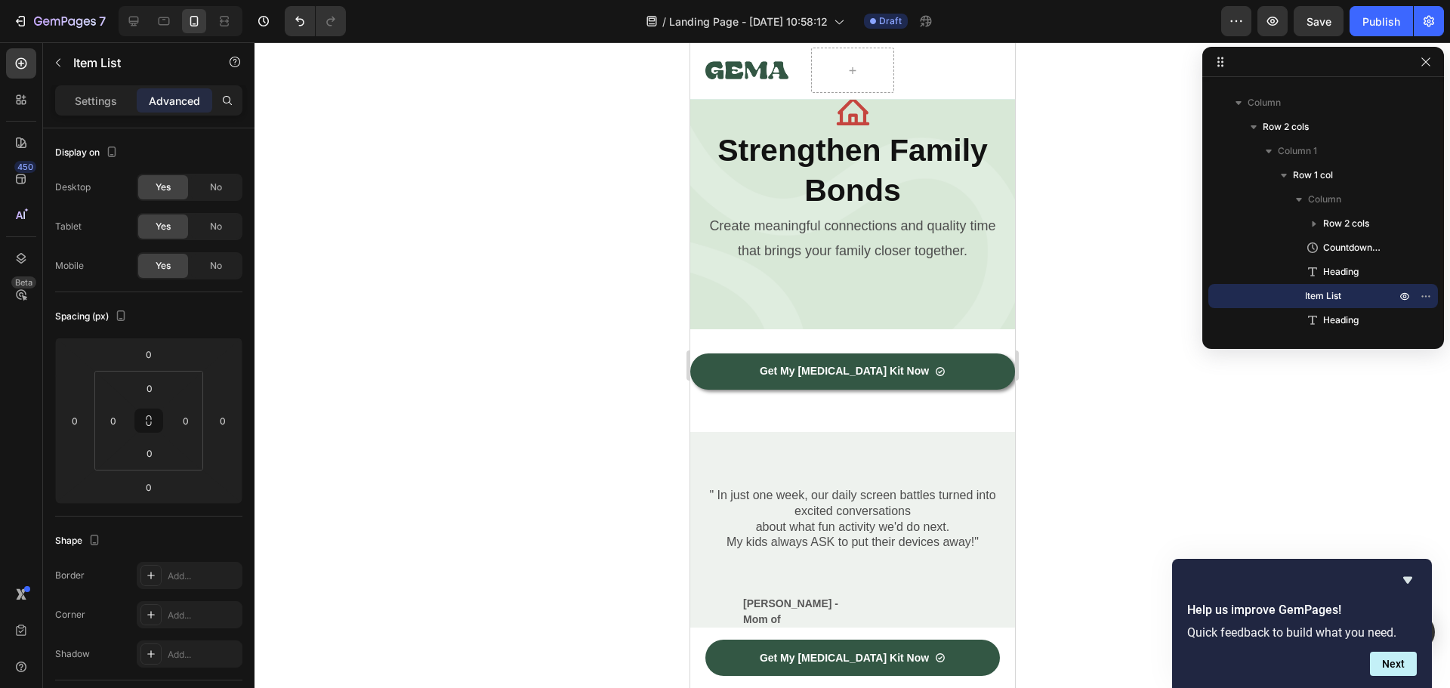
scroll to position [2678, 0]
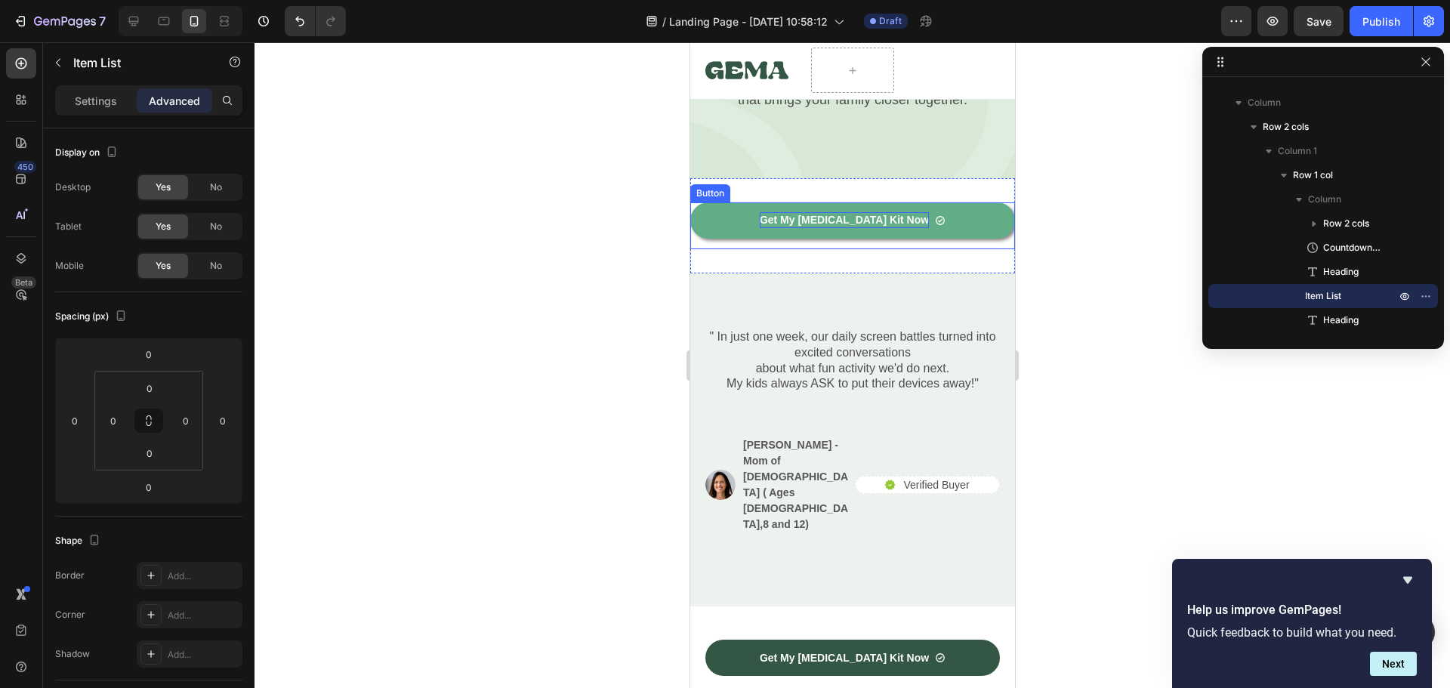
click at [813, 228] on p "Get My [MEDICAL_DATA] Kit Now" at bounding box center [843, 220] width 169 height 16
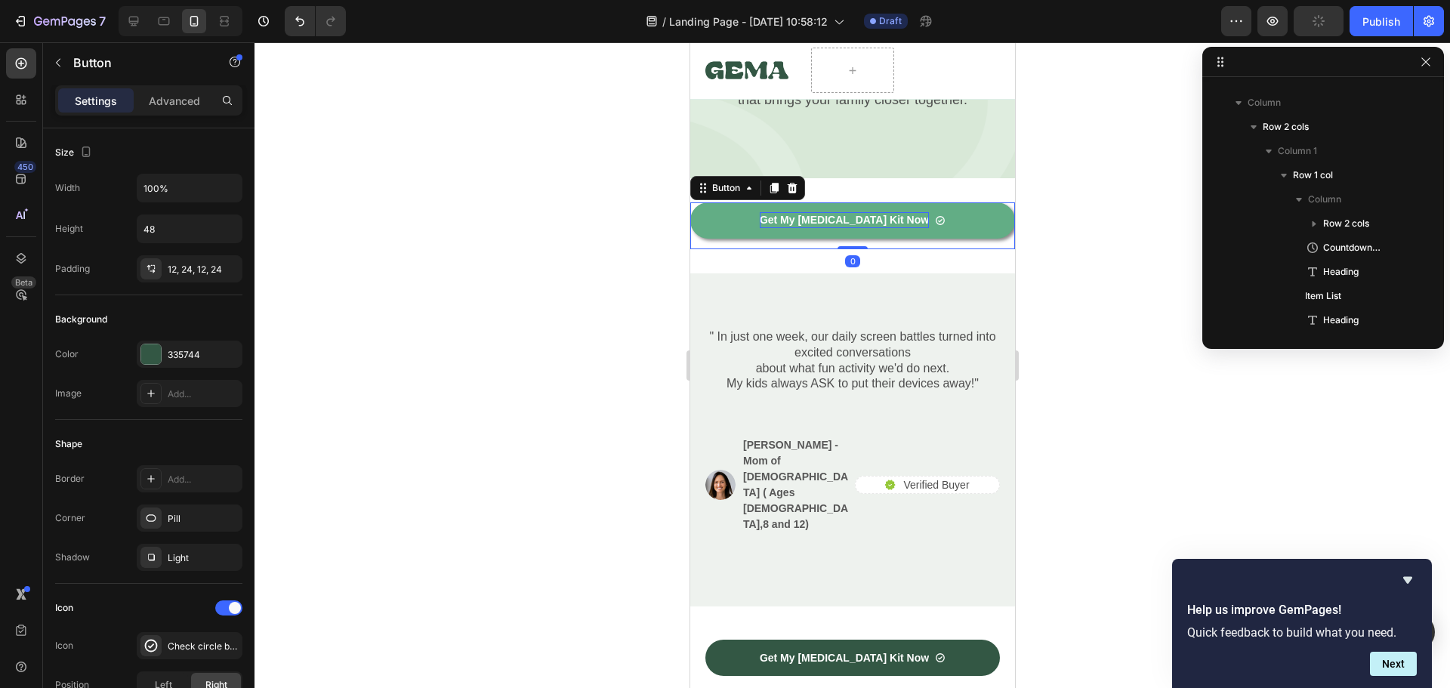
scroll to position [407, 0]
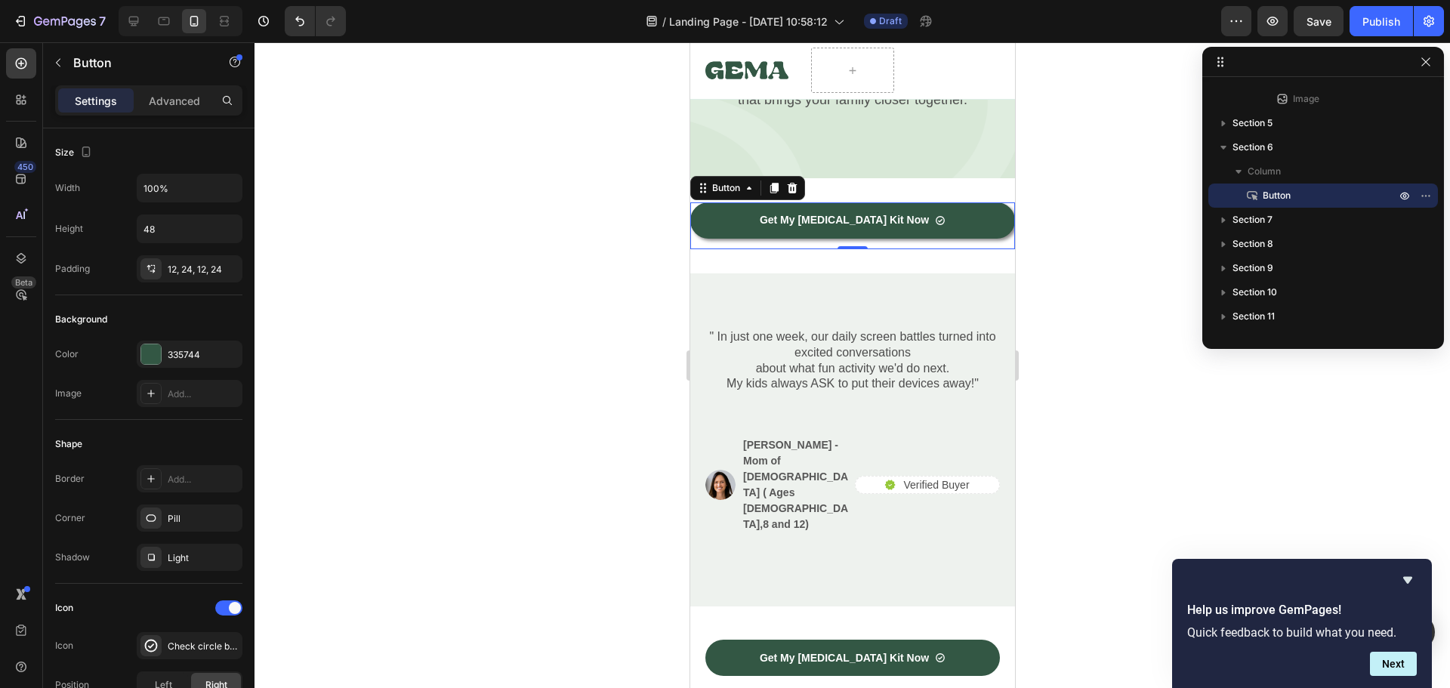
click at [89, 94] on p "Settings" at bounding box center [96, 101] width 42 height 16
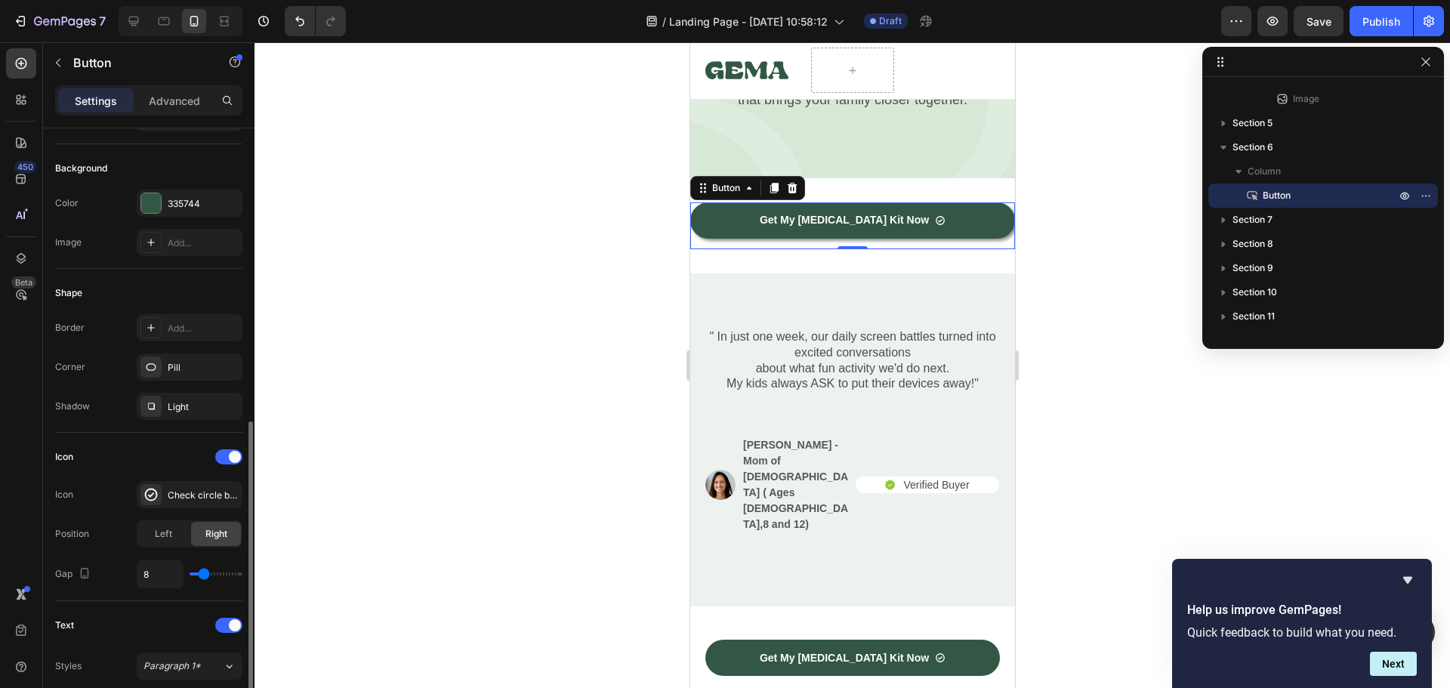
scroll to position [302, 0]
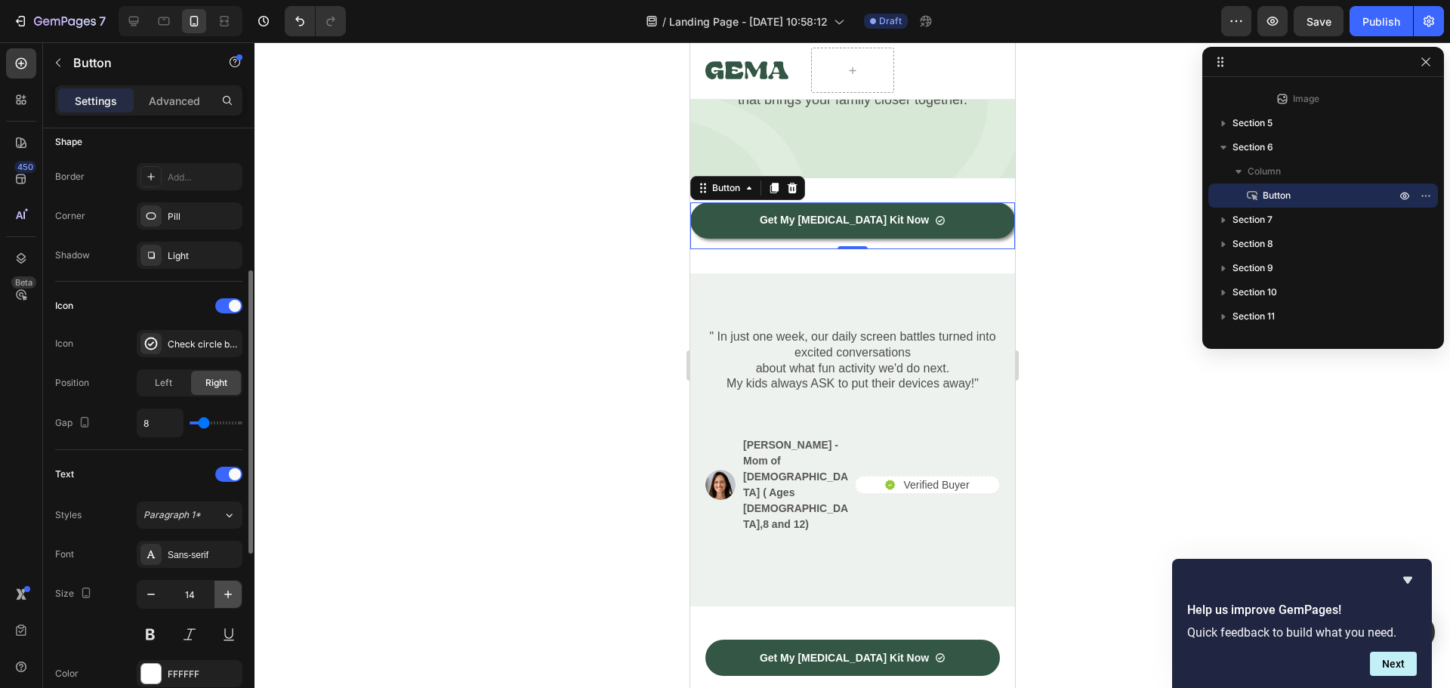
click at [230, 592] on icon "button" at bounding box center [227, 594] width 15 height 15
type input "18"
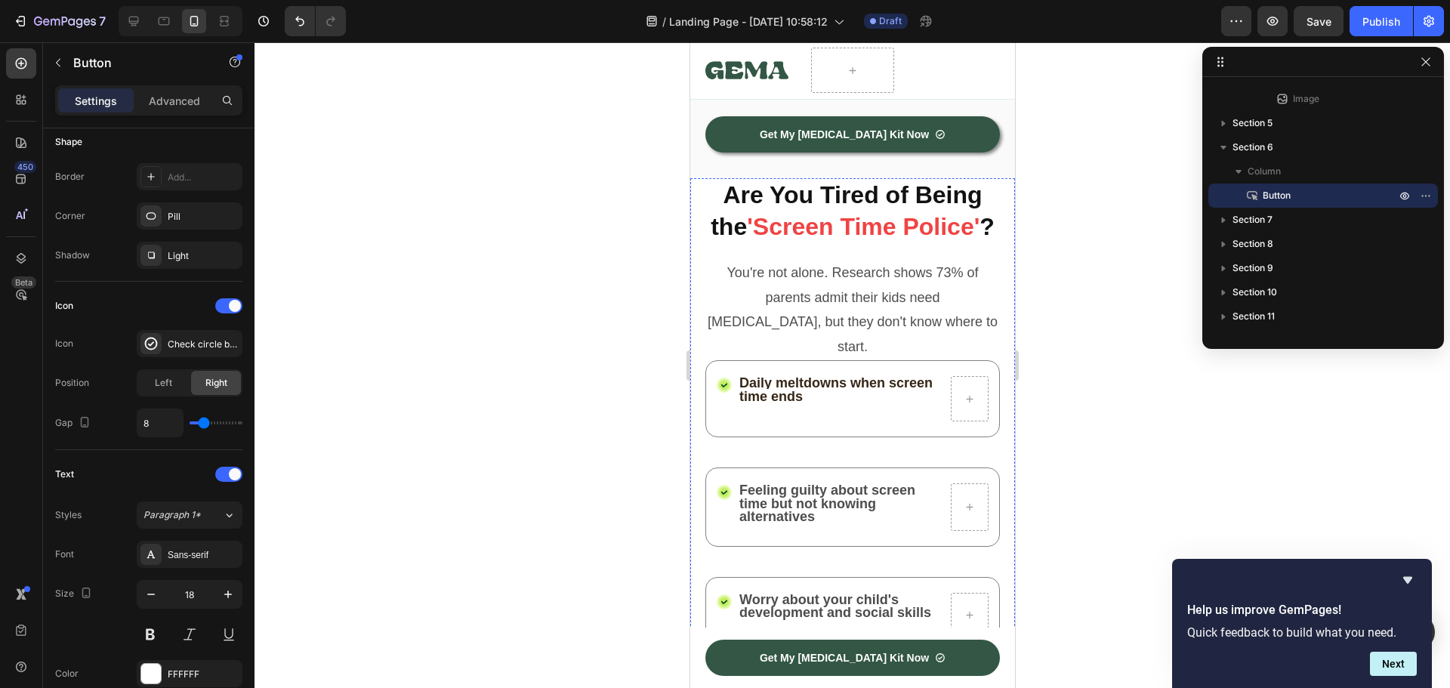
scroll to position [564, 0]
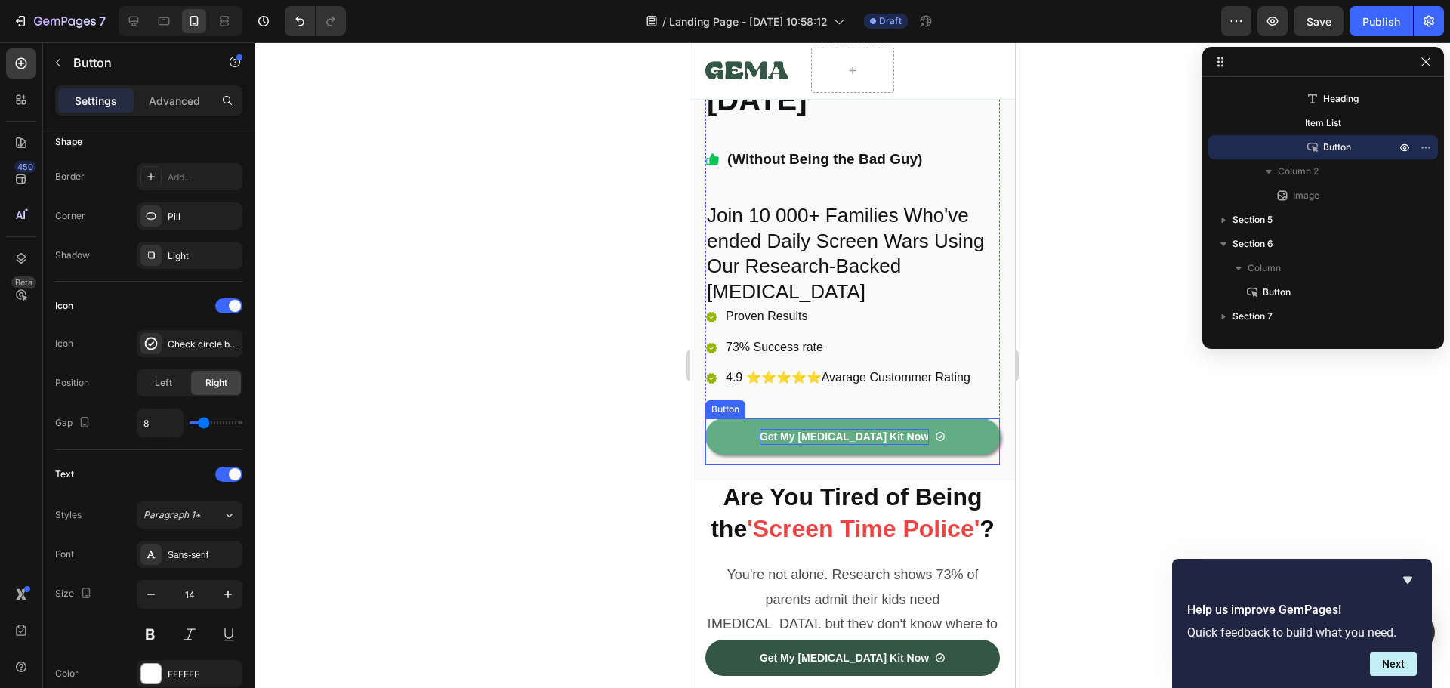
click at [850, 436] on p "Get My [MEDICAL_DATA] Kit Now" at bounding box center [843, 437] width 169 height 16
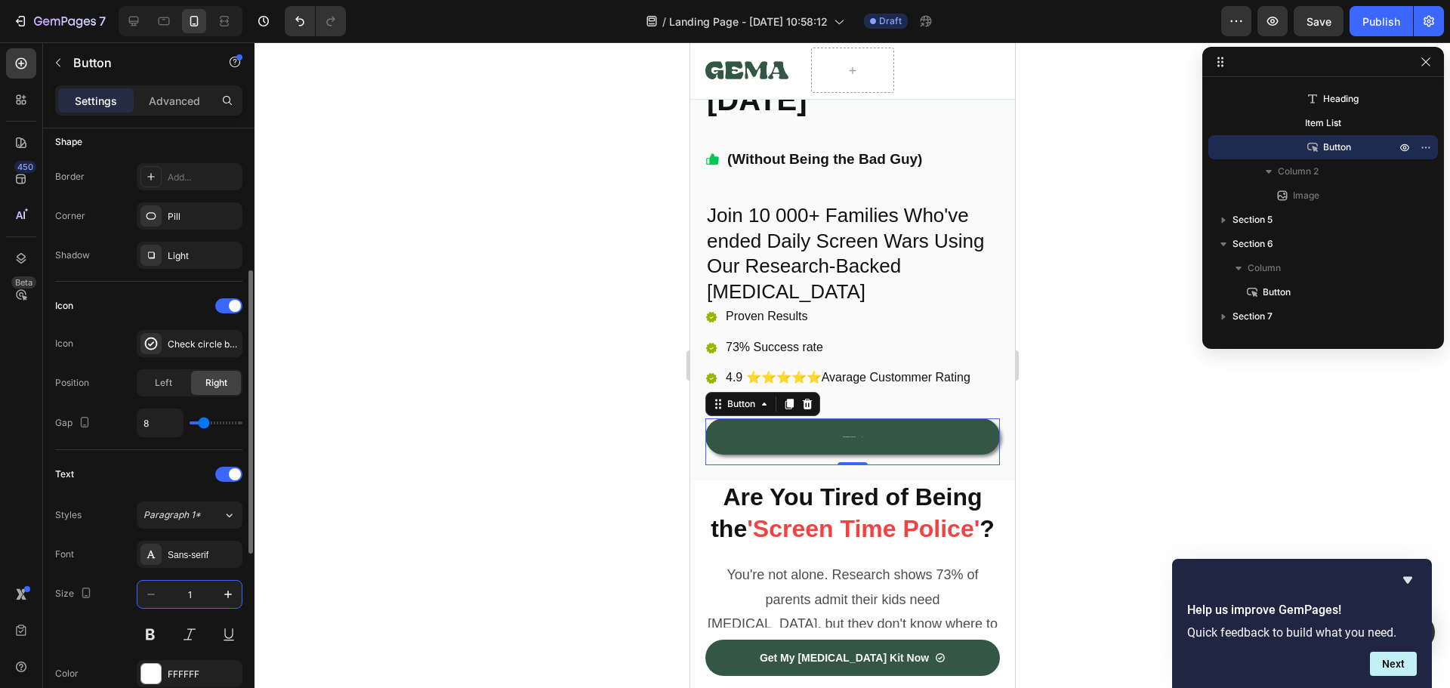
type input "18"
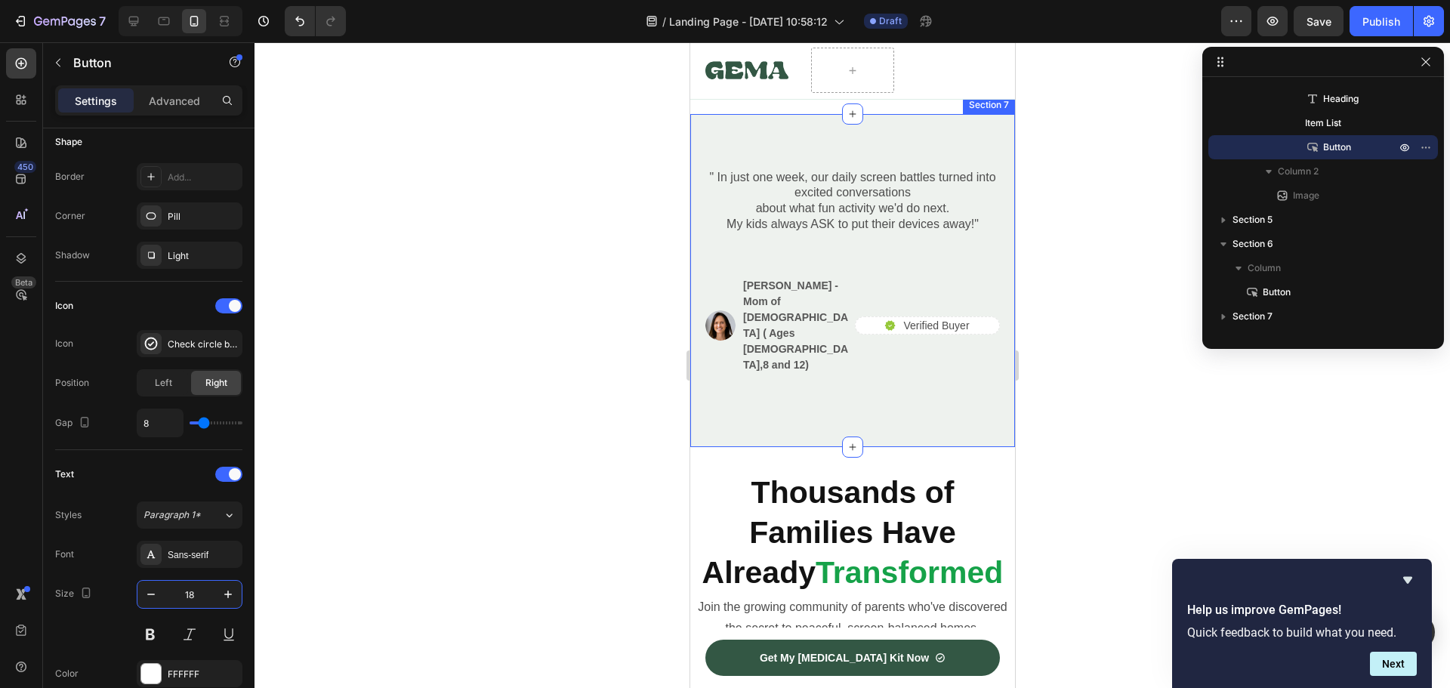
scroll to position [2718, 0]
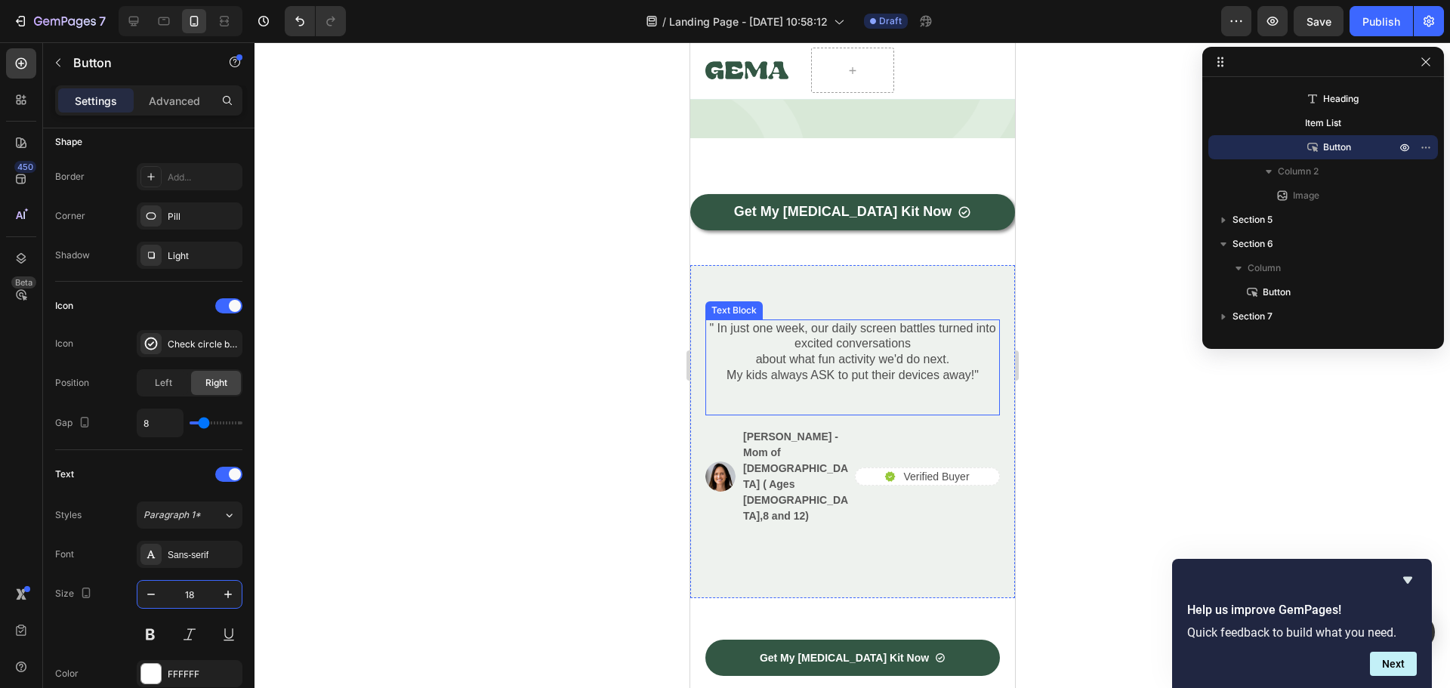
click at [831, 358] on p "about what fun activity we'd do next." at bounding box center [851, 360] width 291 height 16
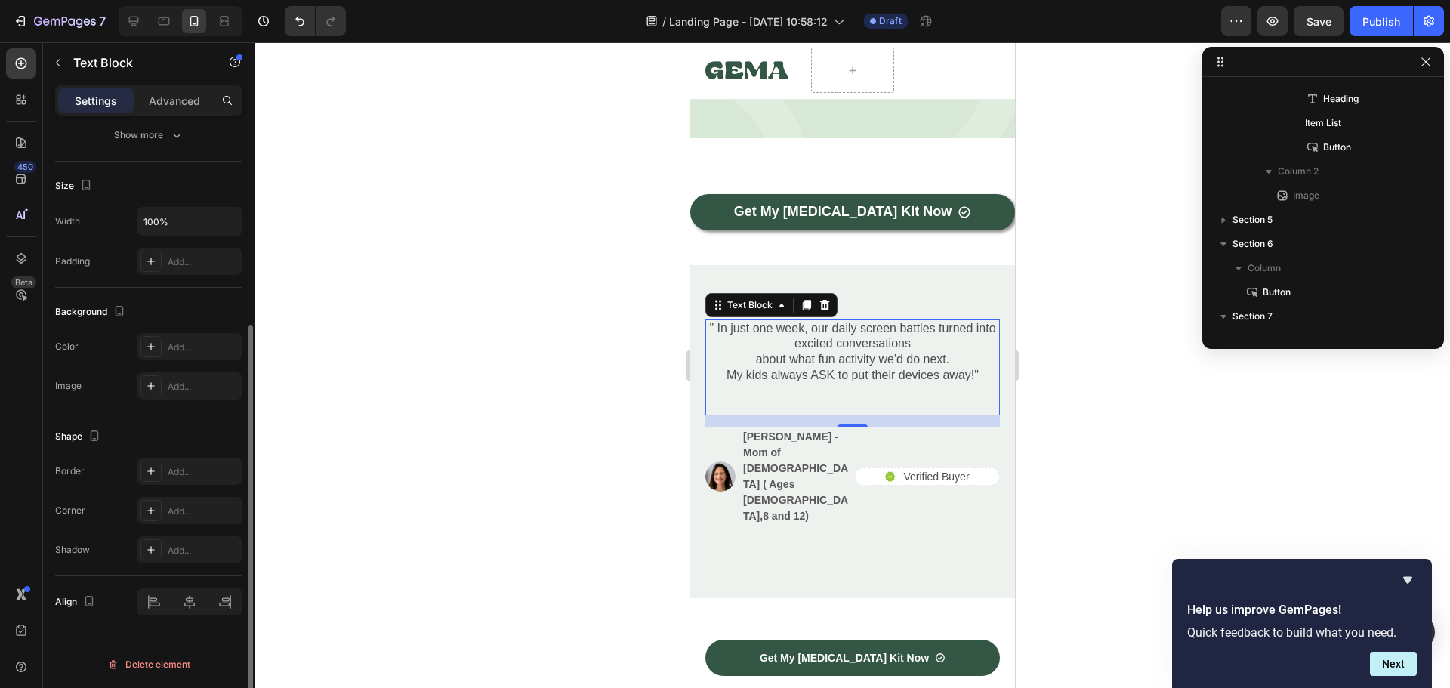
scroll to position [0, 0]
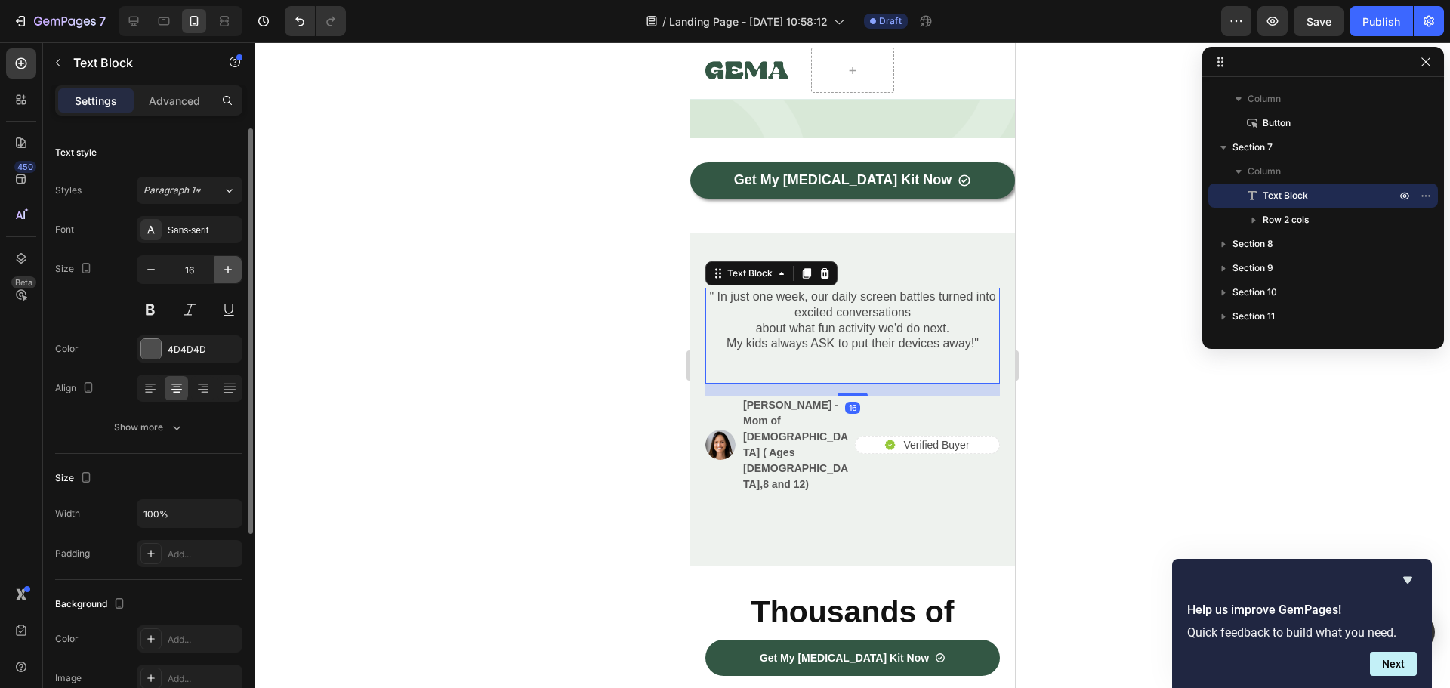
click at [231, 267] on icon "button" at bounding box center [227, 269] width 15 height 15
type input "18"
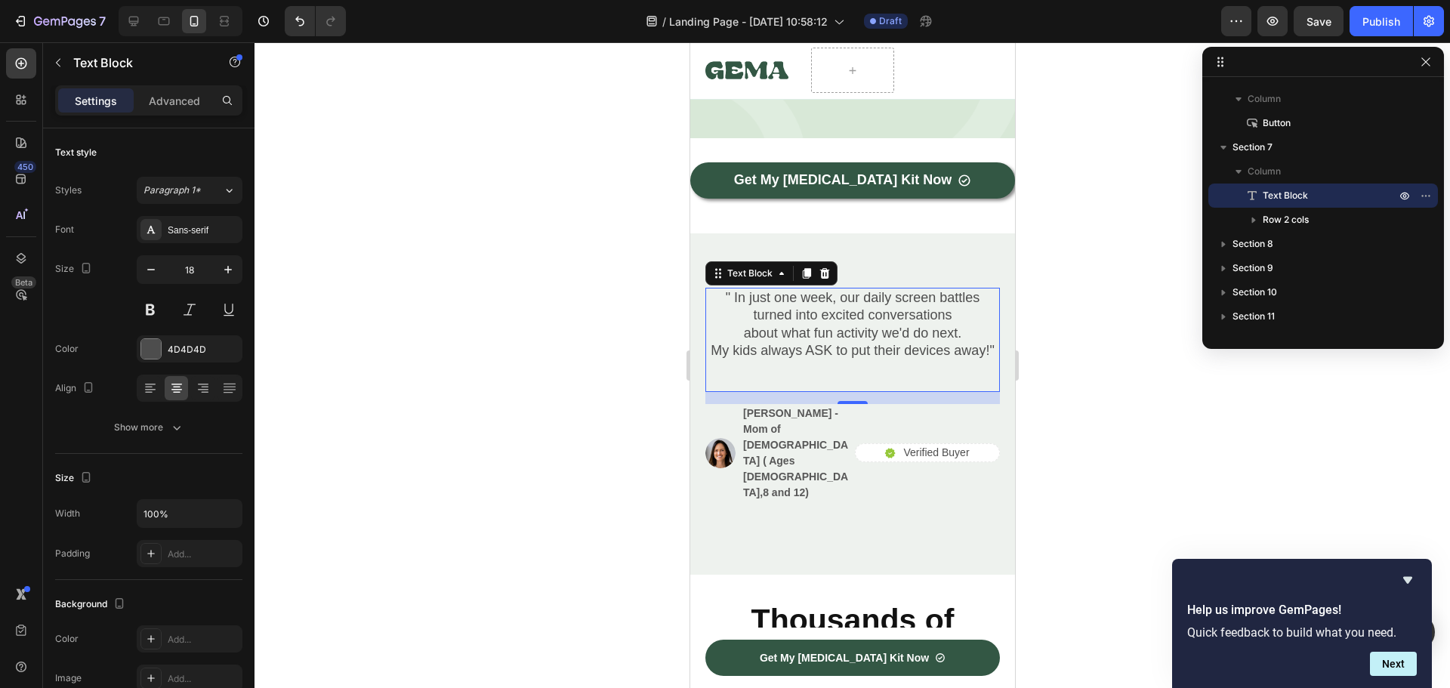
scroll to position [2869, 0]
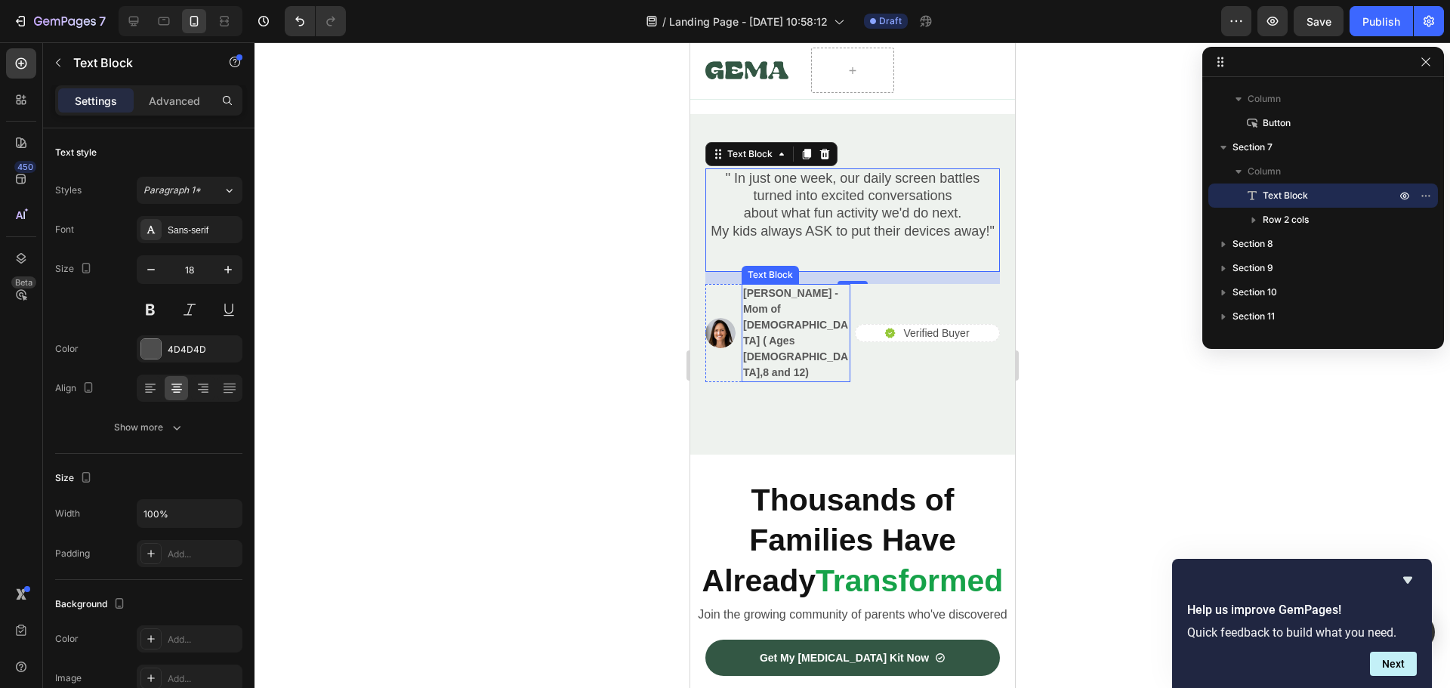
click at [787, 316] on p "[PERSON_NAME] - Mom of [DEMOGRAPHIC_DATA] ( Ages [DEMOGRAPHIC_DATA],8 and 12)" at bounding box center [795, 332] width 106 height 95
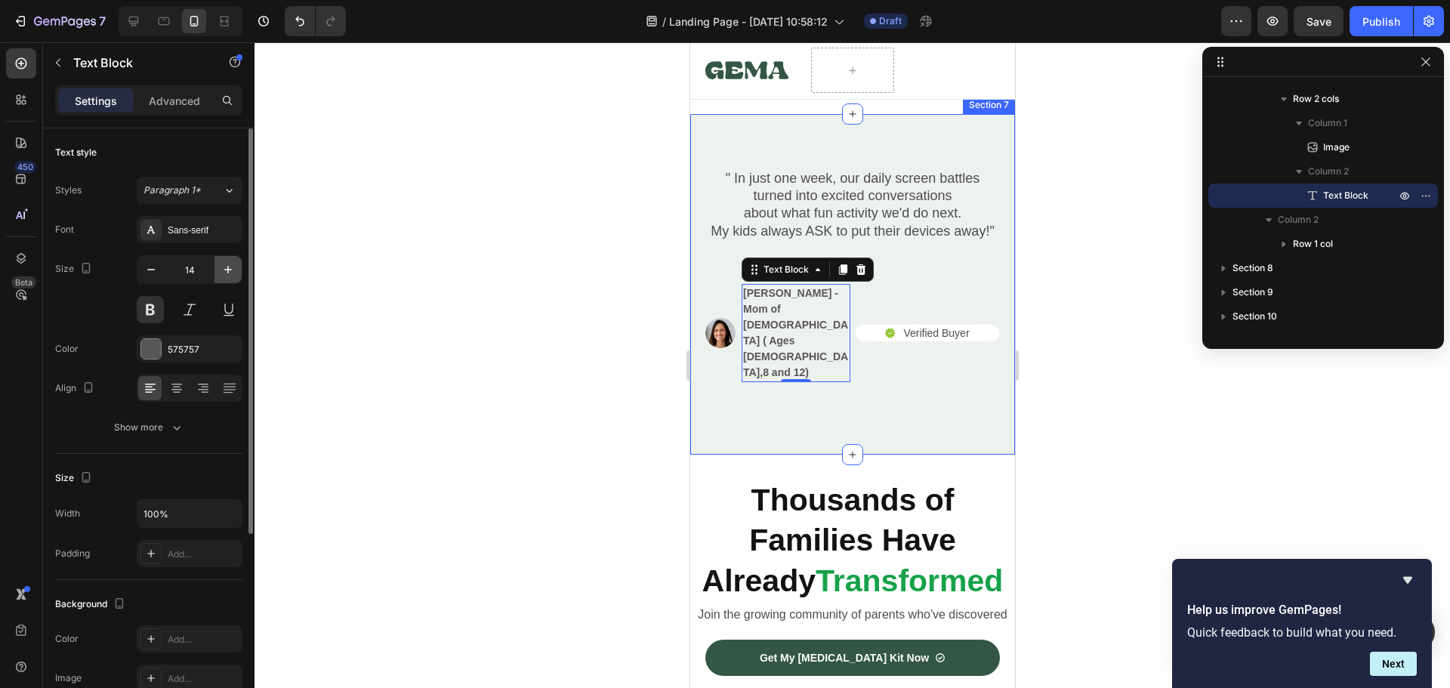
click at [230, 269] on icon "button" at bounding box center [227, 269] width 15 height 15
type input "15"
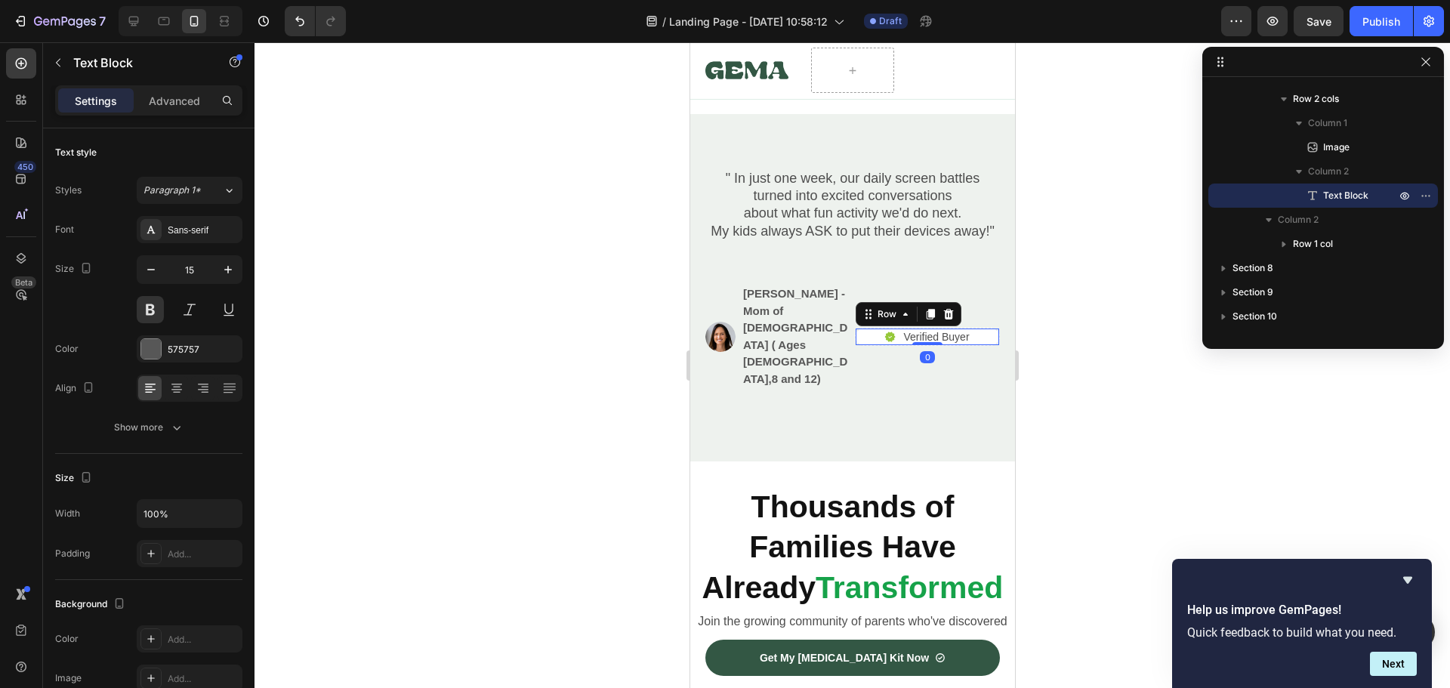
click at [870, 328] on div "Icon Verified Buyer Text Block Row 0" at bounding box center [926, 337] width 145 height 18
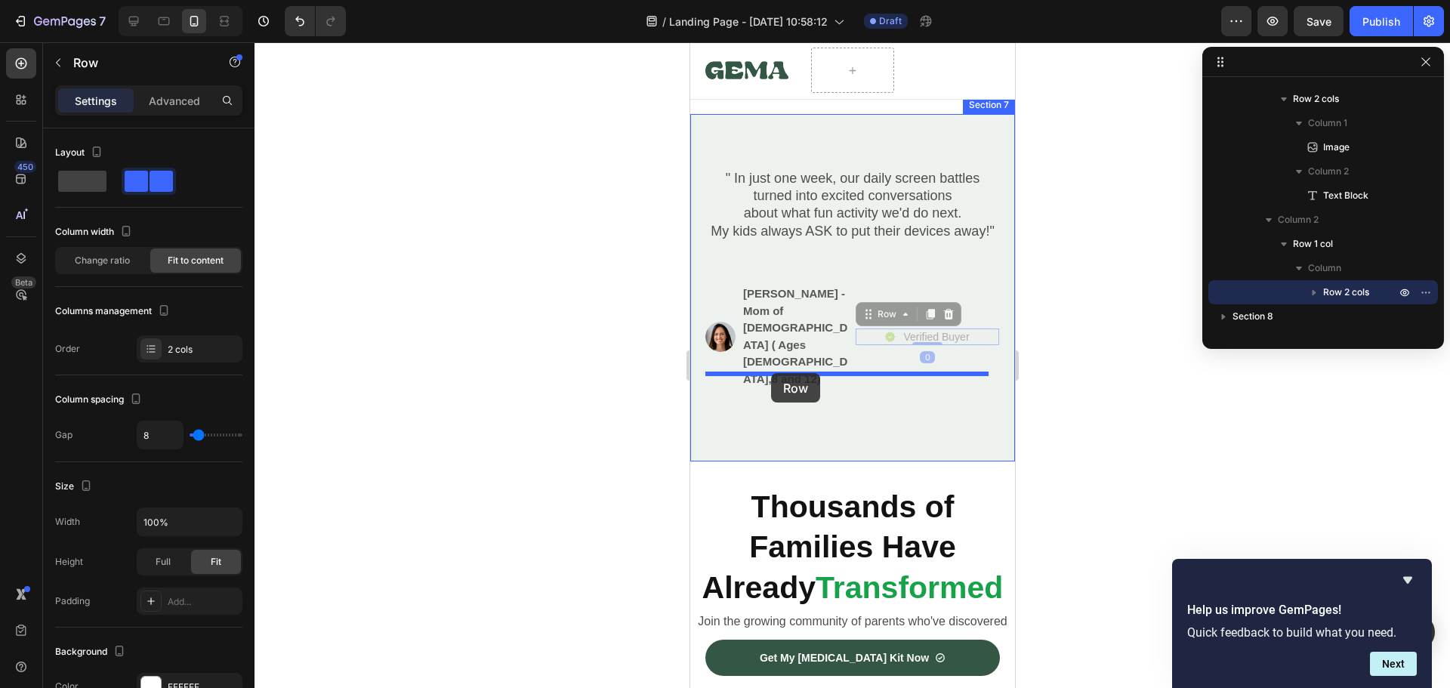
drag, startPoint x: 862, startPoint y: 308, endPoint x: 771, endPoint y: 371, distance: 110.8
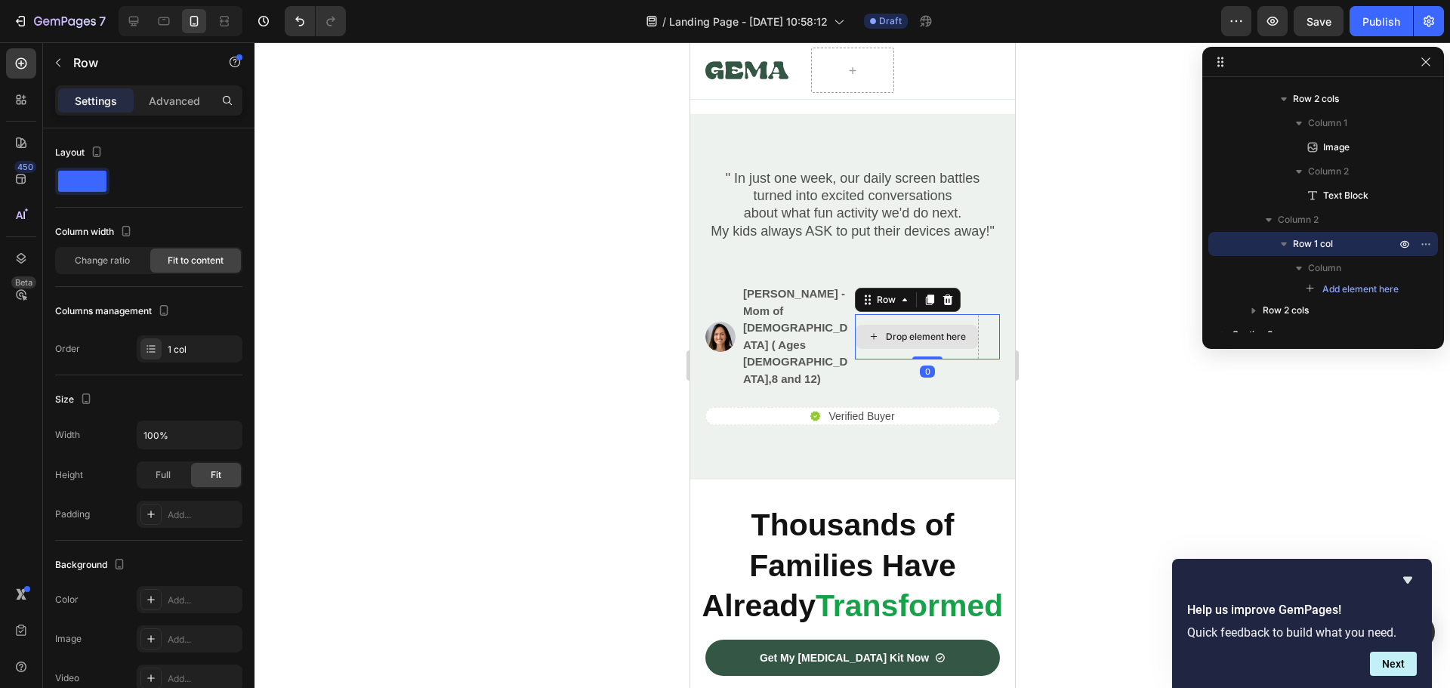
click at [884, 314] on div "Drop element here" at bounding box center [916, 336] width 124 height 45
click at [942, 294] on icon at bounding box center [947, 299] width 10 height 11
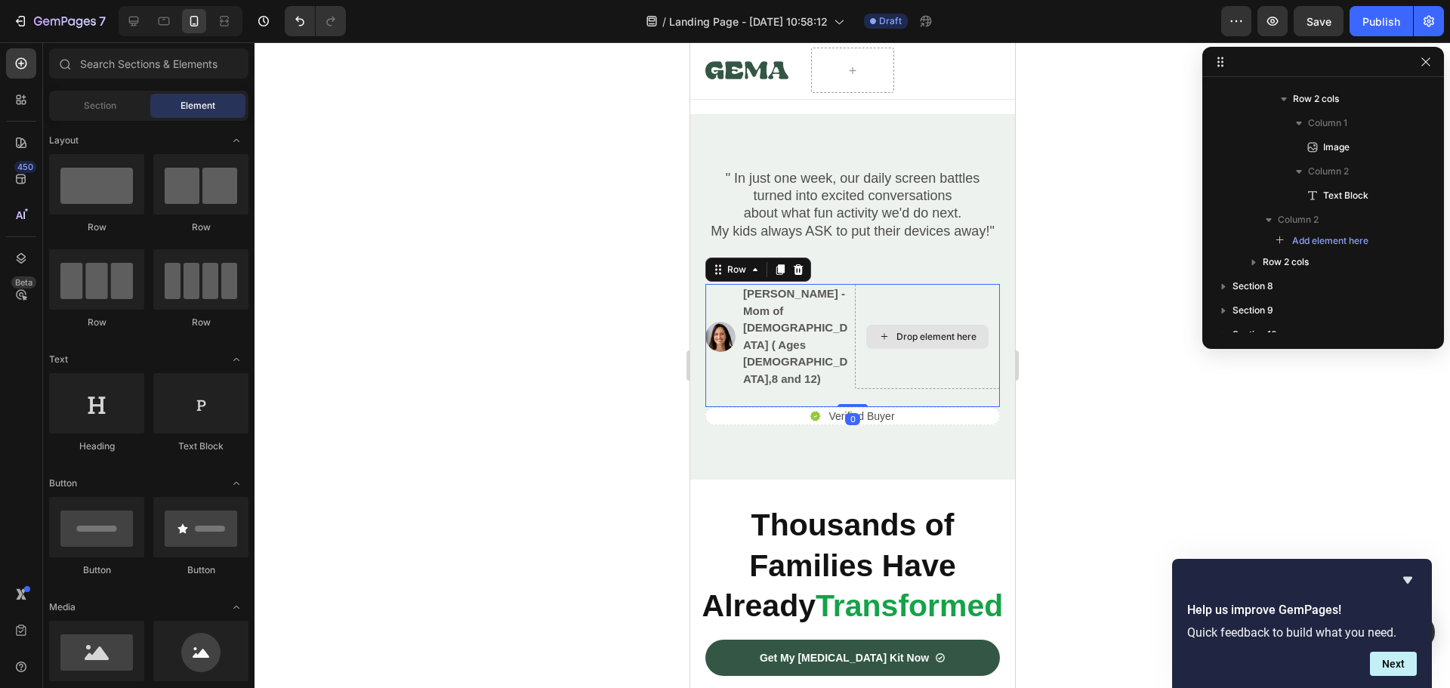
scroll to position [600, 0]
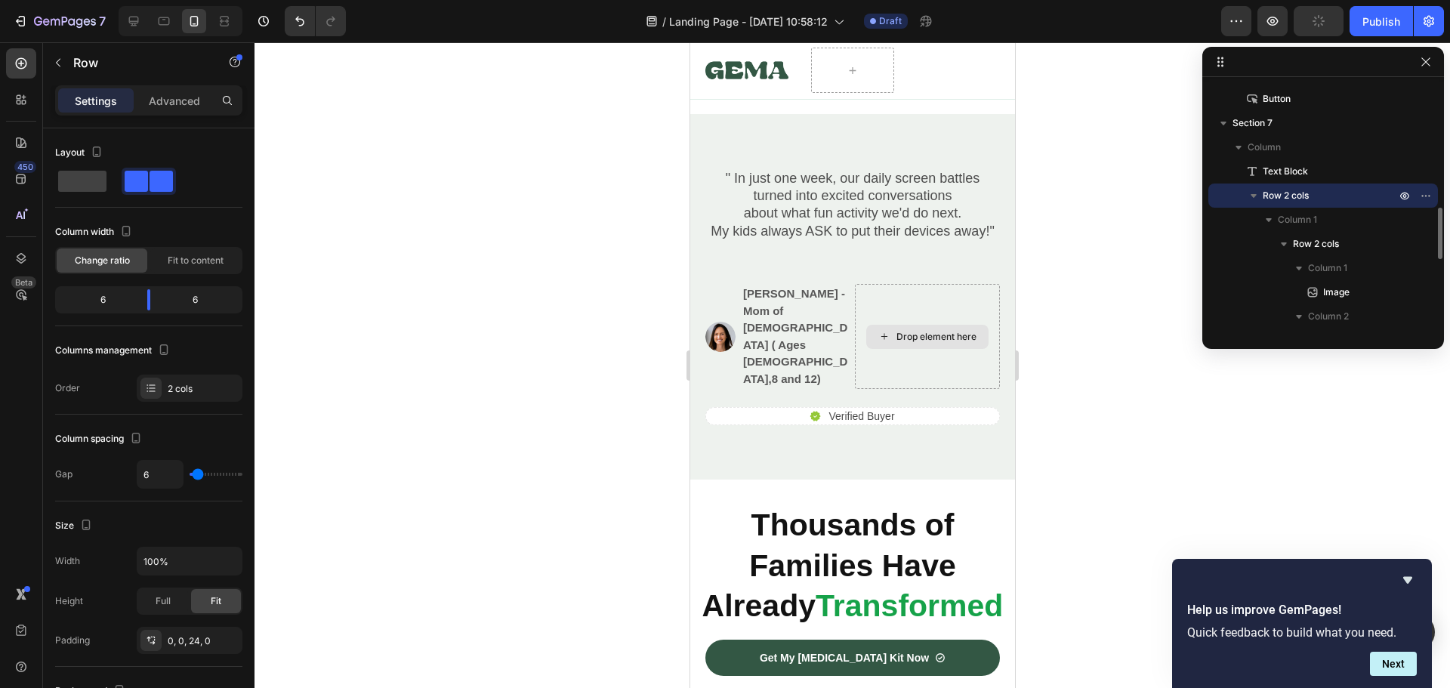
click at [919, 331] on div "Drop element here" at bounding box center [935, 337] width 80 height 12
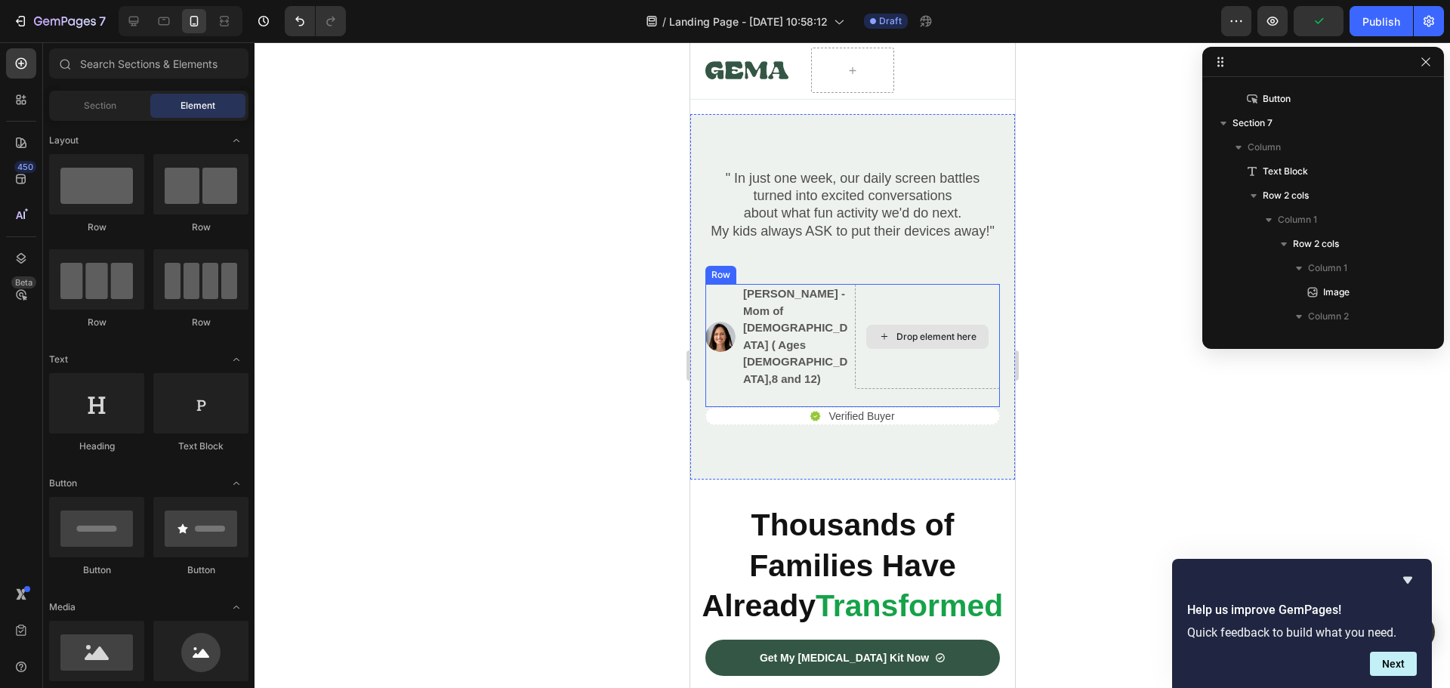
click at [909, 338] on div "Drop element here" at bounding box center [926, 337] width 122 height 24
click at [307, 23] on icon "Undo/Redo" at bounding box center [299, 21] width 15 height 15
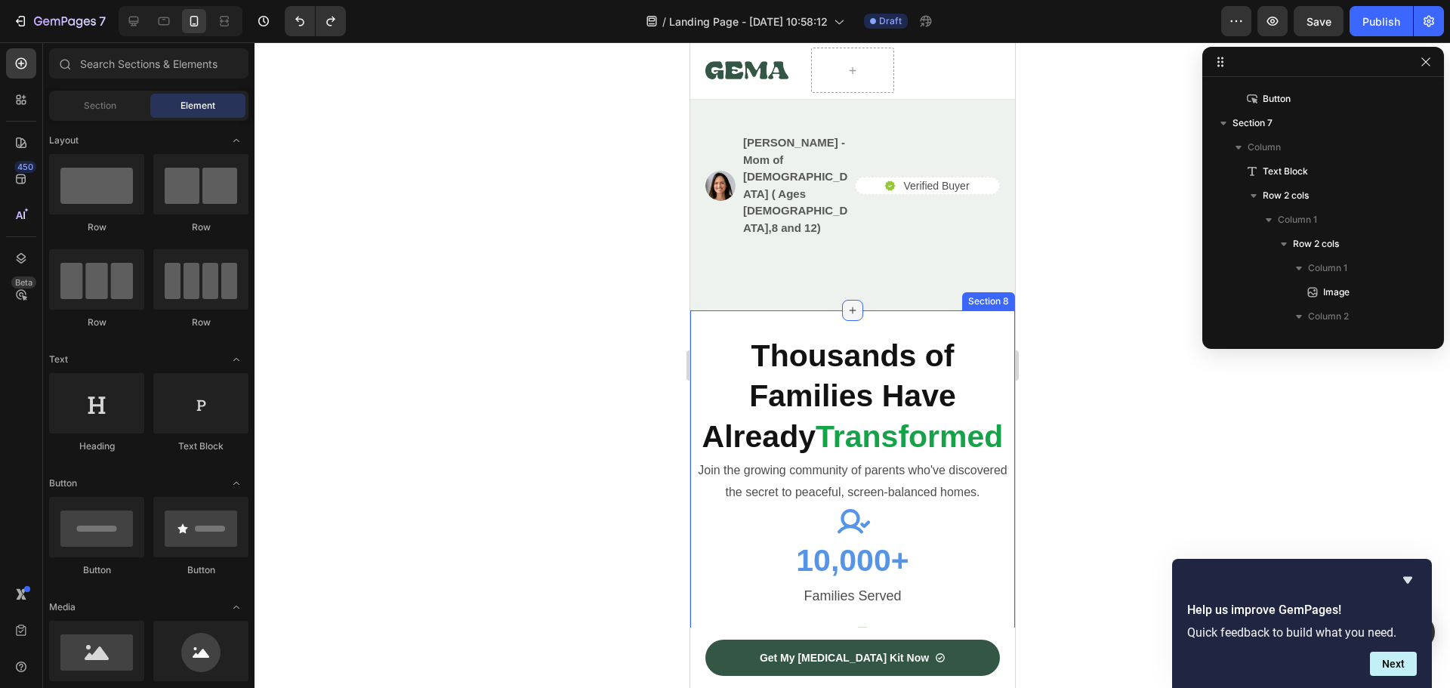
scroll to position [3171, 0]
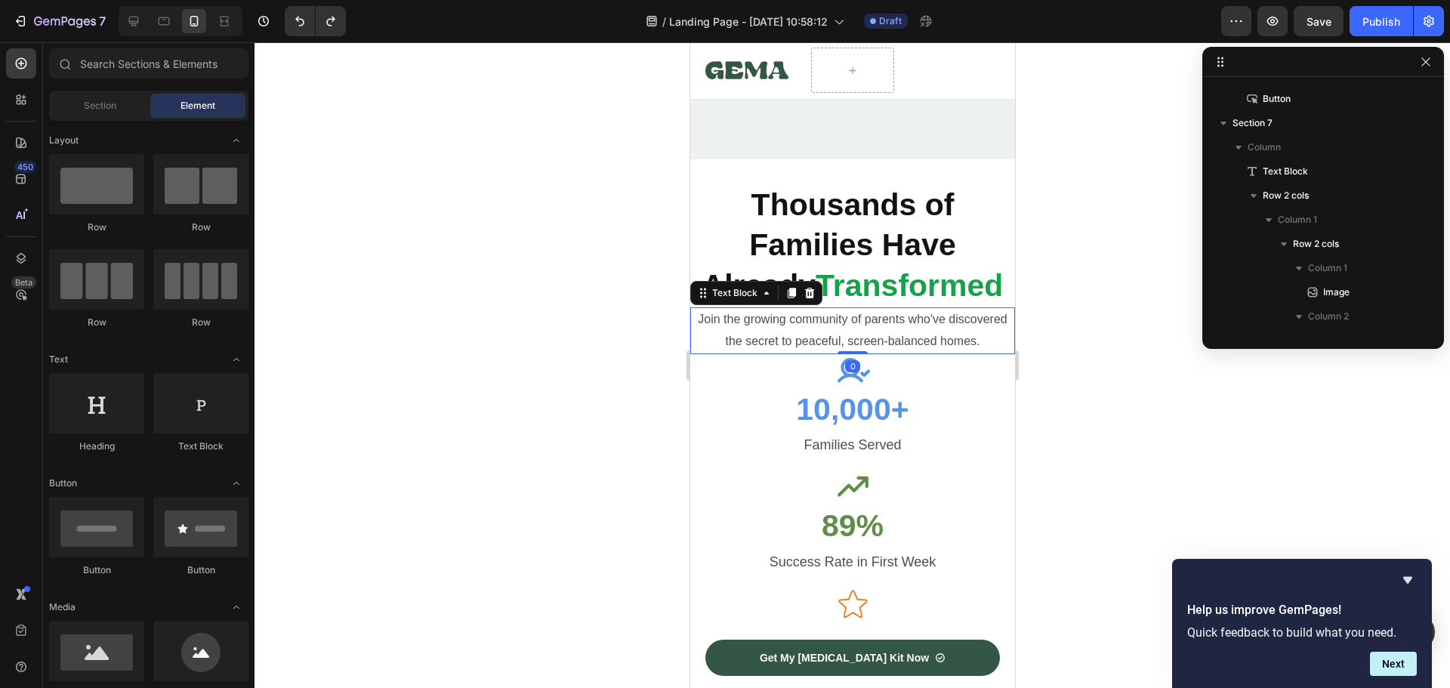
click at [785, 309] on p "Join the growing community of parents who've discovered the secret to peaceful,…" at bounding box center [852, 331] width 322 height 44
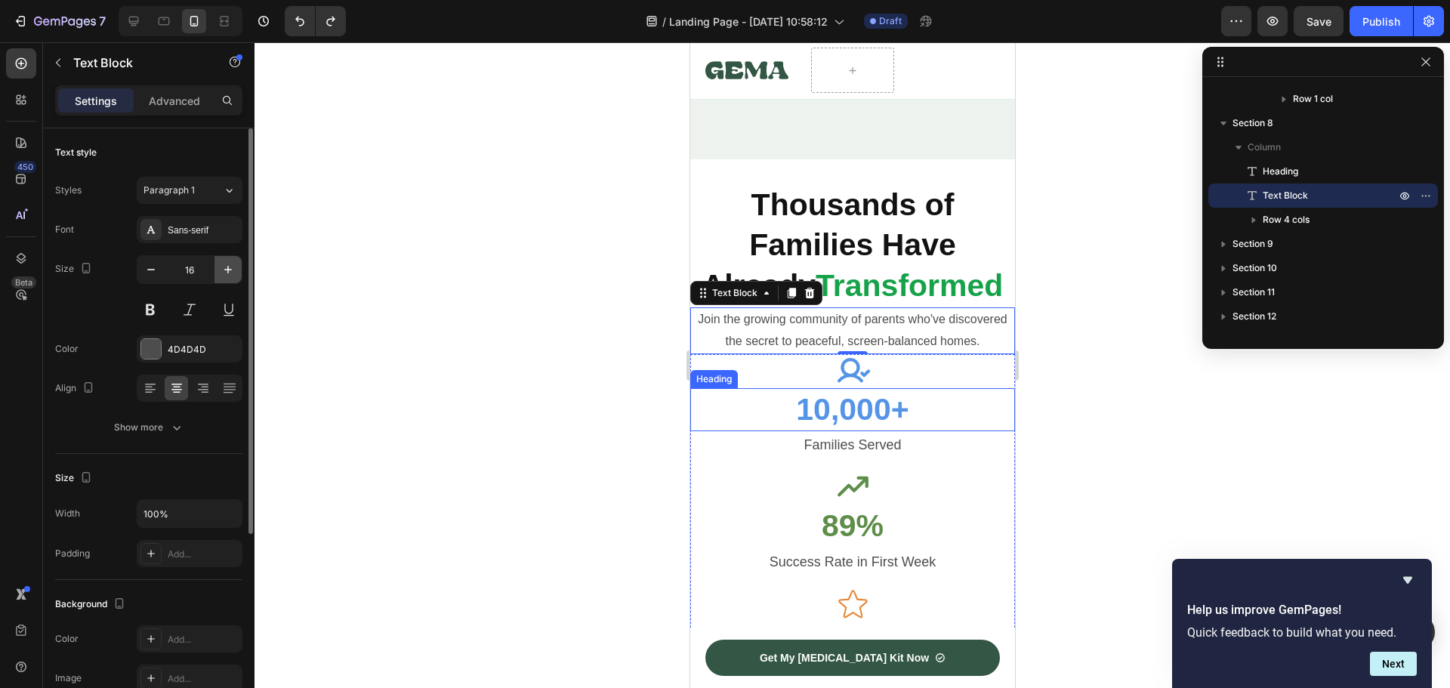
click at [229, 272] on icon "button" at bounding box center [227, 269] width 15 height 15
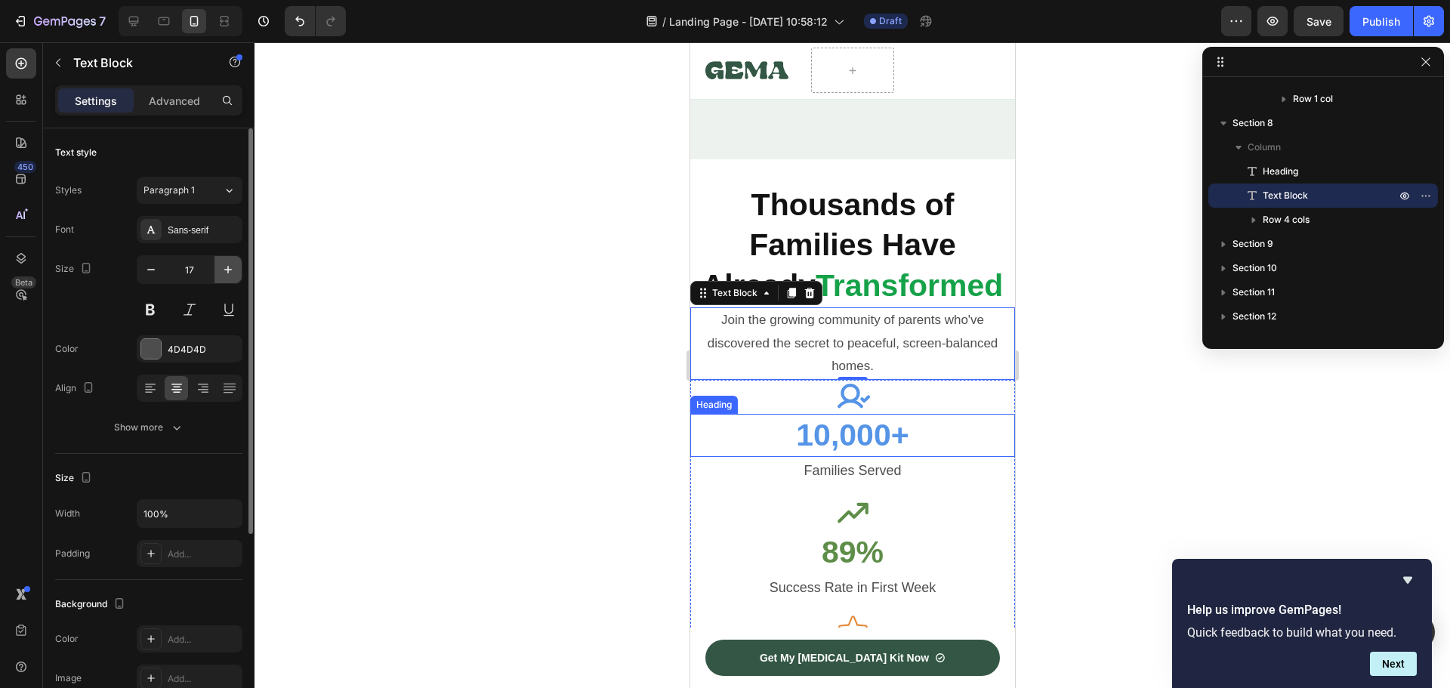
click at [229, 272] on icon "button" at bounding box center [227, 269] width 15 height 15
type input "18"
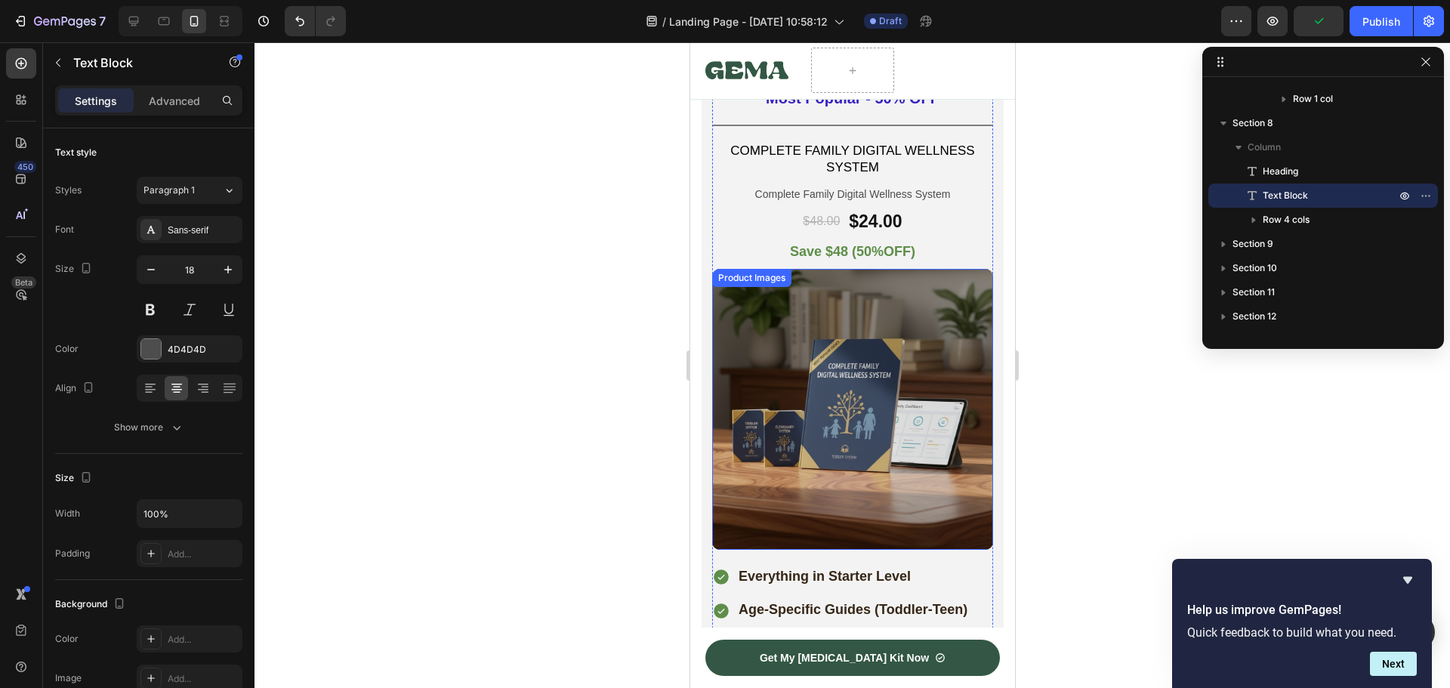
scroll to position [6342, 0]
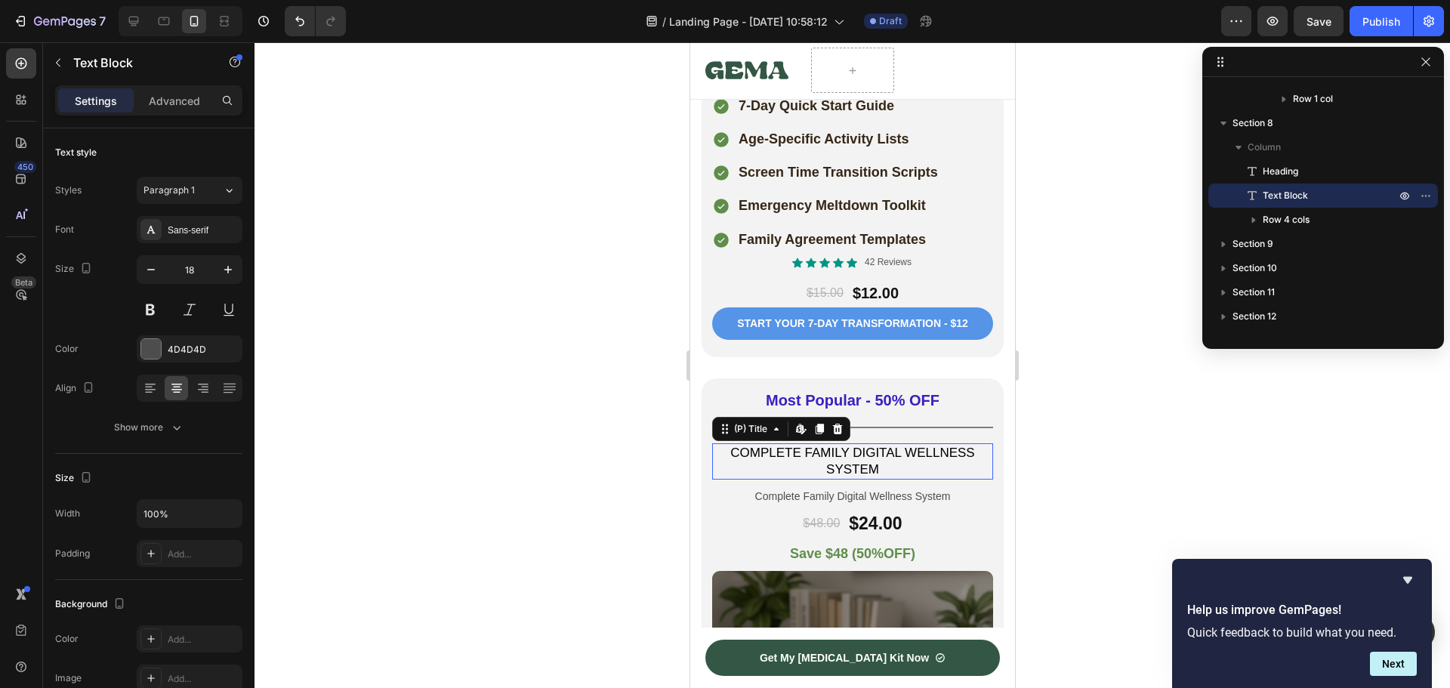
click at [810, 443] on h1 "COMPLETE FAMILY DIGITAL WELLNESS SYSTEM" at bounding box center [851, 461] width 281 height 36
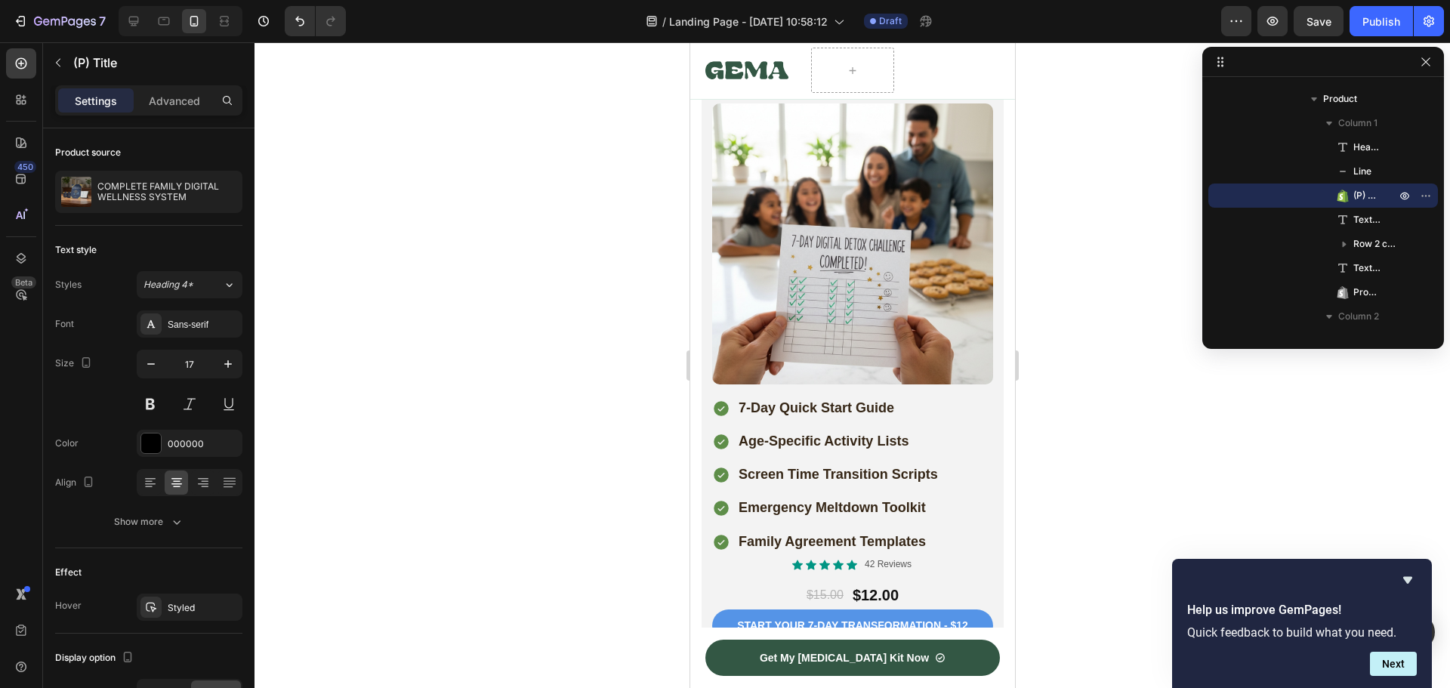
scroll to position [6191, 0]
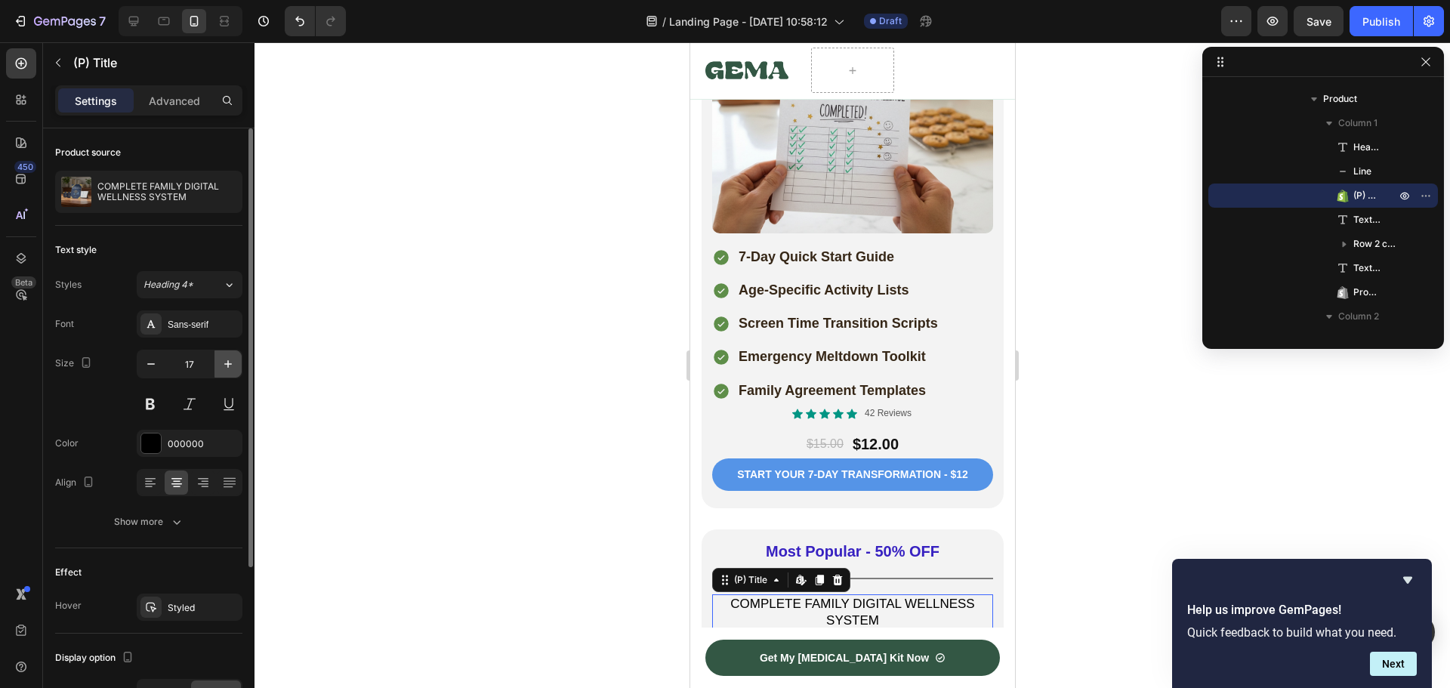
click at [226, 368] on icon "button" at bounding box center [227, 363] width 15 height 15
type input "18"
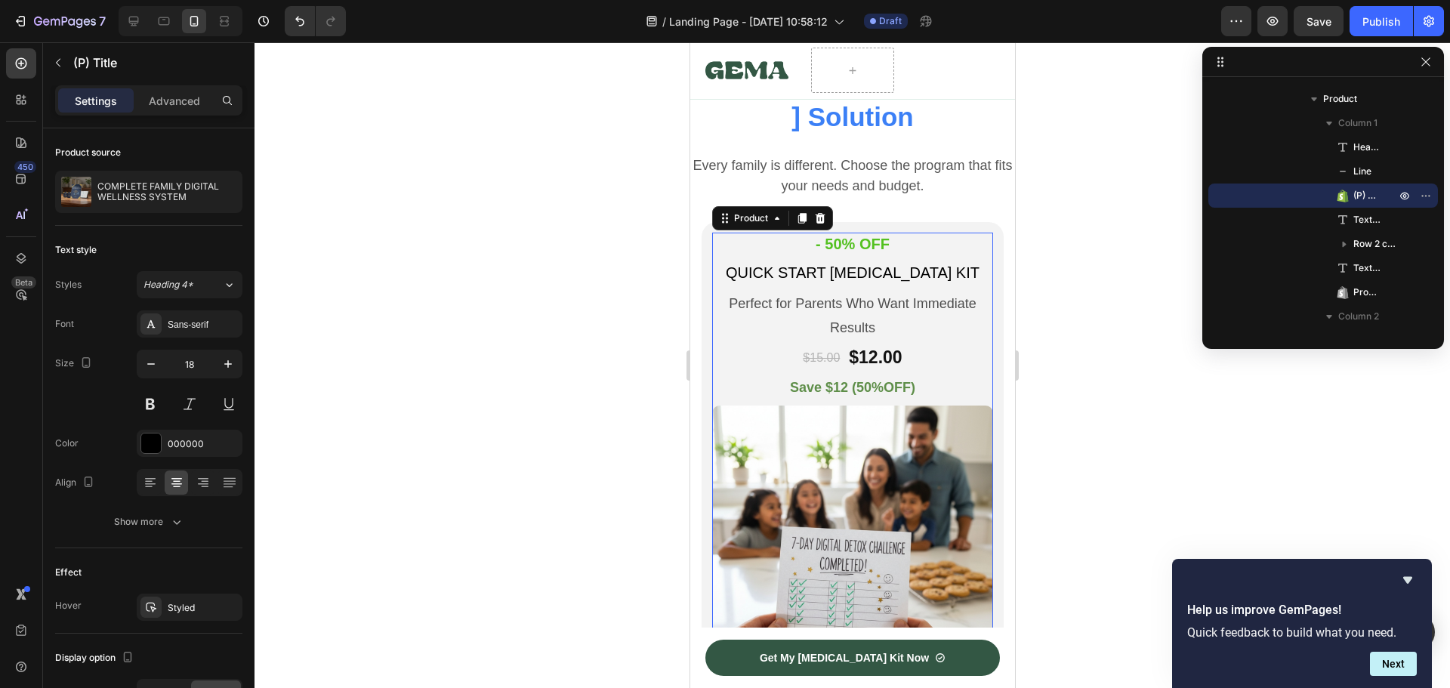
click at [789, 233] on div "- 50% OFF Heading QUICK START DIGITAL DETOX KIT (P) Title Perfect for Parents W…" at bounding box center [851, 546] width 281 height 627
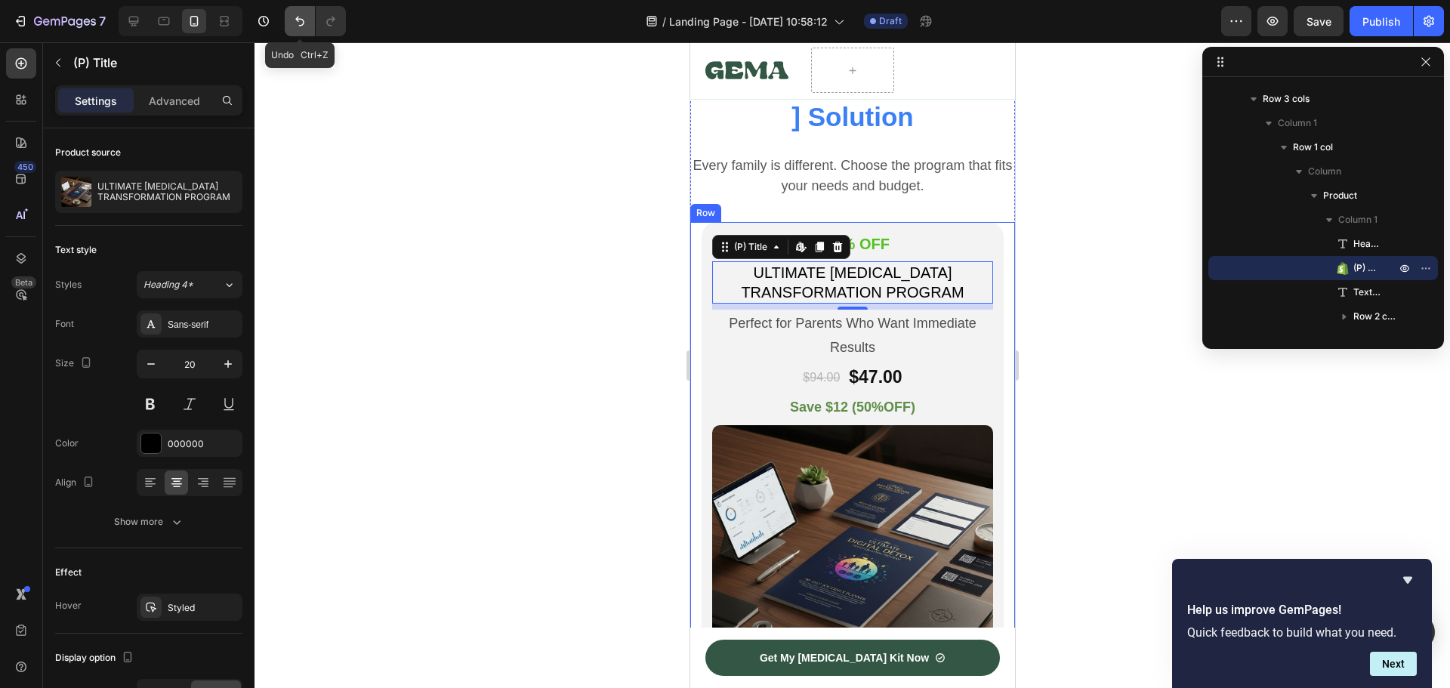
click at [303, 16] on icon "Undo/Redo" at bounding box center [299, 21] width 15 height 15
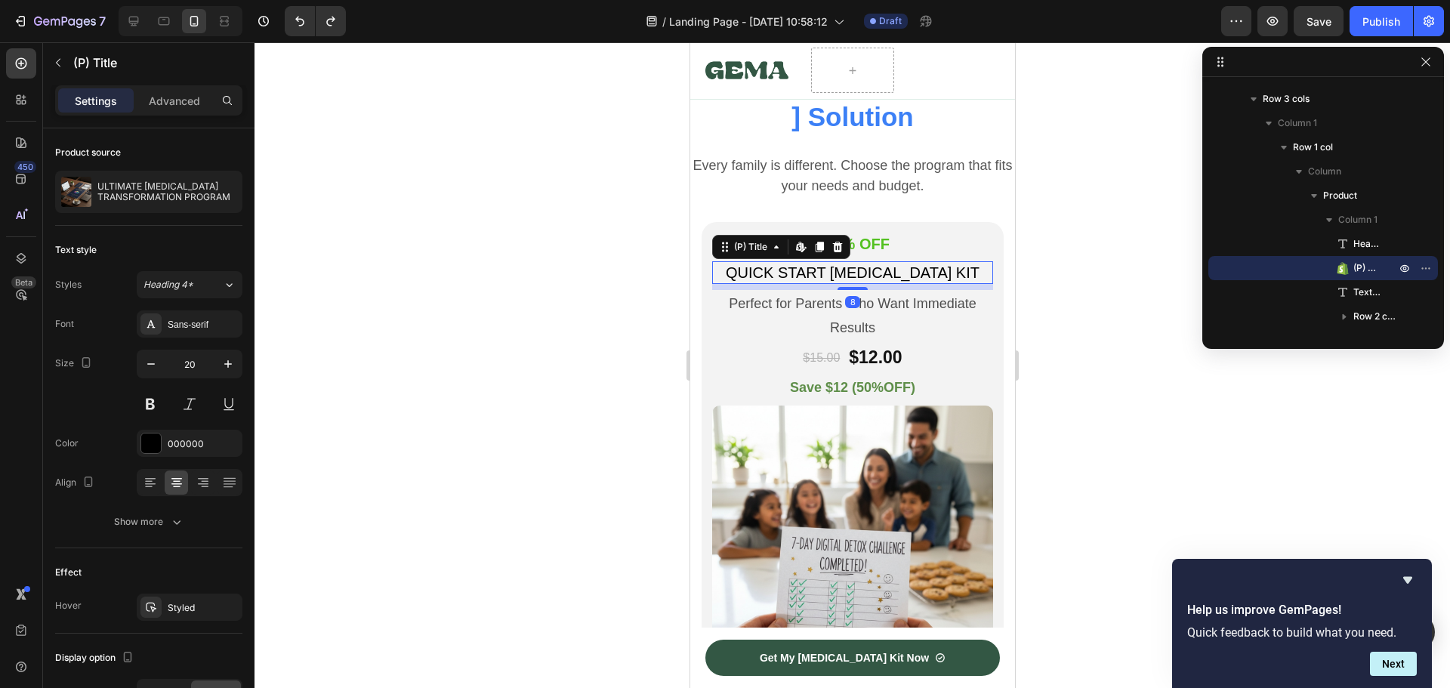
click at [843, 261] on h1 "QUICK START [MEDICAL_DATA] KIT" at bounding box center [851, 272] width 281 height 23
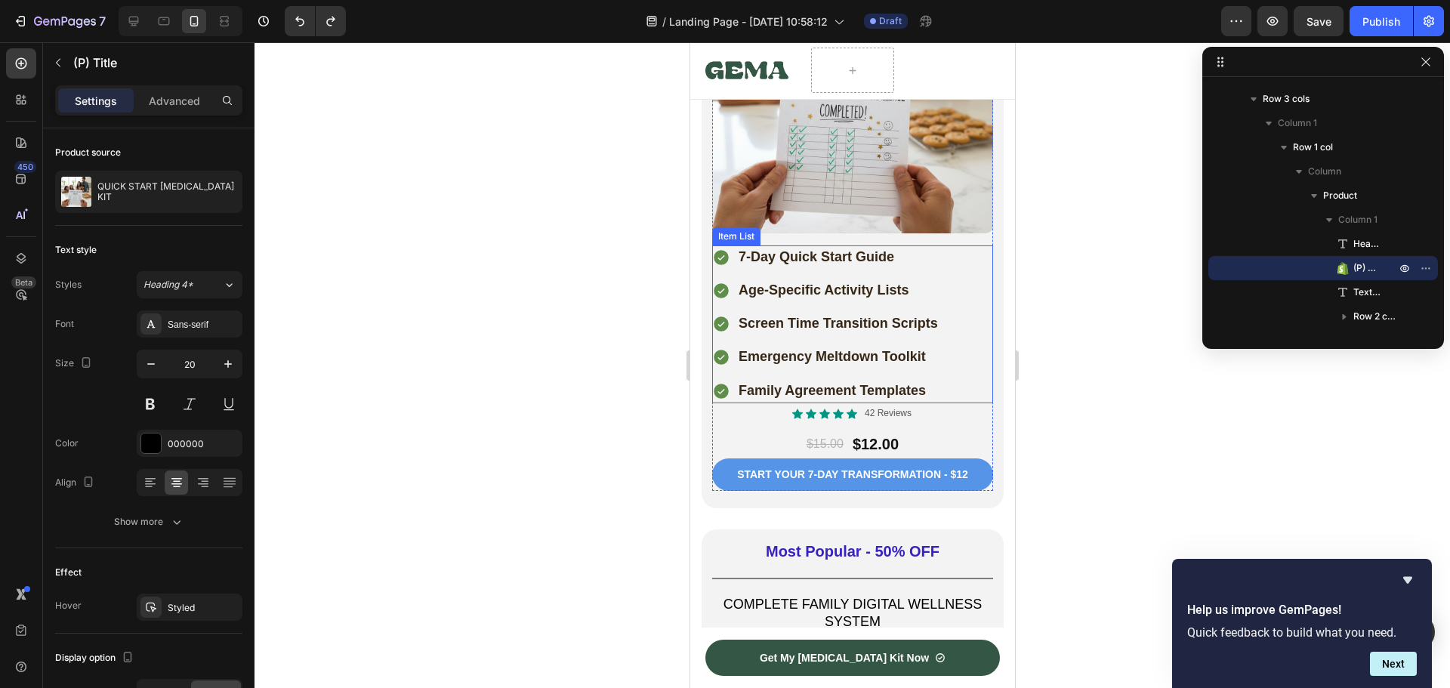
scroll to position [6342, 0]
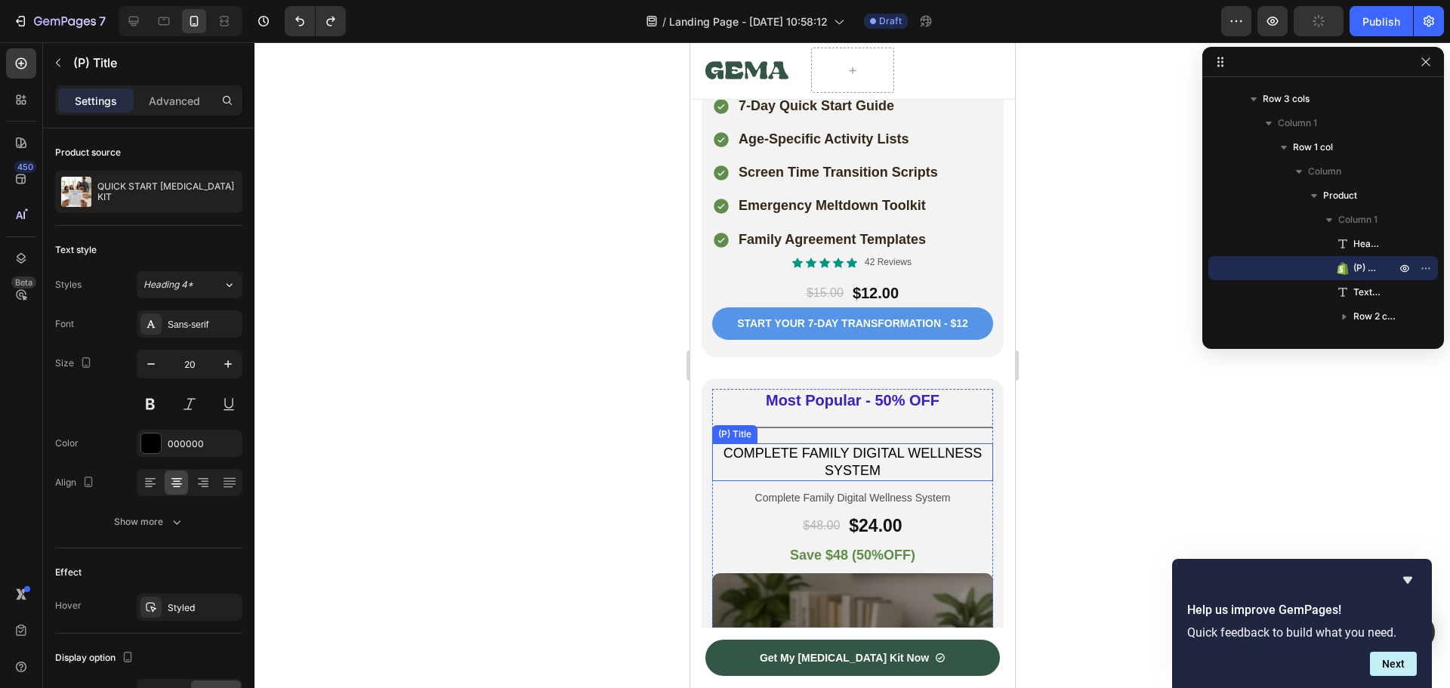
click at [821, 443] on h1 "COMPLETE FAMILY DIGITAL WELLNESS SYSTEM" at bounding box center [851, 462] width 281 height 39
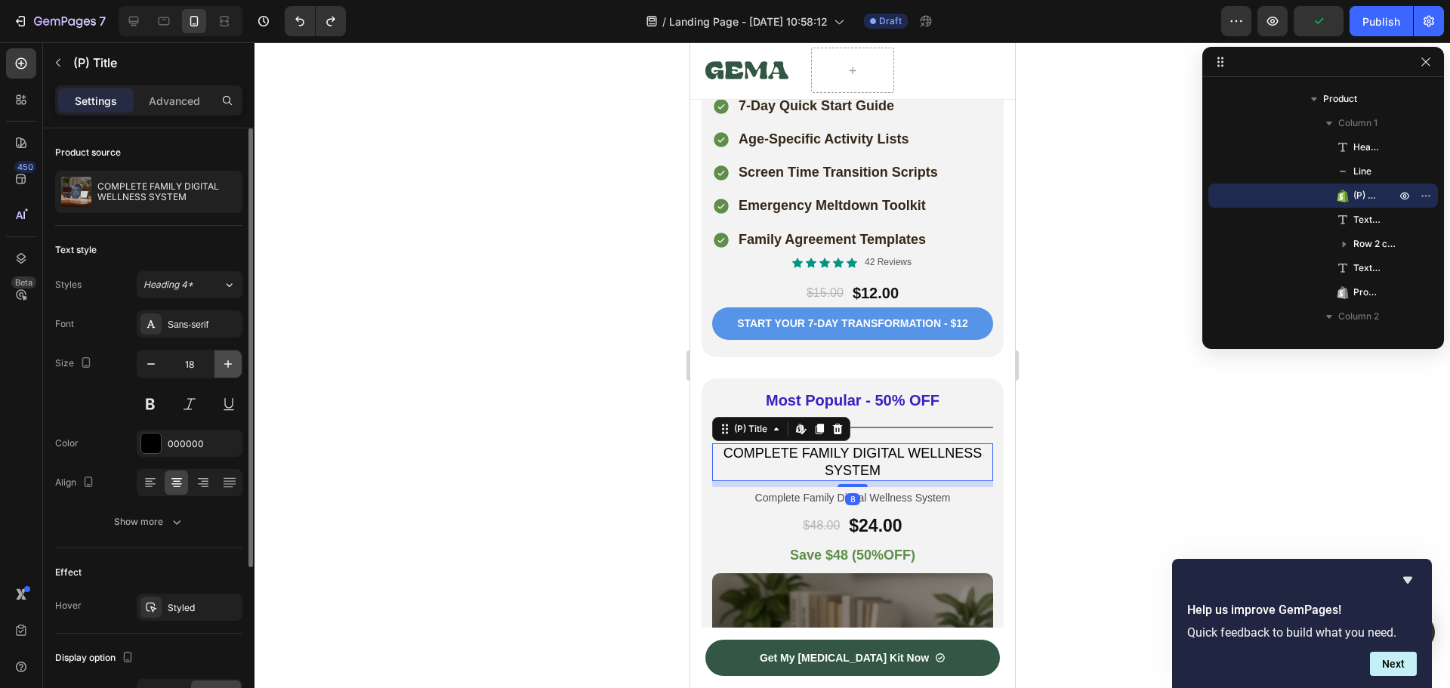
click at [228, 365] on icon "button" at bounding box center [228, 364] width 8 height 8
type input "20"
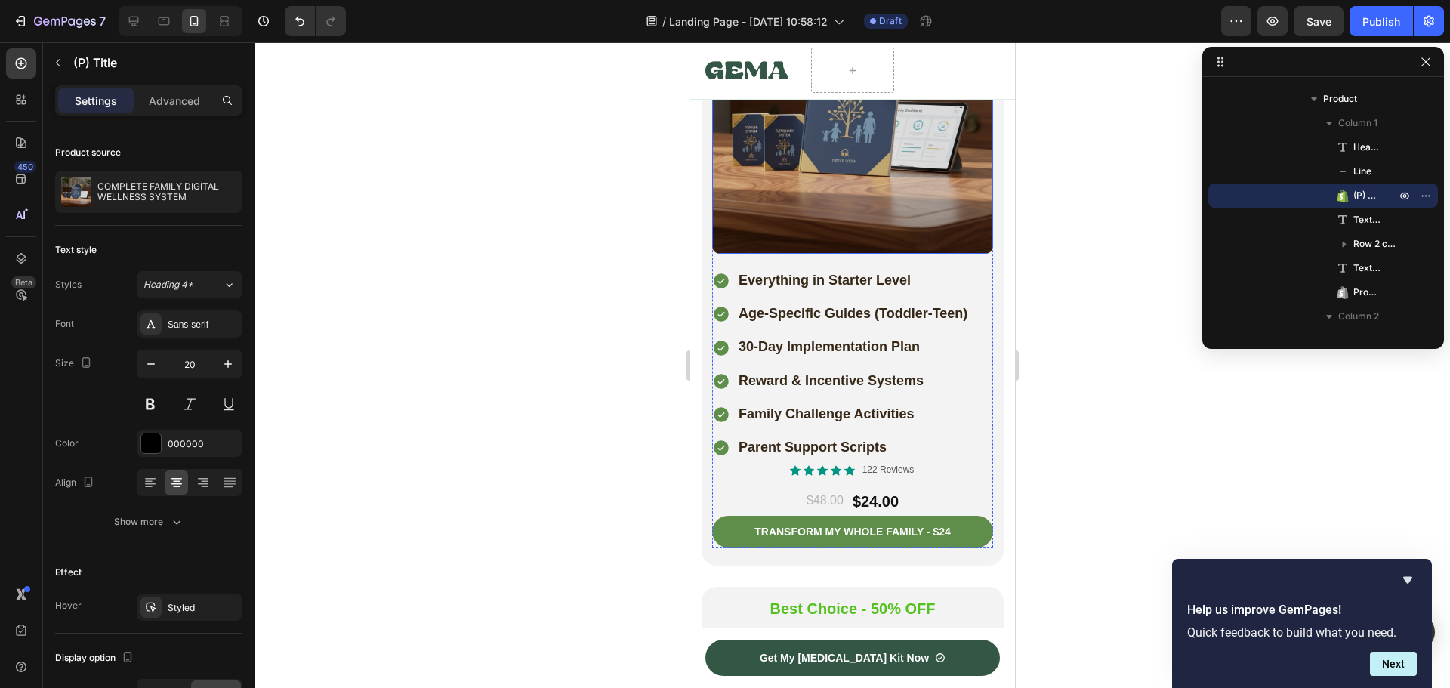
scroll to position [7097, 0]
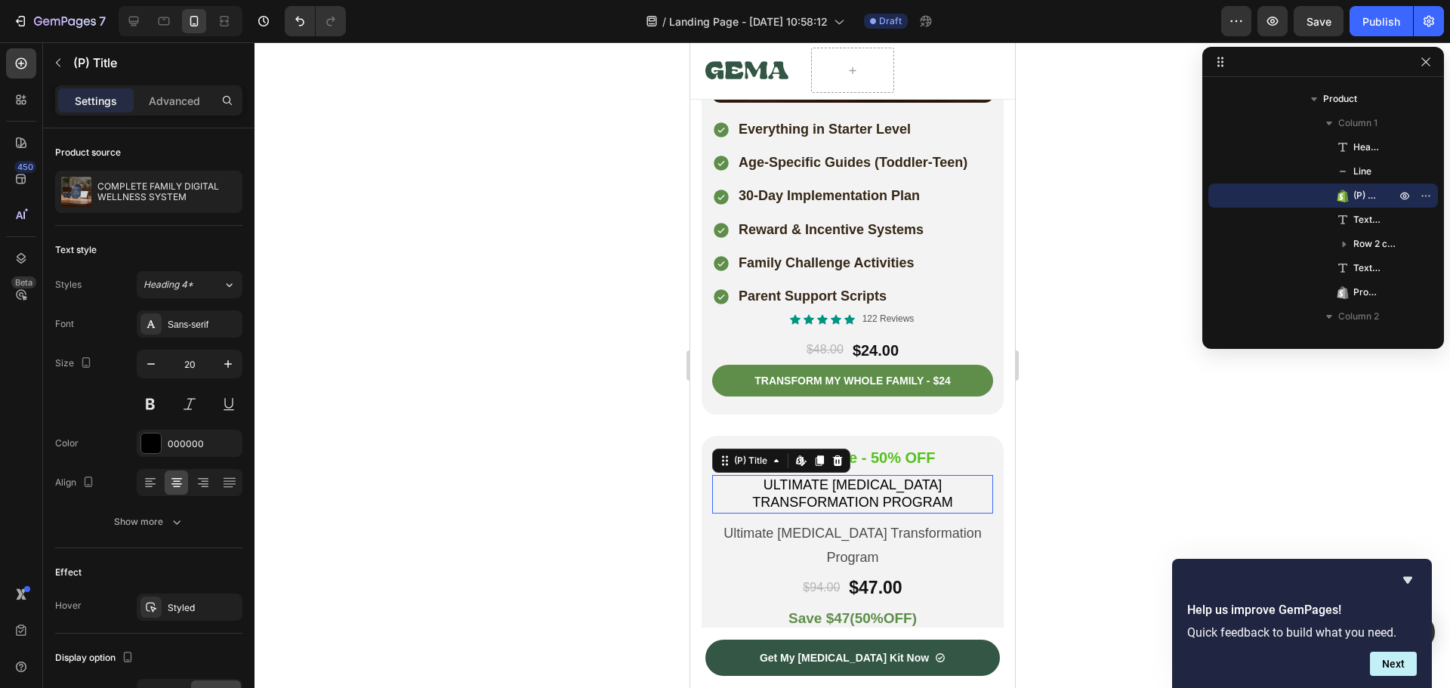
click at [827, 475] on h1 "ULTIMATE [MEDICAL_DATA] TRANSFORMATION PROGRAM" at bounding box center [851, 494] width 281 height 39
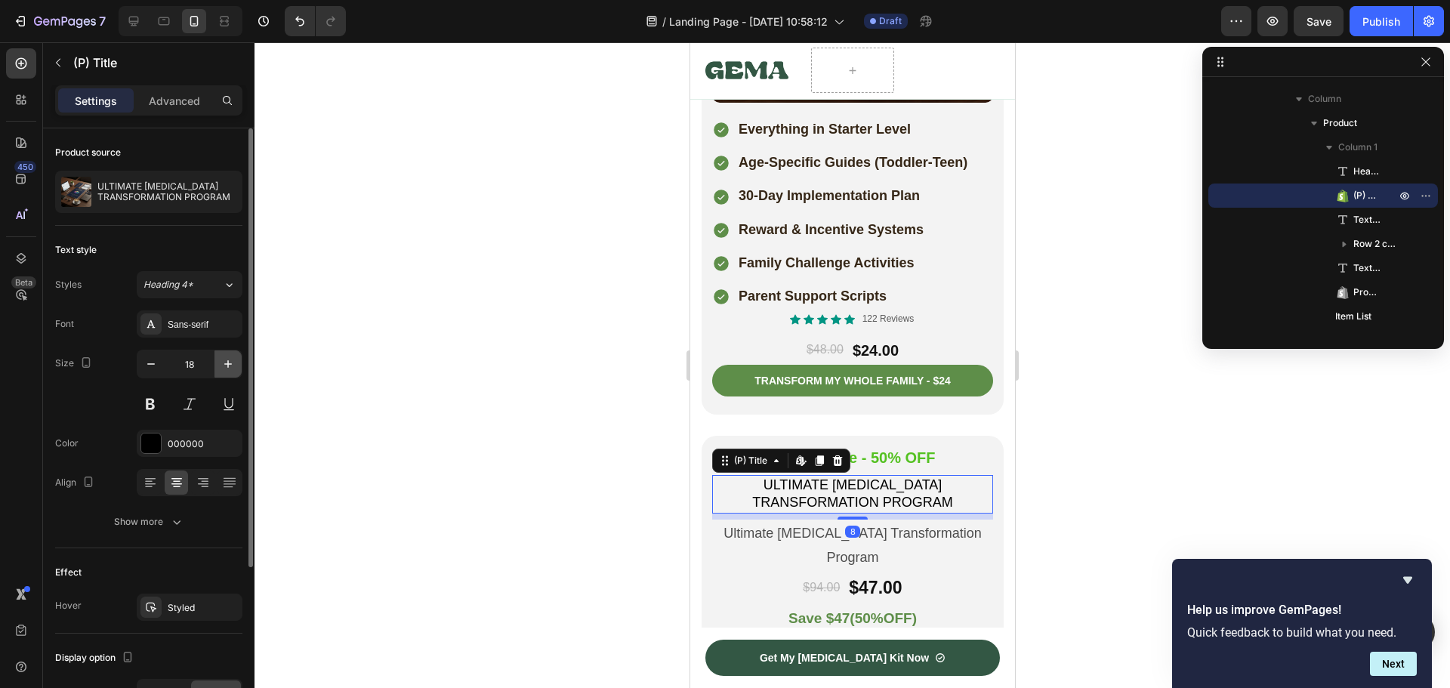
click at [225, 362] on icon "button" at bounding box center [227, 363] width 15 height 15
type input "20"
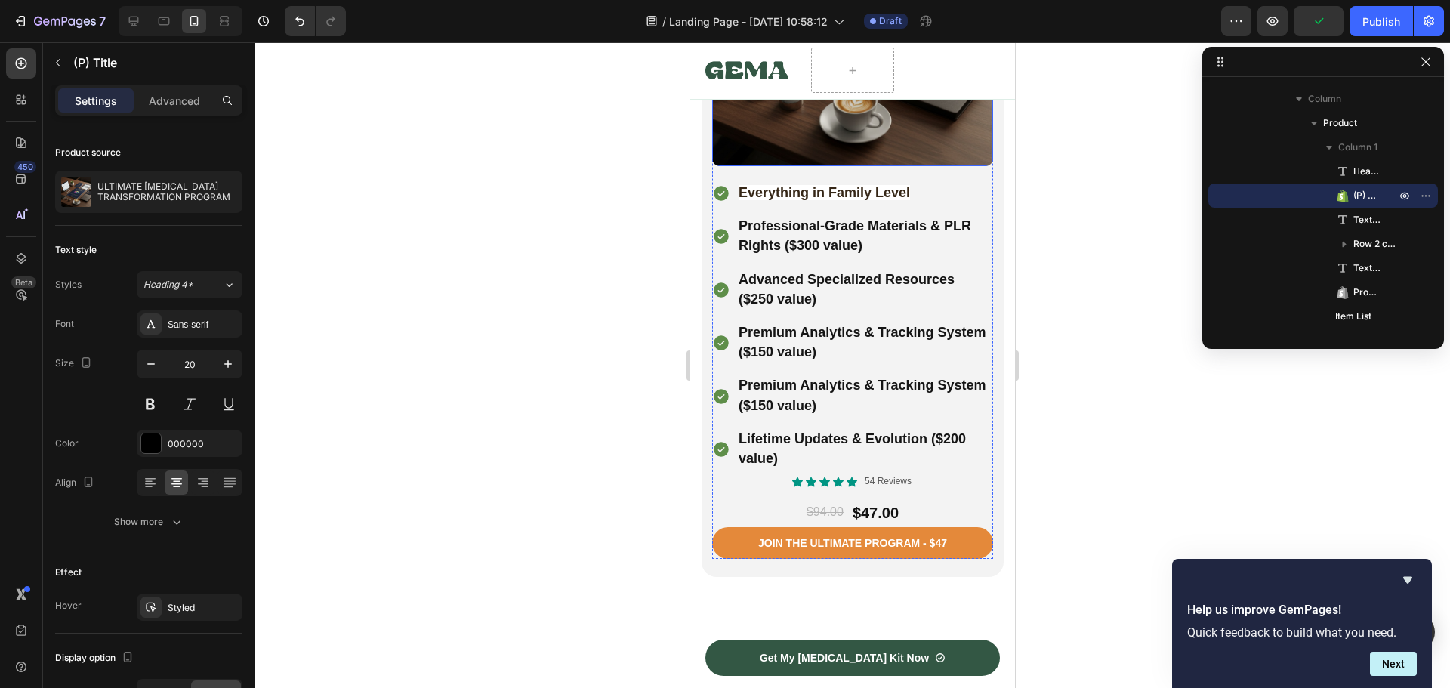
scroll to position [8003, 0]
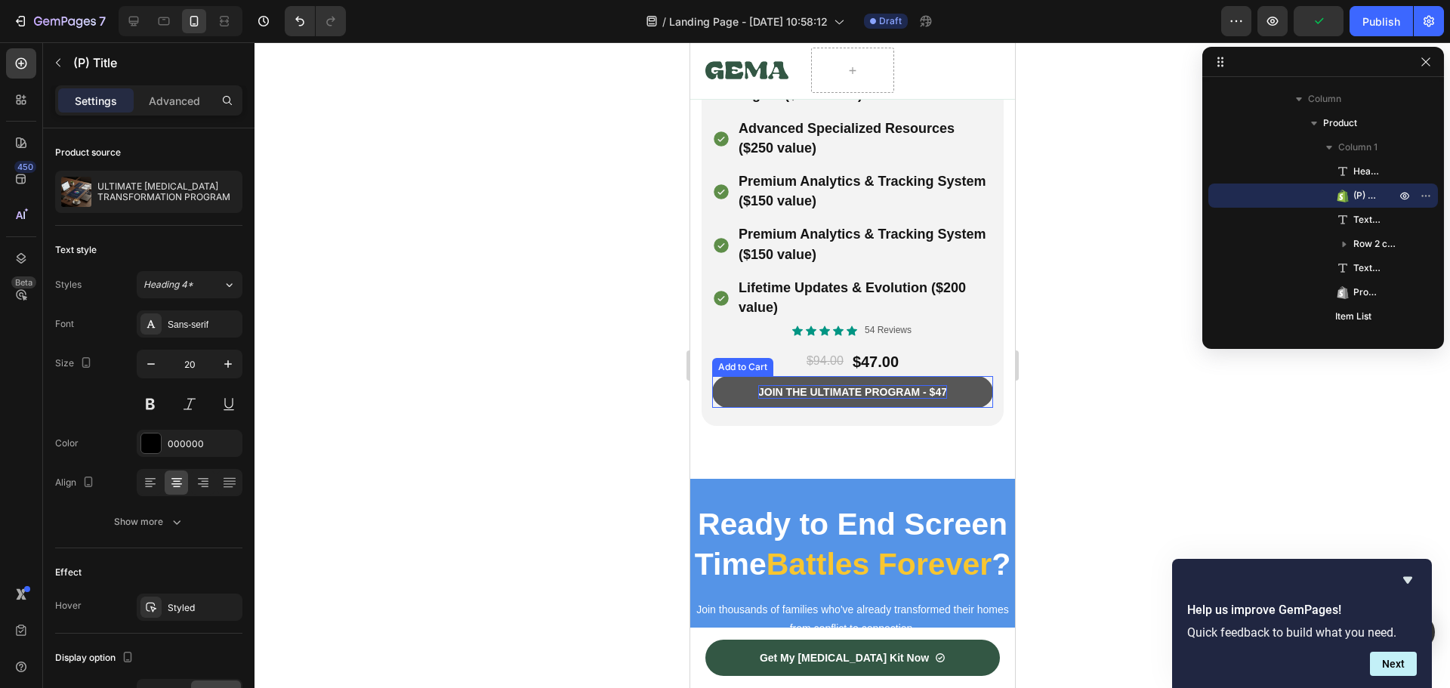
click at [833, 385] on div "Join the ultimate program - $47" at bounding box center [851, 392] width 189 height 14
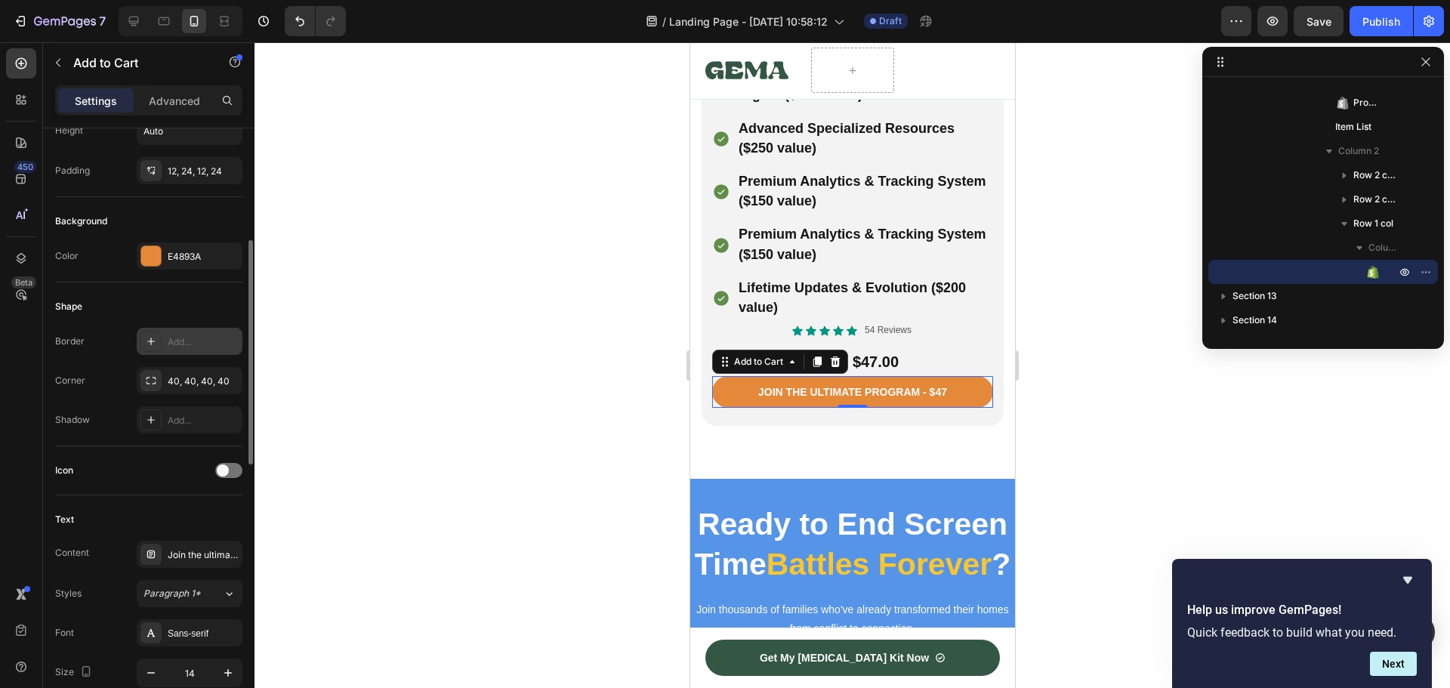
scroll to position [453, 0]
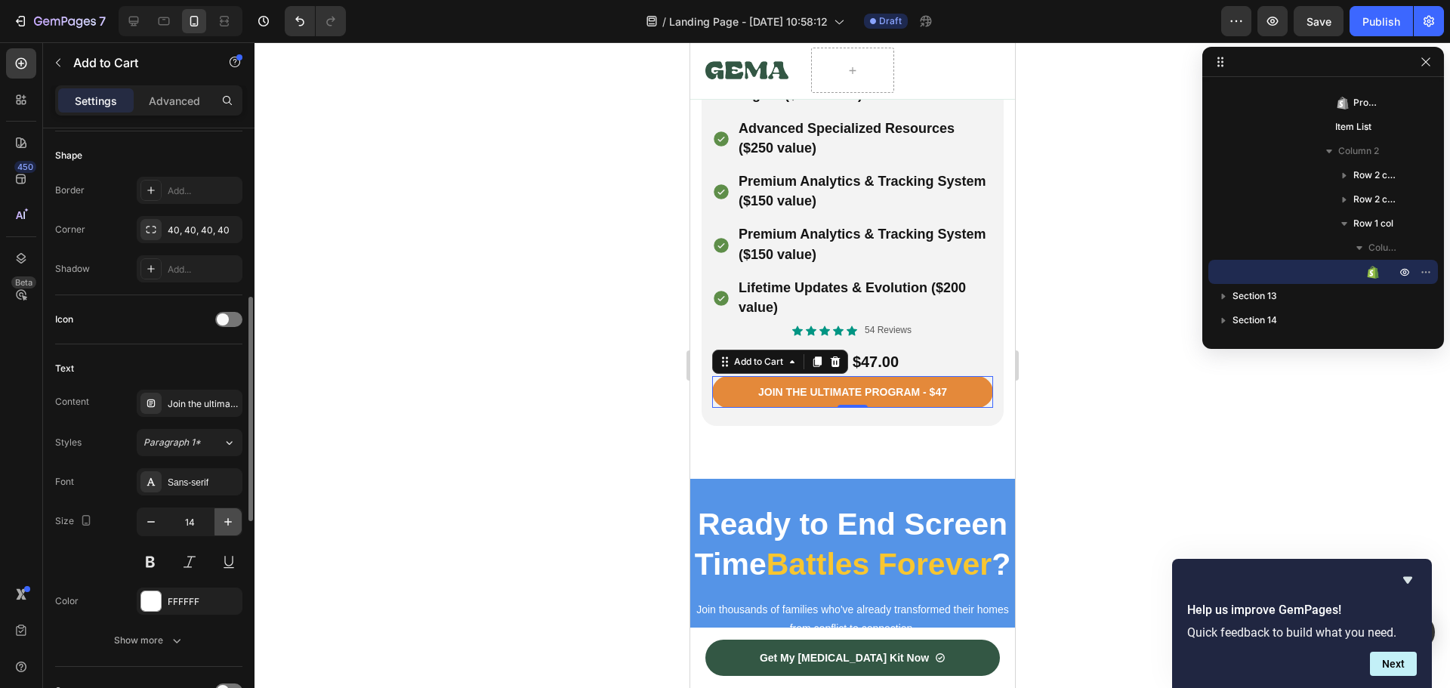
click at [224, 517] on icon "button" at bounding box center [227, 521] width 15 height 15
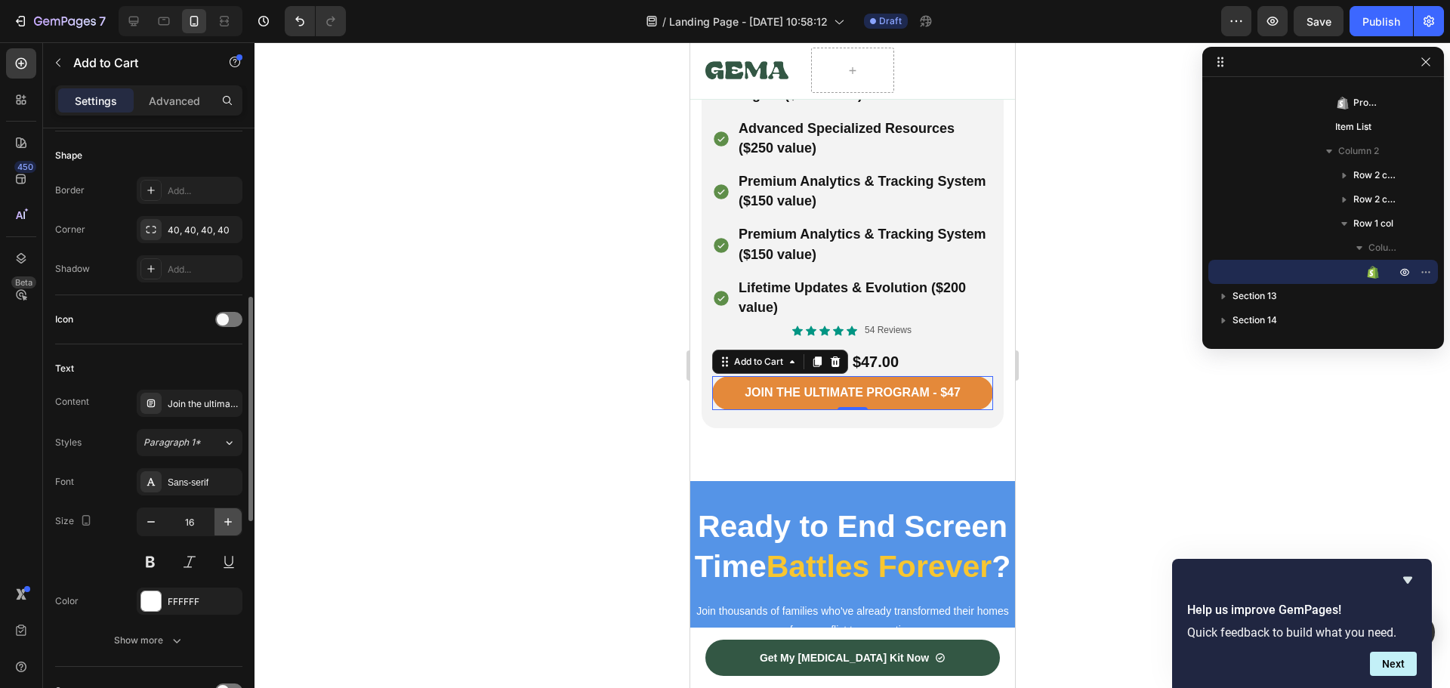
click at [224, 517] on icon "button" at bounding box center [227, 521] width 15 height 15
type input "17"
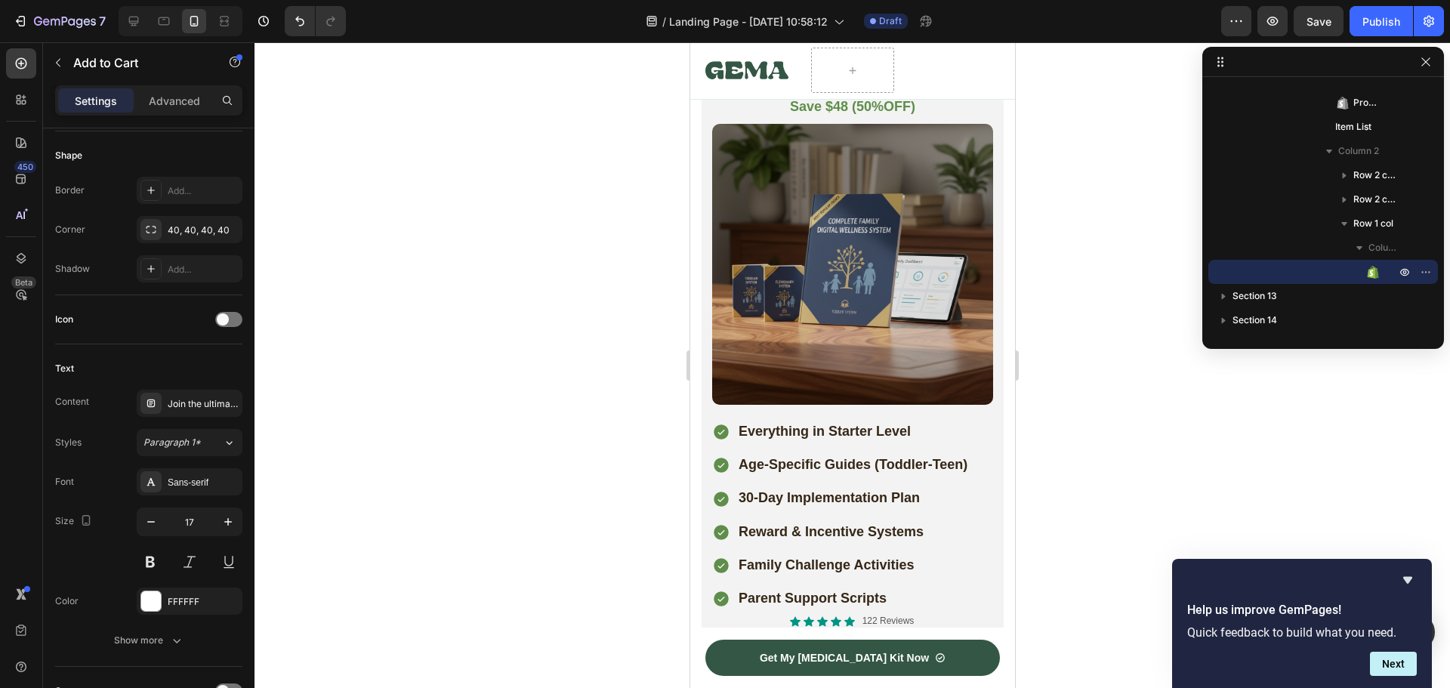
scroll to position [6946, 0]
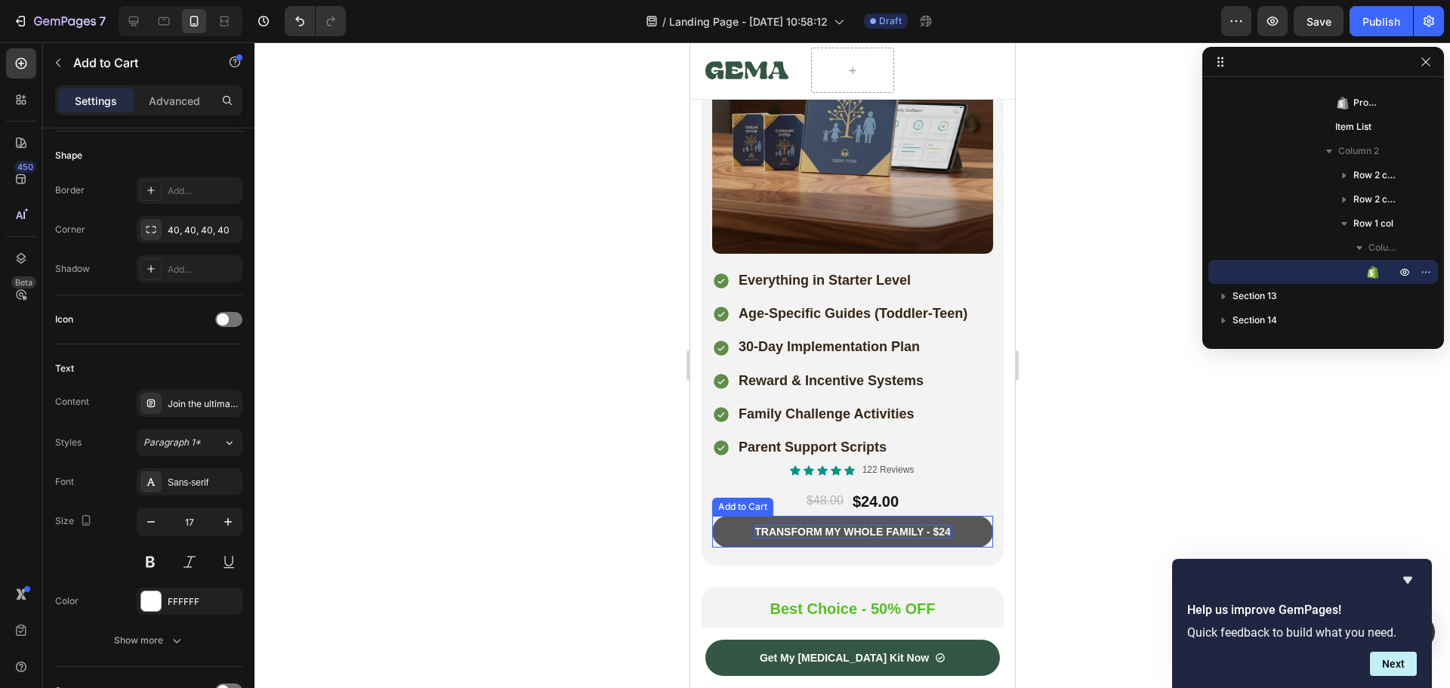
click at [764, 525] on div "transform my whole family - $24" at bounding box center [851, 532] width 196 height 14
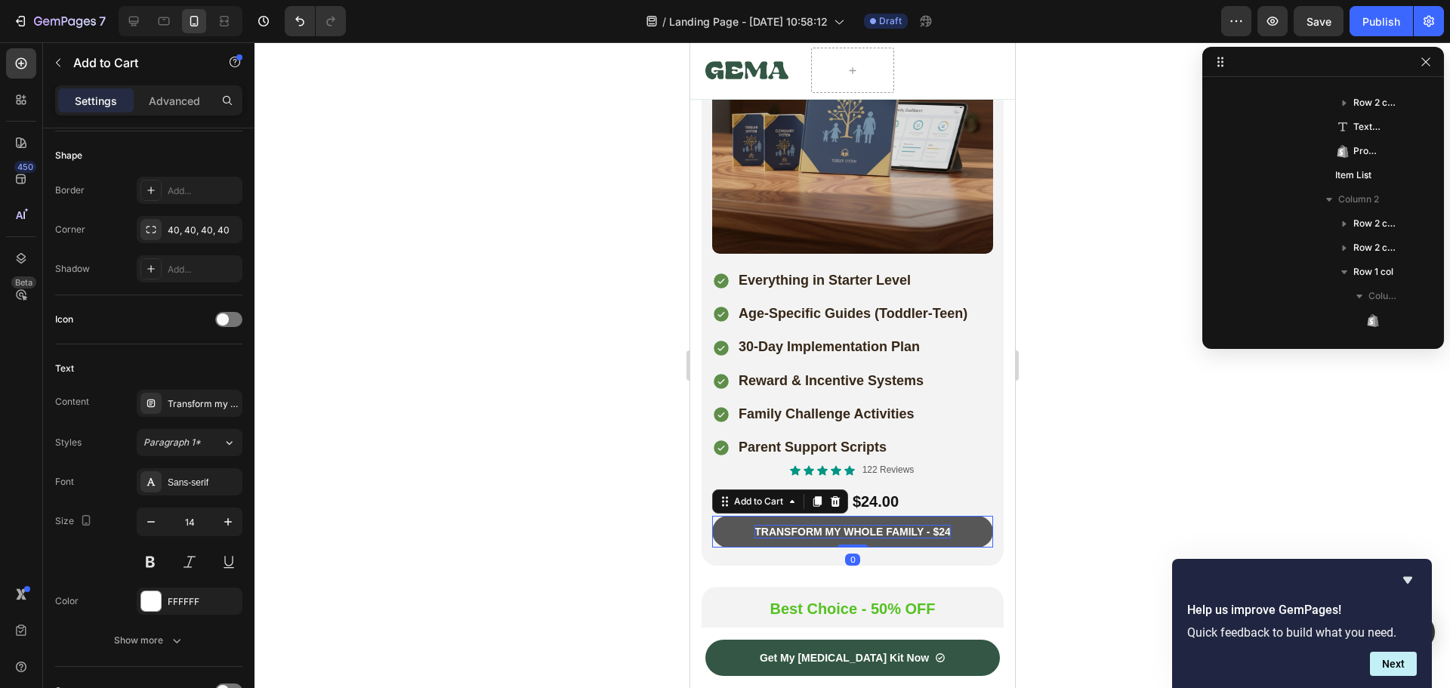
scroll to position [1953, 0]
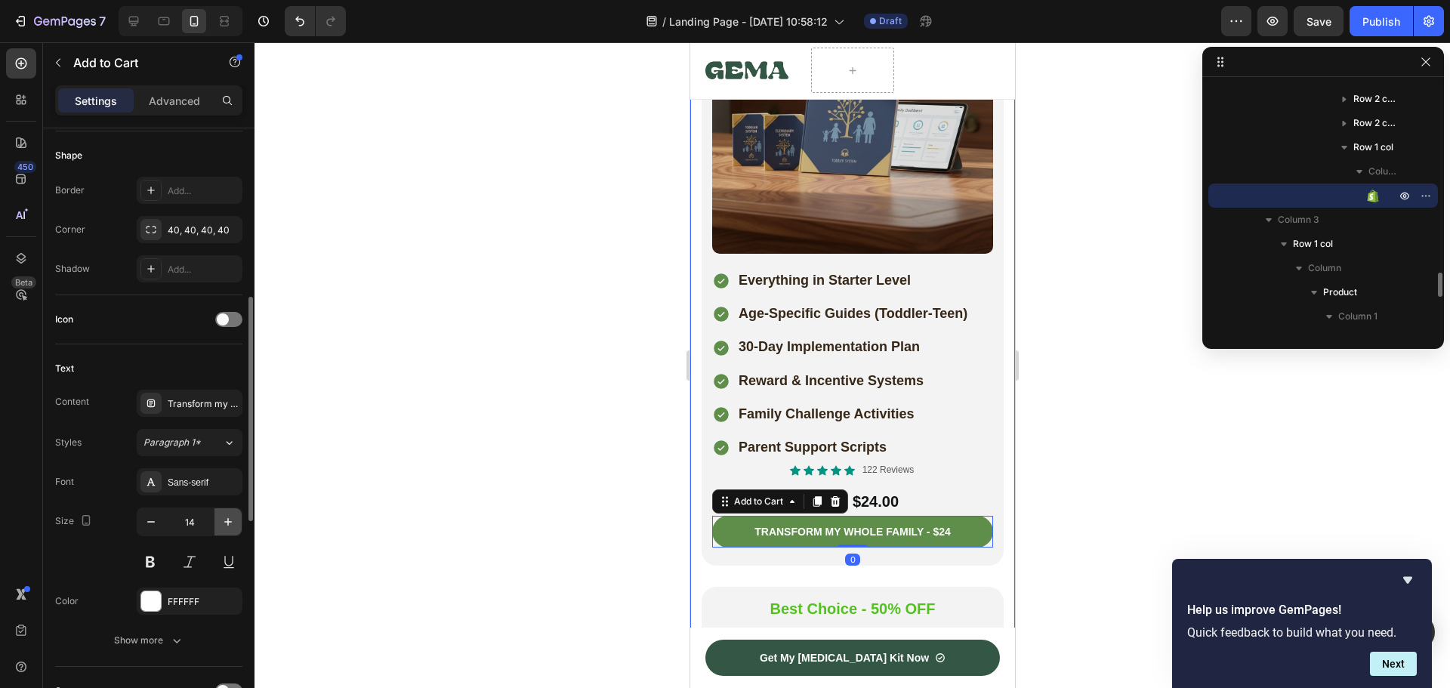
click at [223, 517] on icon "button" at bounding box center [227, 521] width 15 height 15
type input "18"
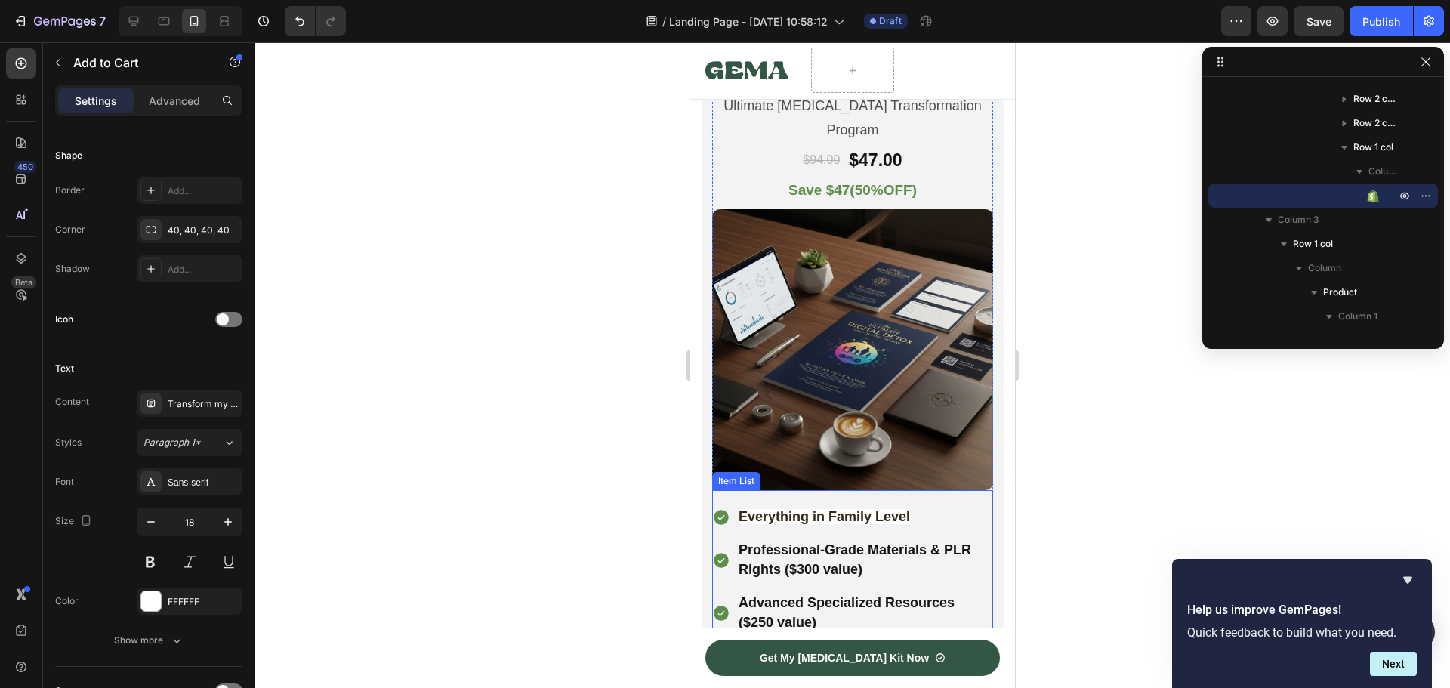
scroll to position [7852, 0]
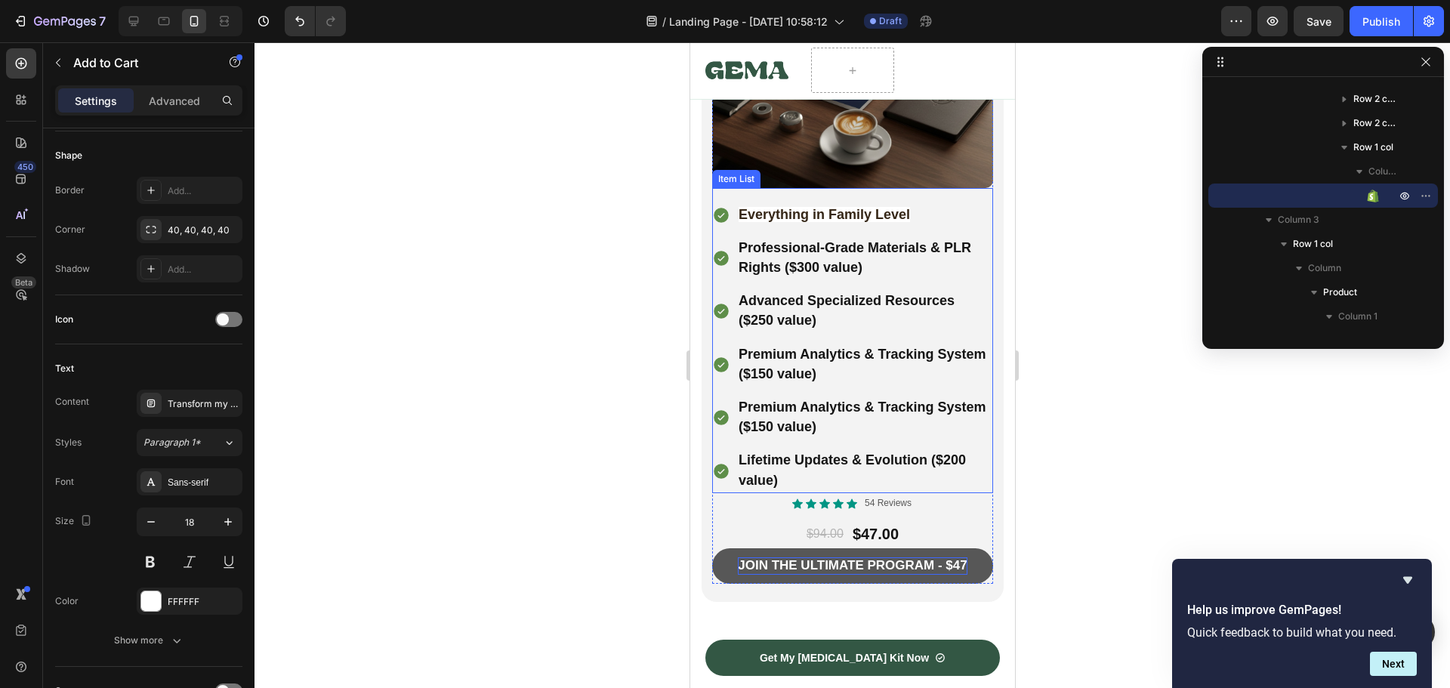
click at [866, 557] on div "Join the ultimate program - $47" at bounding box center [852, 565] width 230 height 17
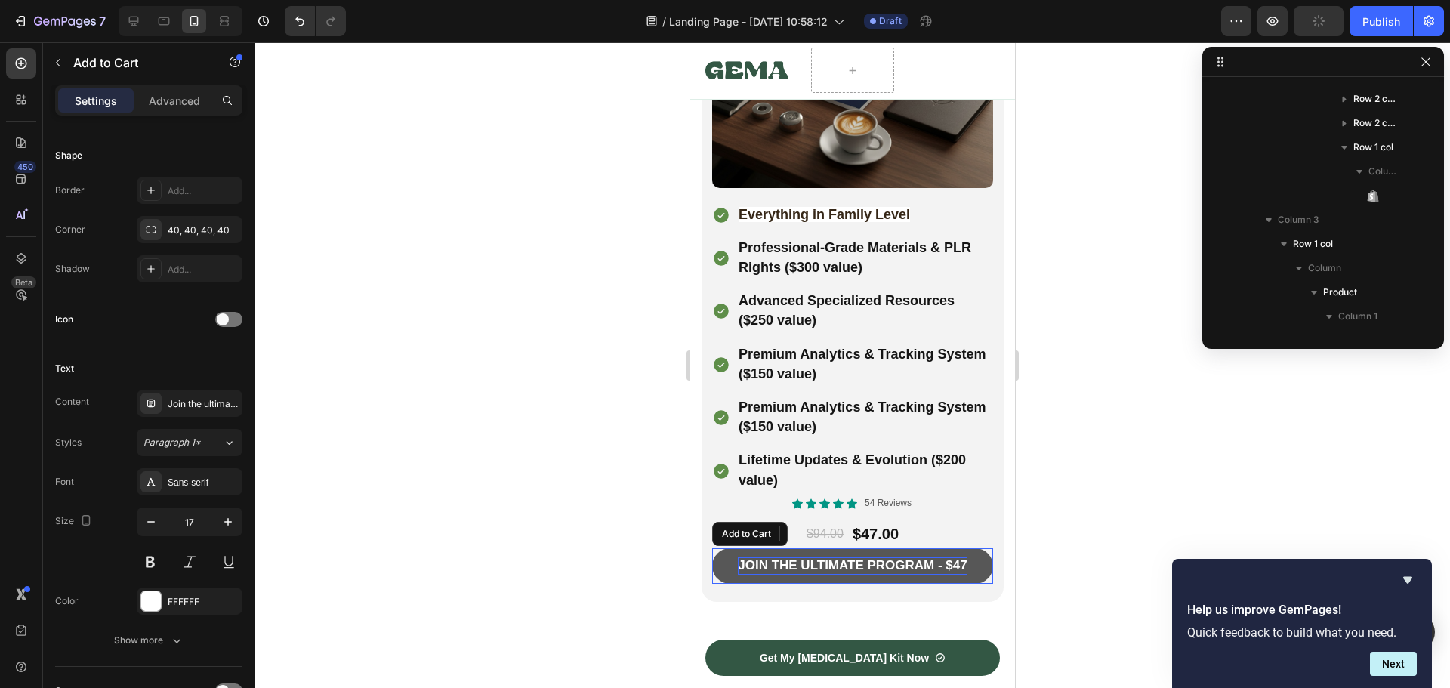
scroll to position [2312, 0]
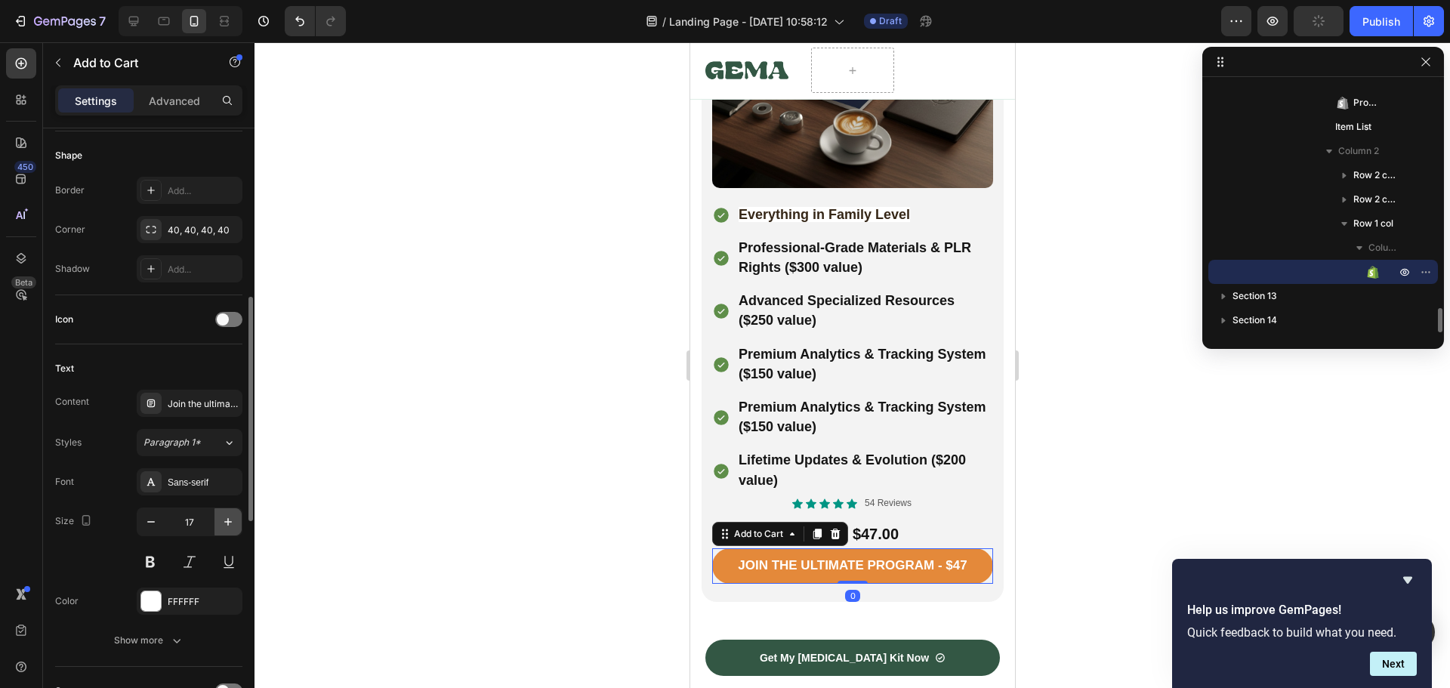
click at [235, 523] on button "button" at bounding box center [227, 521] width 27 height 27
type input "18"
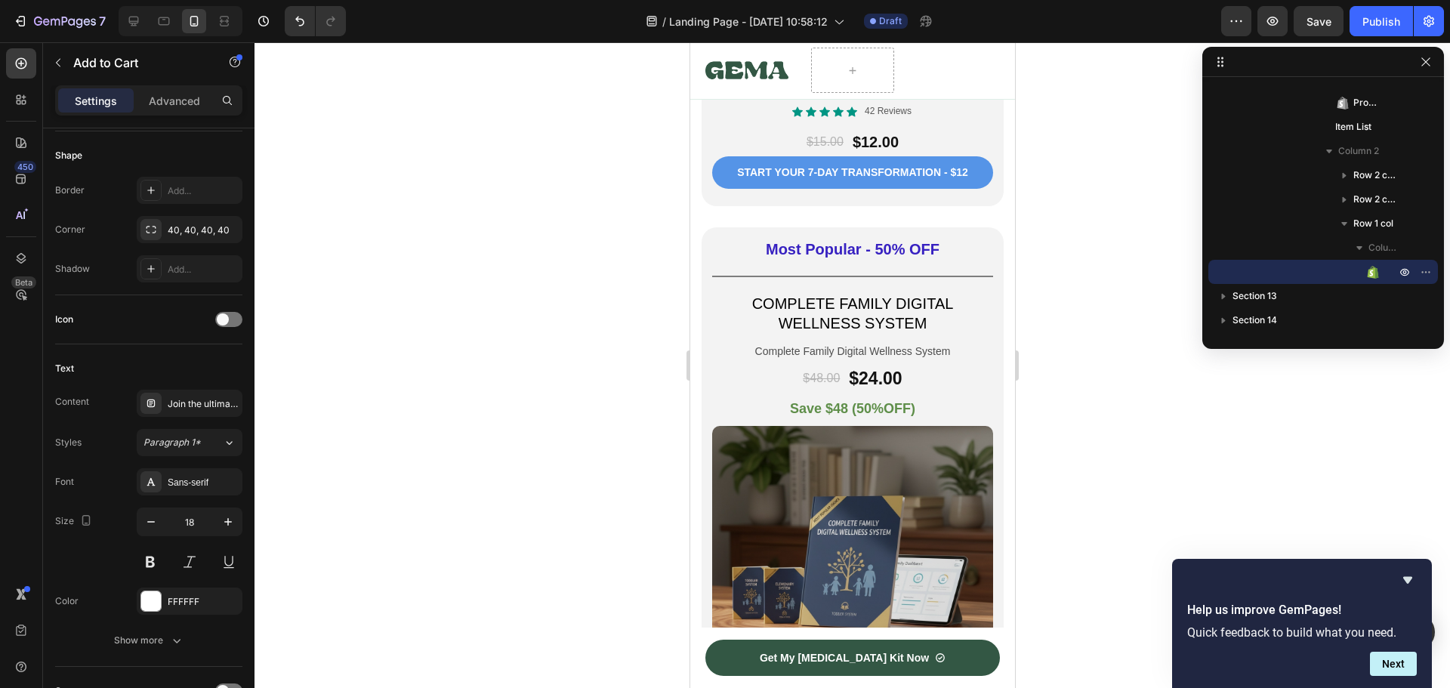
scroll to position [6342, 0]
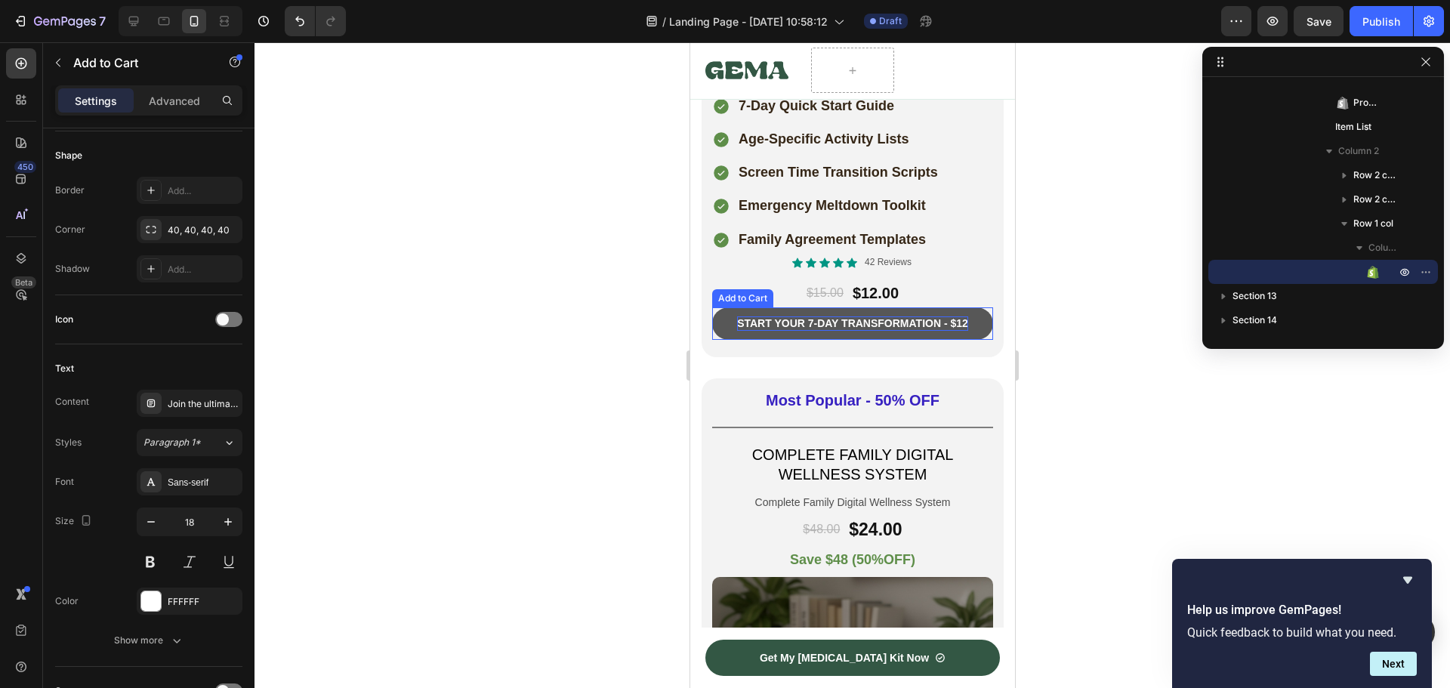
click at [819, 316] on div "Start your 7-day transformation - $12" at bounding box center [851, 323] width 231 height 14
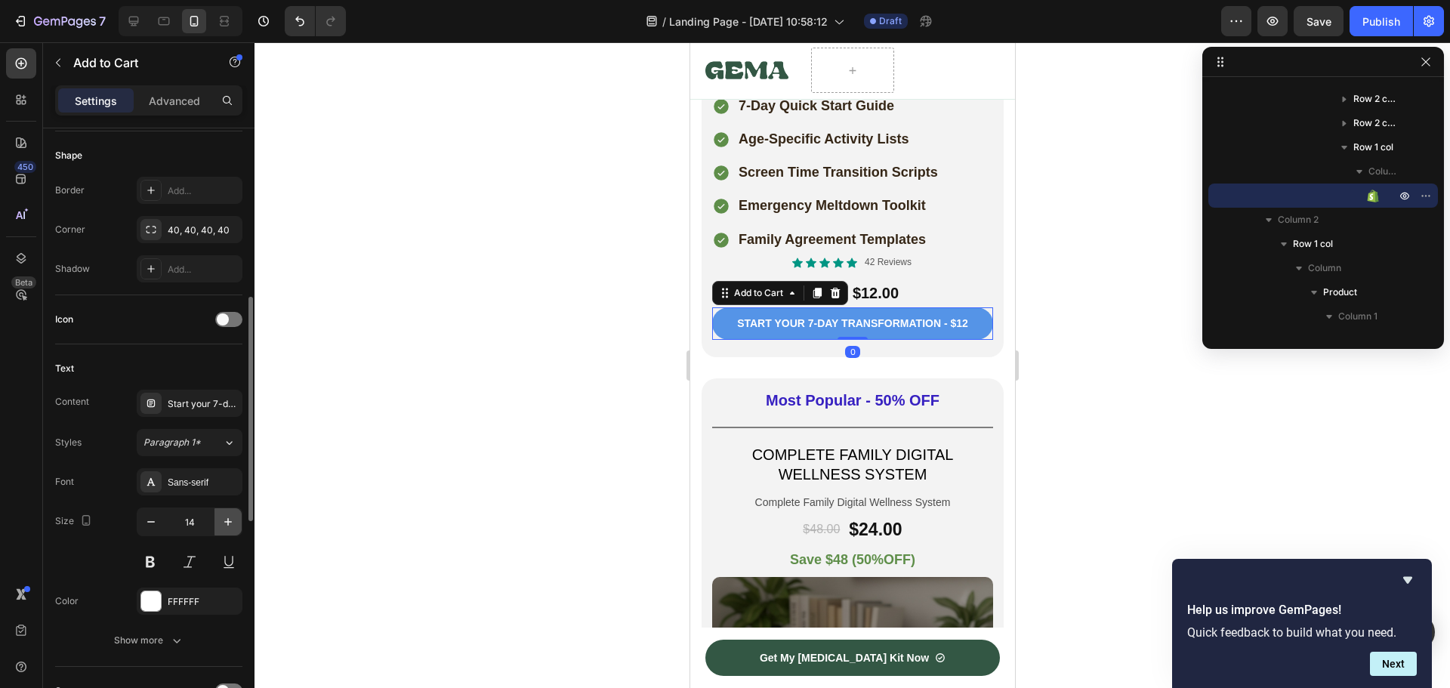
click at [224, 519] on icon "button" at bounding box center [227, 521] width 15 height 15
click at [226, 519] on icon "button" at bounding box center [227, 521] width 15 height 15
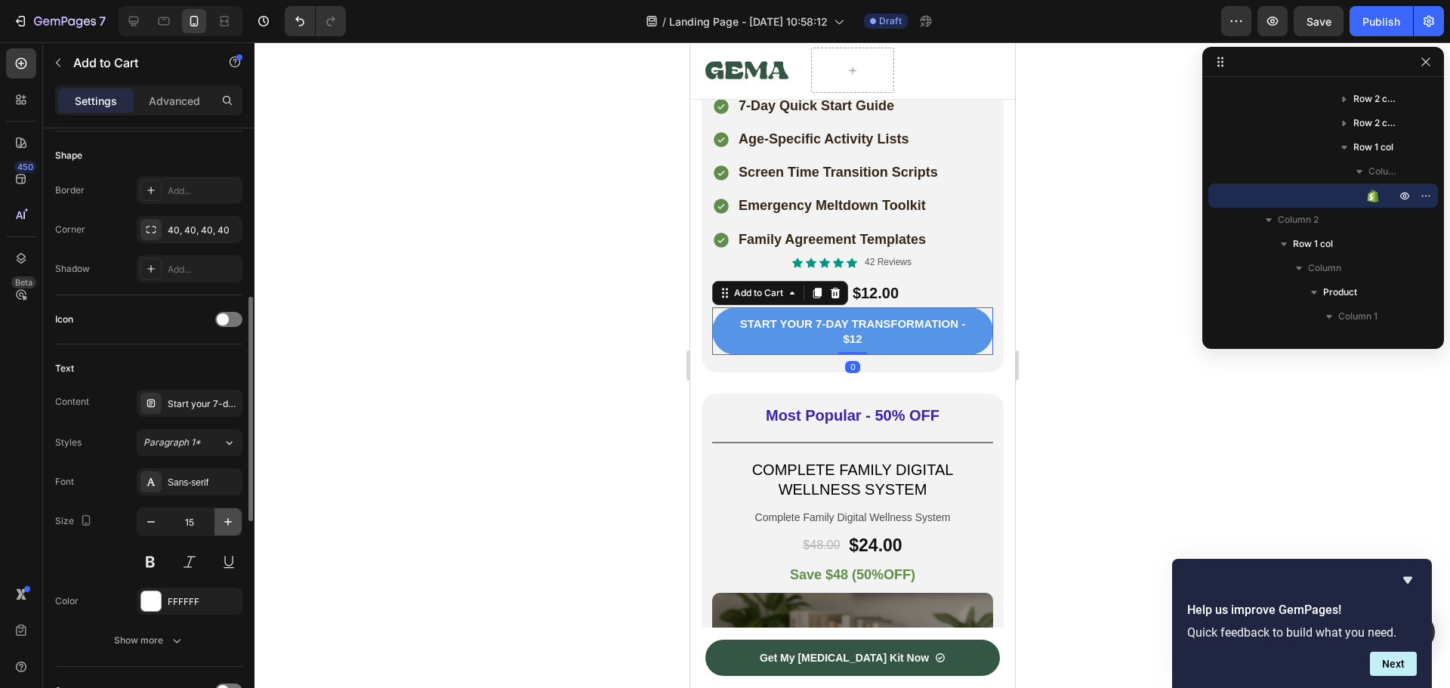
click at [226, 519] on icon "button" at bounding box center [227, 521] width 15 height 15
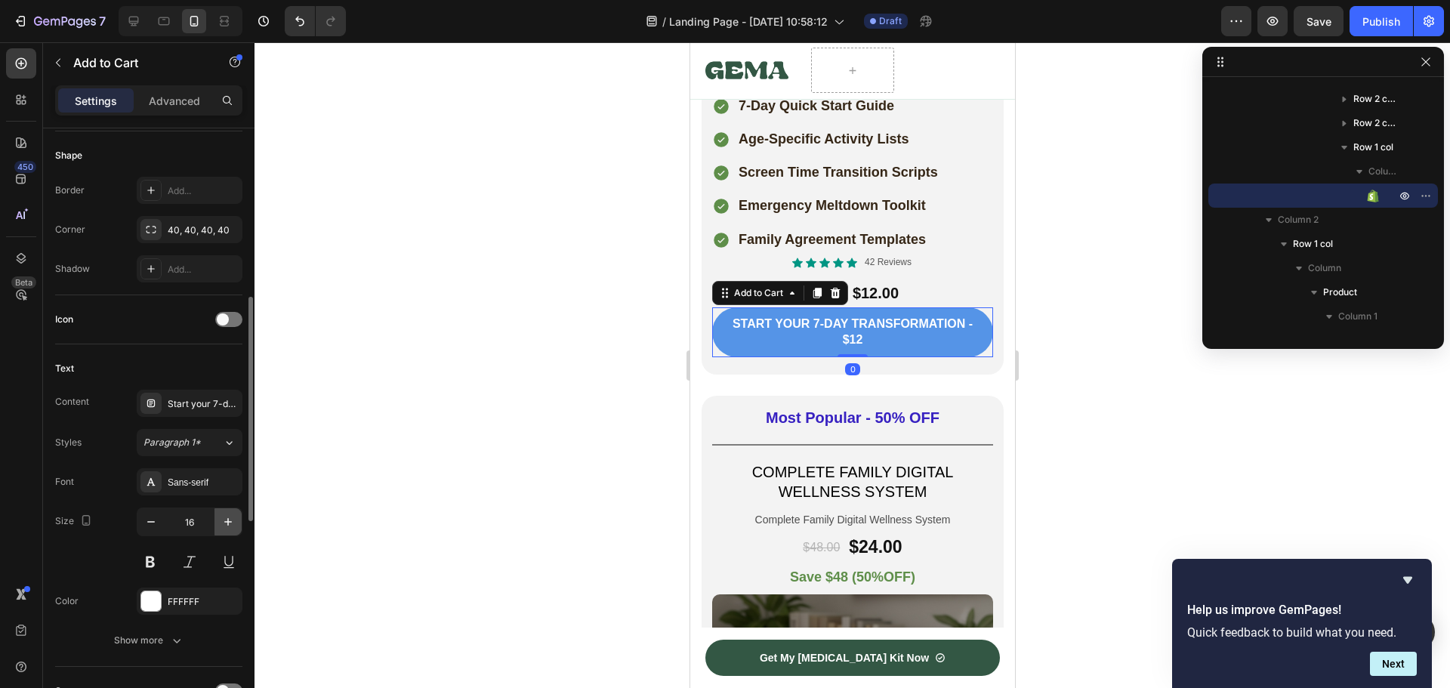
click at [226, 519] on icon "button" at bounding box center [227, 521] width 15 height 15
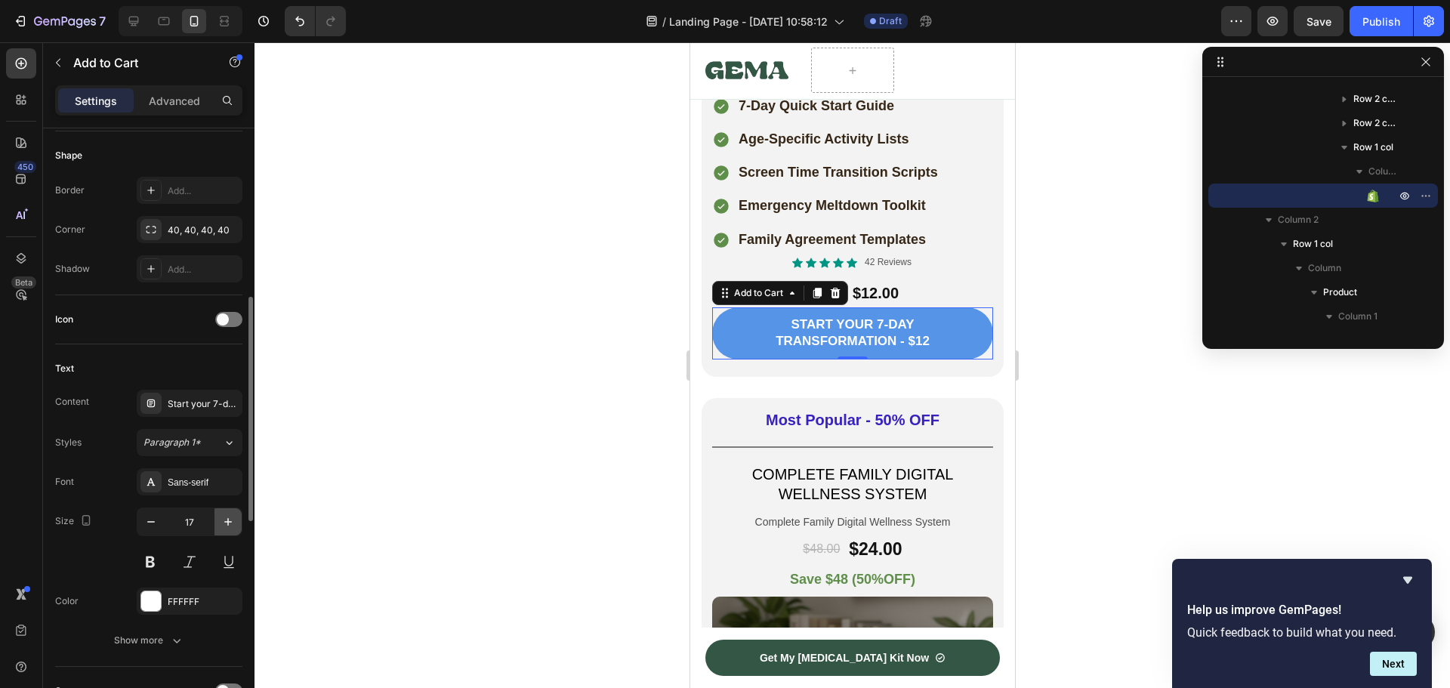
type input "18"
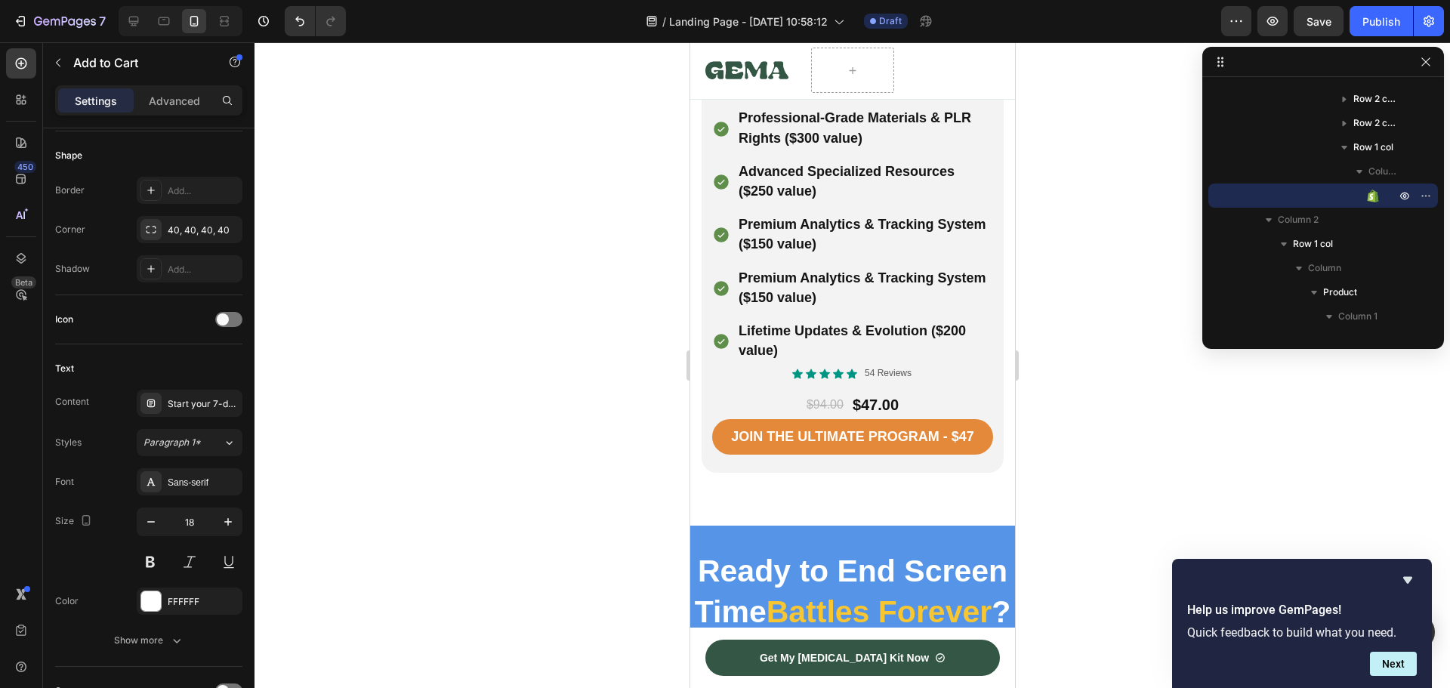
scroll to position [8305, 0]
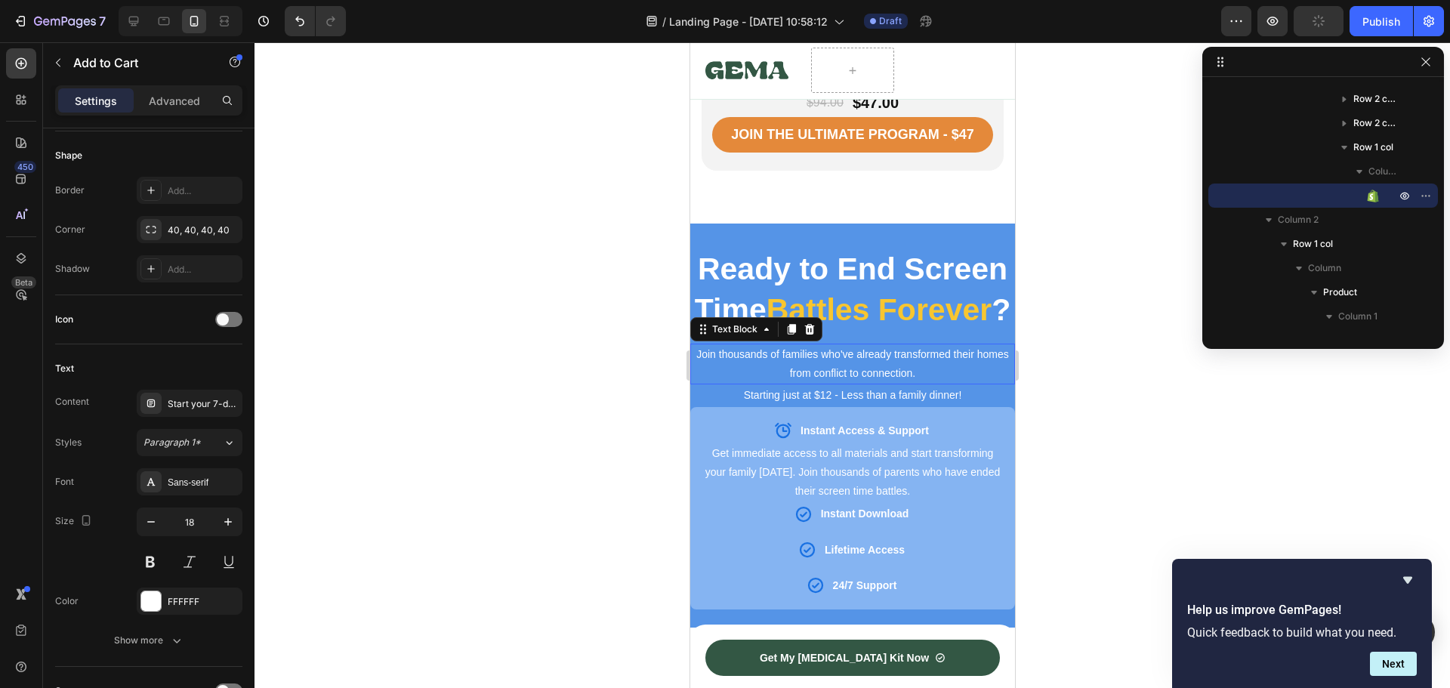
click at [800, 345] on p "Join thousands of families who've already transformed their homes from conflict…" at bounding box center [852, 364] width 322 height 38
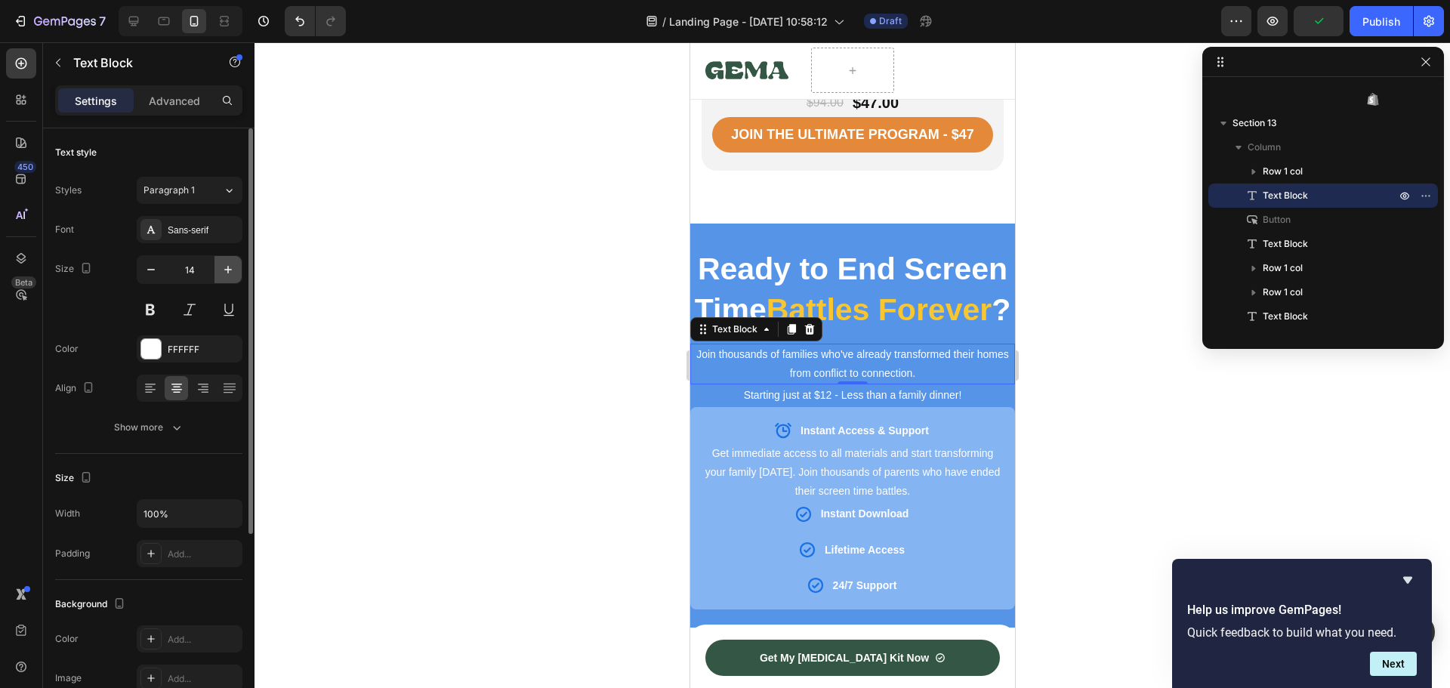
click at [221, 273] on icon "button" at bounding box center [227, 269] width 15 height 15
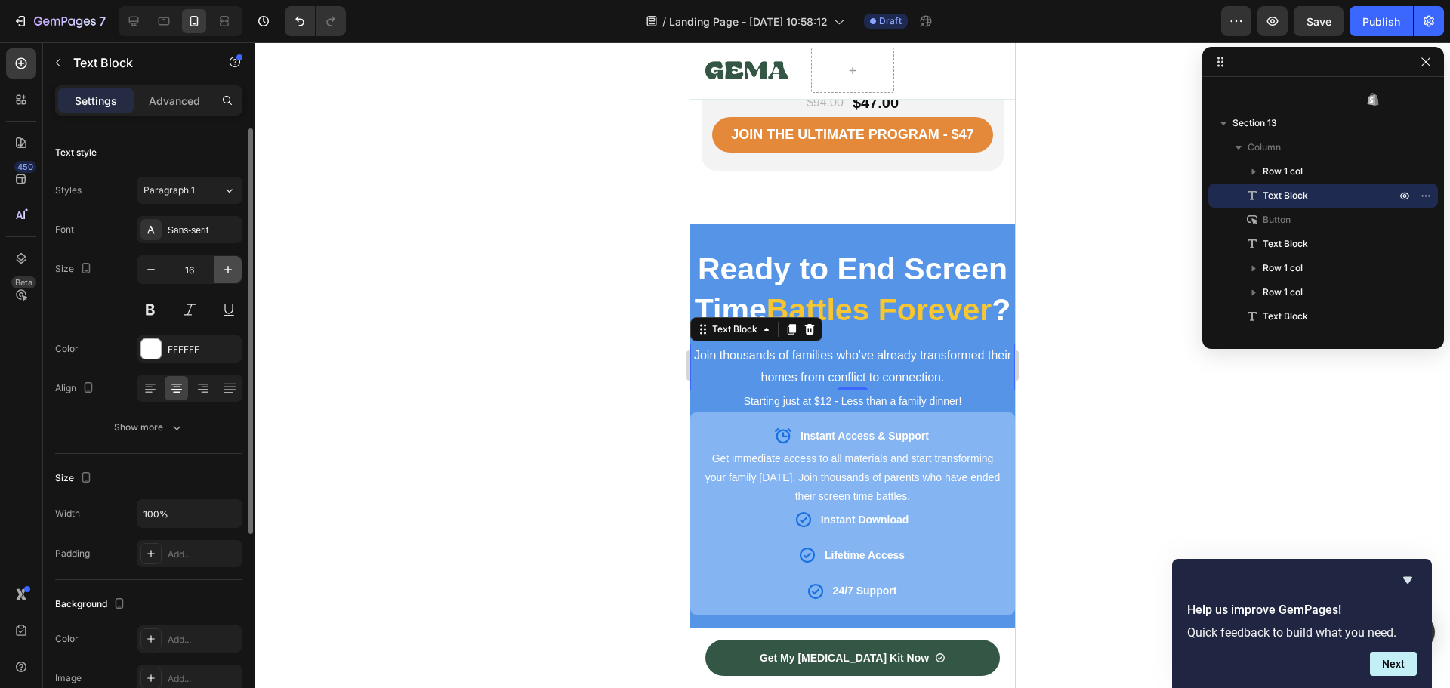
click at [221, 273] on icon "button" at bounding box center [227, 269] width 15 height 15
type input "18"
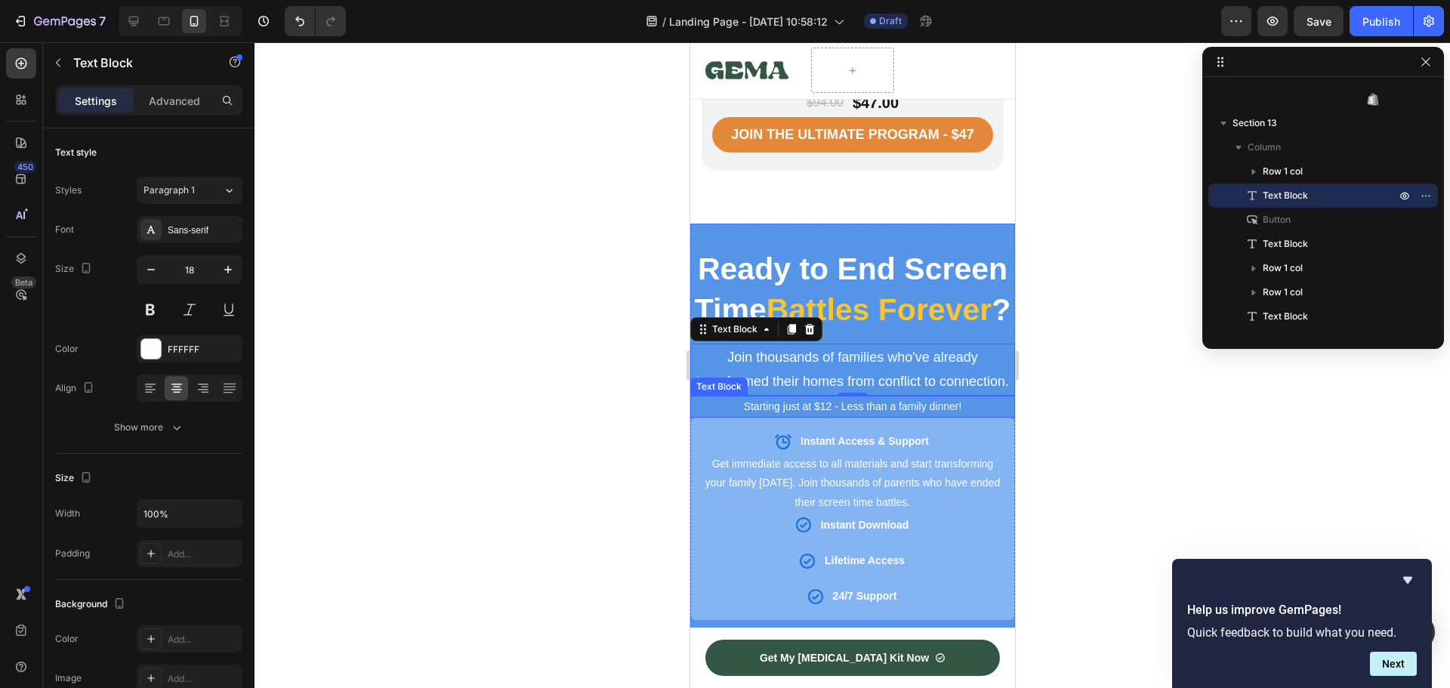
click at [770, 416] on p "Starting just at $12 - Less than a family dinner!" at bounding box center [852, 406] width 322 height 19
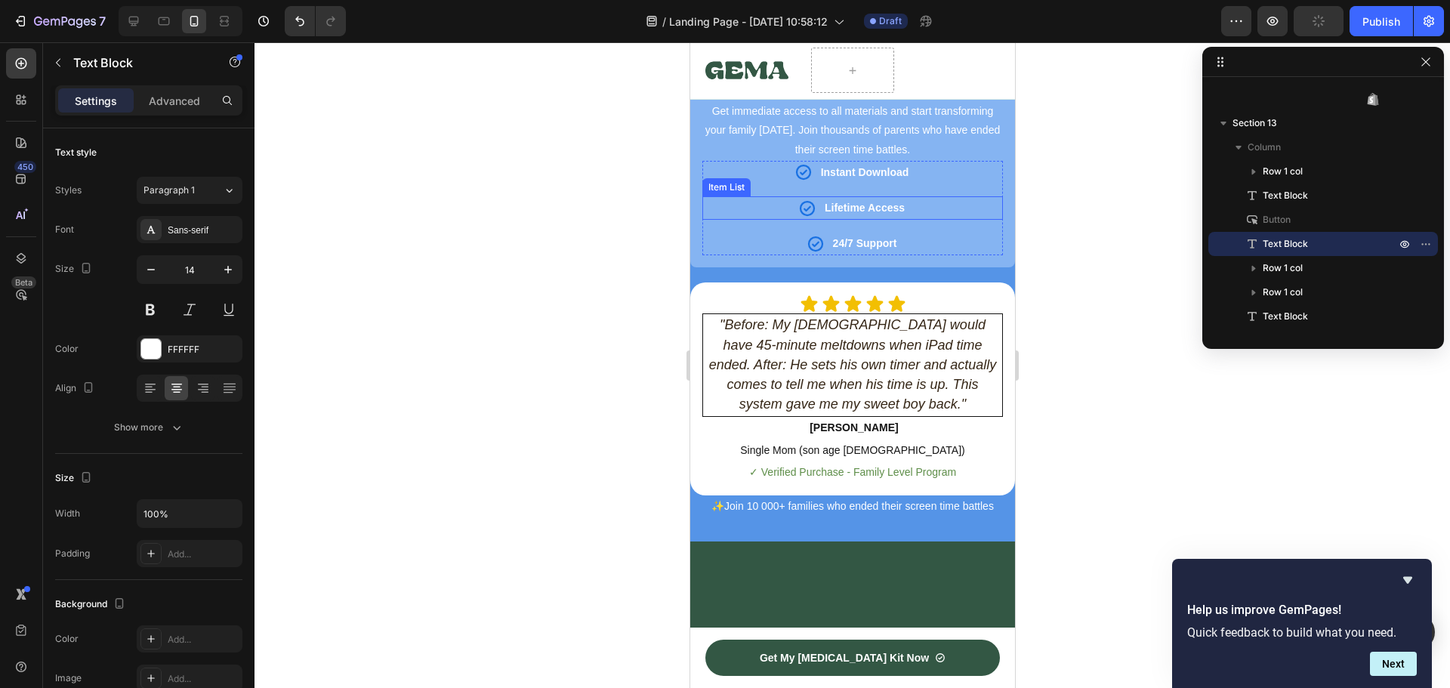
scroll to position [8305, 0]
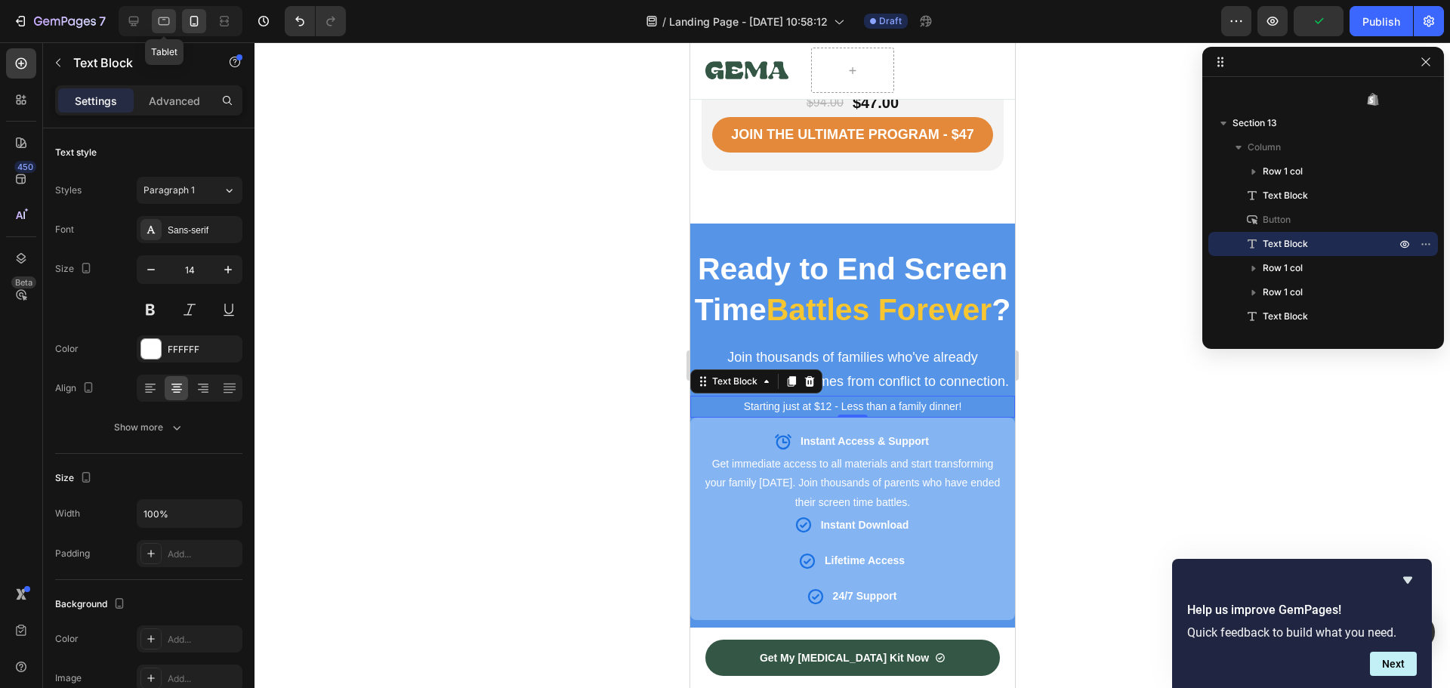
click at [168, 19] on icon at bounding box center [163, 21] width 15 height 15
type input "16"
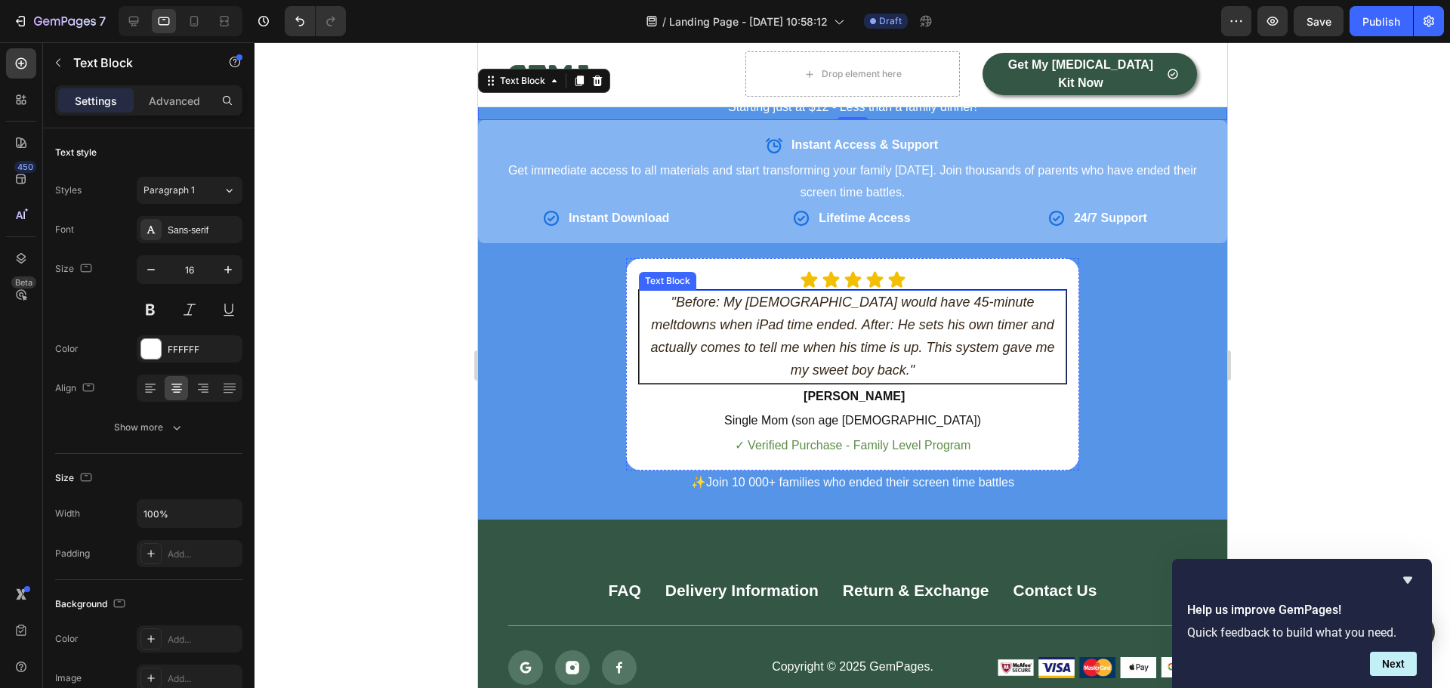
scroll to position [6287, 0]
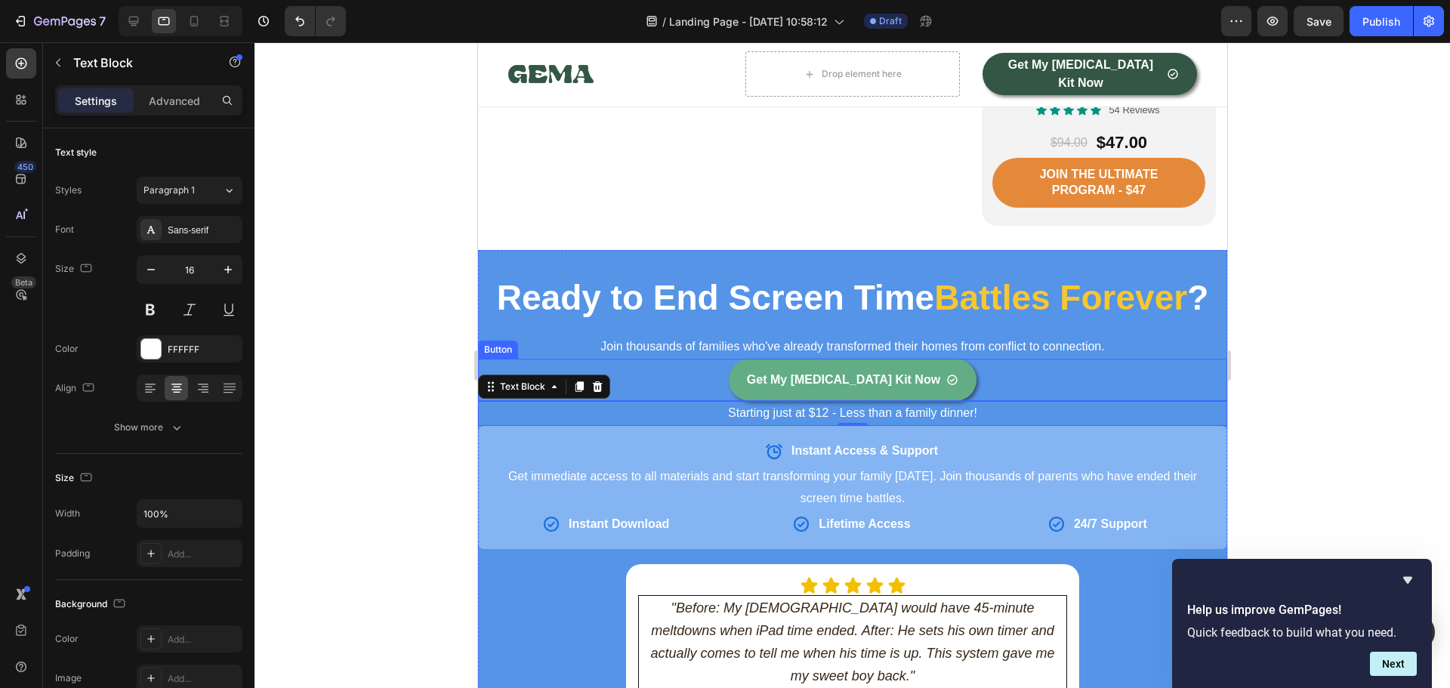
click at [749, 369] on link "Get My [MEDICAL_DATA] Kit Now" at bounding box center [852, 380] width 248 height 42
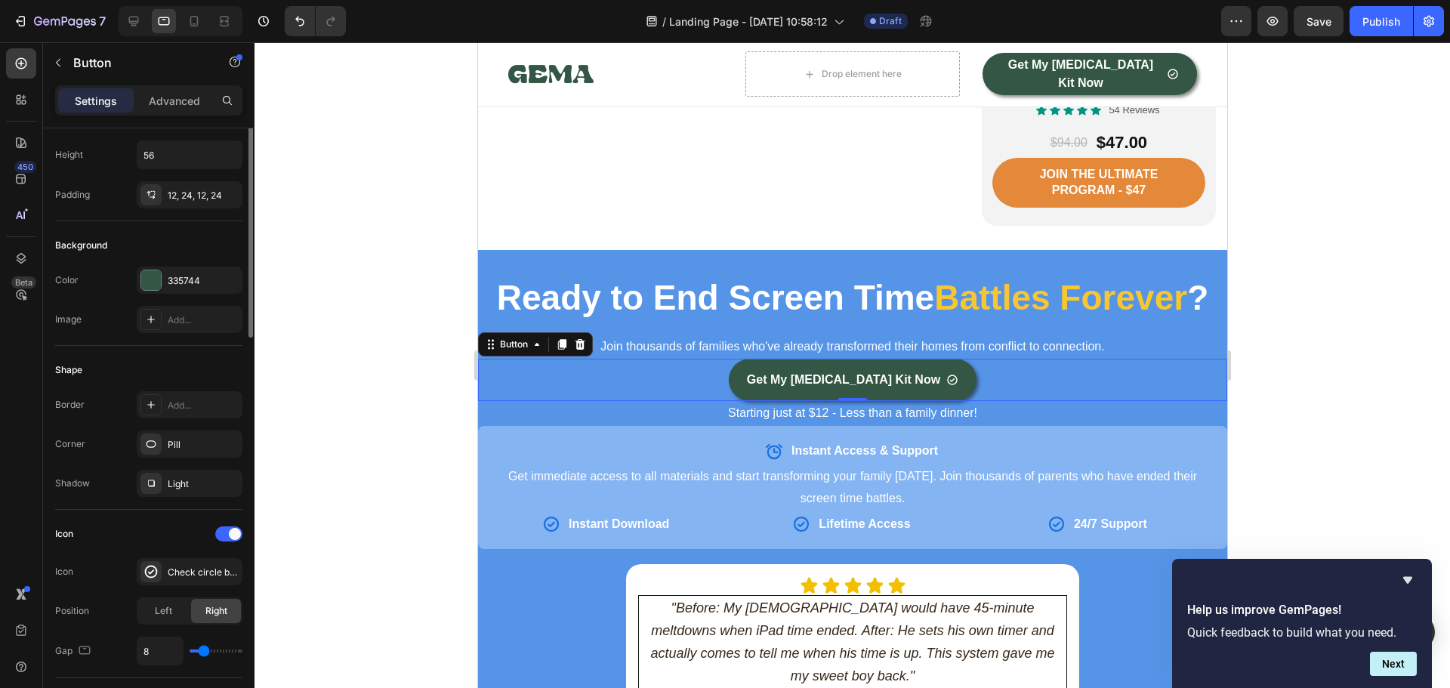
scroll to position [0, 0]
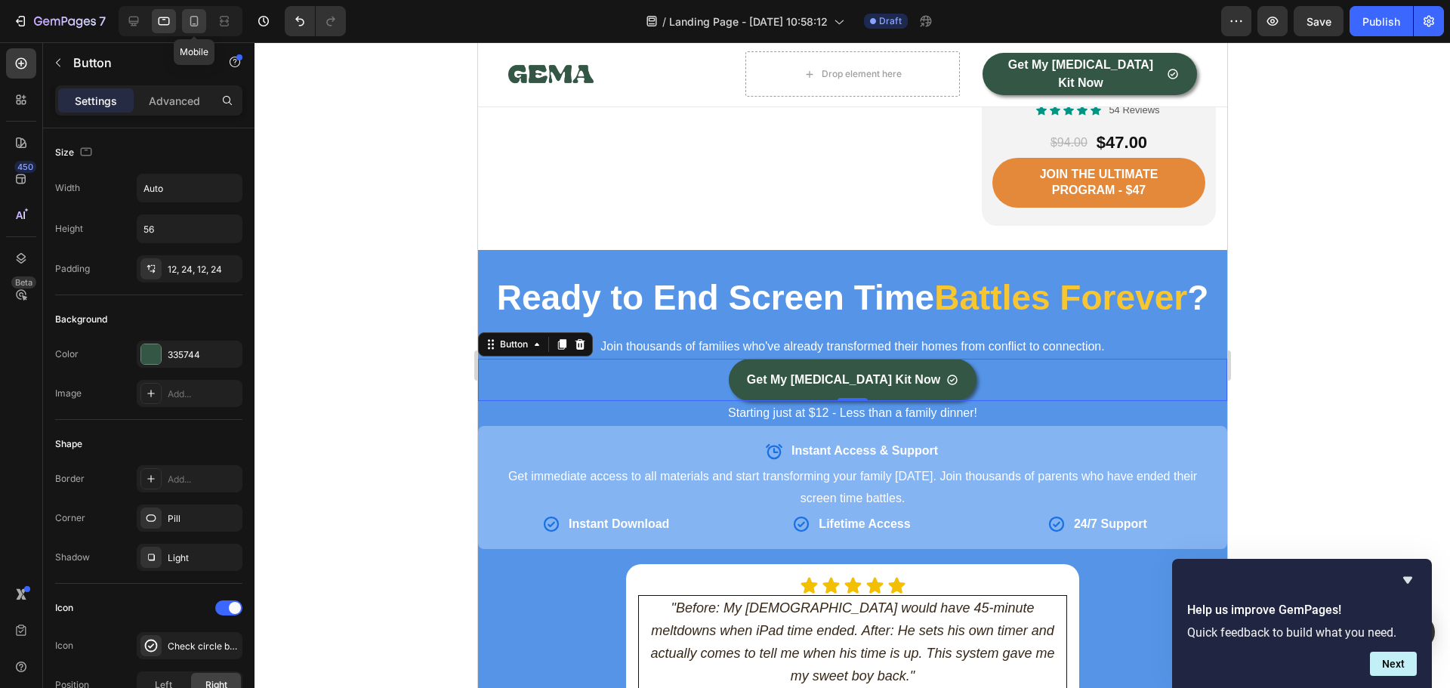
click at [190, 17] on icon at bounding box center [193, 21] width 15 height 15
type input "14"
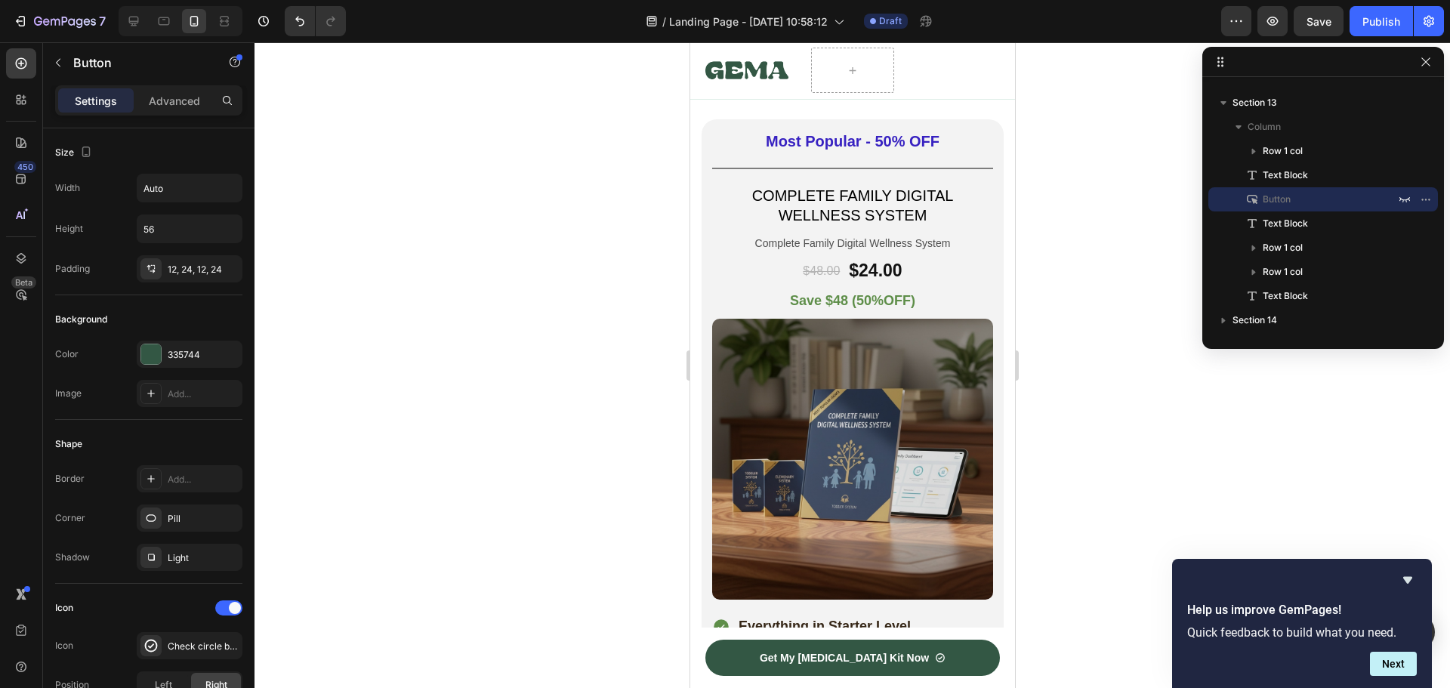
scroll to position [7217, 0]
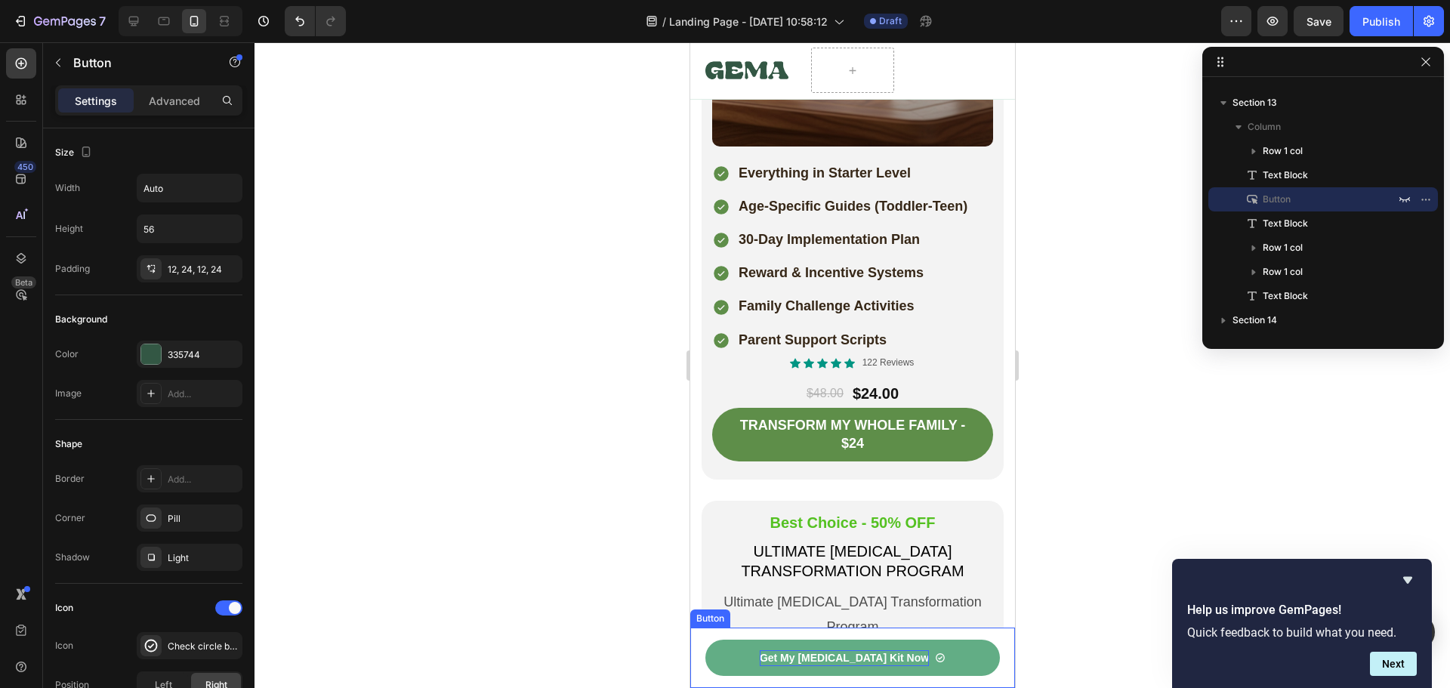
click at [817, 653] on p "Get My [MEDICAL_DATA] Kit Now" at bounding box center [843, 658] width 169 height 16
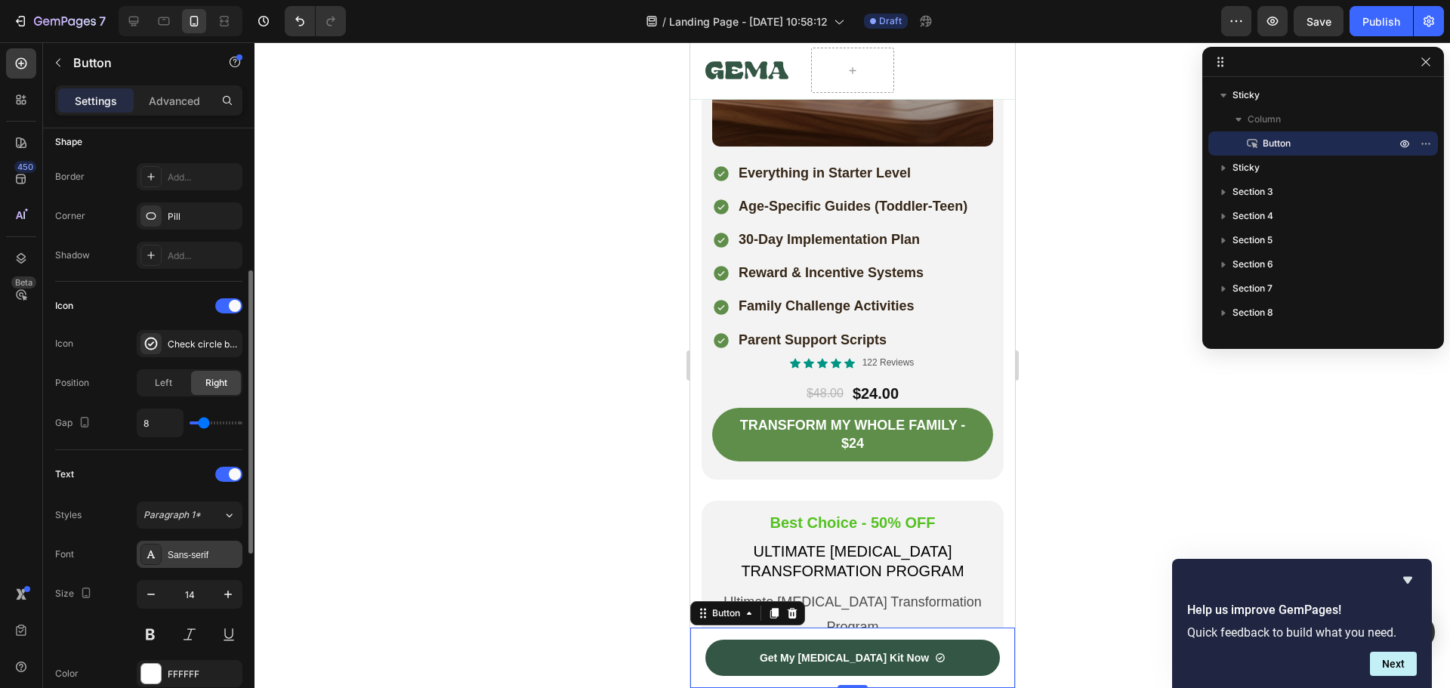
scroll to position [453, 0]
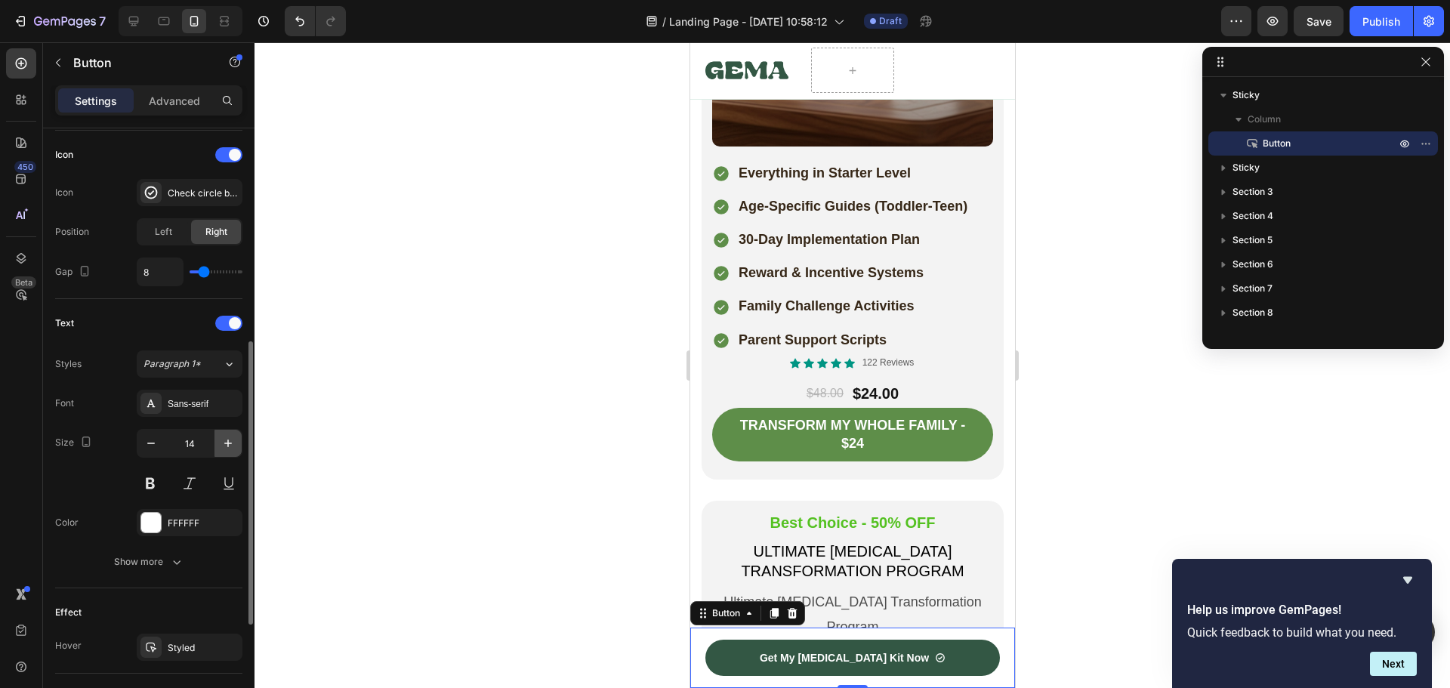
click at [224, 446] on icon "button" at bounding box center [227, 443] width 15 height 15
type input "18"
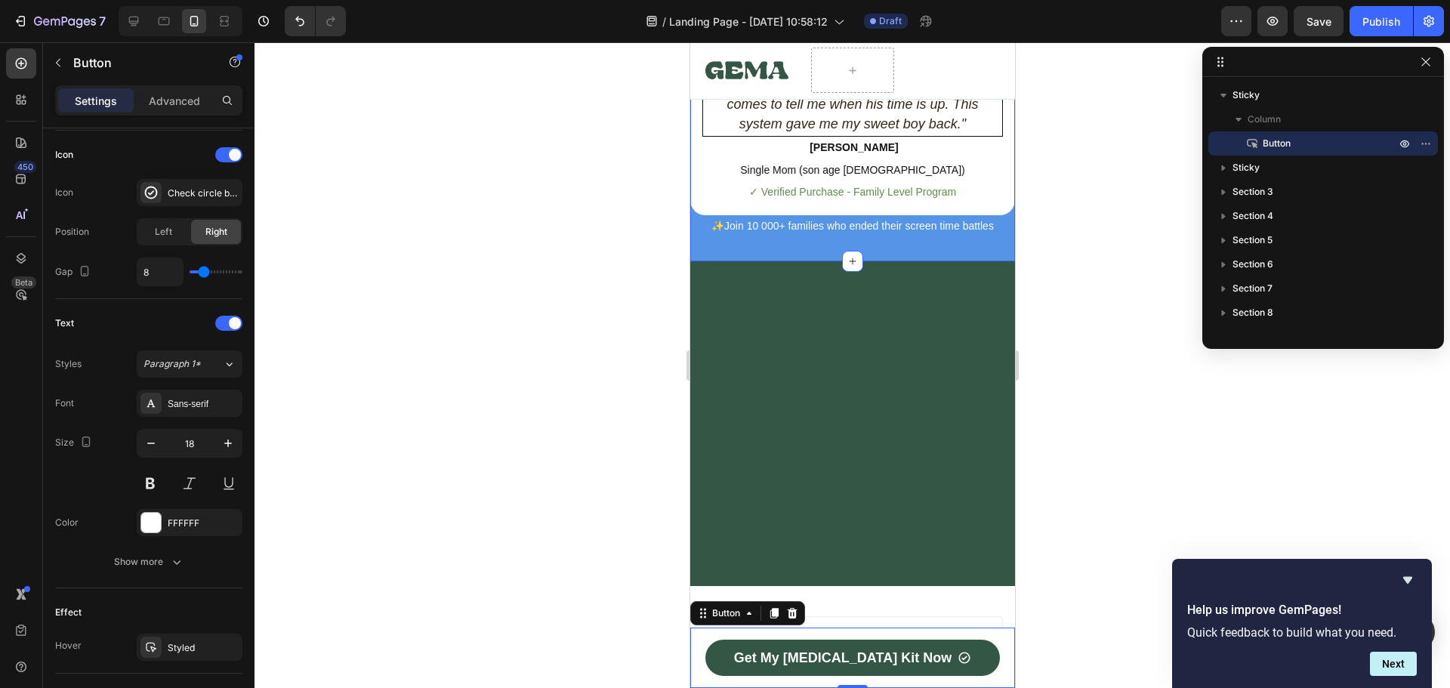
scroll to position [8576, 0]
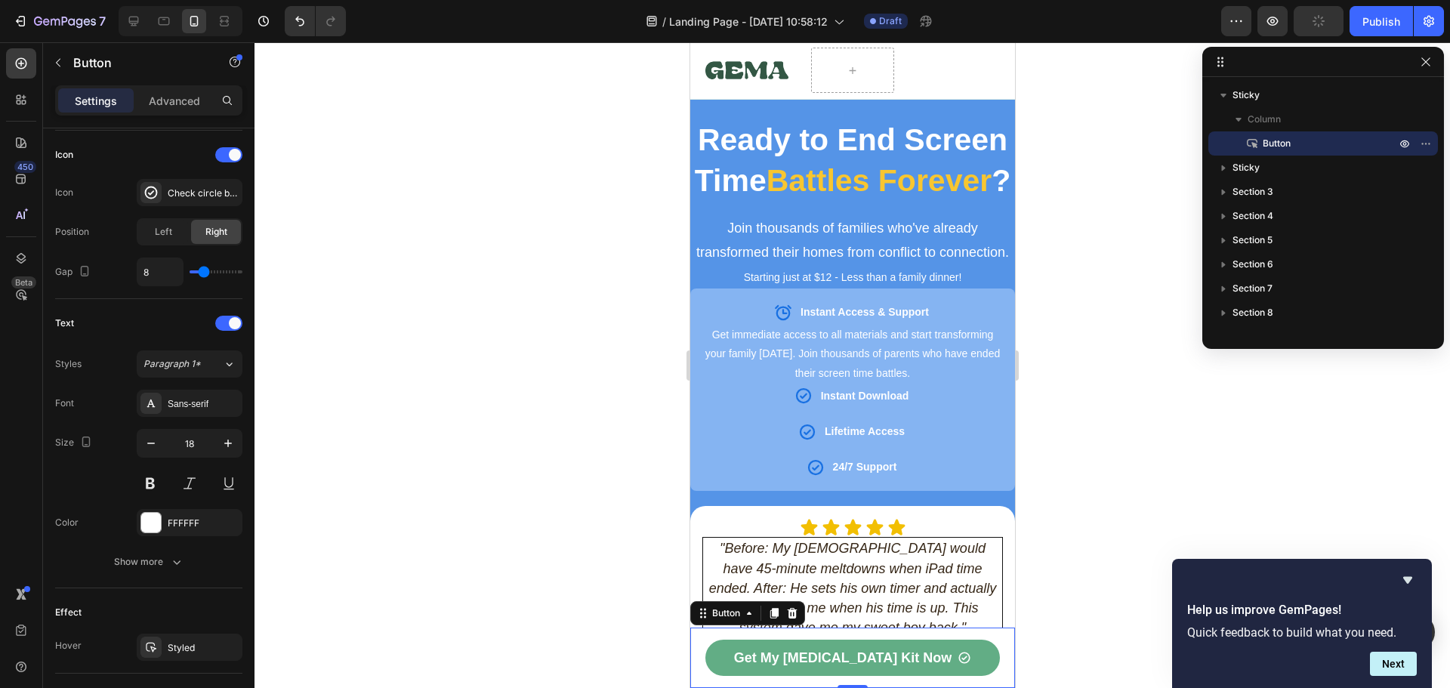
click at [741, 649] on link "Get My [MEDICAL_DATA] Kit Now" at bounding box center [851, 657] width 294 height 36
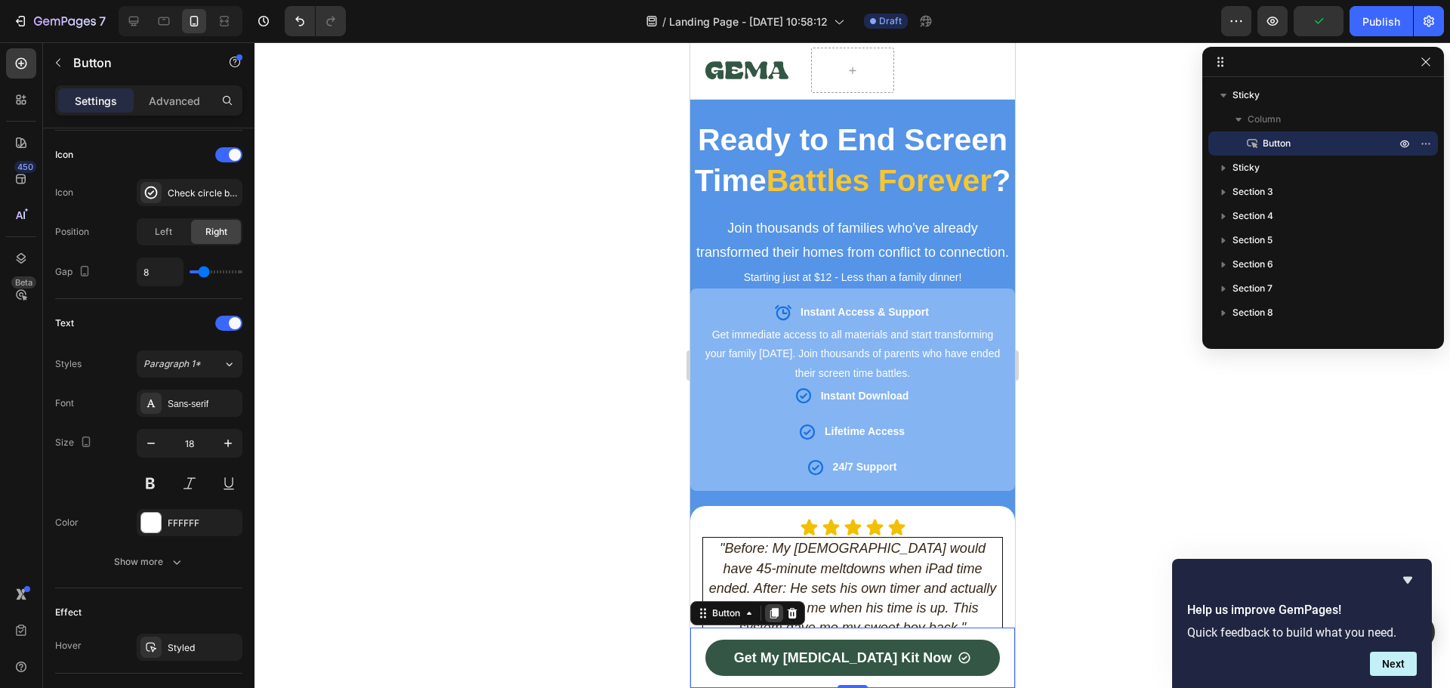
click at [769, 613] on icon at bounding box center [773, 613] width 12 height 12
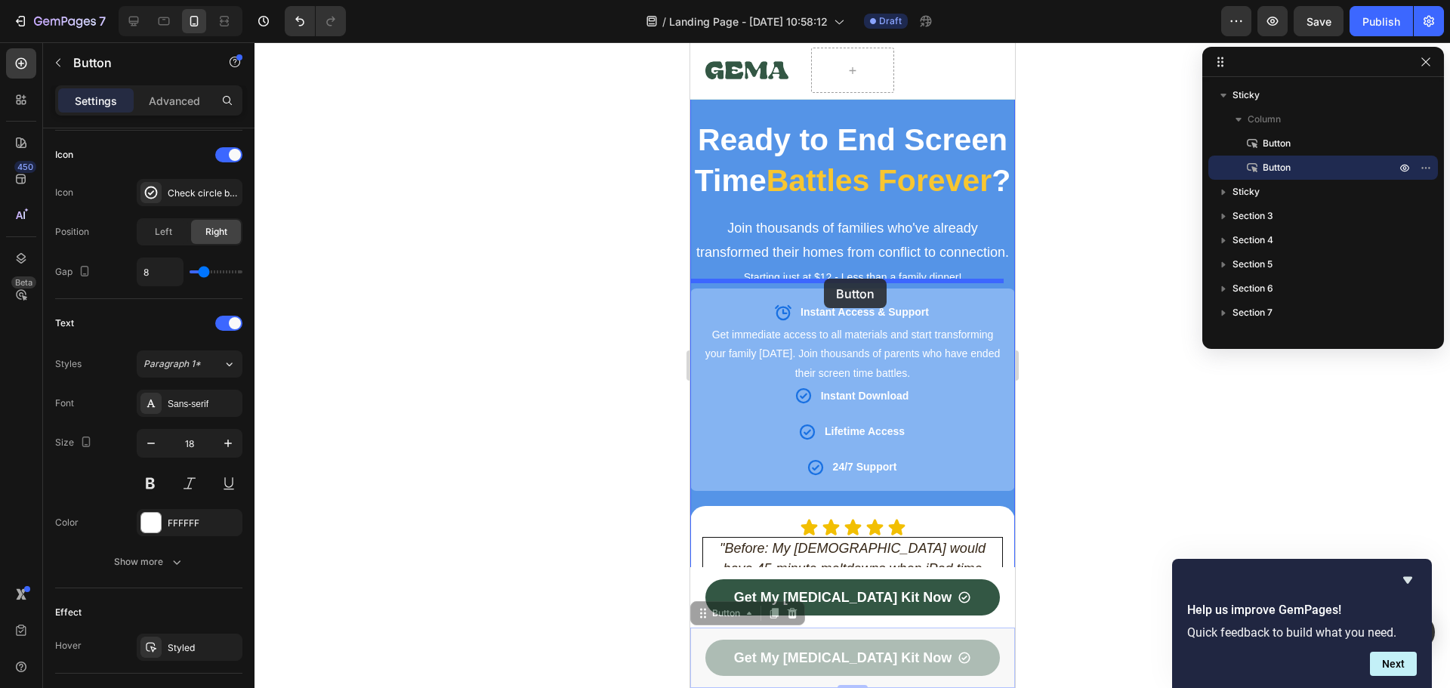
drag, startPoint x: 705, startPoint y: 620, endPoint x: 823, endPoint y: 279, distance: 361.0
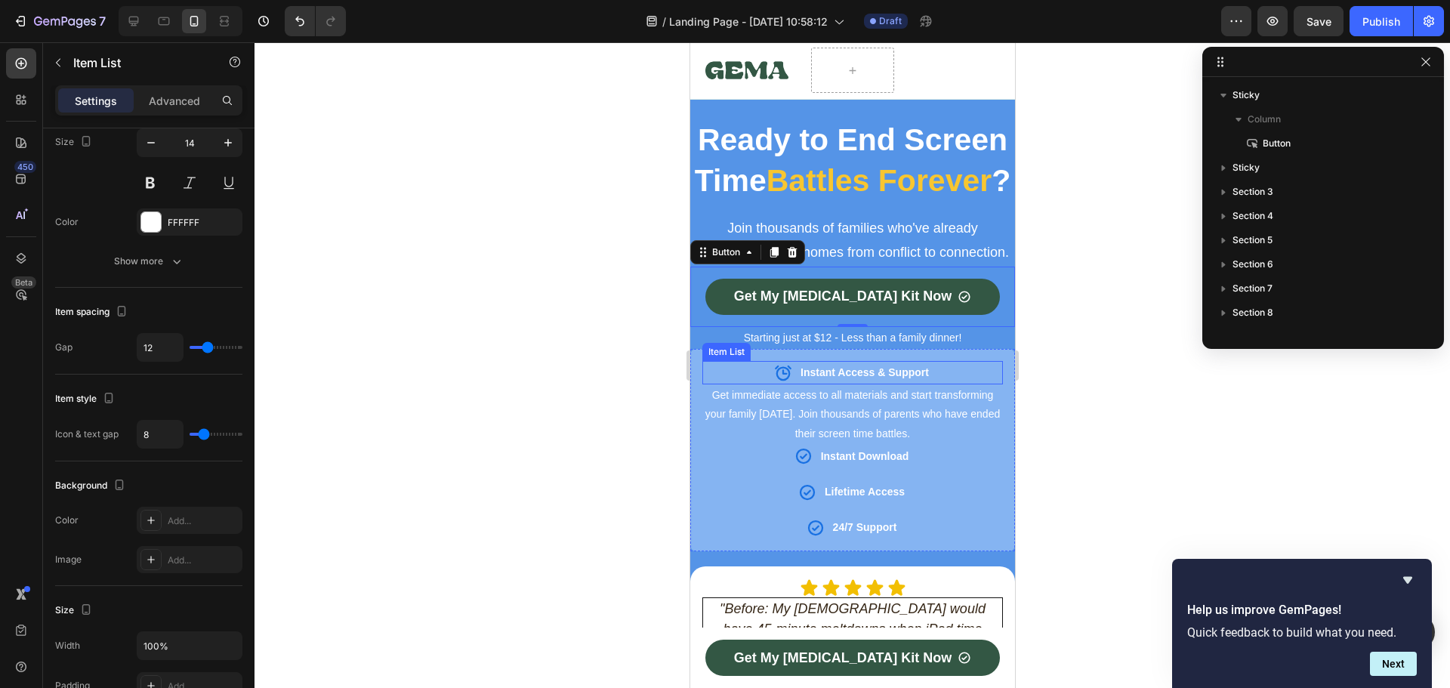
click at [833, 378] on strong "Instant Access & Support" at bounding box center [864, 372] width 128 height 12
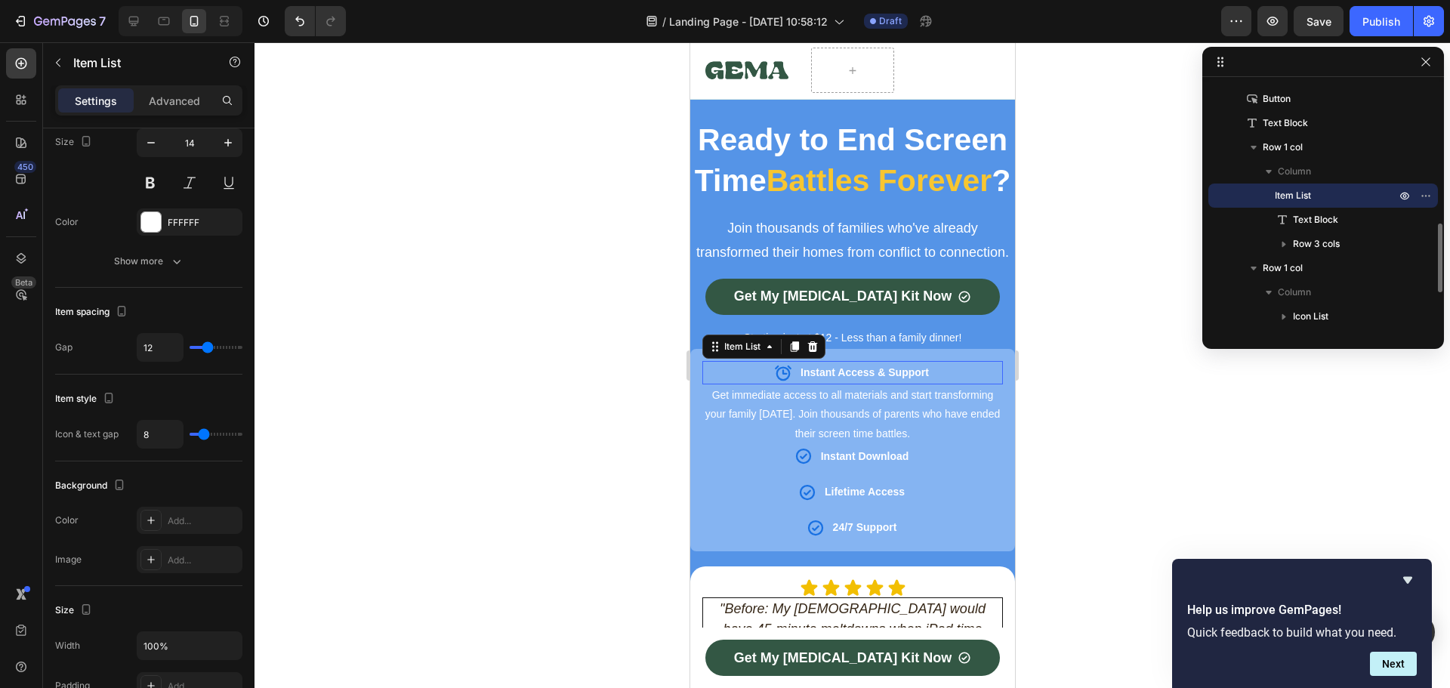
scroll to position [0, 0]
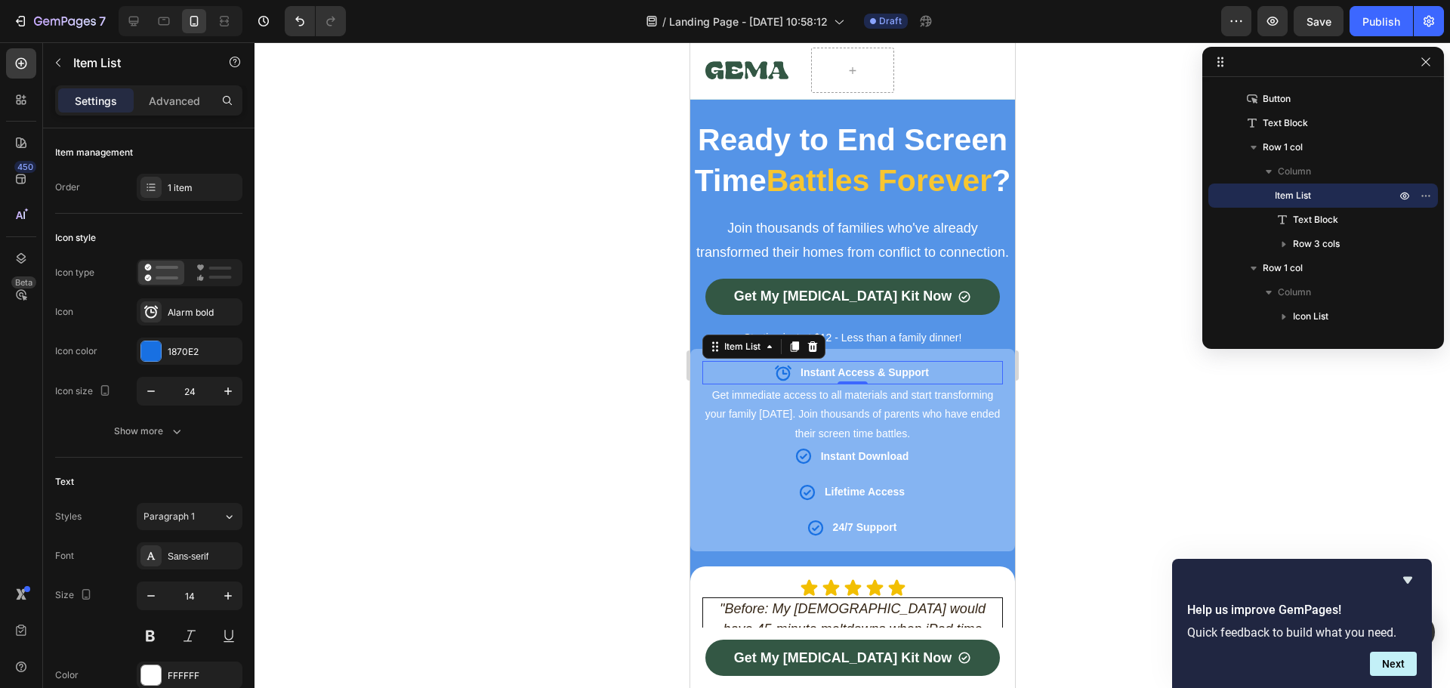
click at [727, 384] on div "Instant Access & Support" at bounding box center [851, 372] width 300 height 23
click at [875, 378] on strong "Instant Access & Support" at bounding box center [864, 372] width 128 height 12
click at [868, 378] on strong "Instant Access & Support" at bounding box center [864, 372] width 128 height 12
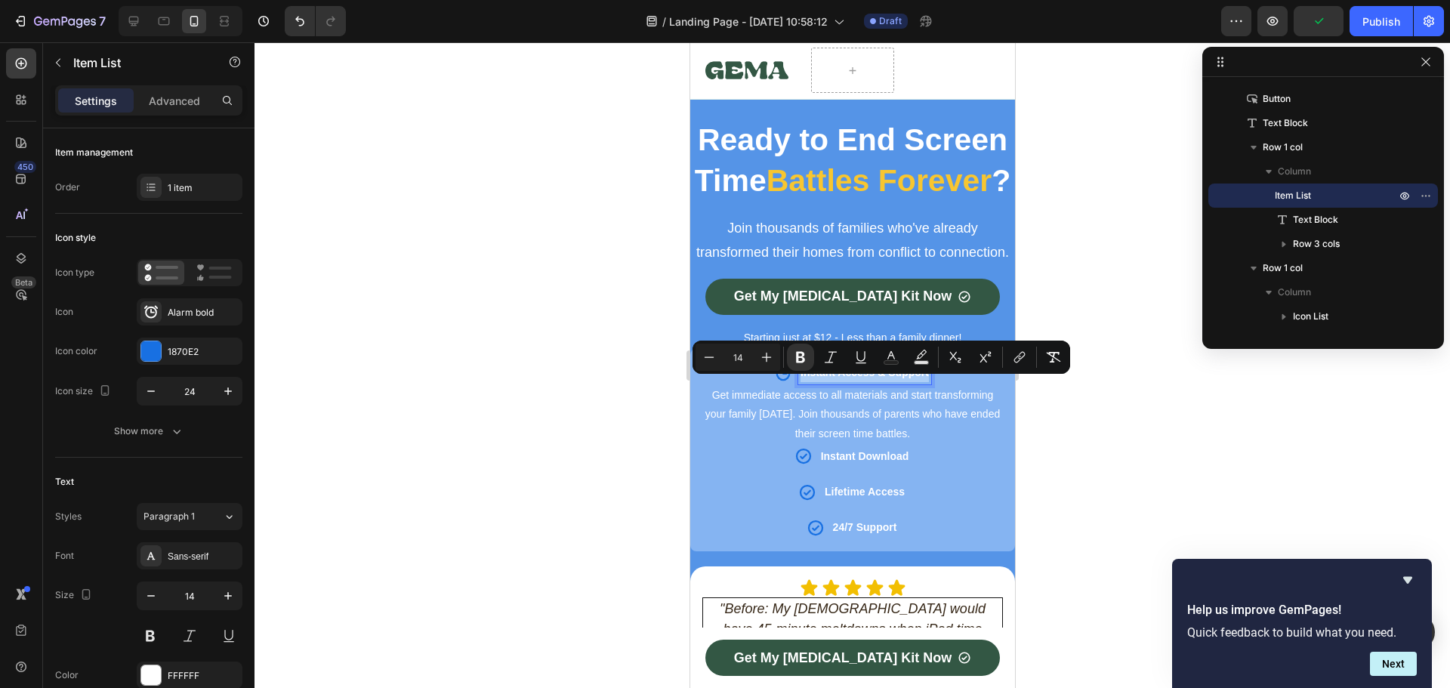
drag, startPoint x: 743, startPoint y: 358, endPoint x: 731, endPoint y: 362, distance: 12.9
click at [731, 362] on input "14" at bounding box center [737, 357] width 30 height 18
type input "18"
click at [793, 420] on p "Get immediate access to all materials and start transforming your family [DATE]…" at bounding box center [851, 415] width 297 height 57
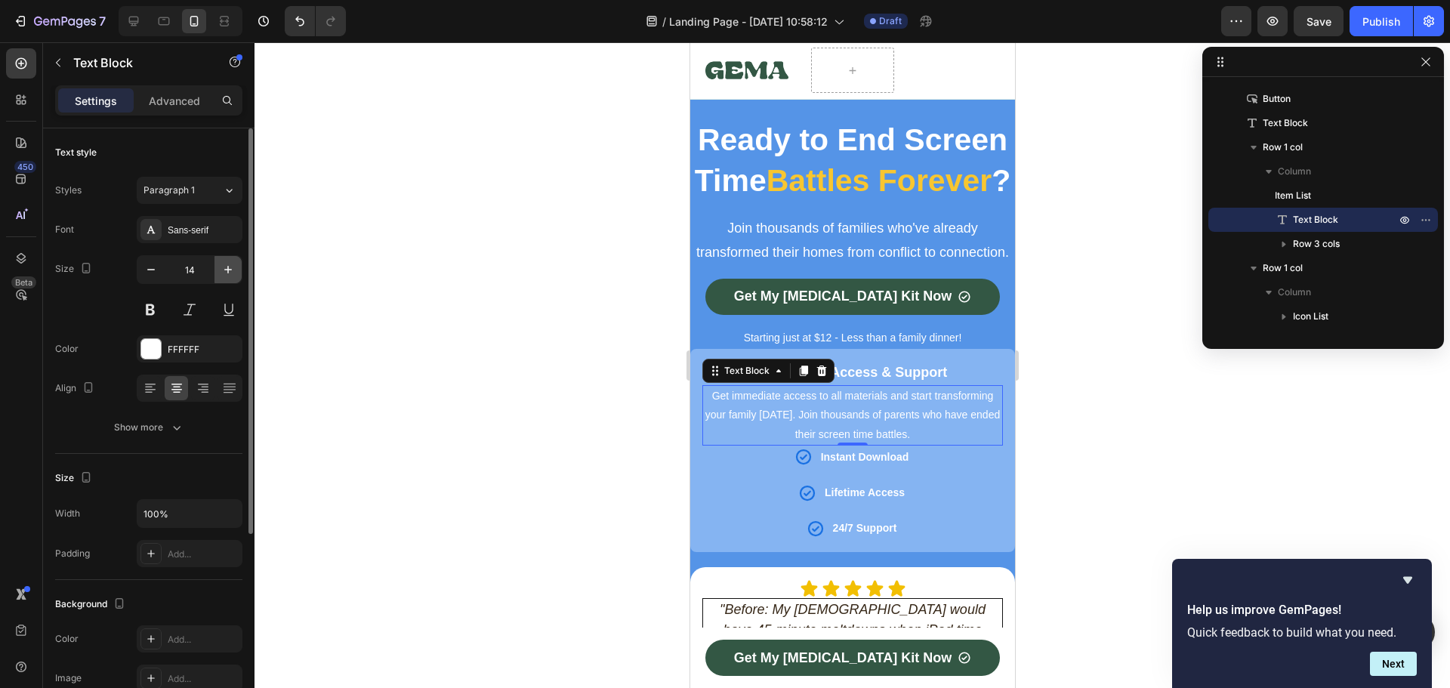
click at [234, 267] on icon "button" at bounding box center [227, 269] width 15 height 15
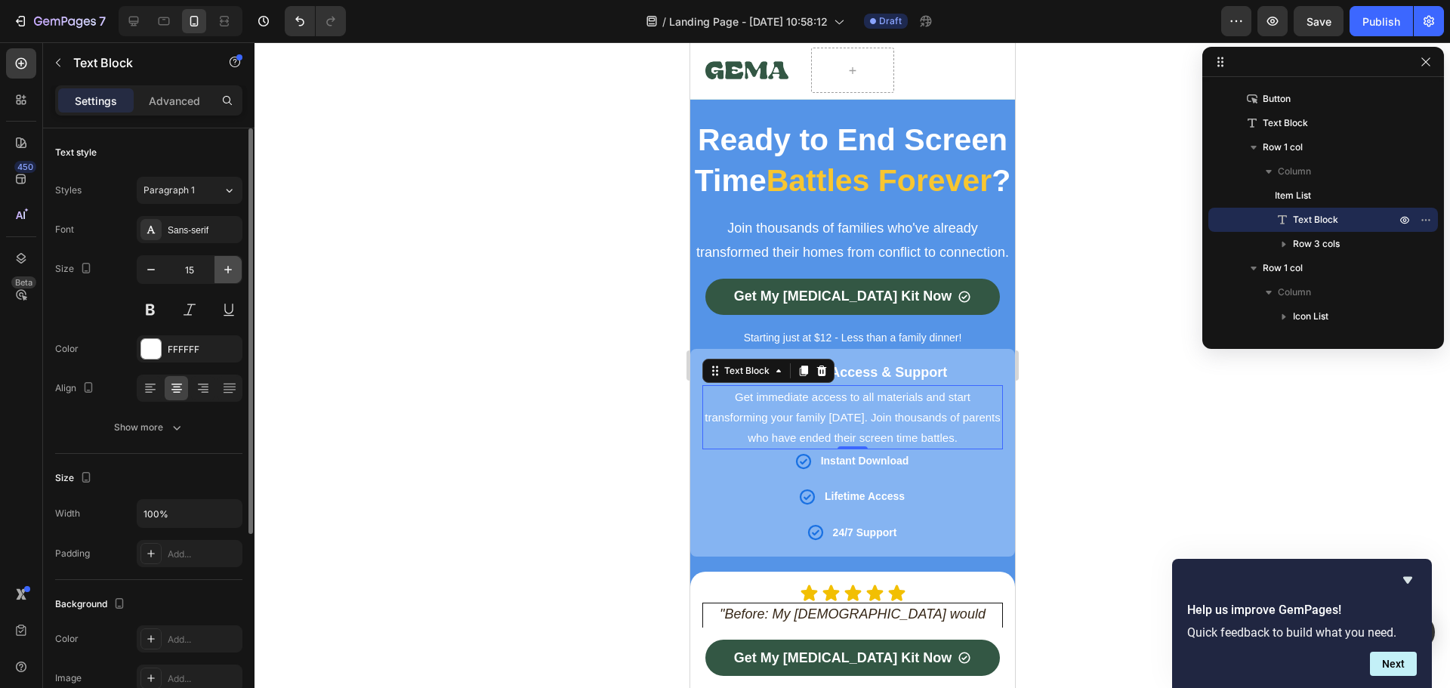
click at [234, 267] on icon "button" at bounding box center [227, 269] width 15 height 15
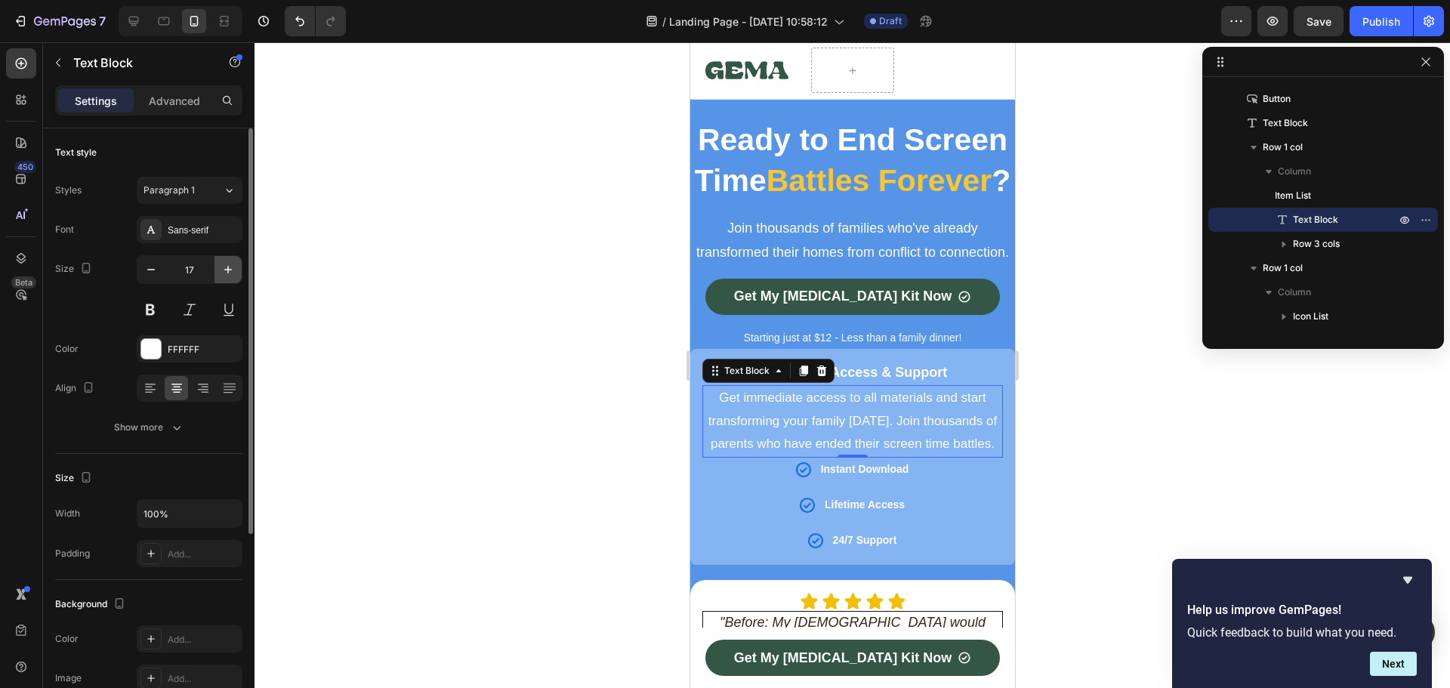
click at [234, 267] on icon "button" at bounding box center [227, 269] width 15 height 15
type input "18"
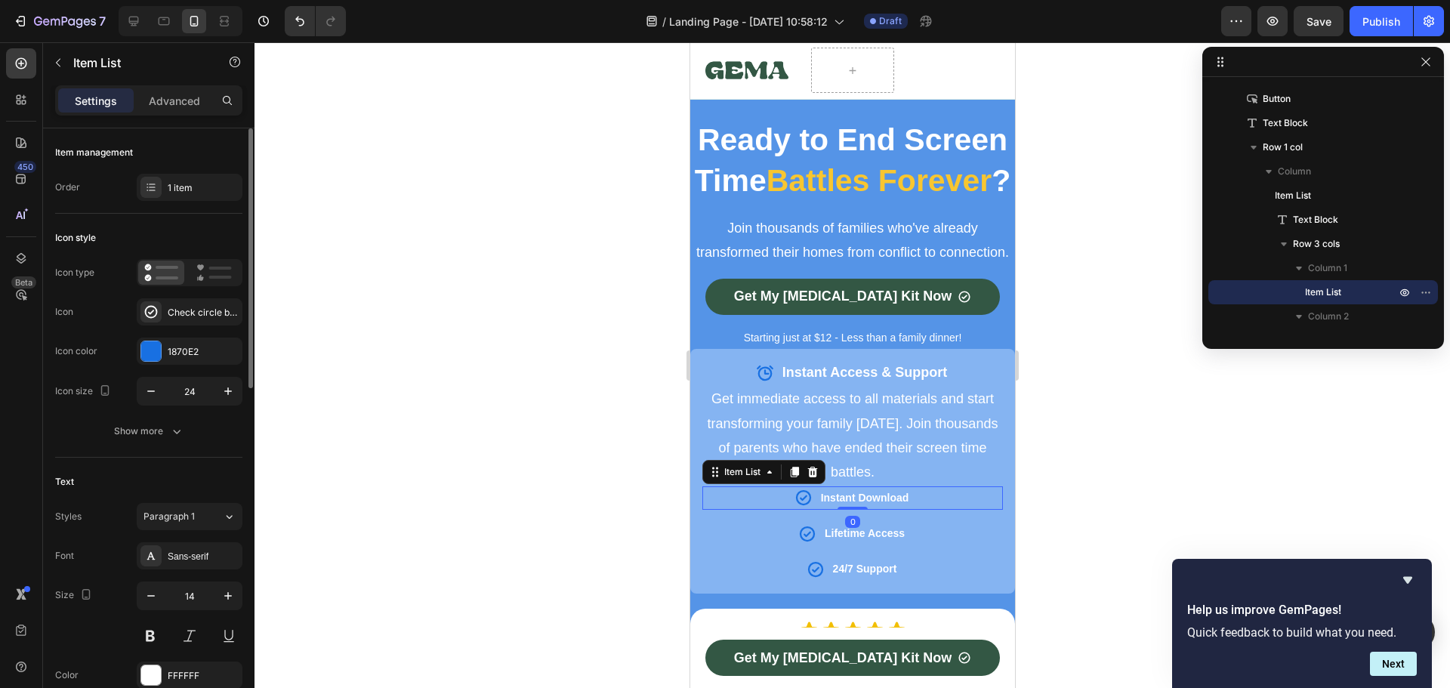
click at [870, 504] on strong "Instant Download" at bounding box center [864, 497] width 88 height 12
click at [871, 504] on strong "Instant Download" at bounding box center [864, 497] width 88 height 12
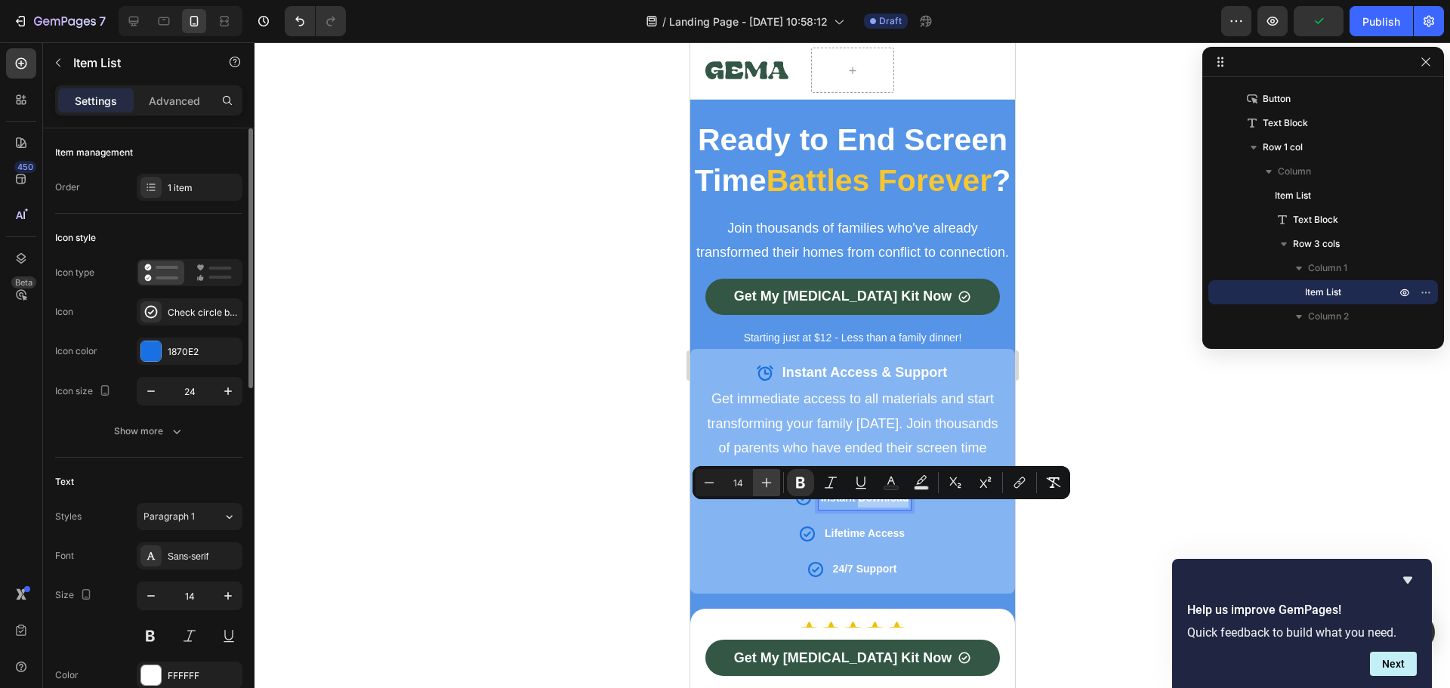
click at [763, 484] on icon "Editor contextual toolbar" at bounding box center [766, 482] width 15 height 15
type input "18"
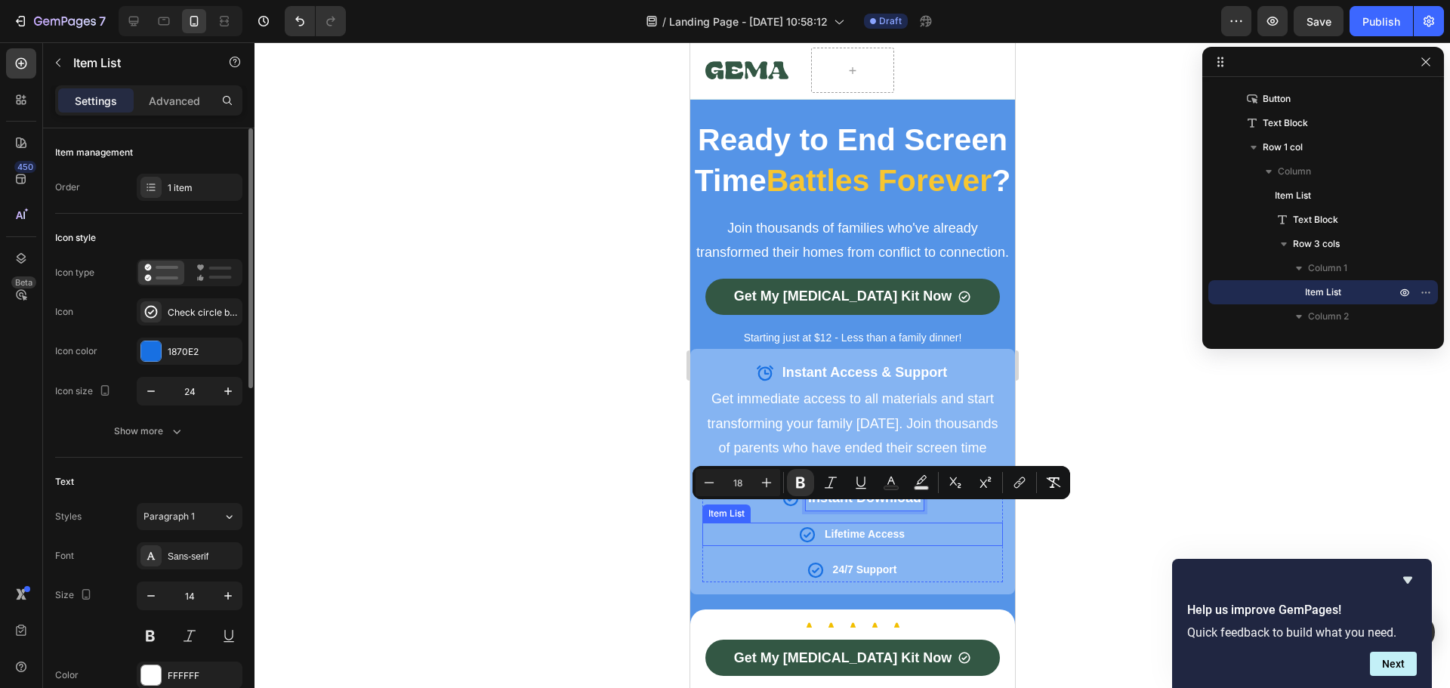
click at [870, 540] on strong "Lifetime Access" at bounding box center [864, 534] width 80 height 12
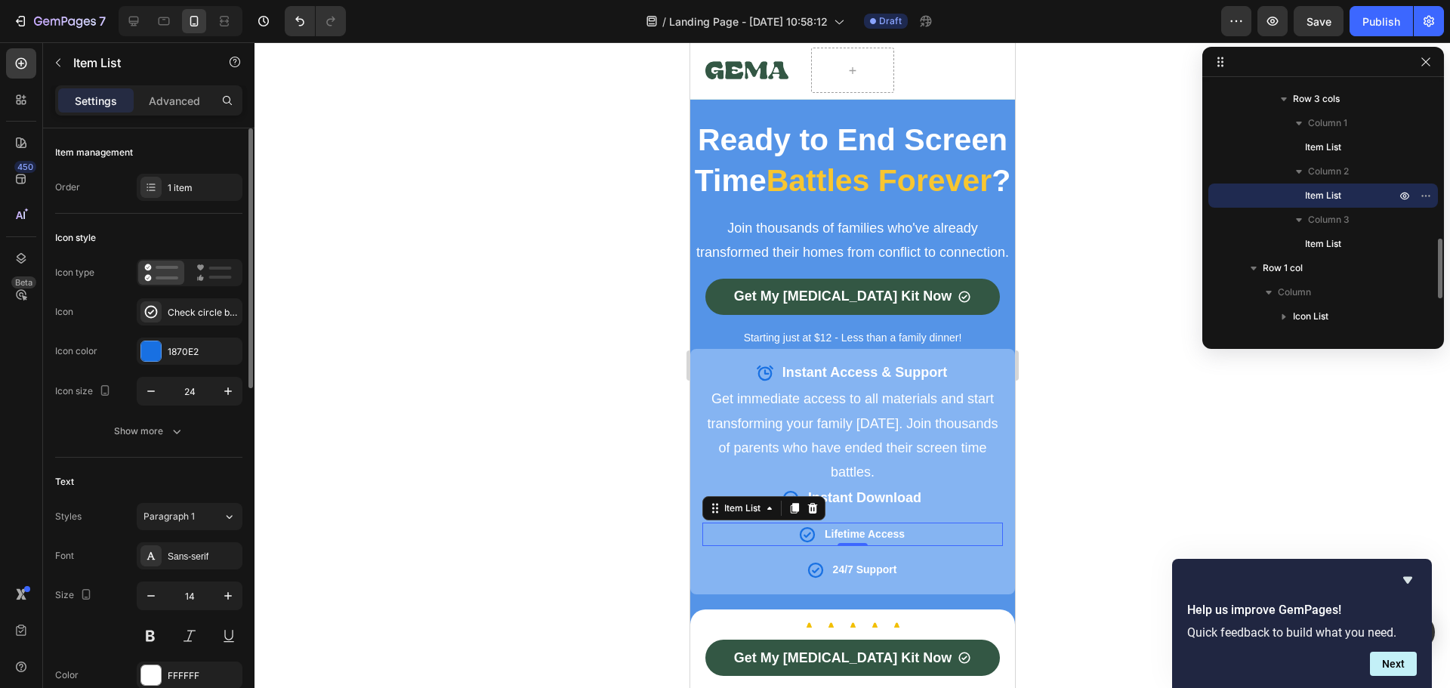
click at [870, 540] on strong "Lifetime Access" at bounding box center [864, 534] width 80 height 12
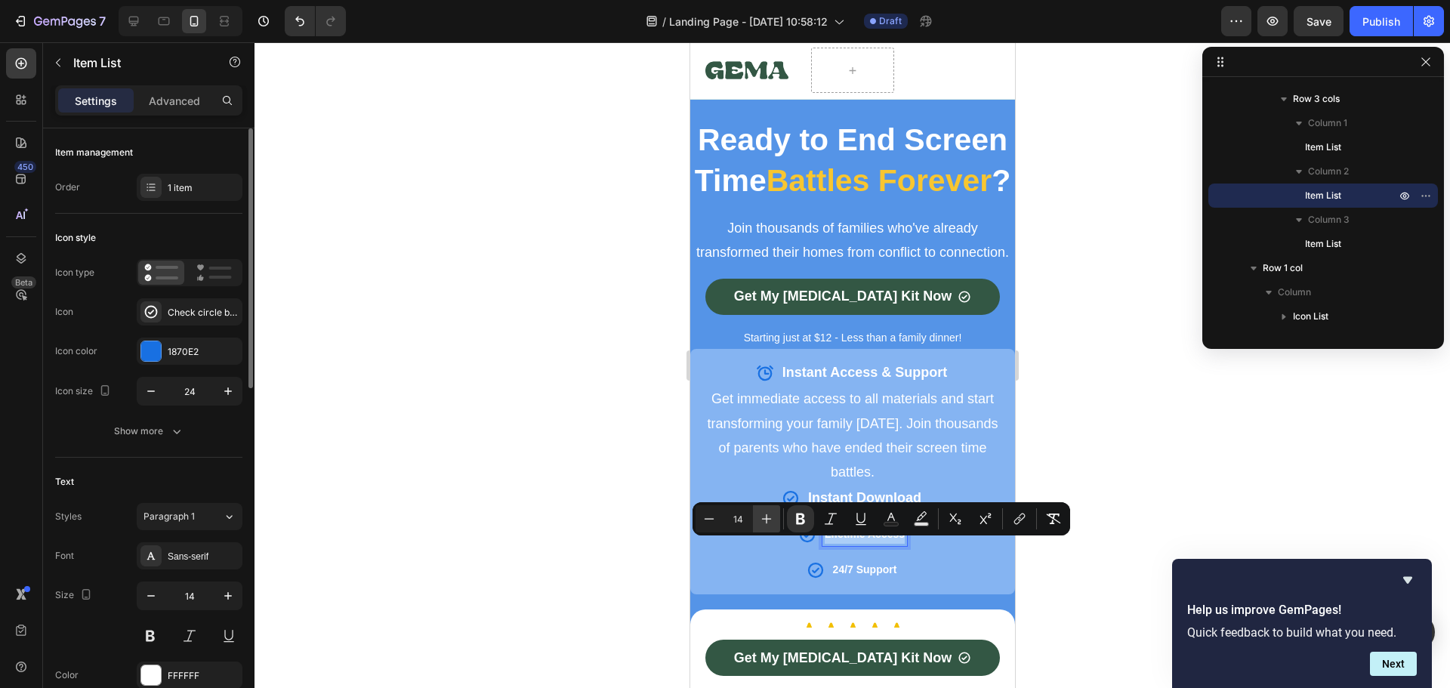
click at [766, 518] on icon "Editor contextual toolbar" at bounding box center [767, 519] width 10 height 10
type input "18"
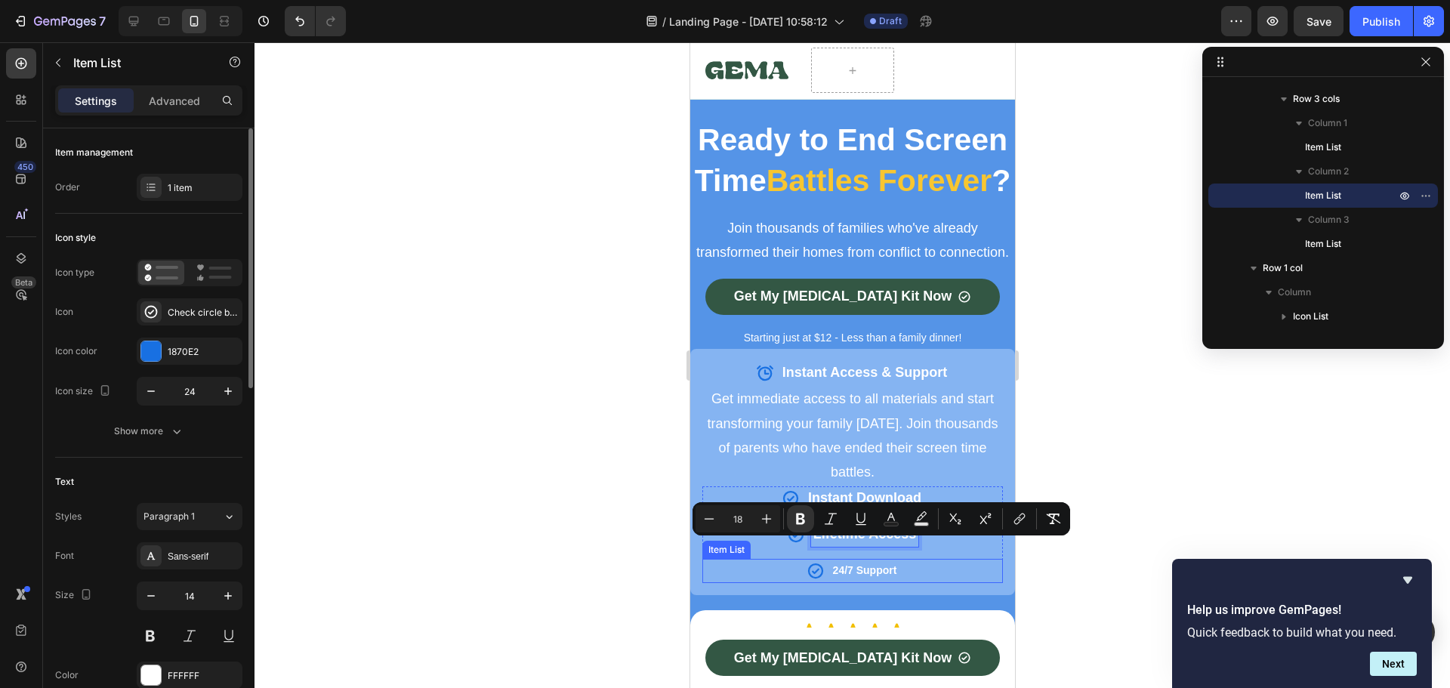
click at [870, 576] on strong "24/7 Support" at bounding box center [864, 570] width 64 height 12
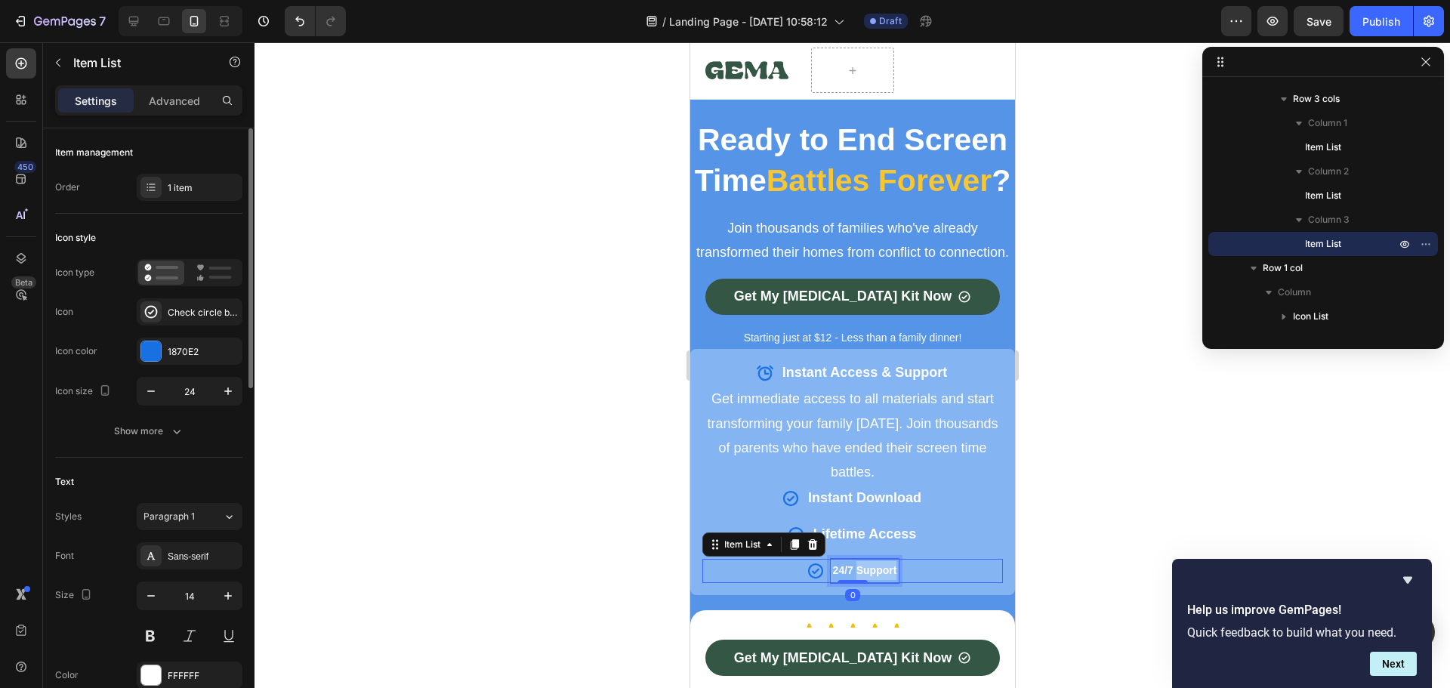
click at [870, 576] on strong "24/7 Support" at bounding box center [864, 570] width 64 height 12
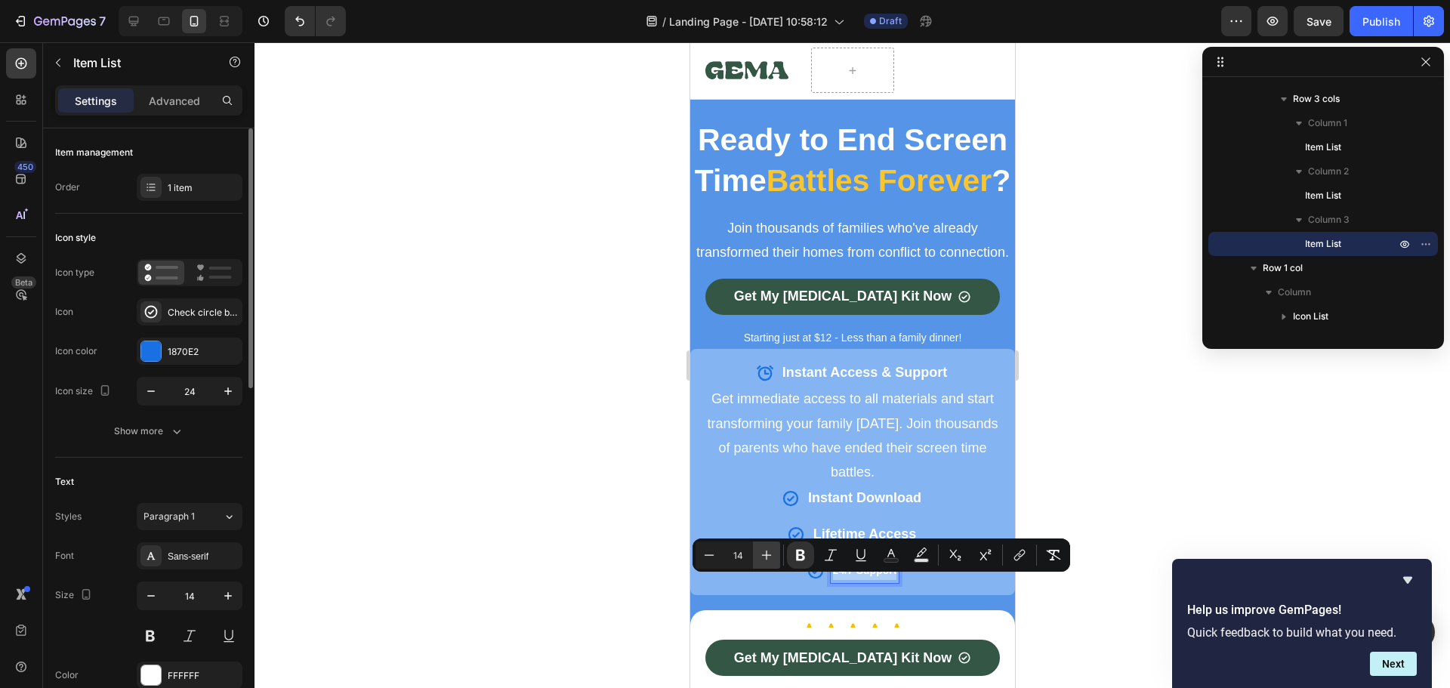
click at [767, 553] on icon "Editor contextual toolbar" at bounding box center [766, 554] width 15 height 15
type input "18"
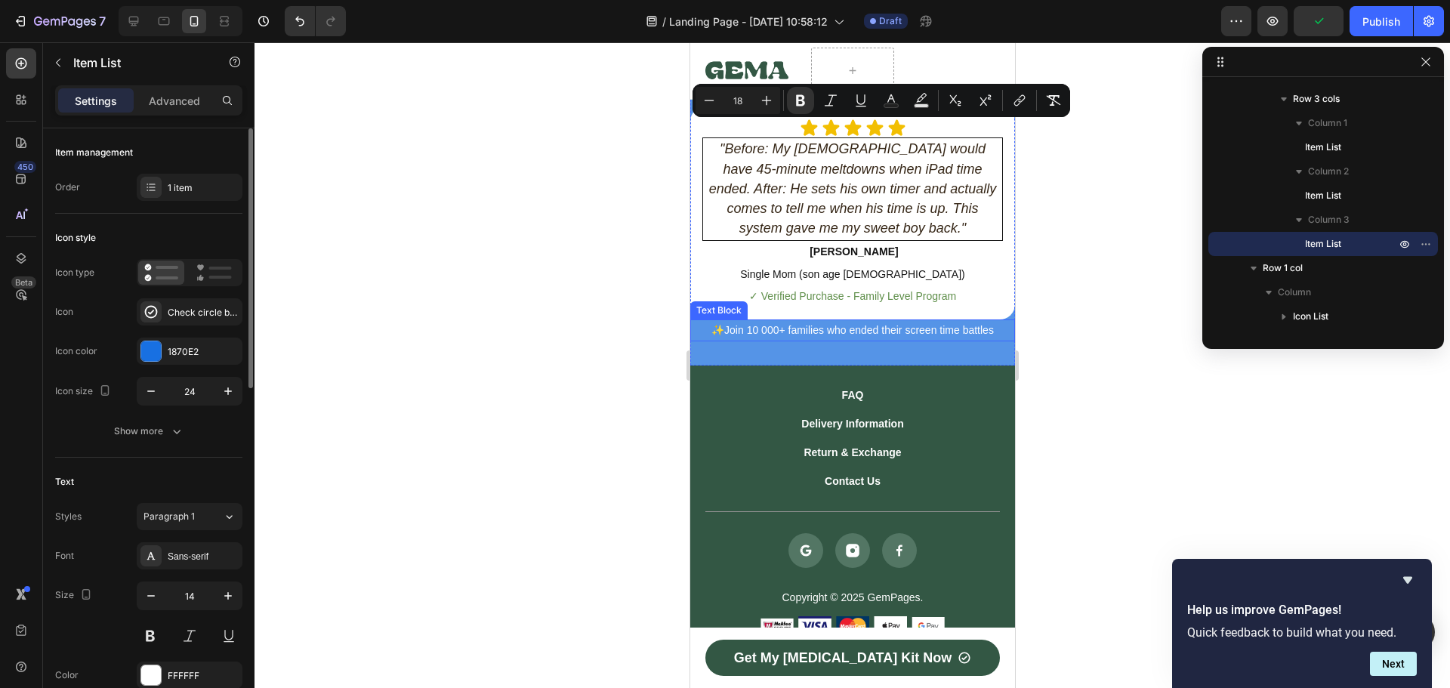
scroll to position [790, 0]
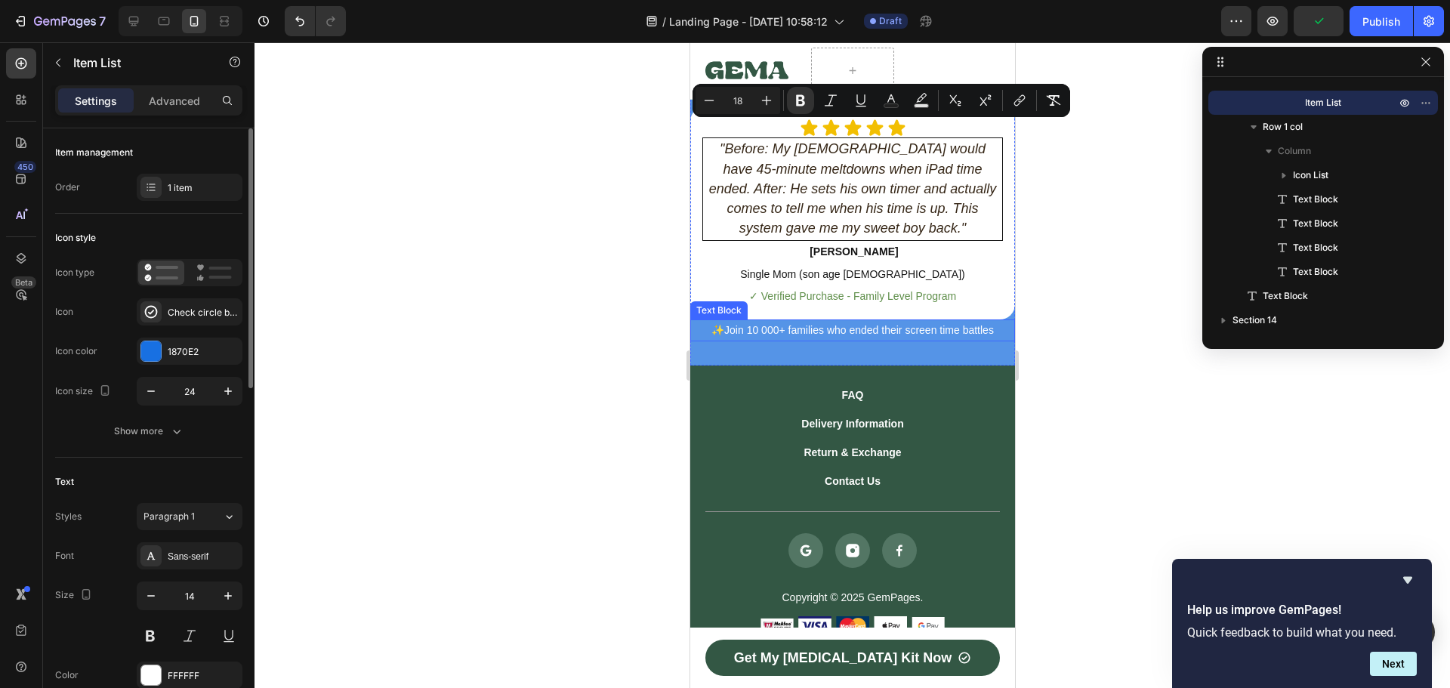
click at [833, 340] on p "✨Join 10 000+ families who ended their screen time battles" at bounding box center [852, 330] width 322 height 19
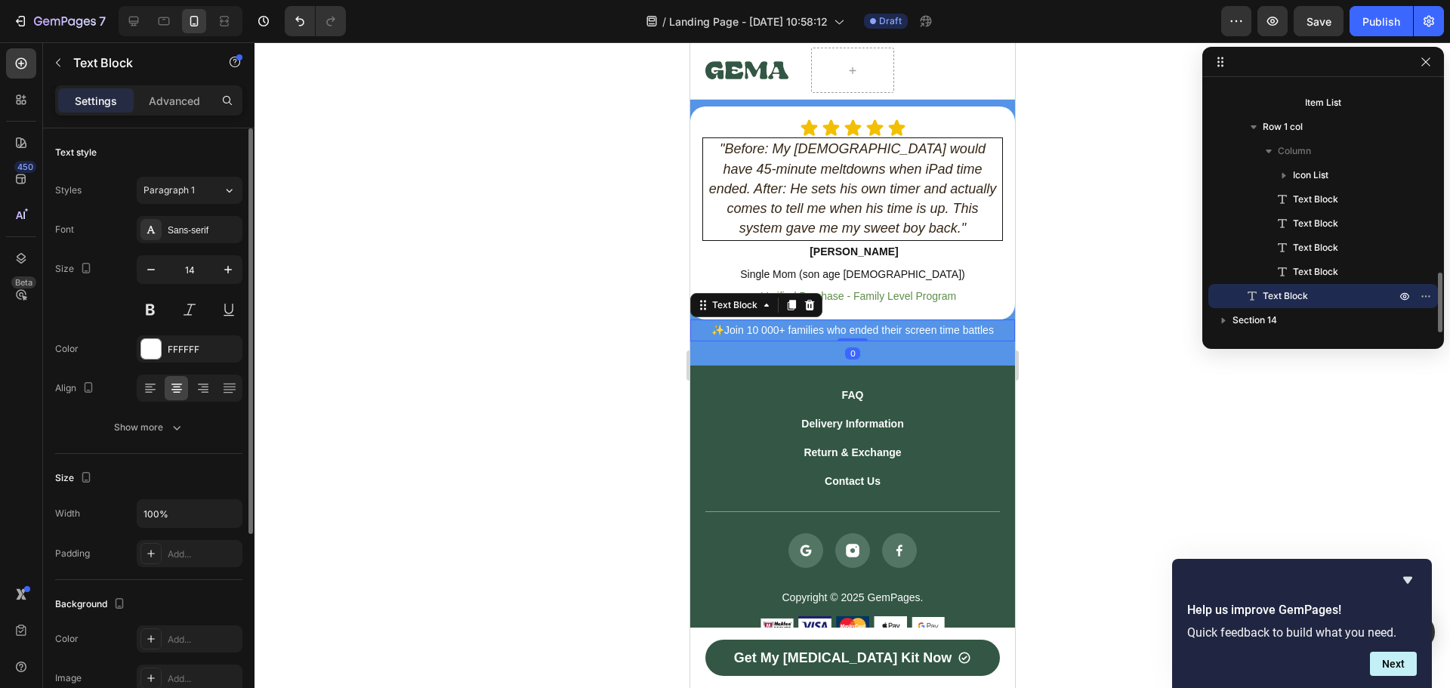
click at [833, 340] on p "✨Join 10 000+ families who ended their screen time battles" at bounding box center [852, 330] width 322 height 19
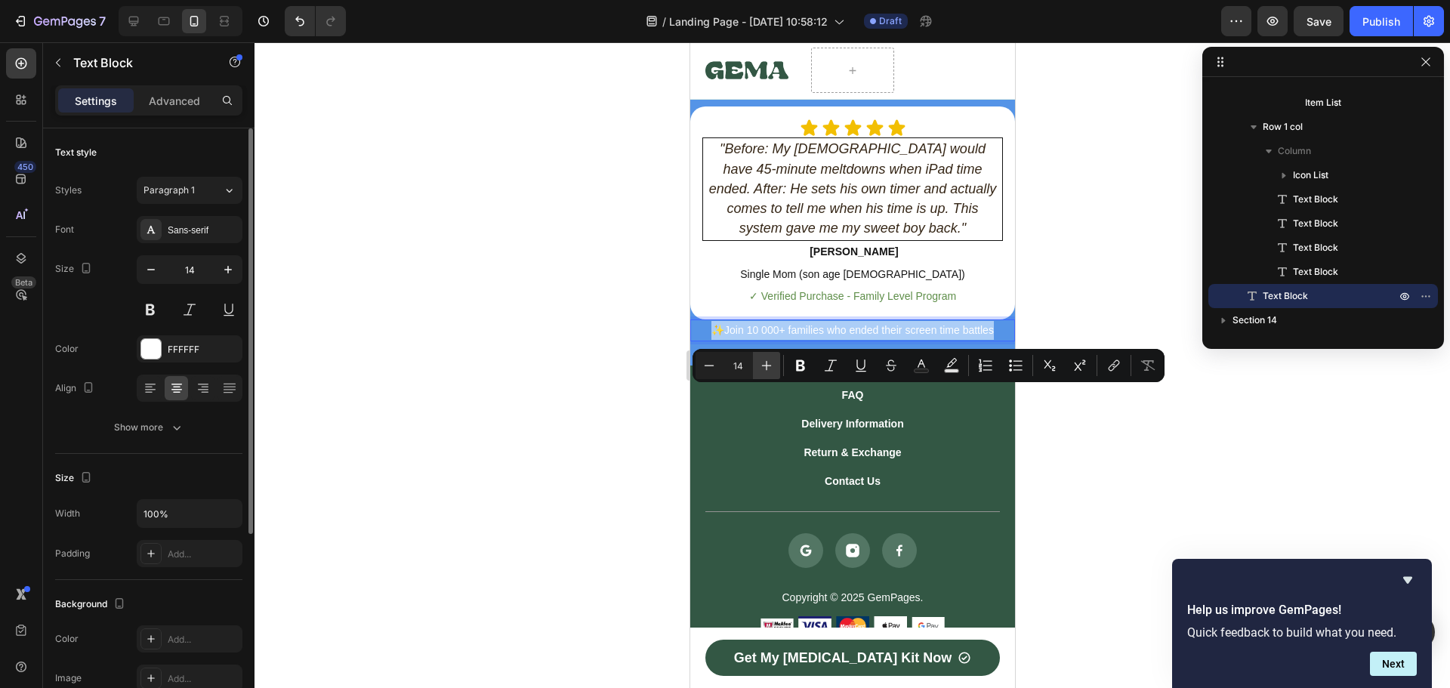
click at [771, 365] on icon "Editor contextual toolbar" at bounding box center [767, 366] width 10 height 10
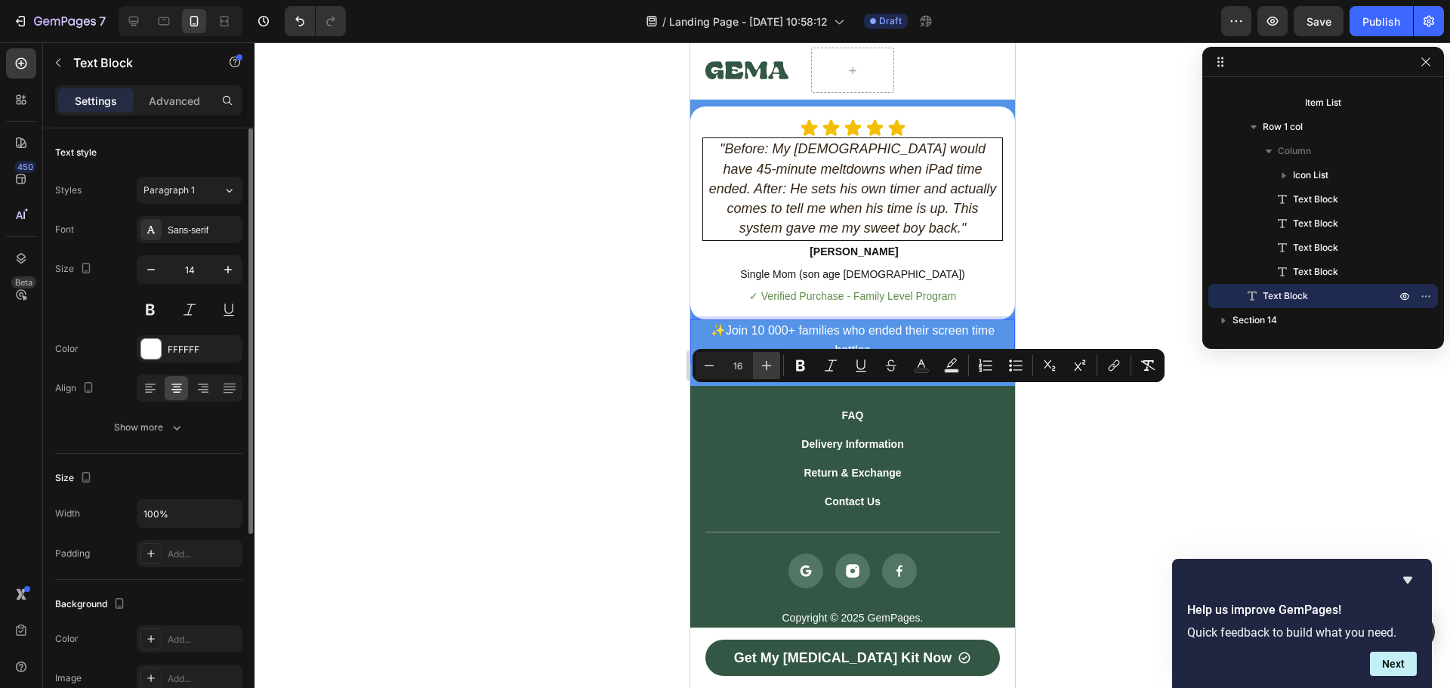
click at [771, 365] on icon "Editor contextual toolbar" at bounding box center [767, 366] width 10 height 10
type input "18"
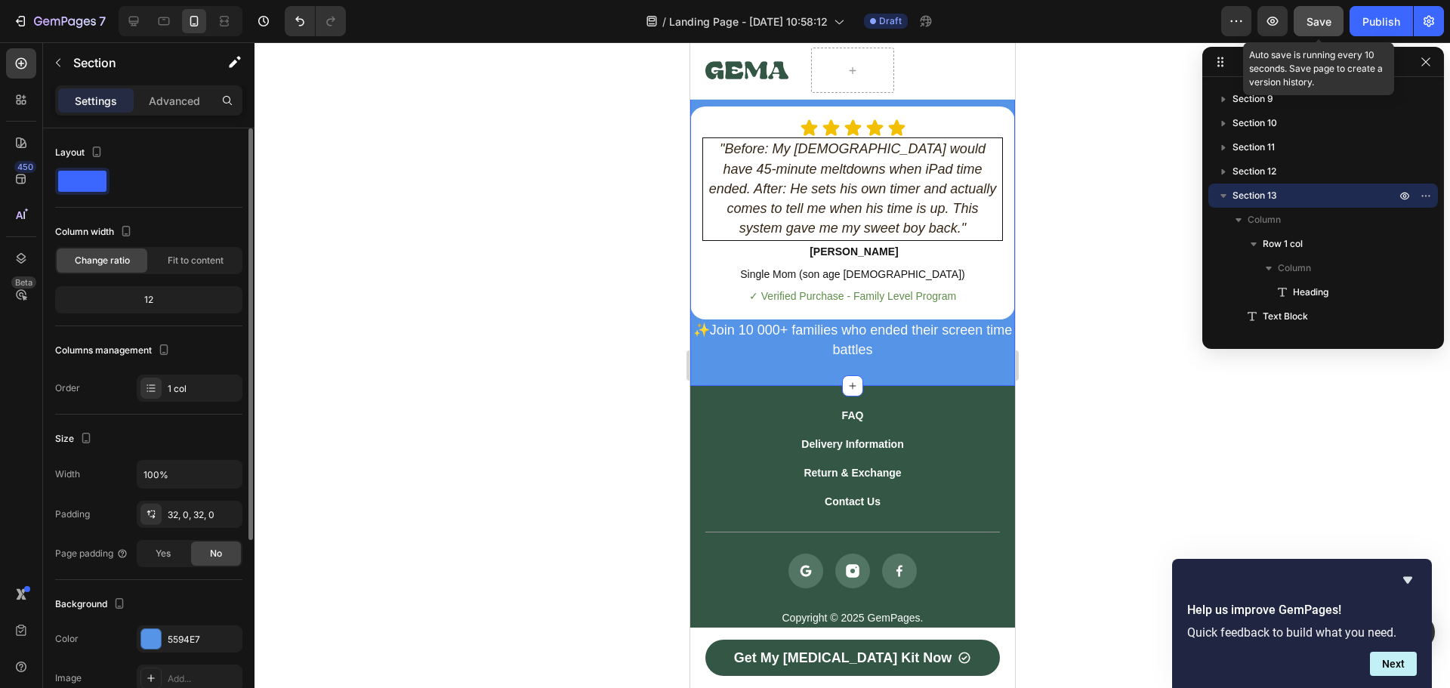
click at [1325, 23] on span "Save" at bounding box center [1318, 21] width 25 height 13
click at [697, 464] on div "FAQ Button Delivery Information Button Return & Exchange Button Contact Us Butt…" at bounding box center [851, 548] width 325 height 325
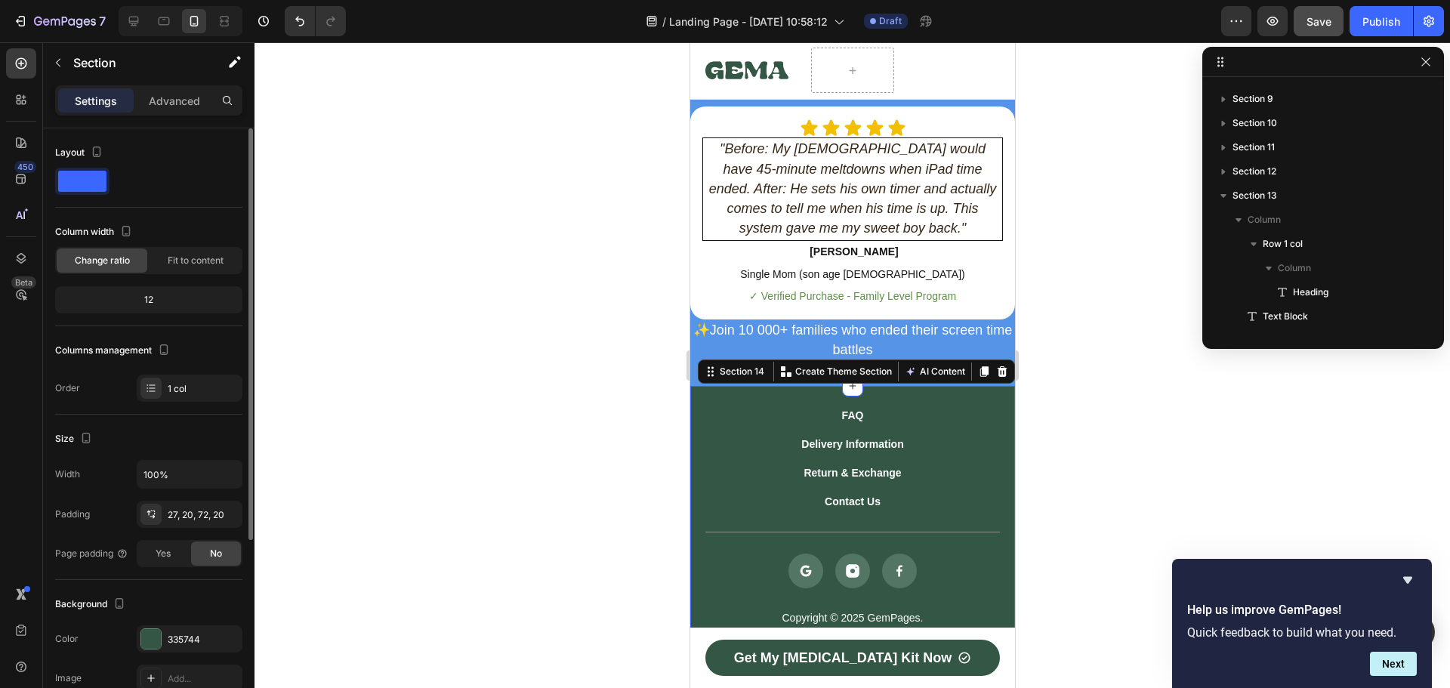
scroll to position [838, 0]
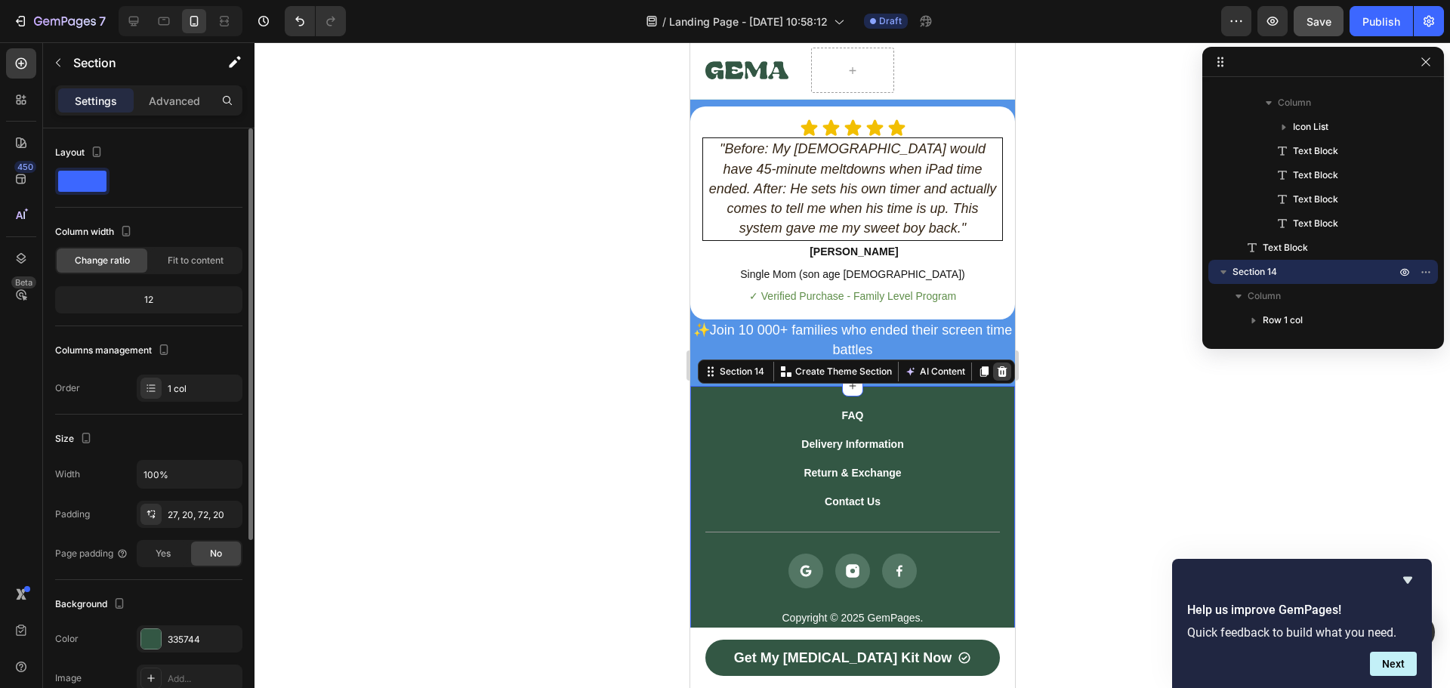
click at [997, 377] on icon at bounding box center [1002, 371] width 10 height 11
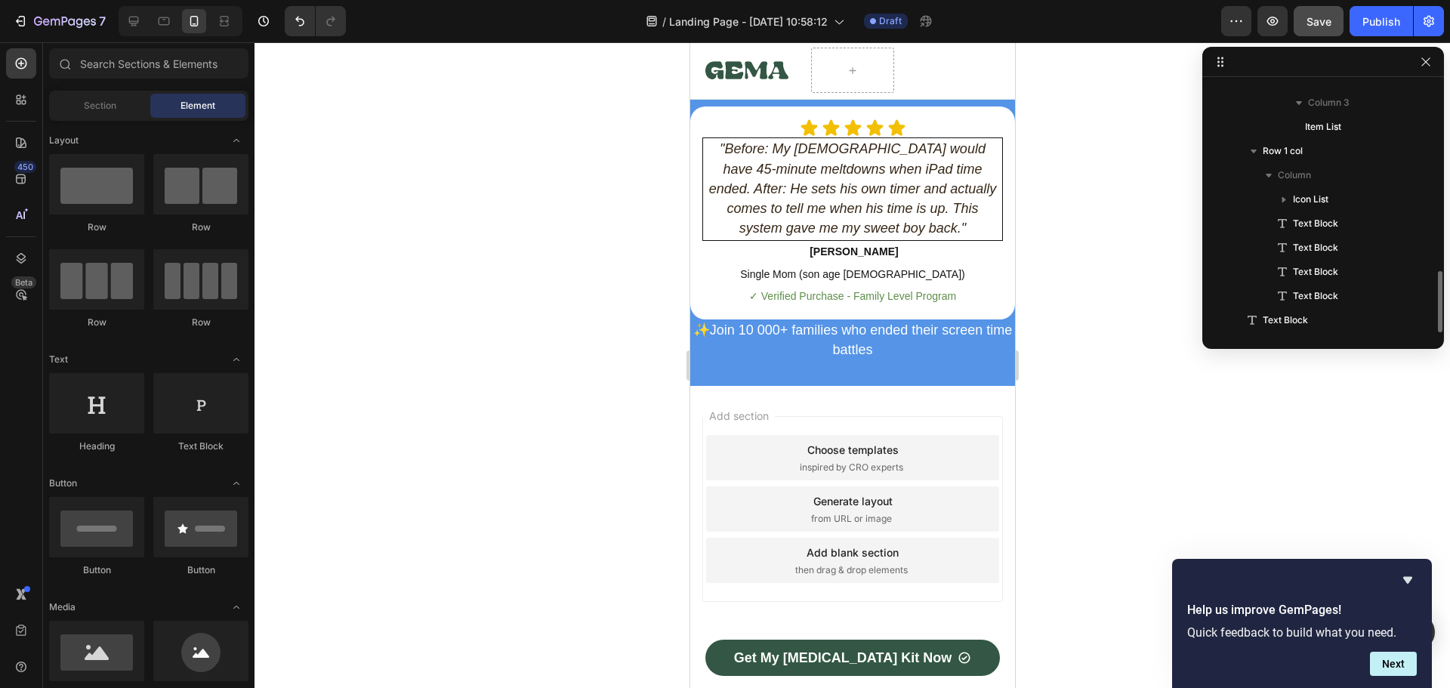
scroll to position [766, 0]
click at [137, 25] on icon at bounding box center [133, 21] width 15 height 15
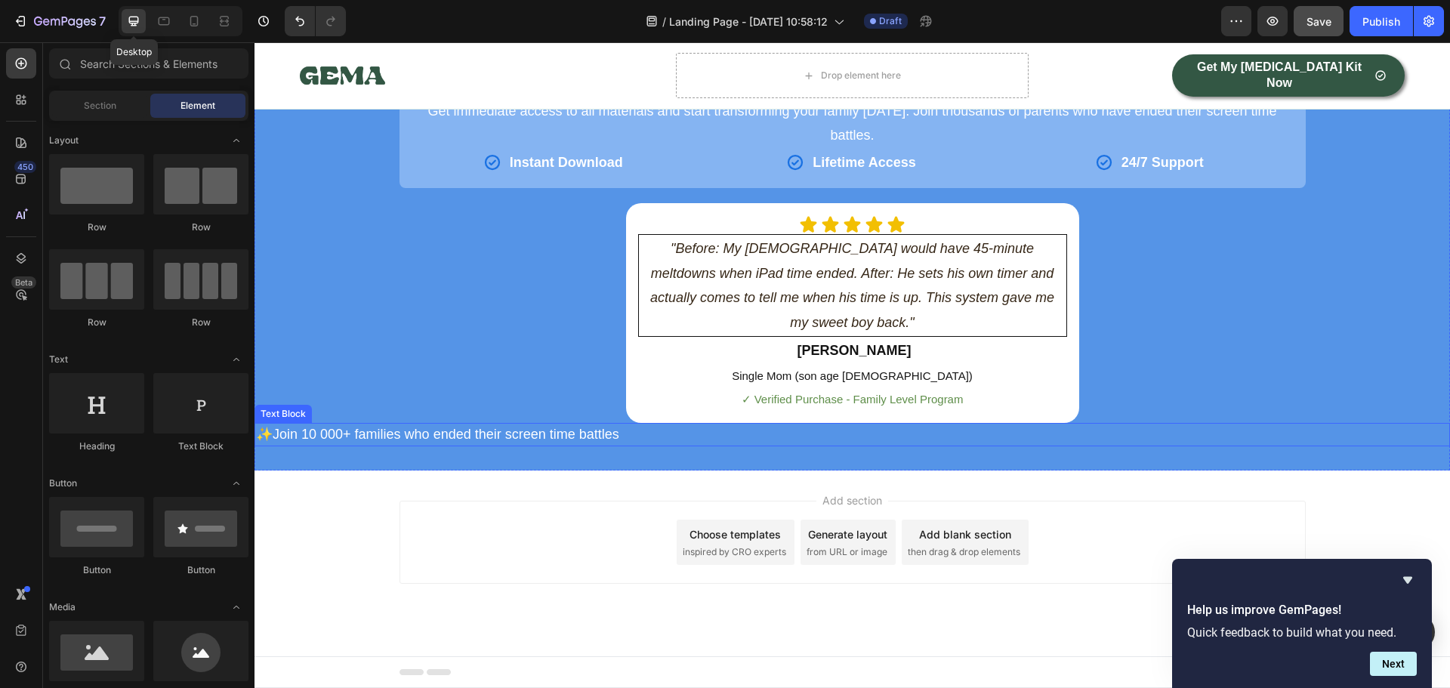
scroll to position [8343, 0]
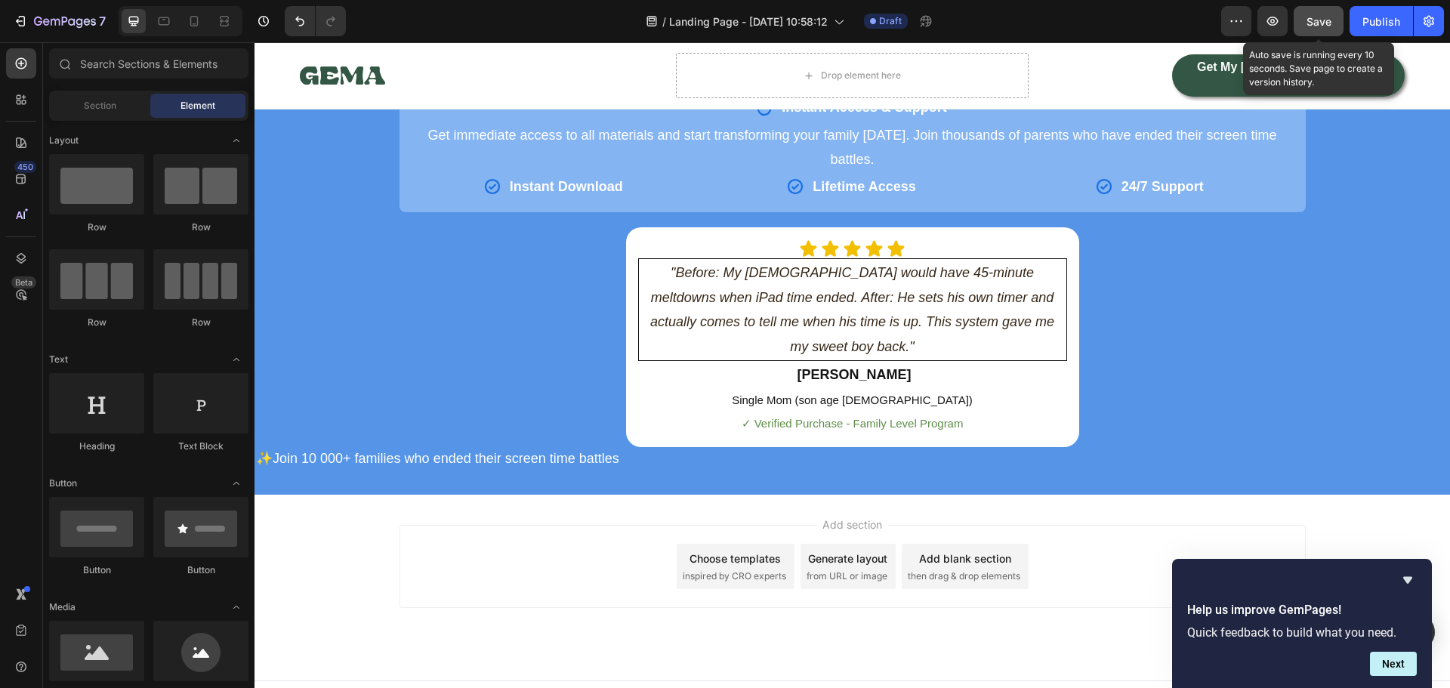
click at [1306, 19] on span "Save" at bounding box center [1318, 21] width 25 height 13
